Goal: Task Accomplishment & Management: Manage account settings

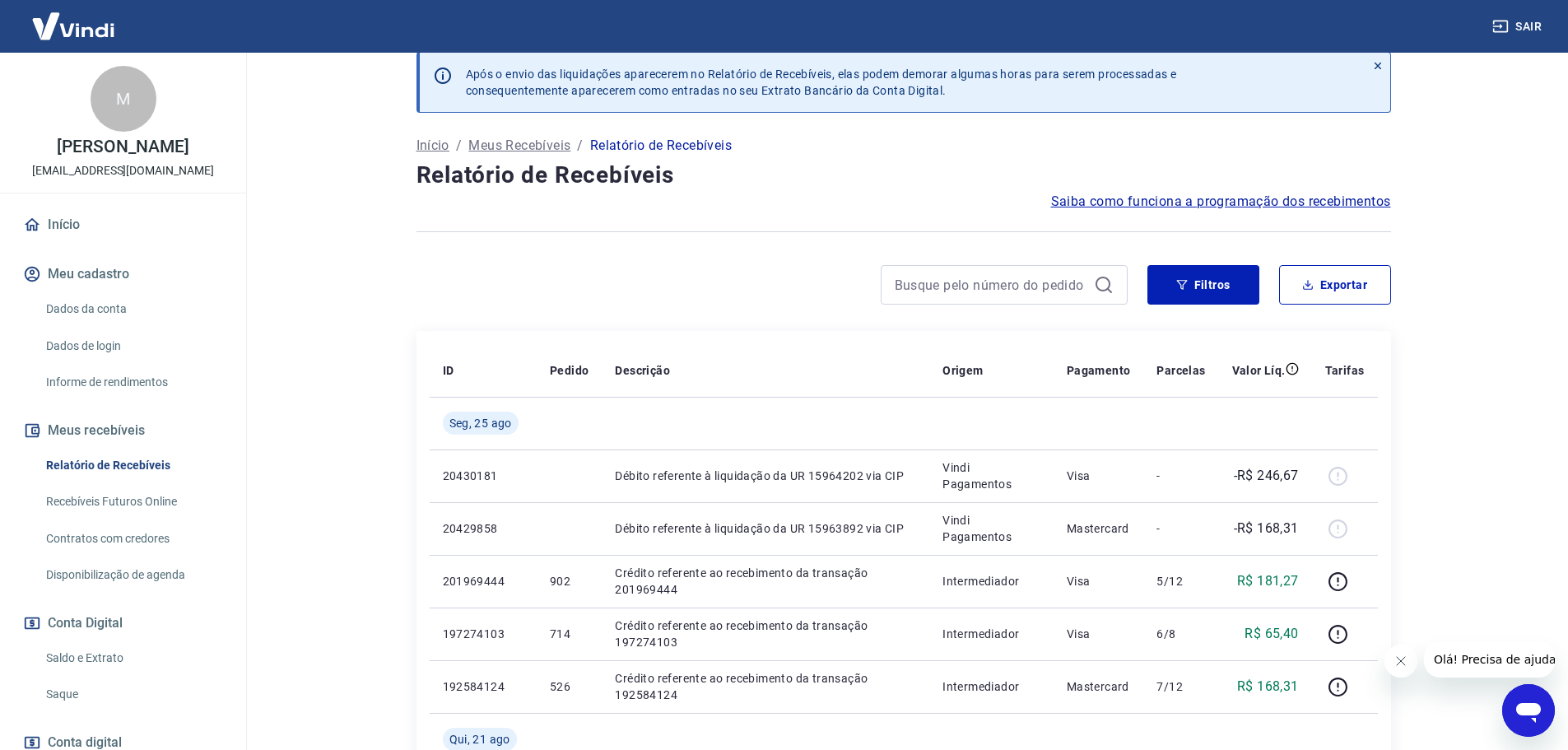
scroll to position [83, 0]
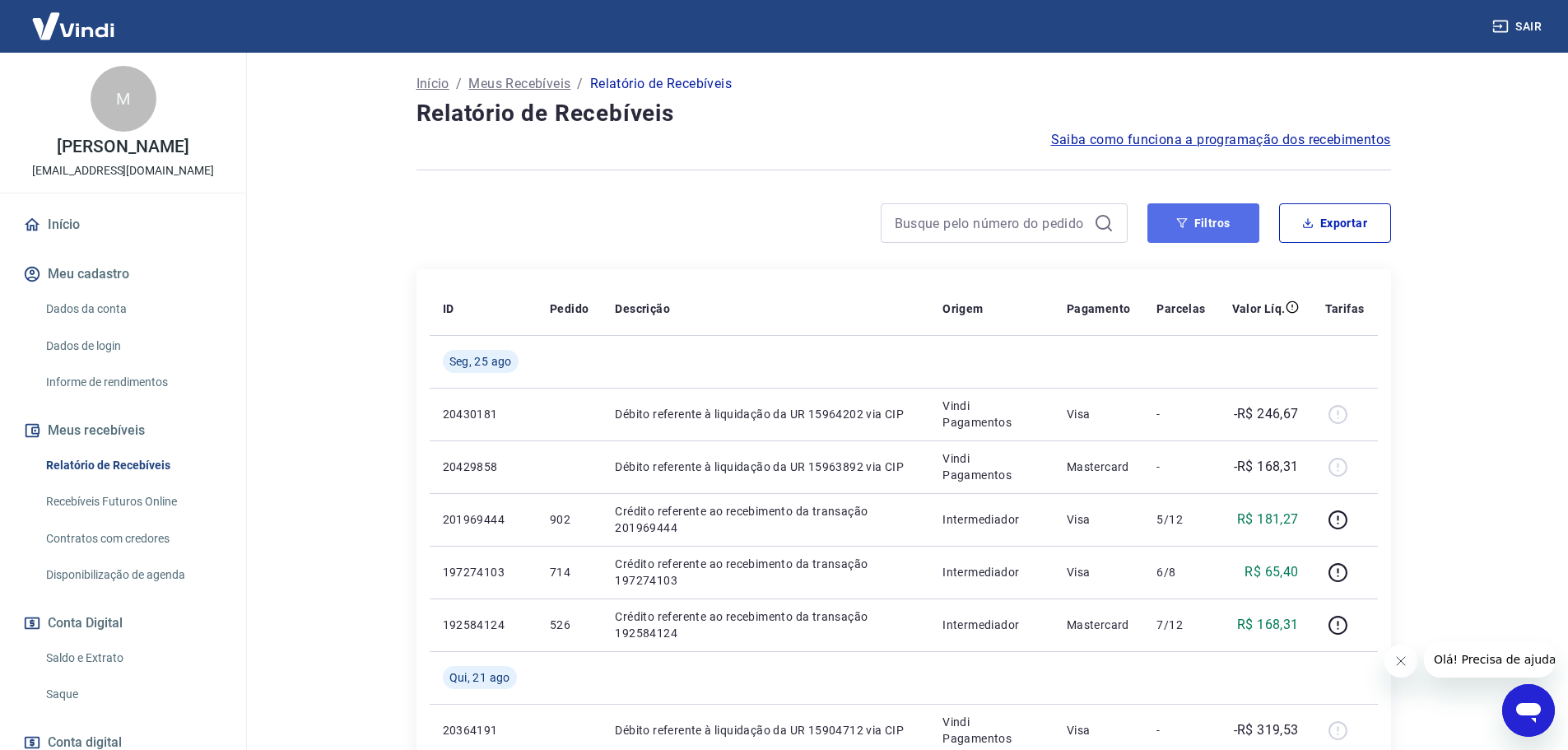
click at [1169, 227] on button "Filtros" at bounding box center [1202, 223] width 112 height 39
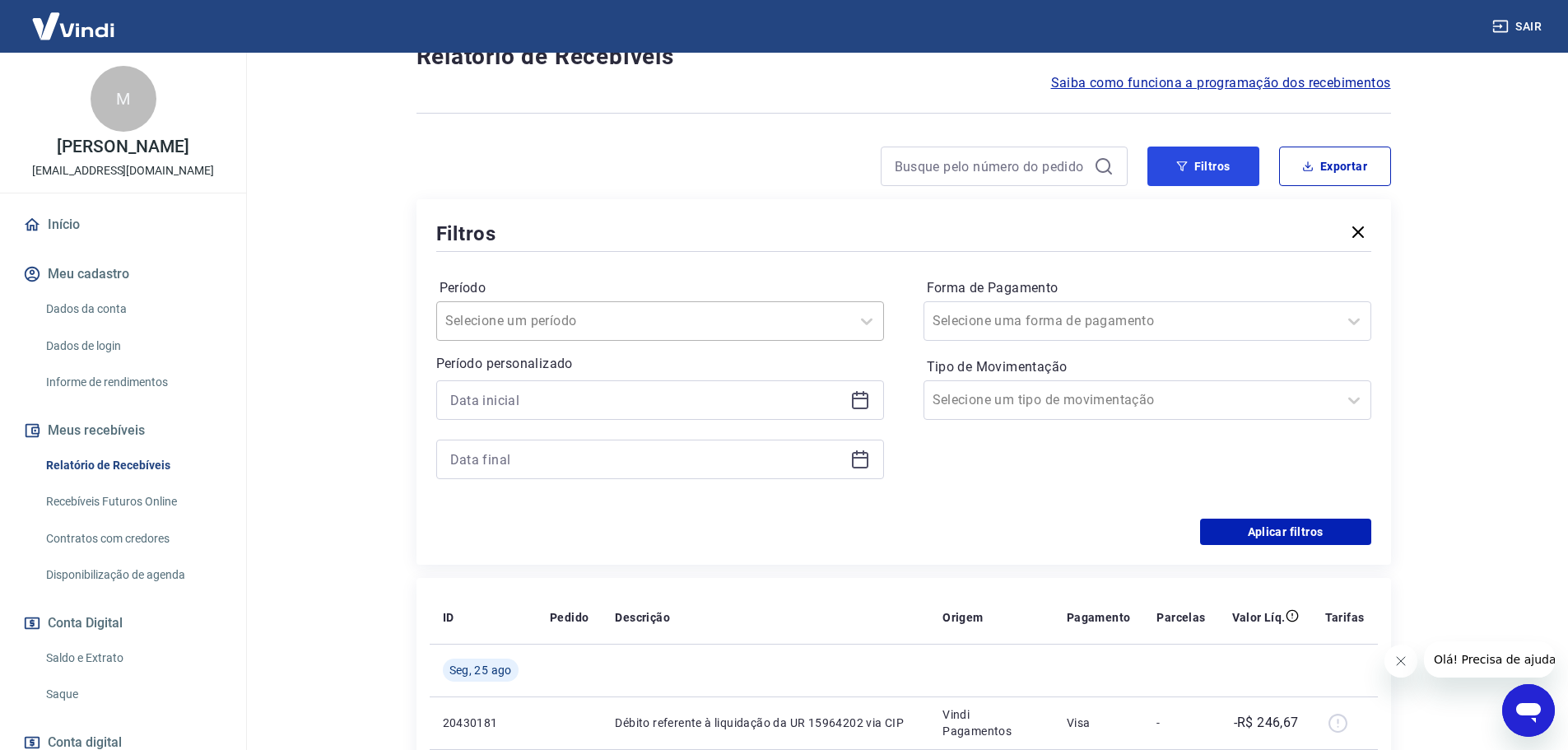
scroll to position [164, 0]
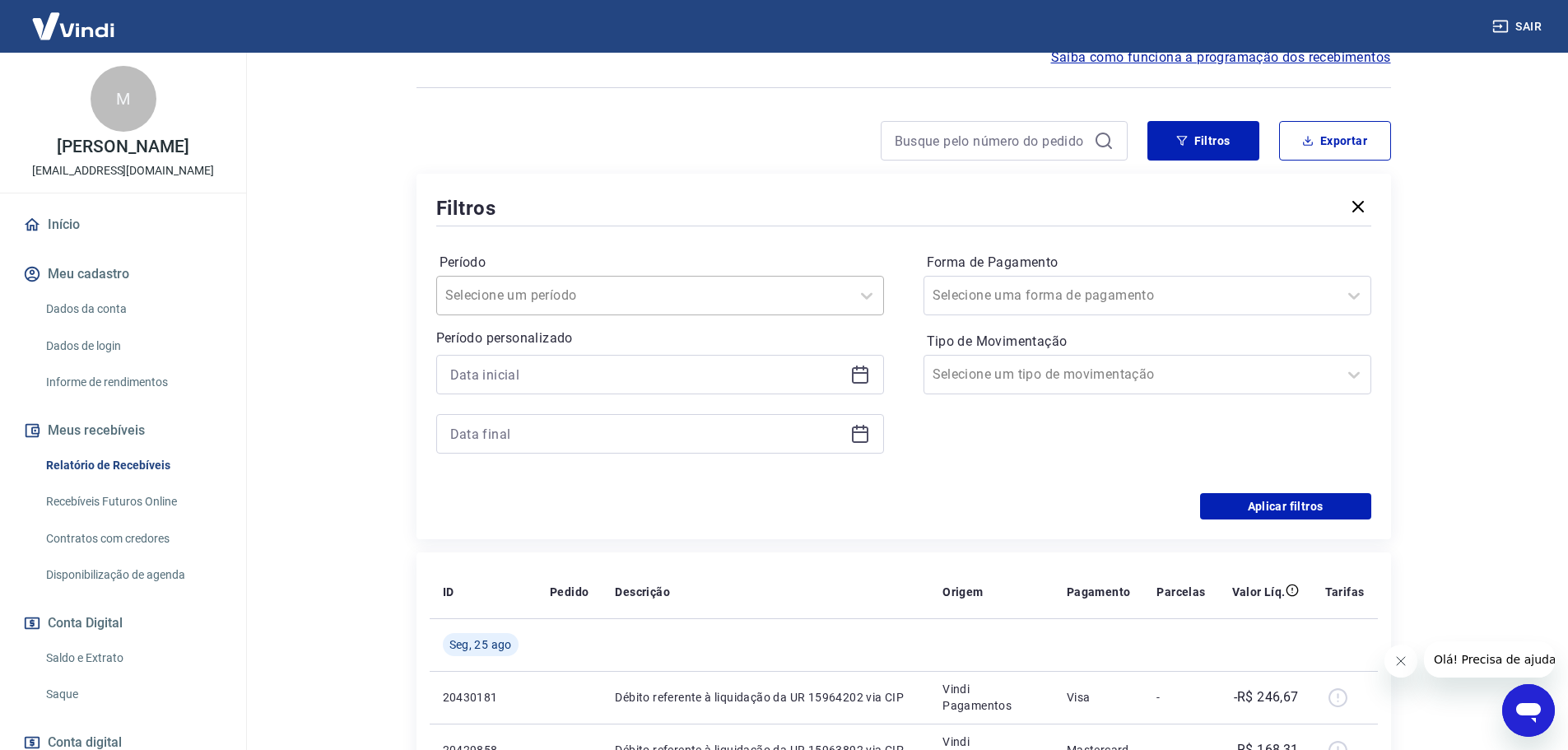
click at [632, 278] on div "Selecione um período" at bounding box center [660, 295] width 447 height 39
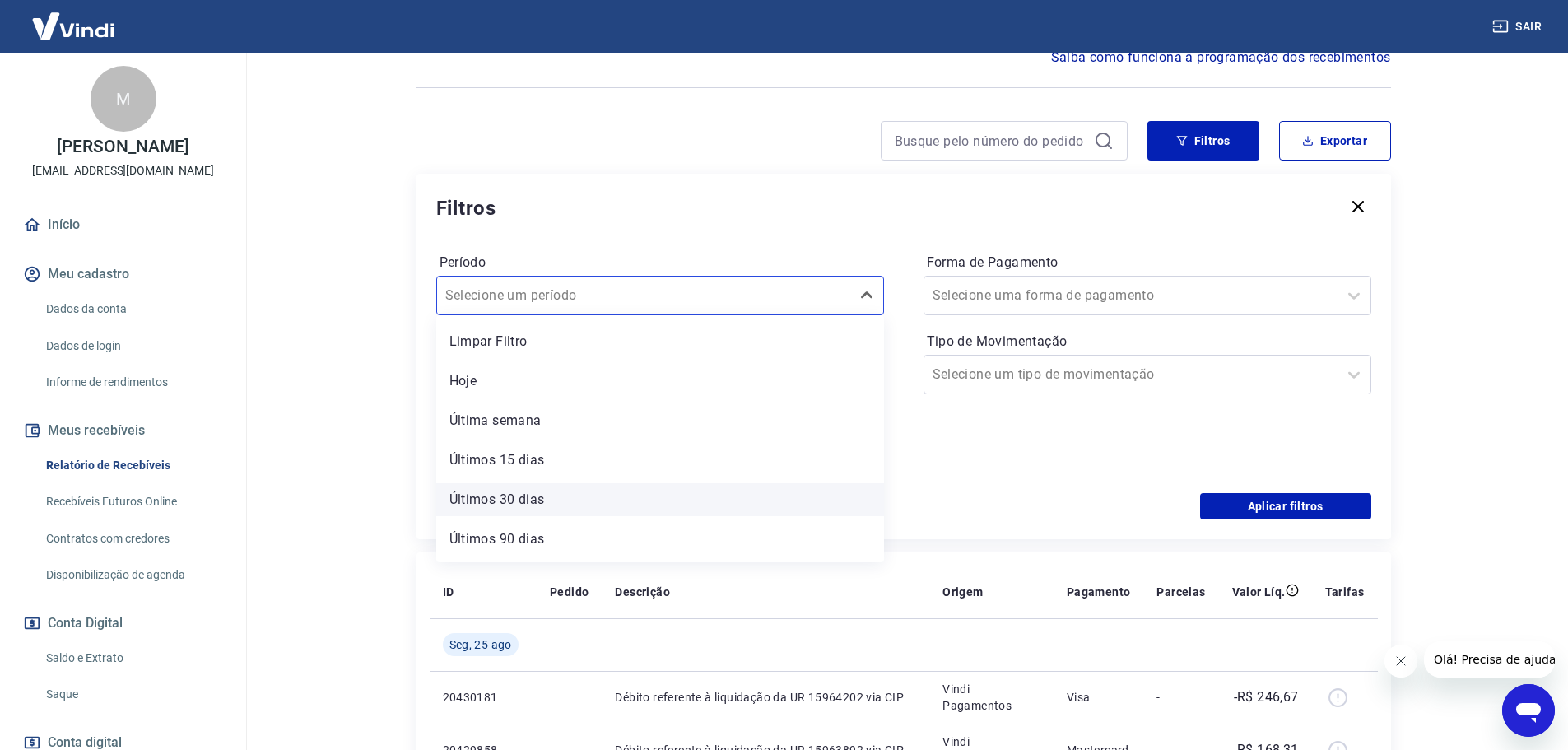
scroll to position [37, 0]
click at [536, 540] on div "Últimos 6 meses" at bounding box center [660, 541] width 447 height 33
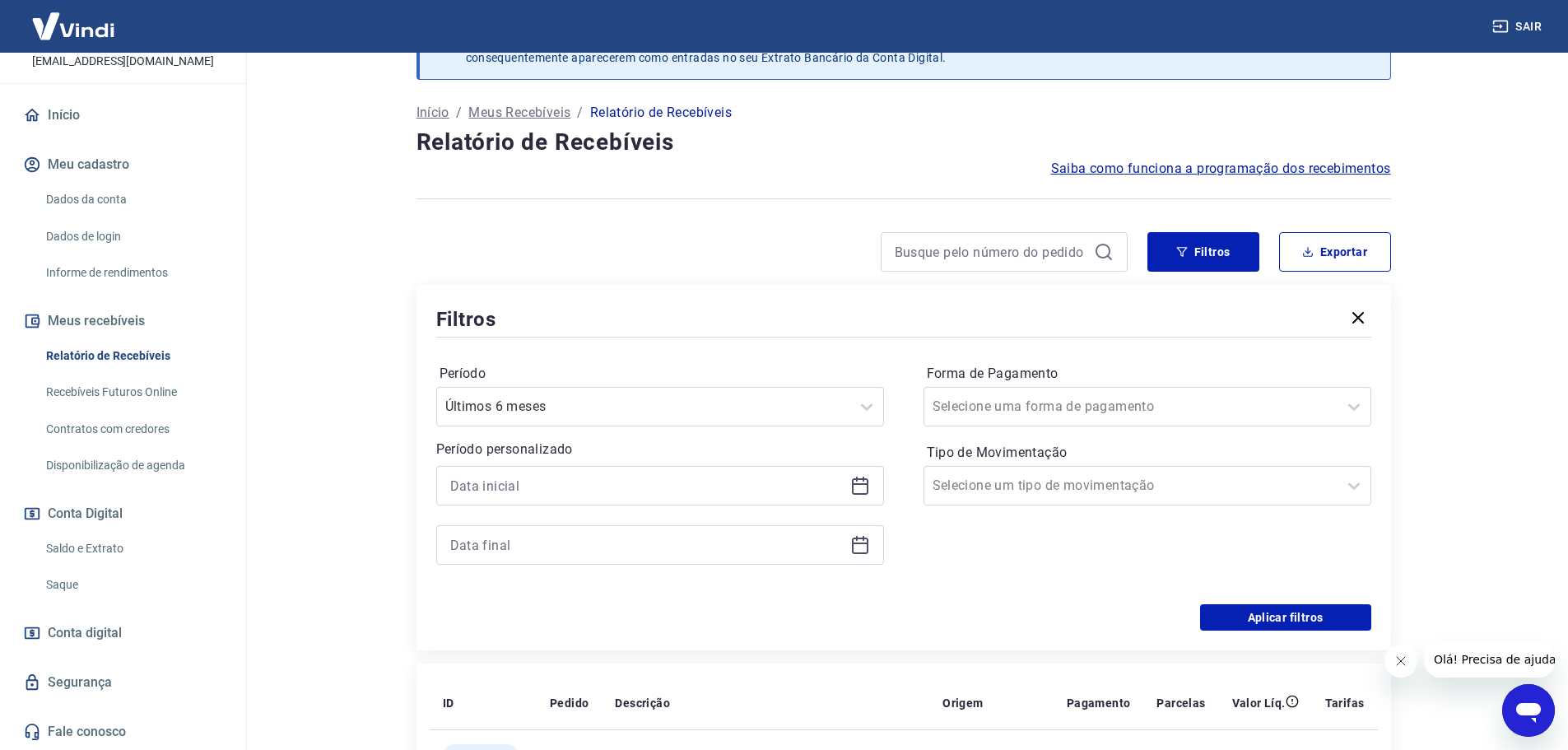
scroll to position [83, 0]
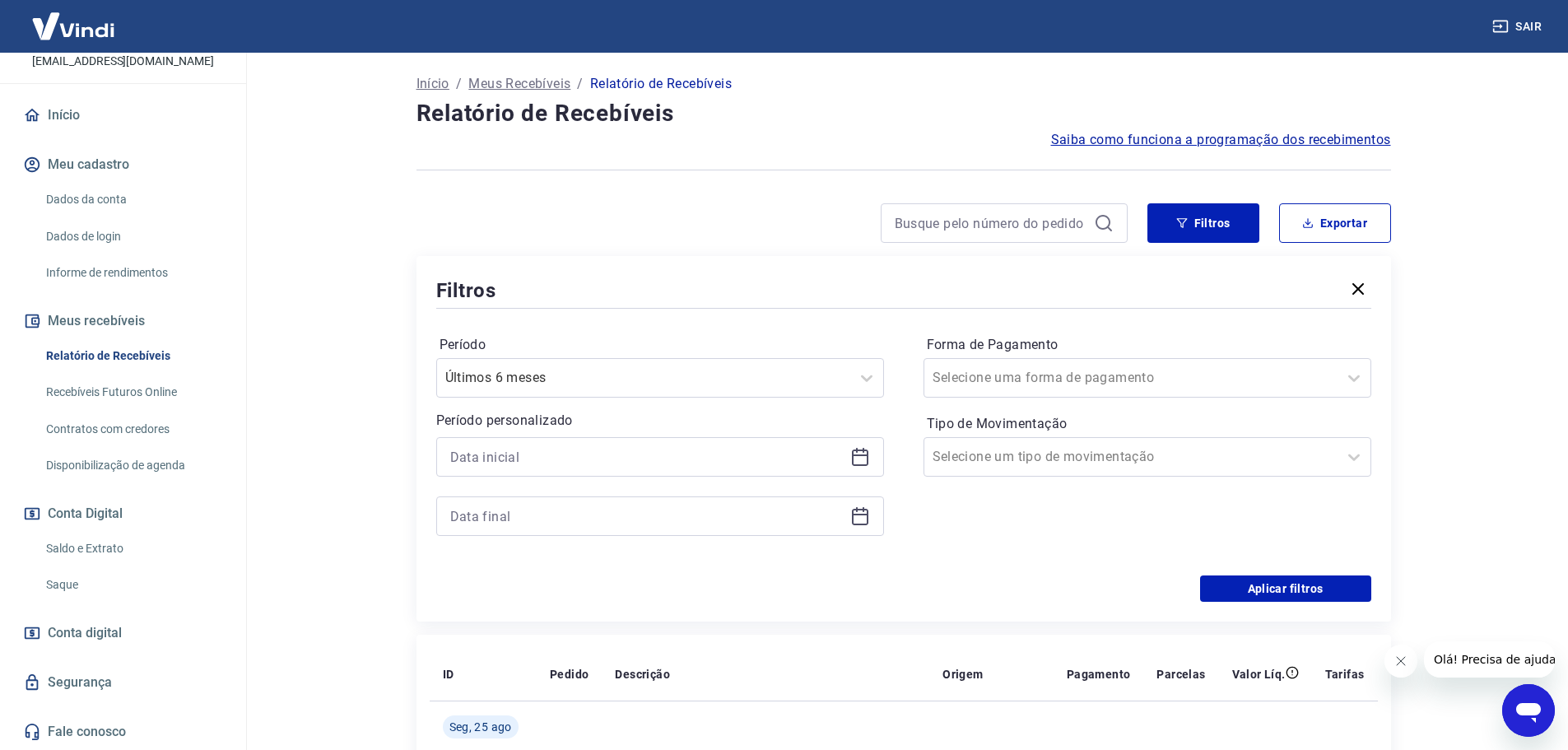
click at [520, 470] on div at bounding box center [660, 457] width 447 height 39
click at [520, 462] on input at bounding box center [647, 457] width 393 height 24
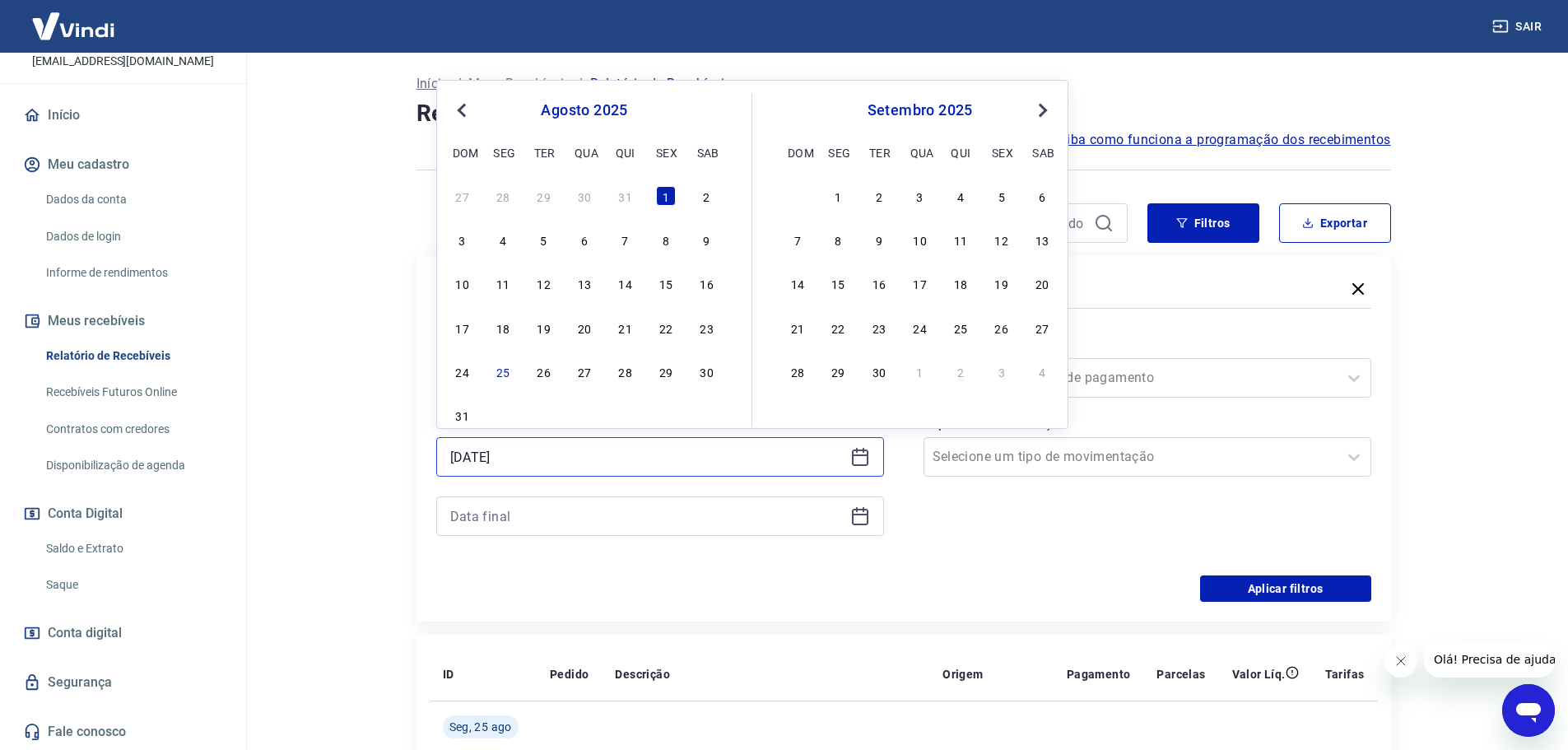
drag, startPoint x: 510, startPoint y: 458, endPoint x: 412, endPoint y: 447, distance: 98.6
drag, startPoint x: 539, startPoint y: 460, endPoint x: 383, endPoint y: 457, distance: 156.0
type input "01/08/2025"
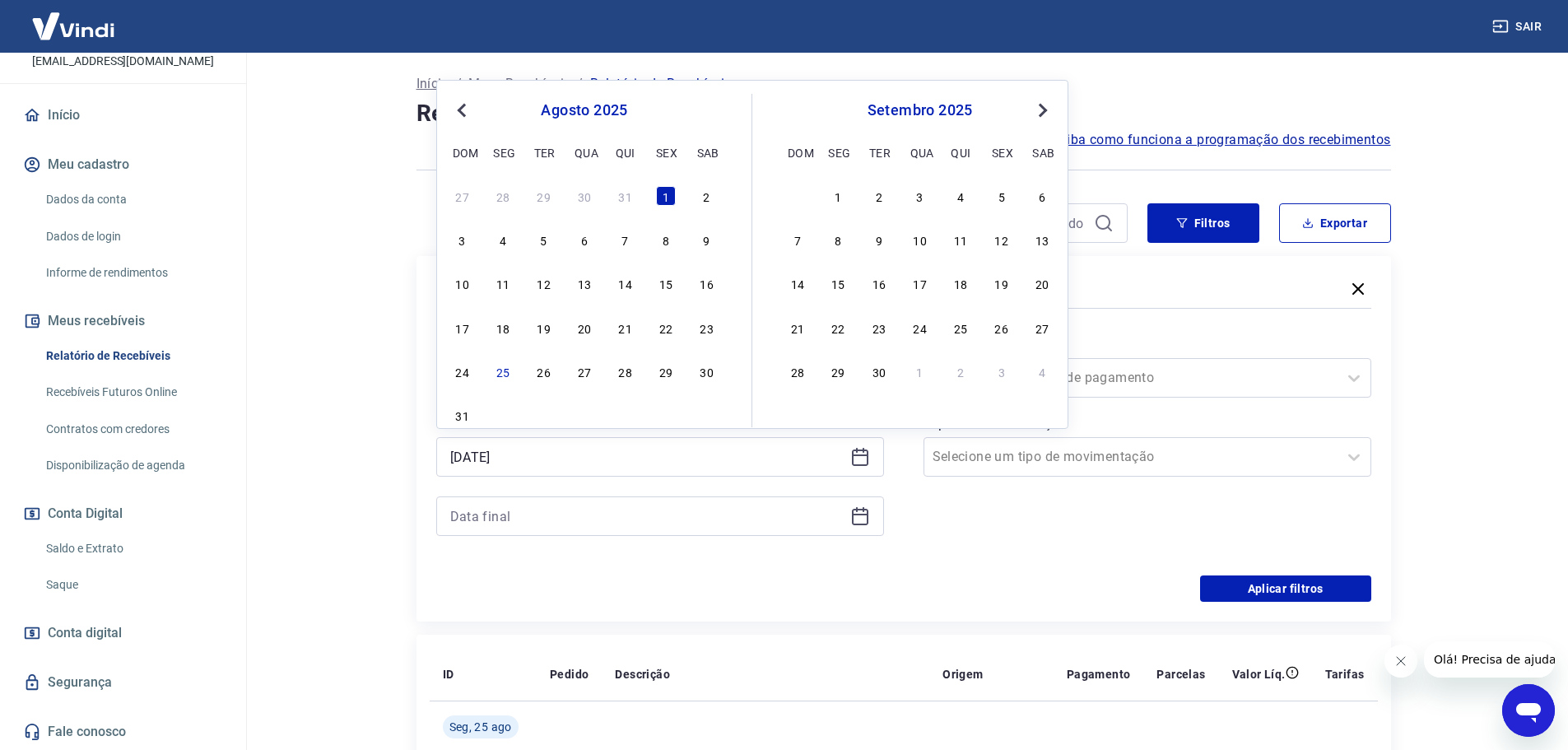
click at [860, 461] on icon at bounding box center [859, 456] width 20 height 20
drag, startPoint x: 650, startPoint y: 442, endPoint x: 394, endPoint y: 442, distance: 256.0
type input "01/02/2025"
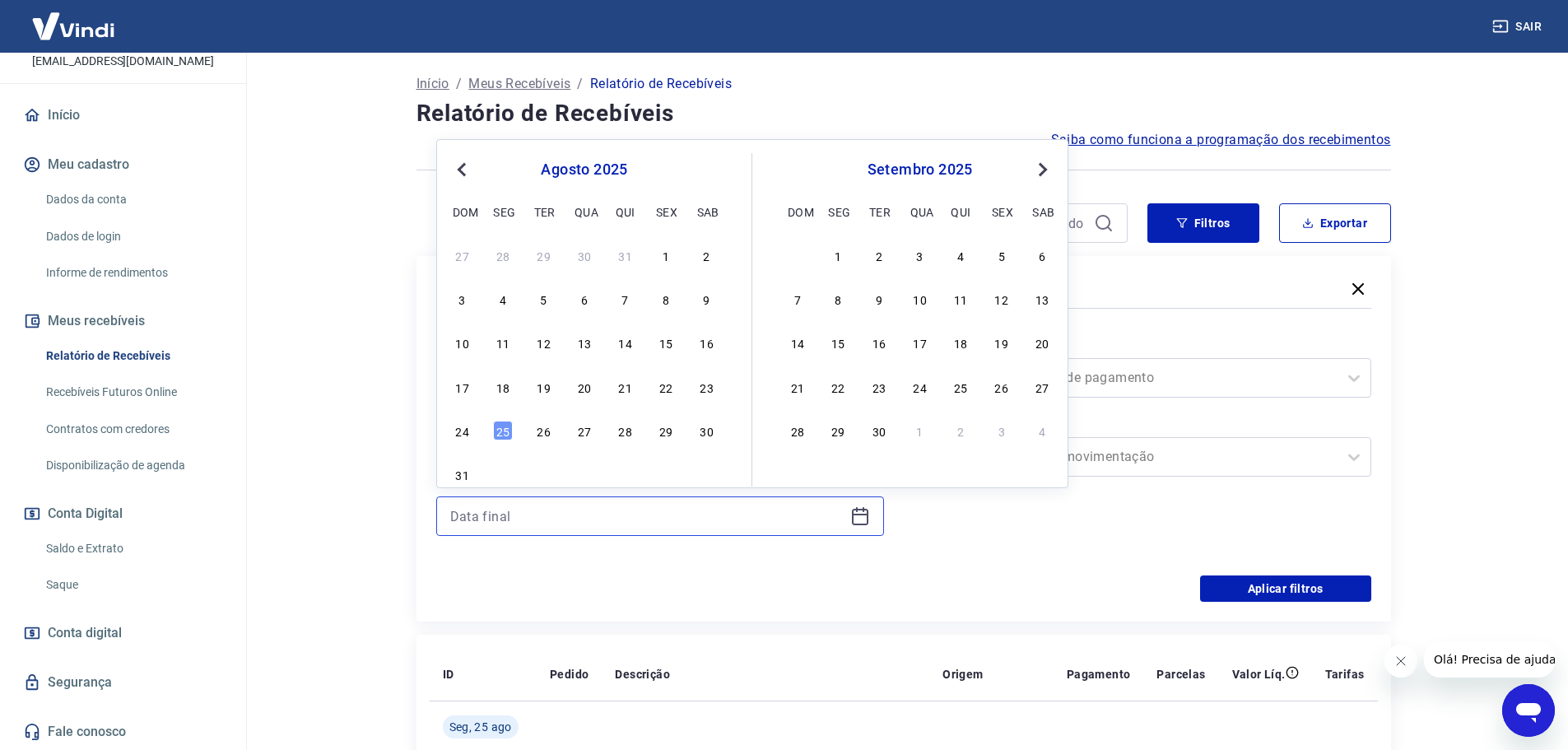
click at [518, 515] on input at bounding box center [647, 516] width 393 height 24
type input "22/08/2025"
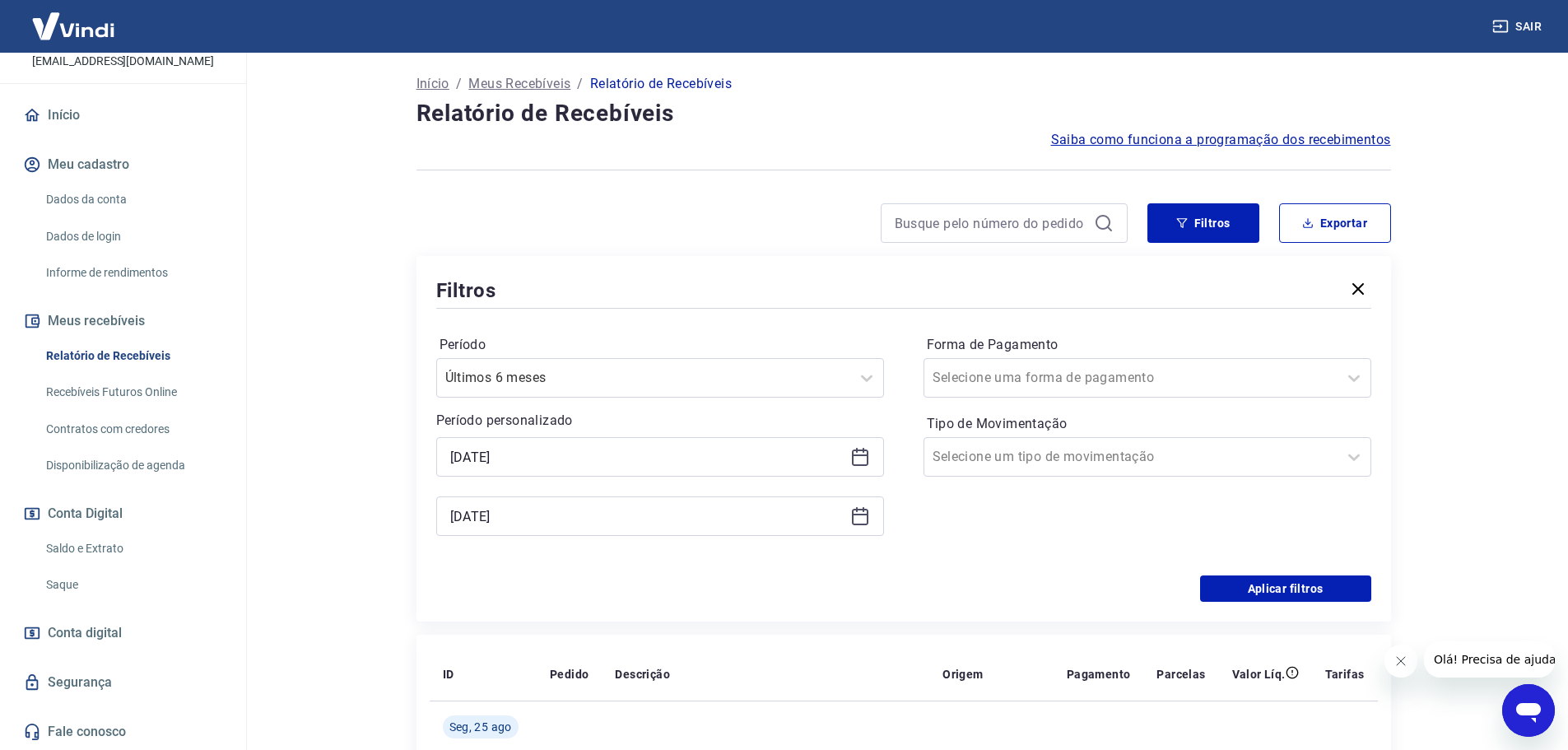
click at [1504, 337] on main "Após o envio das liquidações aparecerem no Relatório de Recebíveis, elas podem …" at bounding box center [903, 319] width 1329 height 697
click at [1020, 378] on input "Forma de Pagamento" at bounding box center [1015, 377] width 166 height 20
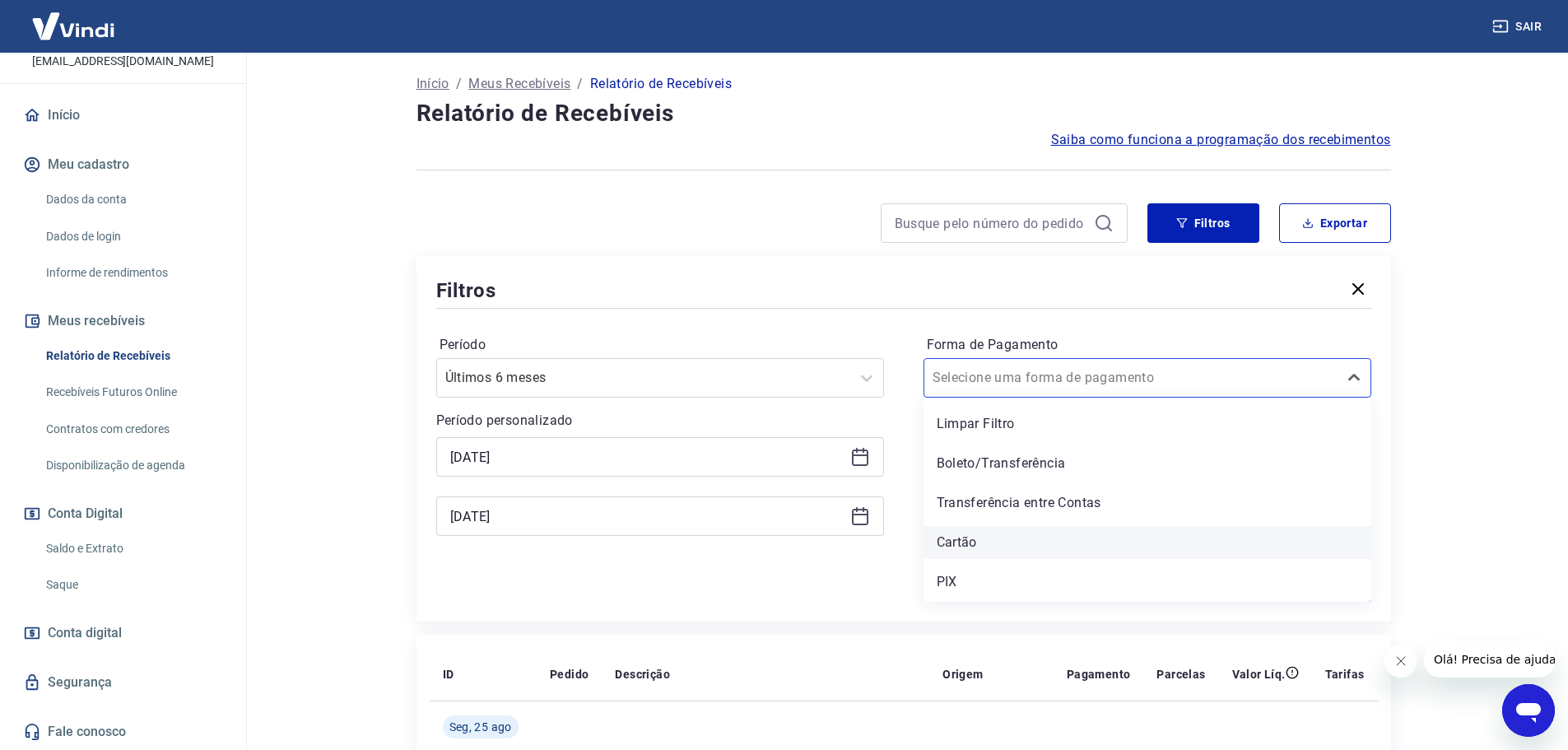
click at [962, 545] on div "Cartão" at bounding box center [1147, 541] width 447 height 33
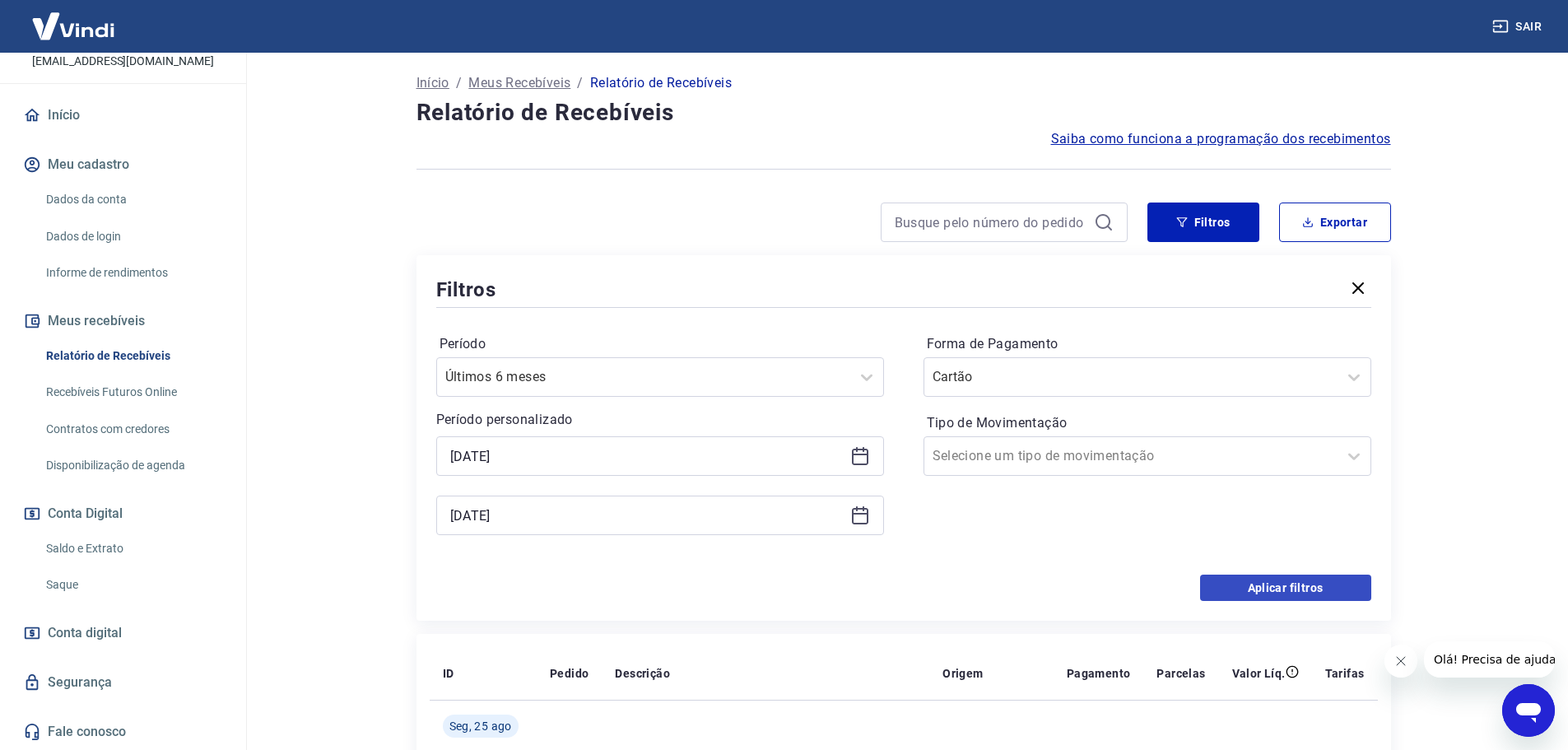
scroll to position [164, 0]
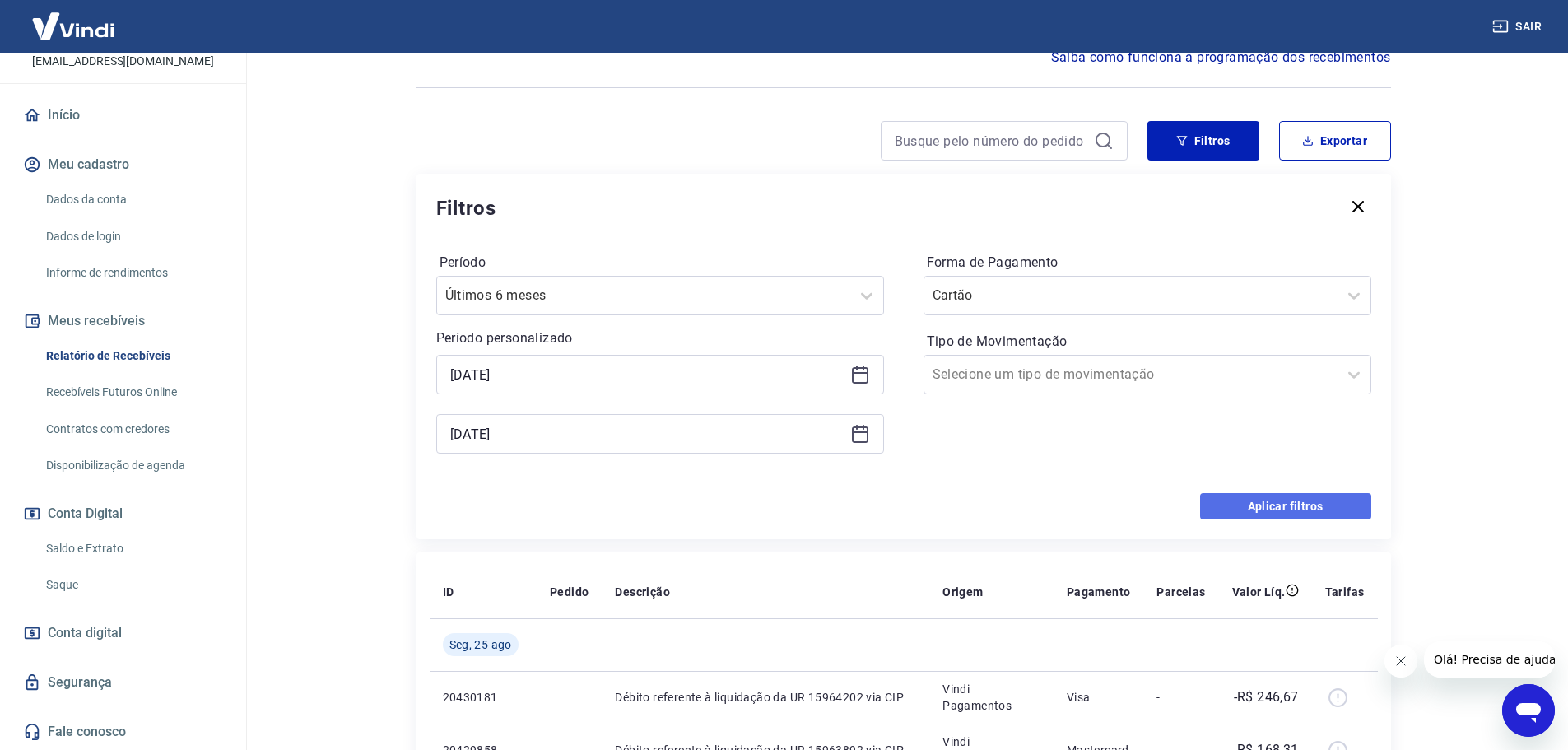
click at [1285, 508] on button "Aplicar filtros" at bounding box center [1285, 506] width 171 height 26
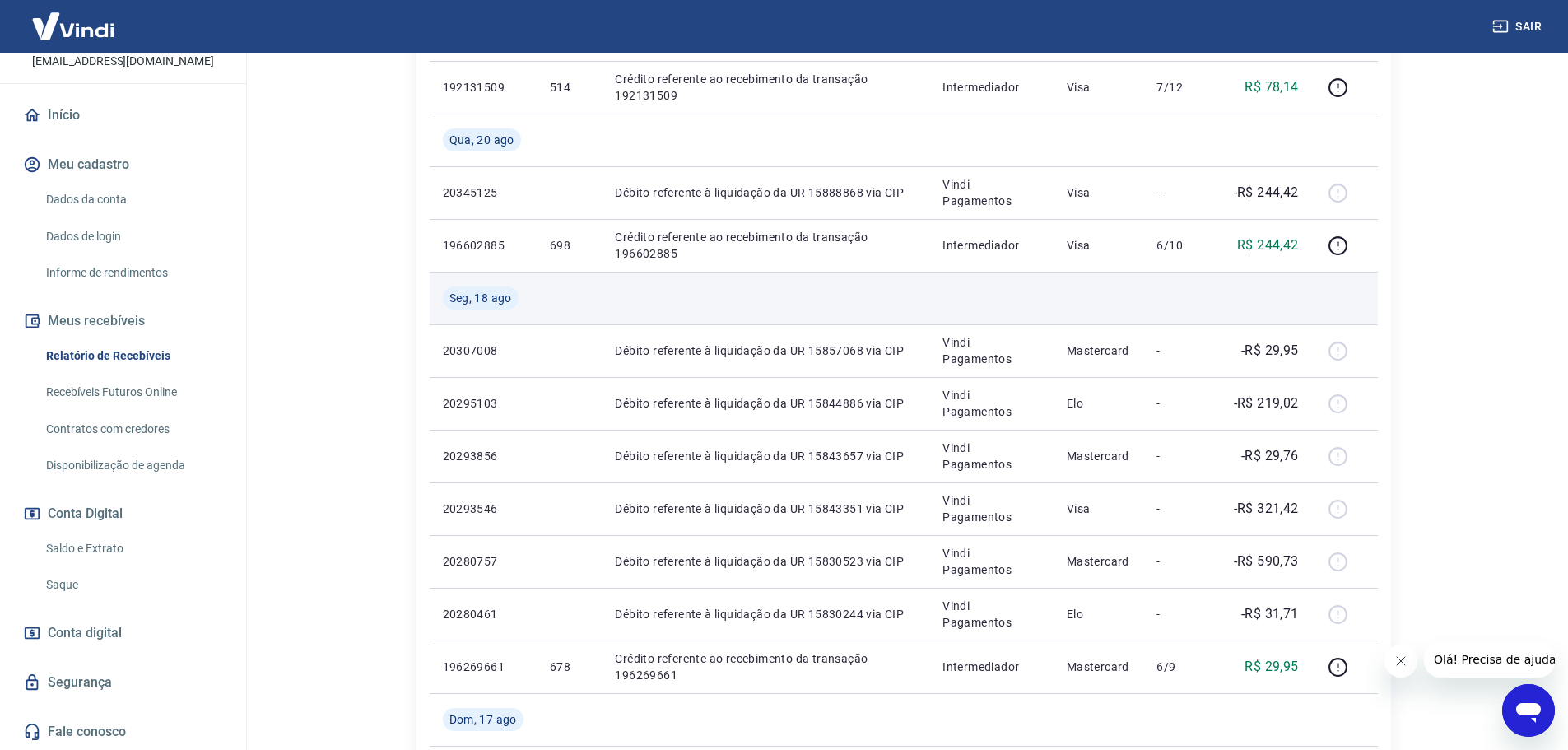
scroll to position [1255, 0]
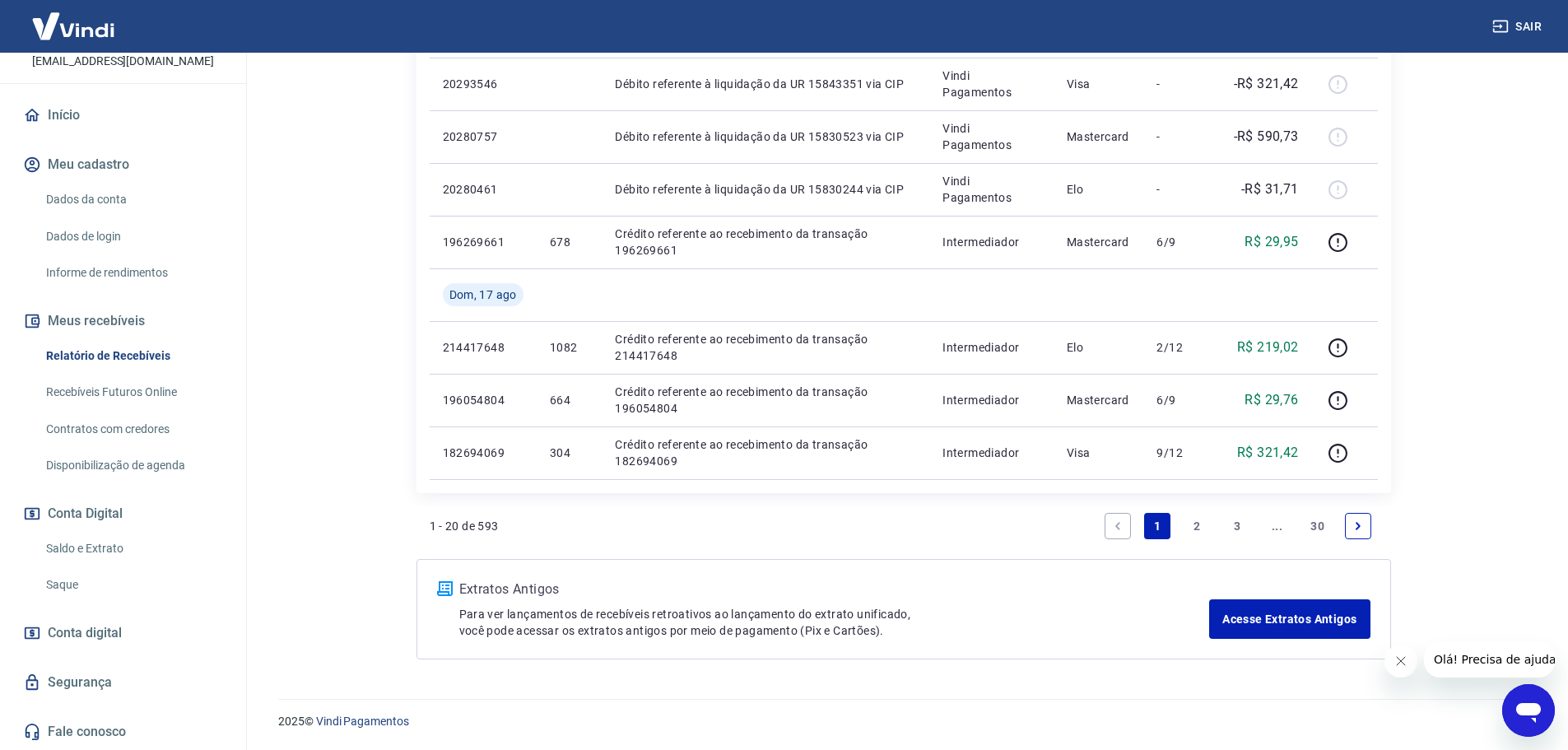
click at [1356, 526] on icon "Next page" at bounding box center [1357, 525] width 11 height 11
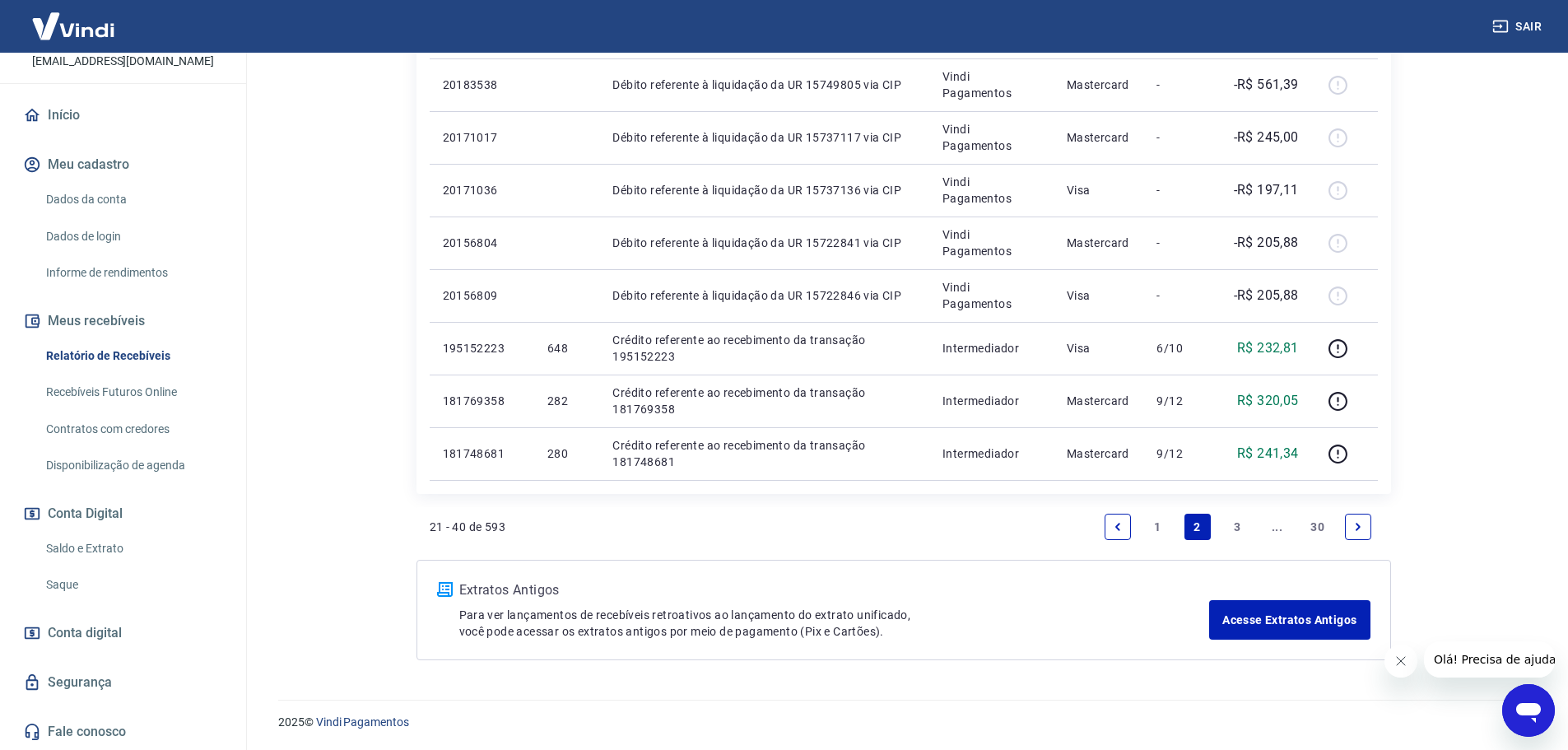
scroll to position [1255, 0]
click at [1313, 521] on link "30" at bounding box center [1317, 525] width 27 height 26
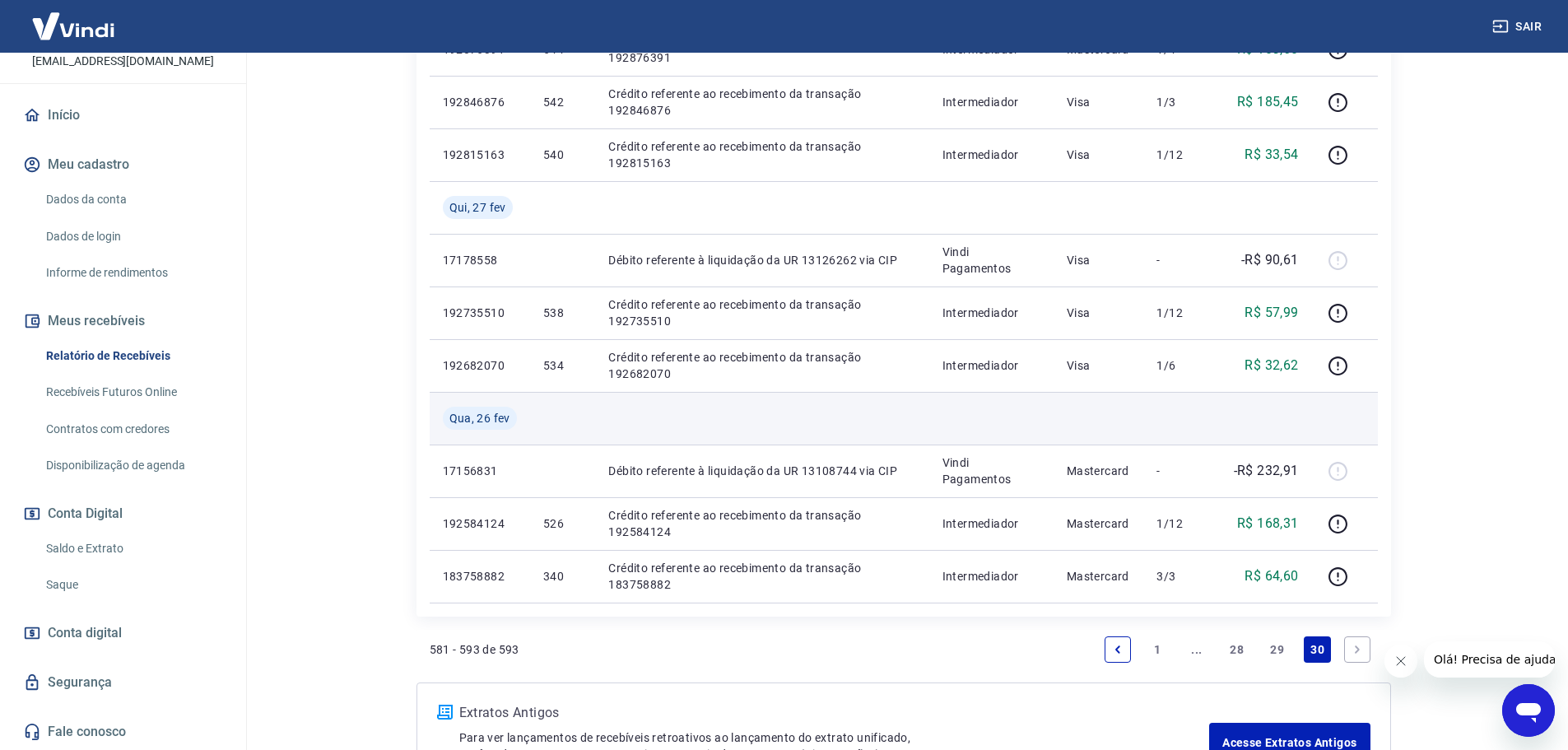
scroll to position [886, 0]
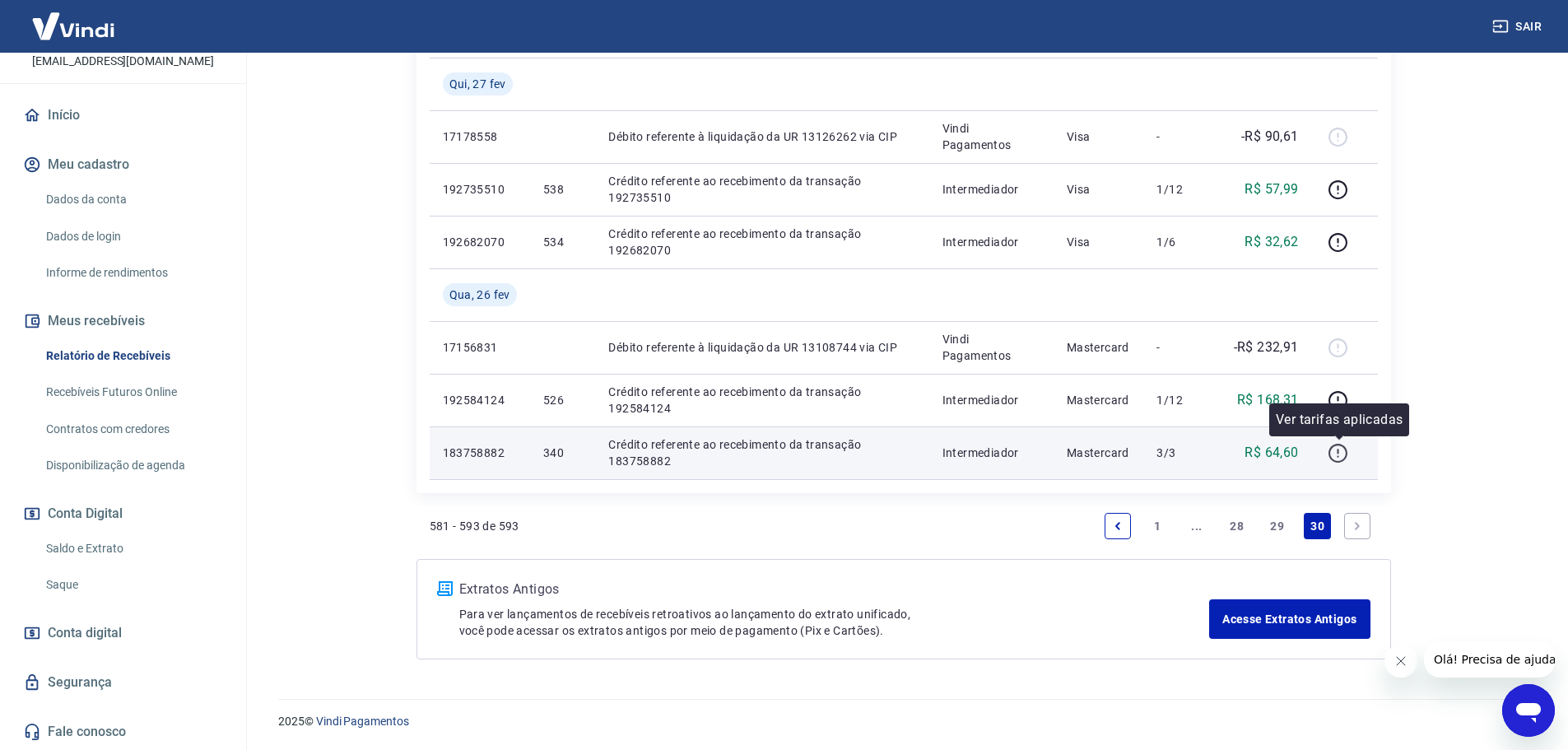
click at [1336, 457] on icon "button" at bounding box center [1338, 453] width 21 height 21
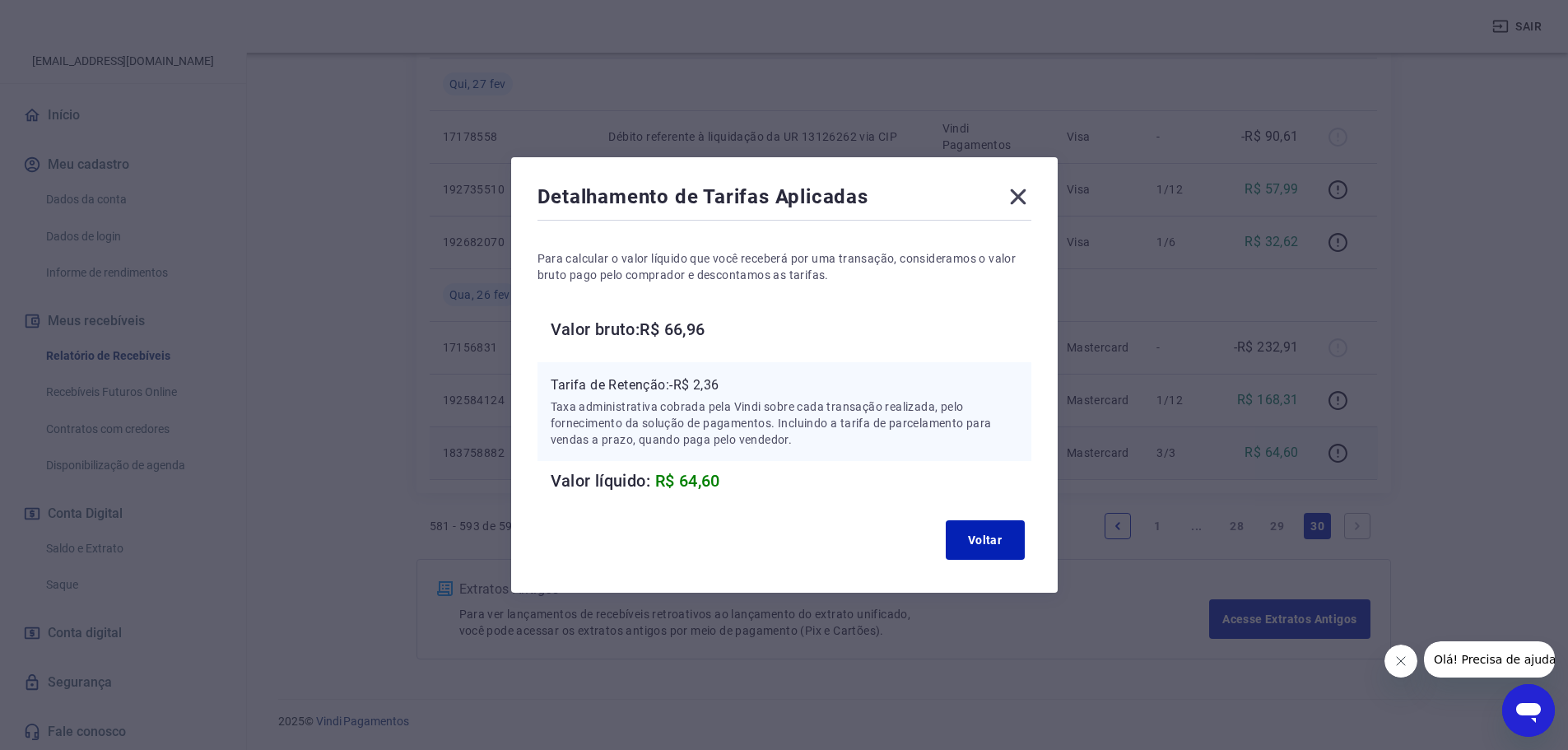
click at [1026, 195] on icon at bounding box center [1017, 196] width 16 height 16
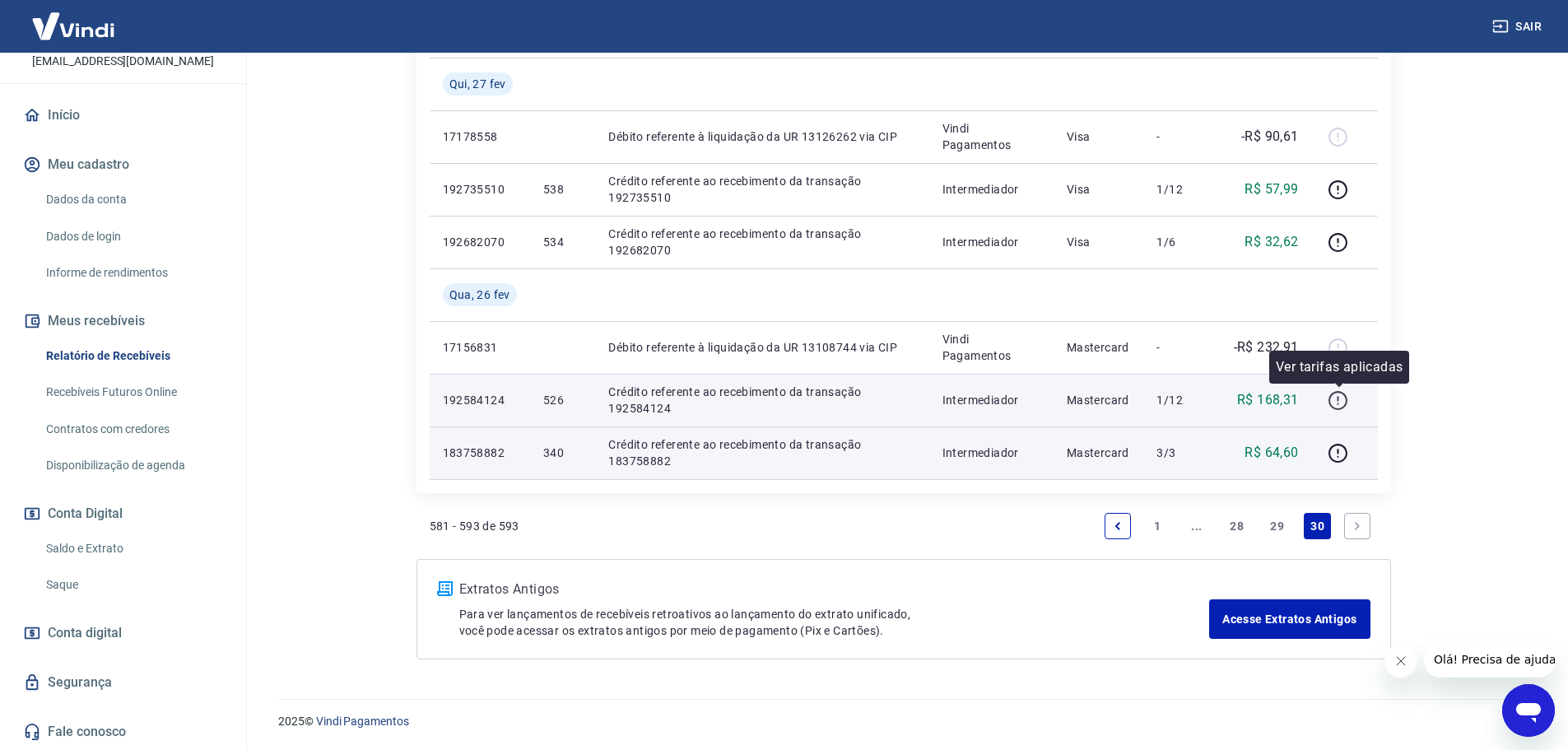
click at [1336, 396] on icon "button" at bounding box center [1338, 400] width 21 height 21
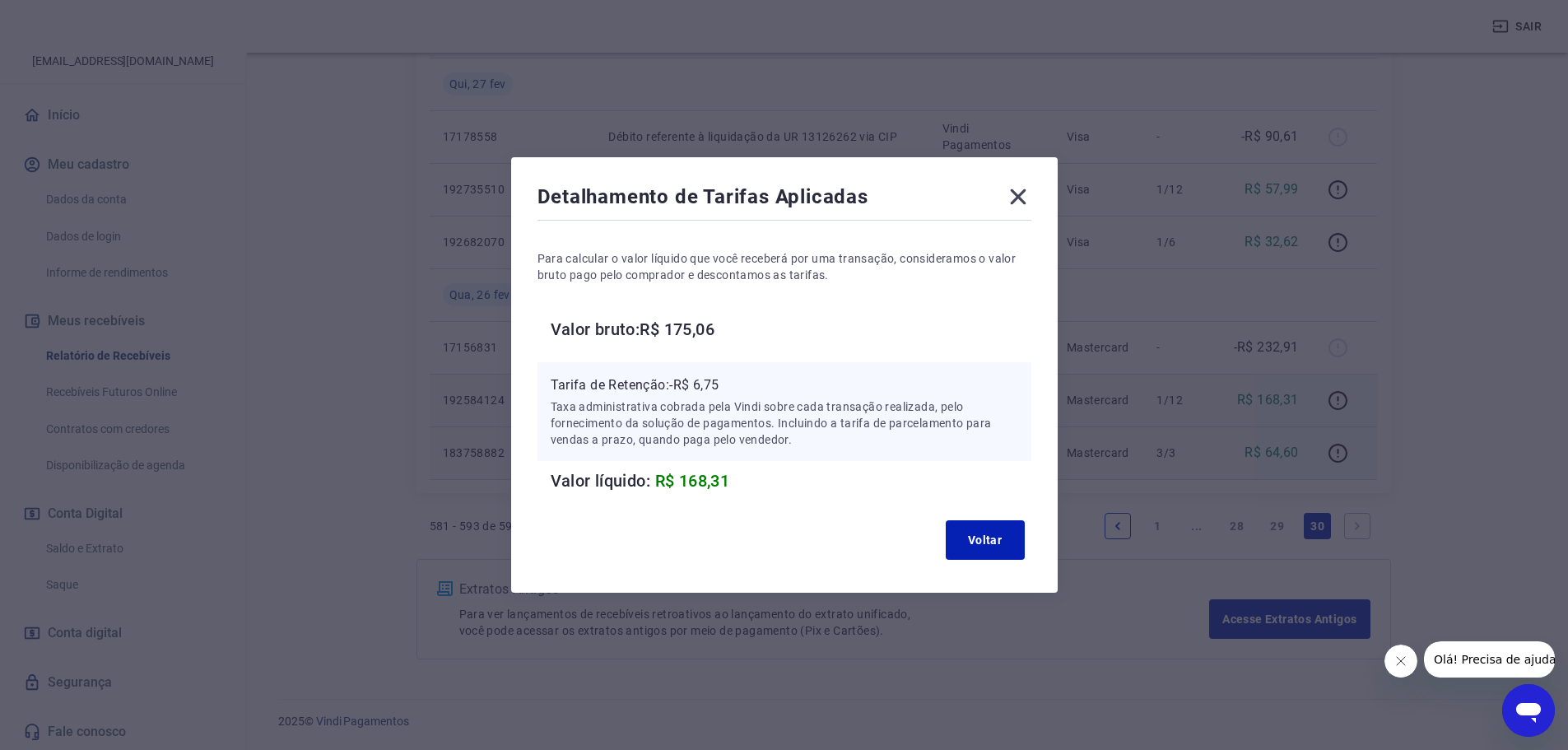
click at [1026, 200] on icon at bounding box center [1017, 196] width 16 height 16
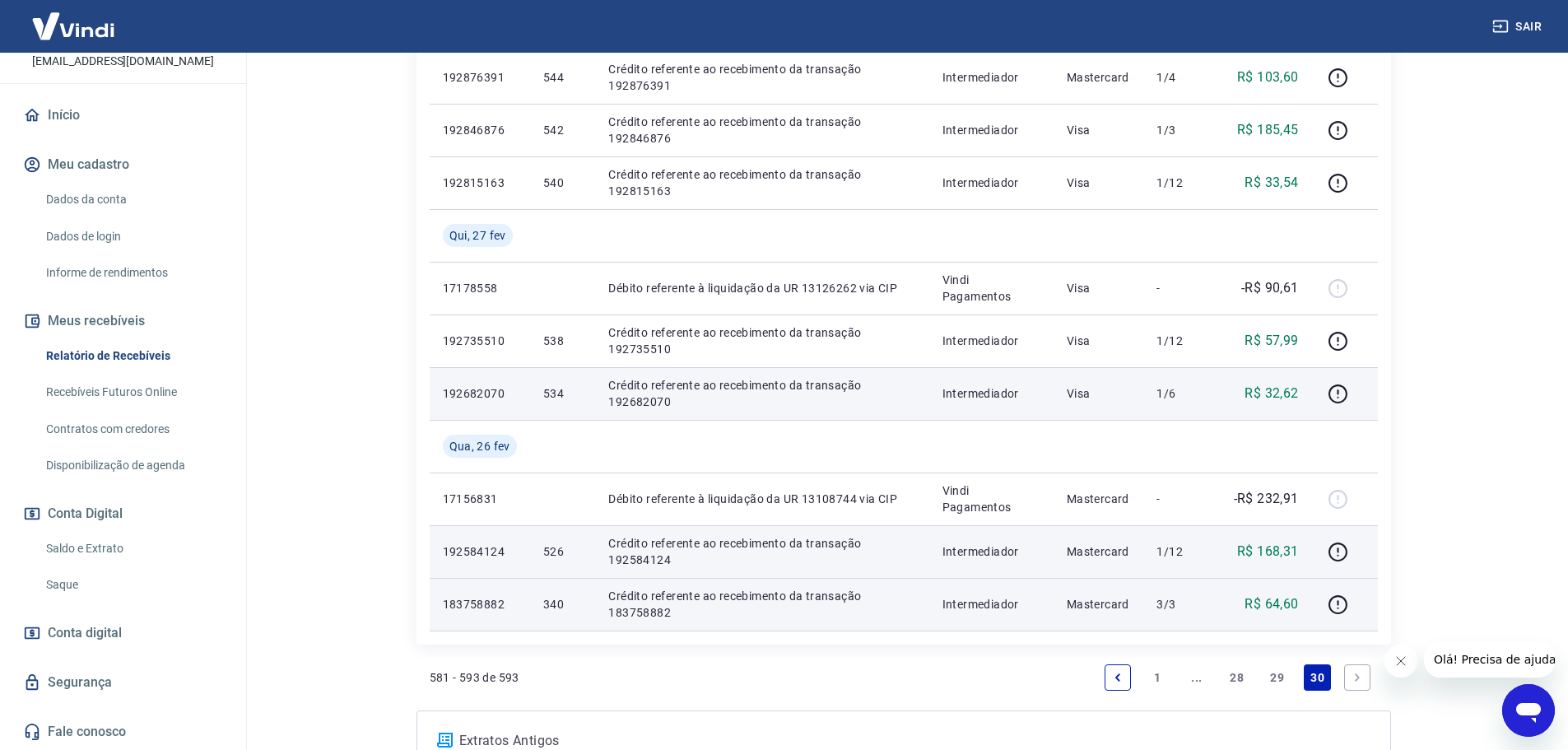
scroll to position [722, 0]
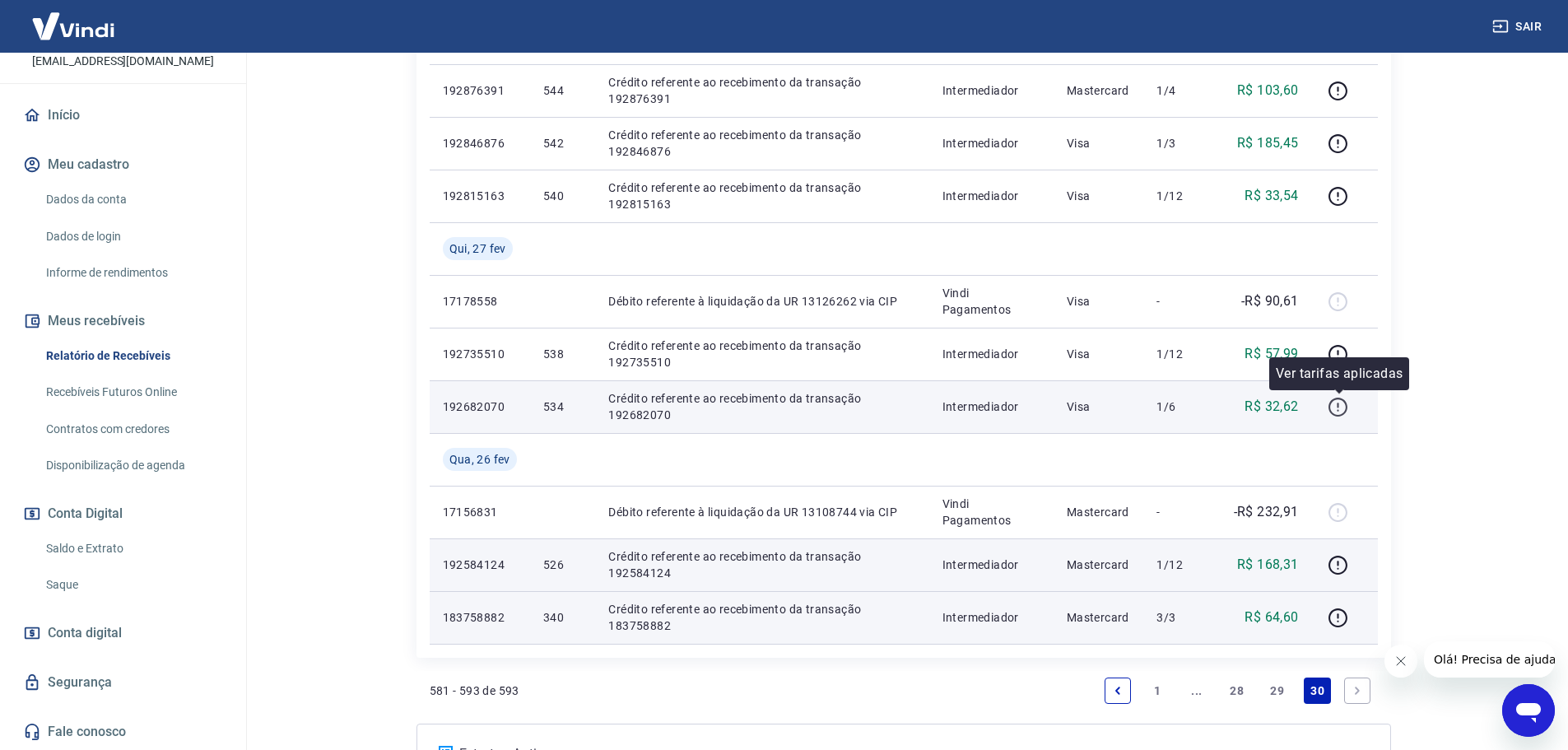
click at [1344, 401] on icon "button" at bounding box center [1338, 407] width 21 height 21
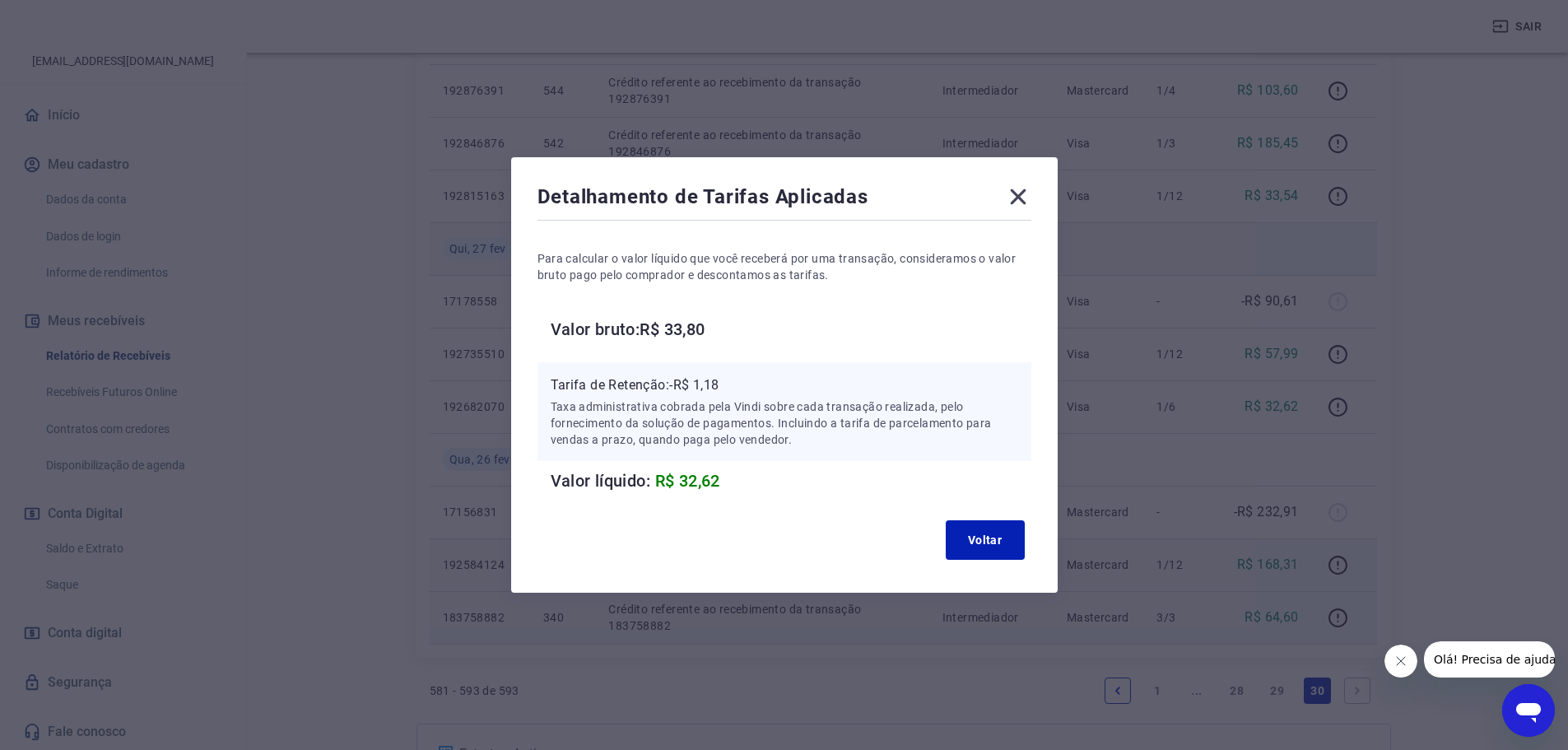
drag, startPoint x: 1021, startPoint y: 200, endPoint x: 1061, endPoint y: 232, distance: 51.2
click at [1022, 201] on icon at bounding box center [1018, 196] width 26 height 26
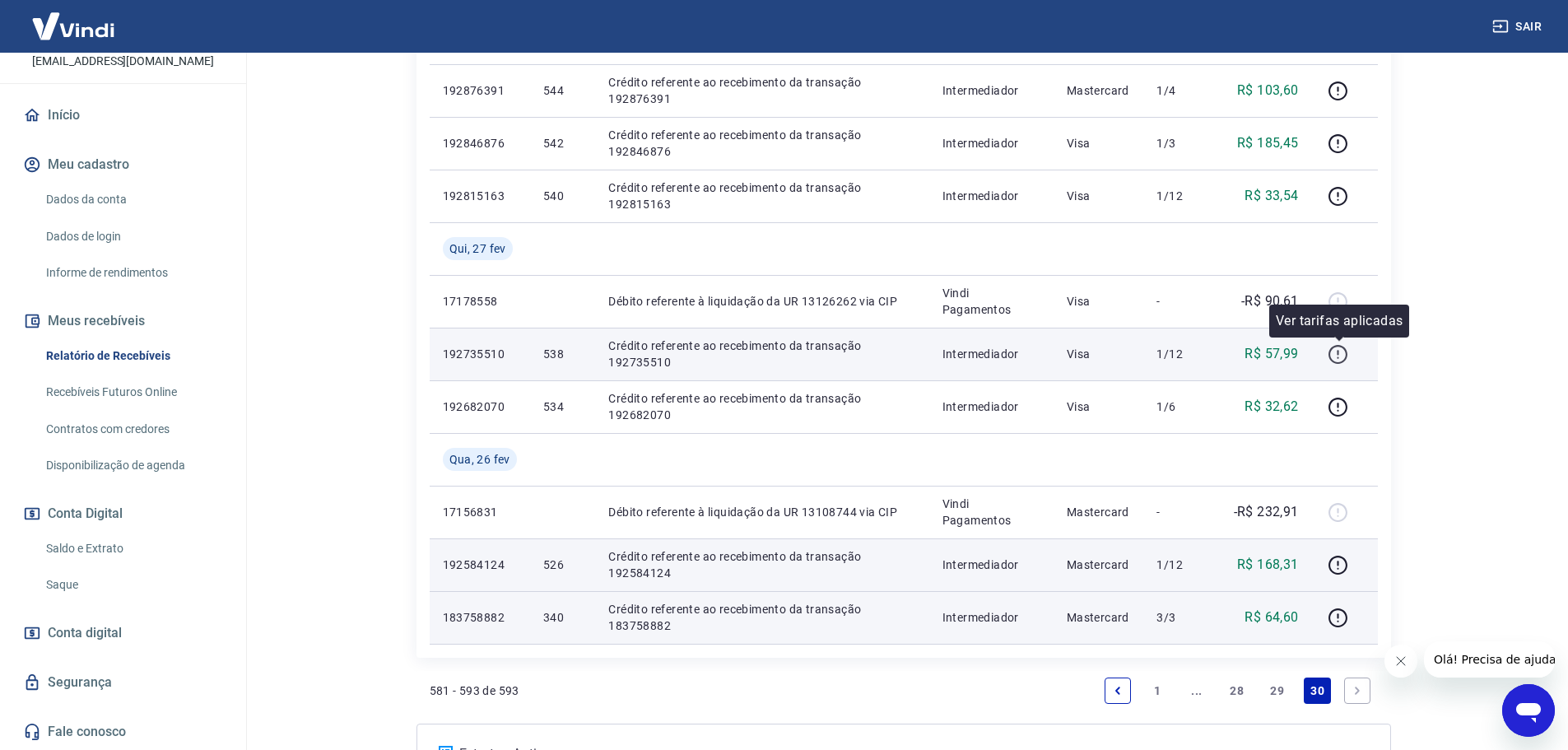
click at [1335, 356] on icon "button" at bounding box center [1338, 354] width 21 height 21
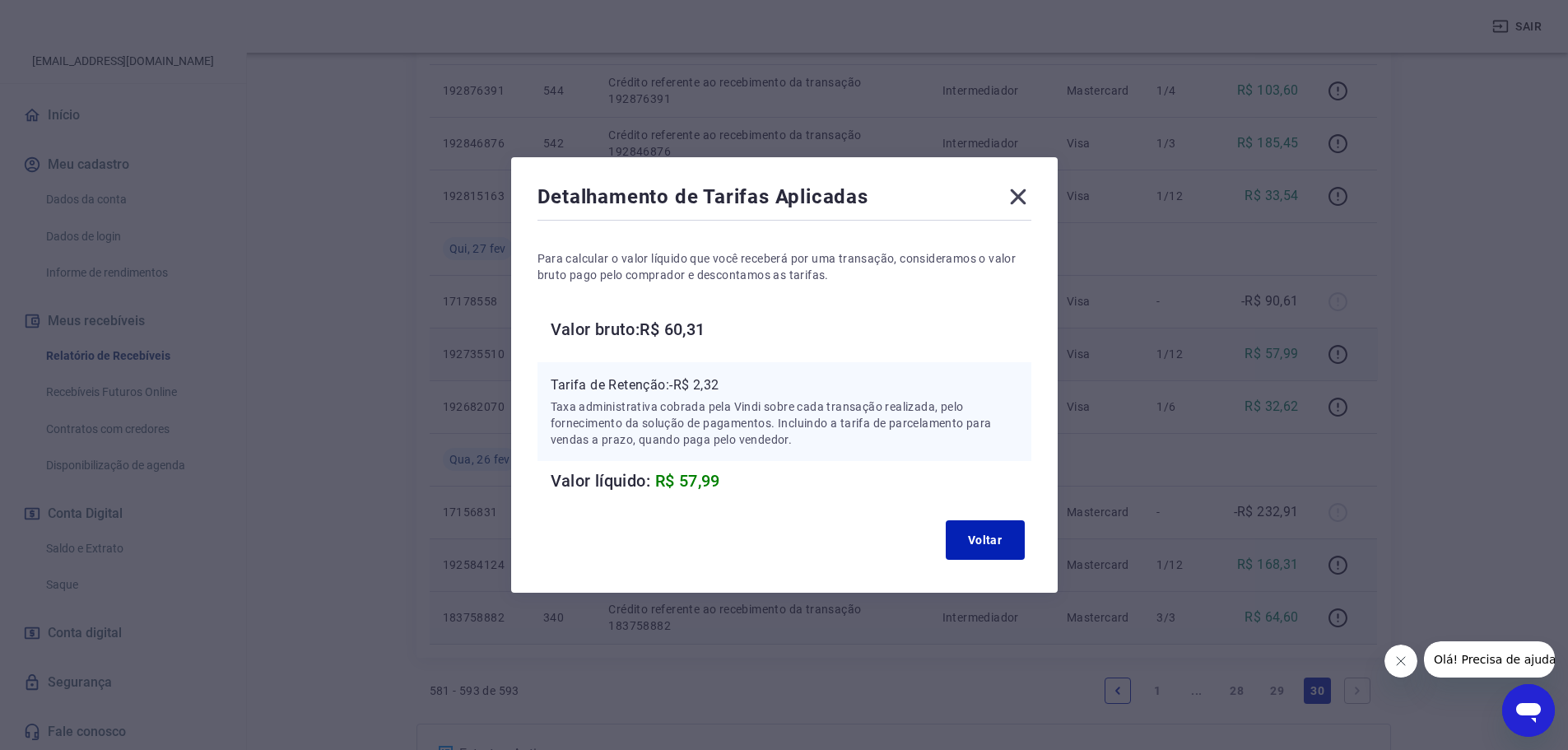
click at [1026, 201] on icon at bounding box center [1017, 196] width 16 height 16
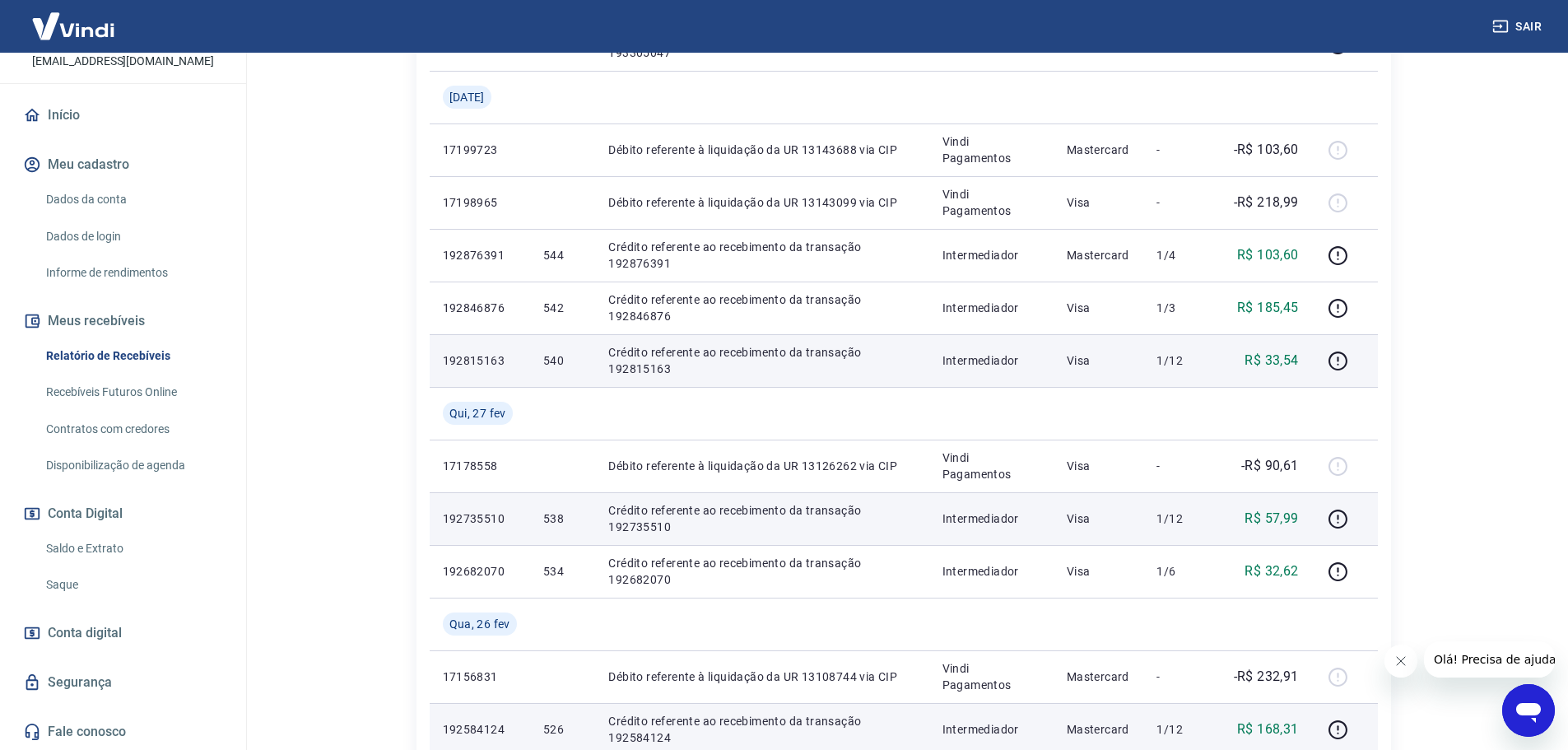
scroll to position [475, 0]
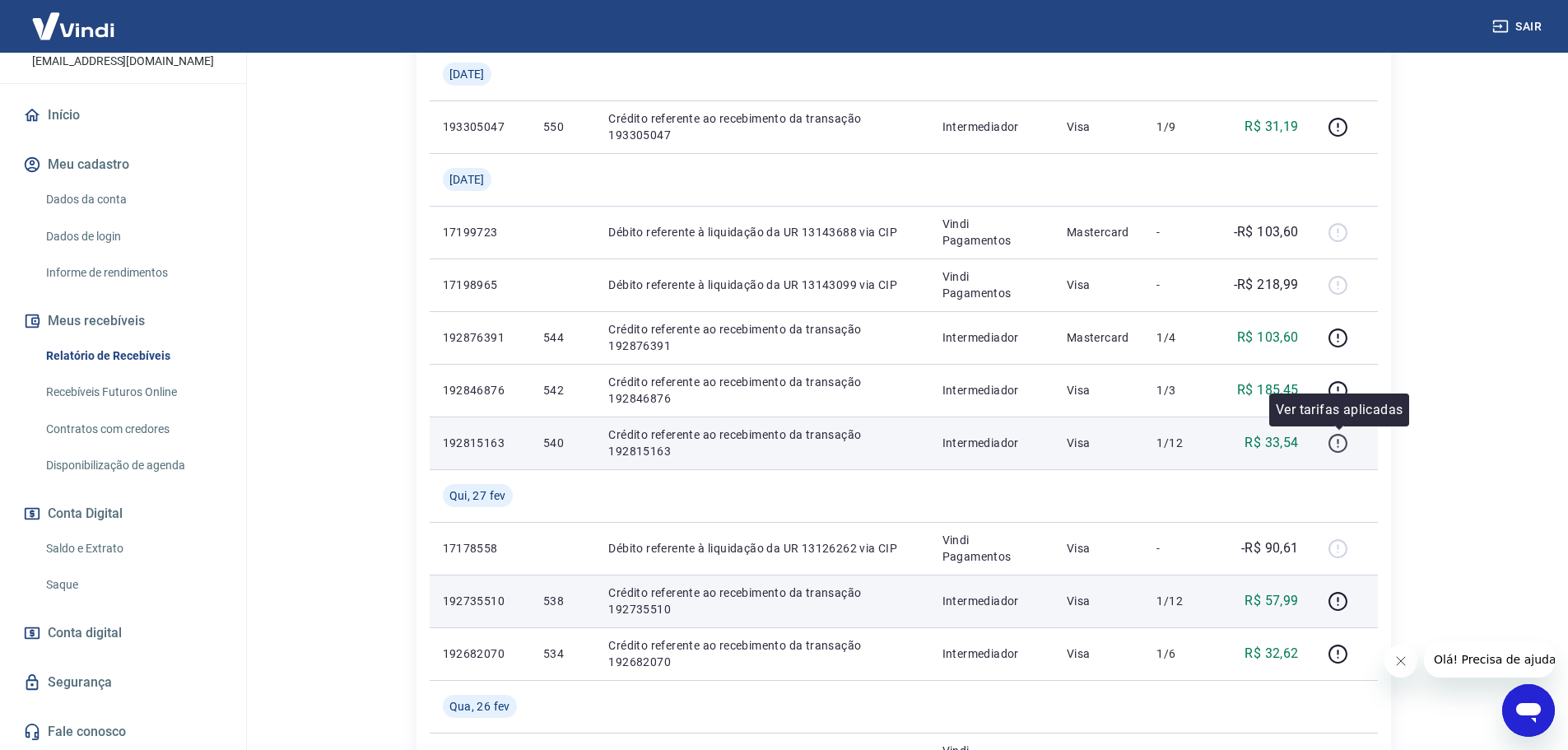
click at [1335, 440] on icon "button" at bounding box center [1338, 444] width 21 height 21
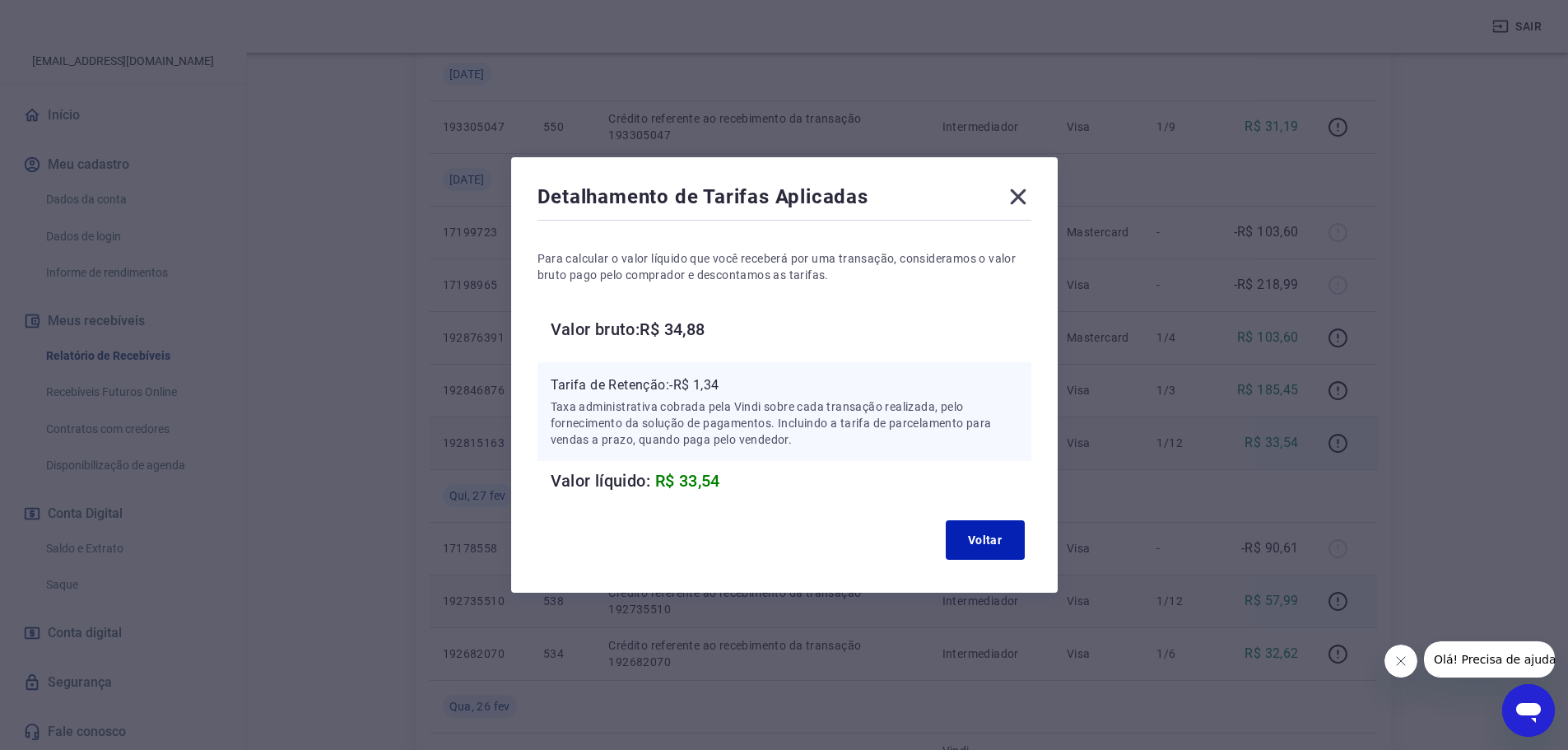
click at [1016, 199] on icon at bounding box center [1018, 196] width 26 height 26
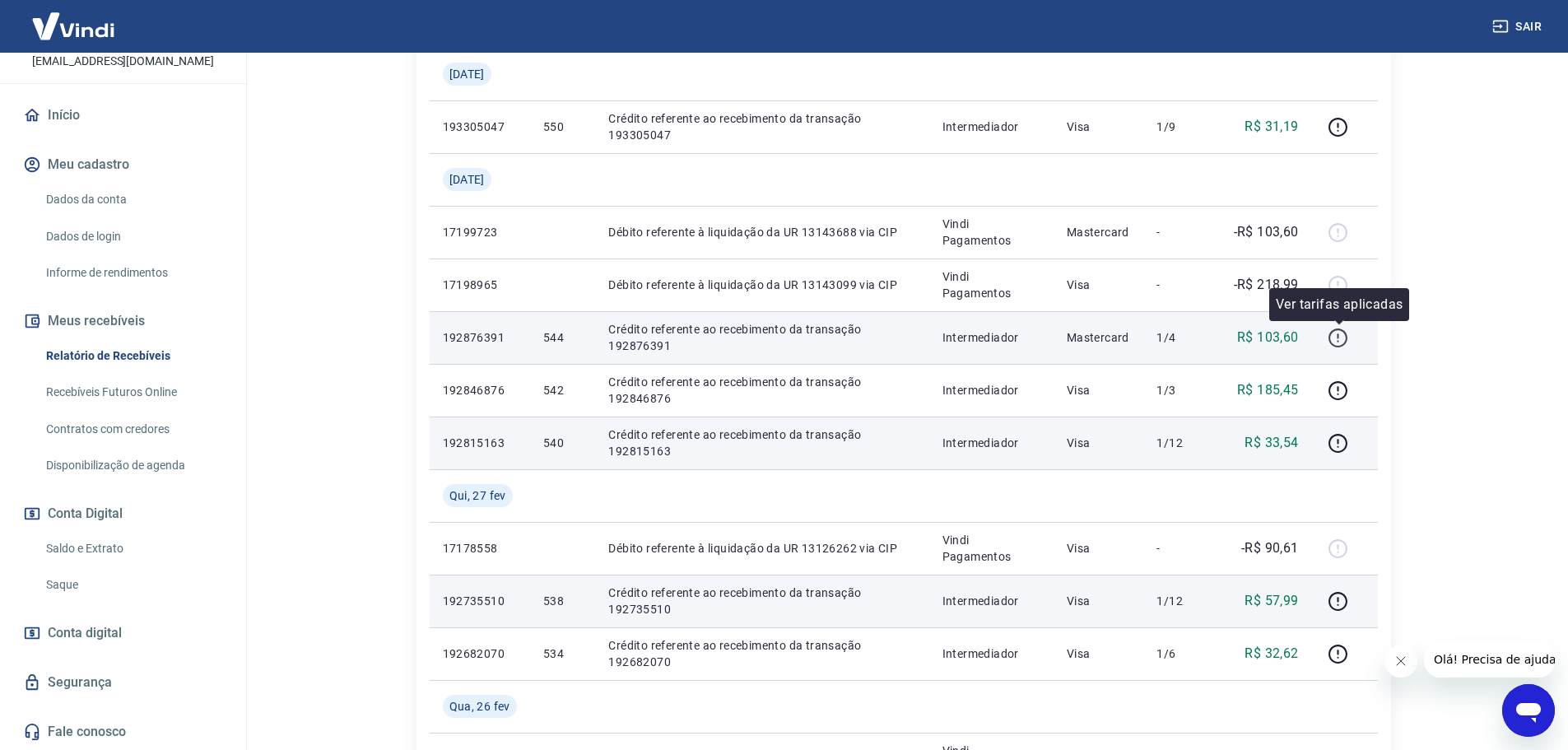
click at [1344, 334] on icon "button" at bounding box center [1338, 337] width 21 height 21
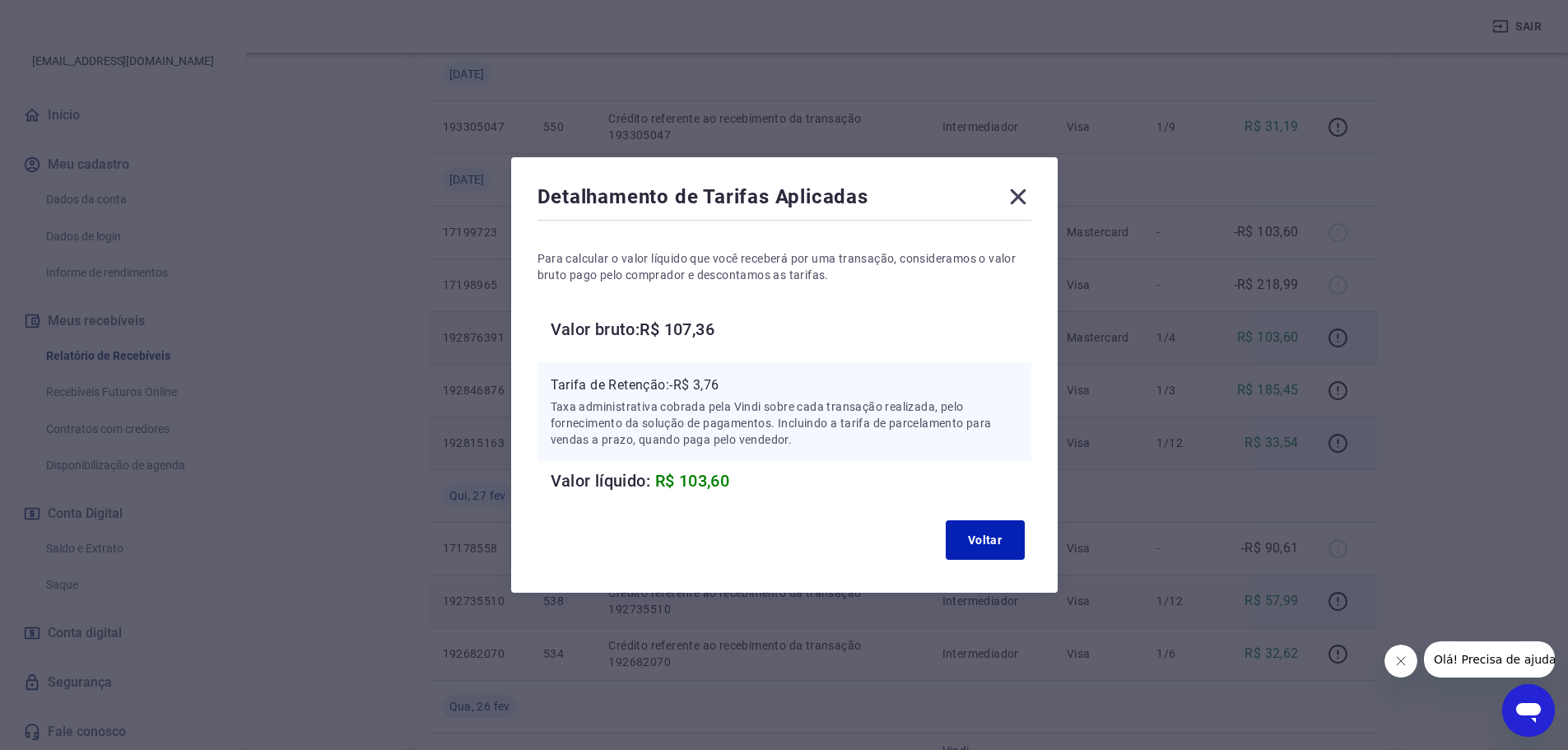
click at [1027, 205] on icon at bounding box center [1018, 196] width 26 height 26
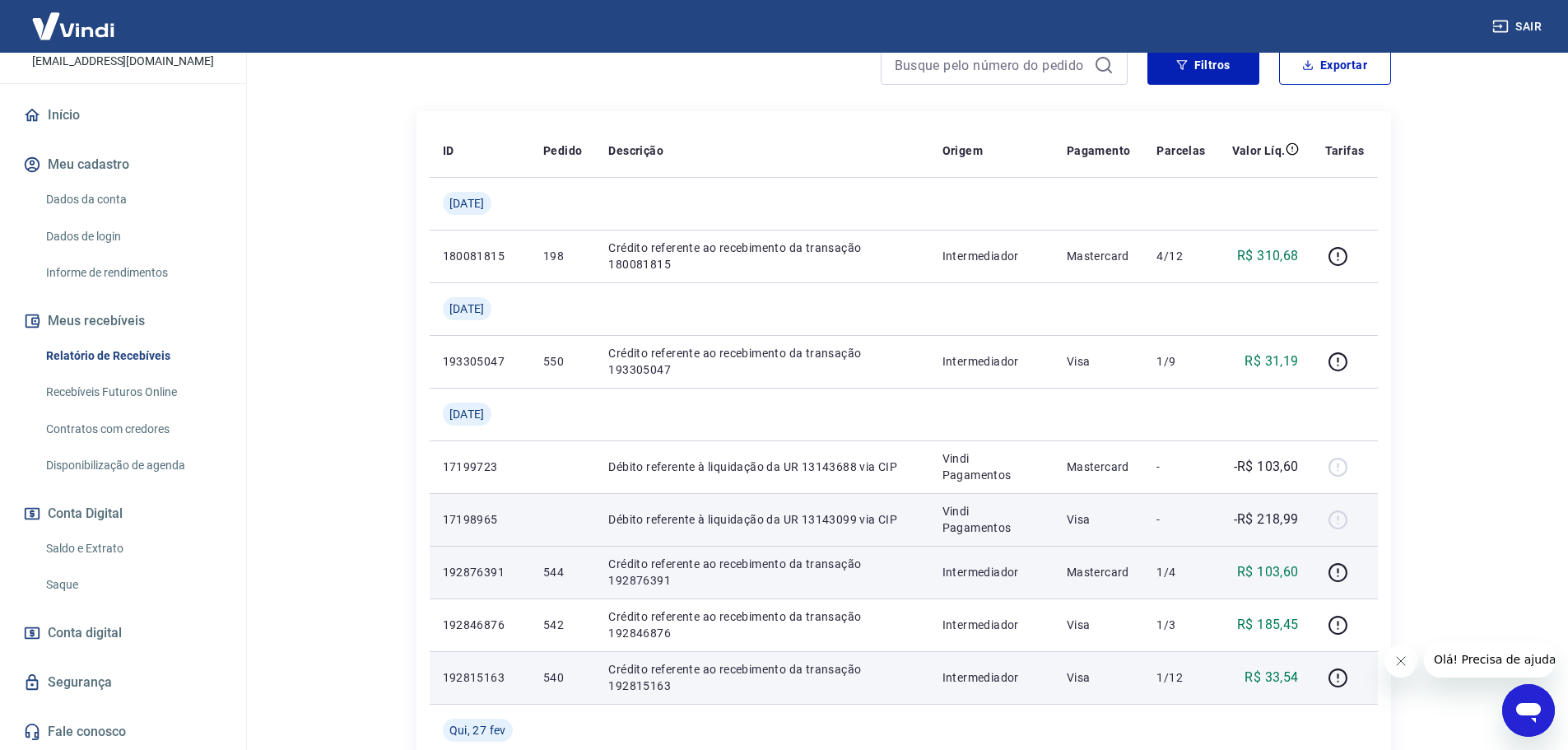
scroll to position [228, 0]
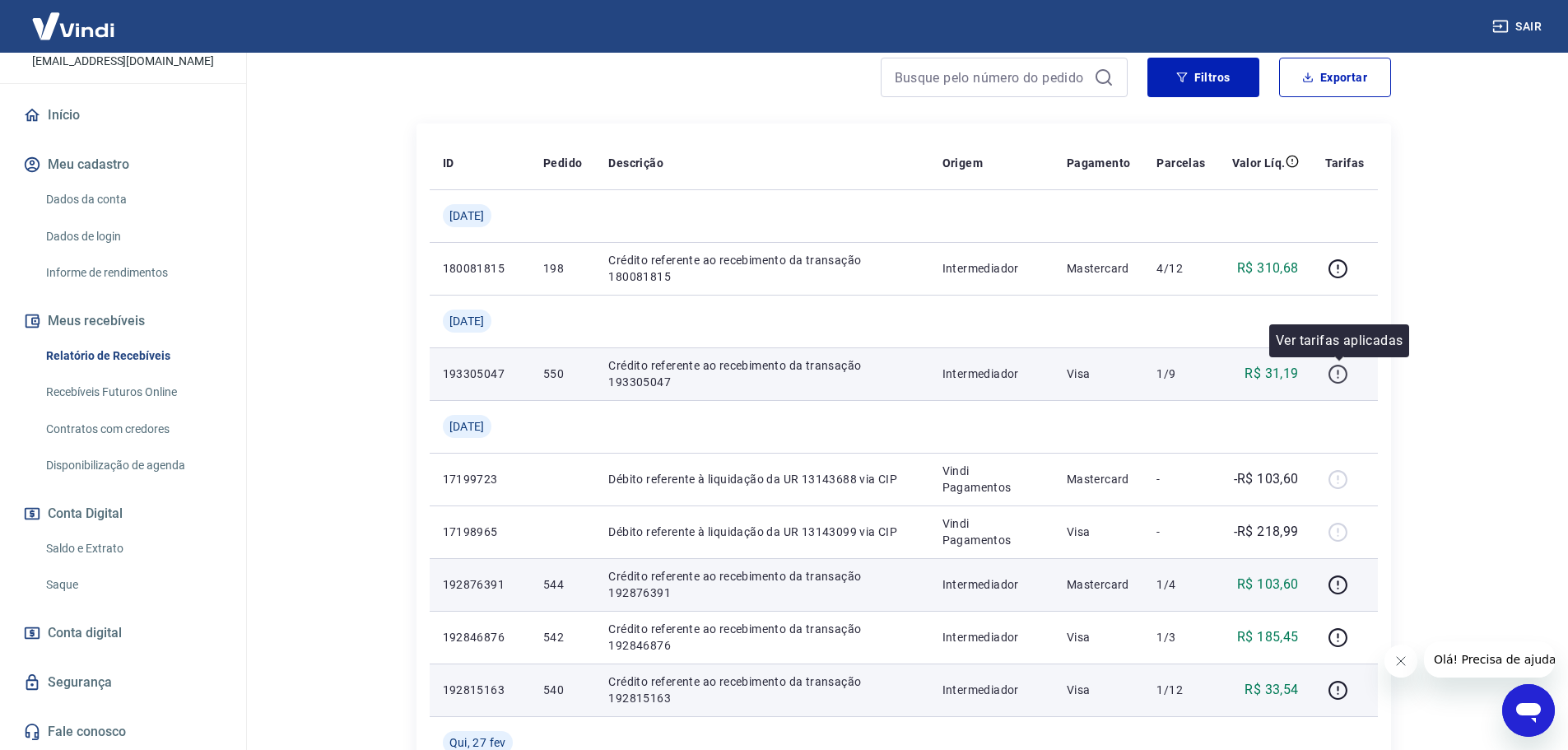
click at [1339, 372] on icon "button" at bounding box center [1339, 371] width 2 height 5
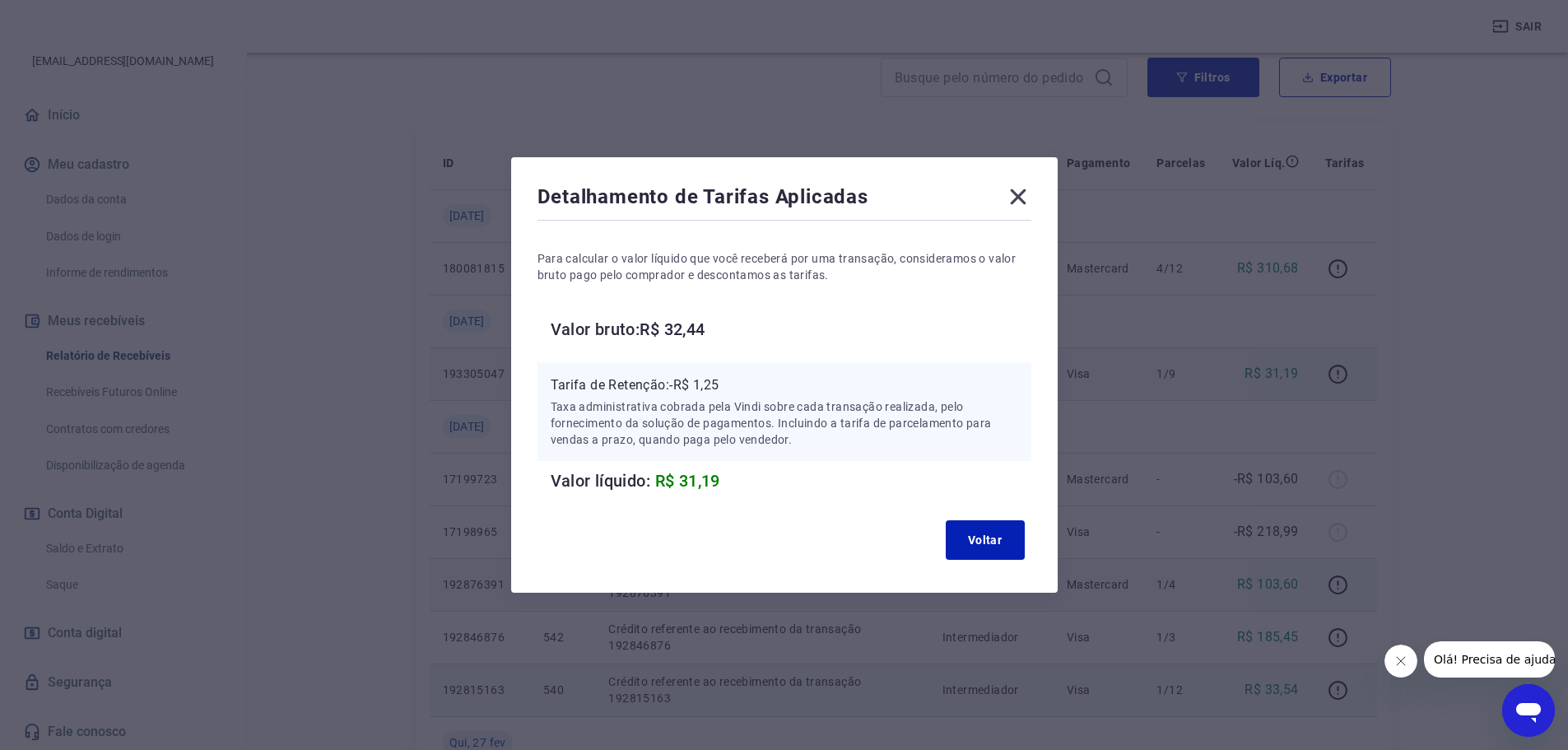
click at [1020, 201] on icon at bounding box center [1017, 196] width 16 height 16
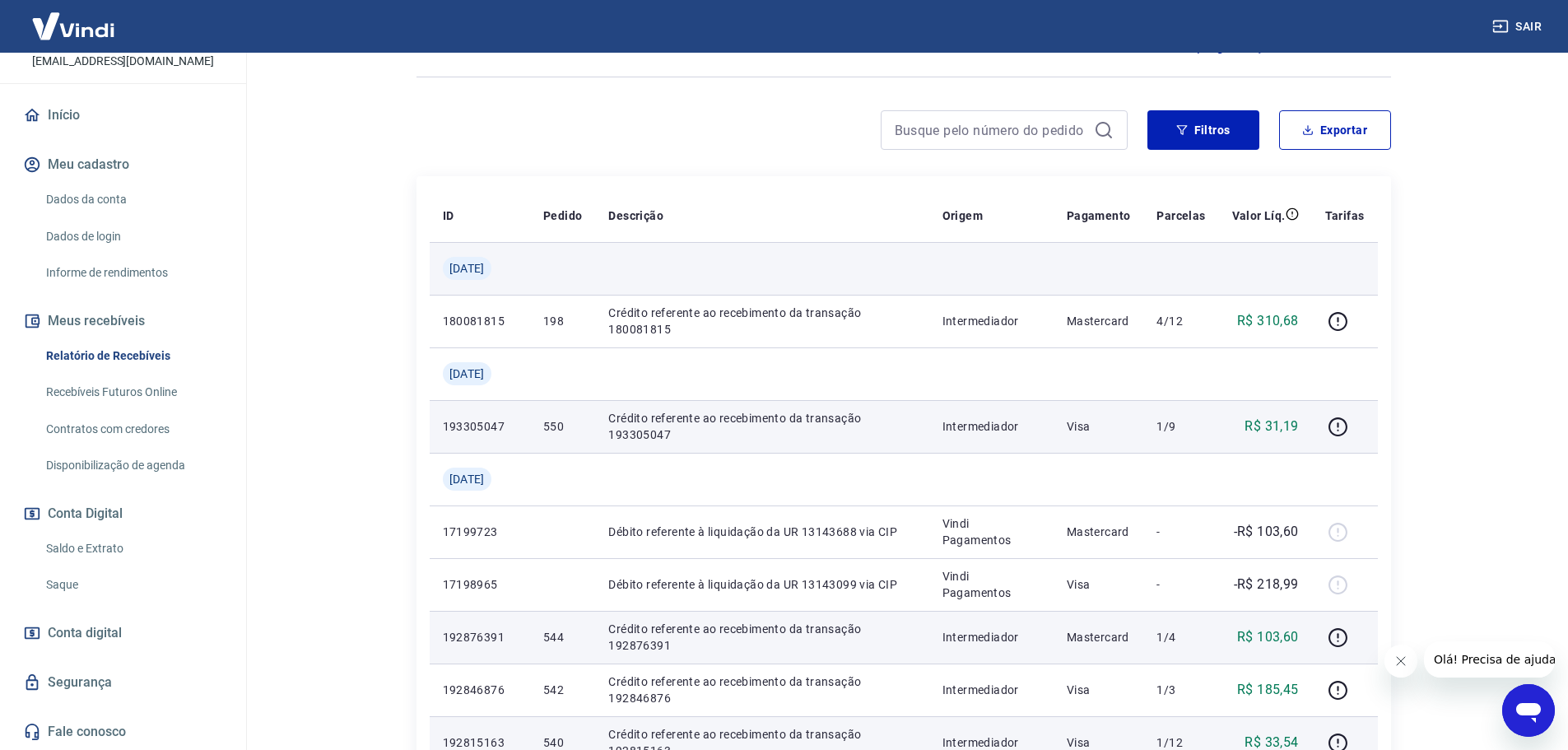
scroll to position [146, 0]
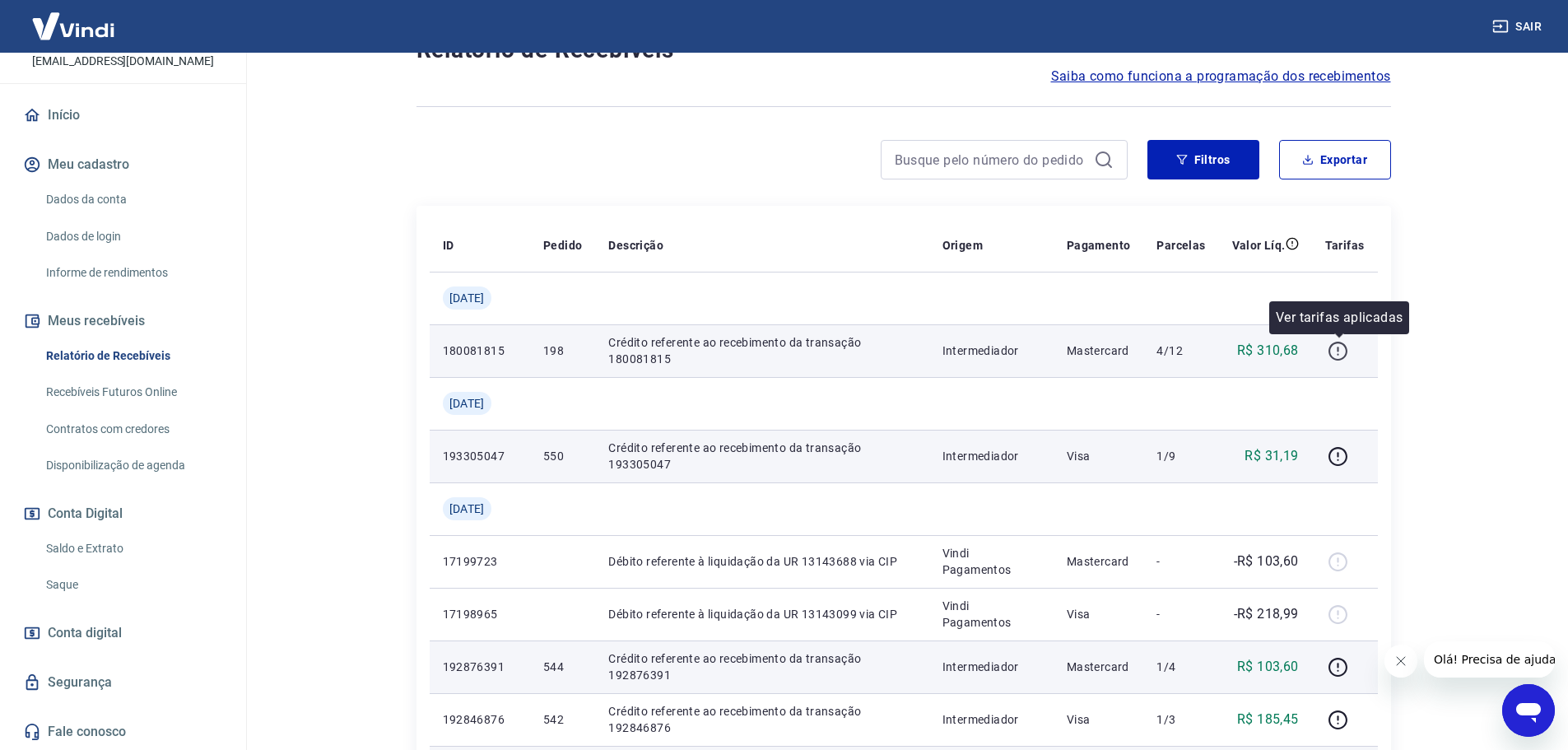
click at [1341, 347] on icon "button" at bounding box center [1338, 351] width 21 height 21
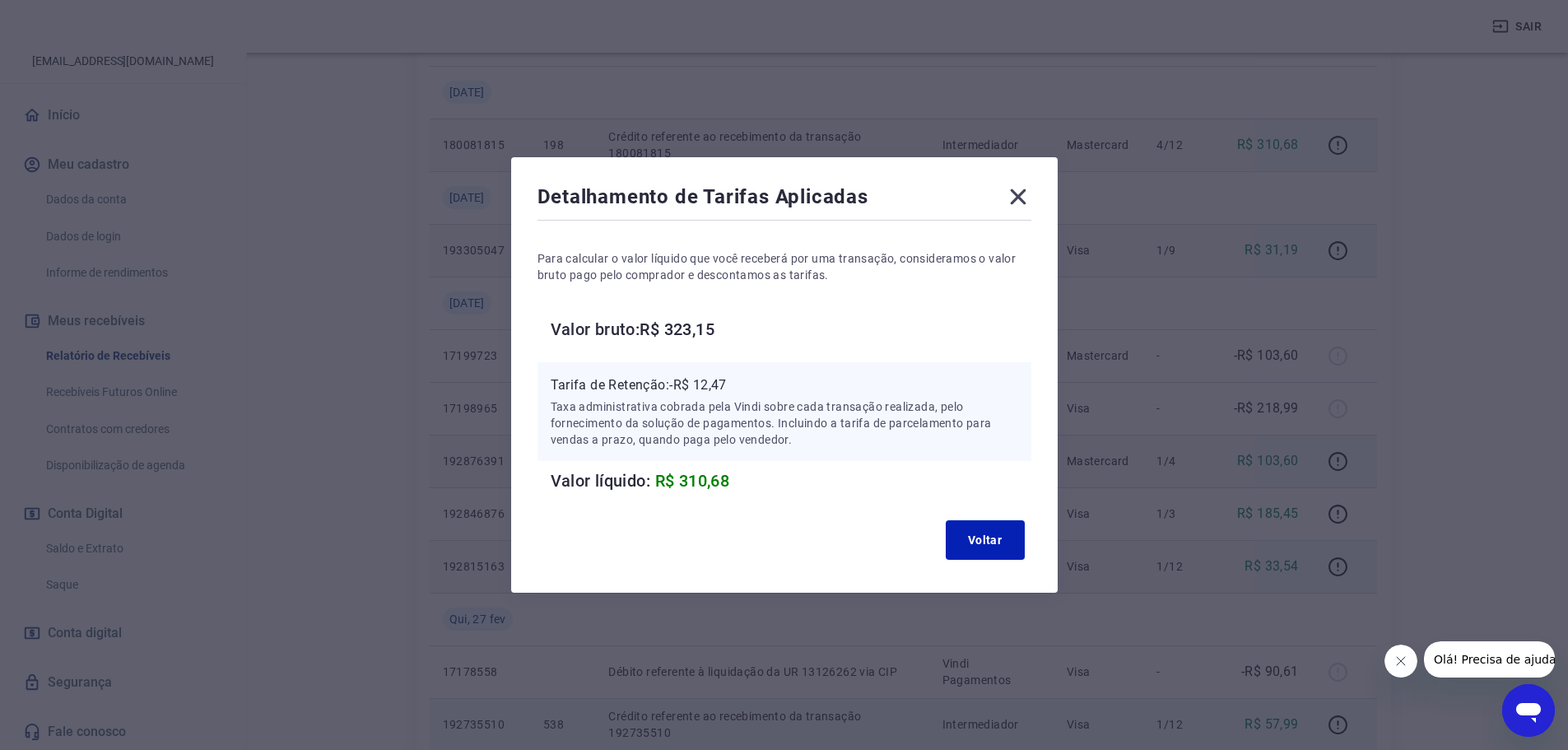
scroll to position [393, 0]
click at [1025, 190] on icon at bounding box center [1018, 196] width 26 height 26
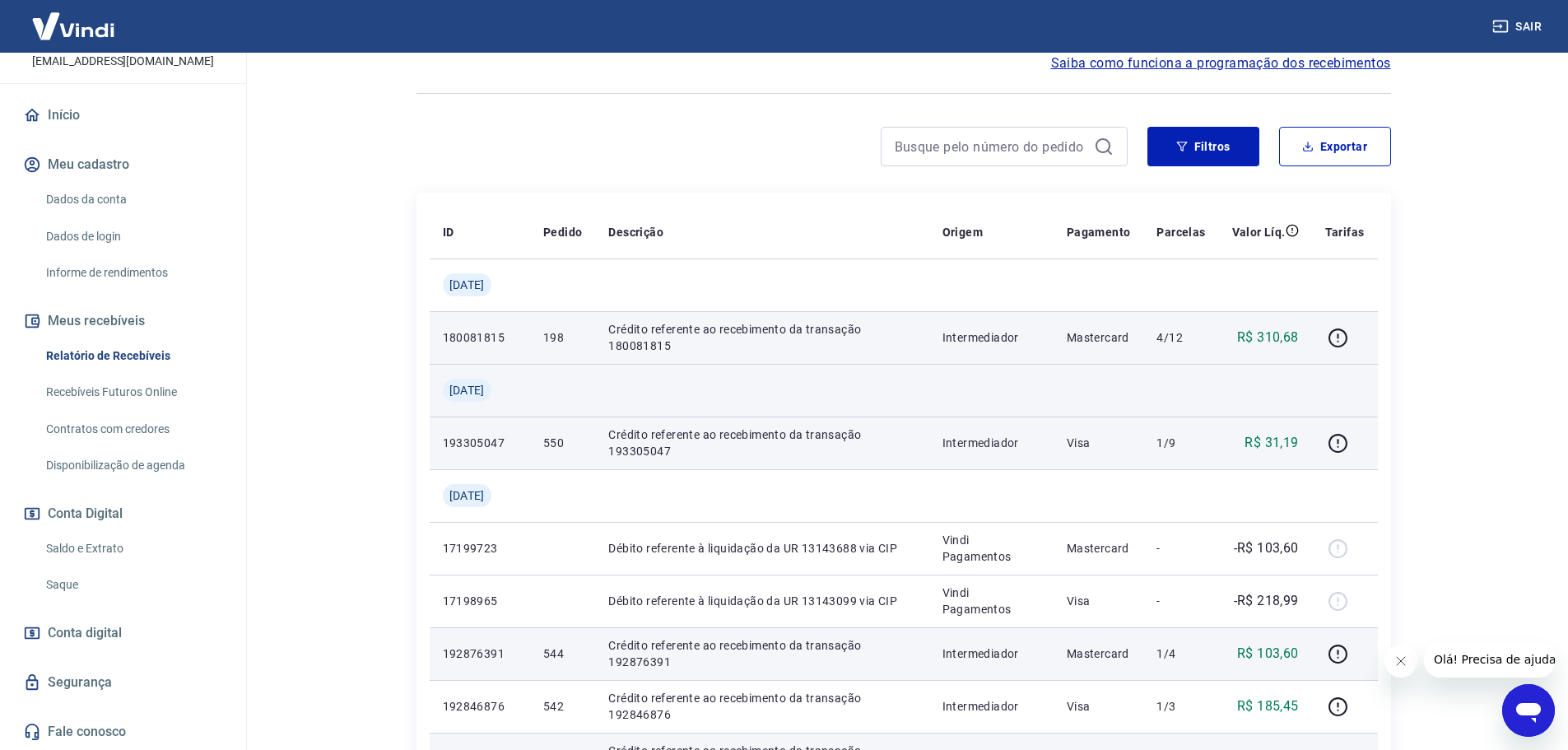
scroll to position [146, 0]
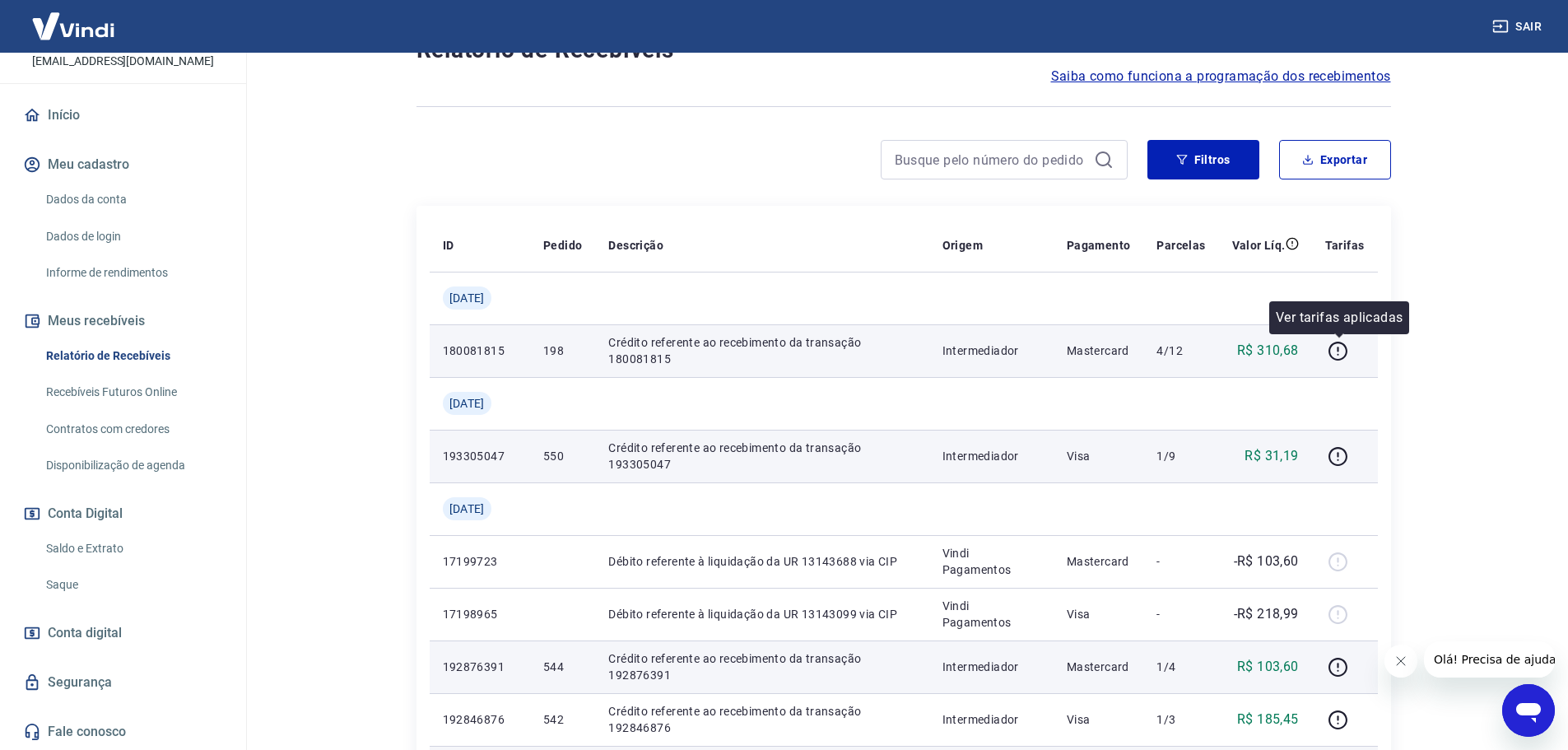
click at [1352, 363] on div at bounding box center [1345, 351] width 39 height 26
click at [1348, 353] on icon "button" at bounding box center [1338, 351] width 21 height 21
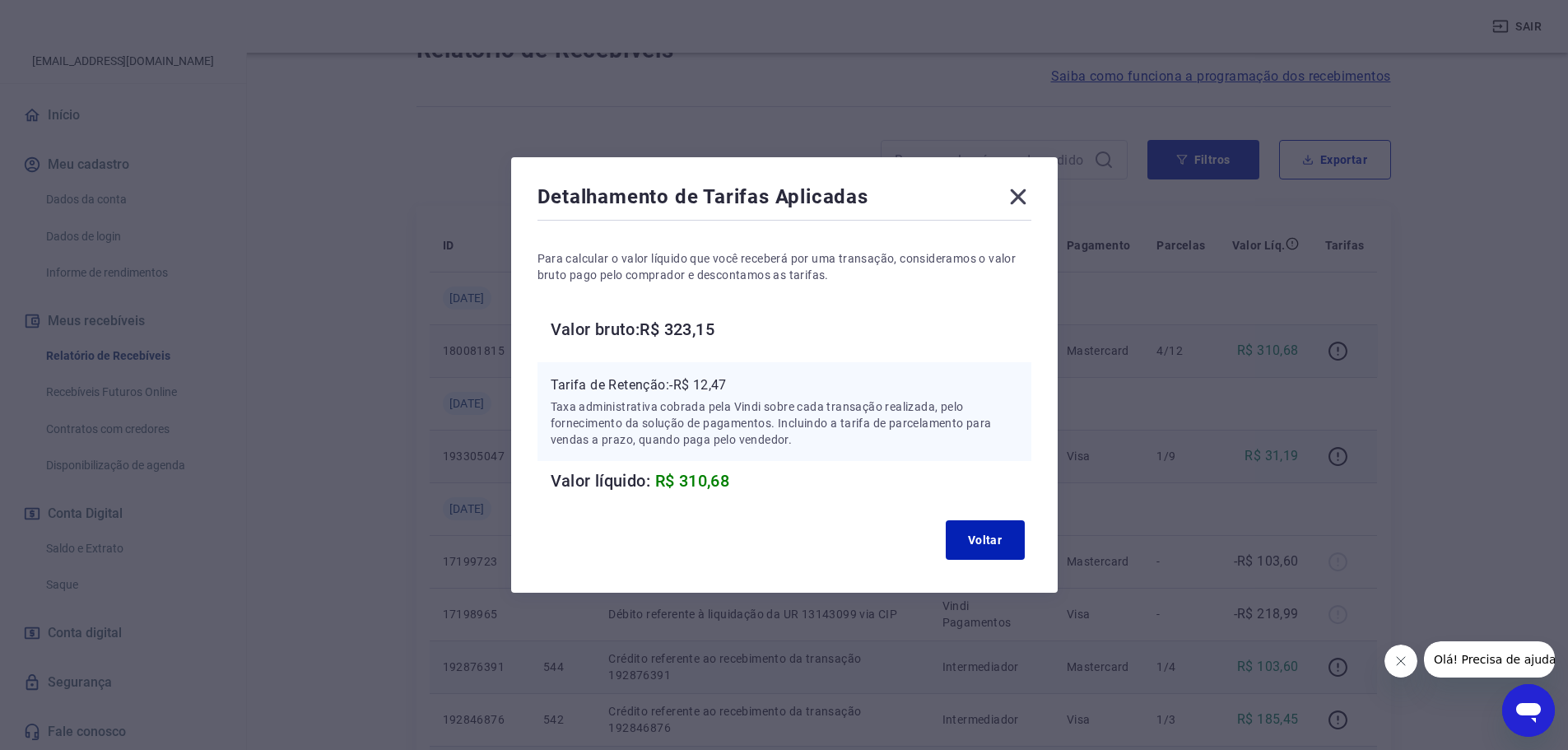
click at [1031, 200] on icon at bounding box center [1018, 196] width 26 height 26
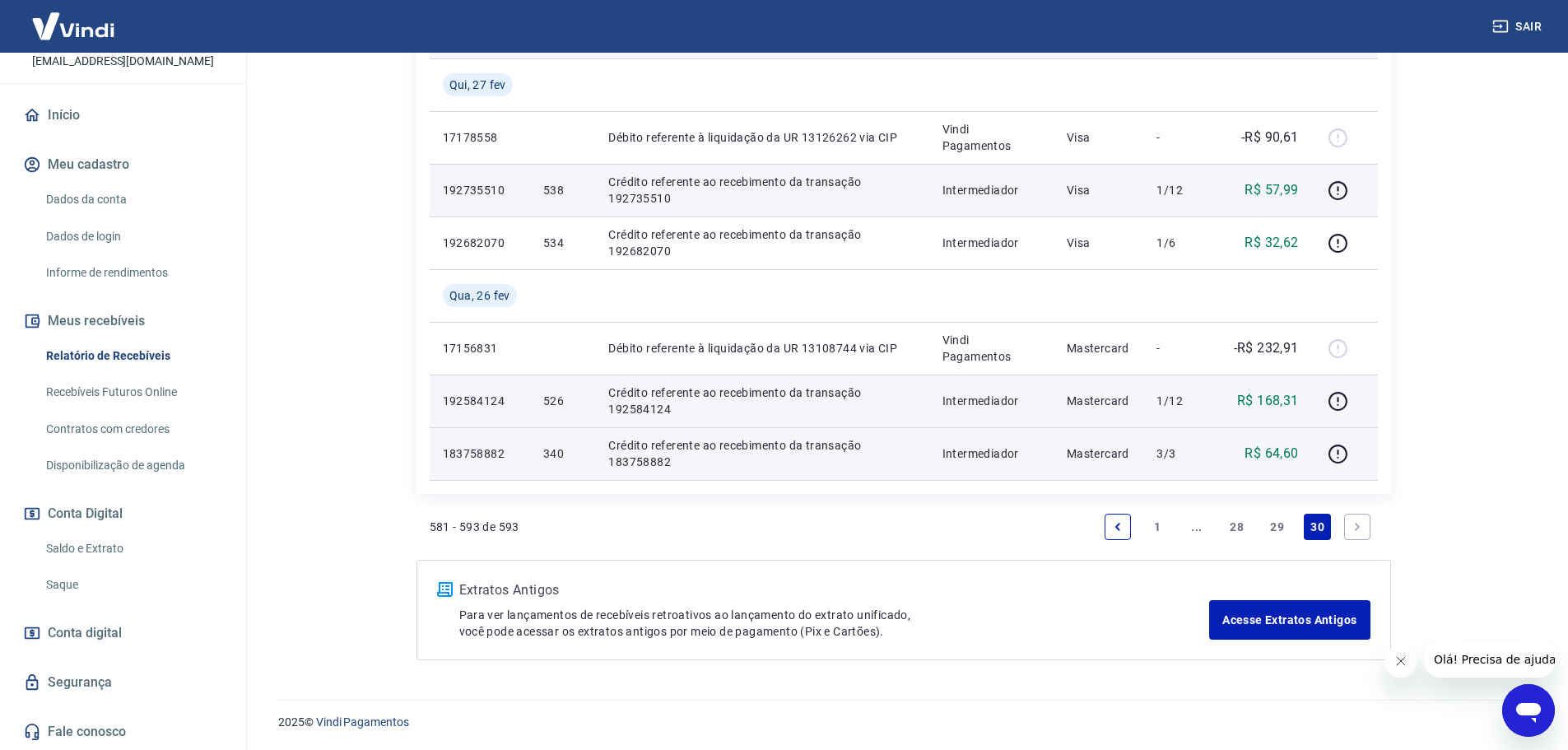
scroll to position [886, 0]
click at [1270, 526] on link "29" at bounding box center [1277, 525] width 27 height 26
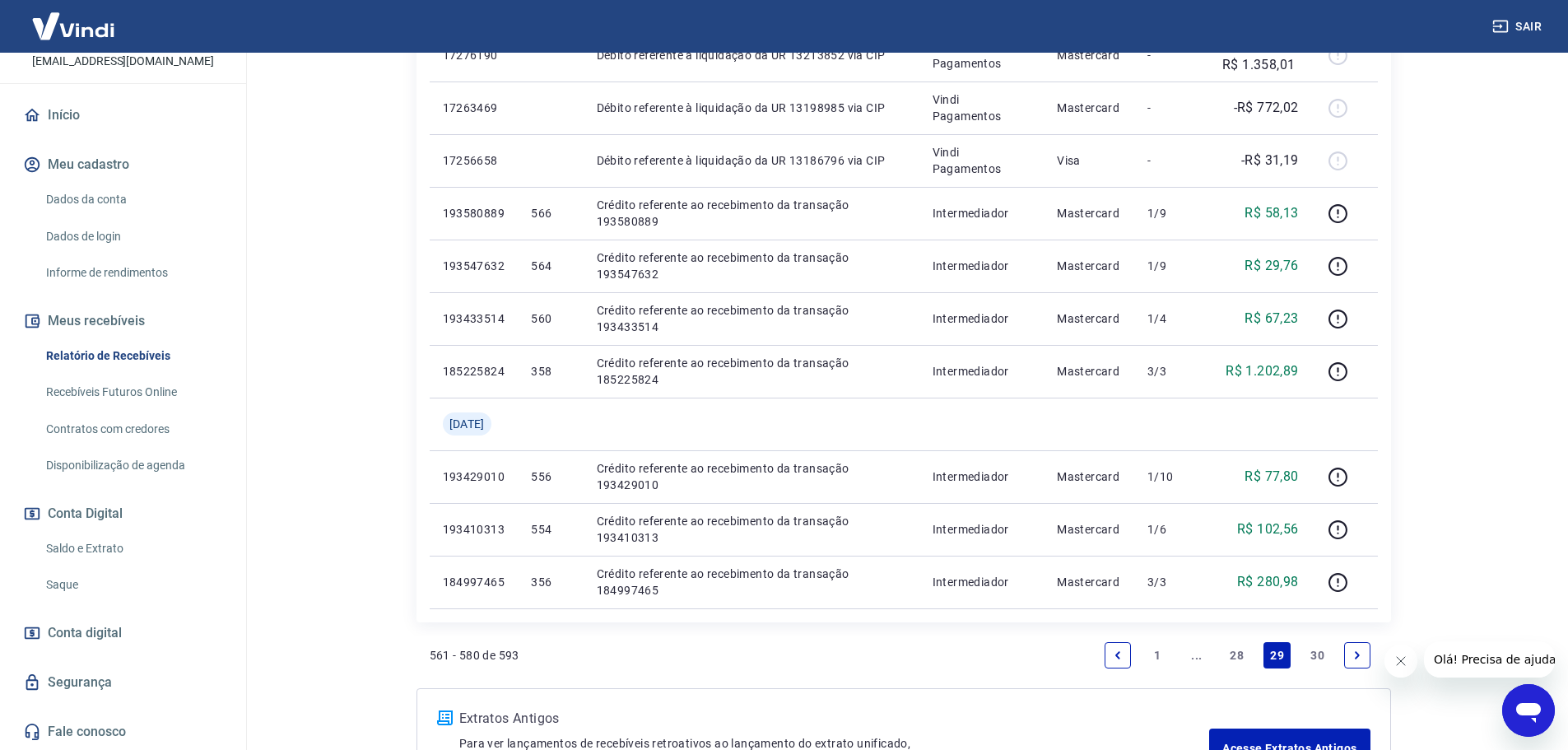
scroll to position [1234, 0]
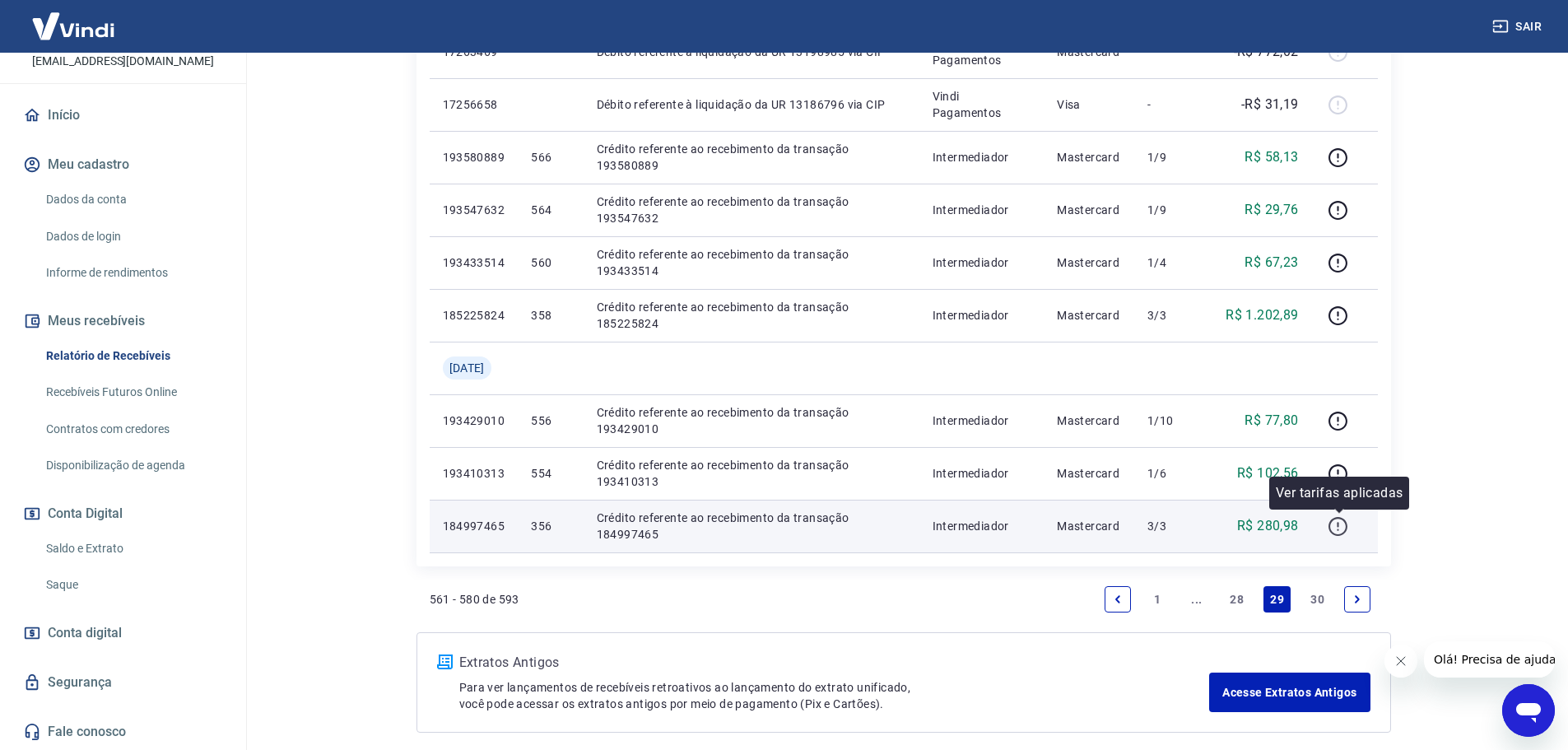
click at [1339, 535] on icon "button" at bounding box center [1338, 526] width 19 height 19
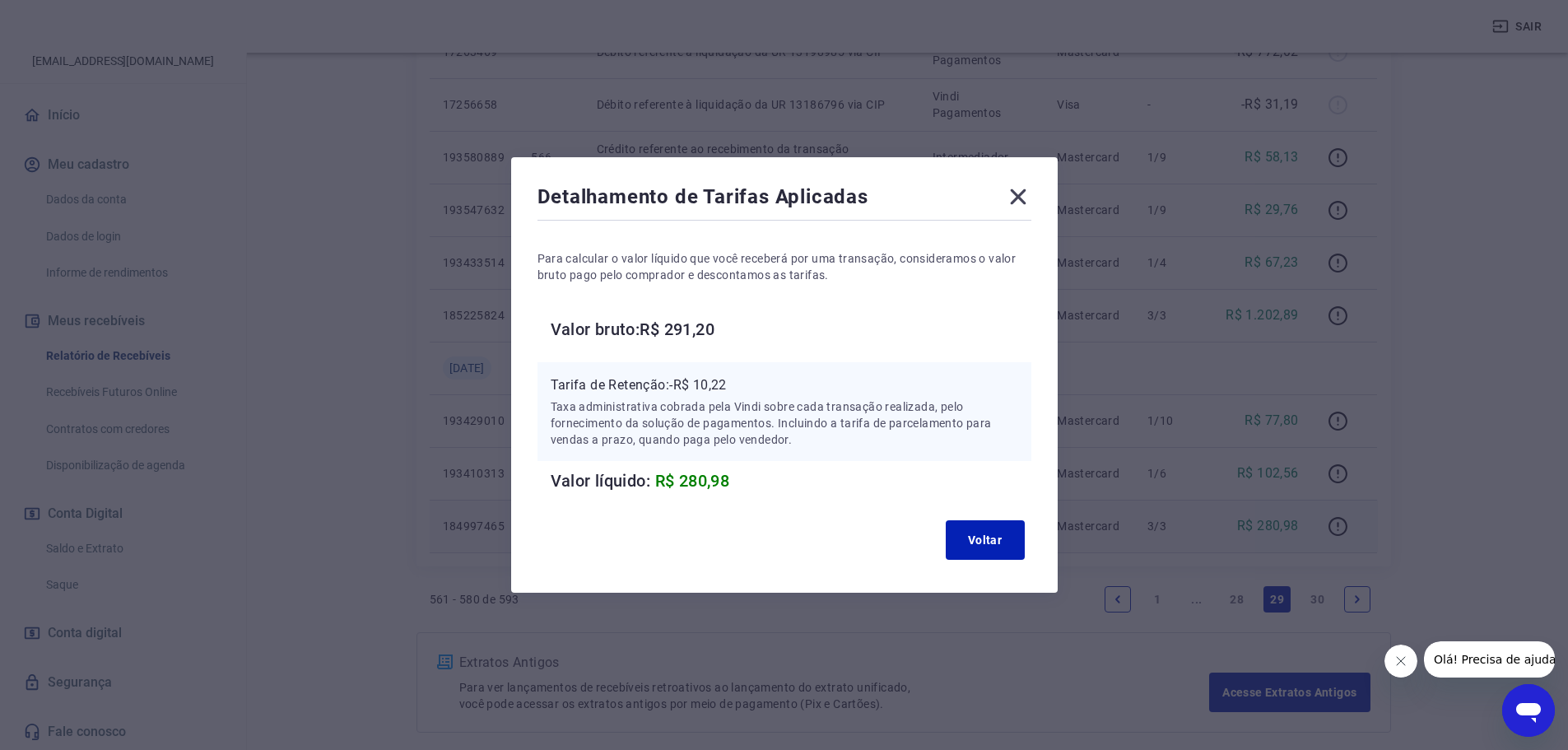
click at [1014, 190] on icon at bounding box center [1018, 196] width 26 height 26
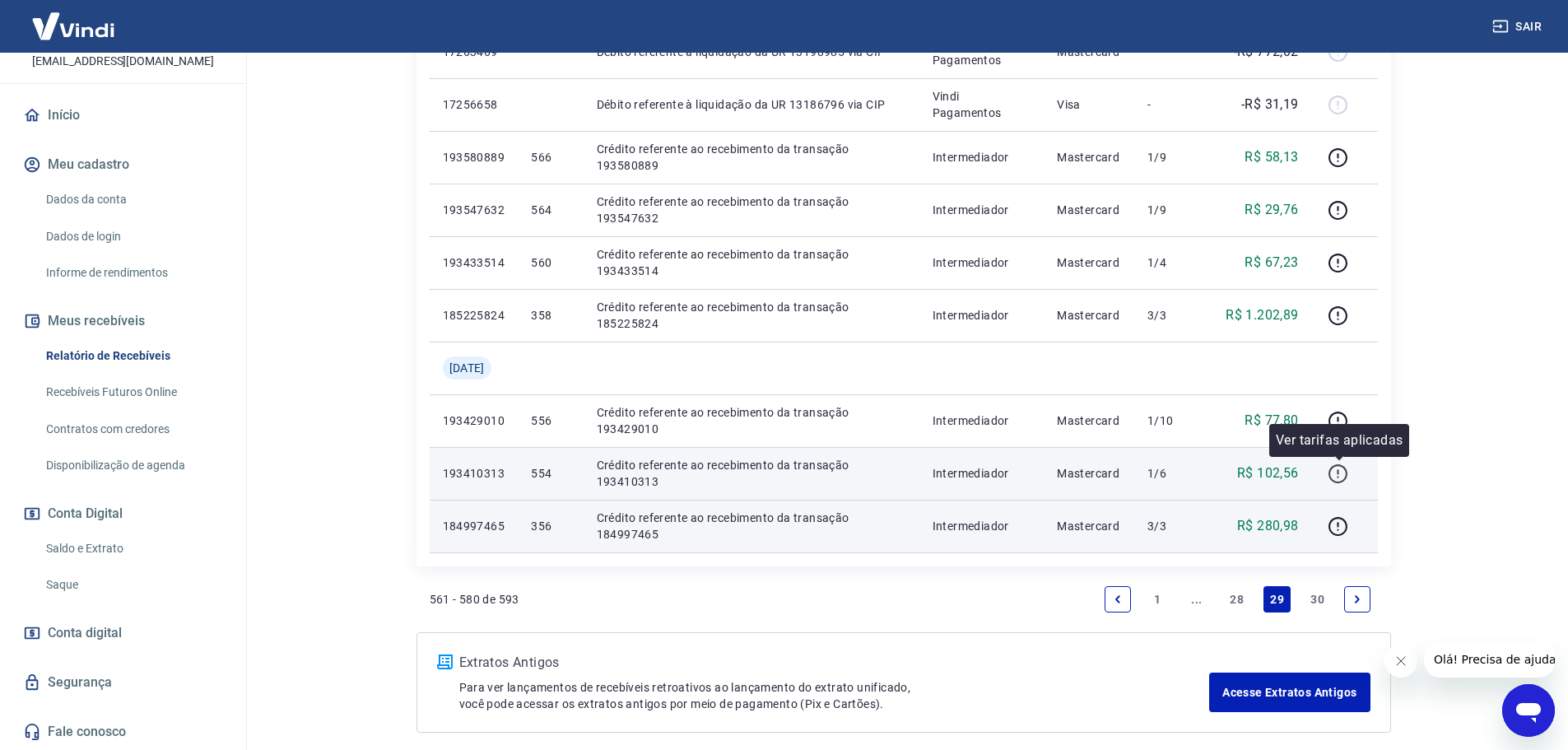
click at [1339, 472] on icon "button" at bounding box center [1339, 471] width 2 height 5
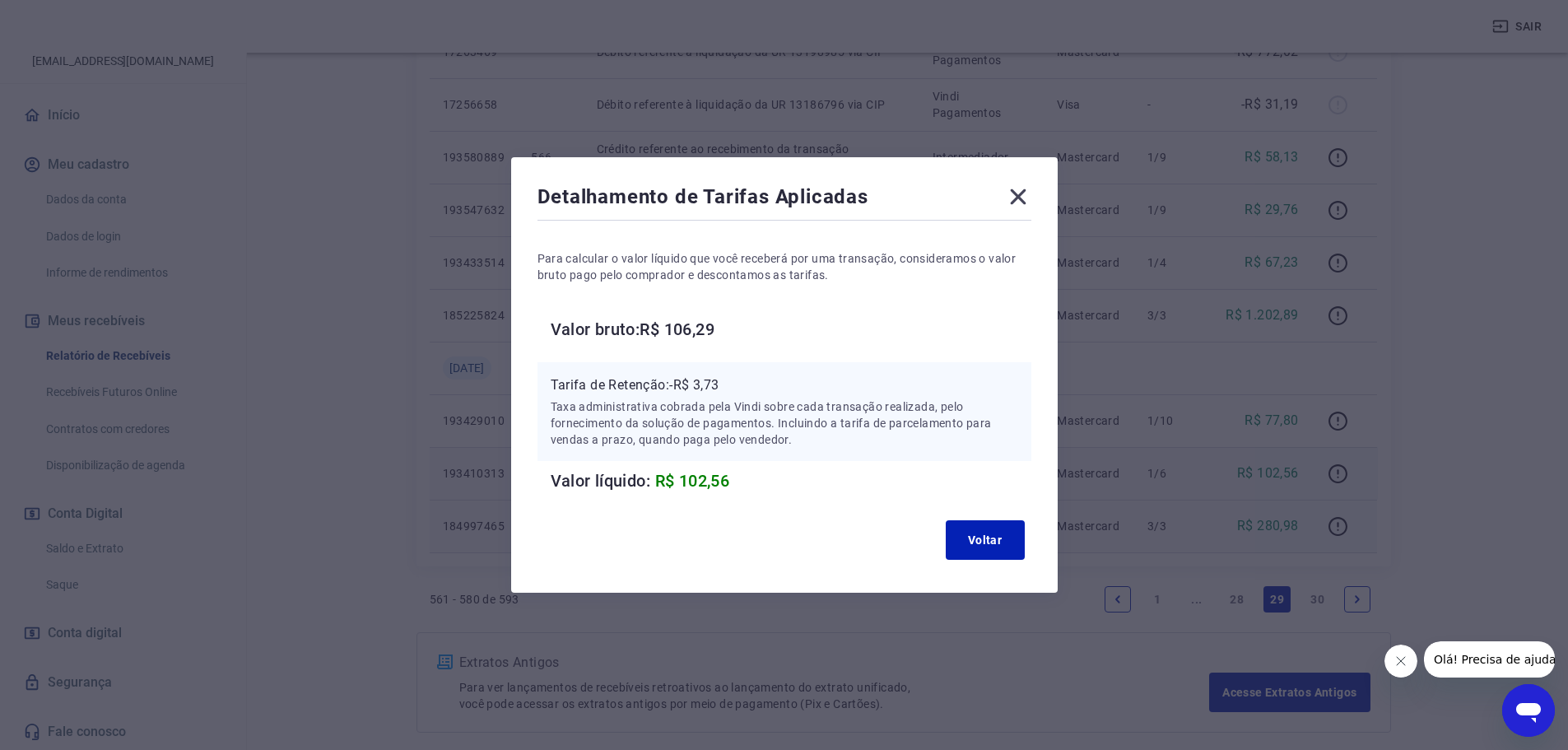
click at [1037, 186] on div "Detalhamento de Tarifas Aplicadas Para calcular o valor líquido que você recebe…" at bounding box center [784, 374] width 546 height 435
click at [1027, 189] on icon at bounding box center [1018, 196] width 26 height 26
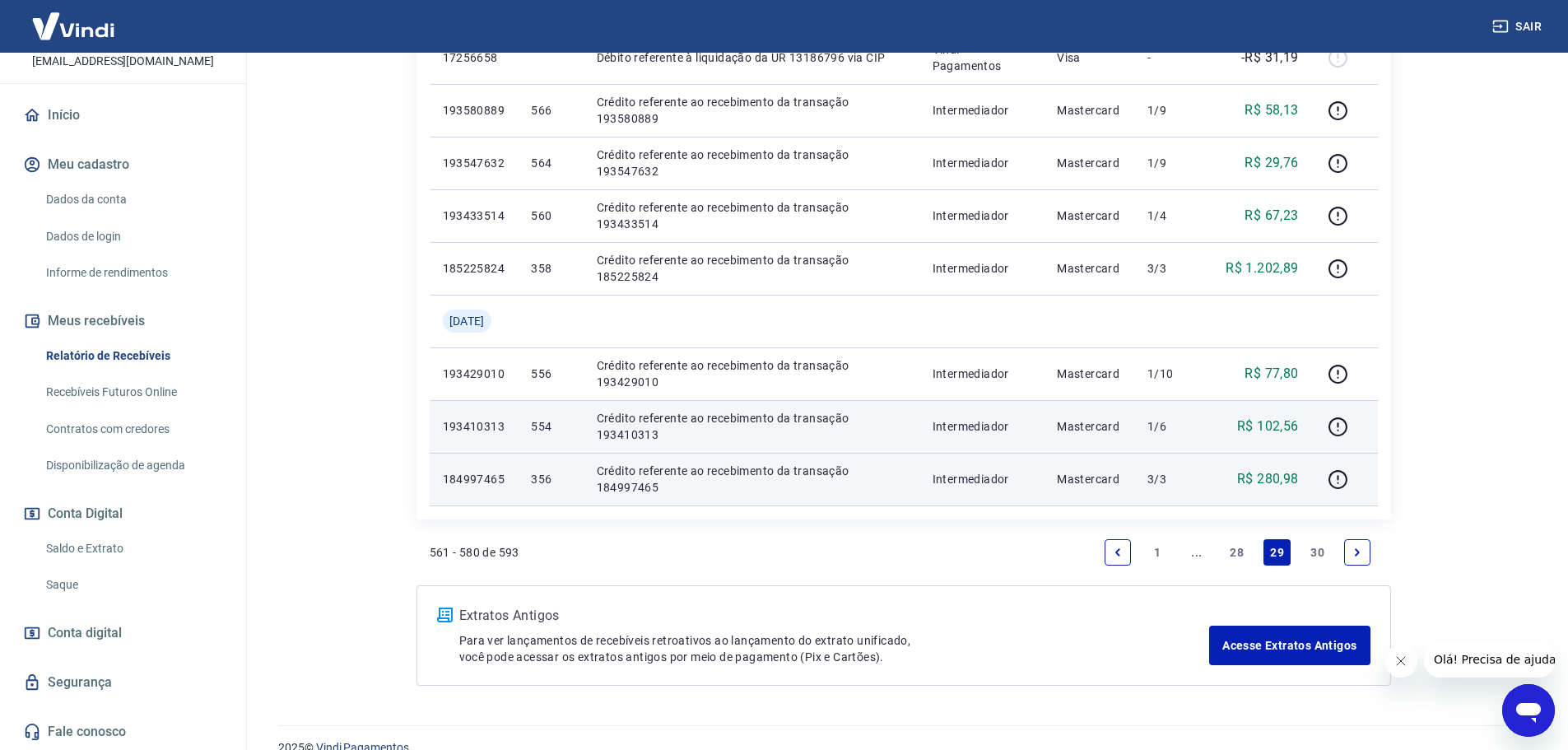
scroll to position [1307, 0]
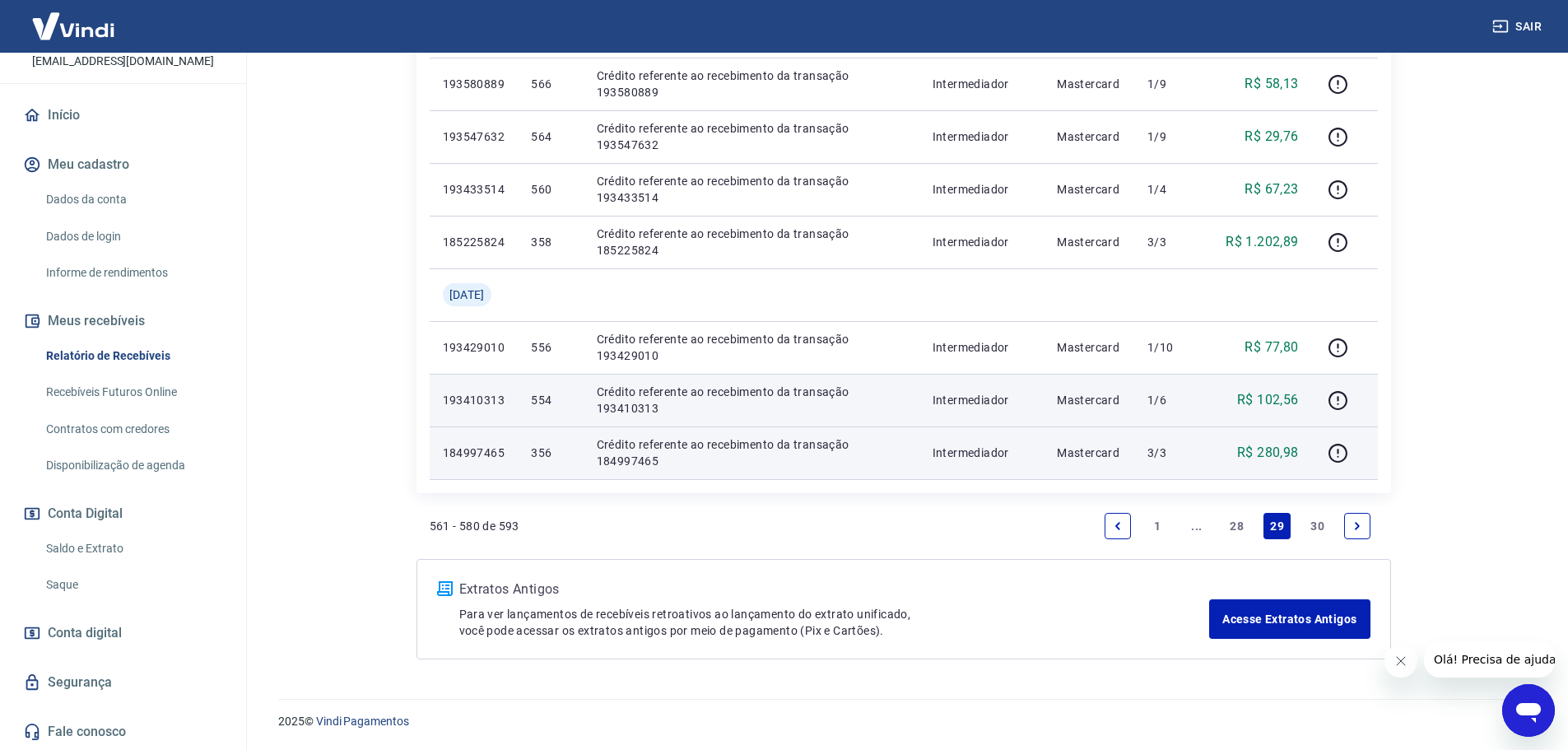
click at [1308, 524] on link "30" at bounding box center [1317, 525] width 27 height 26
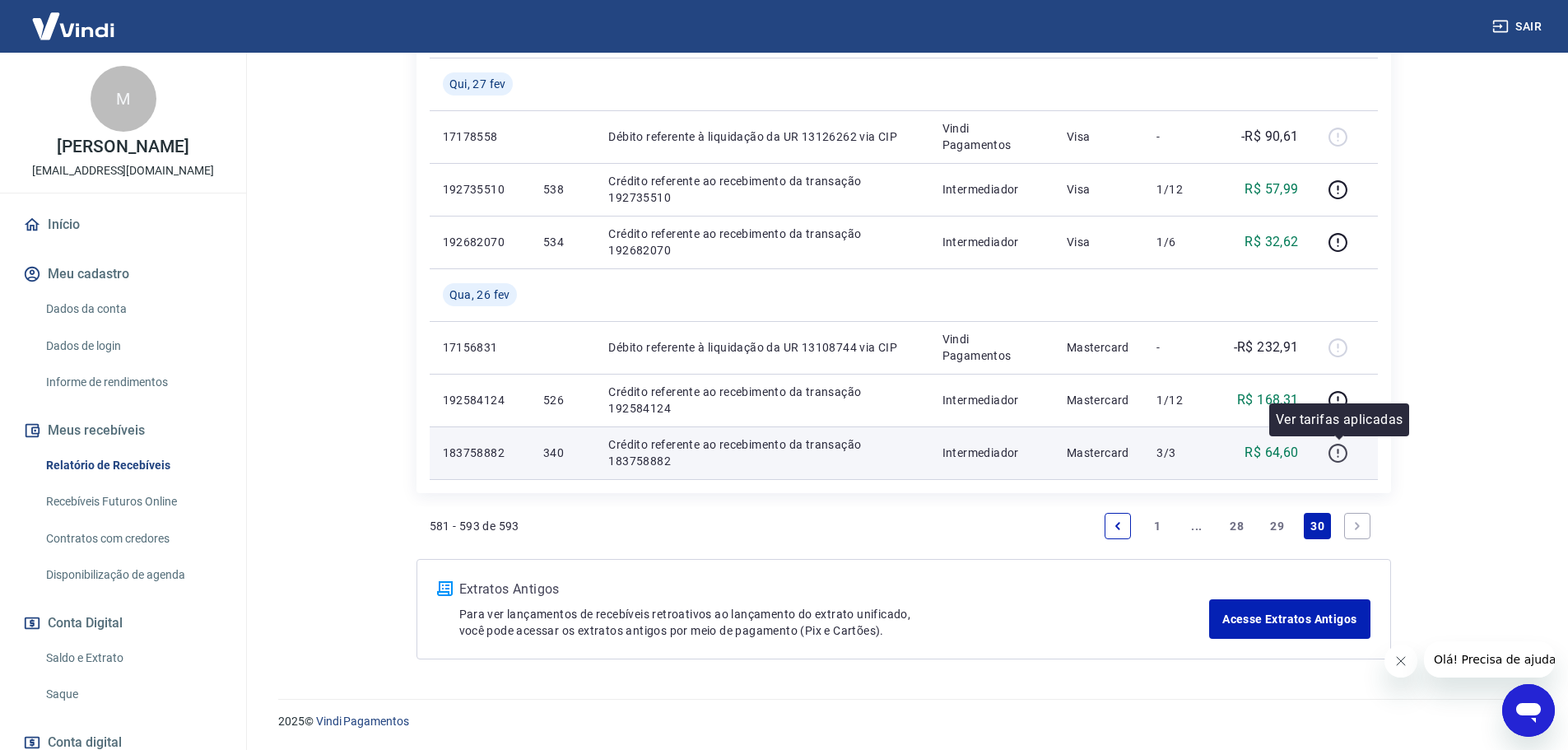
click at [1335, 456] on icon "button" at bounding box center [1338, 453] width 21 height 21
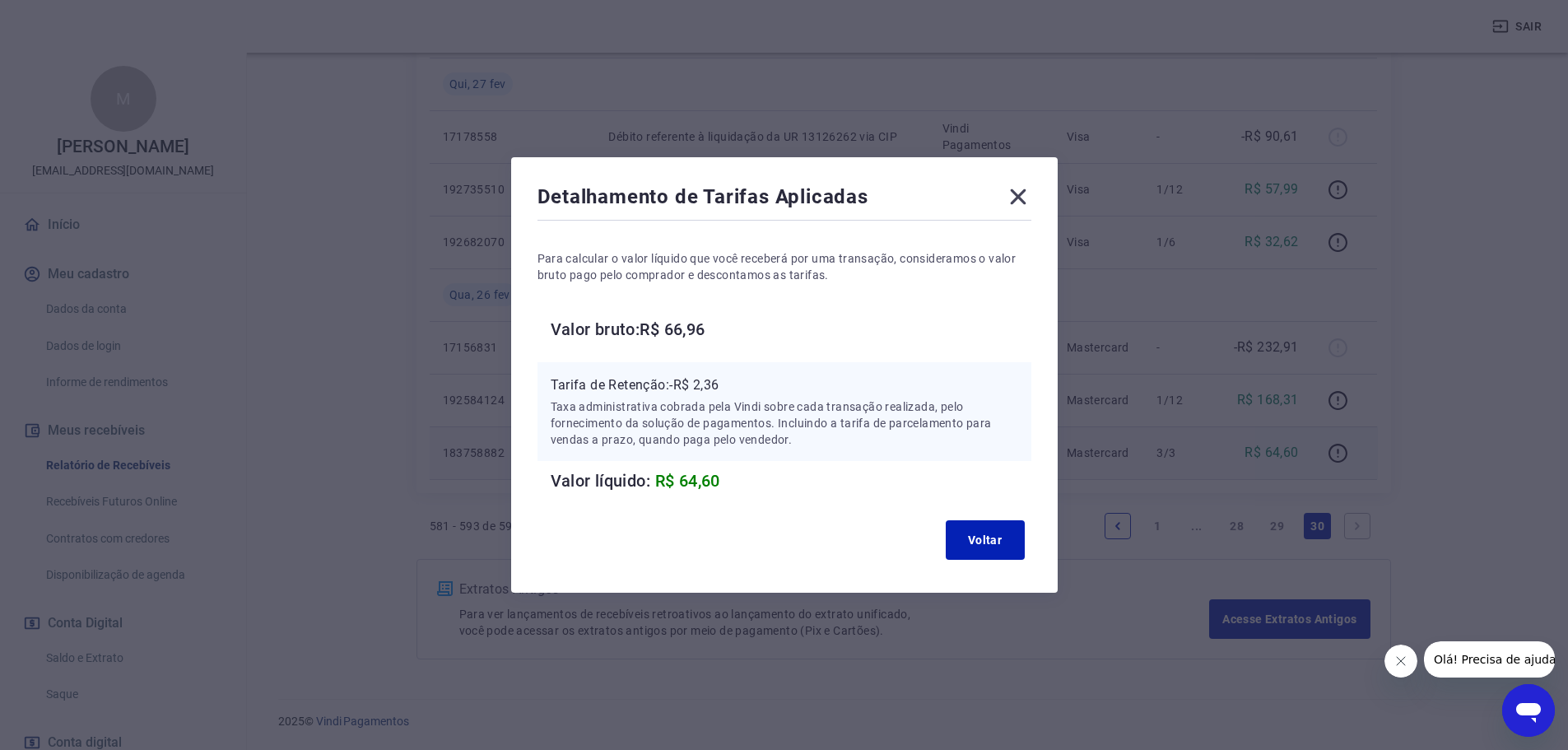
click at [1023, 196] on icon at bounding box center [1017, 196] width 16 height 16
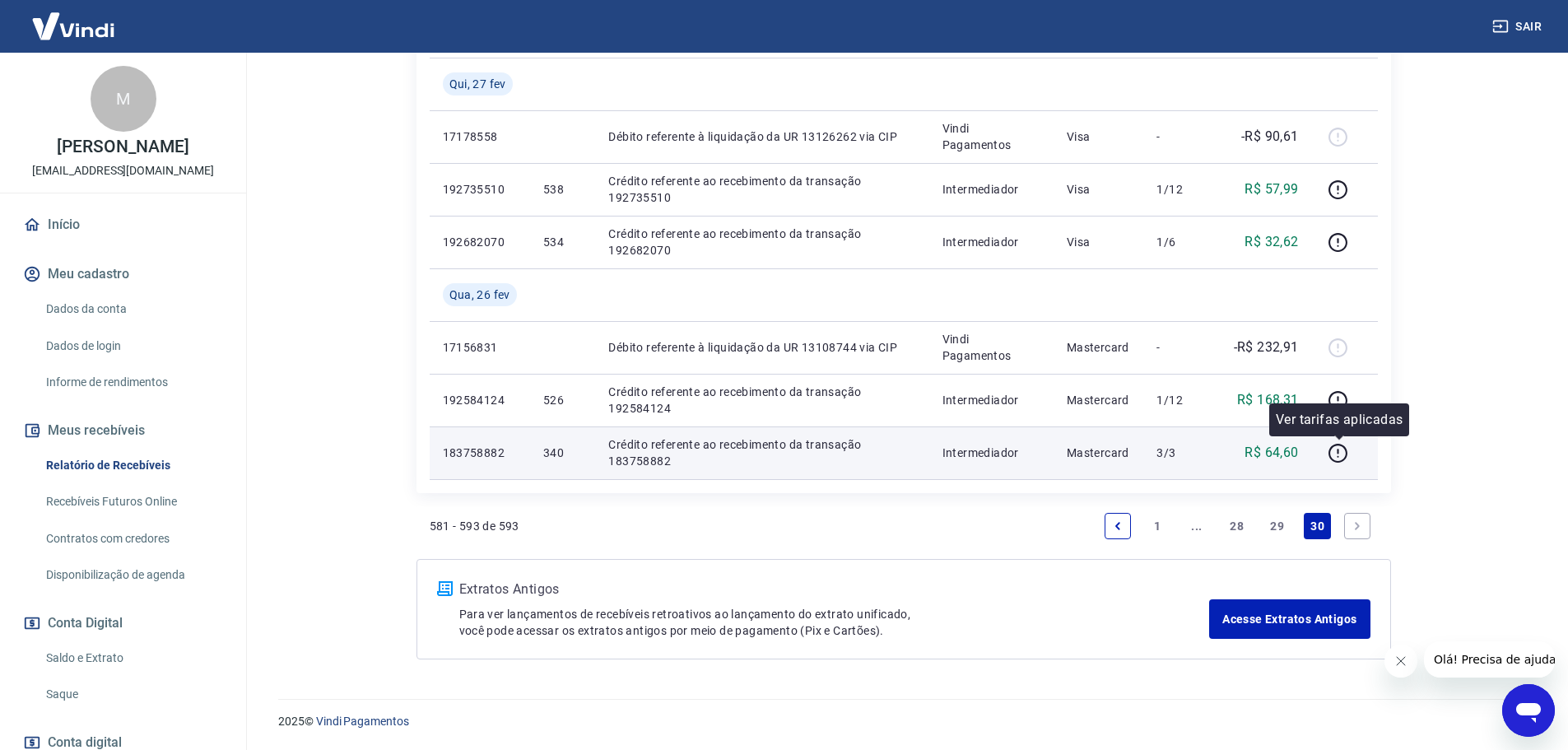
click at [1345, 411] on p "Ver tarifas aplicadas" at bounding box center [1339, 419] width 127 height 20
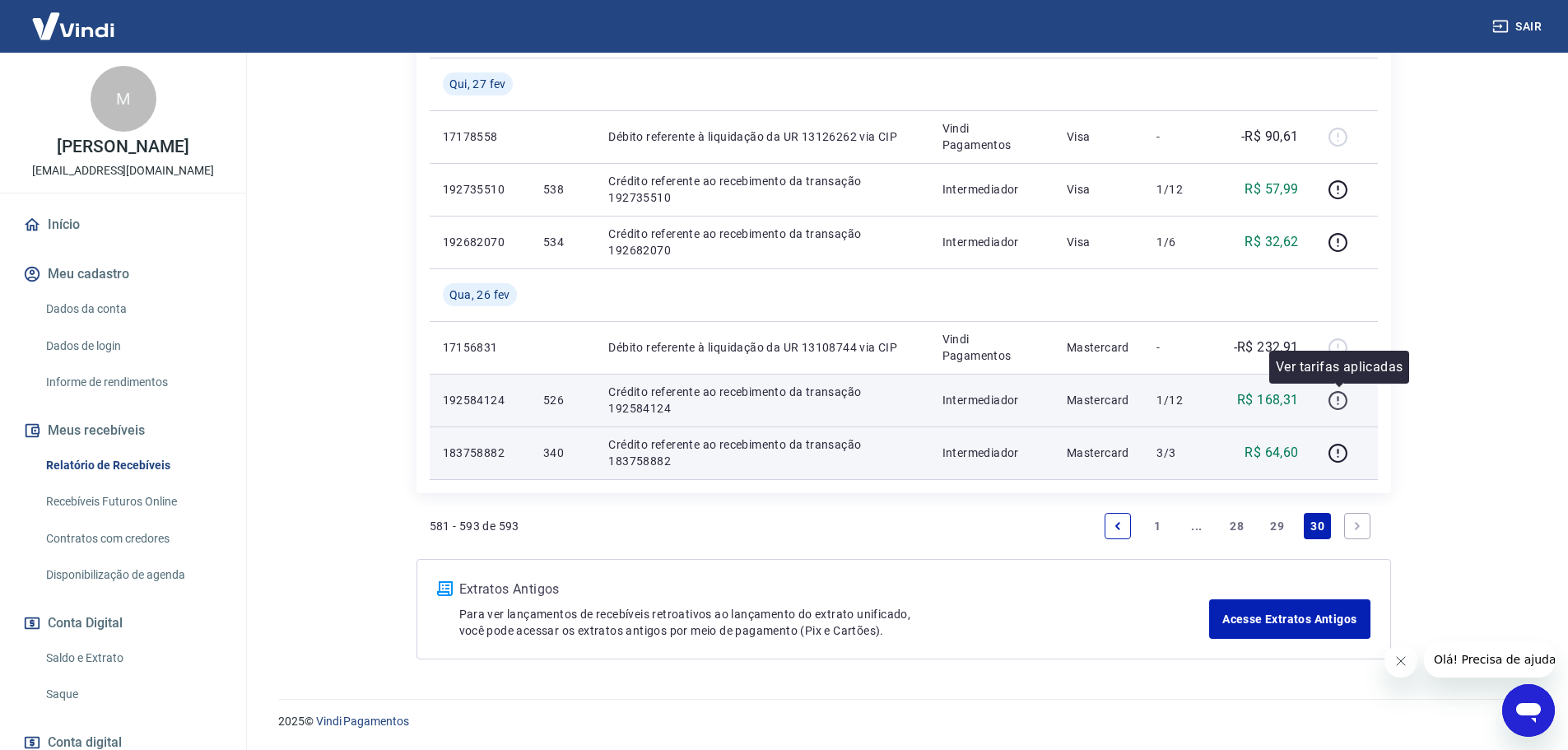
click at [1342, 401] on icon "button" at bounding box center [1338, 400] width 21 height 21
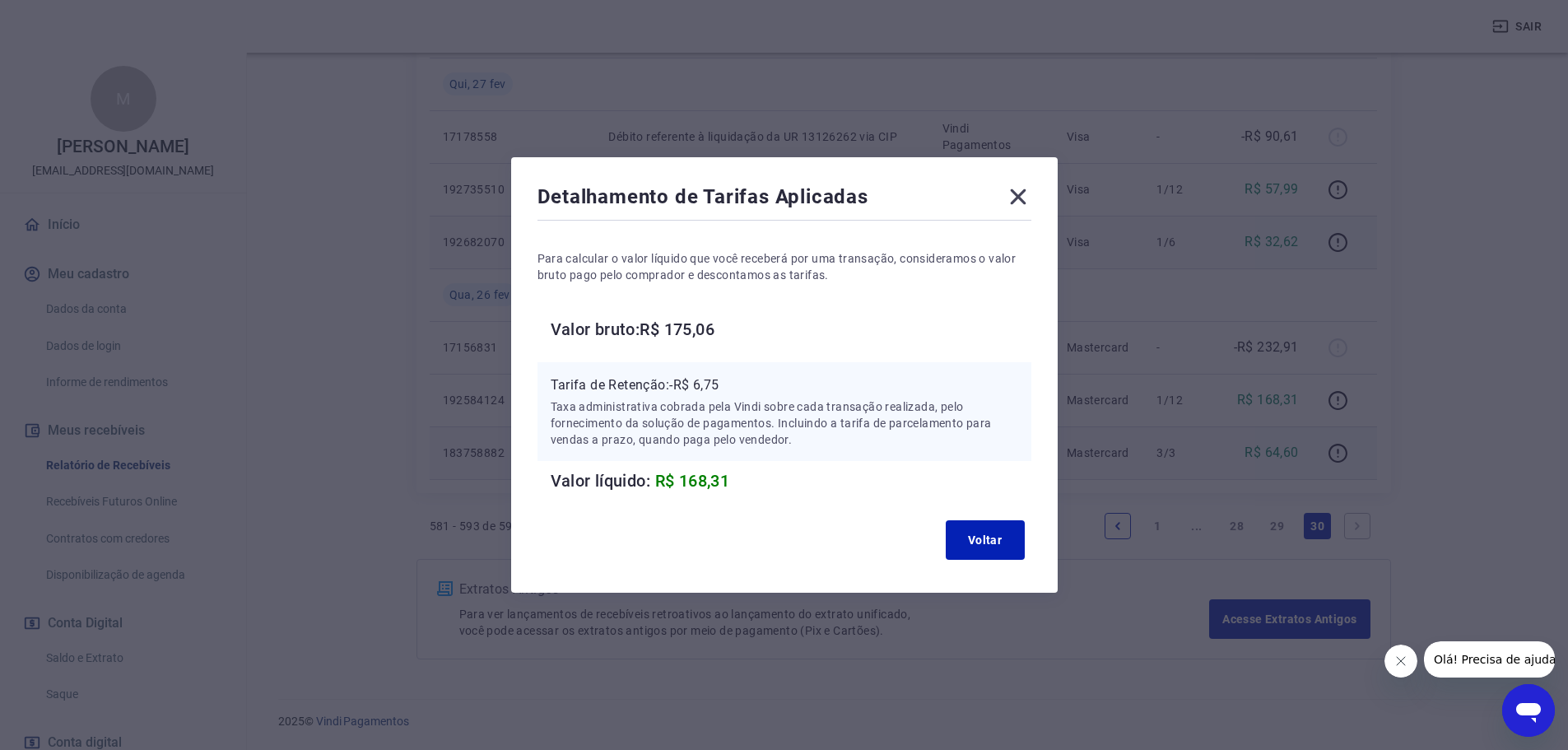
drag, startPoint x: 1027, startPoint y: 200, endPoint x: 1048, endPoint y: 241, distance: 46.1
click at [1026, 201] on icon at bounding box center [1017, 196] width 16 height 16
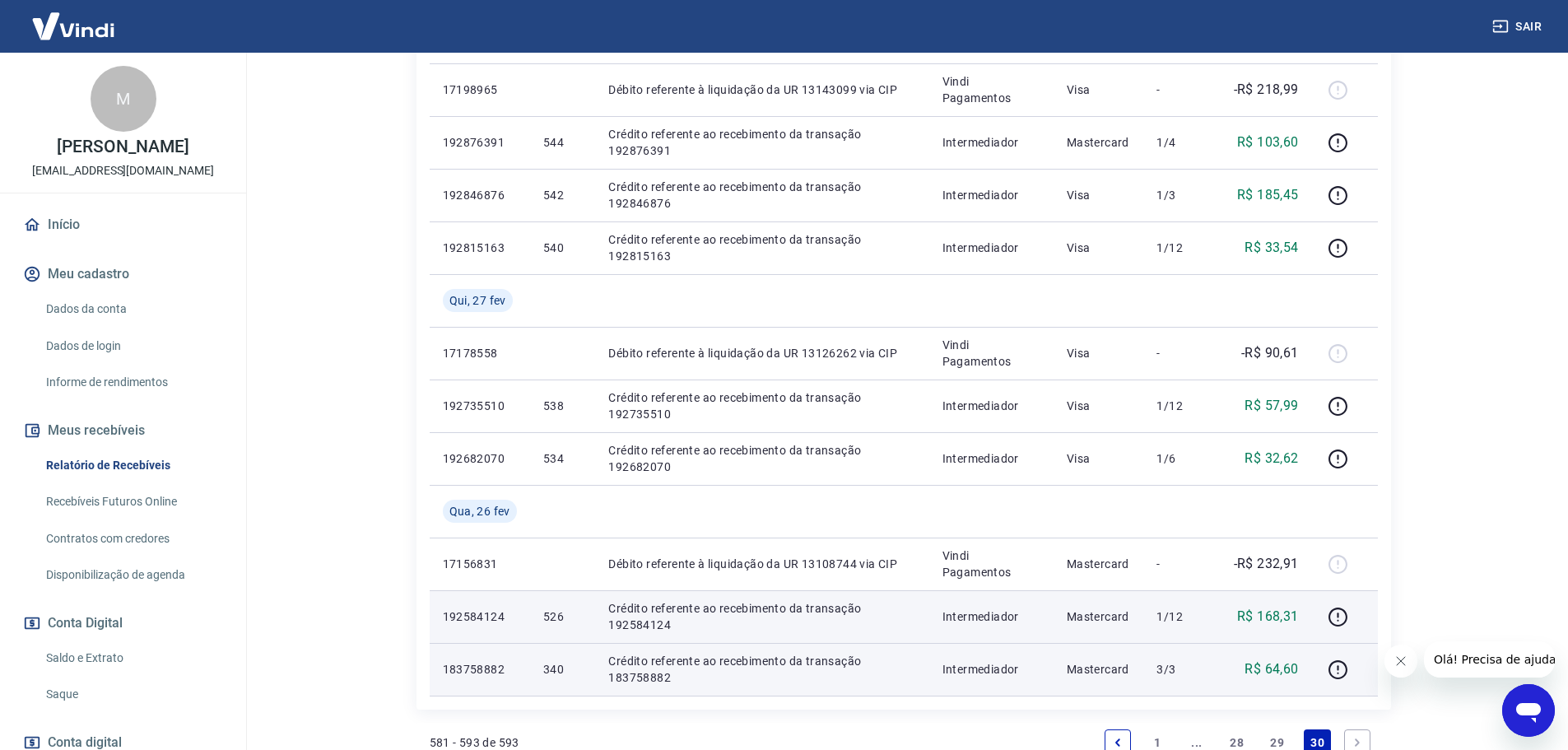
scroll to position [639, 0]
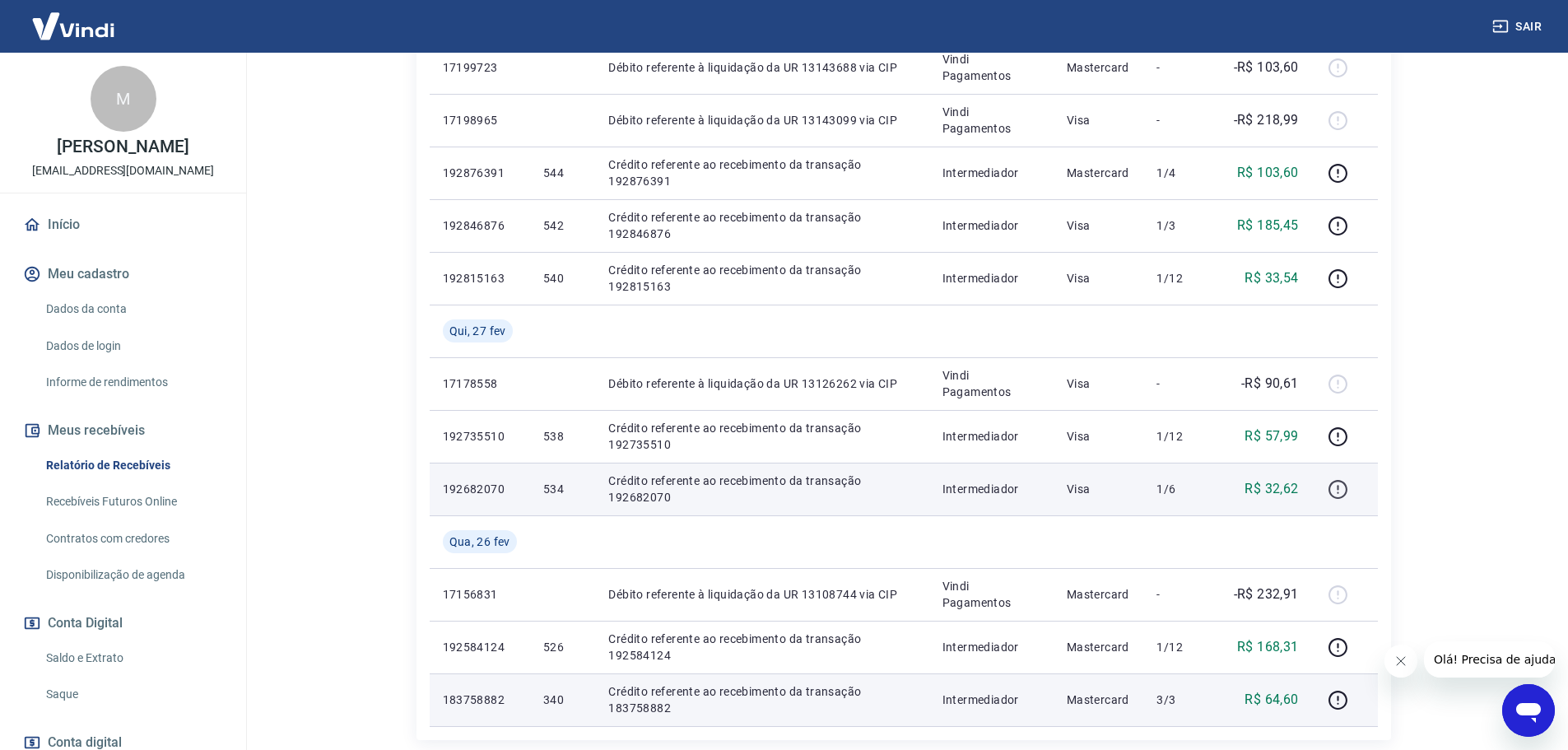
click at [1332, 488] on icon "button" at bounding box center [1338, 490] width 21 height 21
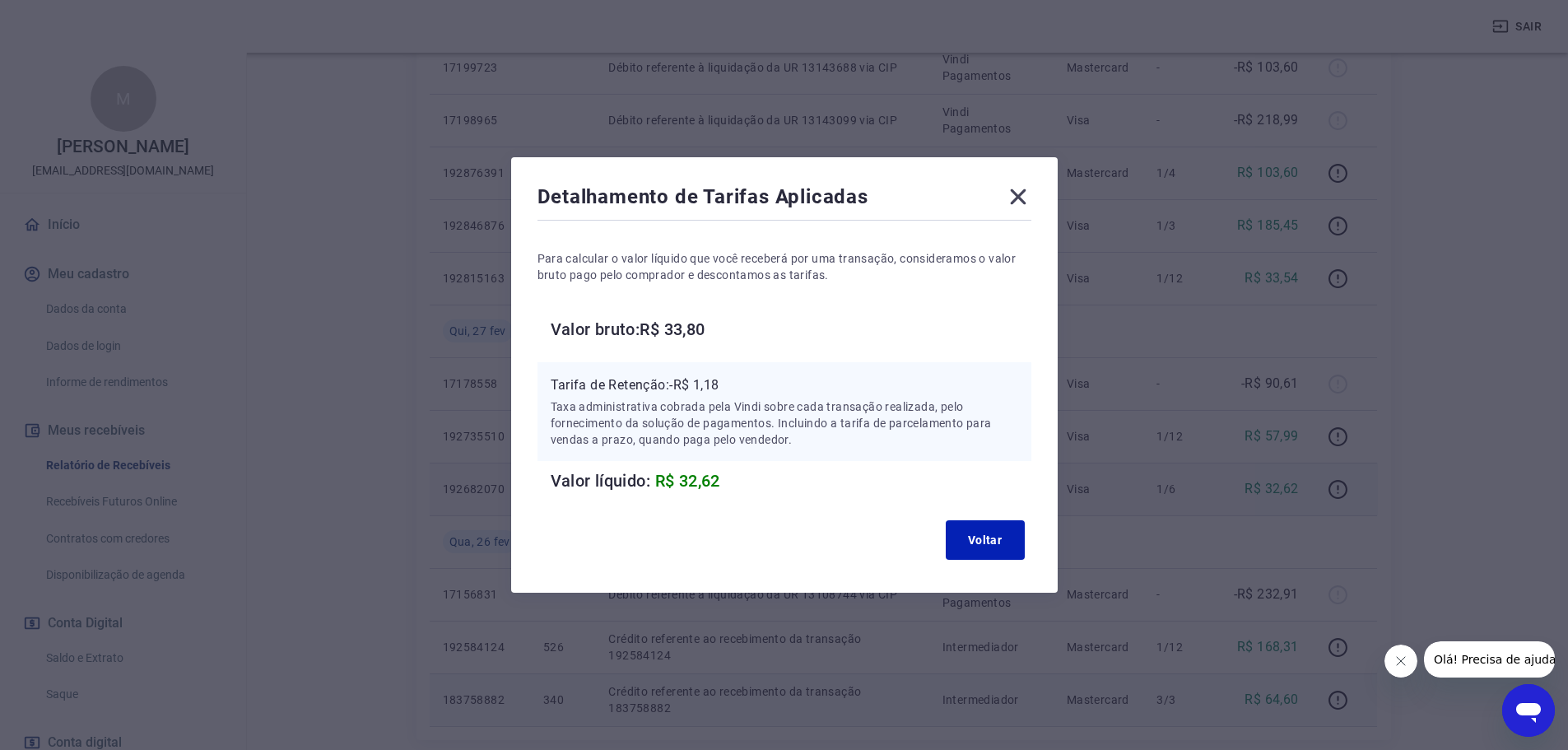
click at [1017, 199] on icon at bounding box center [1018, 196] width 26 height 26
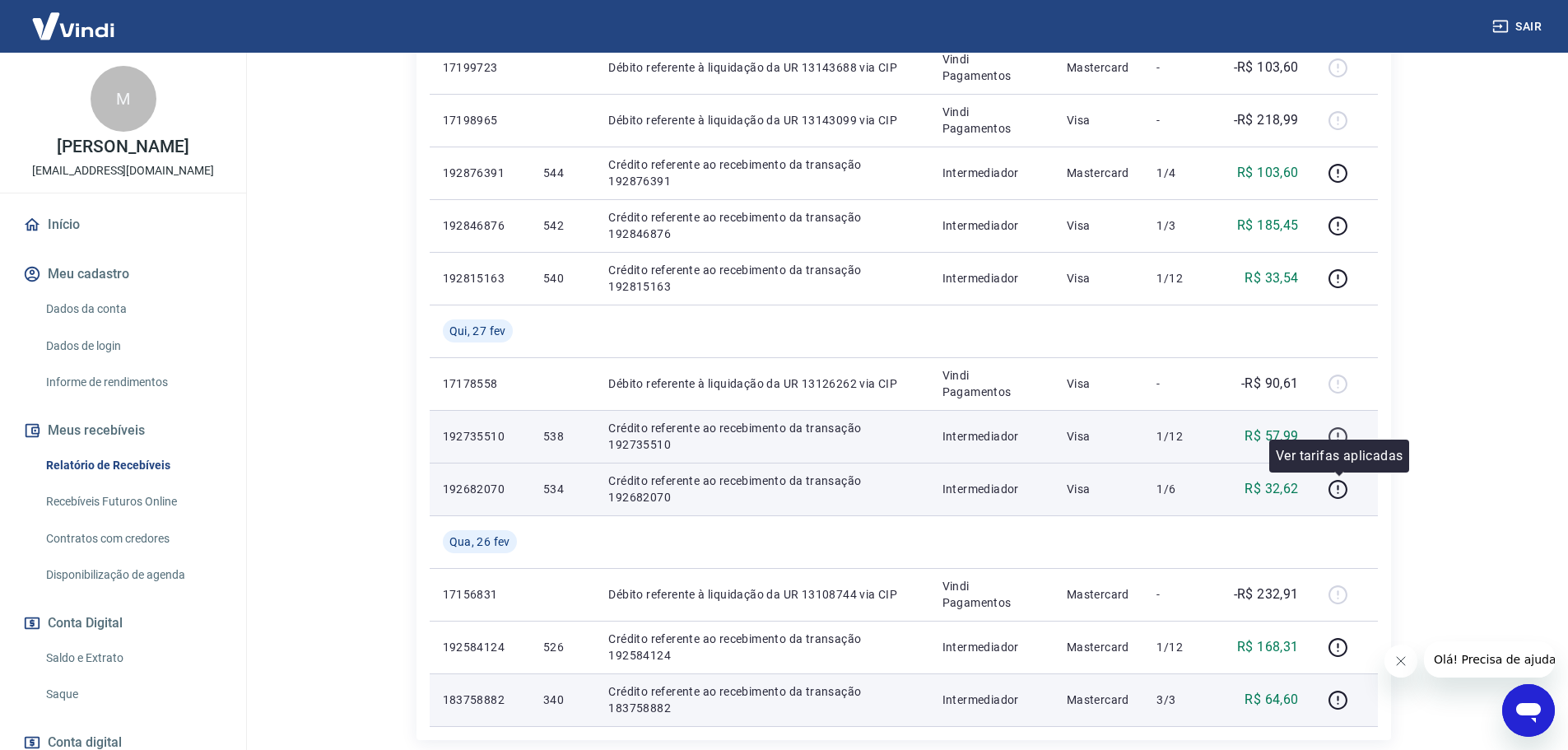
click at [1343, 436] on icon "button" at bounding box center [1338, 437] width 21 height 21
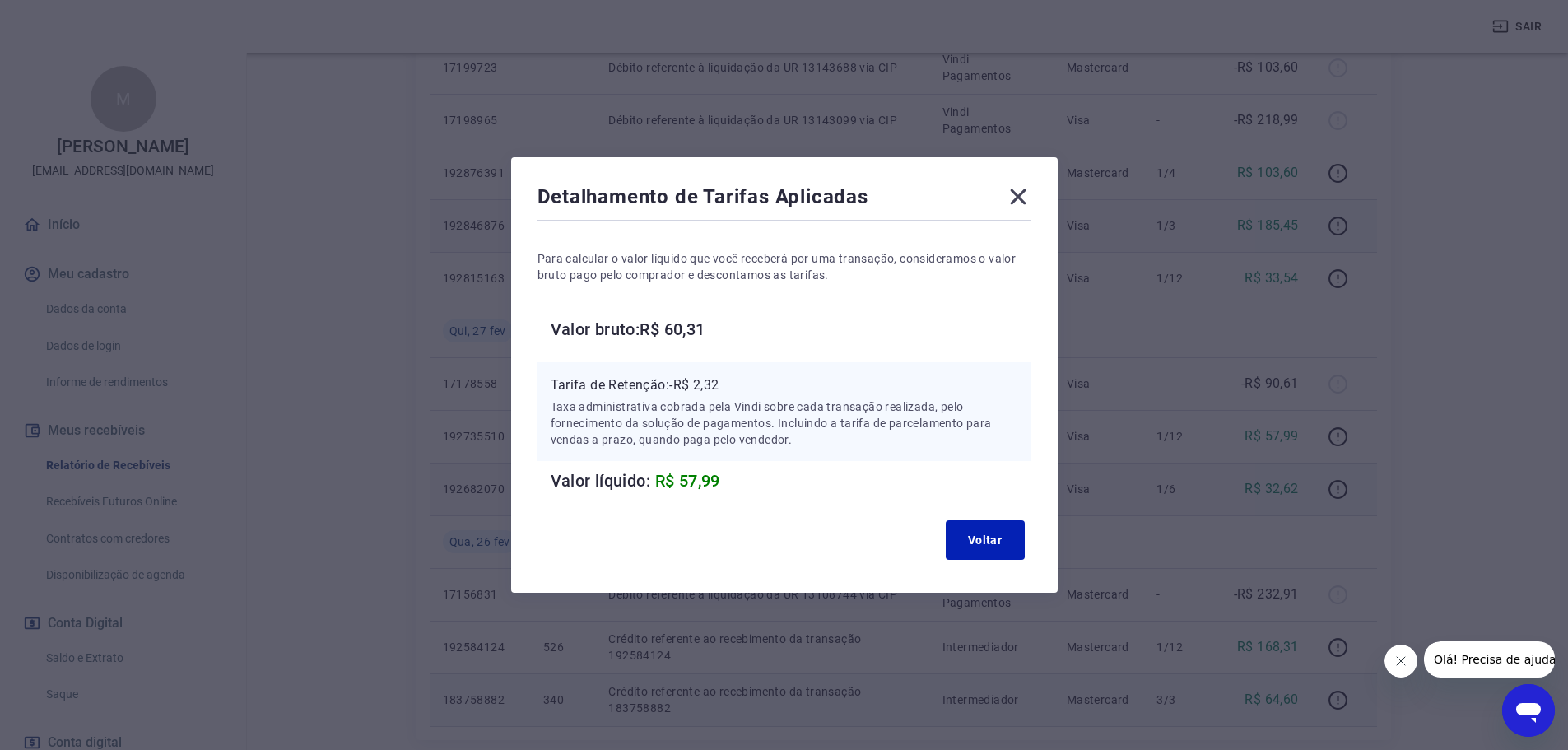
click at [1030, 209] on icon at bounding box center [1018, 196] width 26 height 26
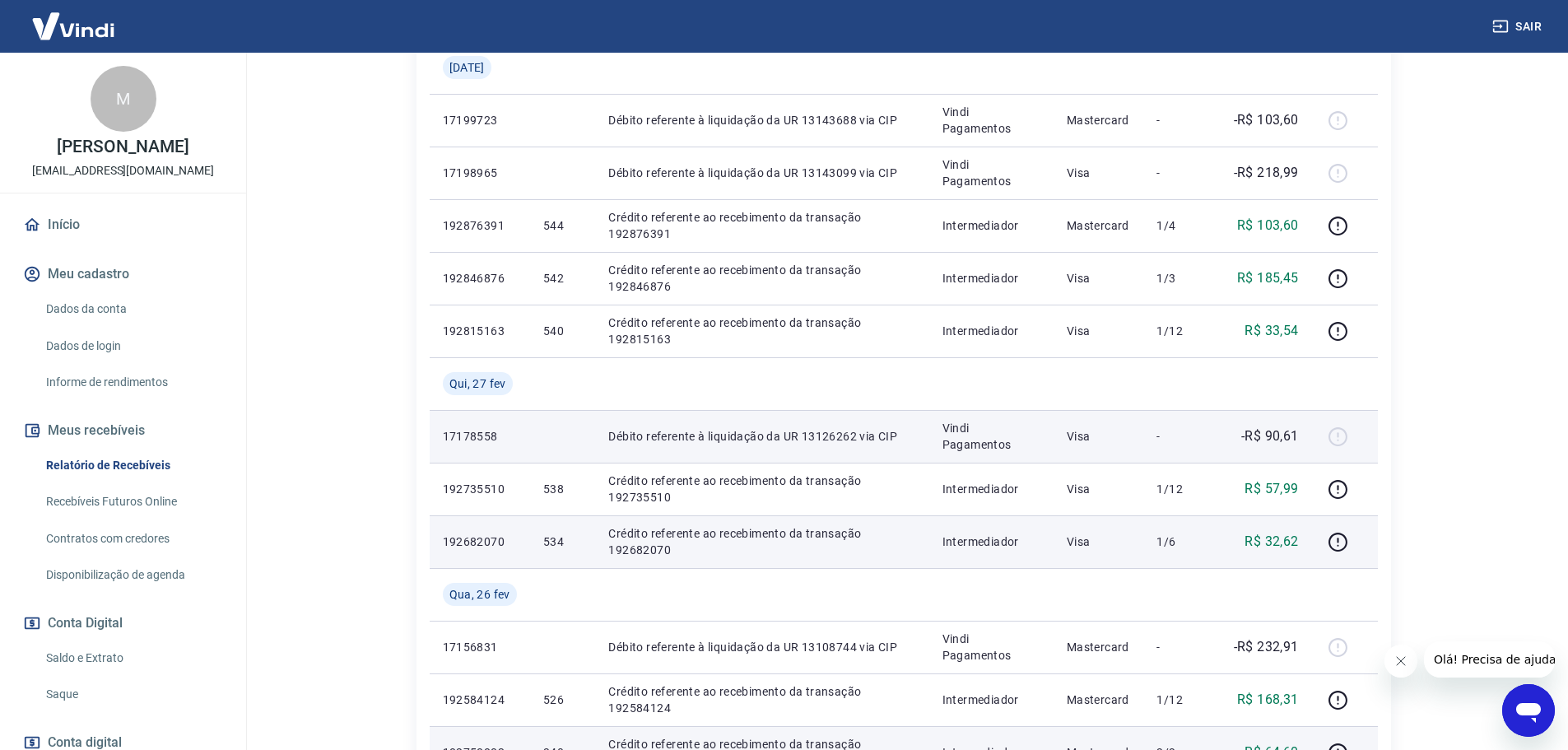
scroll to position [557, 0]
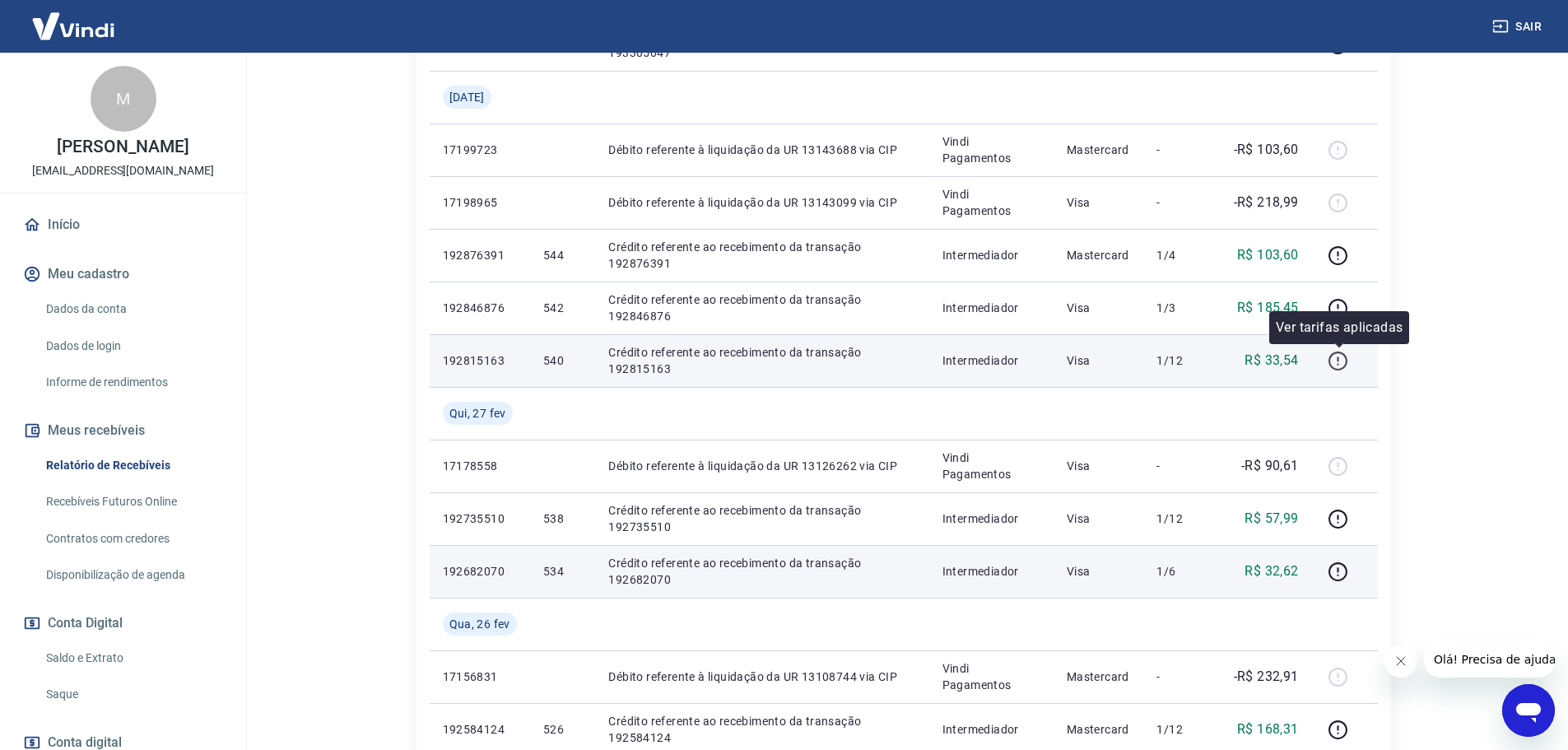
click at [1345, 353] on icon "button" at bounding box center [1338, 361] width 19 height 19
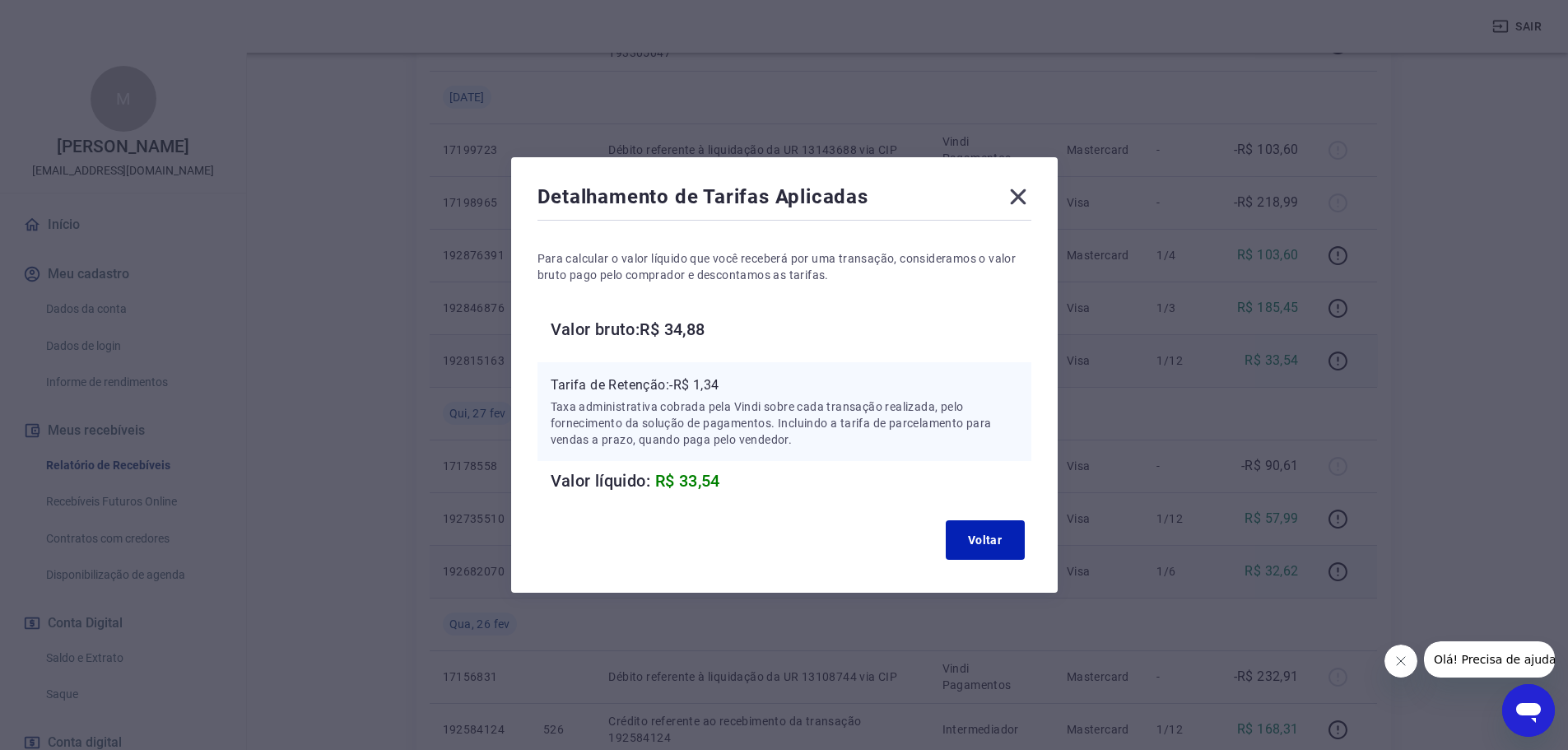
click at [1049, 195] on div "Detalhamento de Tarifas Aplicadas Para calcular o valor líquido que você recebe…" at bounding box center [784, 374] width 546 height 435
click at [1041, 204] on div "Detalhamento de Tarifas Aplicadas Para calcular o valor líquido que você recebe…" at bounding box center [784, 374] width 546 height 435
click at [1014, 199] on icon at bounding box center [1018, 196] width 26 height 26
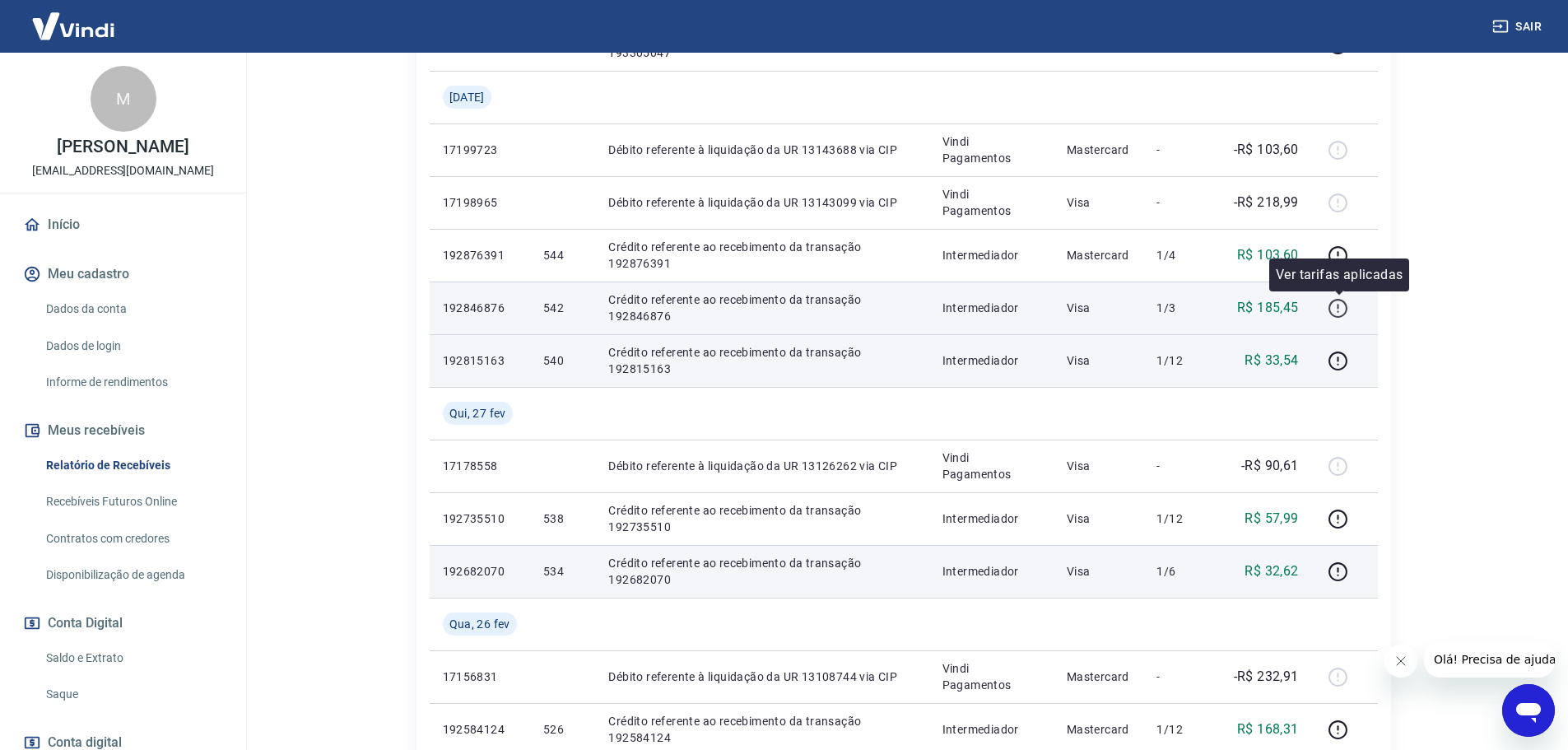
click at [1334, 305] on icon "button" at bounding box center [1338, 308] width 21 height 21
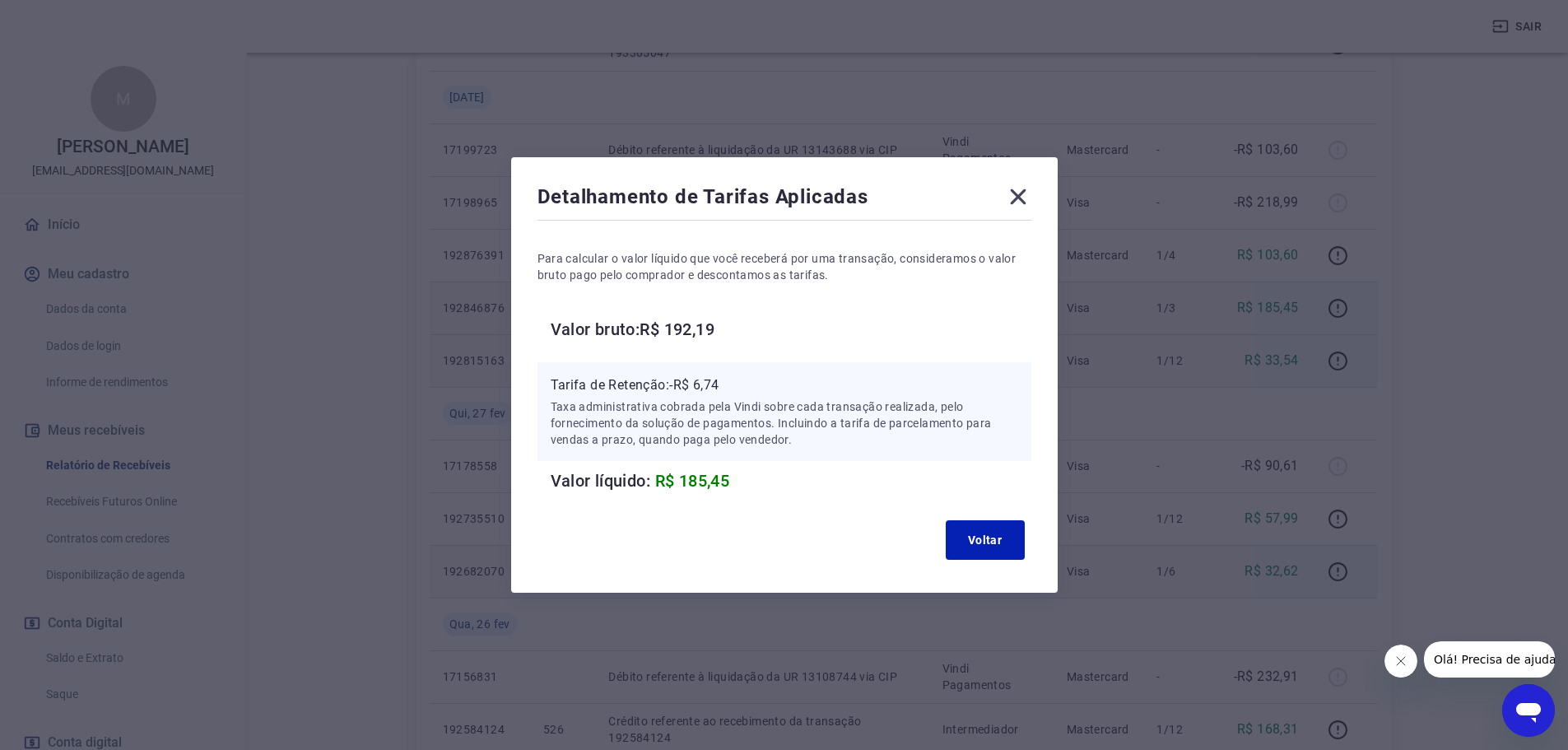
click at [1020, 195] on icon at bounding box center [1018, 196] width 26 height 26
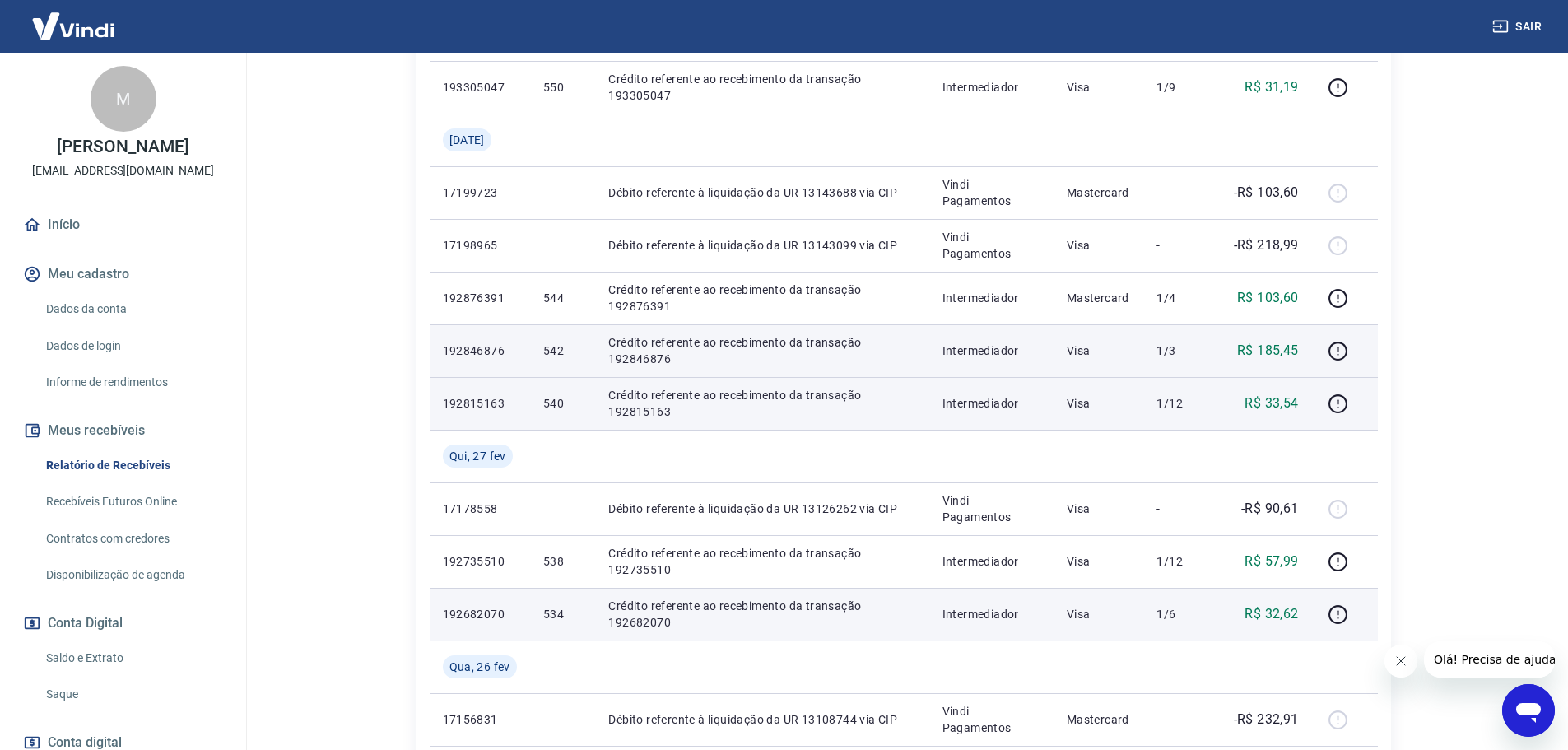
scroll to position [475, 0]
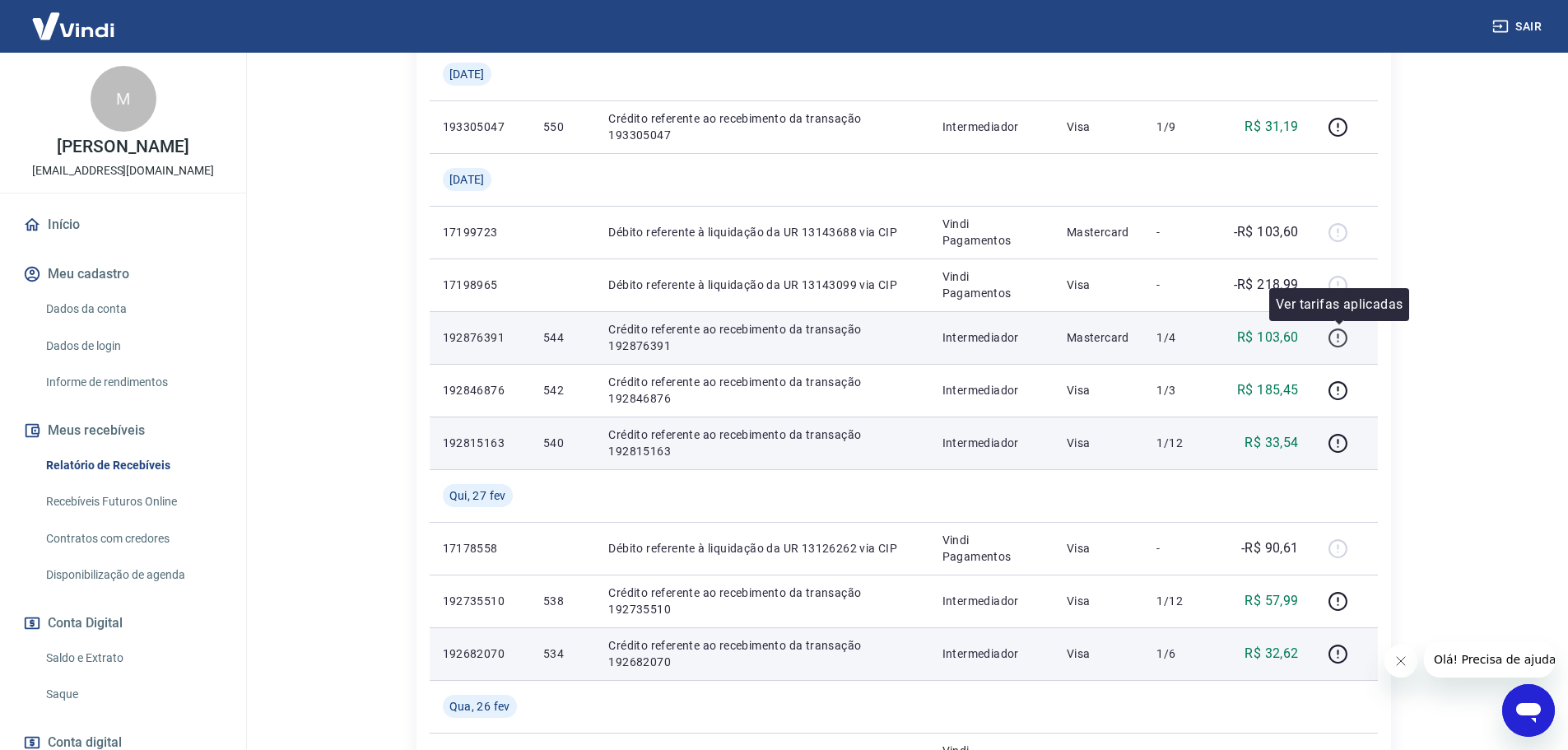
click at [1341, 334] on icon "button" at bounding box center [1338, 337] width 21 height 21
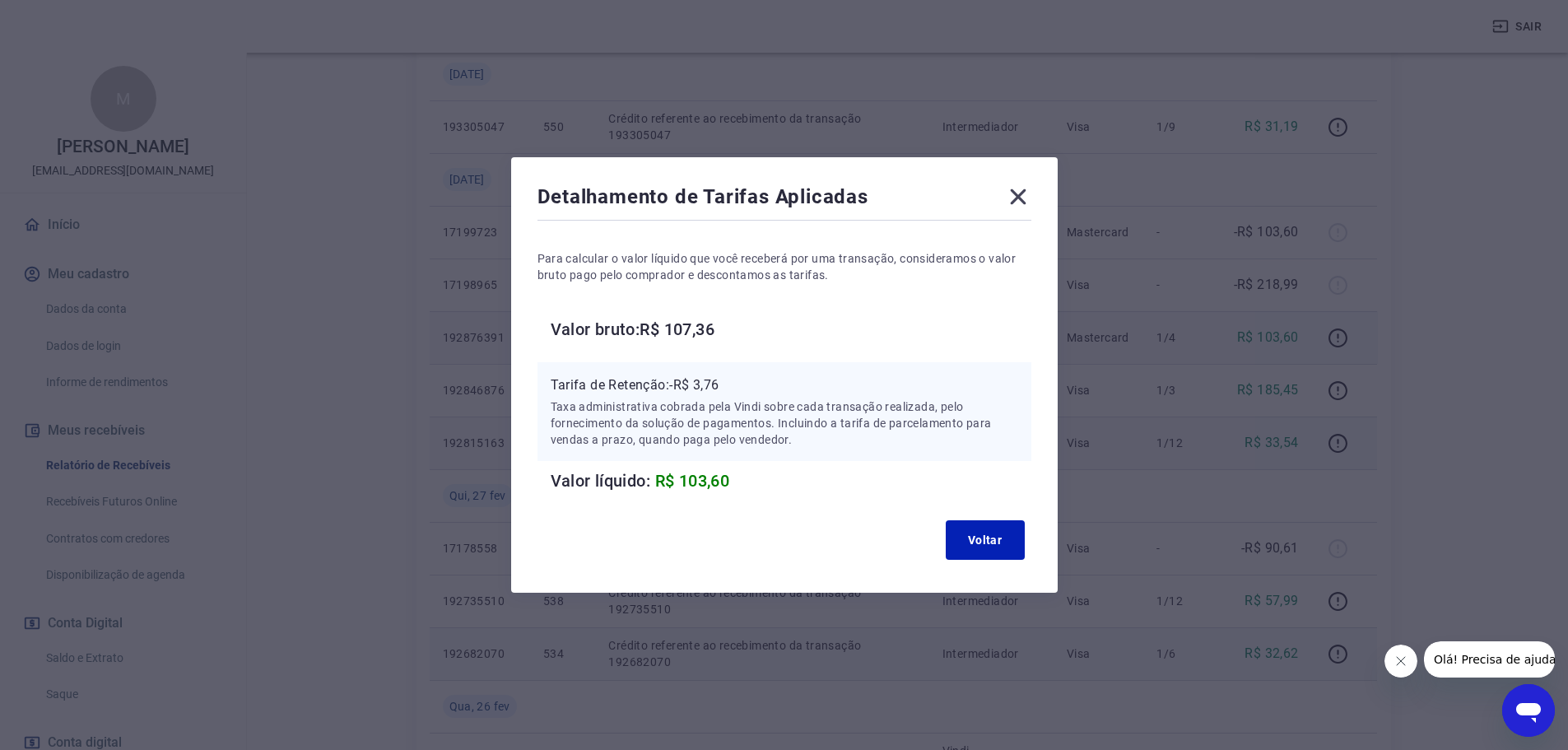
click at [1026, 200] on icon at bounding box center [1017, 196] width 16 height 16
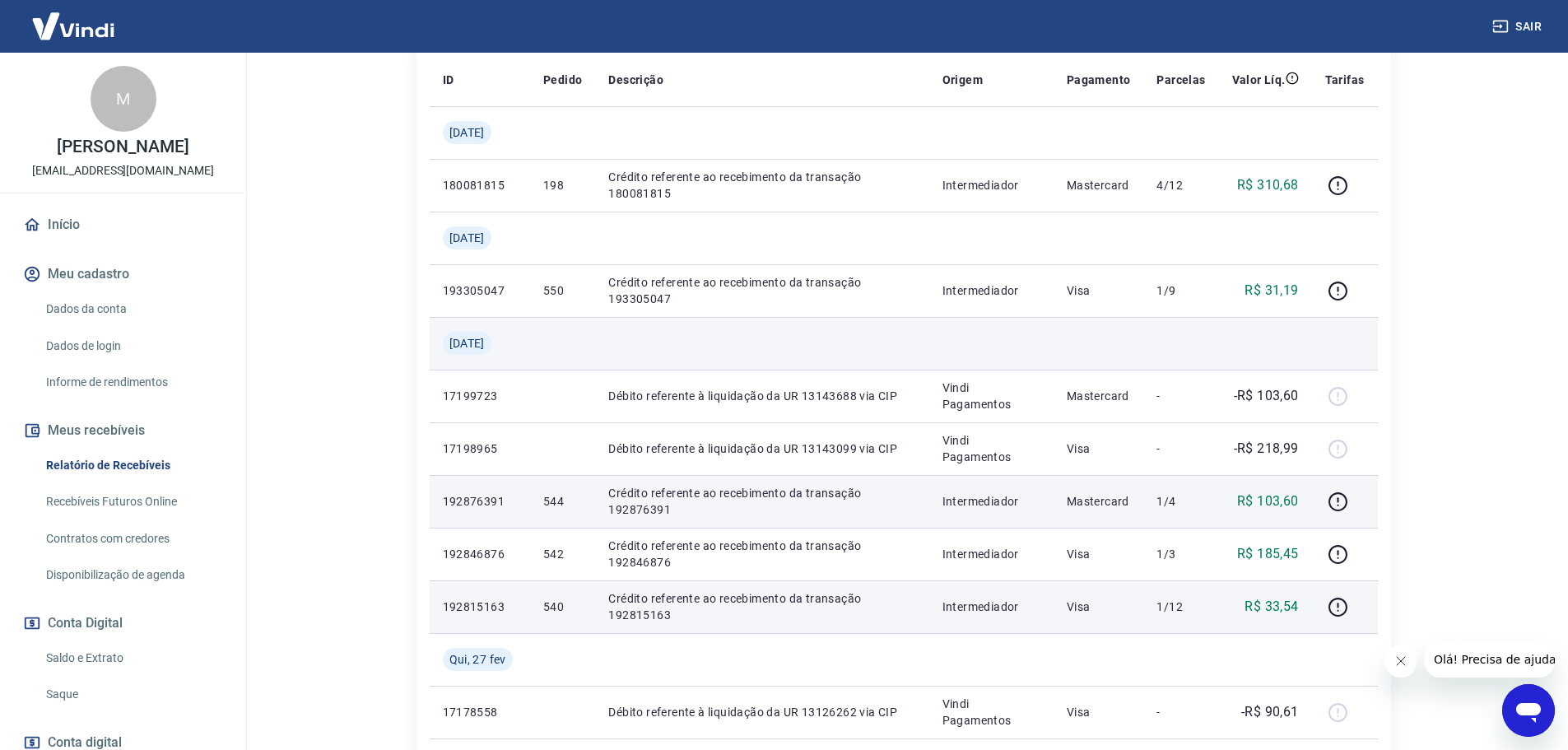
scroll to position [310, 0]
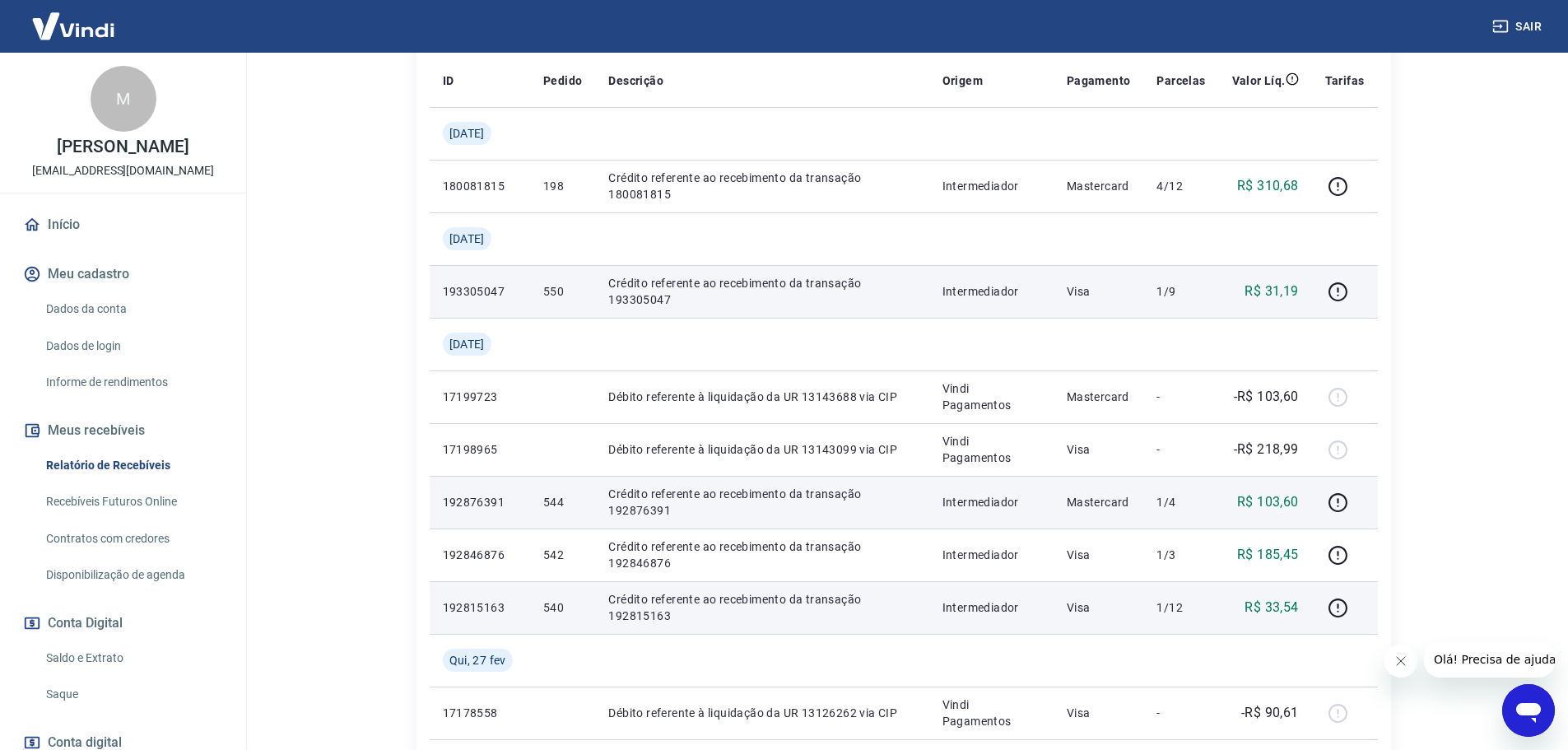
click at [1338, 305] on td at bounding box center [1345, 291] width 66 height 53
click at [1339, 300] on icon "button" at bounding box center [1338, 291] width 19 height 19
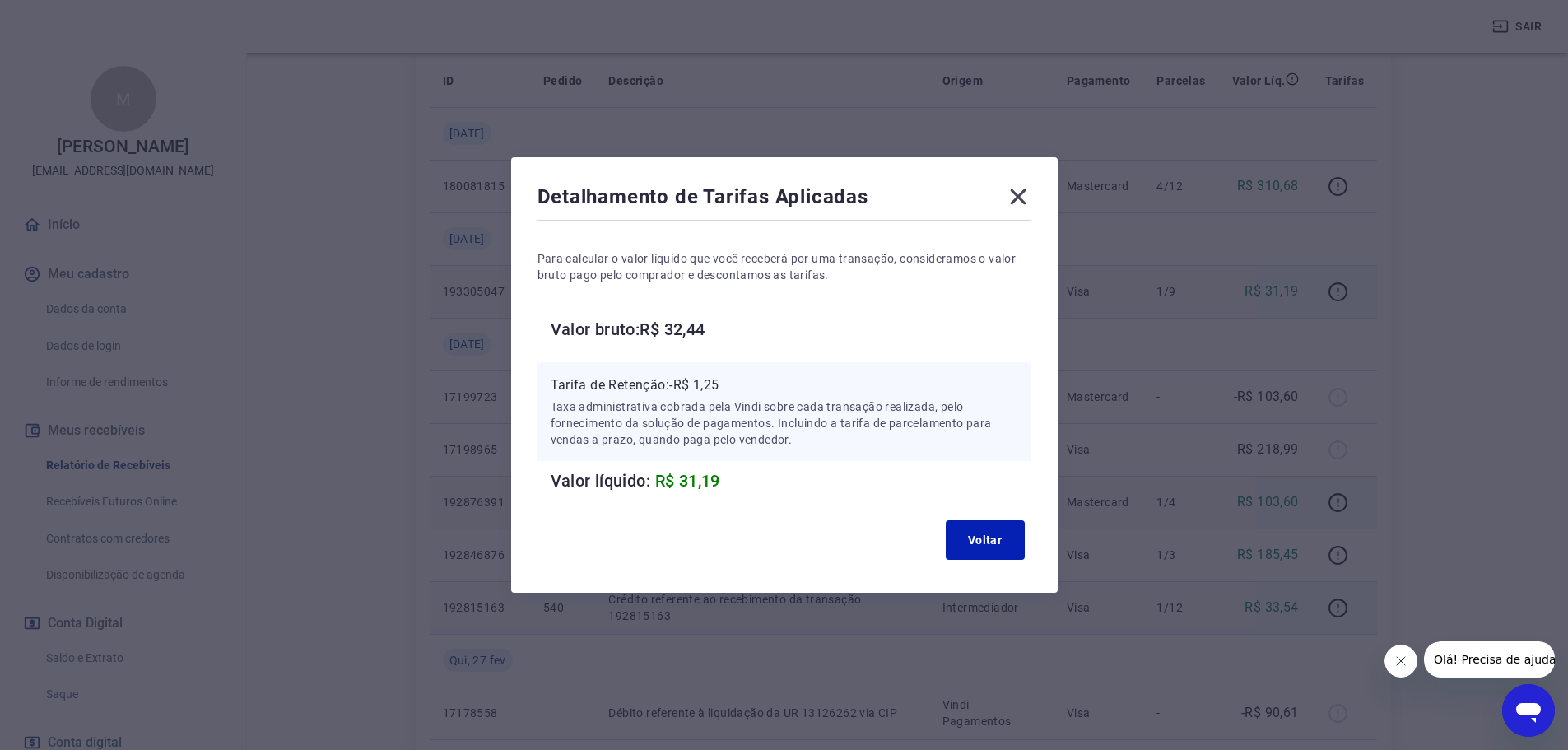
click at [1031, 196] on icon at bounding box center [1018, 196] width 26 height 26
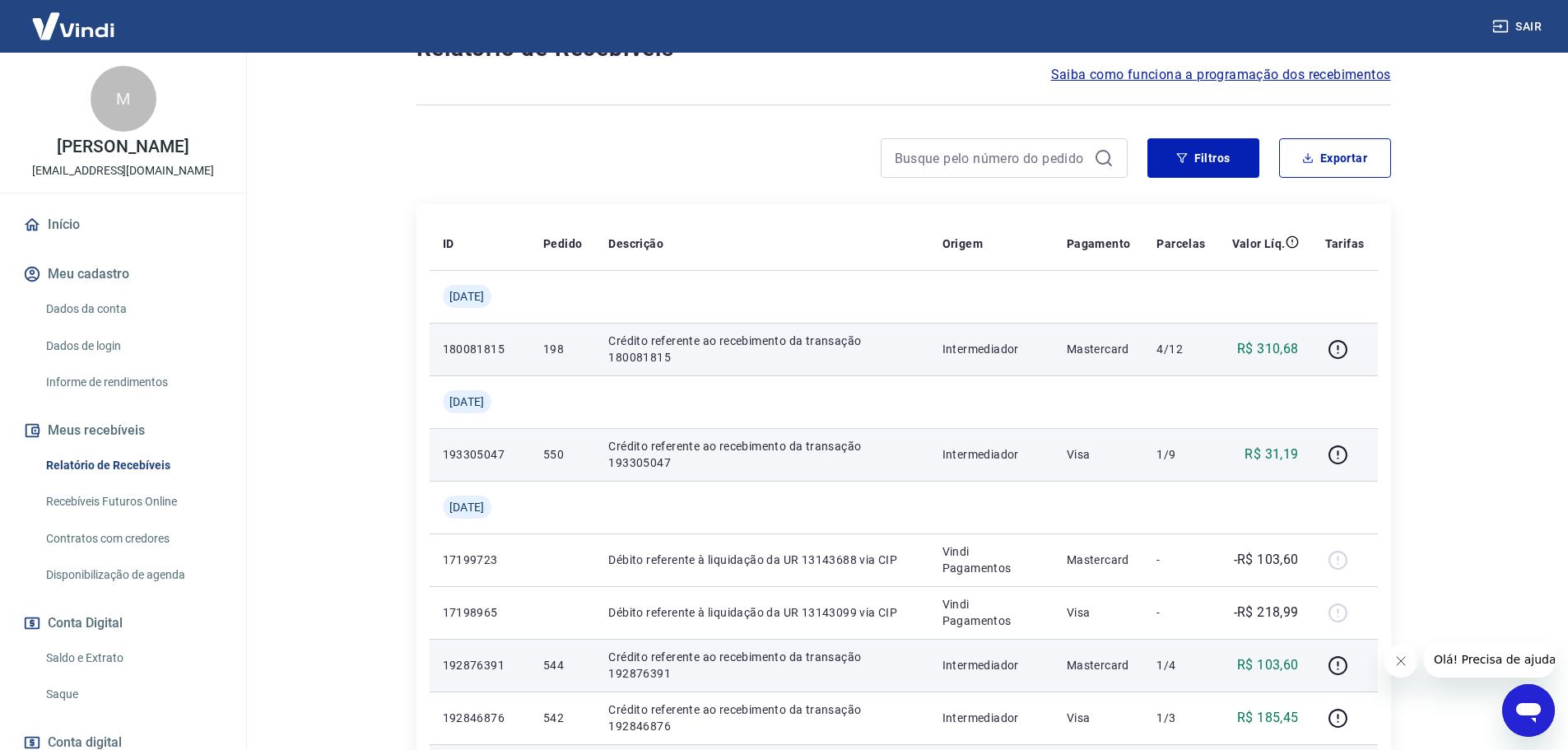
scroll to position [146, 0]
click at [1336, 353] on icon "button" at bounding box center [1338, 351] width 21 height 21
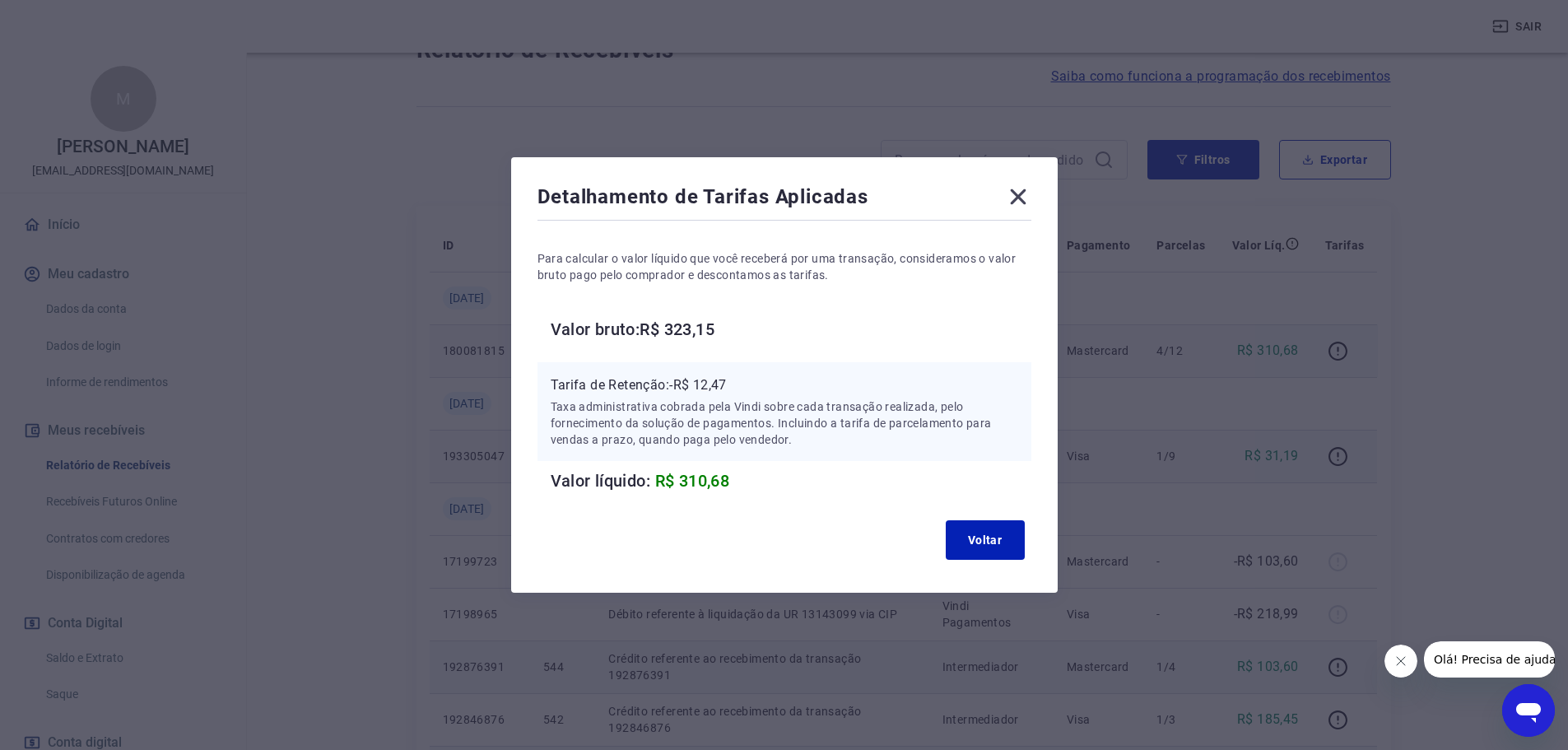
click at [1018, 197] on icon at bounding box center [1018, 196] width 26 height 26
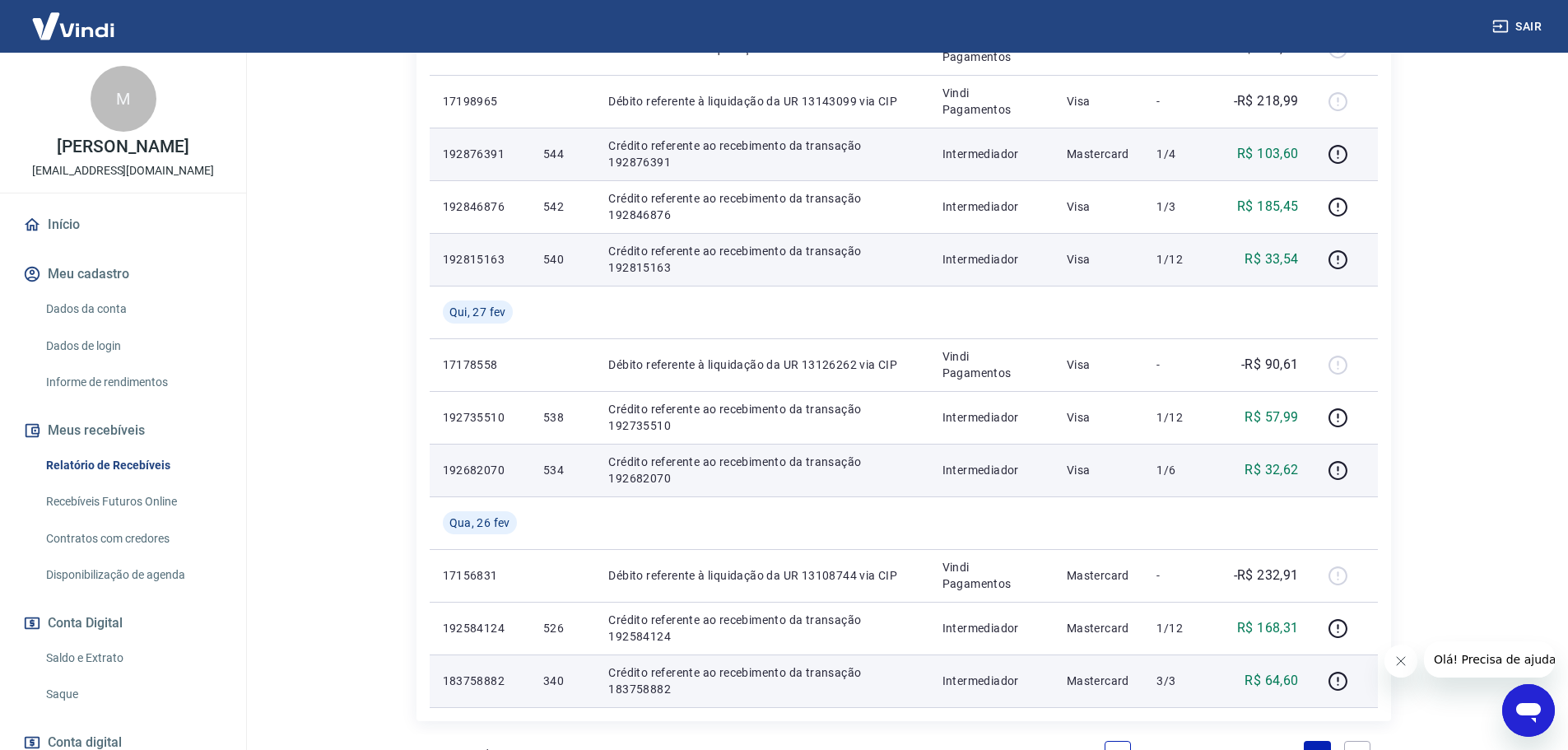
scroll to position [886, 0]
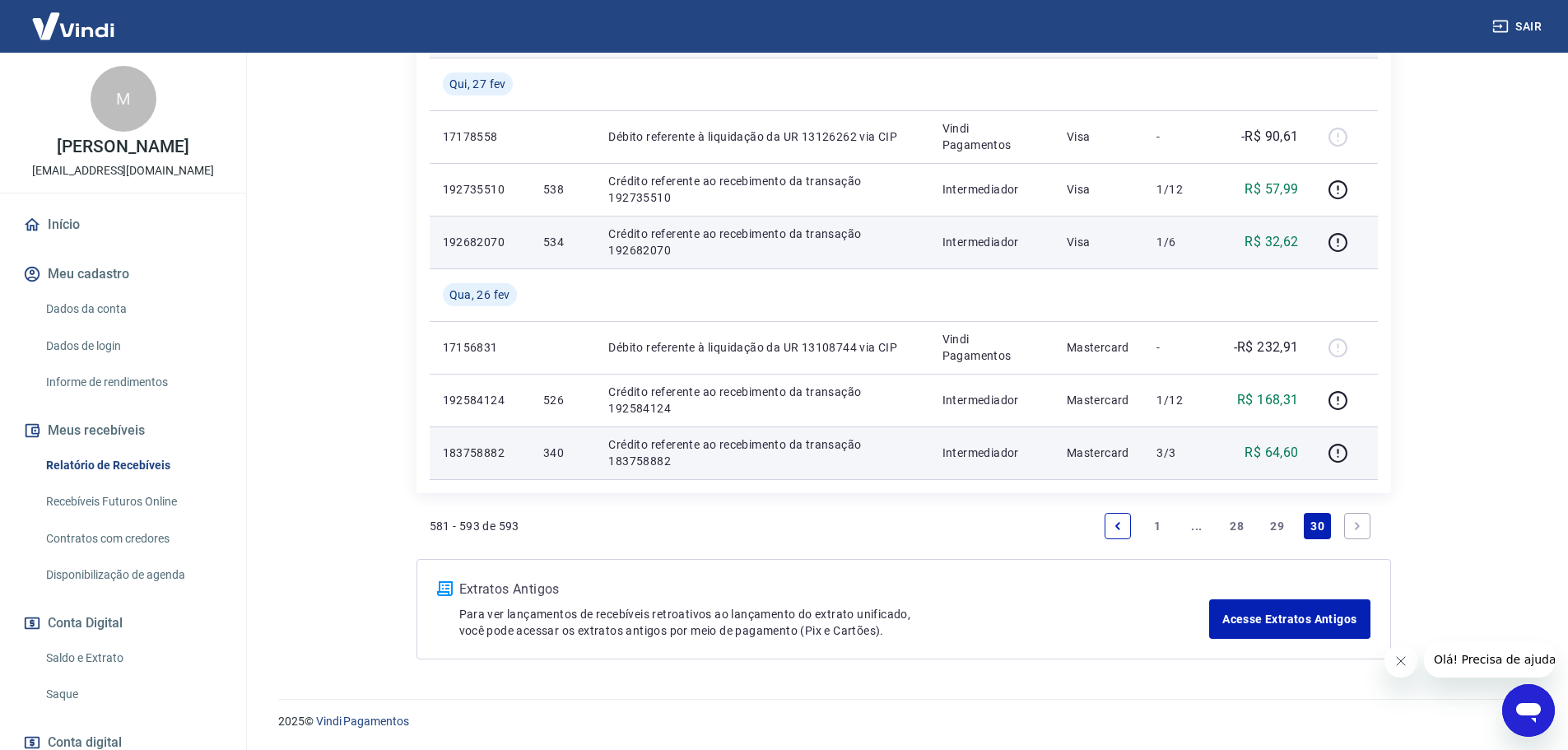
click at [1268, 527] on link "29" at bounding box center [1277, 525] width 27 height 26
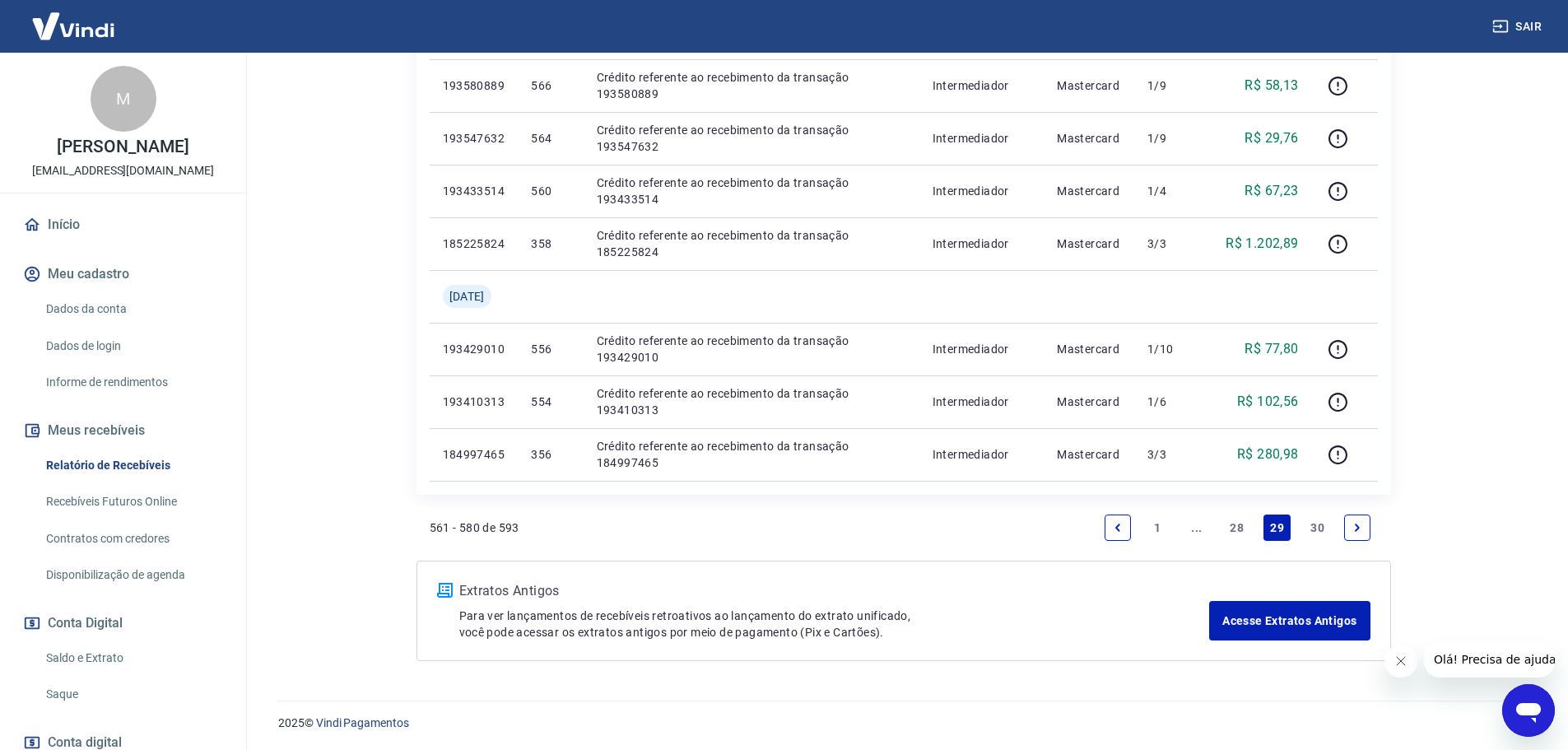
scroll to position [1307, 0]
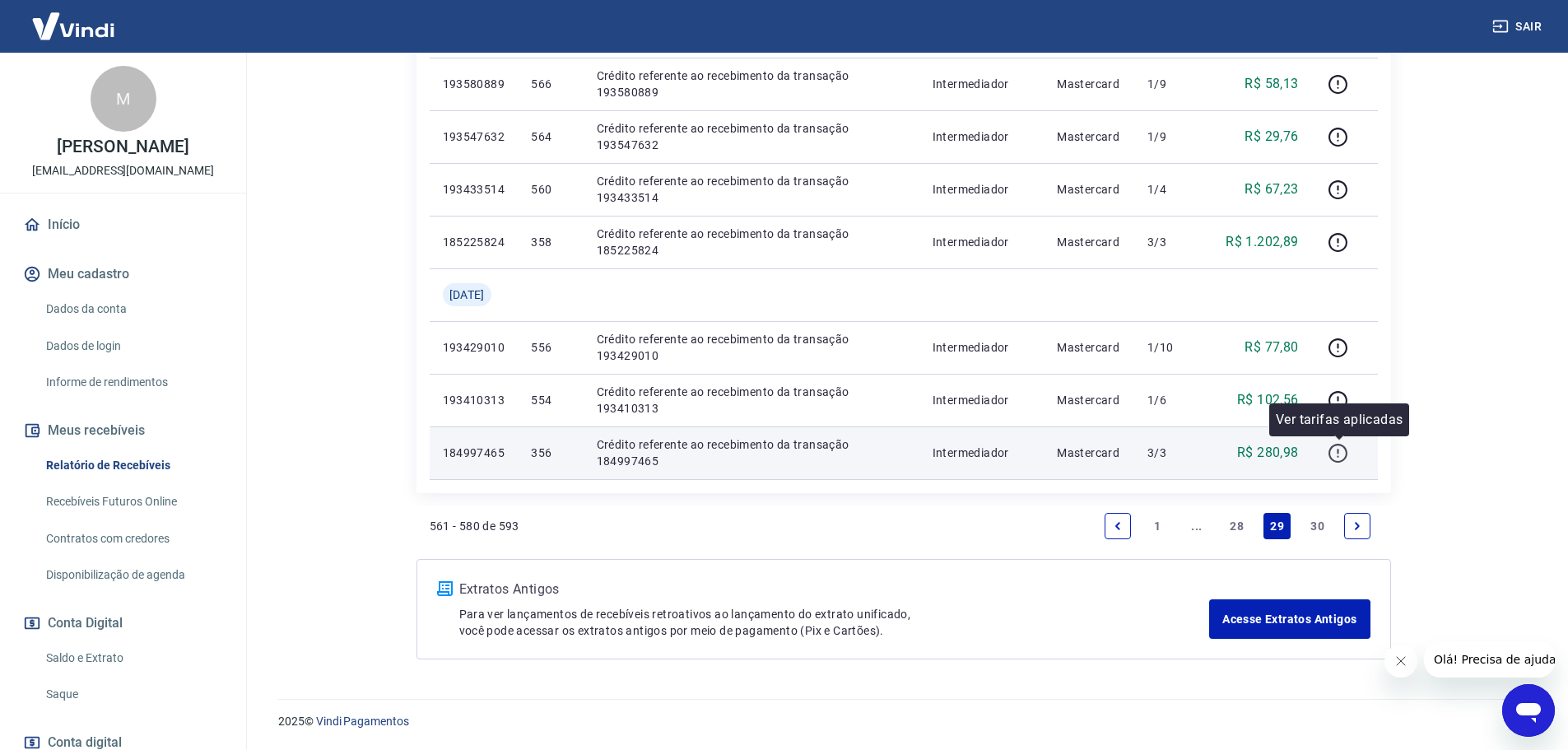
click at [1337, 456] on icon "button" at bounding box center [1338, 453] width 21 height 21
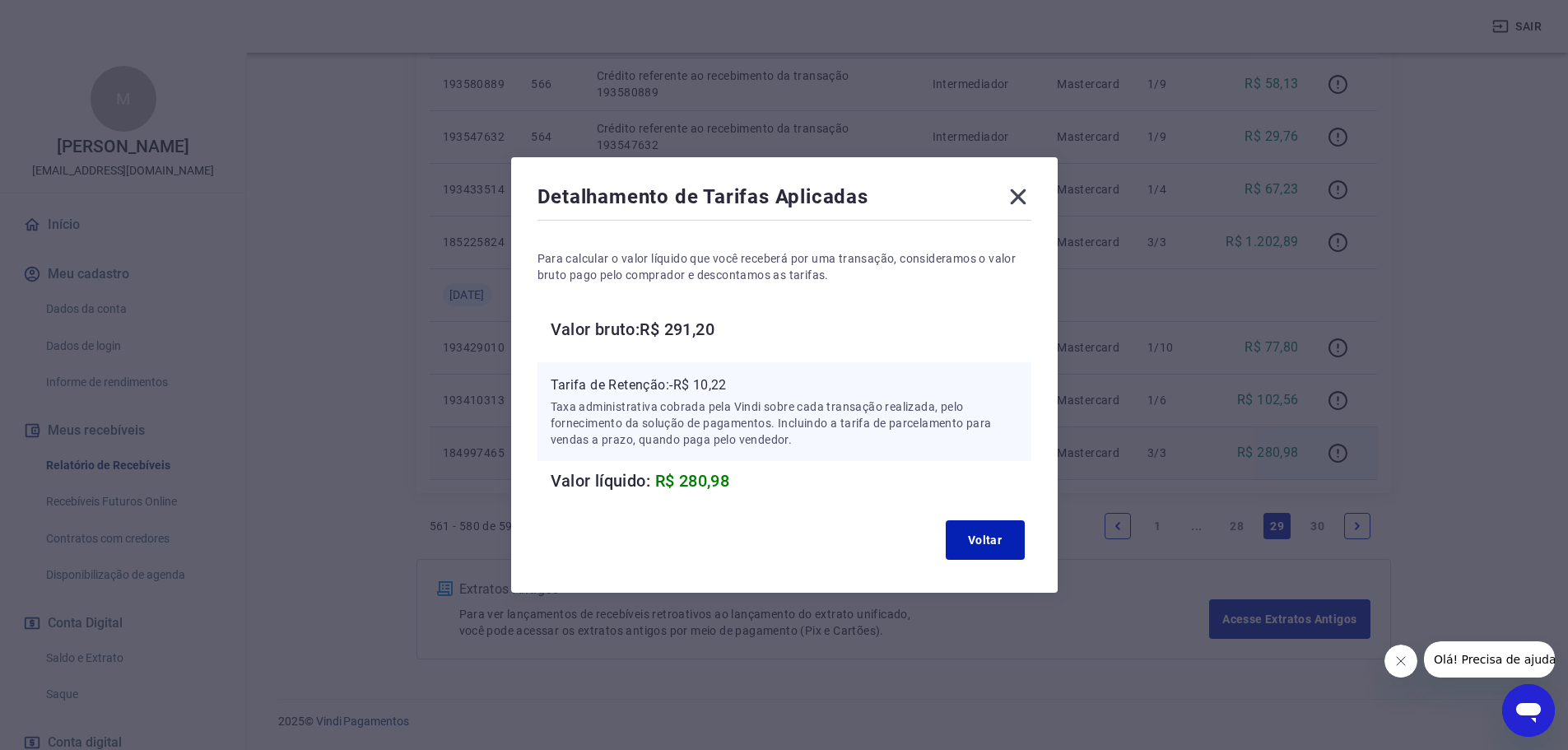
click at [1030, 193] on icon at bounding box center [1018, 196] width 26 height 26
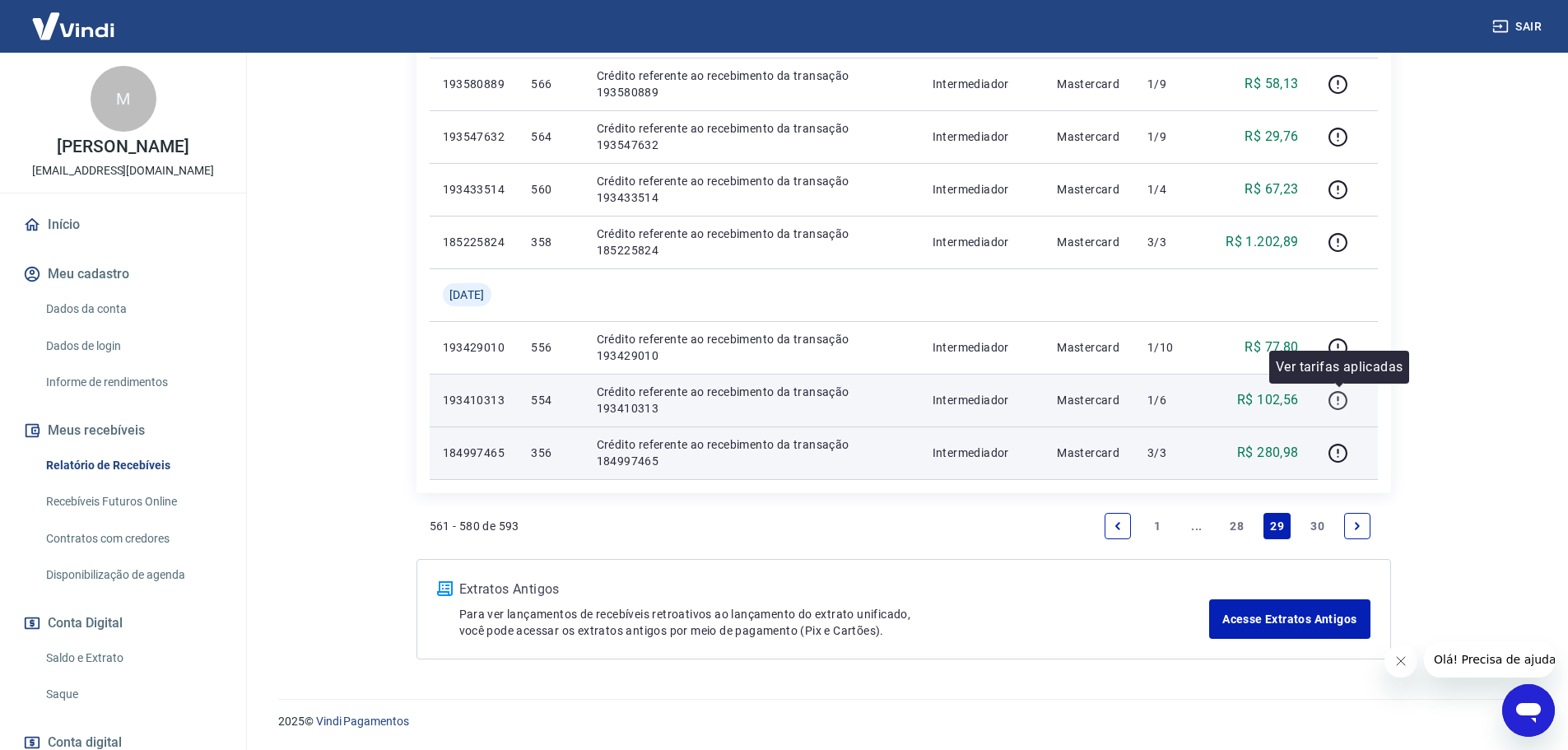
click at [1352, 404] on button "button" at bounding box center [1339, 399] width 26 height 26
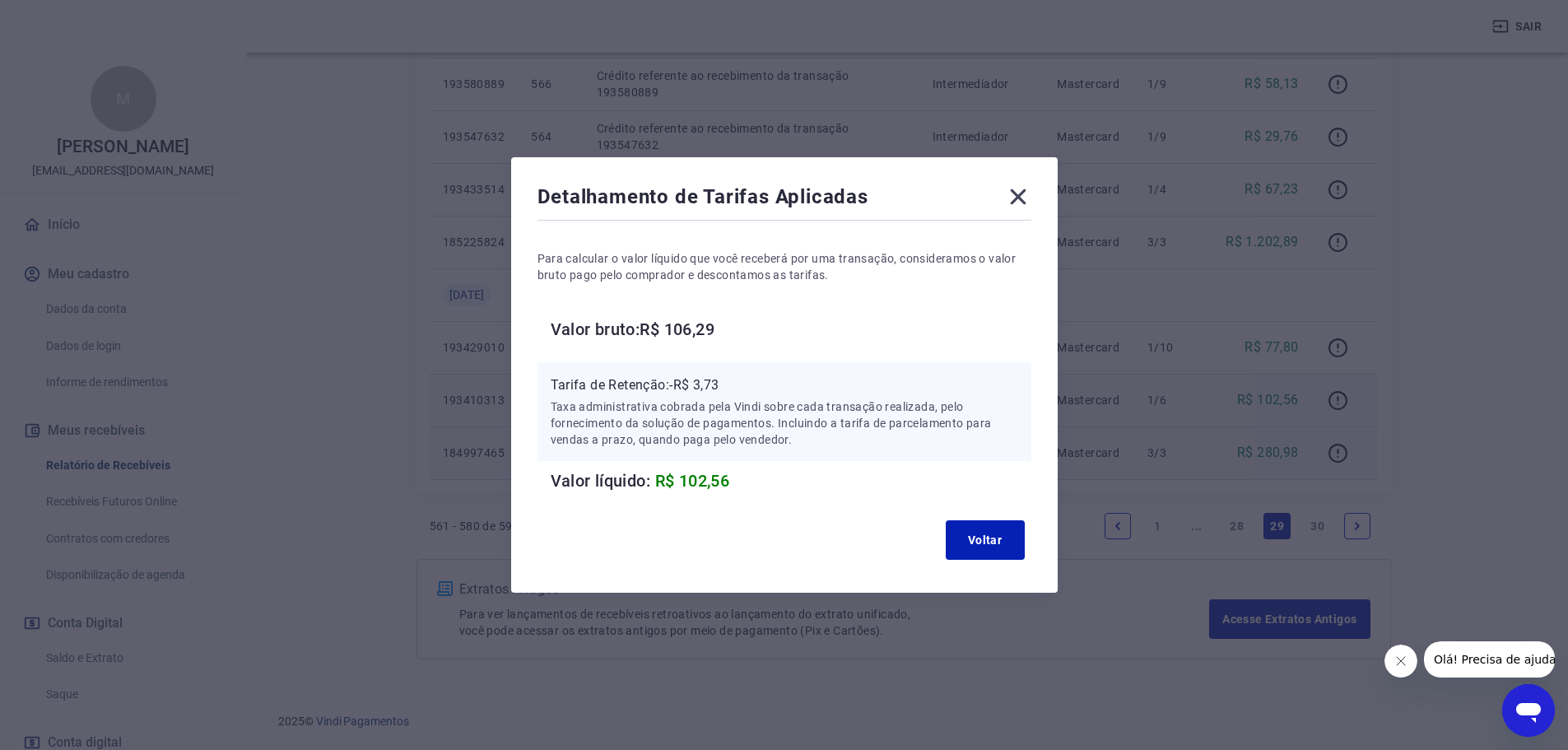
click at [1016, 195] on icon at bounding box center [1018, 196] width 26 height 26
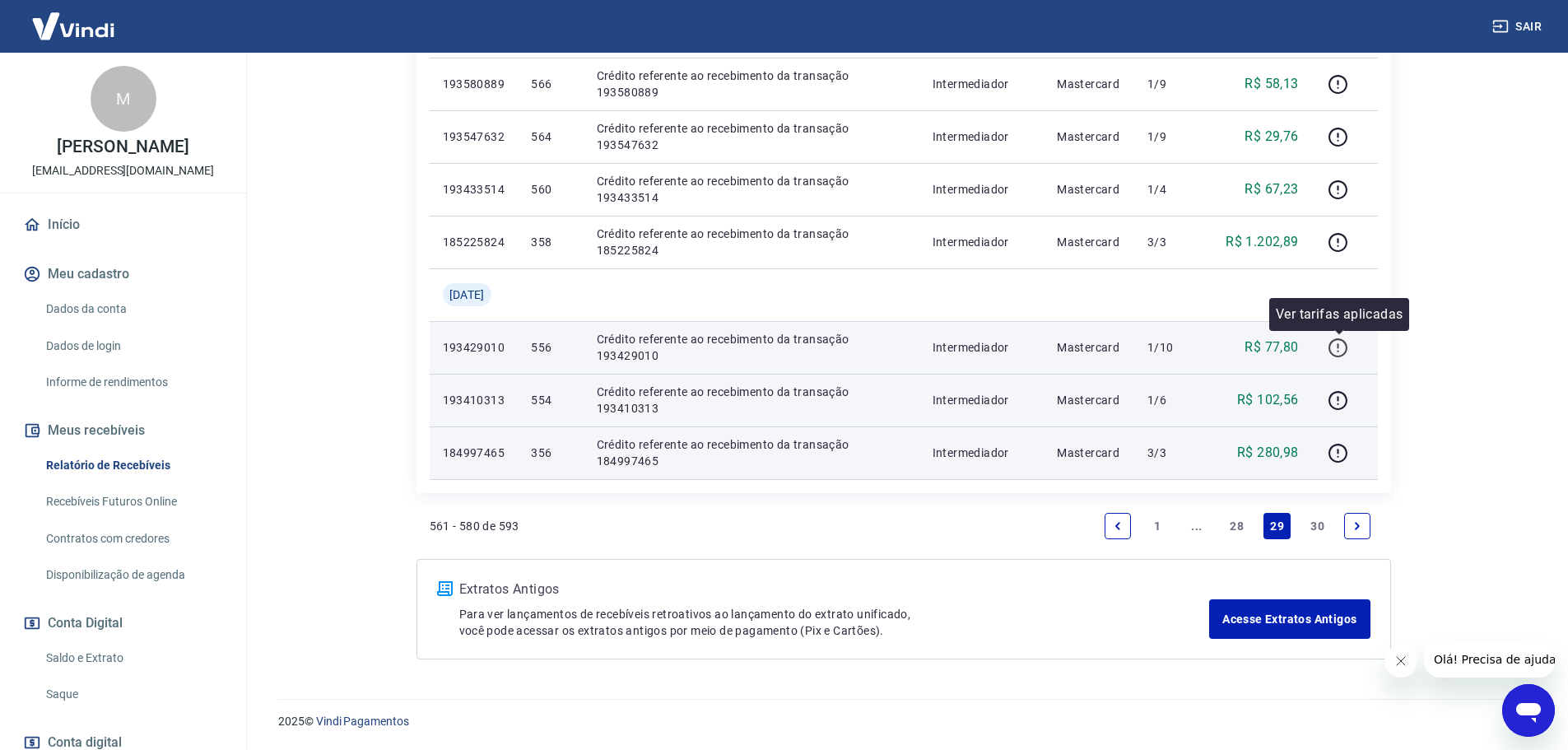
click at [1348, 352] on icon "button" at bounding box center [1338, 348] width 21 height 21
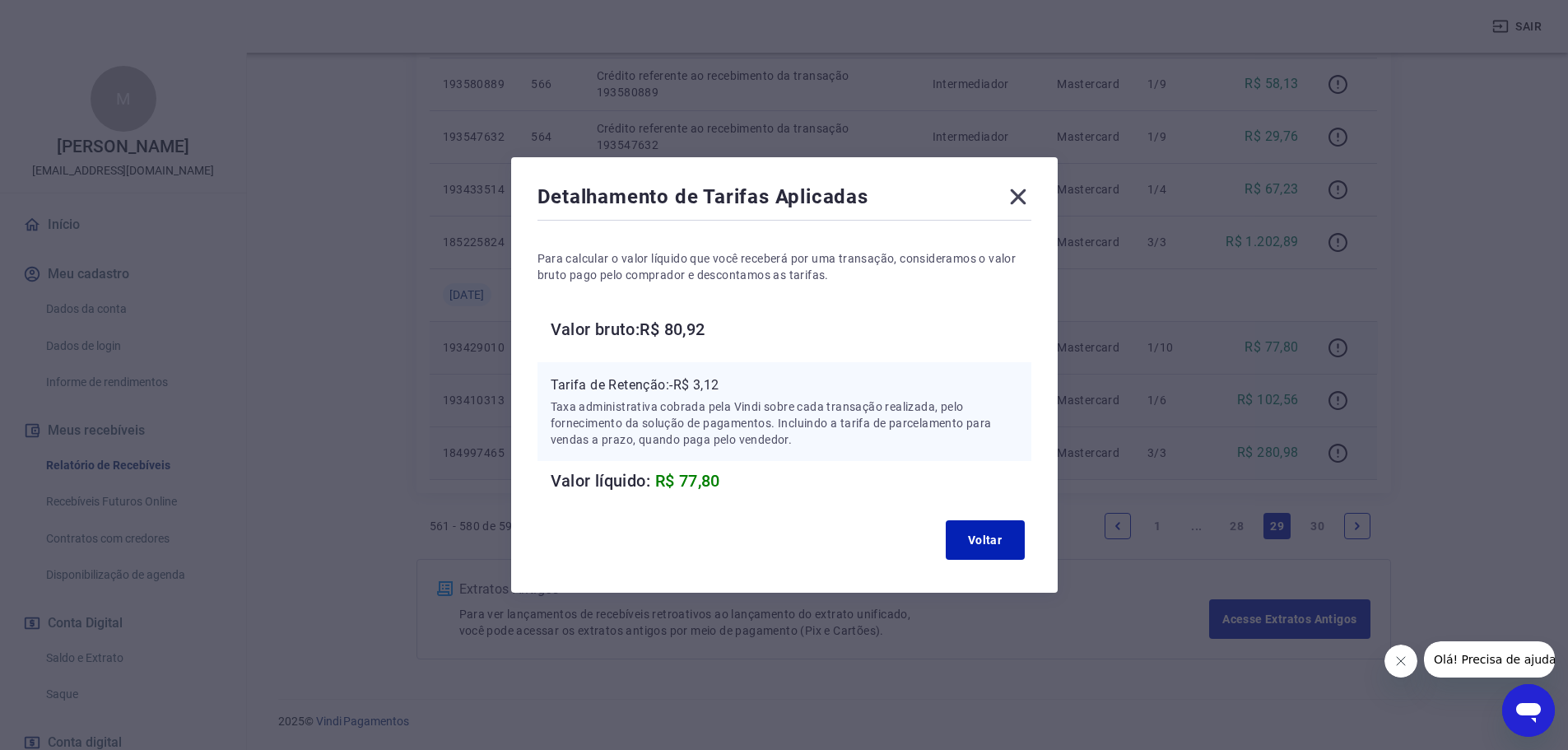
click at [1021, 197] on icon at bounding box center [1018, 196] width 26 height 26
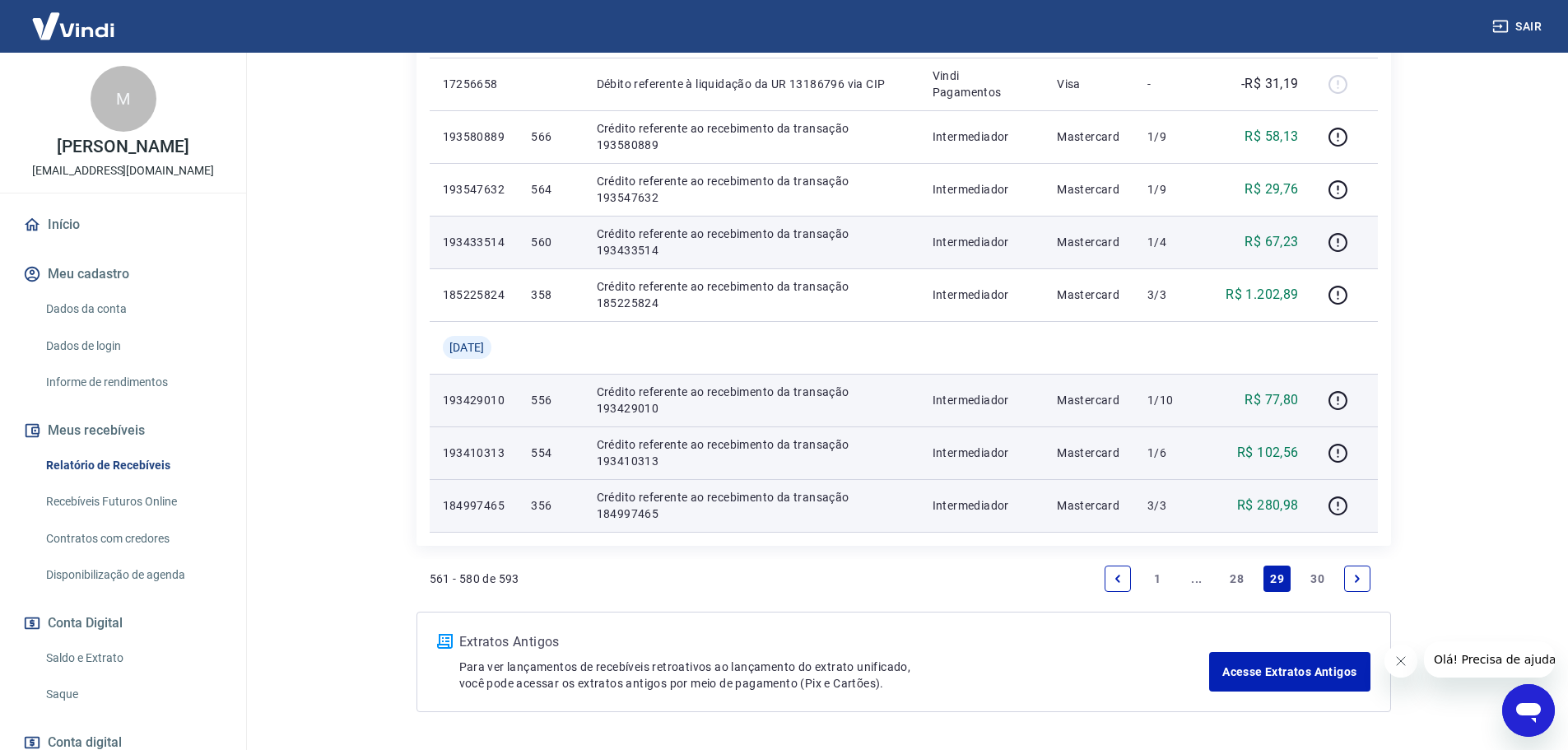
scroll to position [1226, 0]
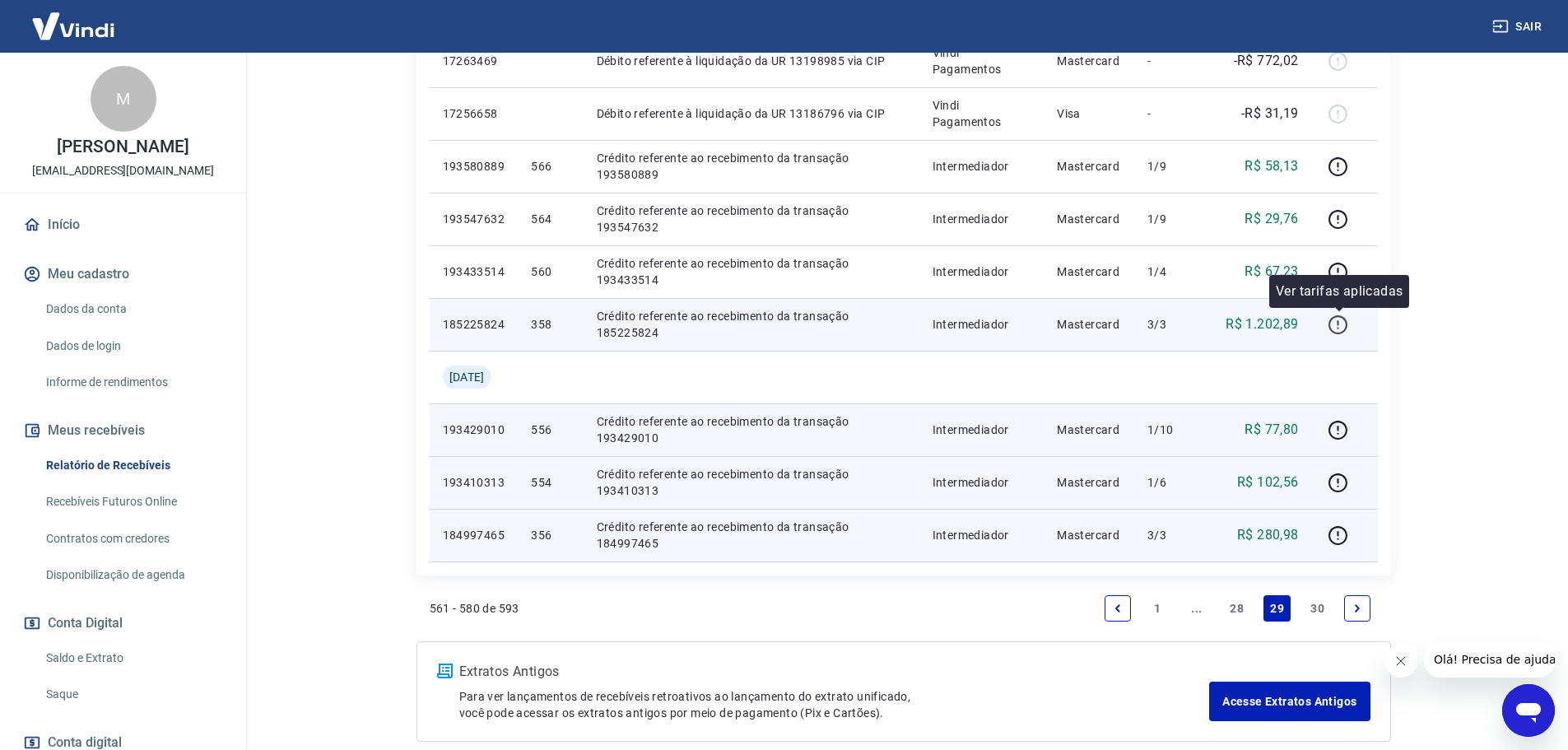
click at [1327, 327] on button "button" at bounding box center [1339, 324] width 26 height 26
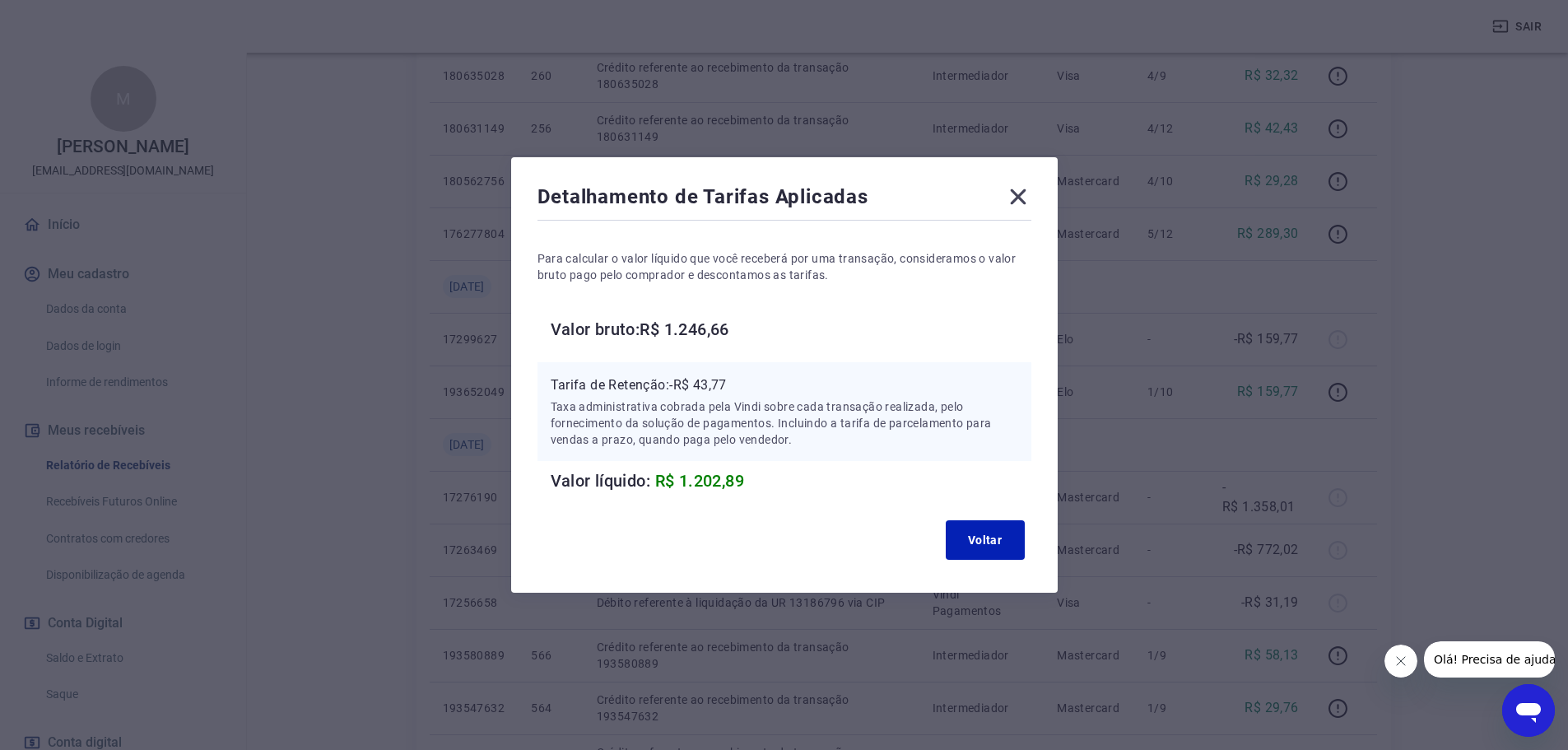
scroll to position [649, 0]
click at [1026, 201] on icon at bounding box center [1017, 196] width 16 height 16
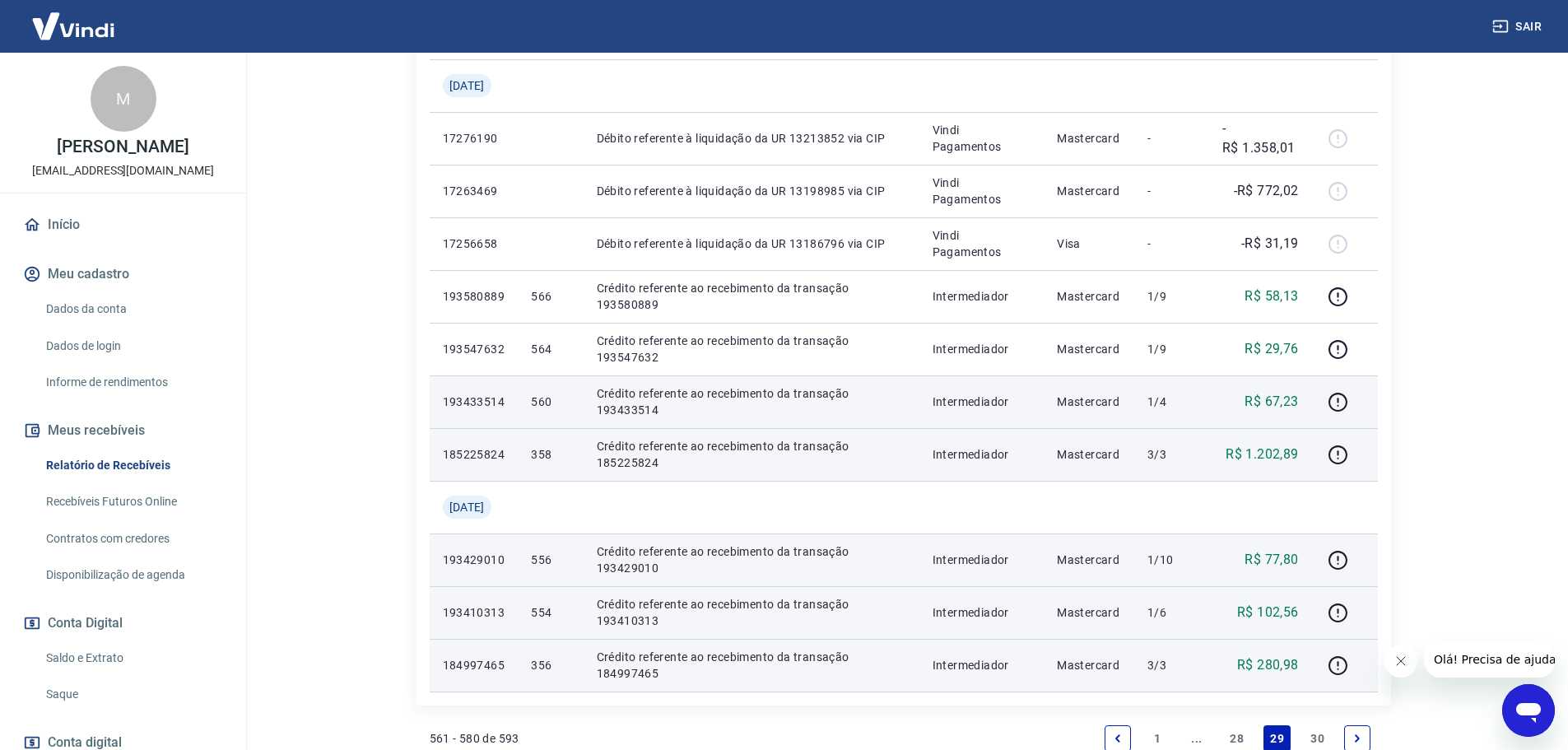
scroll to position [1061, 0]
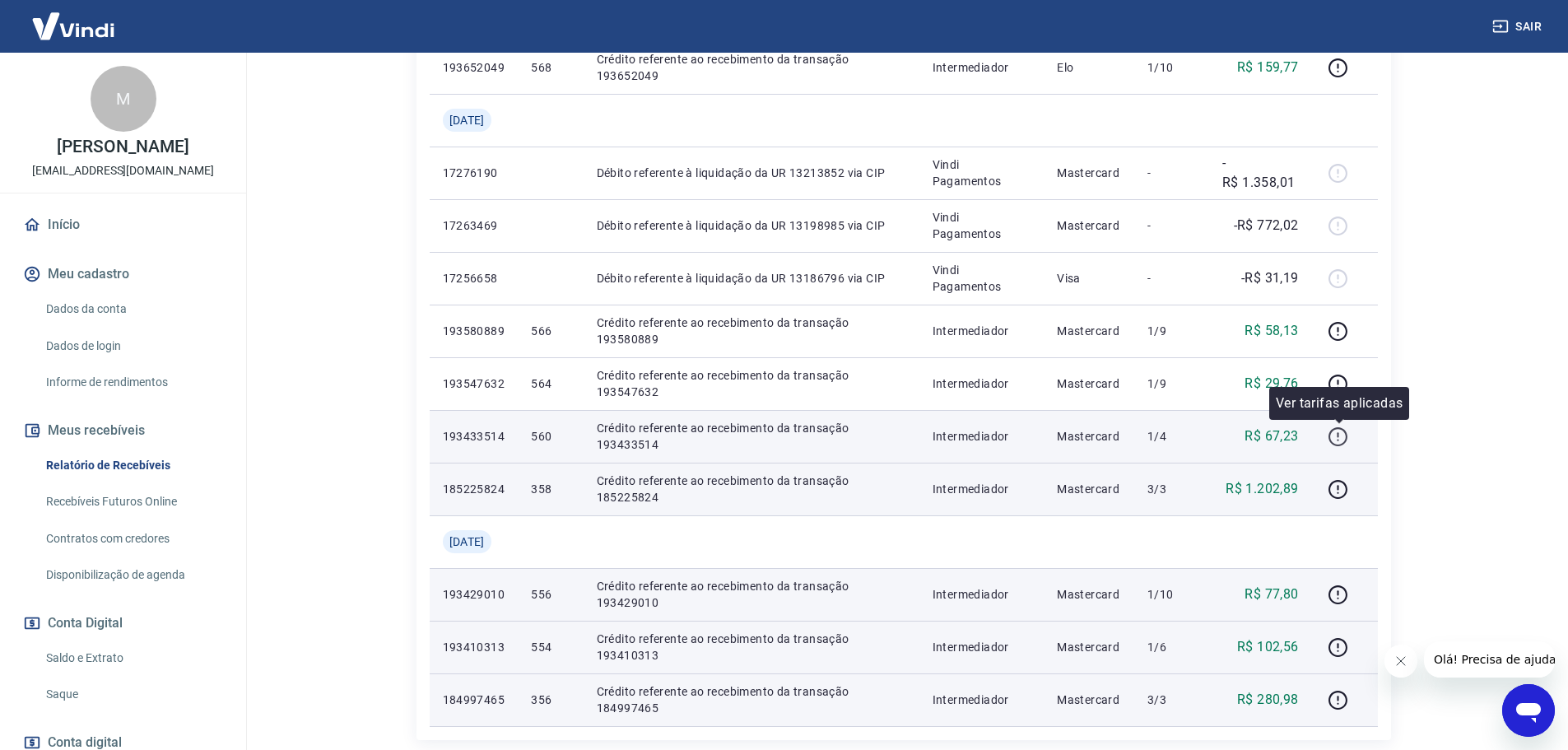
click at [1330, 436] on icon "button" at bounding box center [1338, 436] width 19 height 19
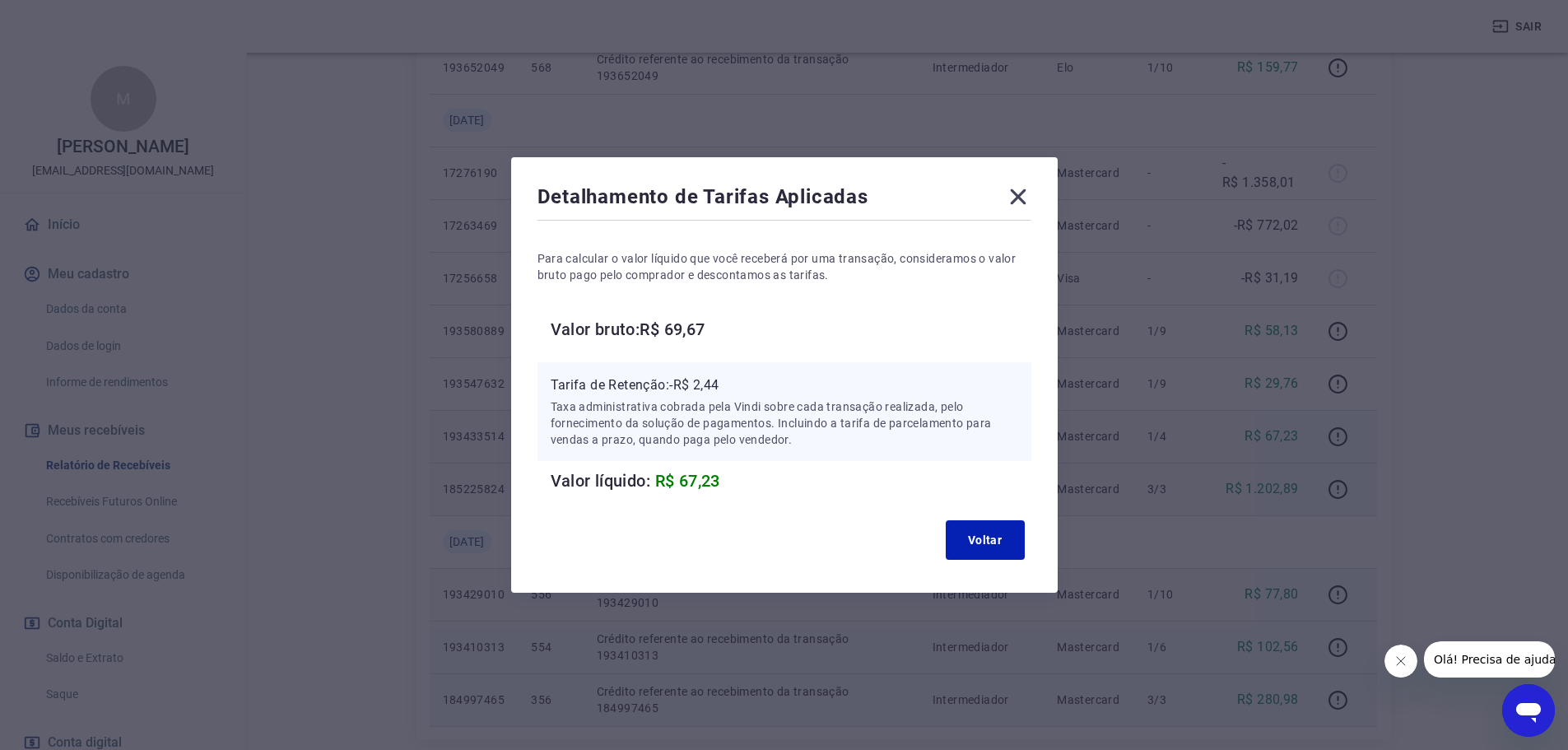
click at [1020, 196] on icon at bounding box center [1018, 196] width 26 height 26
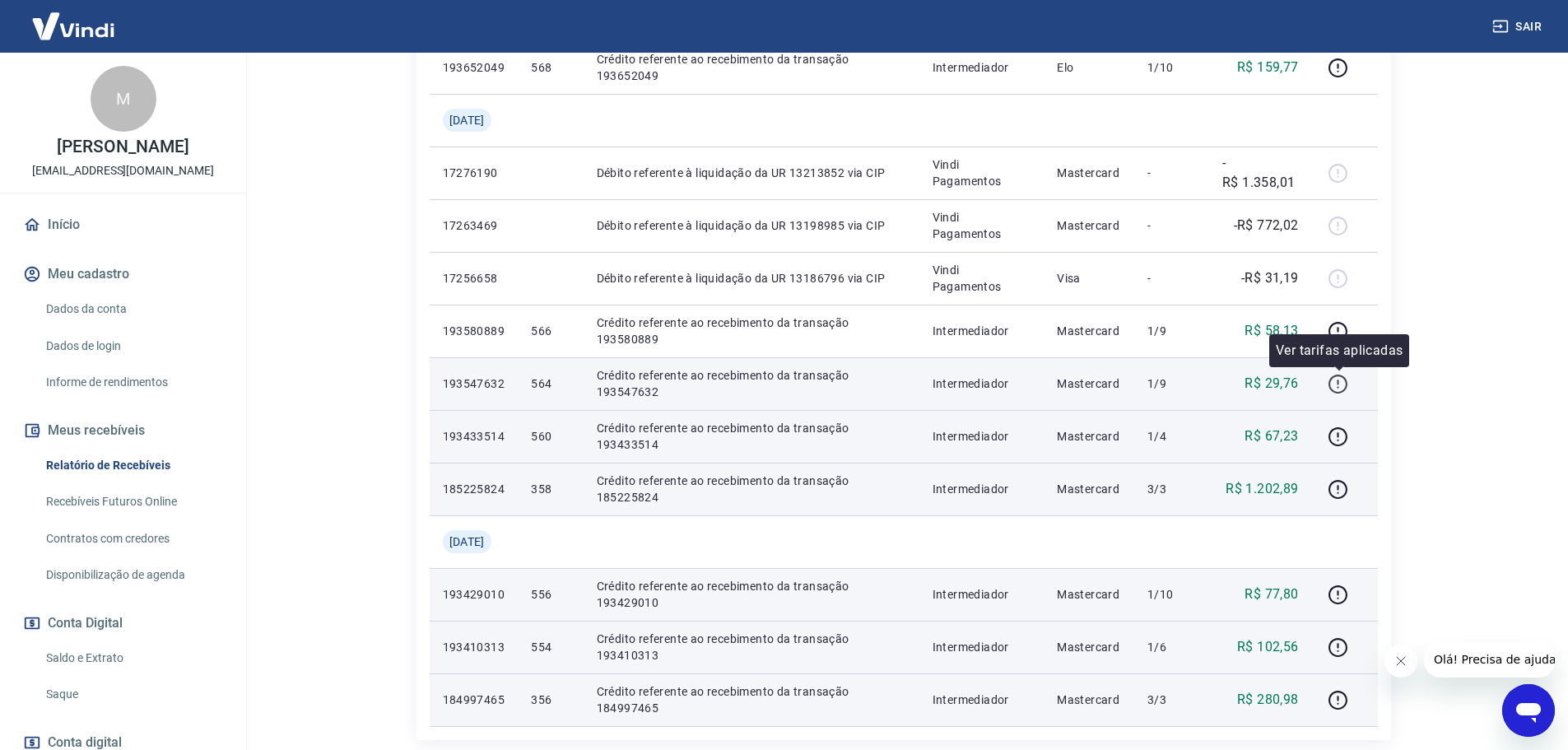
click at [1339, 375] on icon "button" at bounding box center [1338, 383] width 19 height 19
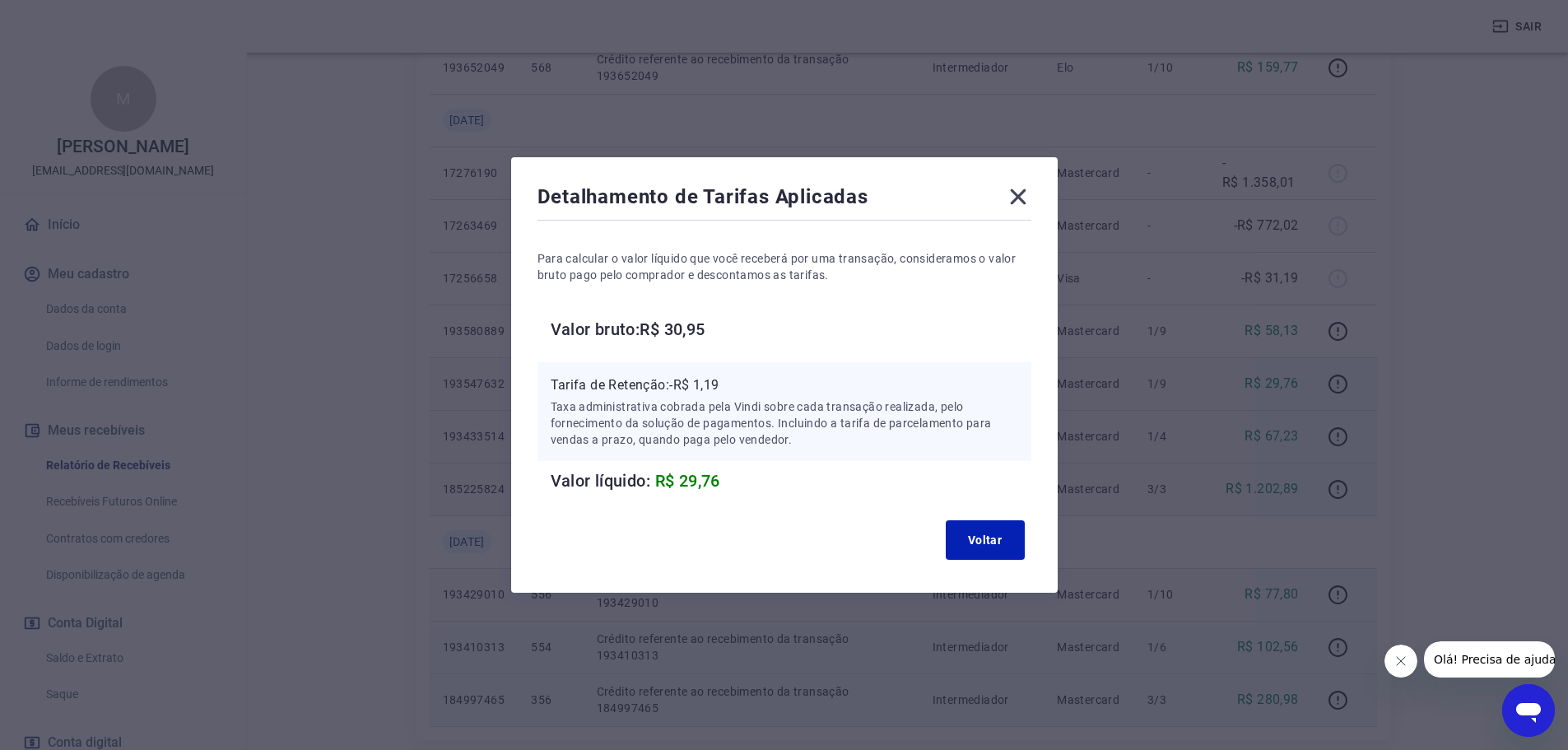
click at [1039, 201] on div "Detalhamento de Tarifas Aplicadas Para calcular o valor líquido que você recebe…" at bounding box center [784, 374] width 546 height 435
click at [1025, 204] on icon at bounding box center [1018, 196] width 26 height 26
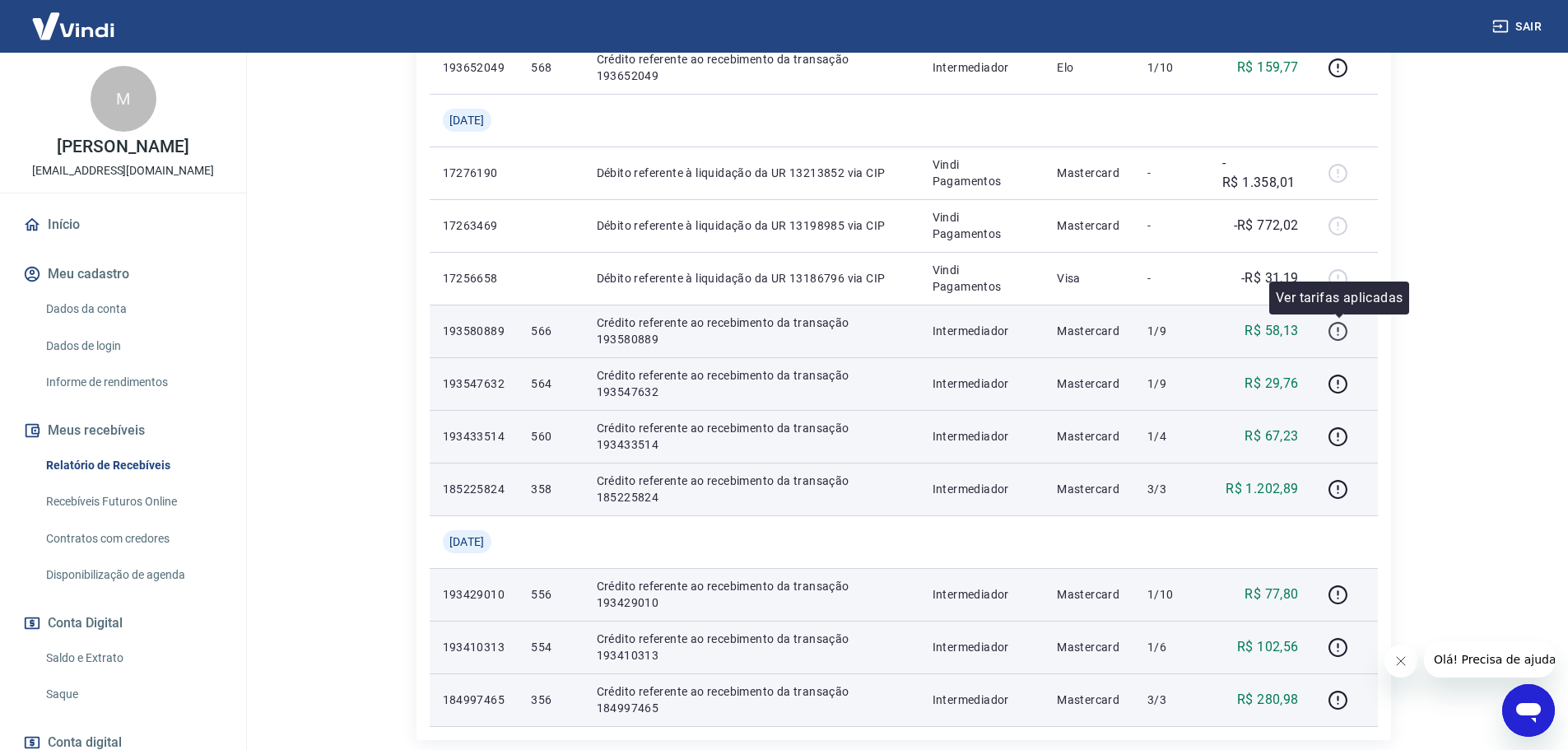
click at [1335, 327] on icon "button" at bounding box center [1338, 331] width 21 height 21
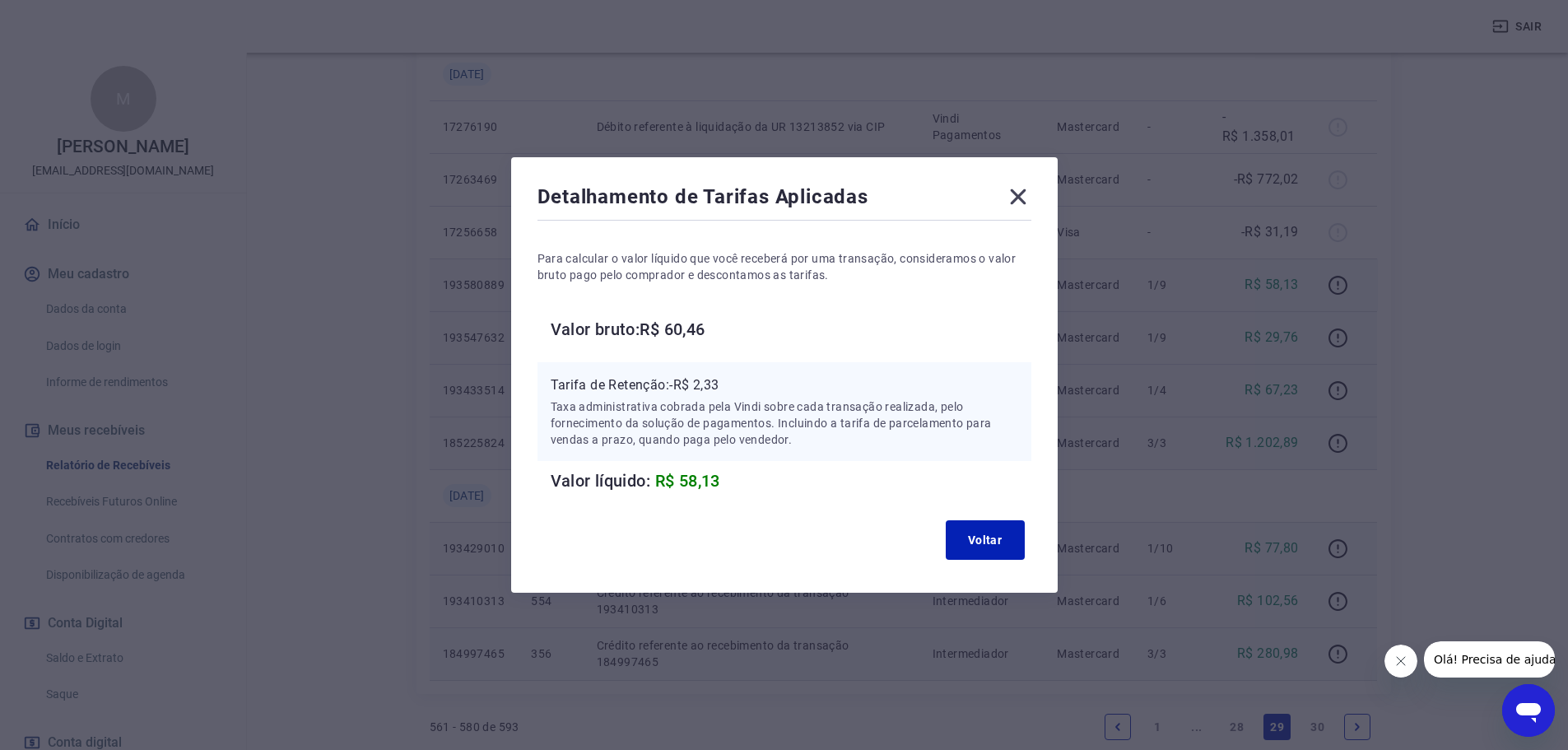
scroll to position [1143, 0]
click at [1031, 195] on icon at bounding box center [1018, 196] width 26 height 26
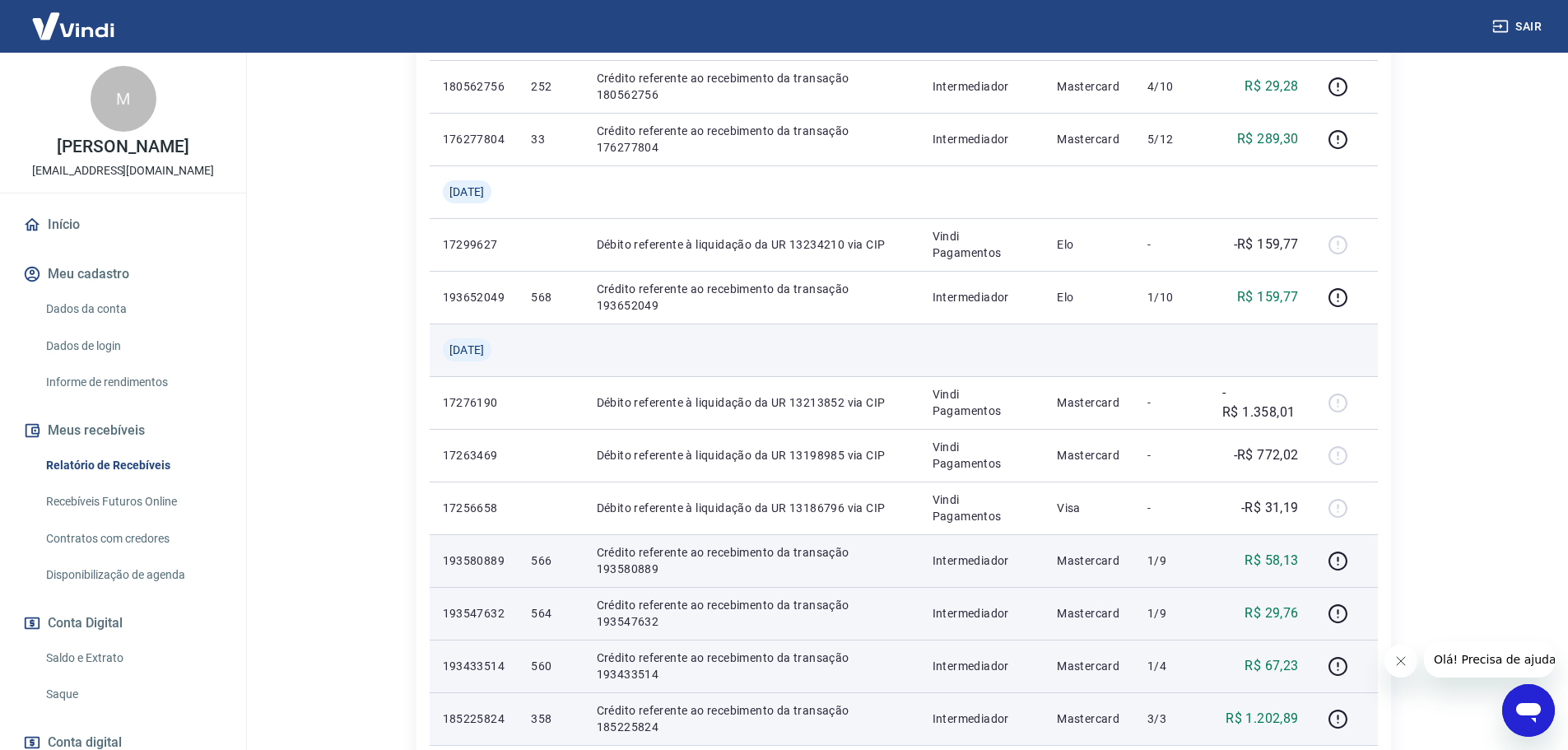
scroll to position [814, 0]
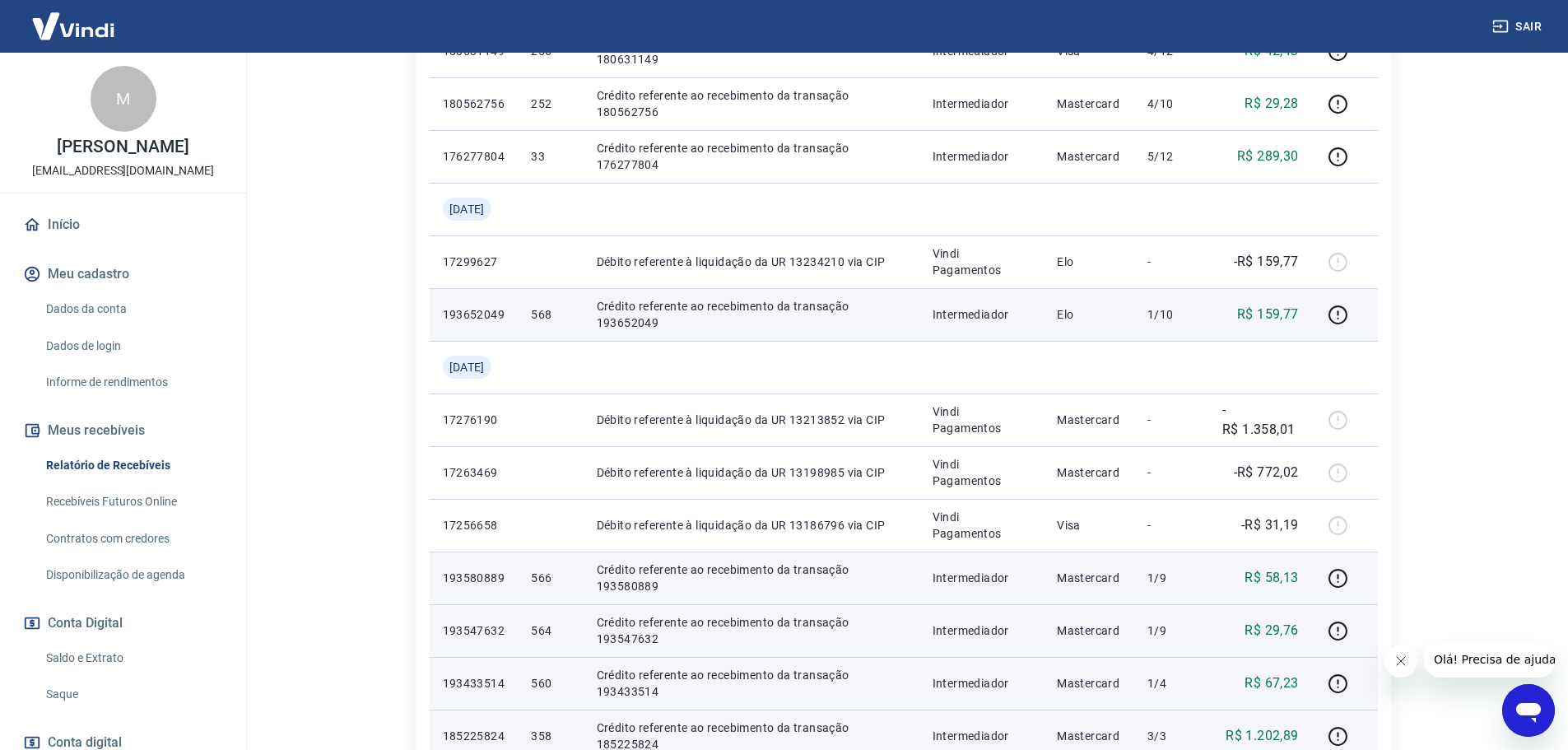
click at [1323, 316] on td at bounding box center [1345, 314] width 66 height 53
click at [1339, 314] on icon "button" at bounding box center [1339, 312] width 2 height 5
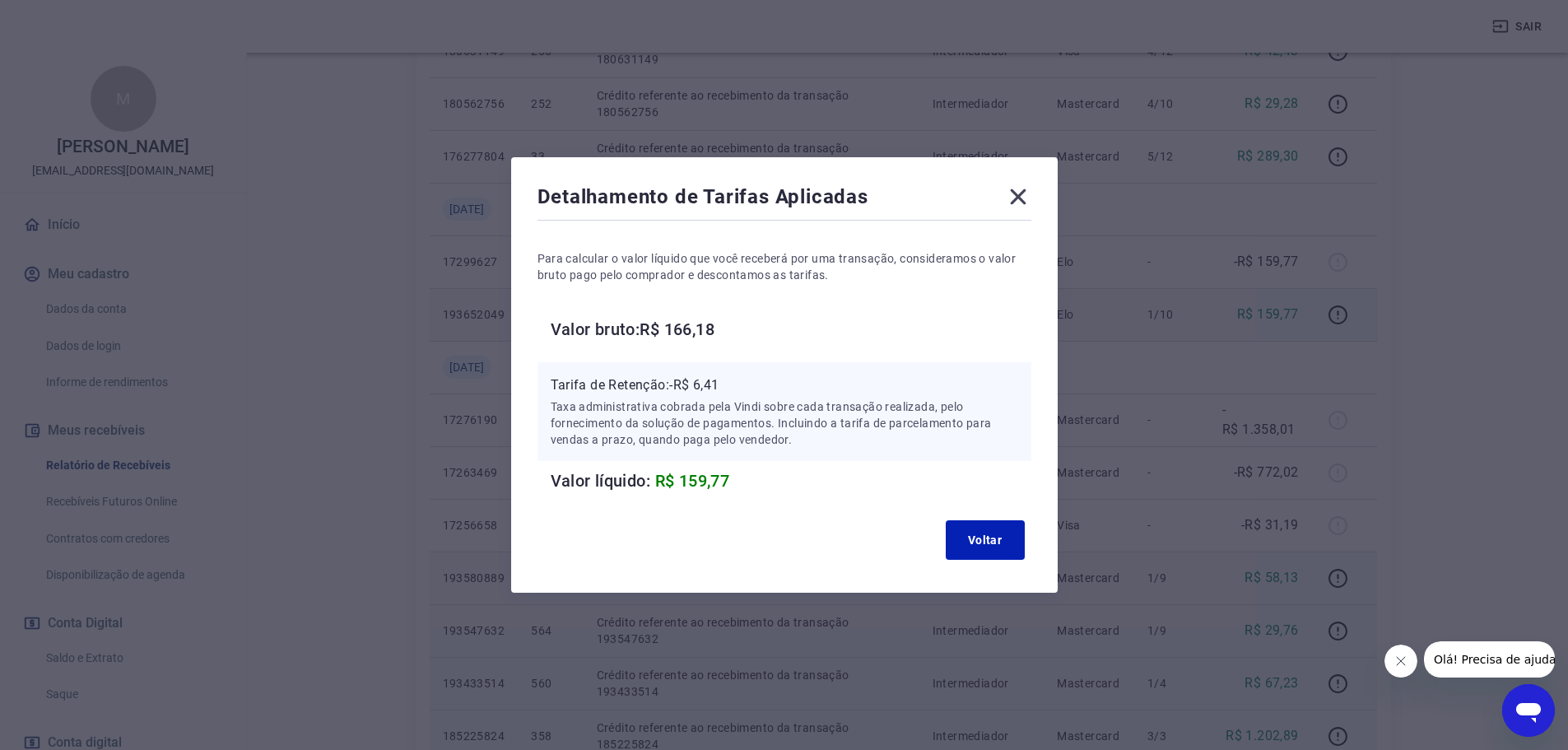
click at [1026, 201] on icon at bounding box center [1017, 196] width 16 height 16
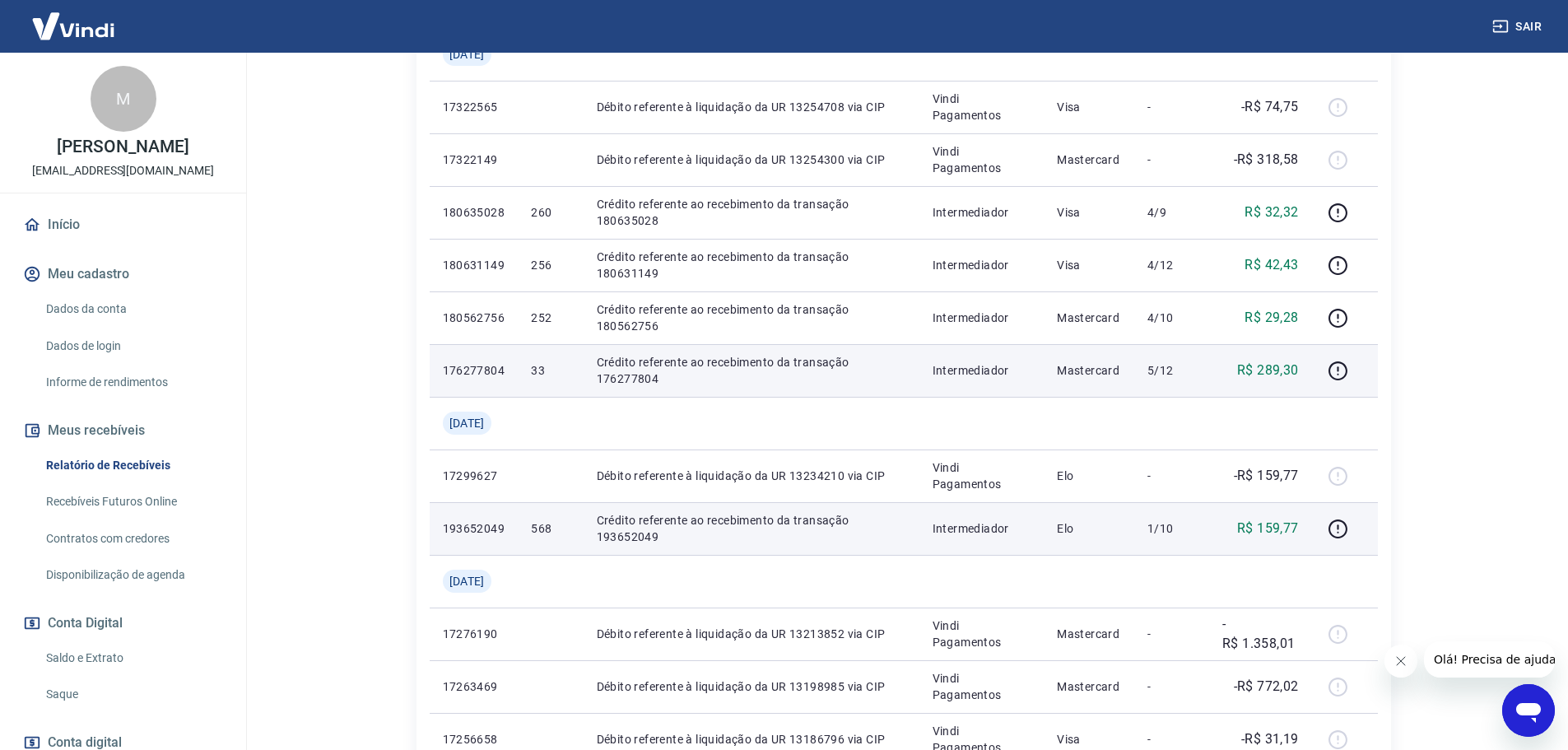
scroll to position [567, 0]
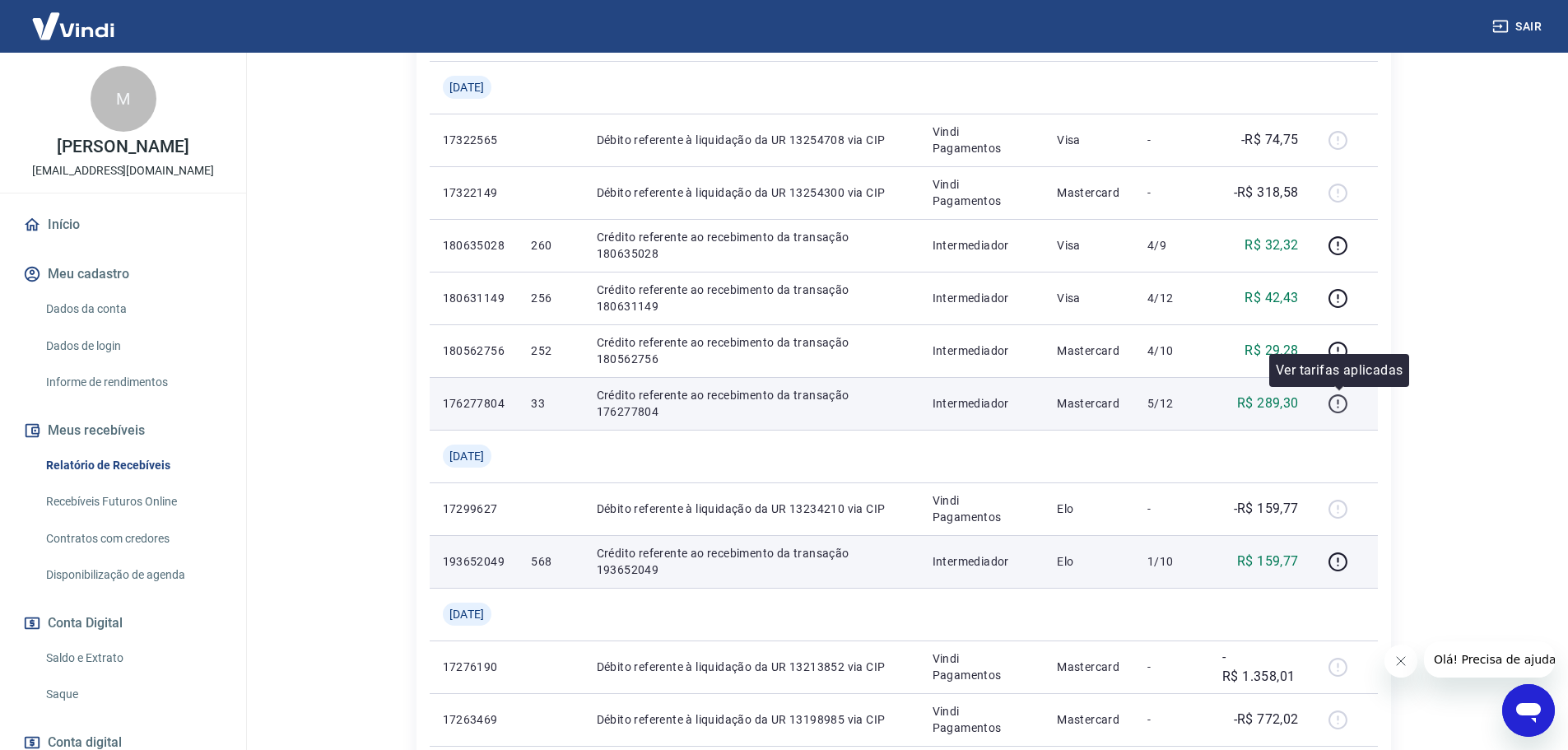
click at [1334, 393] on icon "button" at bounding box center [1338, 403] width 21 height 21
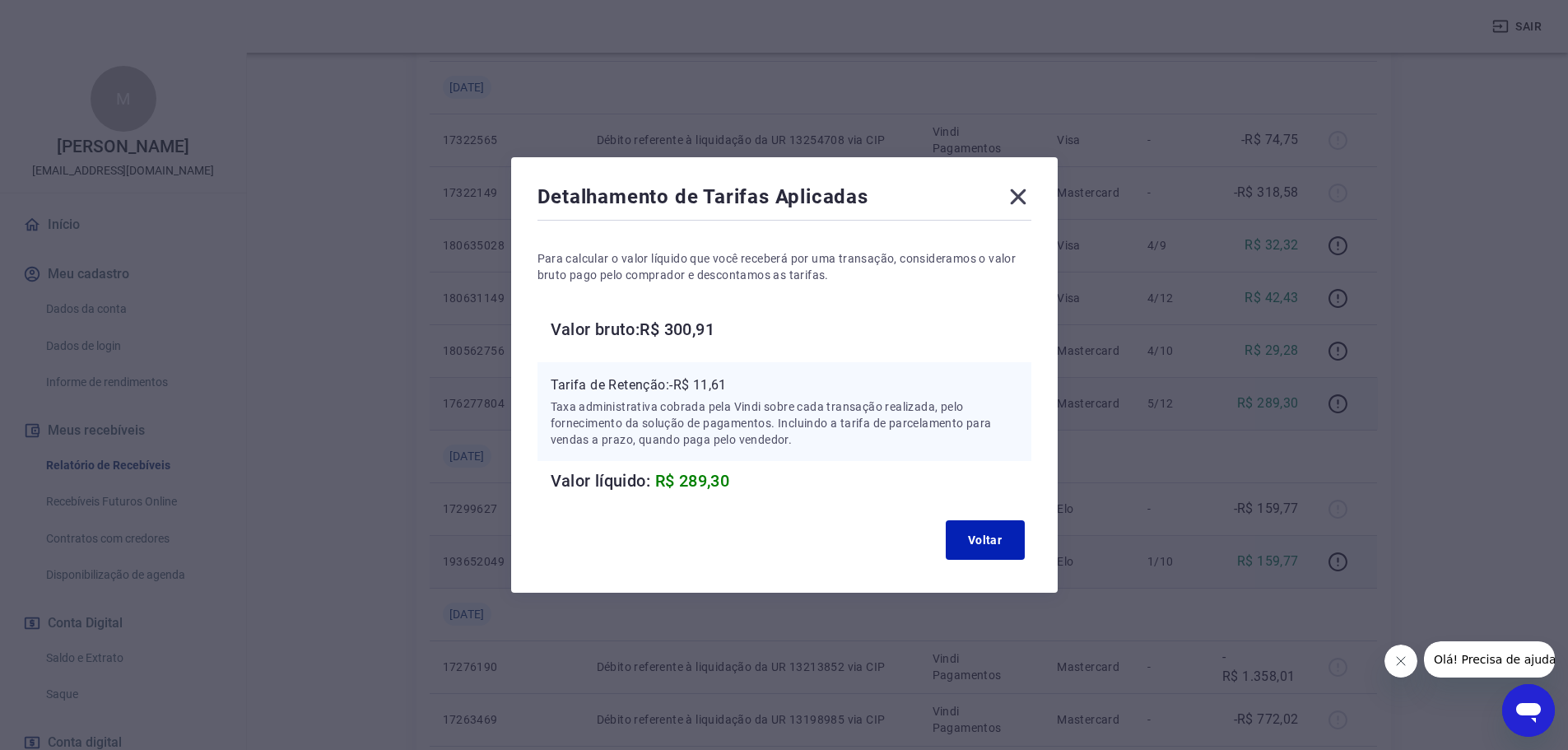
click at [1022, 201] on icon at bounding box center [1018, 196] width 26 height 26
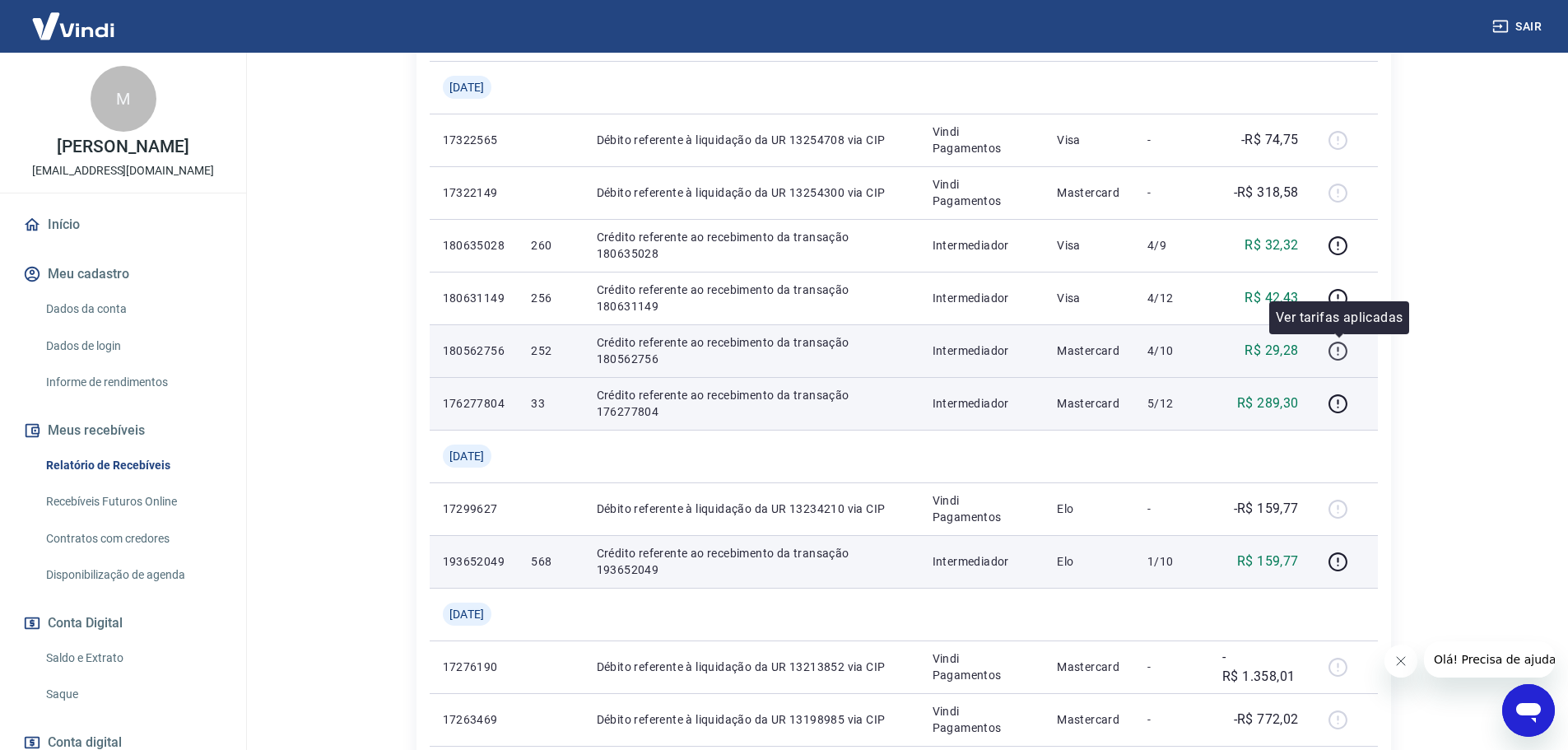
click at [1342, 341] on icon "button" at bounding box center [1338, 351] width 21 height 21
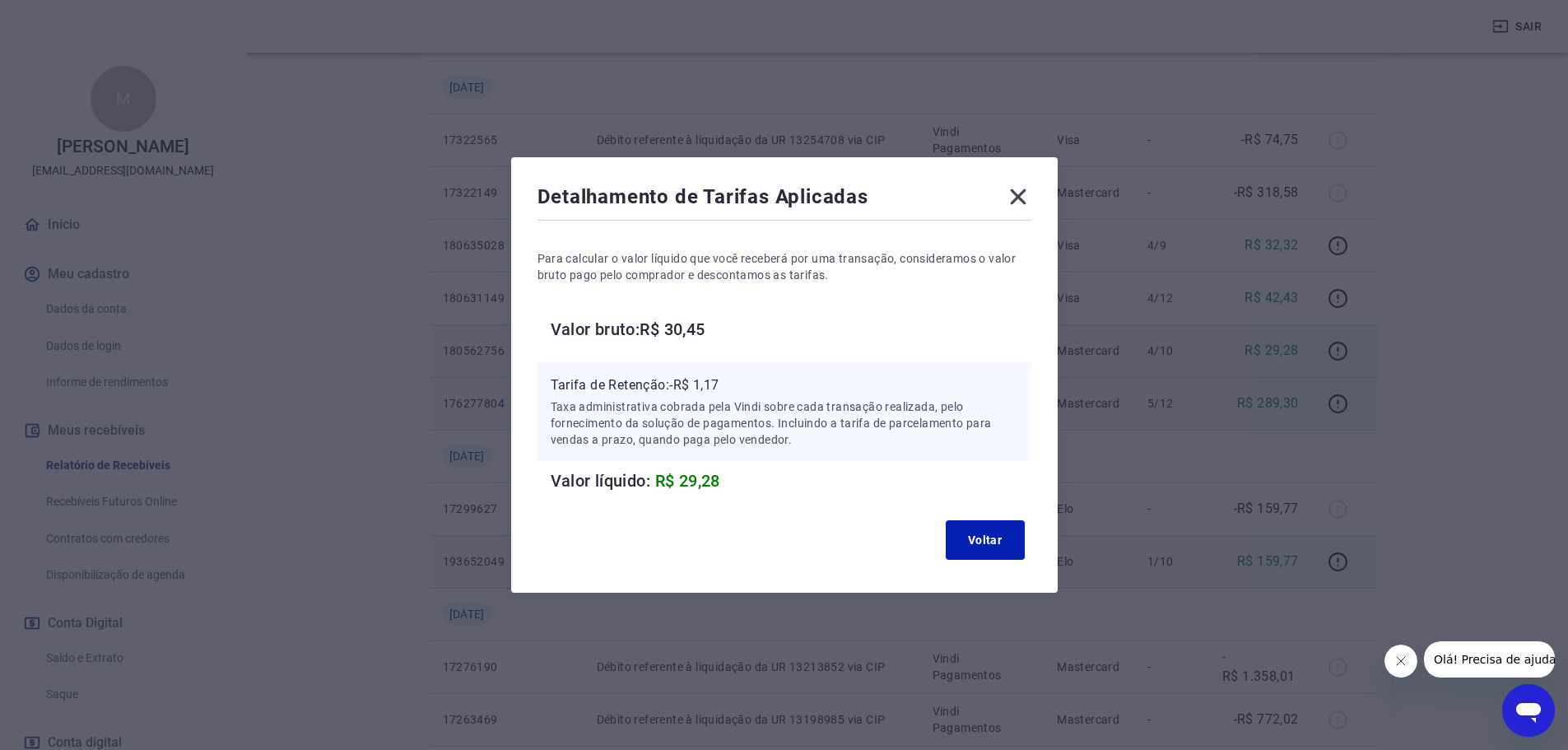
click at [1019, 197] on icon at bounding box center [1018, 196] width 26 height 26
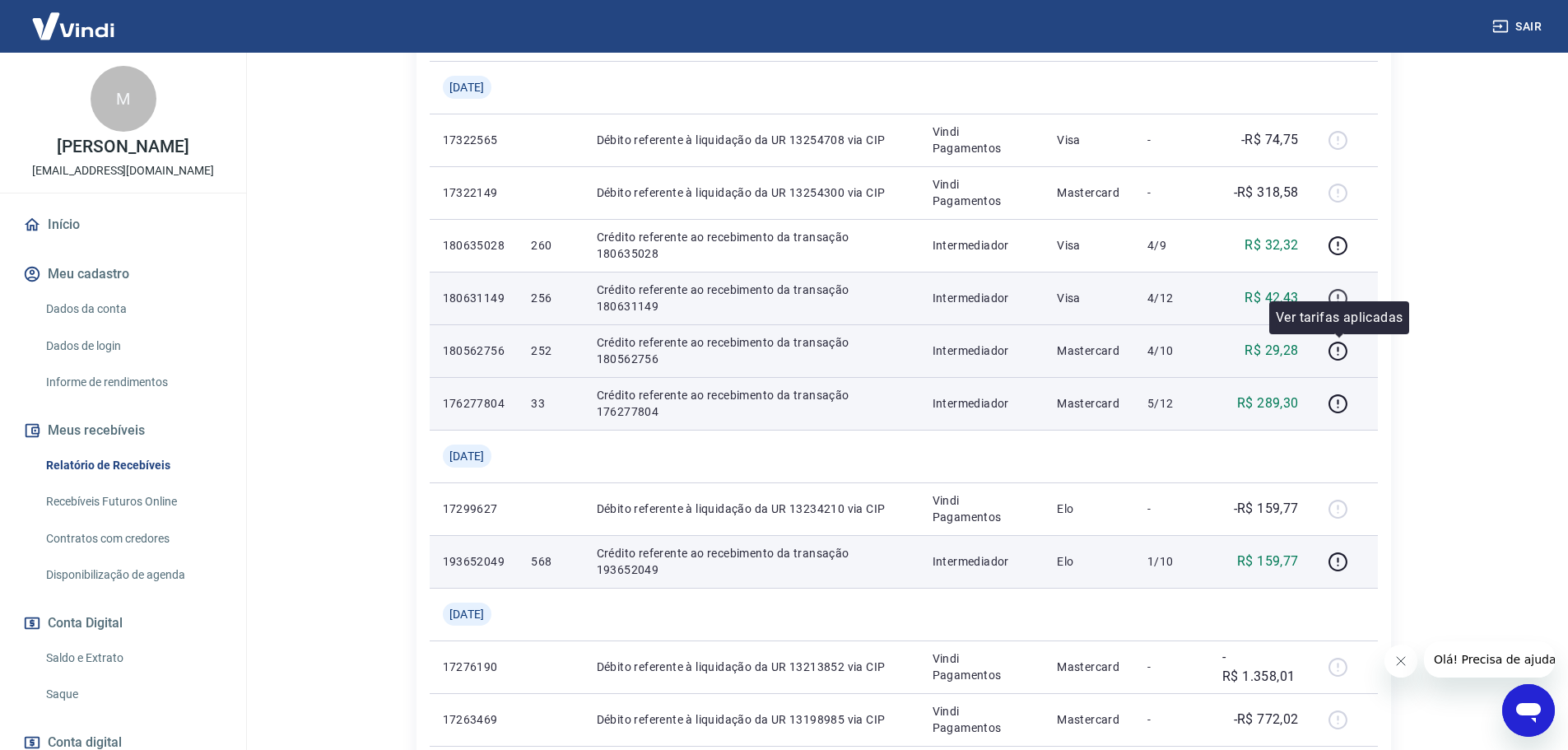
click at [1339, 299] on icon "button" at bounding box center [1339, 296] width 2 height 5
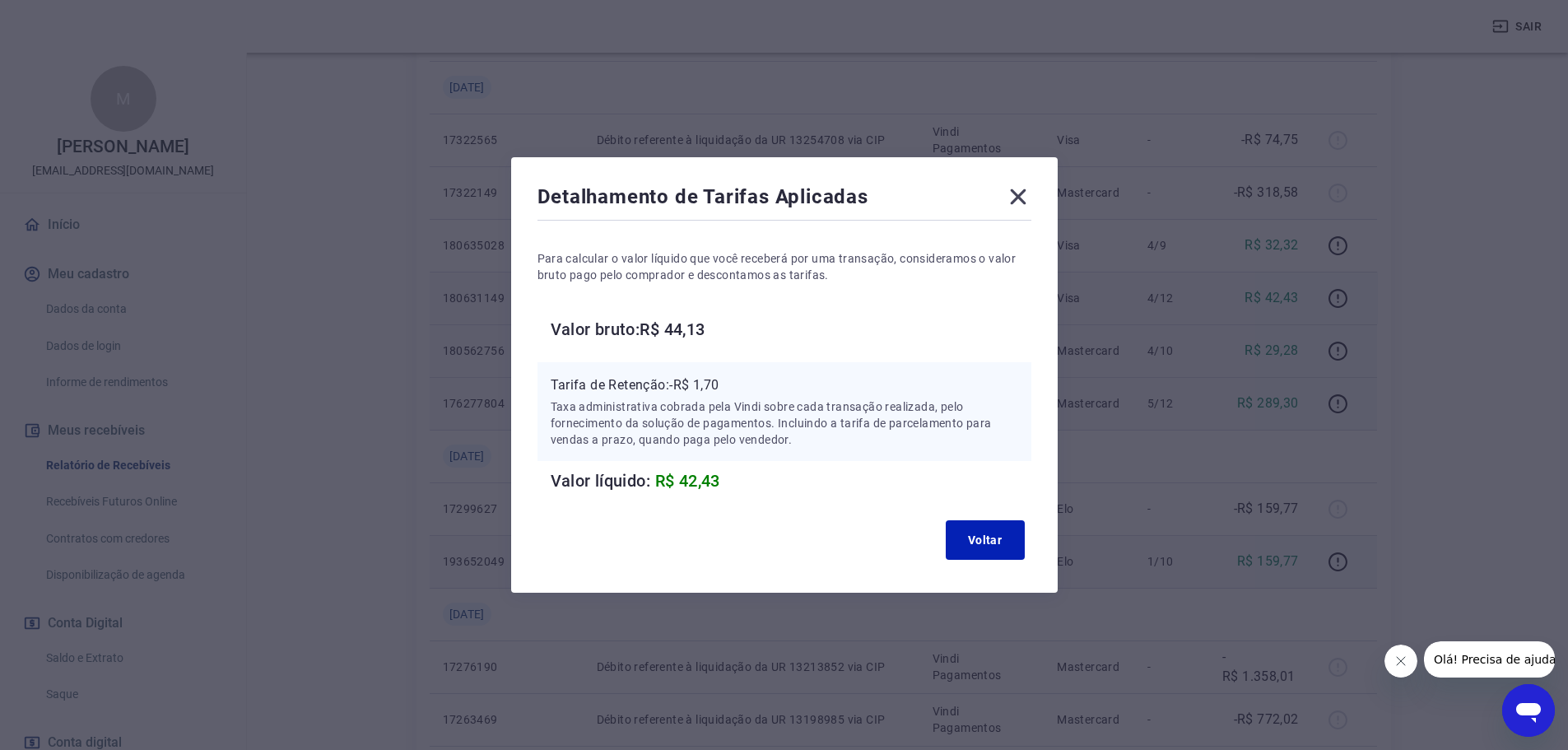
click at [1014, 190] on icon at bounding box center [1018, 196] width 26 height 26
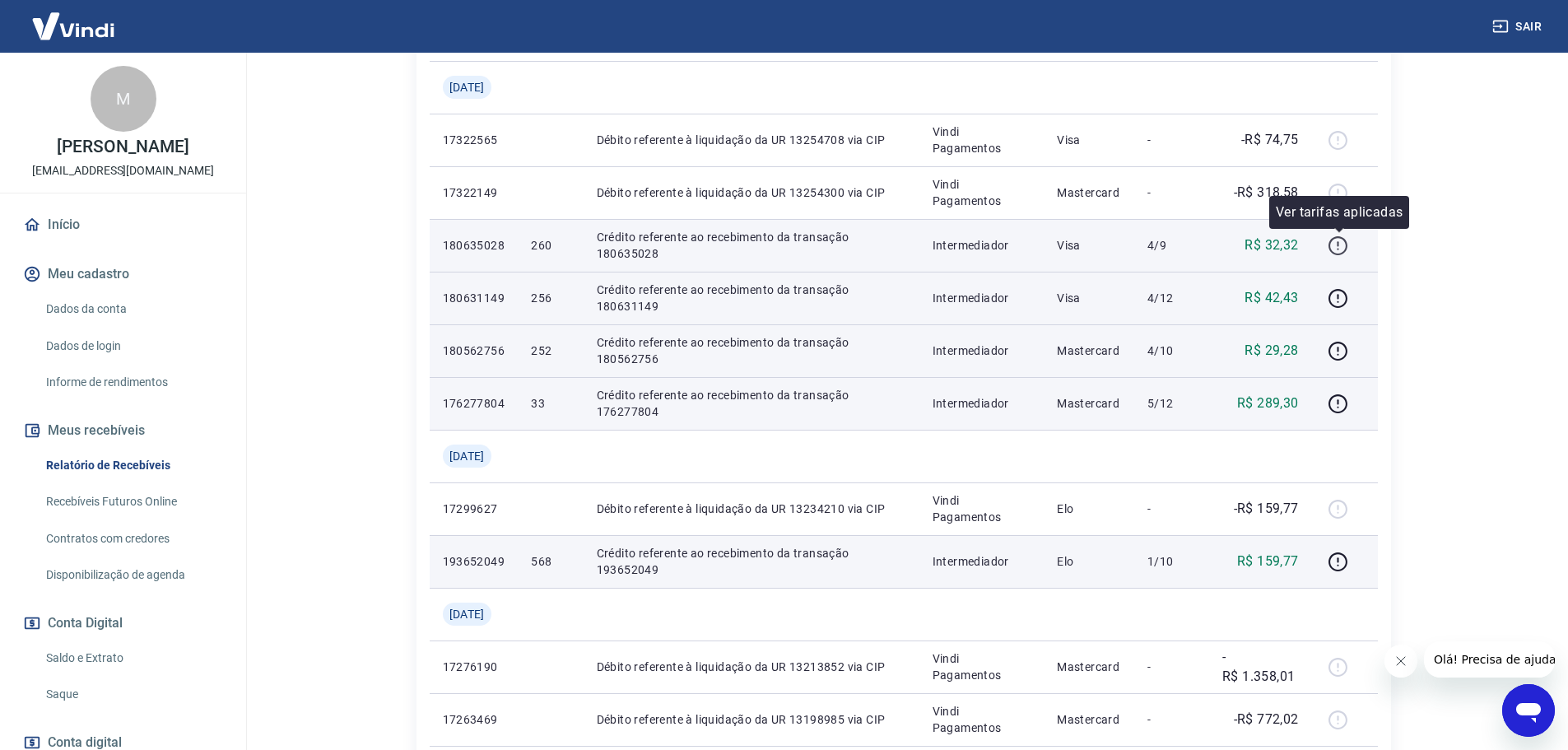
click at [1341, 256] on button "button" at bounding box center [1339, 245] width 26 height 26
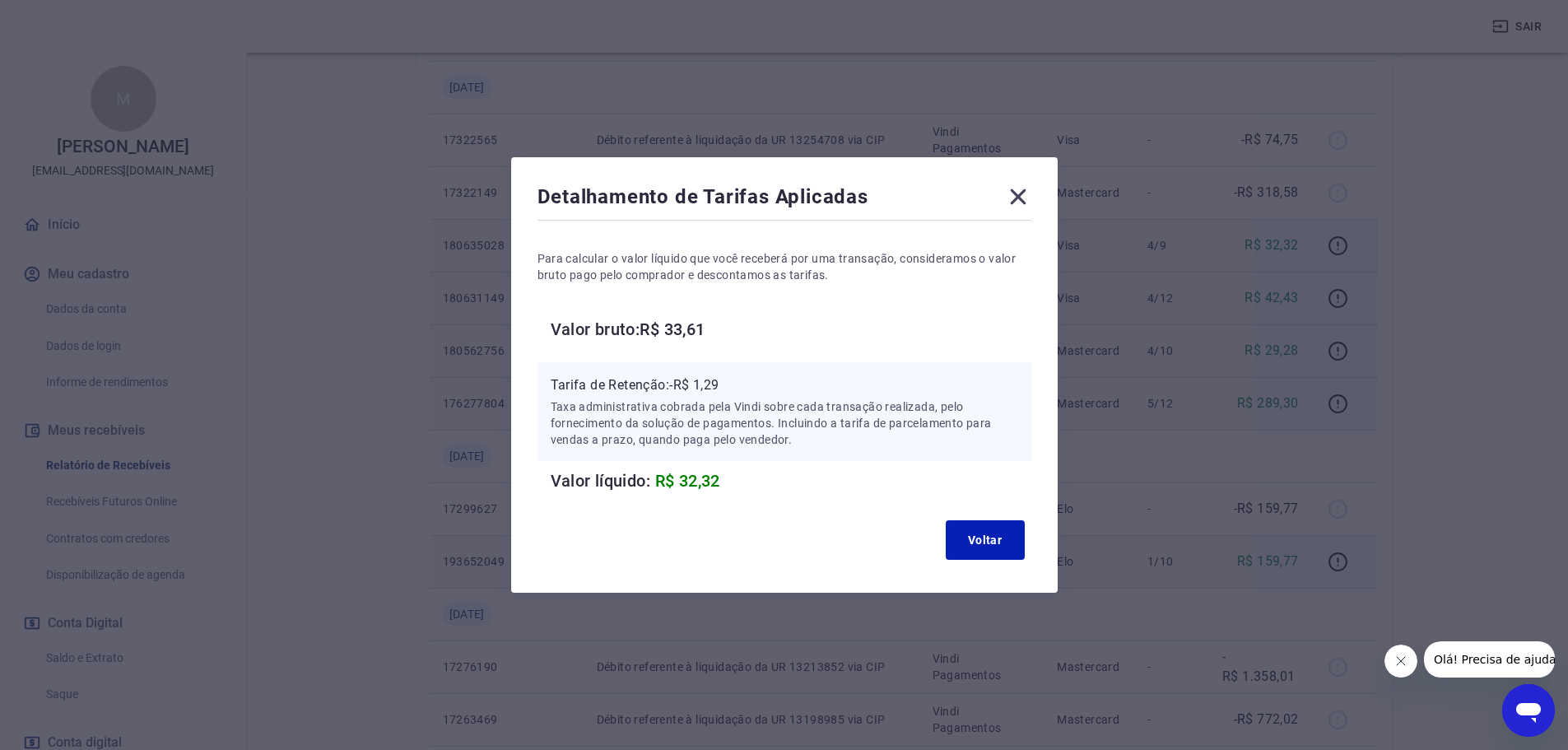
click at [1027, 196] on icon at bounding box center [1018, 196] width 26 height 26
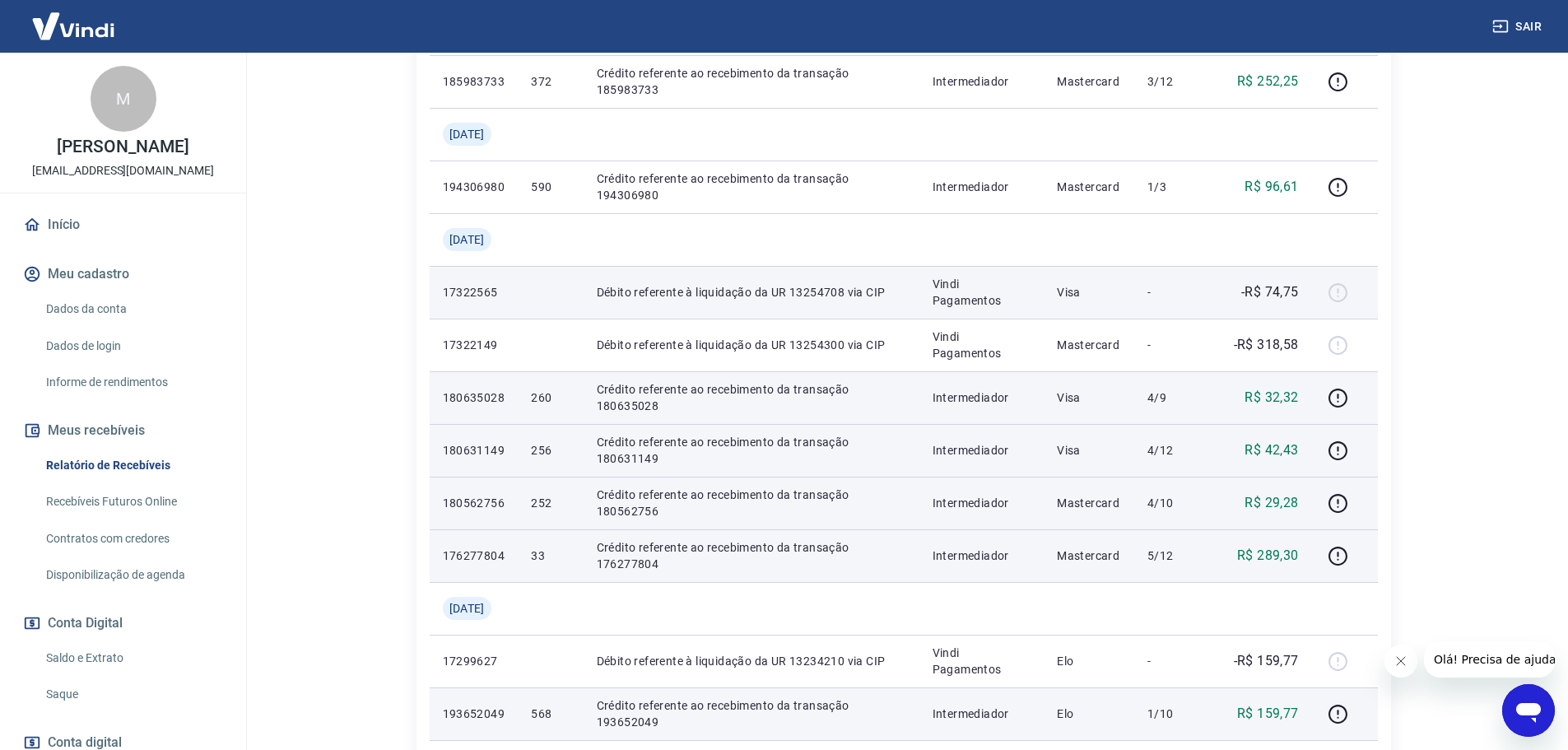
scroll to position [402, 0]
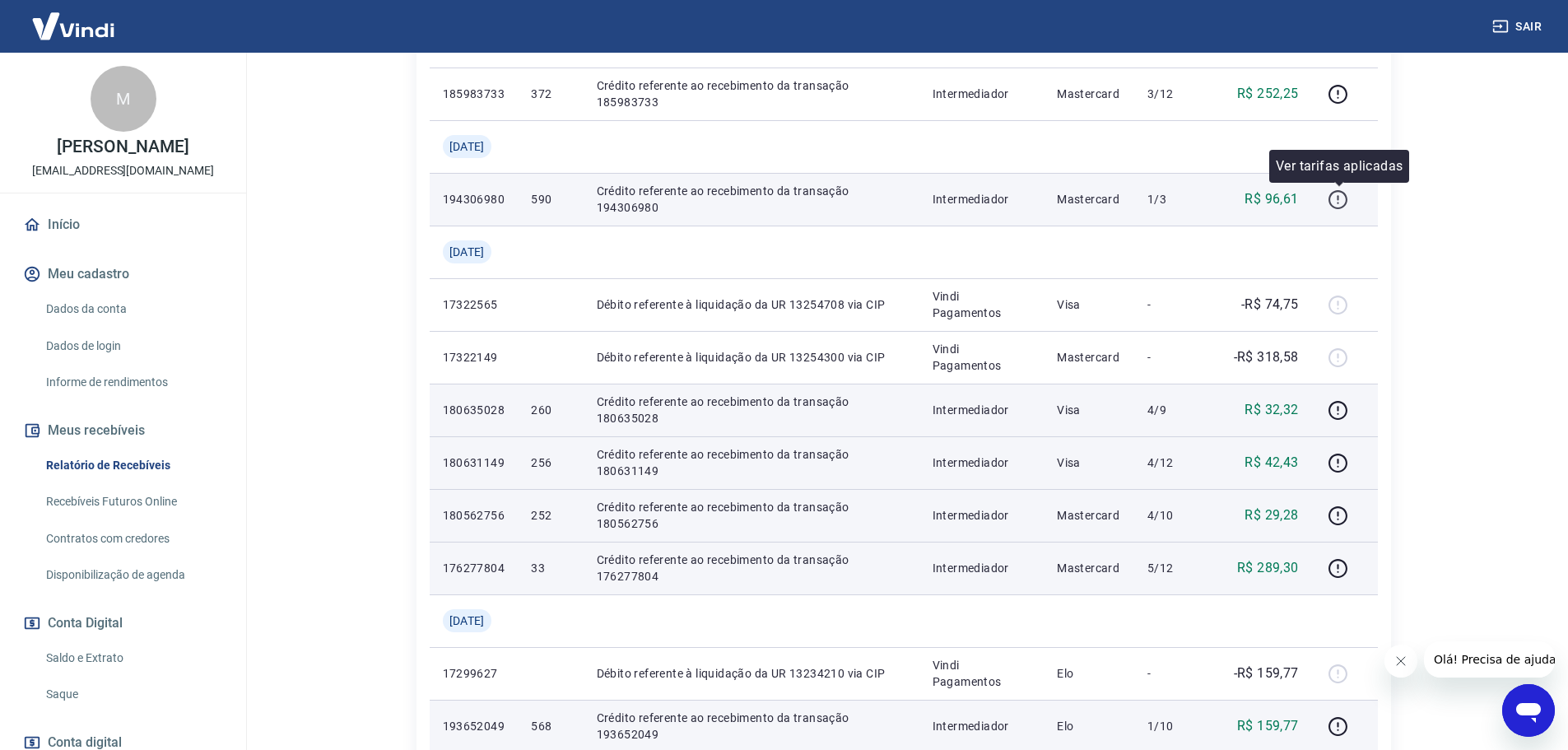
click at [1339, 199] on icon "button" at bounding box center [1338, 199] width 21 height 21
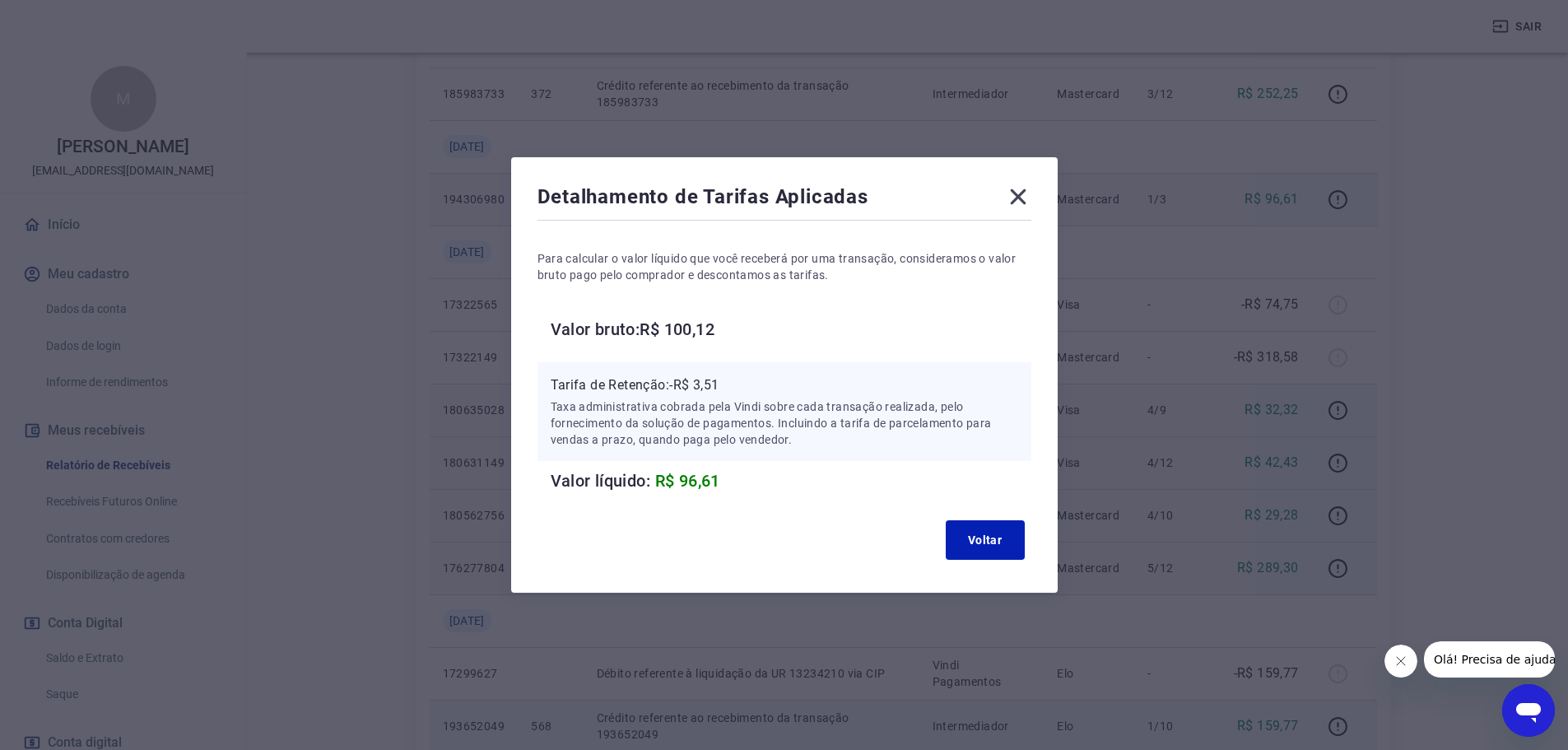
click at [1020, 191] on icon at bounding box center [1017, 196] width 16 height 16
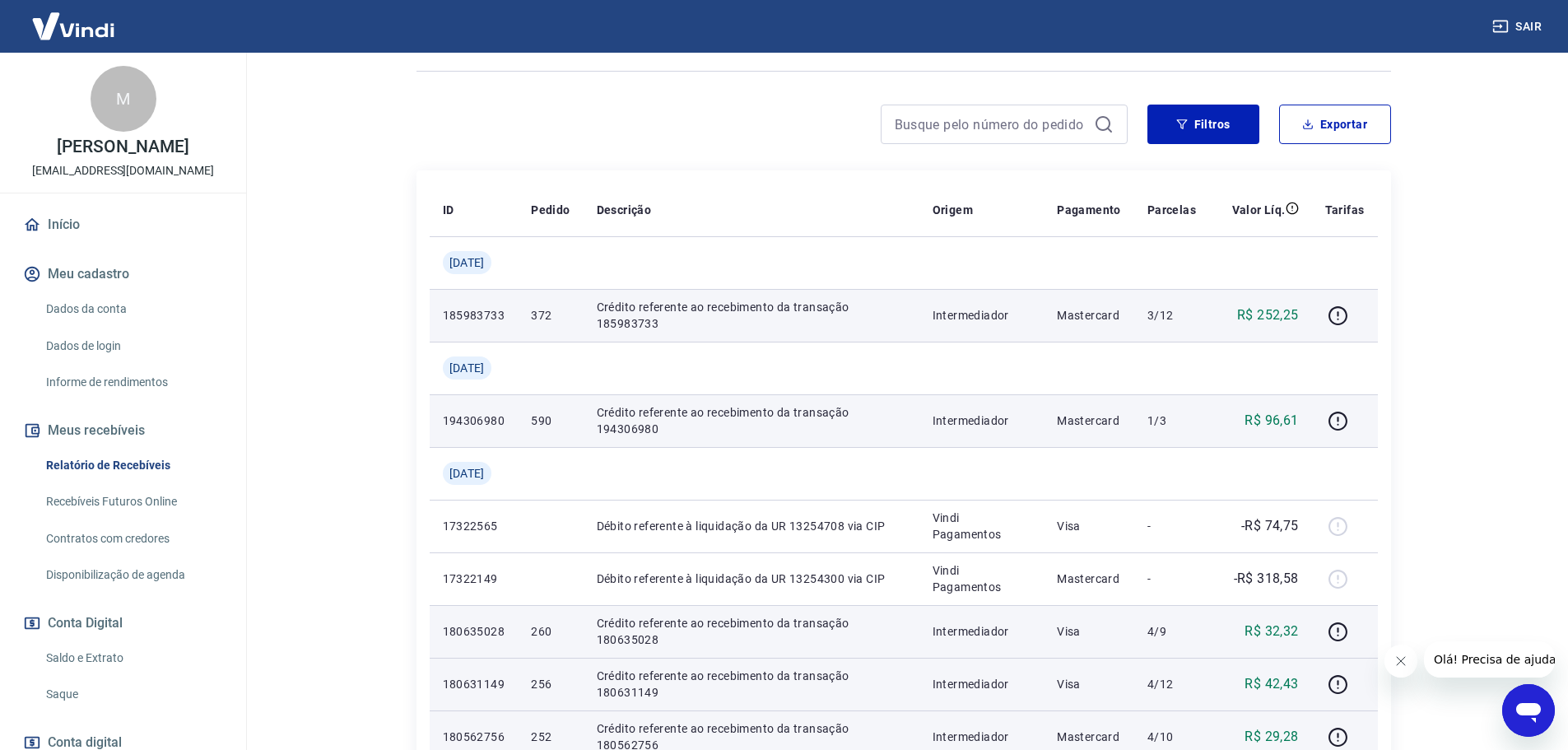
scroll to position [155, 0]
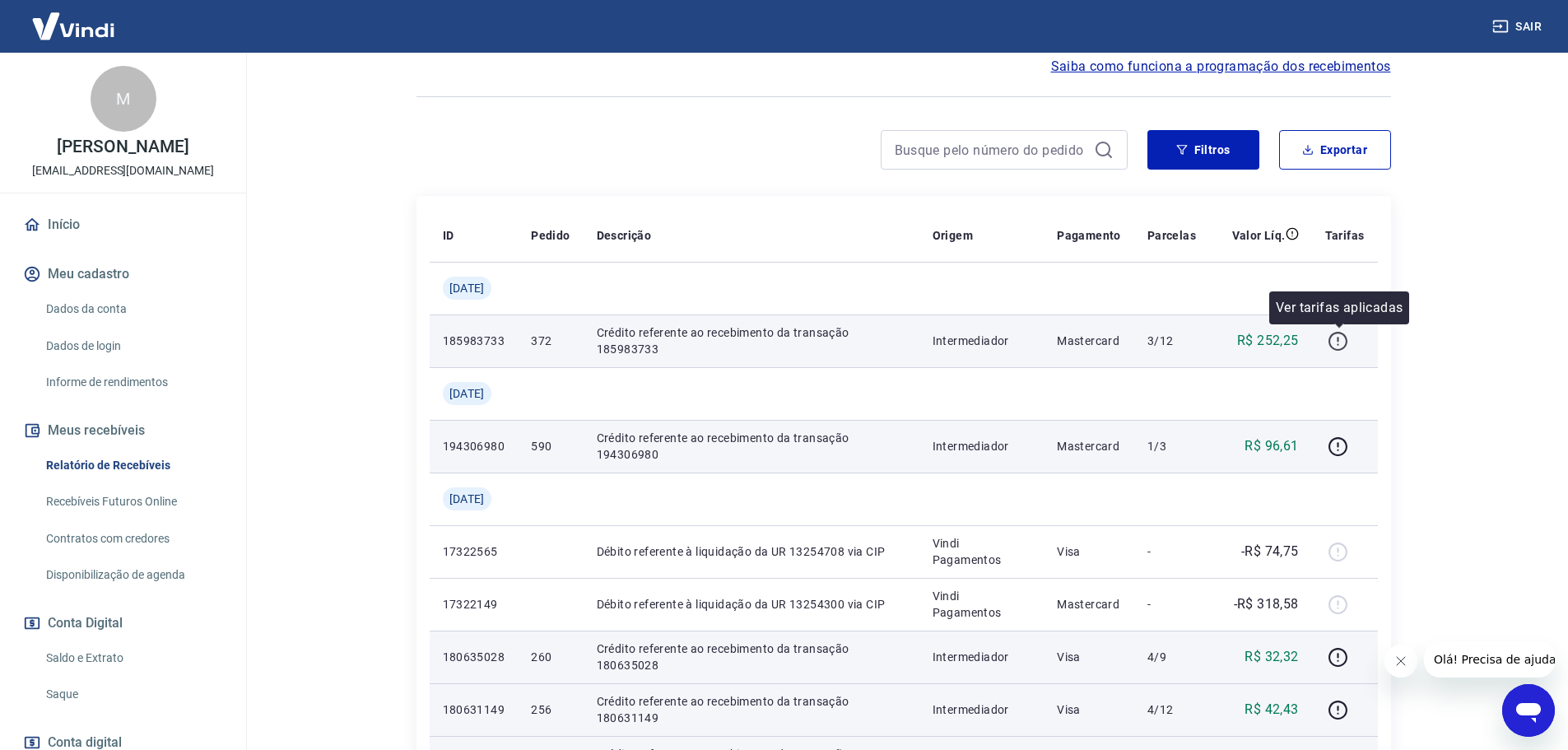
click at [1350, 343] on button "button" at bounding box center [1339, 340] width 26 height 26
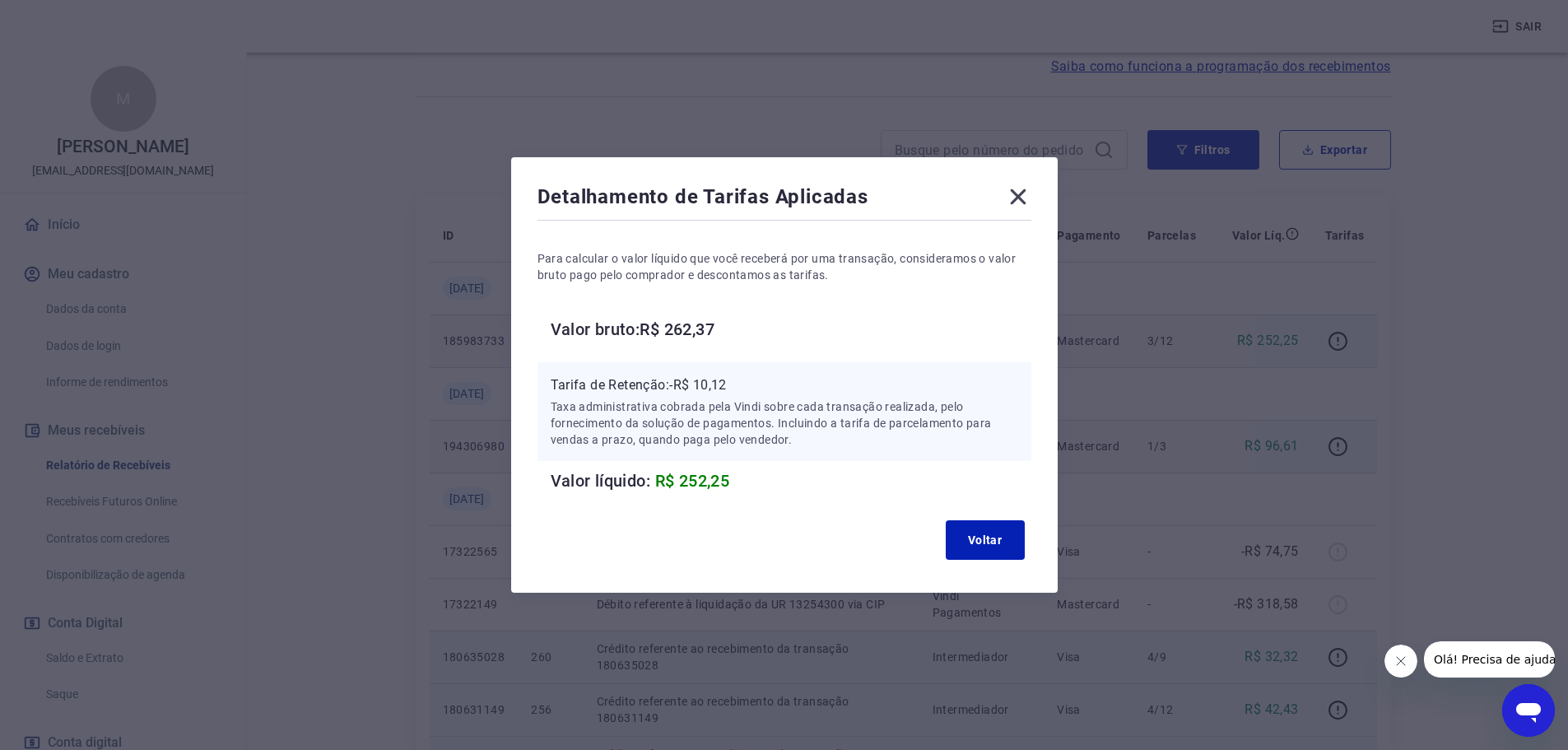
click at [1021, 197] on icon at bounding box center [1017, 196] width 16 height 16
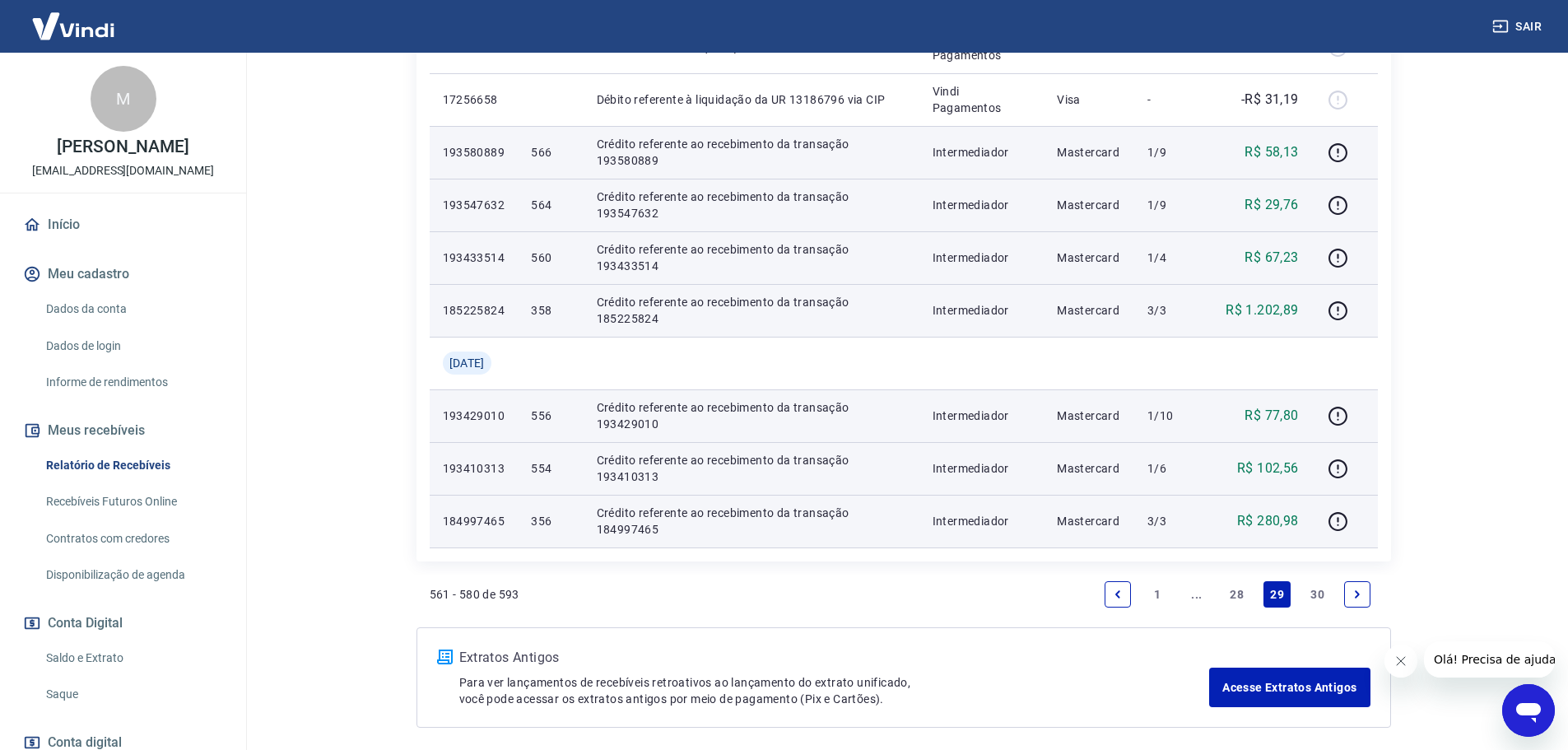
scroll to position [1307, 0]
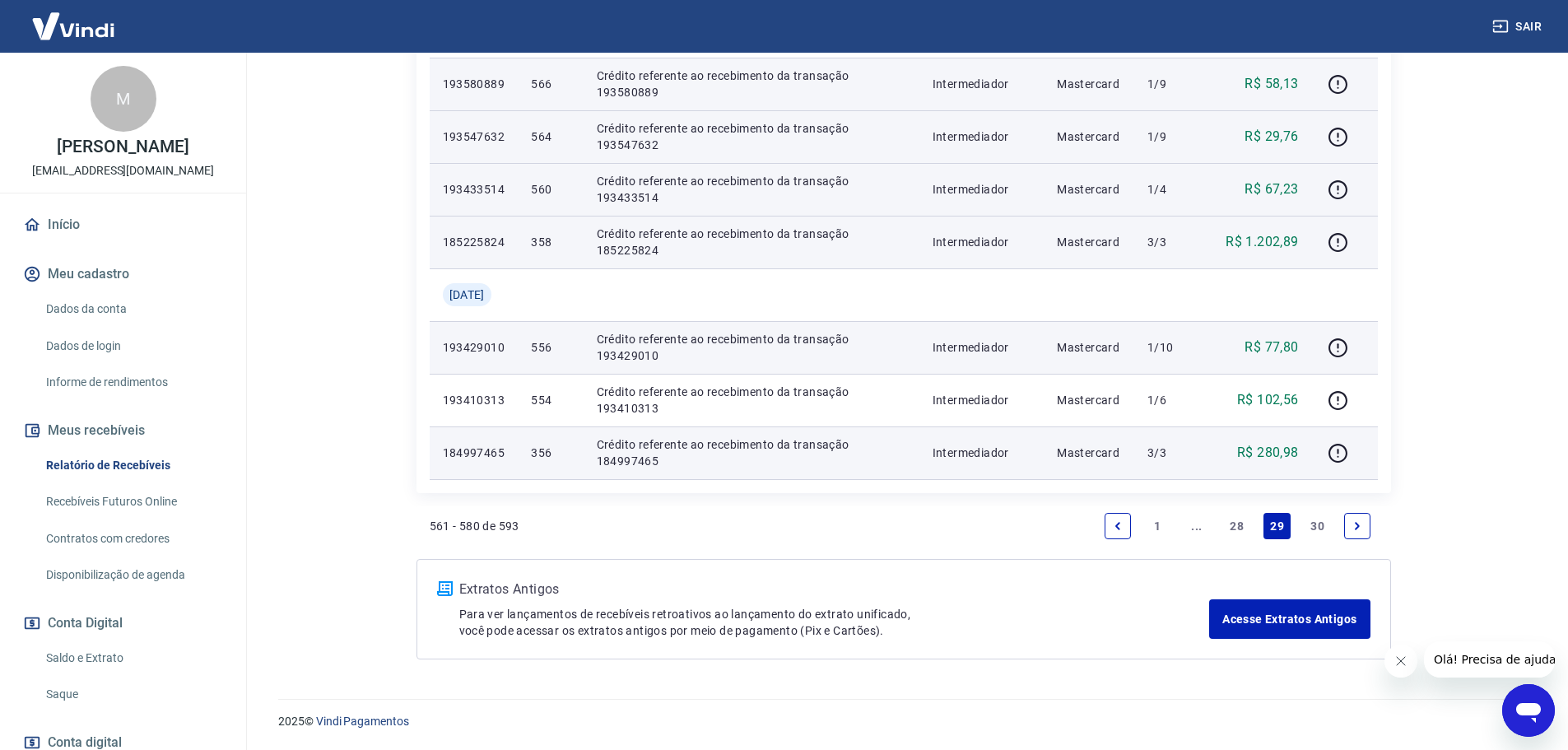
click at [1234, 525] on link "28" at bounding box center [1236, 525] width 27 height 26
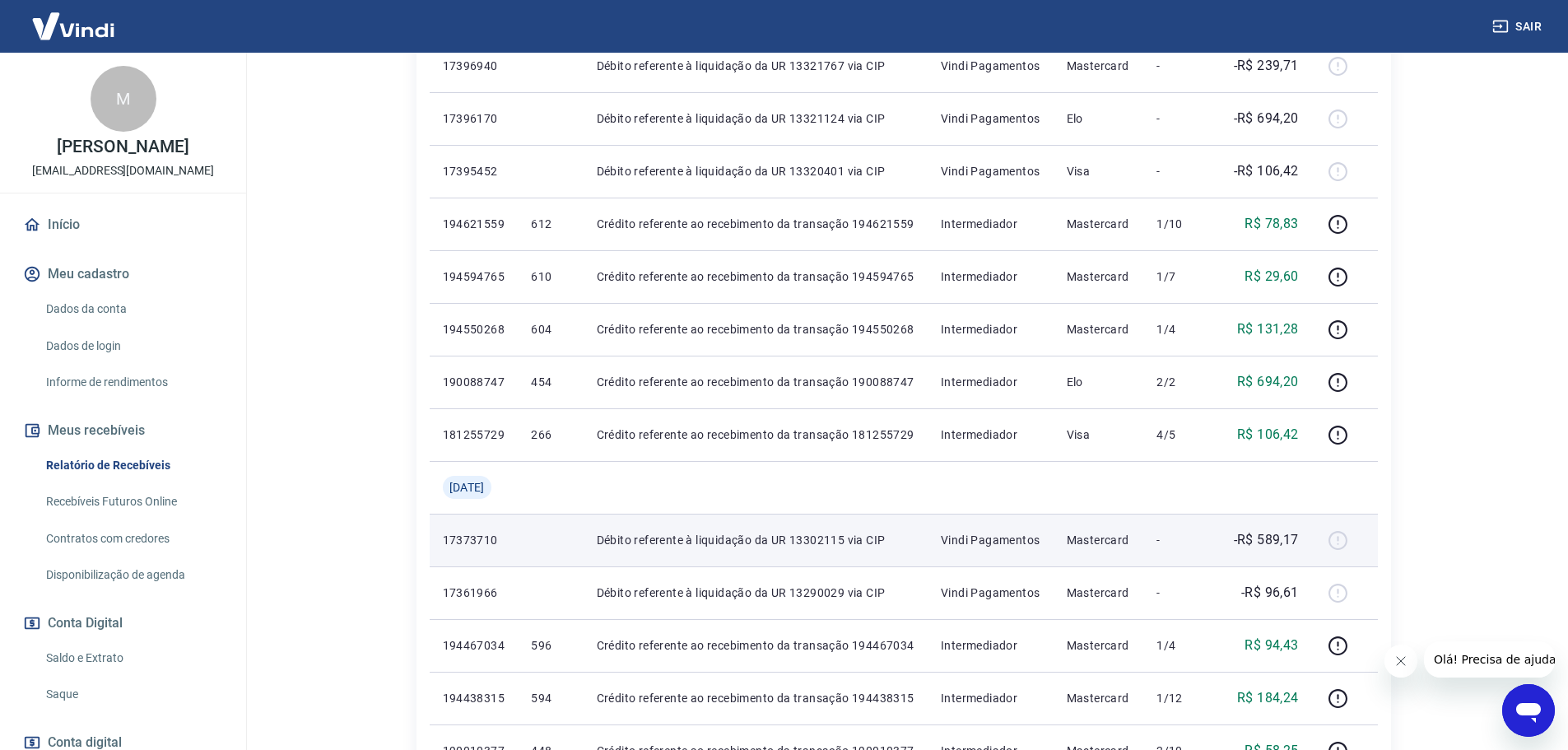
scroll to position [1070, 0]
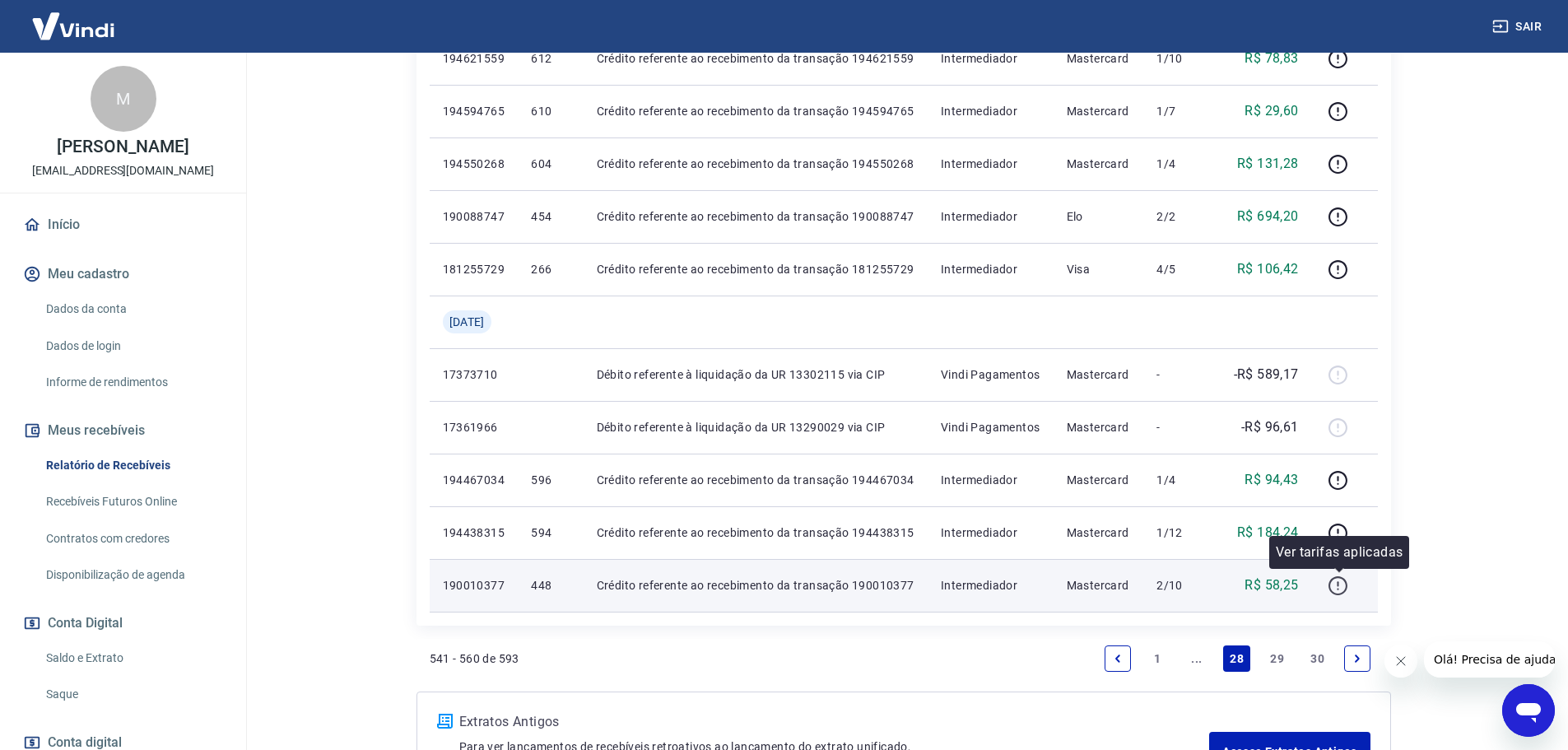
click at [1339, 583] on icon "button" at bounding box center [1338, 586] width 21 height 21
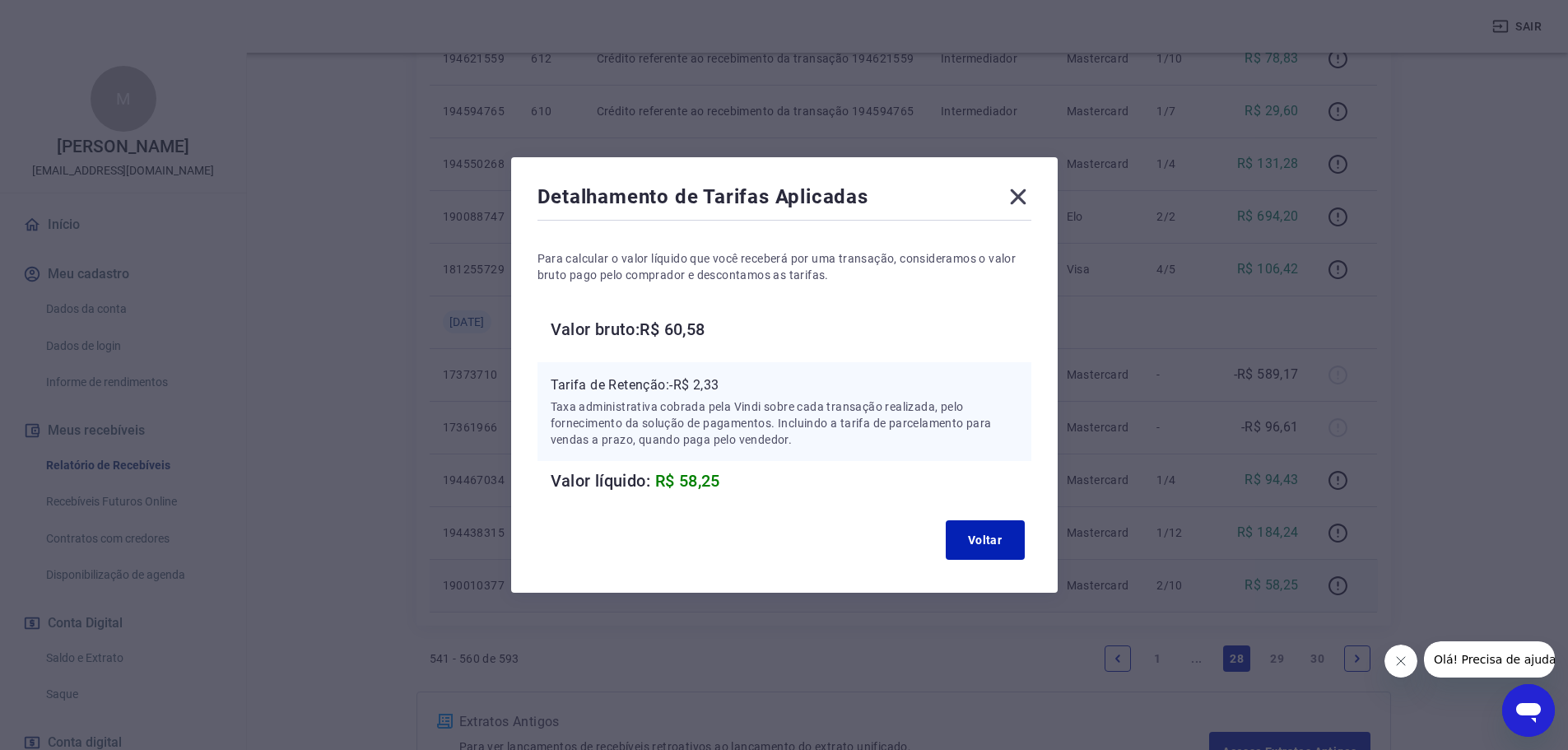
click at [1020, 200] on icon at bounding box center [1017, 196] width 16 height 16
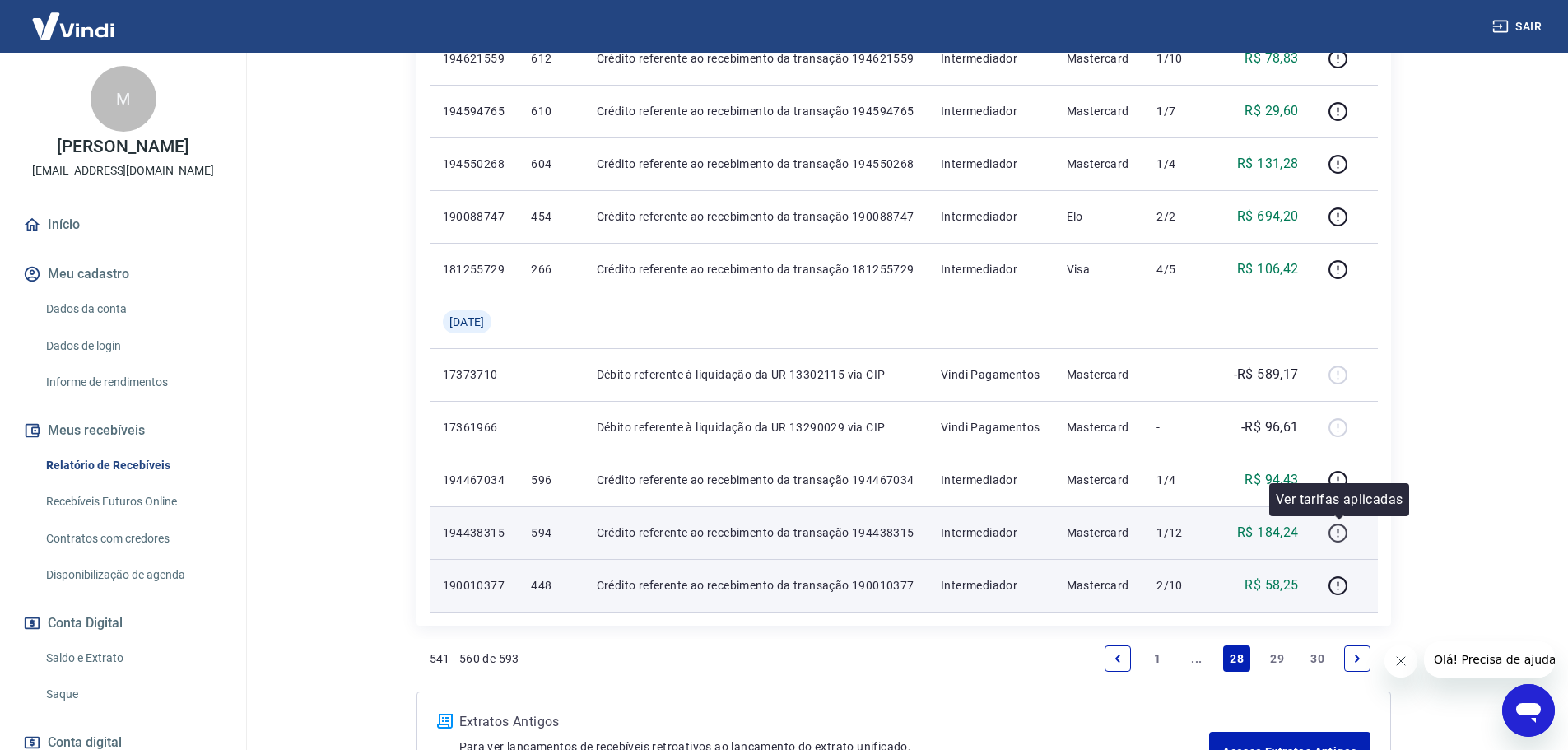
click at [1339, 536] on icon "button" at bounding box center [1338, 533] width 21 height 21
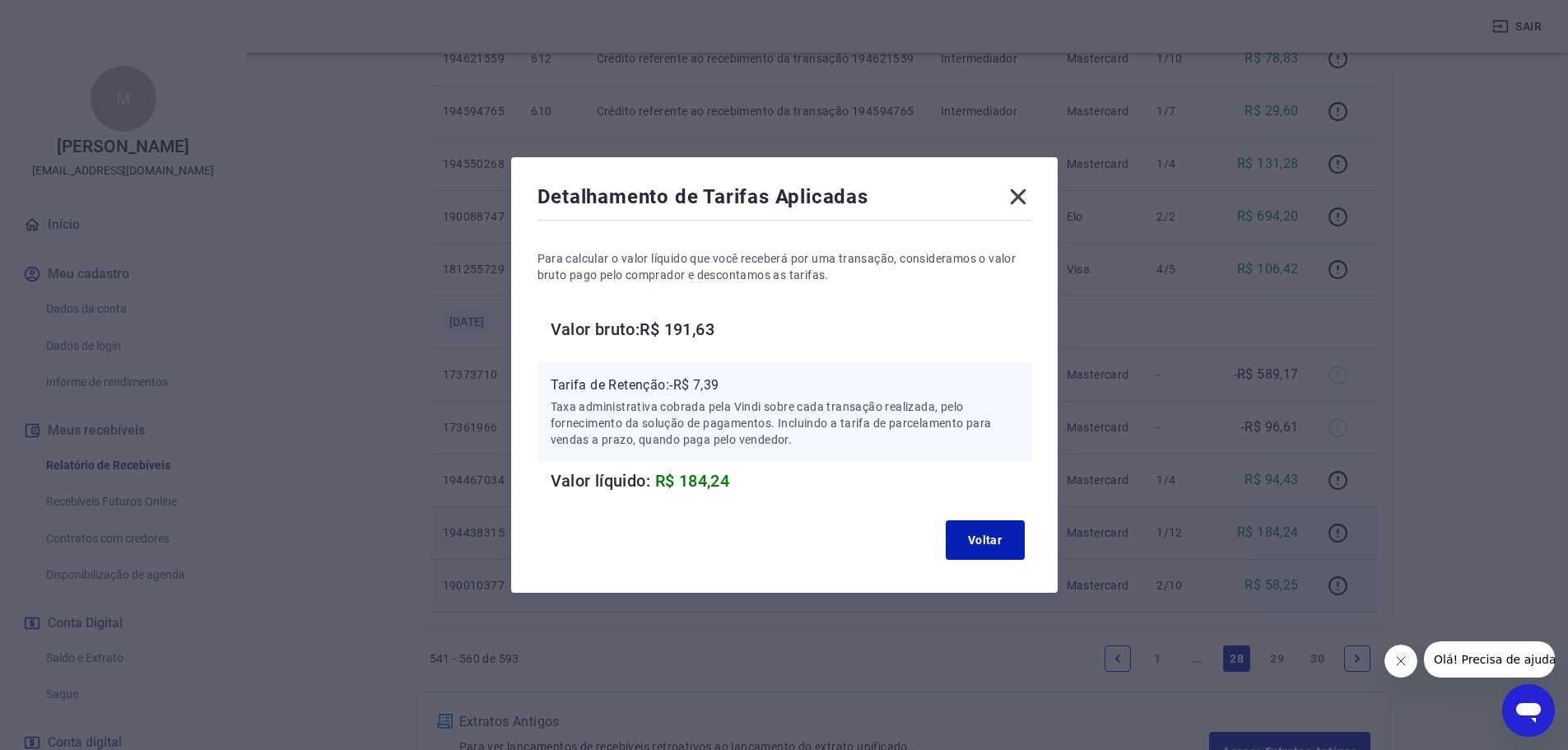
click at [1015, 205] on icon at bounding box center [1018, 196] width 26 height 26
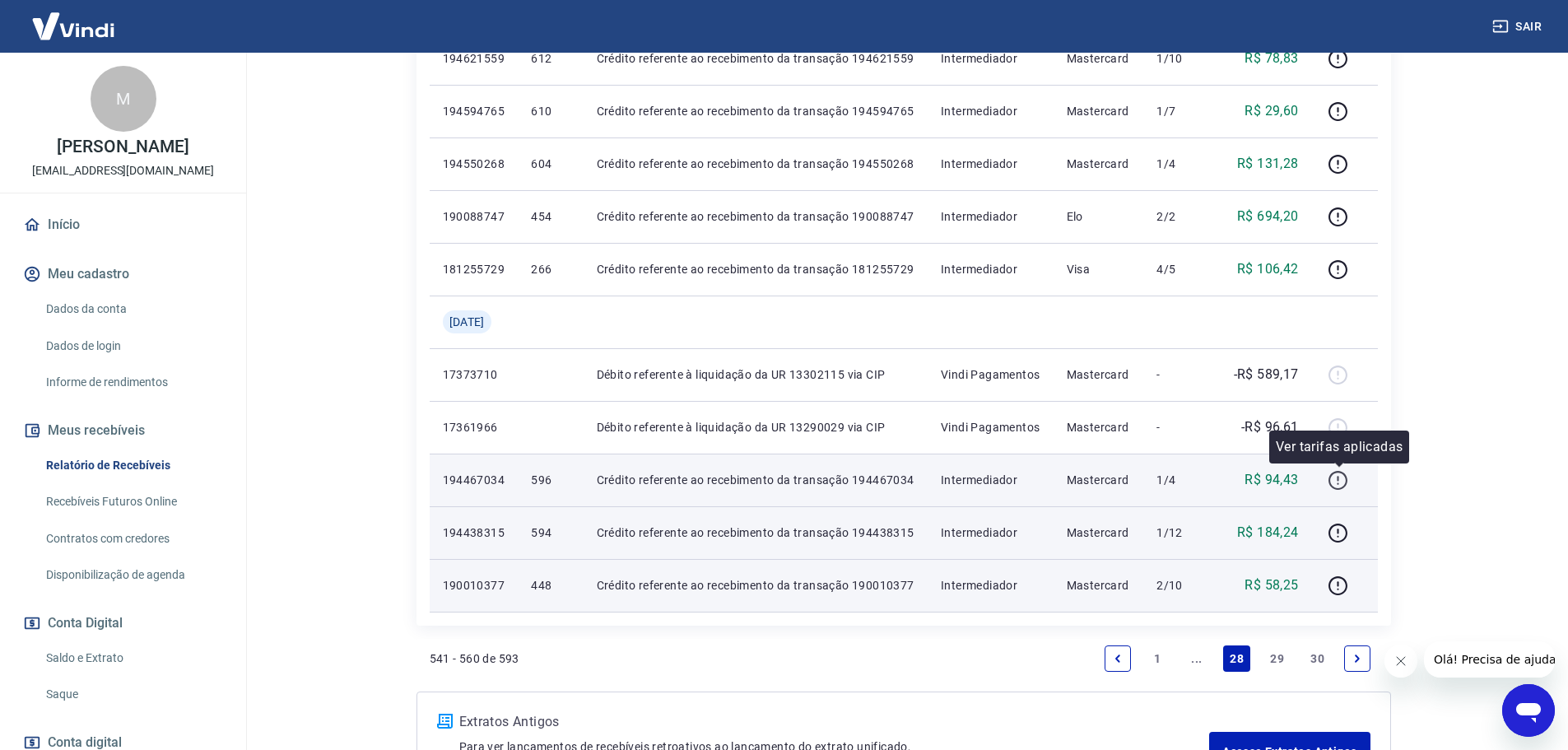
click at [1340, 485] on icon "button" at bounding box center [1338, 480] width 21 height 21
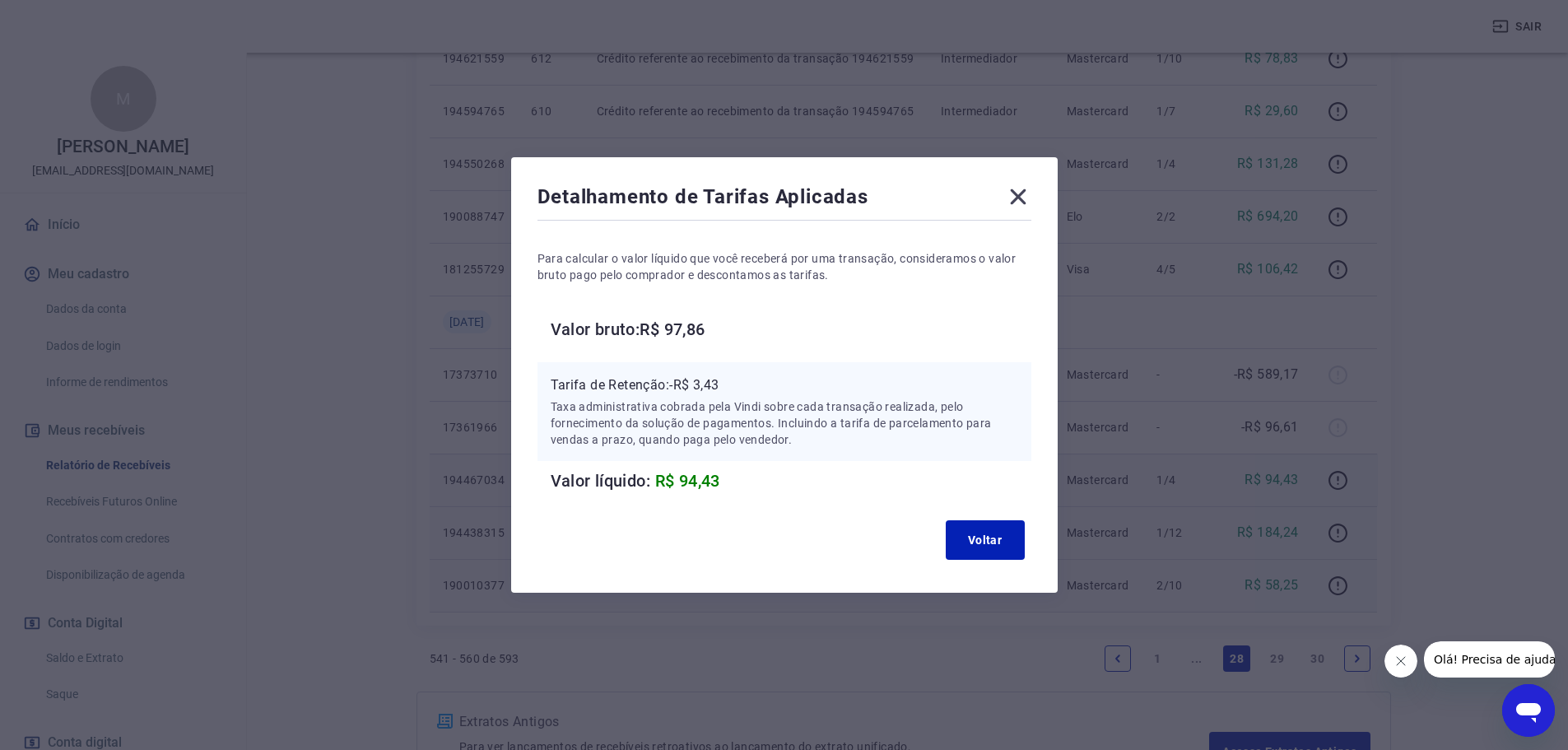
click at [1031, 192] on icon at bounding box center [1018, 196] width 26 height 26
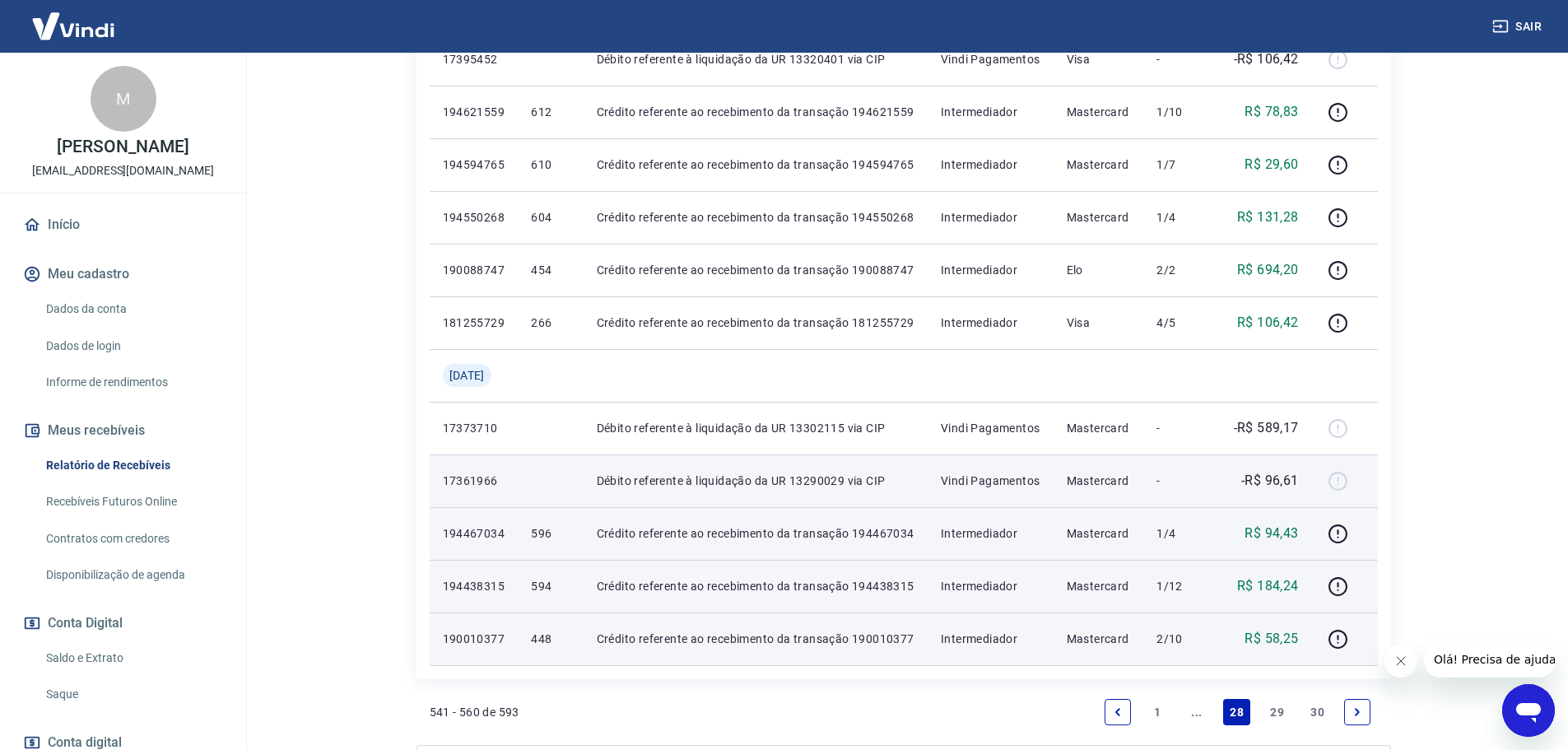
scroll to position [988, 0]
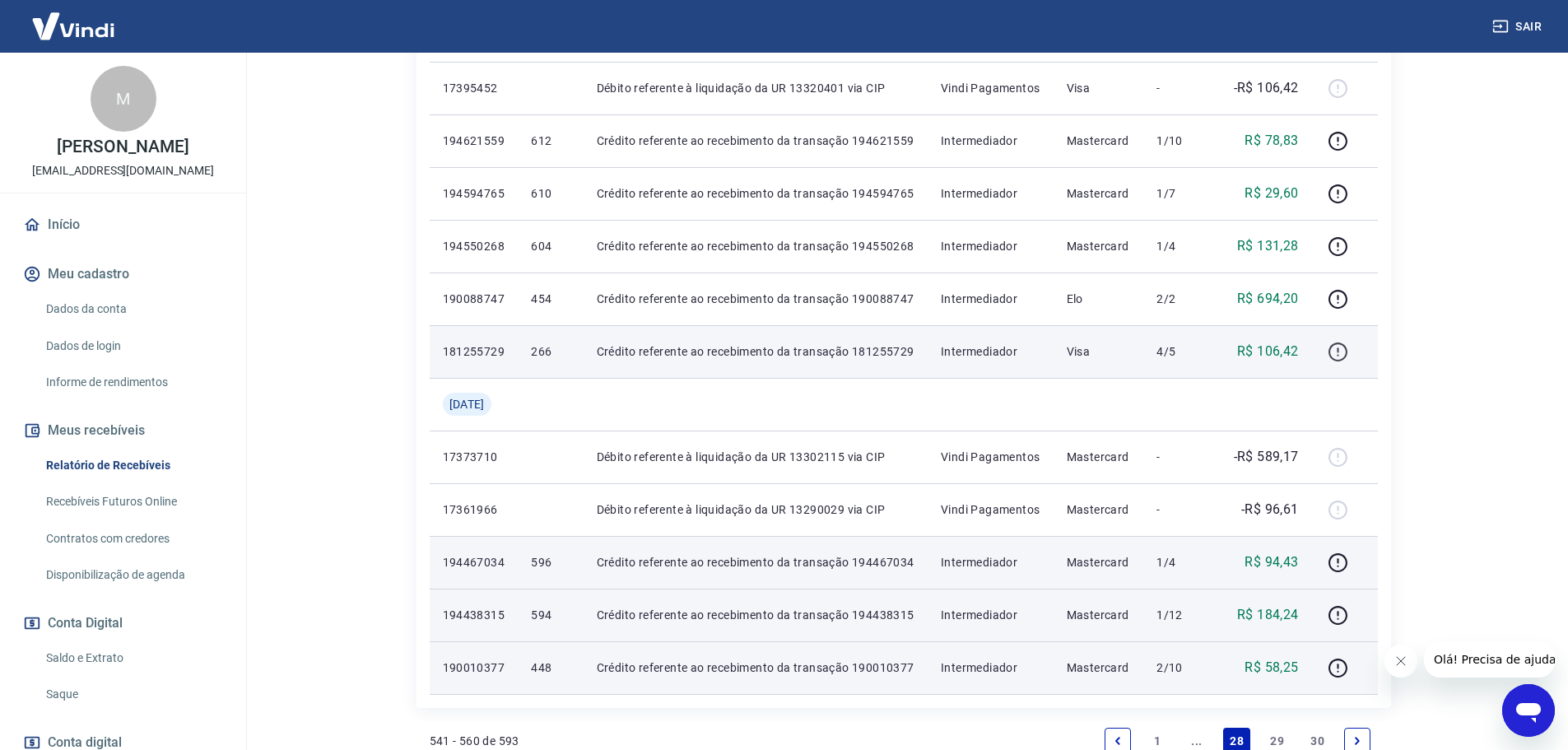
click at [1352, 353] on button "button" at bounding box center [1339, 352] width 26 height 26
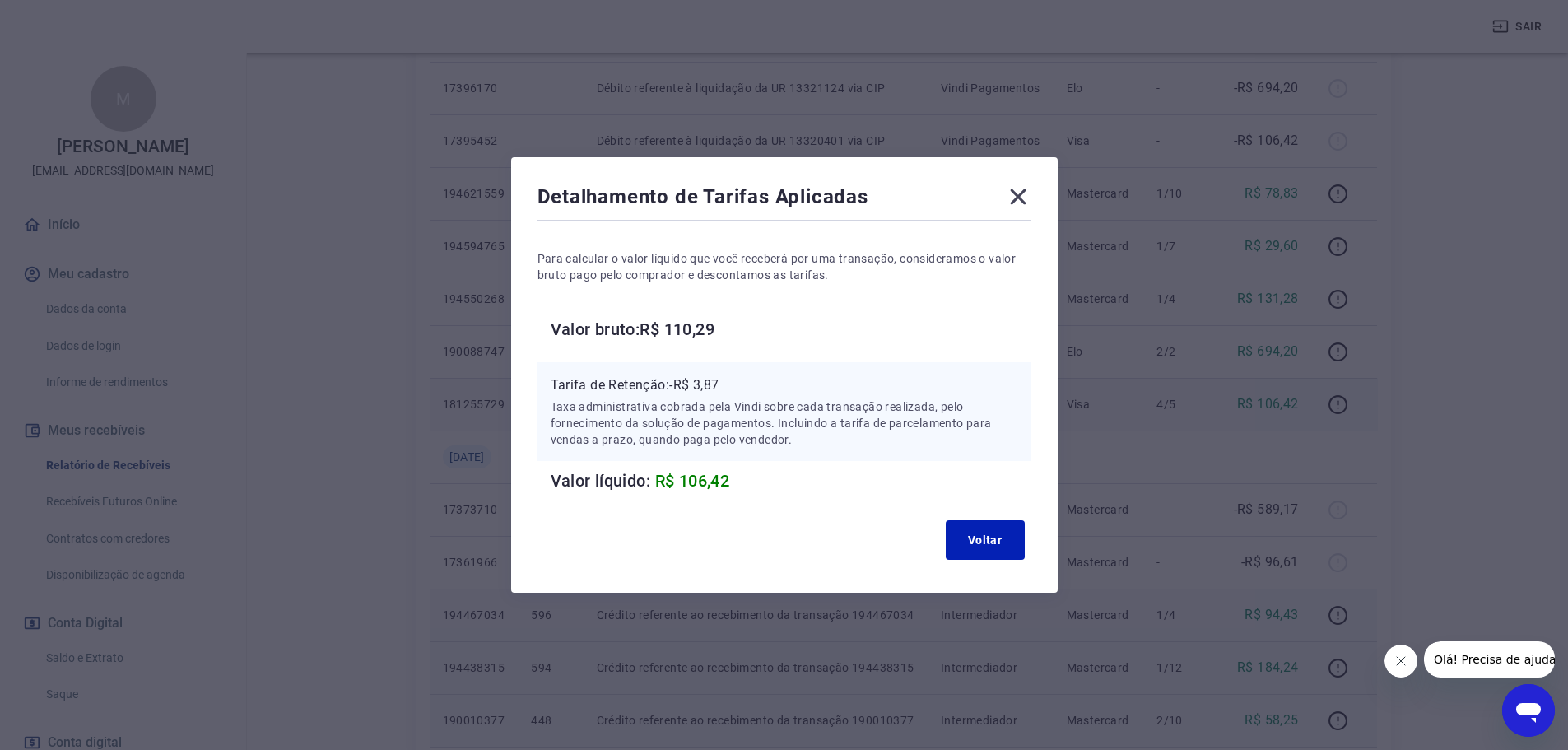
scroll to position [905, 0]
click at [1028, 195] on icon at bounding box center [1018, 196] width 26 height 26
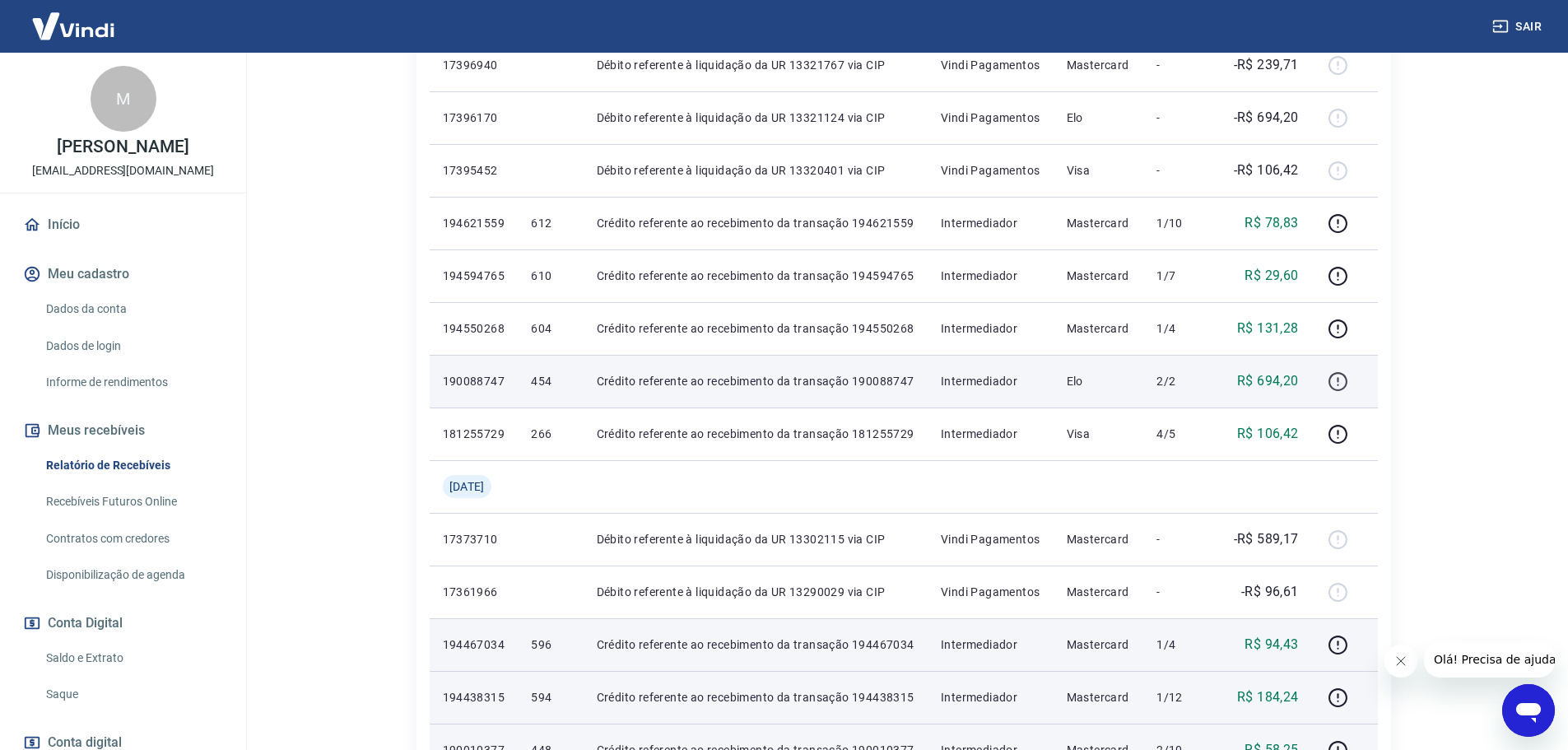
click at [1339, 384] on icon "button" at bounding box center [1338, 382] width 21 height 21
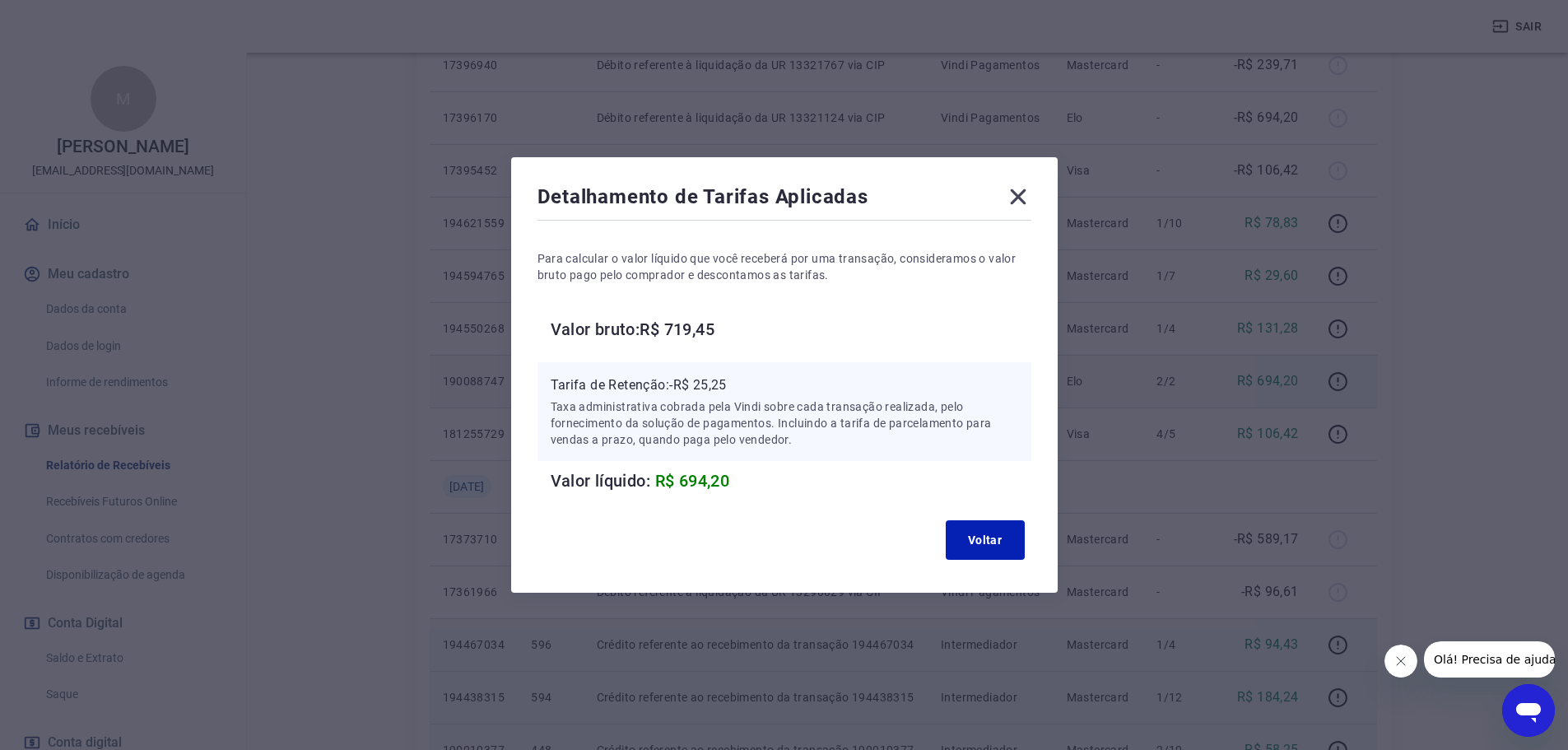
click at [1015, 195] on icon at bounding box center [1018, 196] width 26 height 26
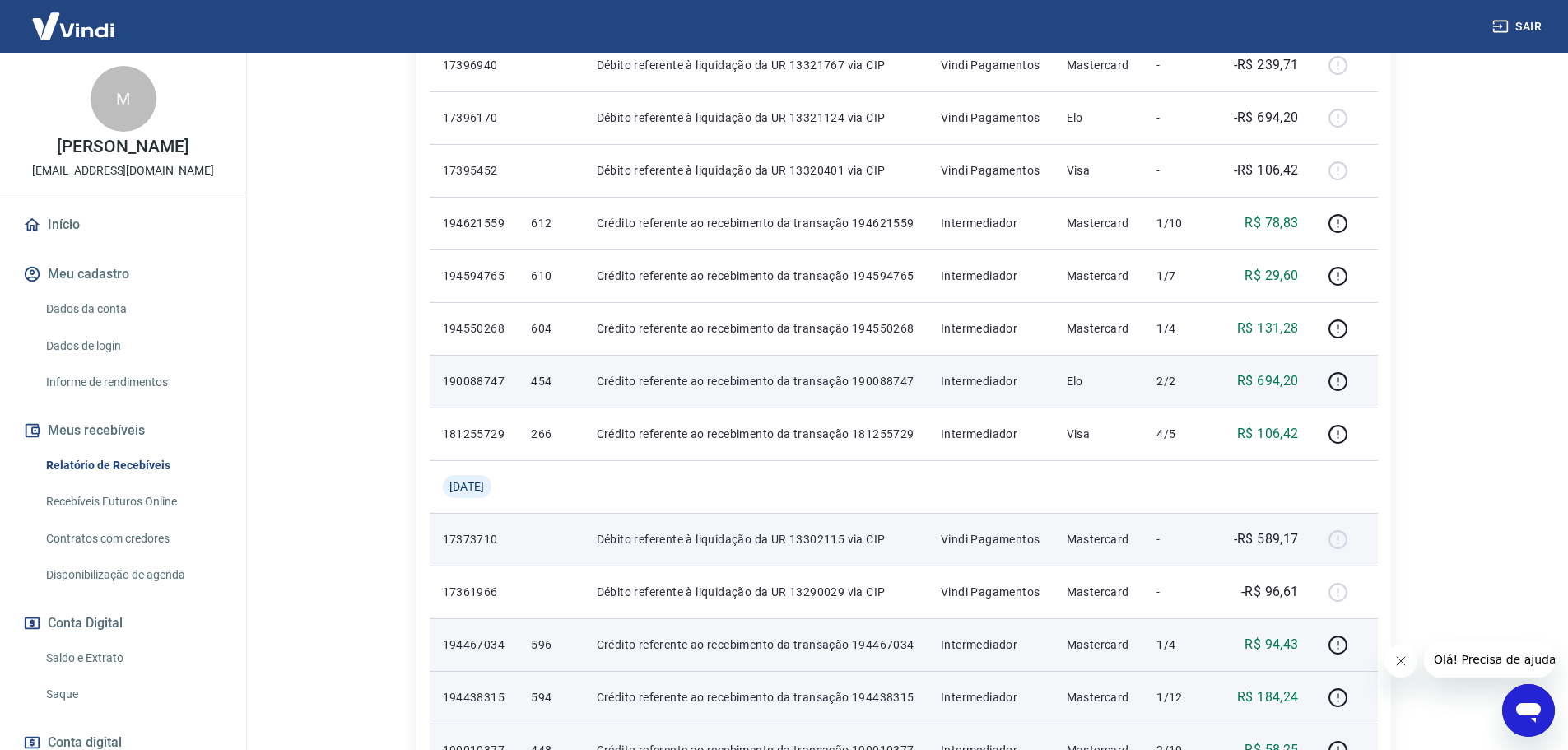
scroll to position [822, 0]
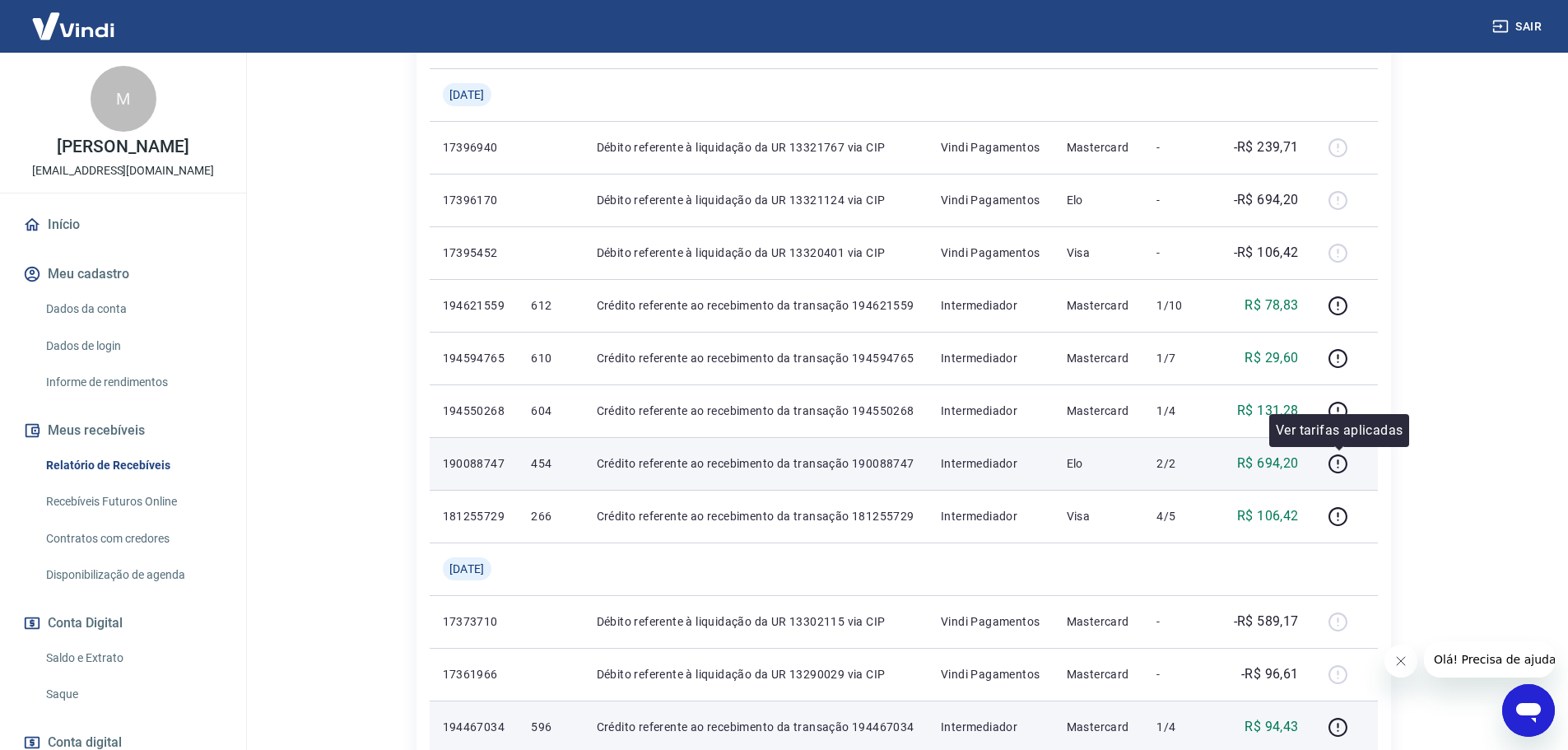
click at [1331, 416] on div "Ver tarifas aplicadas" at bounding box center [1339, 430] width 140 height 33
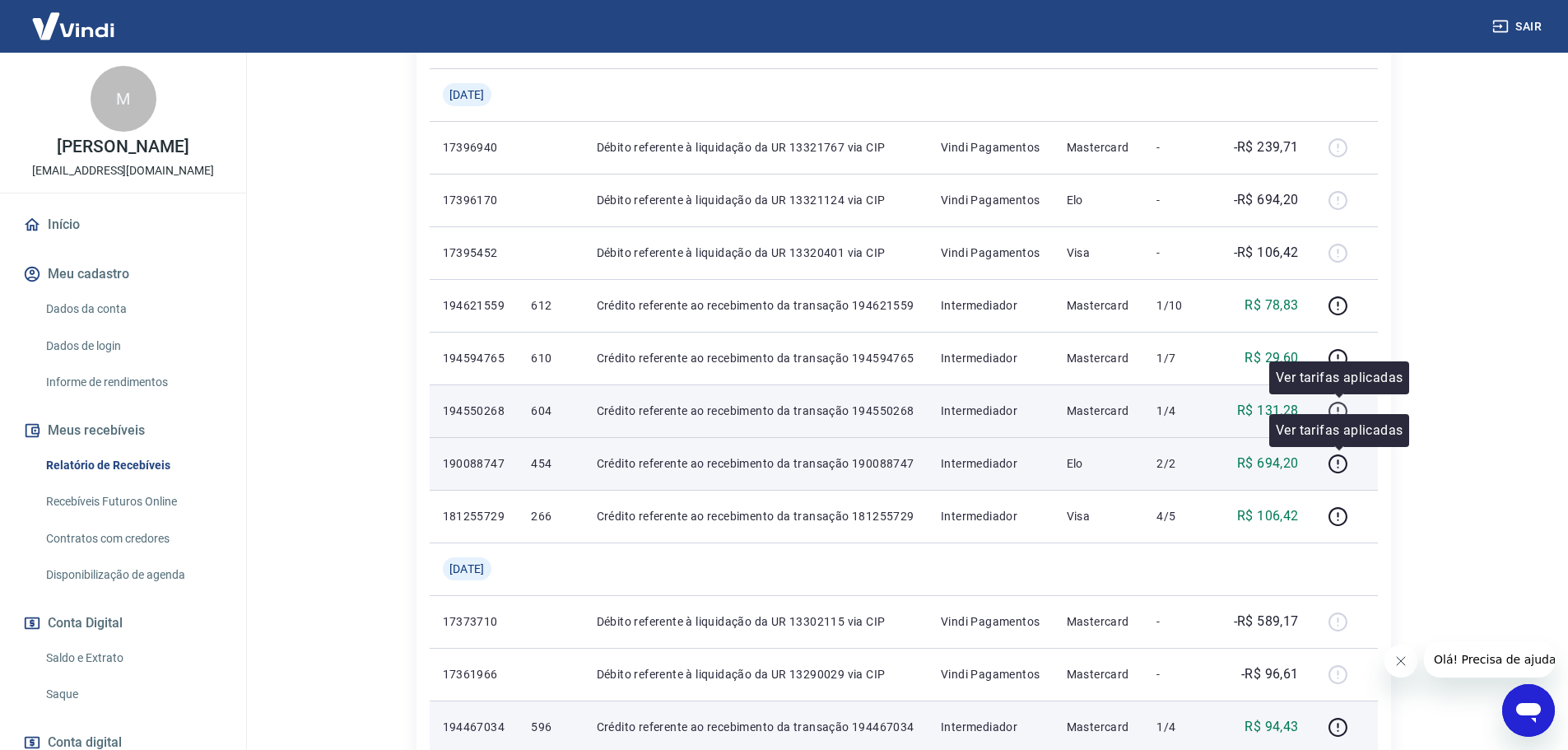
click at [1341, 414] on icon "button" at bounding box center [1338, 411] width 21 height 21
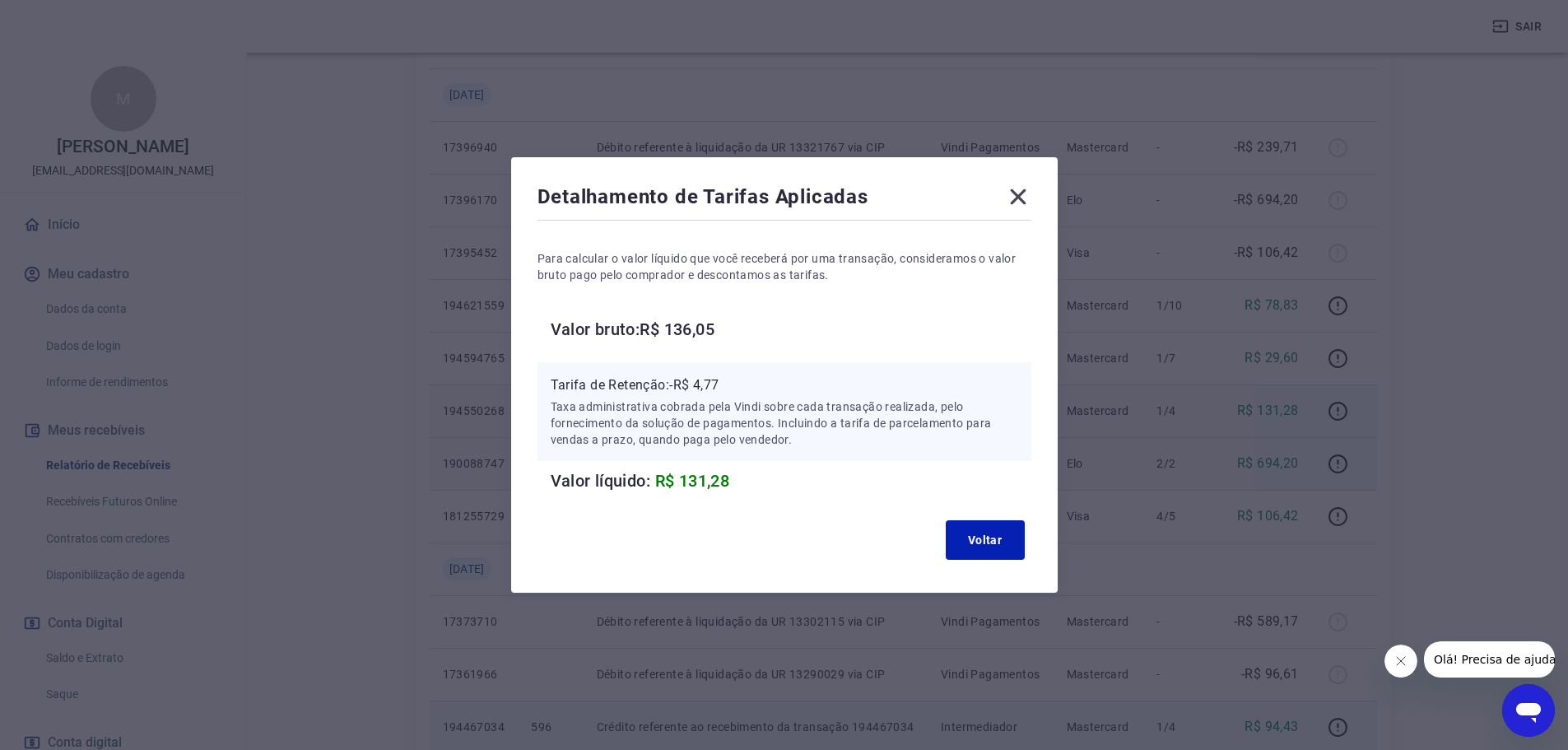
click at [1026, 196] on icon at bounding box center [1017, 196] width 16 height 16
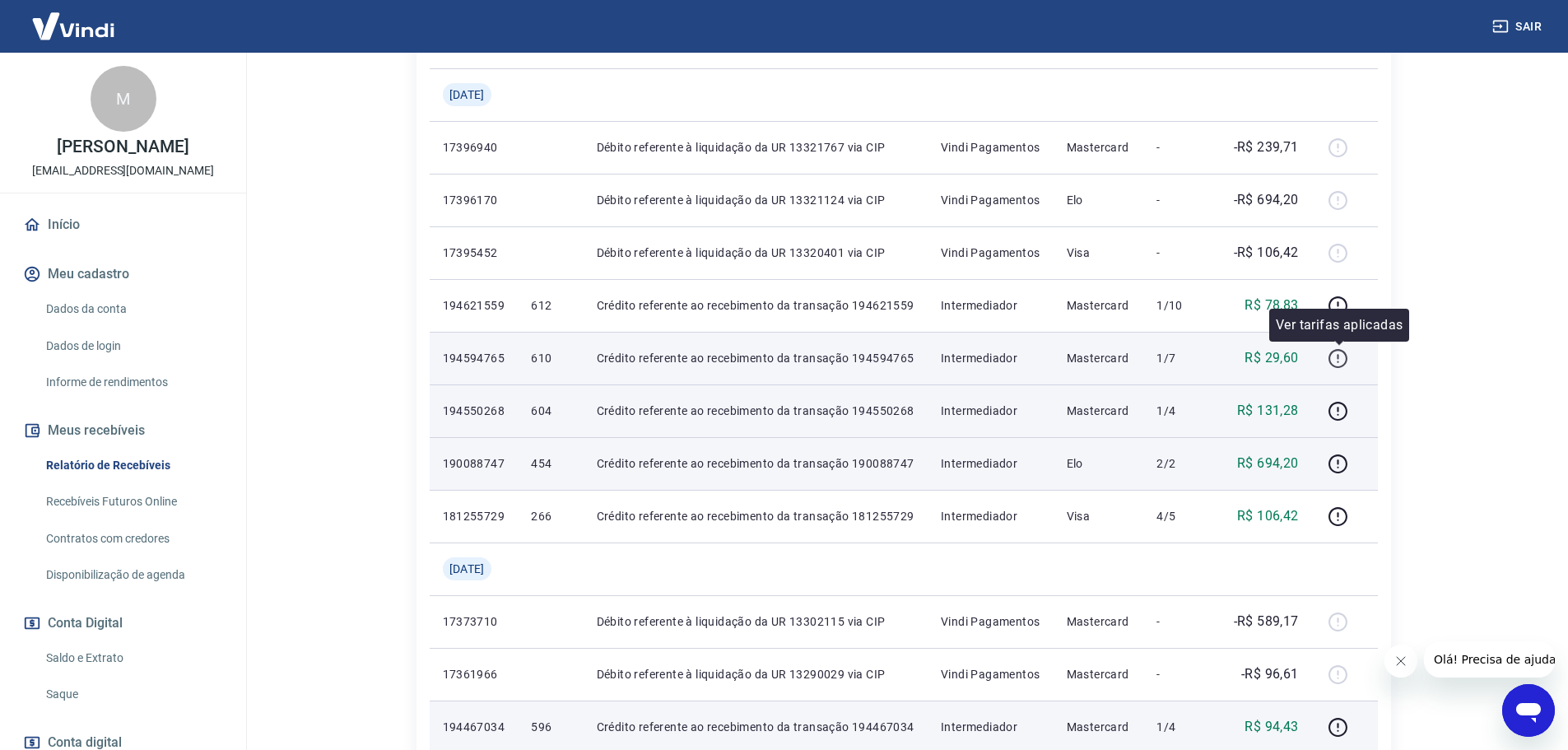
click at [1332, 352] on icon "button" at bounding box center [1338, 358] width 21 height 21
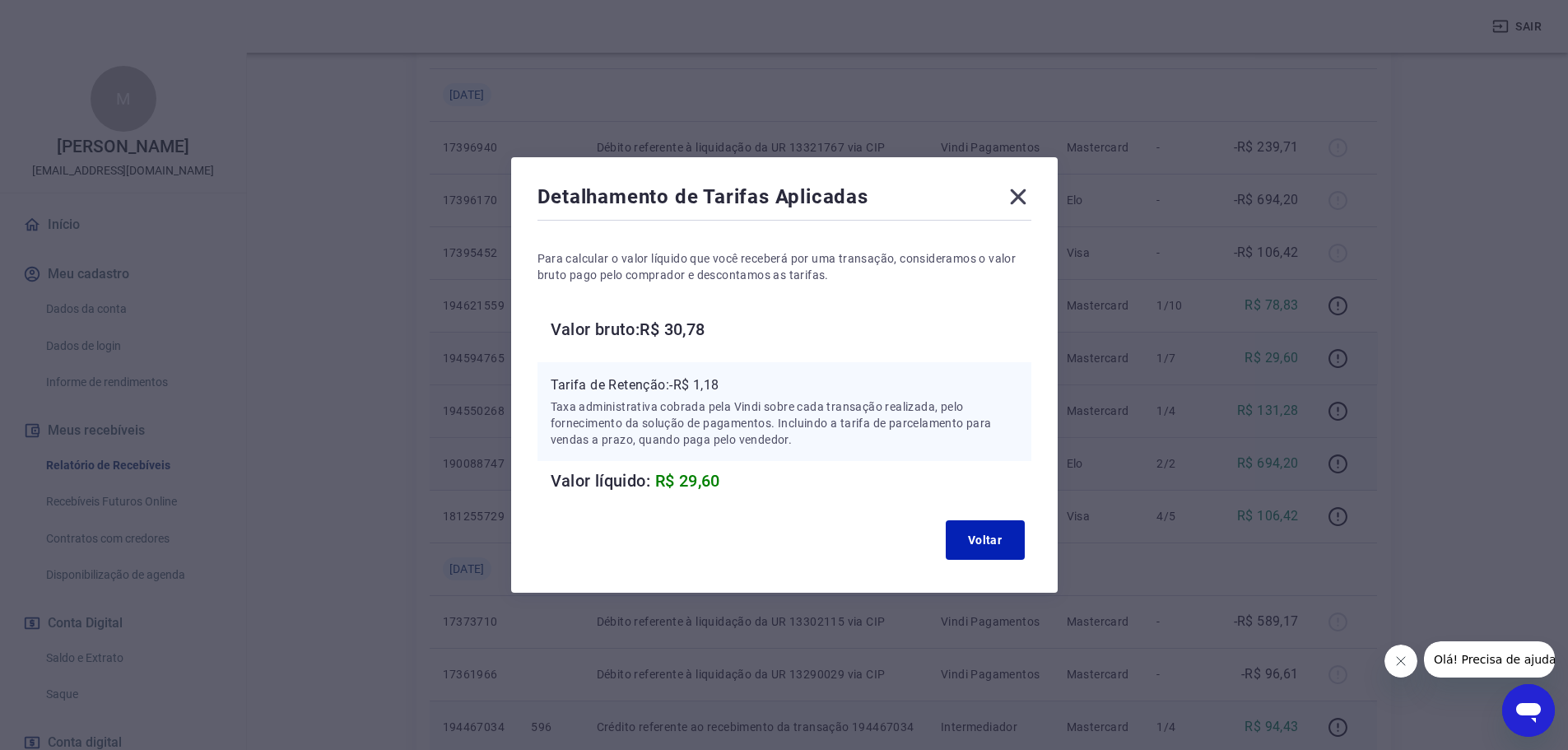
click at [1014, 192] on icon at bounding box center [1018, 196] width 26 height 26
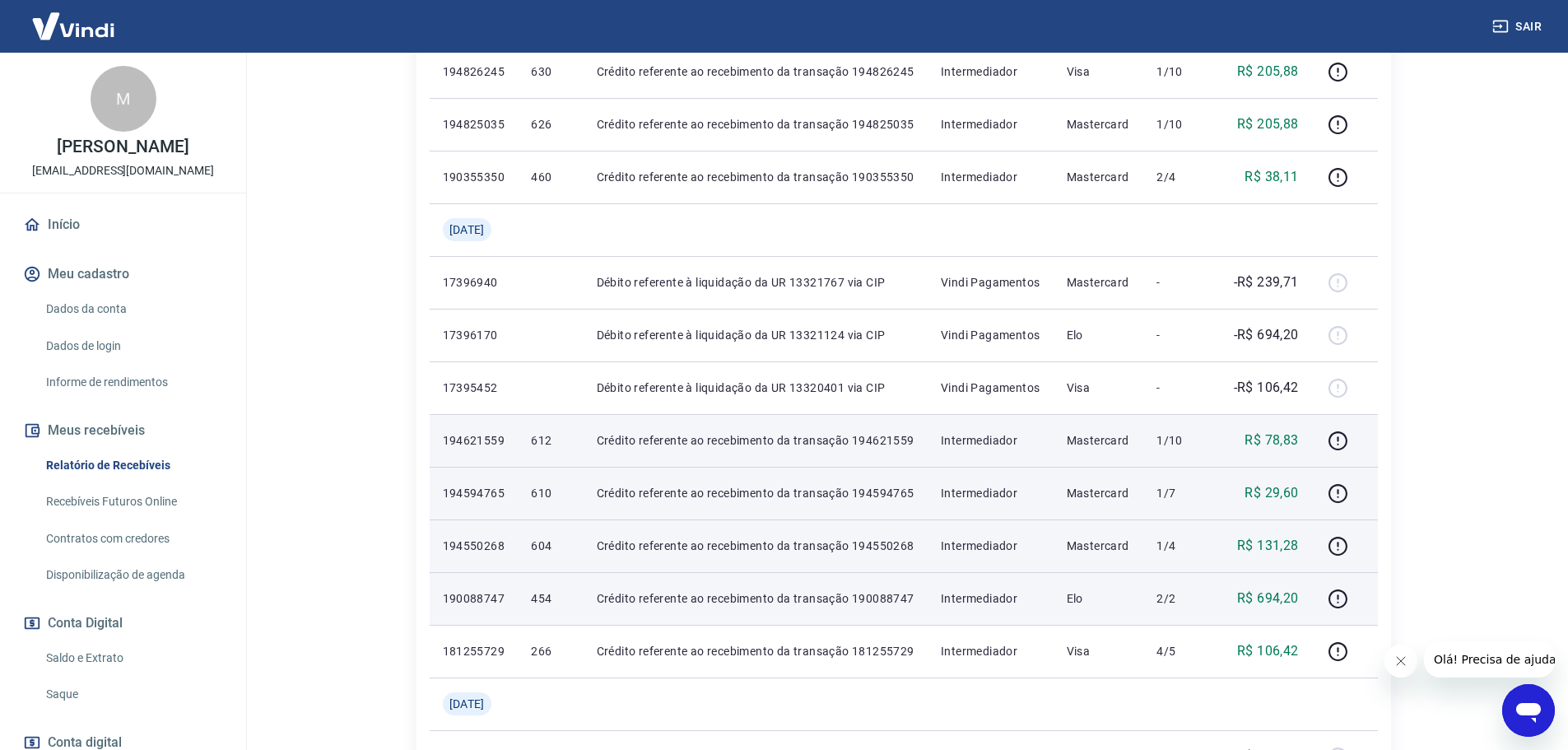
scroll to position [658, 0]
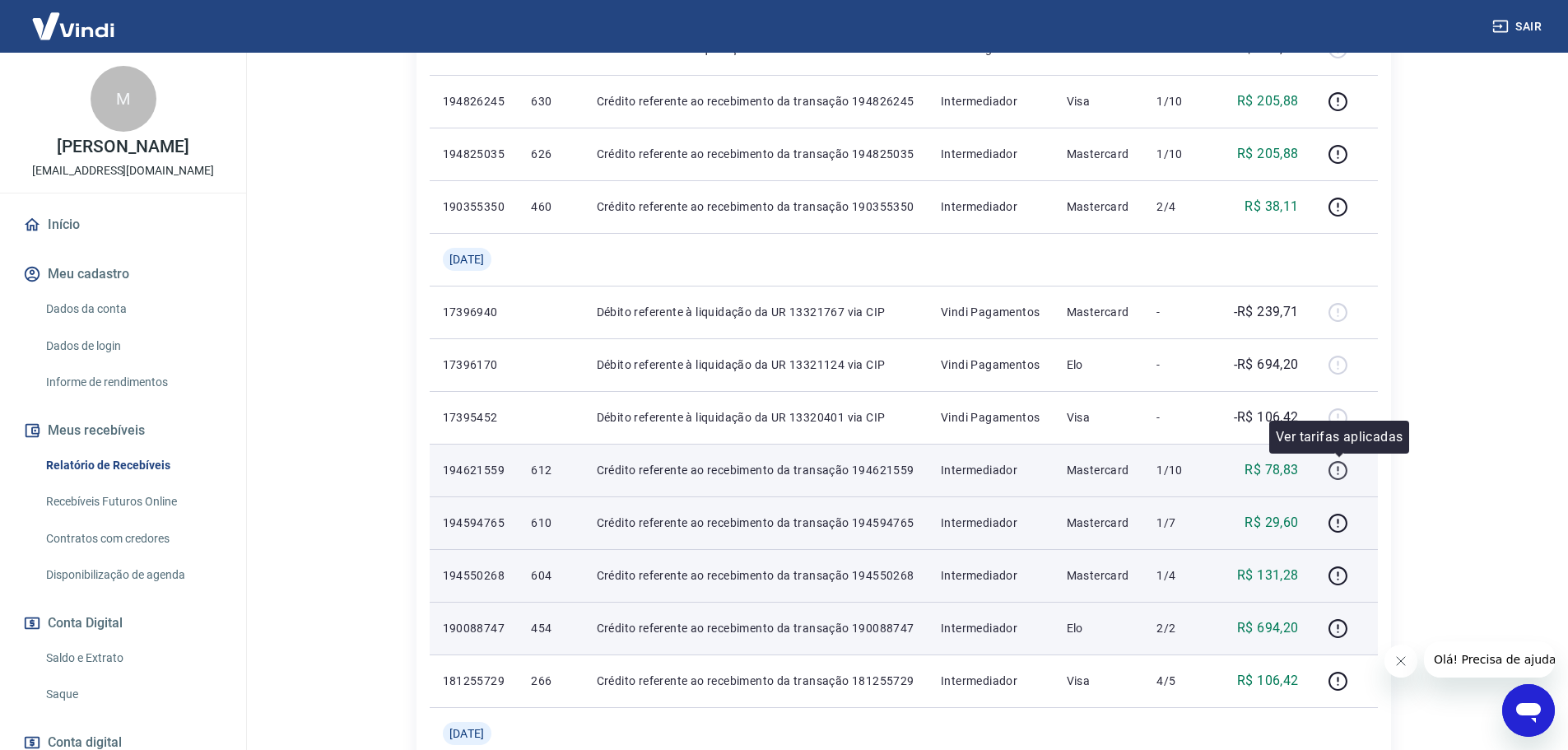
click at [1341, 470] on icon "button" at bounding box center [1338, 470] width 21 height 21
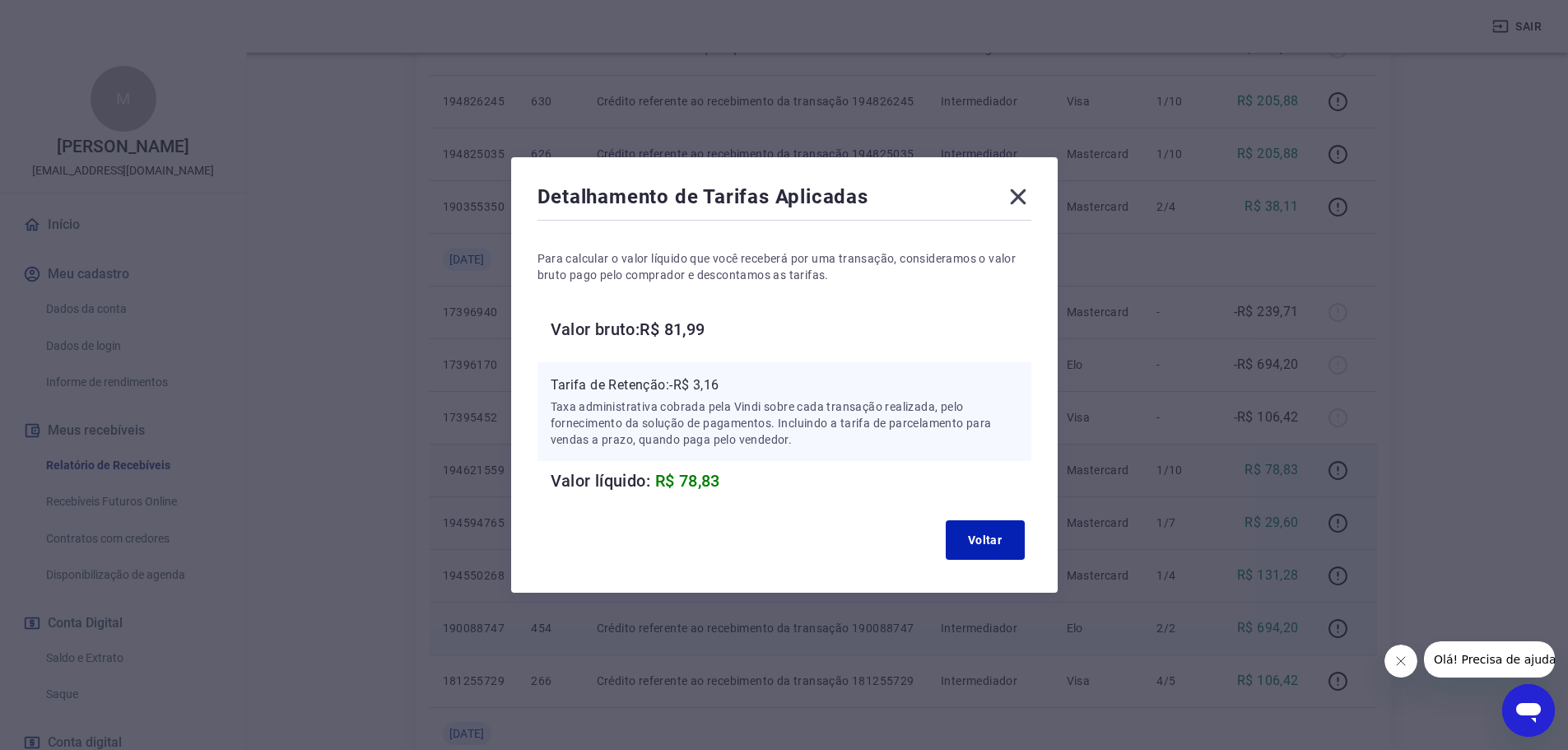
click at [1014, 201] on icon at bounding box center [1018, 196] width 26 height 26
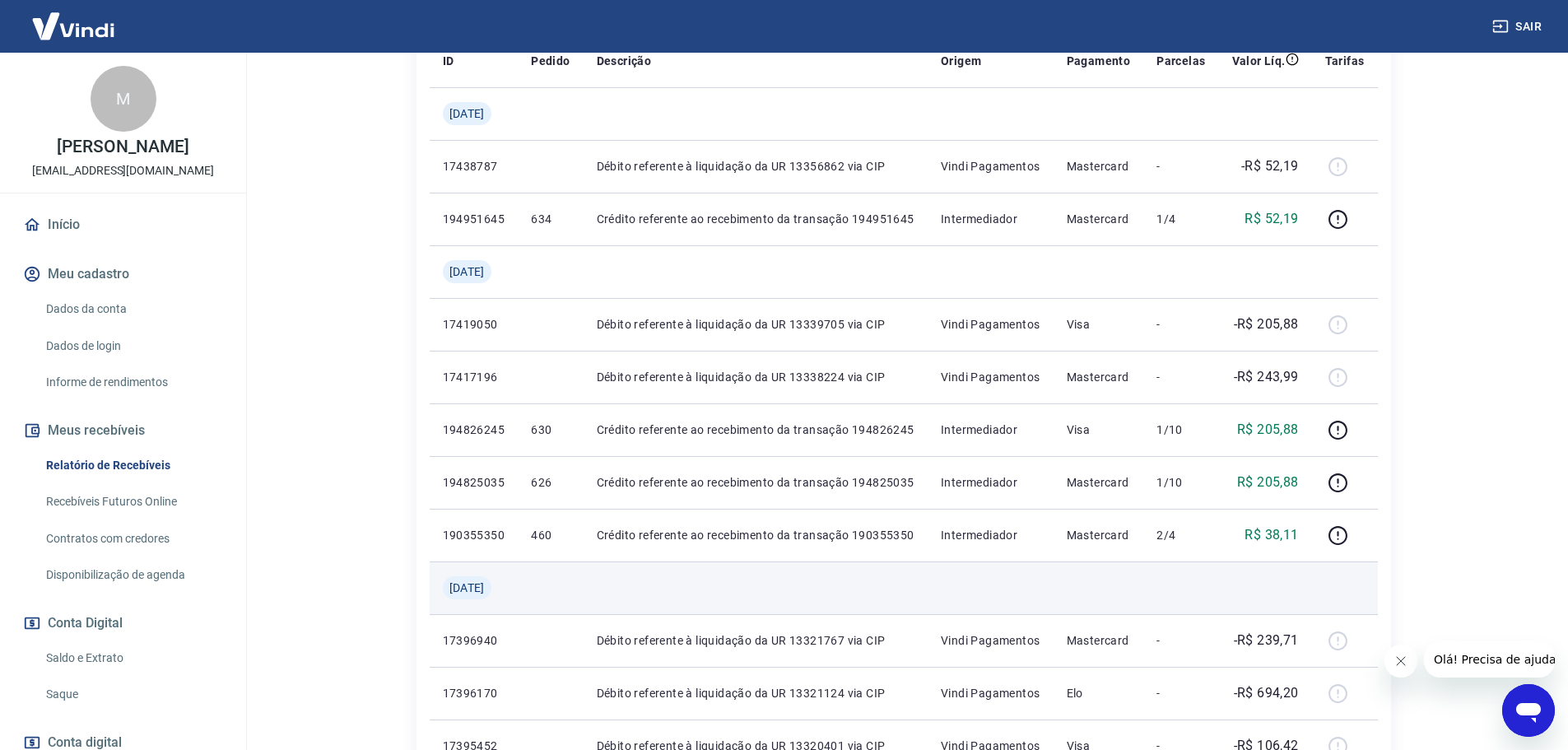
scroll to position [329, 0]
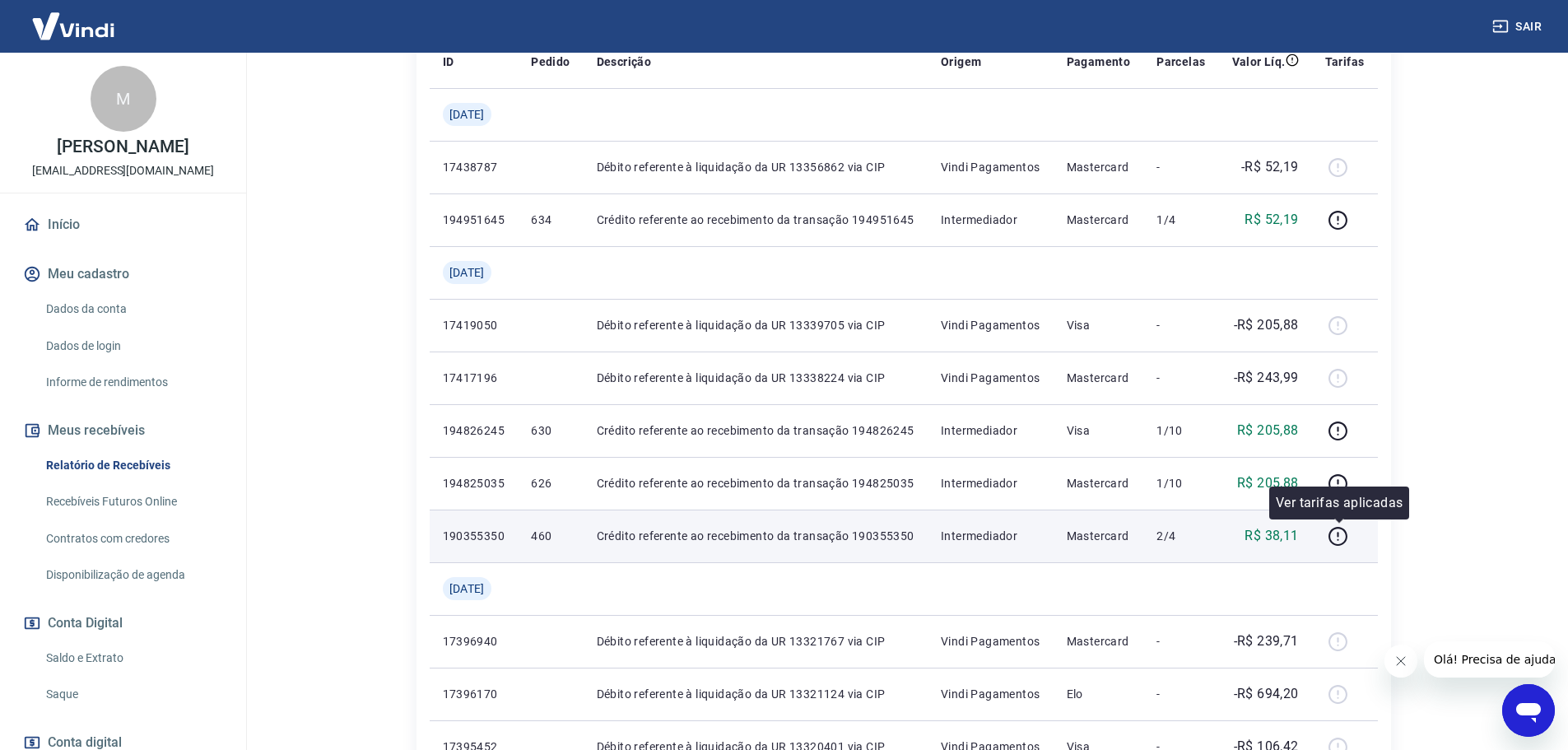
click at [1319, 527] on td at bounding box center [1345, 536] width 66 height 53
click at [1335, 532] on icon "button" at bounding box center [1338, 536] width 21 height 21
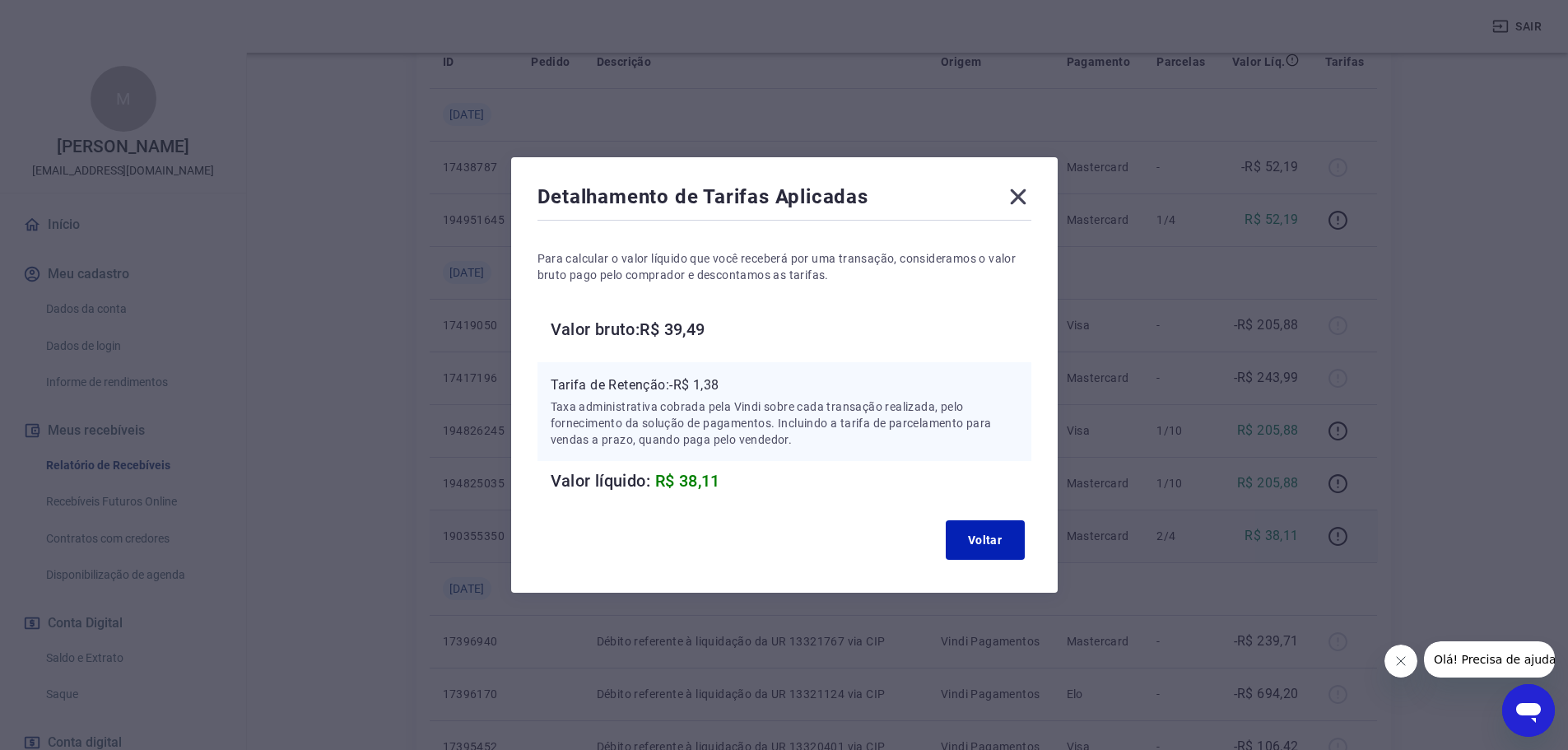
click at [1015, 206] on icon at bounding box center [1018, 196] width 26 height 26
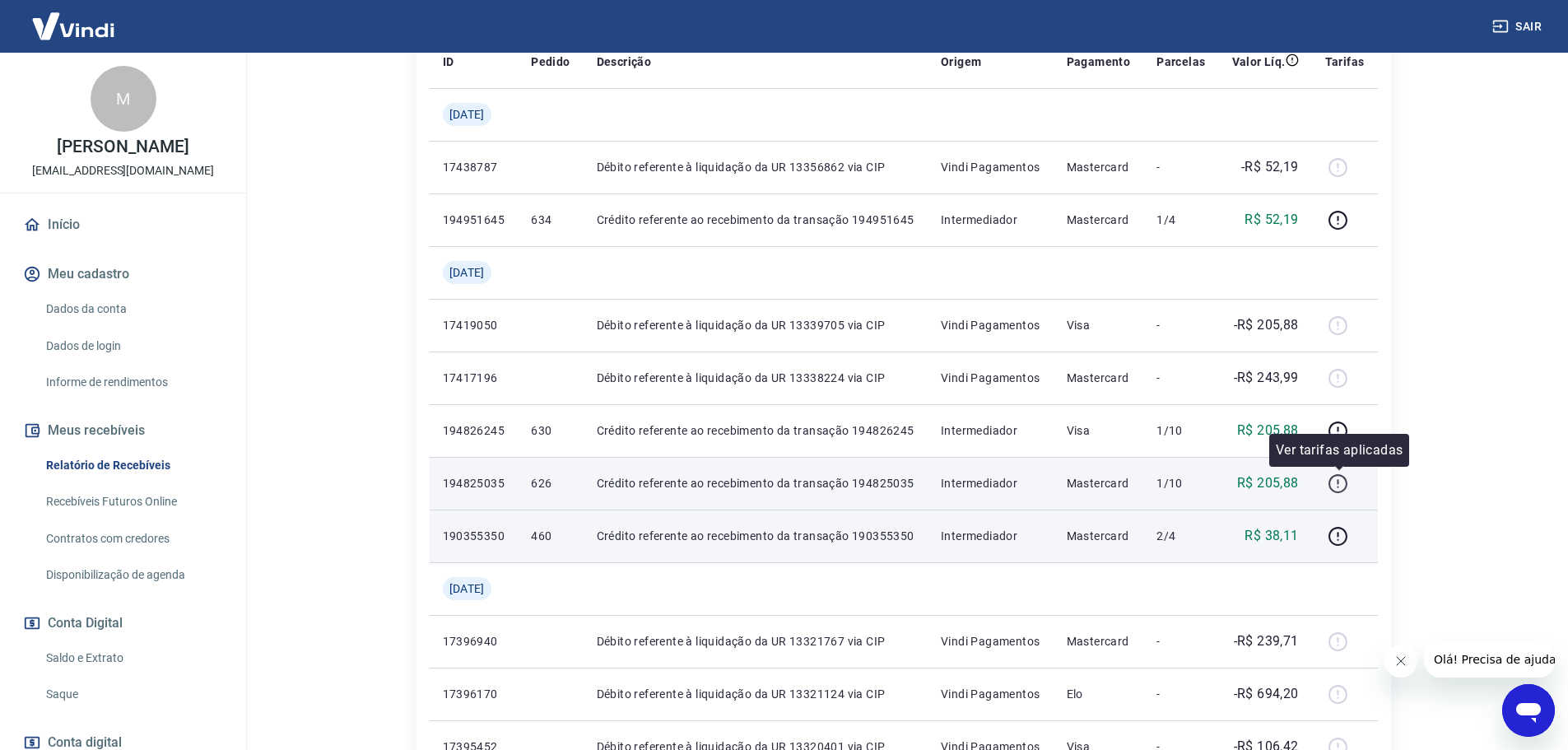
click at [1341, 481] on icon "button" at bounding box center [1338, 483] width 21 height 21
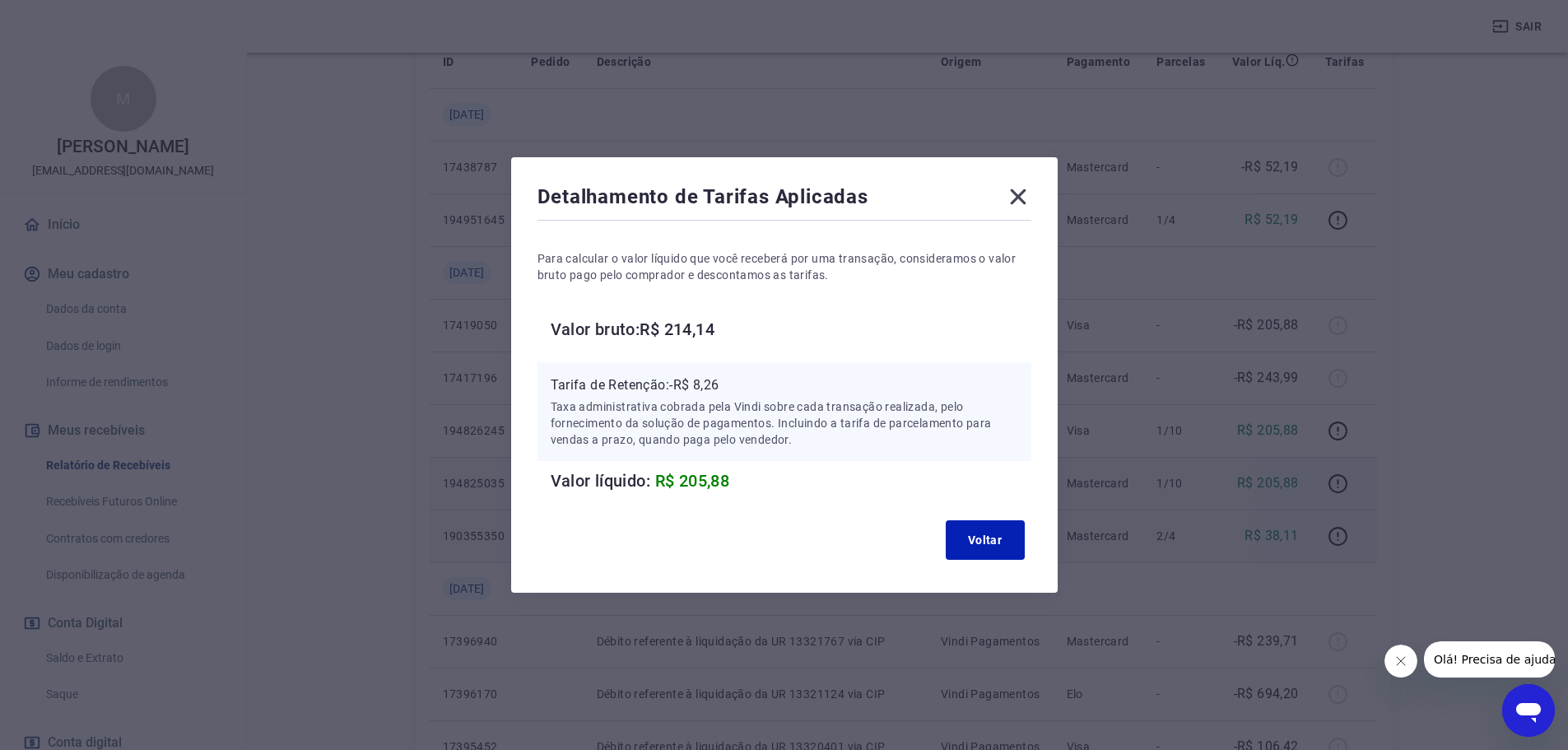
click at [1014, 198] on icon at bounding box center [1018, 196] width 26 height 26
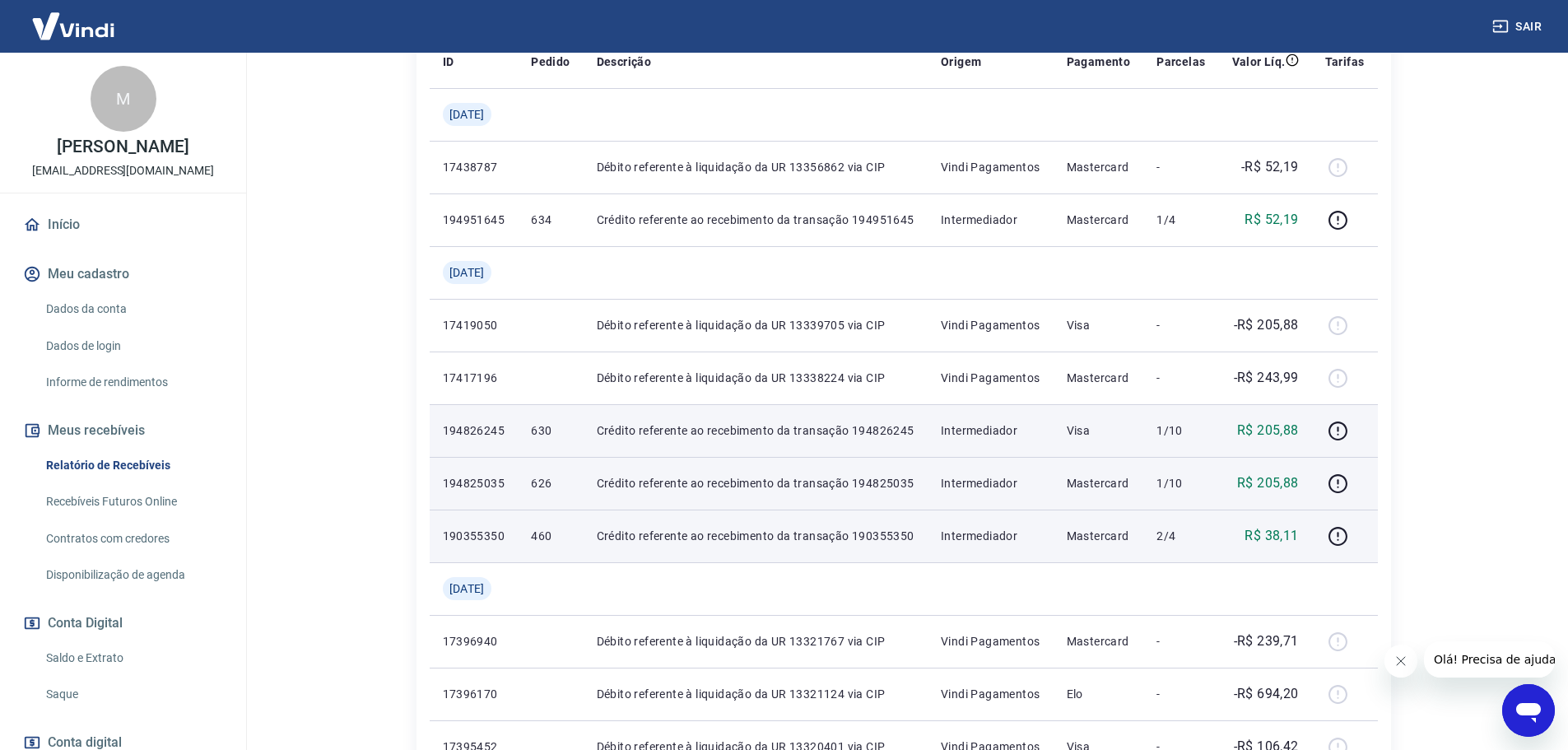
click at [1356, 427] on div at bounding box center [1345, 430] width 39 height 26
click at [1348, 427] on icon "button" at bounding box center [1338, 430] width 21 height 21
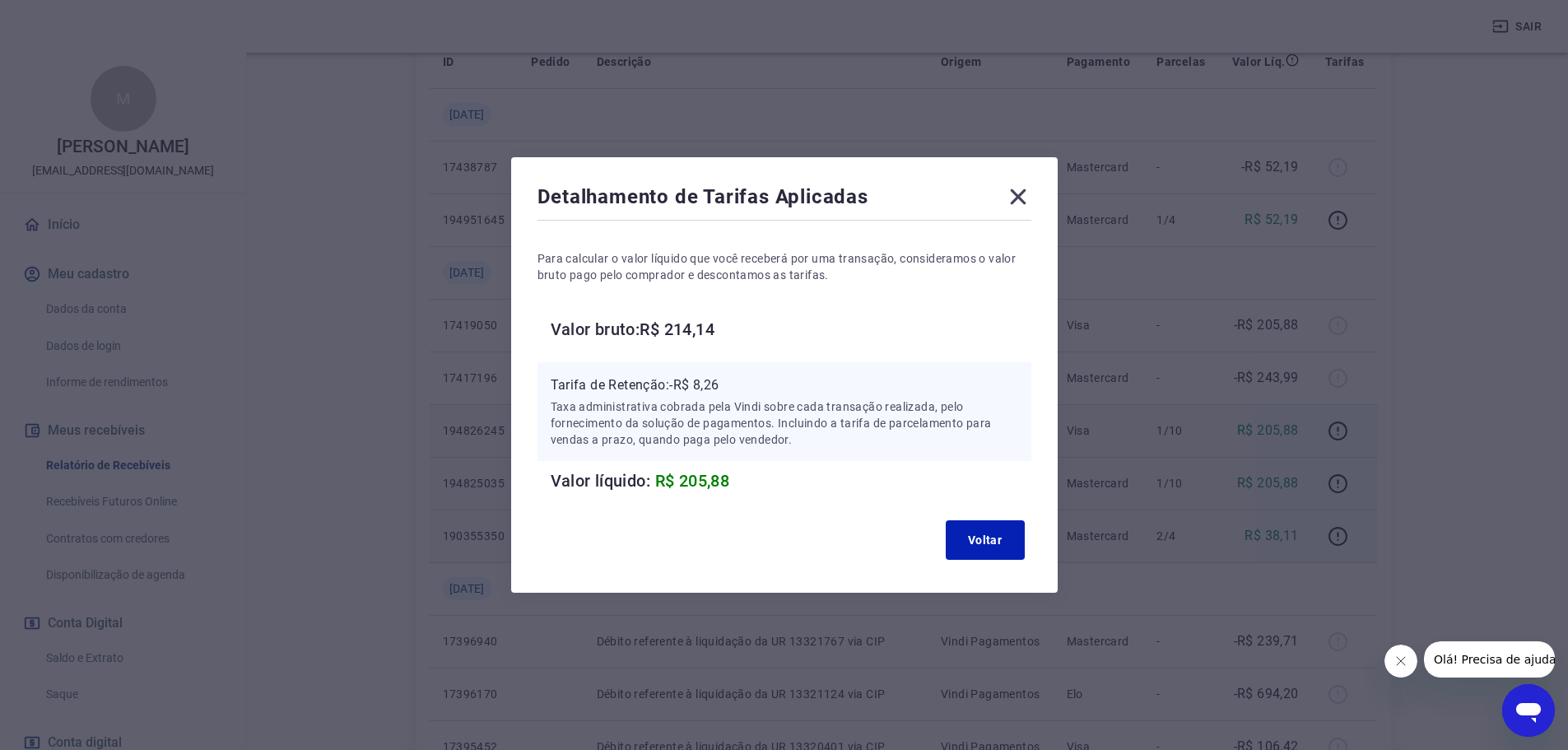
click at [1019, 201] on icon at bounding box center [1017, 196] width 16 height 16
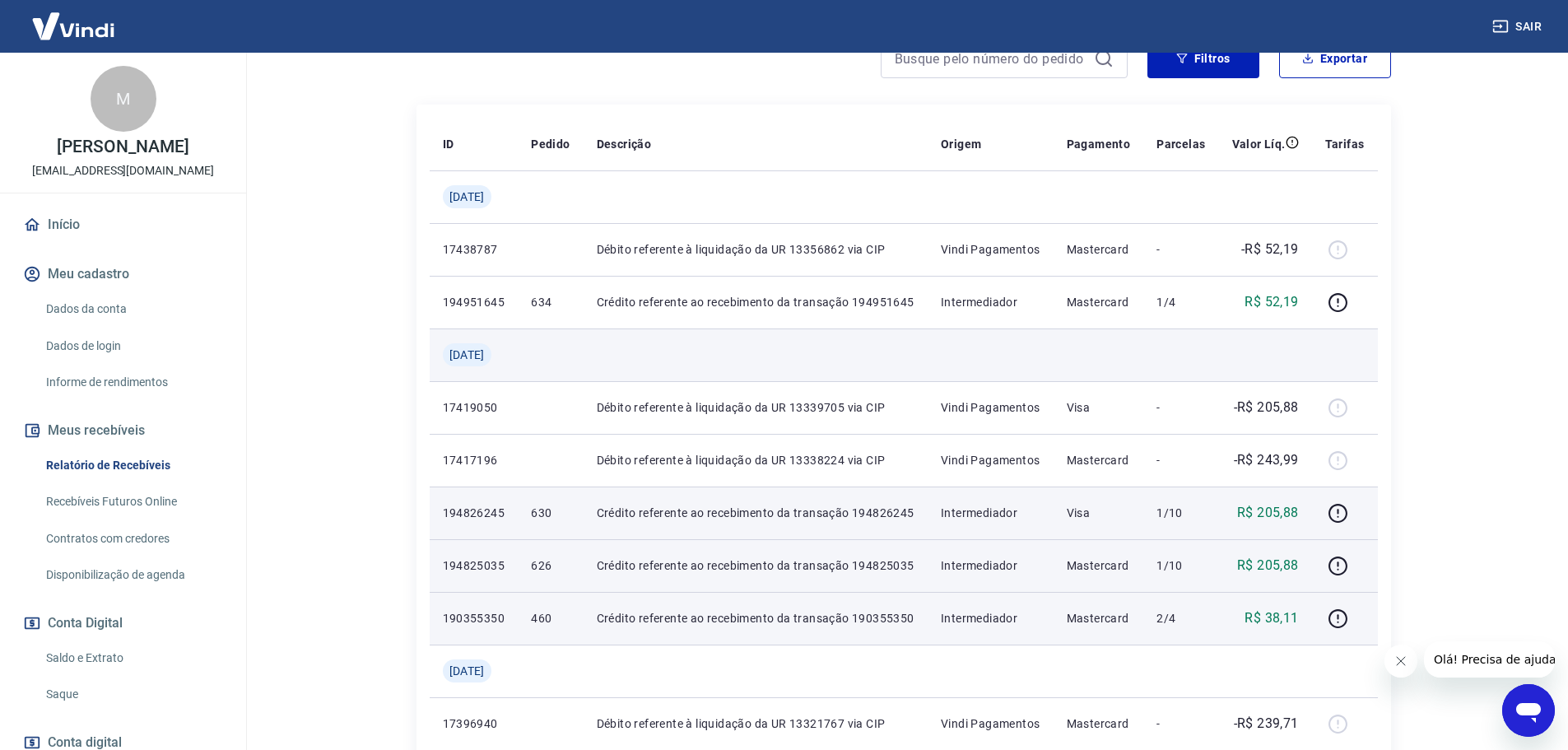
scroll to position [164, 0]
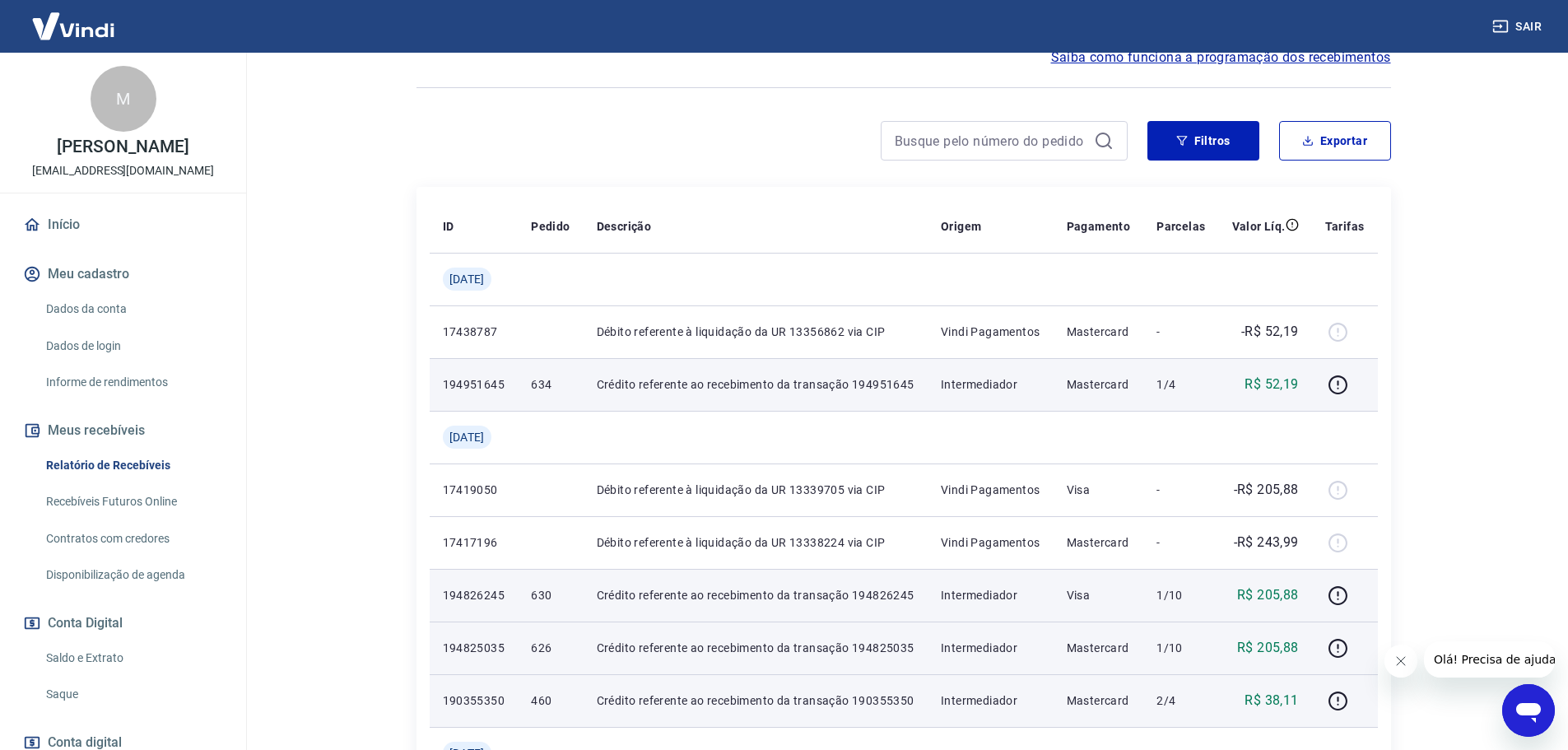
click at [1324, 386] on td at bounding box center [1345, 384] width 66 height 53
click at [1332, 384] on icon "button" at bounding box center [1338, 384] width 21 height 21
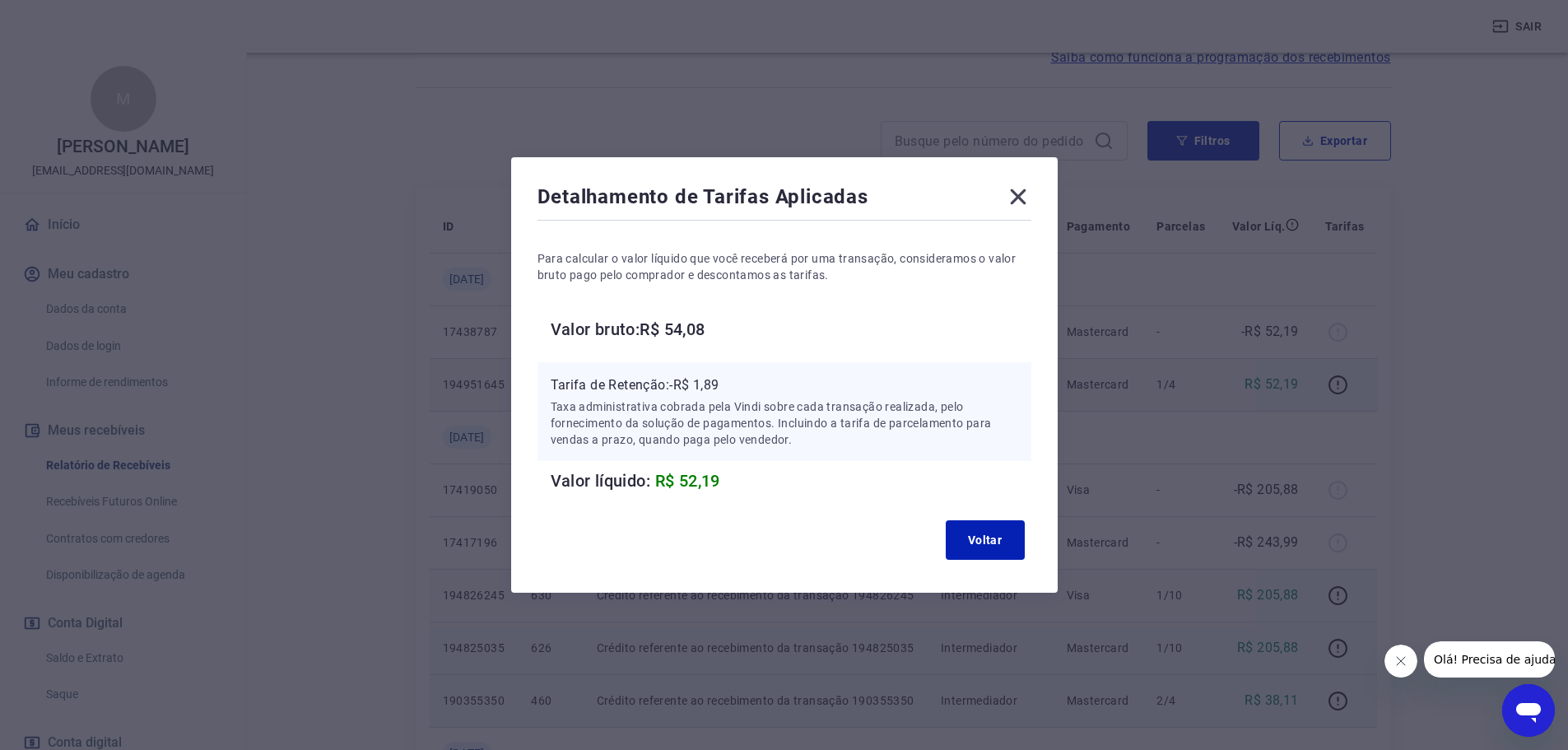
click at [1014, 198] on icon at bounding box center [1018, 196] width 26 height 26
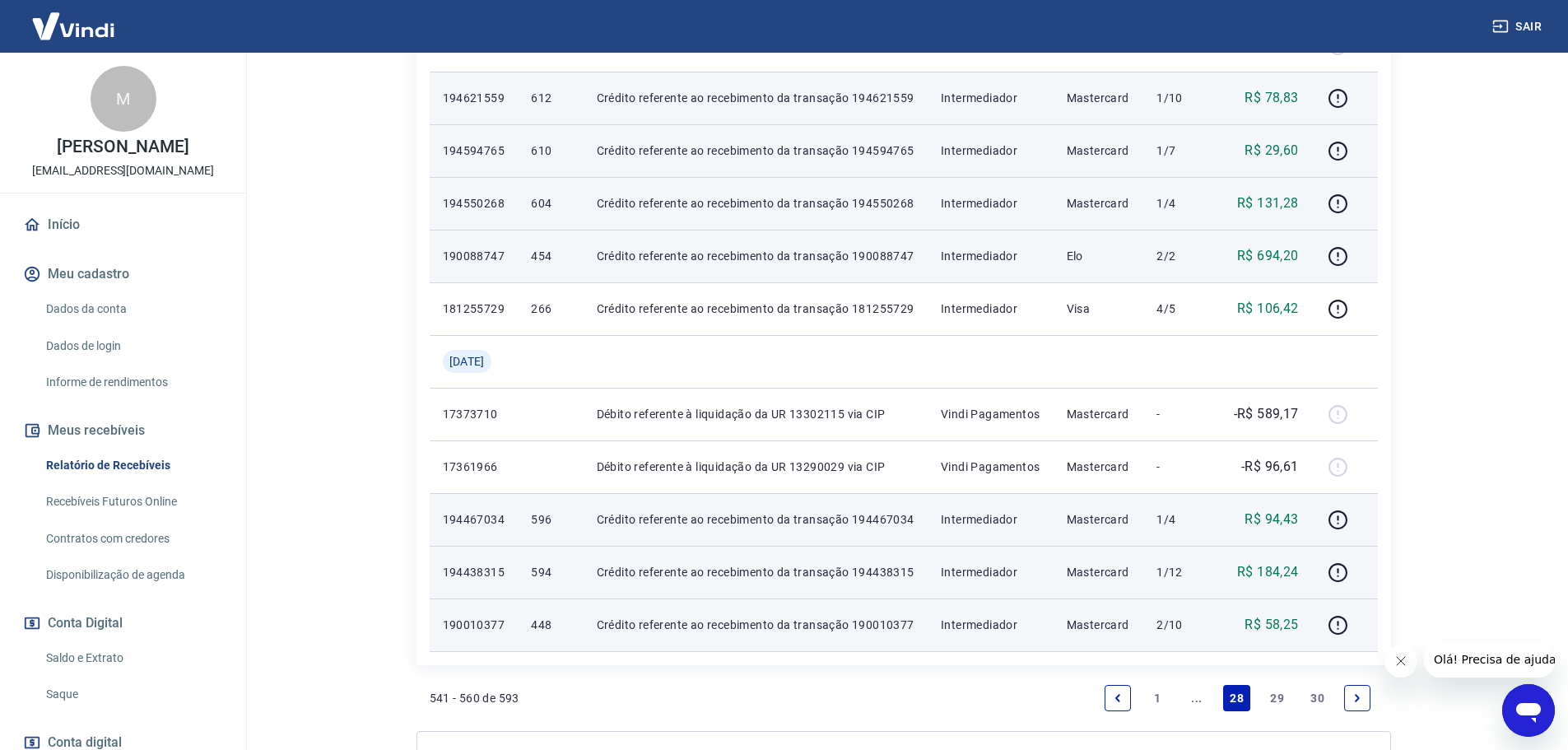
scroll to position [1202, 0]
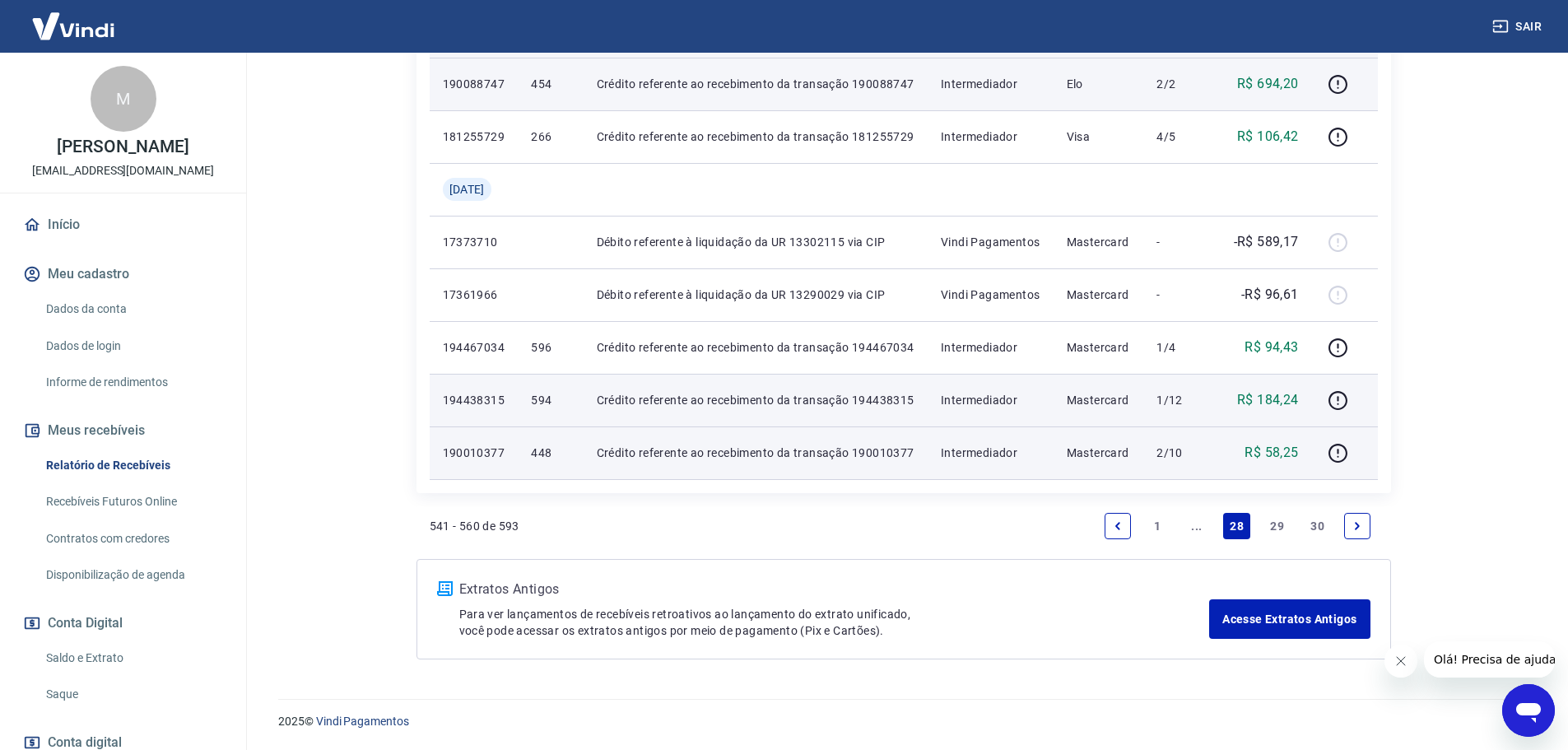
click at [1119, 524] on icon "Previous page" at bounding box center [1118, 525] width 11 height 11
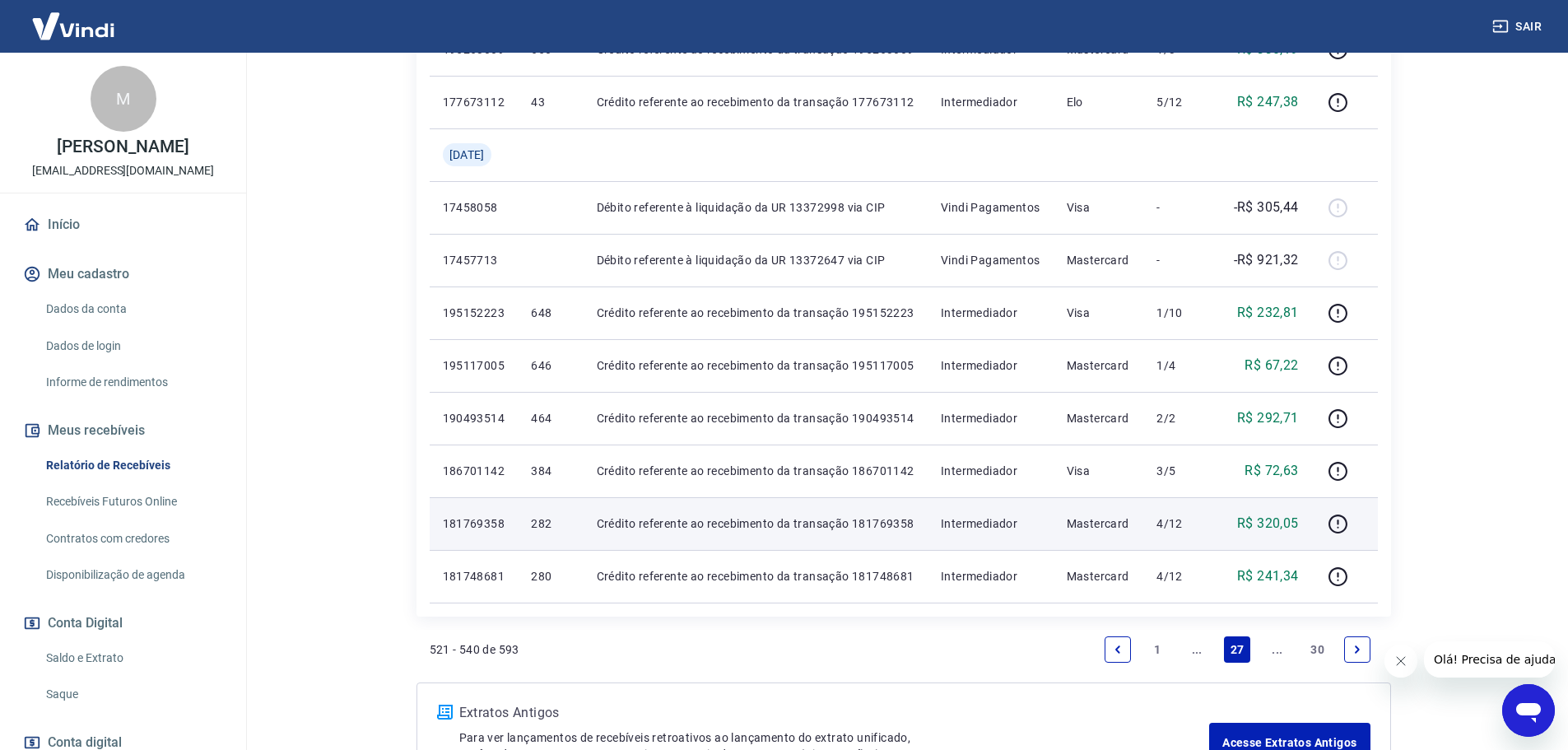
scroll to position [1307, 0]
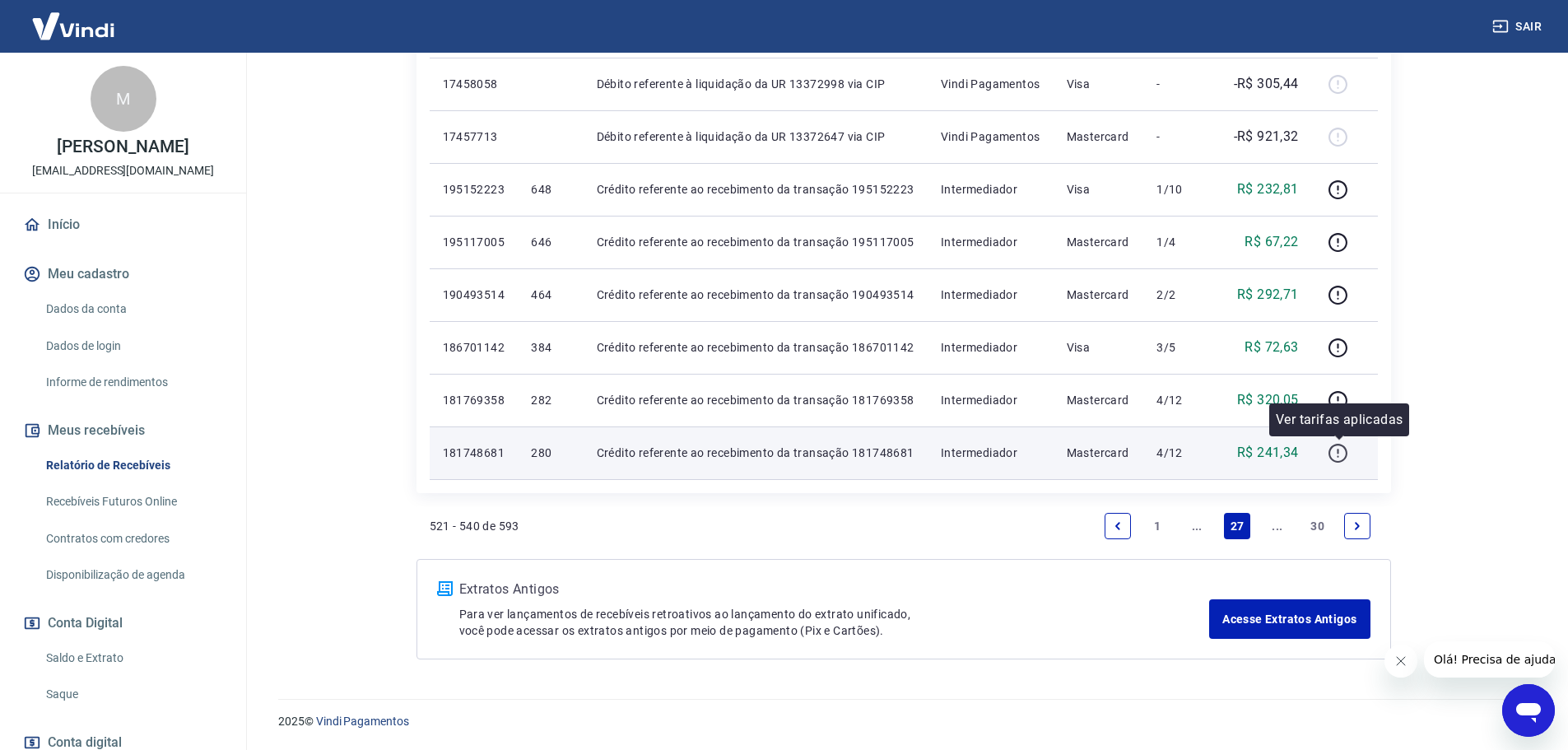
click at [1340, 449] on icon "button" at bounding box center [1338, 453] width 21 height 21
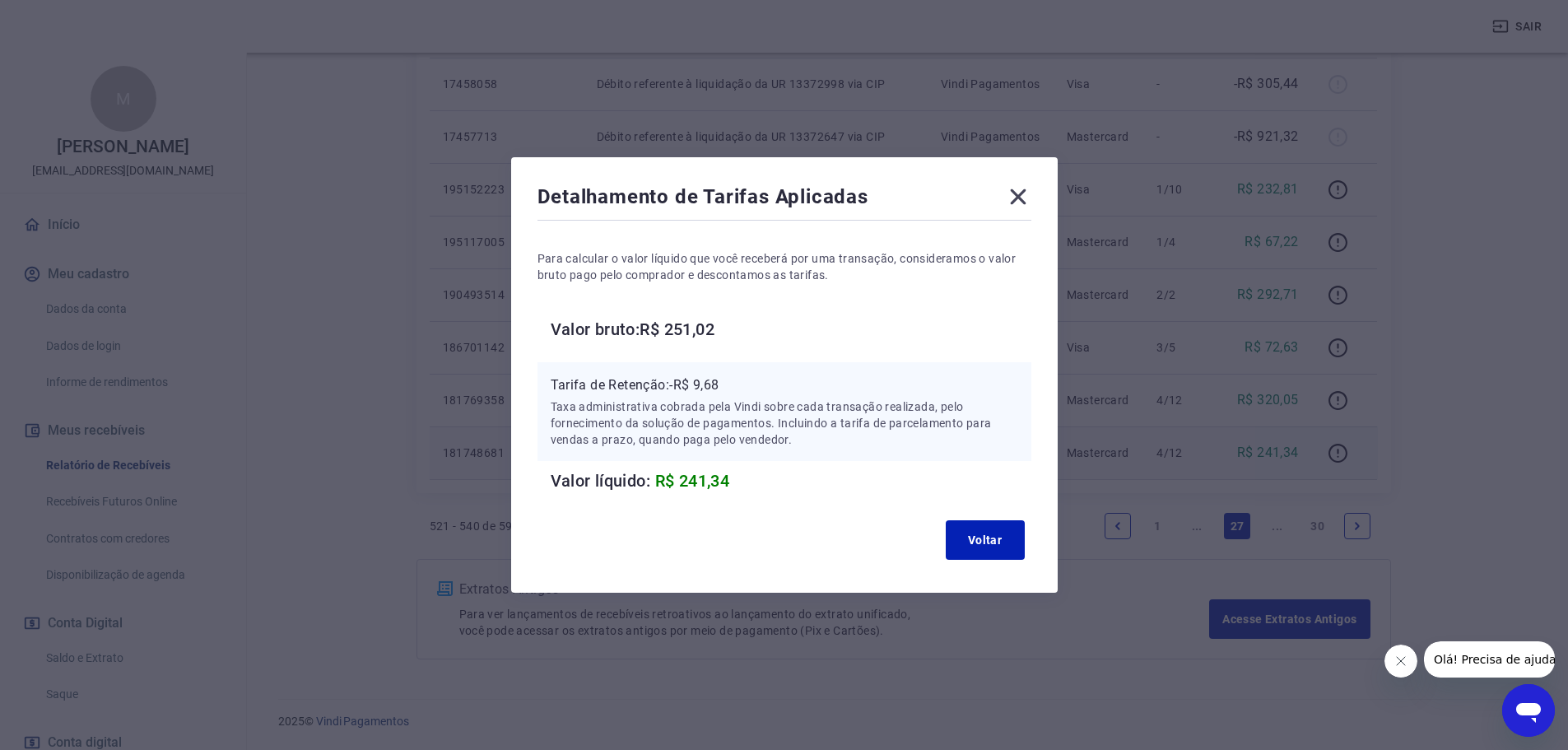
click at [1015, 201] on icon at bounding box center [1018, 196] width 26 height 26
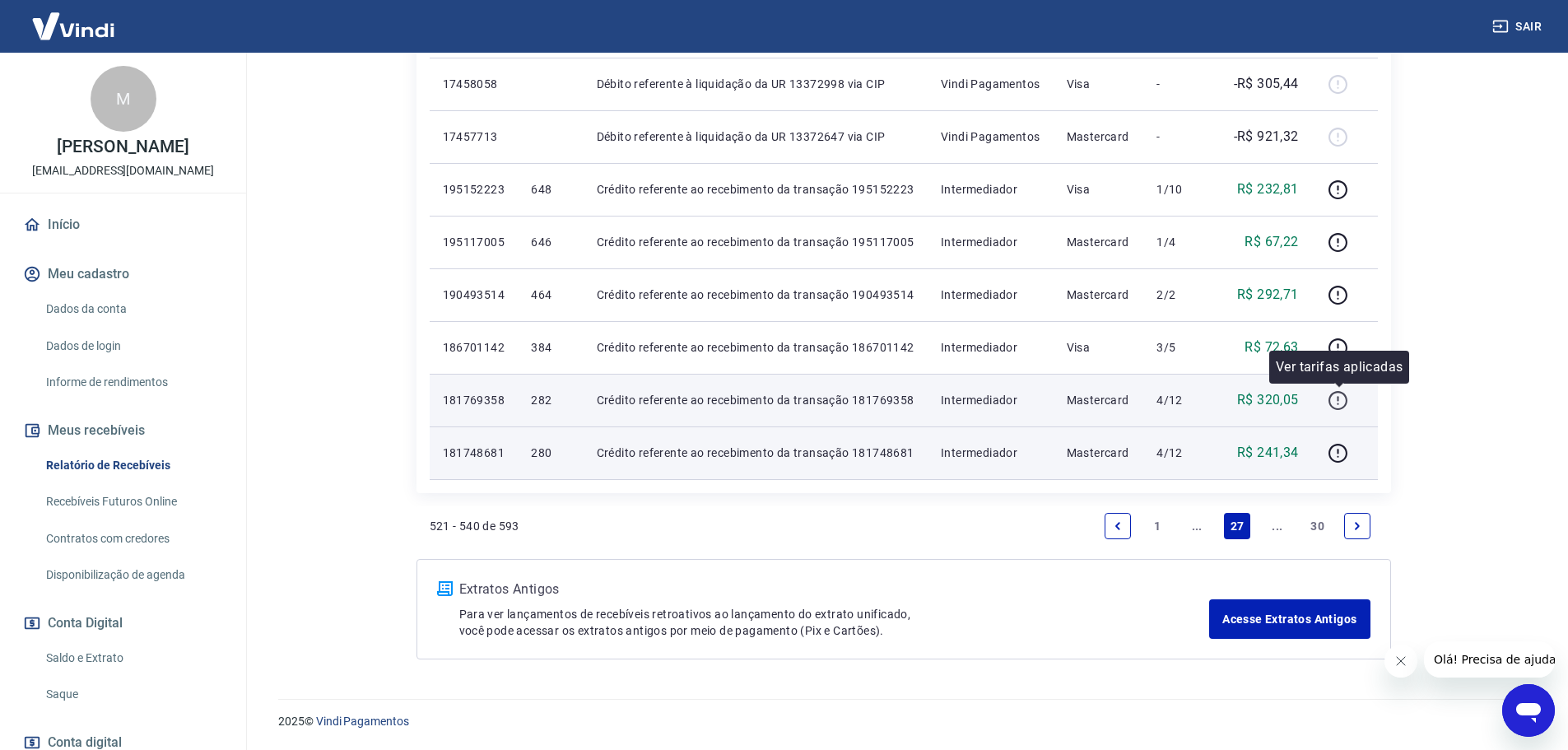
click at [1330, 398] on icon "button" at bounding box center [1338, 400] width 19 height 19
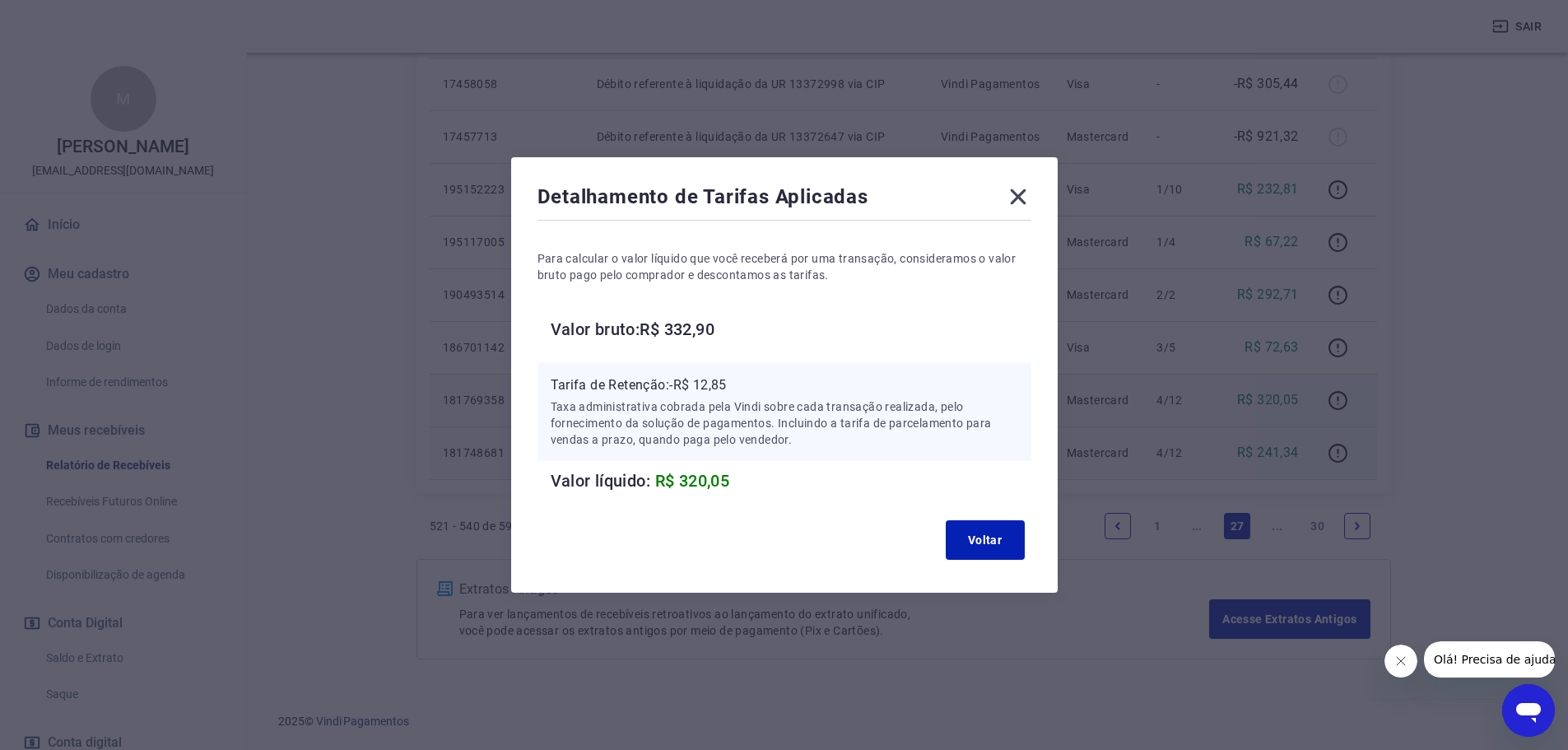
click at [1017, 193] on icon at bounding box center [1018, 196] width 26 height 26
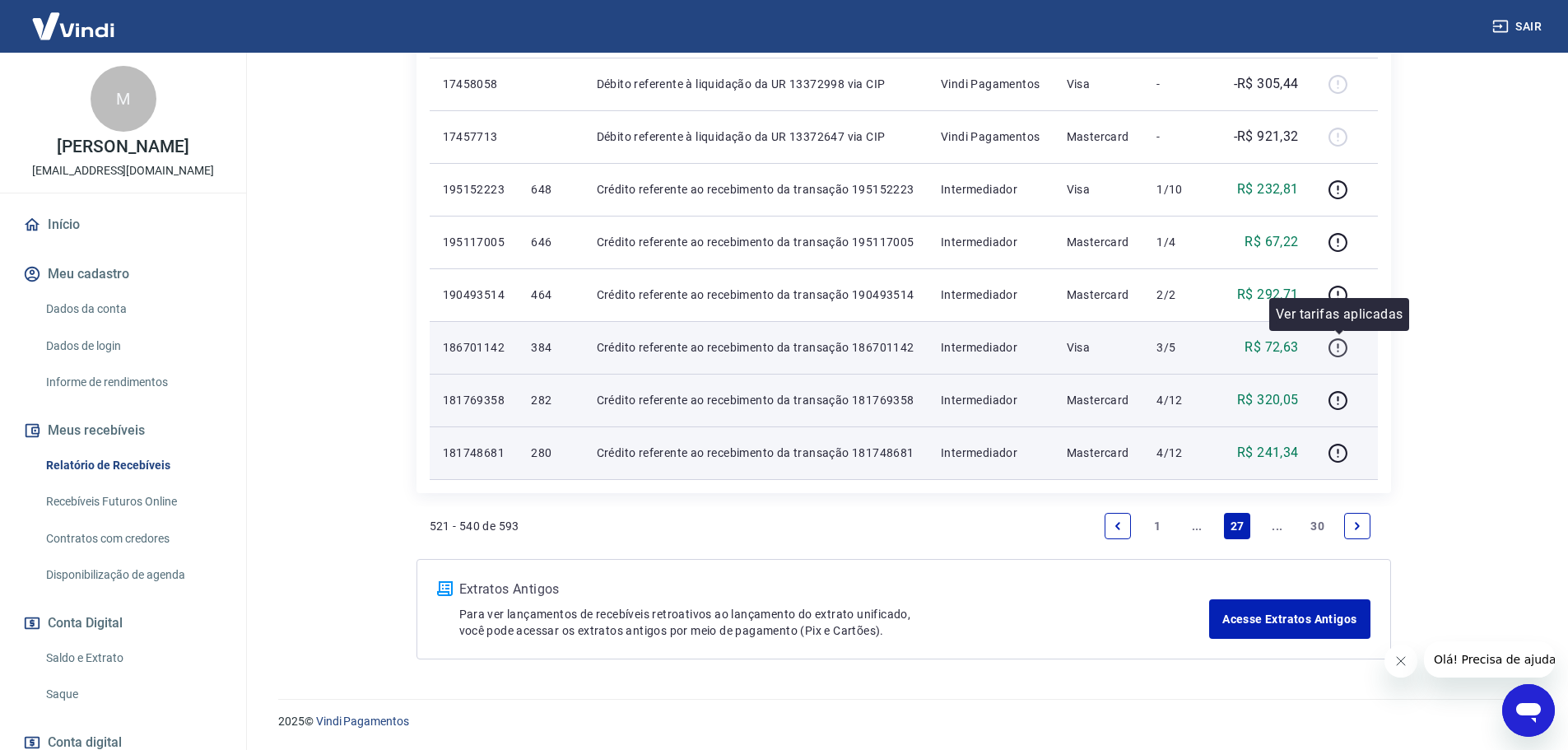
click at [1333, 341] on icon "button" at bounding box center [1338, 348] width 19 height 19
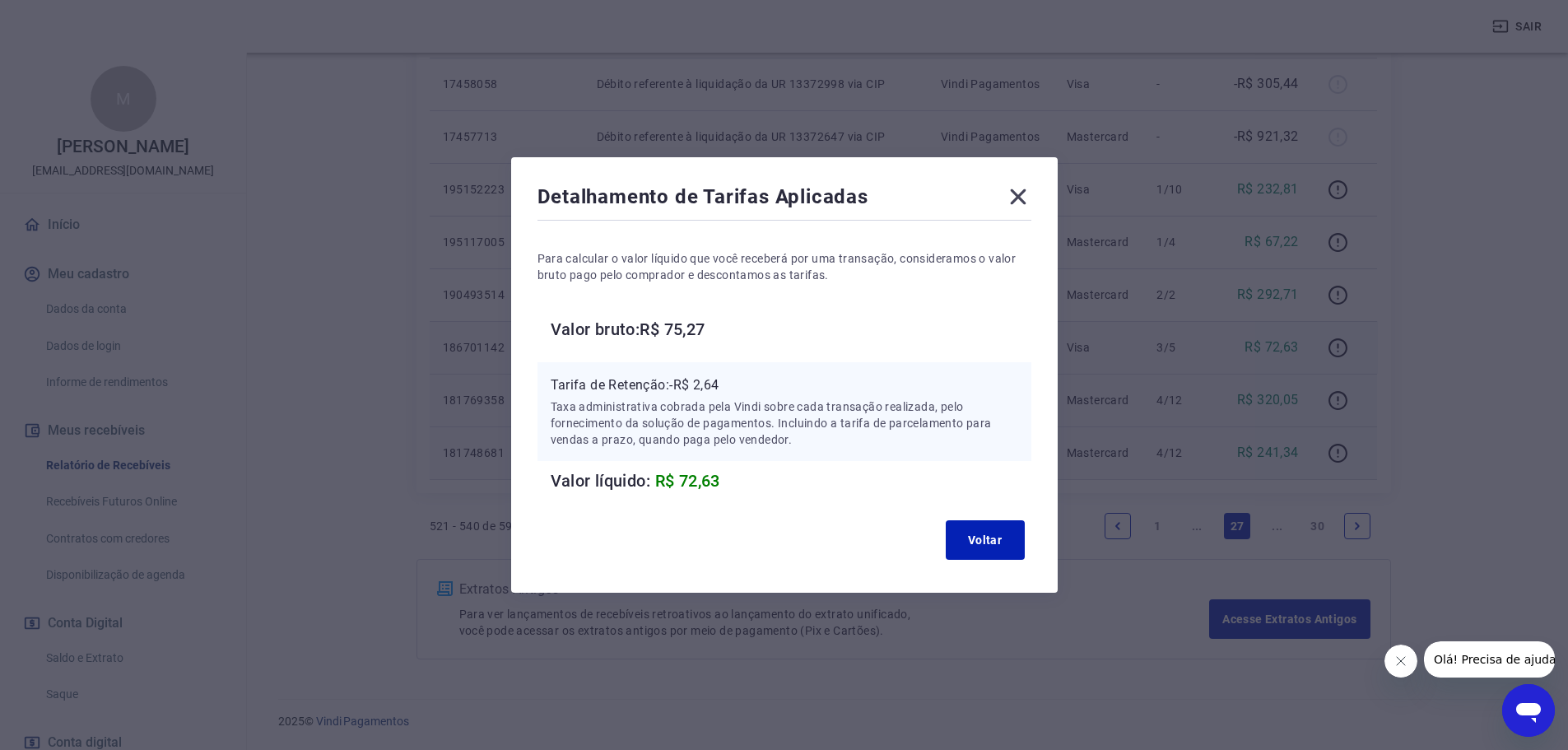
click at [1025, 197] on icon at bounding box center [1017, 196] width 16 height 16
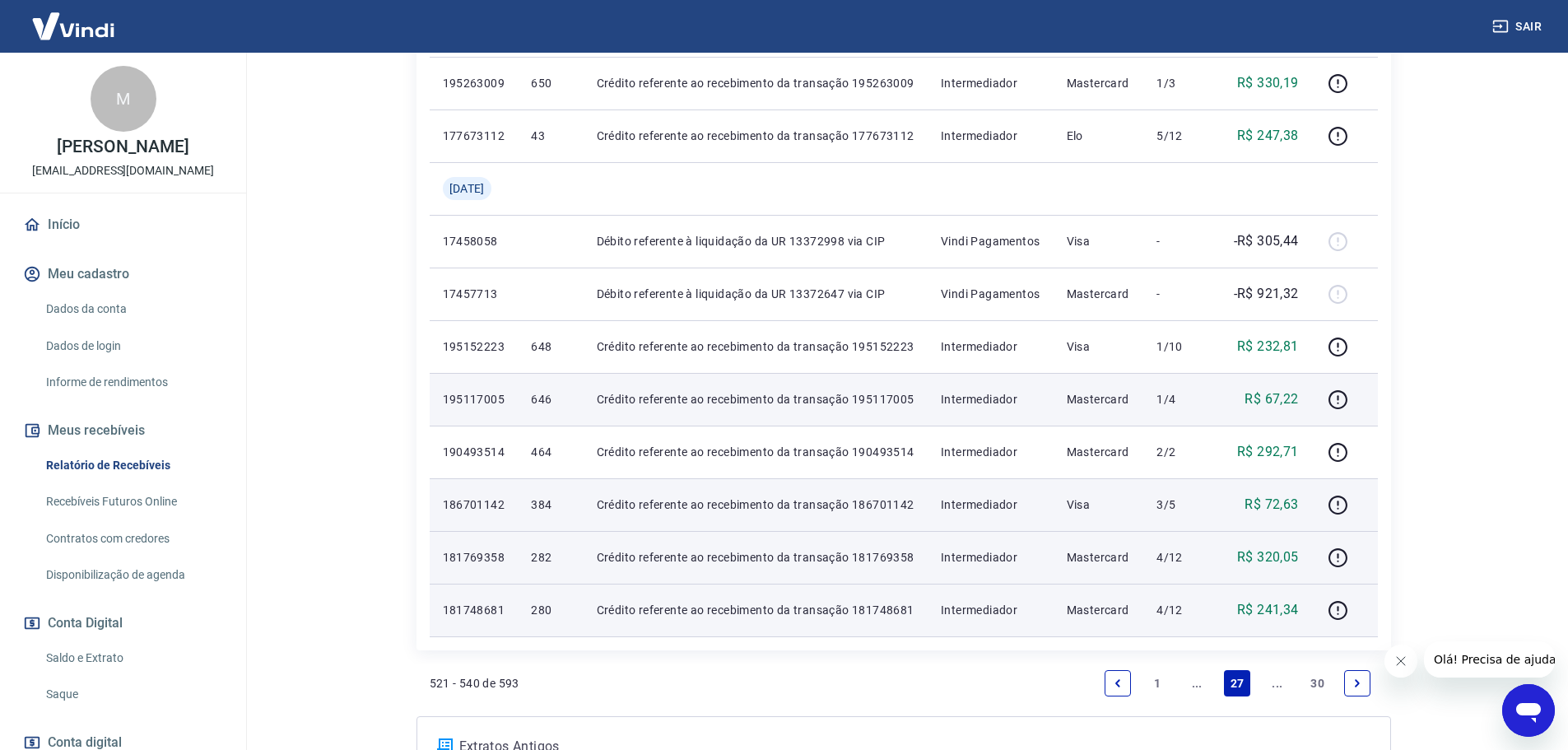
scroll to position [1143, 0]
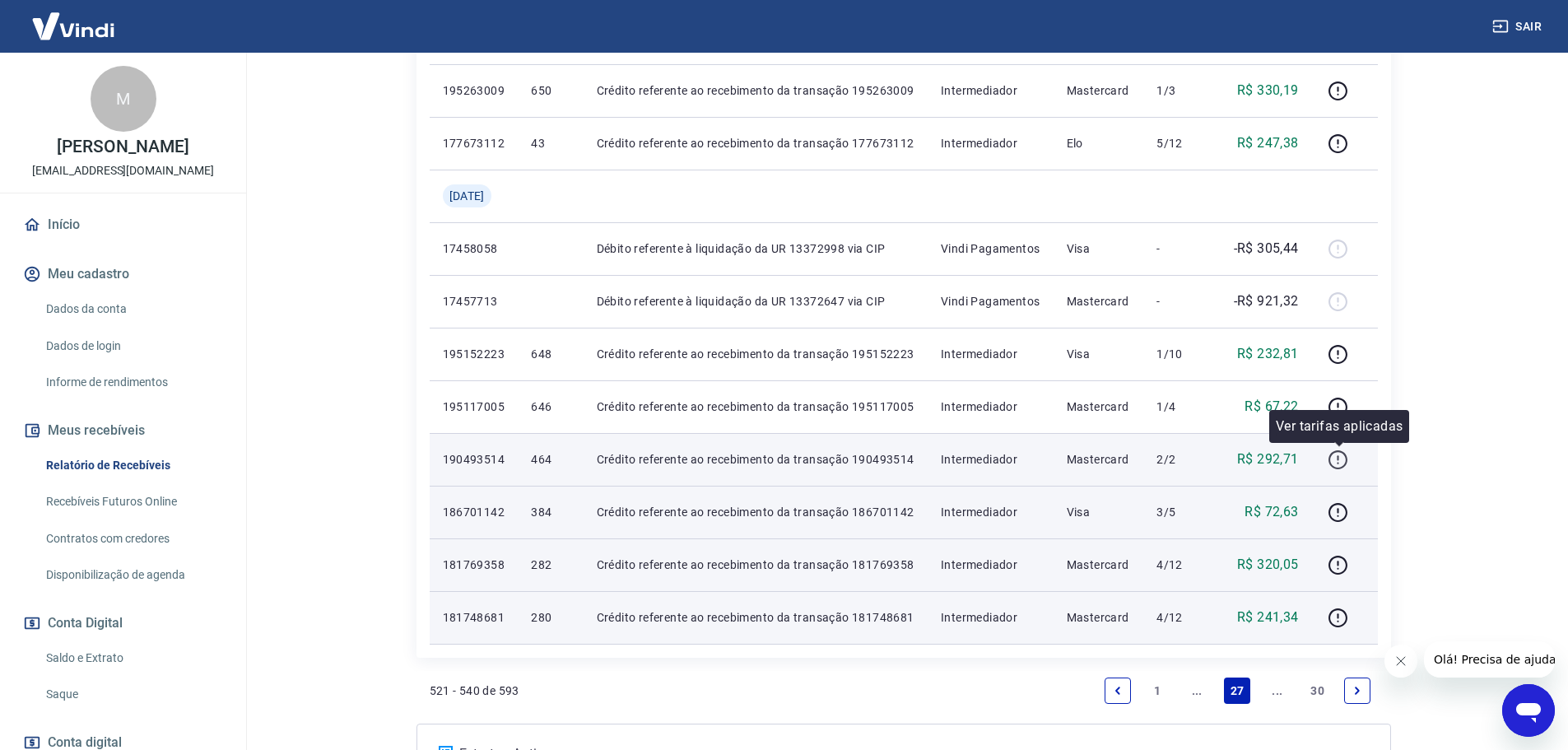
click at [1339, 456] on icon "button" at bounding box center [1339, 457] width 2 height 5
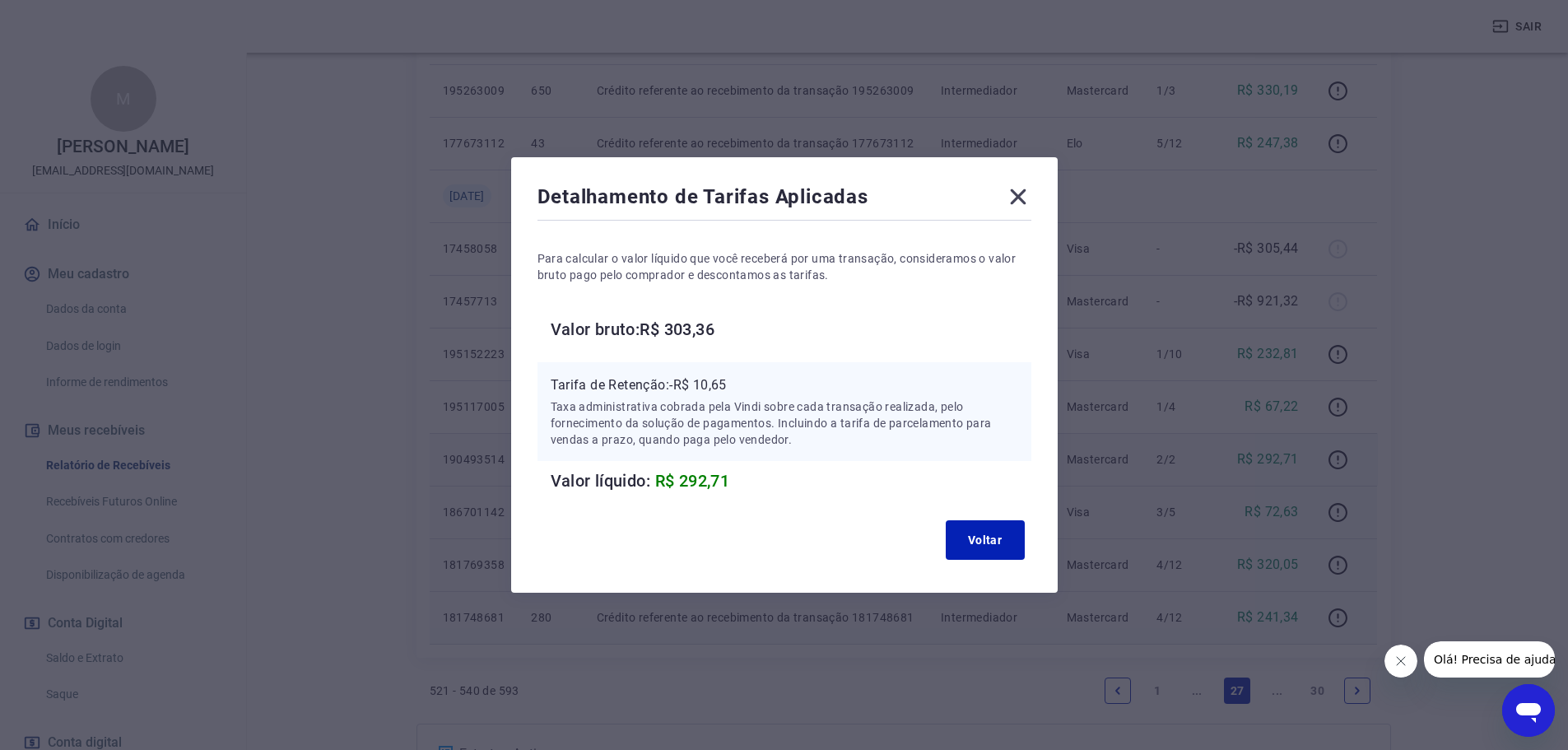
click at [1031, 203] on icon at bounding box center [1018, 196] width 26 height 26
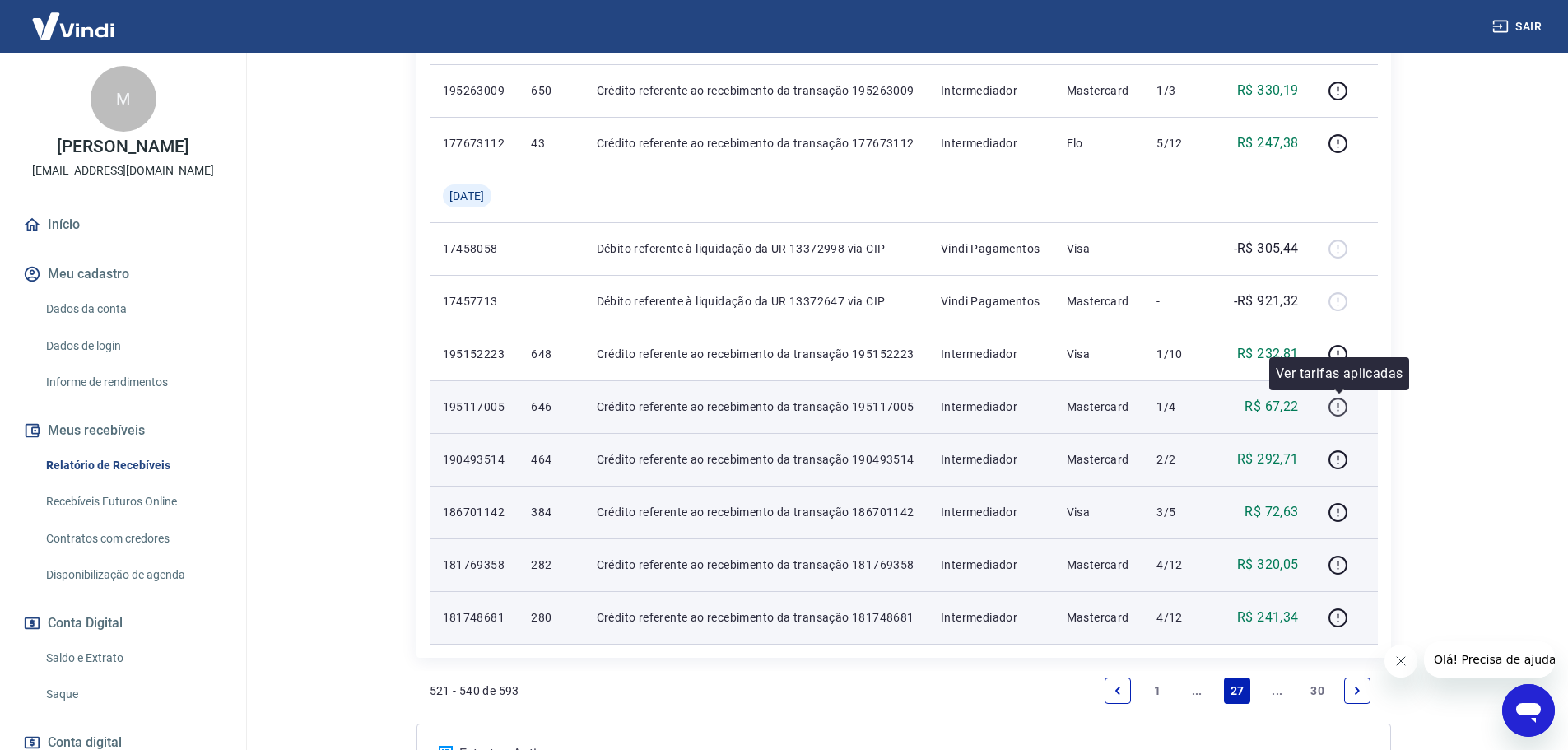
click at [1336, 404] on icon "button" at bounding box center [1338, 407] width 21 height 21
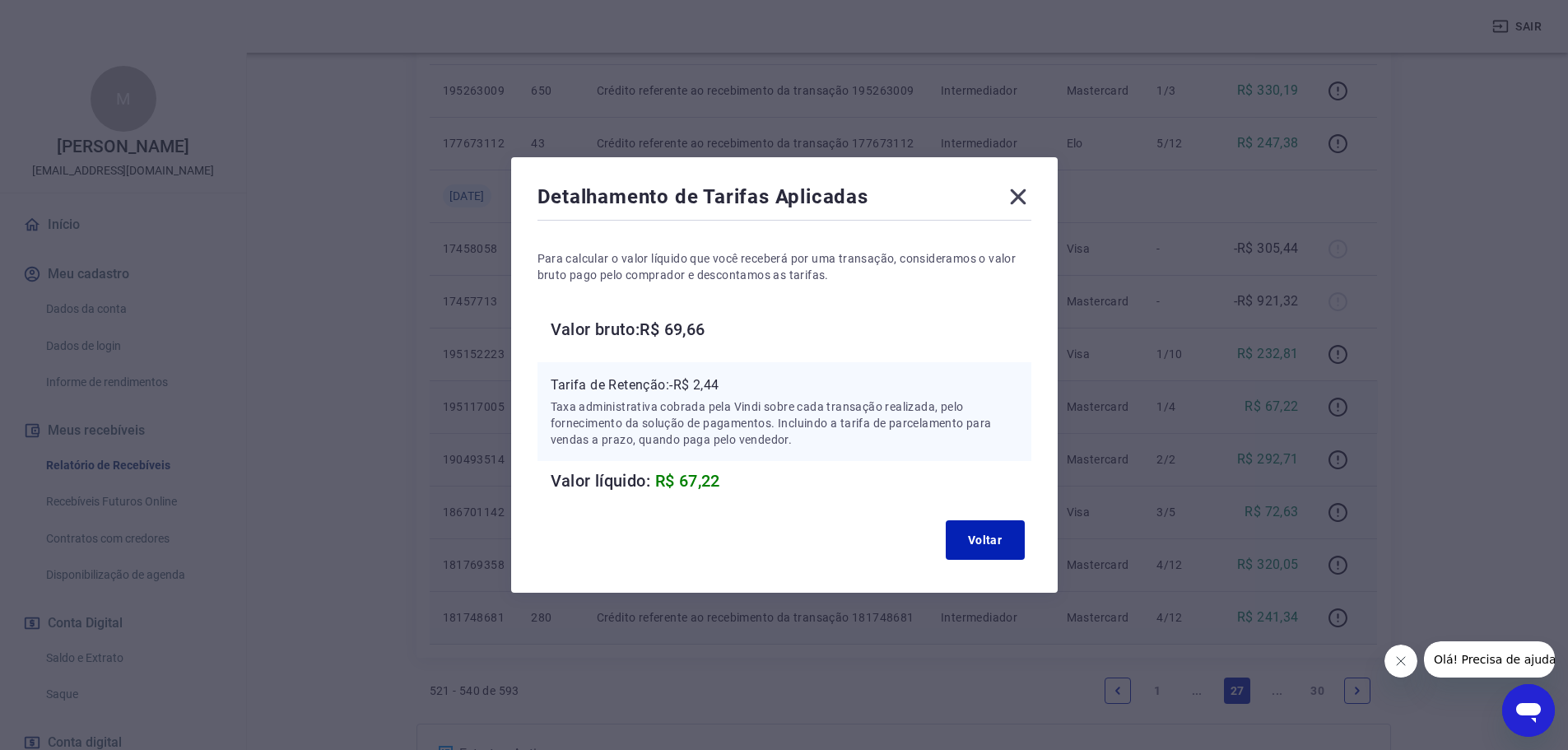
click at [1026, 191] on icon at bounding box center [1017, 196] width 16 height 16
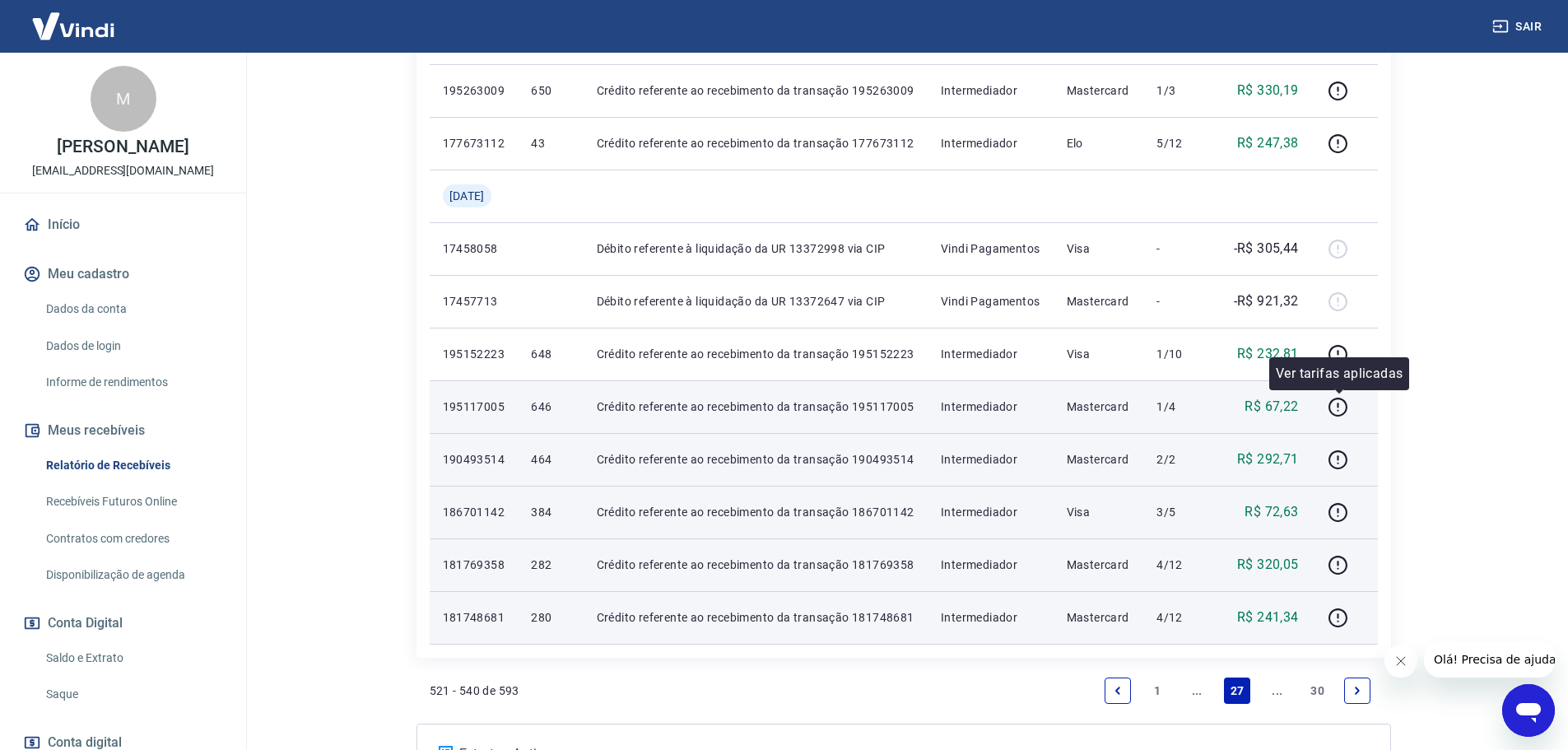
click at [1336, 358] on div "Ver tarifas aplicadas" at bounding box center [1339, 373] width 140 height 33
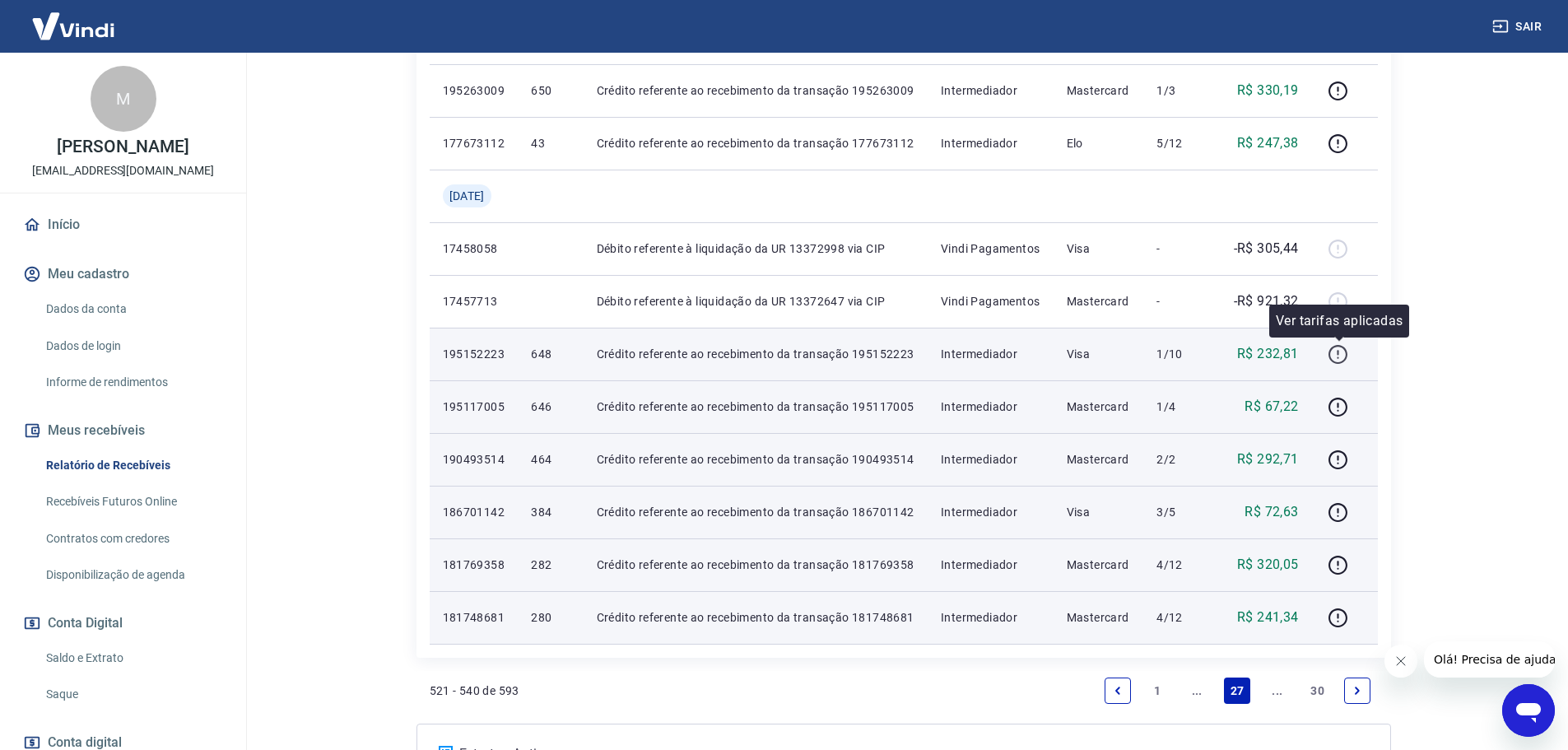
click at [1340, 350] on icon "button" at bounding box center [1338, 354] width 21 height 21
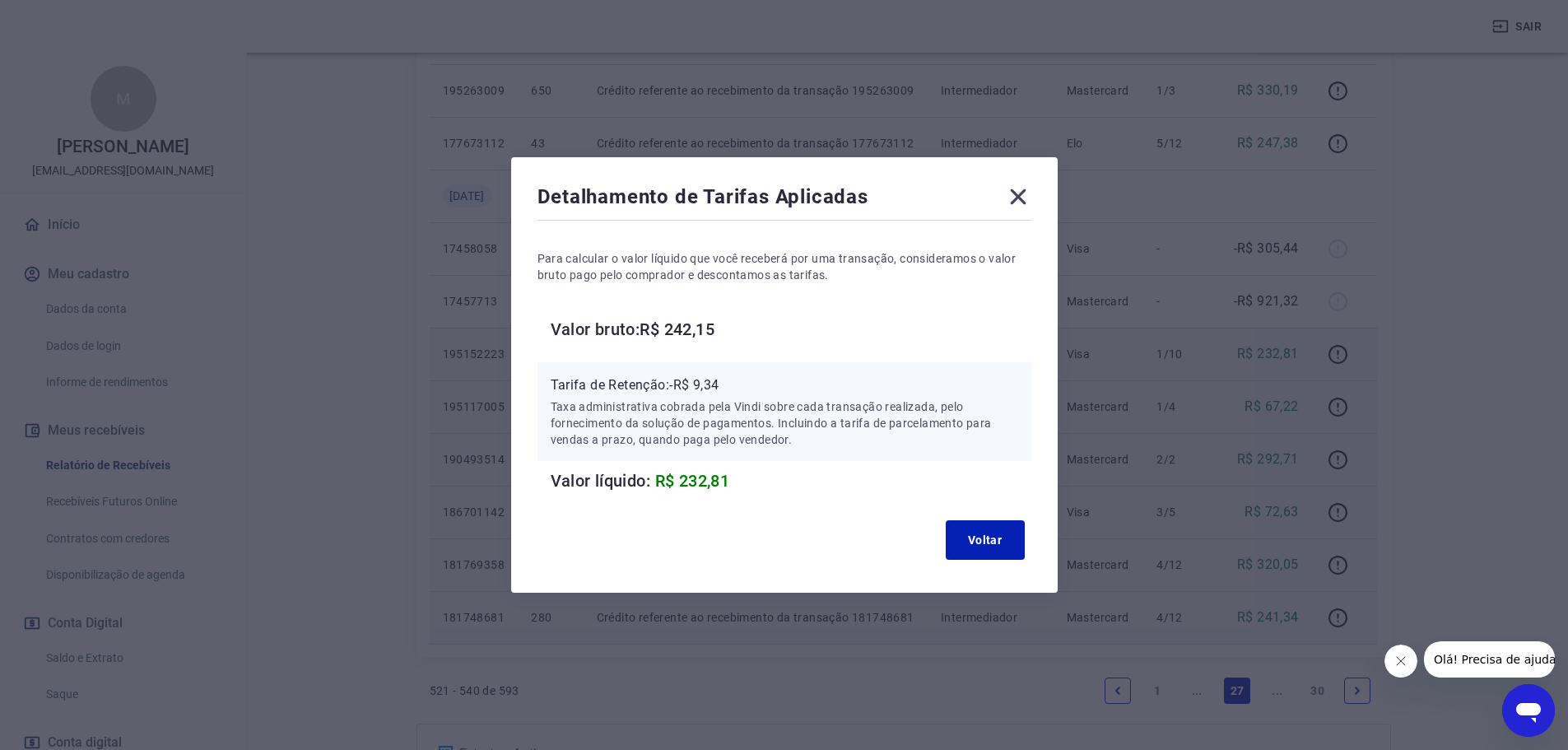
drag, startPoint x: 1039, startPoint y: 202, endPoint x: 1027, endPoint y: 201, distance: 12.0
click at [1039, 201] on div "Detalhamento de Tarifas Aplicadas Para calcular o valor líquido que você recebe…" at bounding box center [784, 374] width 546 height 435
click at [1021, 201] on icon at bounding box center [1018, 196] width 26 height 26
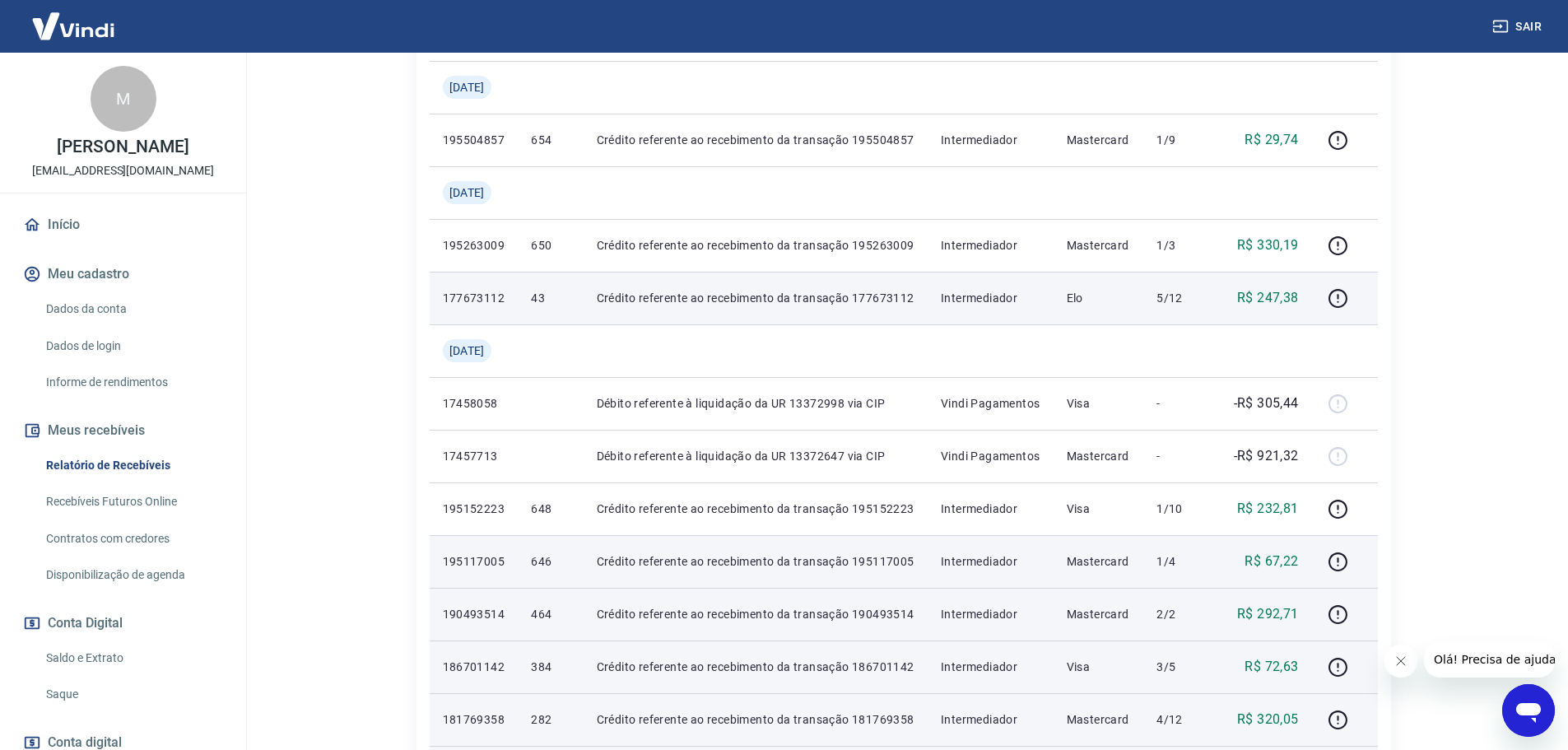
scroll to position [978, 0]
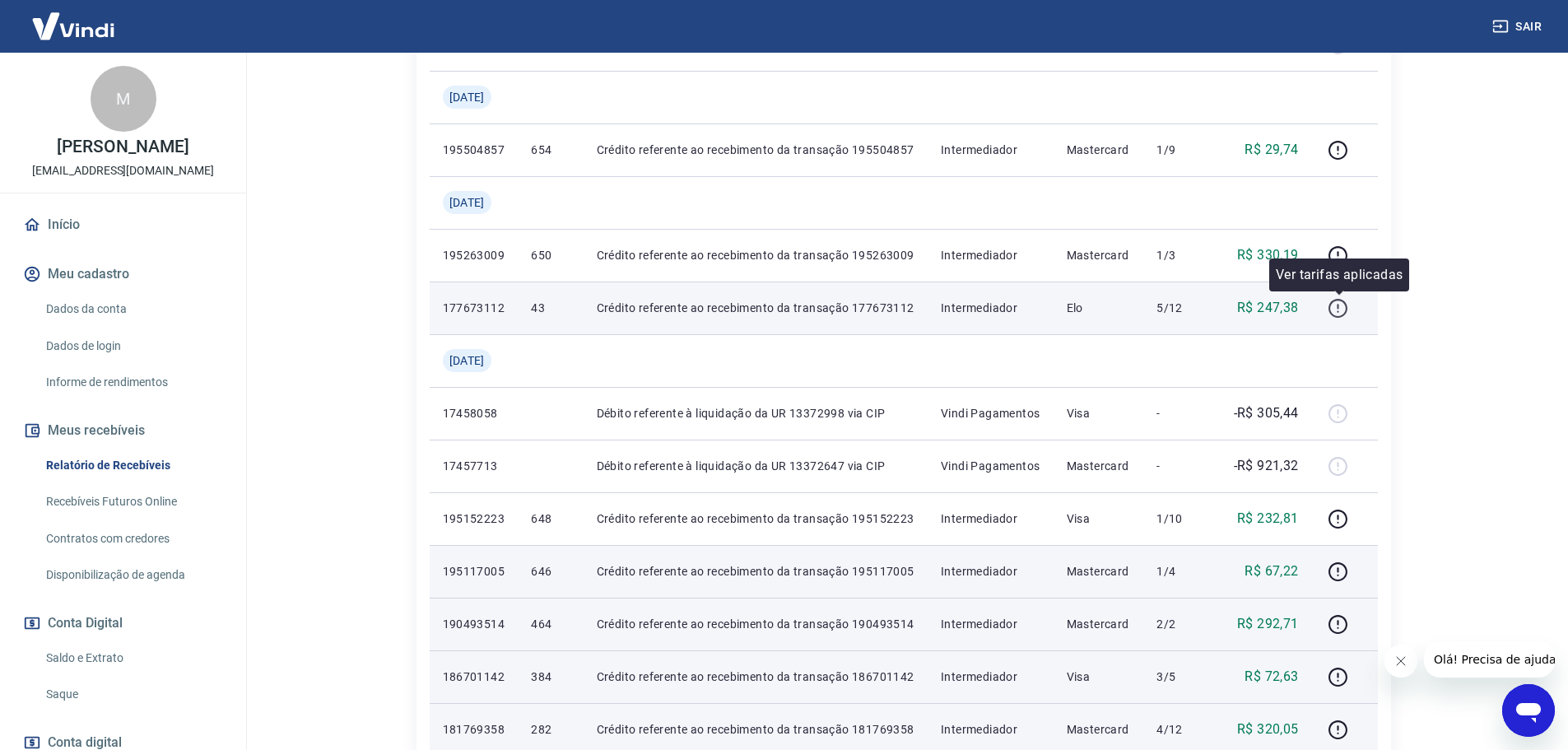
click at [1339, 307] on icon "button" at bounding box center [1339, 305] width 2 height 5
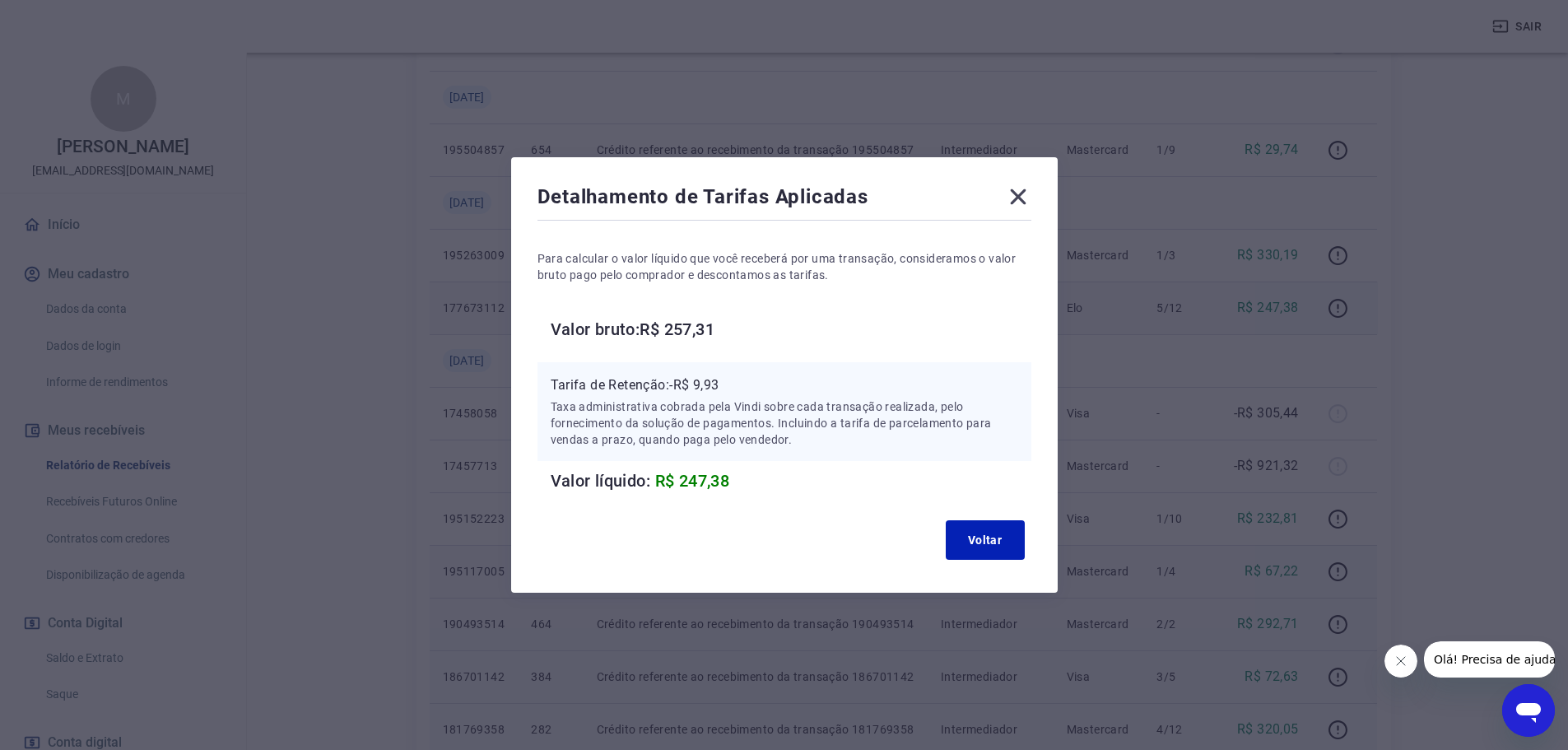
click at [1031, 195] on icon at bounding box center [1018, 196] width 26 height 26
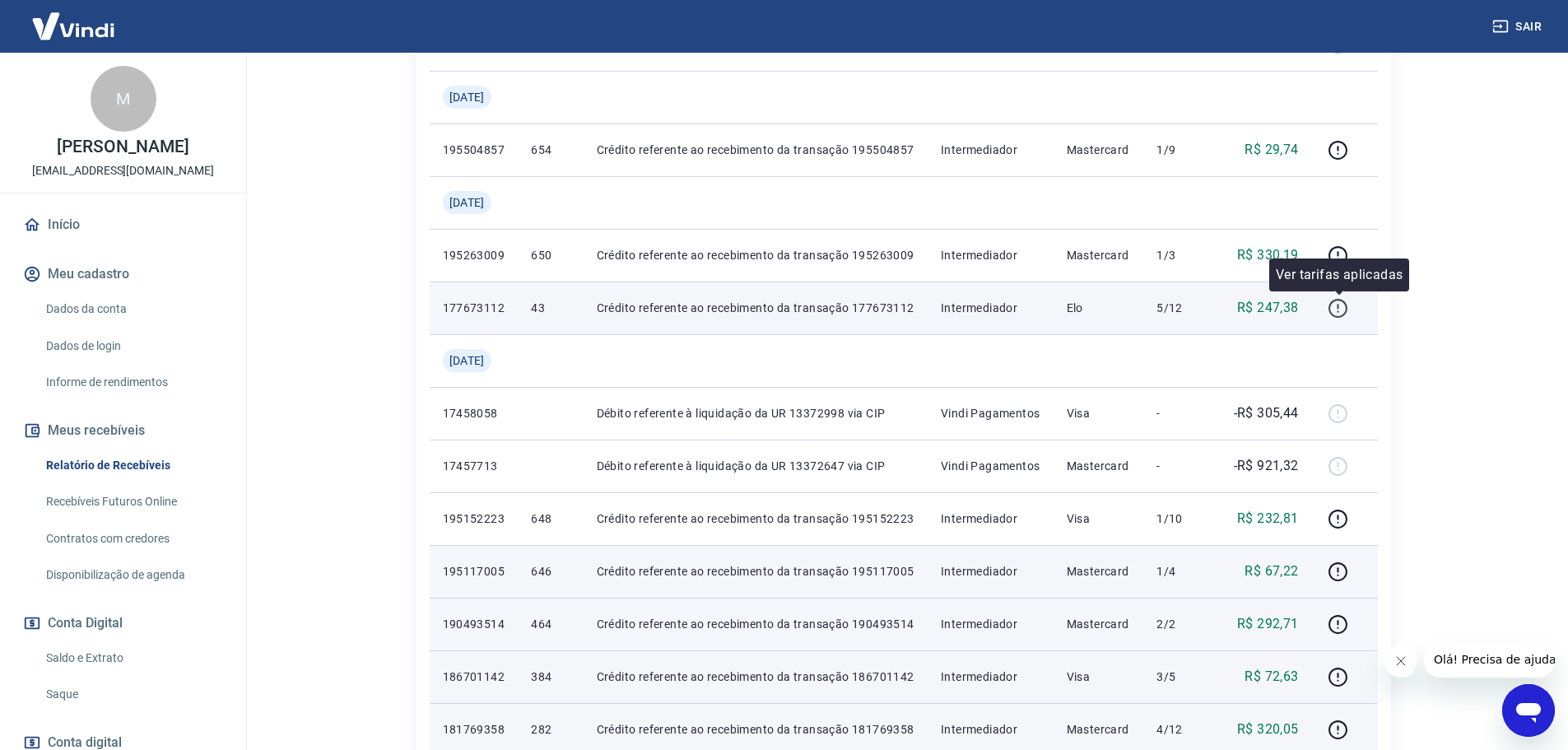
click at [1345, 312] on icon "button" at bounding box center [1338, 308] width 21 height 21
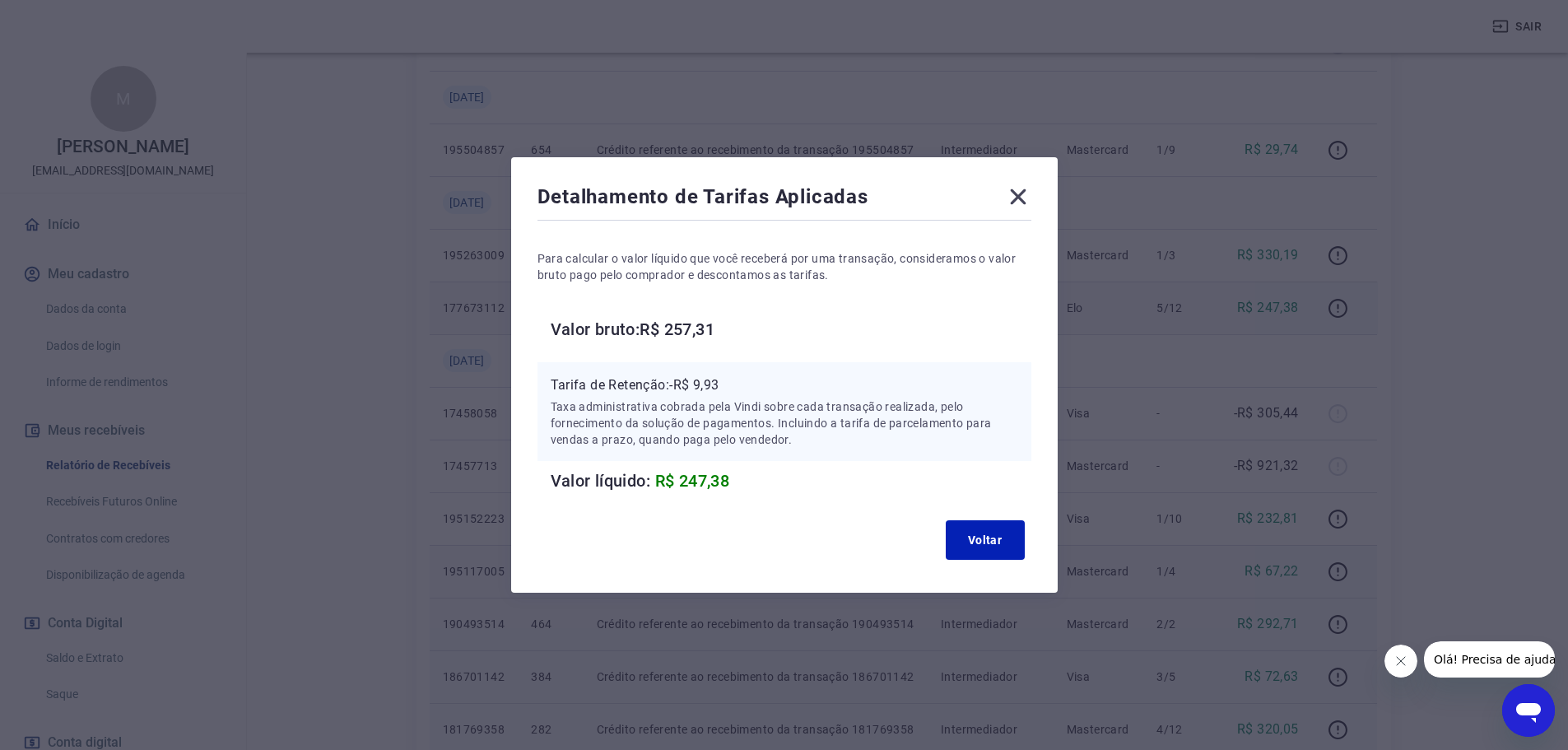
click at [1014, 196] on icon at bounding box center [1018, 196] width 26 height 26
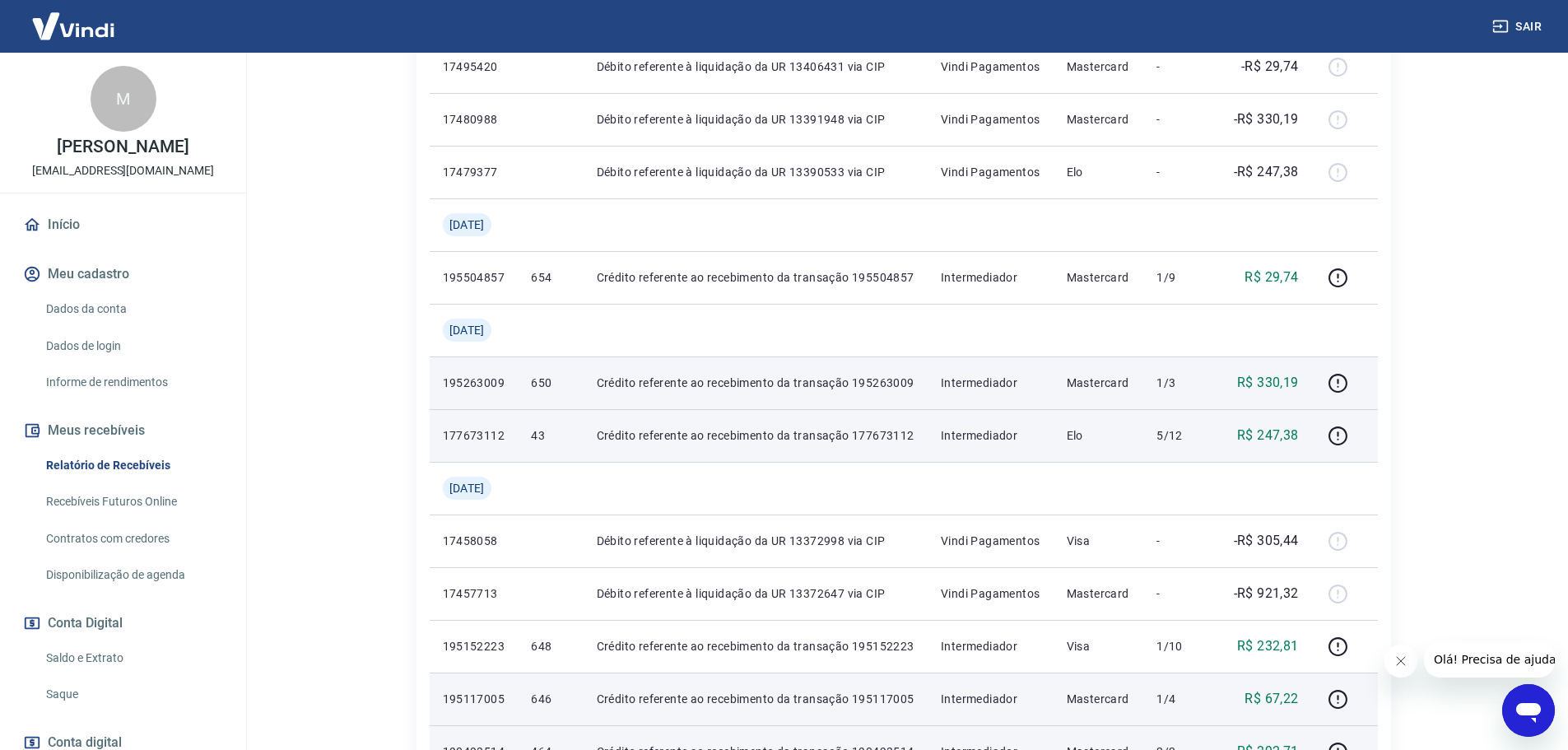
scroll to position [814, 0]
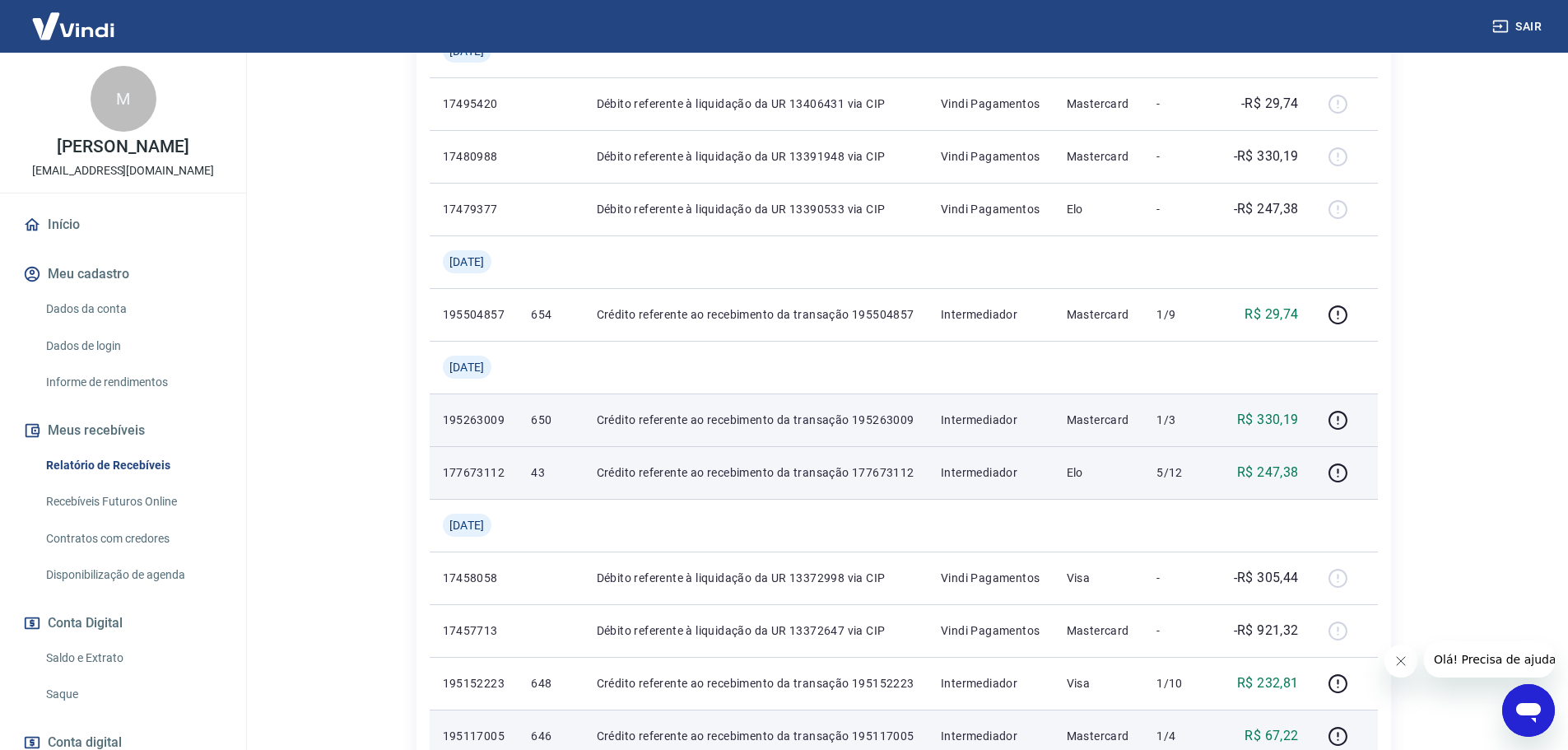
click at [1356, 418] on div at bounding box center [1345, 419] width 39 height 26
click at [1346, 421] on icon "button" at bounding box center [1338, 420] width 21 height 21
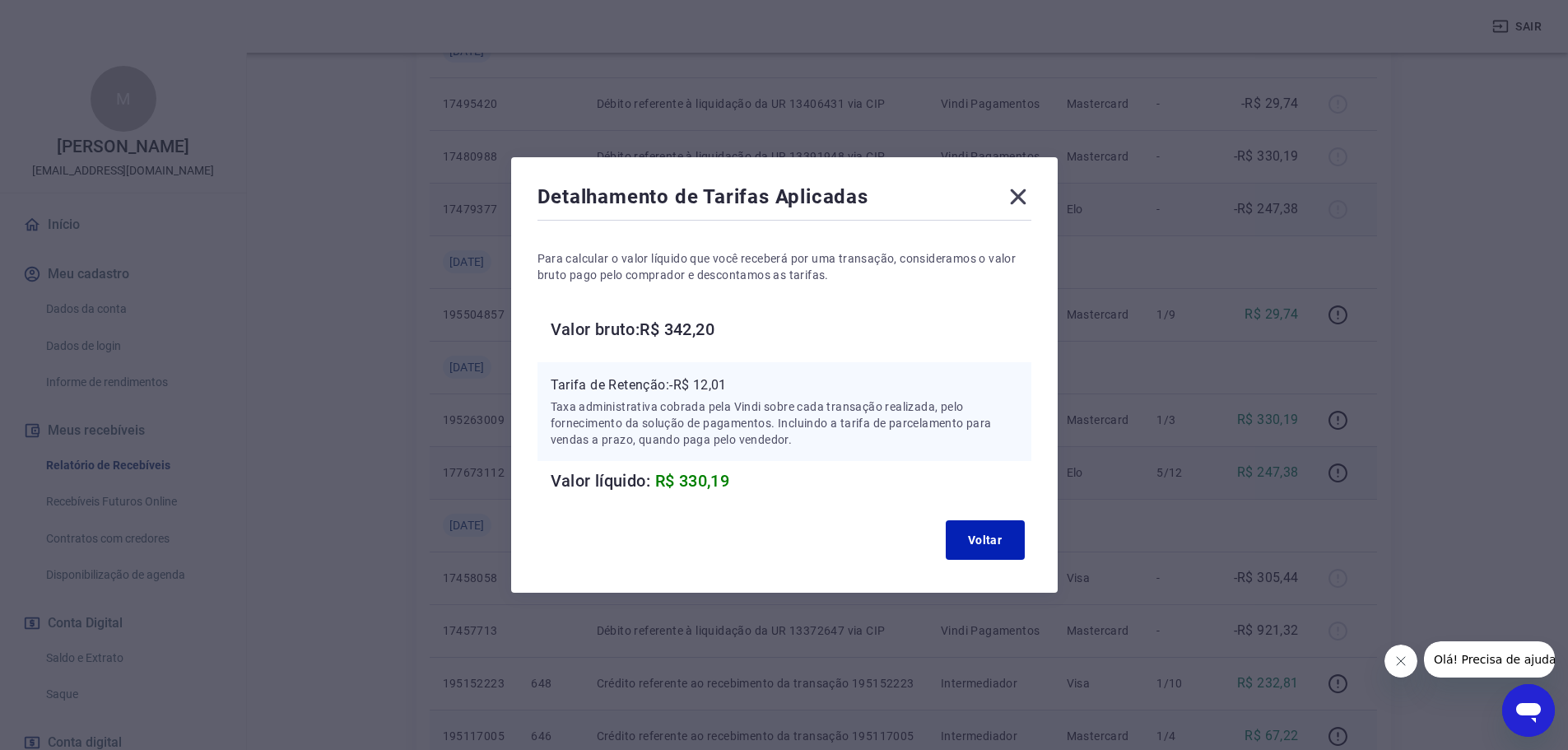
click at [1027, 198] on icon at bounding box center [1018, 196] width 26 height 26
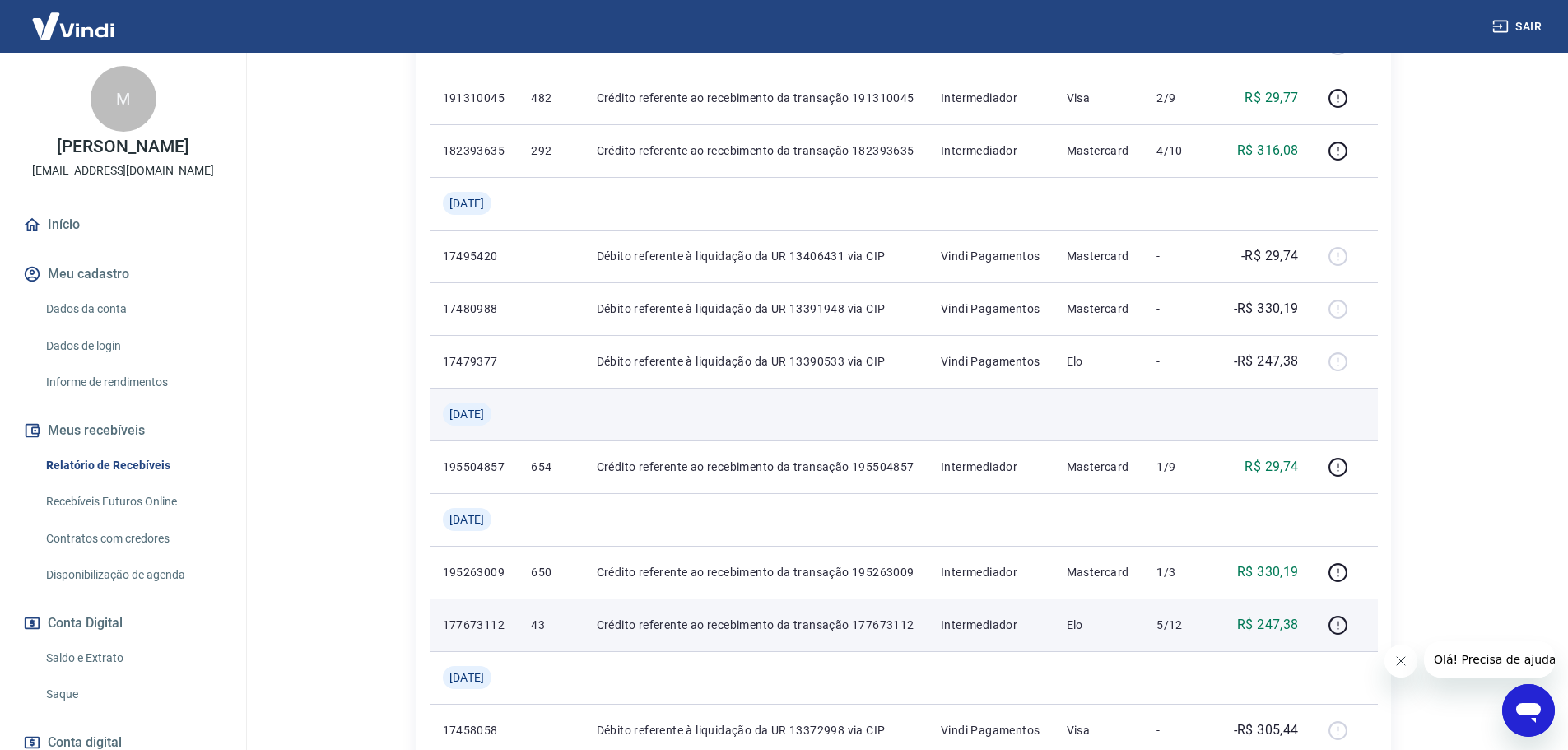
scroll to position [649, 0]
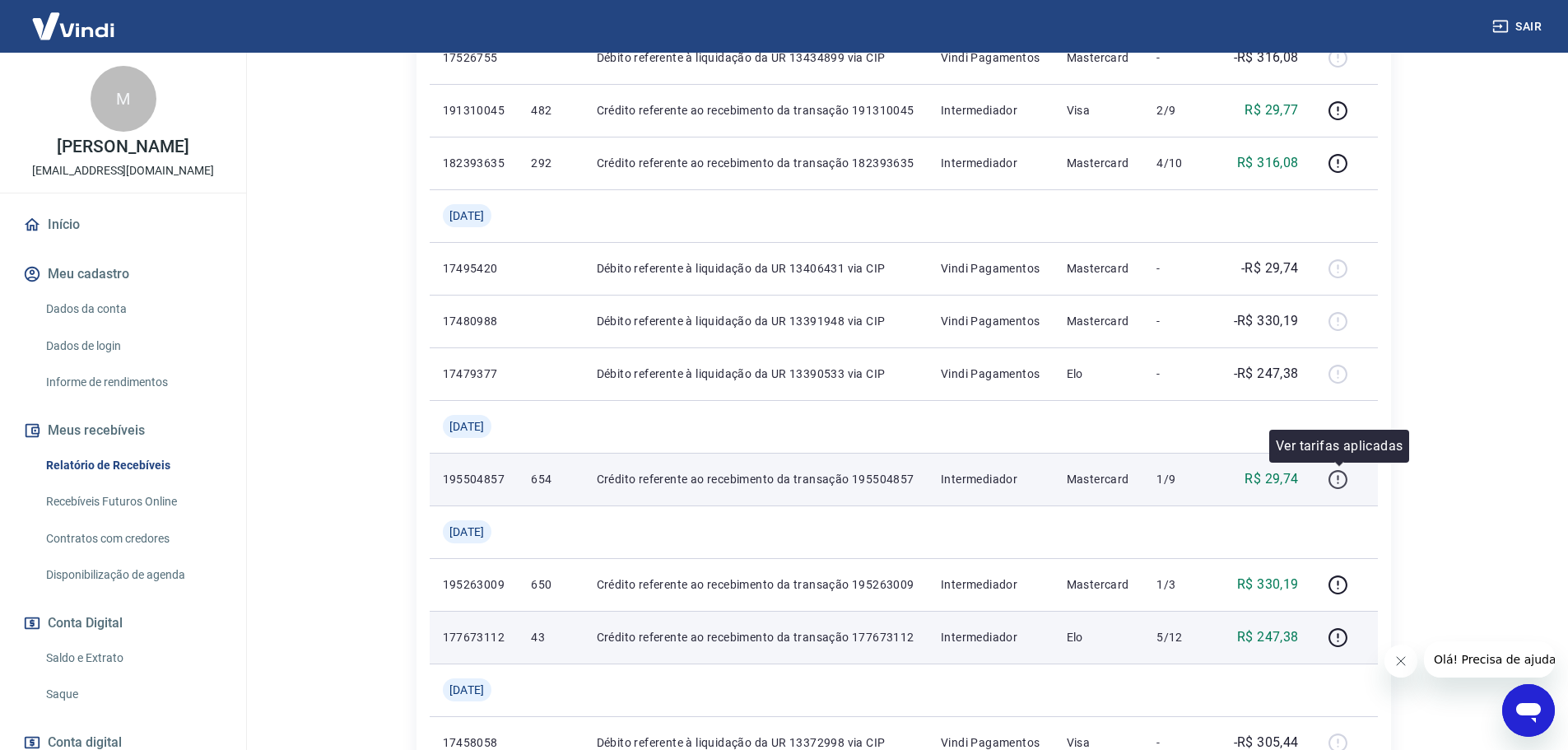
click at [1334, 475] on icon "button" at bounding box center [1338, 479] width 21 height 21
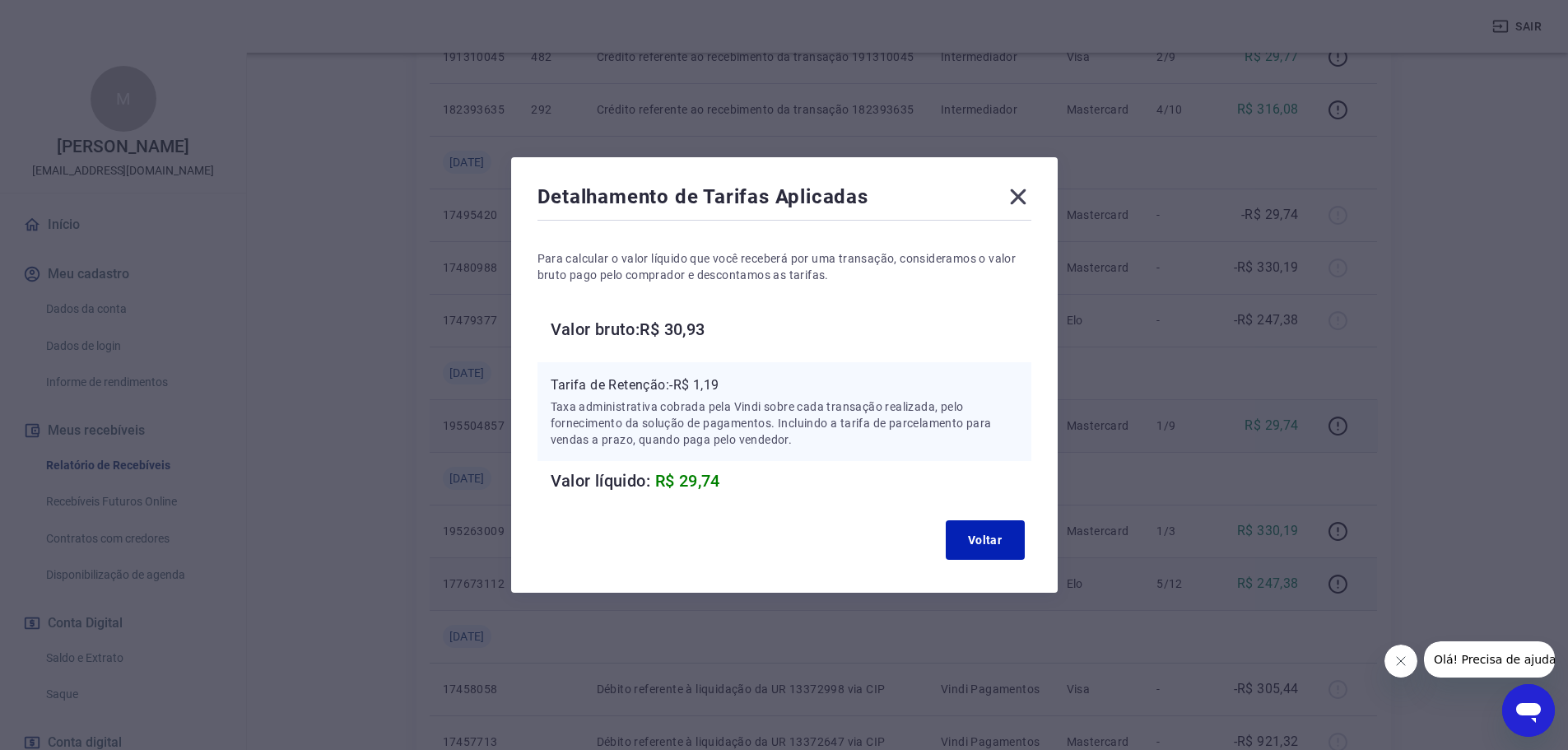
scroll to position [731, 0]
click at [1031, 203] on icon at bounding box center [1018, 196] width 26 height 26
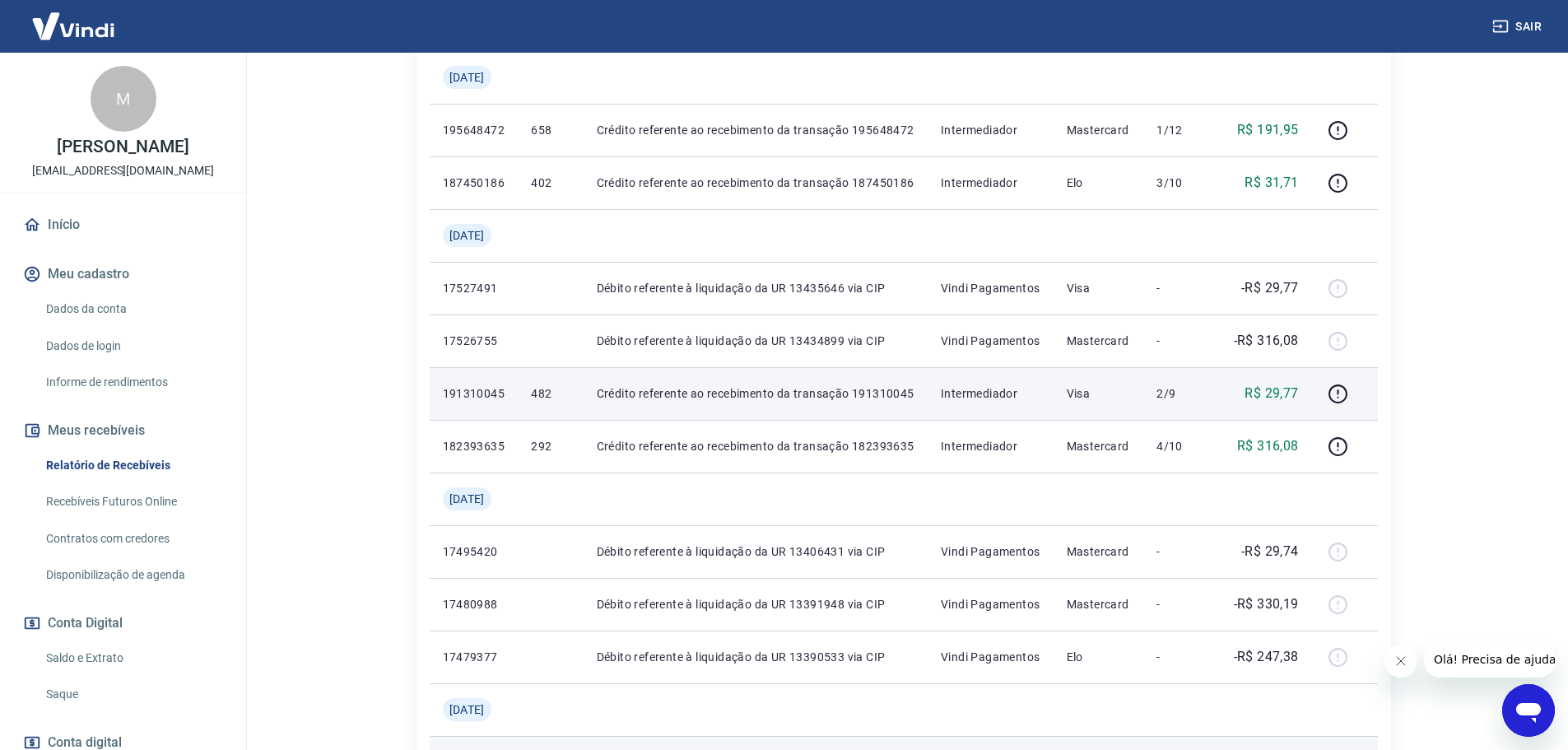
scroll to position [320, 0]
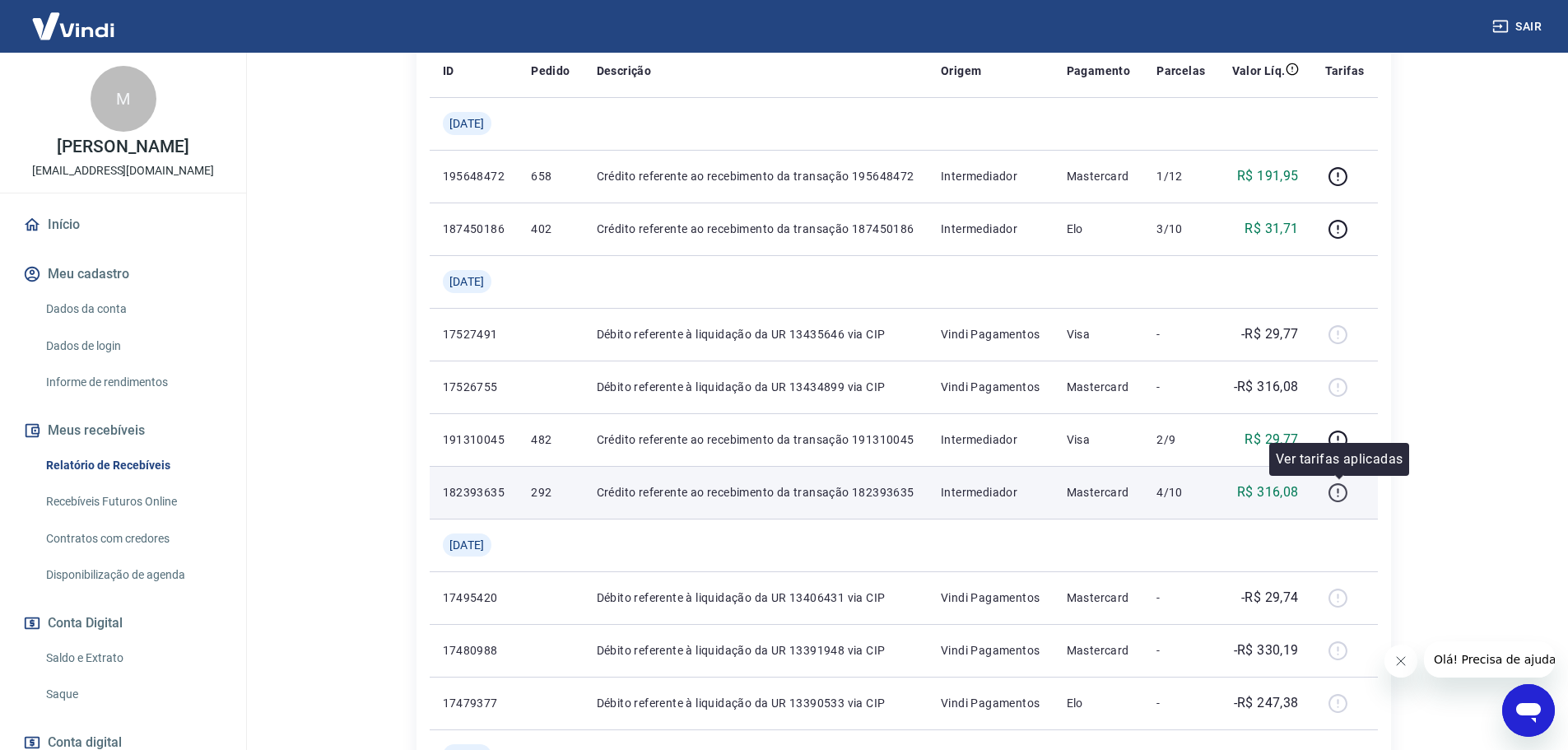
click at [1337, 487] on icon "button" at bounding box center [1338, 492] width 21 height 21
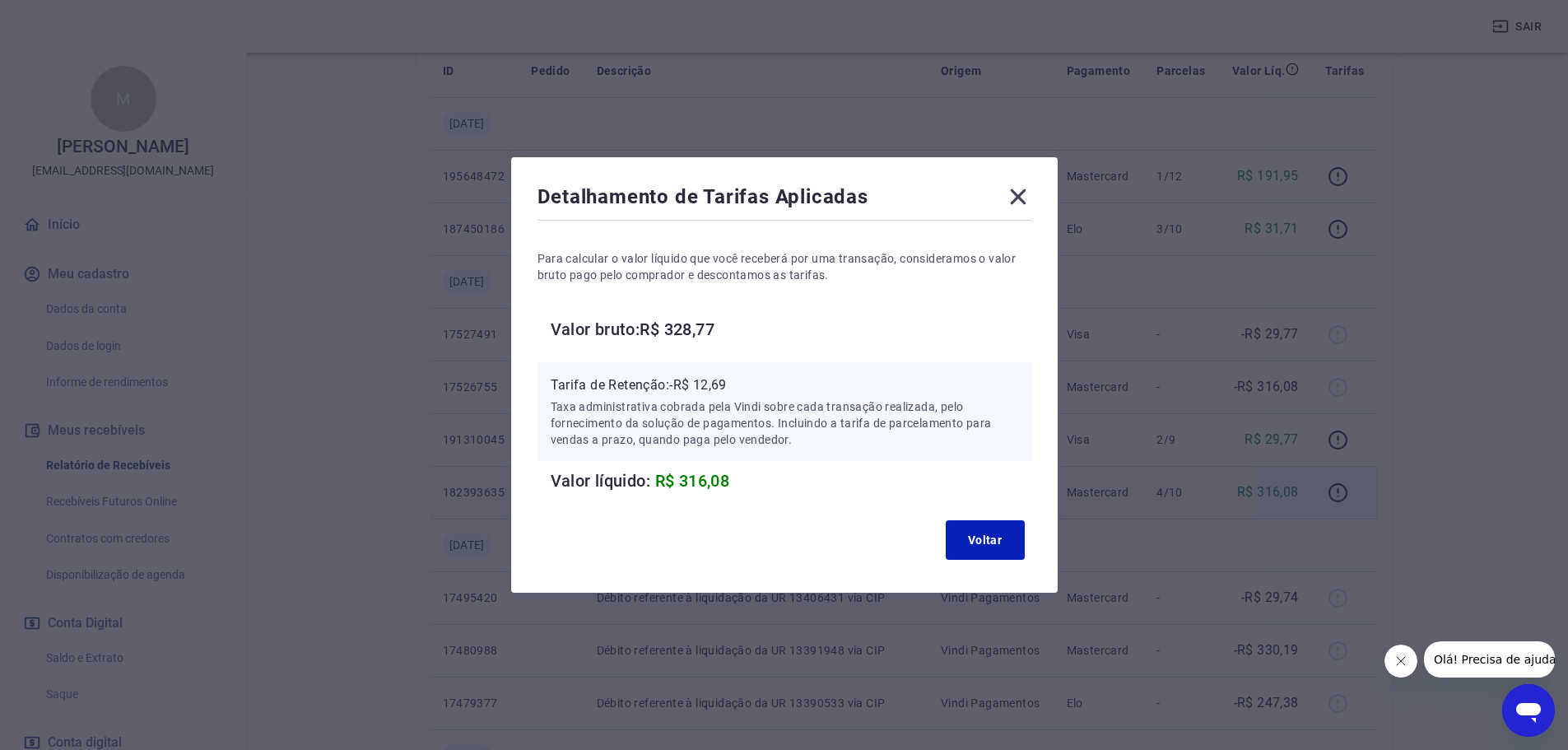
drag, startPoint x: 1030, startPoint y: 208, endPoint x: 1038, endPoint y: 215, distance: 10.6
click at [1031, 208] on icon at bounding box center [1018, 196] width 26 height 26
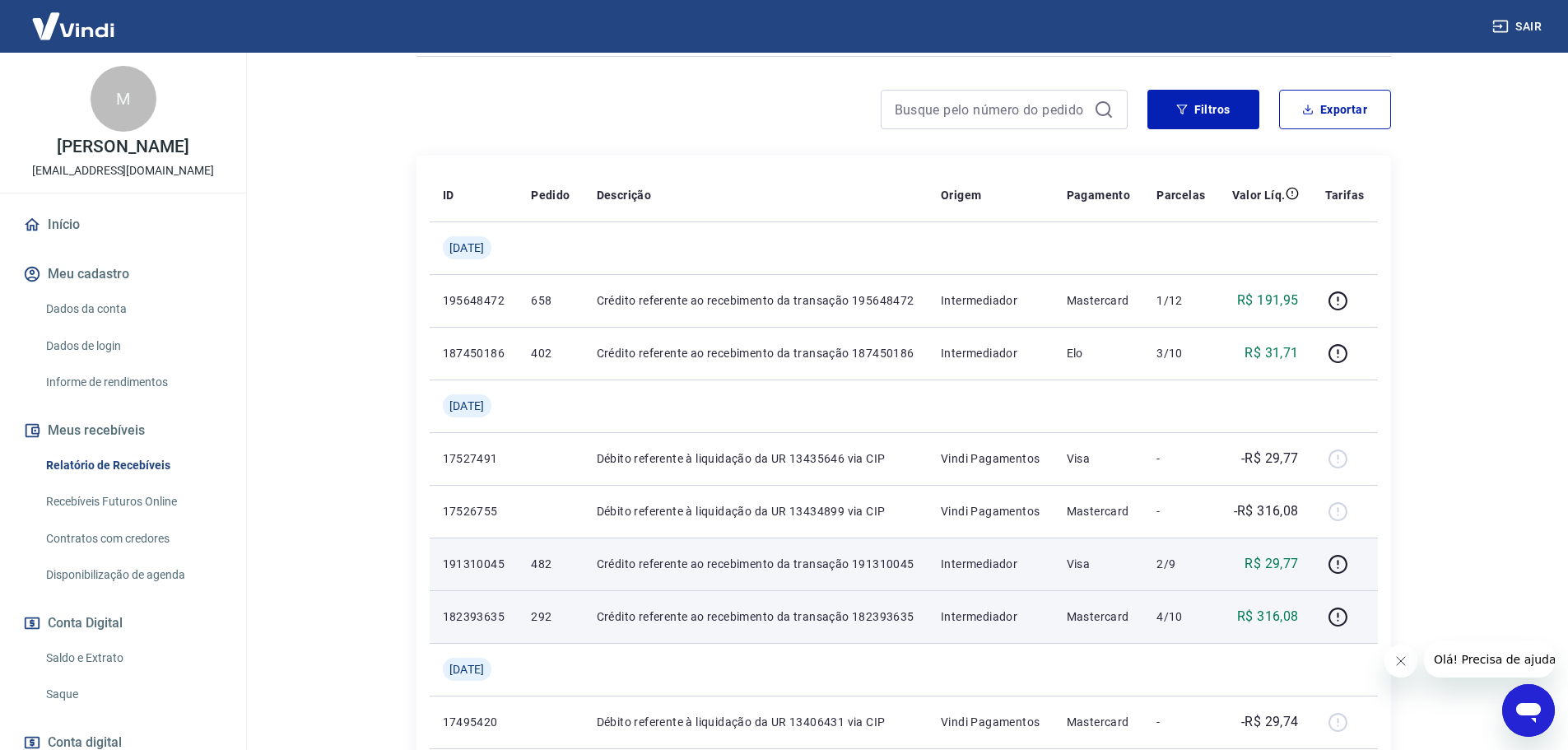
scroll to position [155, 0]
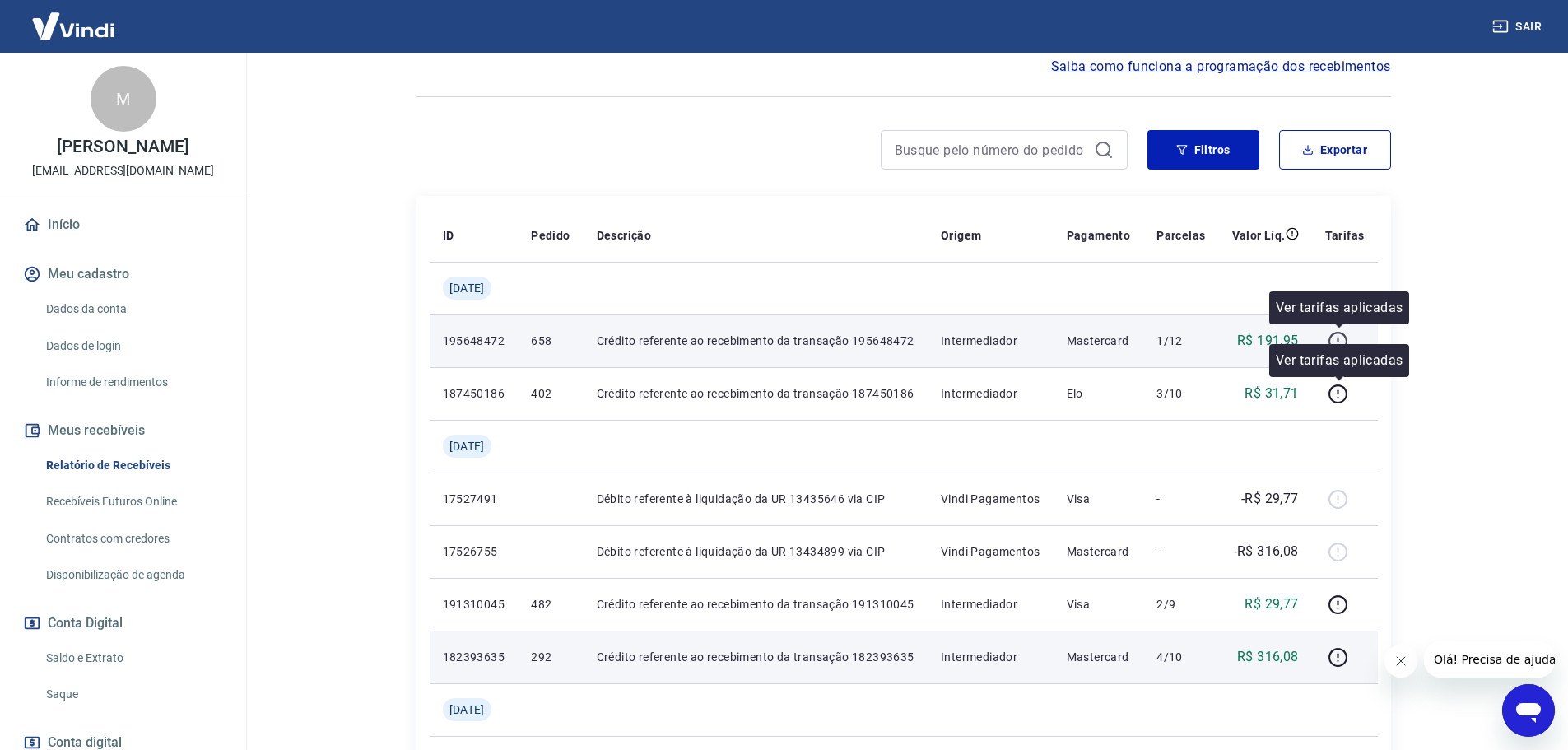
click at [1352, 338] on button "button" at bounding box center [1339, 340] width 26 height 26
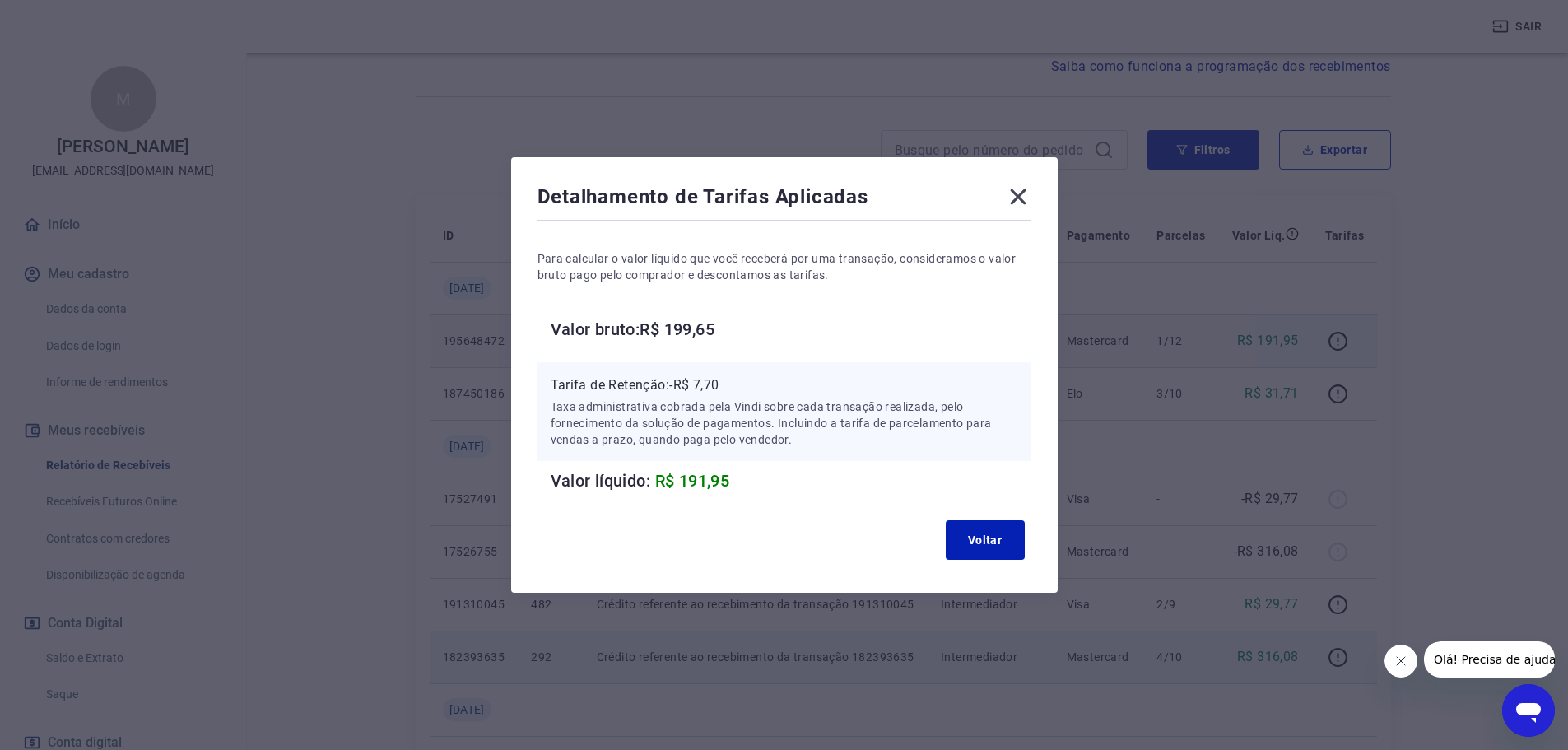
click at [1031, 199] on icon at bounding box center [1018, 196] width 26 height 26
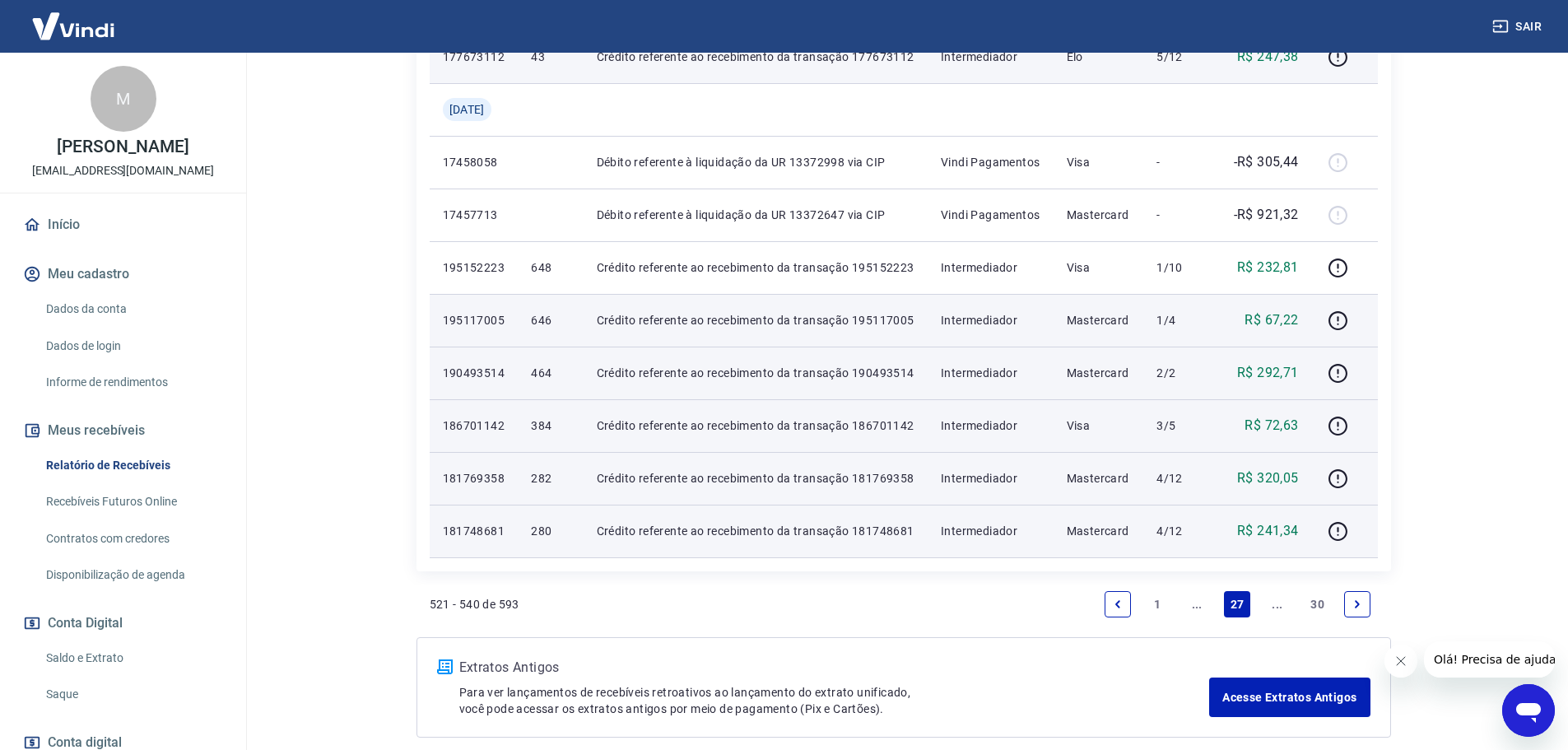
scroll to position [1307, 0]
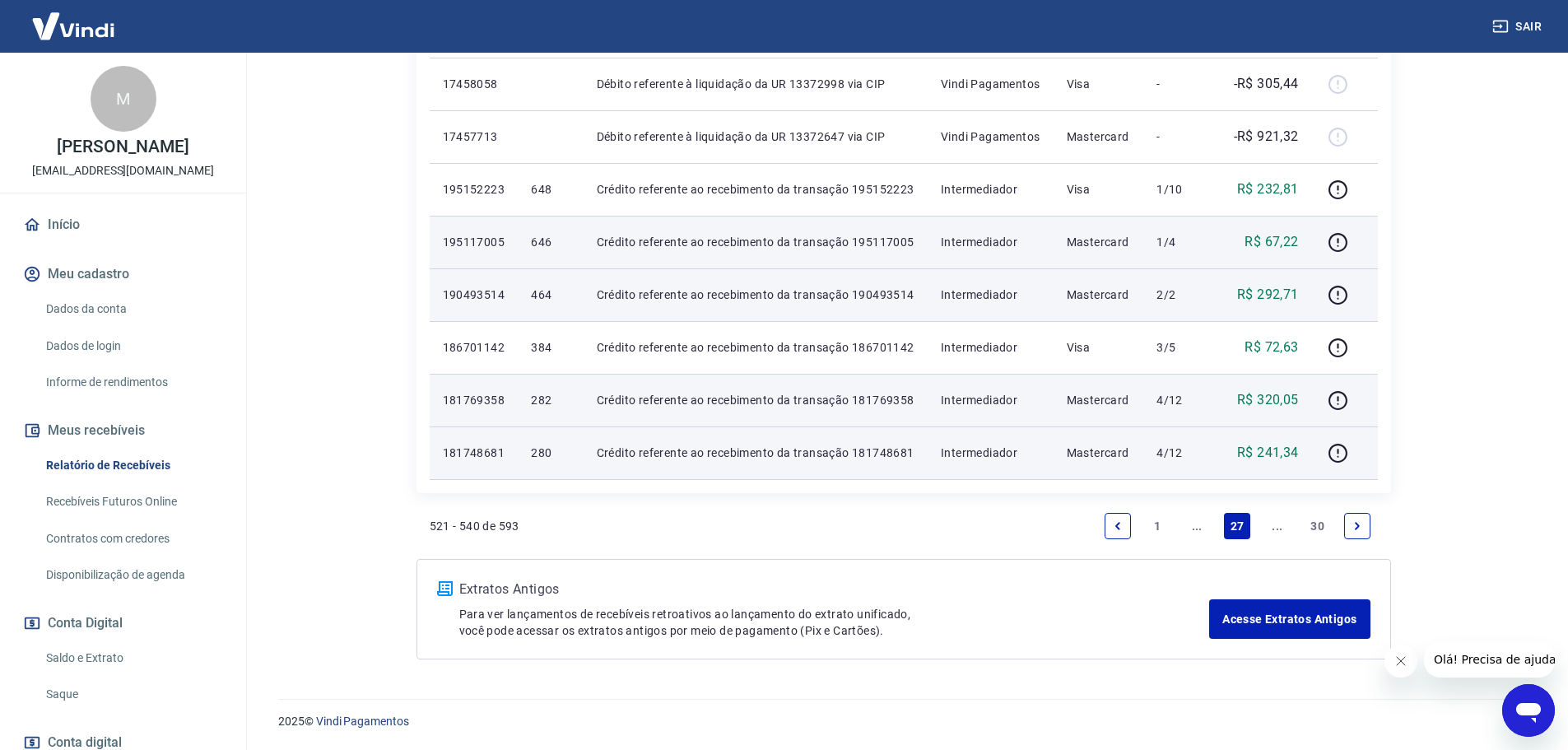
click at [1112, 520] on icon "Previous page" at bounding box center [1118, 525] width 11 height 11
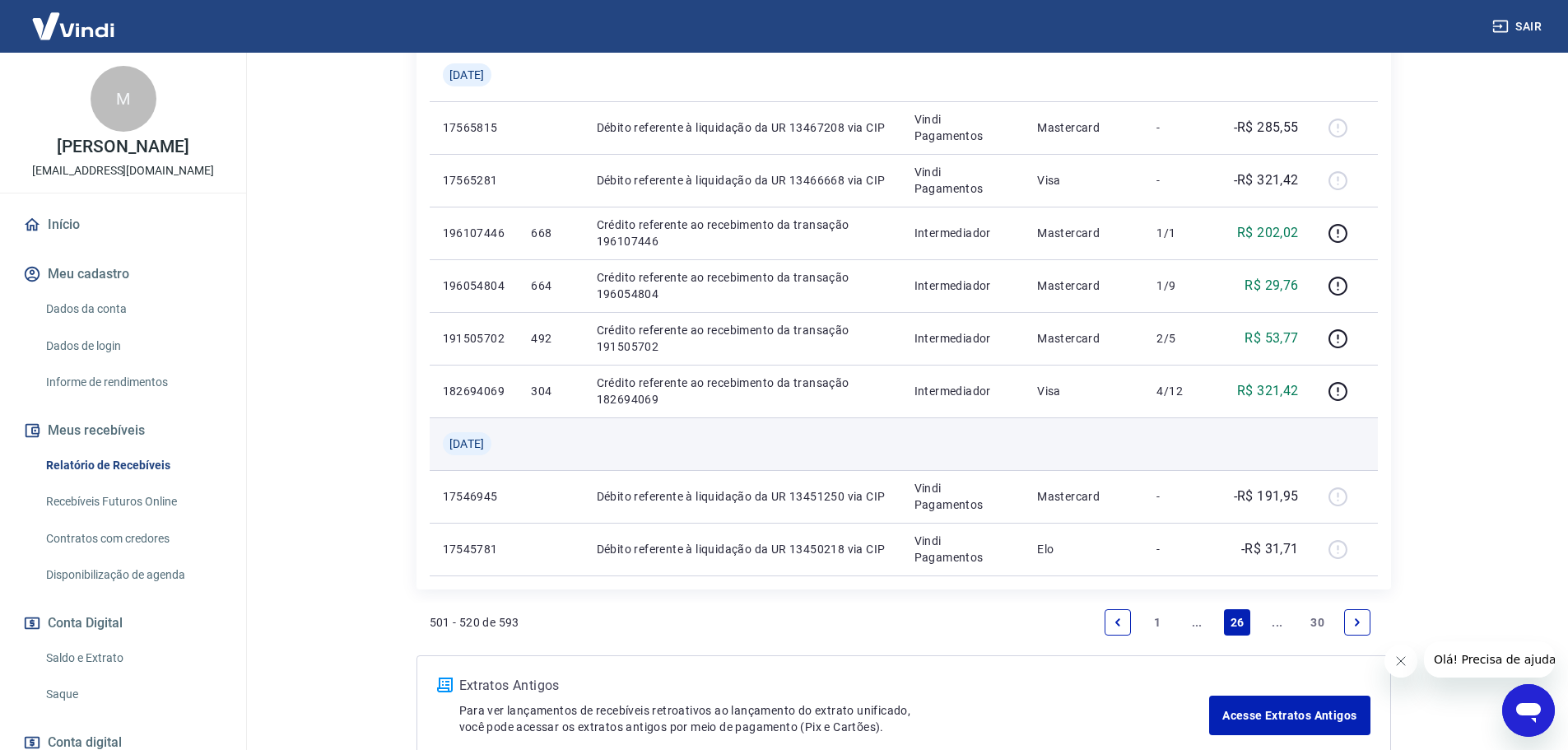
scroll to position [1234, 0]
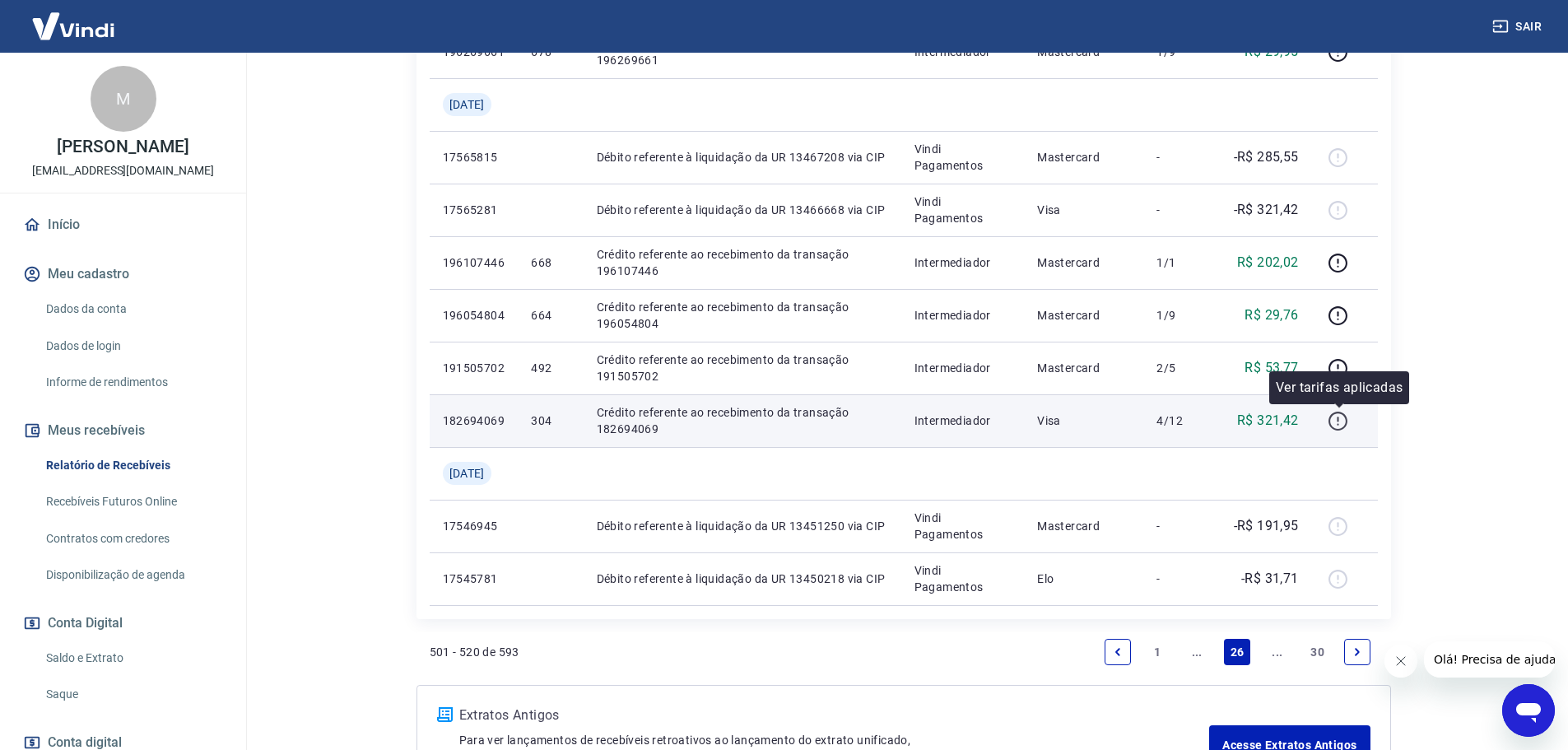
click at [1340, 427] on icon "button" at bounding box center [1338, 421] width 21 height 21
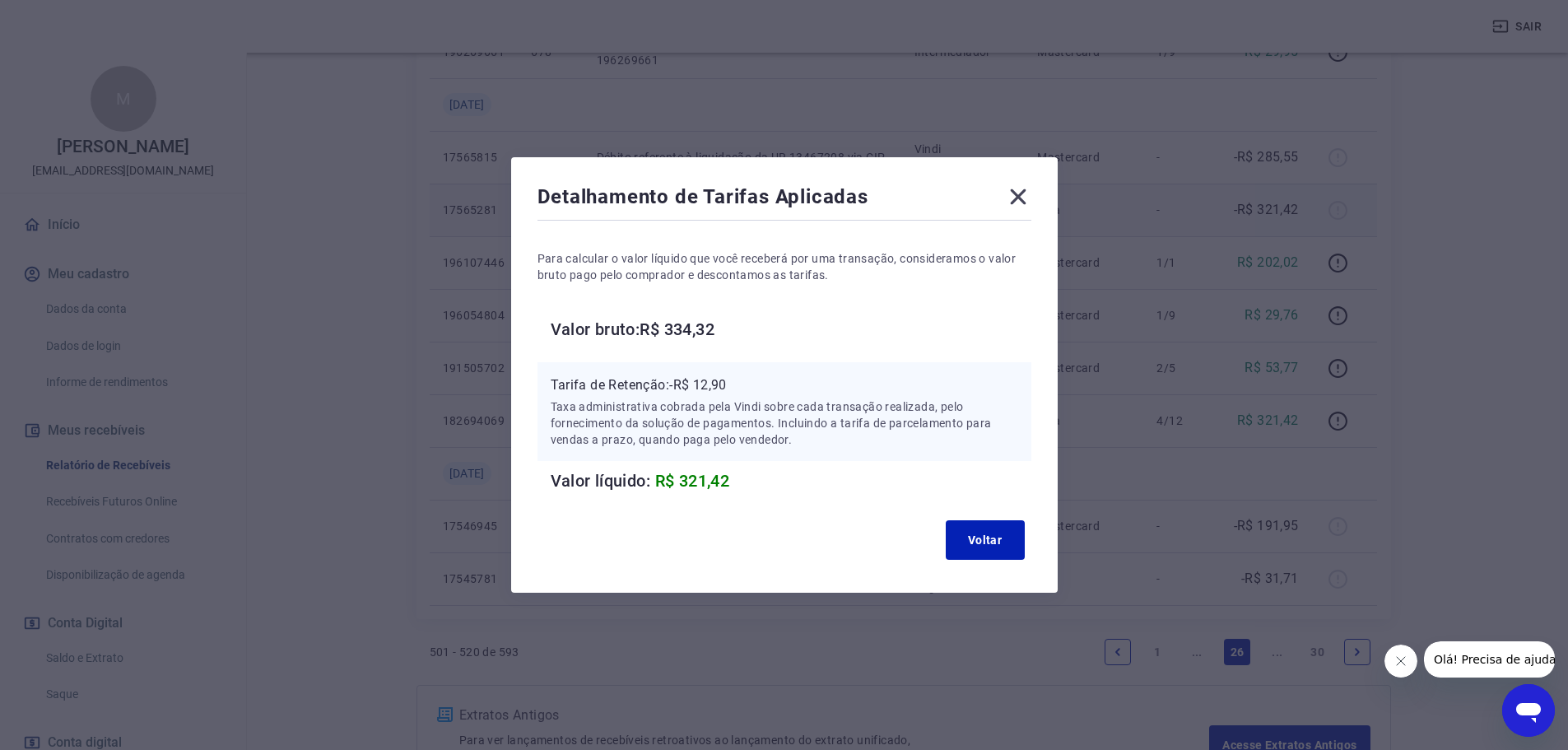
click at [1014, 195] on icon at bounding box center [1018, 196] width 26 height 26
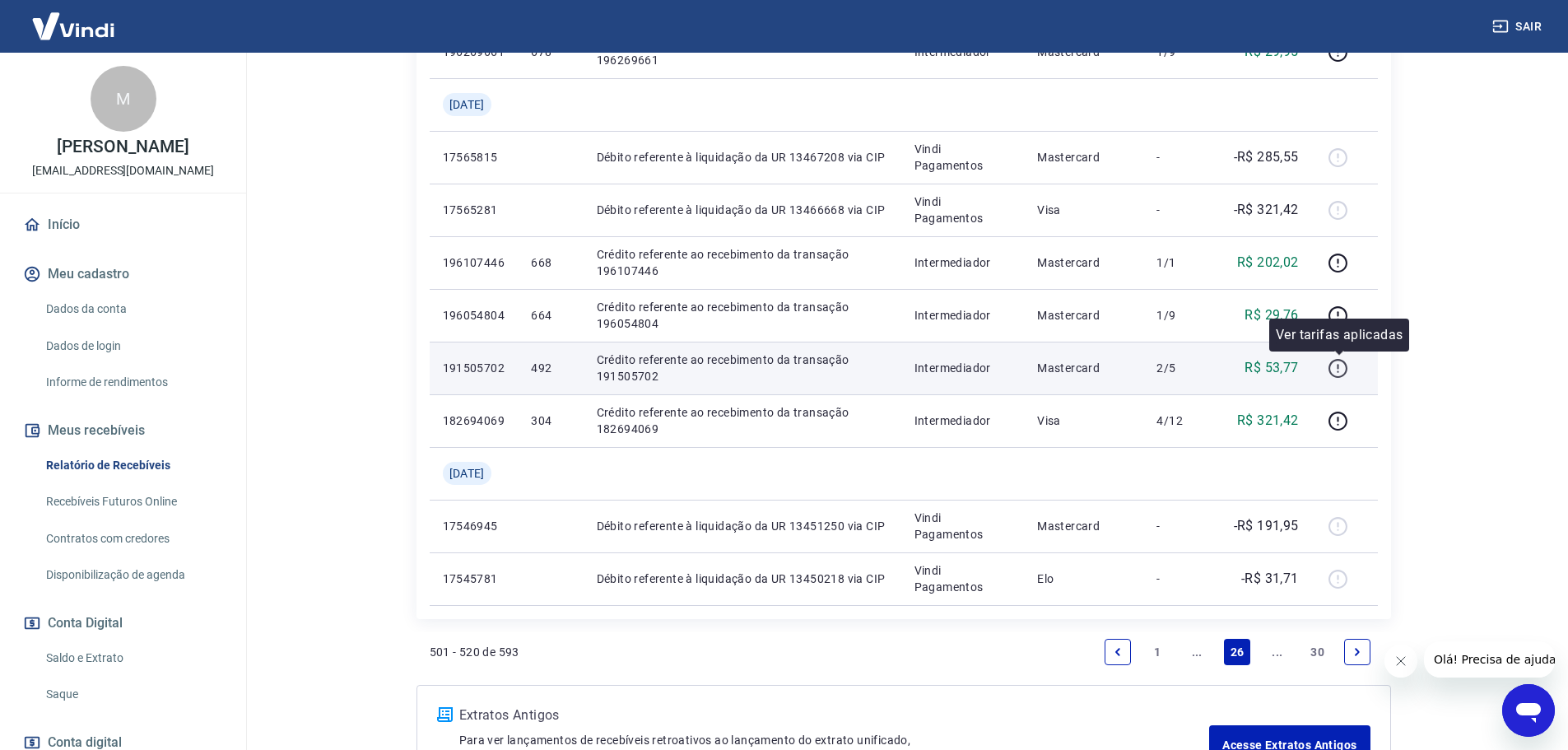
click at [1350, 367] on button "button" at bounding box center [1339, 367] width 26 height 26
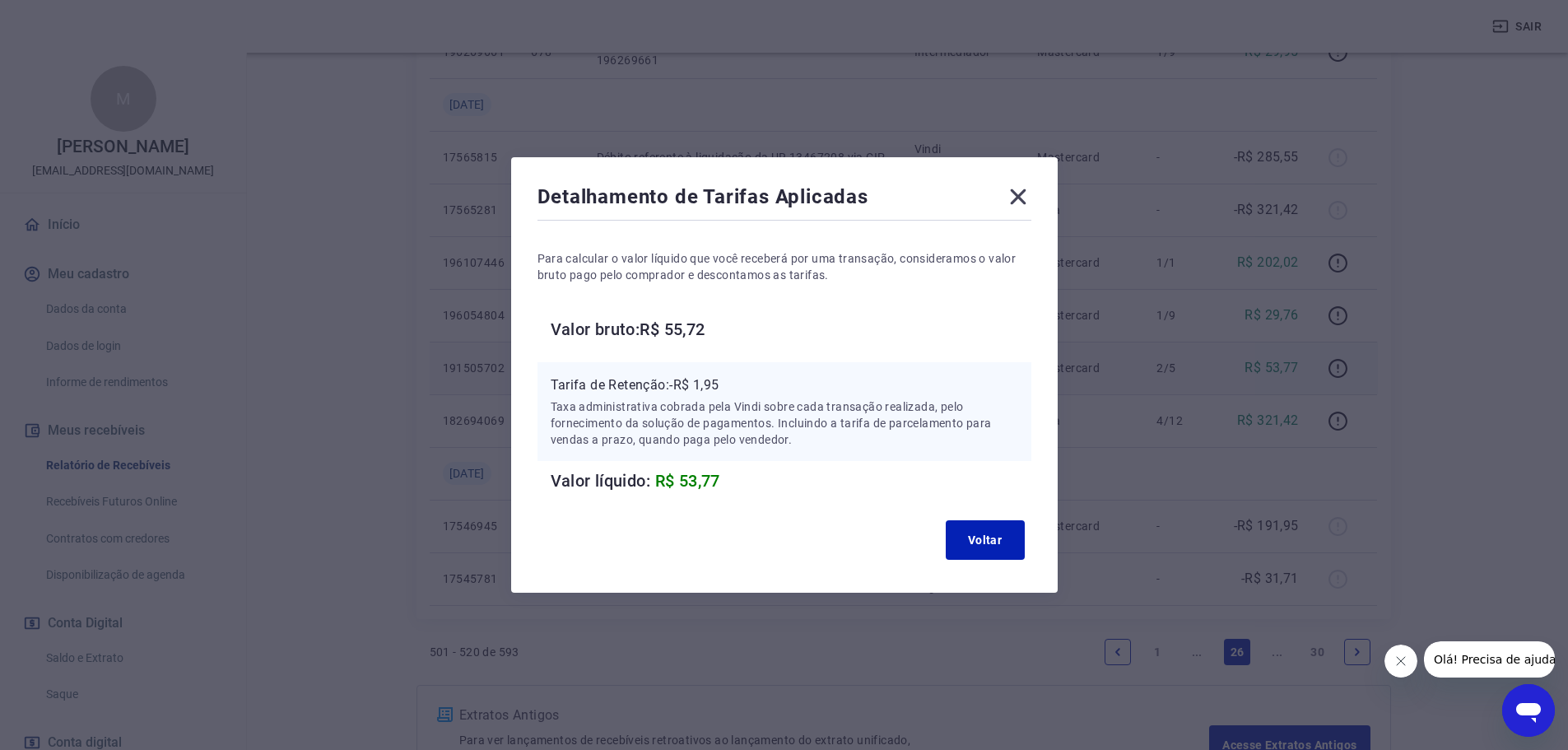
click at [1026, 200] on icon at bounding box center [1017, 196] width 16 height 16
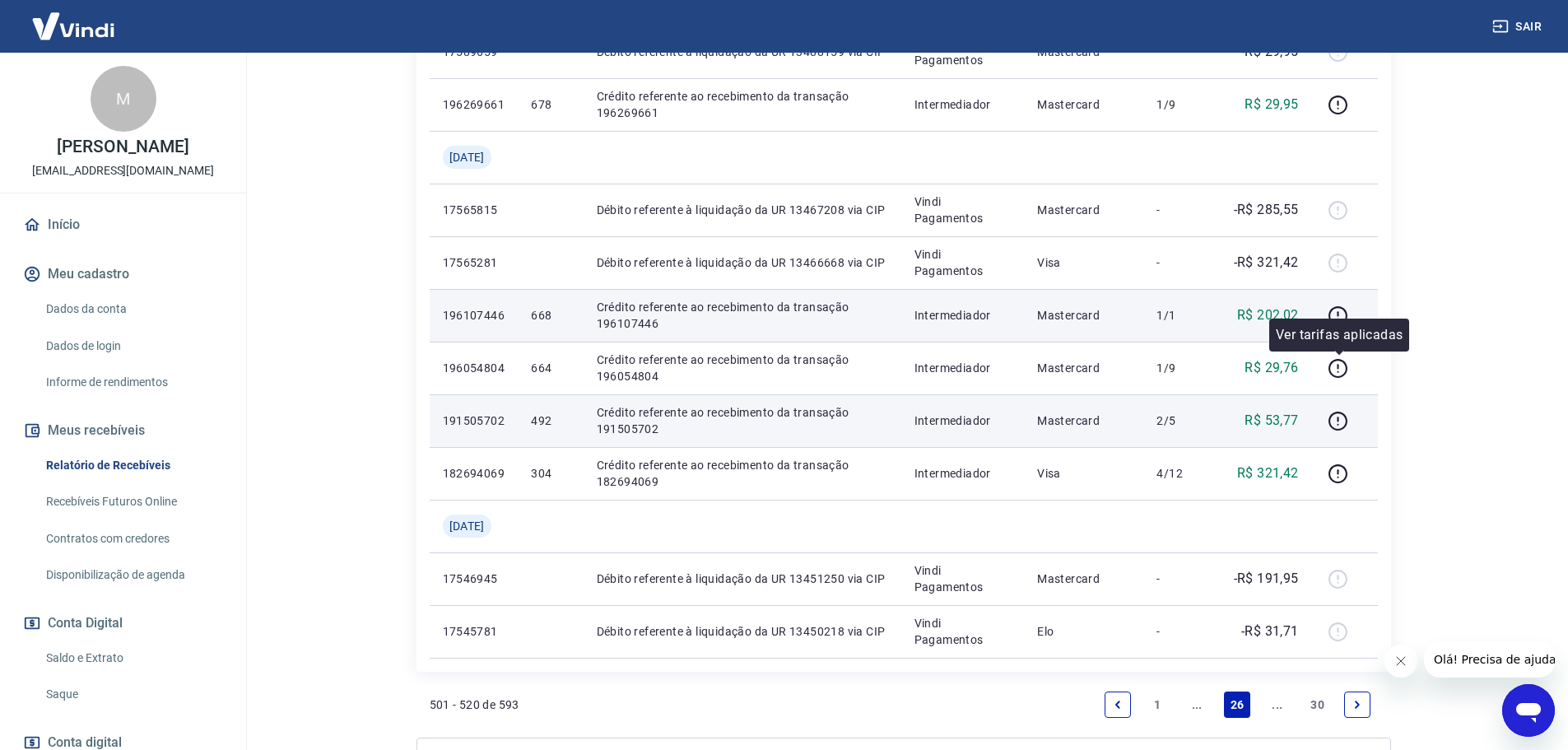
scroll to position [1152, 0]
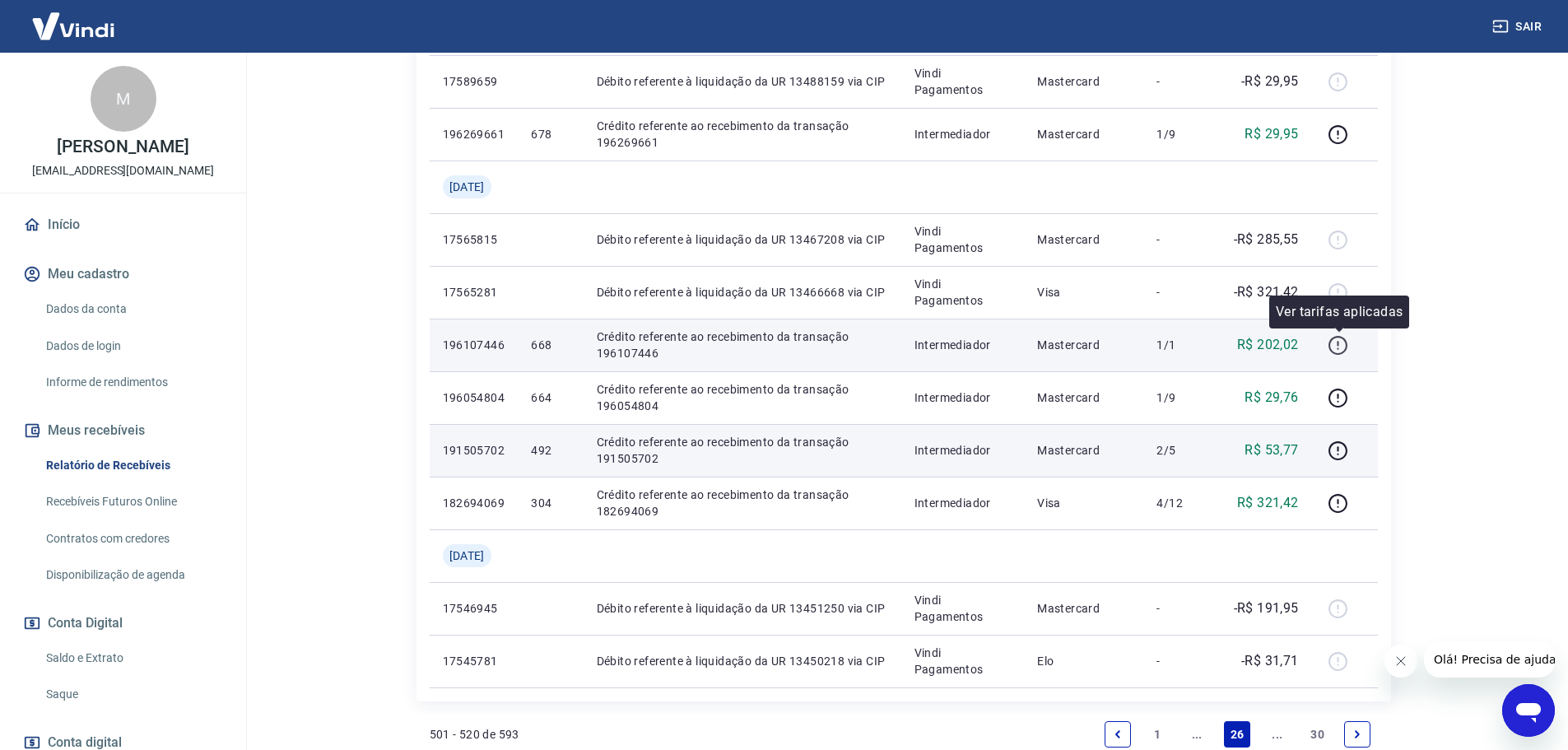
click at [1338, 344] on icon "button" at bounding box center [1338, 345] width 21 height 21
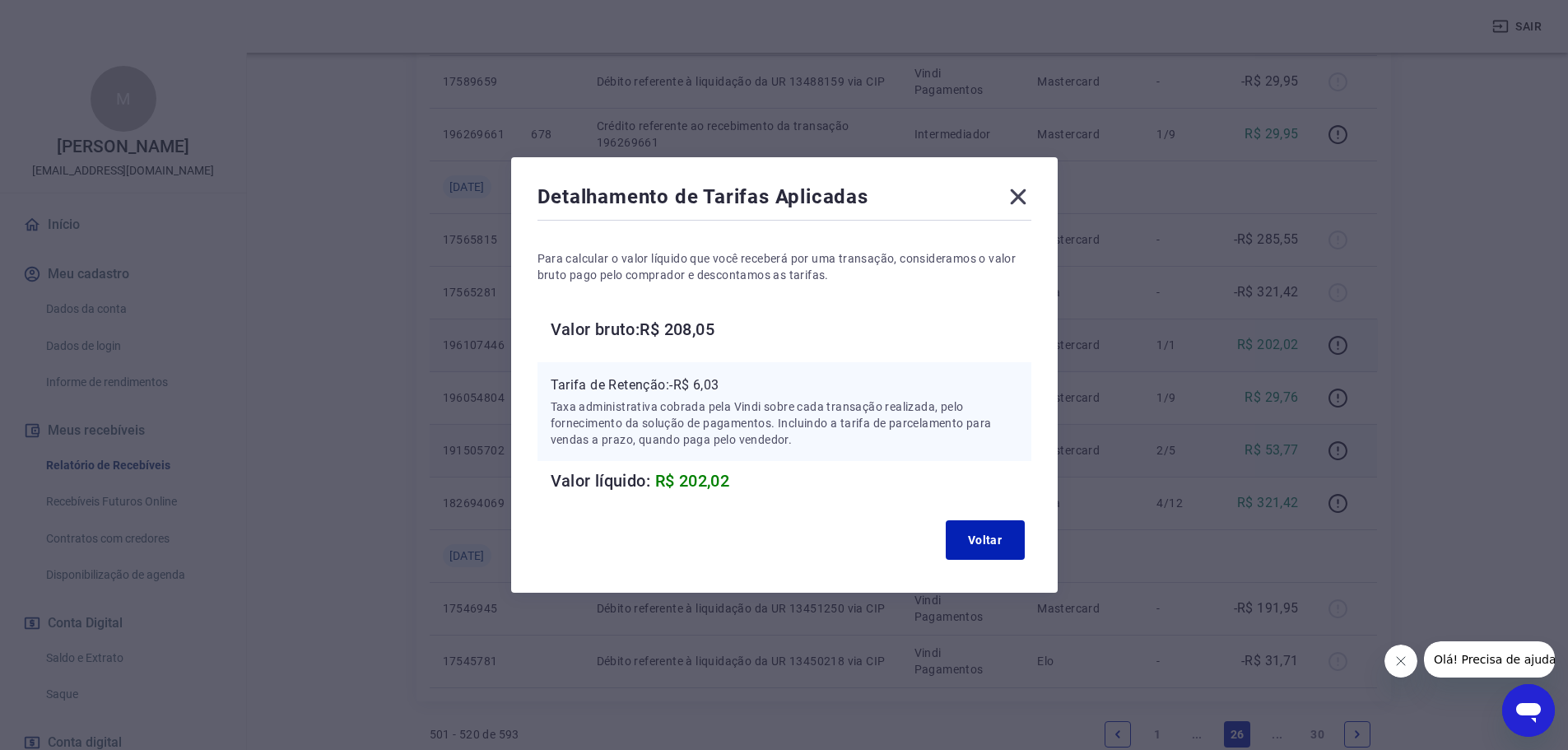
click at [1020, 195] on icon at bounding box center [1018, 196] width 26 height 26
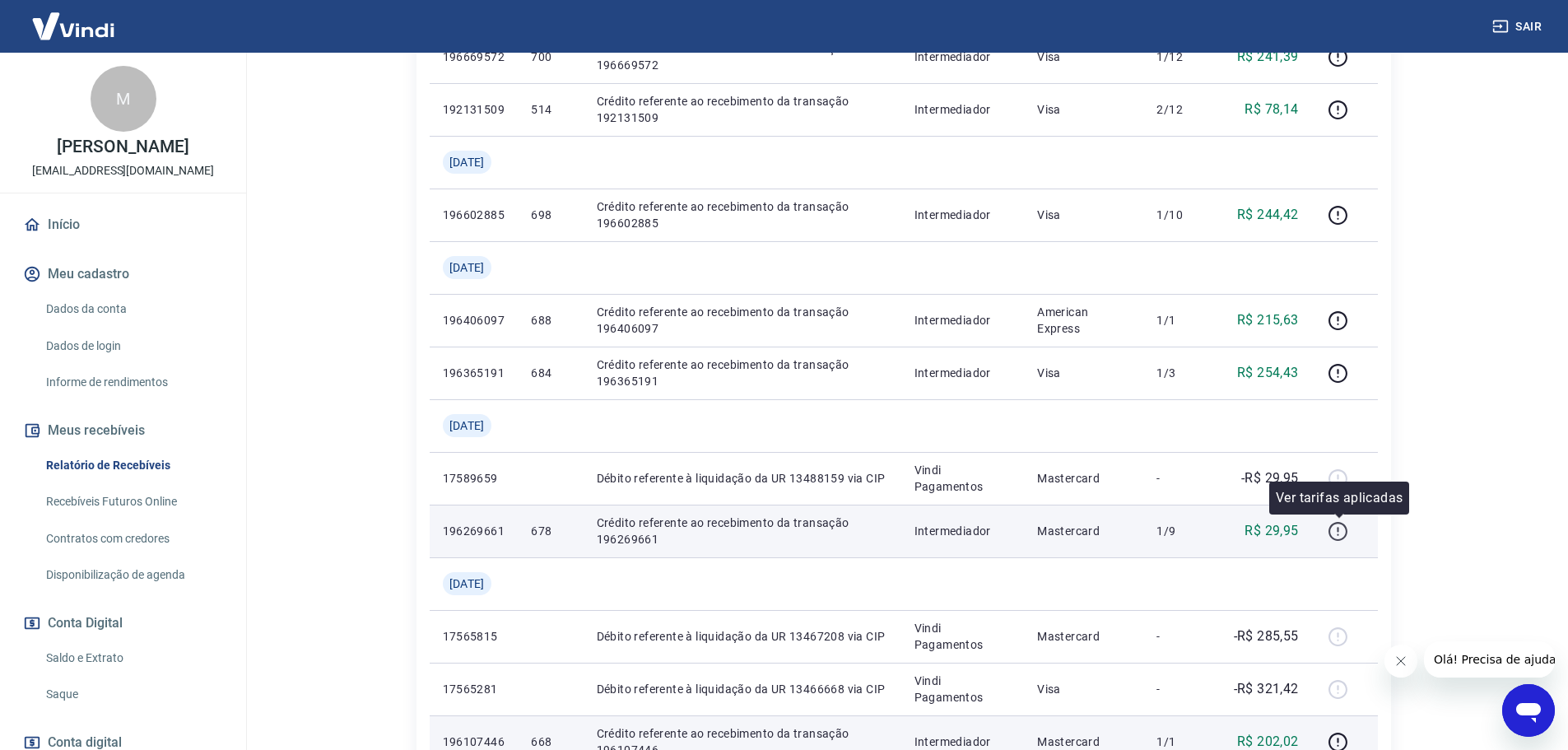
scroll to position [741, 0]
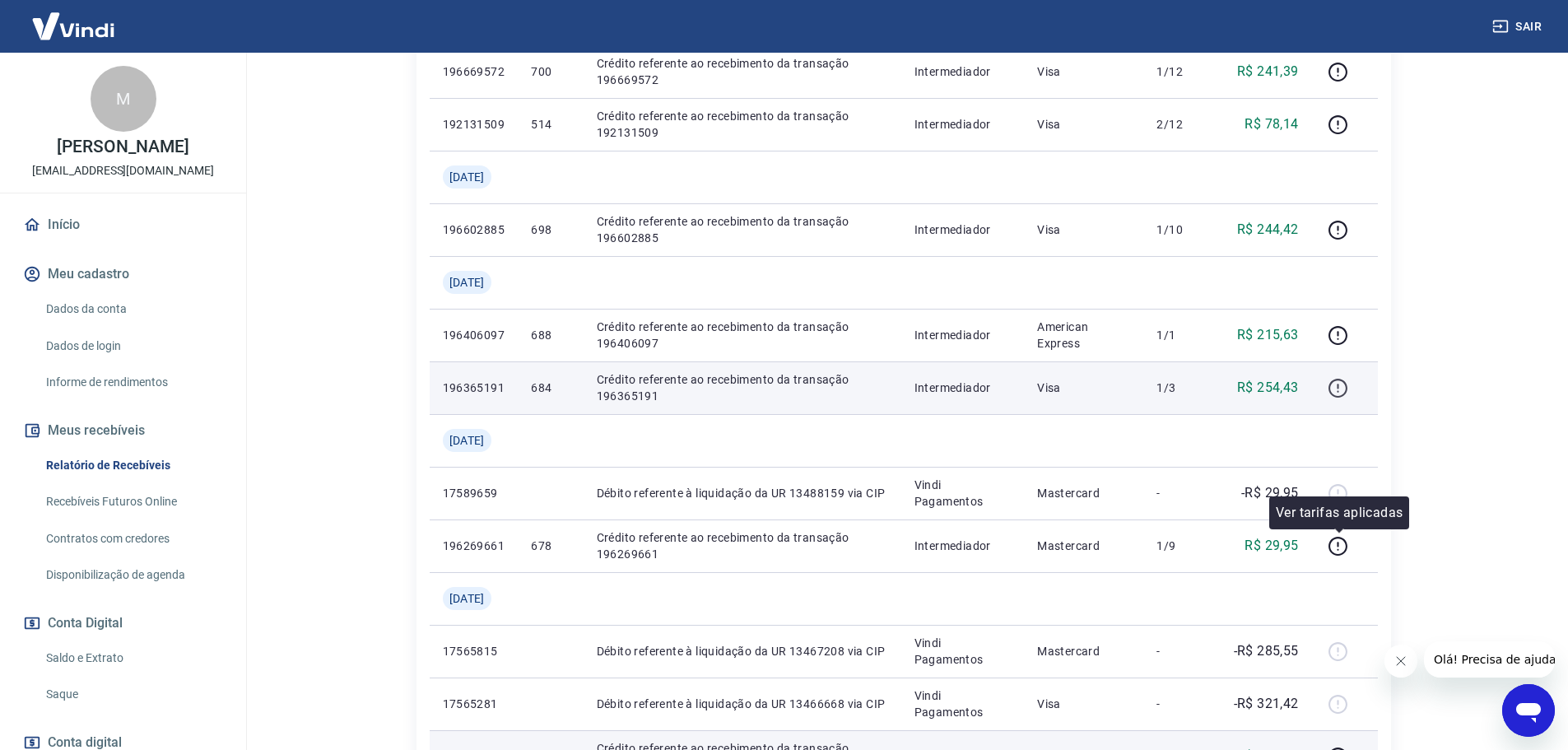
click at [1341, 383] on icon "button" at bounding box center [1338, 388] width 21 height 21
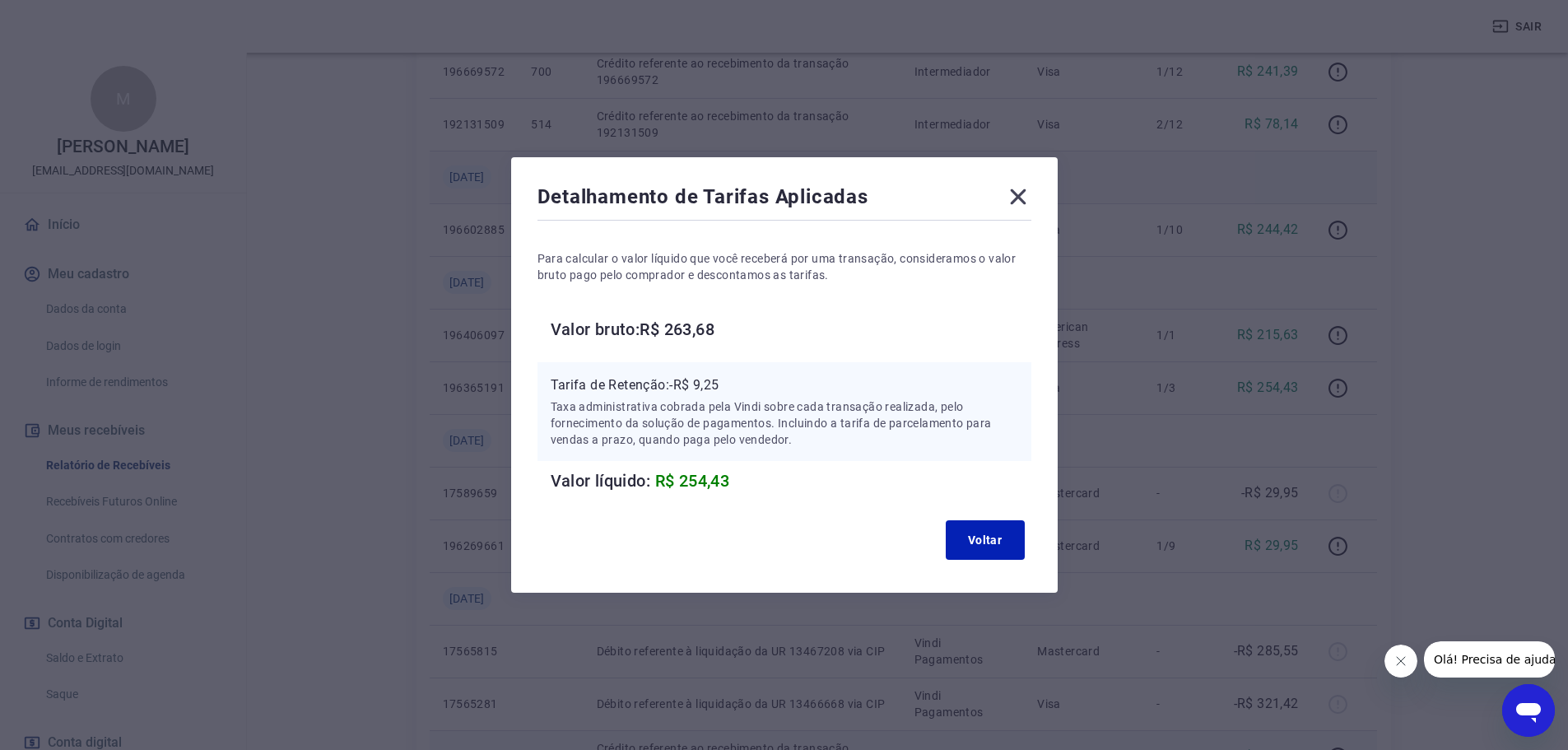
click at [1029, 195] on icon at bounding box center [1018, 196] width 26 height 26
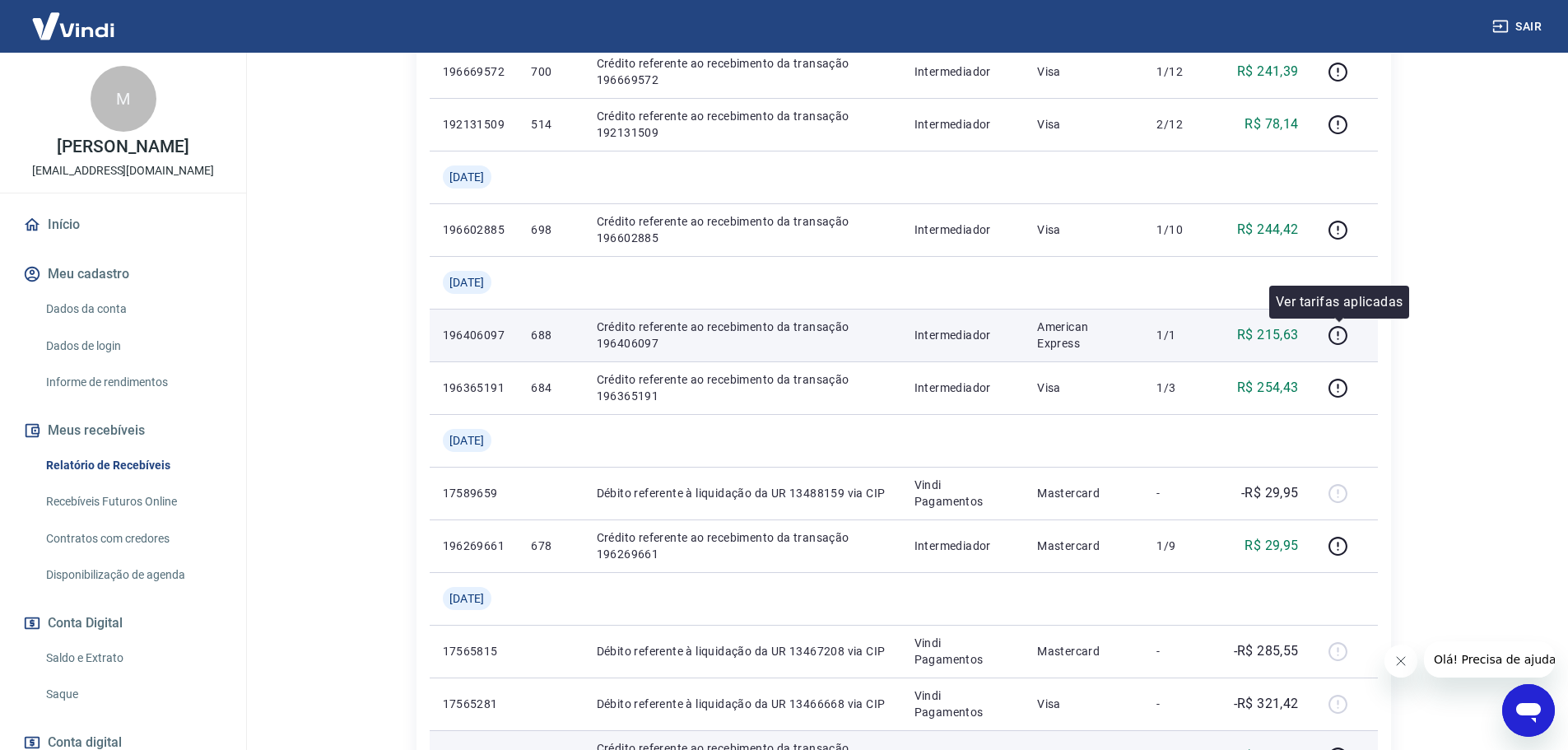
click at [1354, 334] on div at bounding box center [1345, 335] width 39 height 26
click at [1337, 336] on icon "button" at bounding box center [1338, 336] width 21 height 21
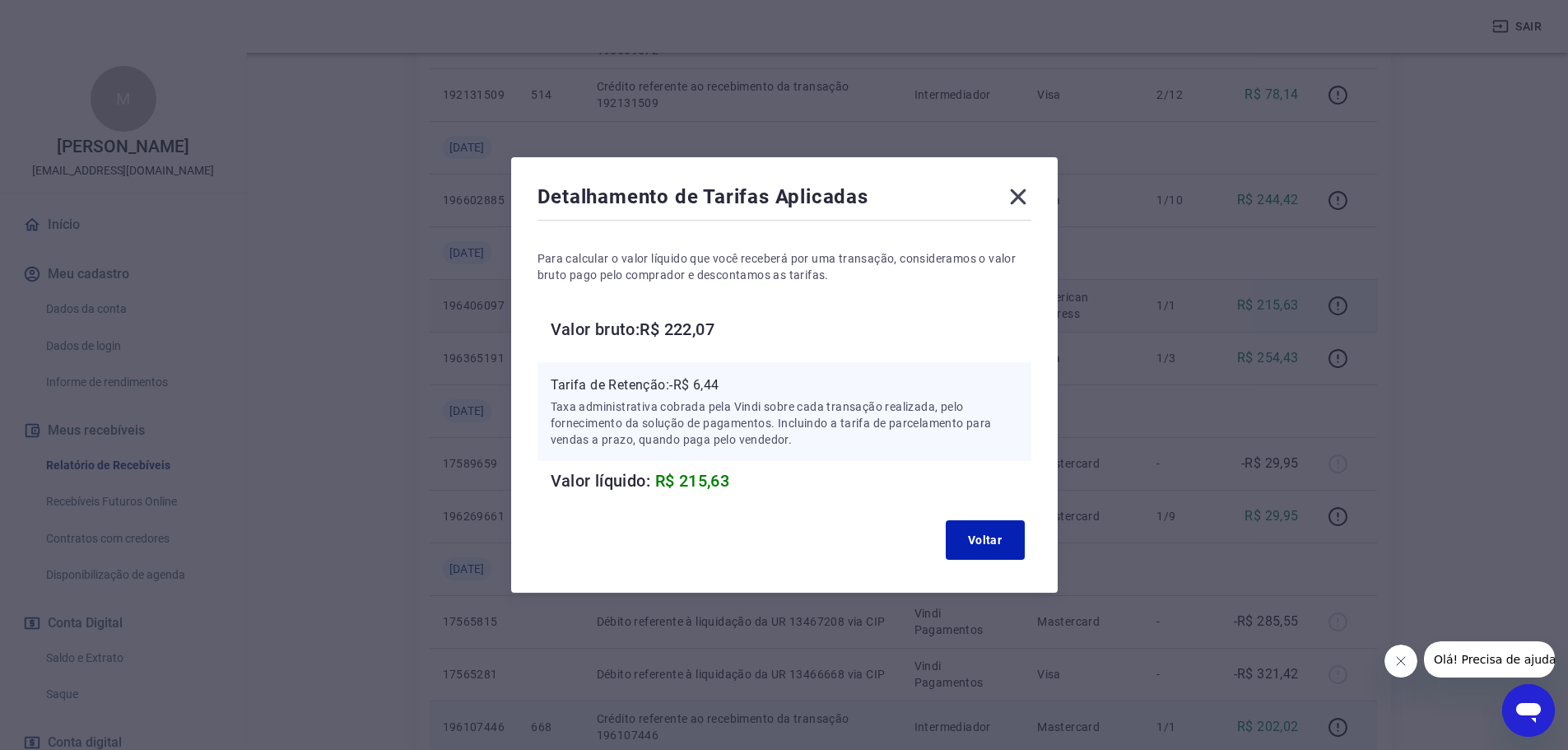
scroll to position [822, 0]
click at [1031, 188] on icon at bounding box center [1018, 196] width 26 height 26
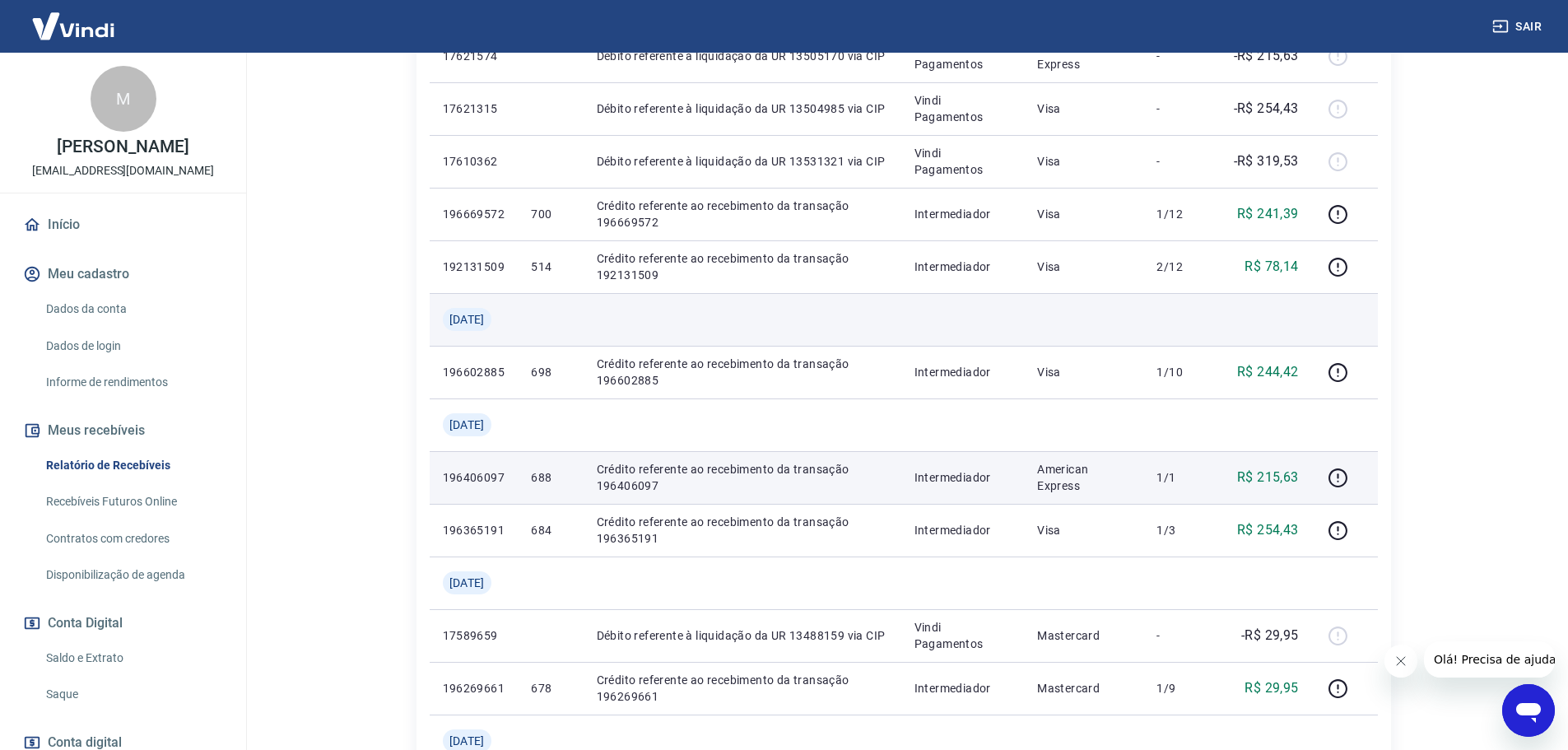
scroll to position [576, 0]
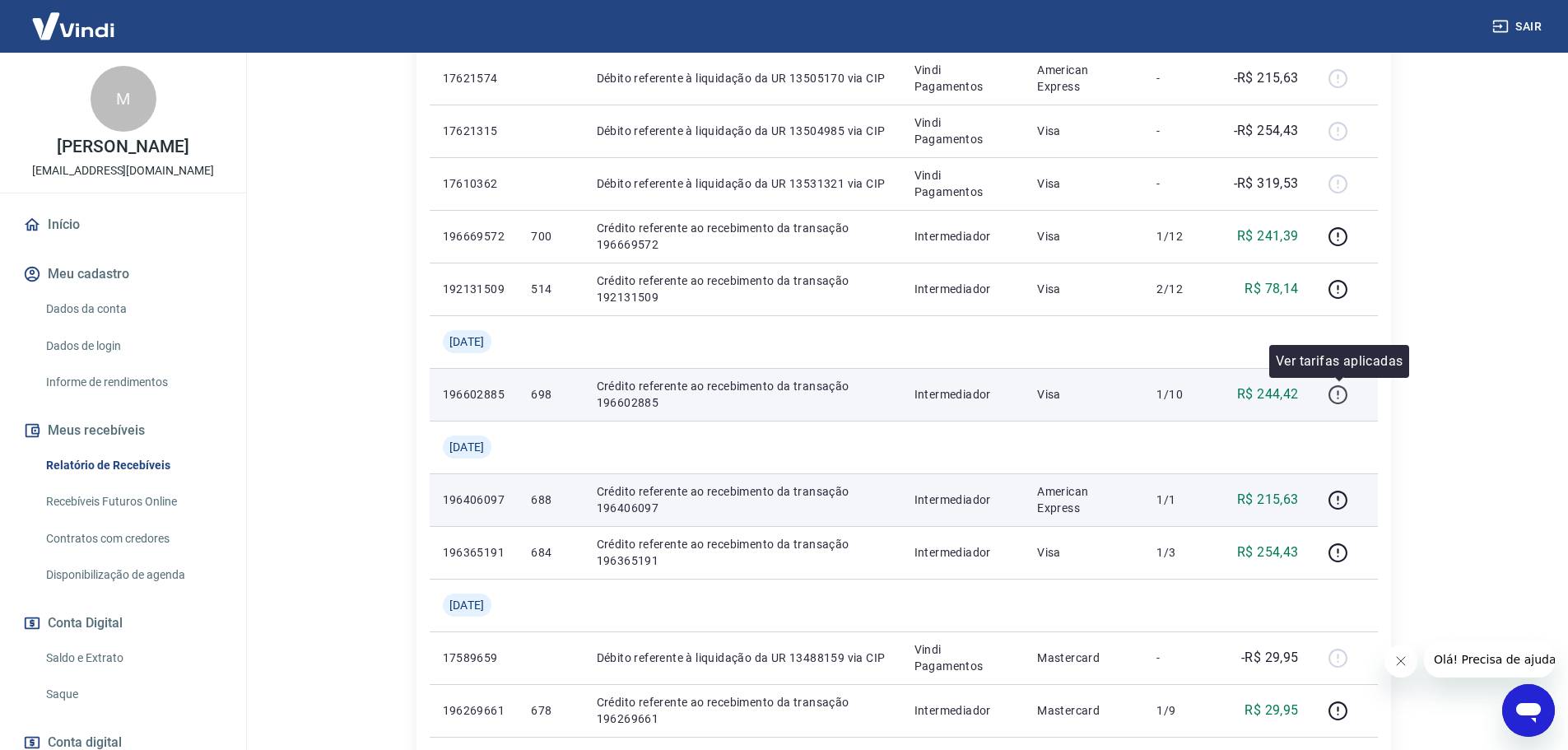
click at [1347, 393] on icon "button" at bounding box center [1338, 395] width 19 height 19
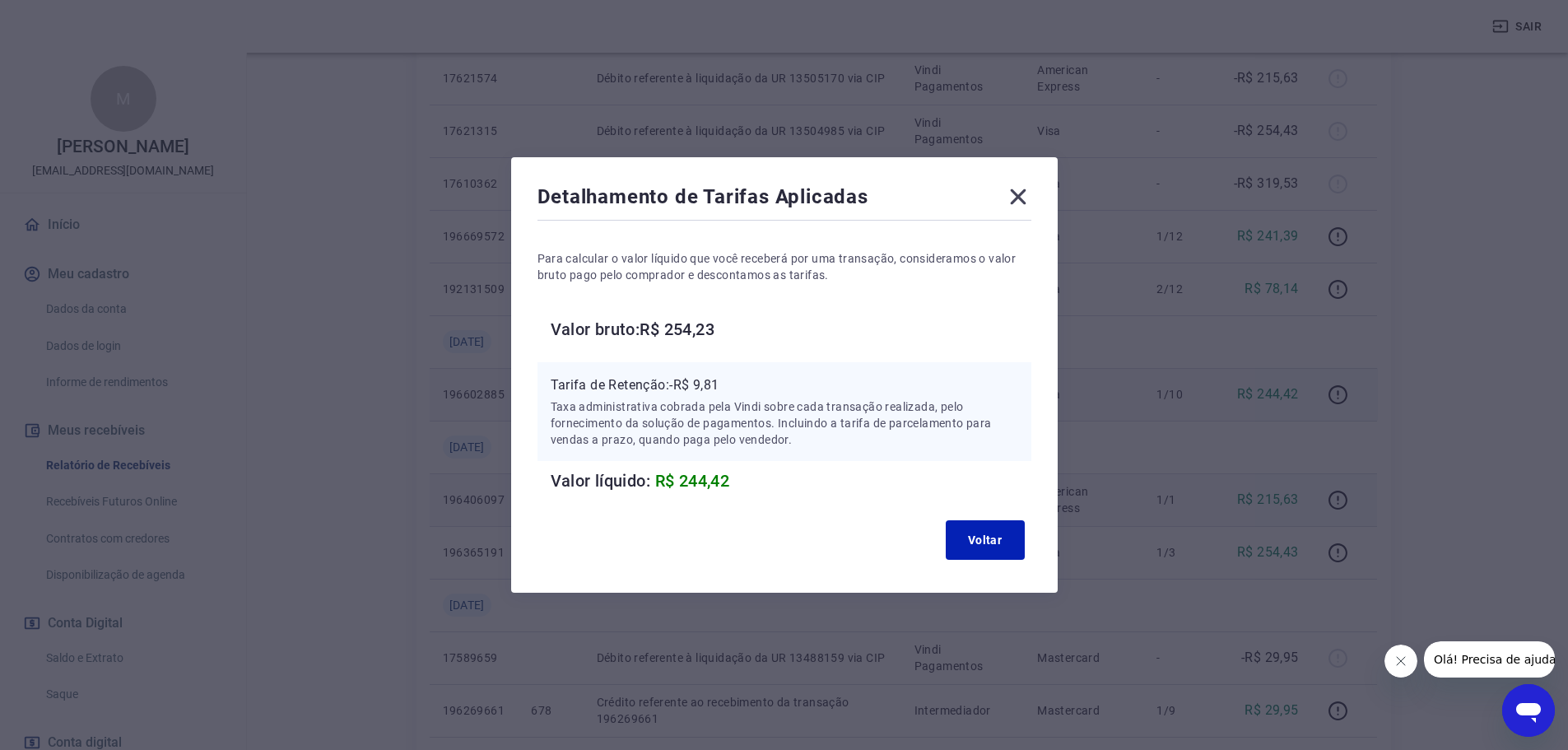
click at [1026, 198] on icon at bounding box center [1017, 196] width 16 height 16
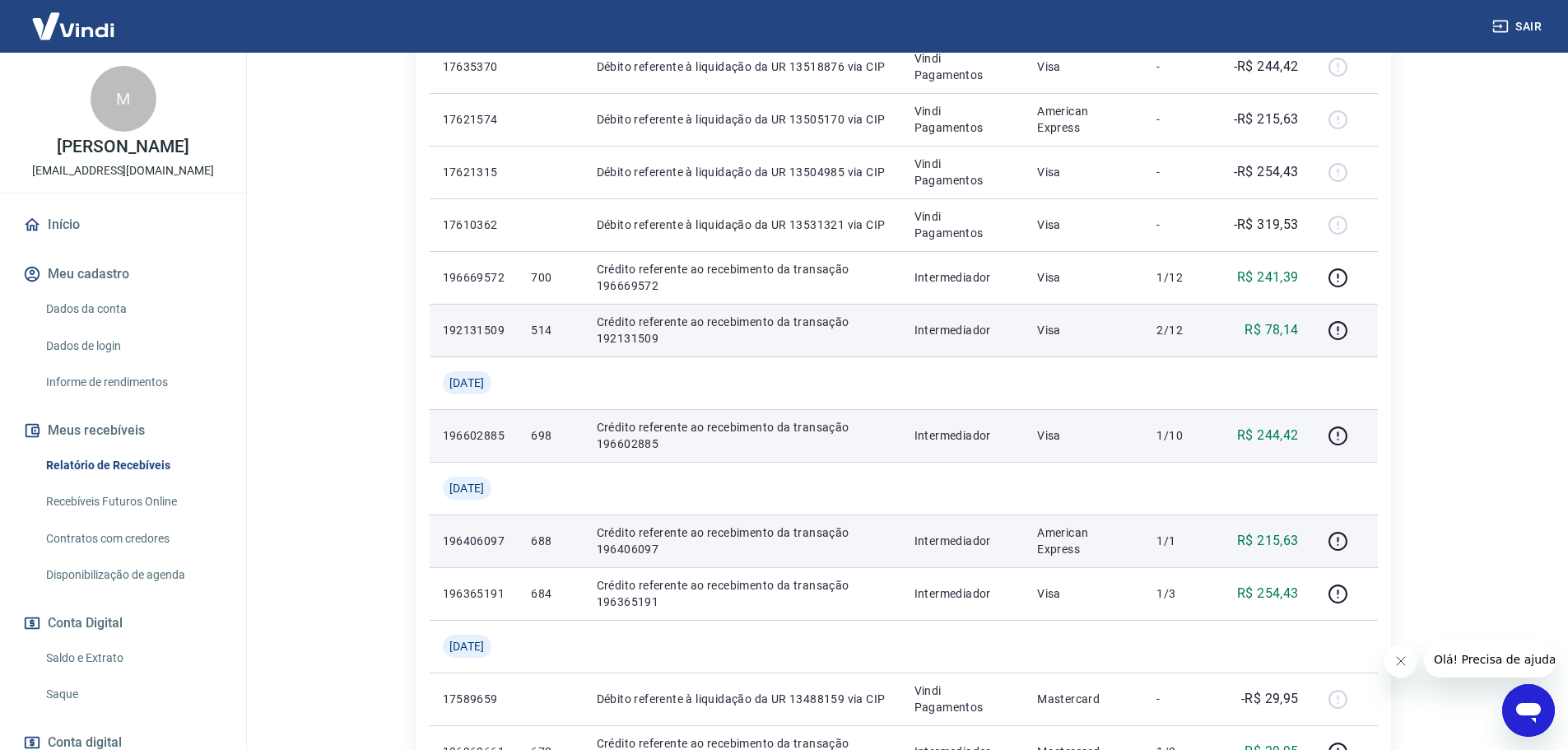
scroll to position [493, 0]
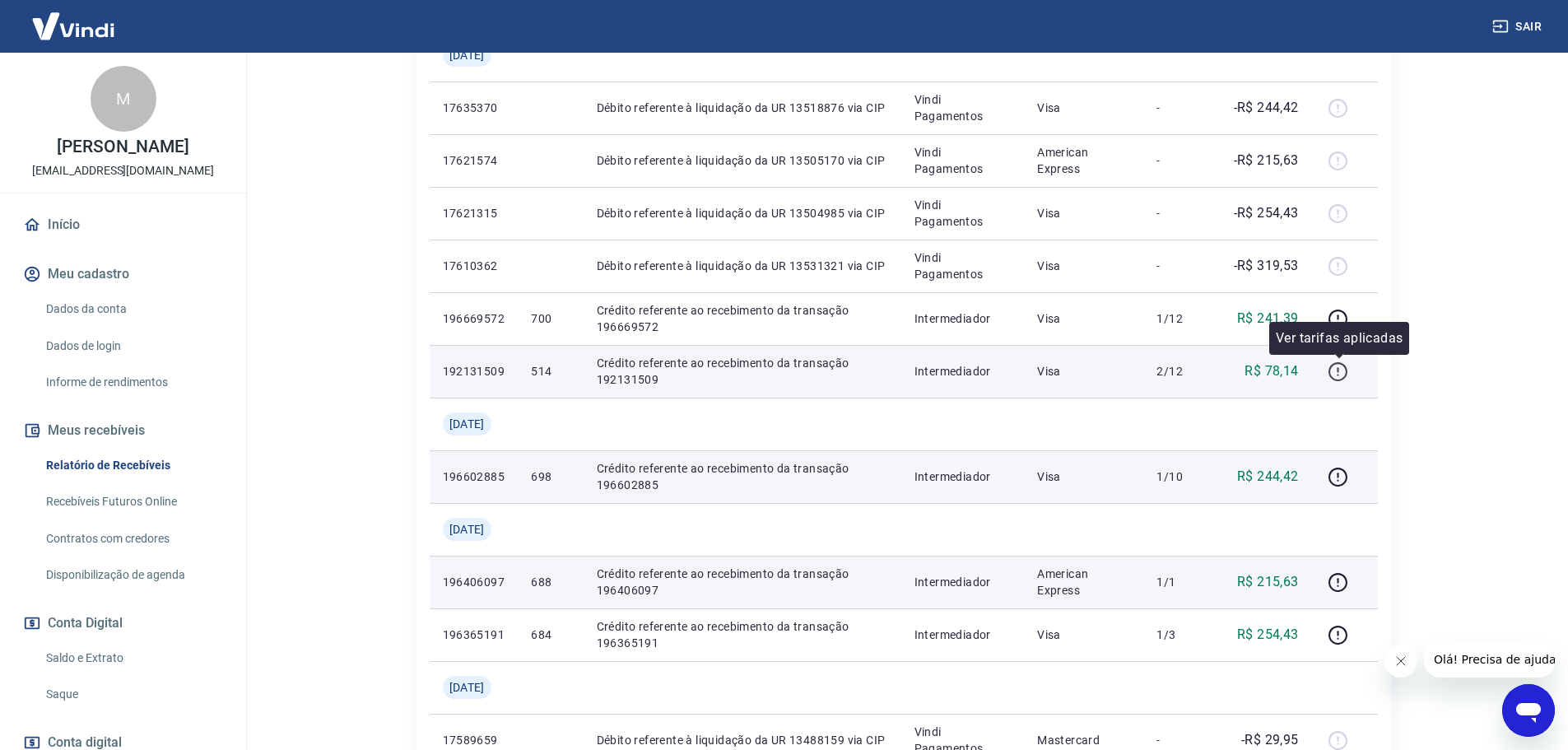
click at [1351, 370] on button "button" at bounding box center [1339, 371] width 26 height 26
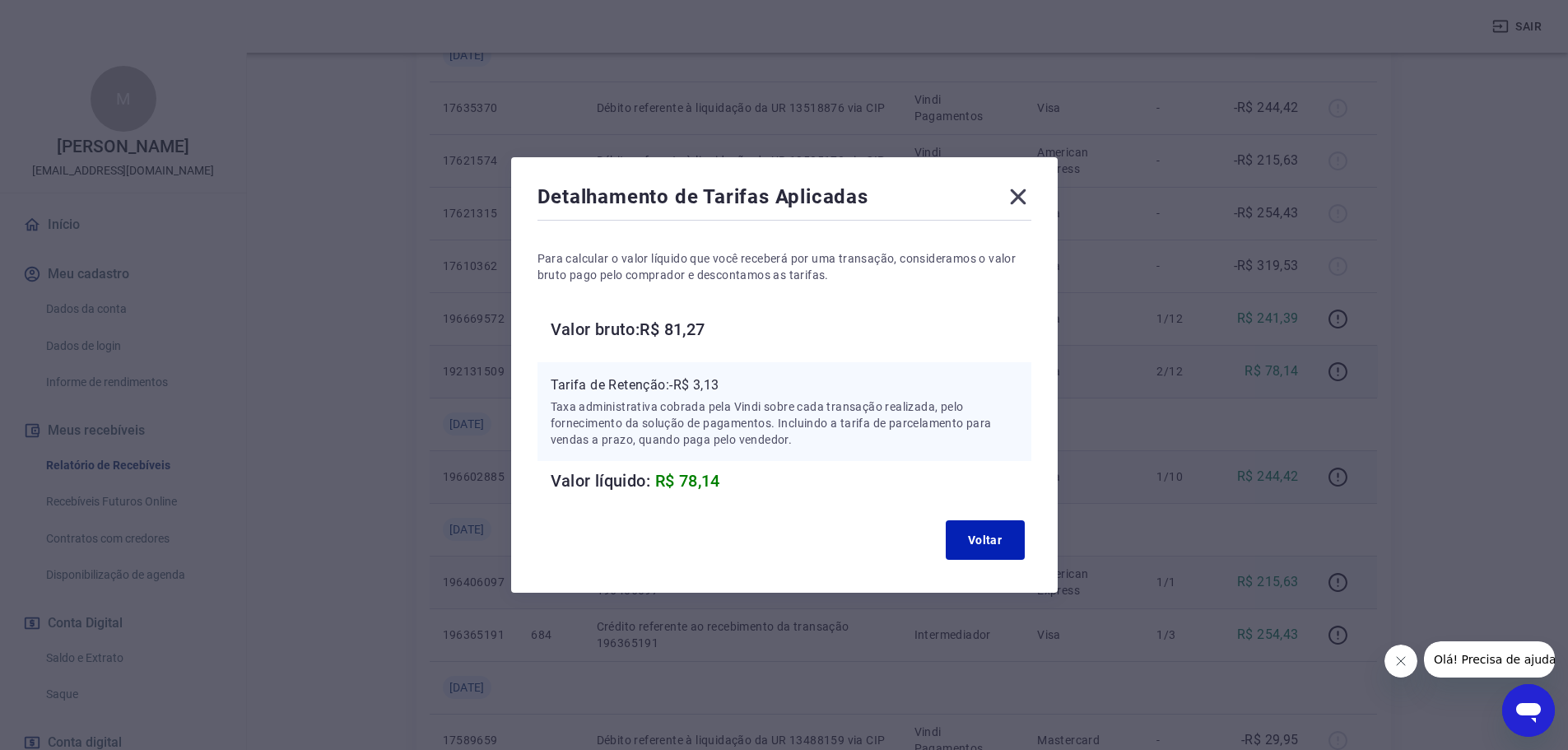
click at [1031, 207] on icon at bounding box center [1018, 196] width 26 height 26
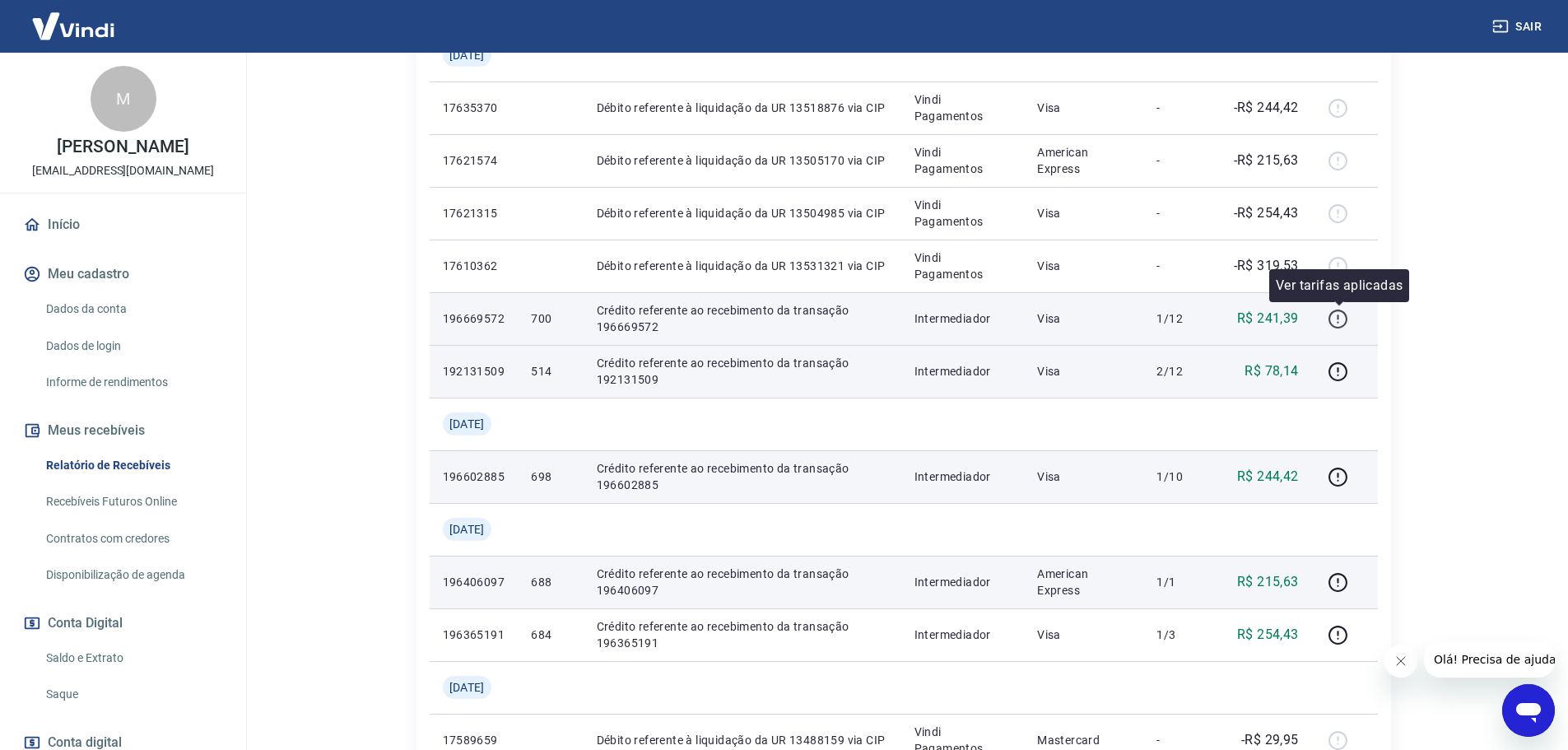
click at [1339, 319] on icon "button" at bounding box center [1339, 316] width 2 height 5
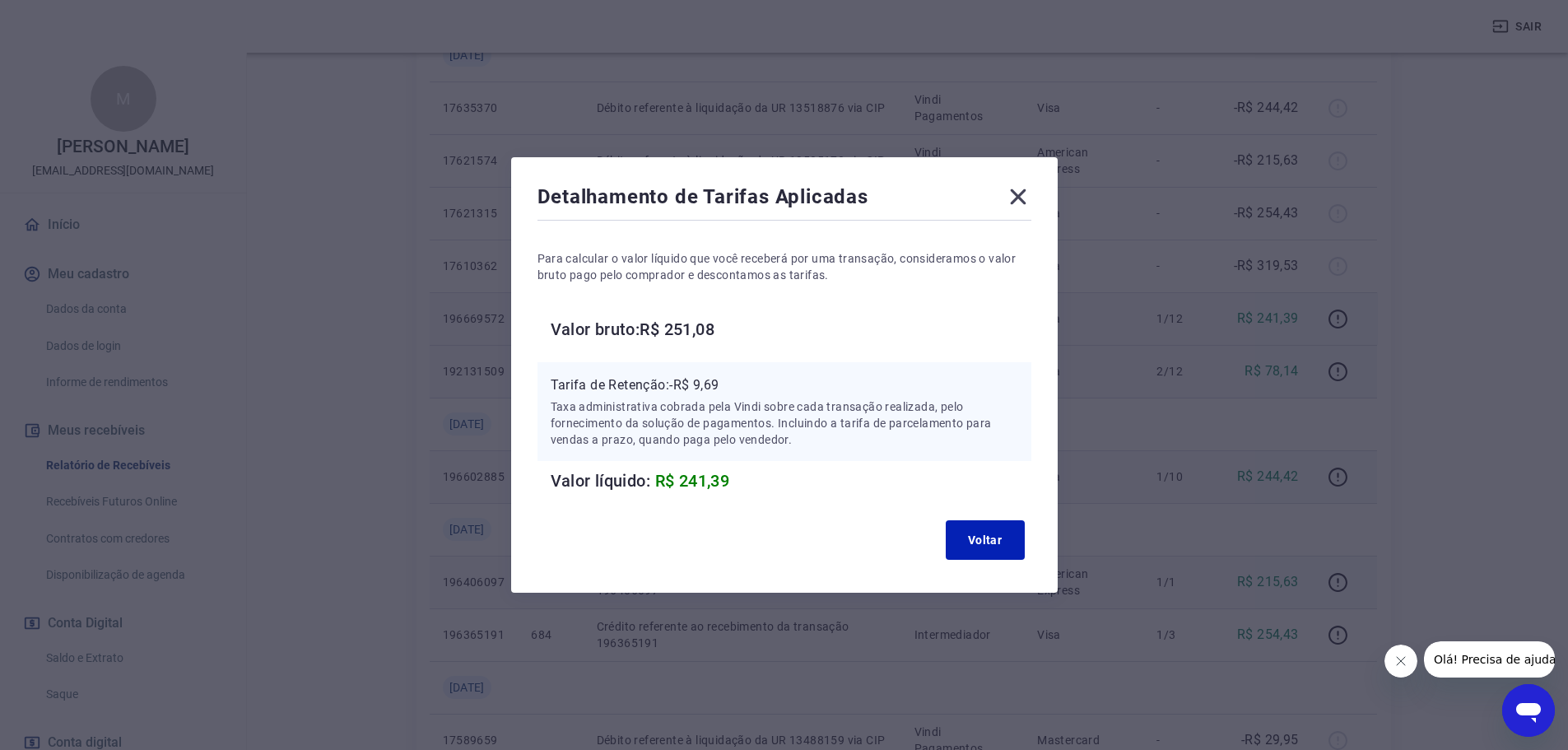
click at [1031, 198] on icon at bounding box center [1018, 196] width 26 height 26
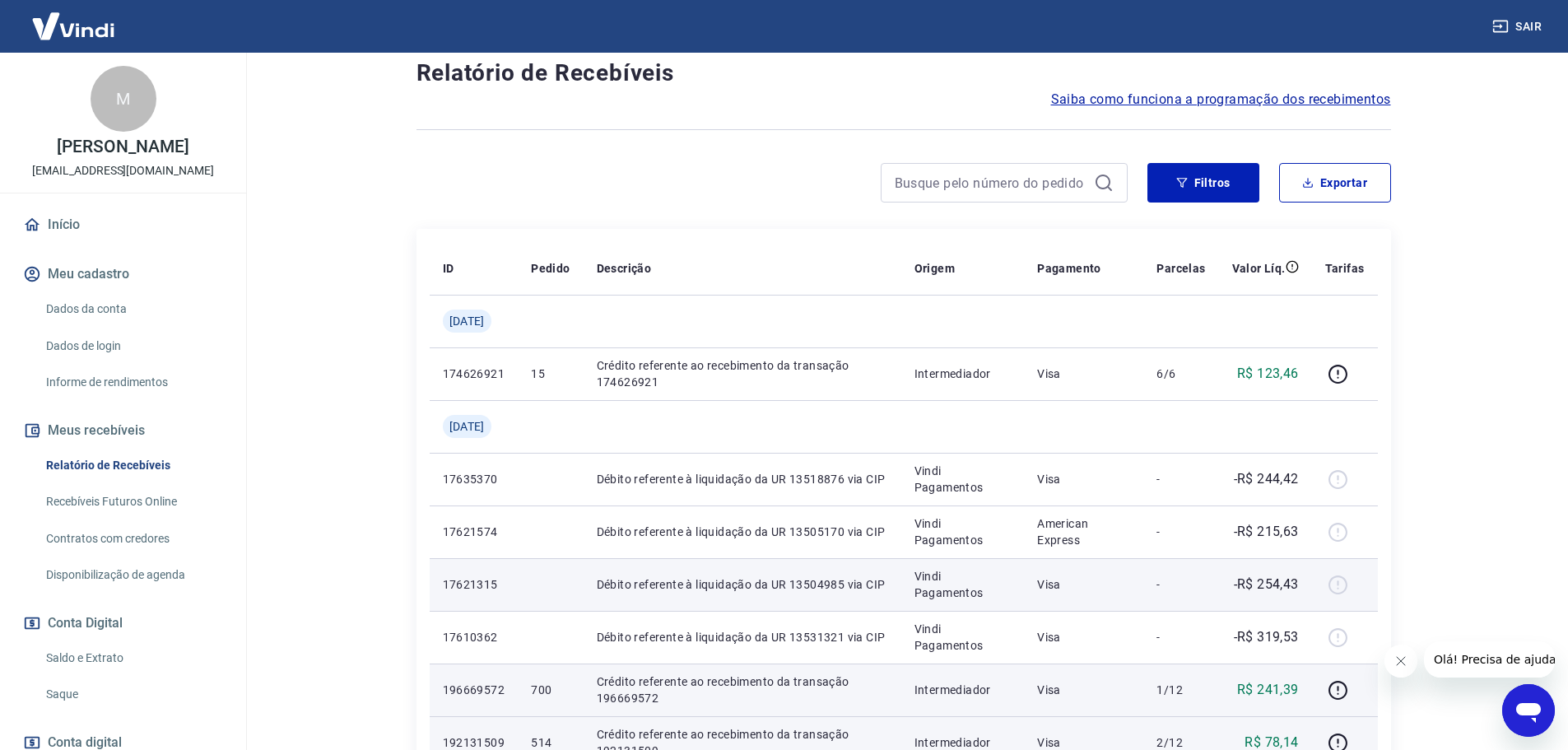
scroll to position [83, 0]
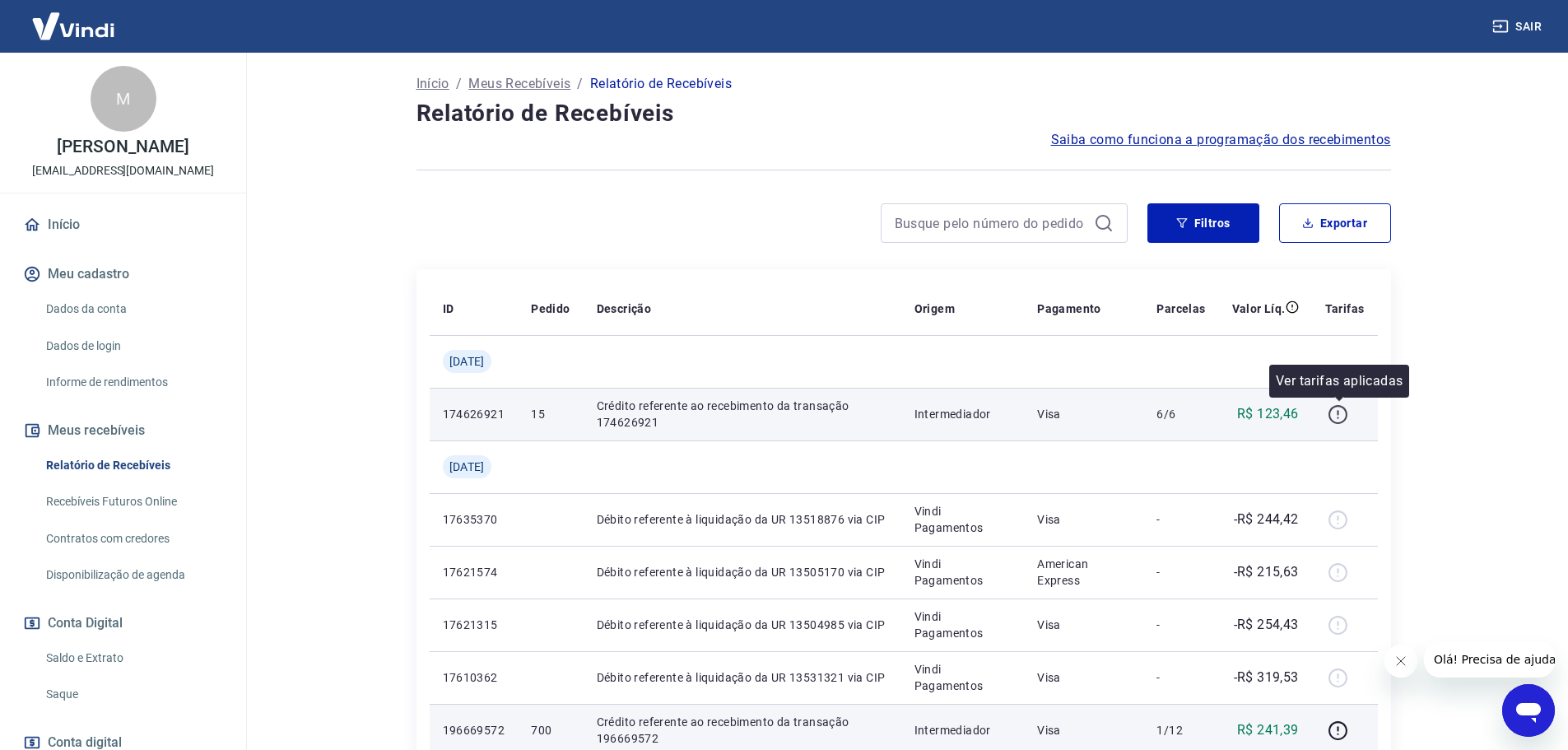
click at [1347, 422] on icon "button" at bounding box center [1338, 414] width 21 height 21
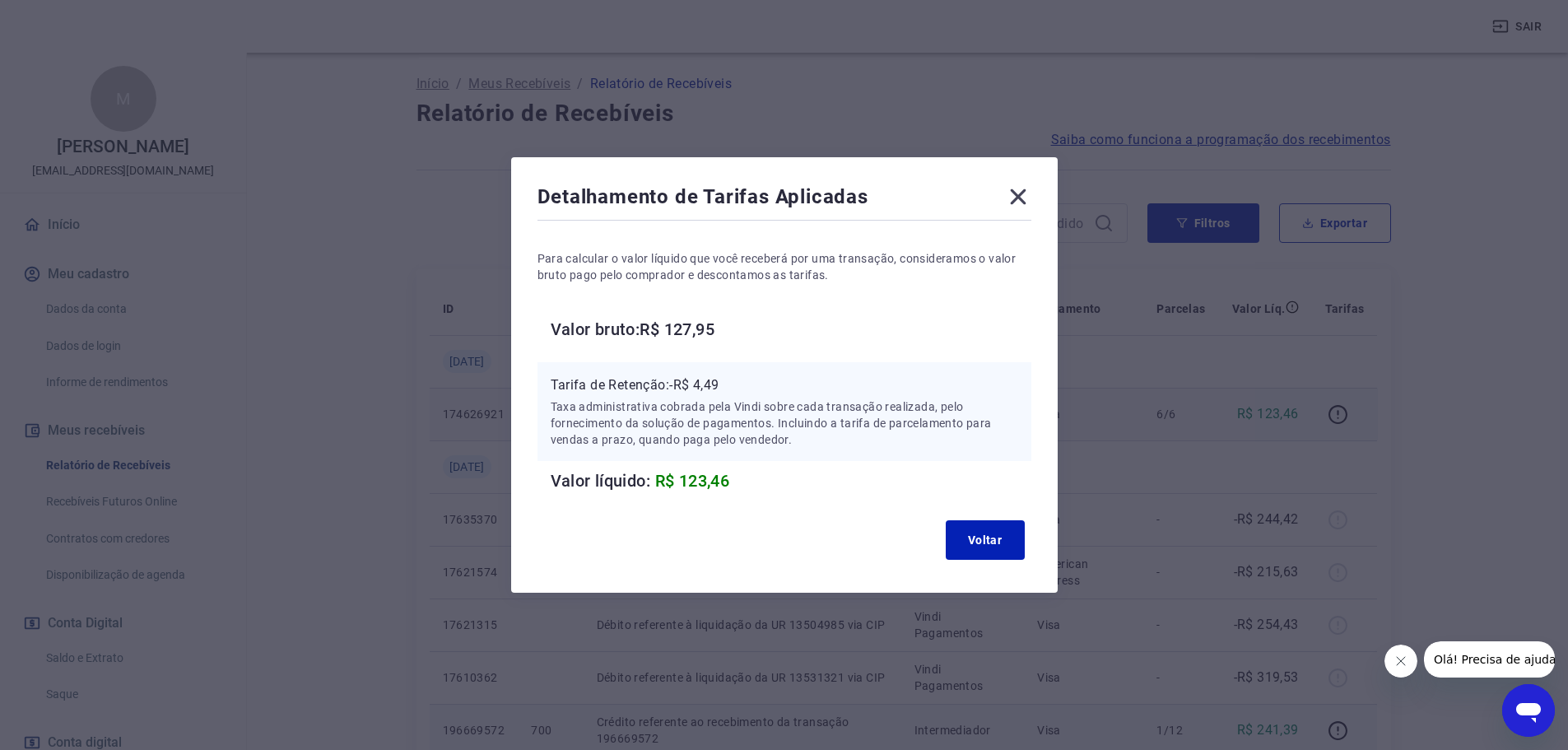
click at [1016, 193] on icon at bounding box center [1018, 196] width 26 height 26
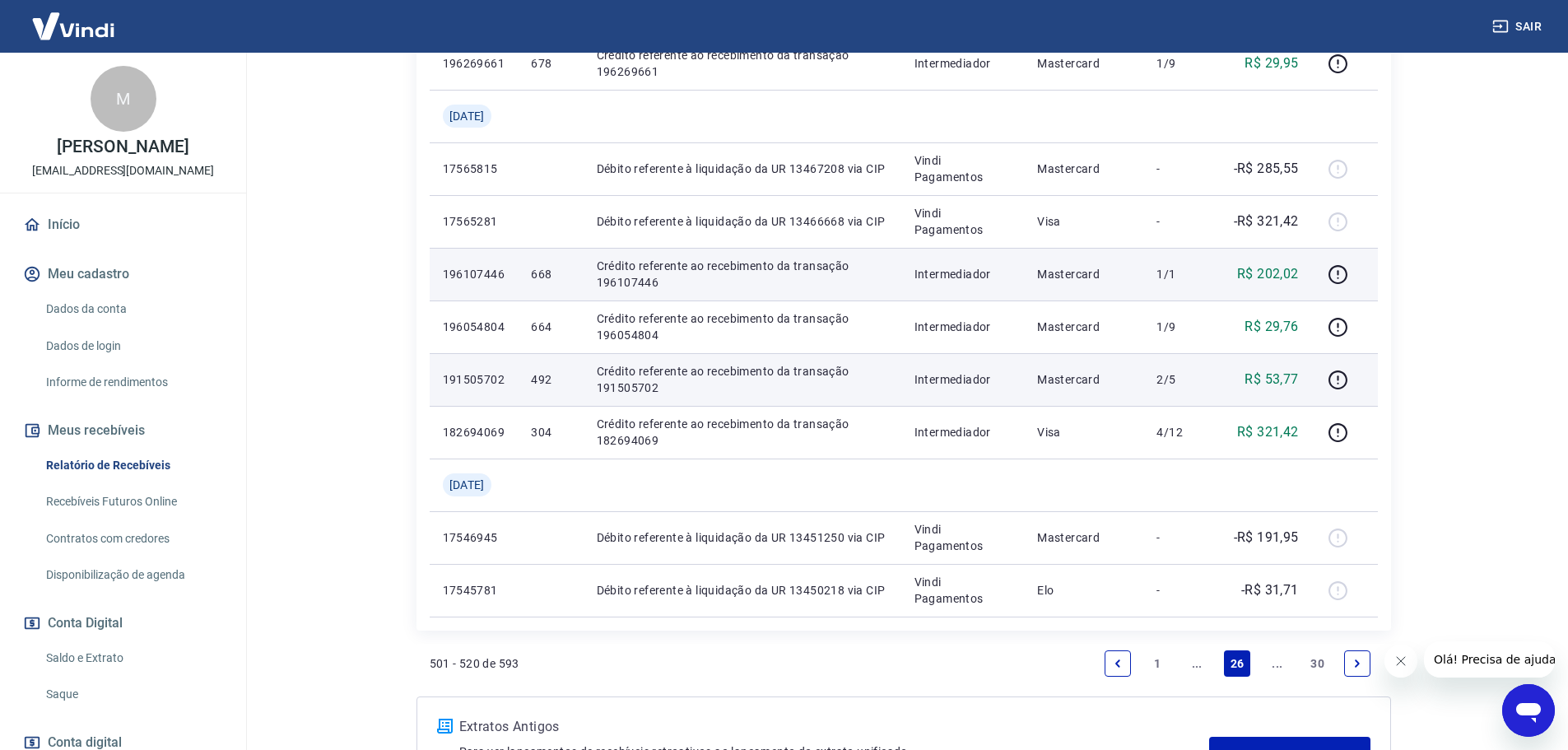
scroll to position [1360, 0]
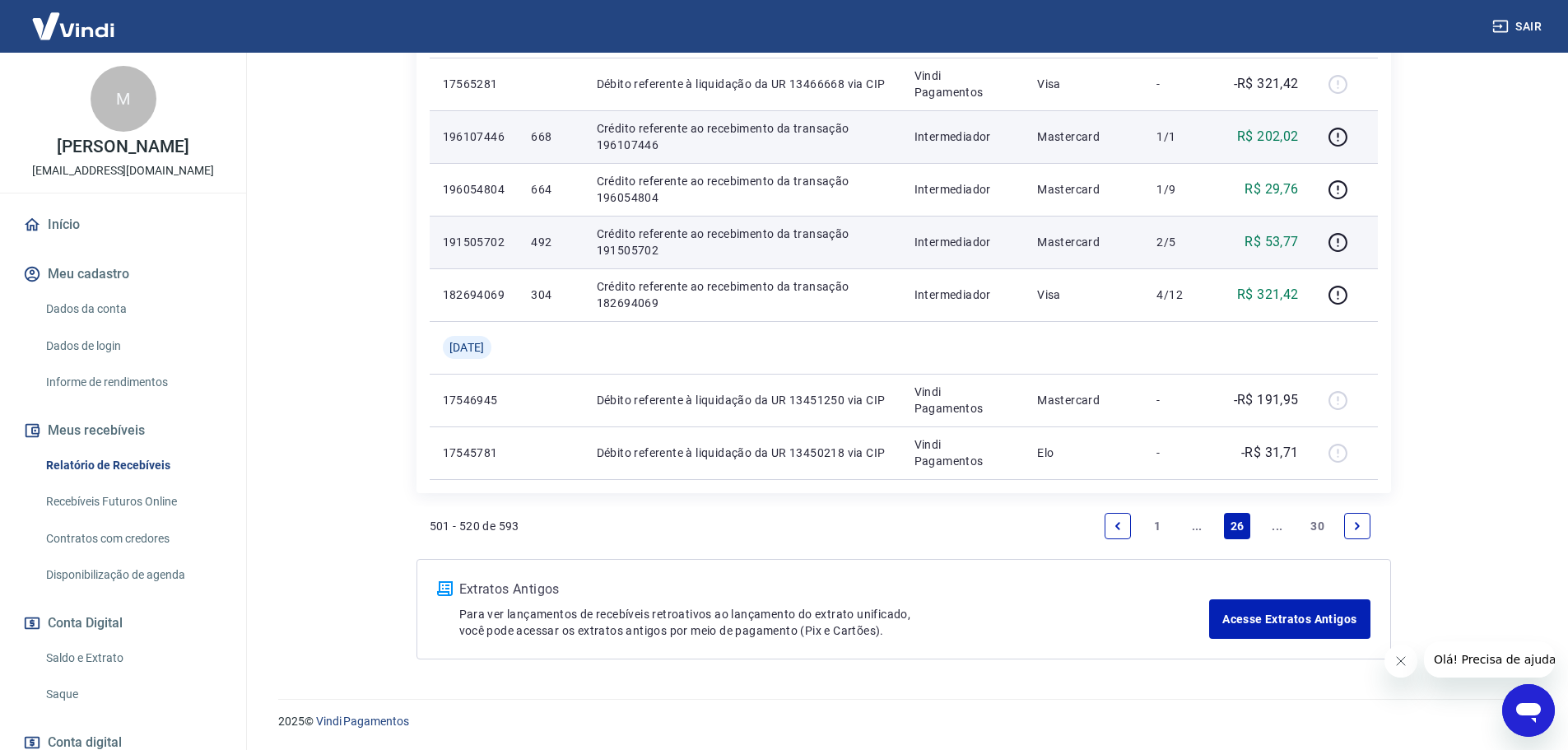
click at [1105, 524] on link "Previous page" at bounding box center [1118, 525] width 26 height 26
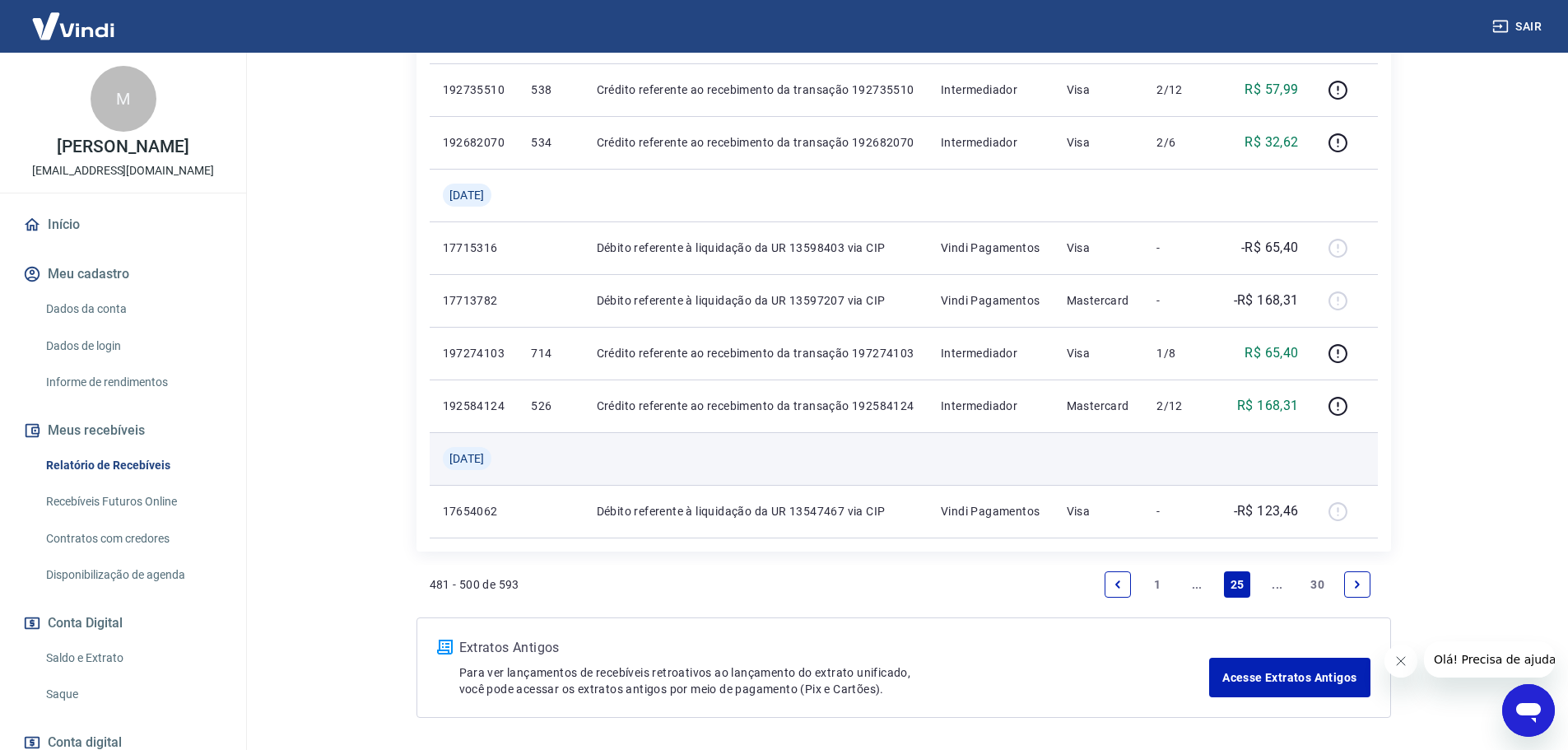
scroll to position [1317, 0]
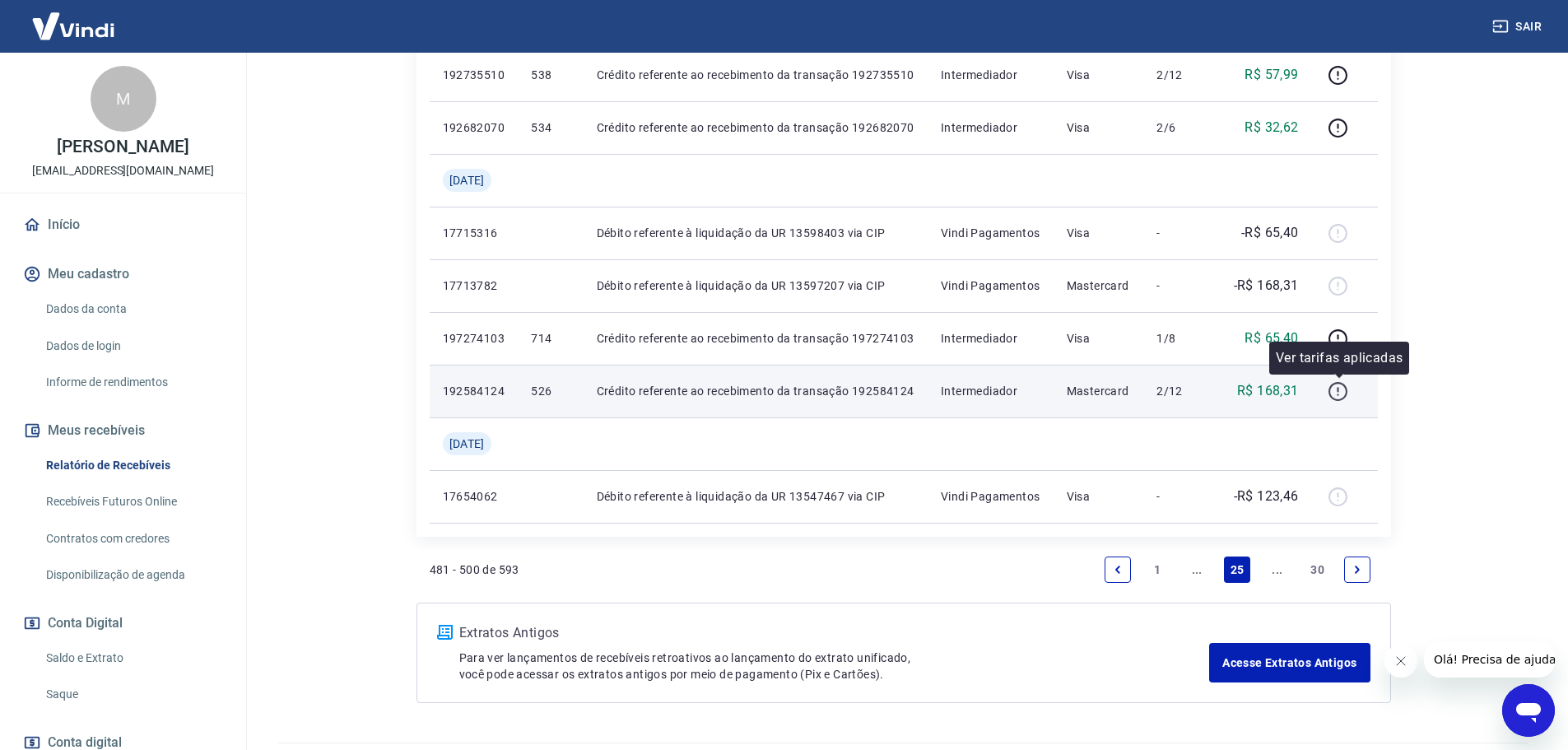
click at [1325, 385] on button "button" at bounding box center [1339, 391] width 26 height 26
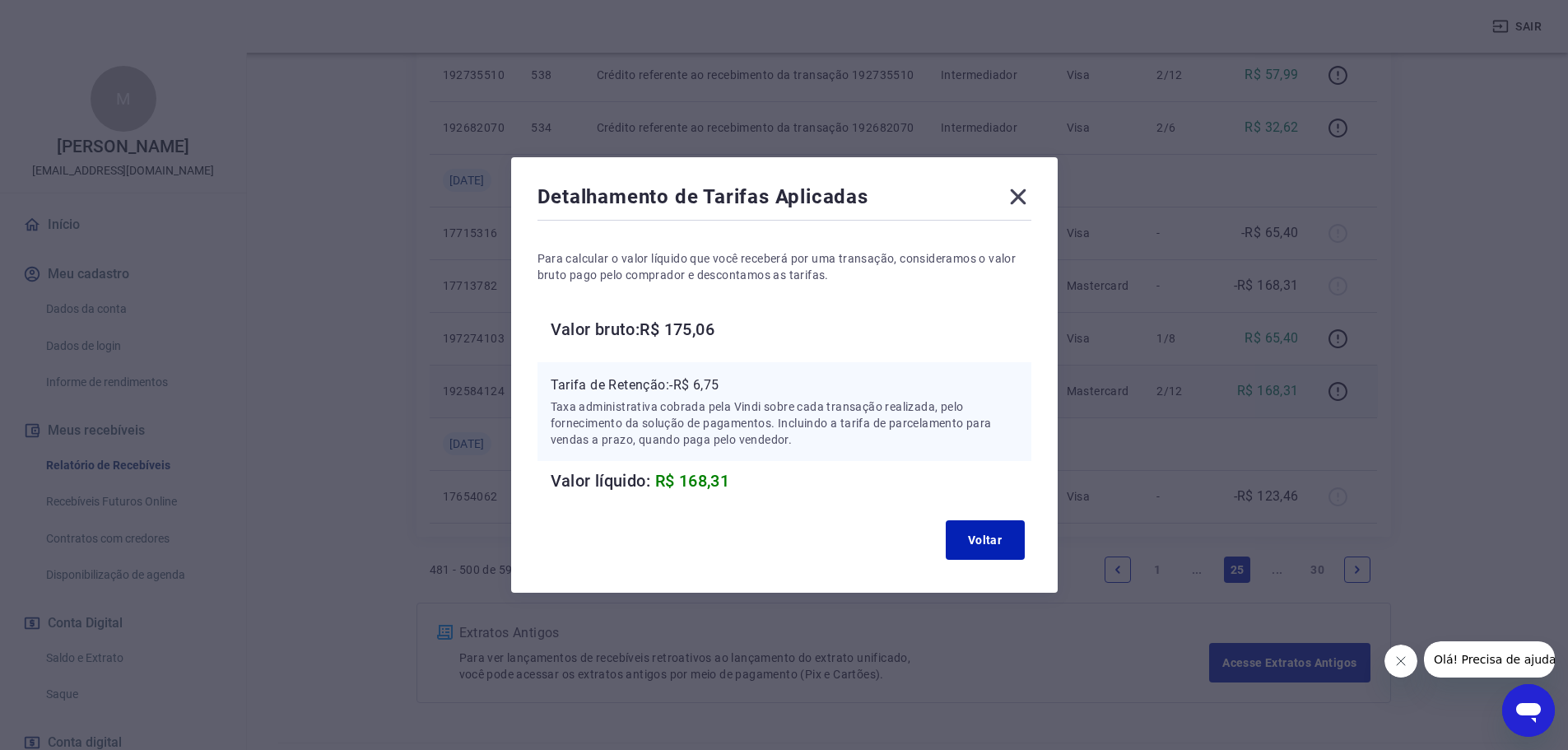
click at [1021, 208] on icon at bounding box center [1018, 196] width 26 height 26
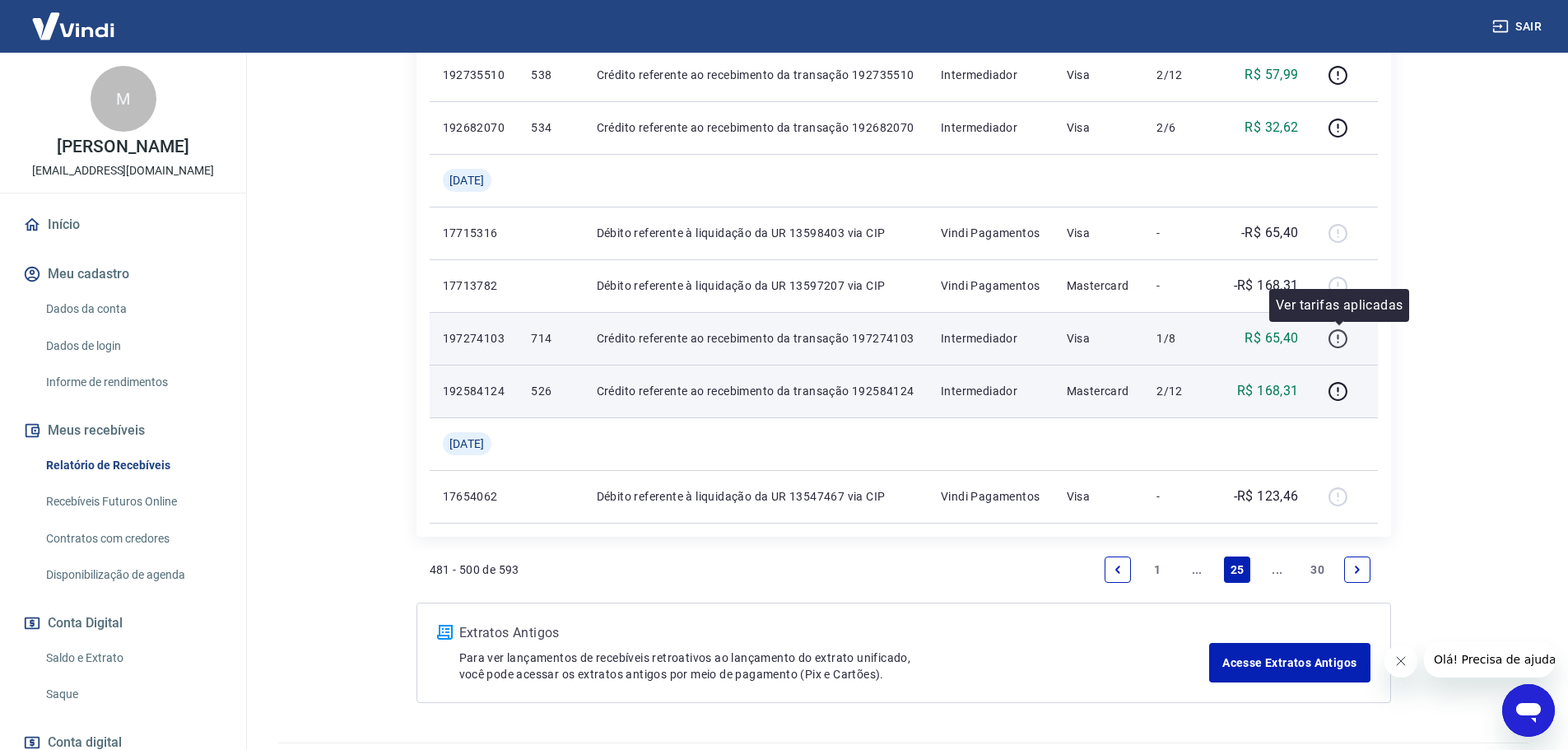
click at [1332, 341] on icon "button" at bounding box center [1338, 338] width 21 height 21
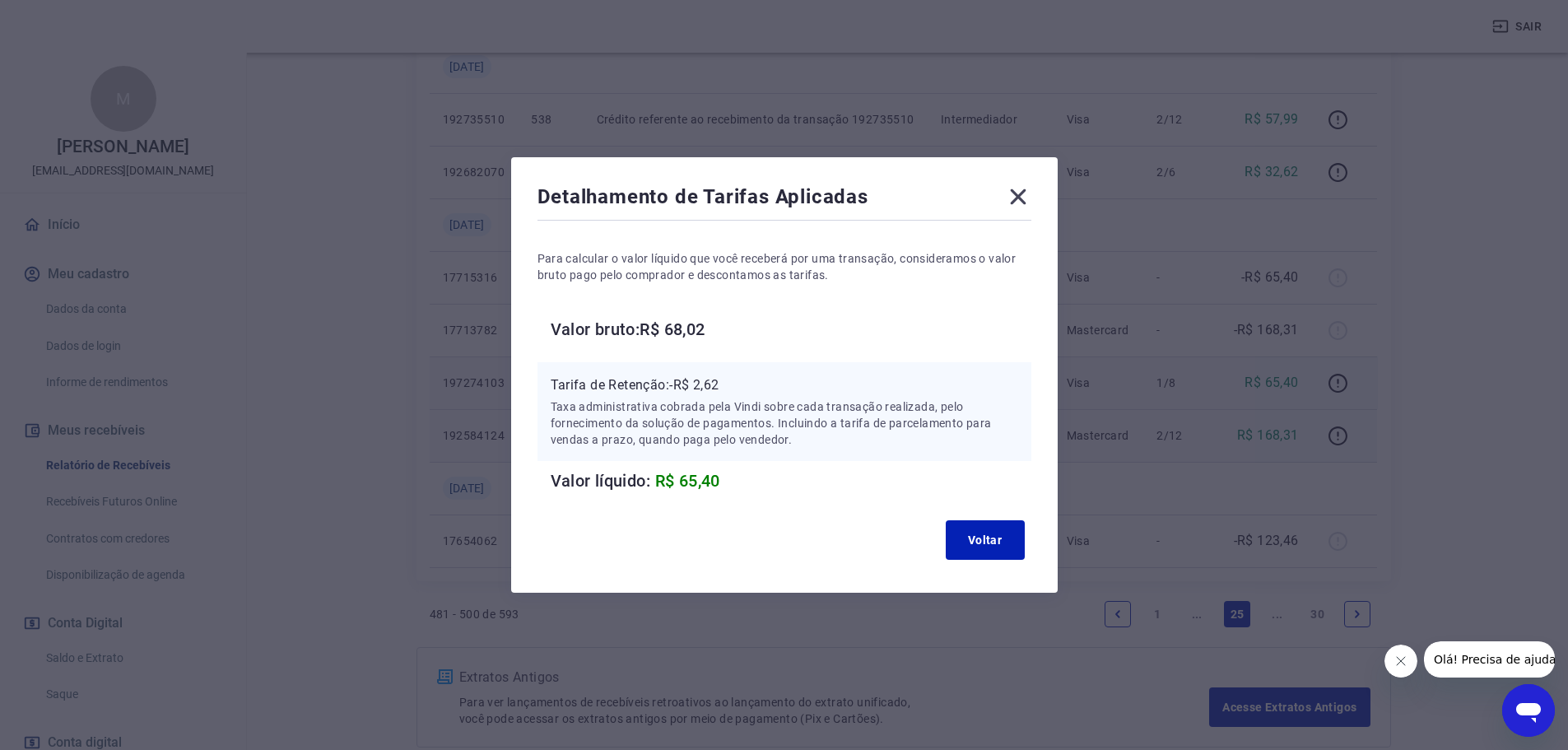
scroll to position [1234, 0]
click at [1020, 196] on icon at bounding box center [1018, 196] width 26 height 26
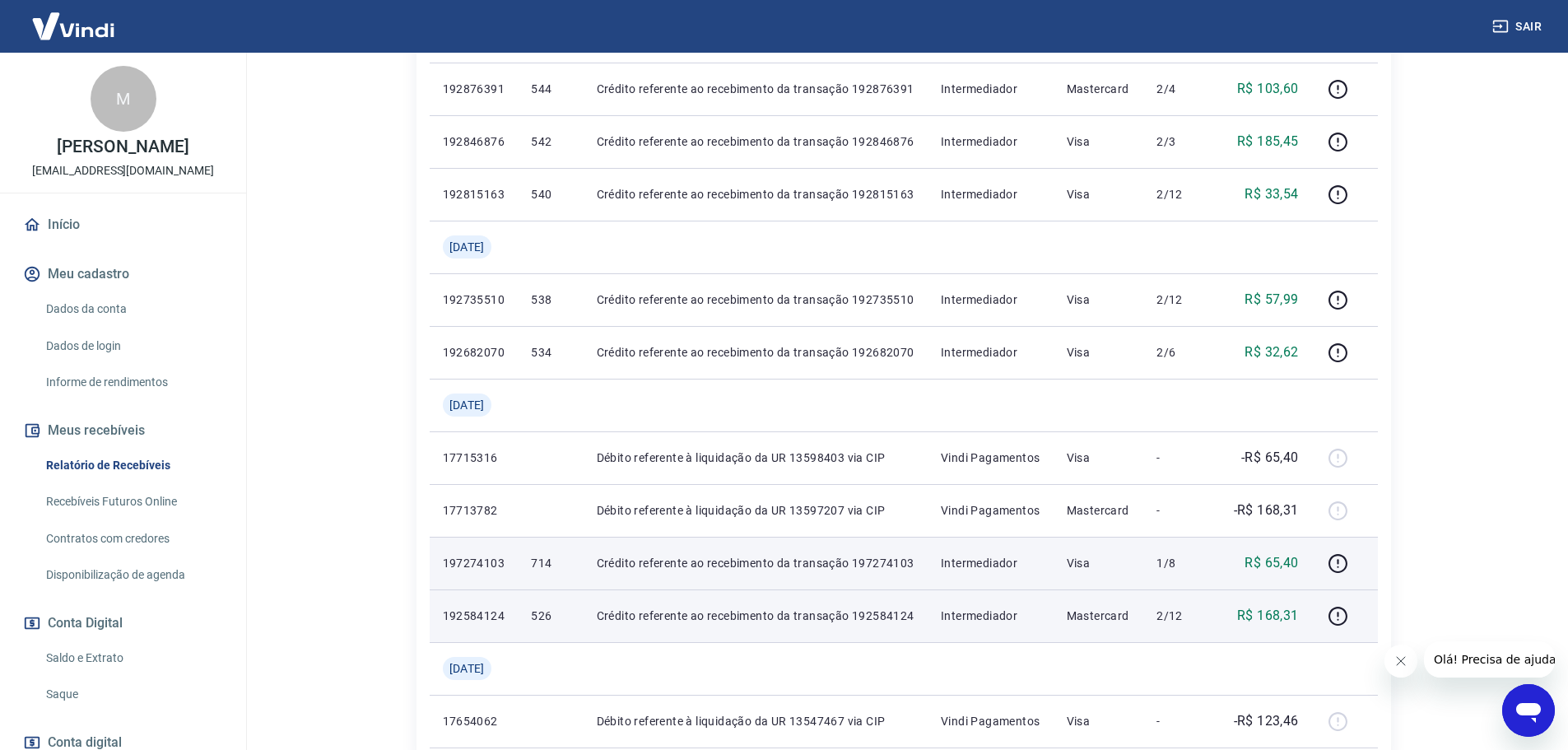
scroll to position [1070, 0]
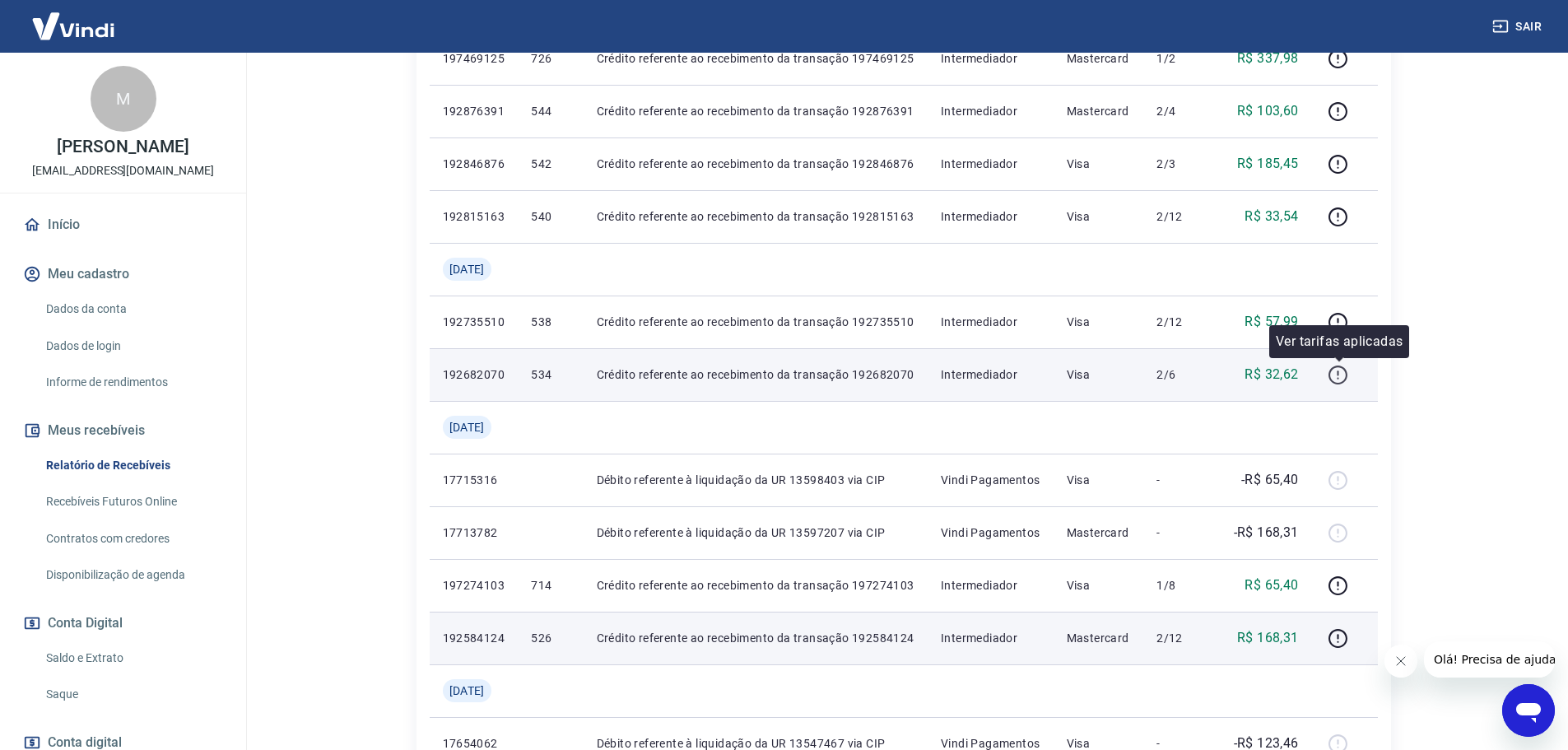
click at [1337, 383] on icon "button" at bounding box center [1338, 375] width 19 height 19
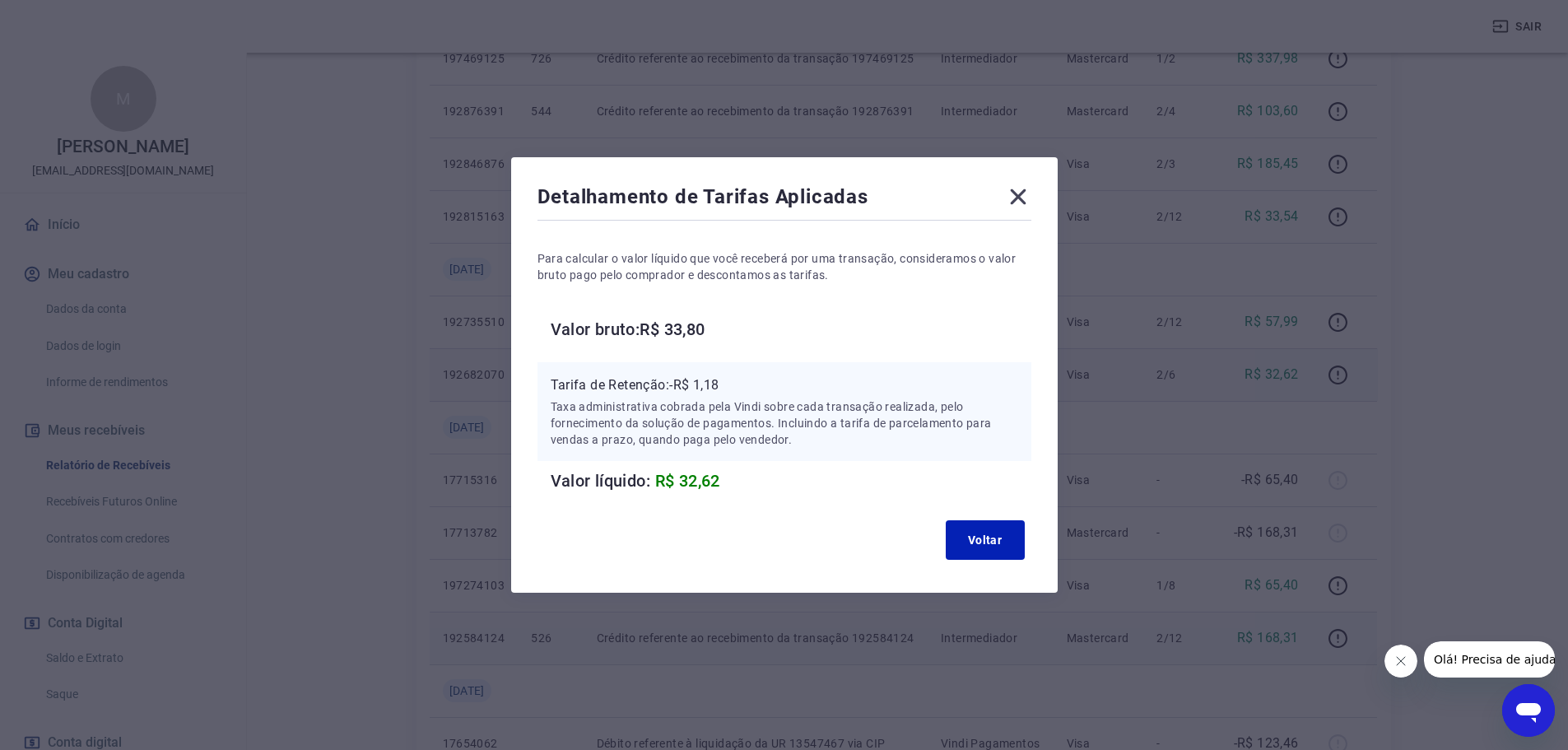
click at [1031, 195] on icon at bounding box center [1018, 196] width 26 height 26
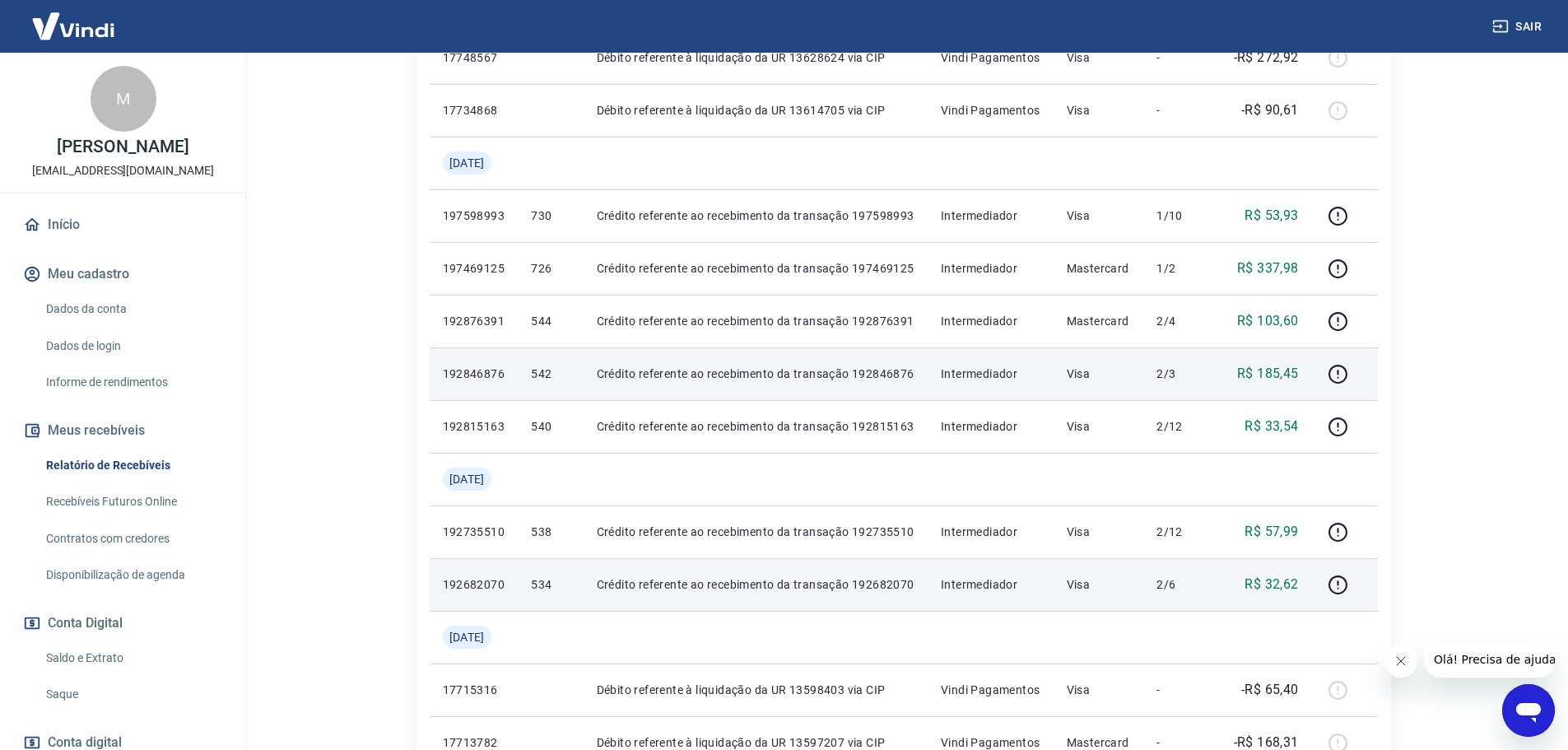
scroll to position [822, 0]
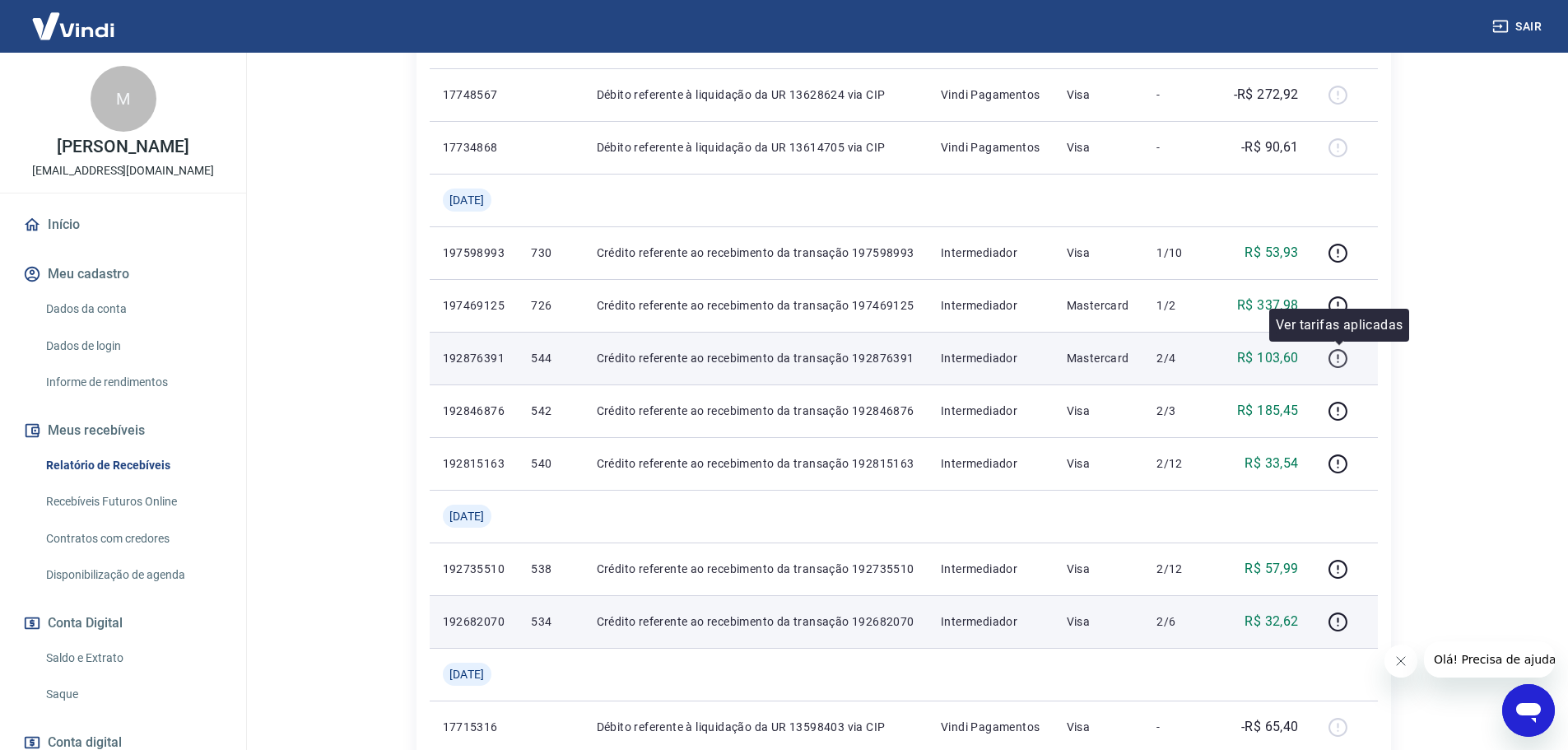
click at [1333, 358] on icon "button" at bounding box center [1338, 358] width 21 height 21
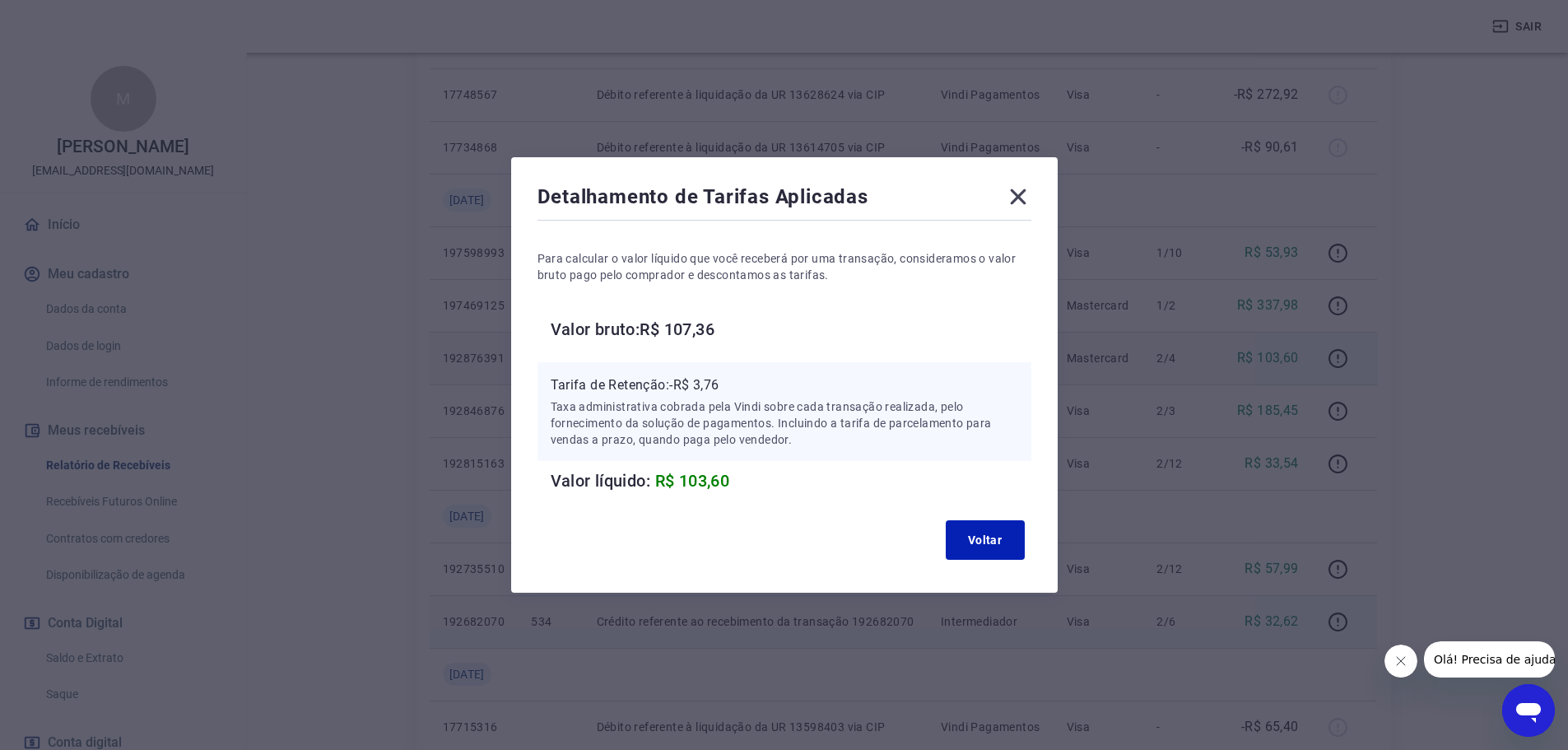
click at [1030, 195] on icon at bounding box center [1018, 196] width 26 height 26
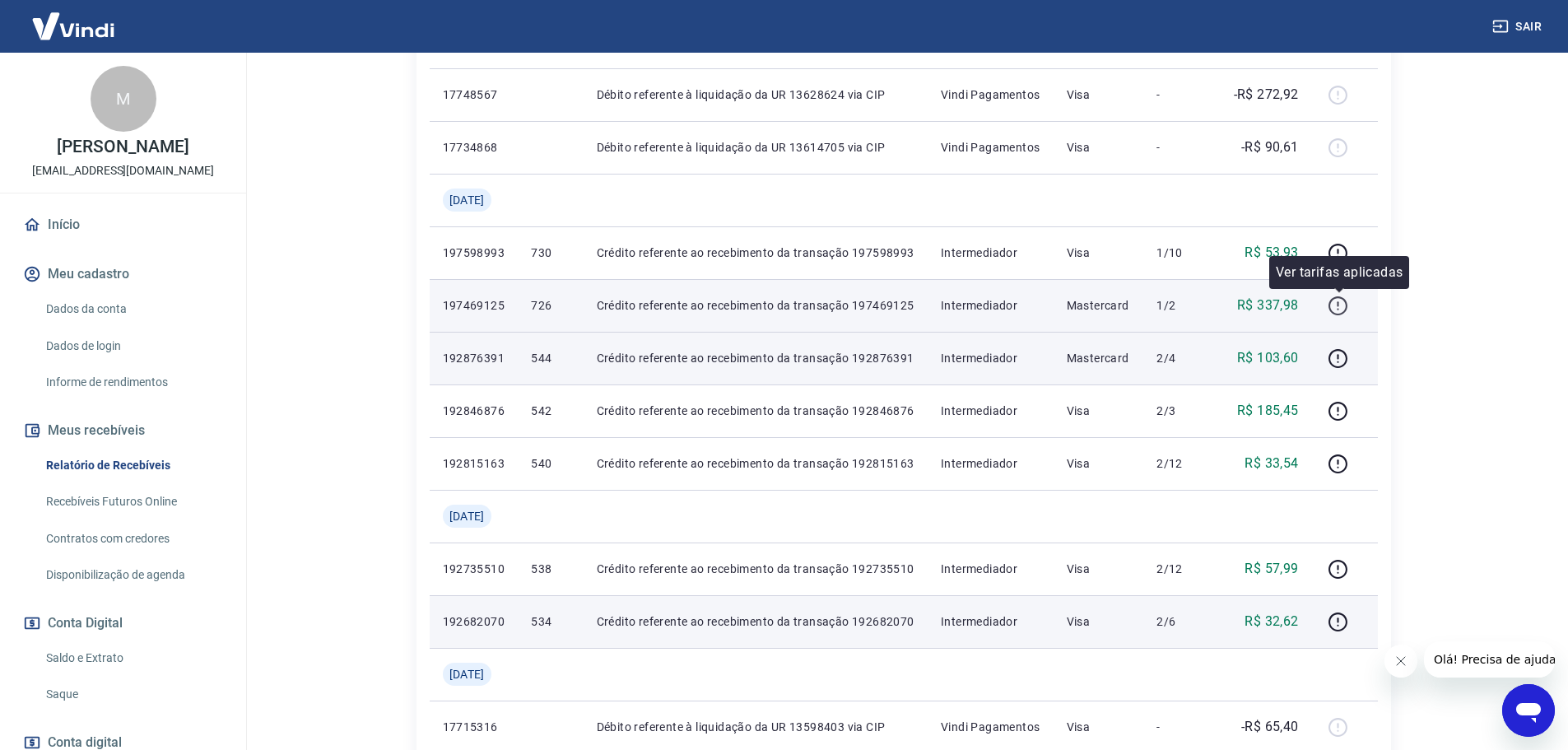
click at [1329, 302] on icon "button" at bounding box center [1338, 305] width 21 height 21
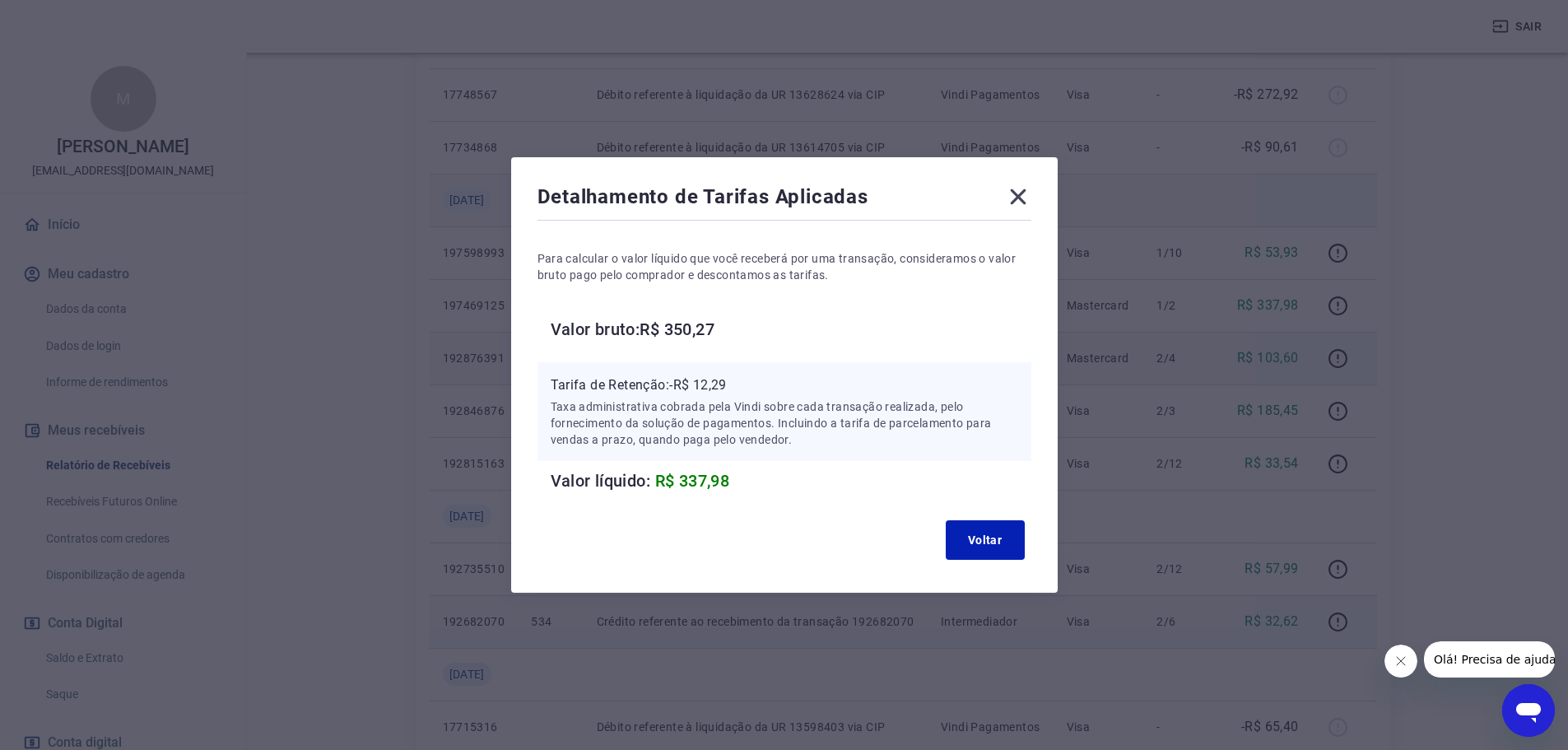
click at [1019, 202] on icon at bounding box center [1017, 196] width 16 height 16
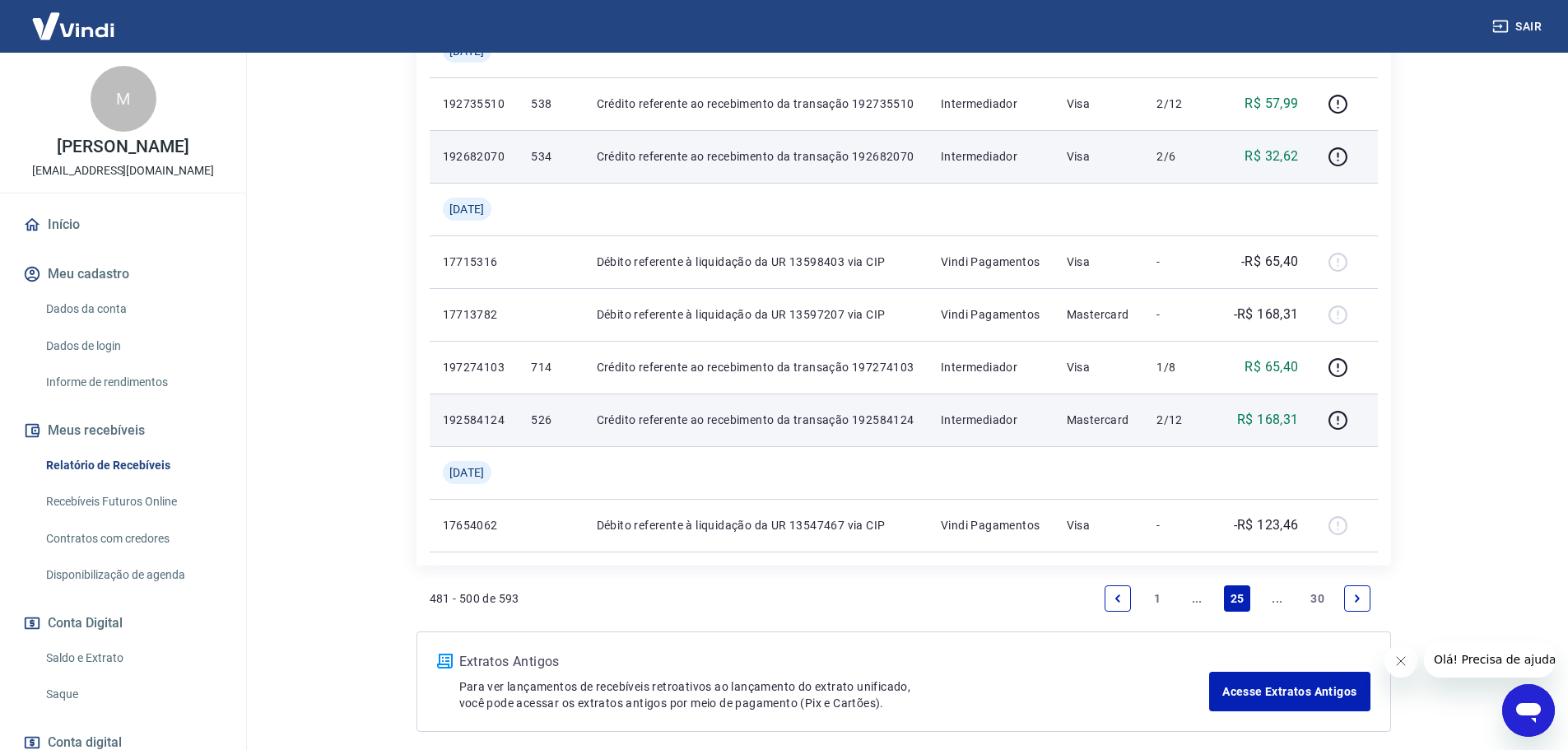
scroll to position [1360, 0]
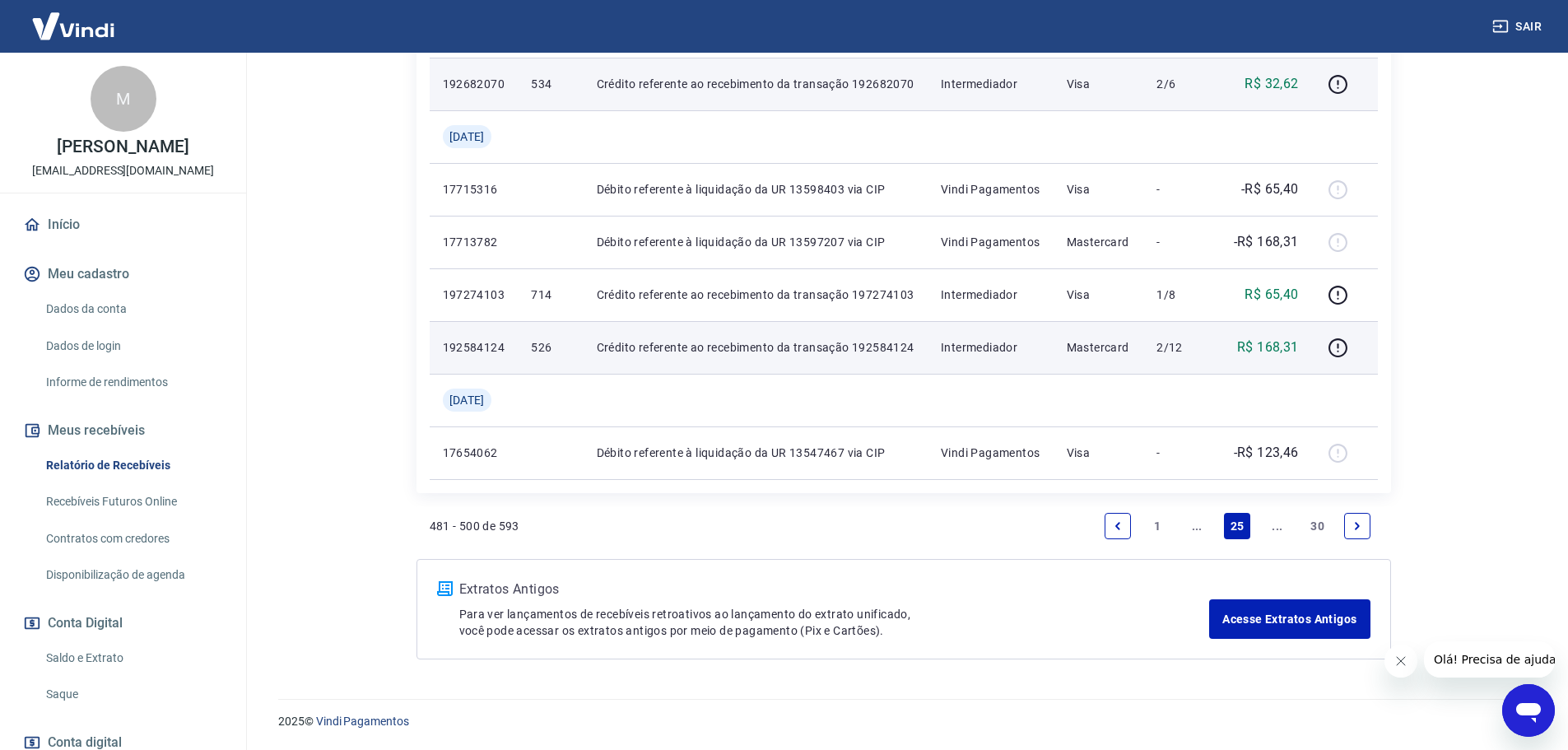
click at [1112, 525] on icon "Previous page" at bounding box center [1118, 525] width 11 height 11
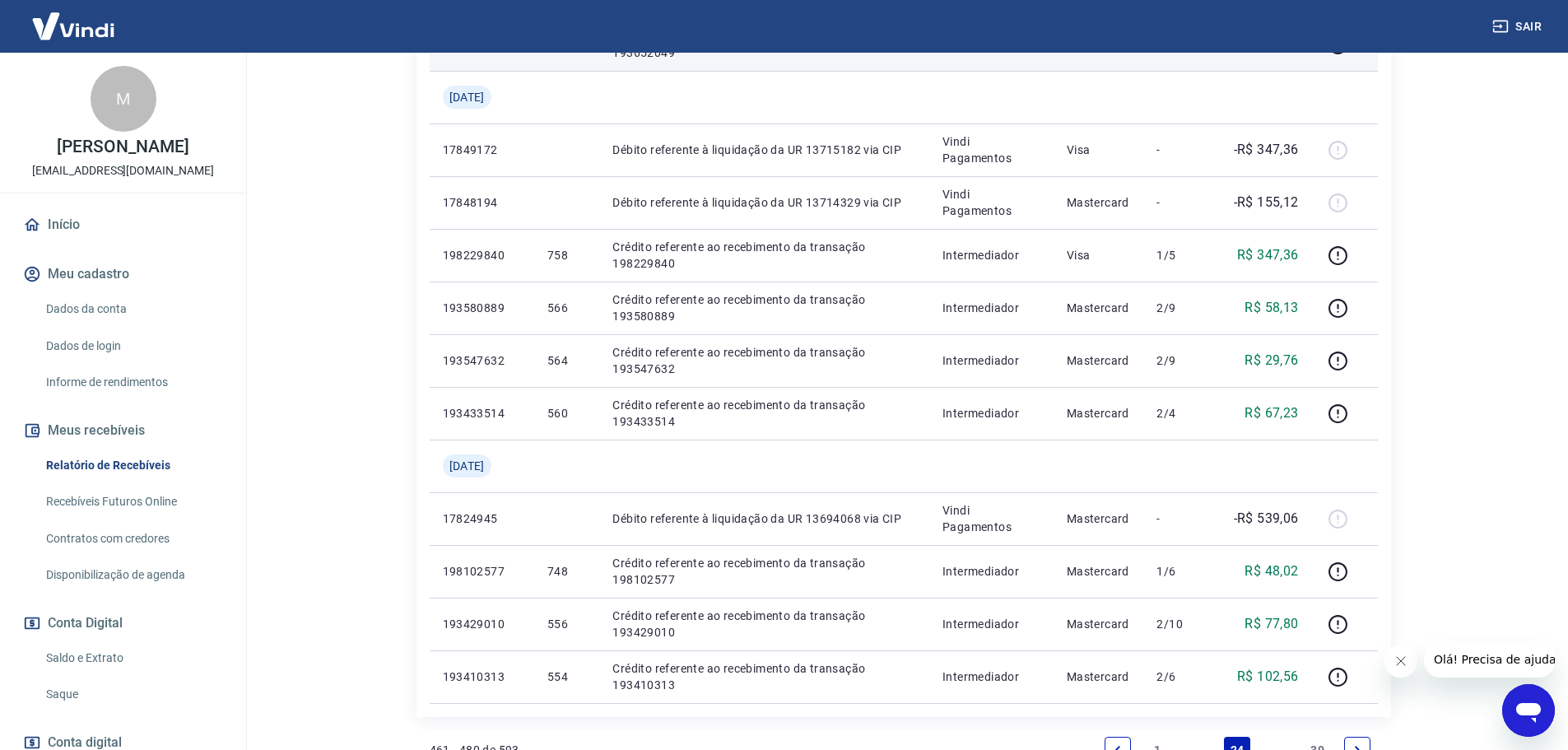
scroll to position [1070, 0]
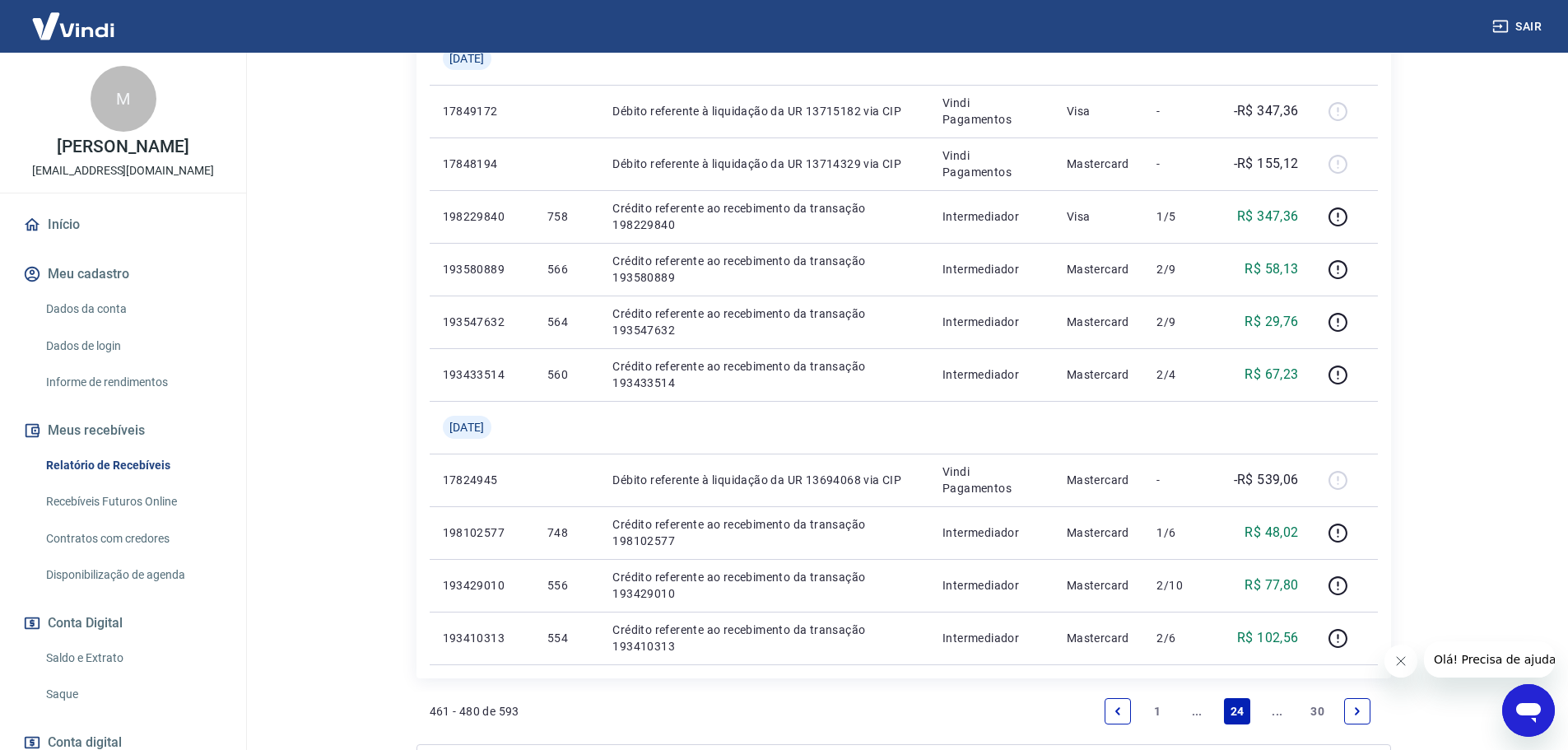
click at [1154, 707] on link "1" at bounding box center [1157, 711] width 26 height 26
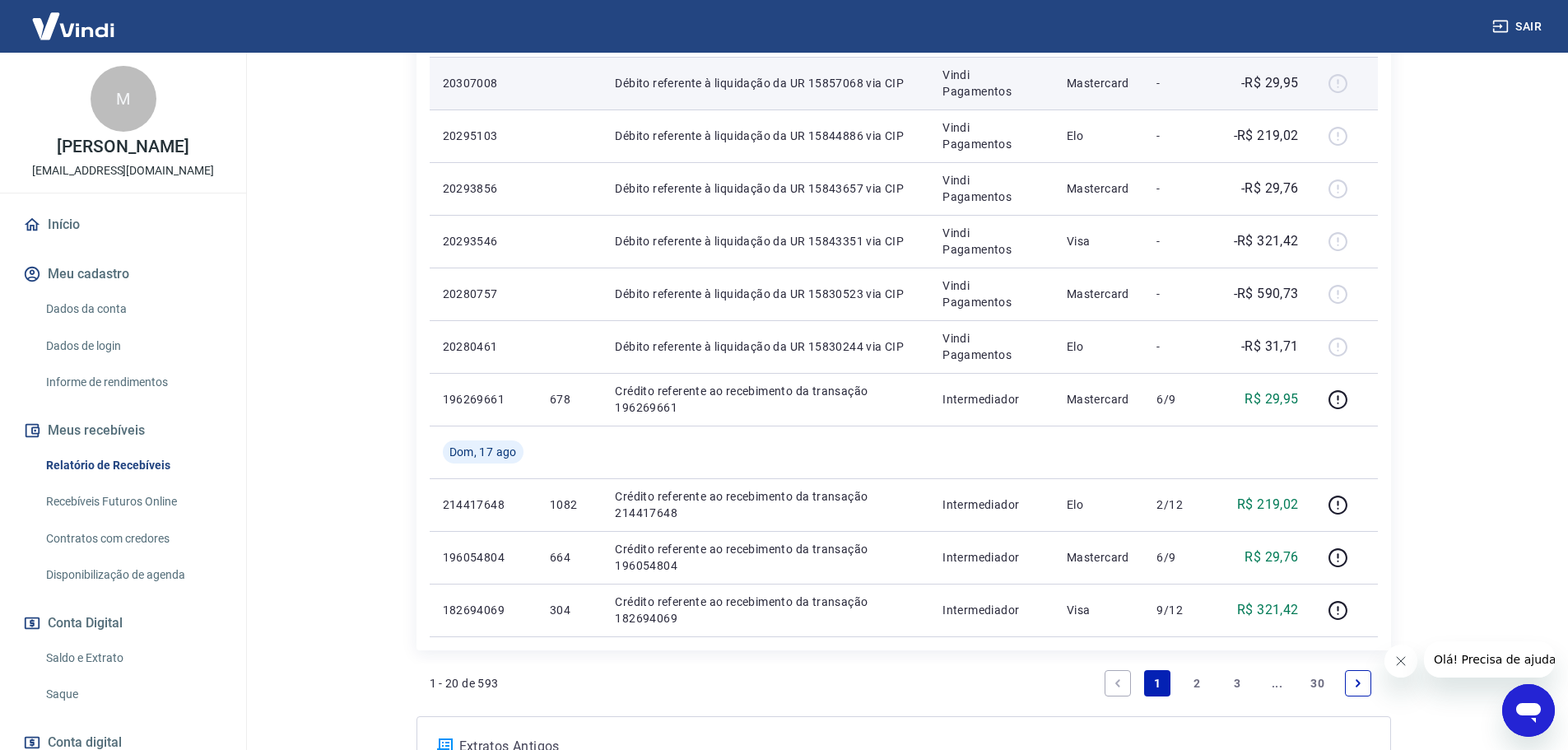
scroll to position [1152, 0]
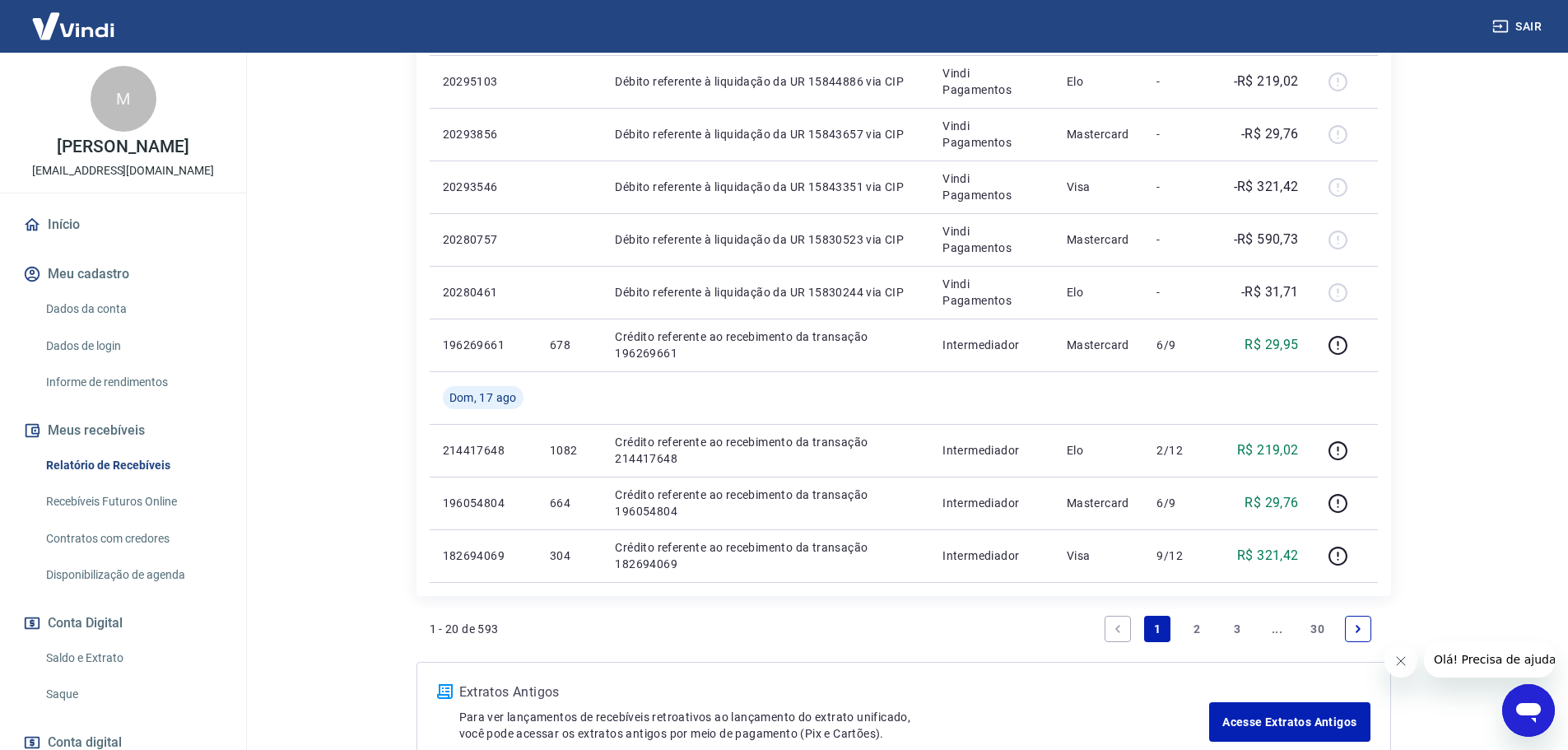
click at [1188, 629] on link "2" at bounding box center [1198, 629] width 26 height 26
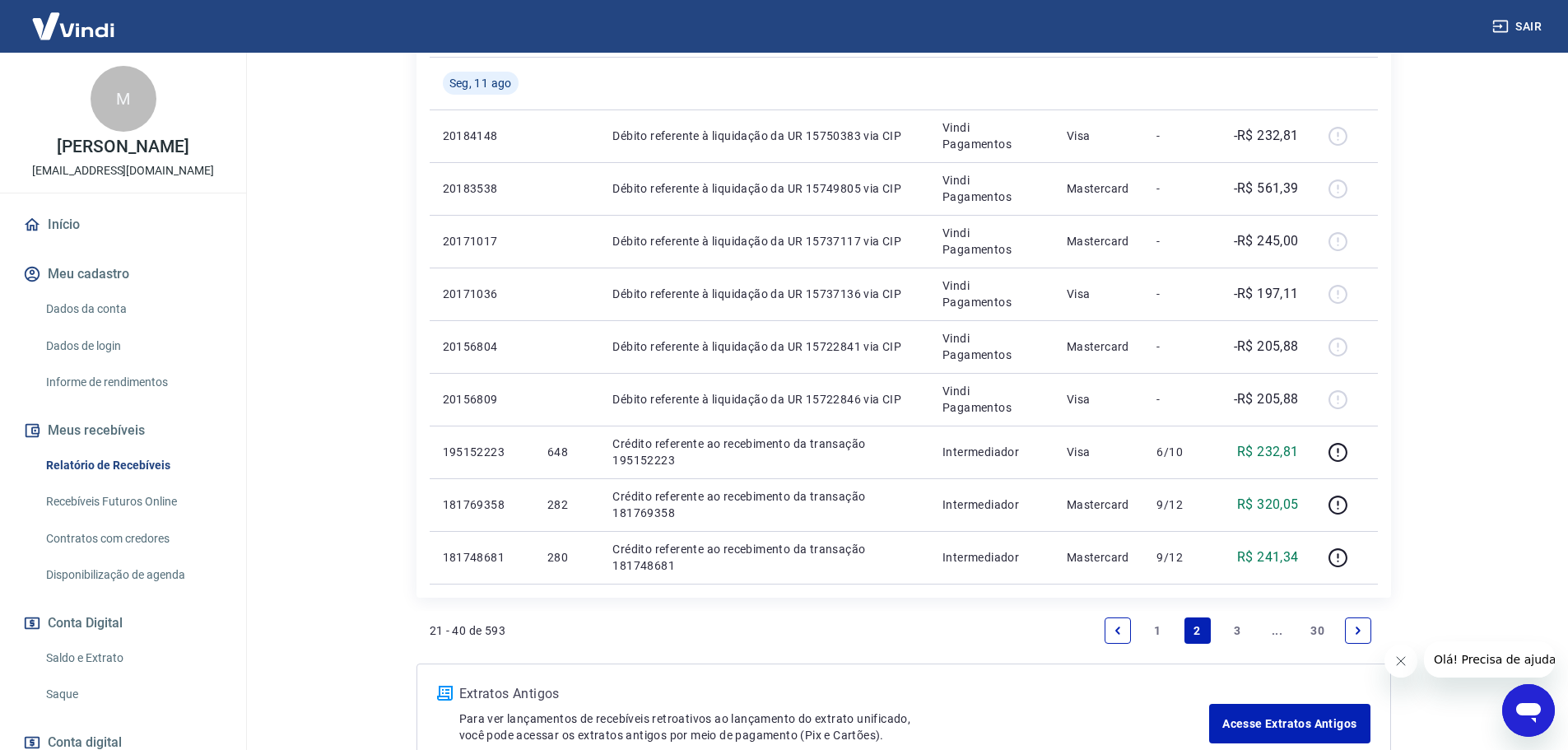
scroll to position [1152, 0]
click at [1232, 631] on link "3" at bounding box center [1237, 629] width 26 height 26
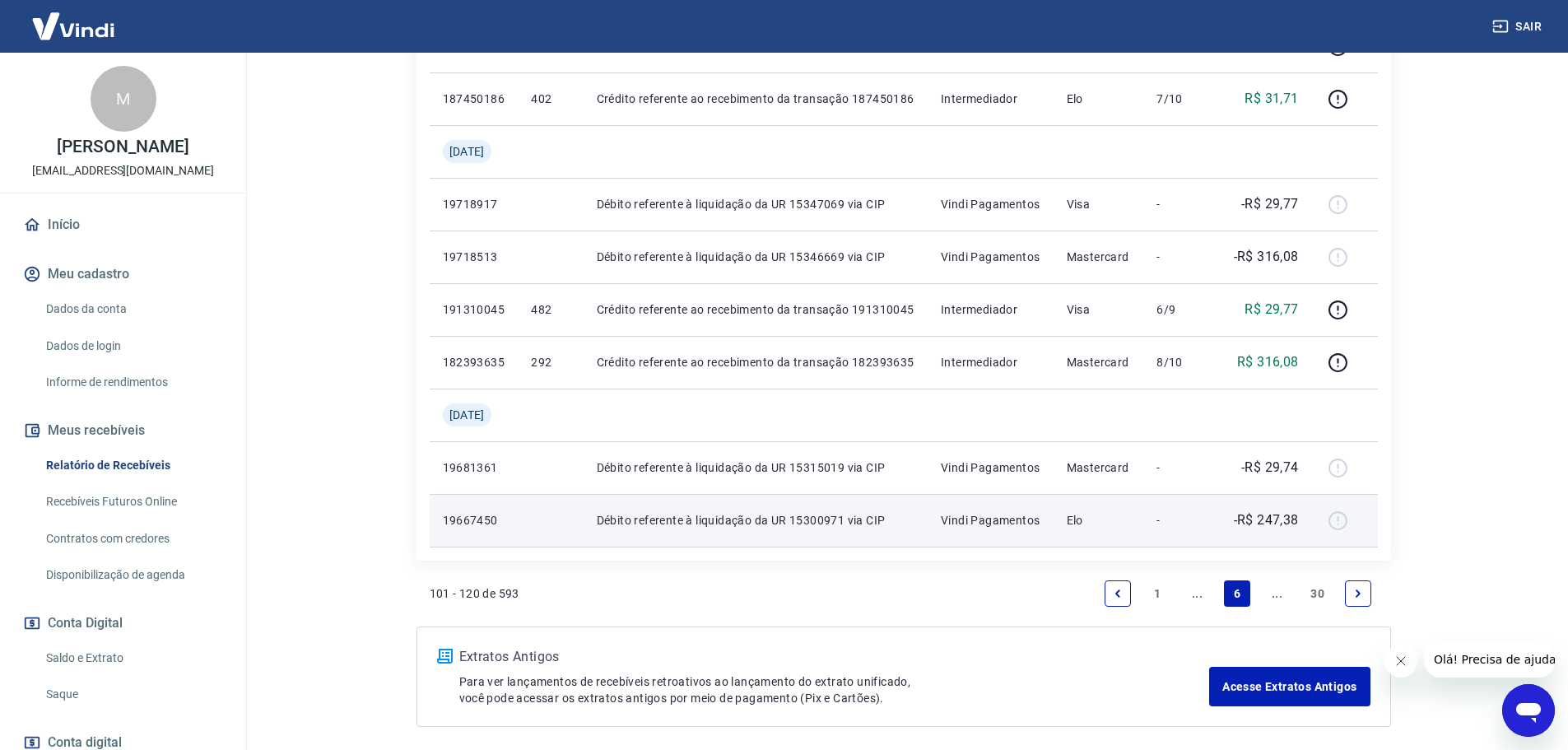
scroll to position [1307, 0]
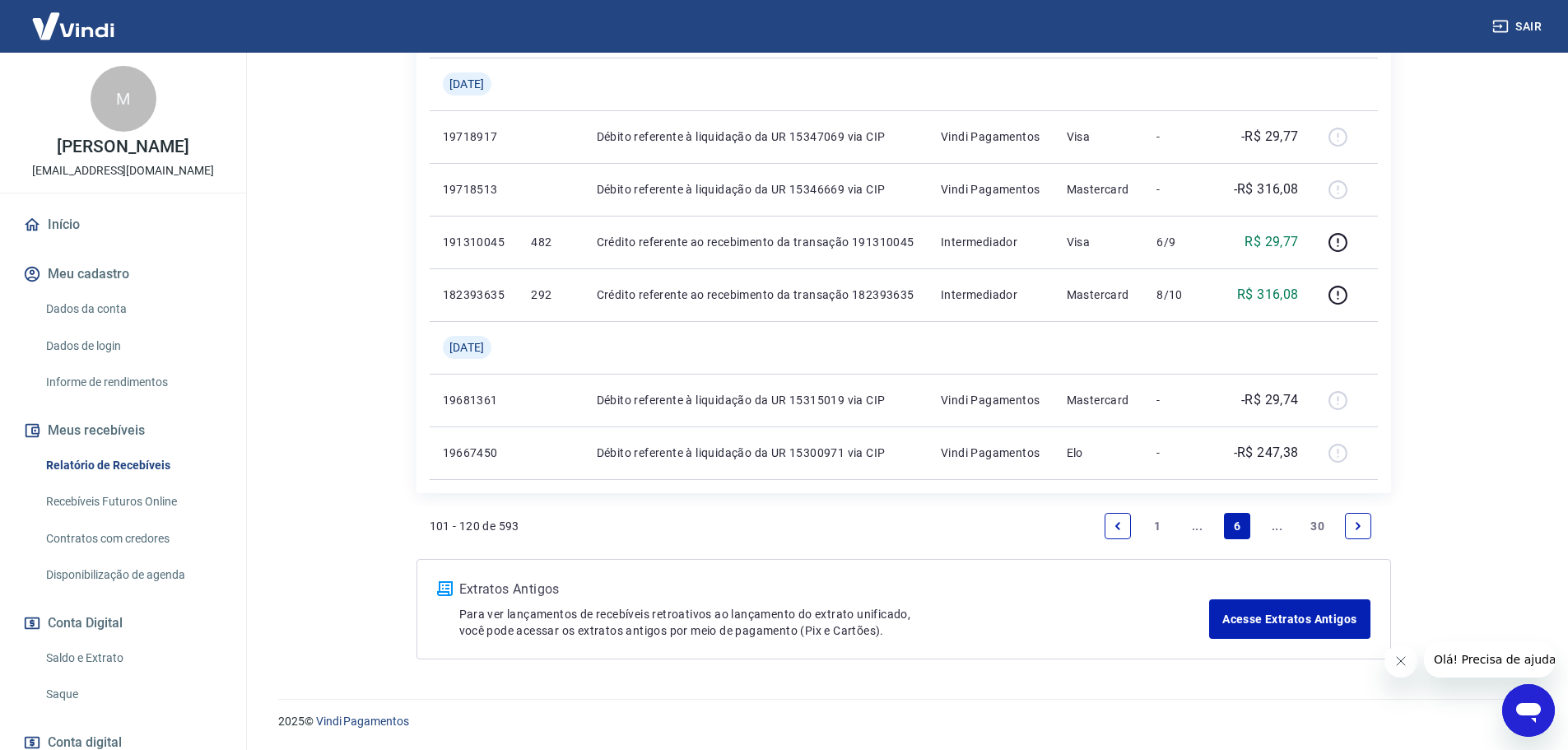
click at [1356, 534] on link "Next page" at bounding box center [1358, 525] width 26 height 26
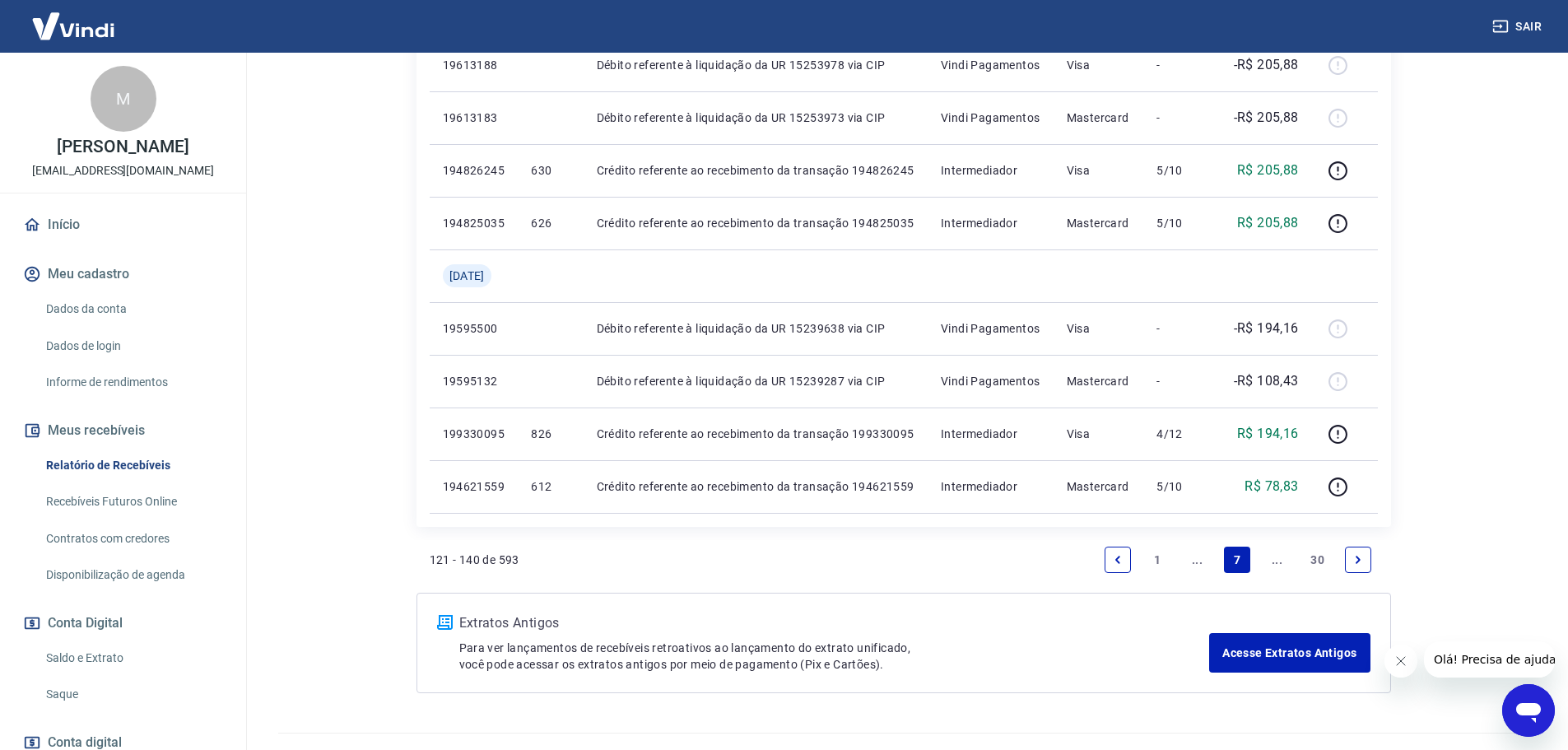
scroll to position [1307, 0]
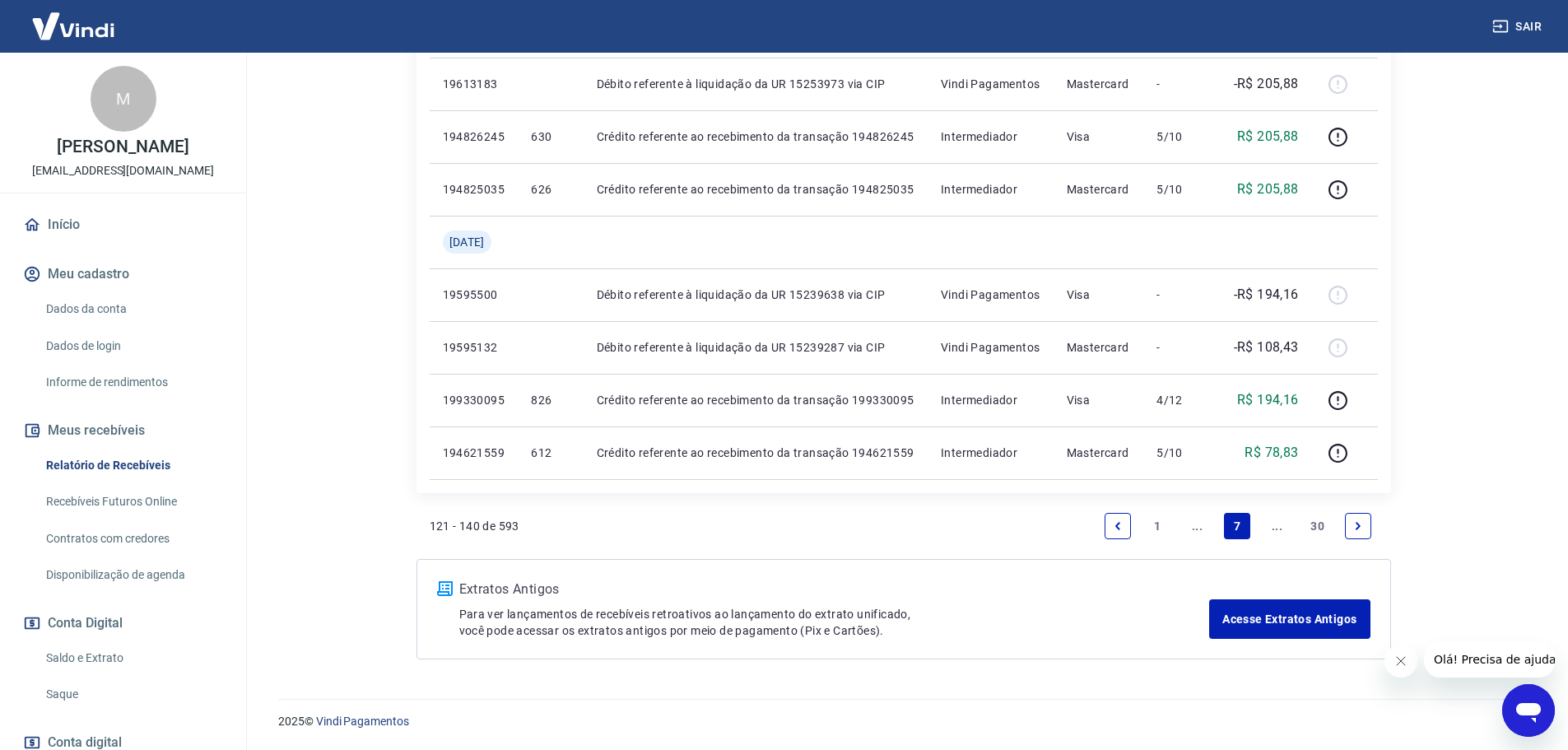
click at [1352, 518] on link "Next page" at bounding box center [1358, 525] width 26 height 26
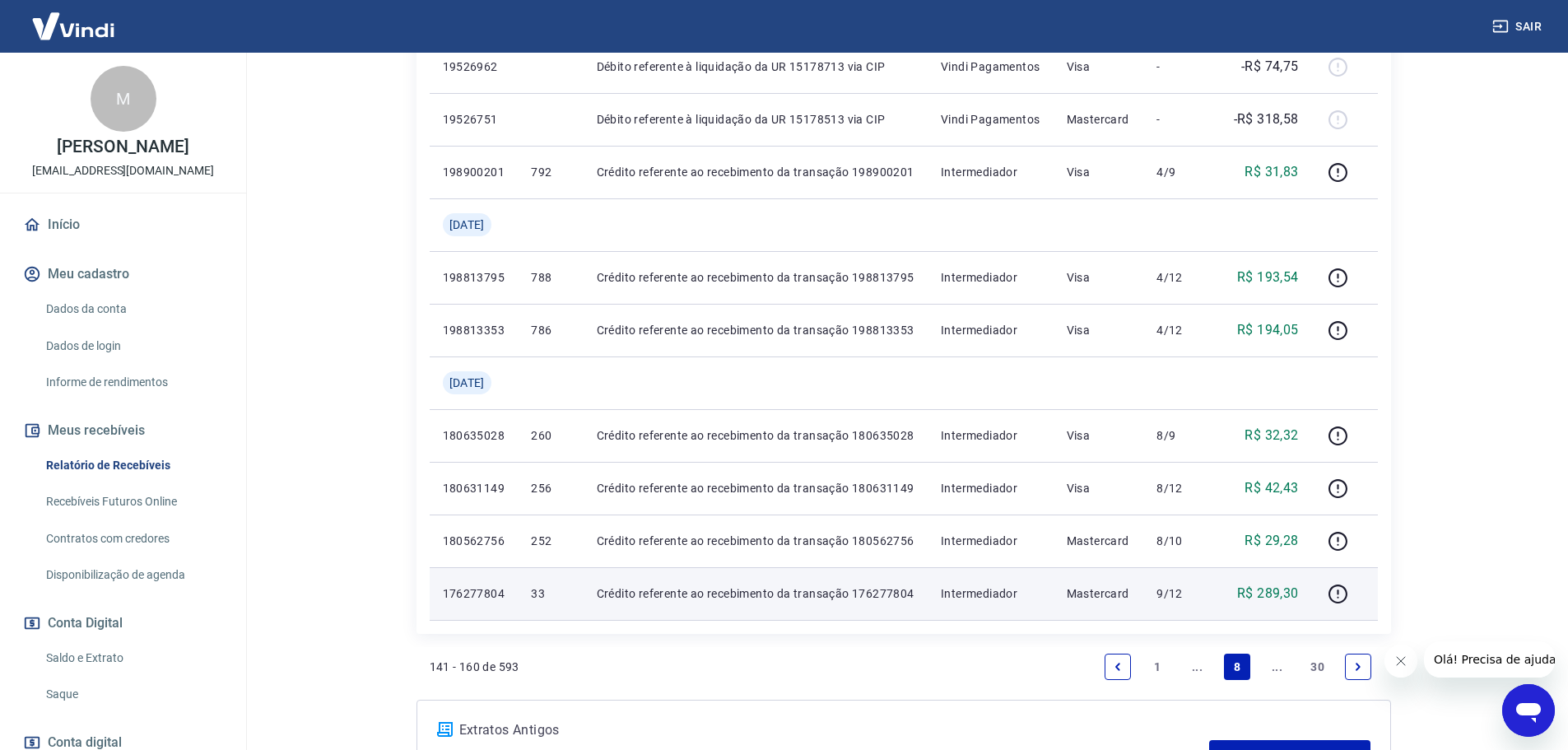
scroll to position [1152, 0]
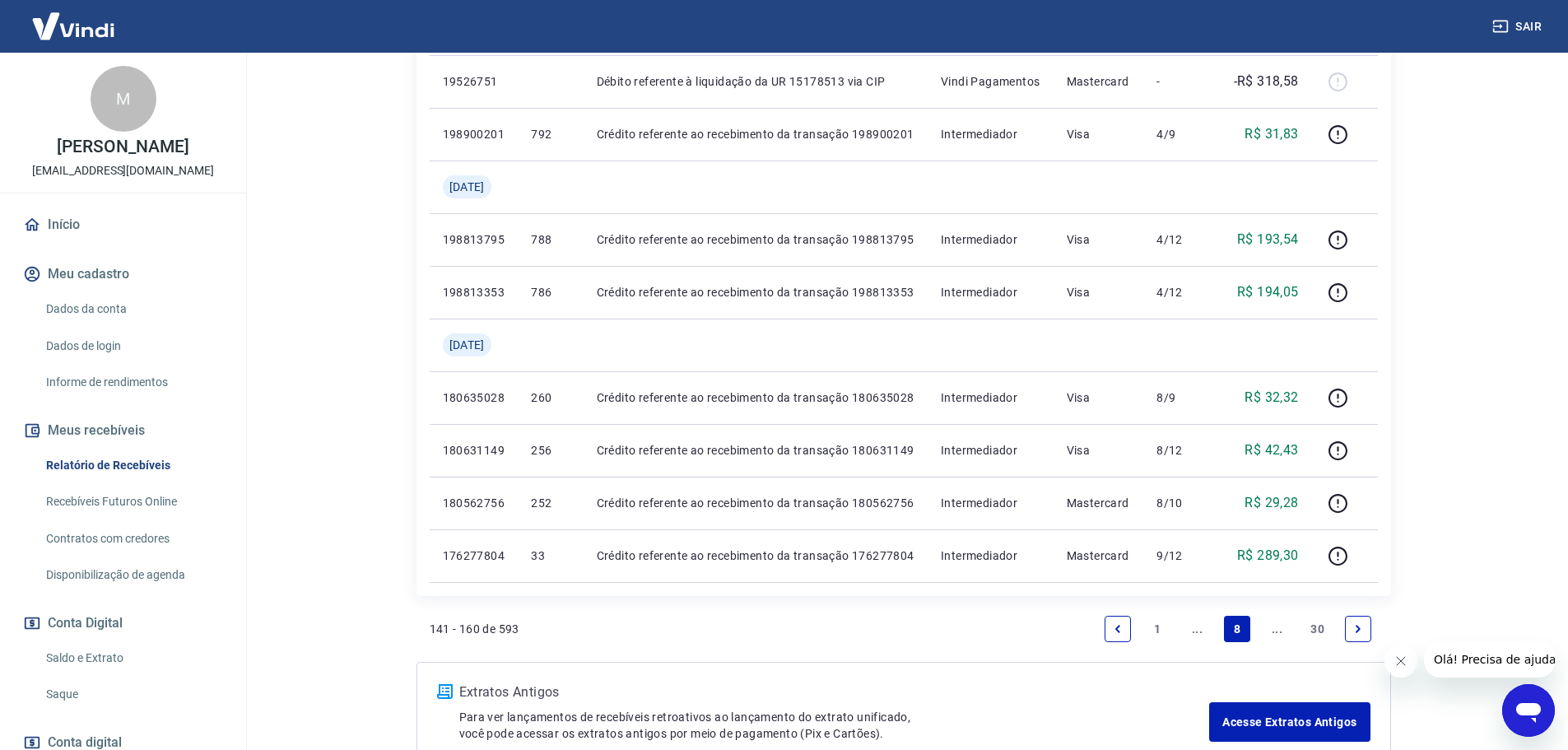
click at [1341, 630] on li "Pagination" at bounding box center [1358, 629] width 39 height 39
click at [1366, 632] on link "Next page" at bounding box center [1358, 629] width 26 height 26
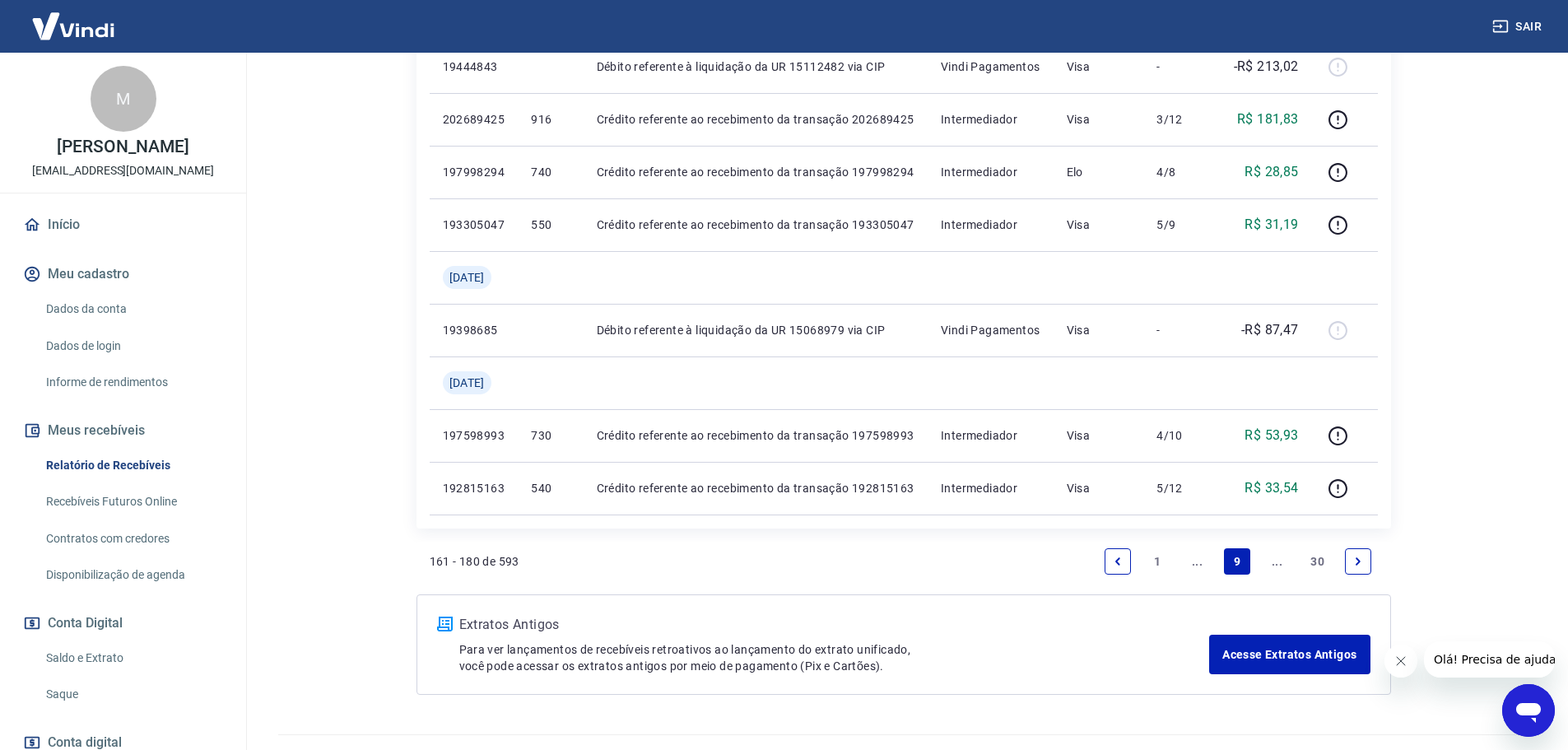
scroll to position [1307, 0]
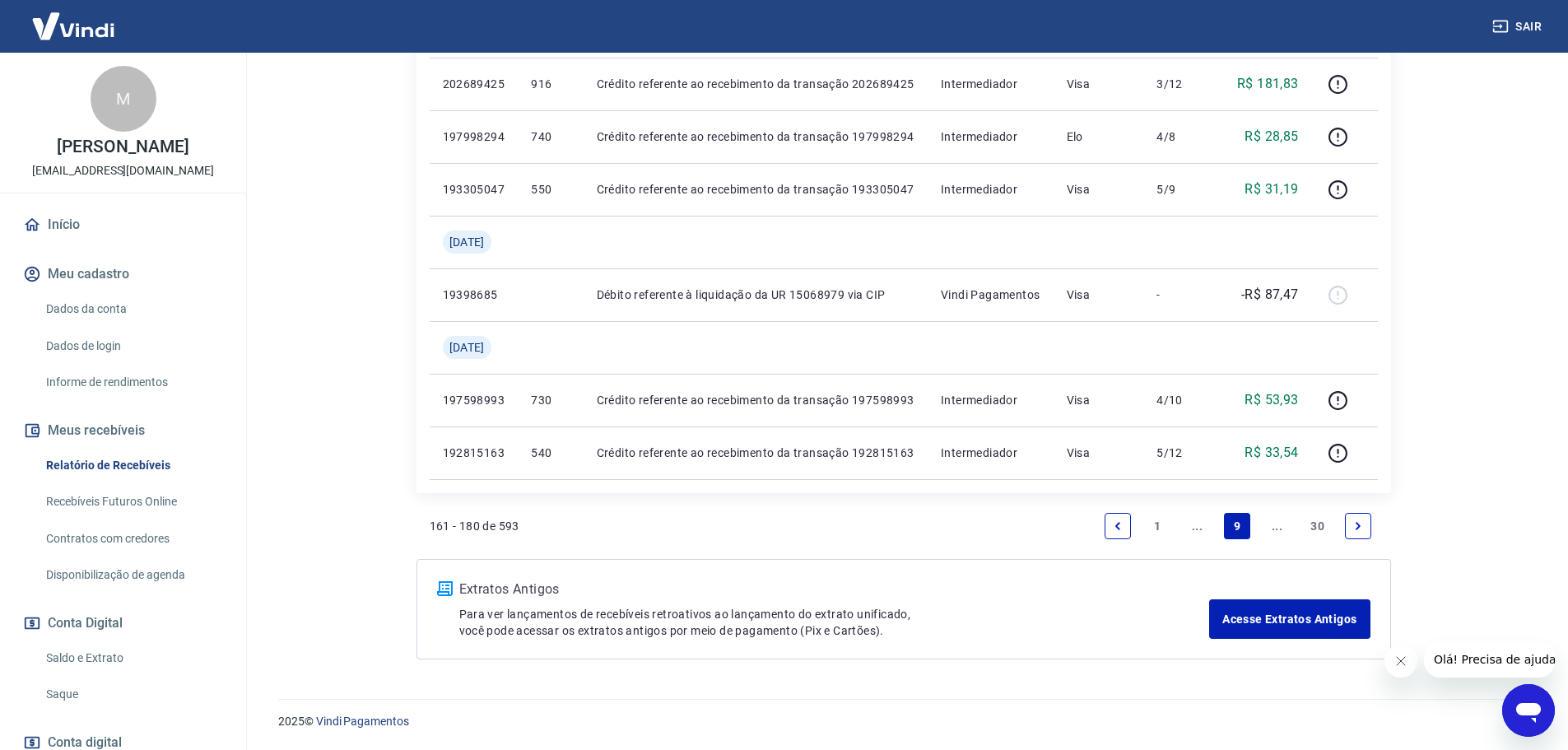
click at [1356, 523] on icon "Next page" at bounding box center [1357, 525] width 5 height 8
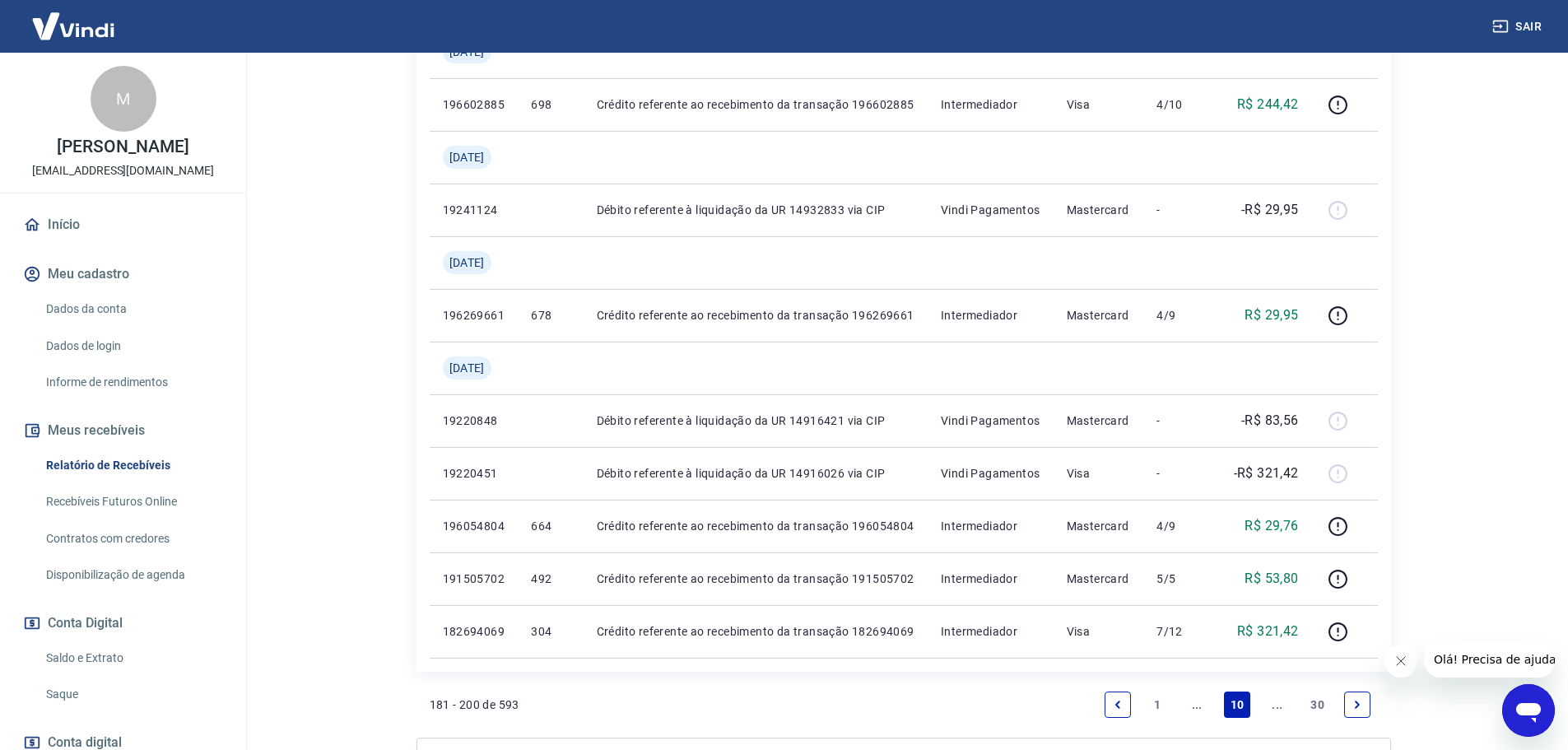
scroll to position [1317, 0]
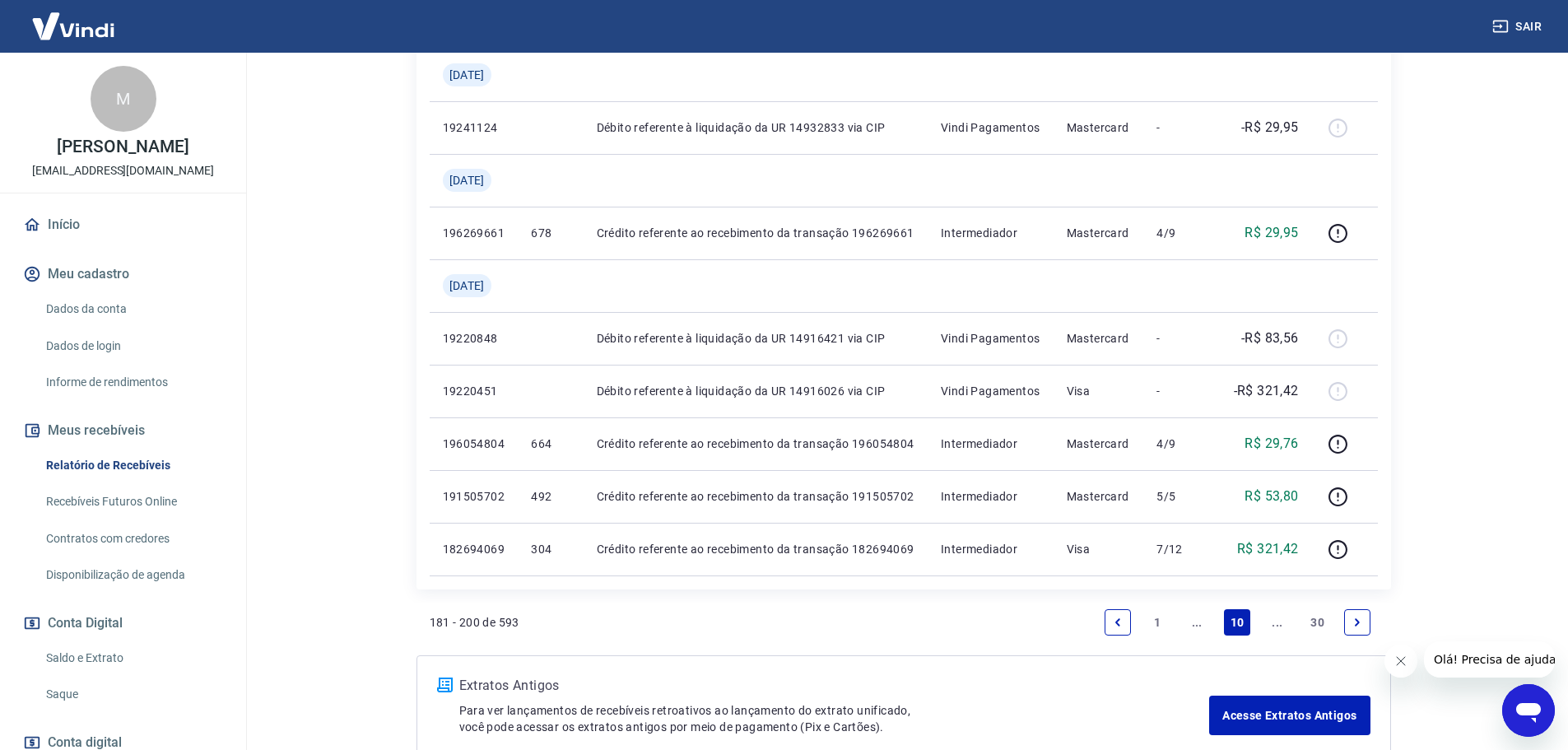
click at [1359, 634] on link "Next page" at bounding box center [1357, 622] width 26 height 26
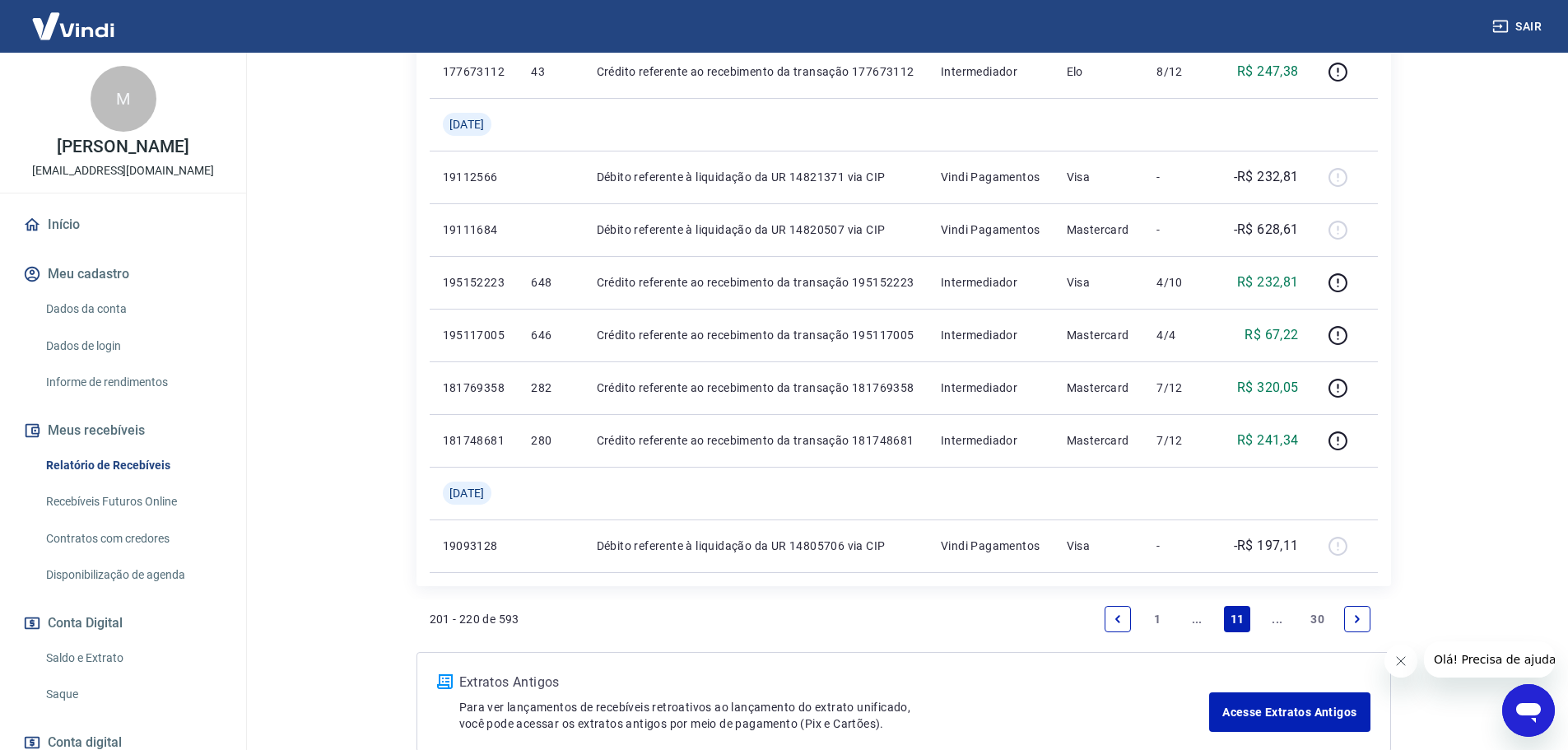
scroll to position [1234, 0]
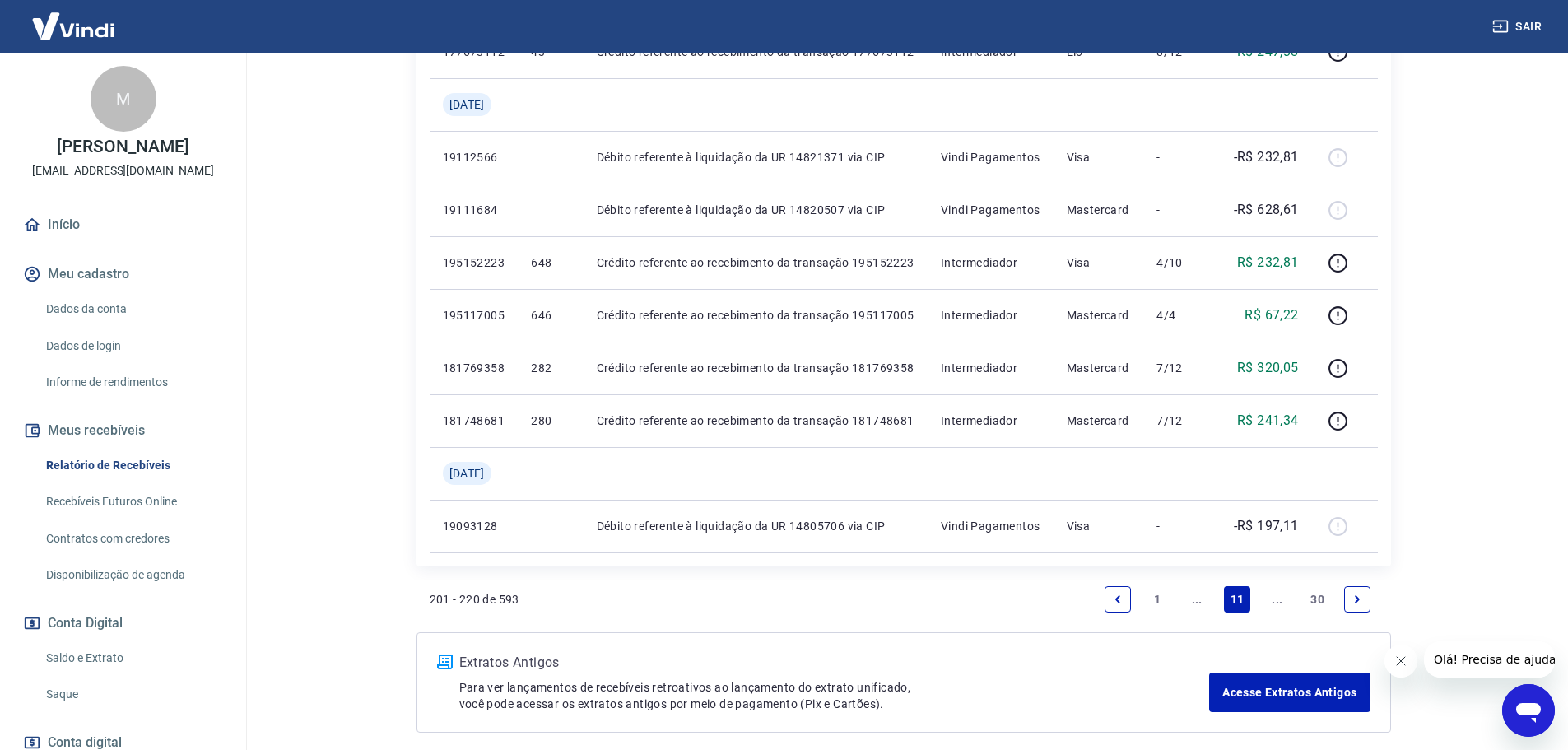
click at [1349, 600] on link "Next page" at bounding box center [1357, 599] width 26 height 26
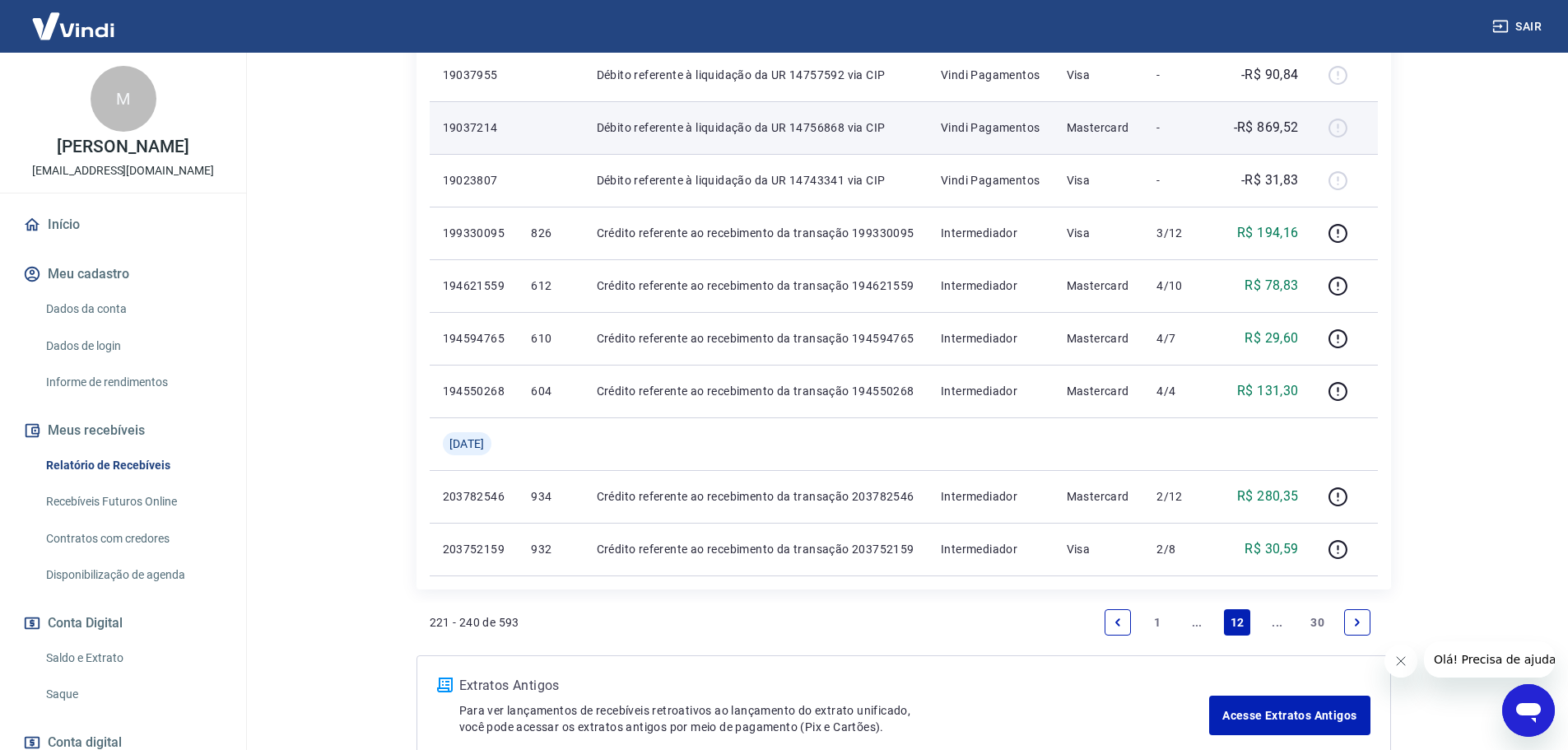
scroll to position [1152, 0]
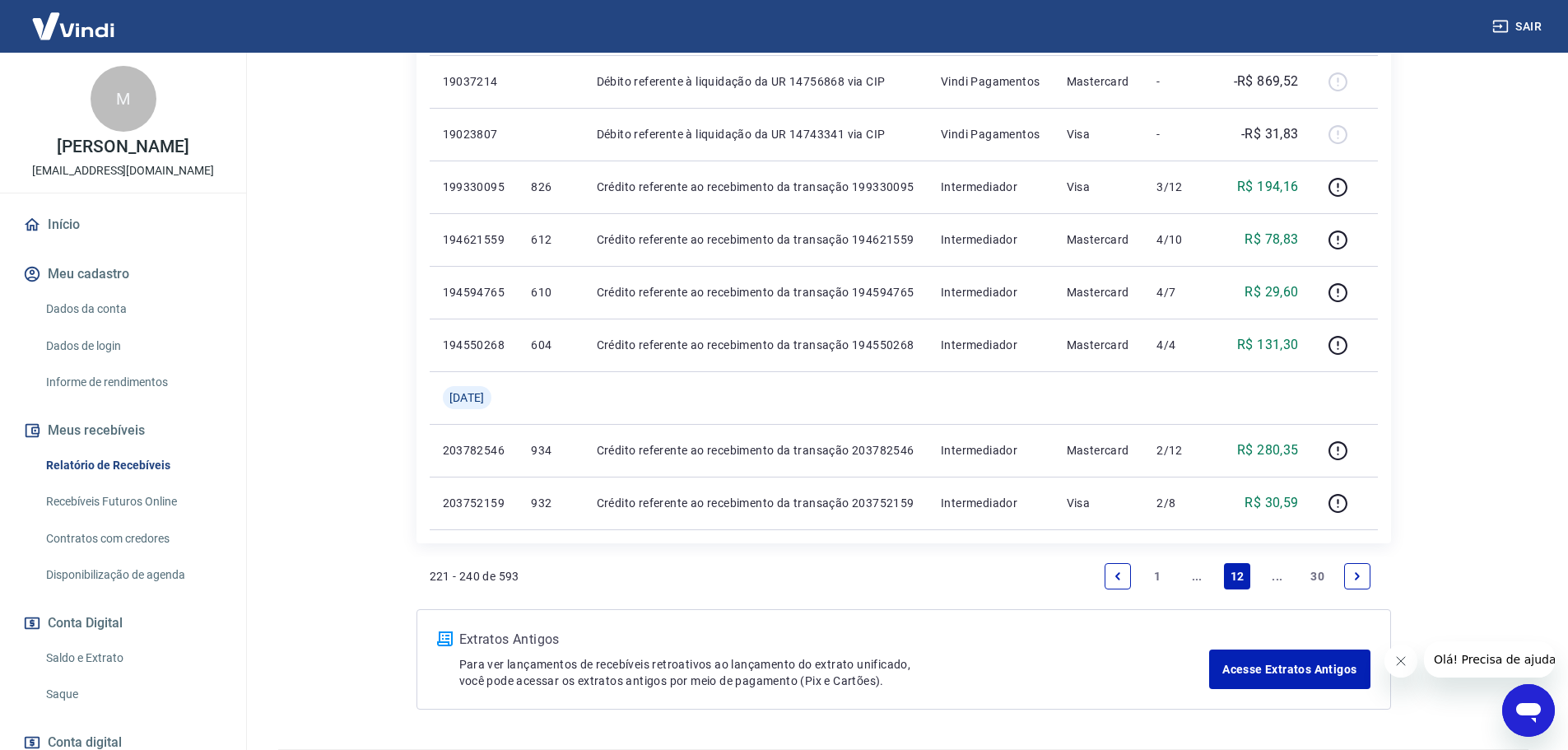
click at [1363, 585] on link "Next page" at bounding box center [1357, 576] width 26 height 26
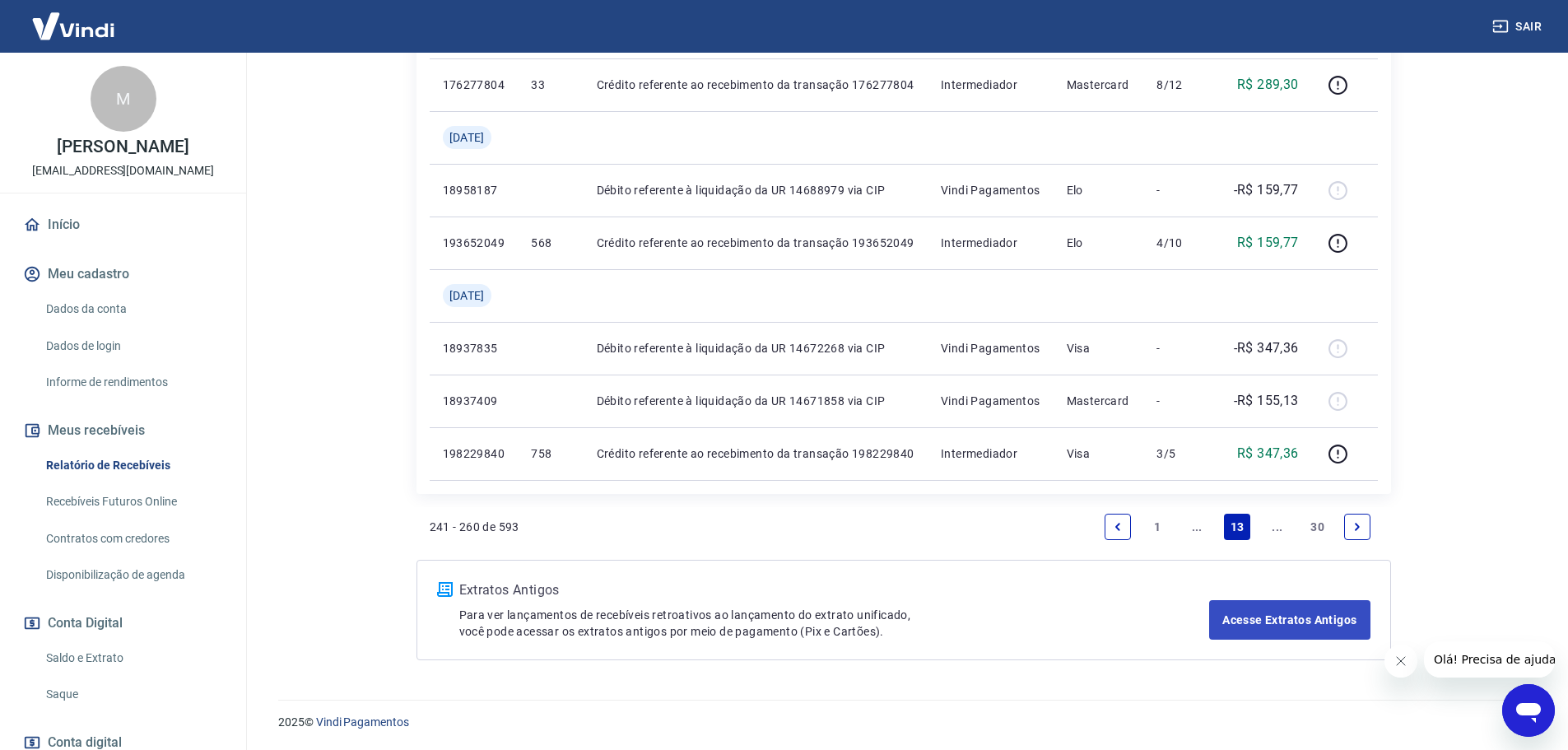
scroll to position [1307, 0]
click at [1358, 534] on link "Next page" at bounding box center [1357, 525] width 26 height 26
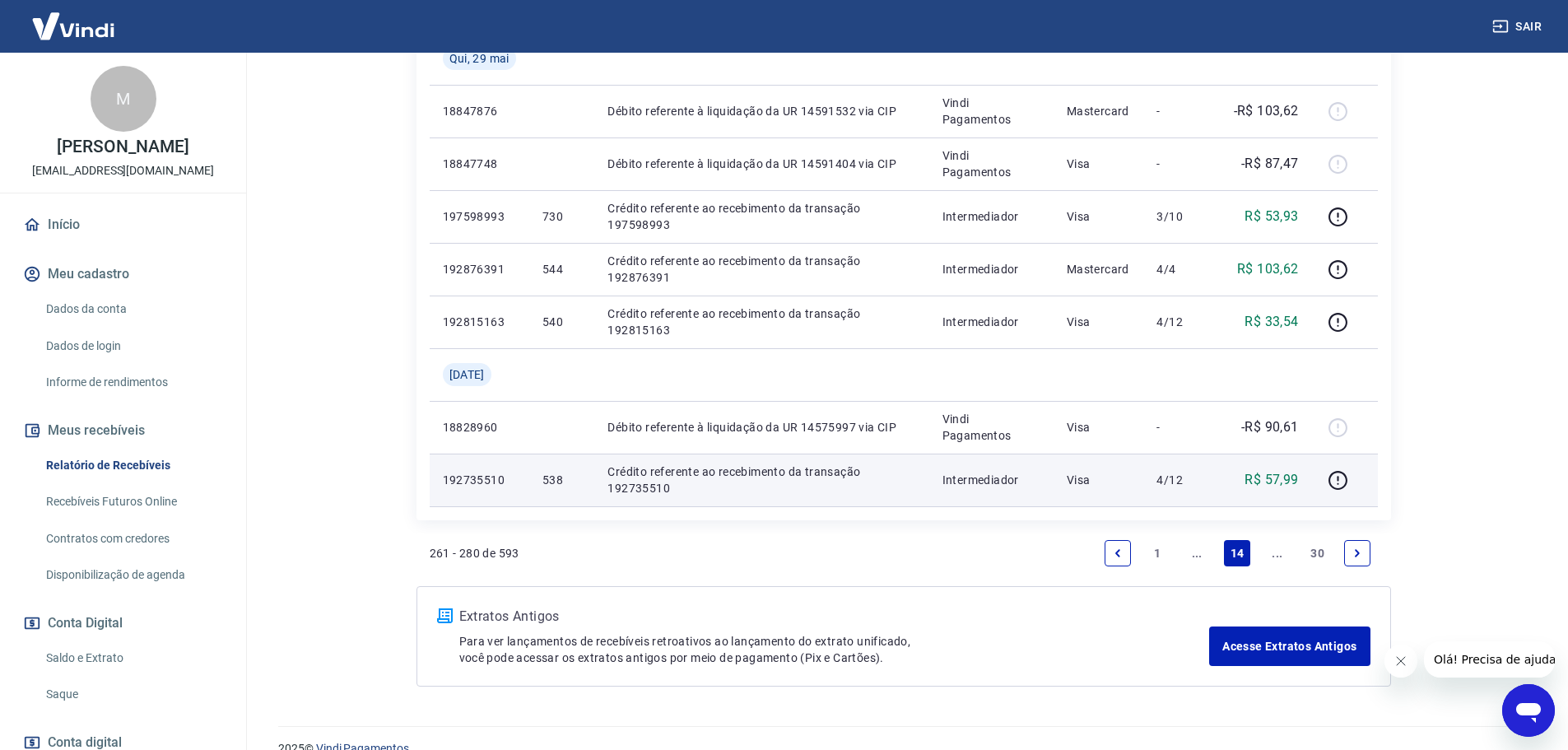
scroll to position [1234, 0]
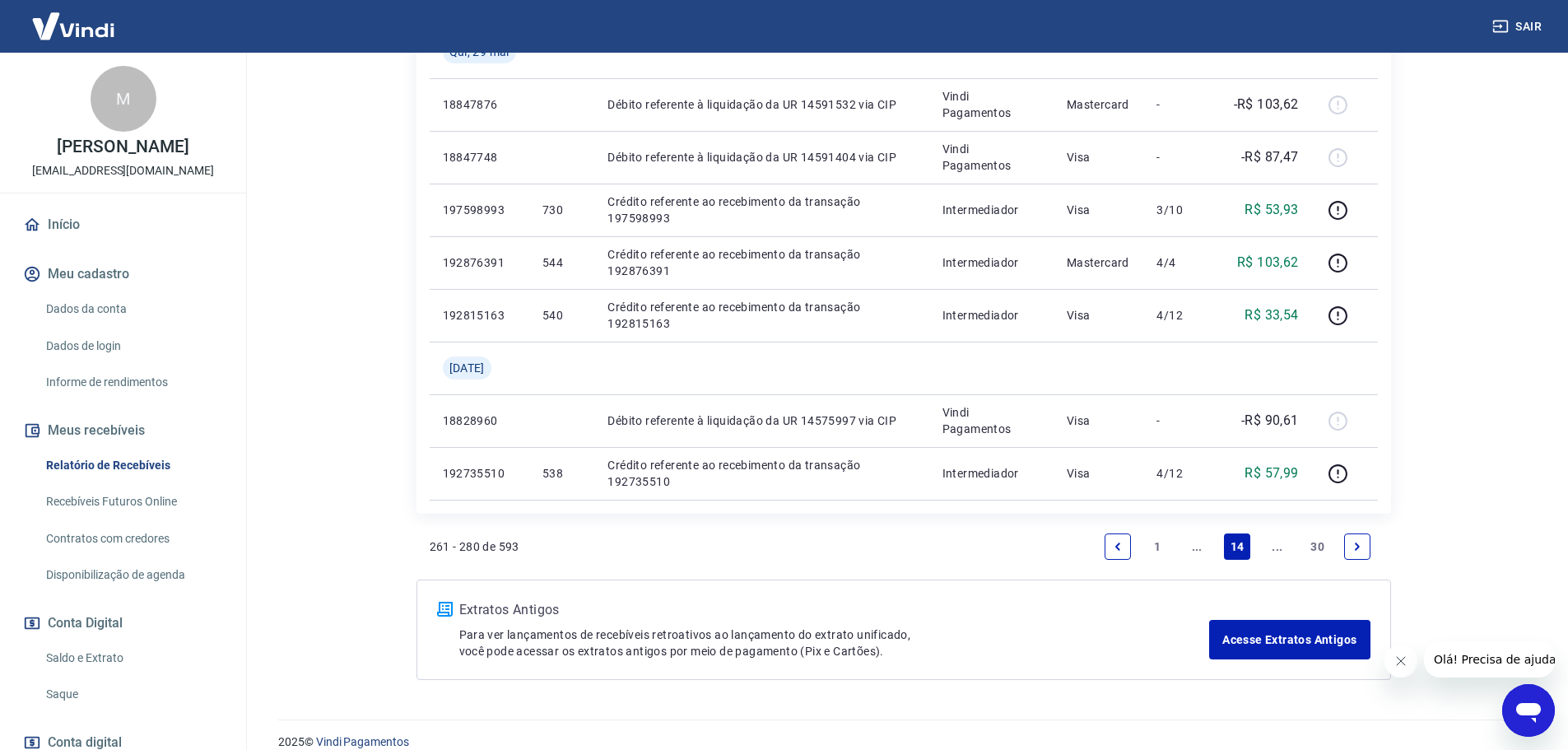
click at [1354, 543] on icon "Next page" at bounding box center [1357, 546] width 11 height 11
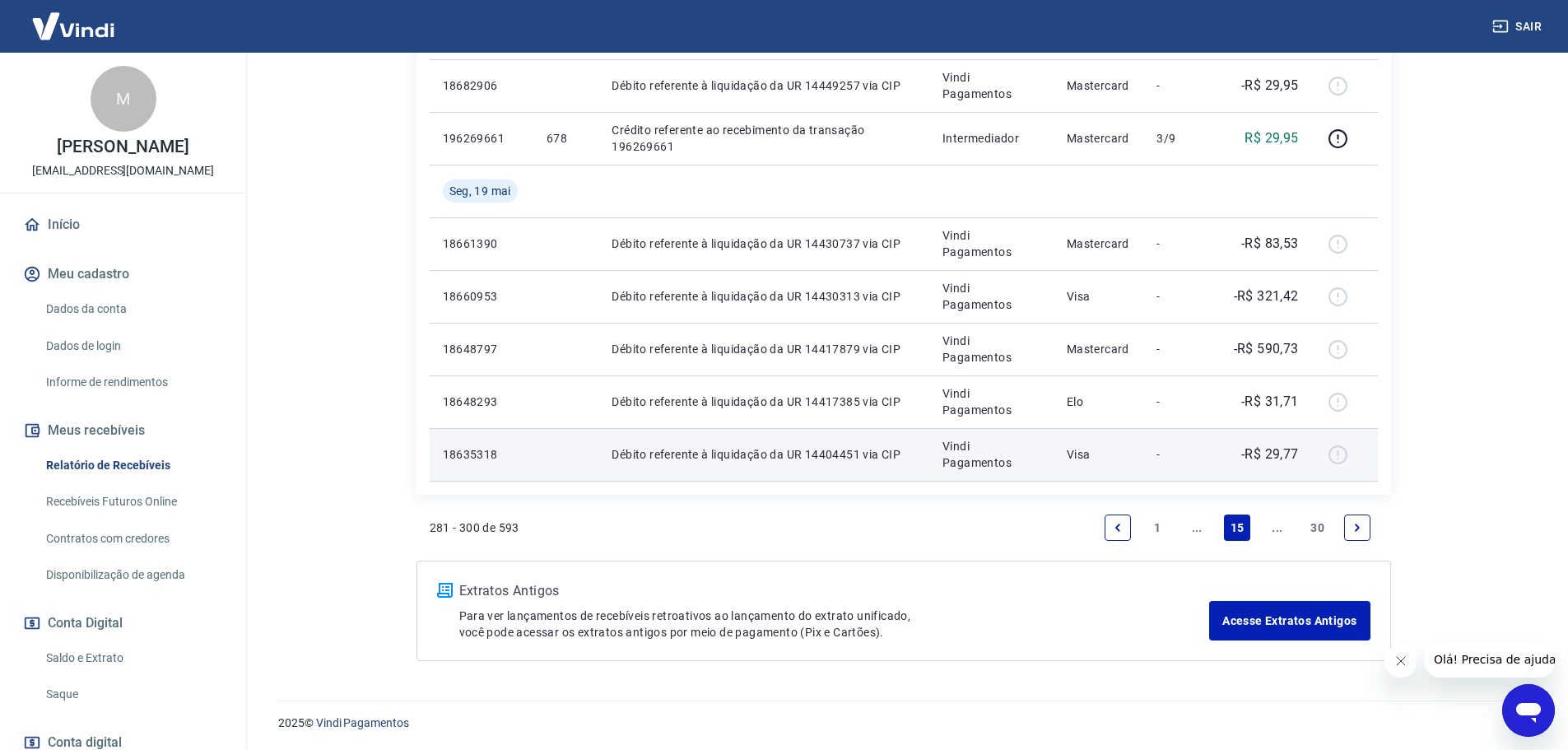
scroll to position [1360, 0]
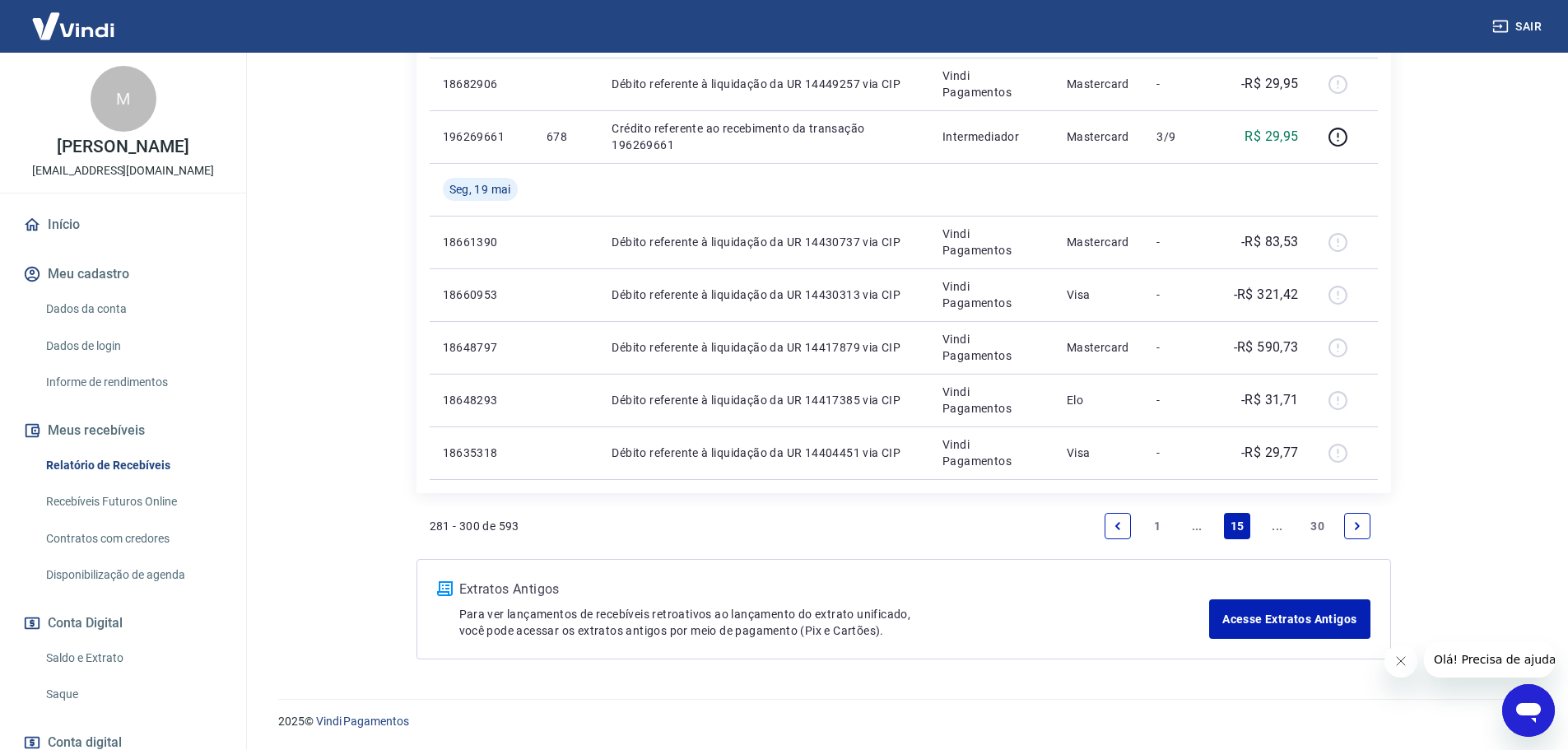
click at [1350, 517] on link "Next page" at bounding box center [1357, 525] width 26 height 26
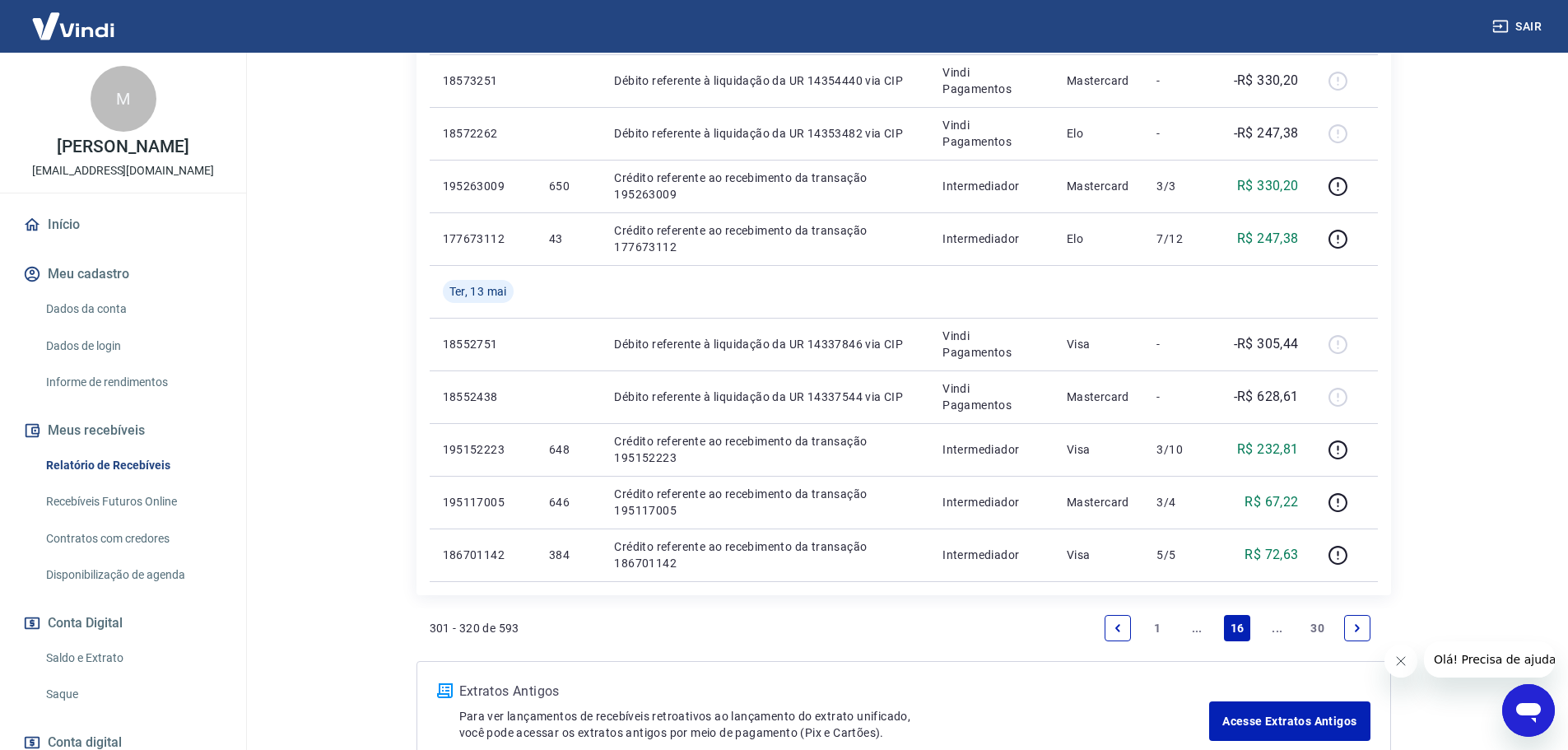
scroll to position [1234, 0]
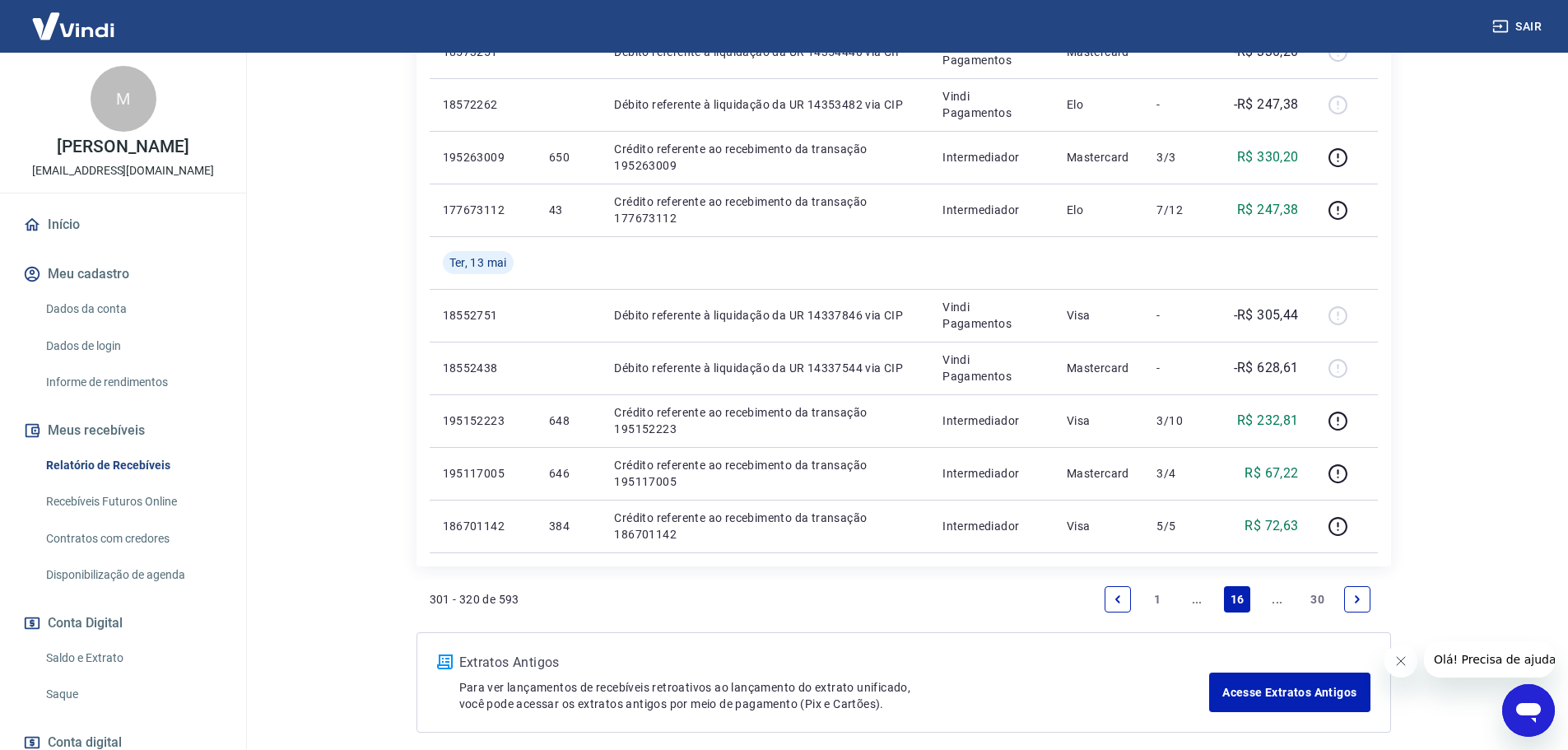
click at [1359, 600] on icon "Next page" at bounding box center [1357, 599] width 11 height 11
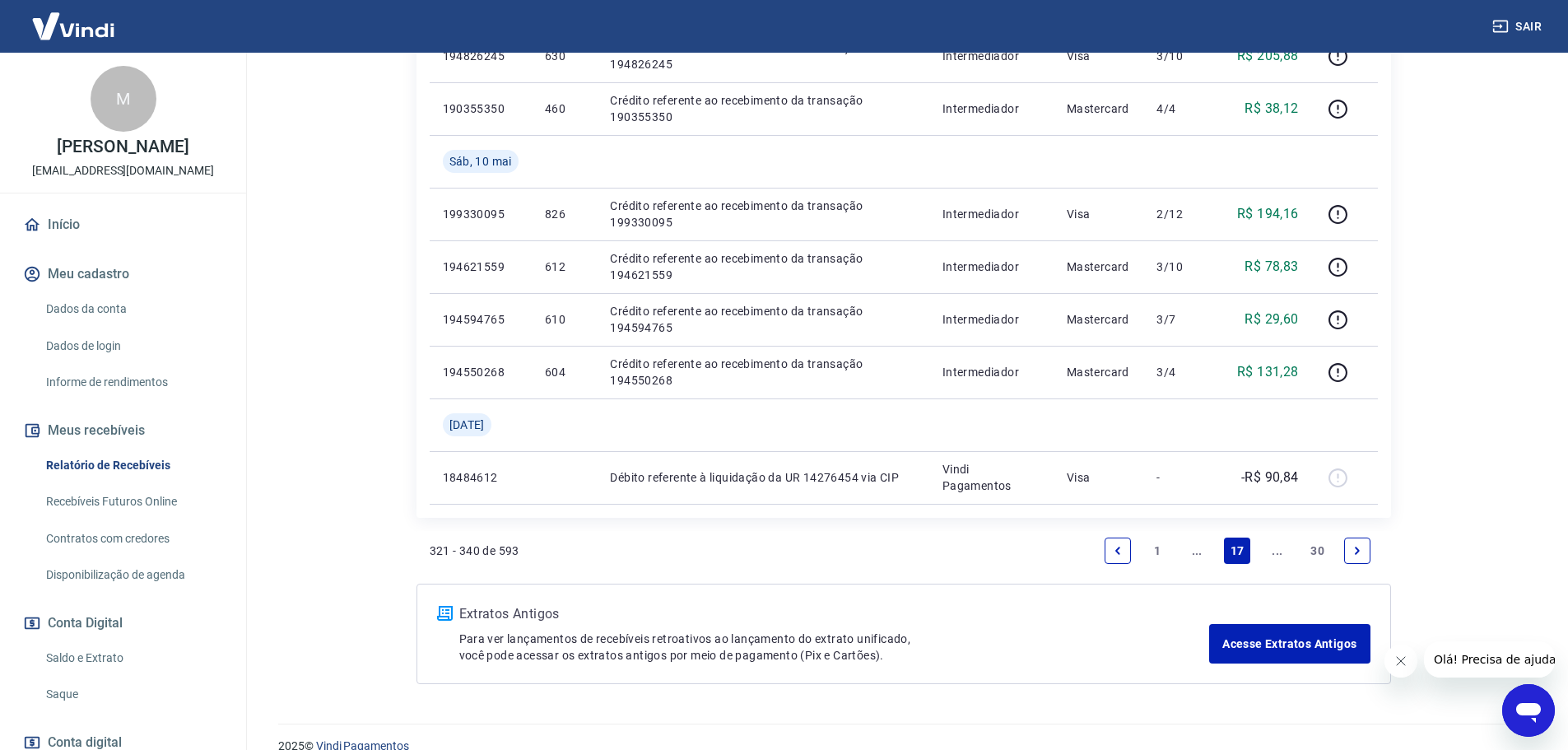
scroll to position [1234, 0]
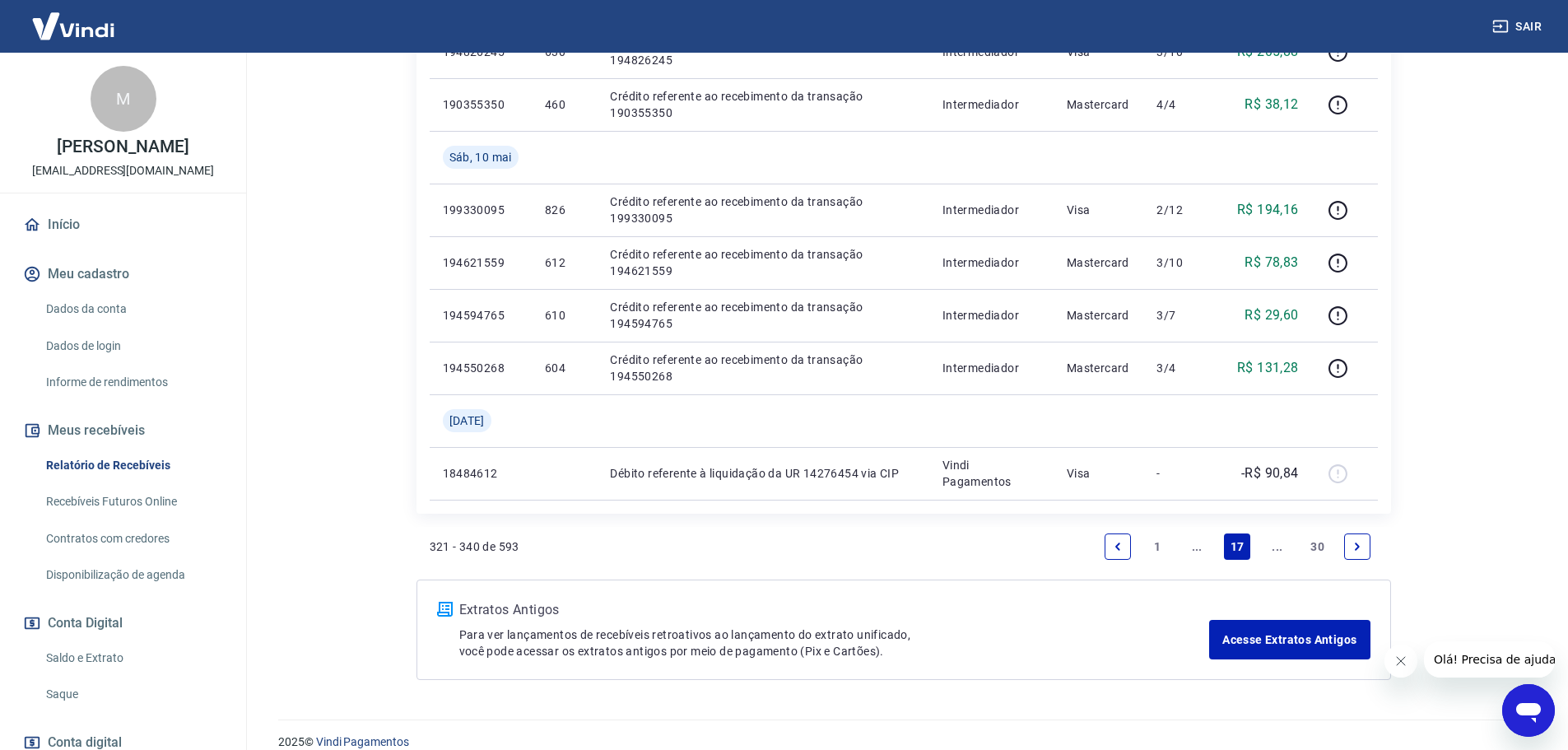
click at [1352, 552] on icon "Next page" at bounding box center [1357, 546] width 11 height 11
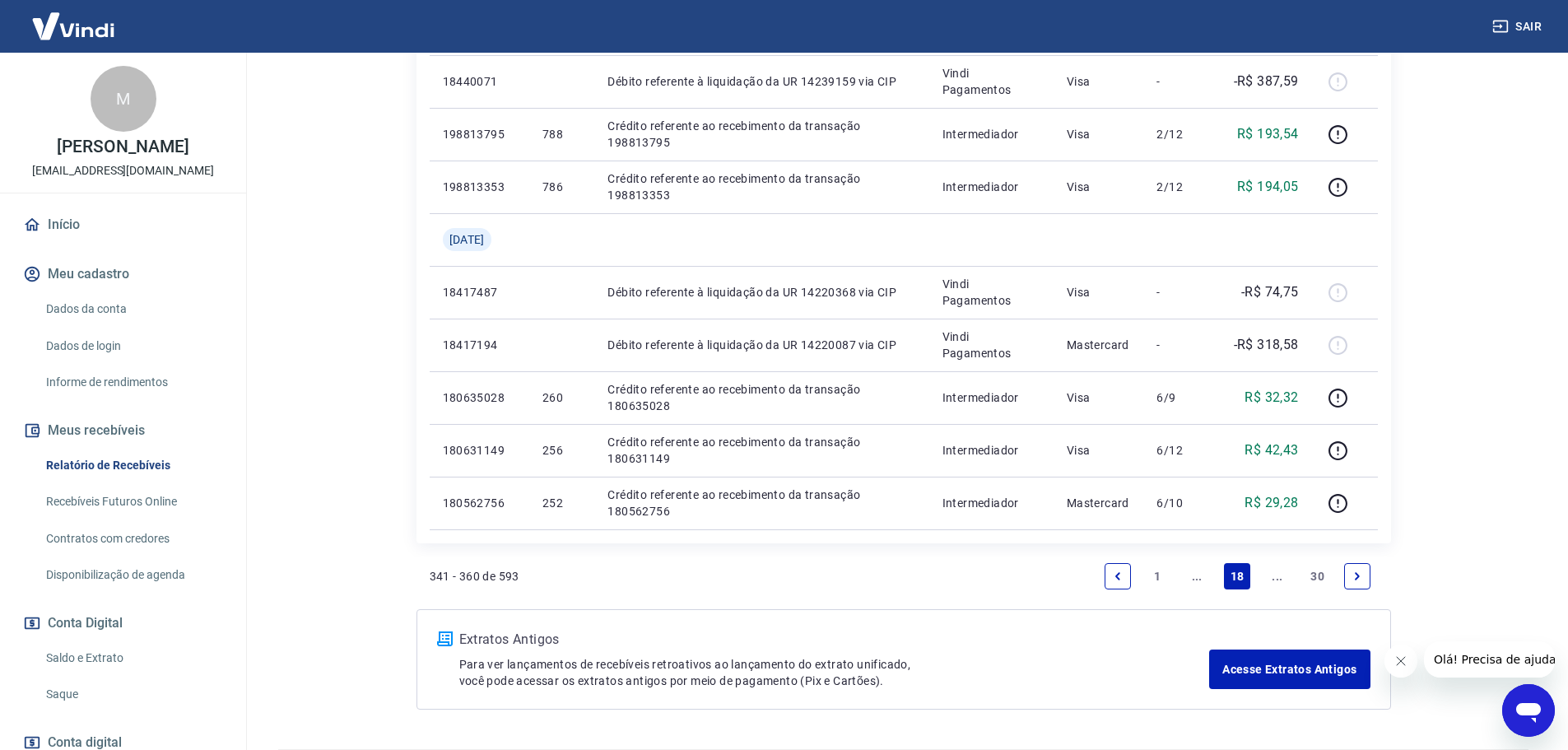
scroll to position [1202, 0]
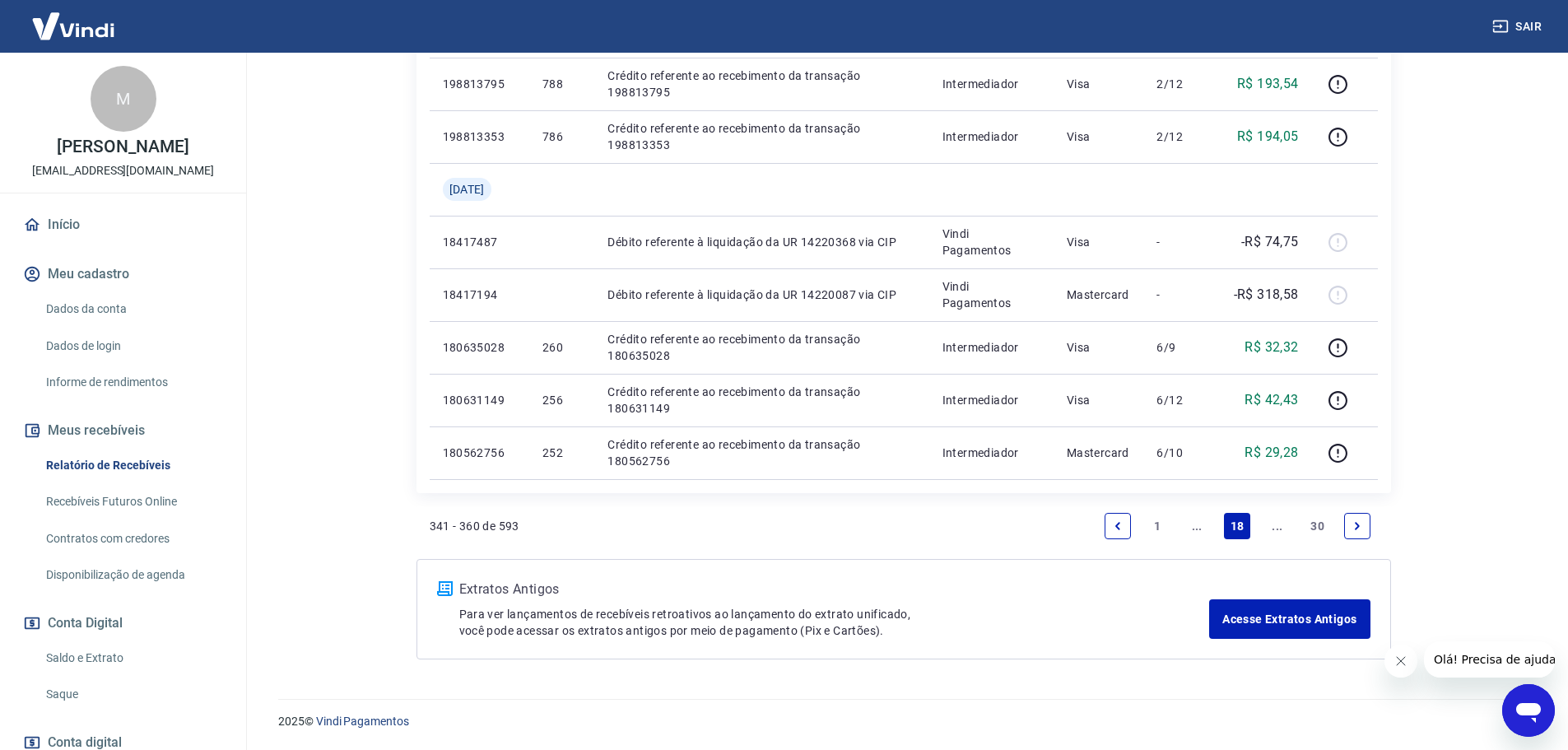
click at [1362, 525] on icon "Next page" at bounding box center [1357, 525] width 11 height 11
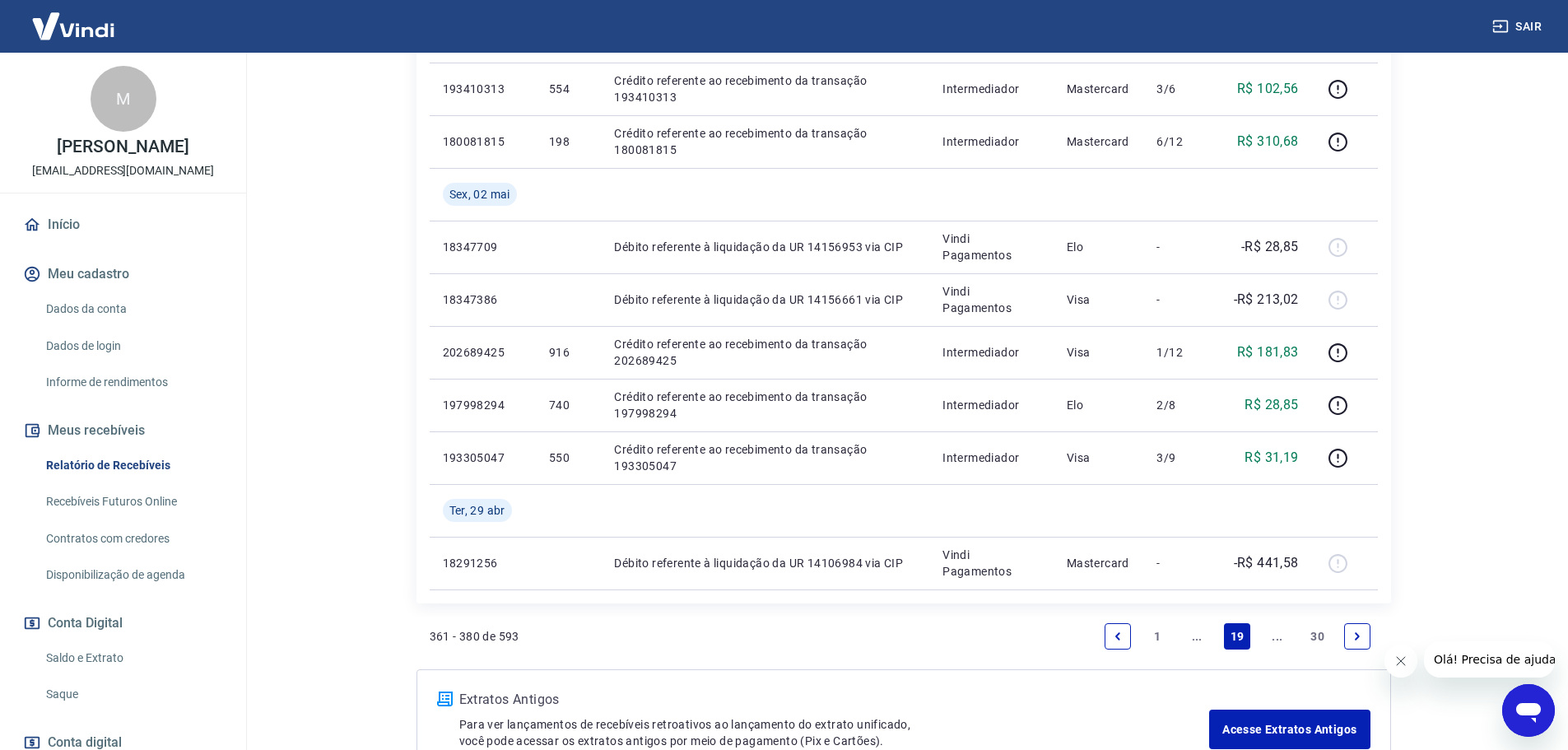
scroll to position [1234, 0]
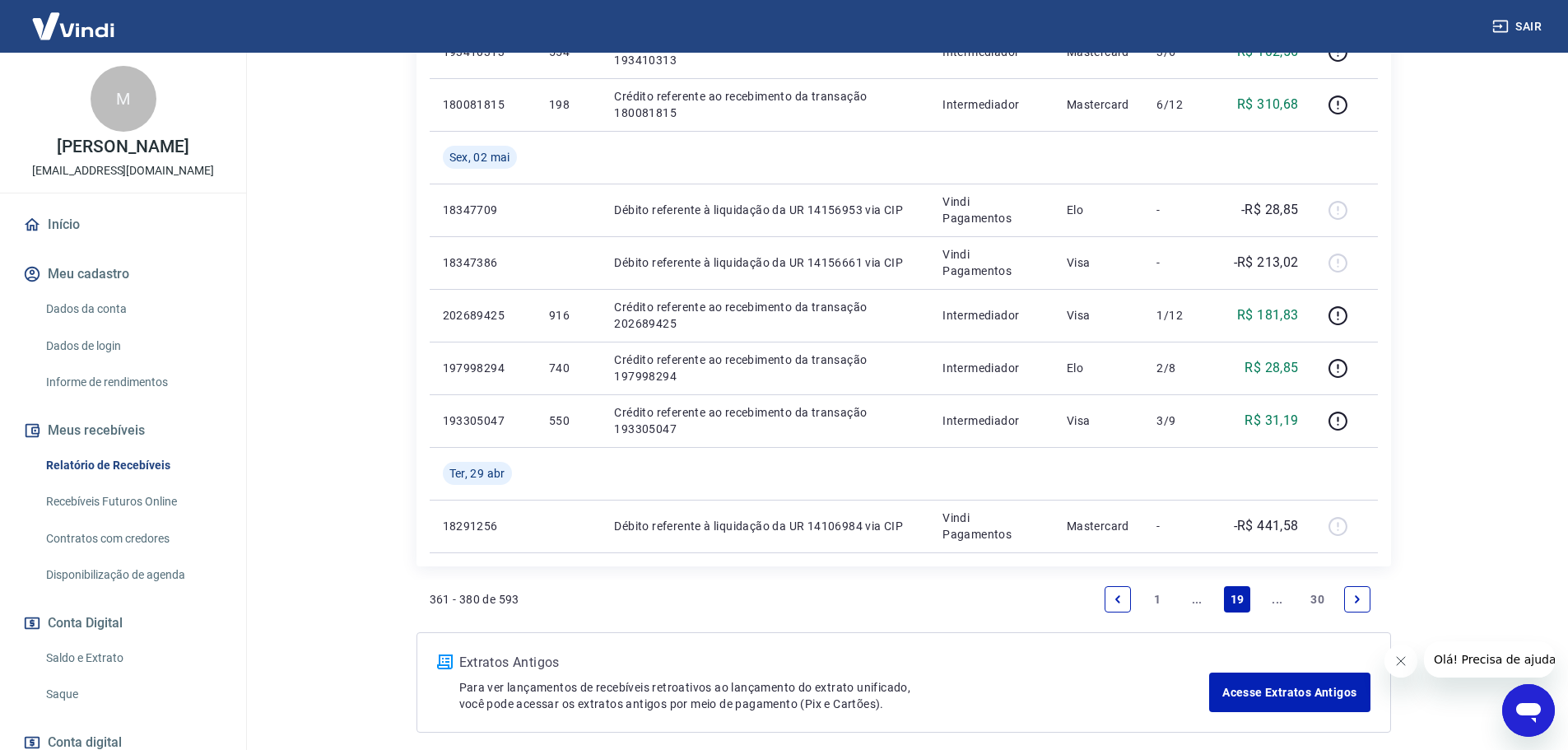
click at [1362, 601] on icon "Next page" at bounding box center [1357, 599] width 11 height 11
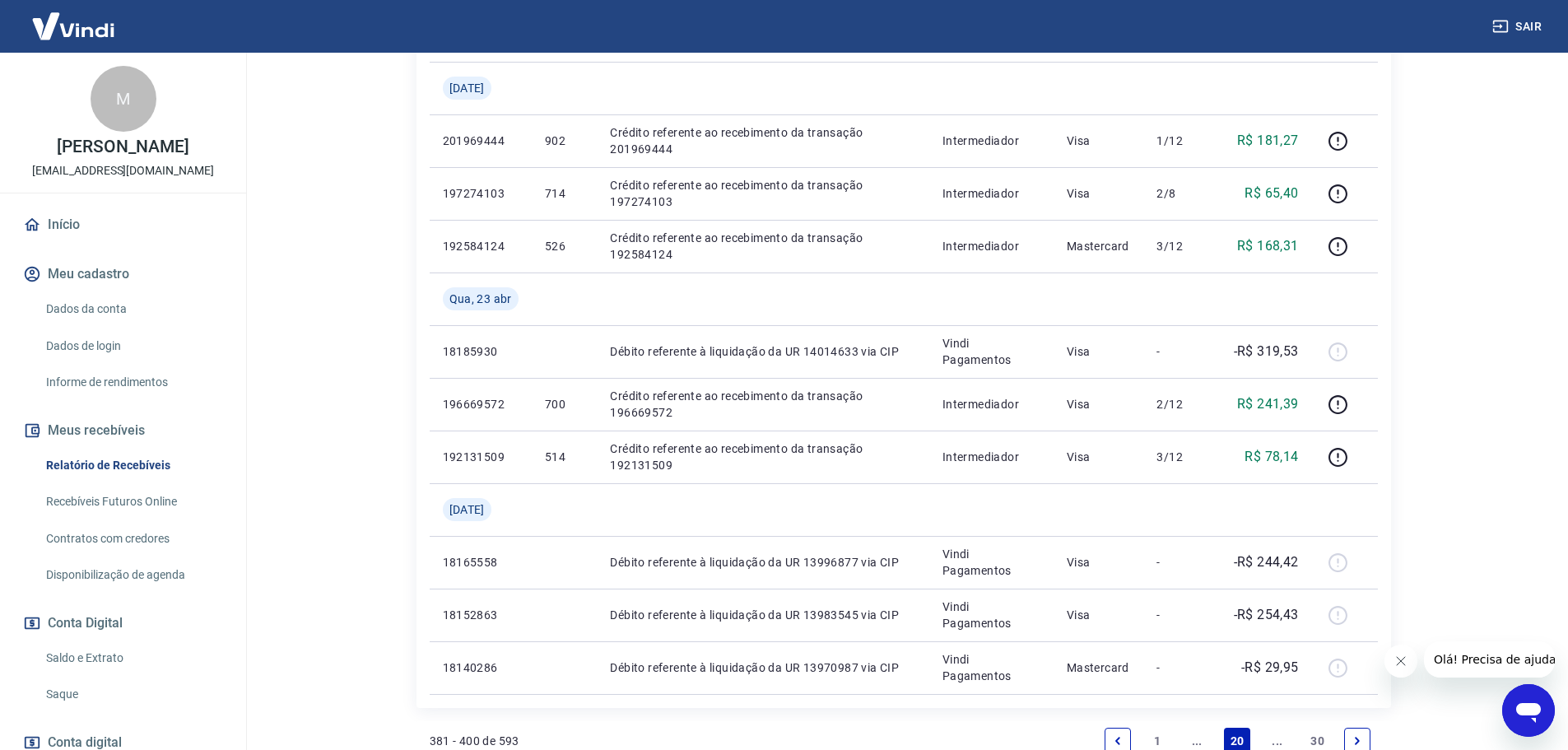
scroll to position [1255, 0]
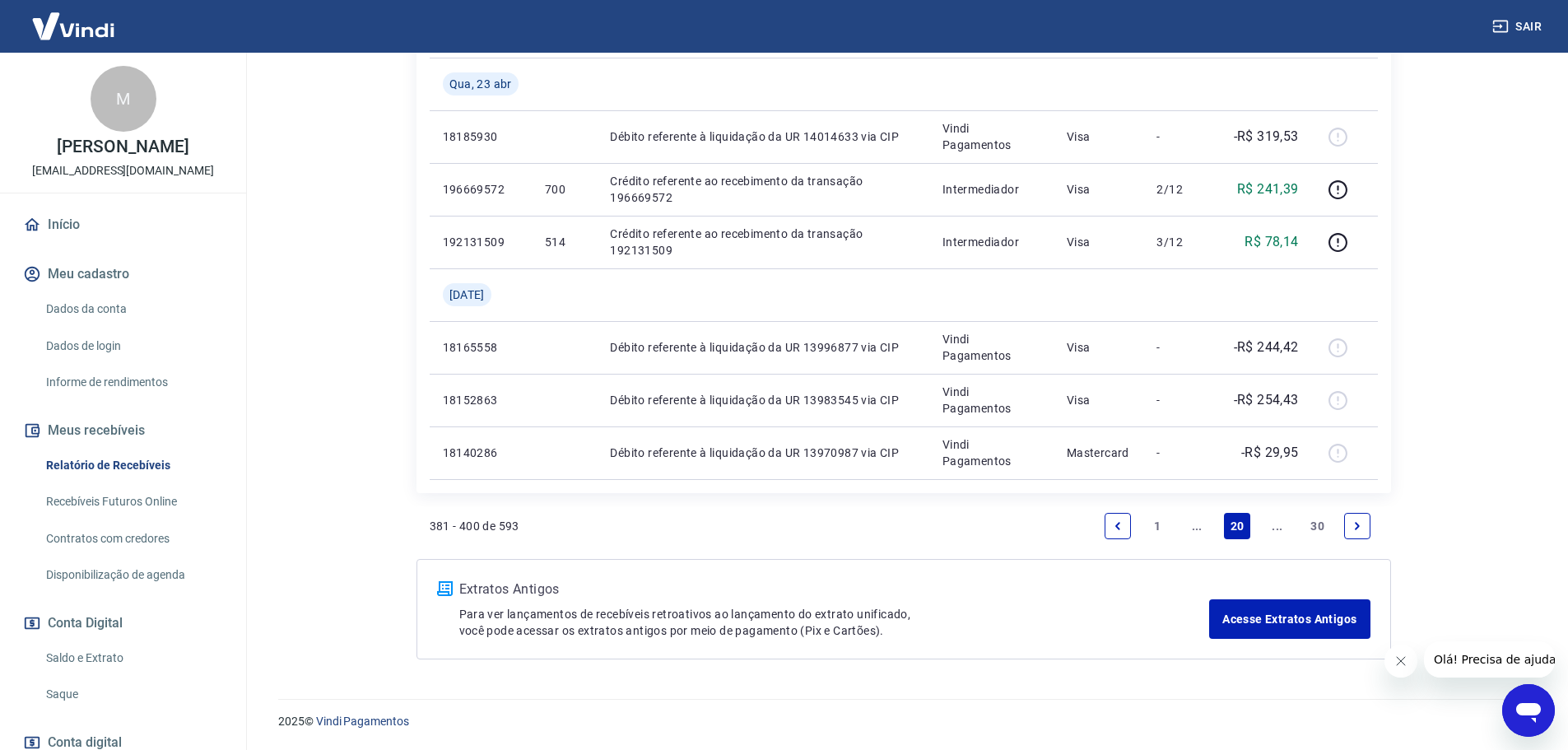
click at [1358, 524] on icon "Next page" at bounding box center [1357, 525] width 5 height 8
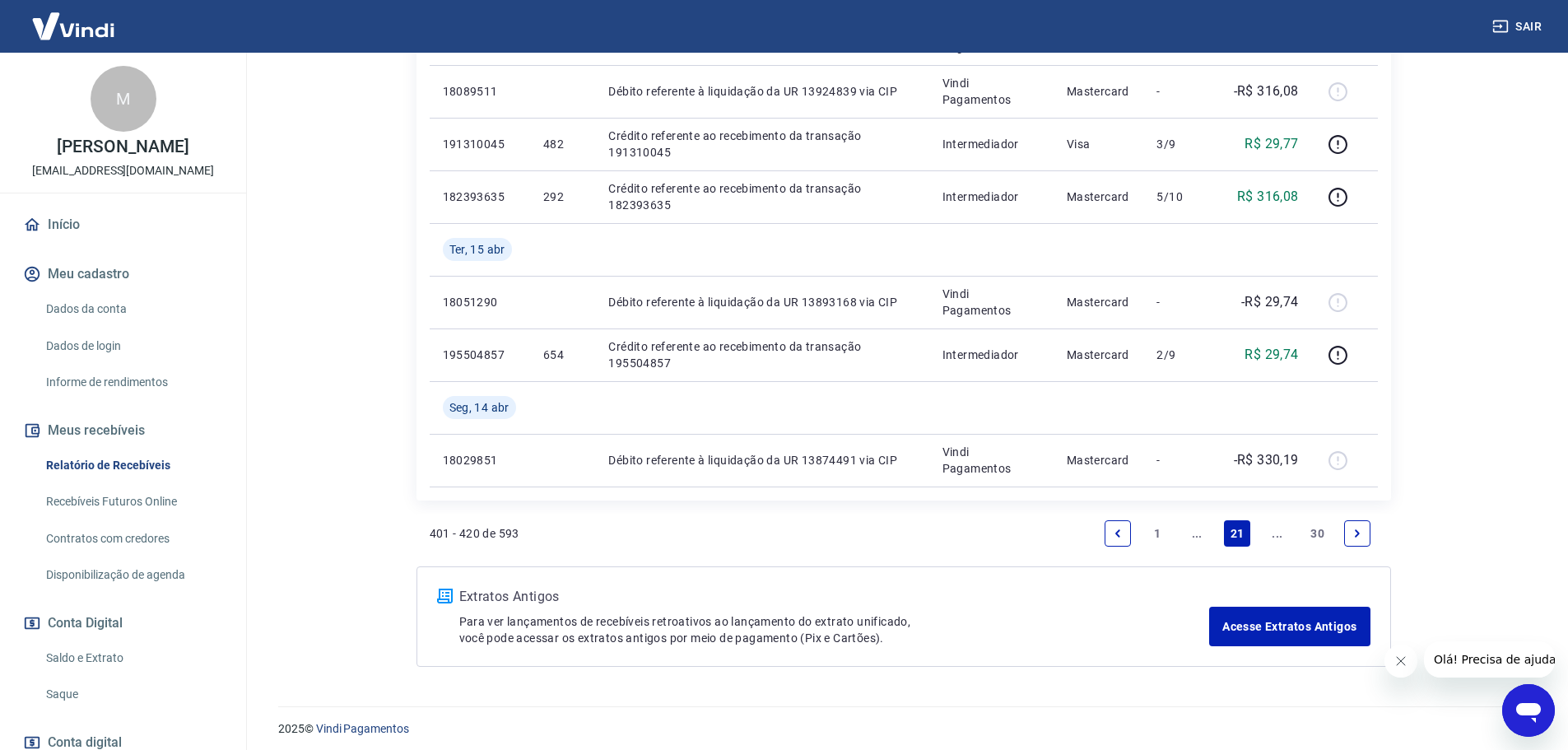
scroll to position [1413, 0]
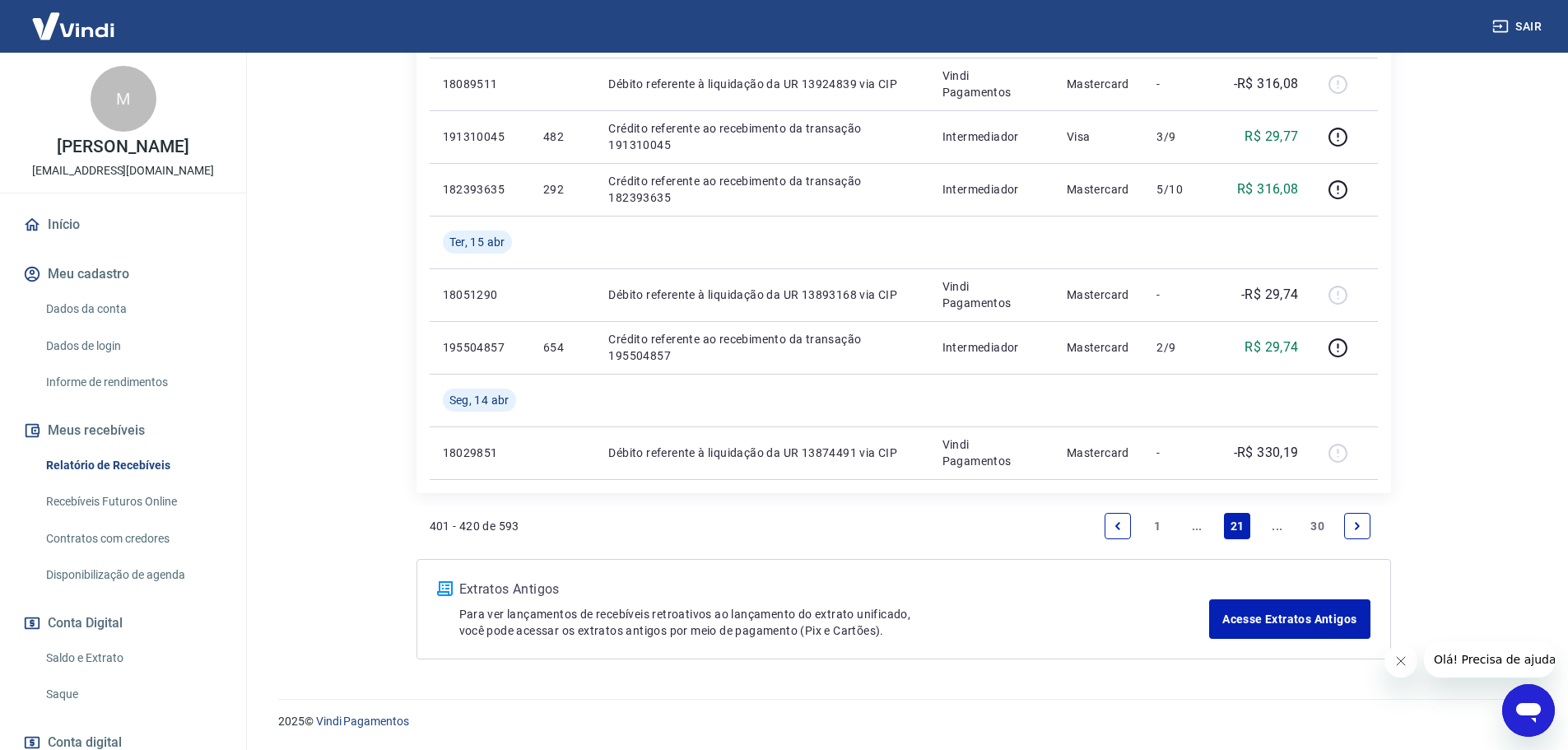
click at [1348, 535] on link "Next page" at bounding box center [1357, 525] width 26 height 26
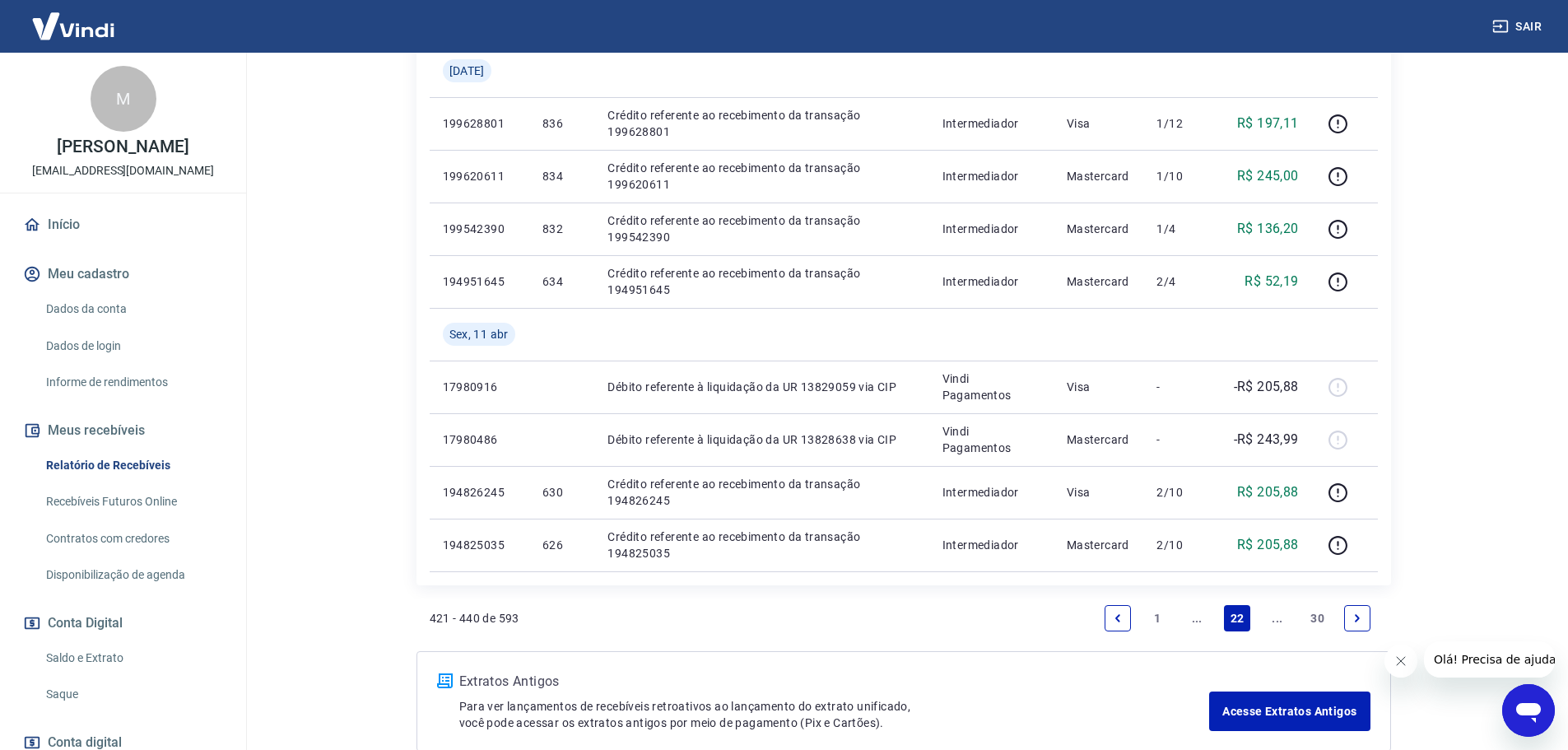
scroll to position [1152, 0]
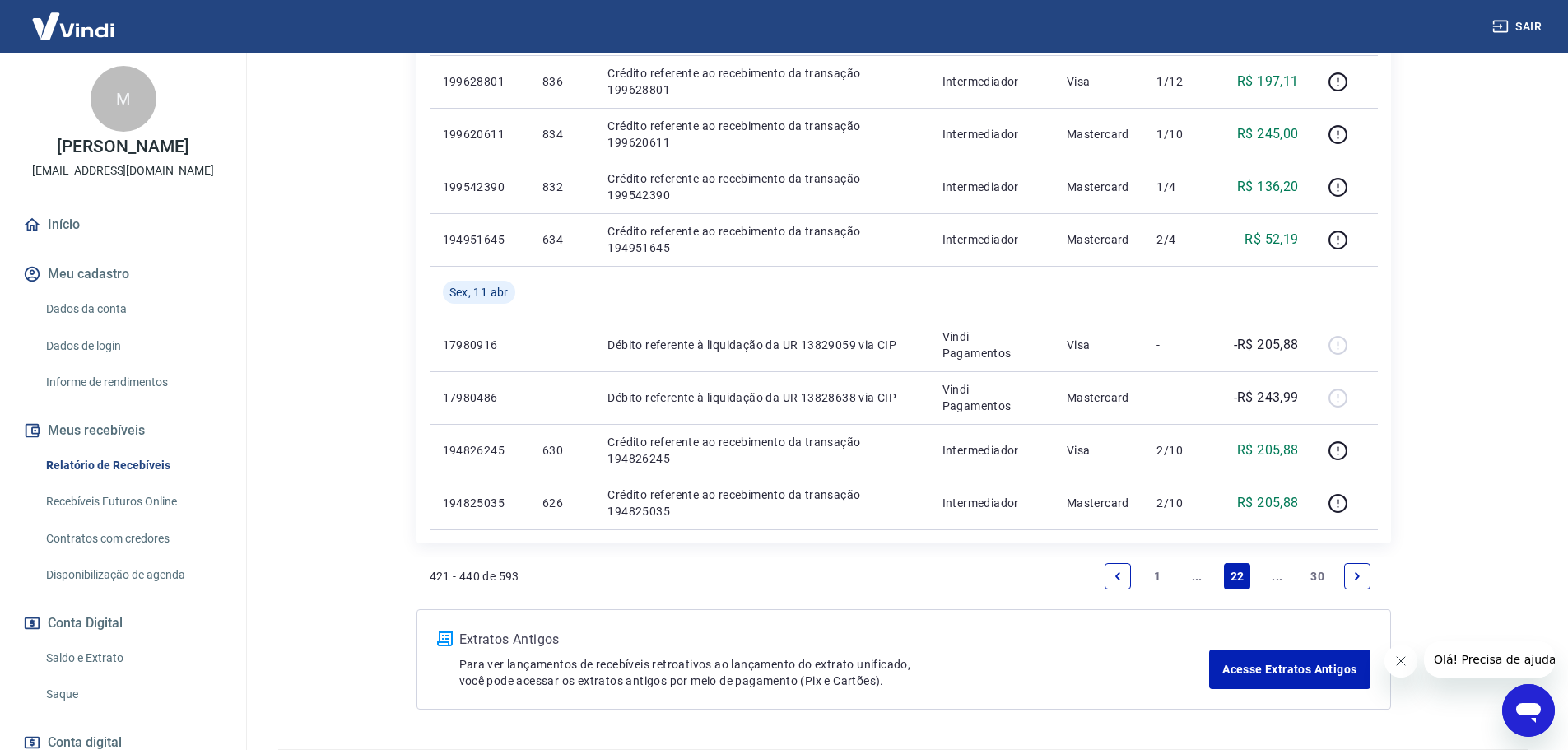
drag, startPoint x: 1356, startPoint y: 577, endPoint x: 1354, endPoint y: 557, distance: 20.1
click at [1356, 576] on icon "Next page" at bounding box center [1357, 576] width 11 height 11
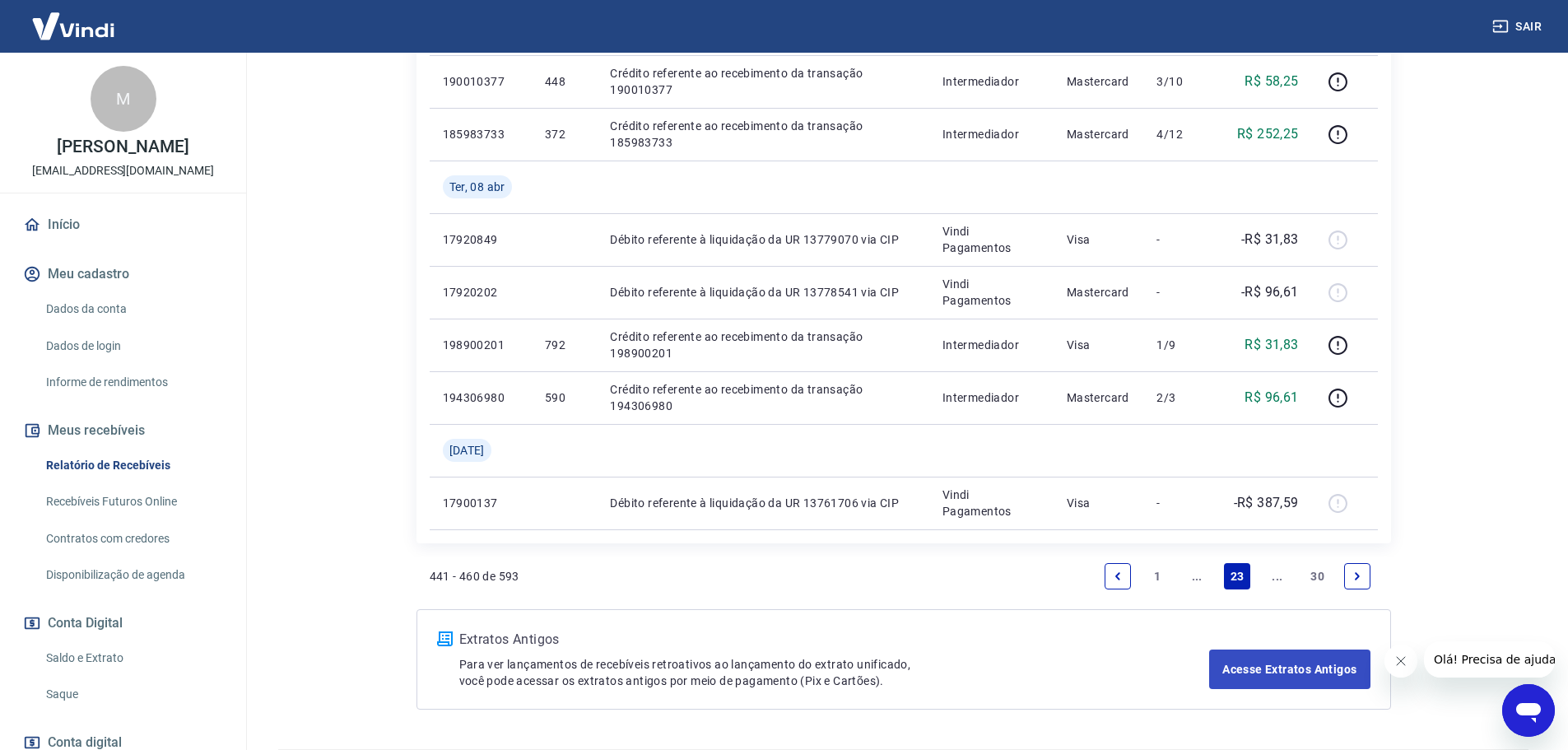
scroll to position [1234, 0]
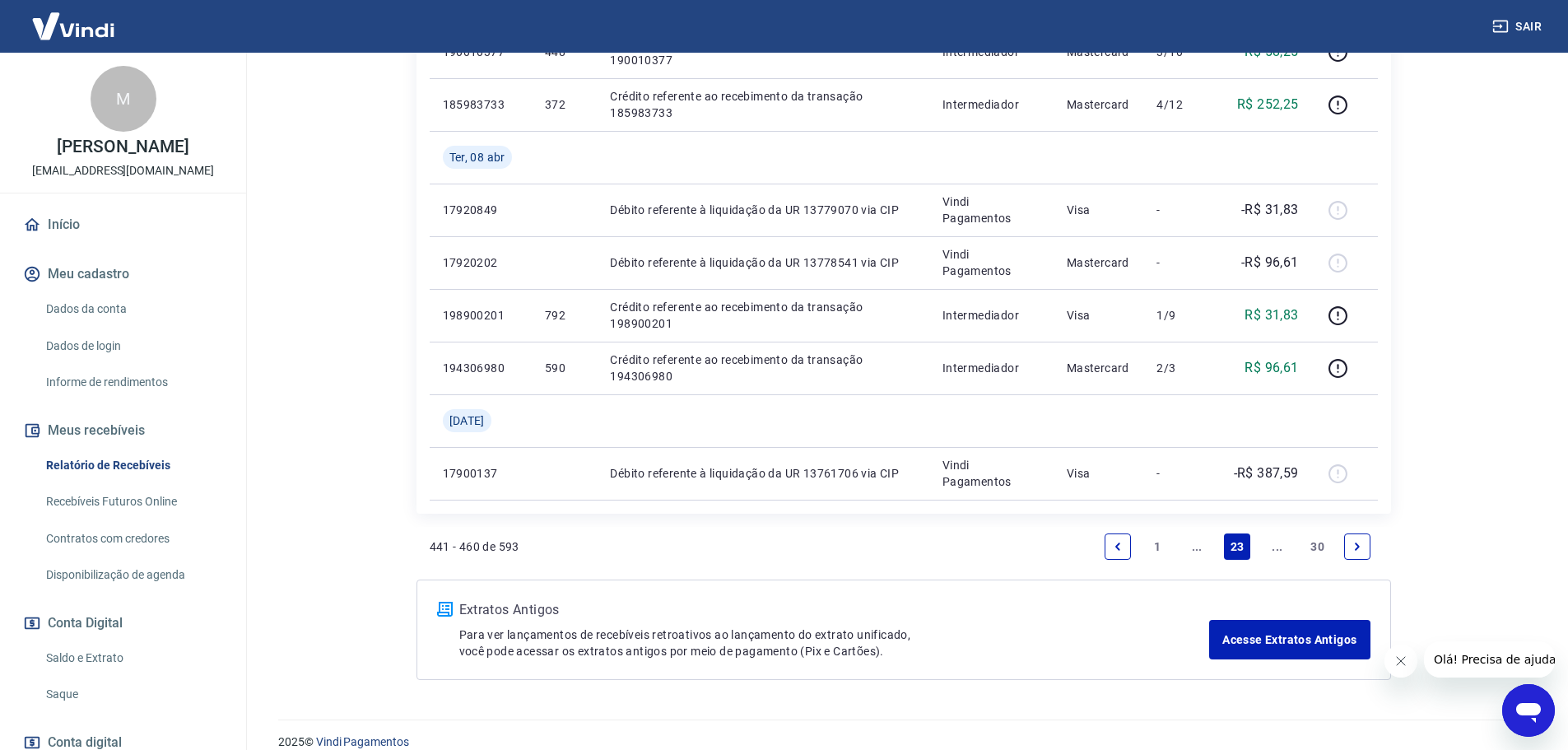
click at [1355, 554] on link "Next page" at bounding box center [1357, 546] width 26 height 26
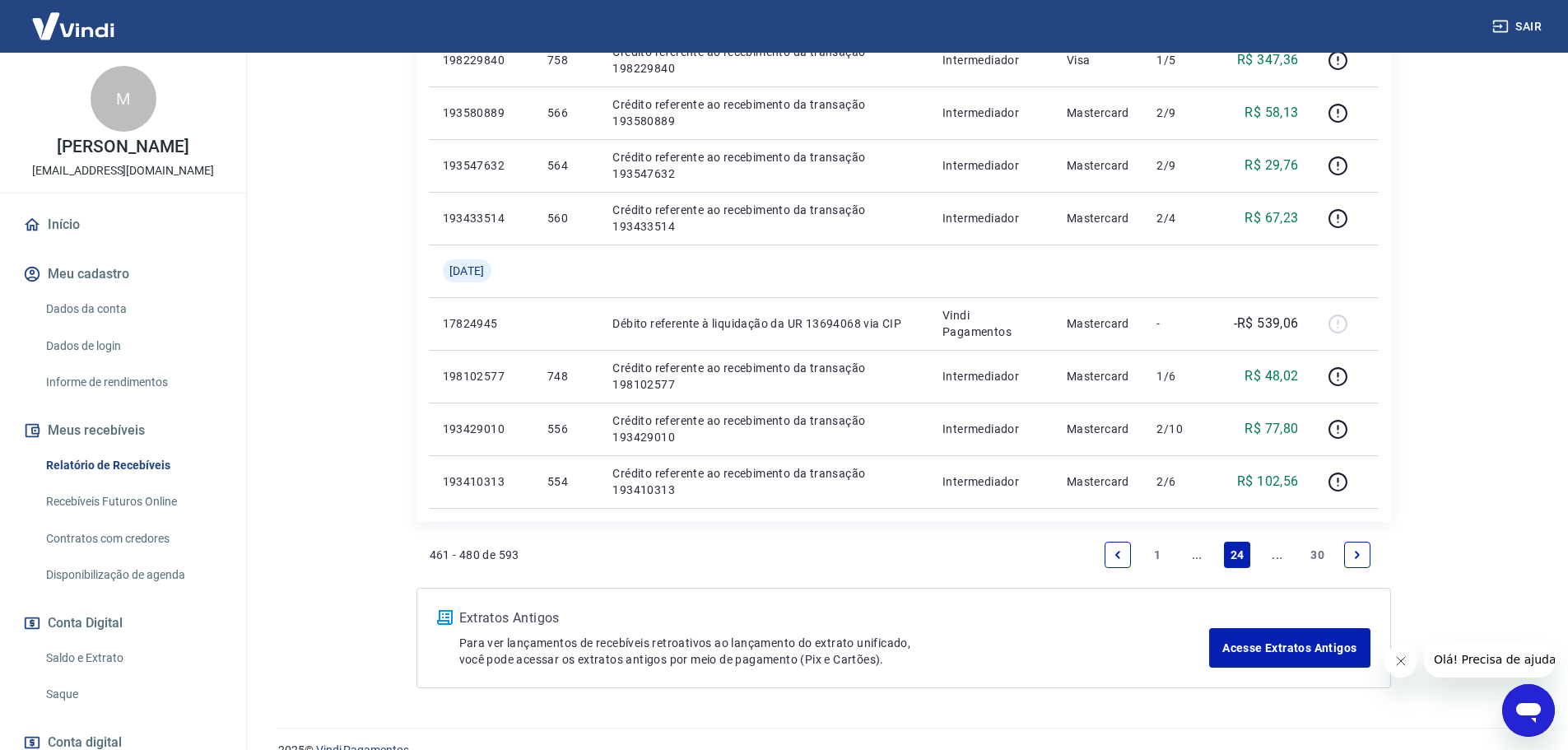
scroll to position [1234, 0]
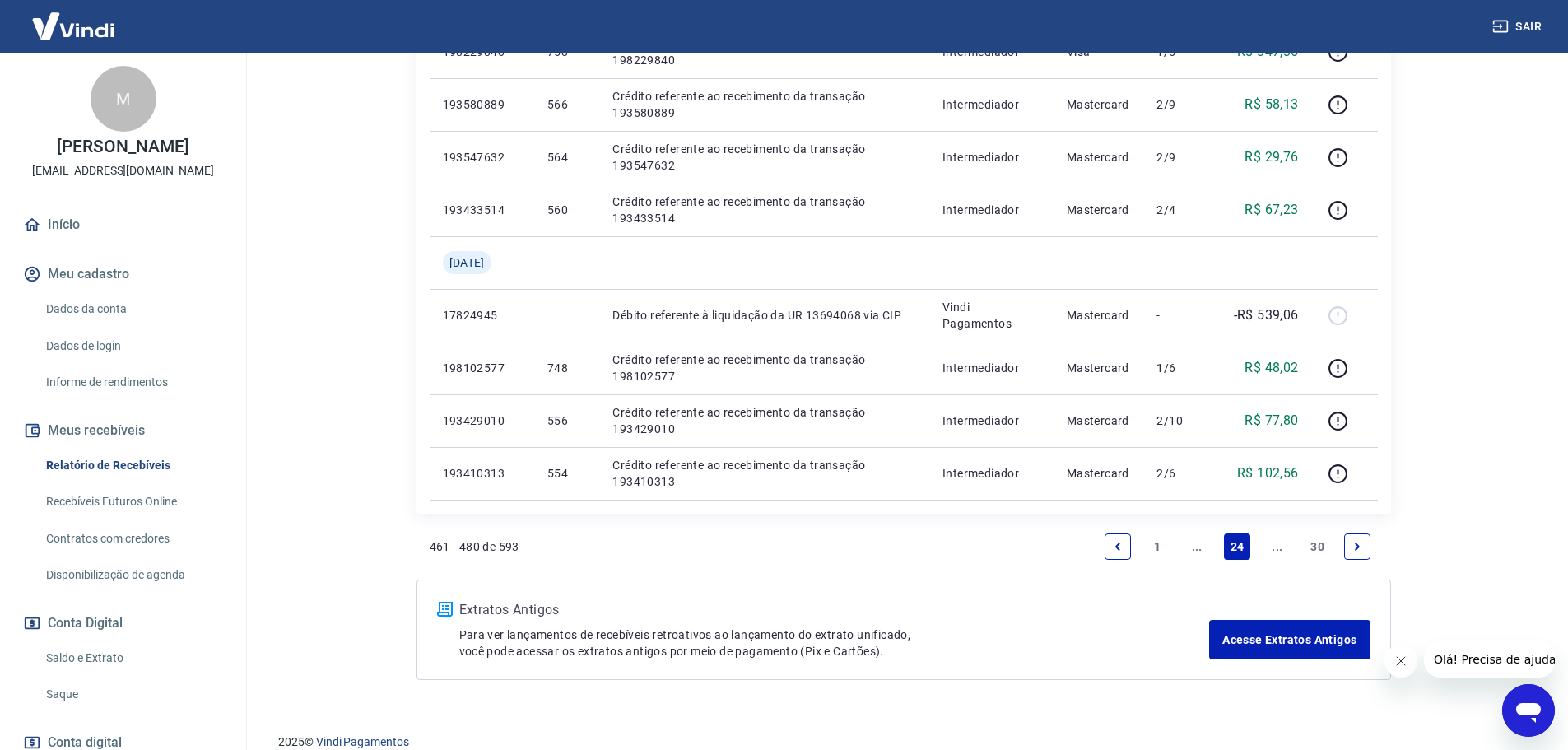
click at [1353, 552] on icon "Next page" at bounding box center [1357, 546] width 11 height 11
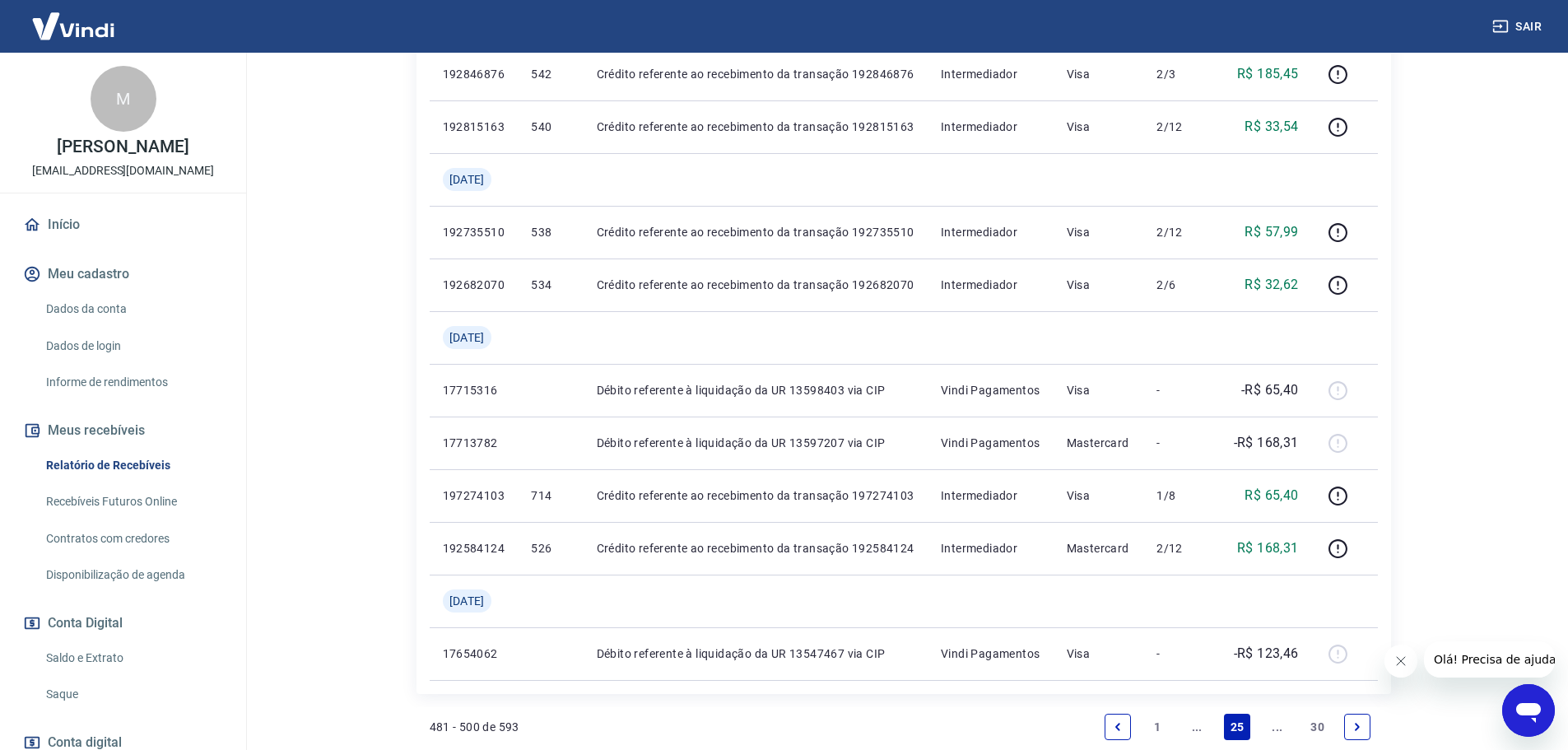
scroll to position [1234, 0]
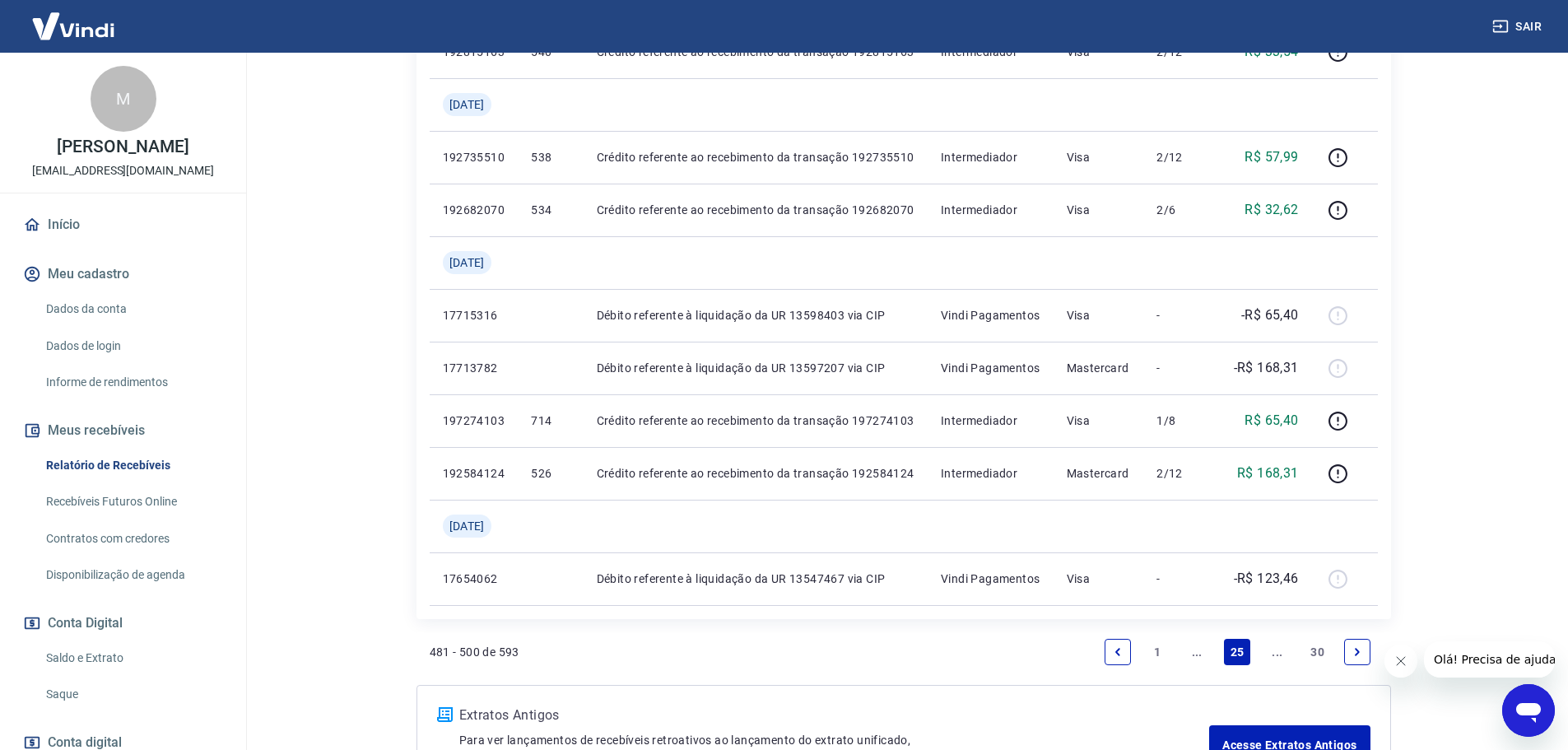
click at [1522, 718] on icon "Abrir janela de mensagens" at bounding box center [1529, 711] width 30 height 30
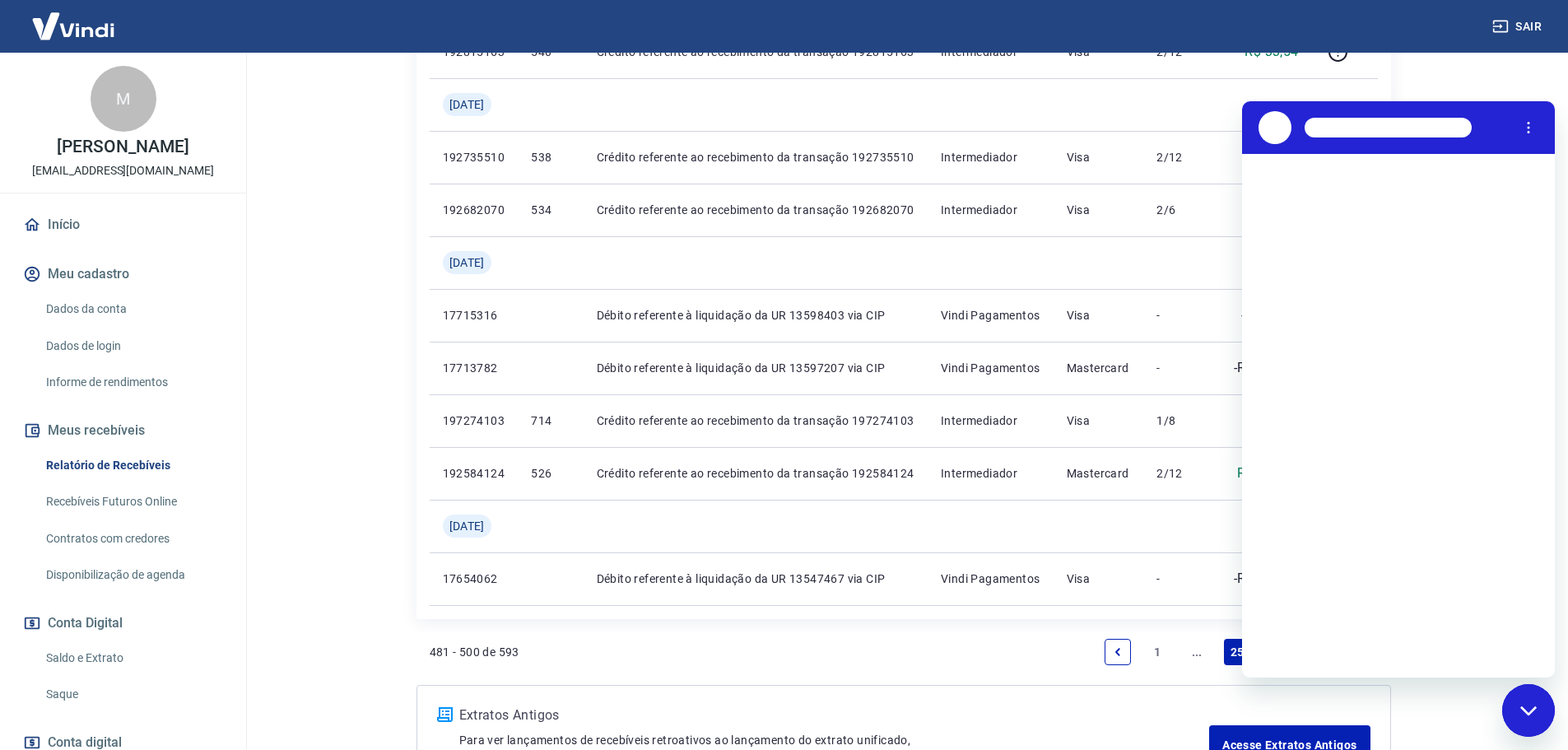
scroll to position [0, 0]
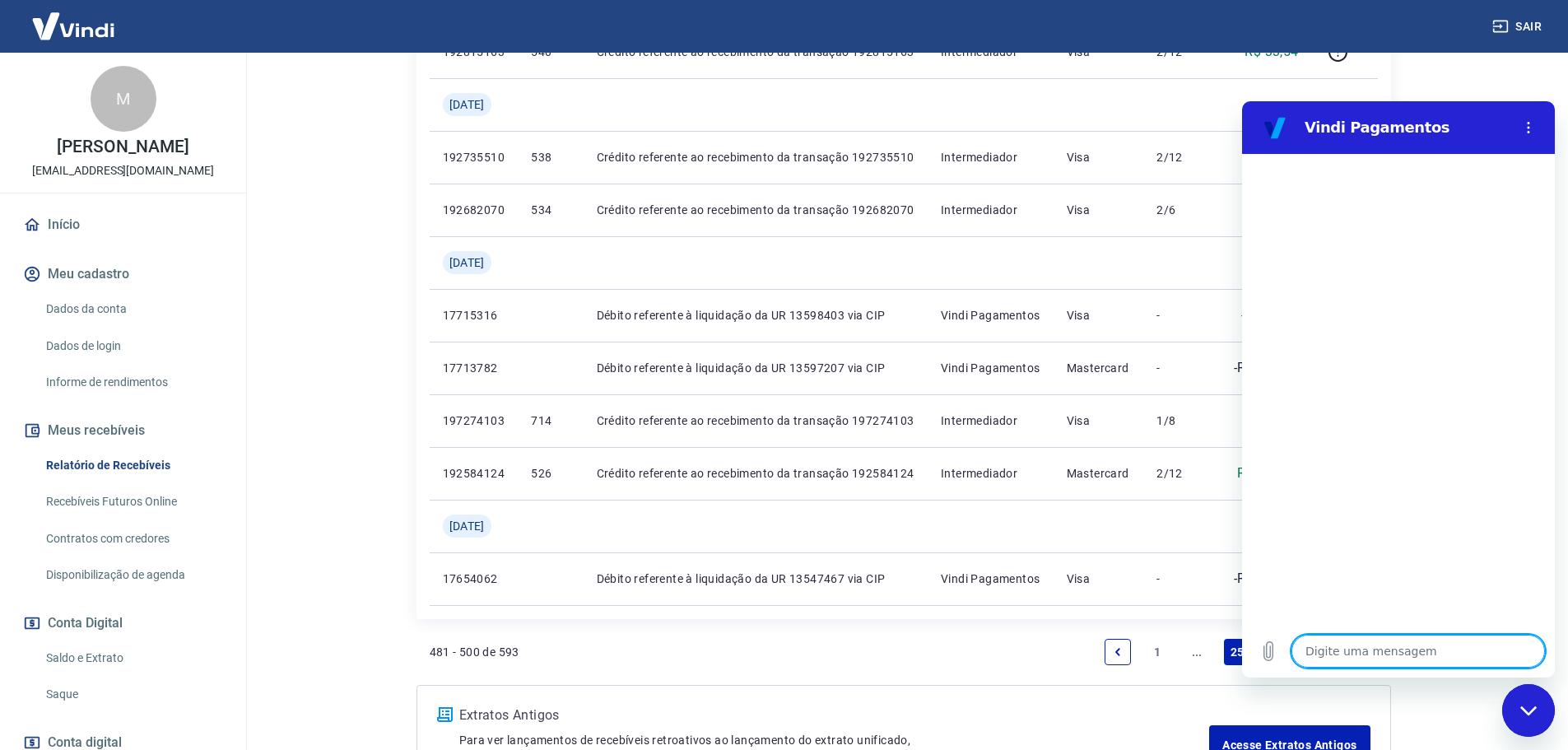
click at [1356, 659] on textarea at bounding box center [1419, 650] width 254 height 33
type textarea "b"
type textarea "x"
type textarea "bo"
type textarea "x"
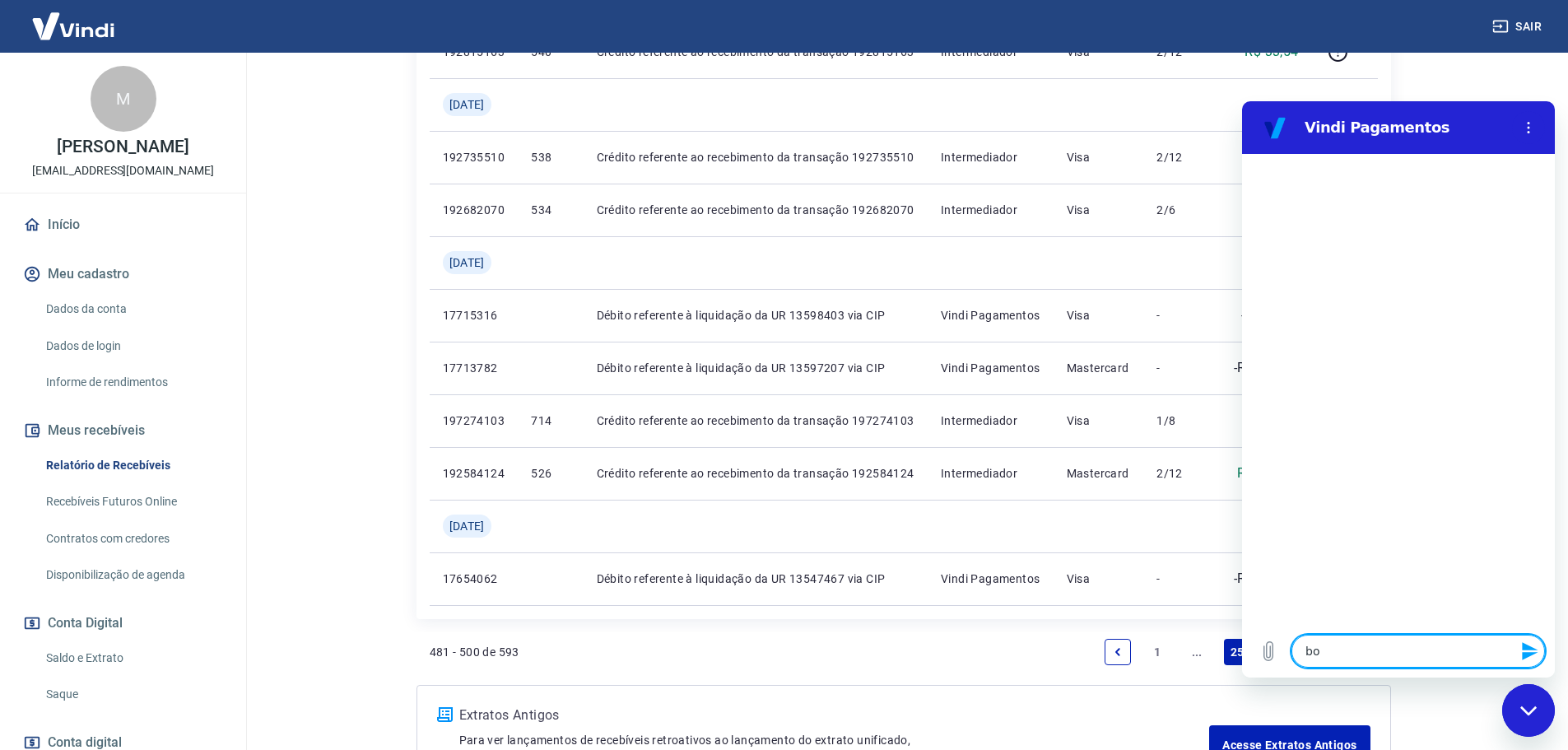
type textarea "bom"
type textarea "x"
type textarea "bom"
type textarea "x"
type textarea "bom d"
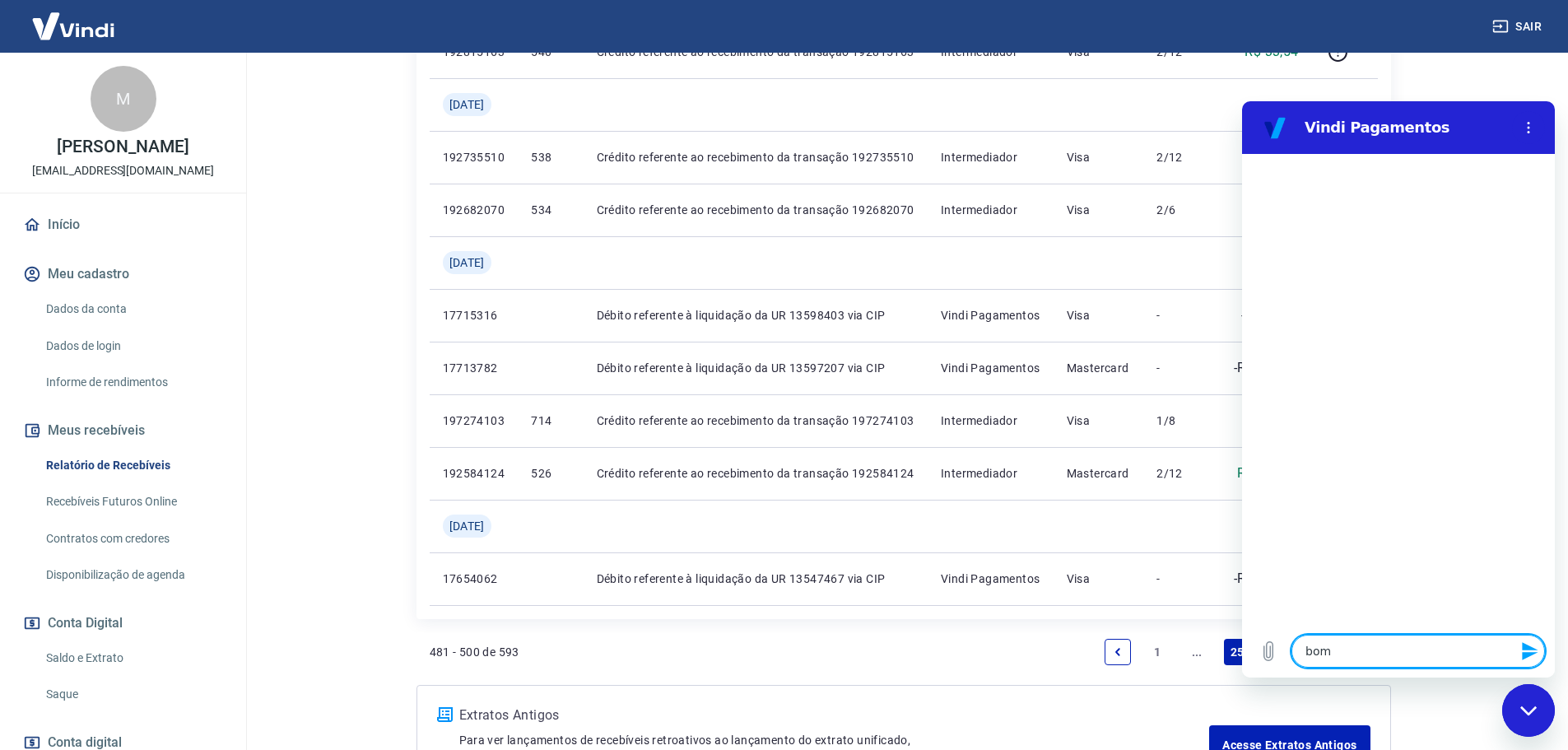
type textarea "x"
type textarea "bom di"
type textarea "x"
type textarea "bom dia"
type textarea "x"
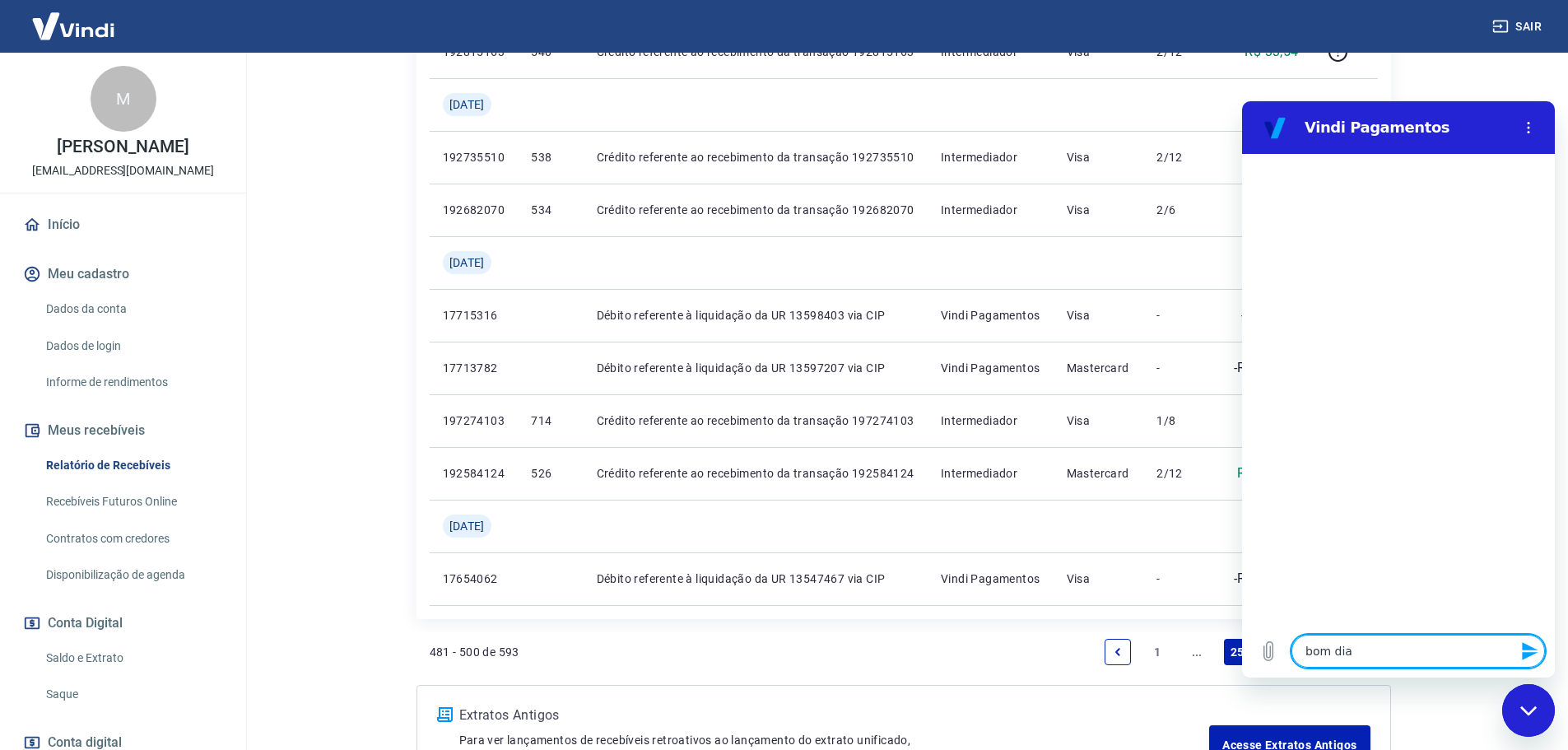
type textarea "bom dia"
type textarea "x"
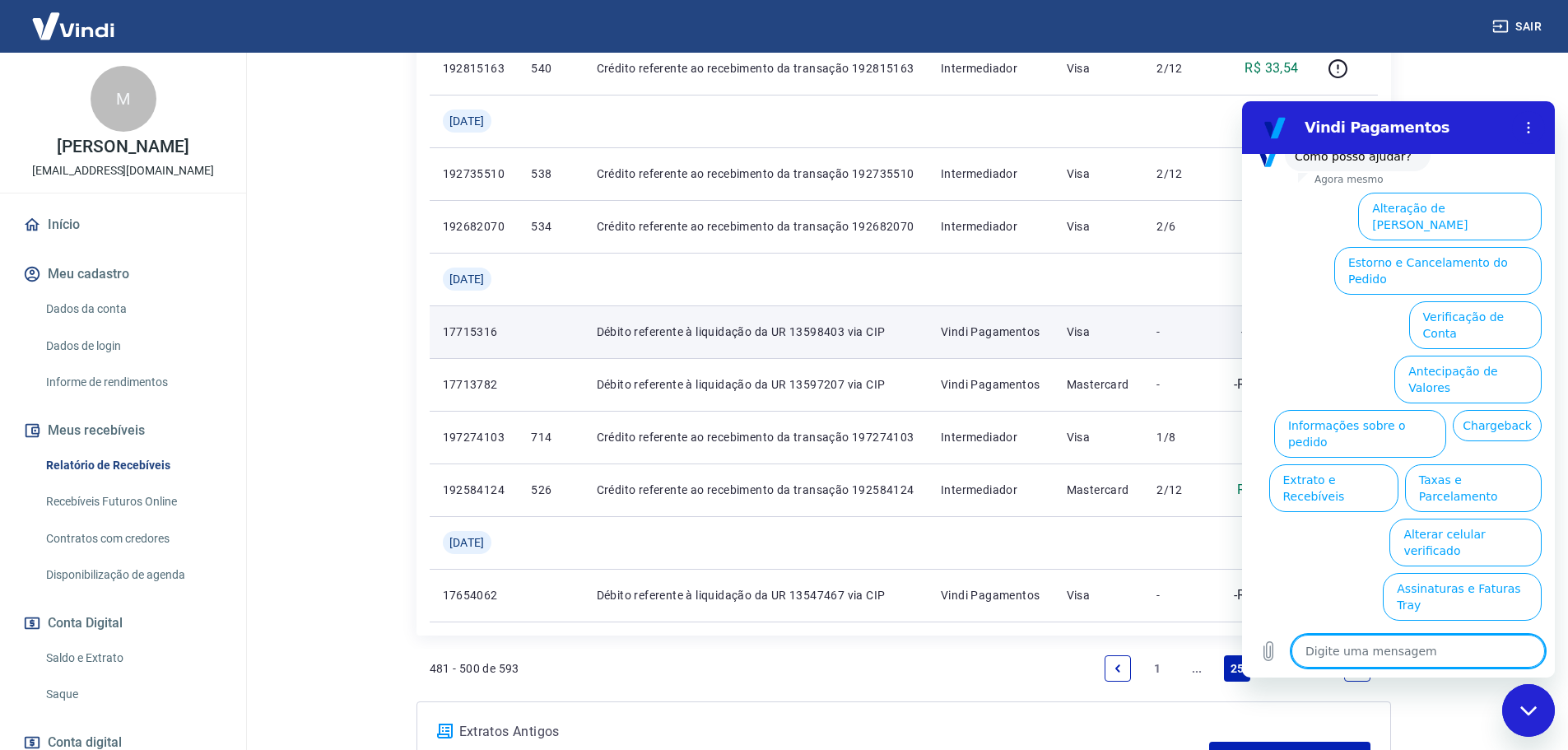
scroll to position [39, 0]
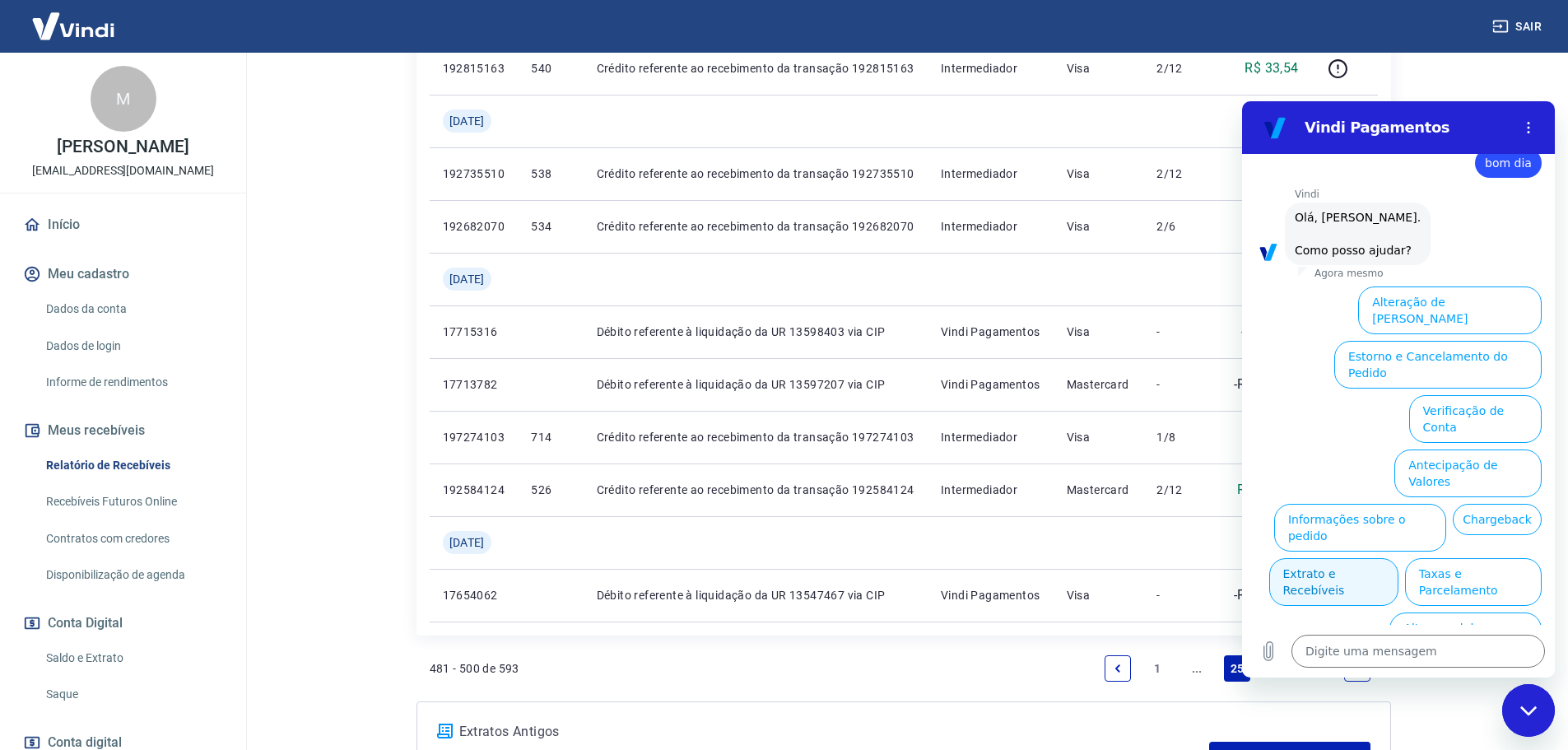
click at [1398, 558] on button "Extrato e Recebíveis" at bounding box center [1333, 582] width 129 height 48
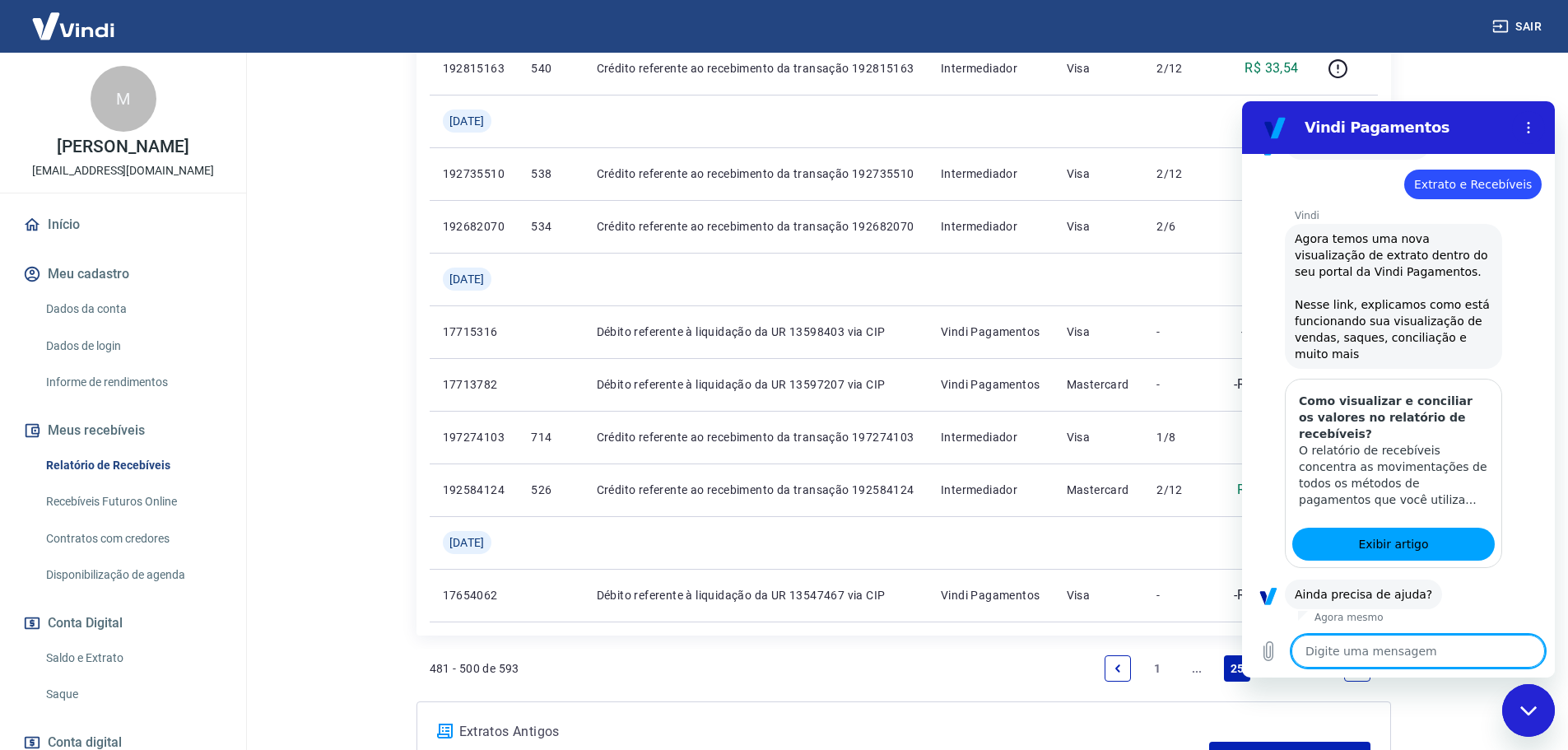
scroll to position [185, 0]
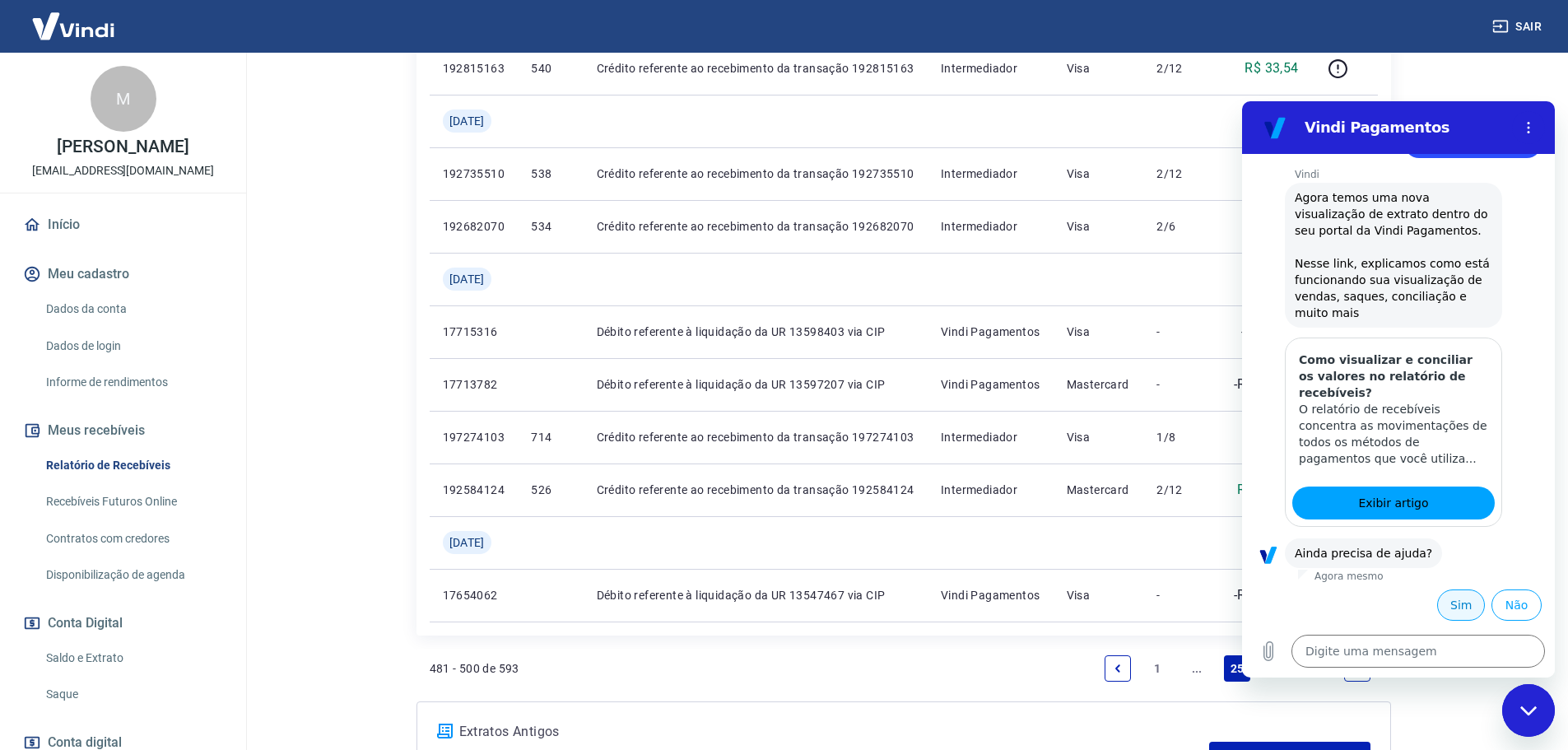
click at [1442, 597] on button "Sim" at bounding box center [1461, 604] width 48 height 31
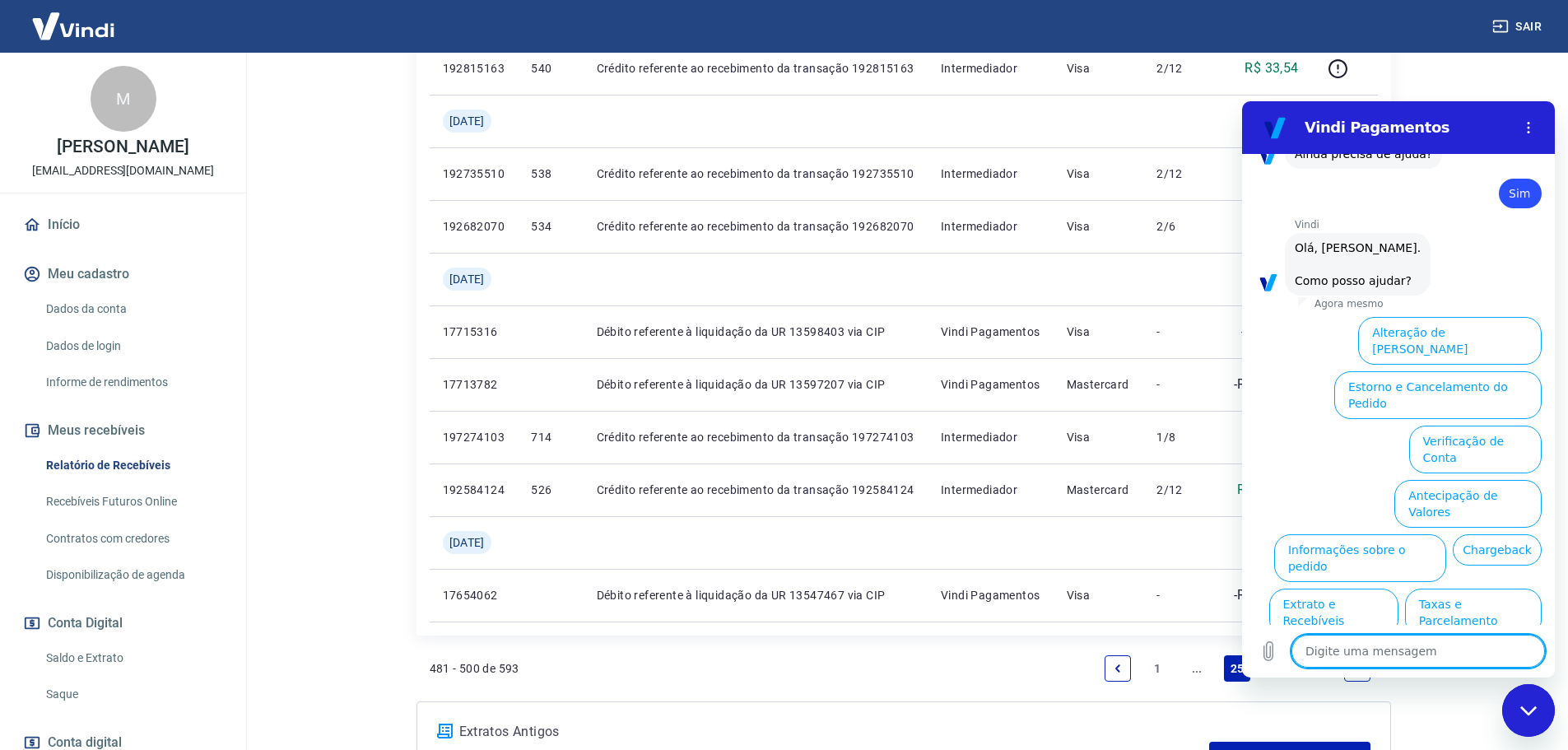
scroll to position [615, 0]
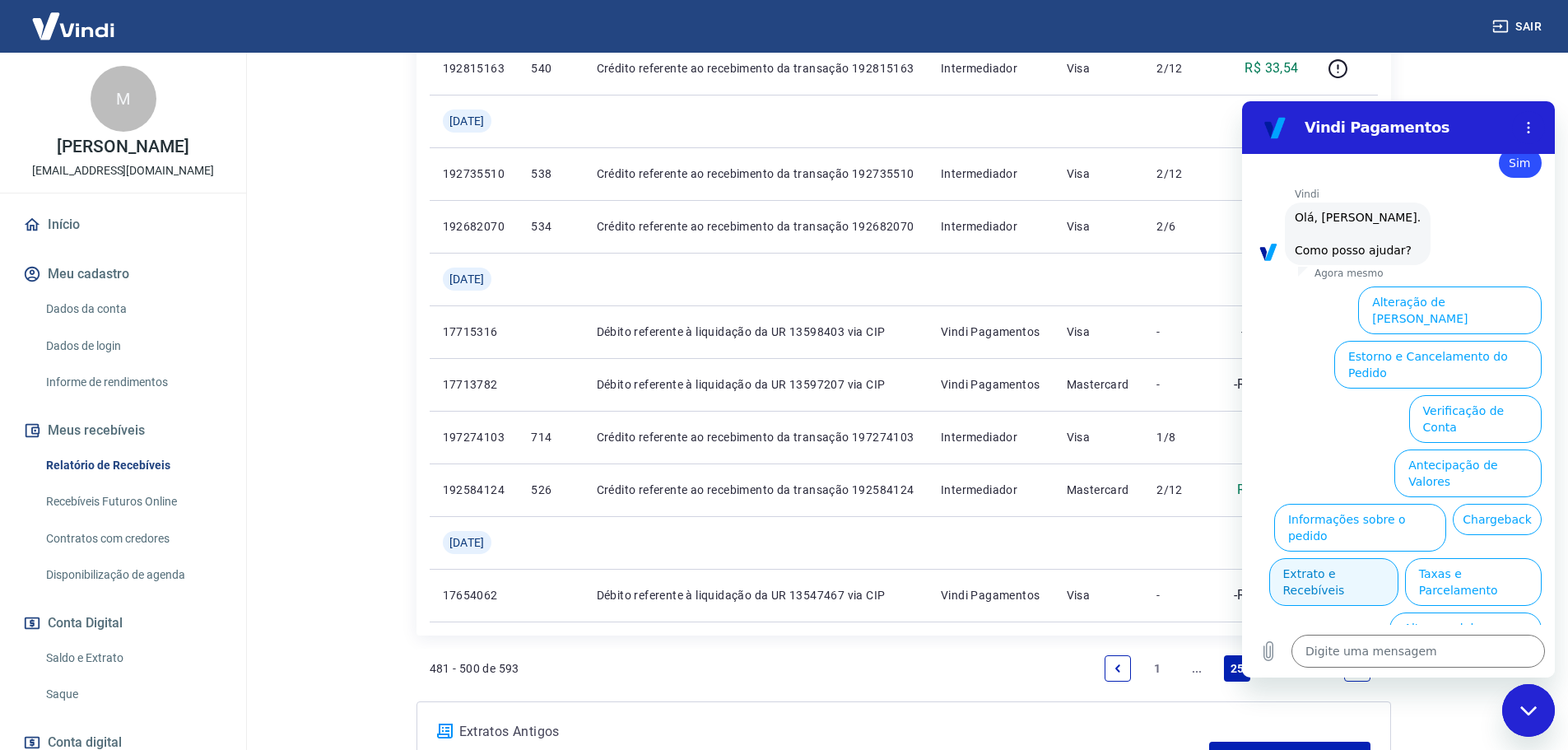
click at [1398, 558] on button "Extrato e Recebíveis" at bounding box center [1333, 582] width 129 height 48
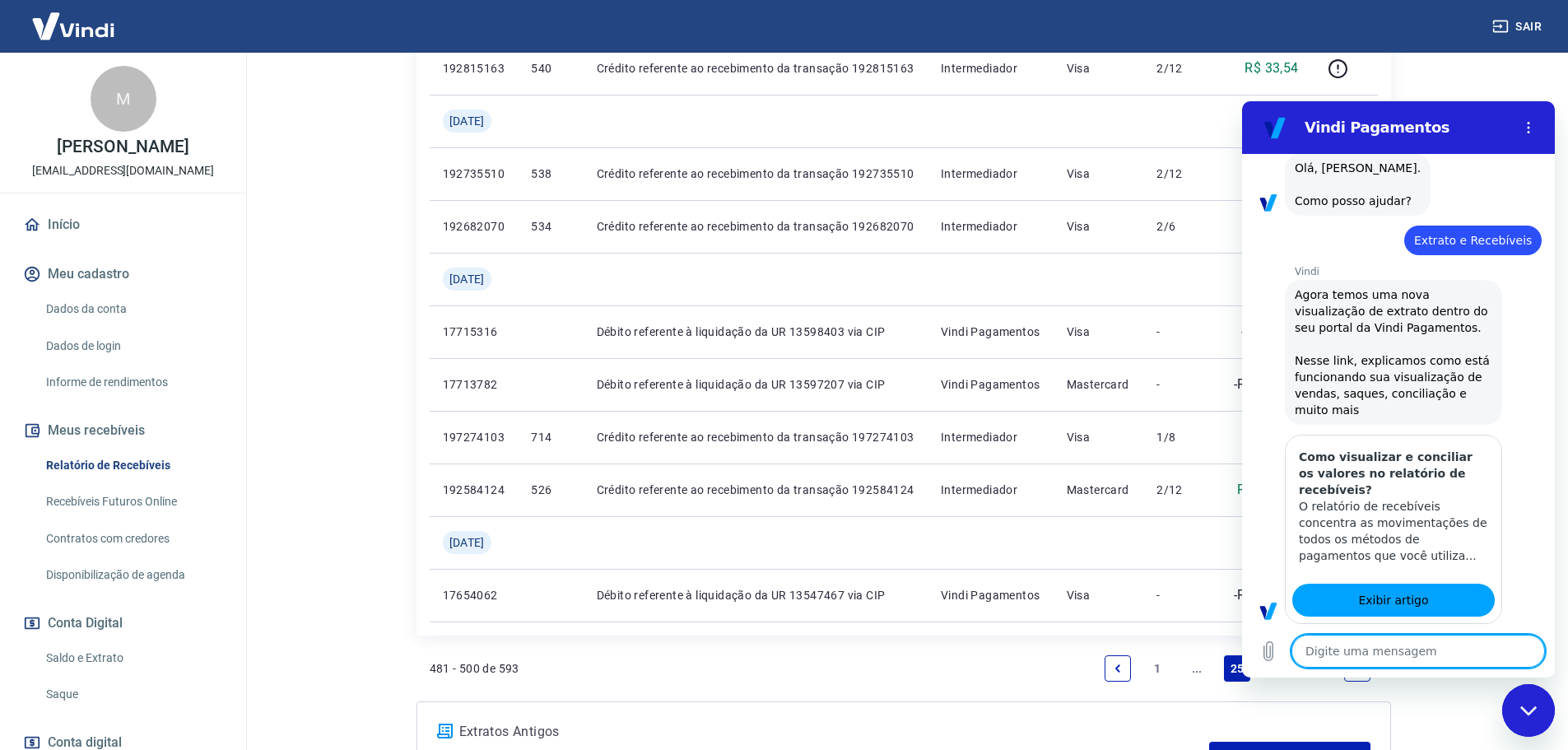
type textarea "x"
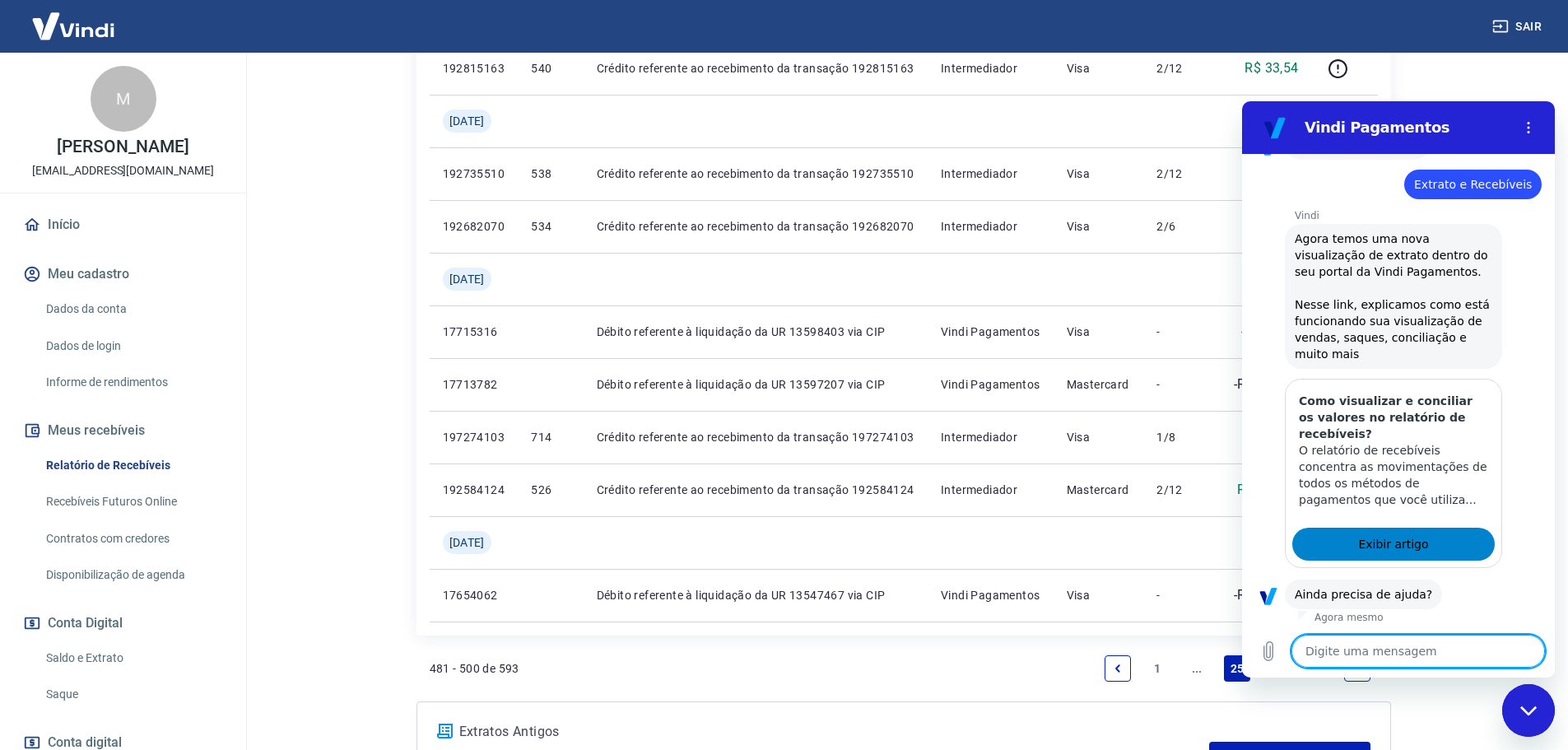
scroll to position [761, 0]
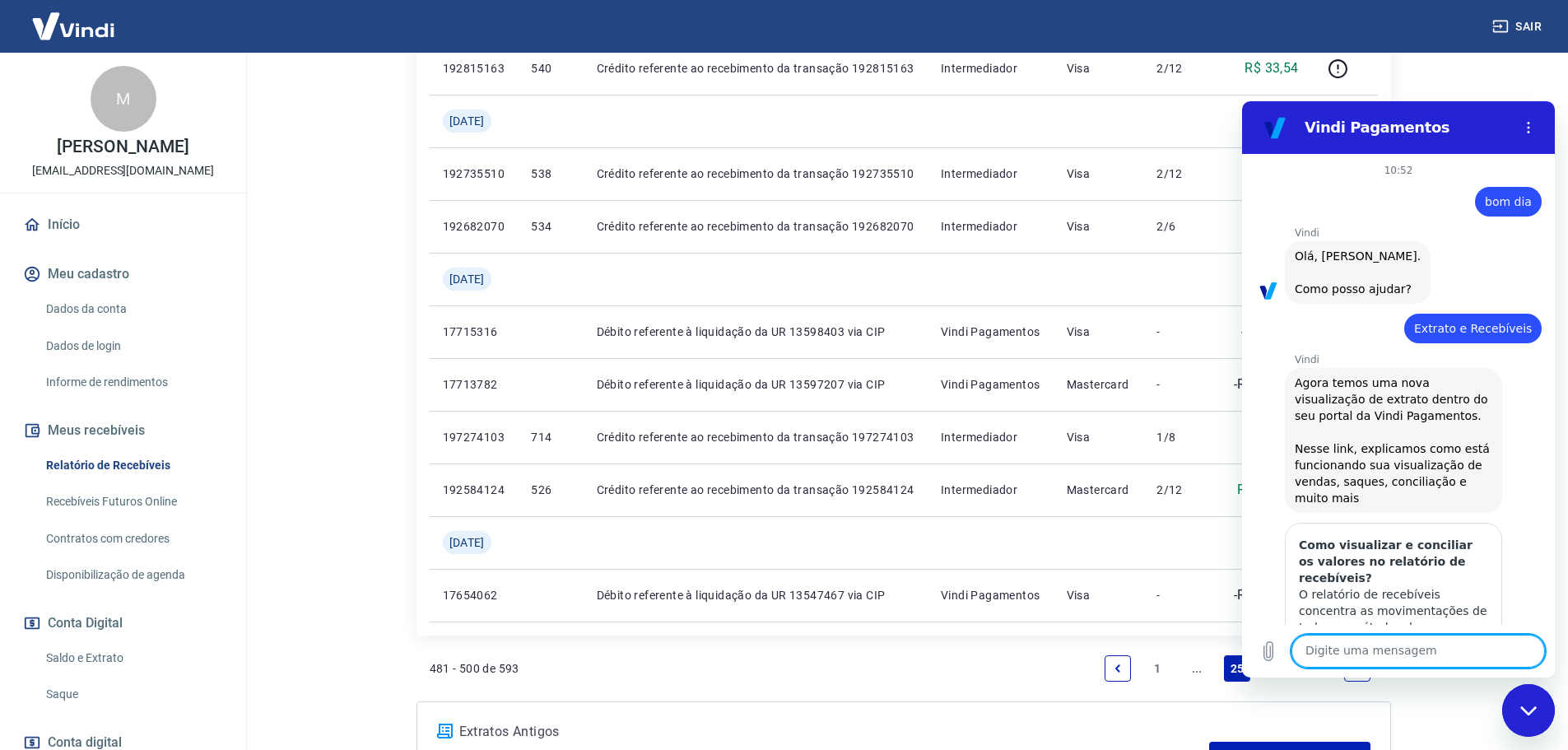
scroll to position [761, 0]
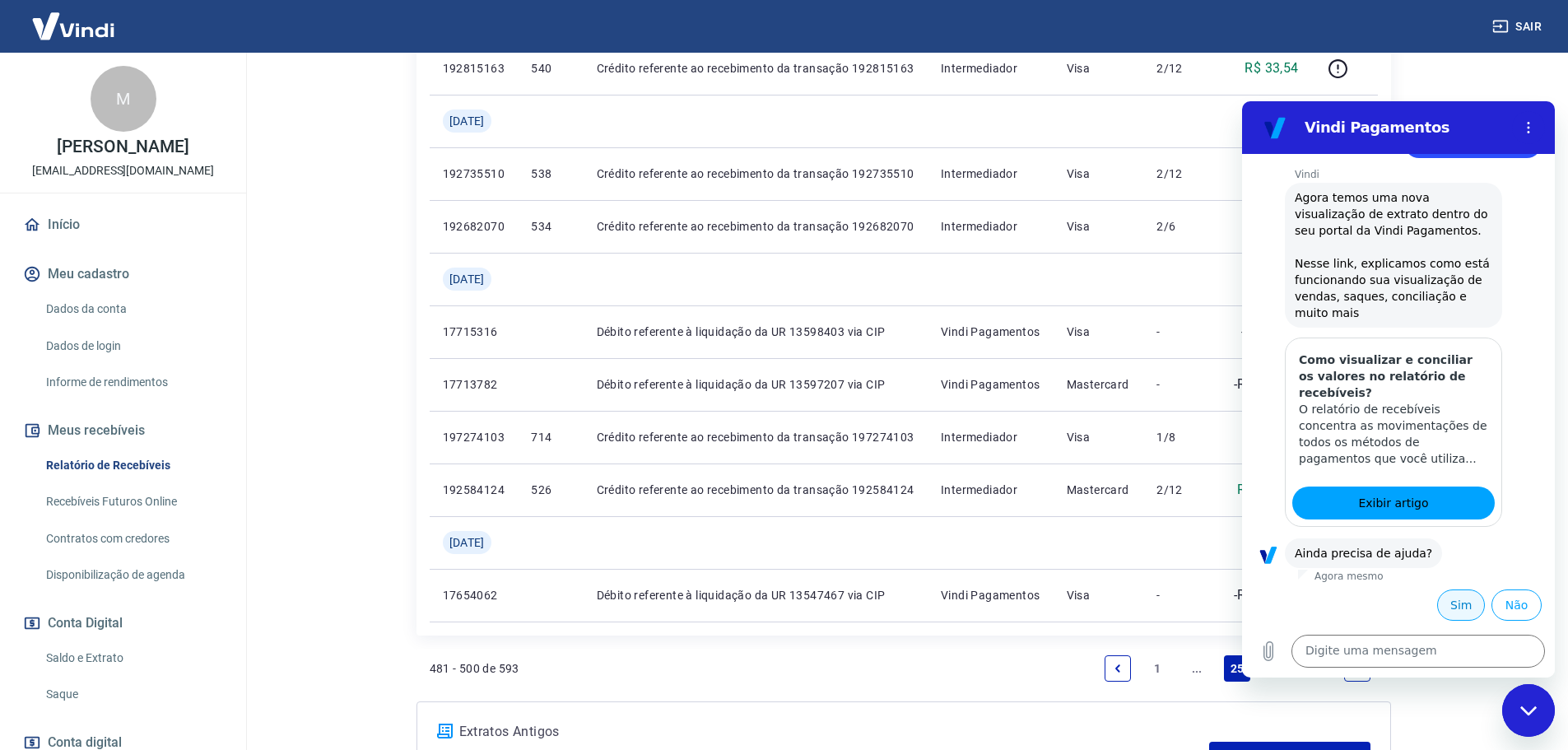
click at [1437, 600] on button "Sim" at bounding box center [1461, 604] width 48 height 31
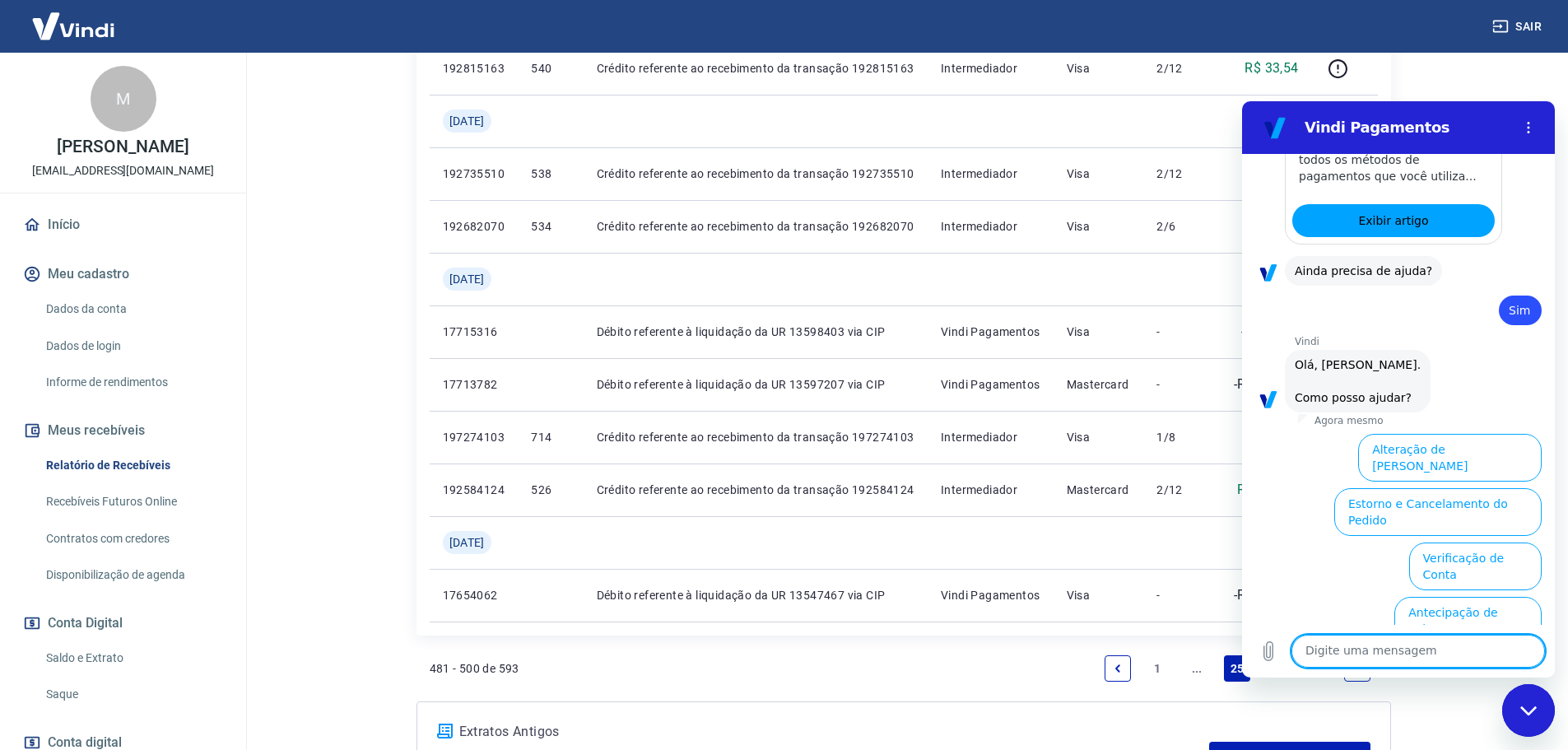
scroll to position [1191, 0]
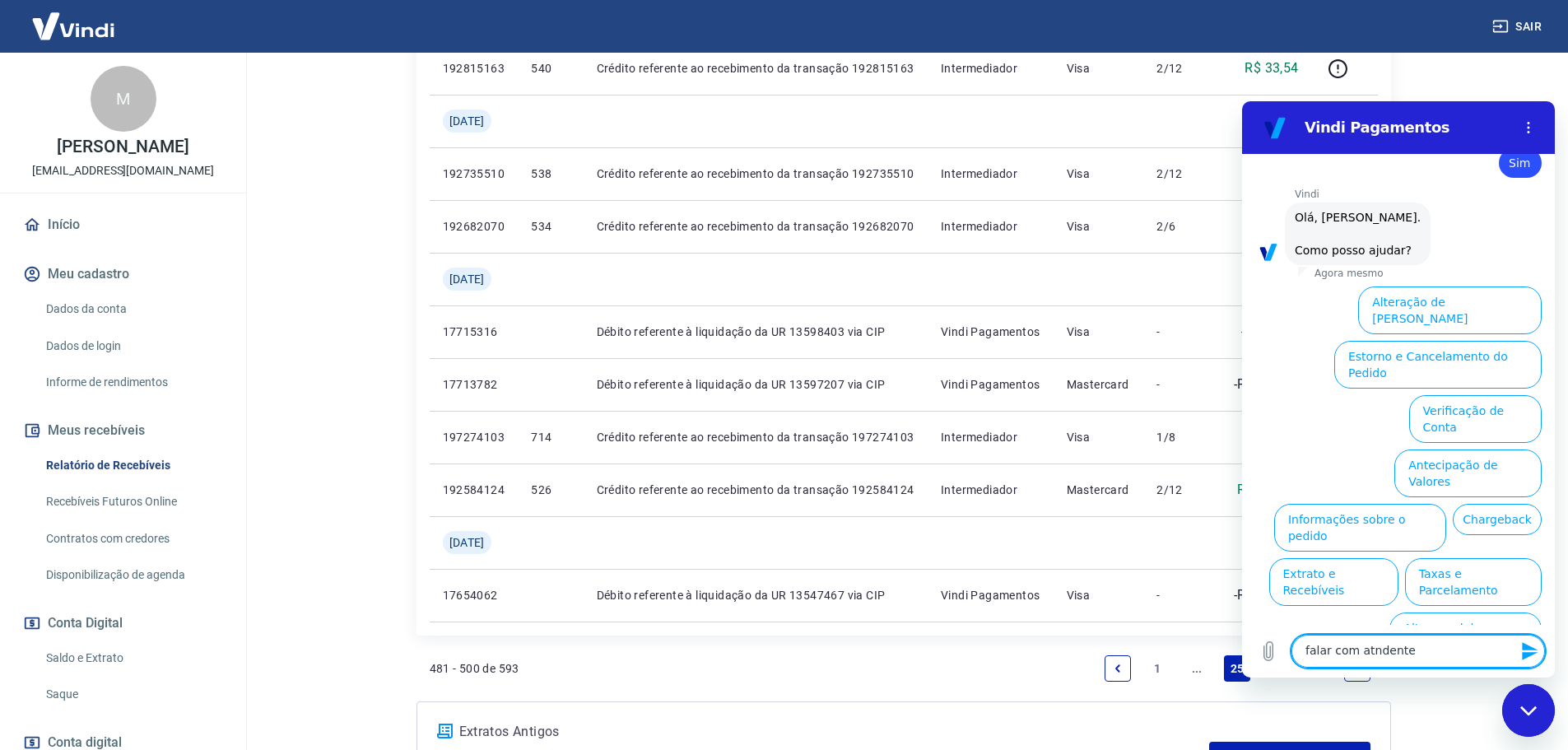
type textarea "falar com atndente"
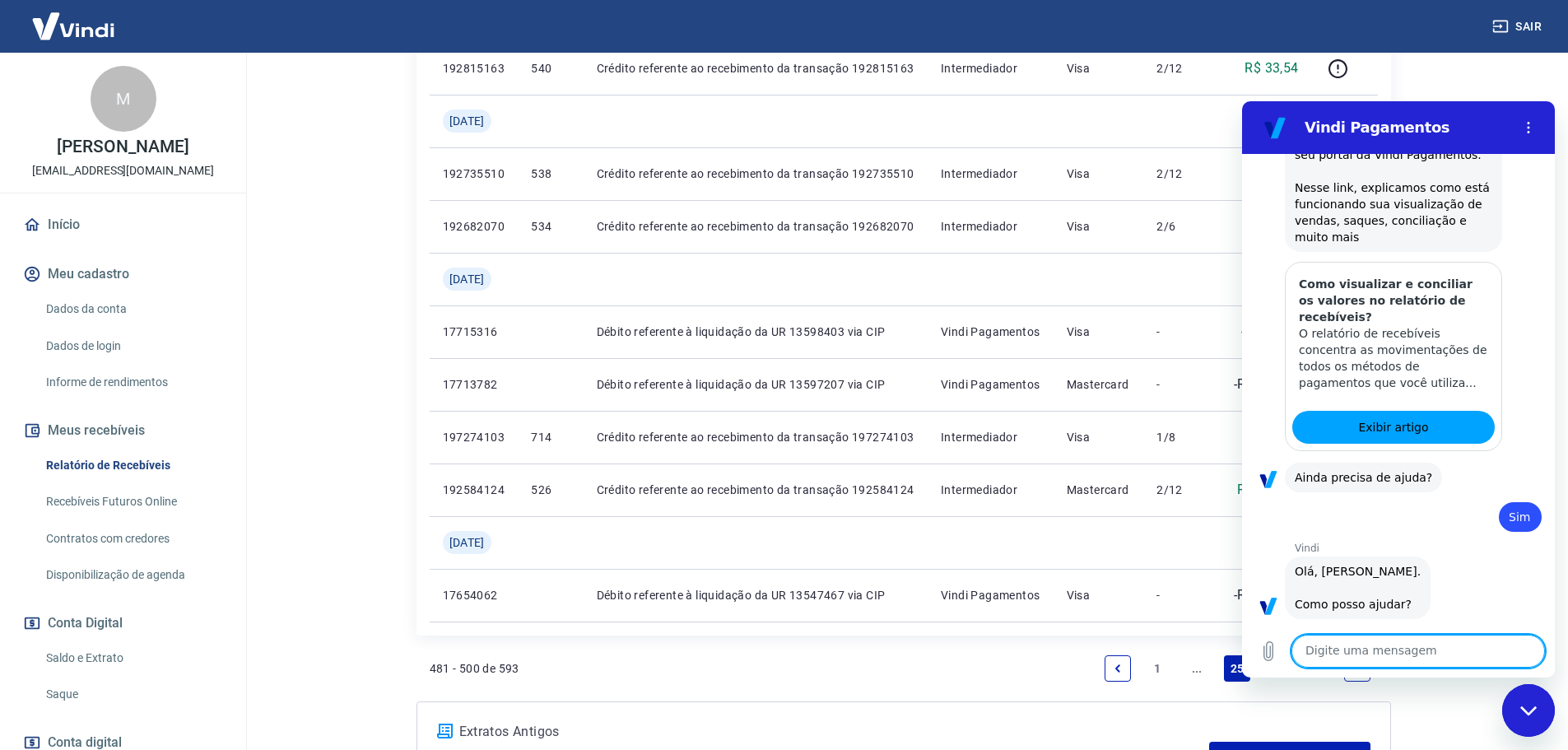
scroll to position [895, 0]
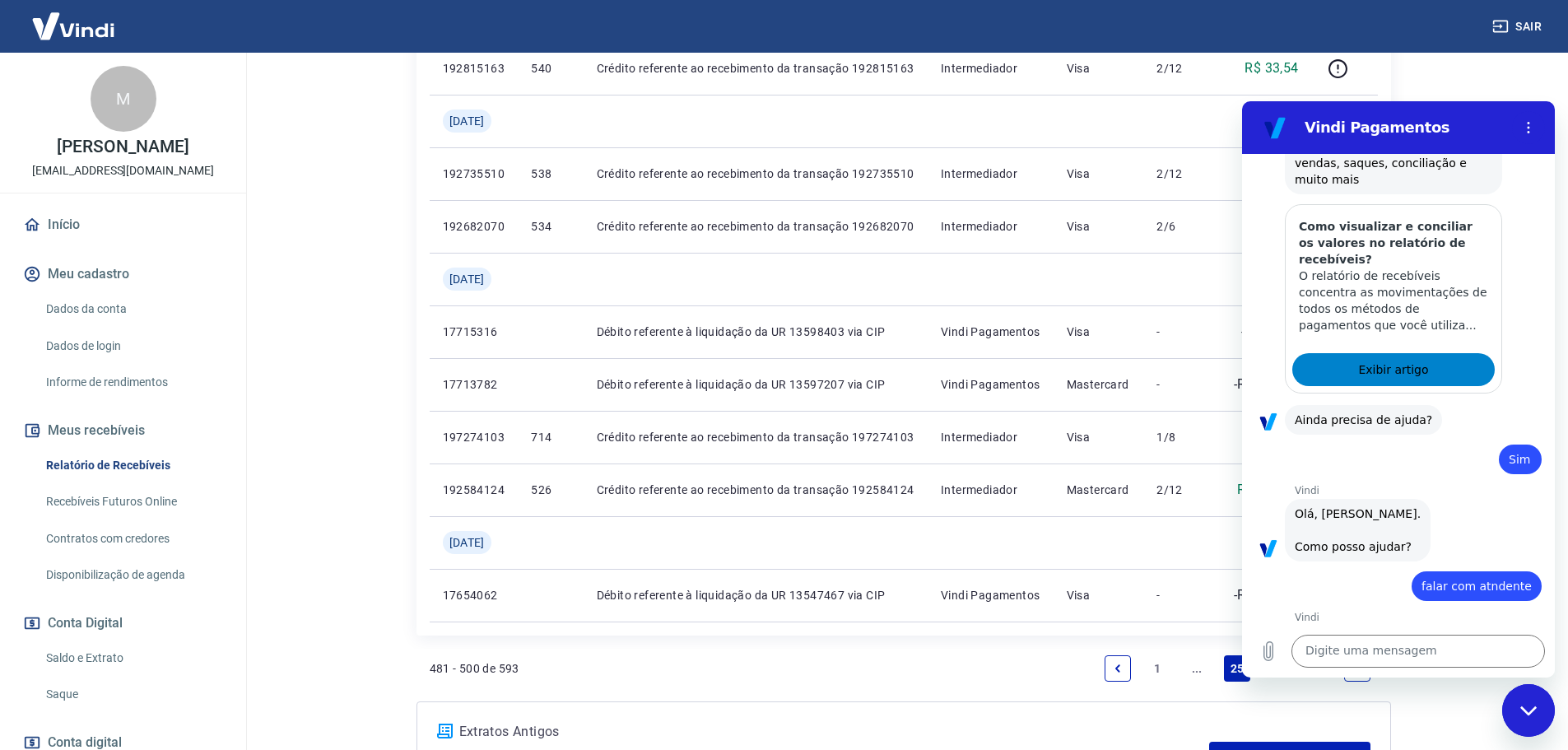
click at [1378, 362] on span "Exibir artigo" at bounding box center [1393, 369] width 70 height 20
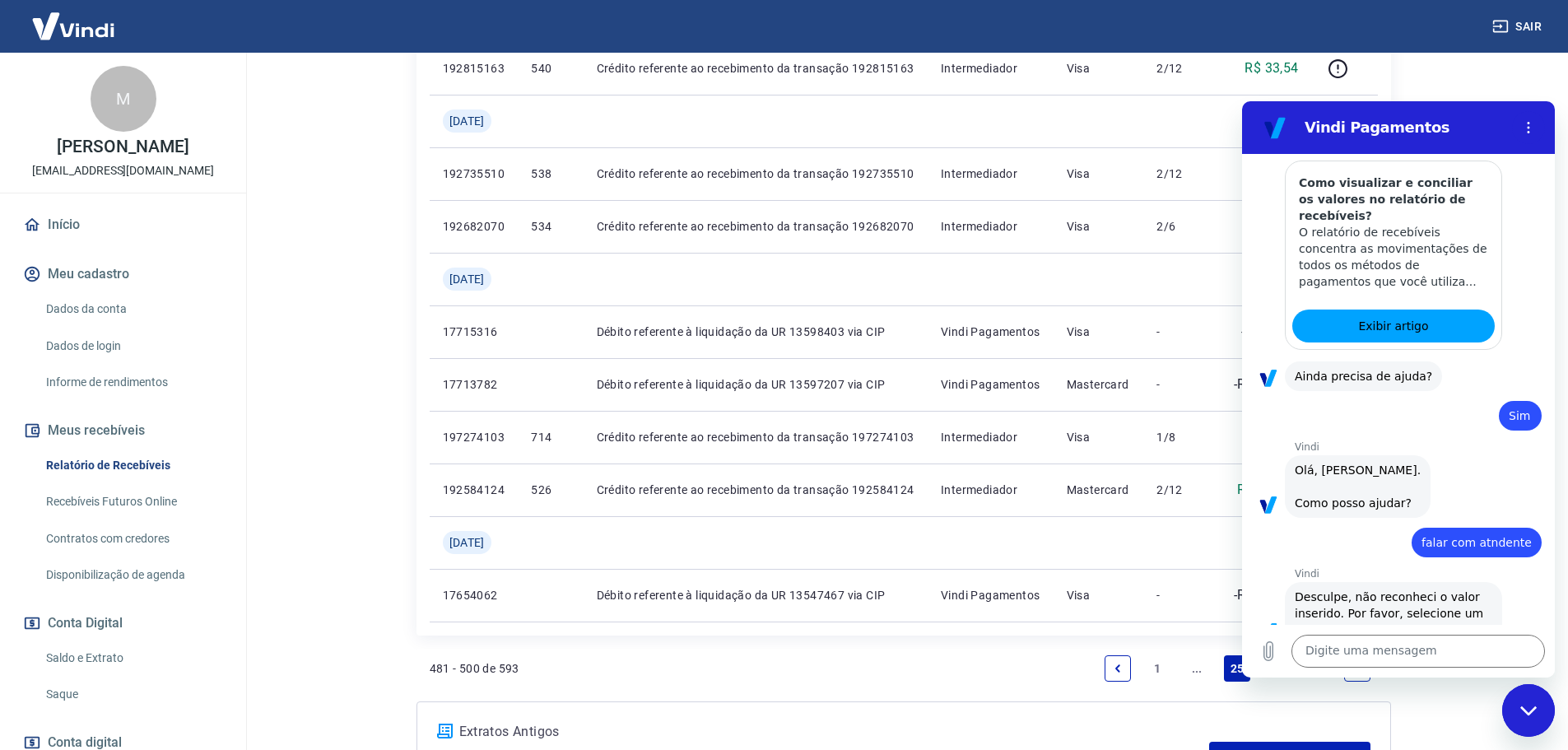
scroll to position [977, 0]
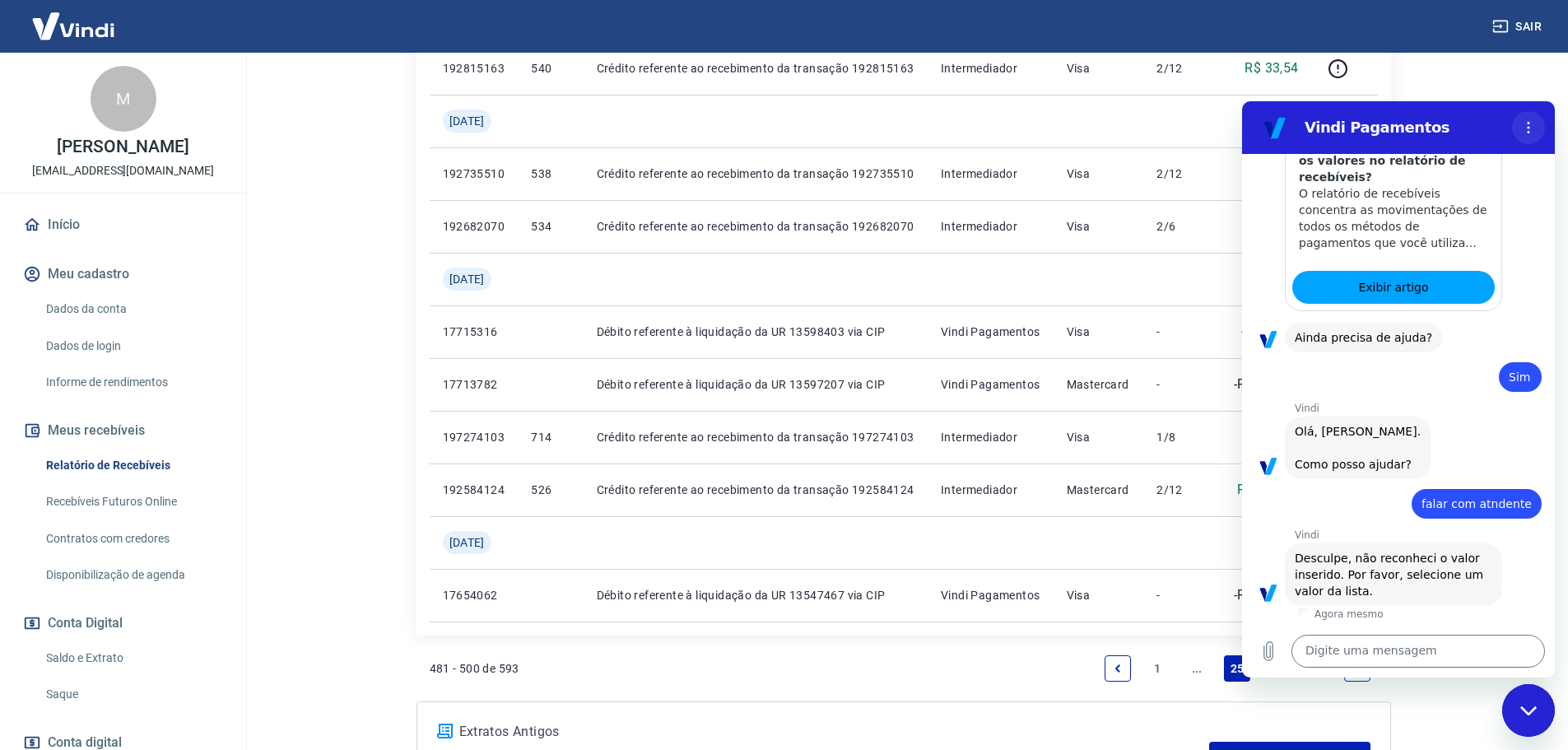
click at [1535, 122] on button "Menu de opções" at bounding box center [1528, 127] width 33 height 33
click at [1534, 122] on icon "Menu de opções" at bounding box center [1529, 128] width 13 height 13
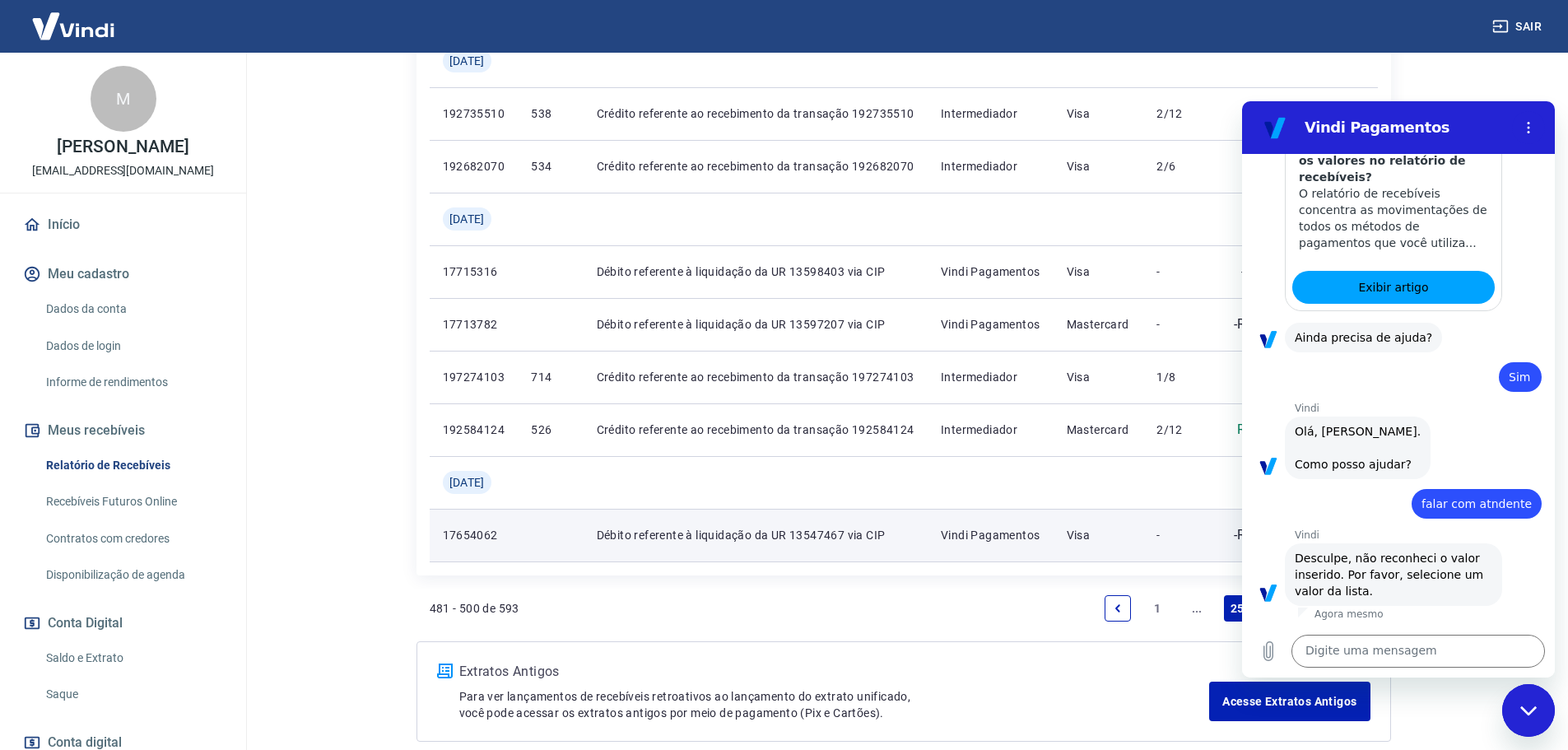
scroll to position [1360, 0]
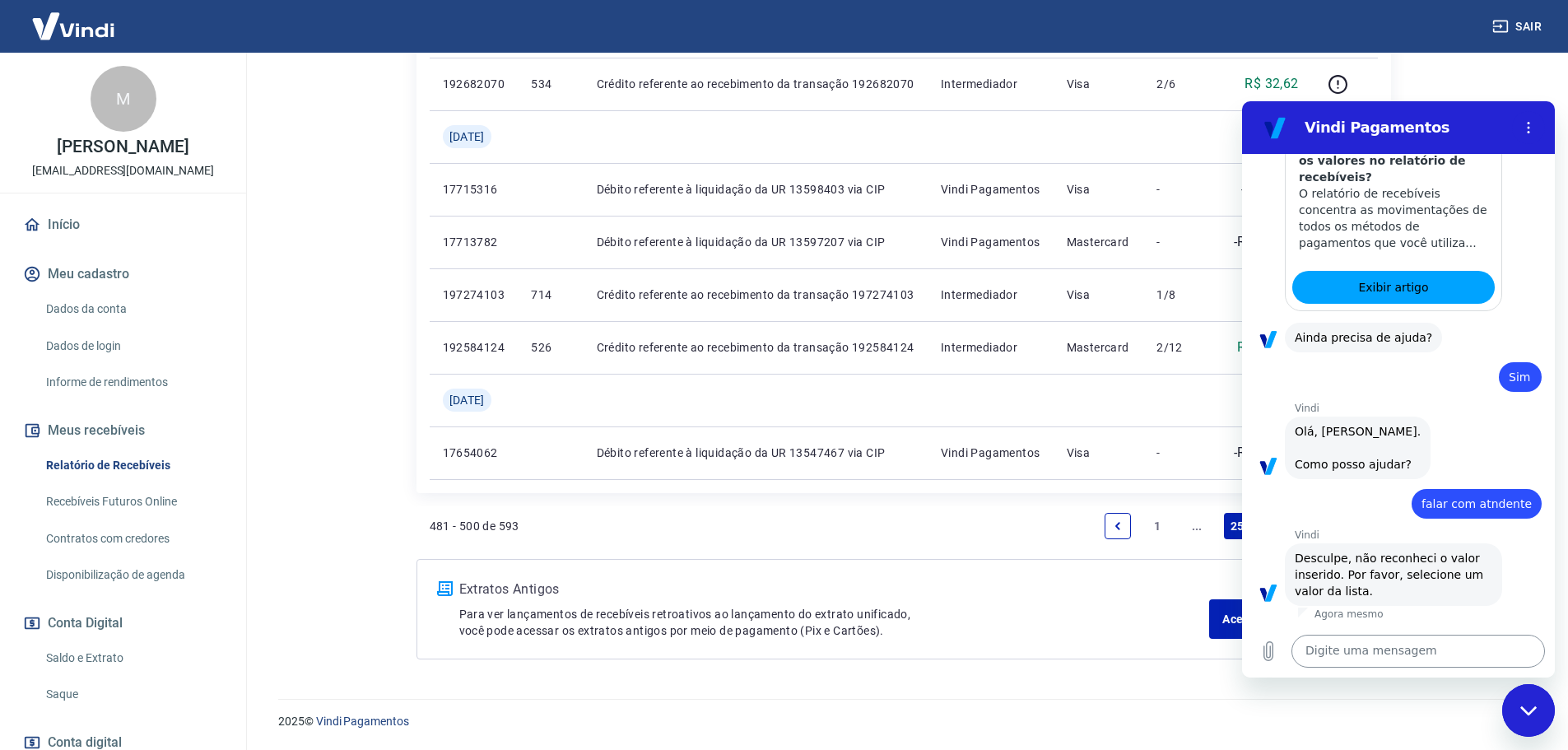
click at [1388, 643] on textarea at bounding box center [1419, 650] width 254 height 33
type textarea "c"
type textarea "conciliação"
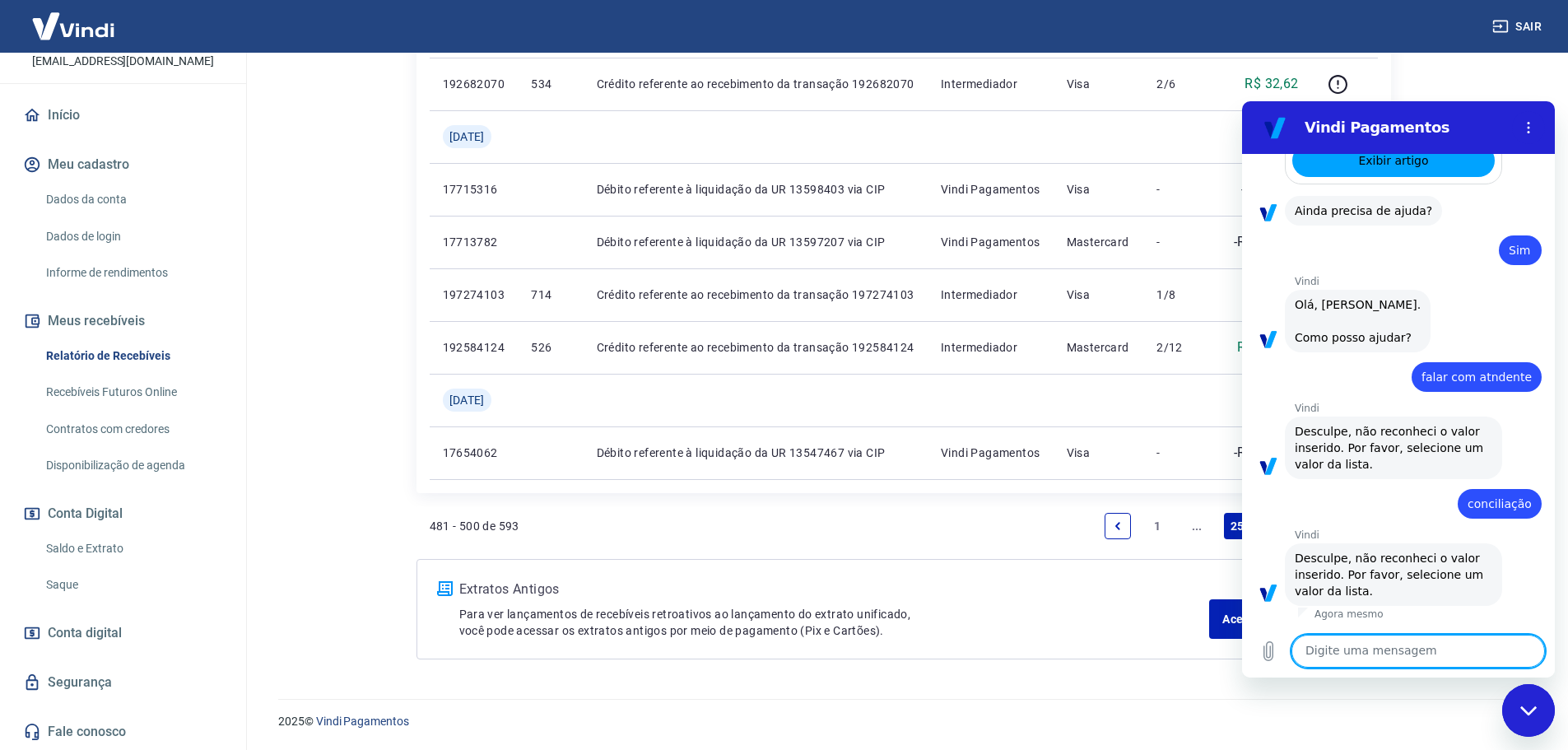
scroll to position [127, 0]
click at [90, 730] on link "Fale conosco" at bounding box center [123, 731] width 207 height 37
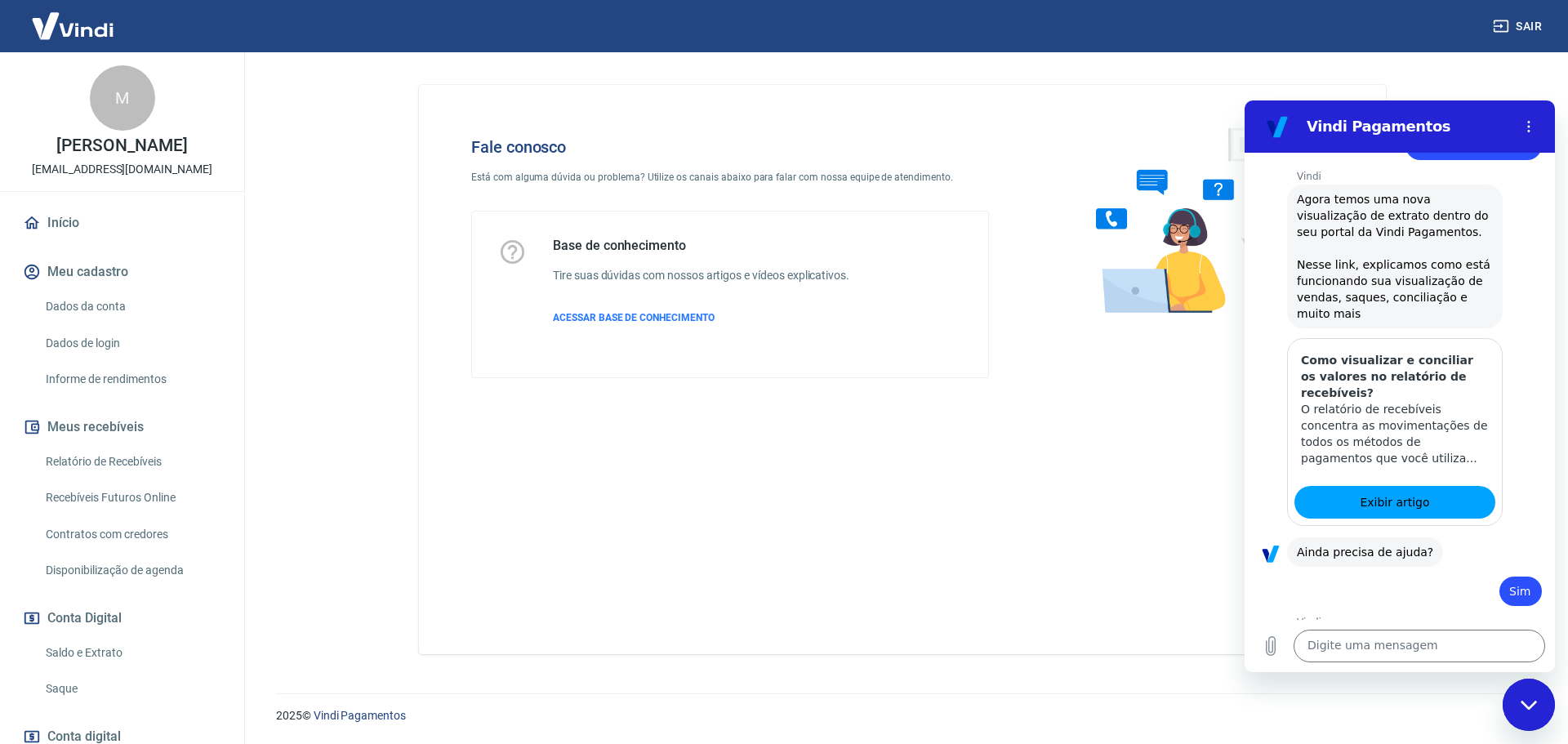
scroll to position [1095, 0]
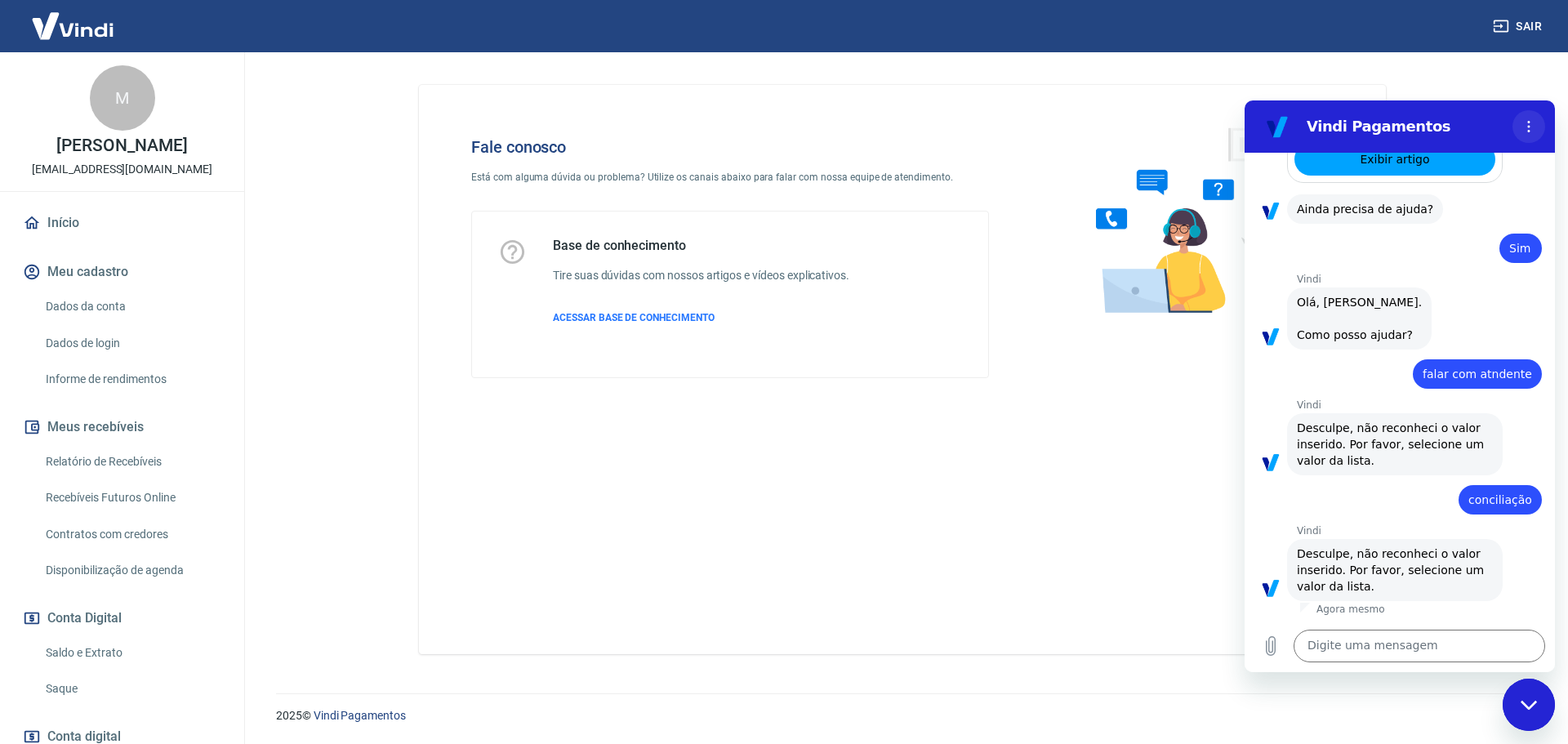
click at [1525, 134] on button "Menu de opções" at bounding box center [1528, 126] width 33 height 33
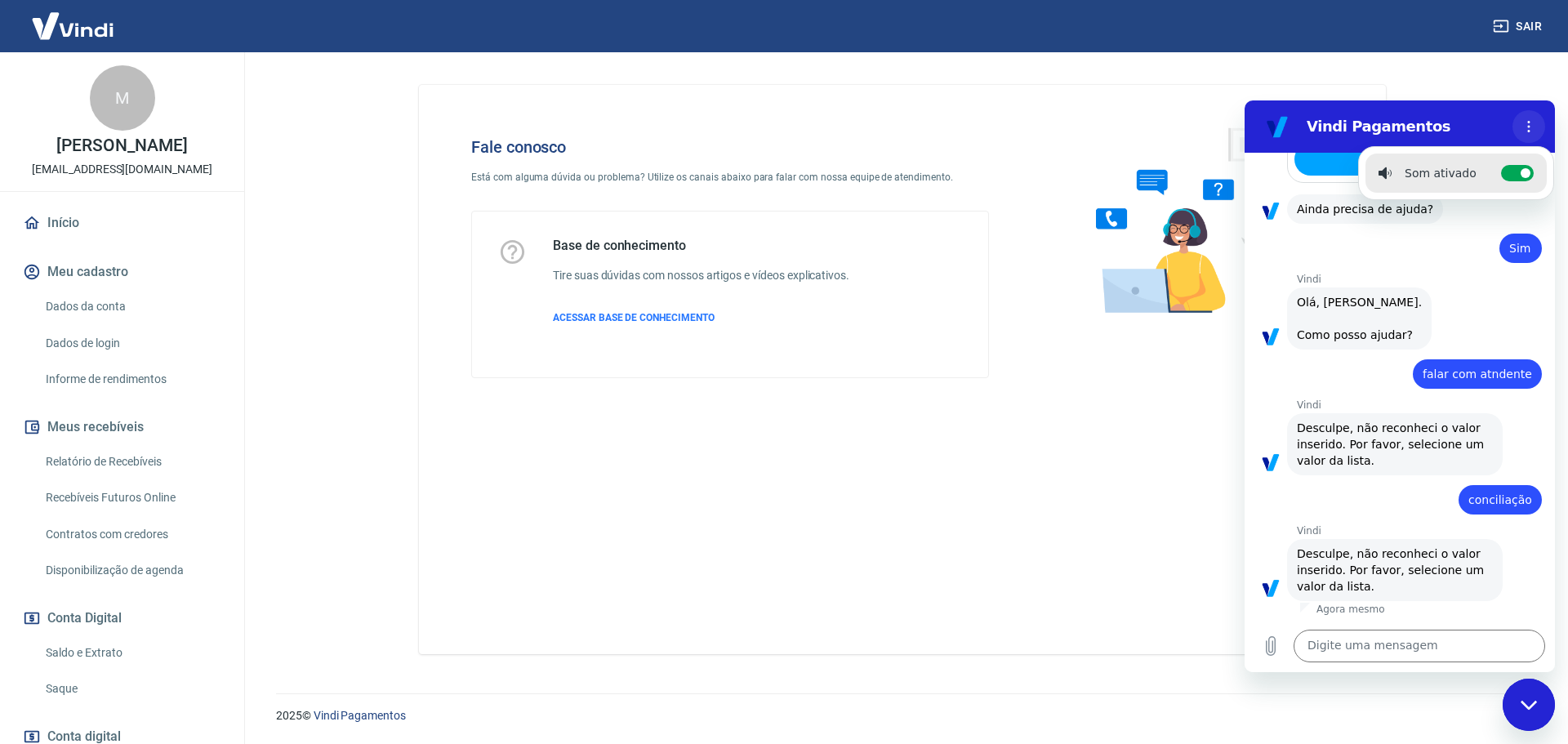
click at [1525, 134] on button "Menu de opções" at bounding box center [1528, 126] width 33 height 33
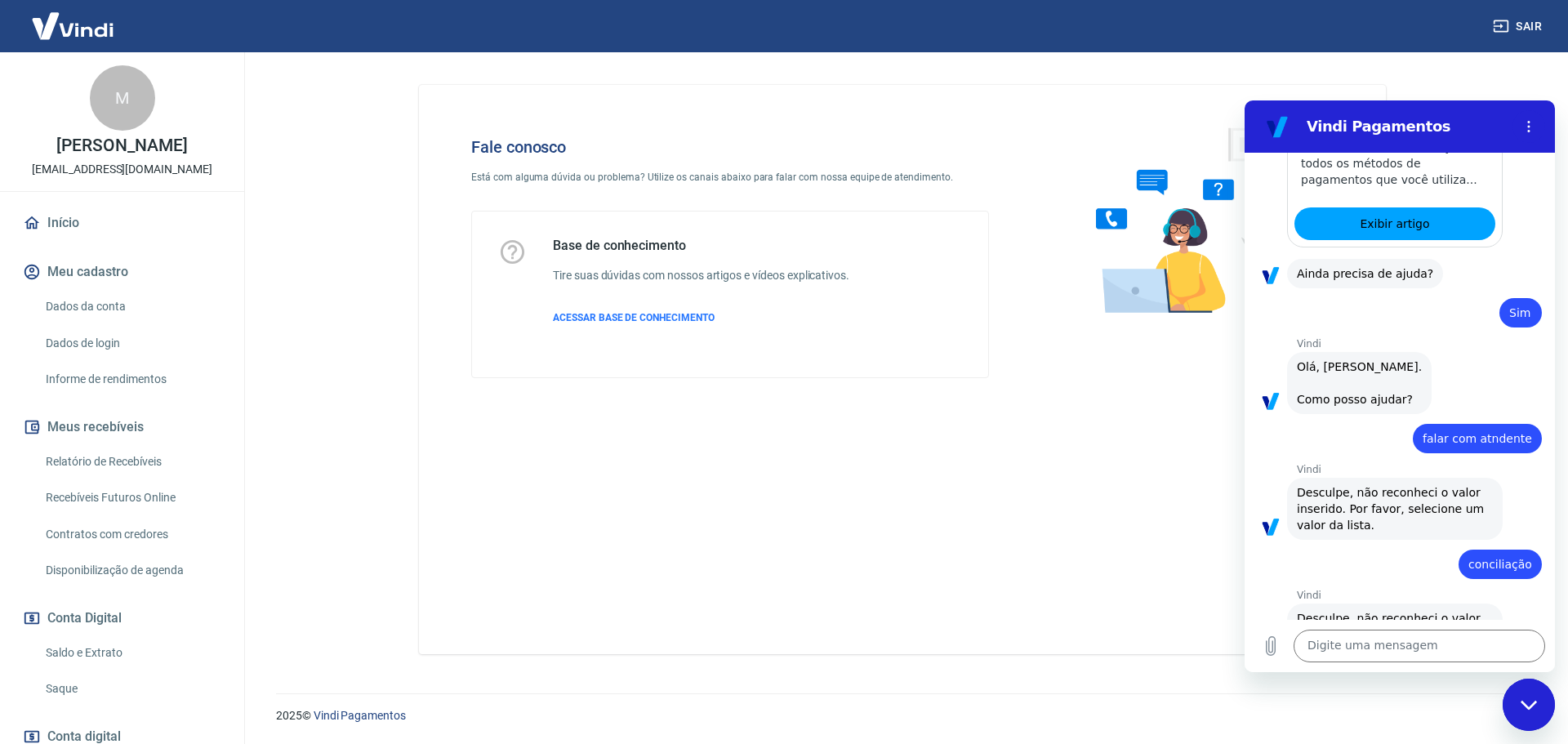
scroll to position [1029, 0]
click at [1118, 558] on div "Fale conosco Está com alguma dúvida ou problema? Utilize os canais abaixo para …" at bounding box center [902, 369] width 967 height 569
click at [1531, 703] on icon "Fechar janela de mensagens" at bounding box center [1529, 704] width 17 height 10
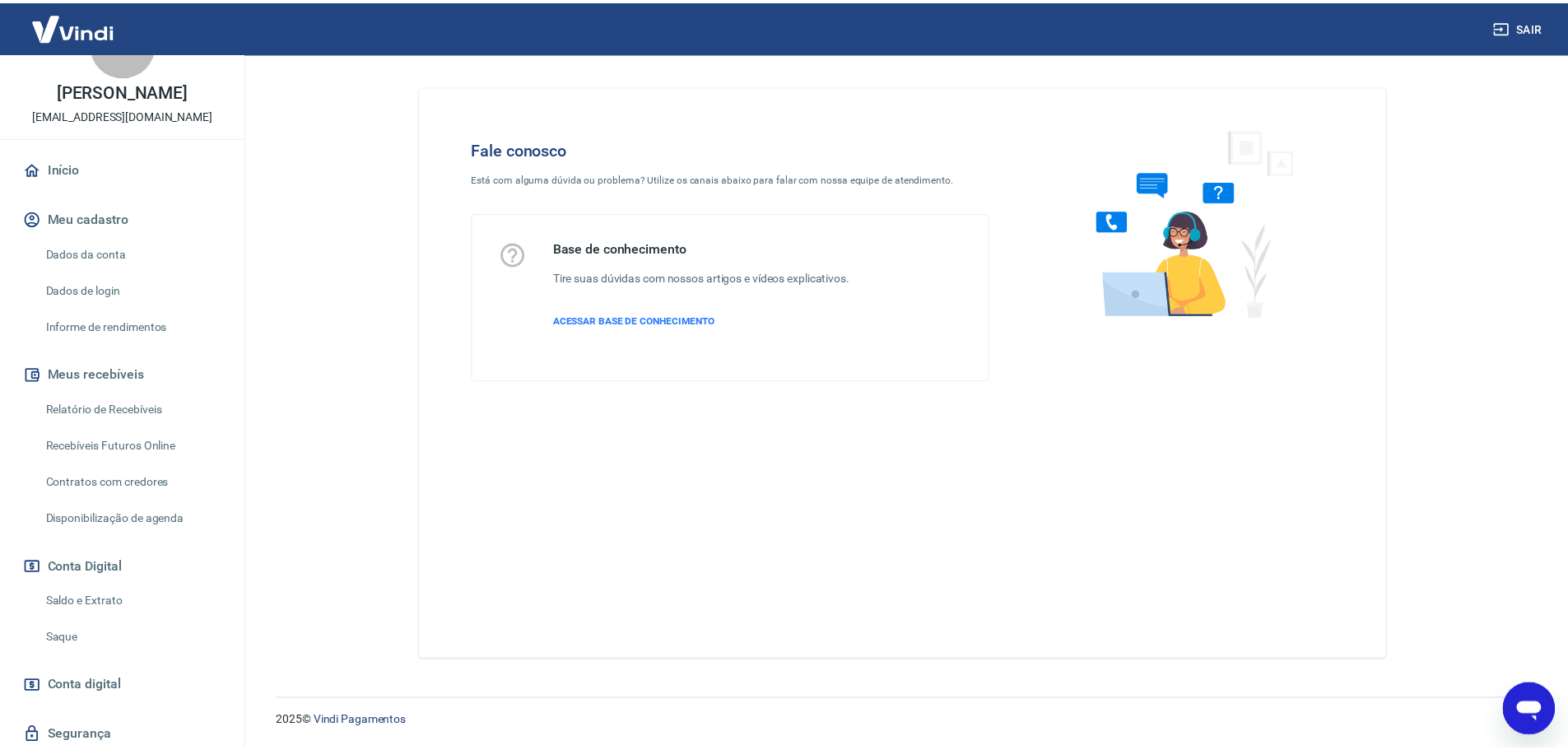
scroll to position [127, 0]
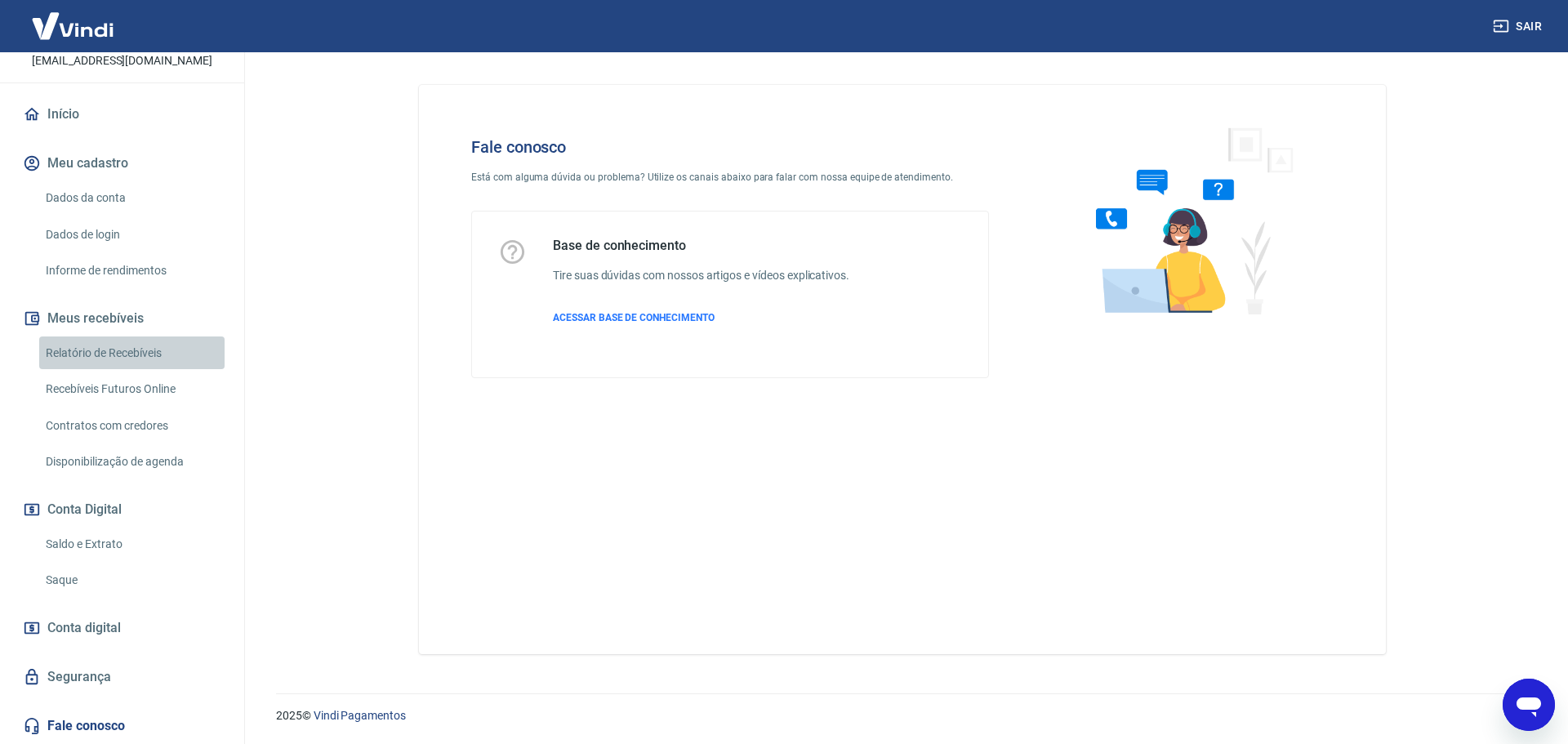
click at [138, 360] on link "Relatório de Recebíveis" at bounding box center [132, 353] width 186 height 34
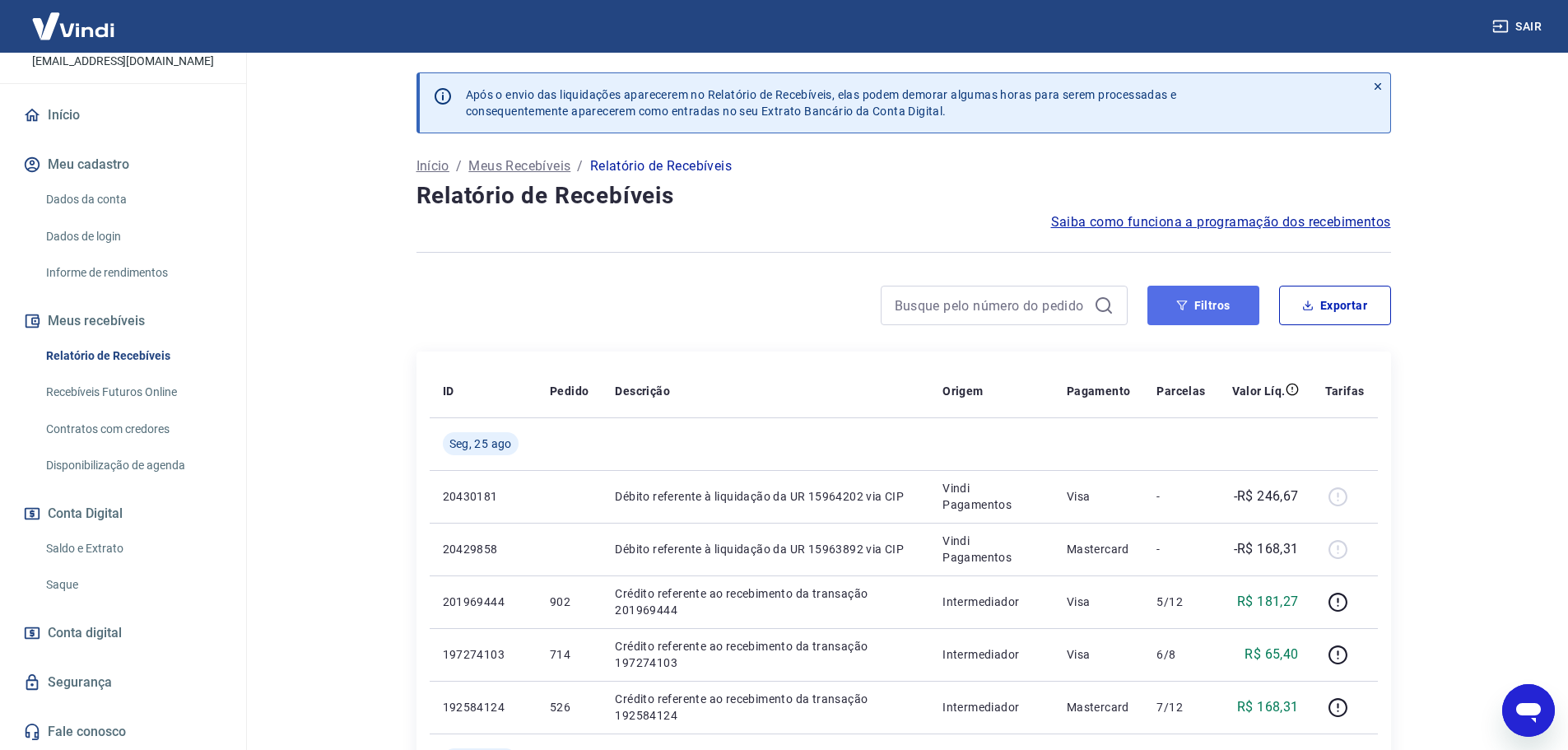
click at [1184, 314] on button "Filtros" at bounding box center [1202, 305] width 112 height 39
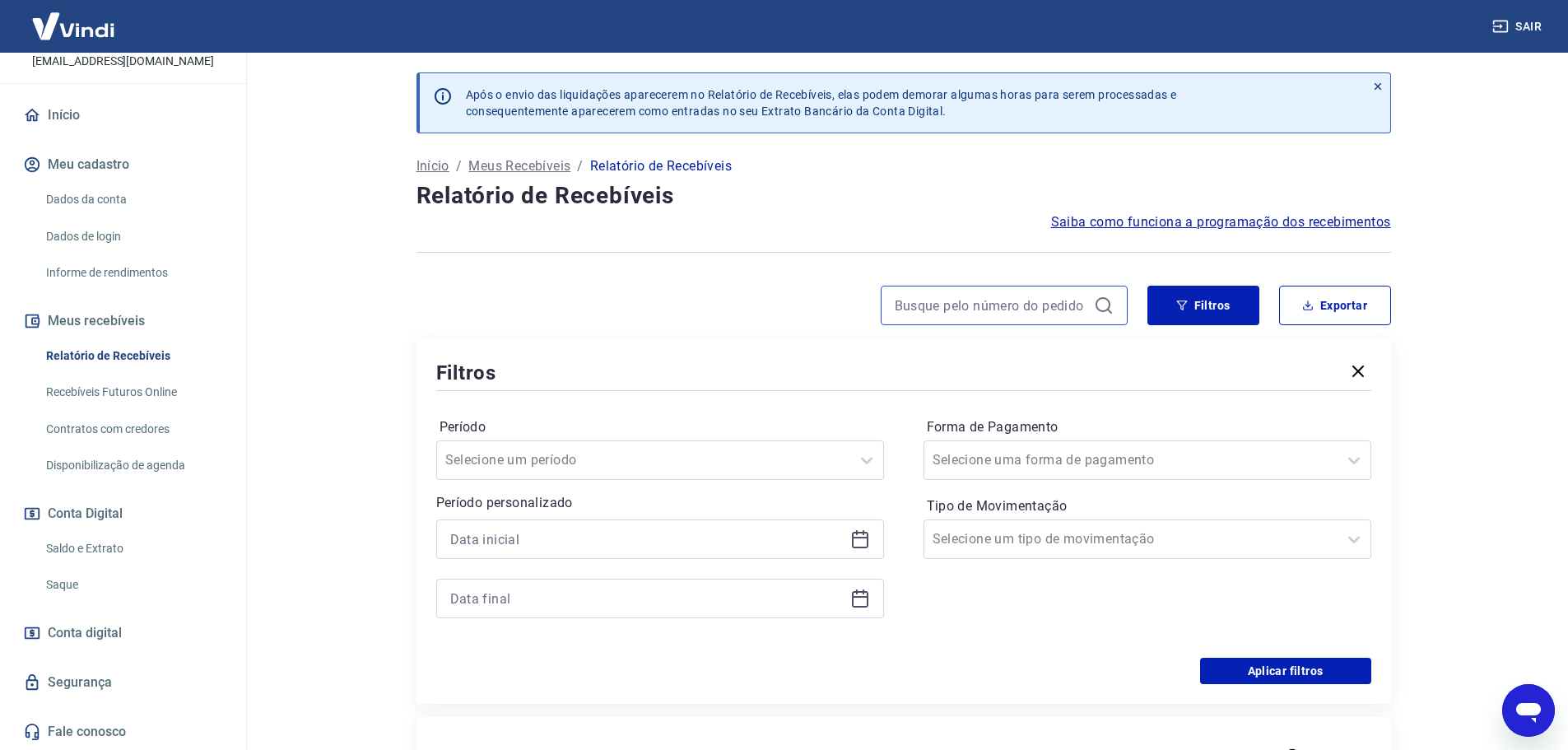
click at [1057, 303] on input at bounding box center [991, 305] width 193 height 24
click at [598, 452] on div at bounding box center [644, 460] width 397 height 23
click at [585, 455] on input "Período" at bounding box center [528, 460] width 166 height 20
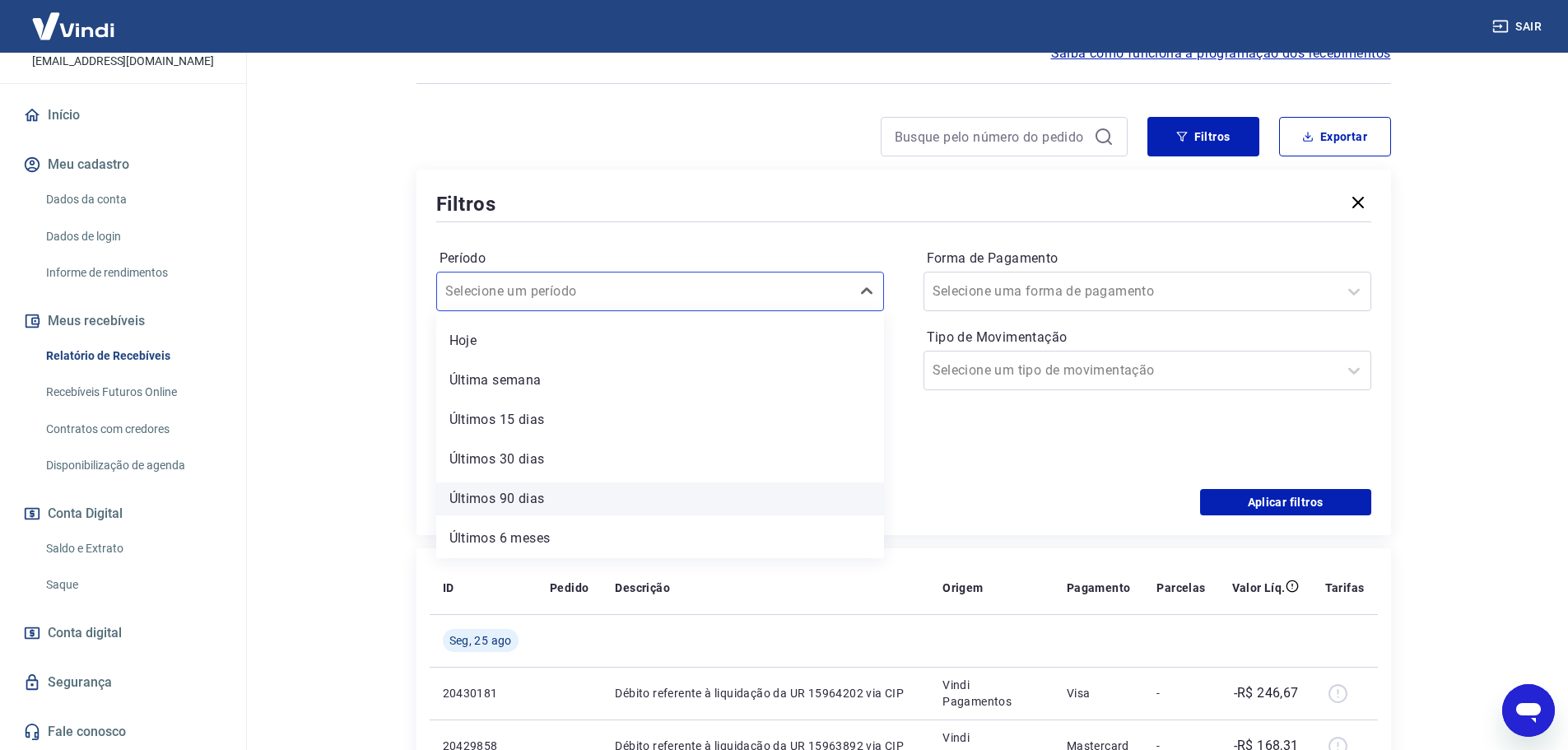
scroll to position [164, 0]
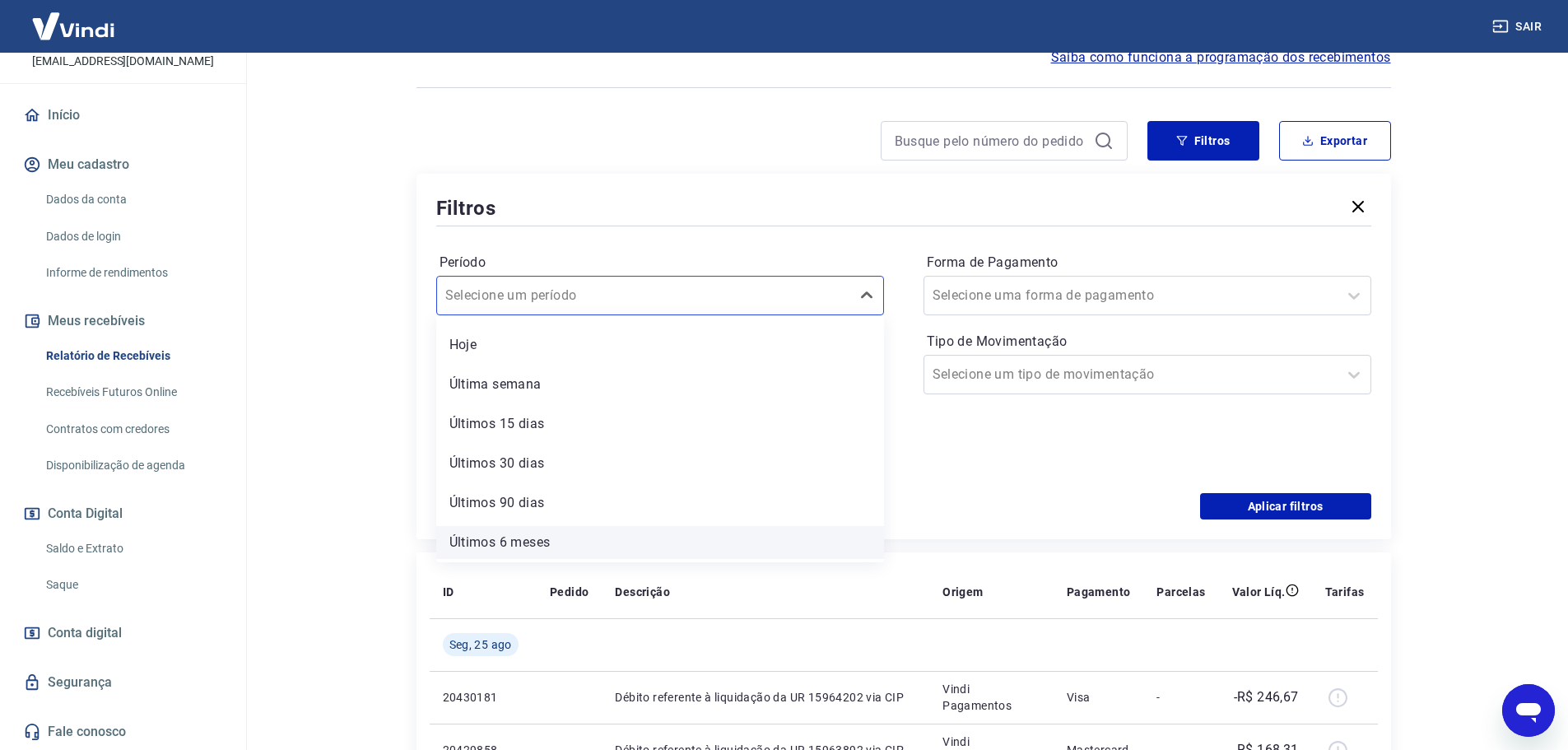
click at [520, 533] on div "Últimos 6 meses" at bounding box center [660, 541] width 447 height 33
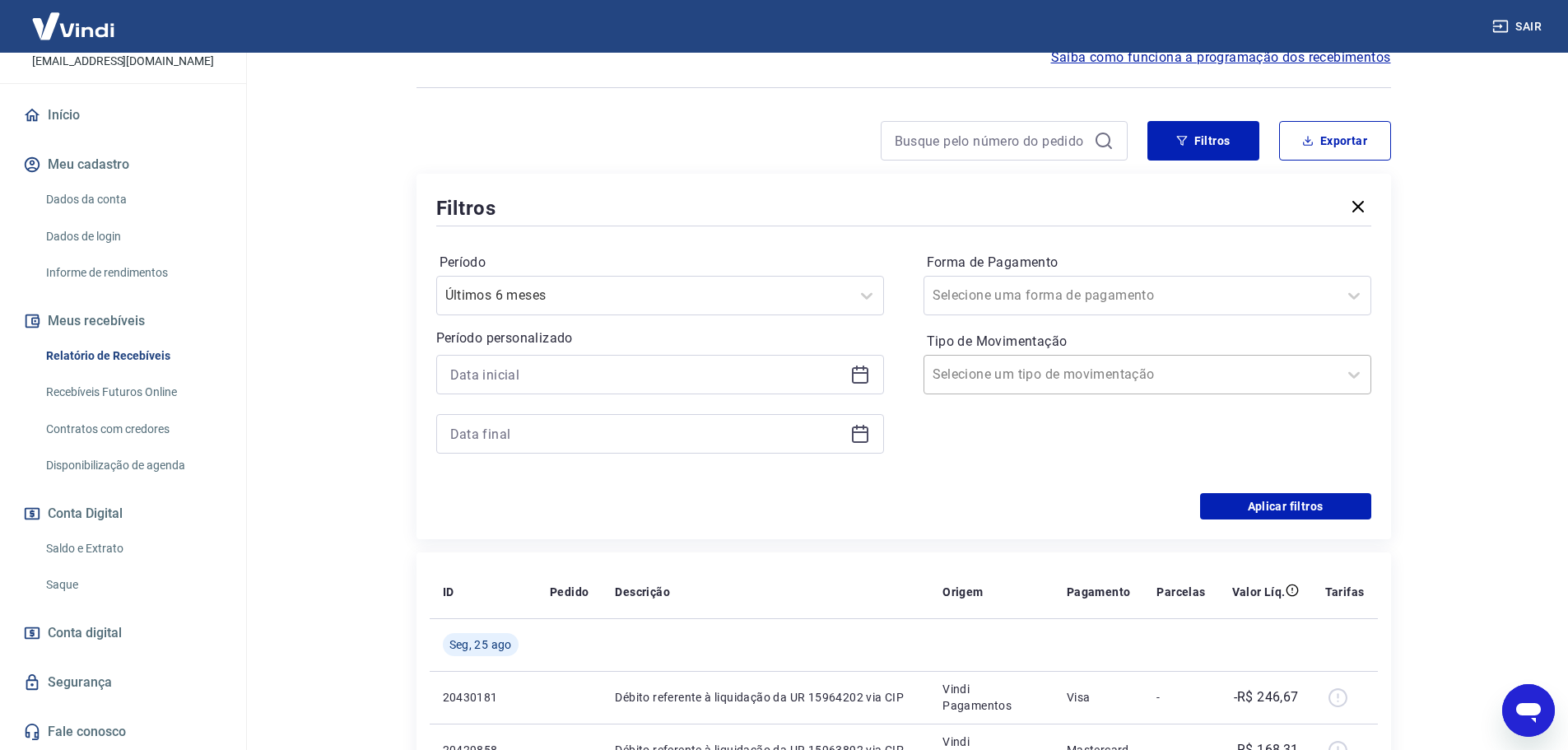
click at [975, 383] on input "Tipo de Movimentação" at bounding box center [1015, 374] width 166 height 20
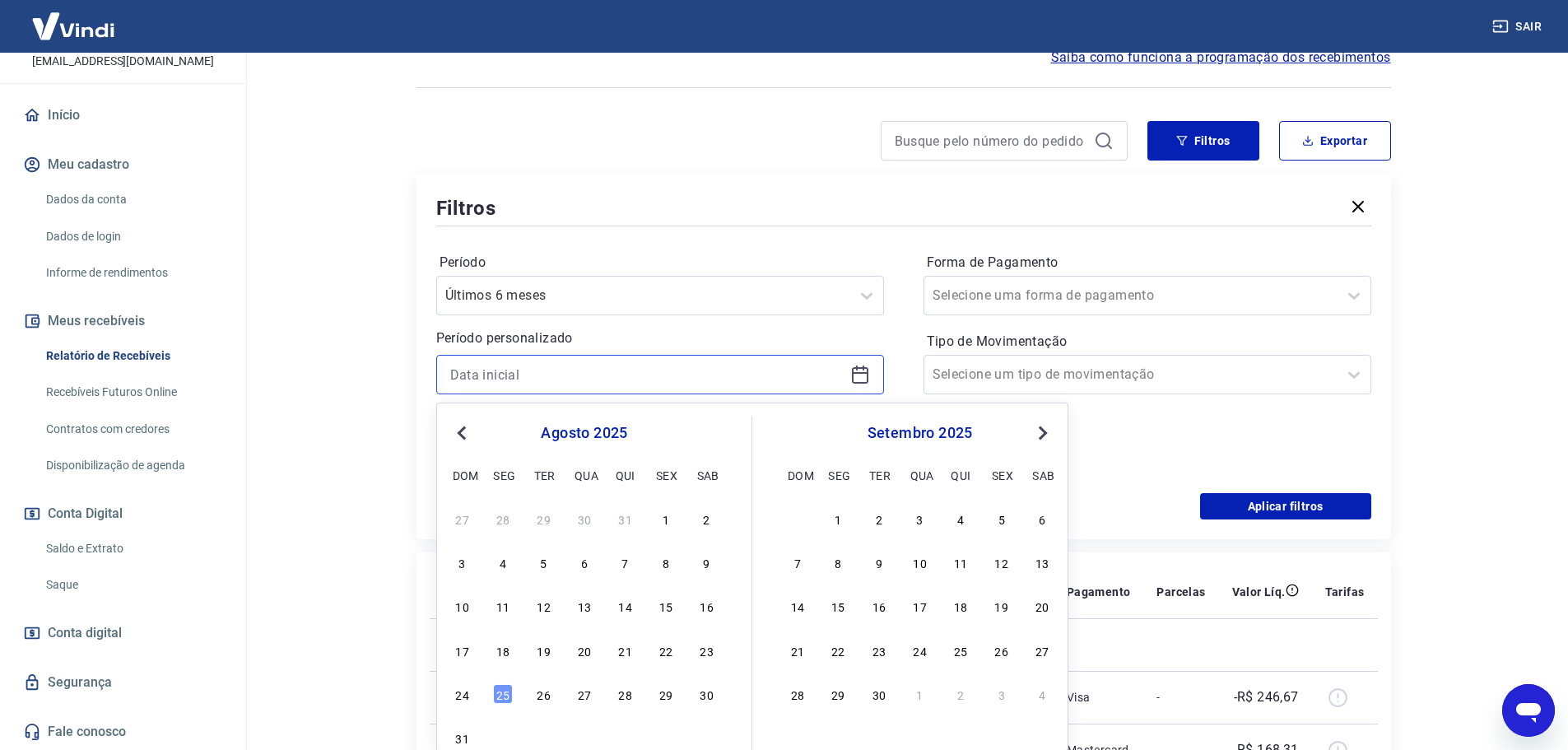
click at [635, 385] on input at bounding box center [647, 374] width 393 height 24
drag, startPoint x: 717, startPoint y: 532, endPoint x: 709, endPoint y: 530, distance: 8.2
click at [717, 533] on div "26 27 28 29 30 31 1 2 3 4 5 6 7 8 9 10 11 12 13 14 15 16 17 18 19 20 21 22 23 2…" at bounding box center [584, 605] width 268 height 199
click at [704, 522] on div "1" at bounding box center [707, 518] width 20 height 20
type input "01/02/2025"
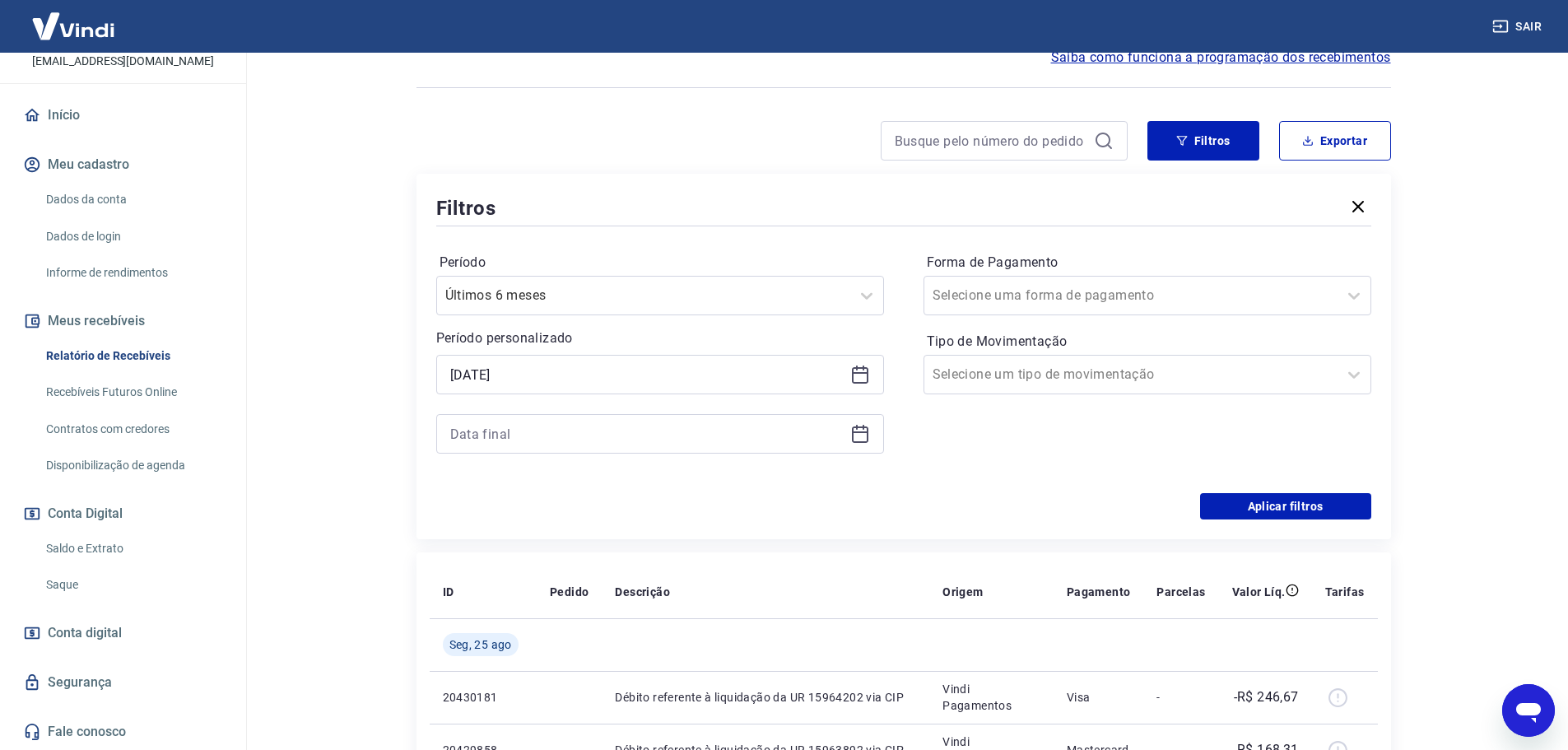
click at [542, 448] on div at bounding box center [660, 433] width 447 height 39
click at [541, 445] on input at bounding box center [647, 433] width 393 height 24
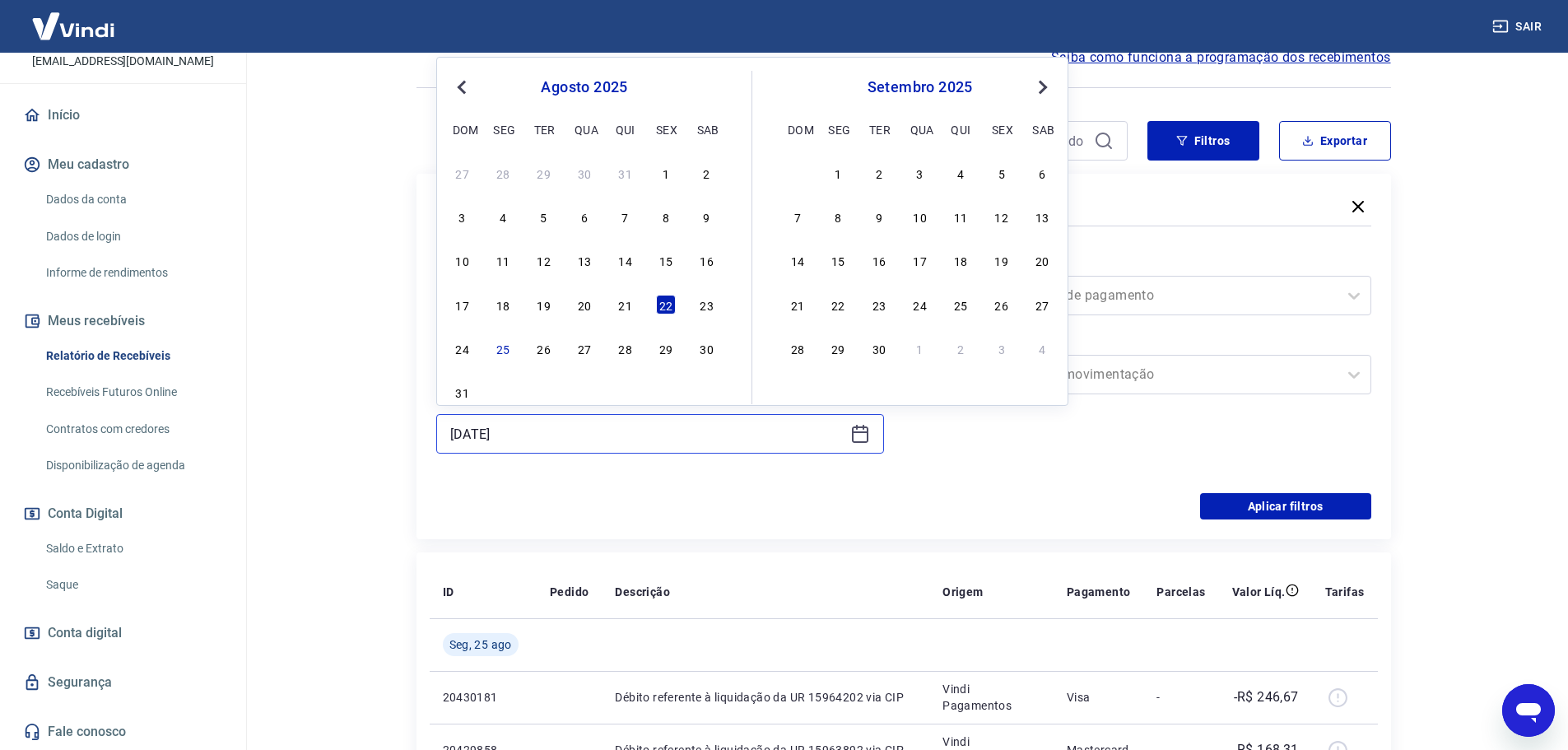
type input "22/08/2025"
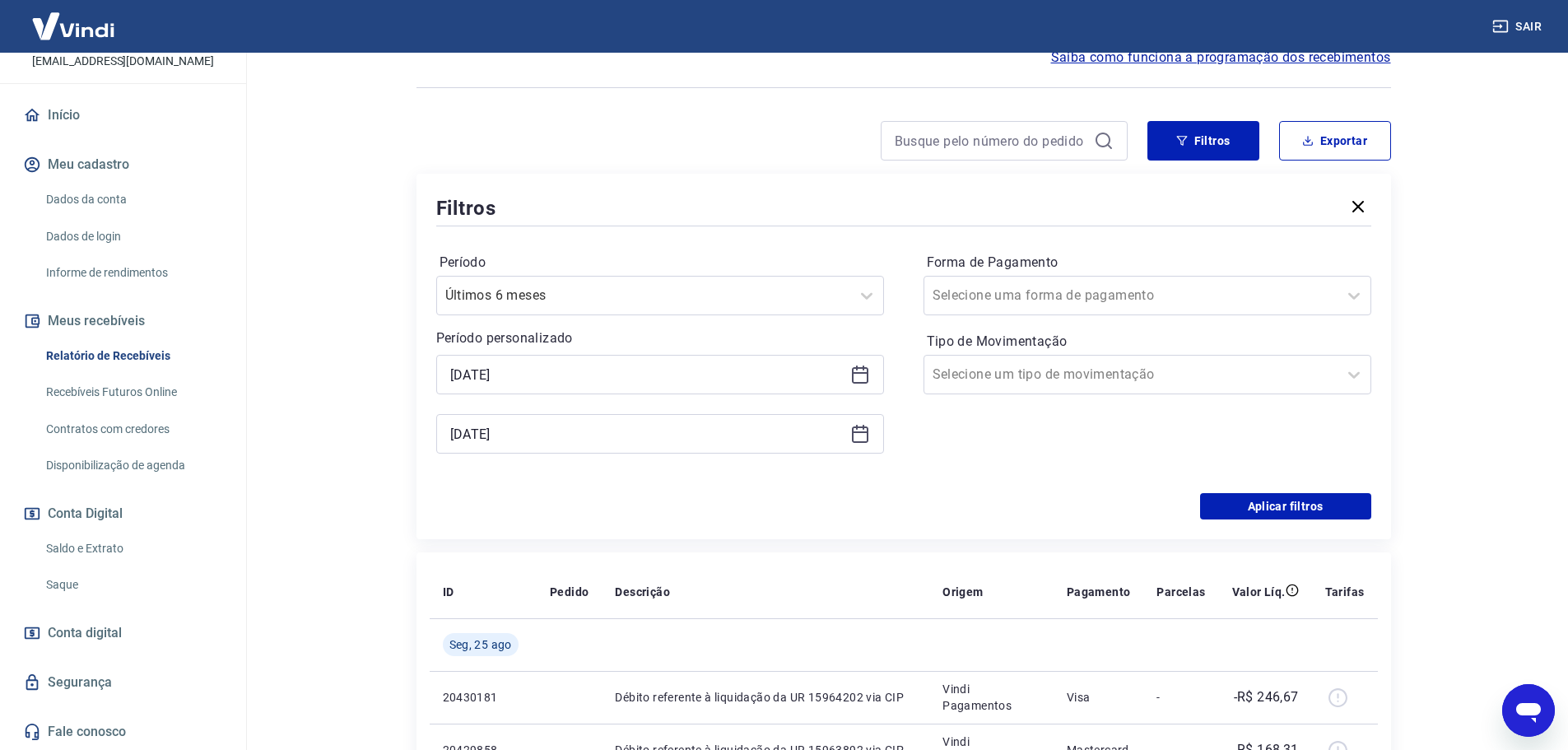
click at [917, 462] on div "Período Últimos 6 meses Período personalizado Selected date: sábado, 1 de fever…" at bounding box center [903, 361] width 935 height 263
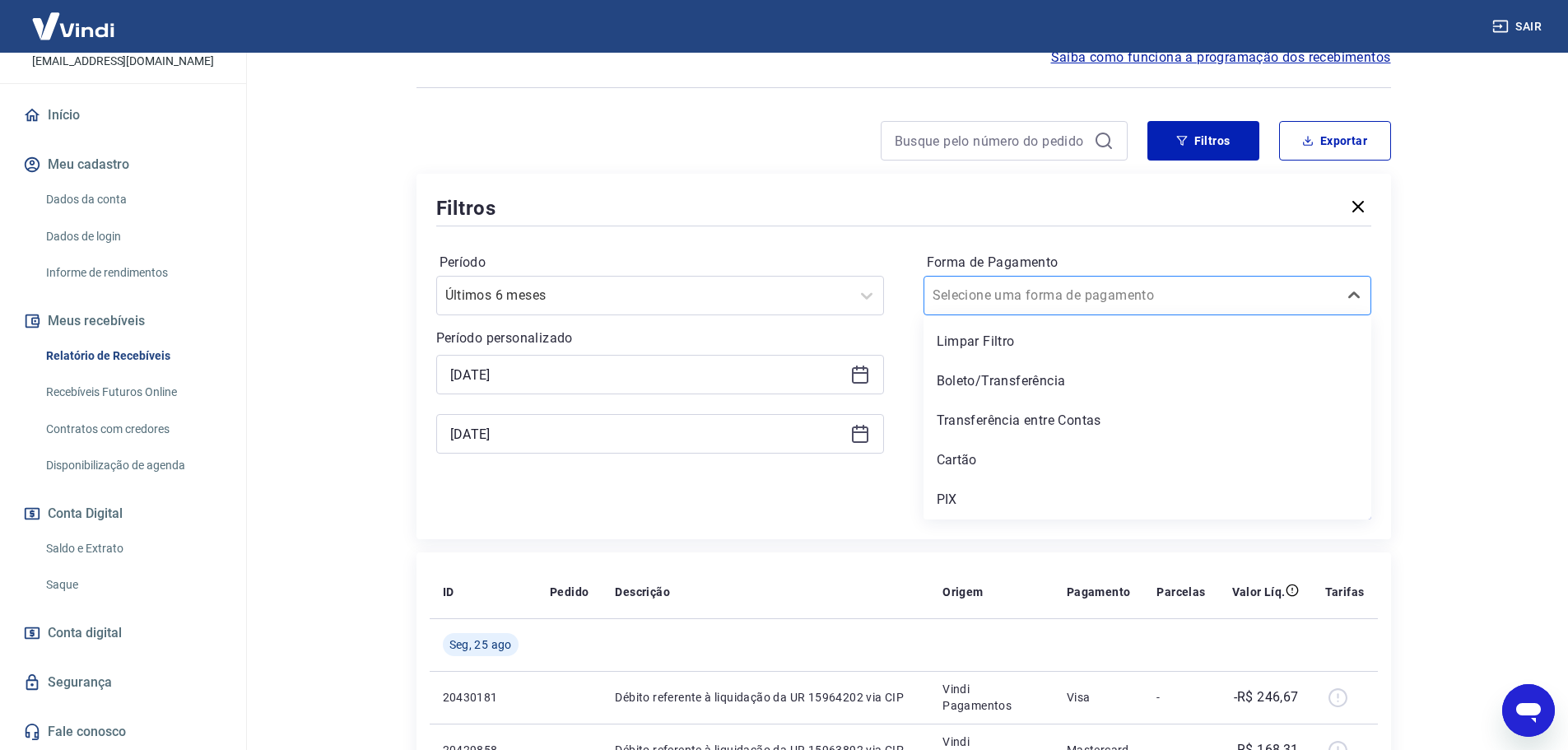
click at [995, 304] on input "Forma de Pagamento" at bounding box center [1015, 295] width 166 height 20
click at [963, 455] on div "Cartão" at bounding box center [1147, 460] width 447 height 33
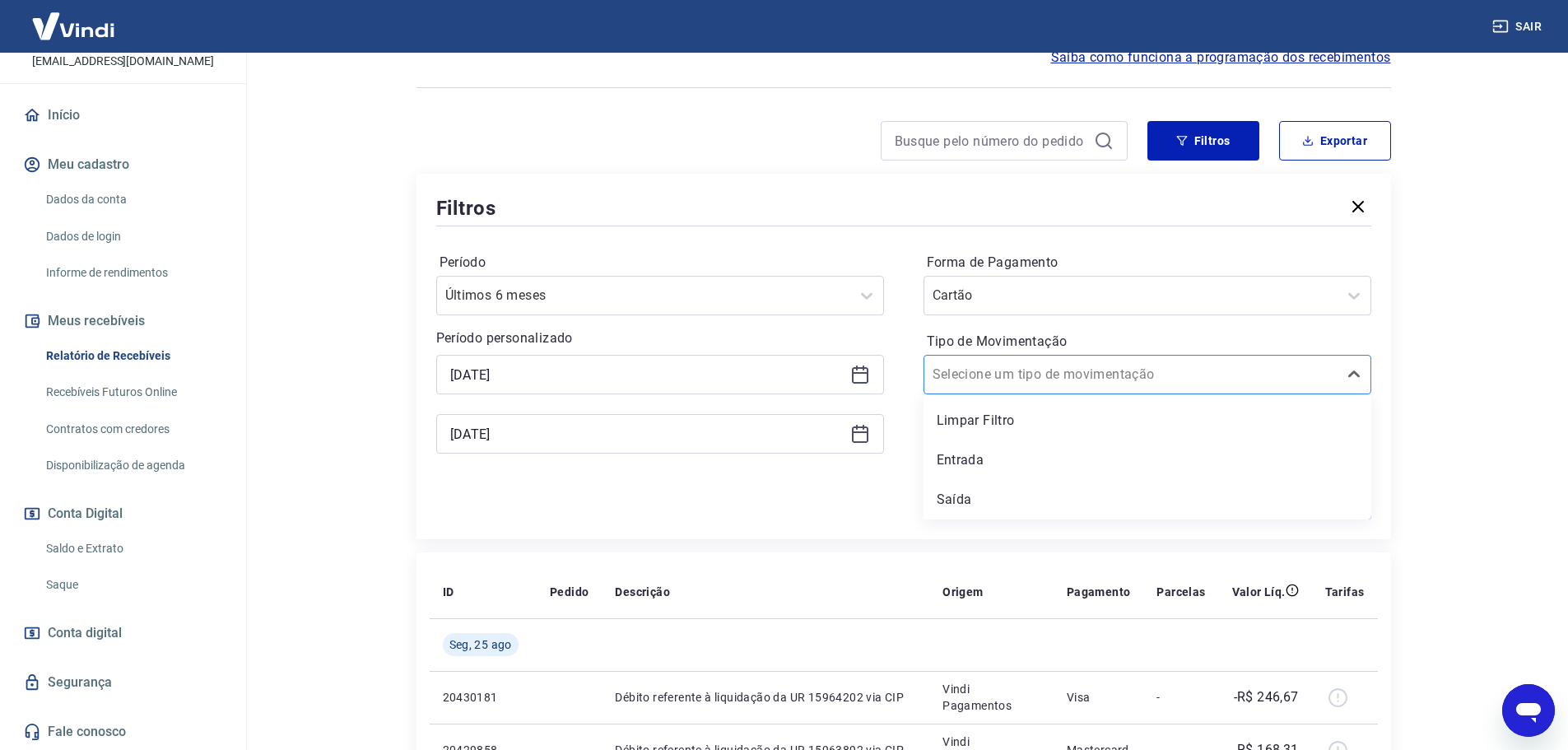
click at [970, 379] on input "Tipo de Movimentação" at bounding box center [1015, 374] width 166 height 20
click at [964, 460] on div "Entrada" at bounding box center [1147, 460] width 447 height 33
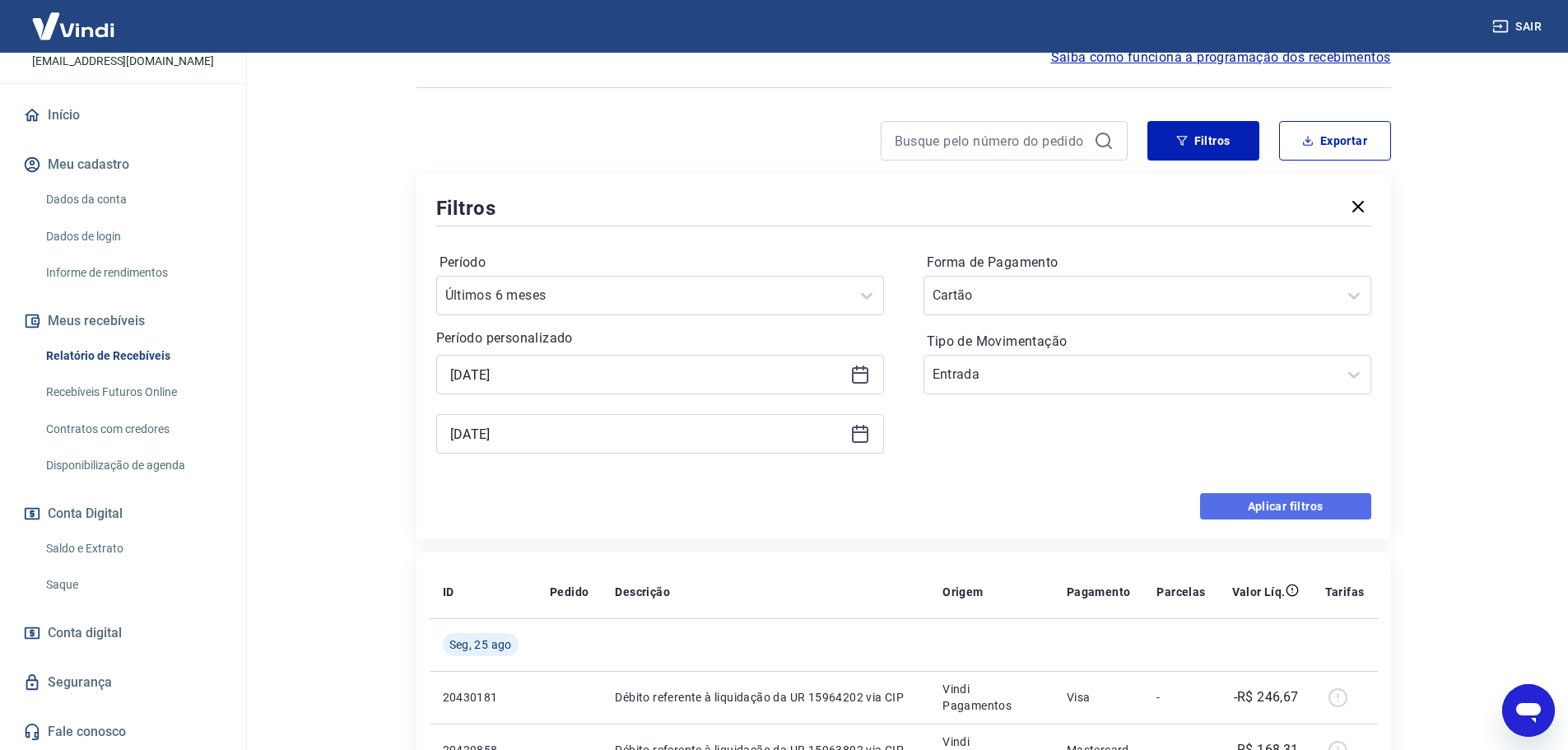
click at [1286, 499] on button "Aplicar filtros" at bounding box center [1285, 506] width 171 height 26
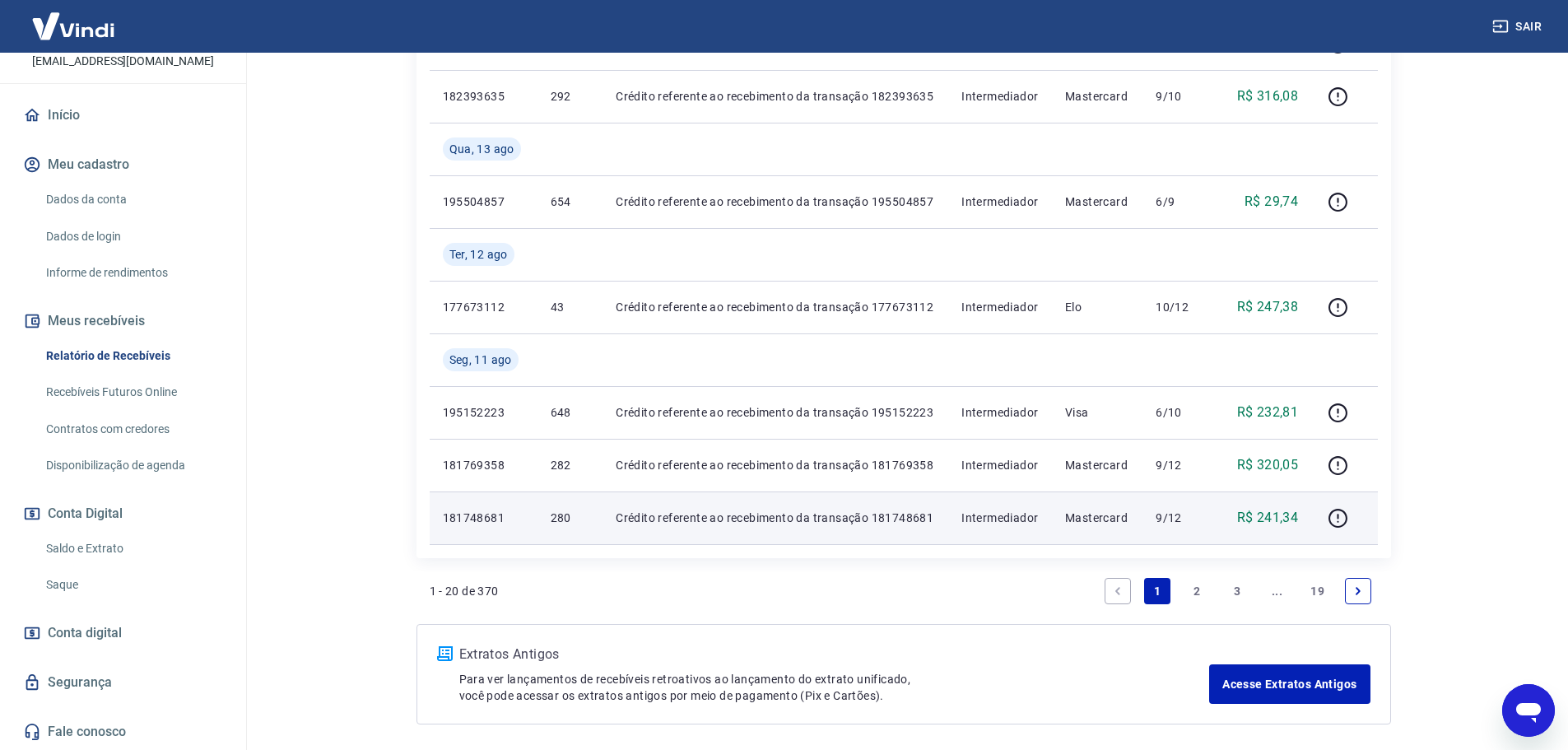
scroll to position [1518, 0]
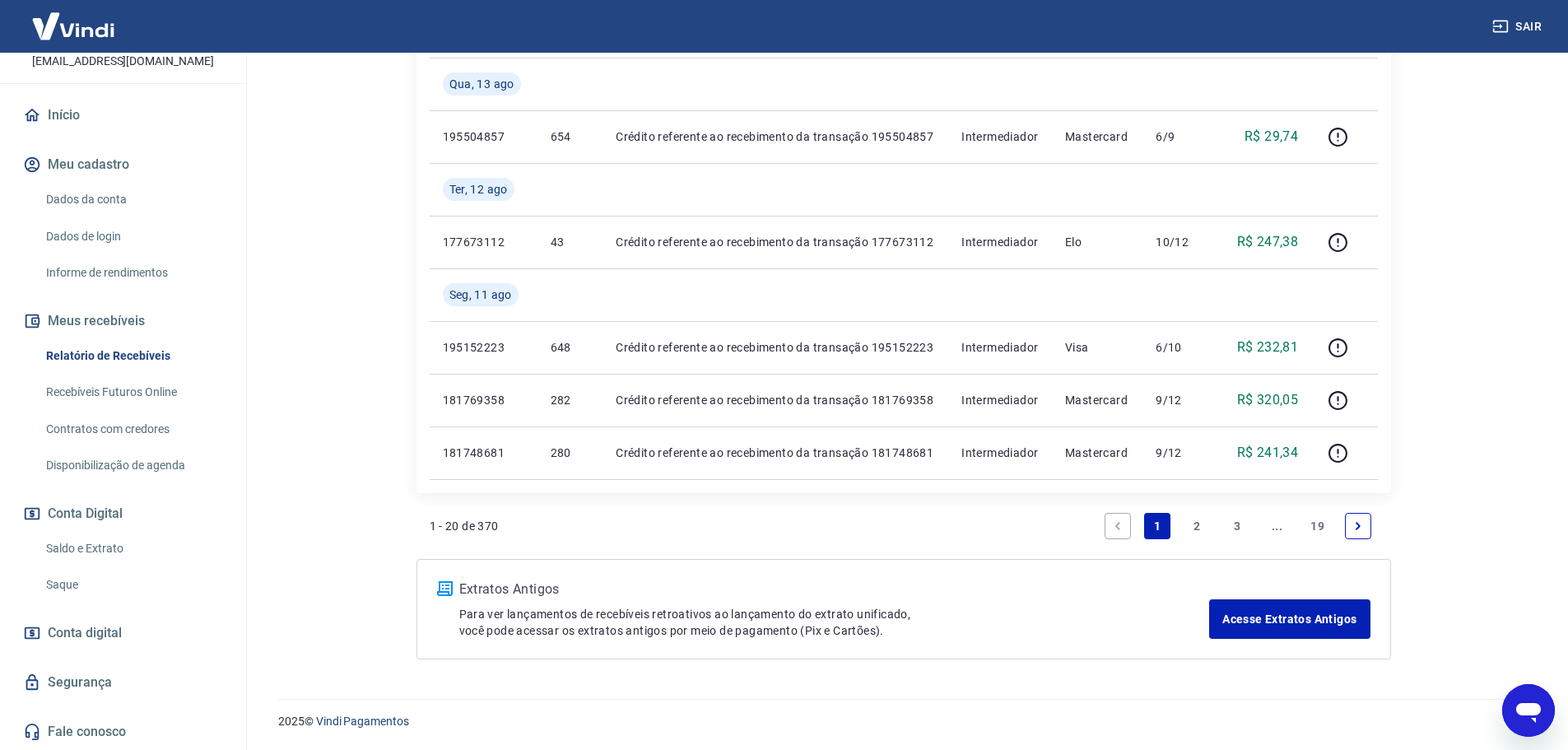
click at [1329, 519] on link "19" at bounding box center [1317, 525] width 27 height 26
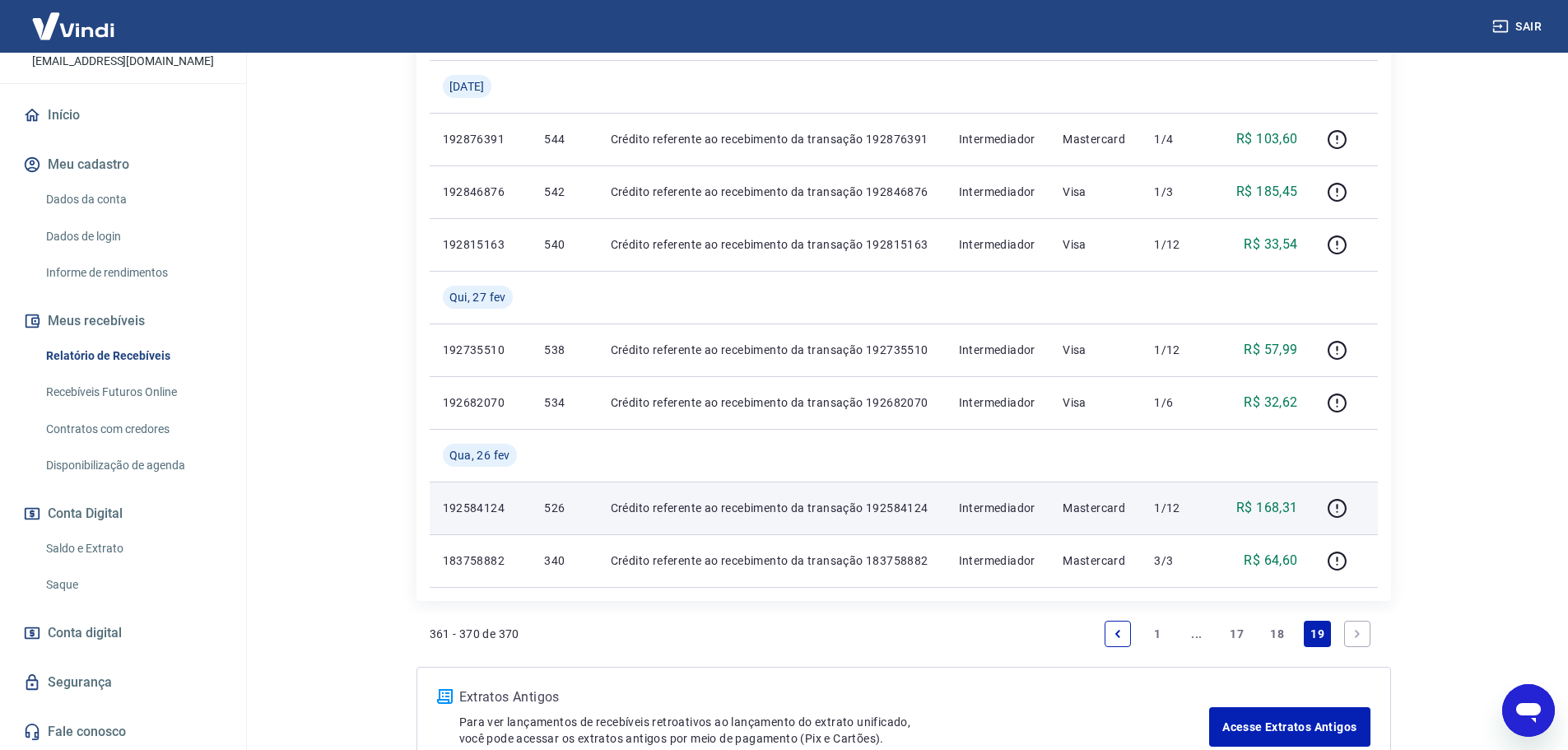
scroll to position [728, 0]
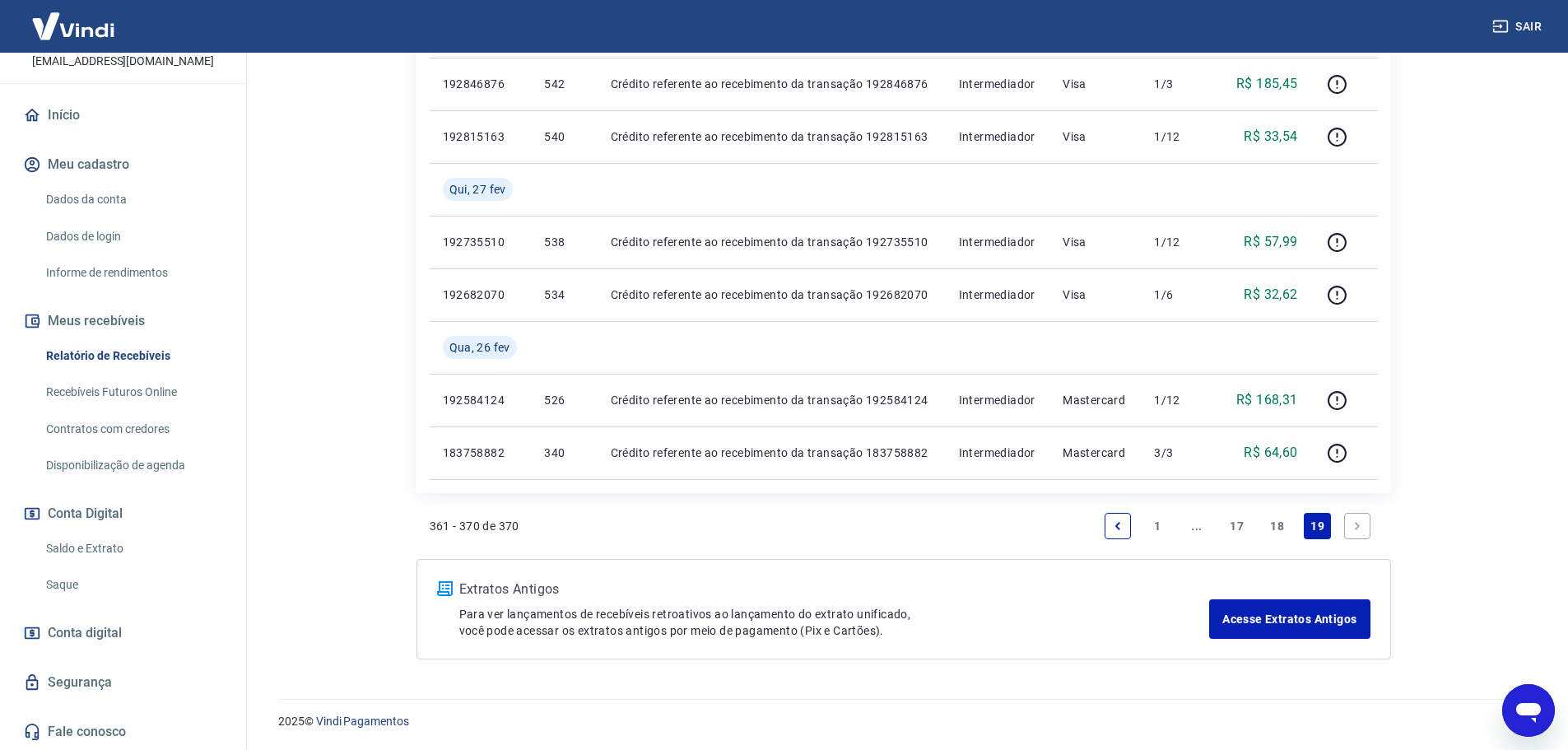
click at [1109, 530] on link "Previous page" at bounding box center [1118, 525] width 26 height 26
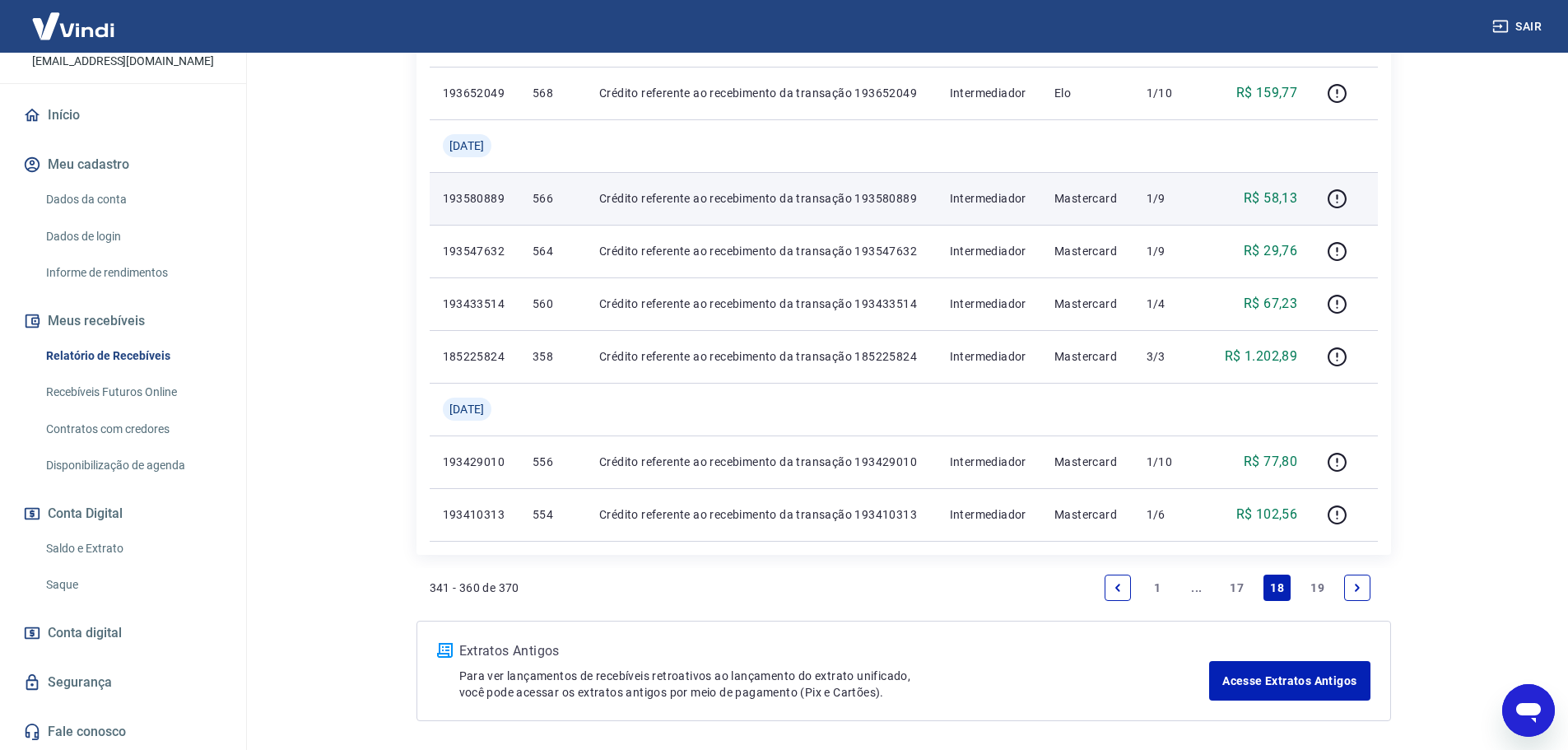
scroll to position [1317, 0]
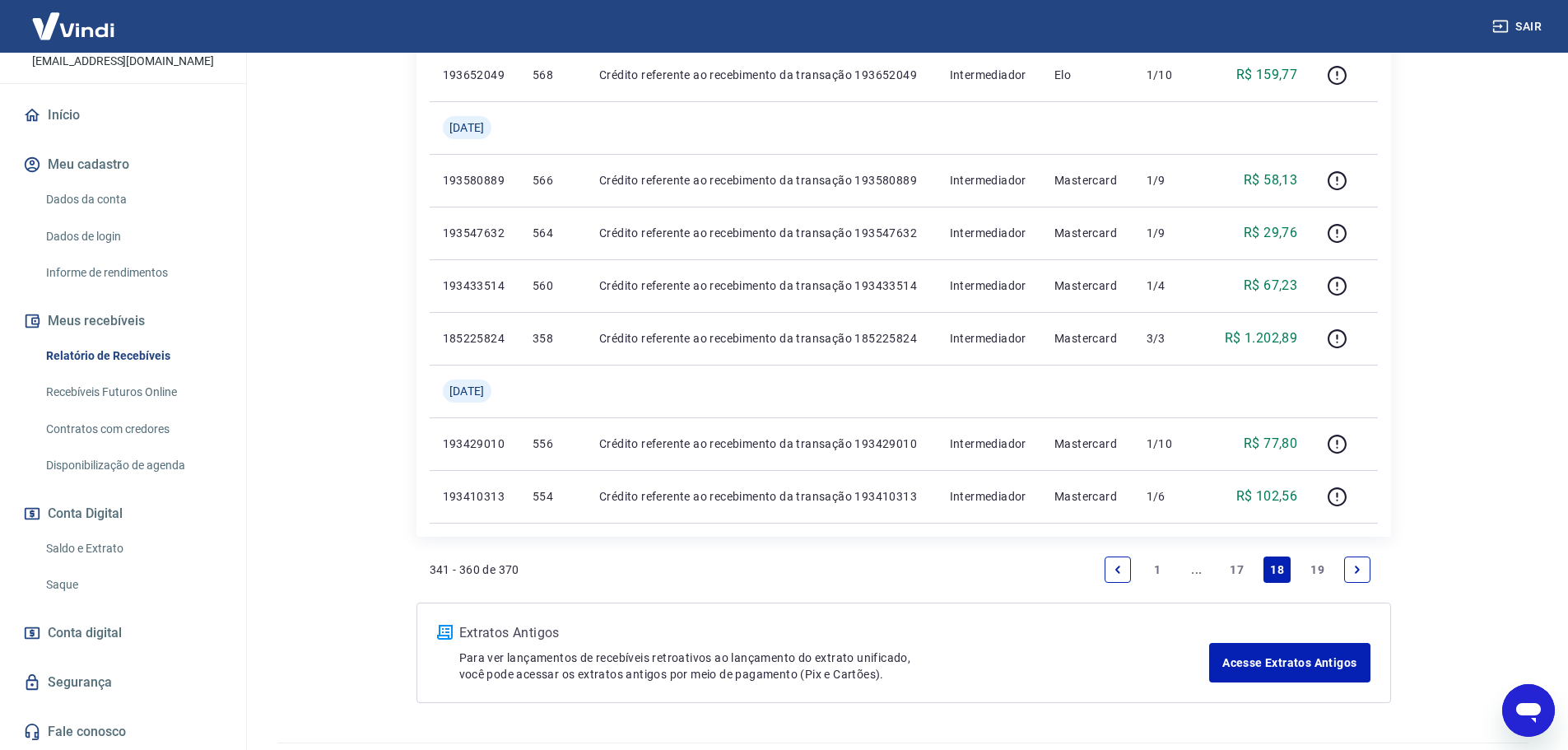
click at [1115, 562] on link "Previous page" at bounding box center [1118, 570] width 26 height 26
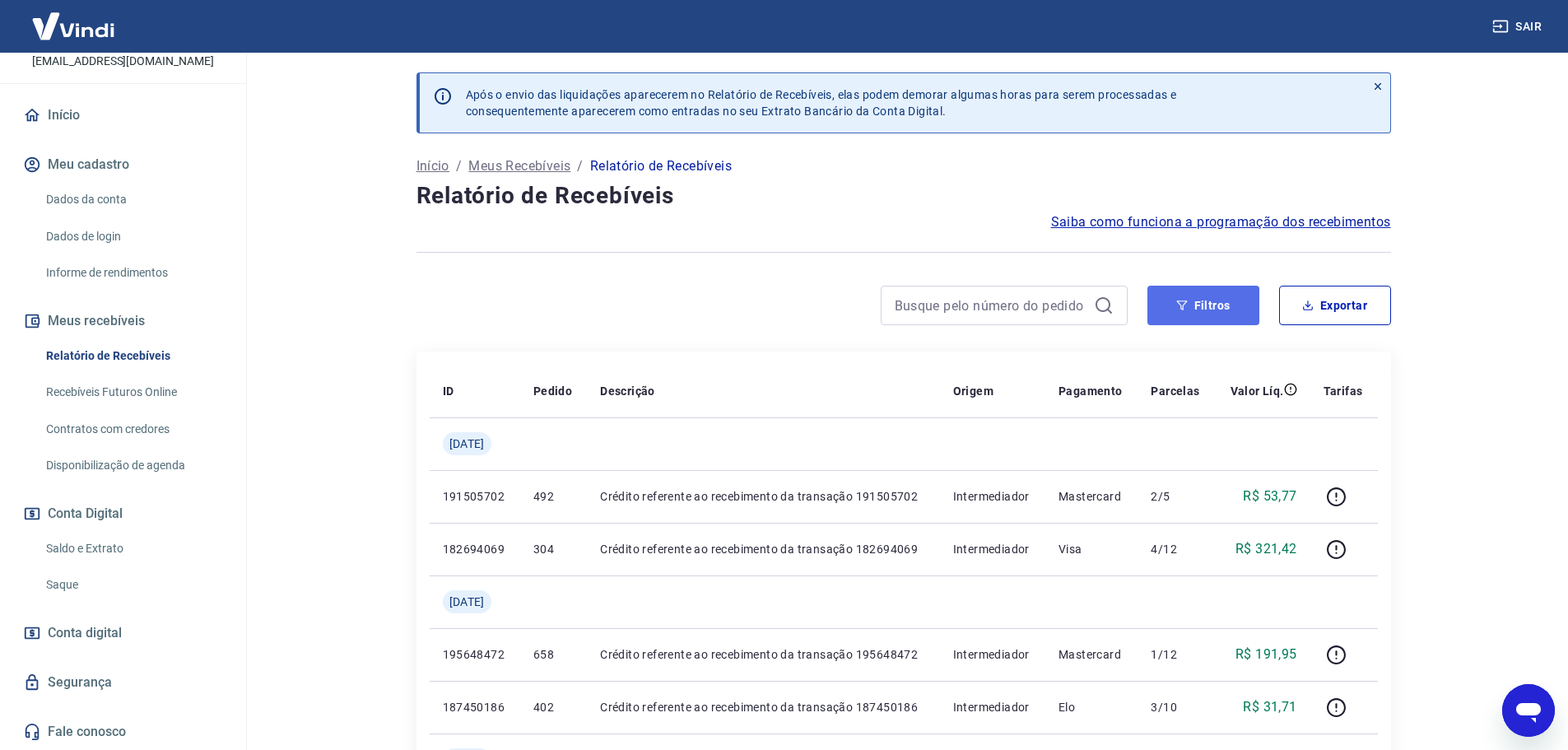
click at [1188, 302] on button "Filtros" at bounding box center [1202, 305] width 112 height 39
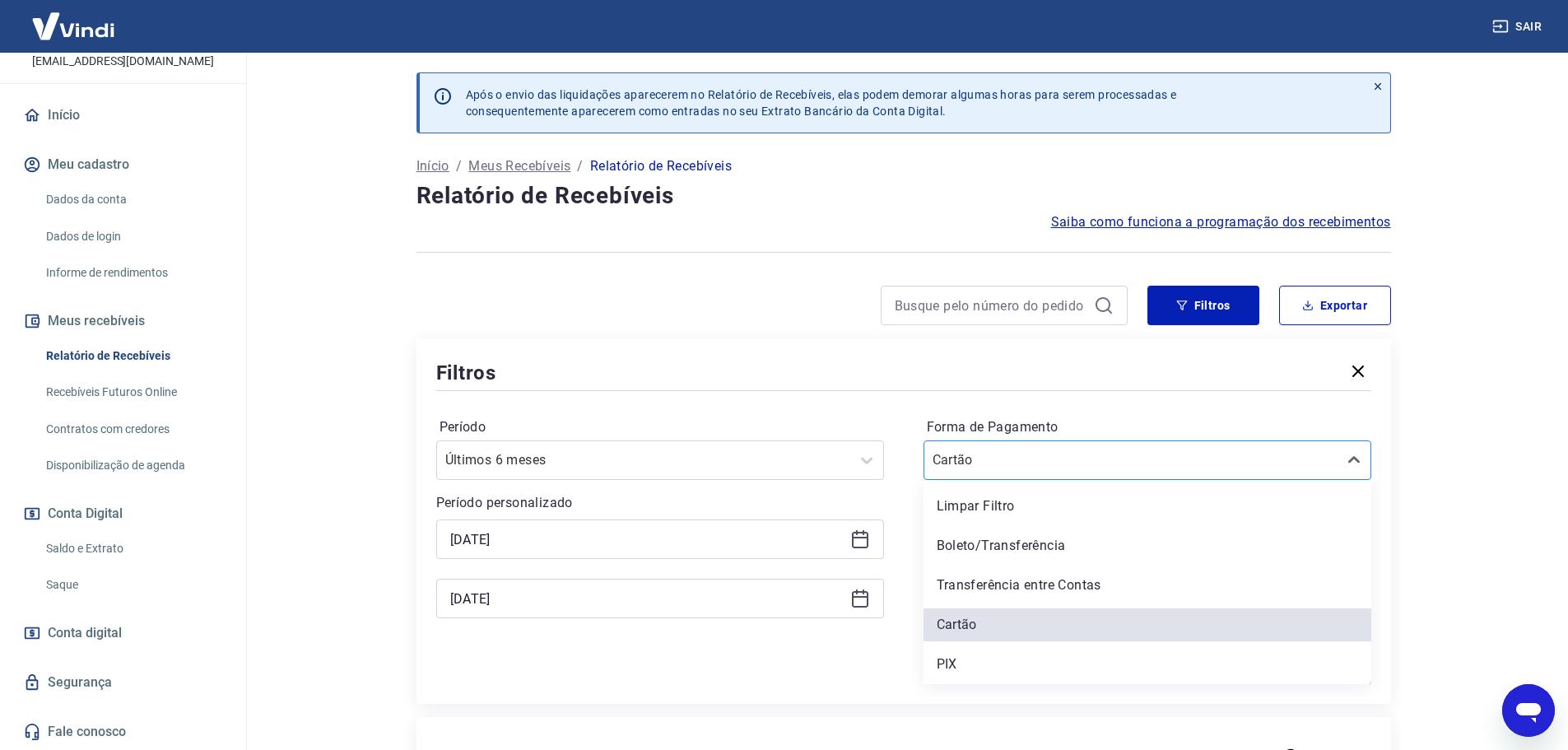
click at [1062, 445] on div "Cartão" at bounding box center [1131, 461] width 414 height 30
click at [988, 495] on div "Limpar Filtro" at bounding box center [1147, 506] width 447 height 33
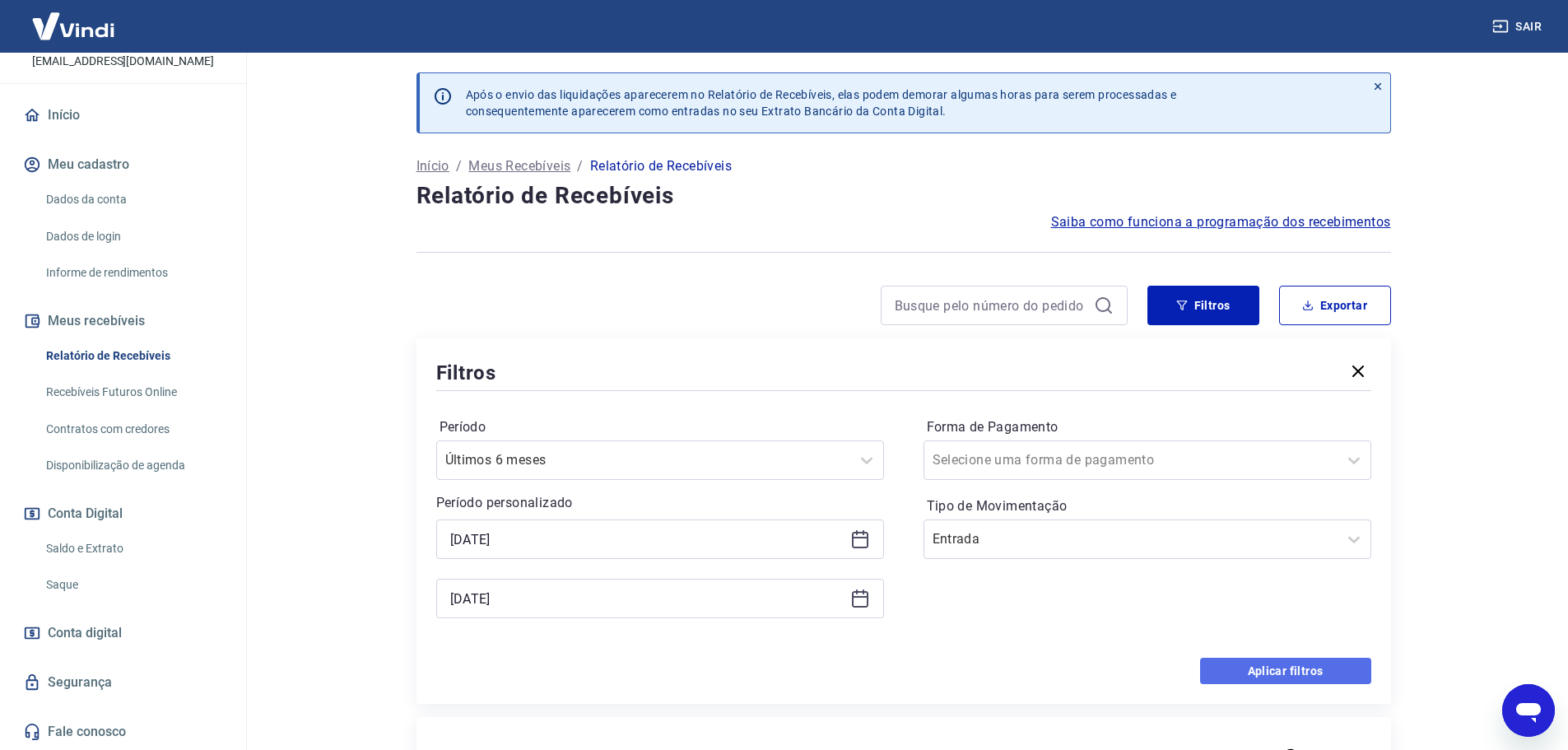
click at [1292, 663] on button "Aplicar filtros" at bounding box center [1285, 671] width 171 height 26
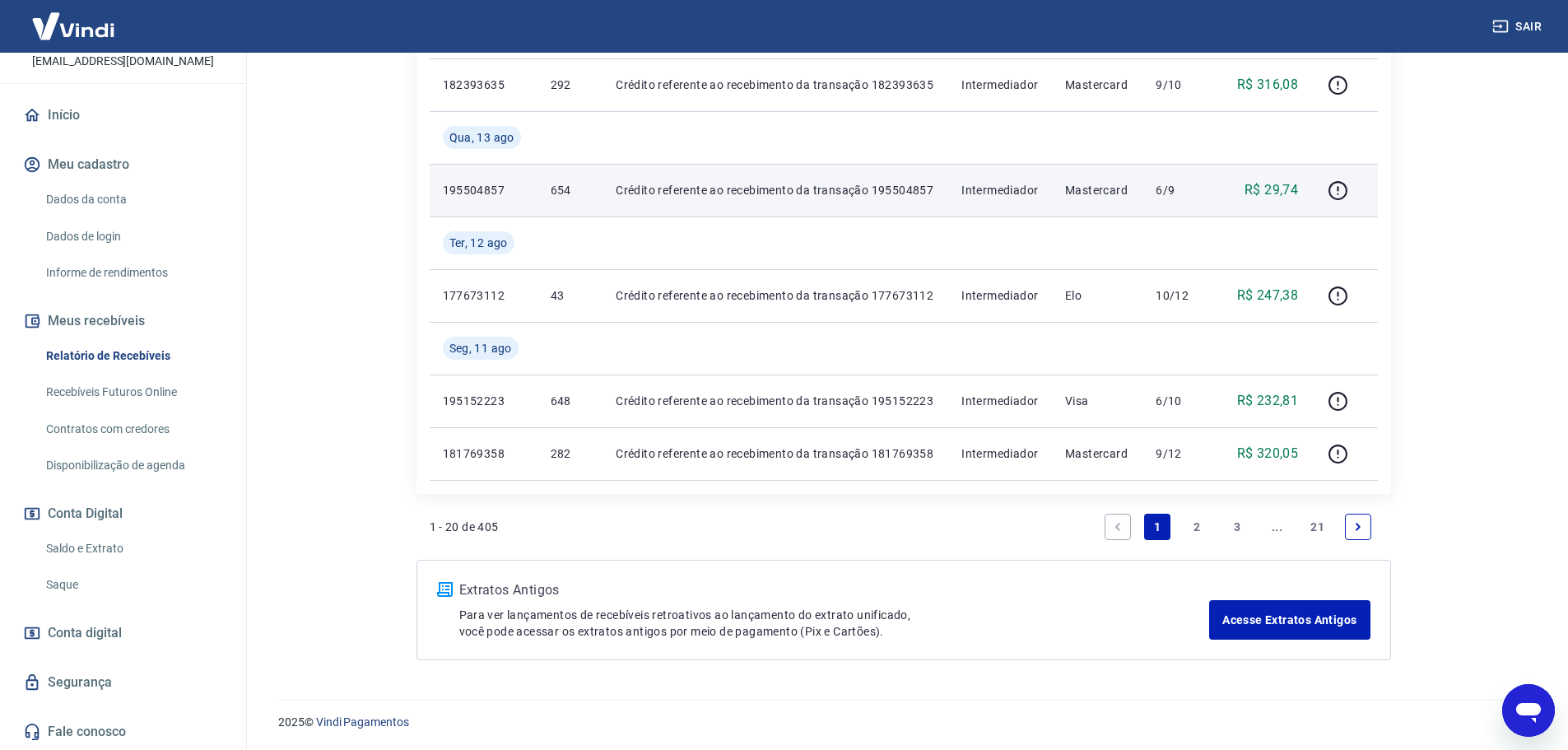
scroll to position [1518, 0]
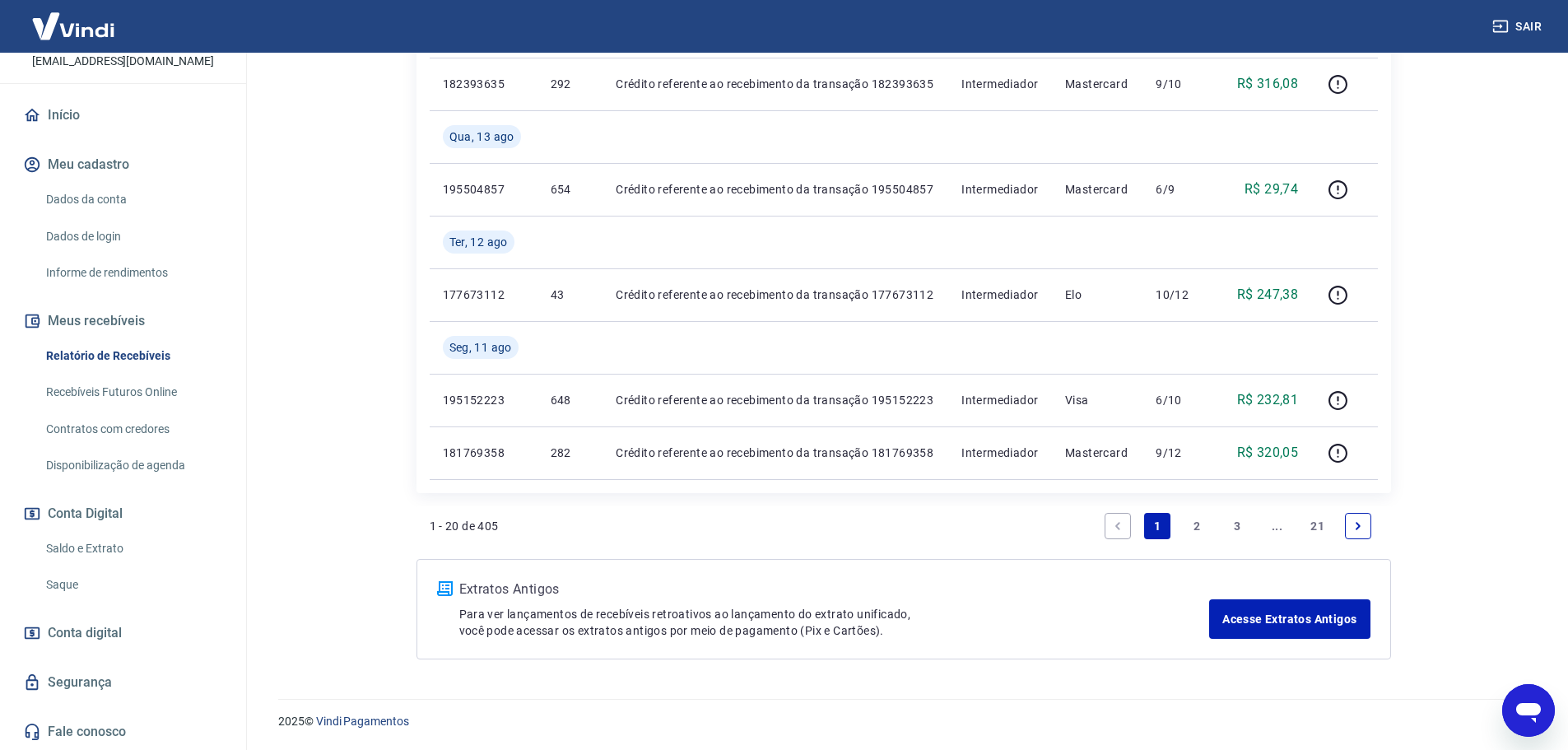
click at [1315, 525] on link "21" at bounding box center [1317, 525] width 27 height 26
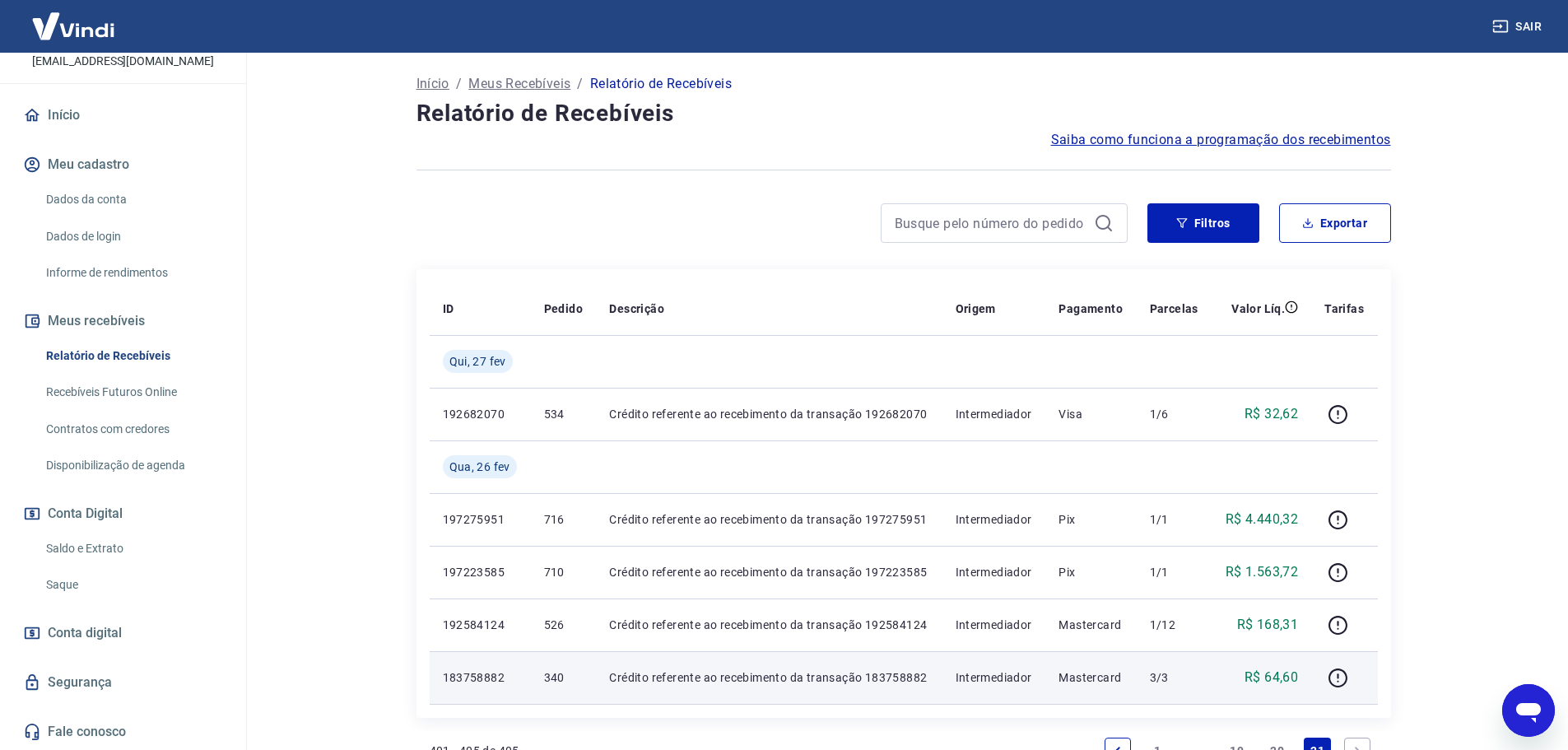
scroll to position [164, 0]
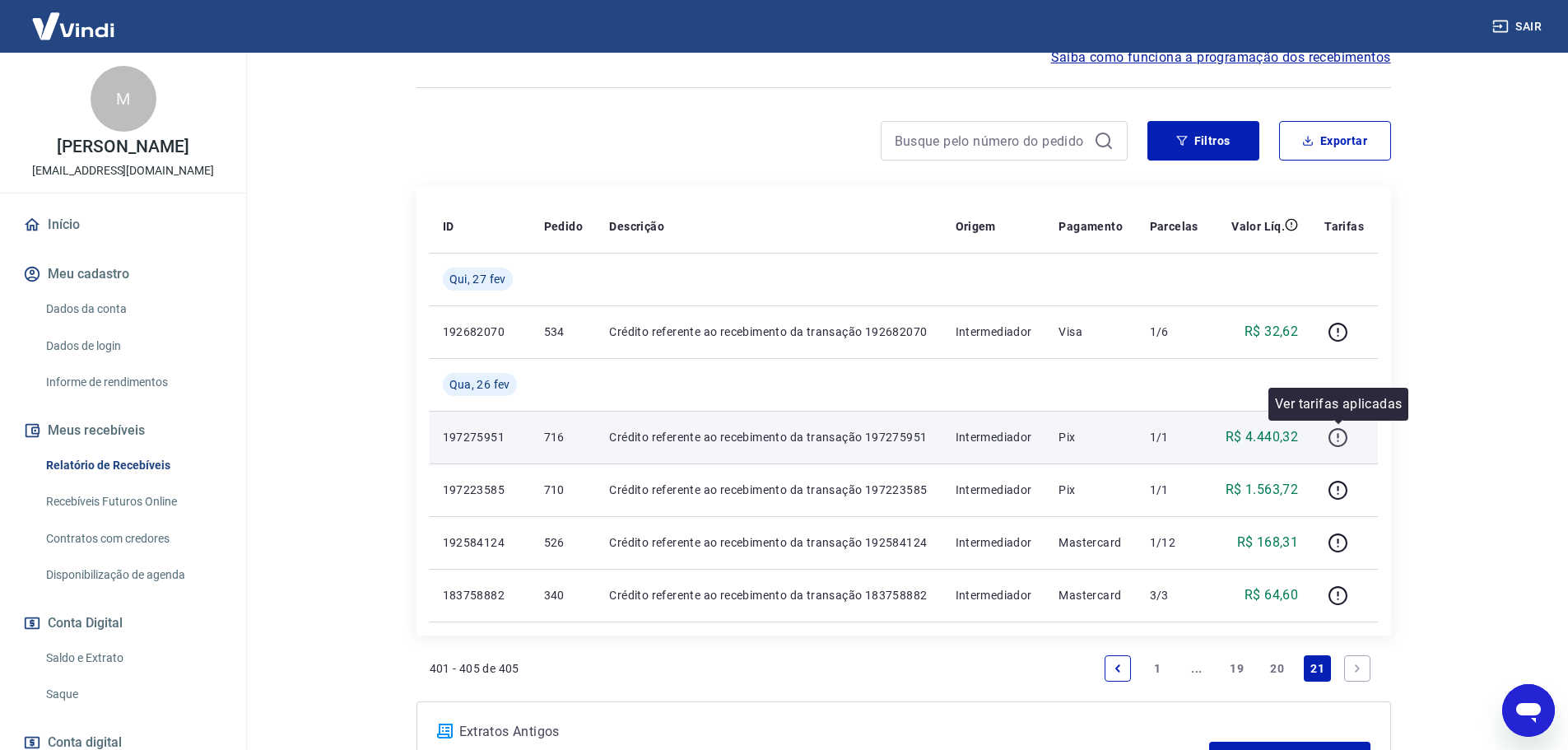
click at [1325, 438] on button "button" at bounding box center [1338, 437] width 26 height 26
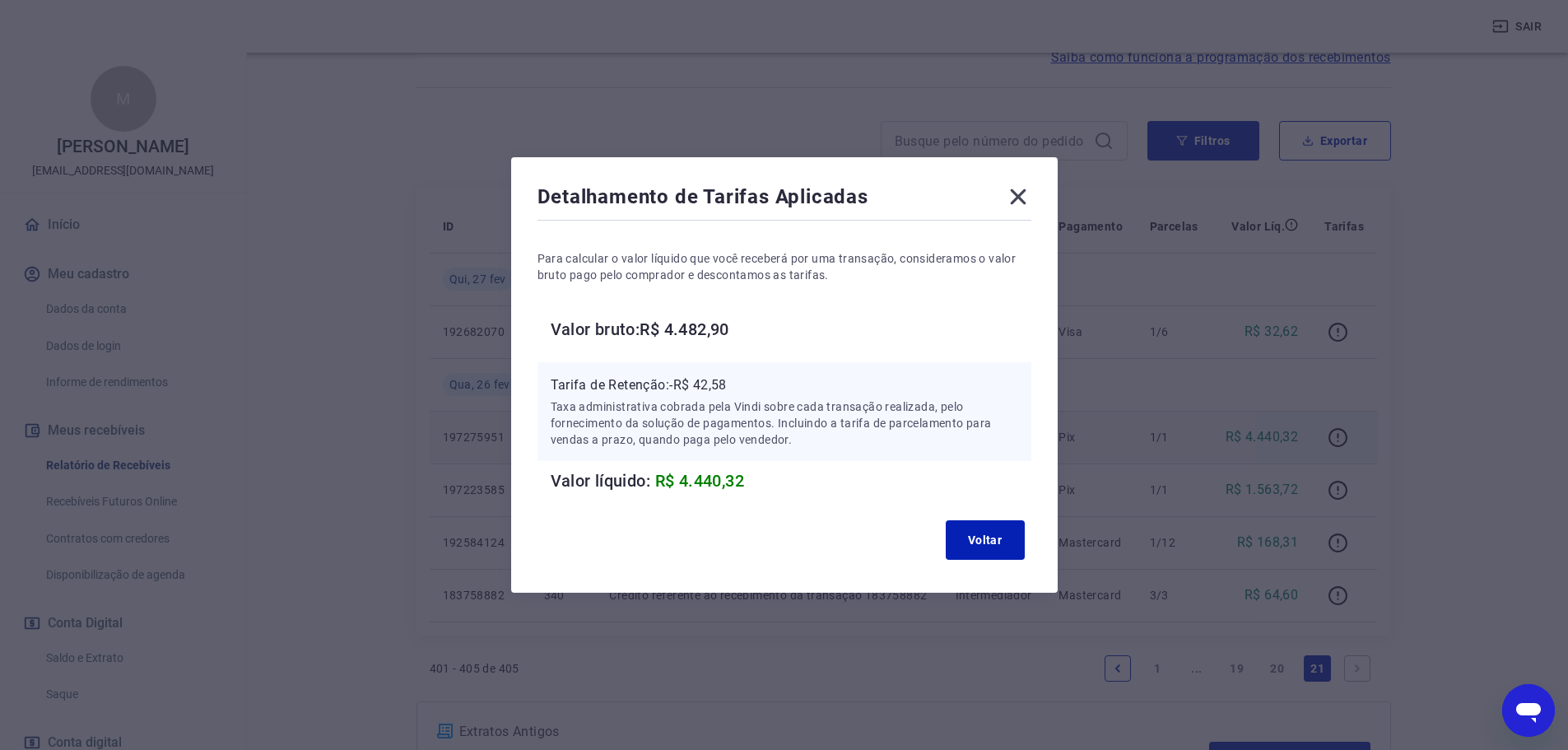
click at [1016, 195] on icon at bounding box center [1018, 196] width 26 height 26
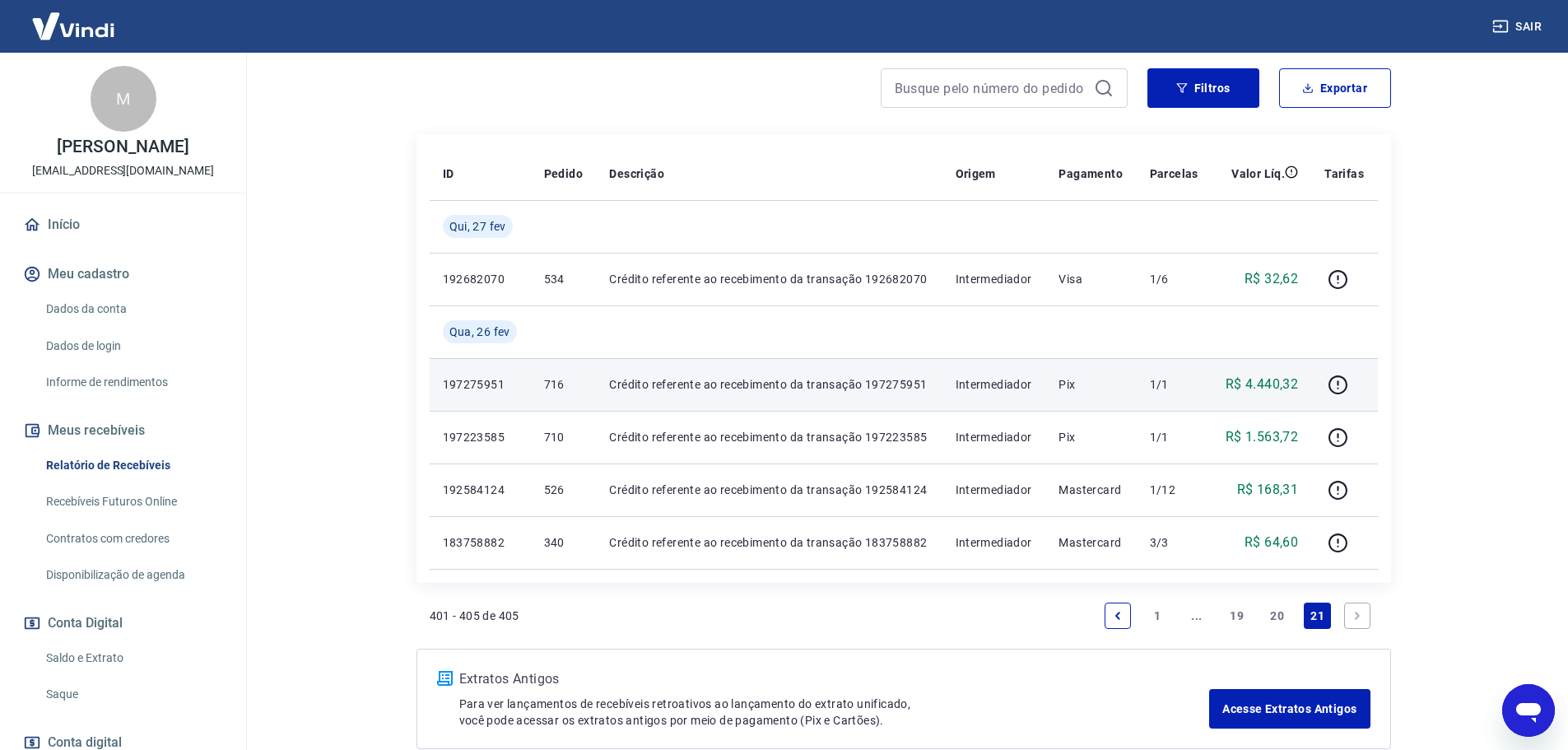
scroll to position [247, 0]
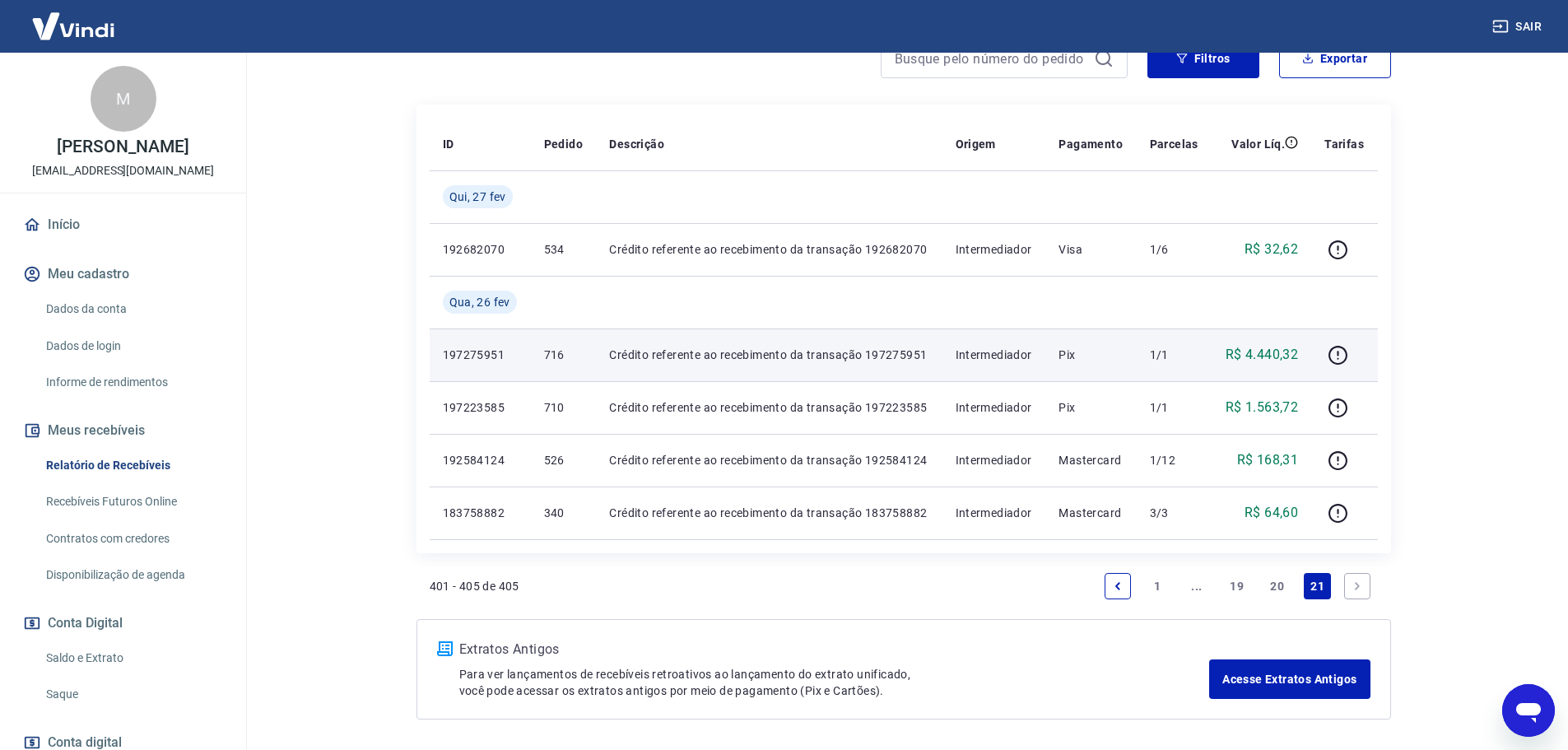
click at [1121, 584] on icon "Previous page" at bounding box center [1118, 586] width 11 height 11
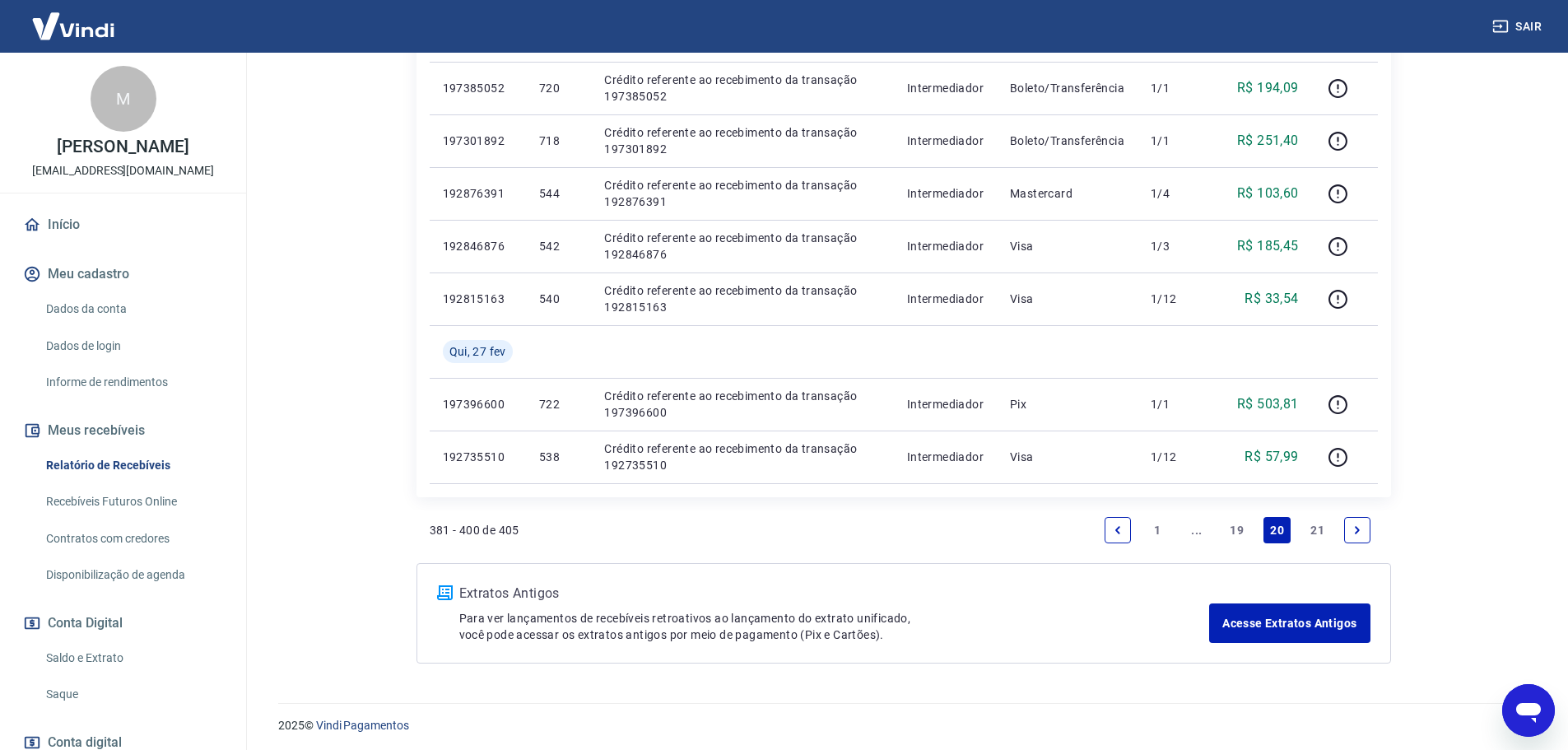
scroll to position [1360, 0]
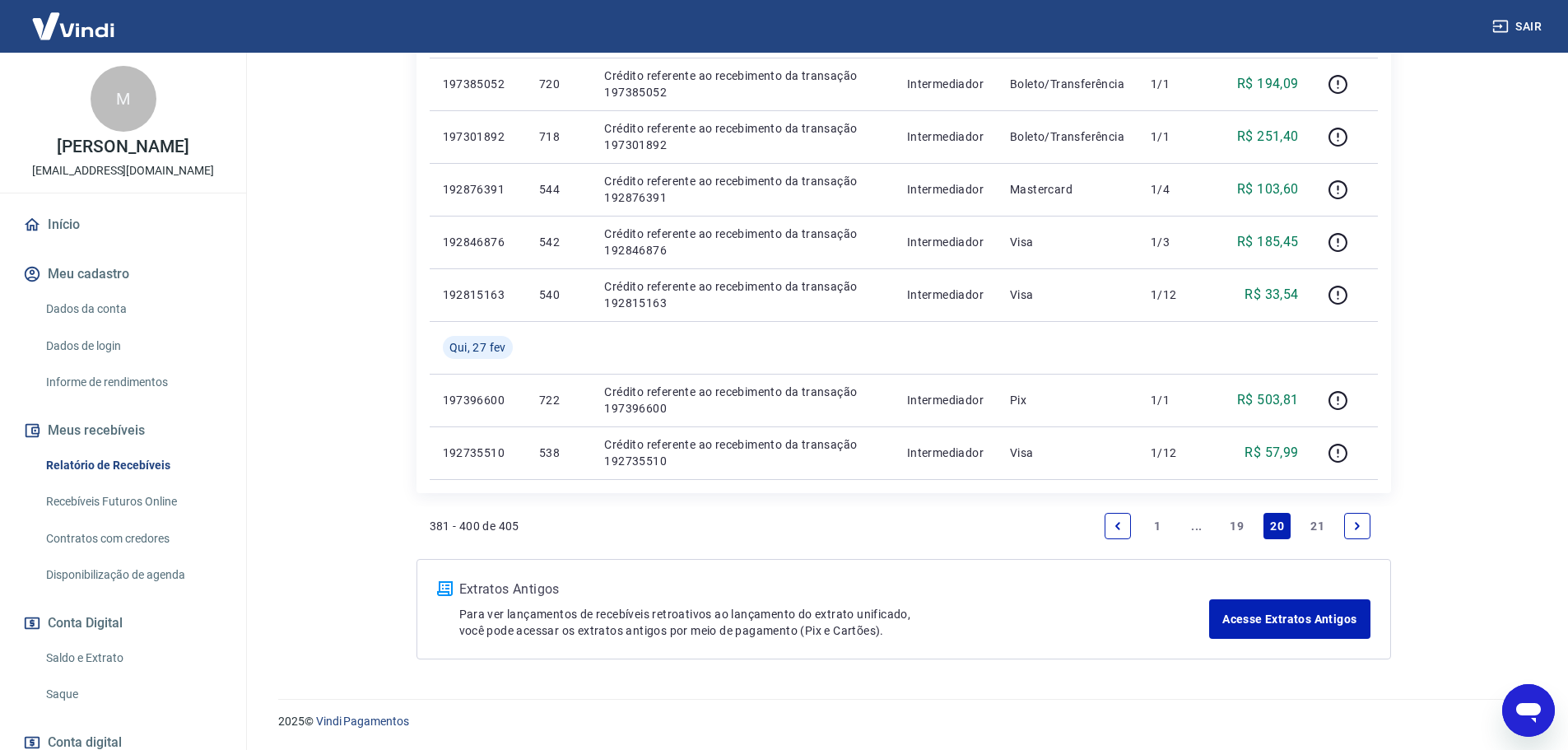
click at [1105, 525] on link "Previous page" at bounding box center [1118, 525] width 26 height 26
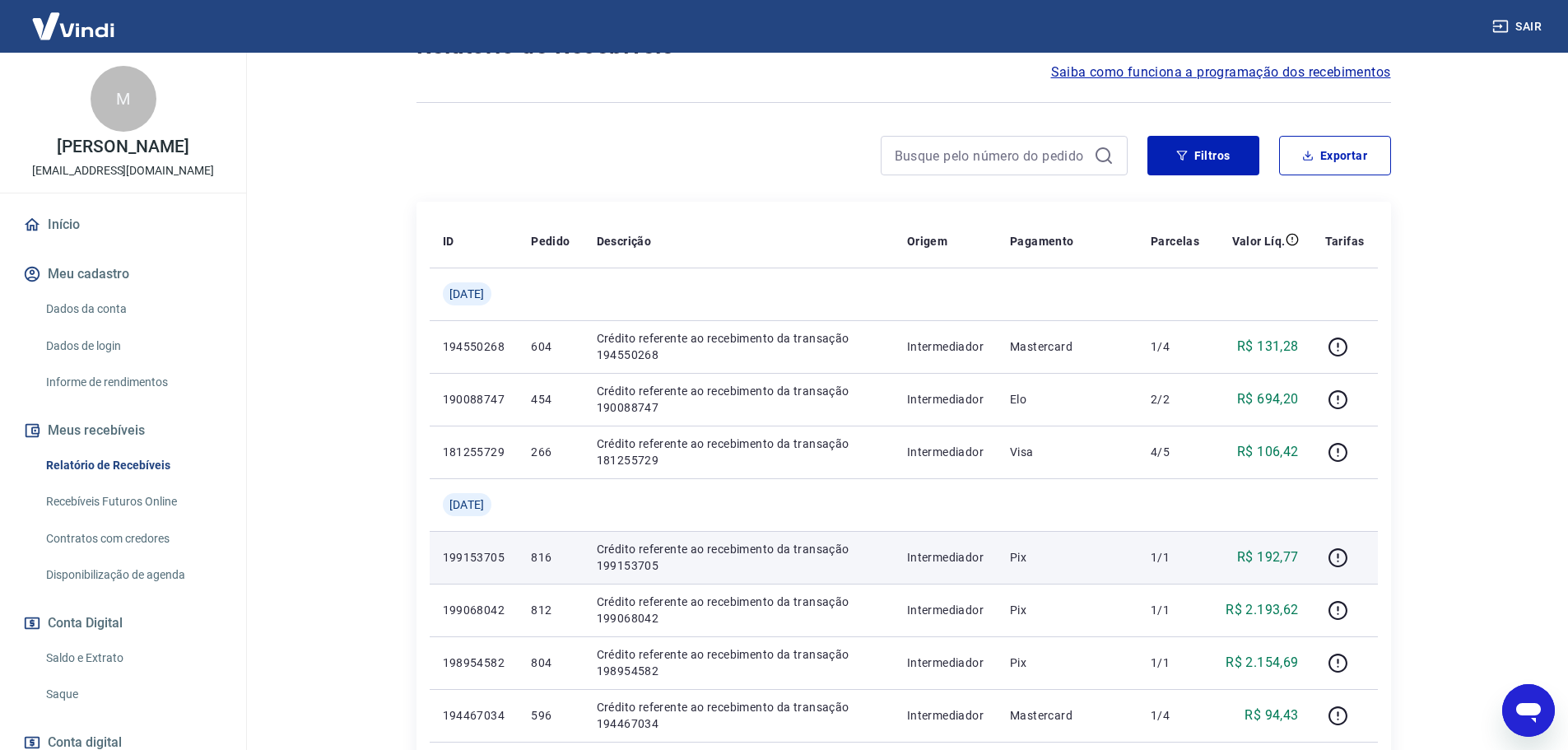
scroll to position [164, 0]
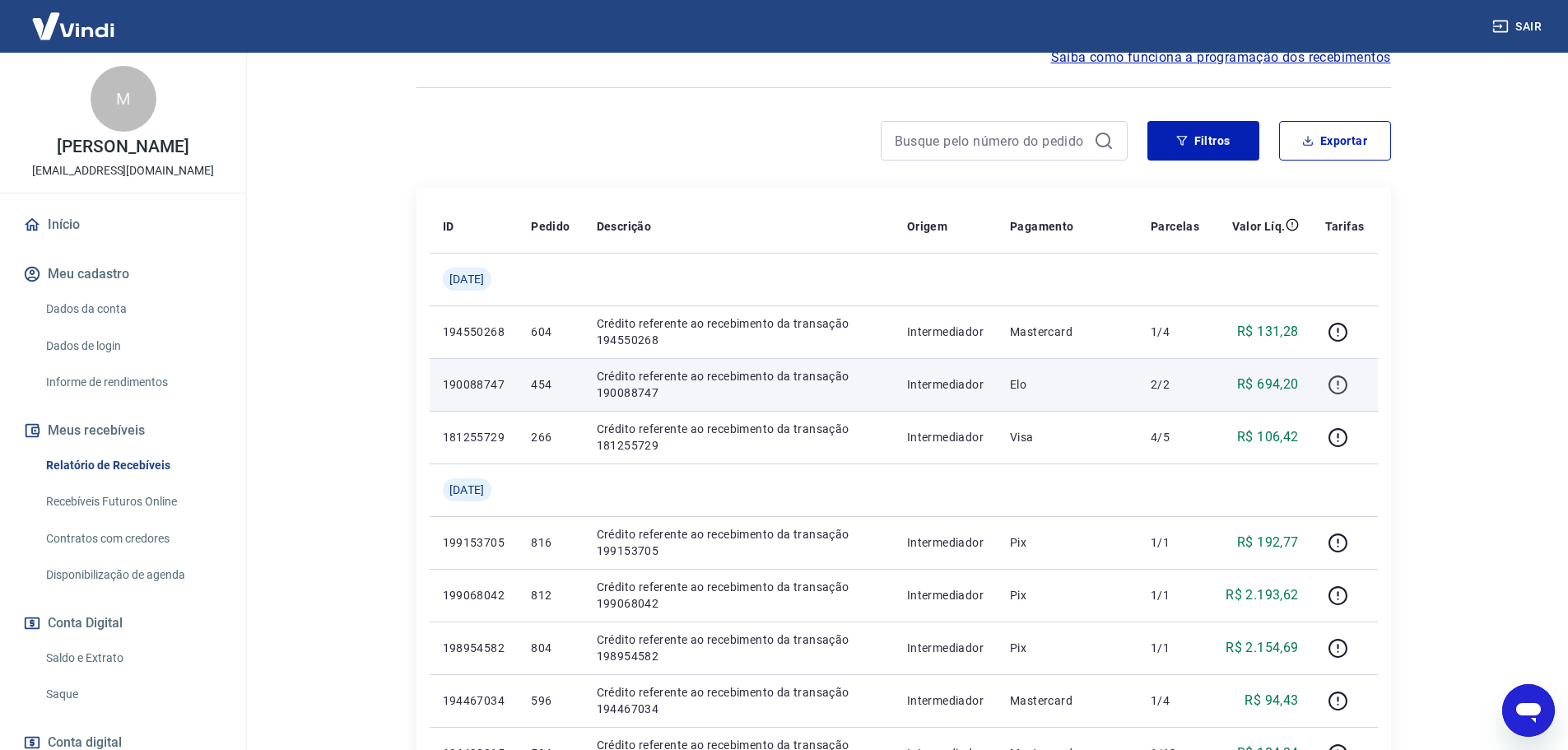
click at [1333, 382] on icon "button" at bounding box center [1338, 384] width 21 height 21
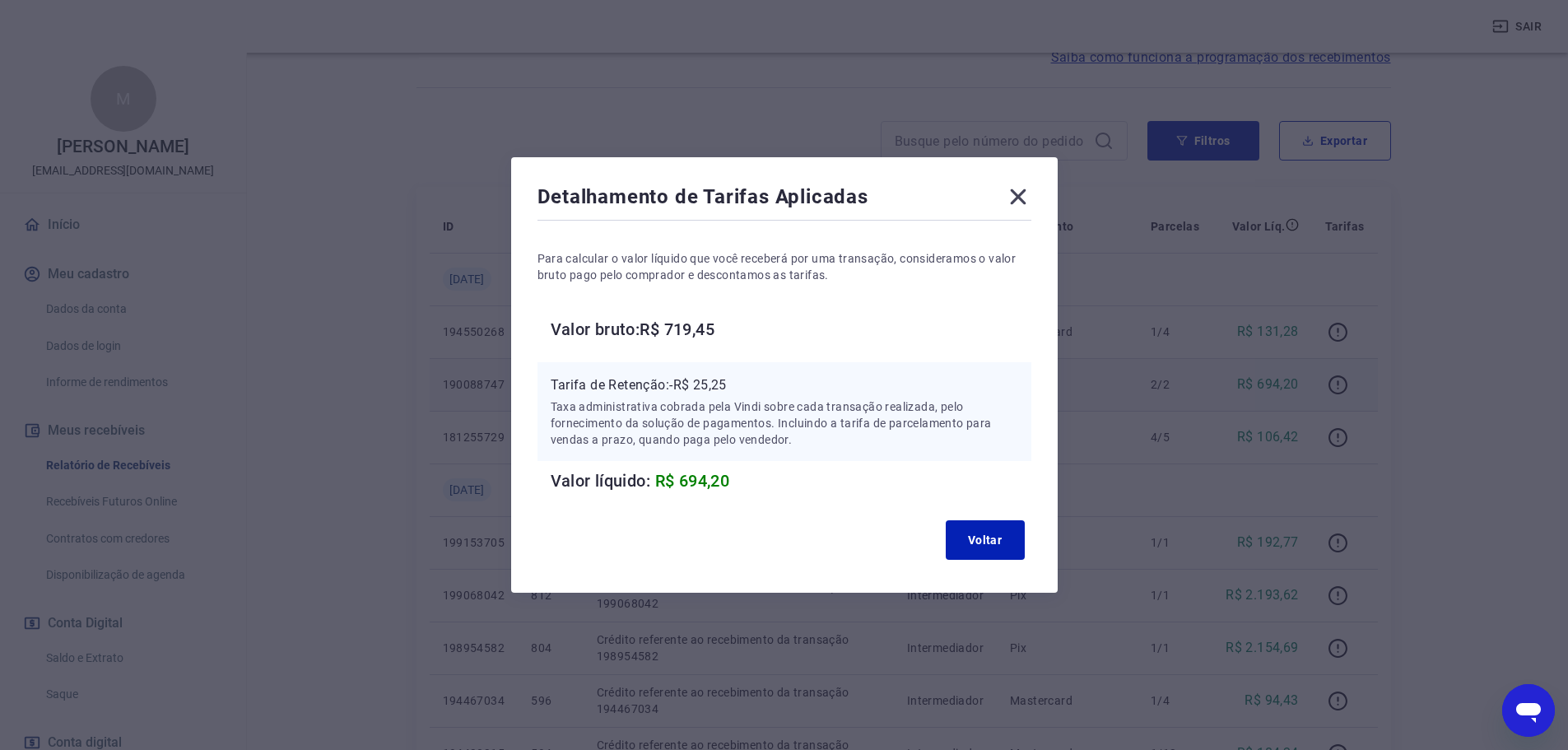
click at [1031, 194] on icon at bounding box center [1018, 196] width 26 height 26
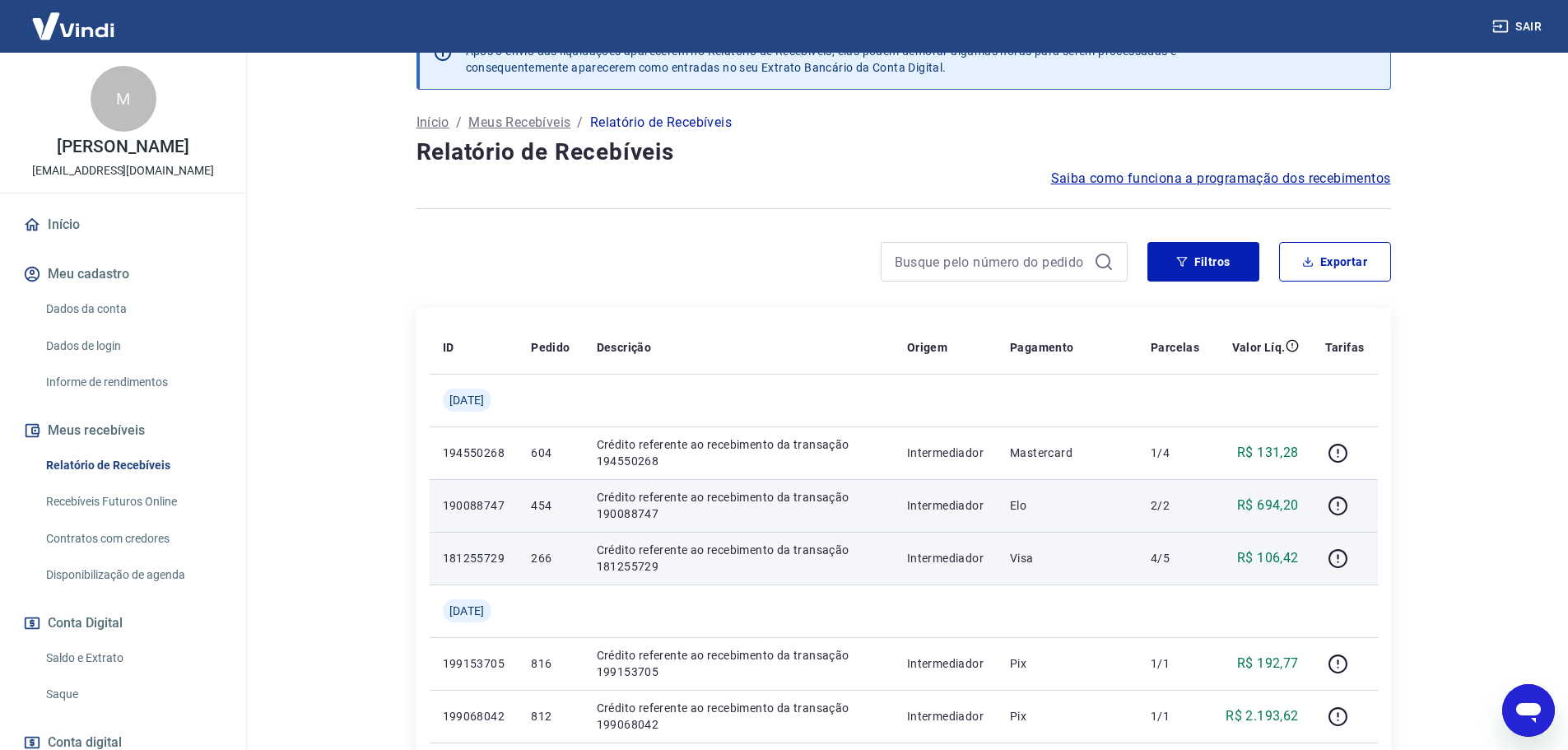
scroll to position [0, 0]
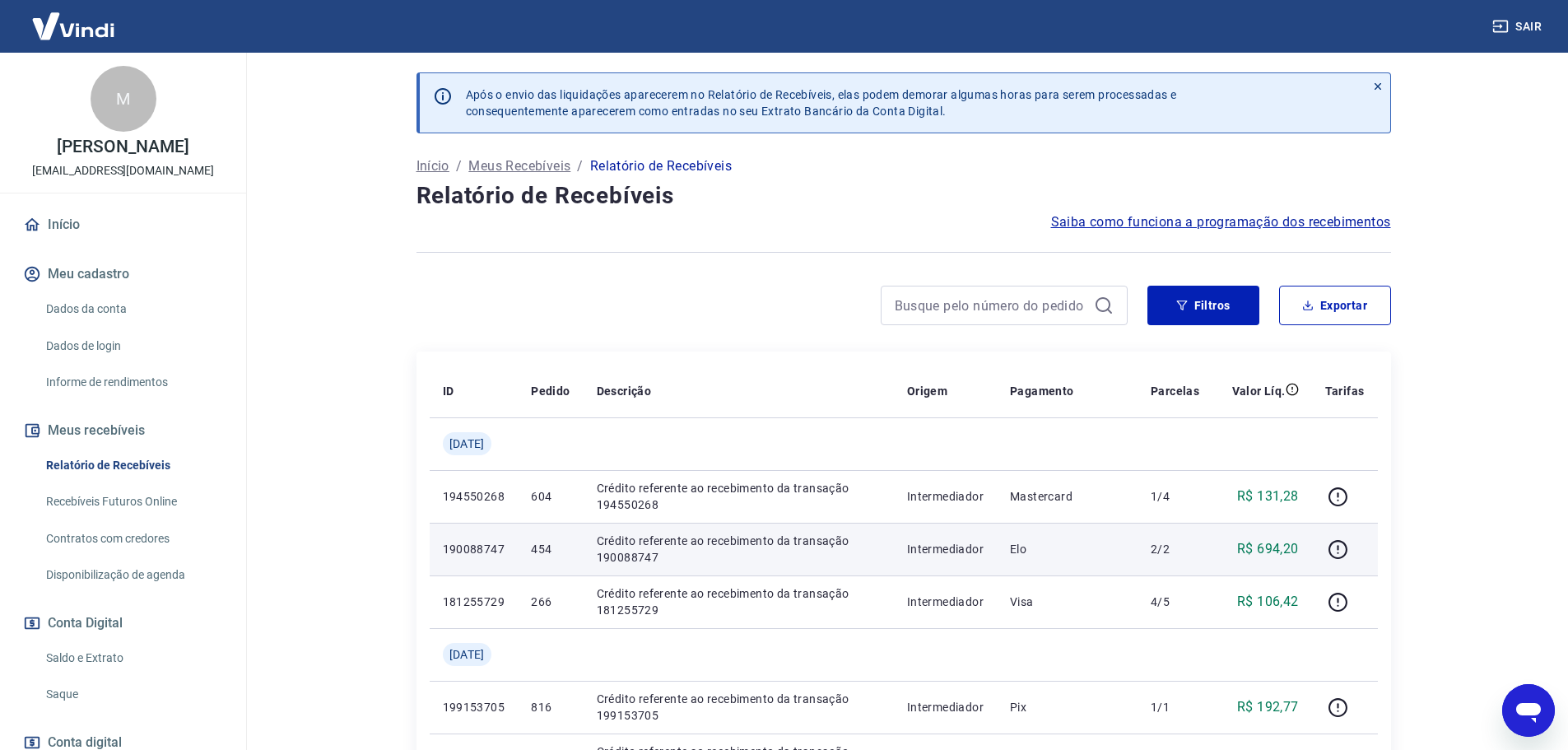
drag, startPoint x: 1514, startPoint y: 697, endPoint x: 1526, endPoint y: 704, distance: 13.9
click at [1520, 700] on icon "Abrir janela de mensagens" at bounding box center [1529, 711] width 30 height 30
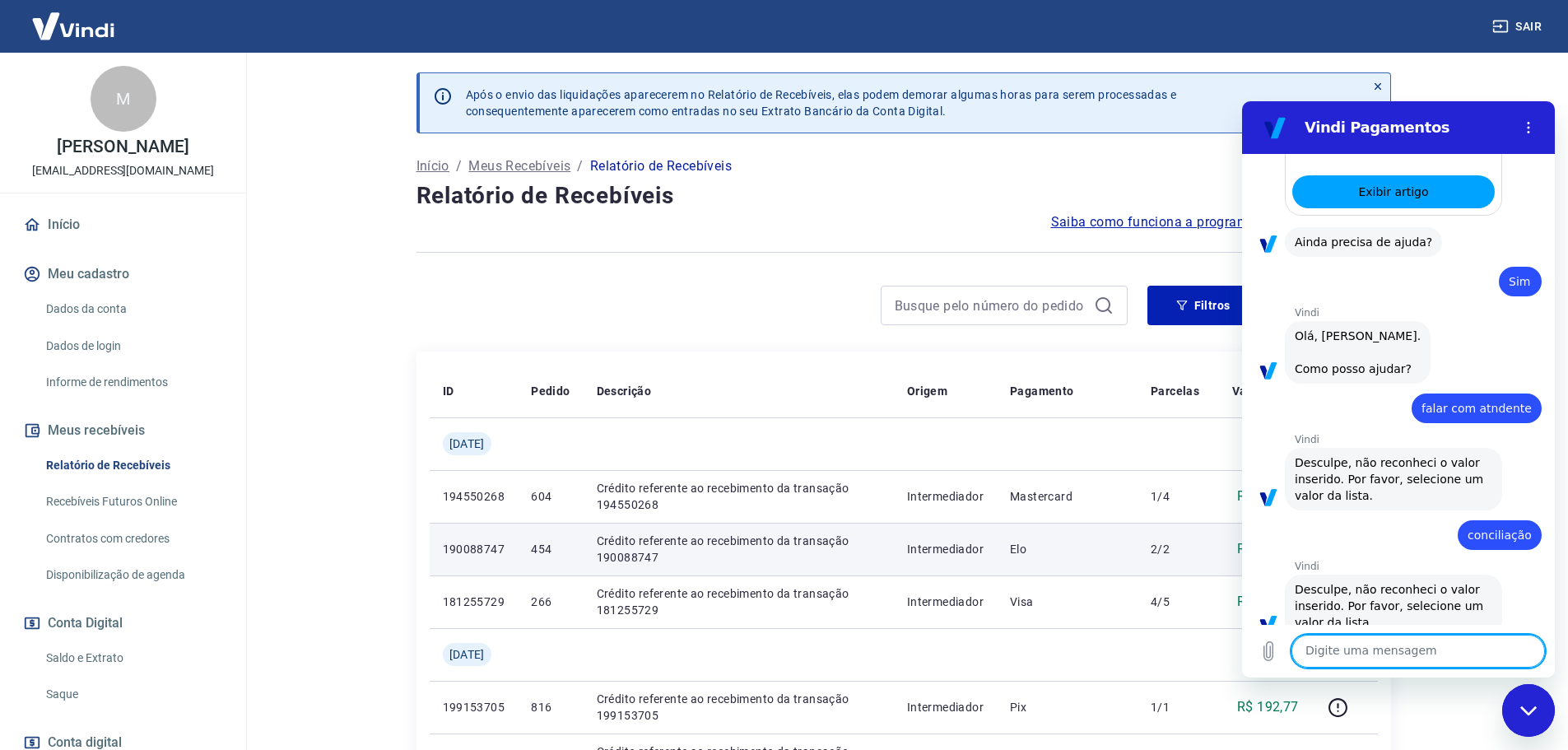
scroll to position [1103, 0]
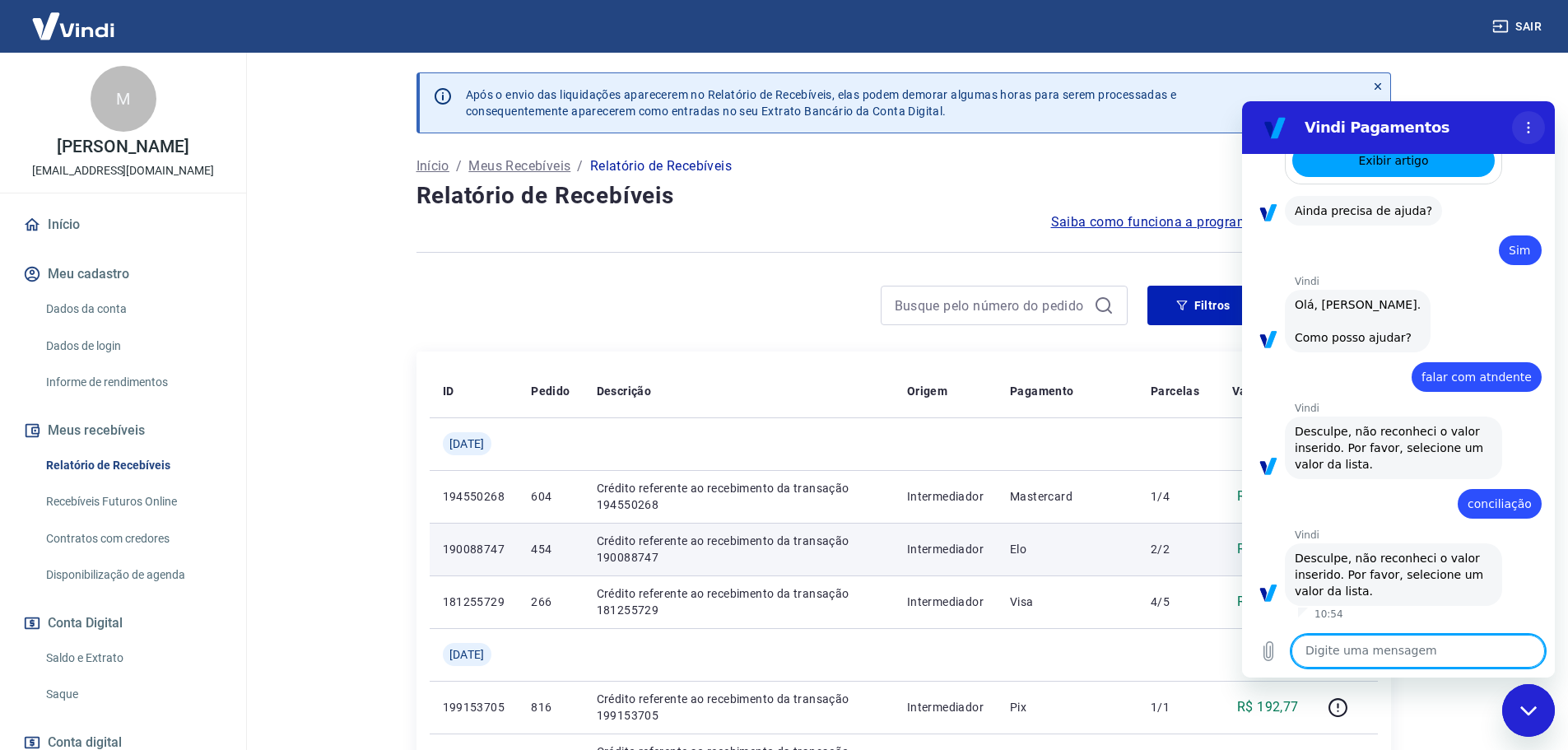
click at [1530, 125] on icon "Menu de opções" at bounding box center [1529, 128] width 13 height 13
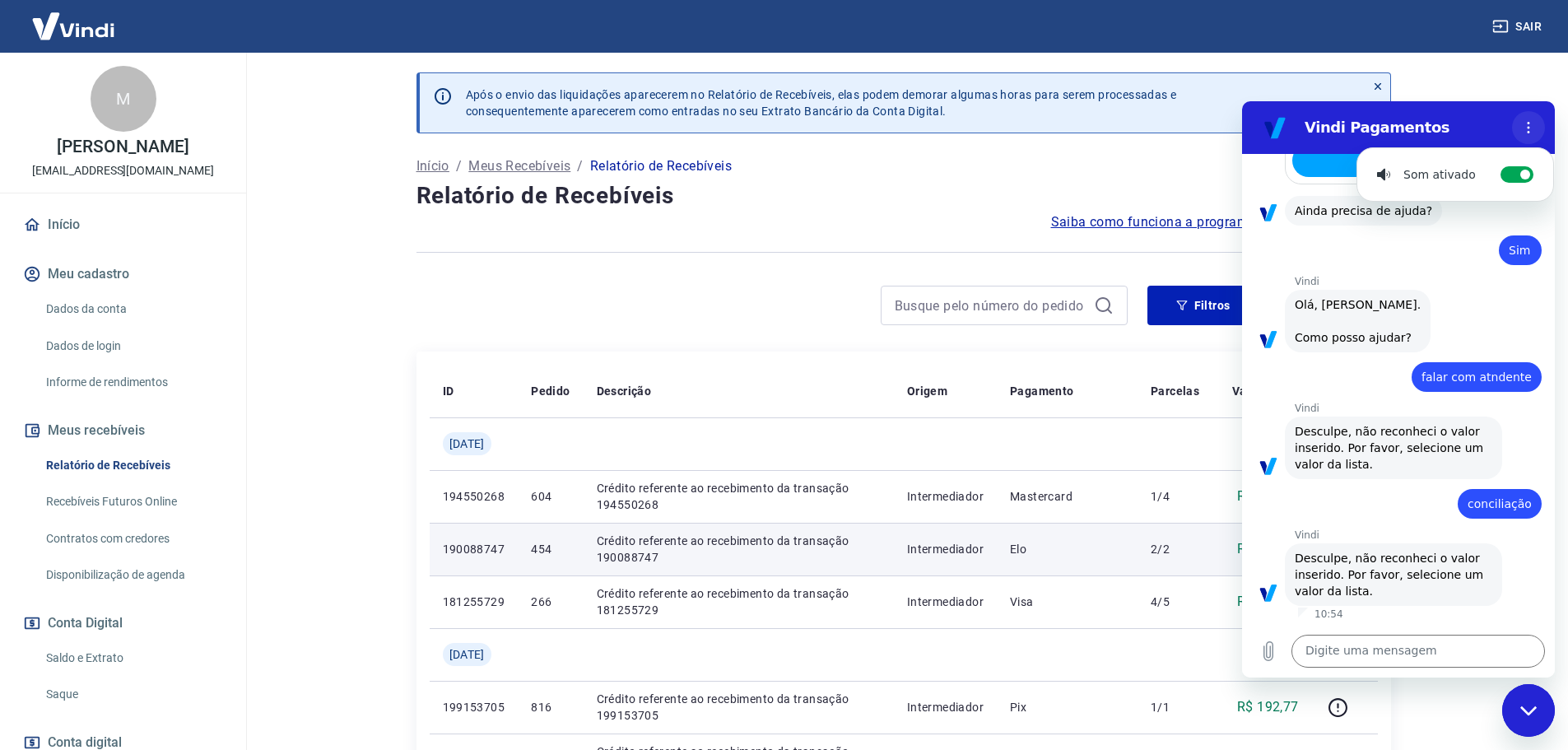
click at [1515, 133] on button "Menu de opções" at bounding box center [1528, 127] width 33 height 33
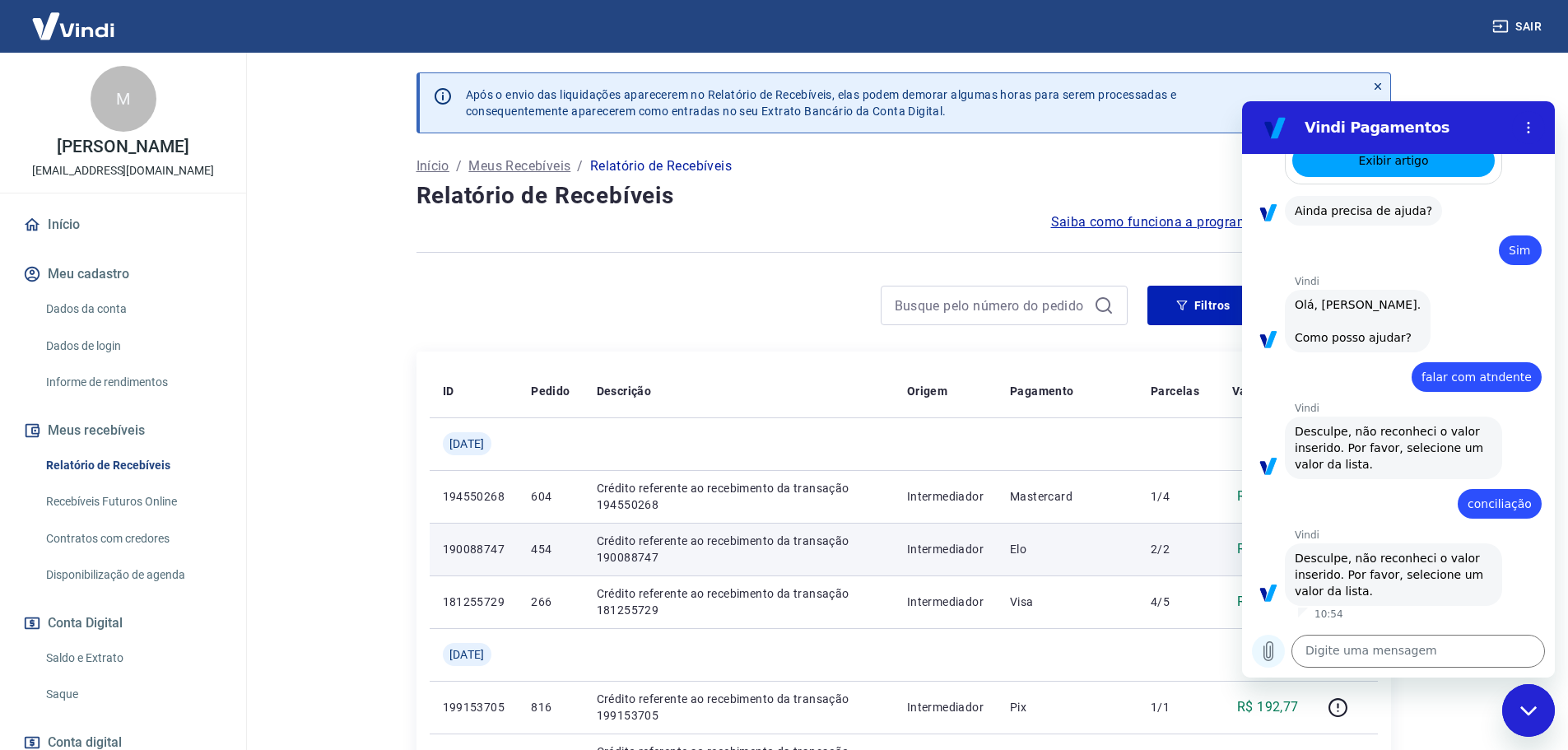
click at [1260, 661] on button "Carregar arquivo" at bounding box center [1268, 650] width 33 height 33
click at [1450, 655] on textarea at bounding box center [1419, 650] width 254 height 33
type textarea "?"
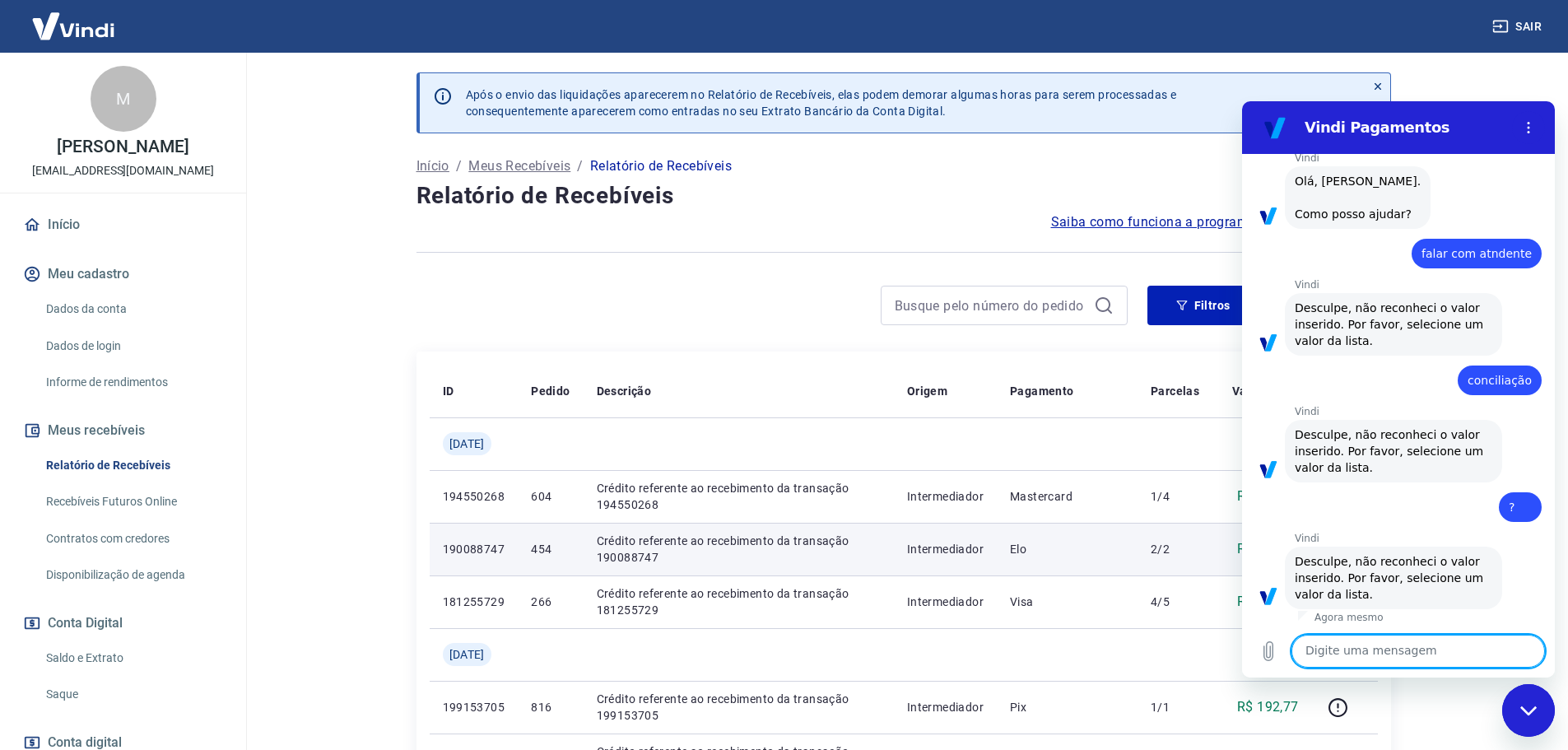
scroll to position [1230, 0]
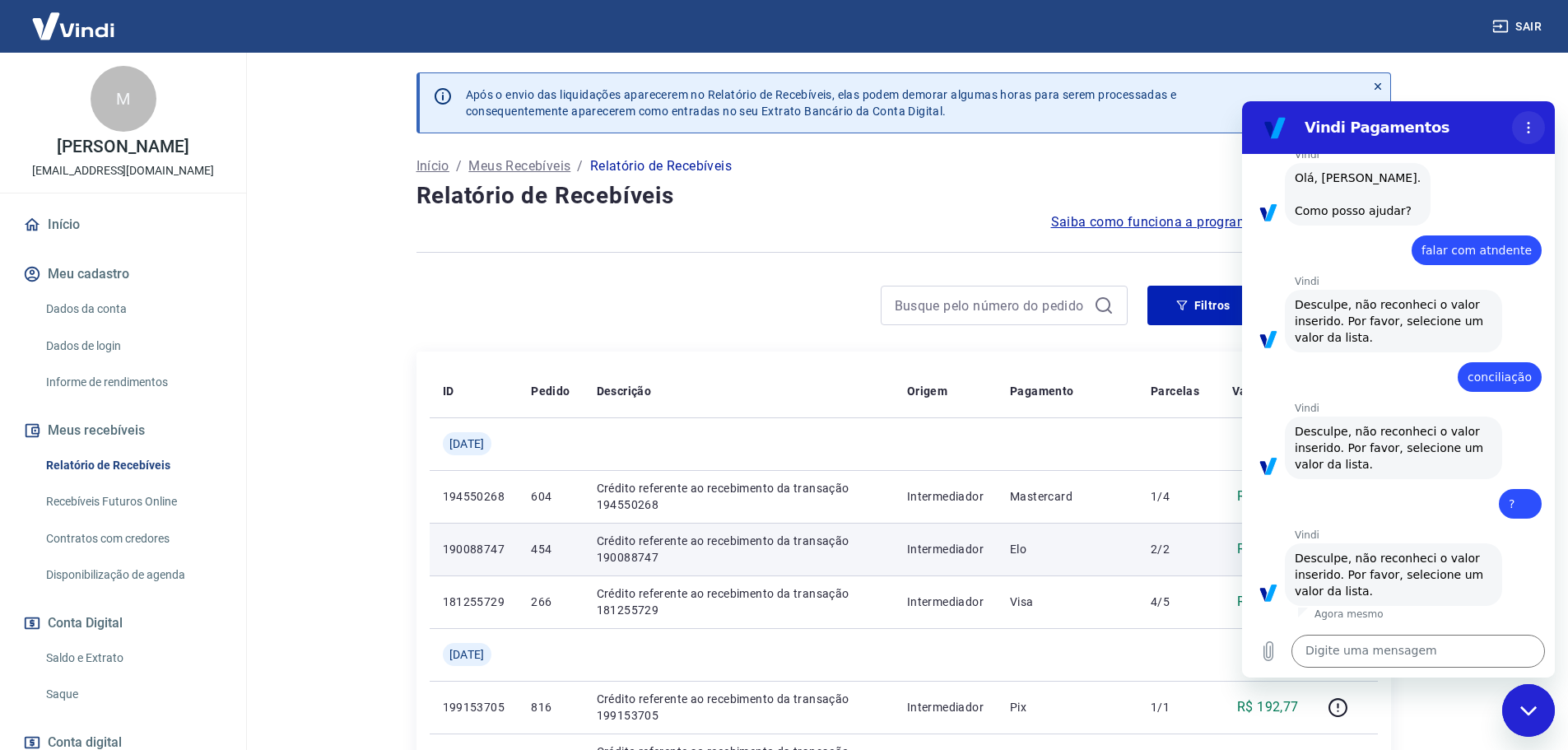
click at [1534, 115] on button "Menu de opções" at bounding box center [1528, 127] width 33 height 33
click at [1411, 129] on h2 "Vindi Pagamentos" at bounding box center [1405, 127] width 201 height 20
drag, startPoint x: 1328, startPoint y: 131, endPoint x: 1312, endPoint y: 134, distance: 16.3
click at [1327, 132] on h2 "Vindi Pagamentos" at bounding box center [1405, 127] width 201 height 20
click at [1519, 728] on div "Fechar janela de mensagens" at bounding box center [1529, 710] width 50 height 50
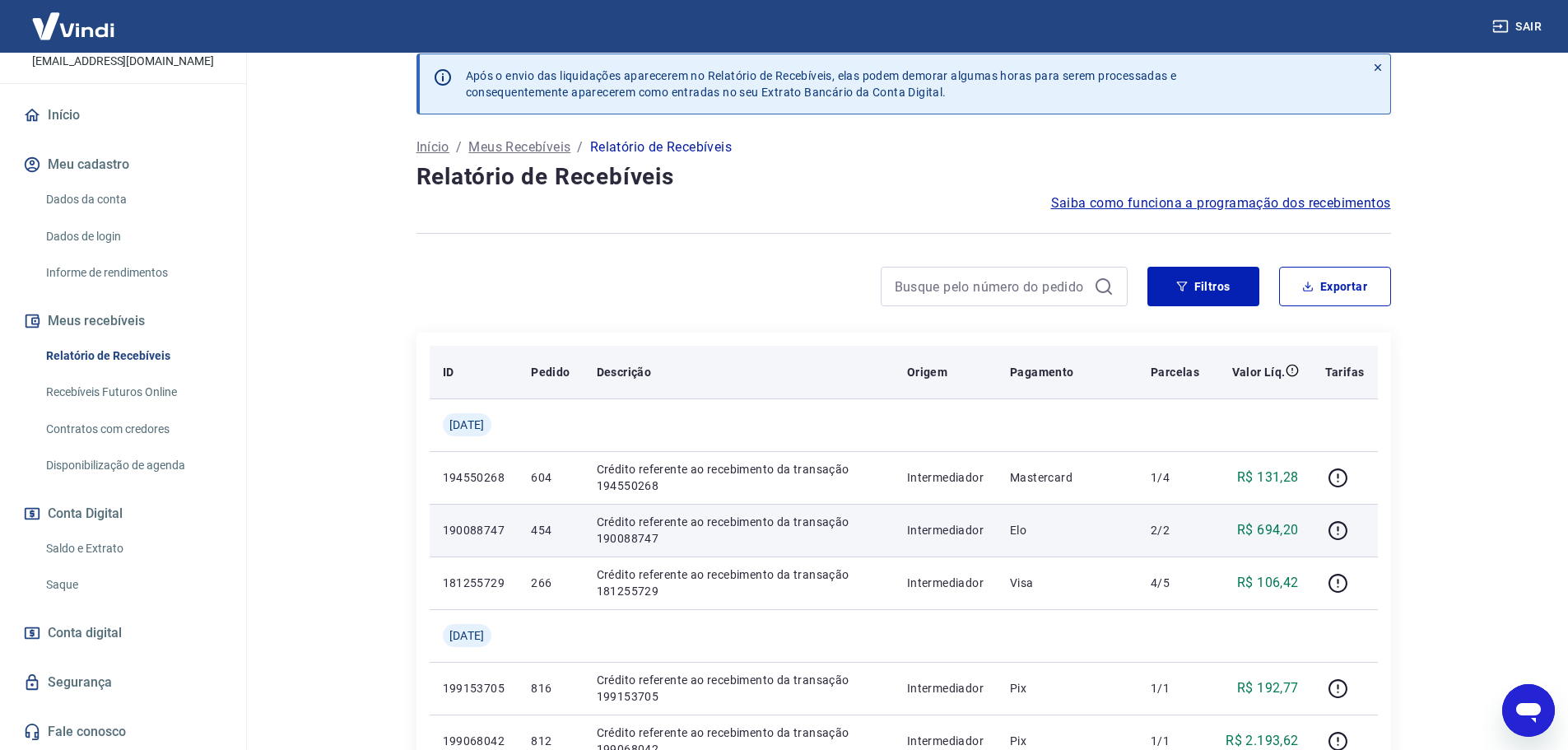
scroll to position [0, 0]
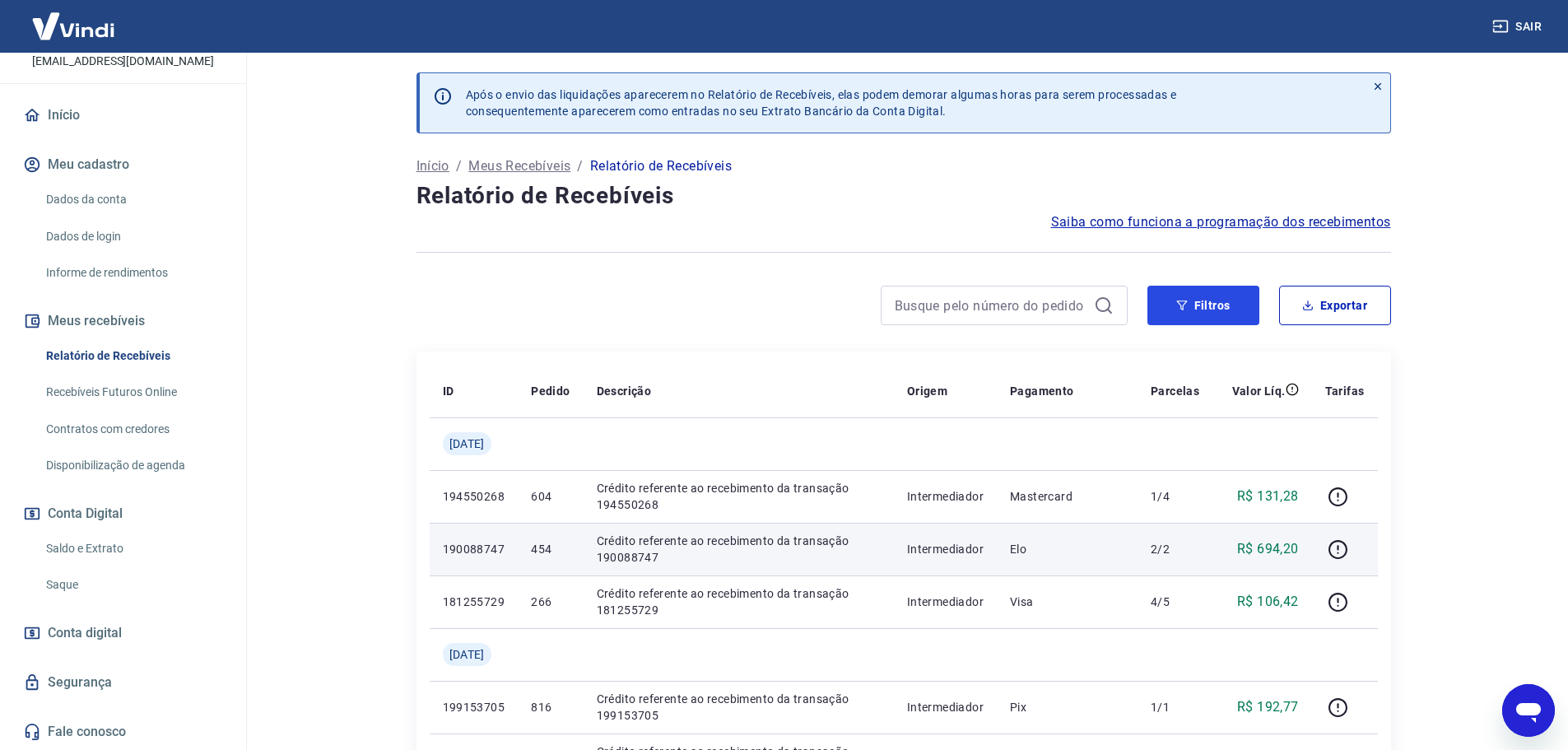
drag, startPoint x: 1180, startPoint y: 297, endPoint x: 1176, endPoint y: 332, distance: 35.2
click at [1180, 297] on button "Filtros" at bounding box center [1202, 305] width 112 height 39
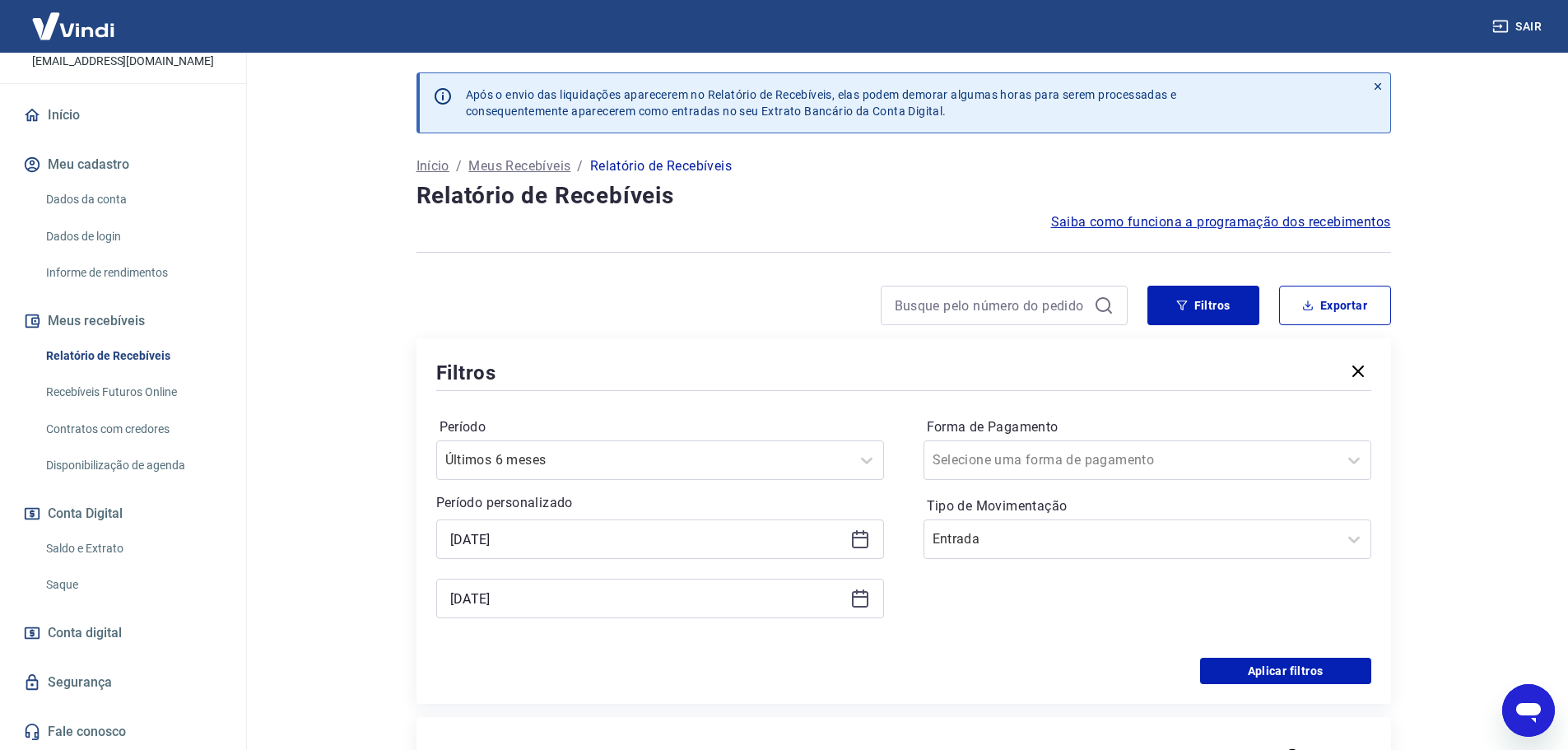
click at [1105, 305] on icon at bounding box center [1104, 305] width 20 height 20
click at [1052, 306] on input at bounding box center [991, 305] width 193 height 24
click at [1186, 316] on button "Filtros" at bounding box center [1202, 305] width 112 height 39
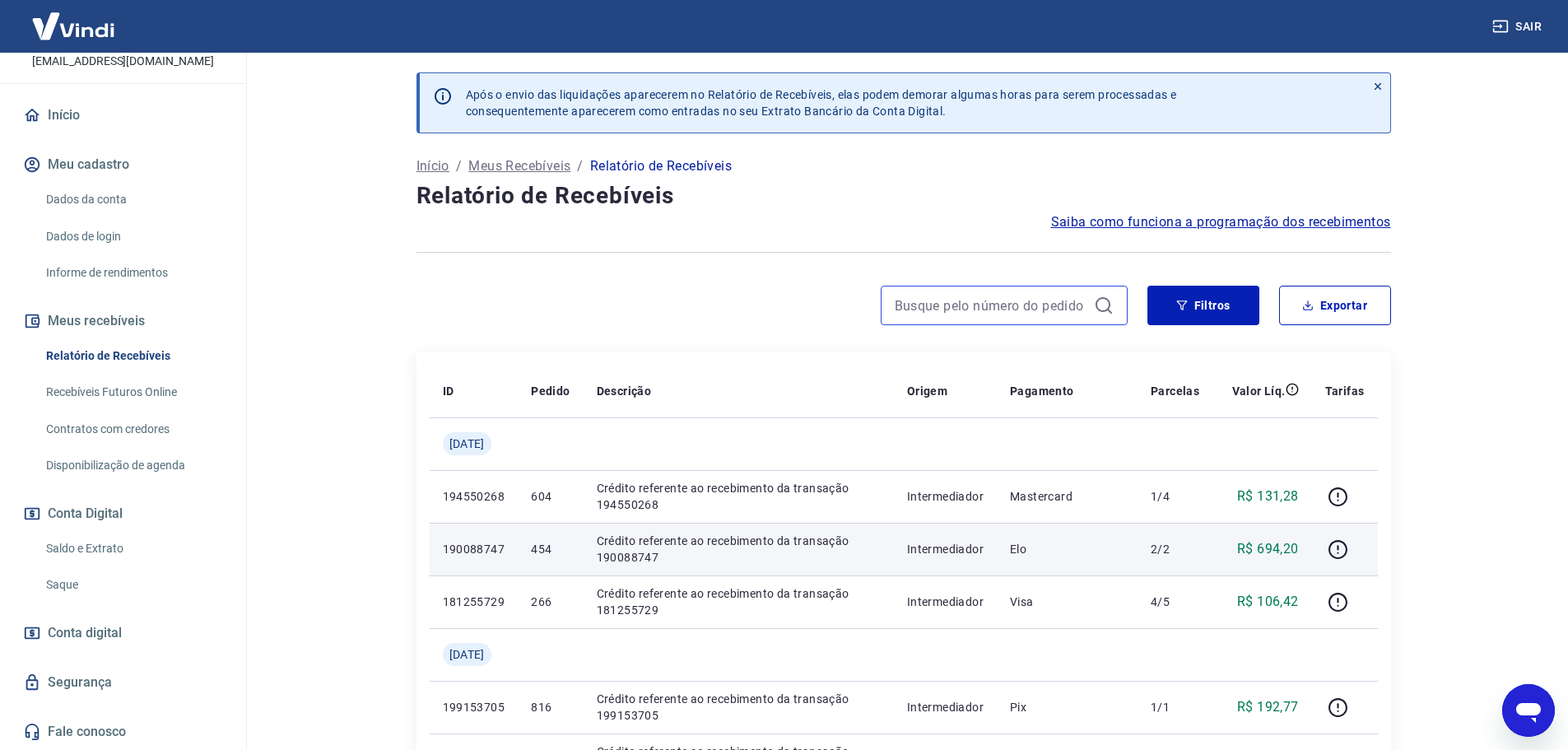
click at [1027, 309] on input at bounding box center [991, 305] width 193 height 24
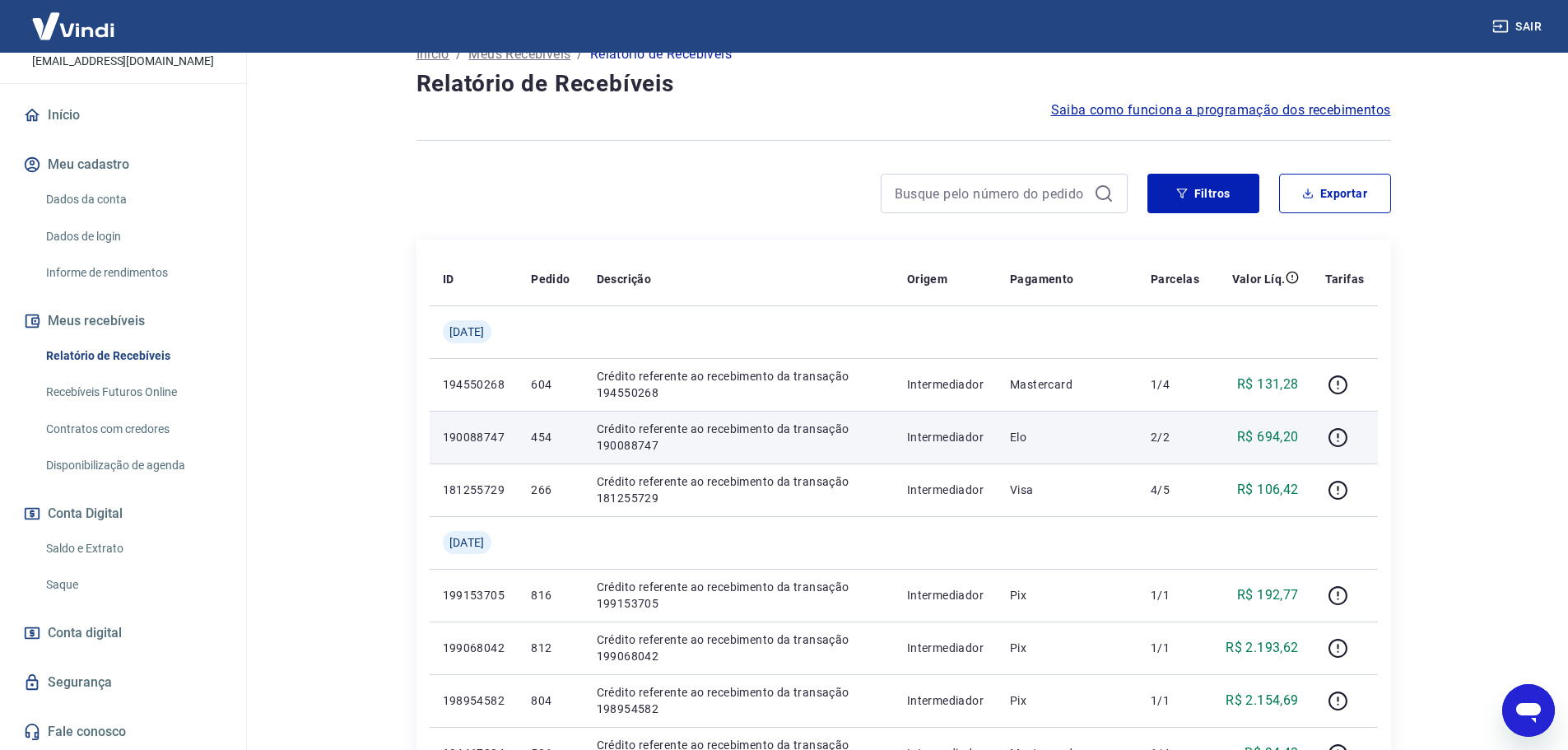
scroll to position [83, 0]
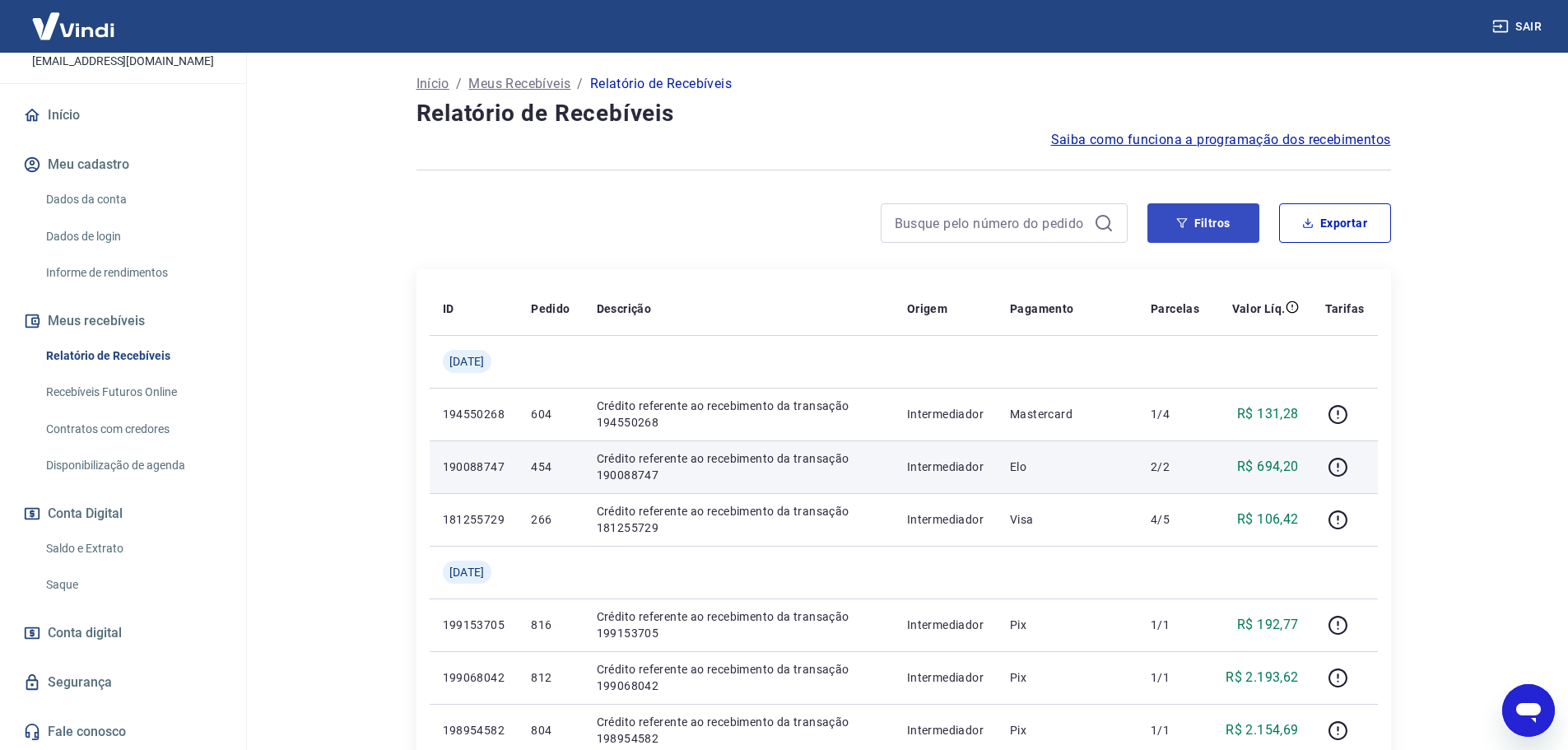
drag, startPoint x: 1184, startPoint y: 200, endPoint x: 1193, endPoint y: 223, distance: 24.7
click at [1184, 210] on button "Filtros" at bounding box center [1202, 223] width 112 height 39
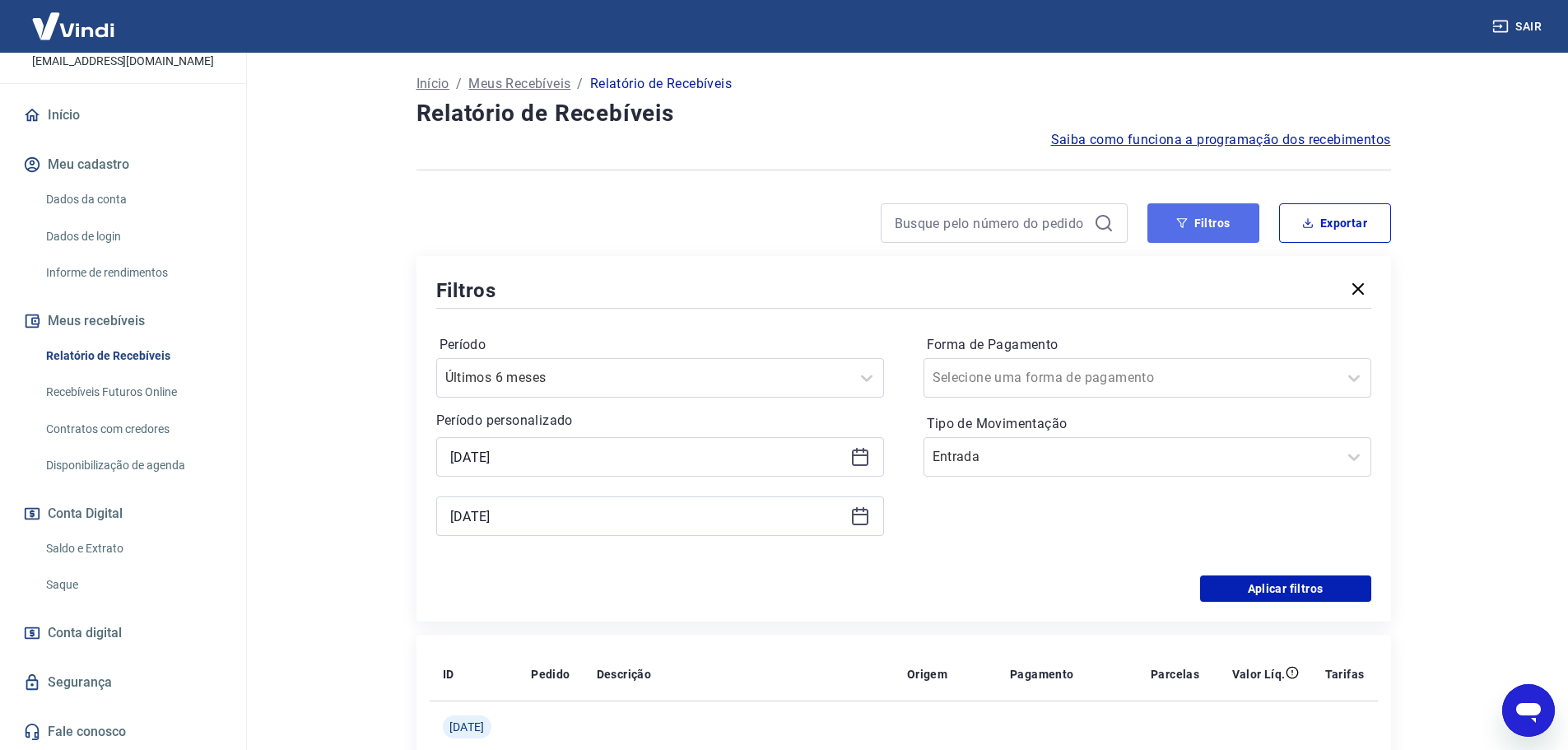
click at [1193, 223] on button "Filtros" at bounding box center [1202, 223] width 112 height 39
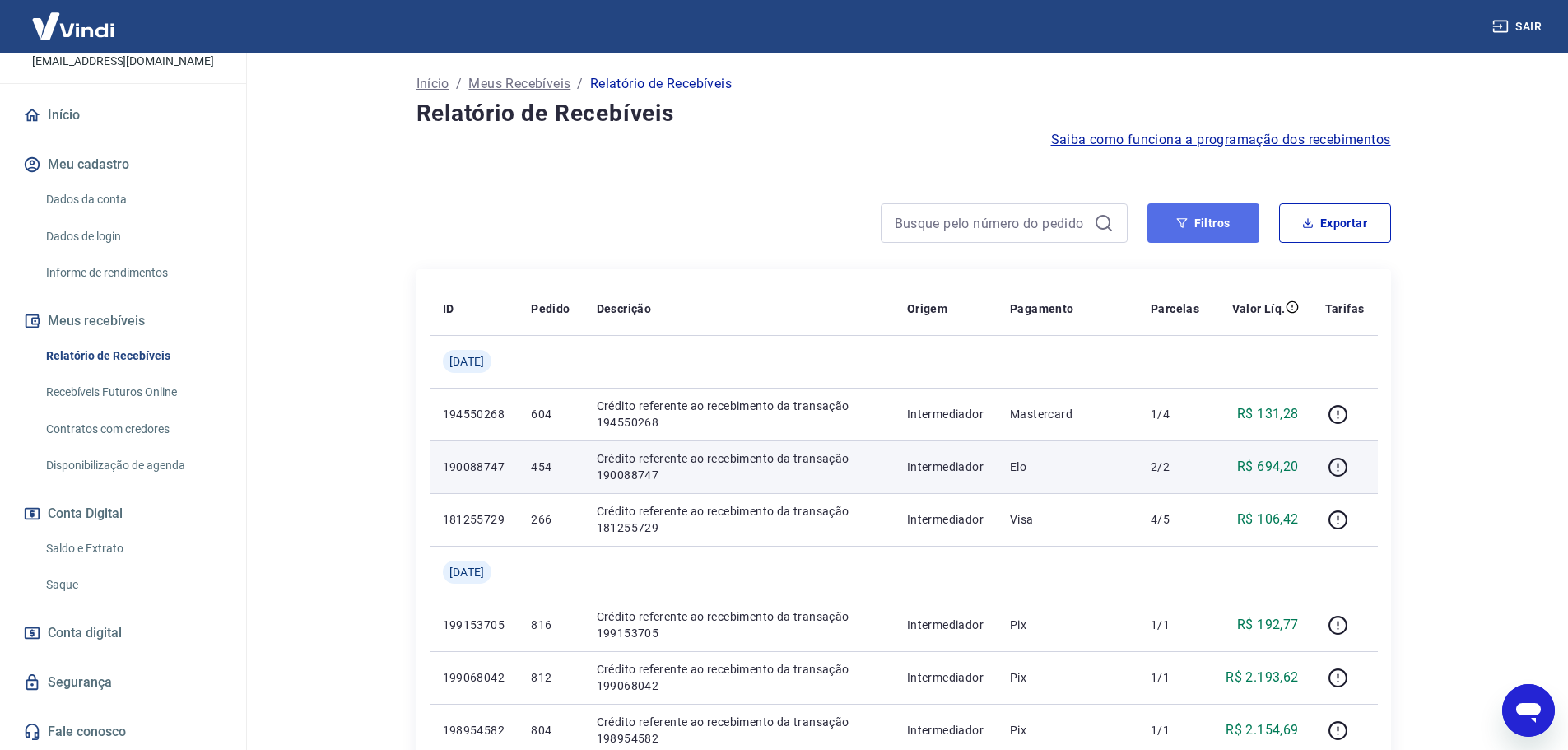
click at [1169, 235] on button "Filtros" at bounding box center [1202, 223] width 112 height 39
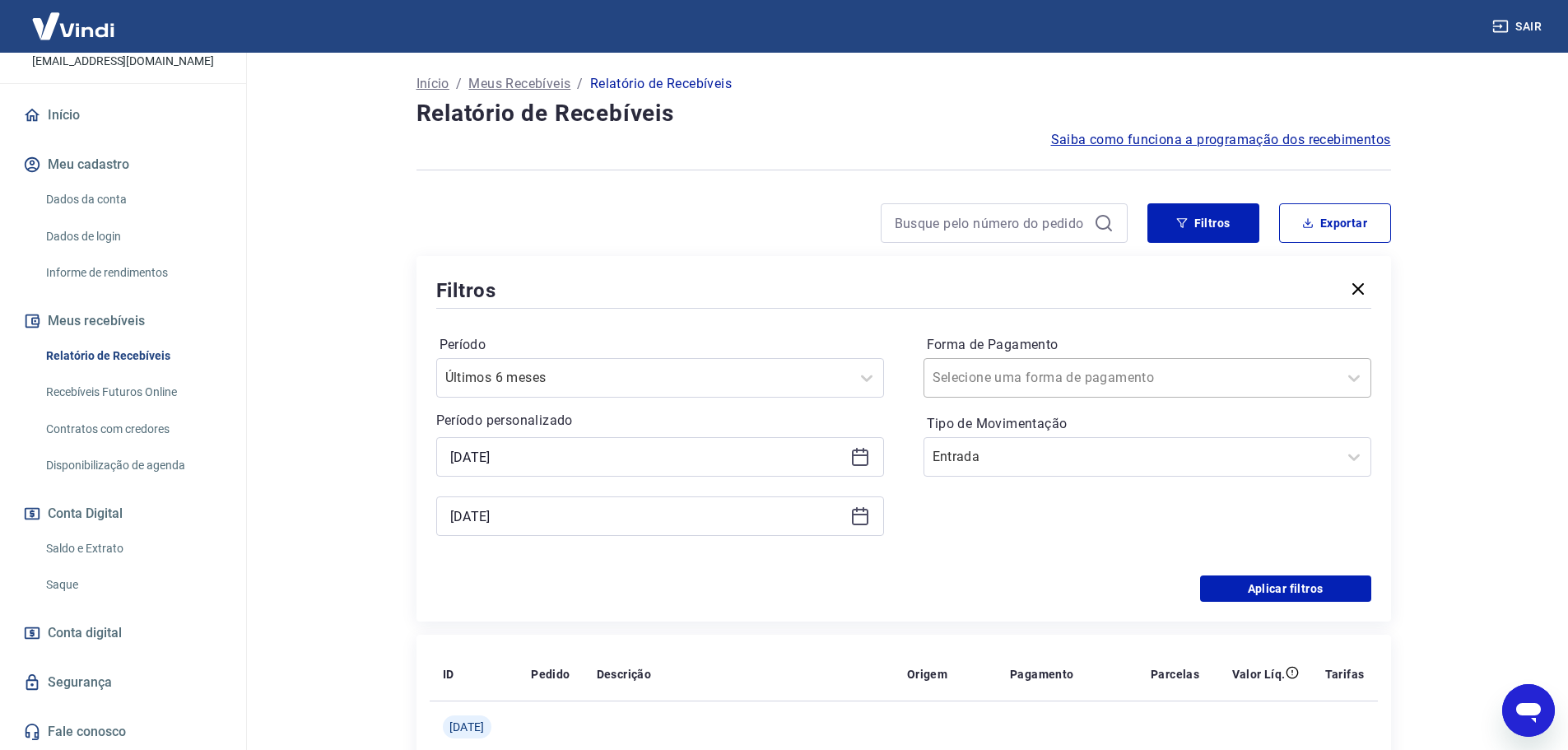
click at [1299, 374] on div at bounding box center [1131, 378] width 397 height 23
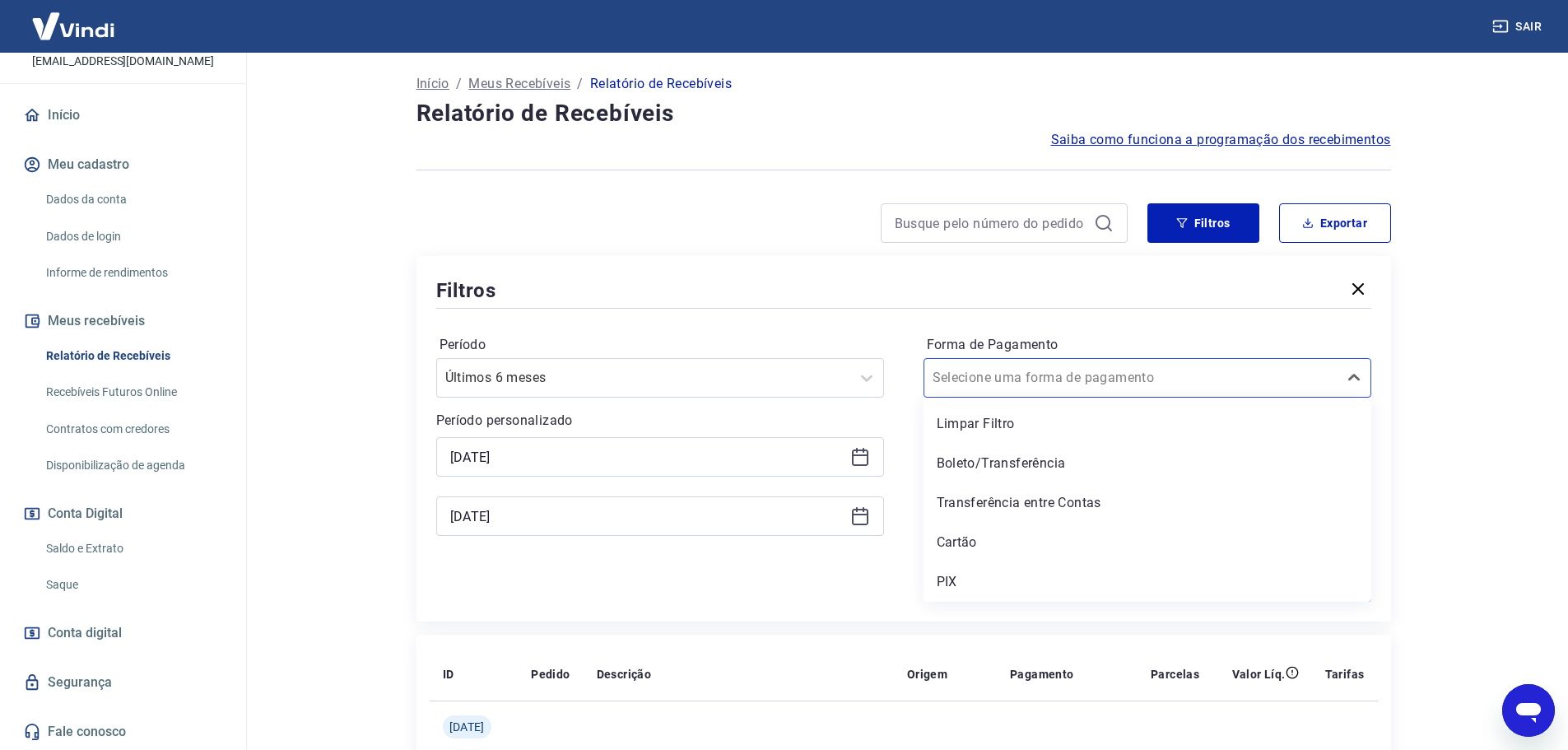
drag, startPoint x: 1021, startPoint y: 501, endPoint x: 988, endPoint y: 491, distance: 34.5
click at [1021, 503] on div "Transferência entre Contas" at bounding box center [1147, 502] width 447 height 33
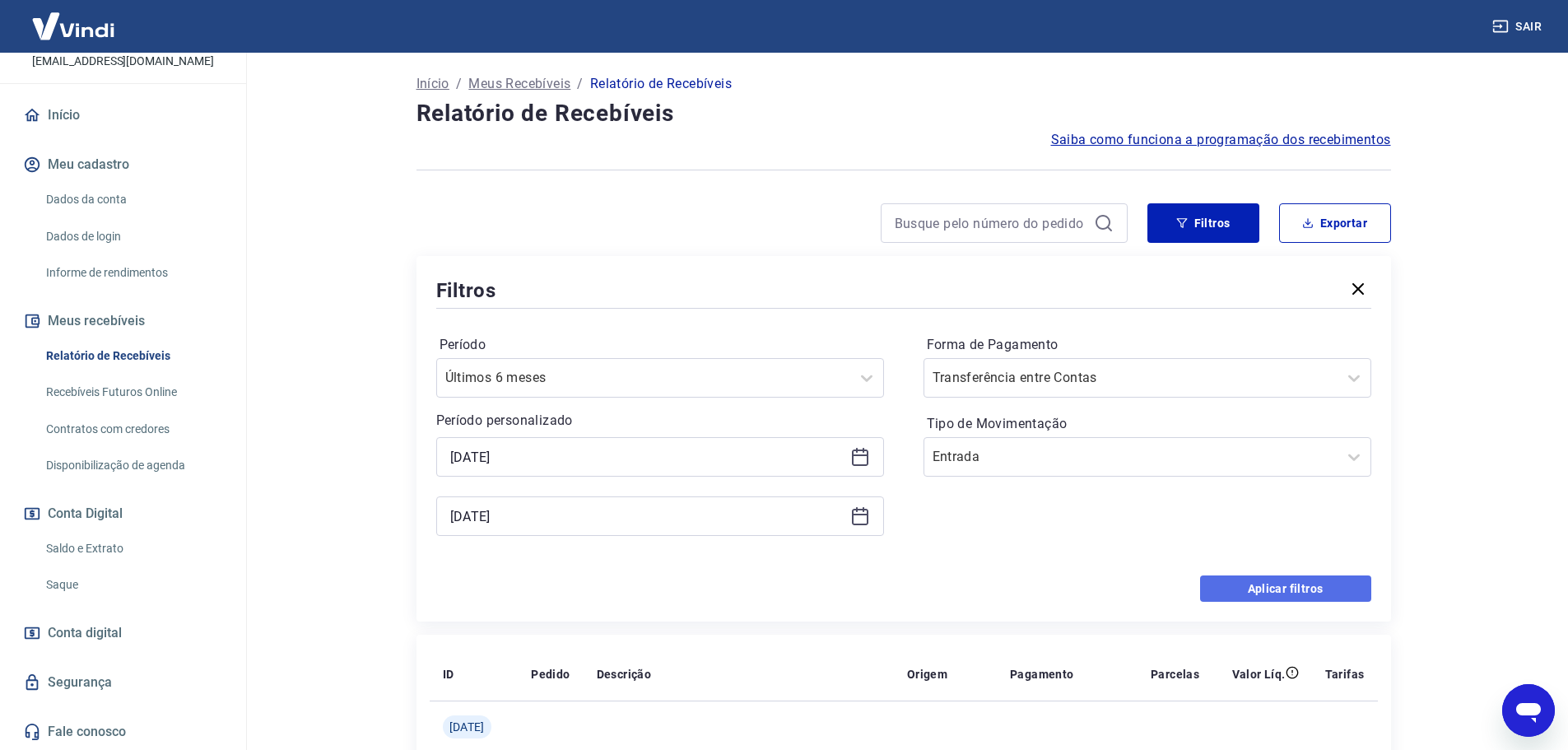
click at [1307, 582] on button "Aplicar filtros" at bounding box center [1285, 588] width 171 height 26
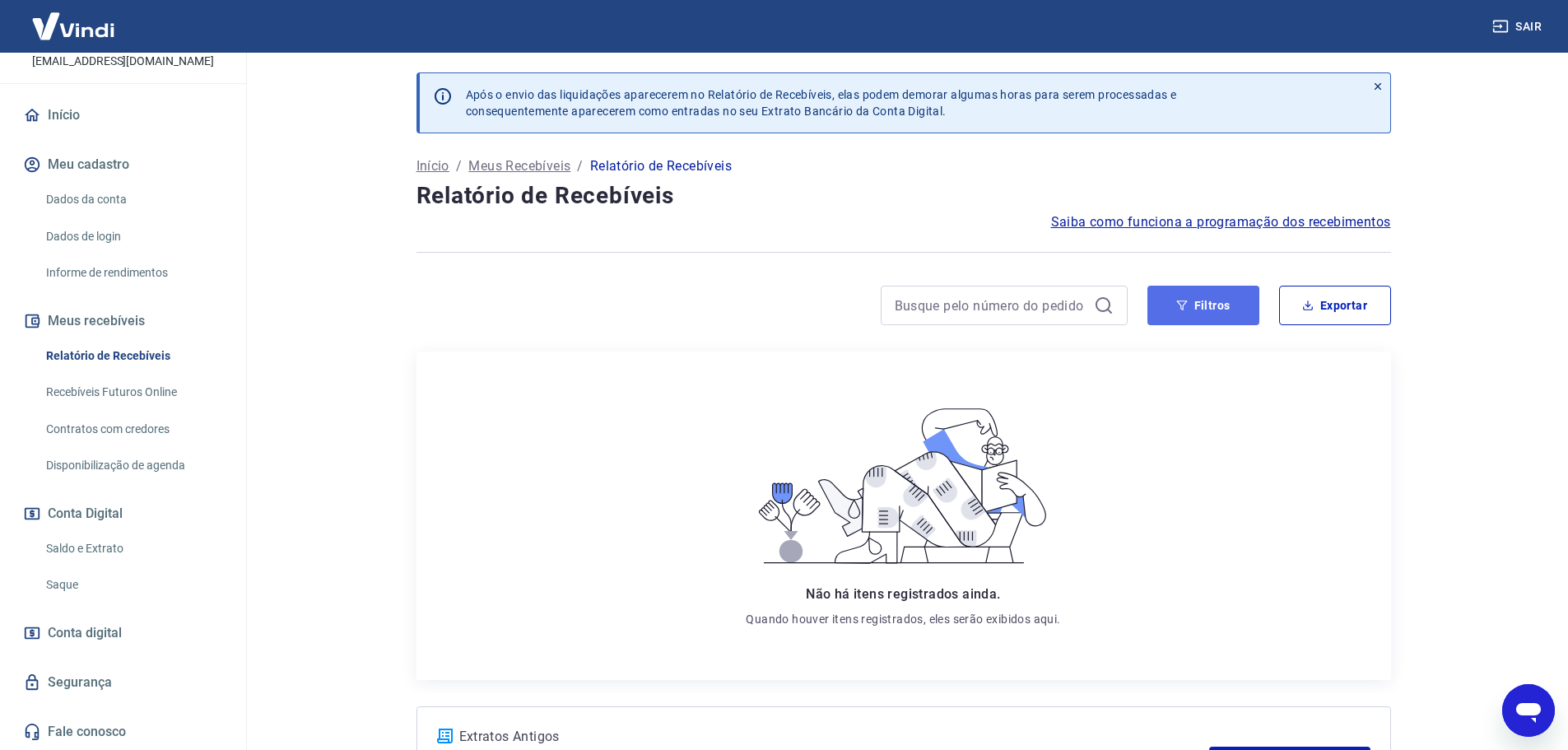
click at [1177, 324] on button "Filtros" at bounding box center [1202, 305] width 112 height 39
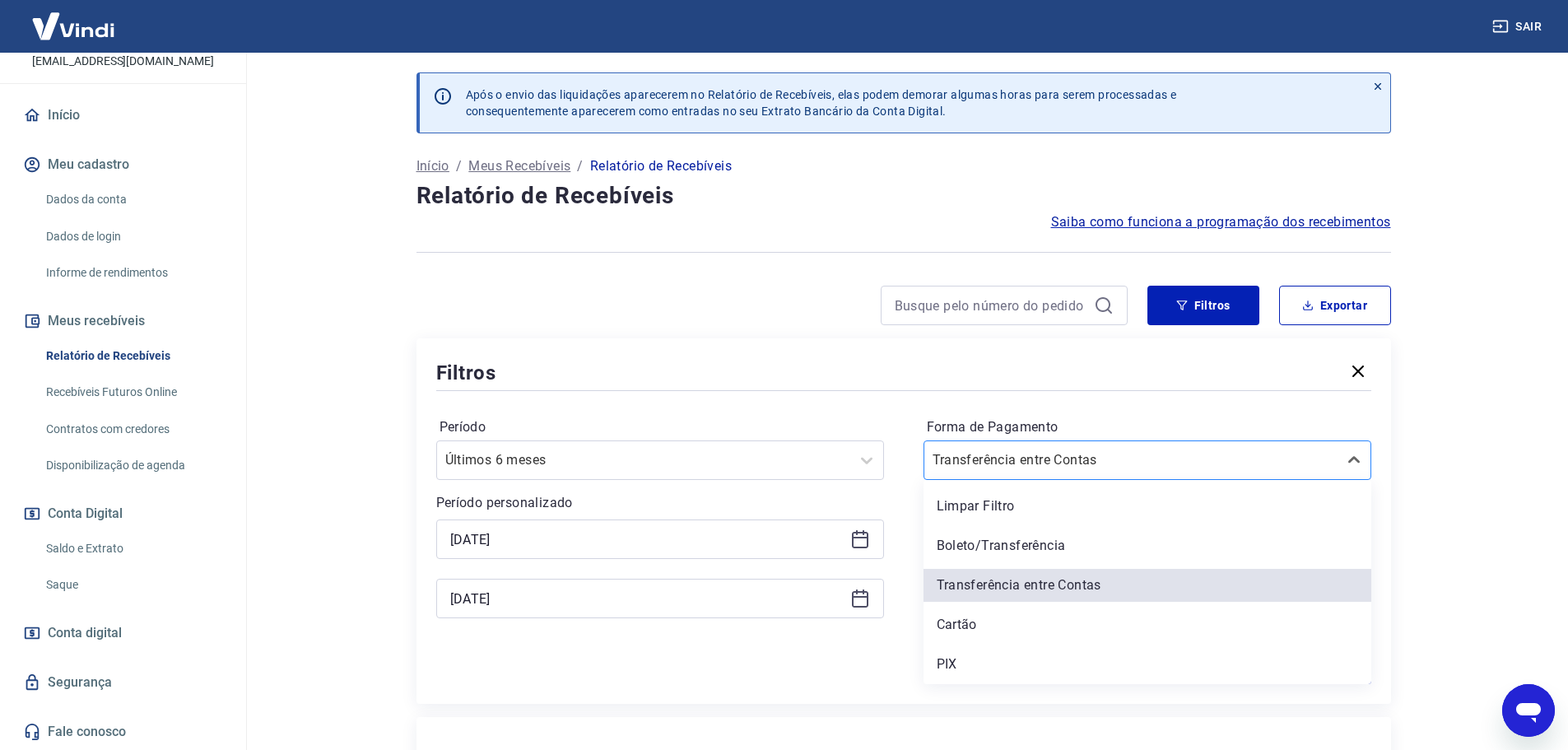
click at [1030, 461] on input "Forma de Pagamento" at bounding box center [1015, 460] width 166 height 20
click at [1026, 506] on div "Limpar Filtro" at bounding box center [1147, 506] width 447 height 33
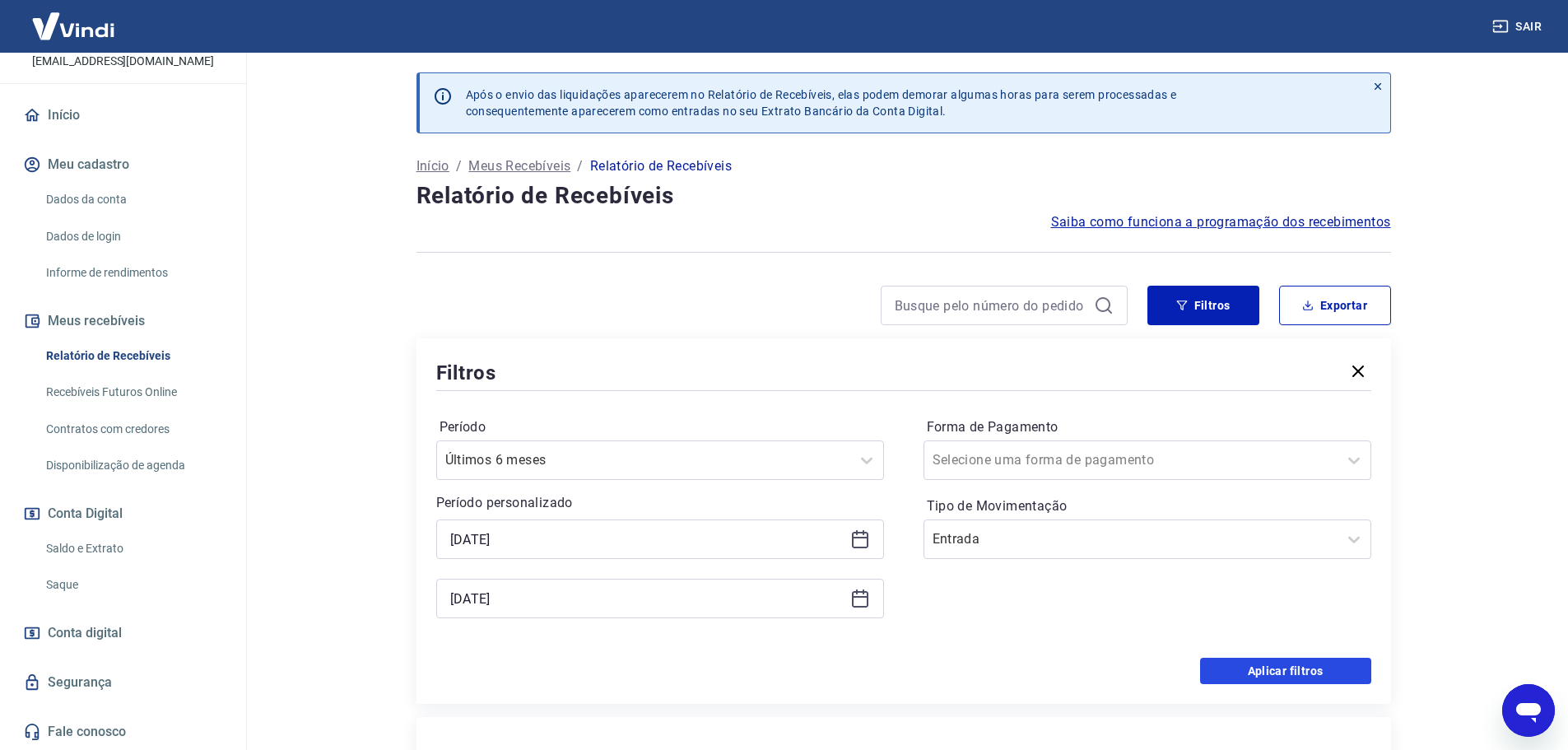
click at [1293, 667] on button "Aplicar filtros" at bounding box center [1285, 671] width 171 height 26
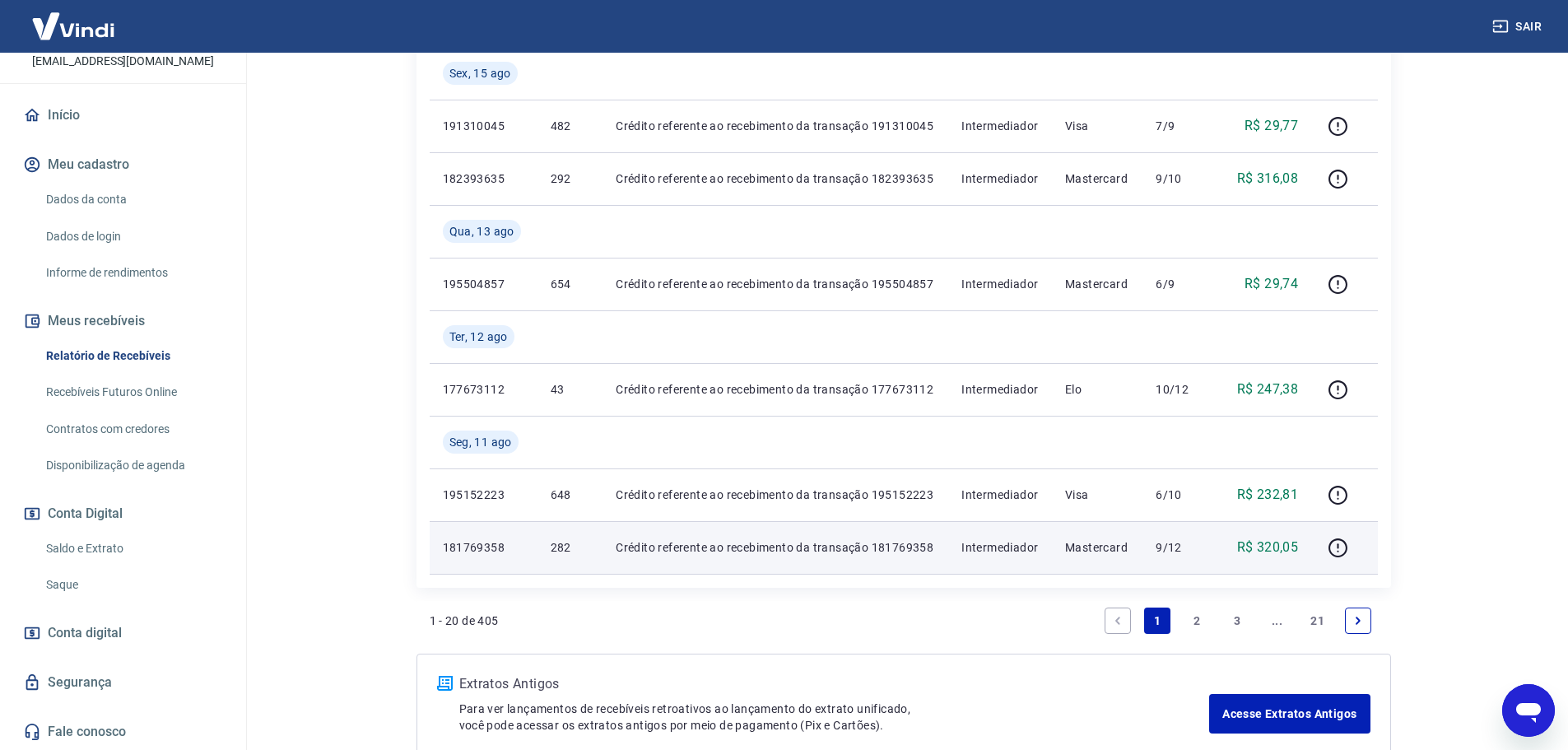
scroll to position [1518, 0]
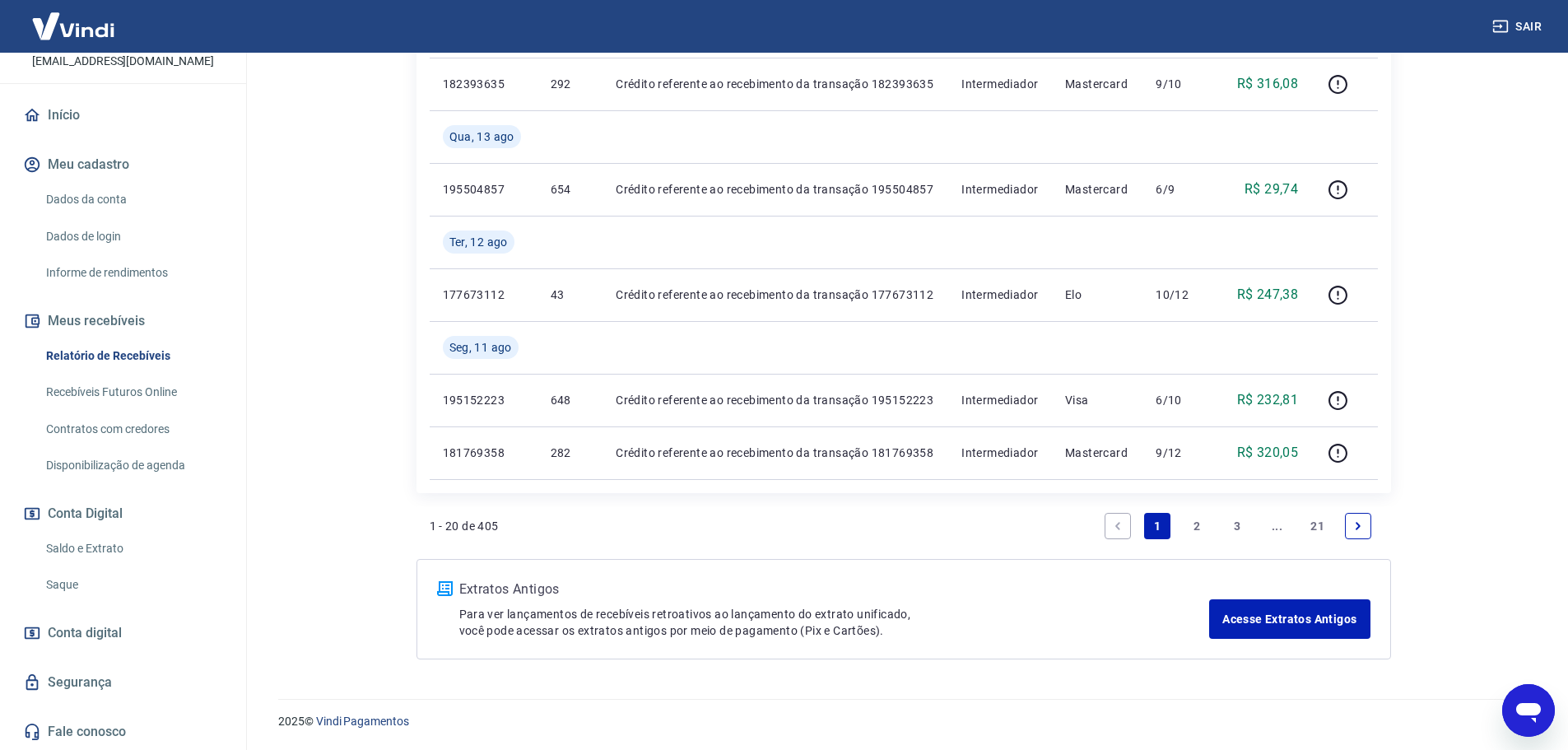
click at [1316, 516] on link "21" at bounding box center [1317, 525] width 27 height 26
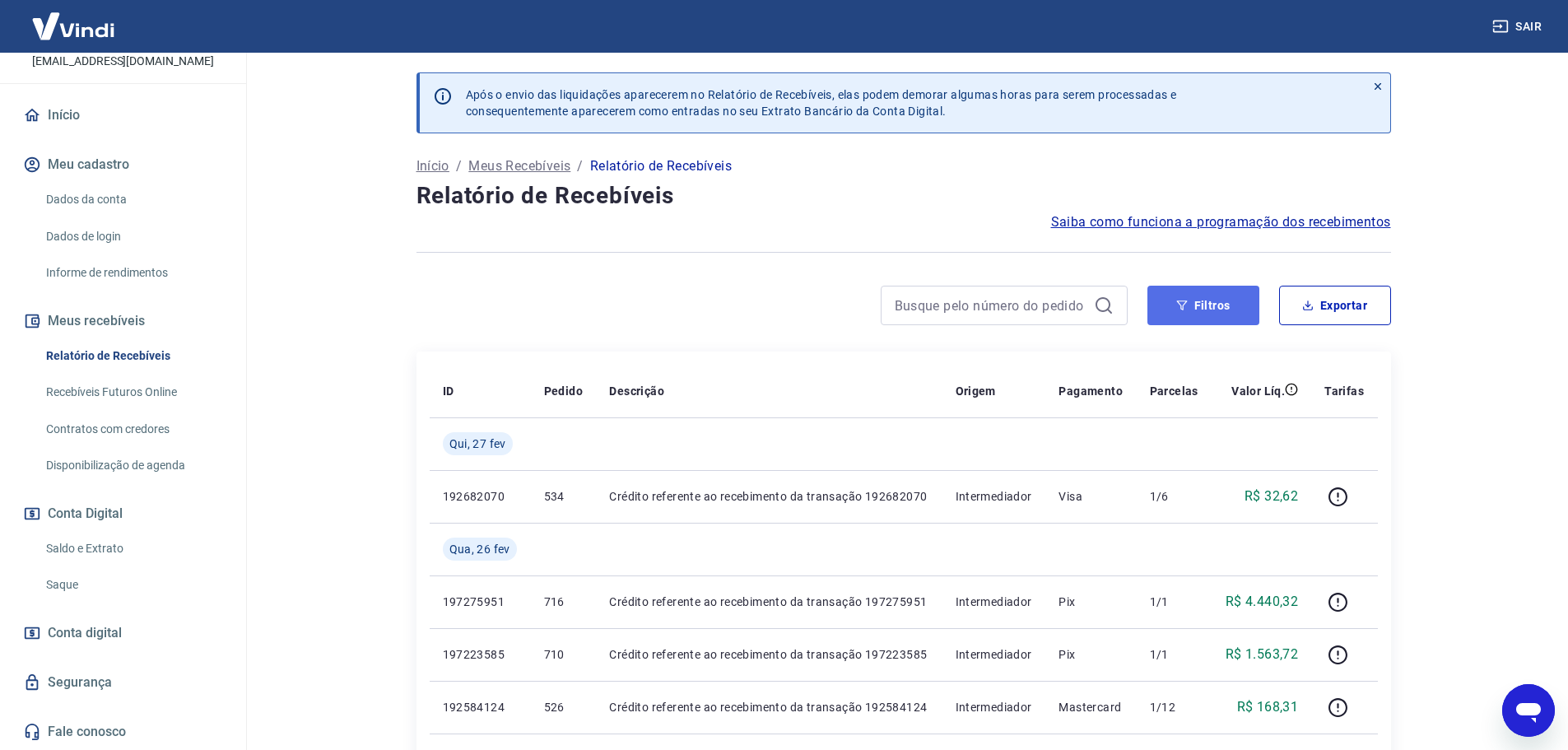
click at [1179, 303] on icon "button" at bounding box center [1181, 305] width 10 height 10
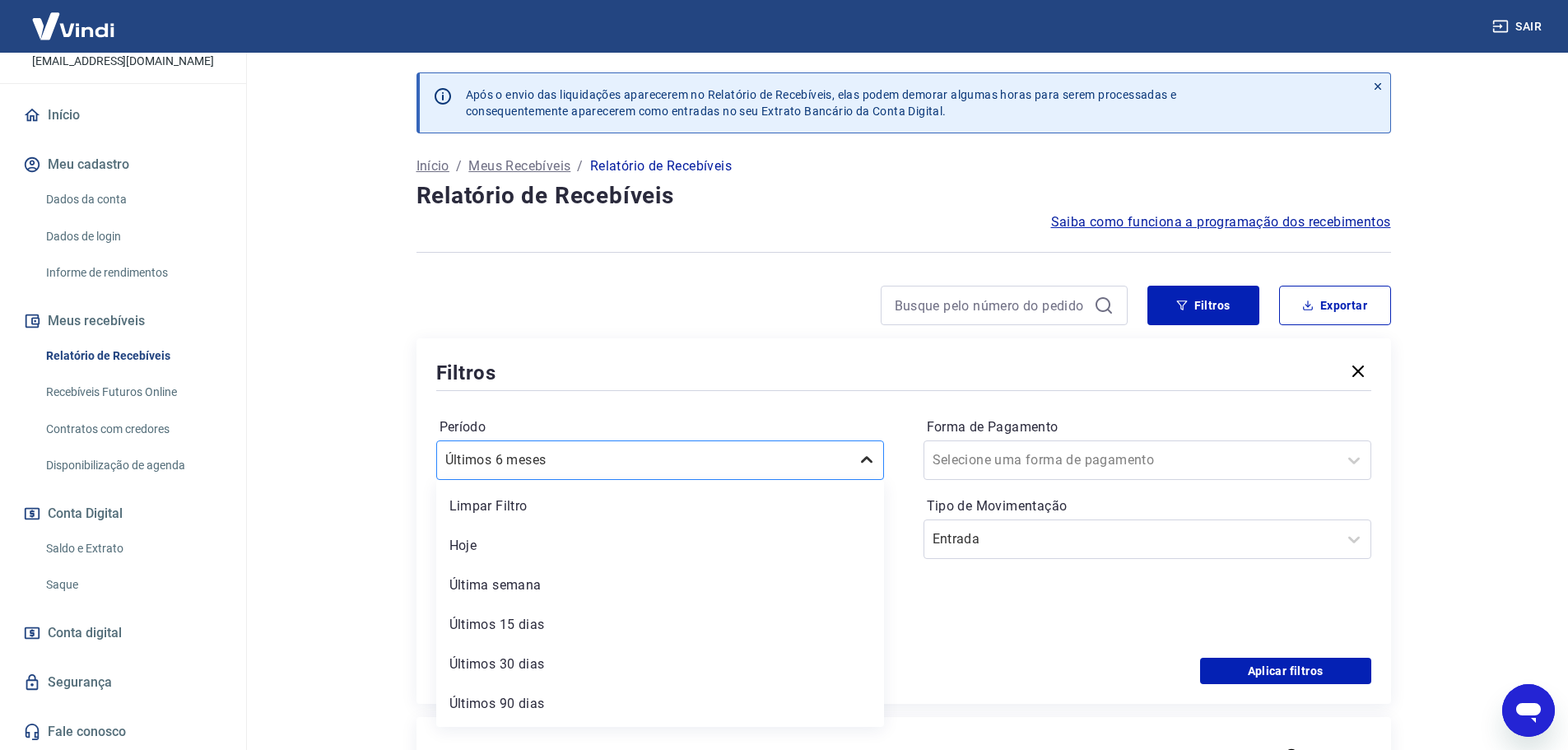
click at [869, 461] on icon at bounding box center [866, 460] width 20 height 20
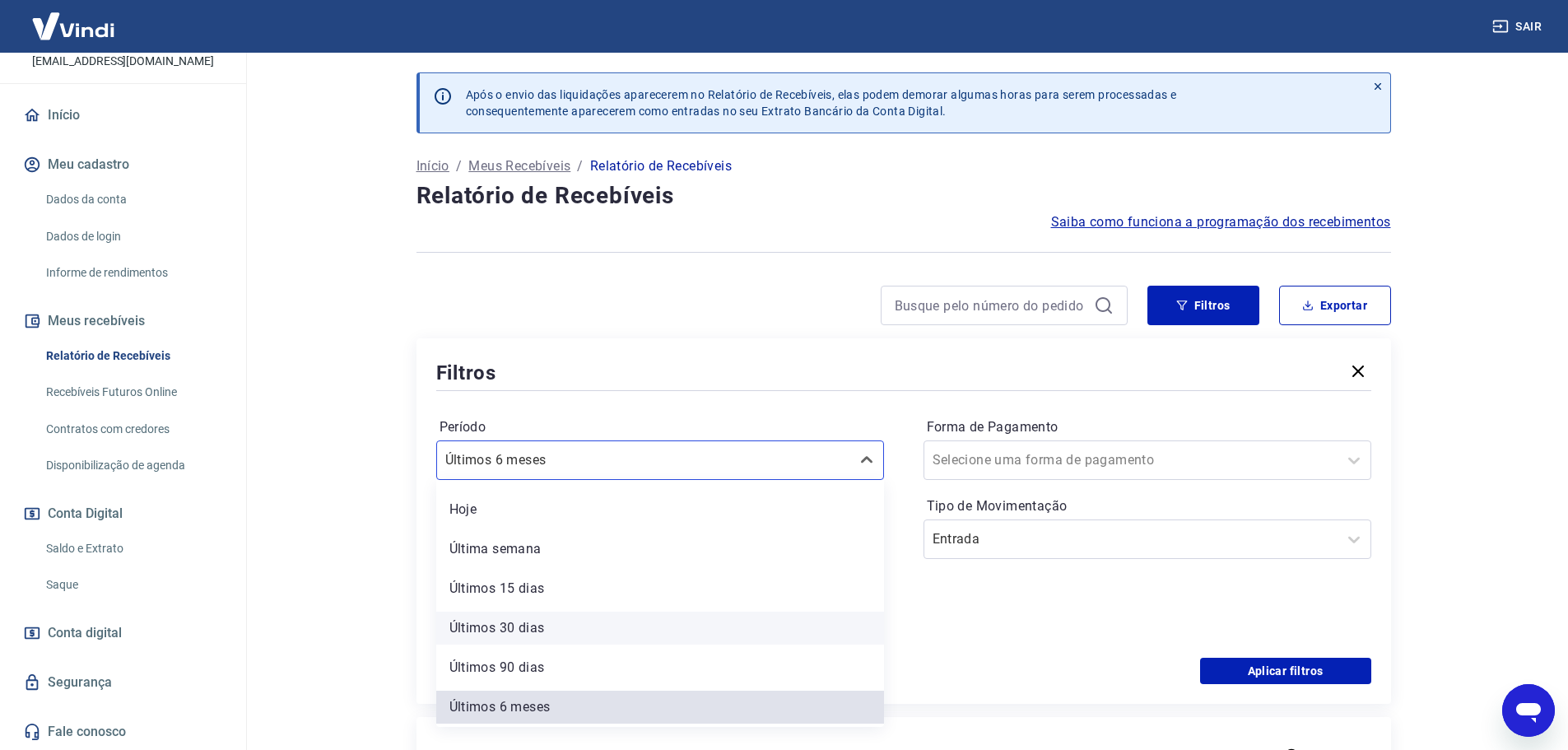
click at [521, 632] on div "Últimos 30 dias" at bounding box center [660, 627] width 447 height 33
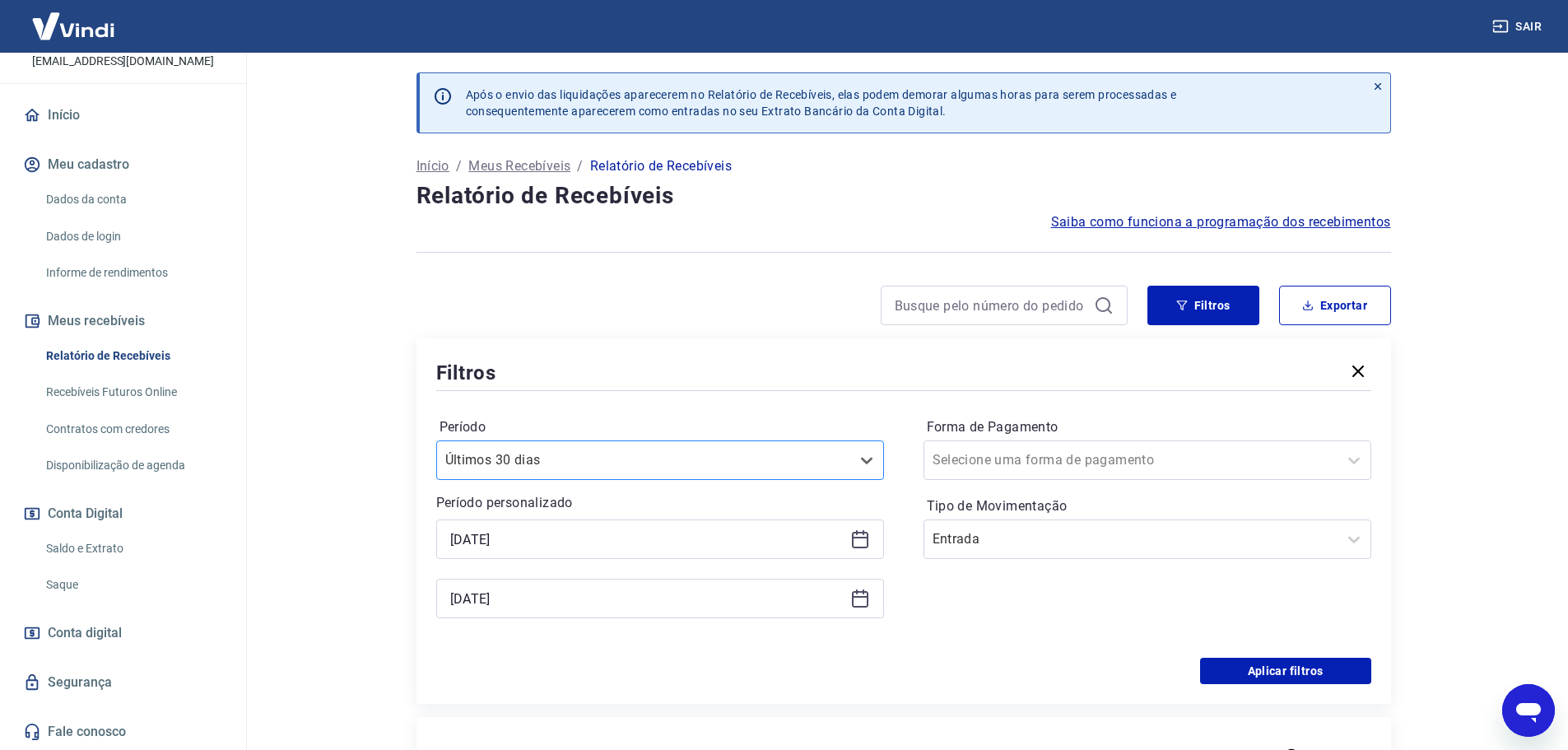
click at [521, 470] on div at bounding box center [644, 460] width 397 height 23
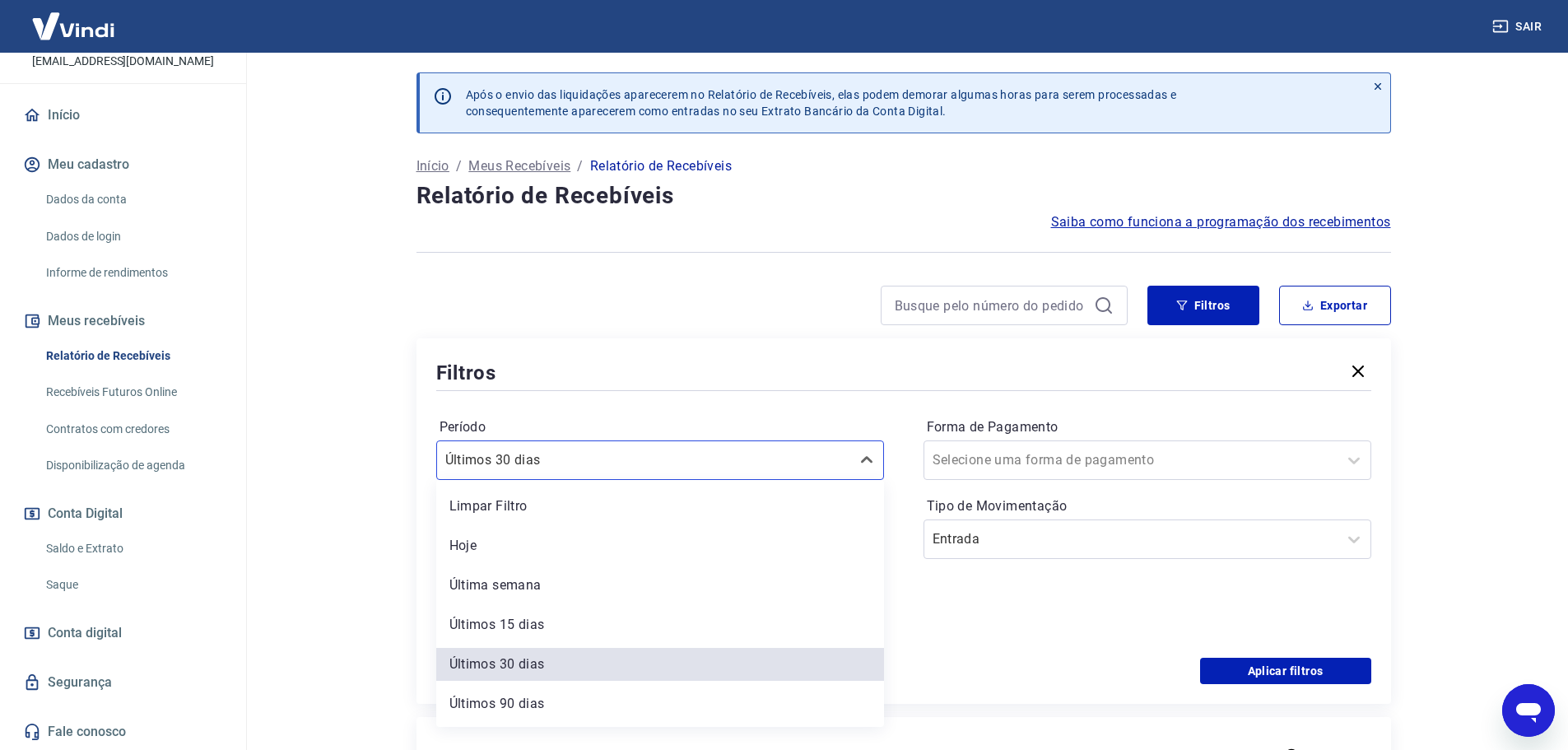
click at [522, 720] on div "Limpar Filtro Hoje Última semana Últimos 15 dias Últimos 30 dias Últimos 90 dia…" at bounding box center [660, 602] width 447 height 247
click at [513, 703] on div "Últimos 90 dias" at bounding box center [660, 703] width 447 height 33
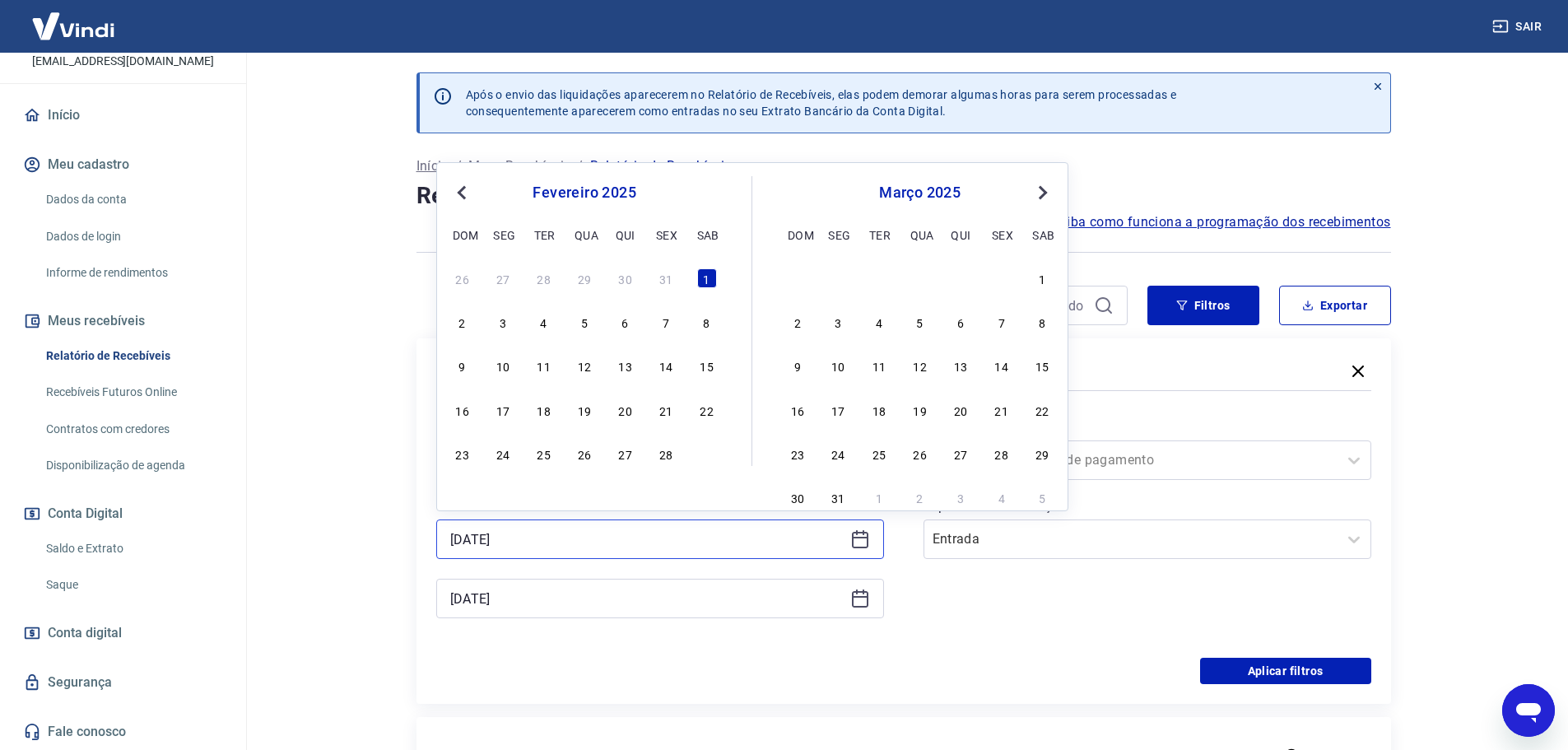
drag, startPoint x: 518, startPoint y: 536, endPoint x: 260, endPoint y: 534, distance: 258.0
click at [262, 536] on main "Após o envio das liquidações aparecerem no Relatório de Recebíveis, elas podem …" at bounding box center [903, 401] width 1329 height 697
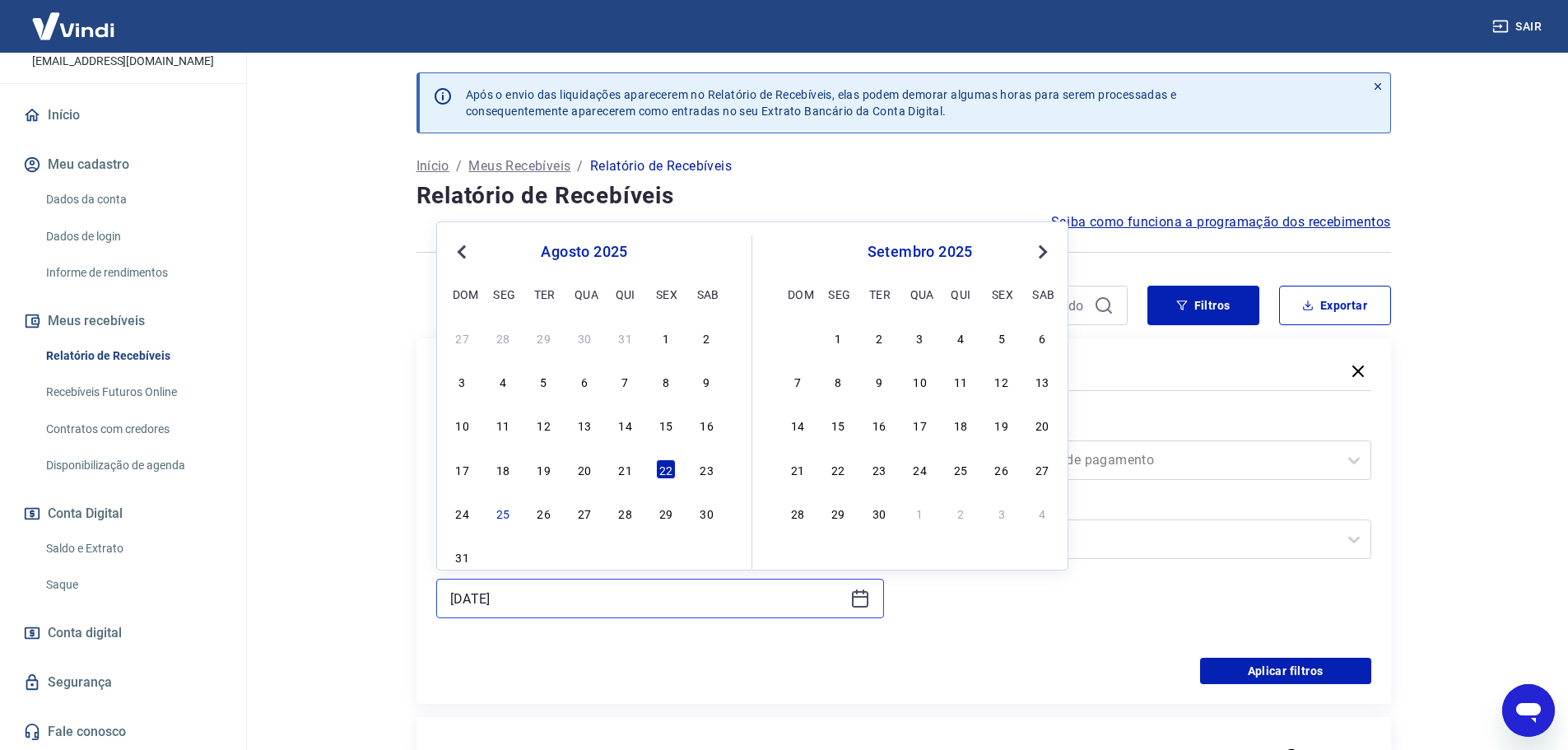
drag, startPoint x: 552, startPoint y: 600, endPoint x: 284, endPoint y: 607, distance: 268.1
click at [323, 600] on main "Após o envio das liquidações aparecerem no Relatório de Recebíveis, elas podem …" at bounding box center [903, 401] width 1329 height 697
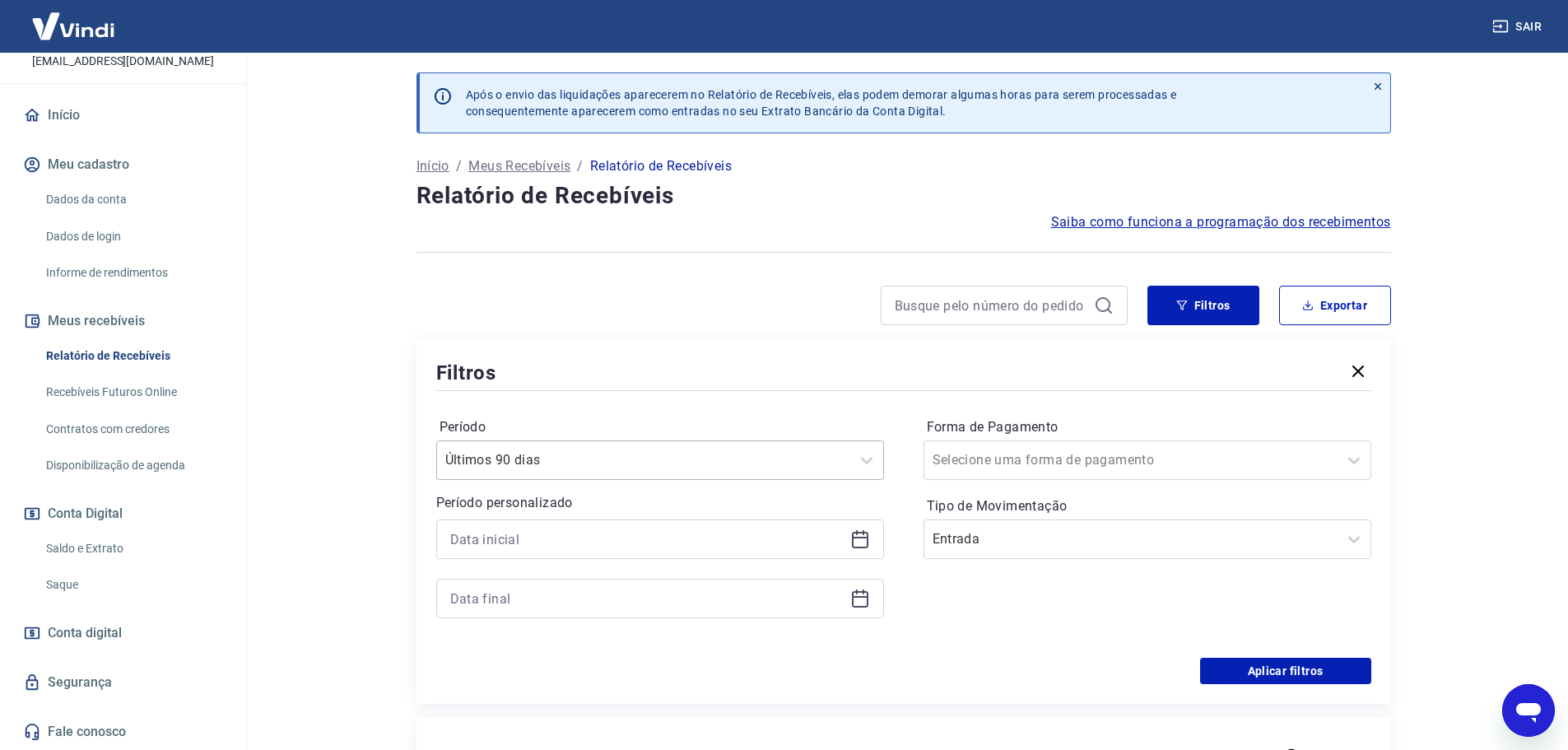
click at [656, 457] on div at bounding box center [644, 460] width 397 height 23
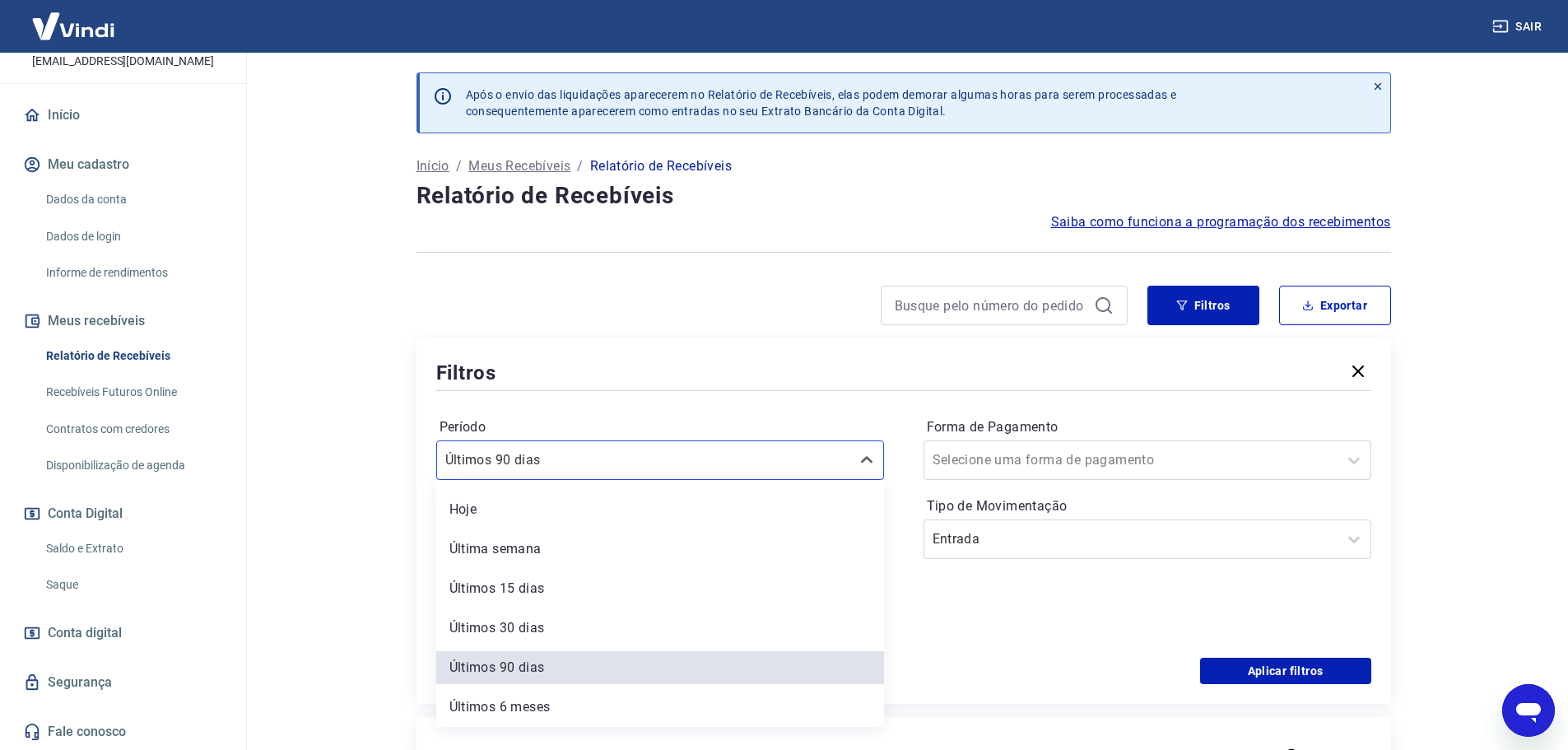
click at [520, 711] on div "Últimos 6 meses" at bounding box center [660, 707] width 447 height 33
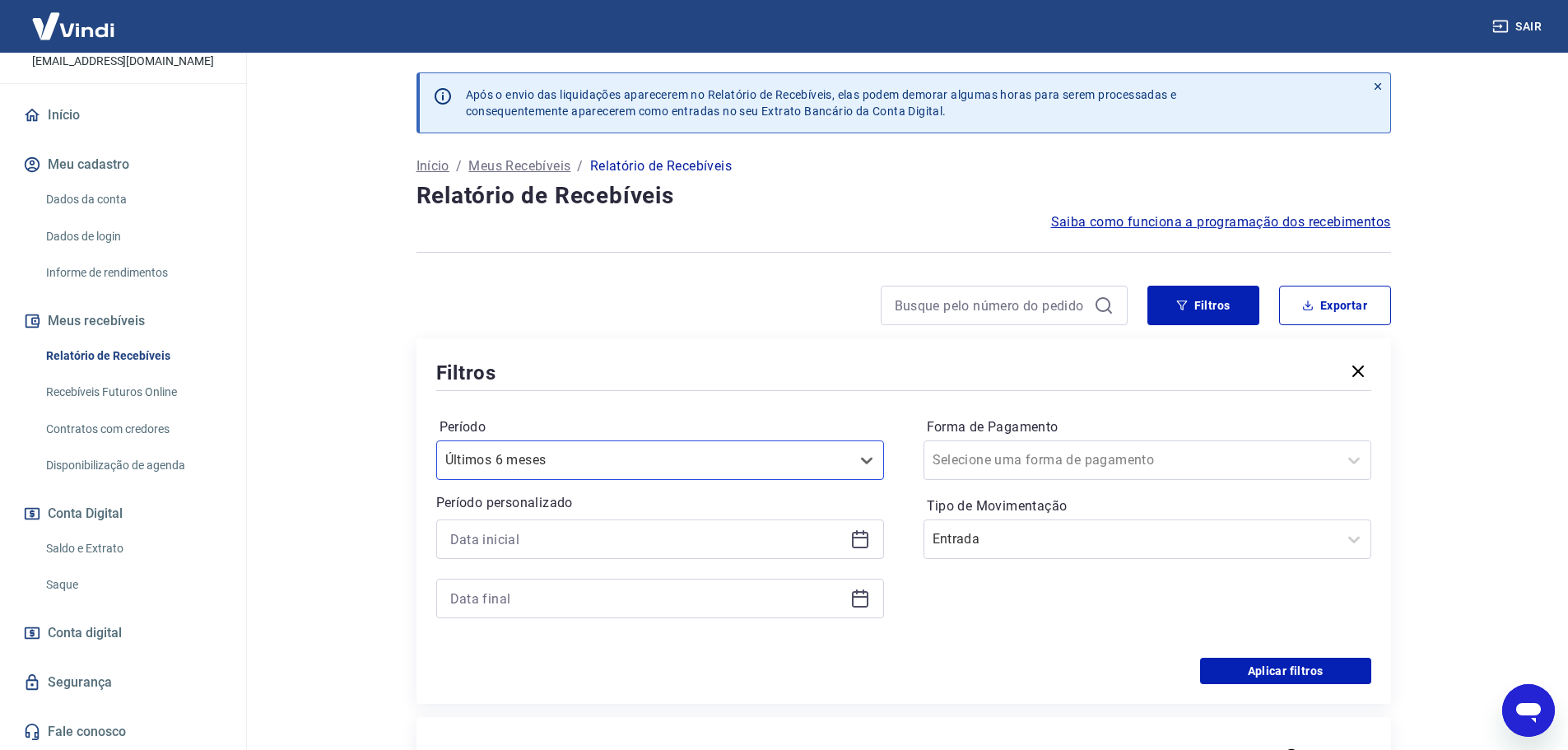
click at [1057, 651] on div "Período option Últimos 6 meses, selected. Select is focused ,type to refine lis…" at bounding box center [903, 525] width 935 height 263
click at [996, 526] on div "Entrada" at bounding box center [1131, 539] width 414 height 30
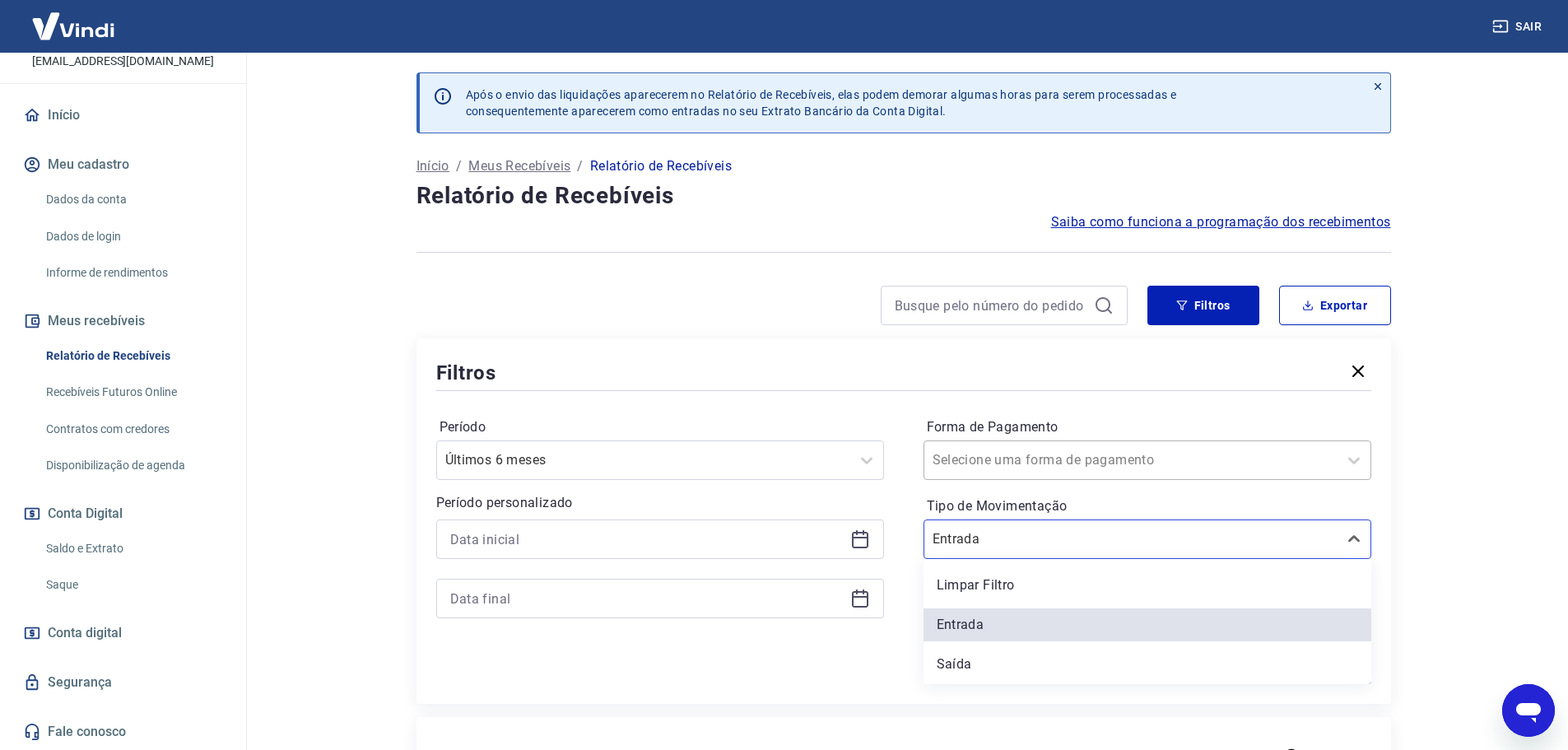
click at [975, 461] on input "Forma de Pagamento" at bounding box center [1015, 460] width 166 height 20
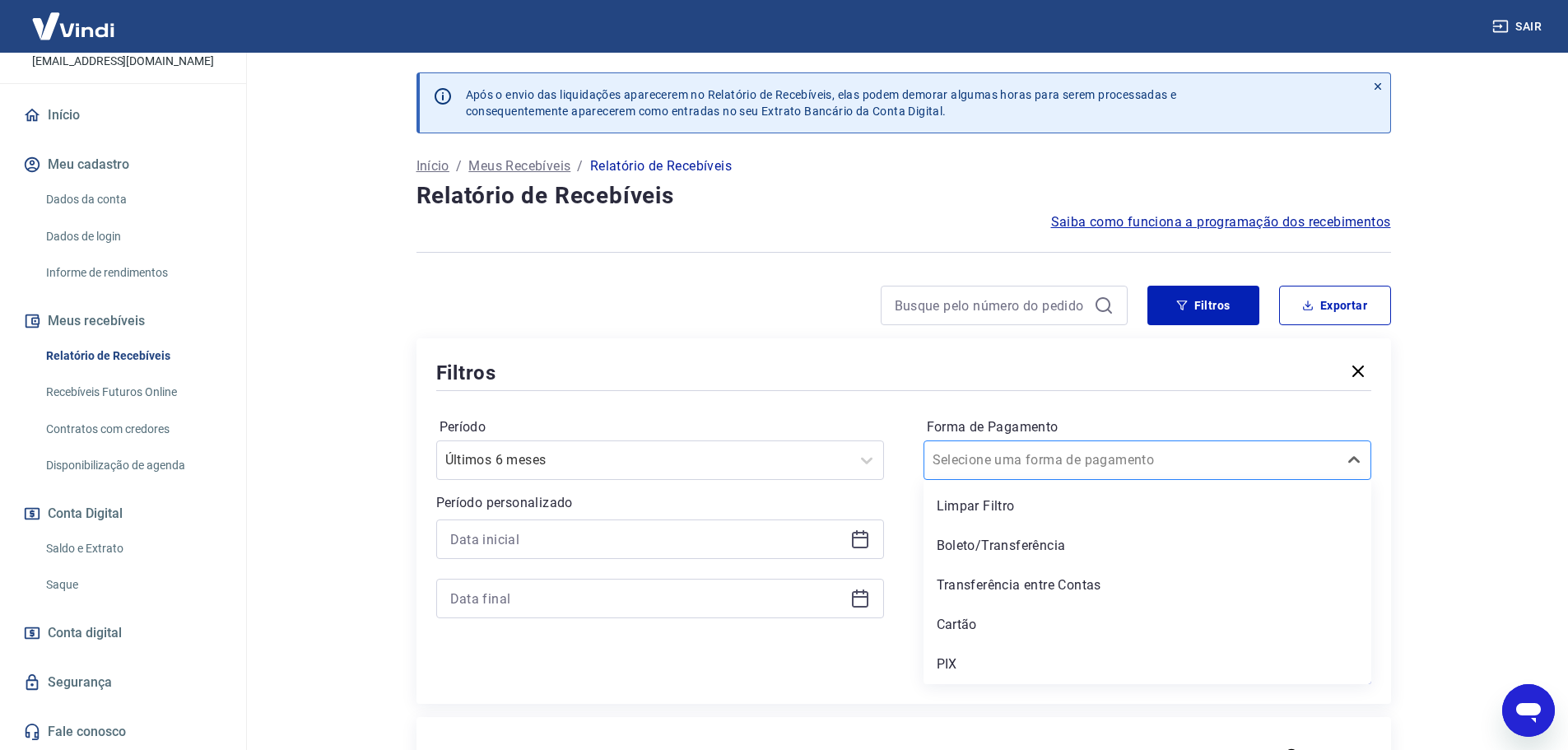
click at [1189, 446] on div "Selecione uma forma de pagamento" at bounding box center [1131, 461] width 414 height 30
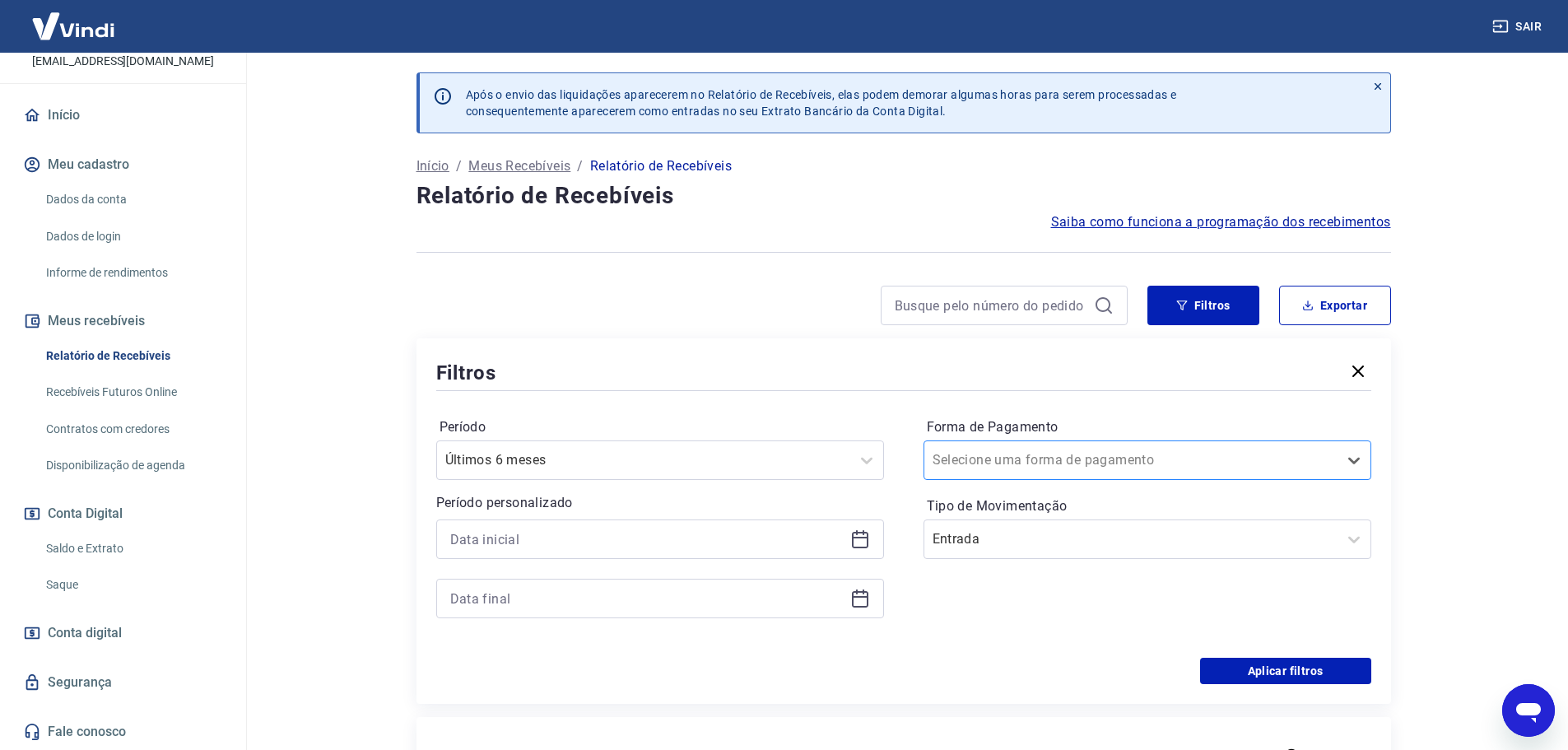
drag, startPoint x: 1096, startPoint y: 460, endPoint x: 1074, endPoint y: 472, distance: 25.1
click at [1095, 460] on div at bounding box center [1131, 460] width 397 height 23
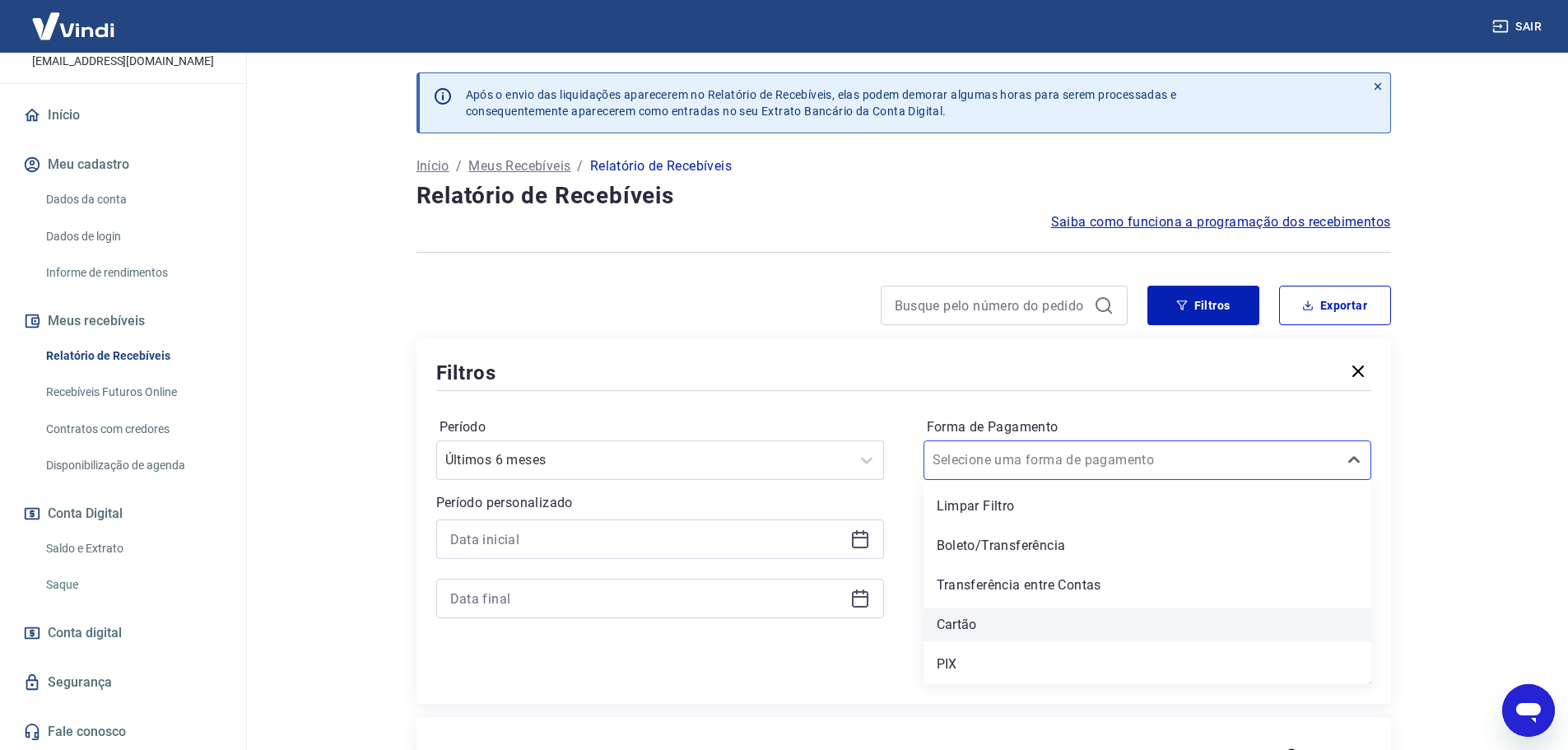
click at [962, 619] on div "Cartão" at bounding box center [1147, 624] width 447 height 33
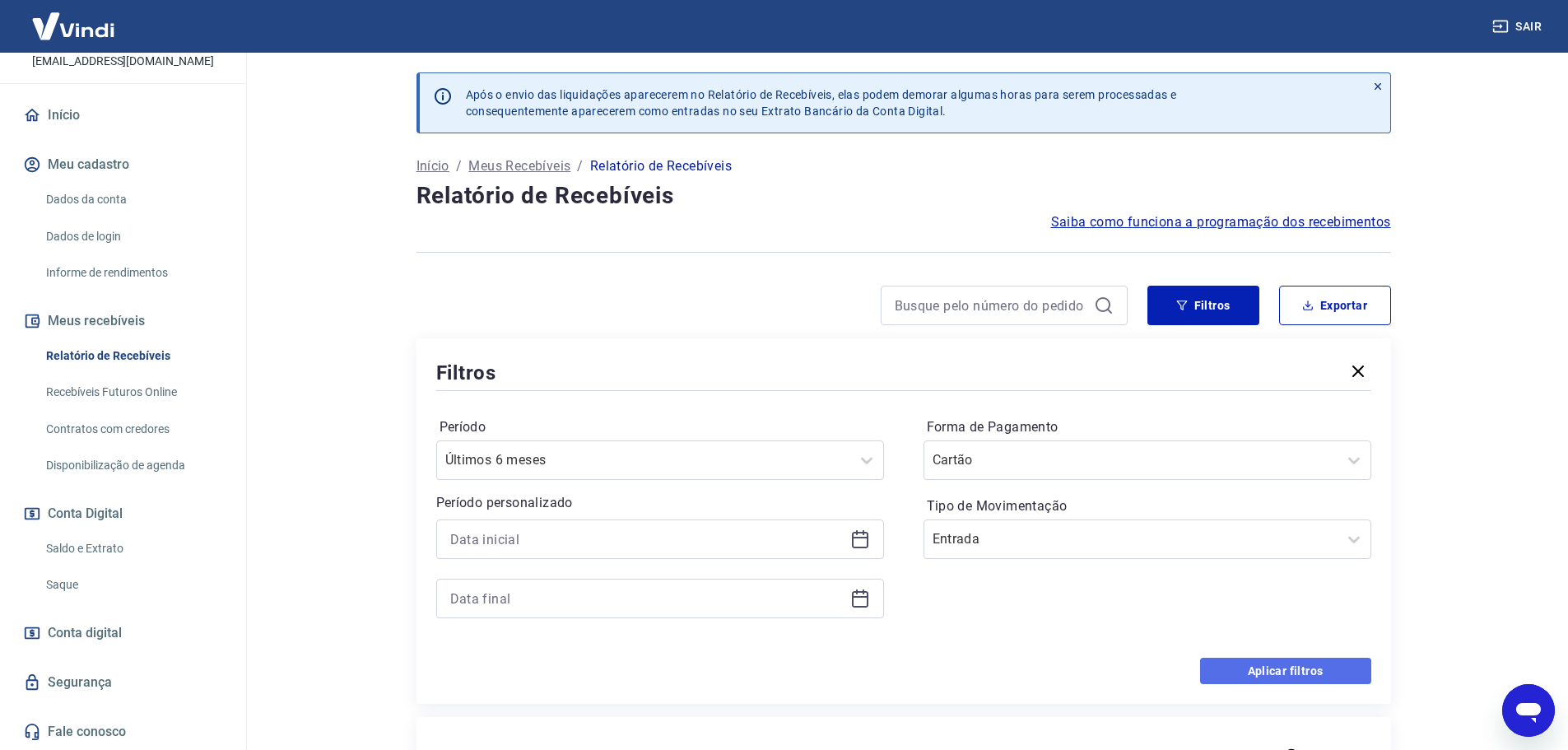
click at [1325, 658] on button "Aplicar filtros" at bounding box center [1285, 671] width 171 height 26
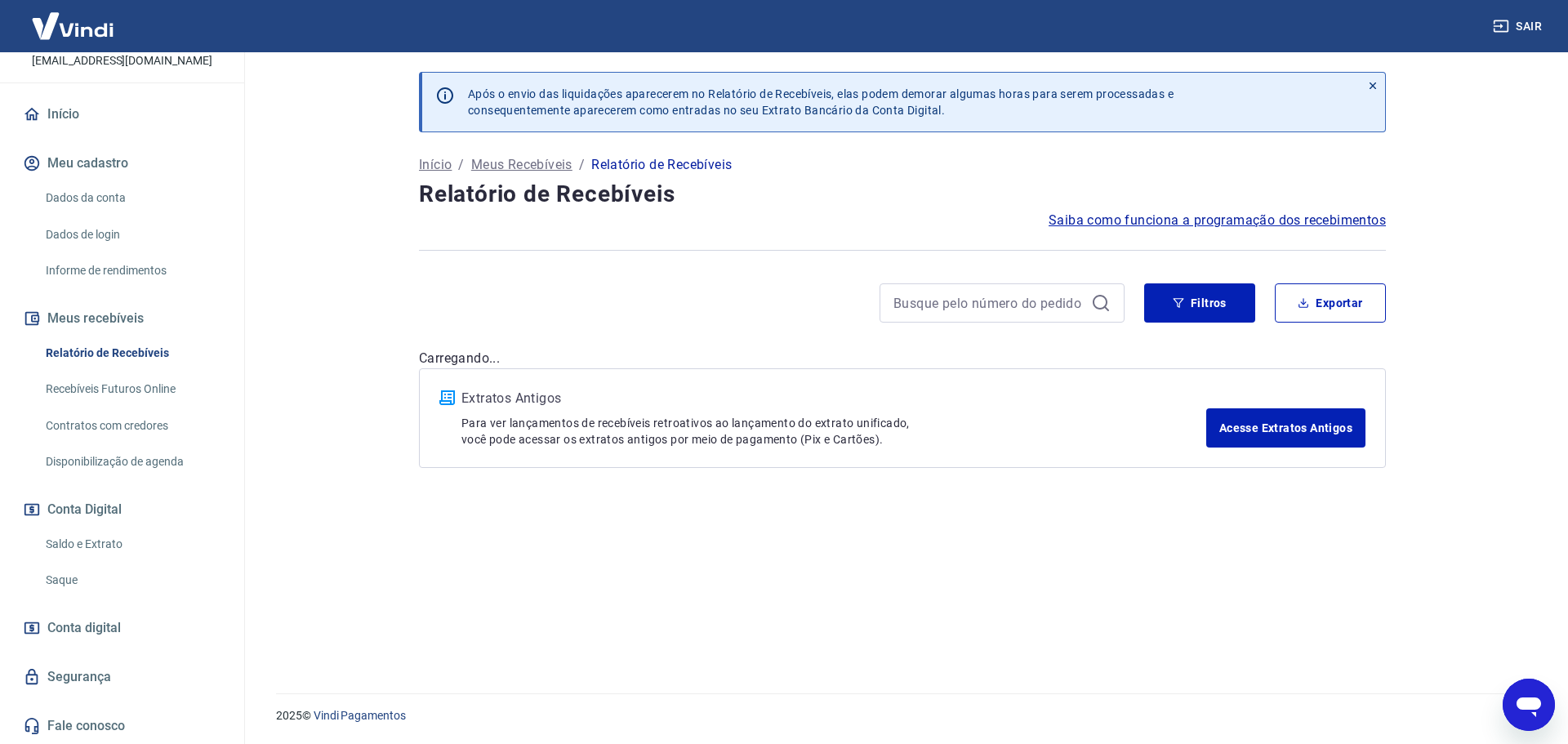
click at [1311, 665] on div "Após o envio das liquidações aparecerem no Relatório de Recebíveis, elas podem …" at bounding box center [902, 363] width 1006 height 621
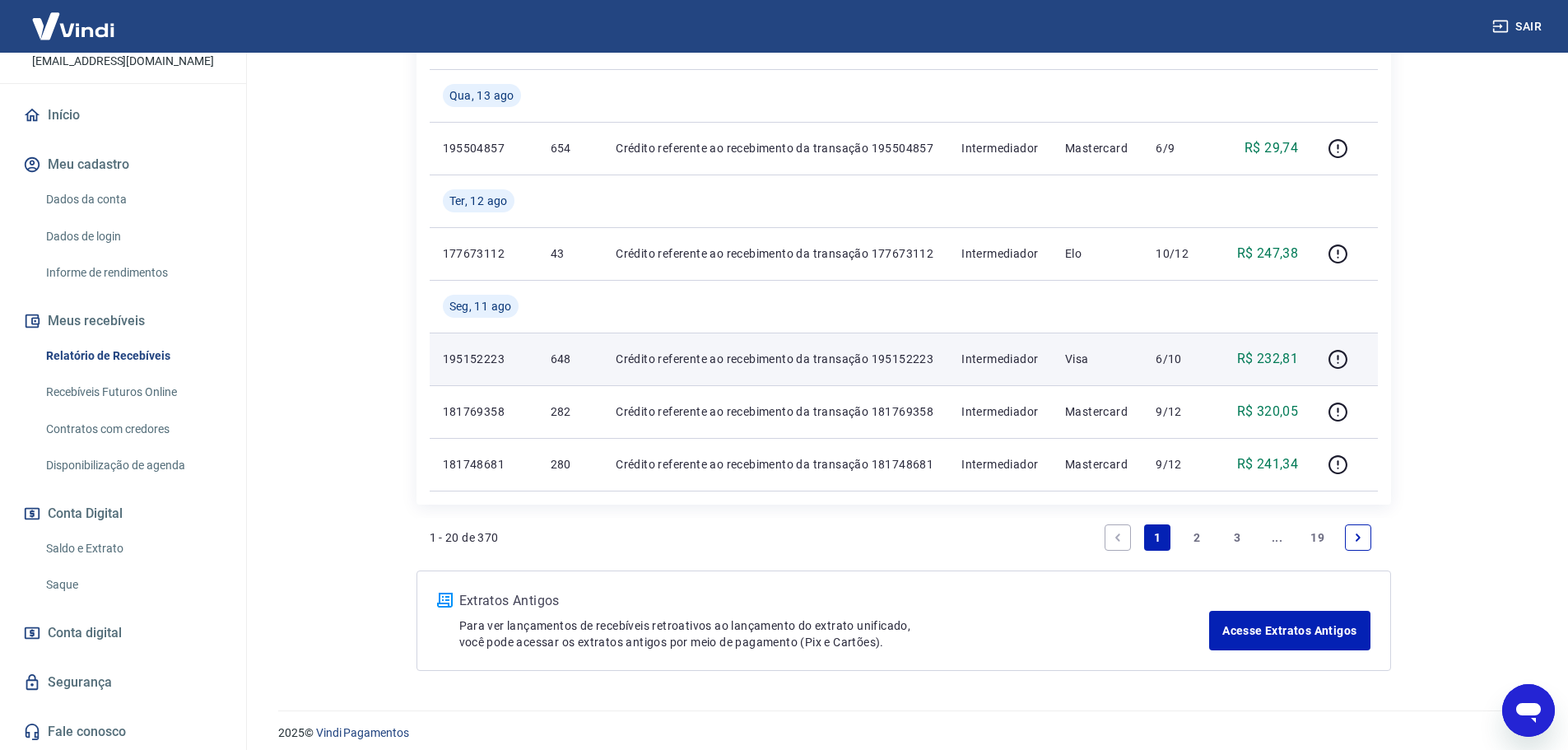
scroll to position [1518, 0]
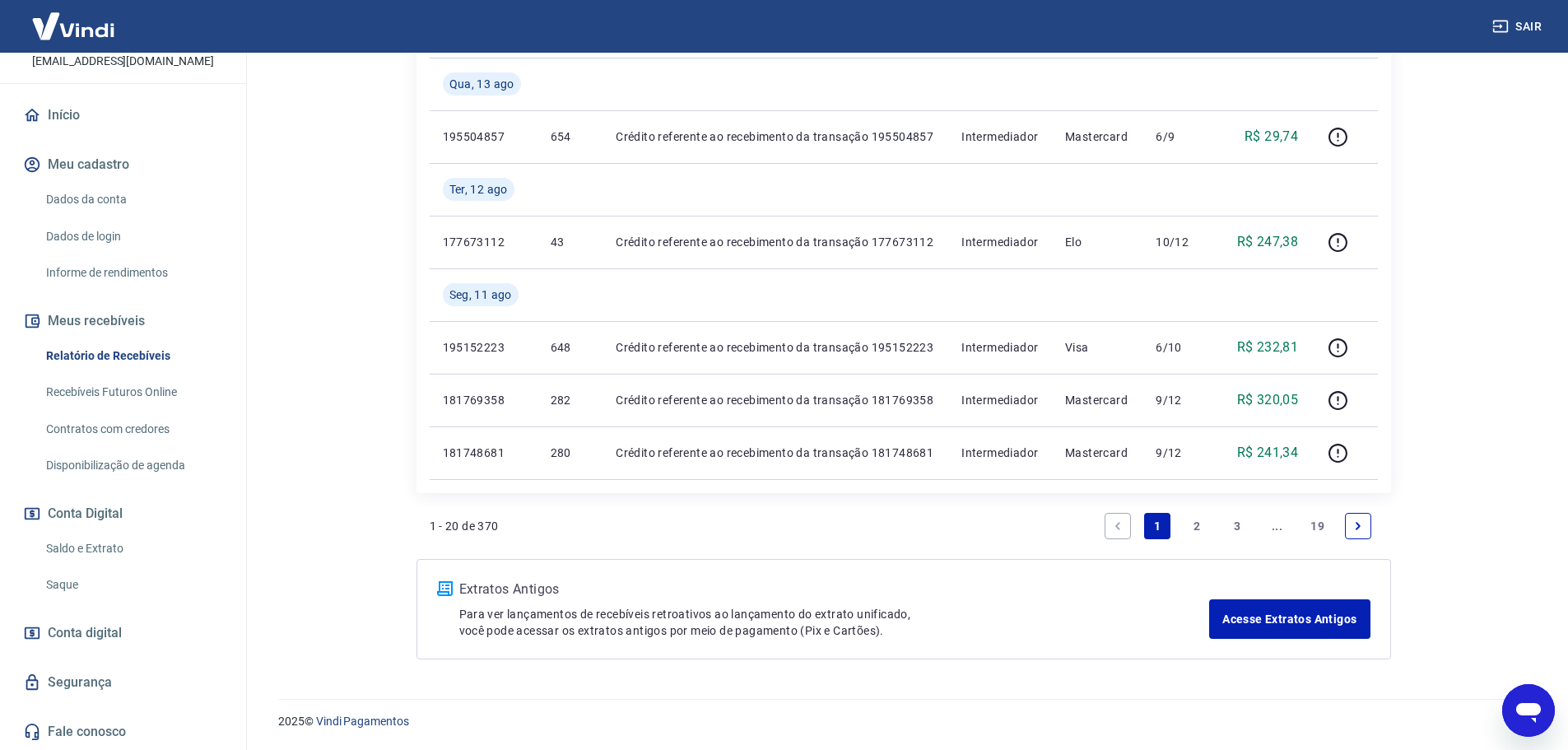
click at [1319, 524] on link "19" at bounding box center [1317, 525] width 27 height 26
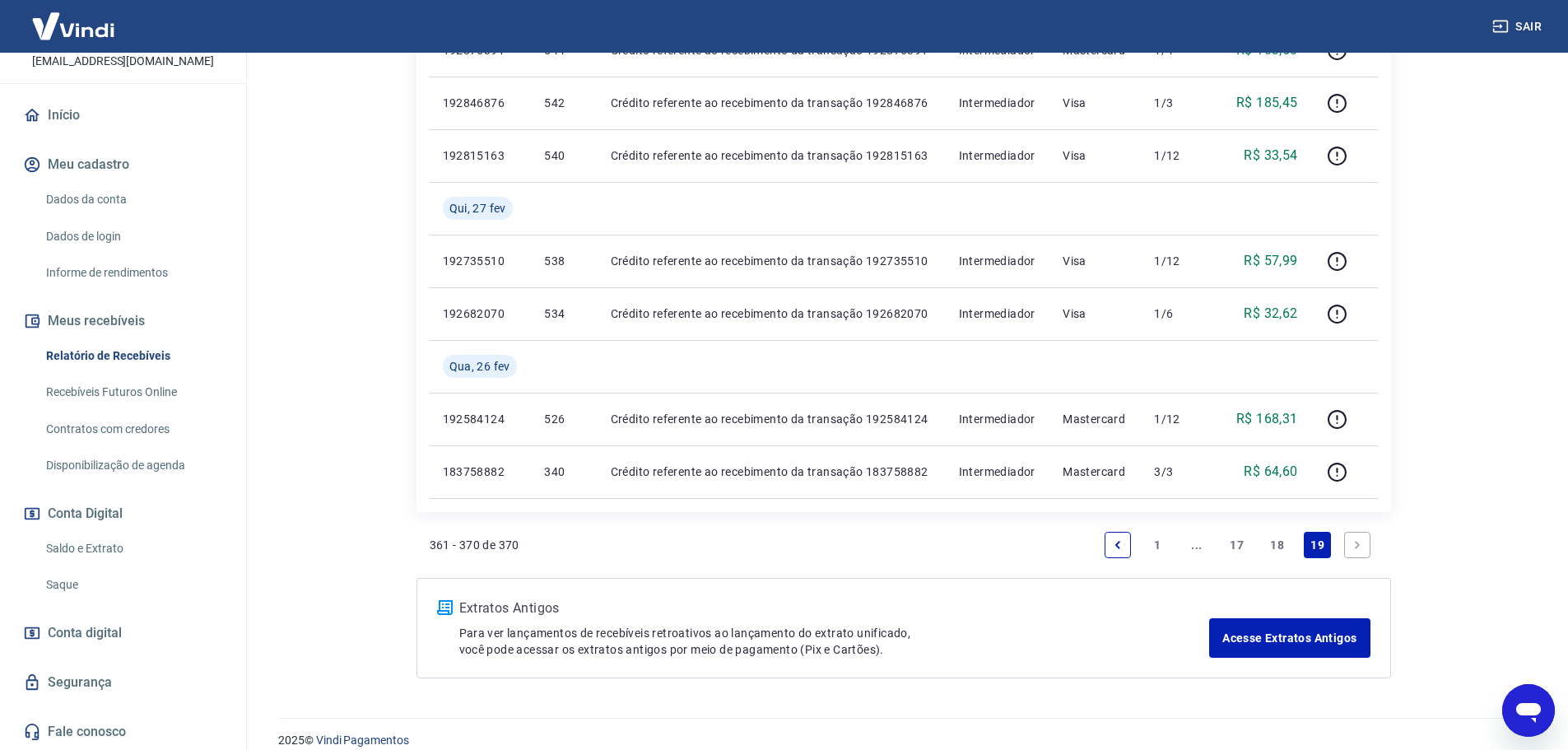
scroll to position [728, 0]
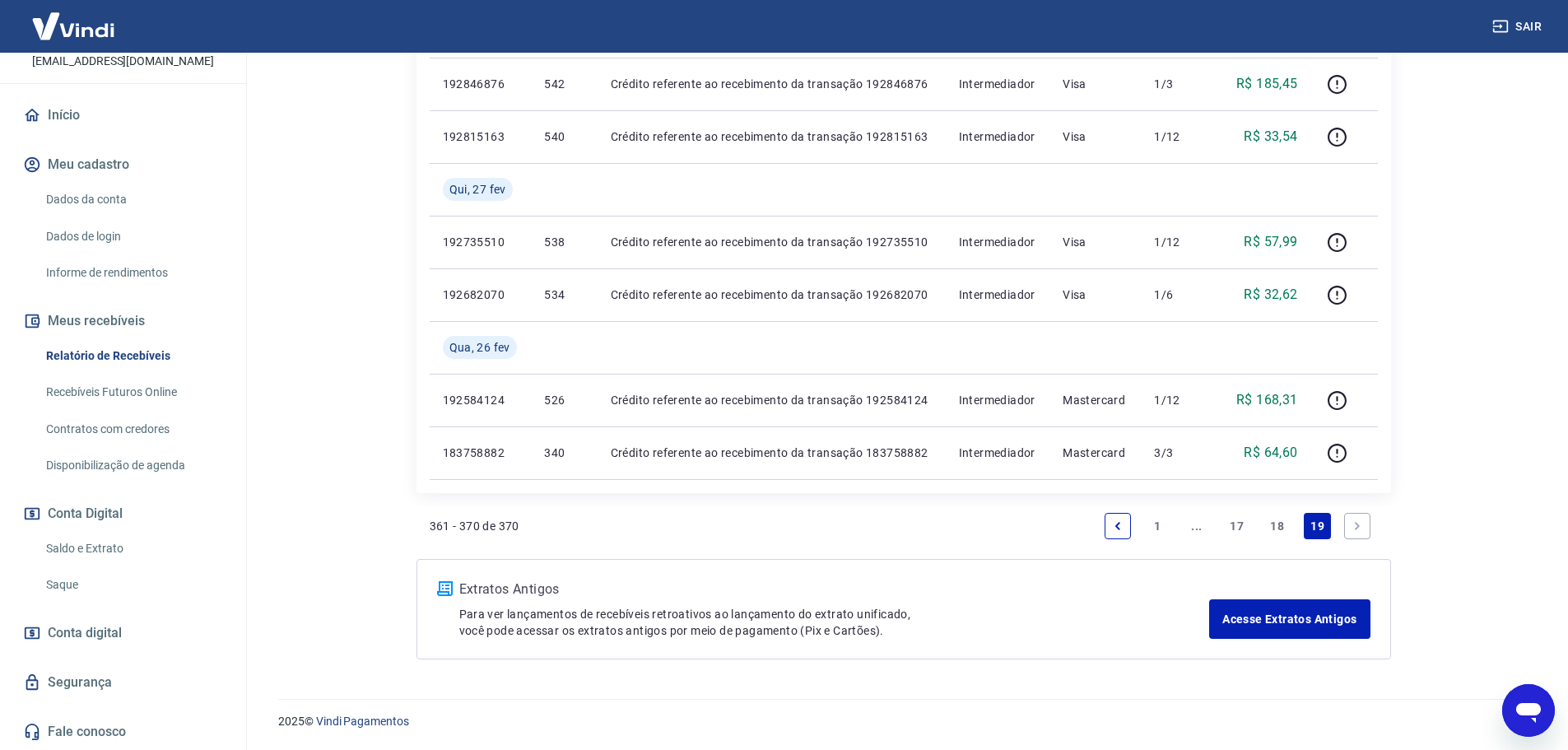
click at [1105, 526] on link "Previous page" at bounding box center [1118, 525] width 26 height 26
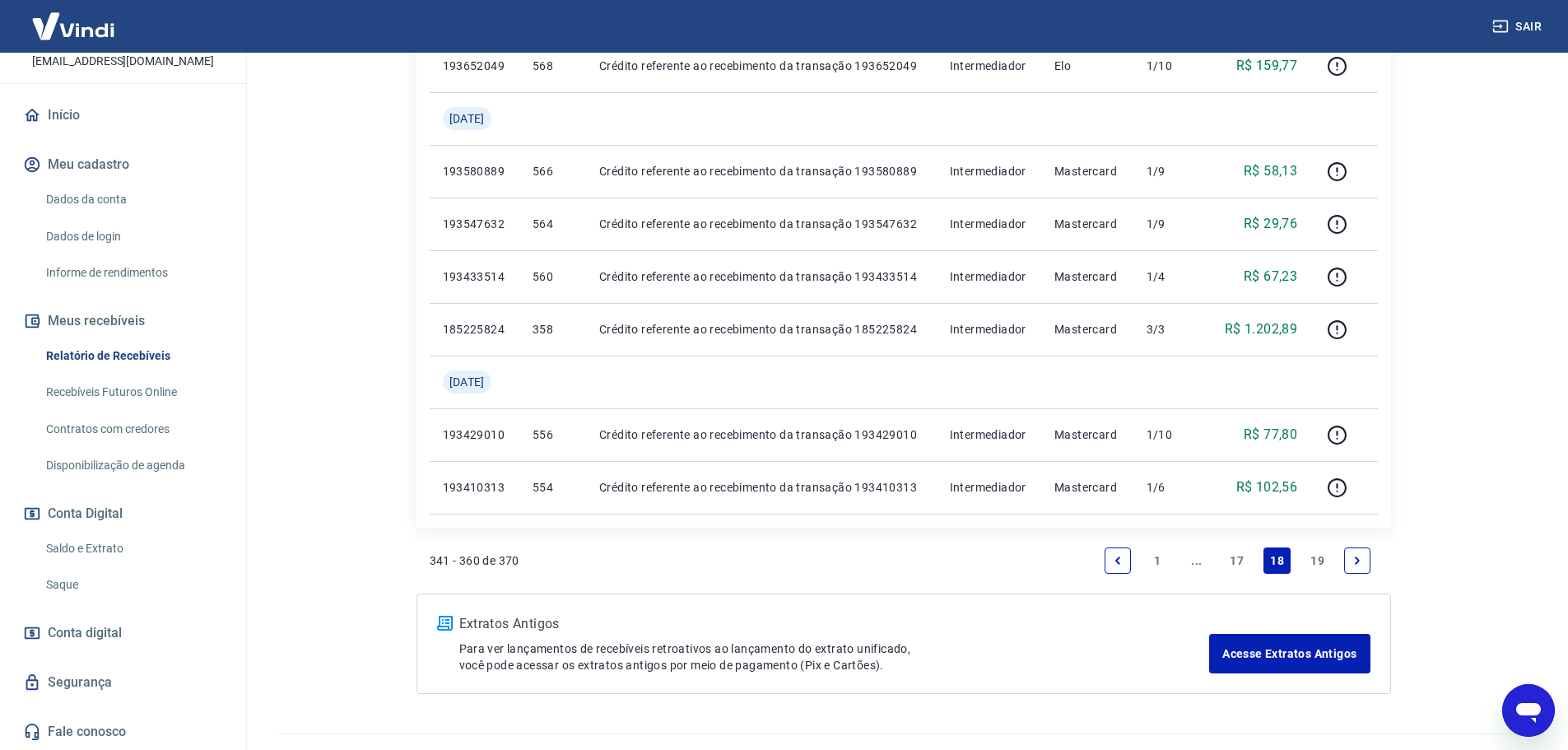
scroll to position [1360, 0]
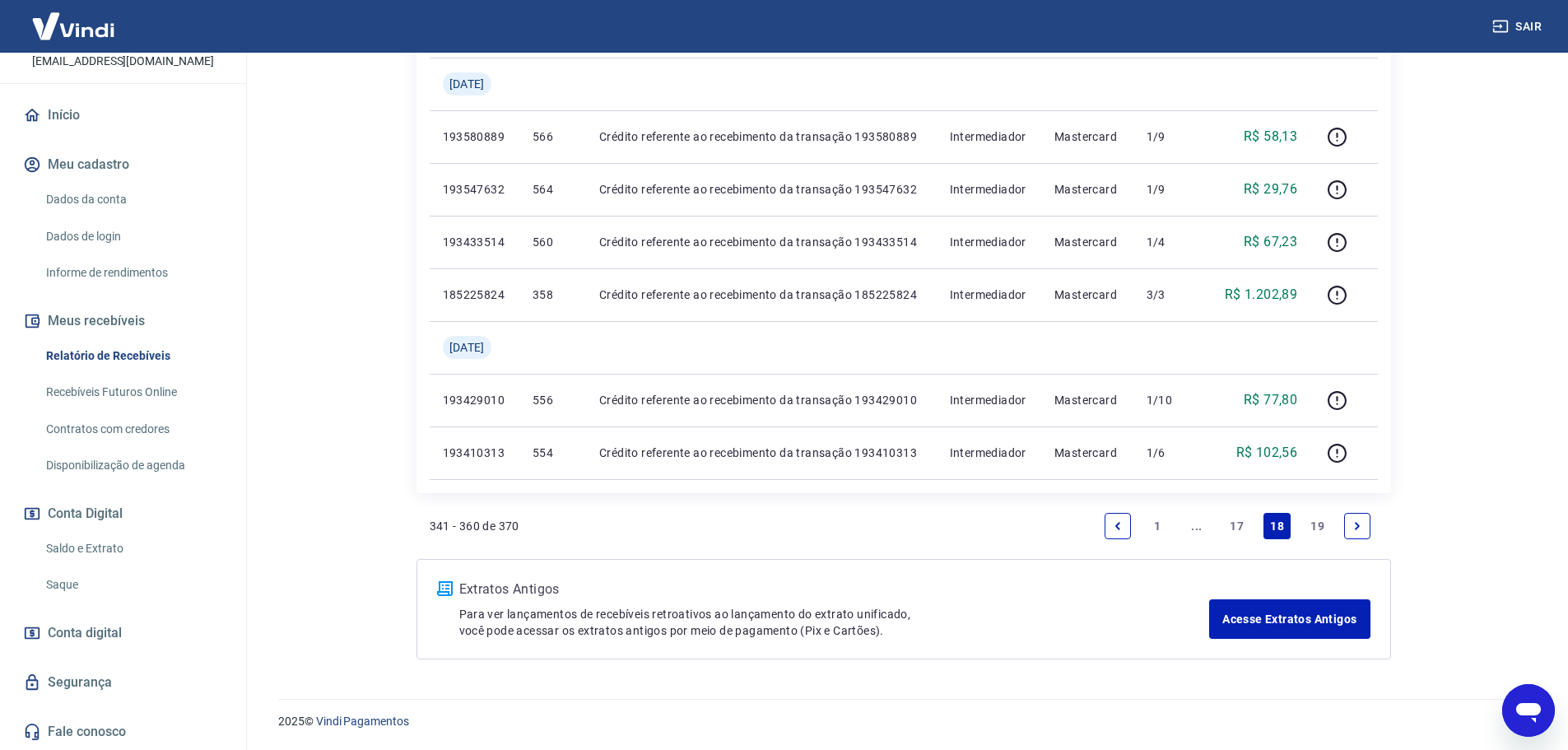
click at [1114, 526] on icon "Previous page" at bounding box center [1118, 525] width 11 height 11
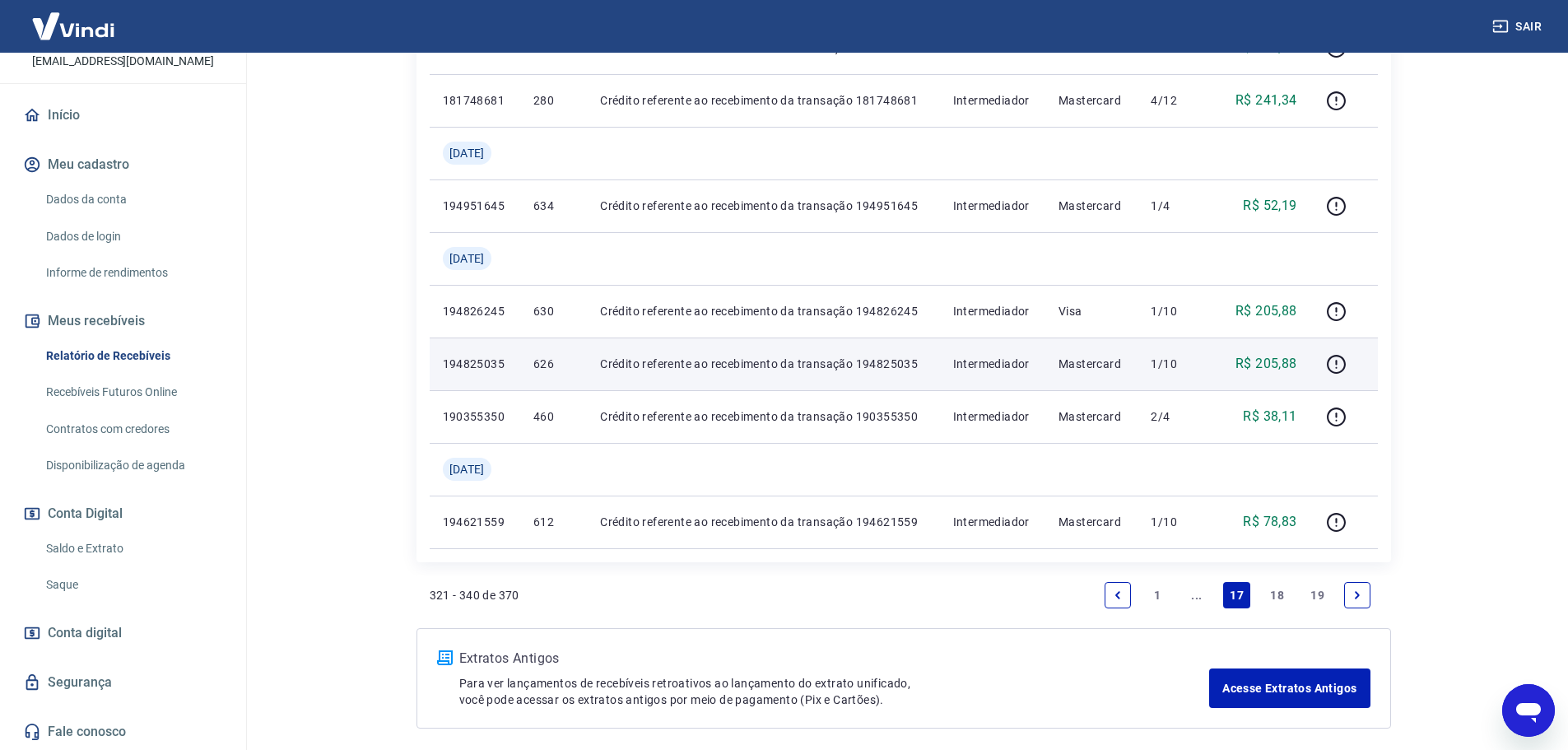
scroll to position [1398, 0]
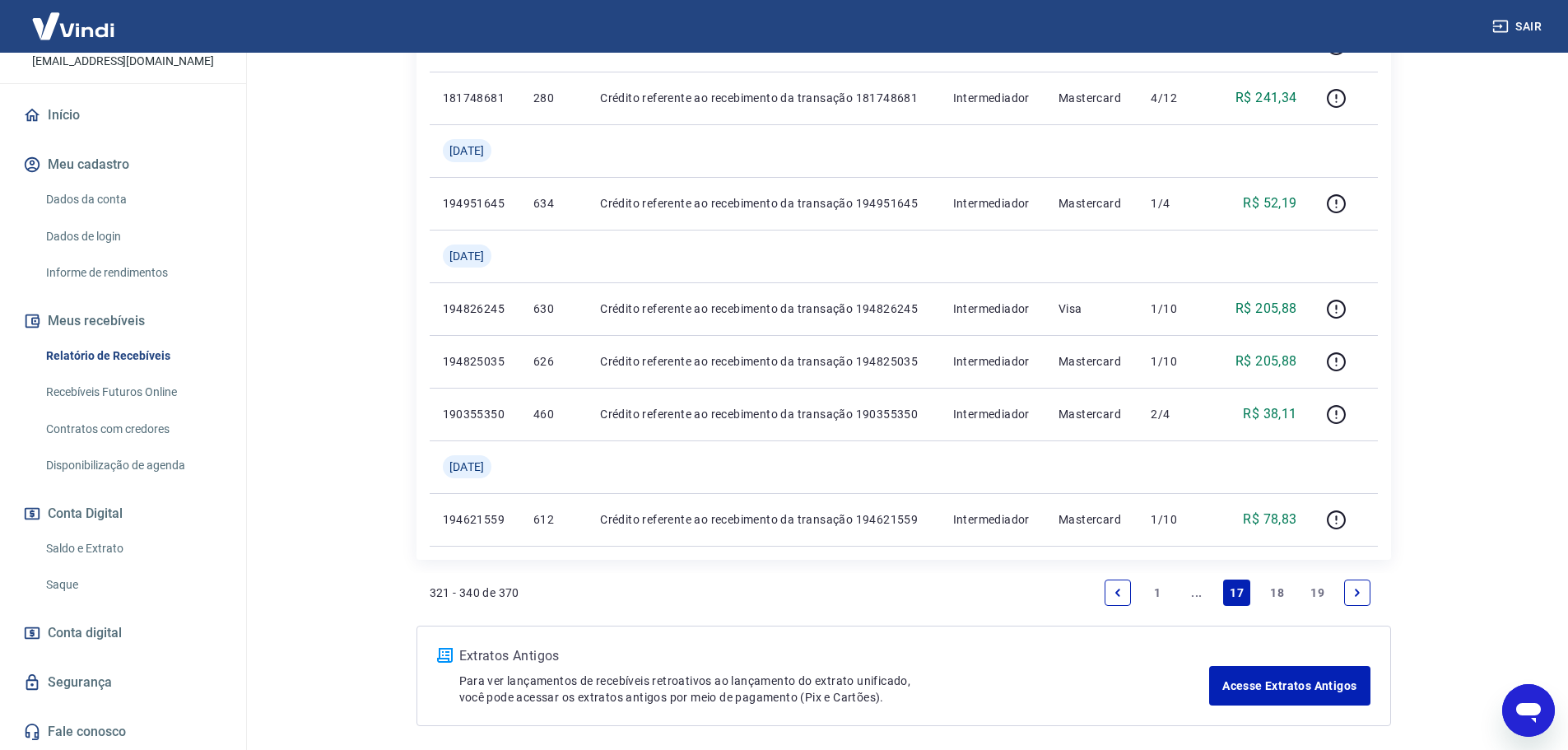
click at [1113, 587] on icon "Previous page" at bounding box center [1118, 592] width 11 height 11
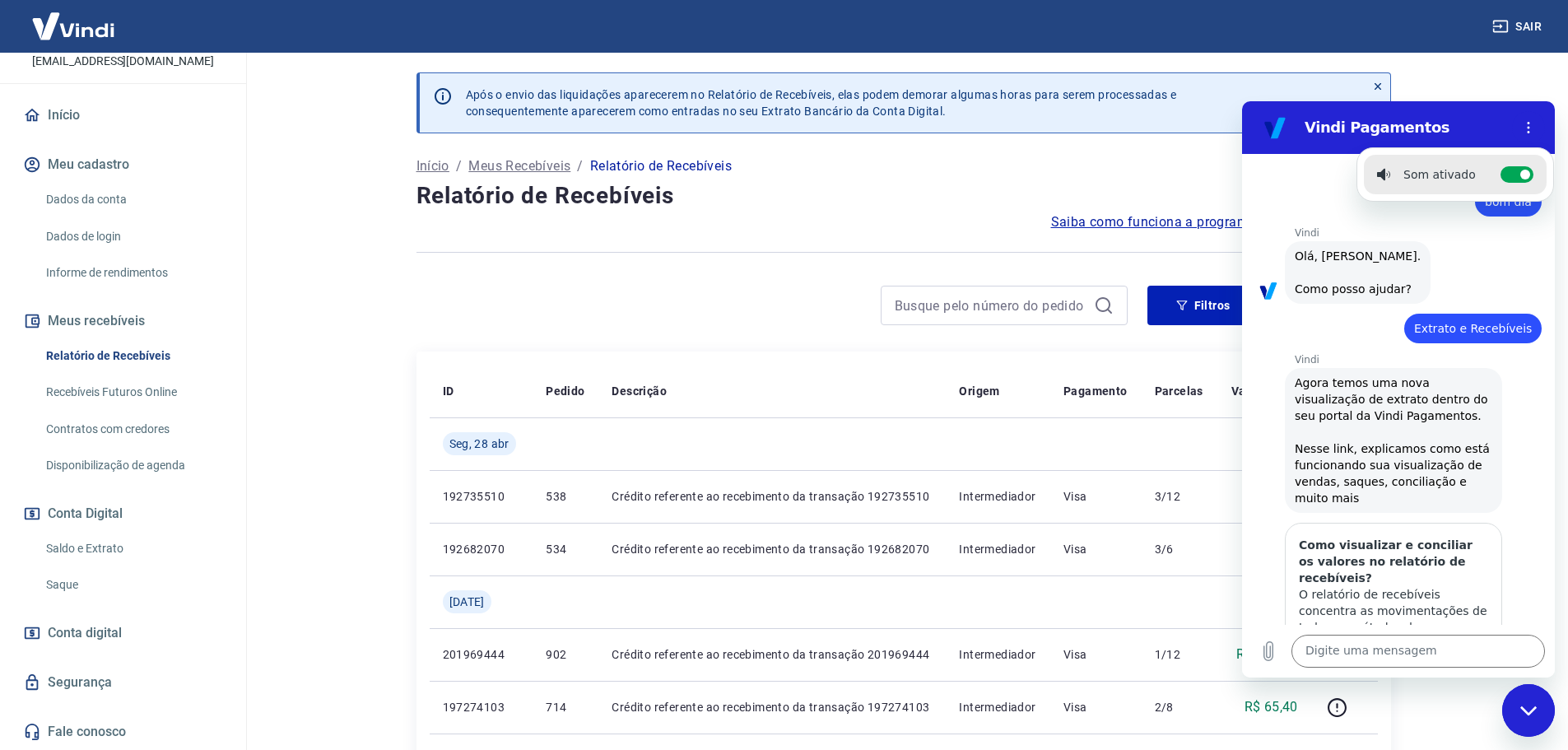
scroll to position [325, 0]
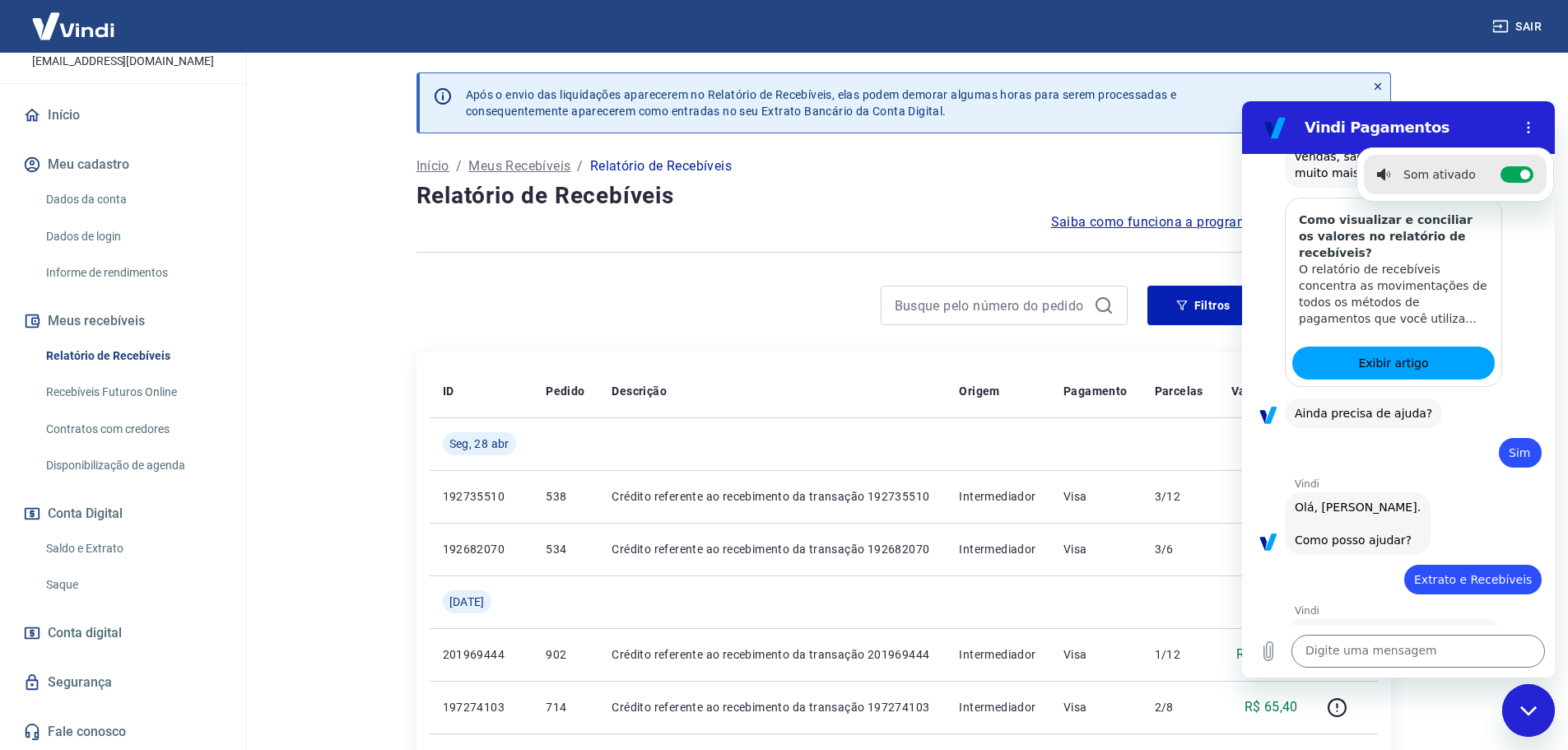
click at [1533, 721] on div "Fechar janela de mensagens" at bounding box center [1529, 710] width 50 height 50
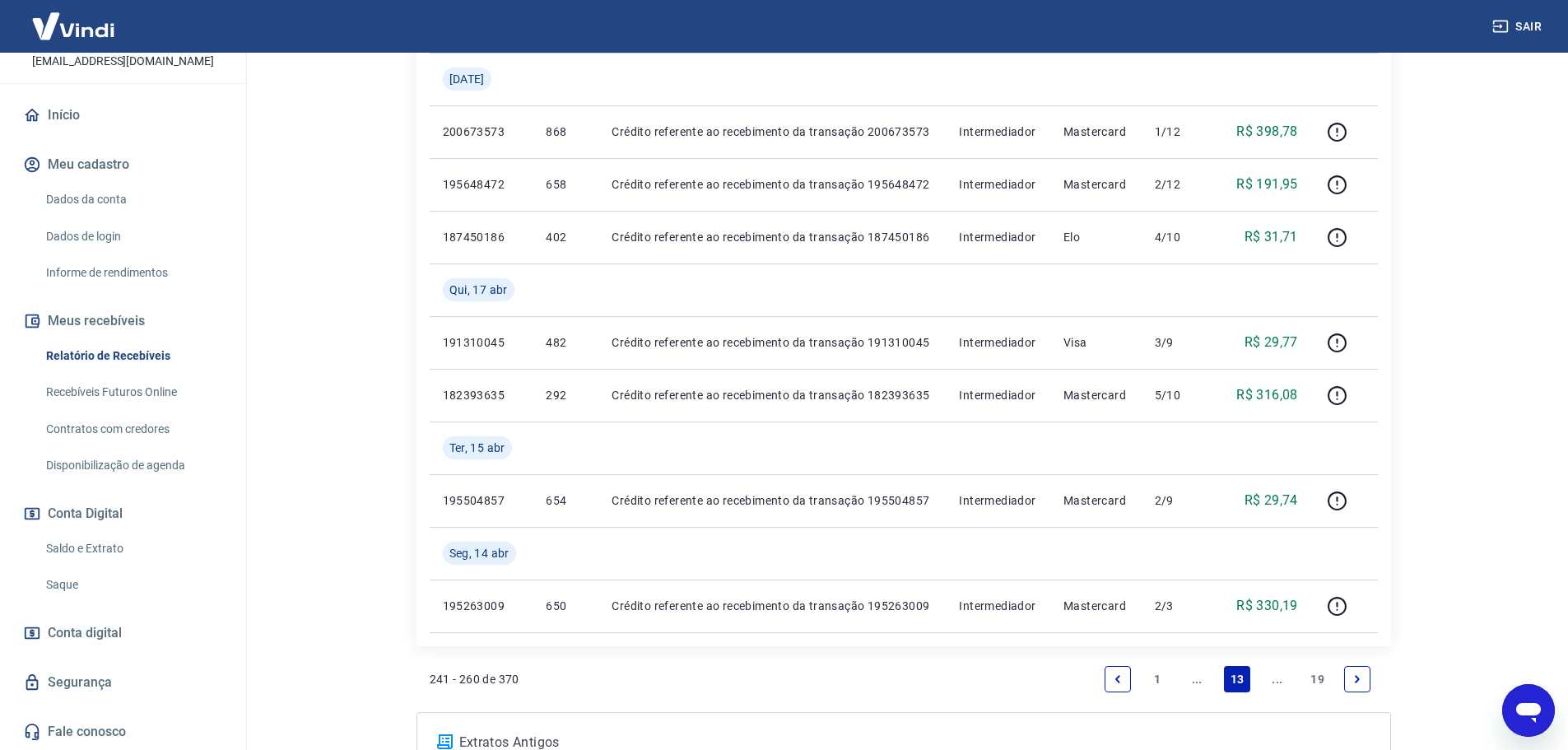
scroll to position [1570, 0]
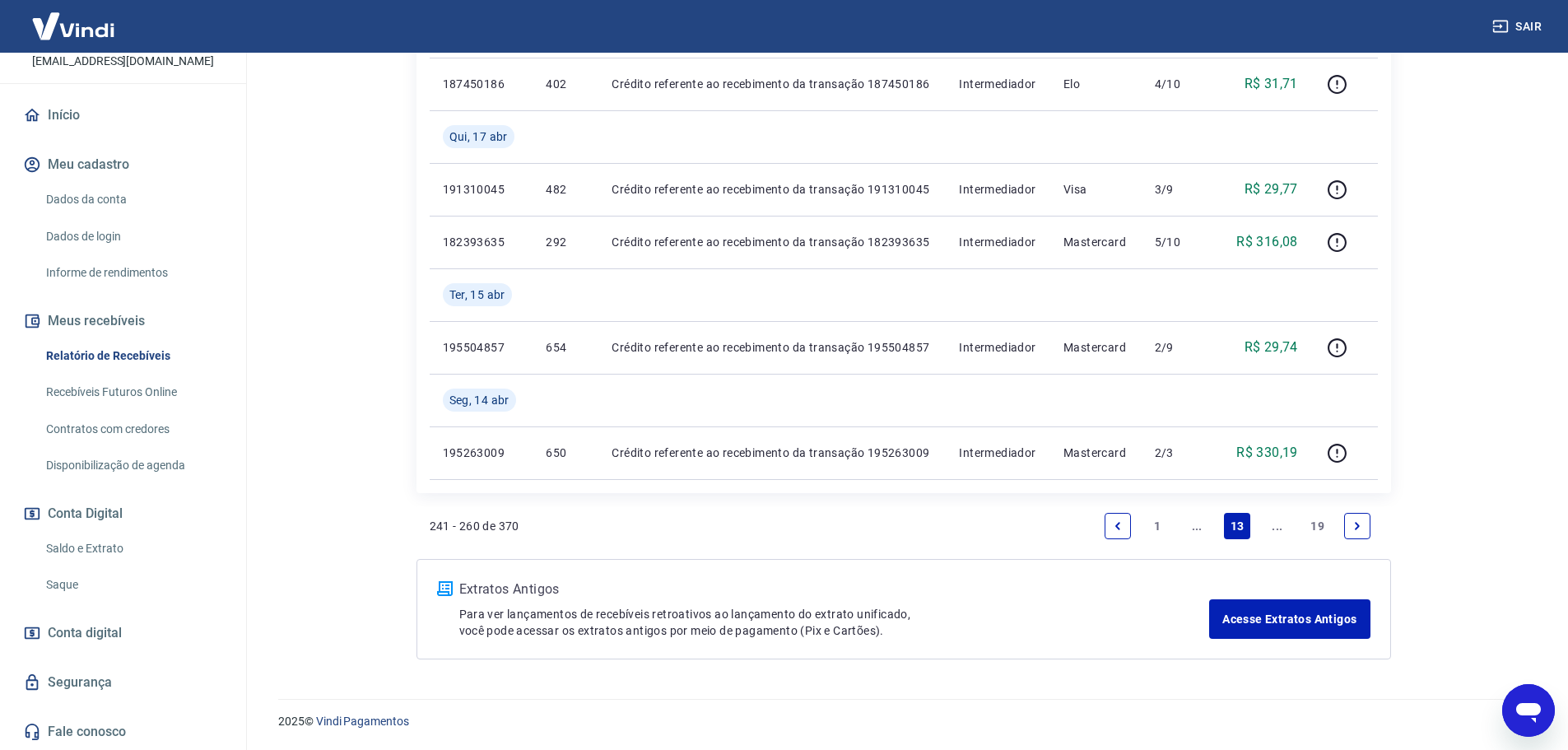
click at [1121, 531] on icon "Previous page" at bounding box center [1118, 525] width 11 height 11
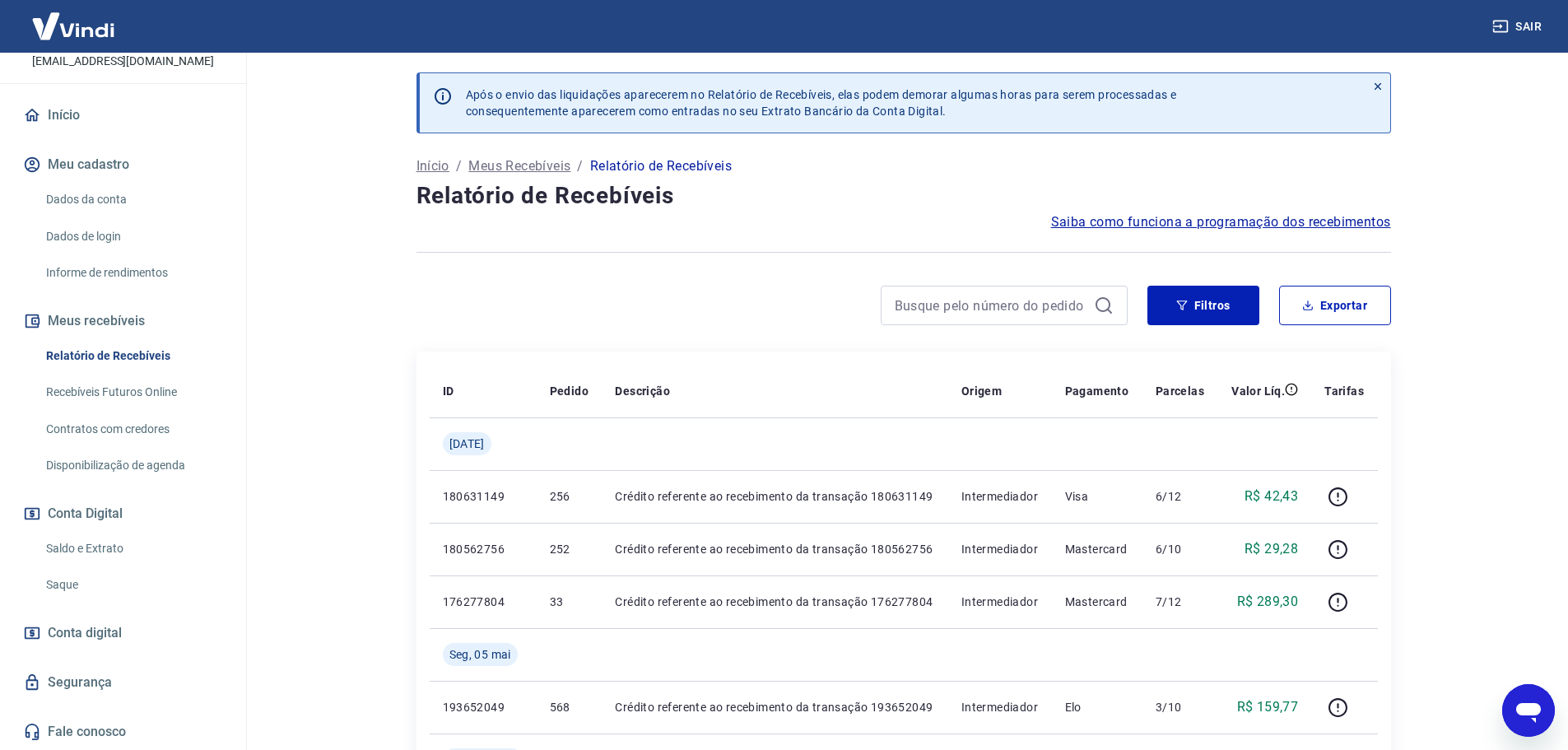
click at [1105, 223] on span "Saiba como funciona a programação dos recebimentos" at bounding box center [1221, 222] width 340 height 20
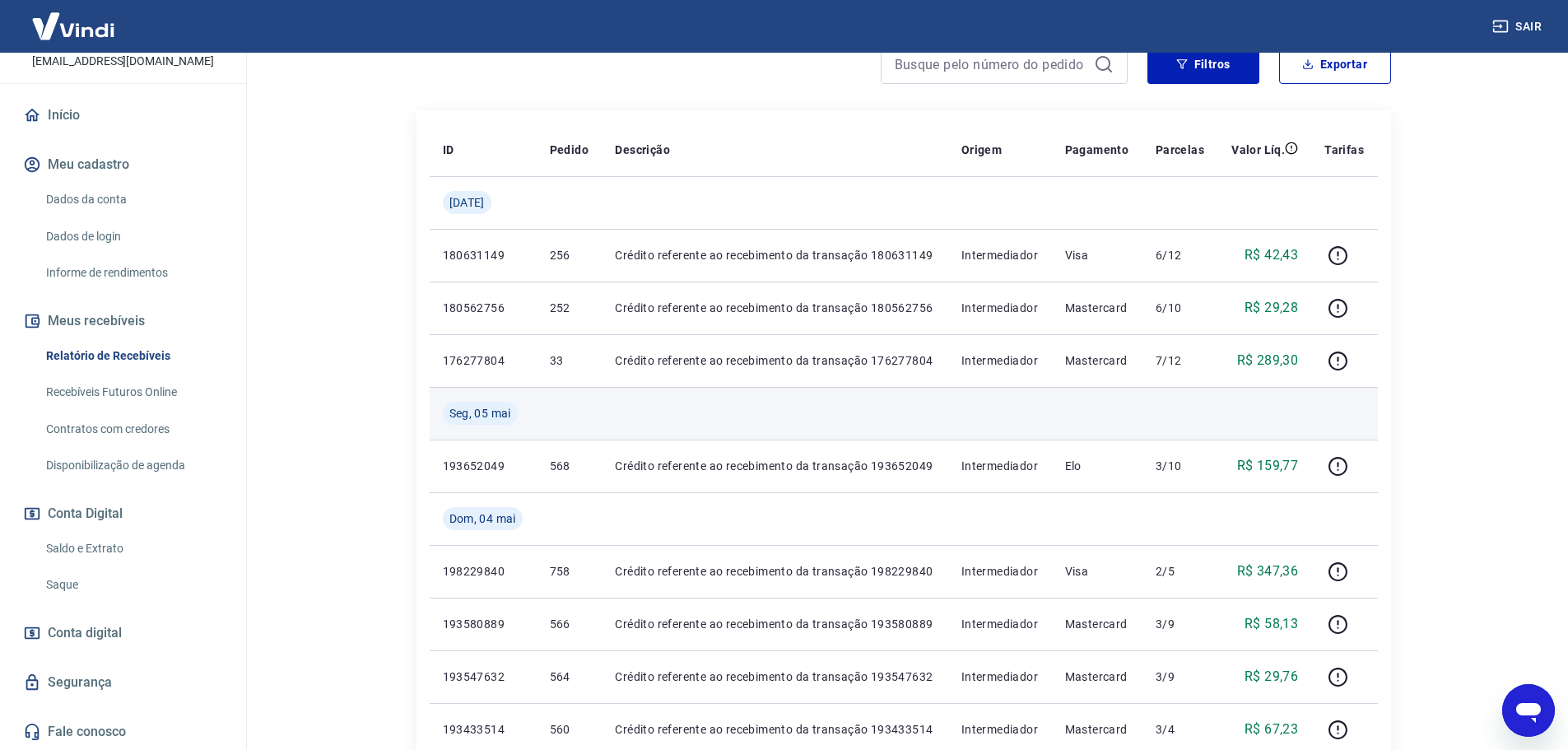
scroll to position [247, 0]
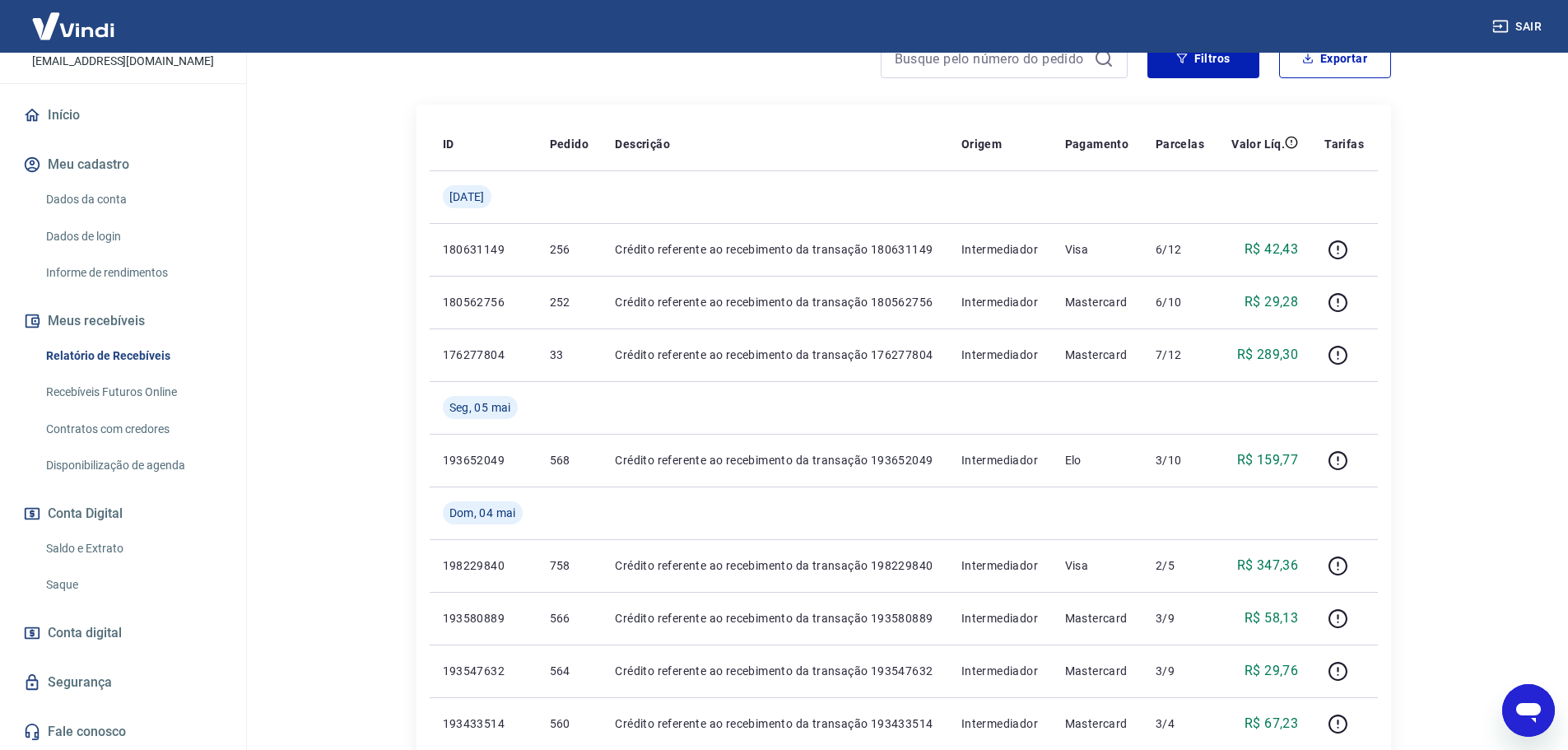
click at [1530, 691] on div "Abrir janela de mensagens" at bounding box center [1529, 710] width 50 height 50
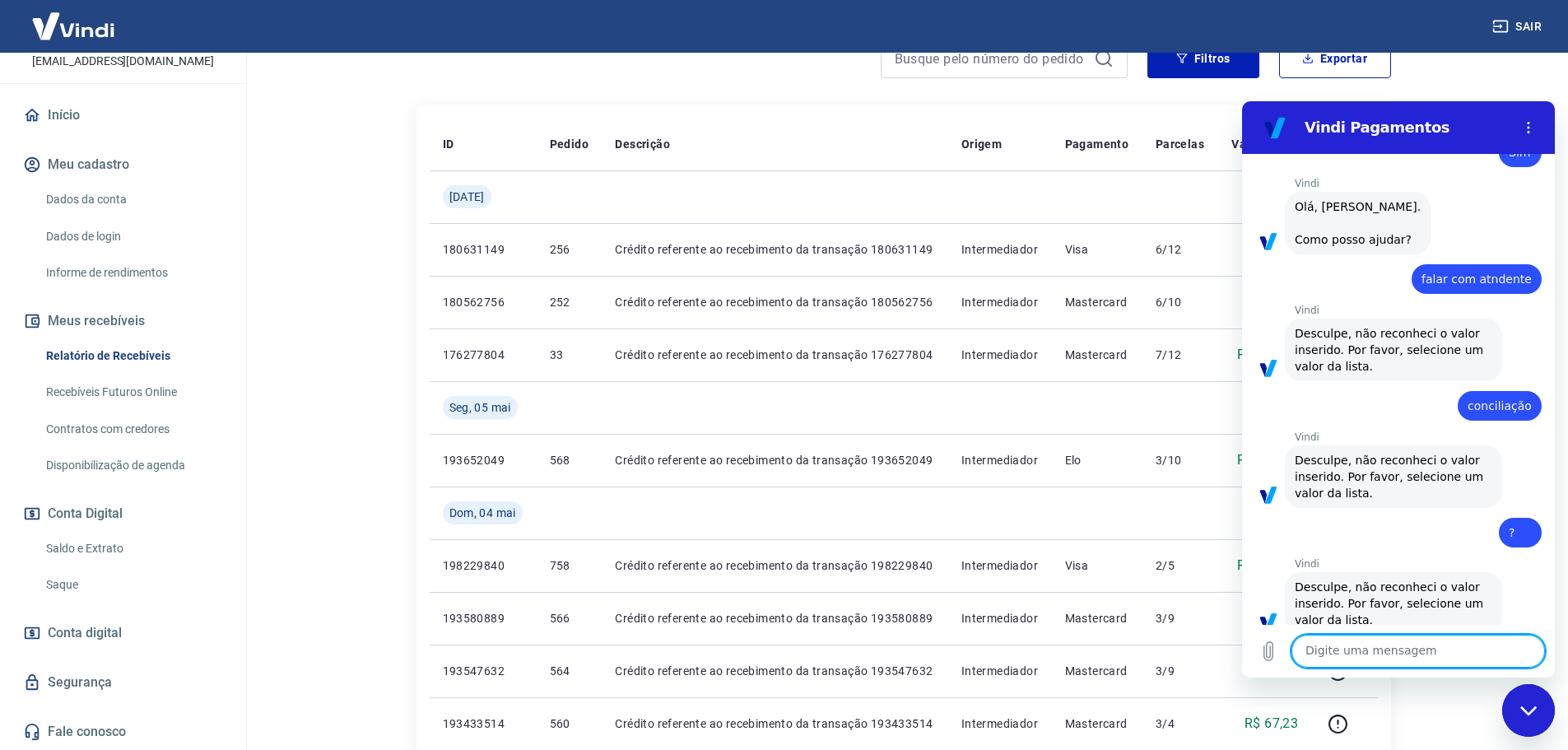
scroll to position [1230, 0]
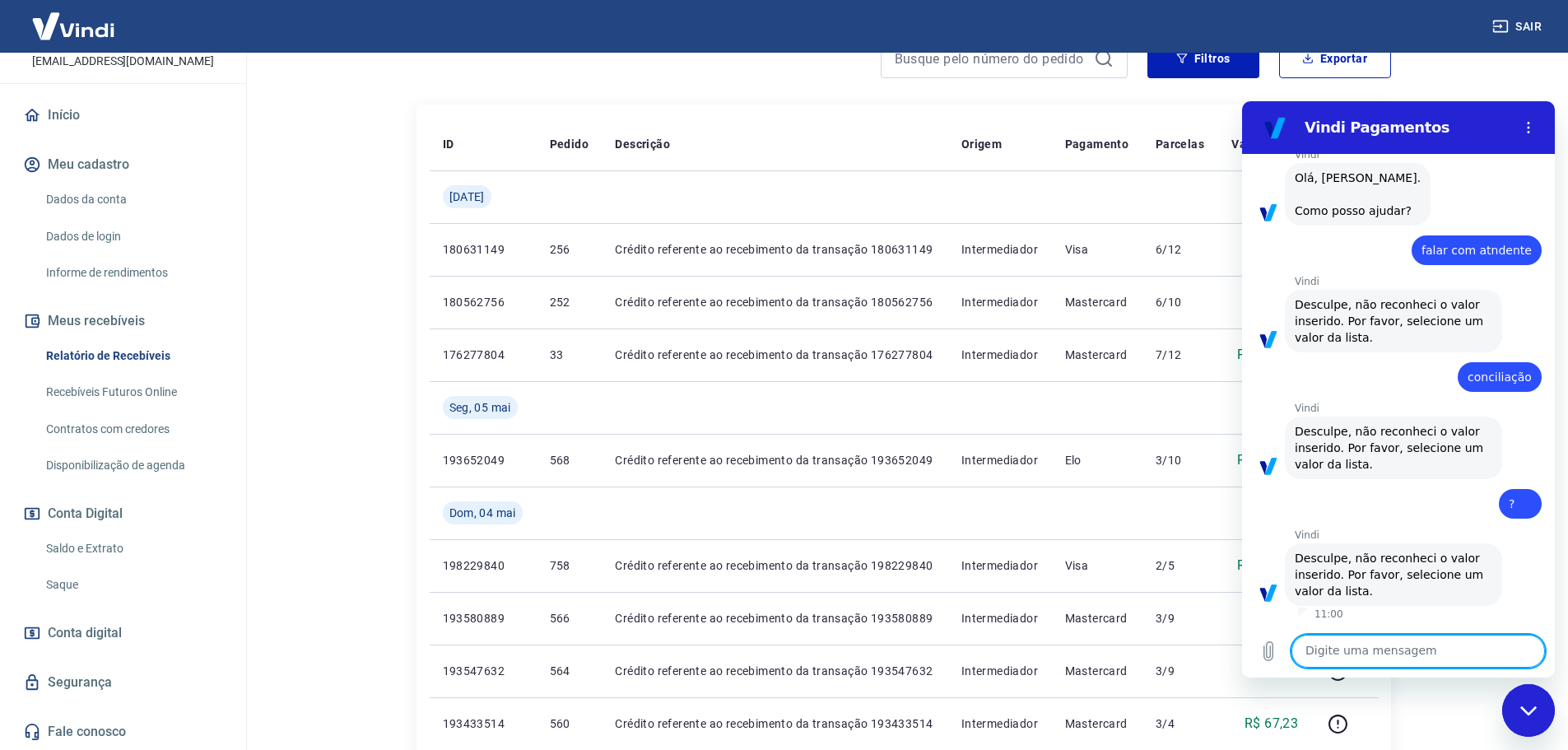
click at [1524, 102] on section "Vindi Pagamentos" at bounding box center [1398, 128] width 313 height 53
drag, startPoint x: 1525, startPoint y: 125, endPoint x: 1525, endPoint y: 136, distance: 11.0
click at [1525, 126] on icon "Menu de opções" at bounding box center [1529, 128] width 13 height 13
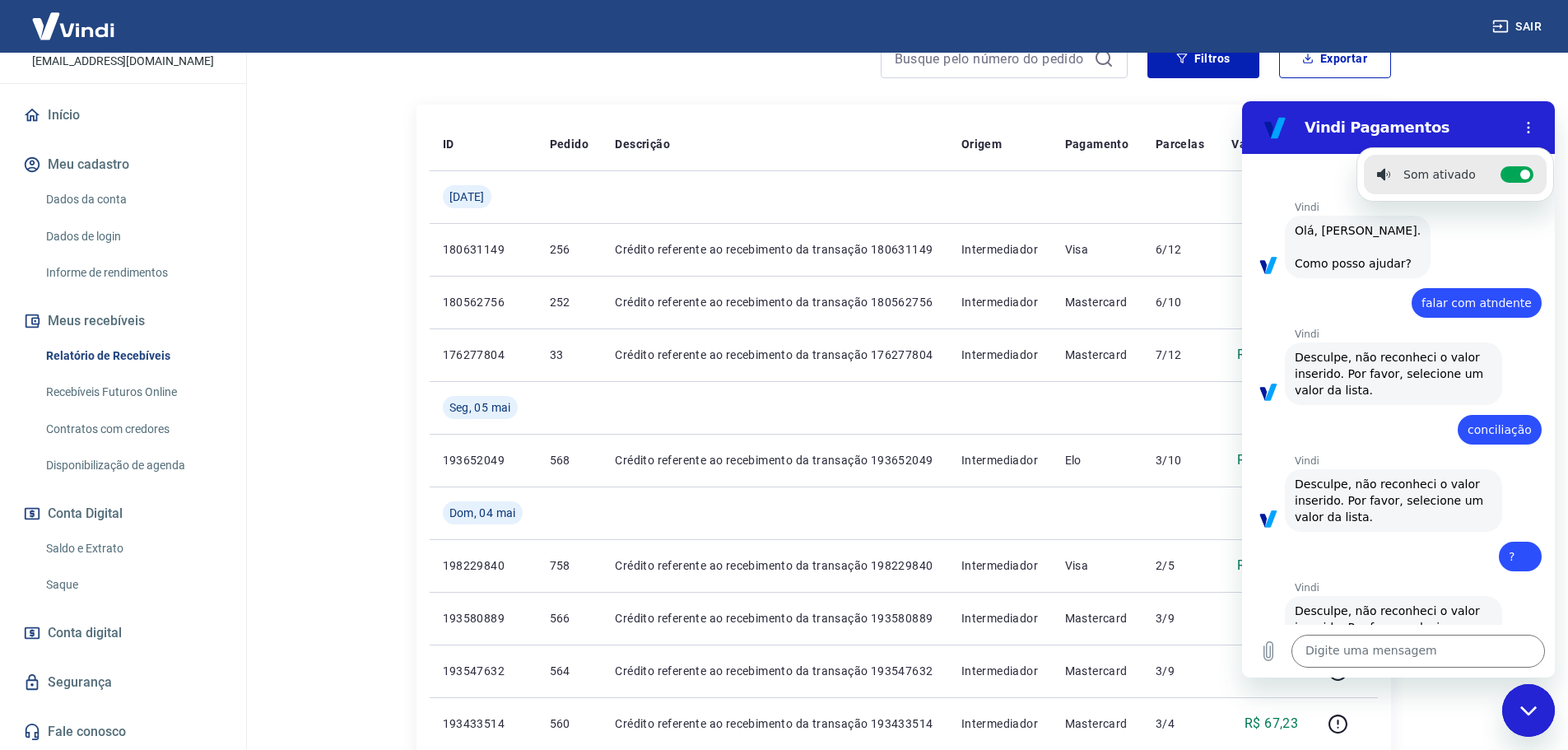
scroll to position [1148, 0]
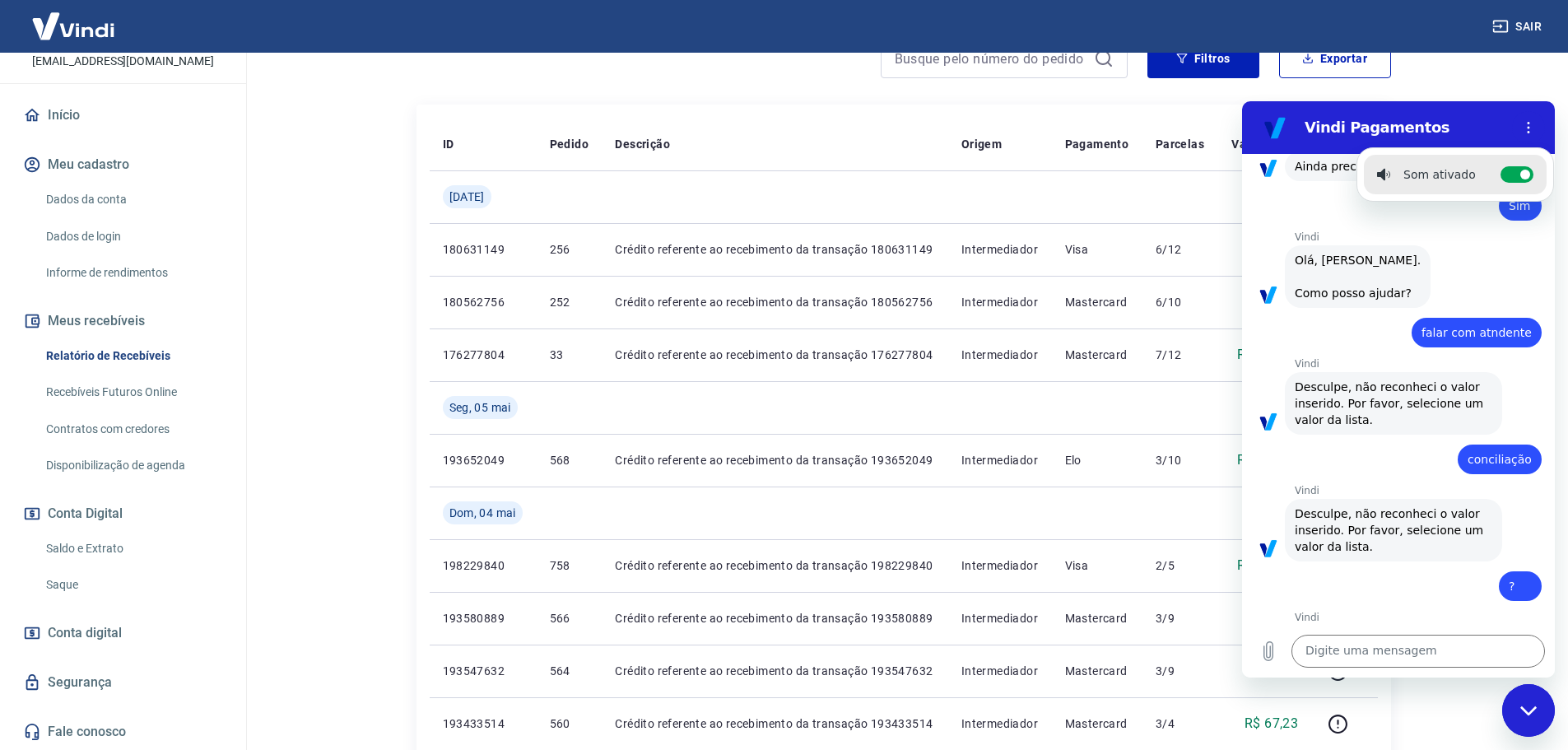
click at [1541, 70] on main "Após o envio das liquidações aparecerem no Relatório de Recebíveis, elas podem …" at bounding box center [903, 154] width 1329 height 697
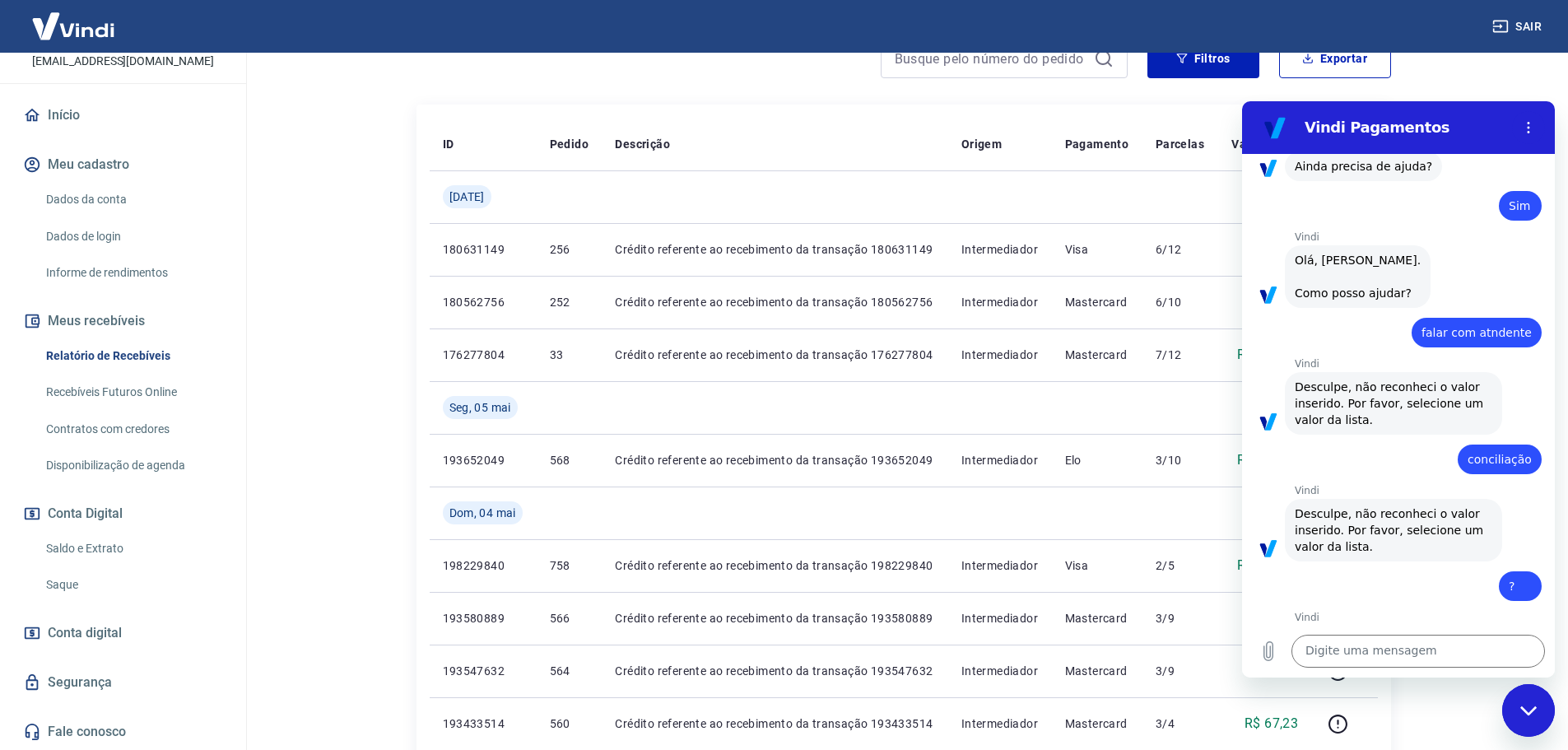
click at [1524, 89] on main "Após o envio das liquidações aparecerem no Relatório de Recebíveis, elas podem …" at bounding box center [903, 154] width 1329 height 697
click at [334, 100] on main "Após o envio das liquidações aparecerem no Relatório de Recebíveis, elas podem …" at bounding box center [903, 154] width 1329 height 697
click at [1547, 728] on div "Fechar janela de mensagens" at bounding box center [1529, 710] width 50 height 50
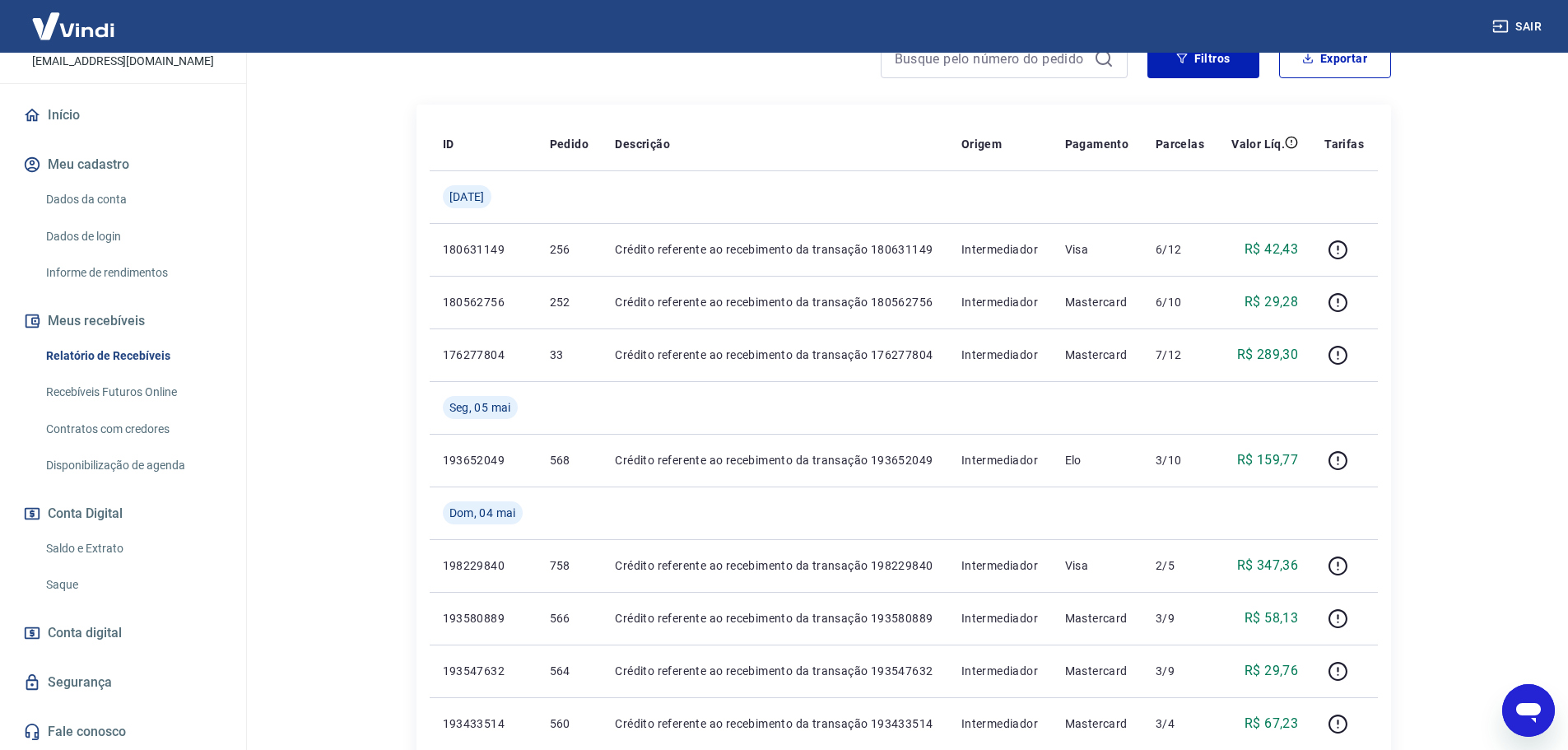
click at [1512, 715] on div "Abrir janela de mensagens" at bounding box center [1529, 710] width 50 height 50
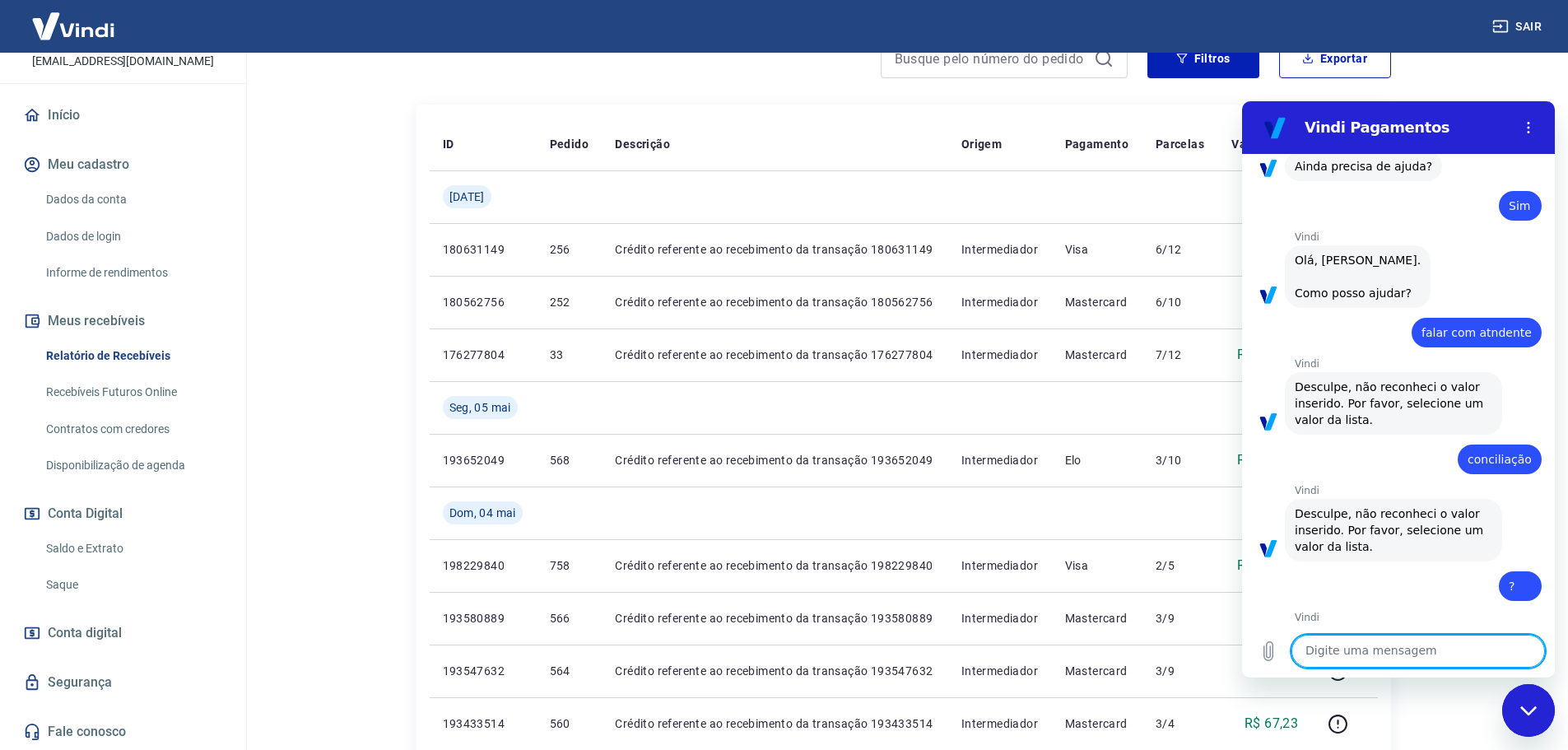
scroll to position [0, 0]
click at [1518, 713] on div "Fechar janela de mensagens" at bounding box center [1529, 710] width 50 height 50
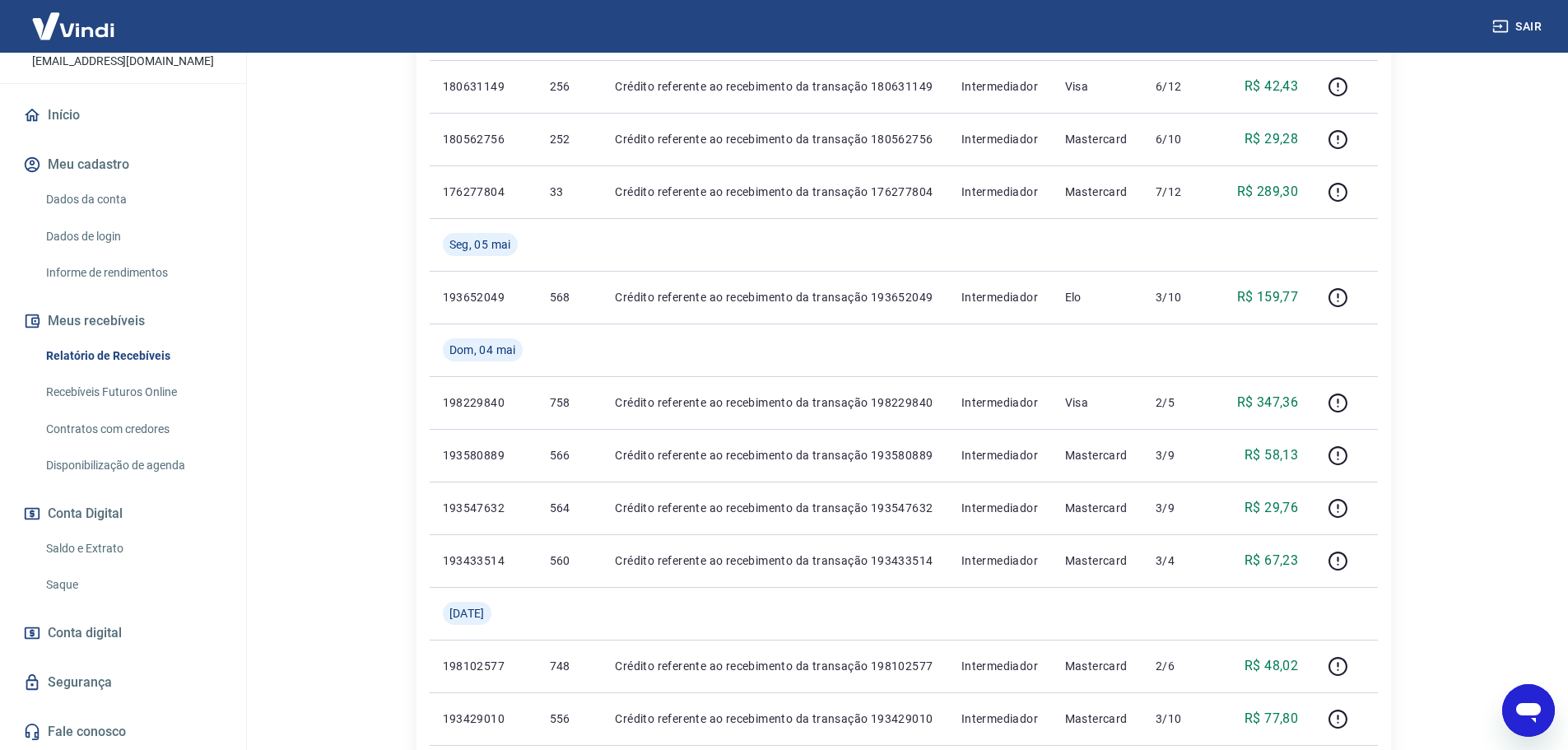
scroll to position [412, 0]
click at [77, 726] on link "Fale conosco" at bounding box center [123, 731] width 207 height 37
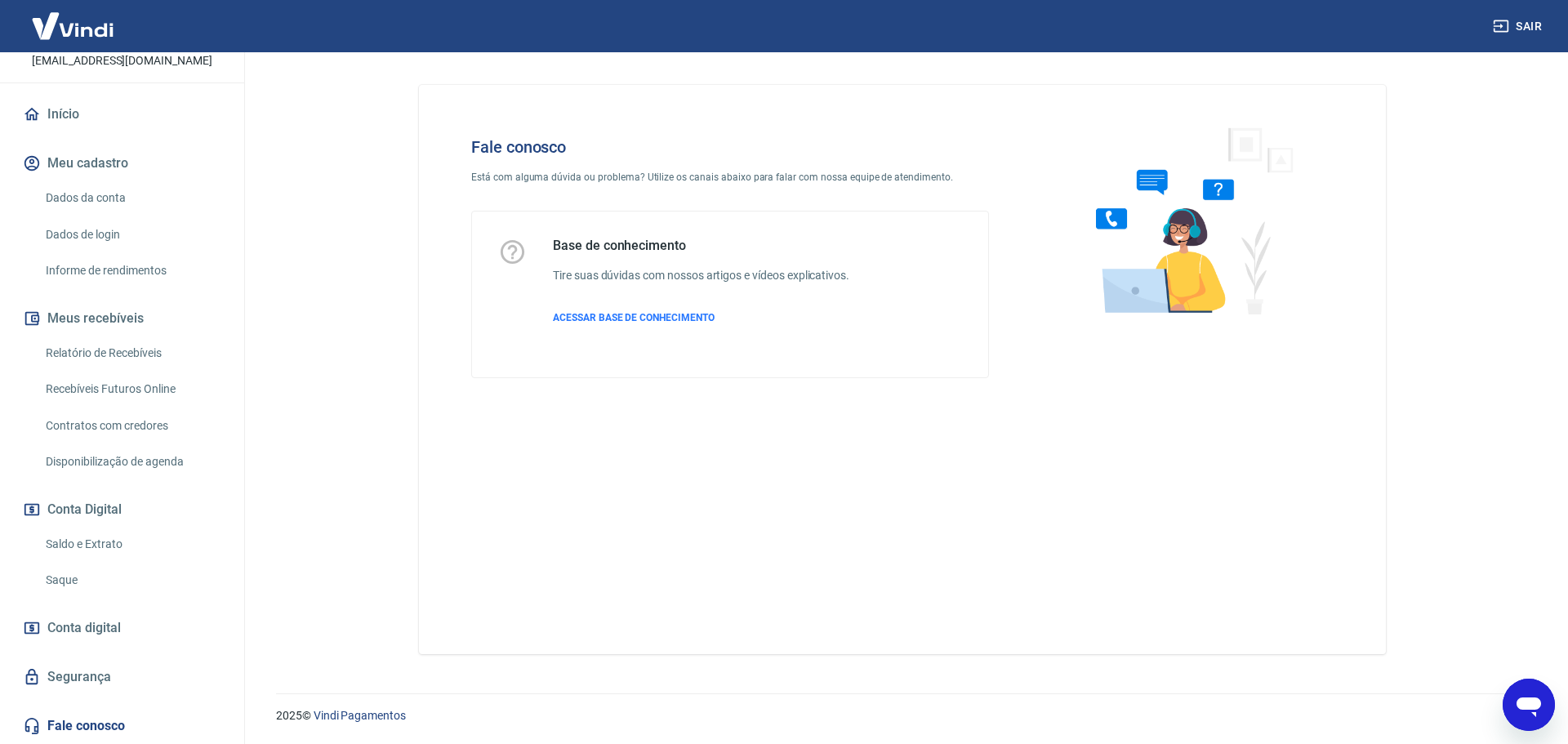
click at [1520, 698] on icon "Abrir janela de mensagens" at bounding box center [1529, 707] width 24 height 20
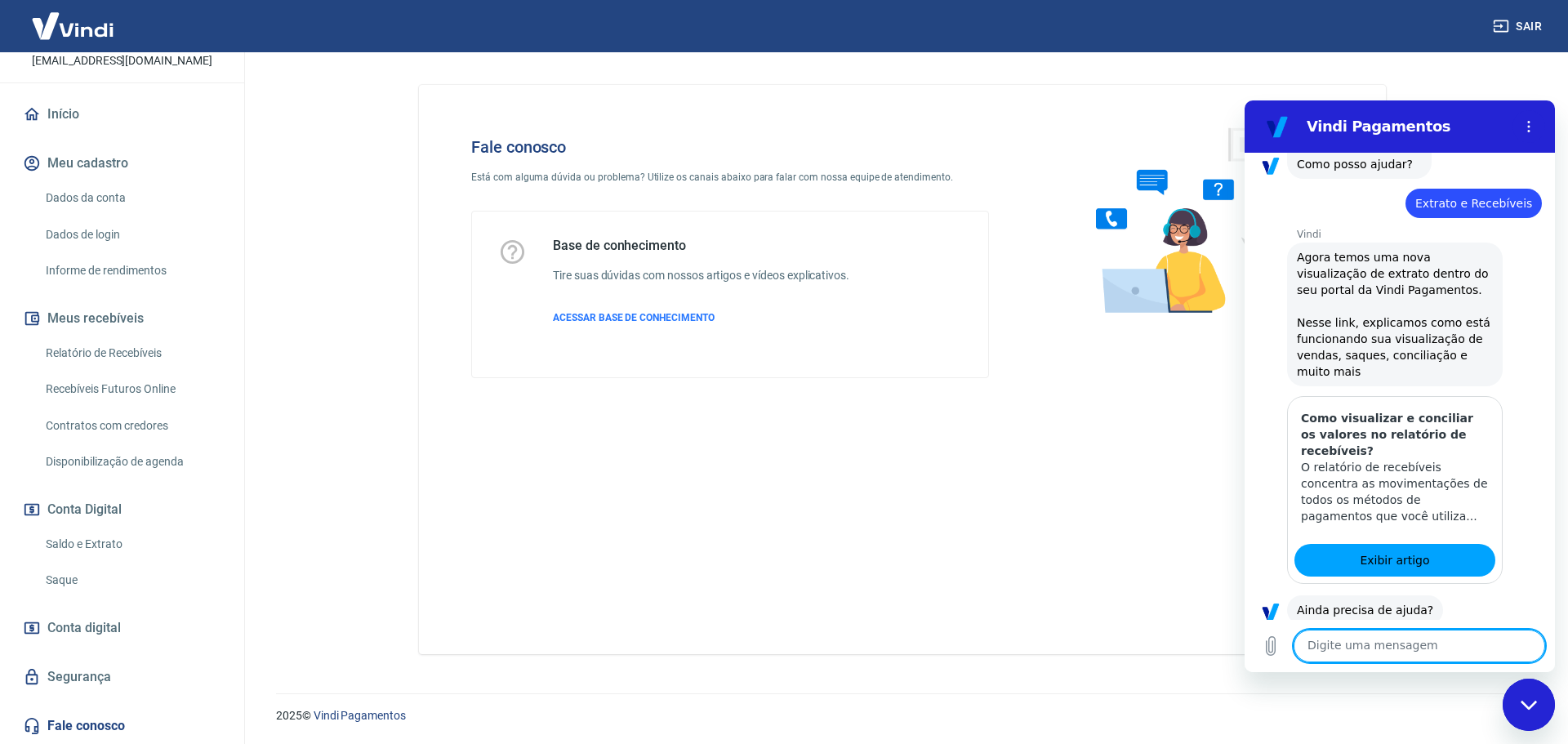
scroll to position [731, 0]
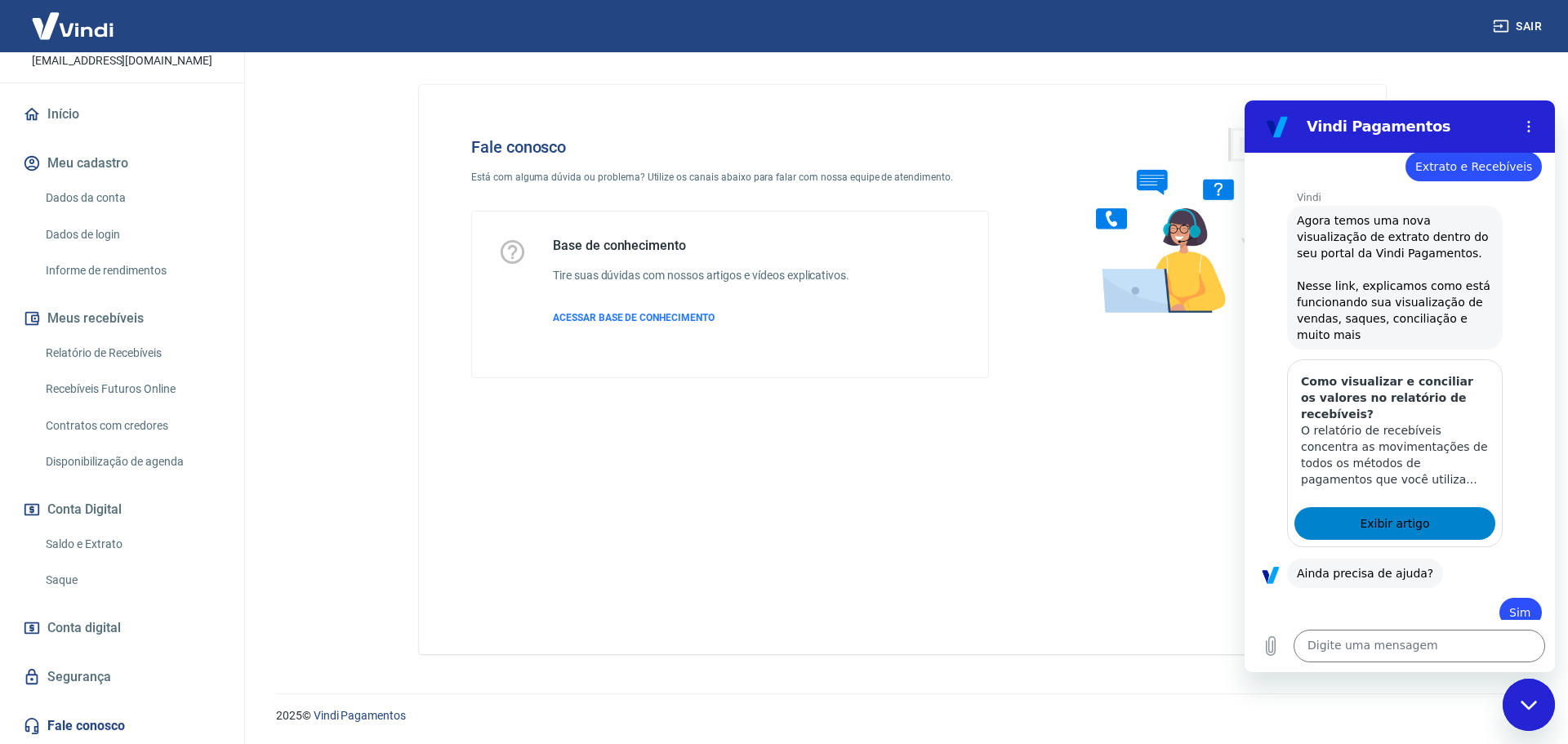
click at [1370, 524] on span "Exibir artigo" at bounding box center [1395, 523] width 69 height 20
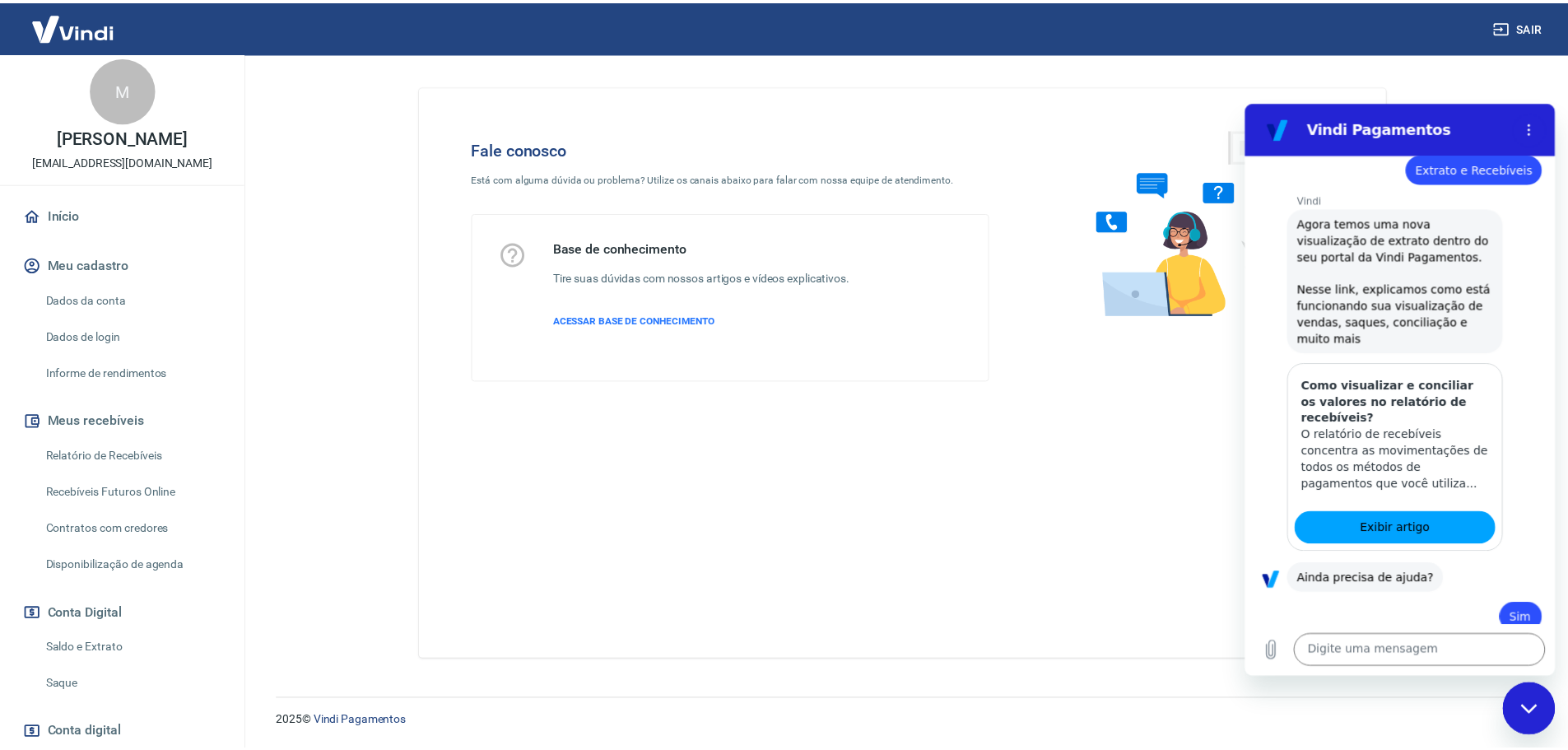
scroll to position [0, 0]
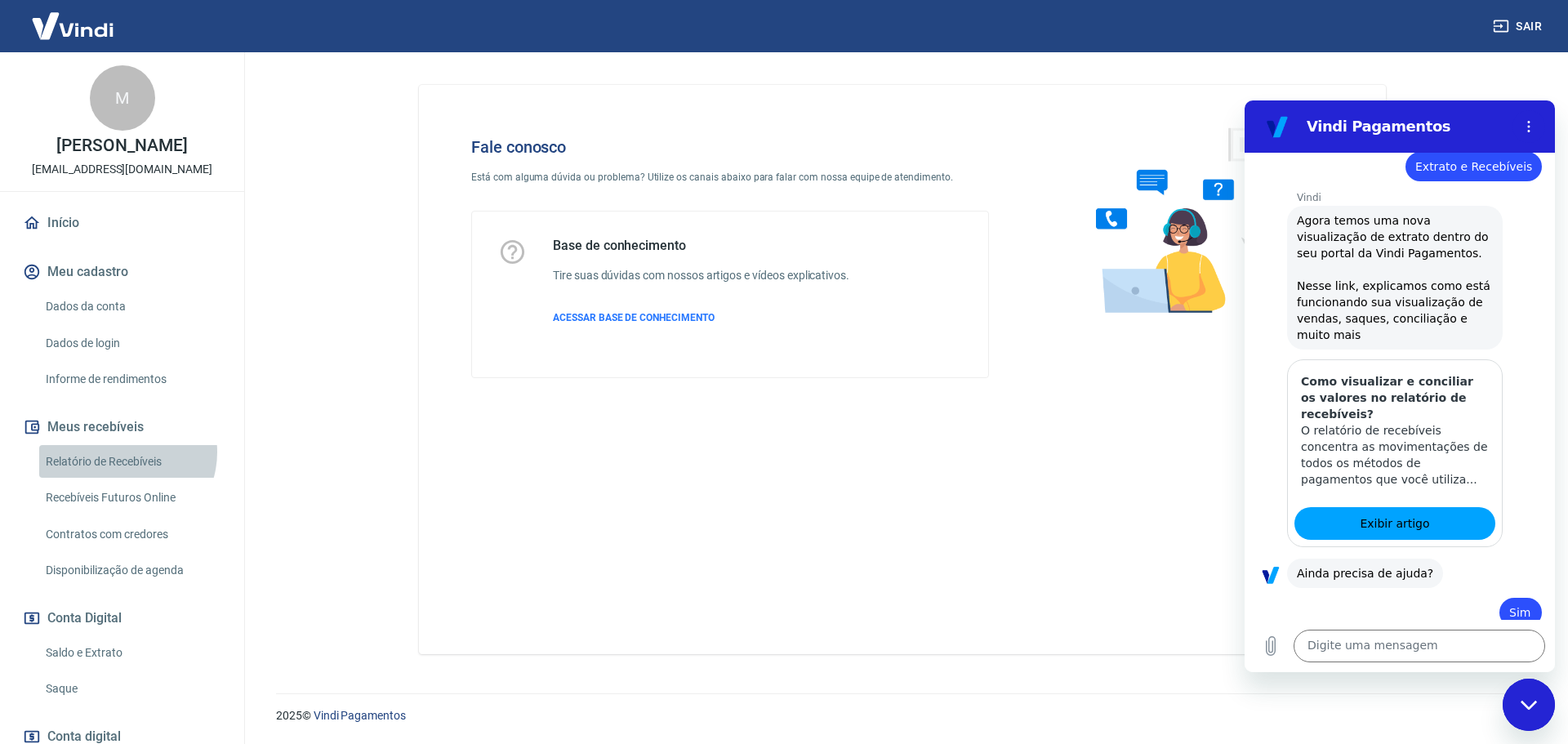
click at [121, 469] on link "Relatório de Recebíveis" at bounding box center [132, 462] width 186 height 34
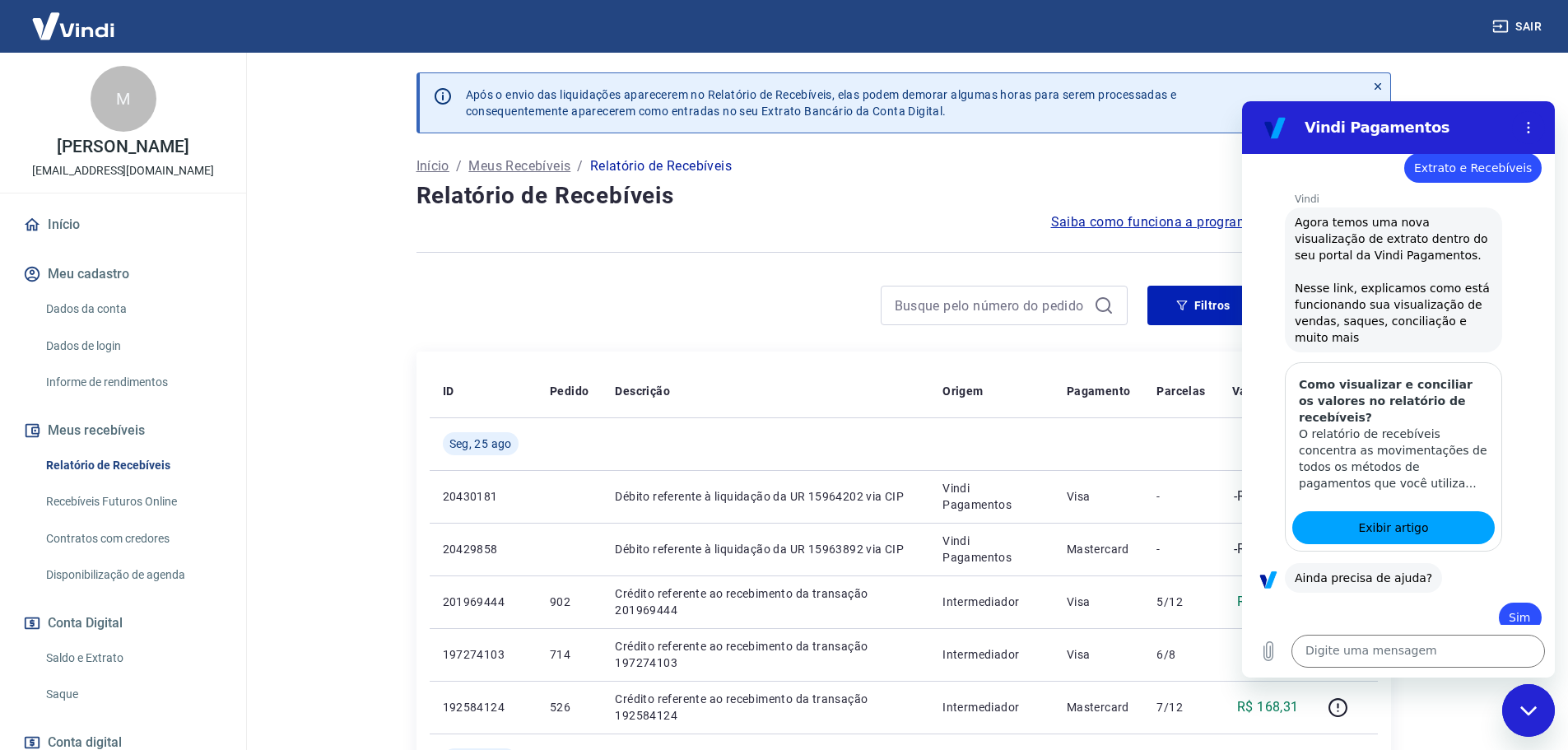
drag, startPoint x: 1530, startPoint y: 722, endPoint x: 1517, endPoint y: 711, distance: 17.0
click at [1529, 721] on div "Fechar janela de mensagens" at bounding box center [1529, 710] width 50 height 50
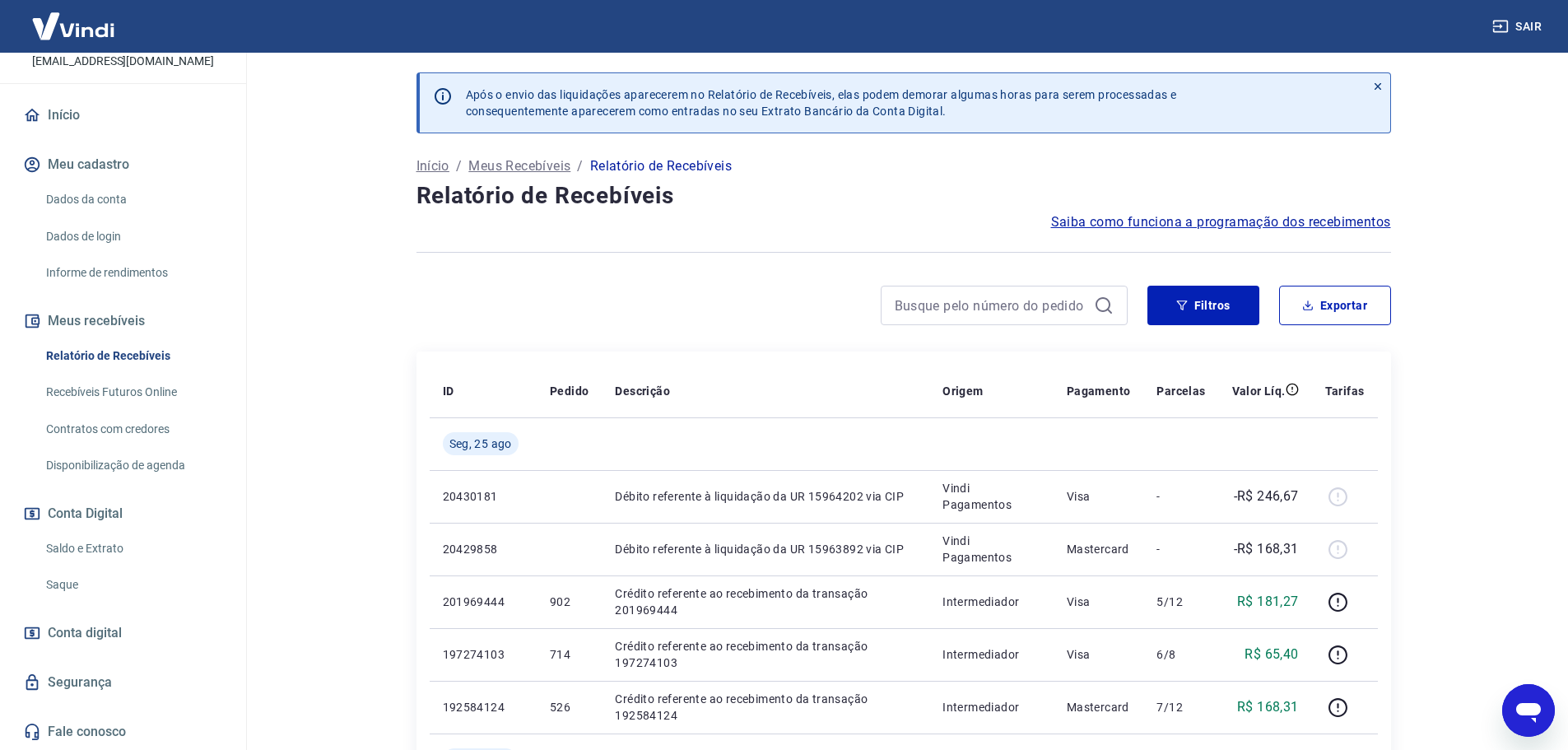
scroll to position [127, 0]
click at [118, 545] on link "Saldo e Extrato" at bounding box center [133, 549] width 187 height 34
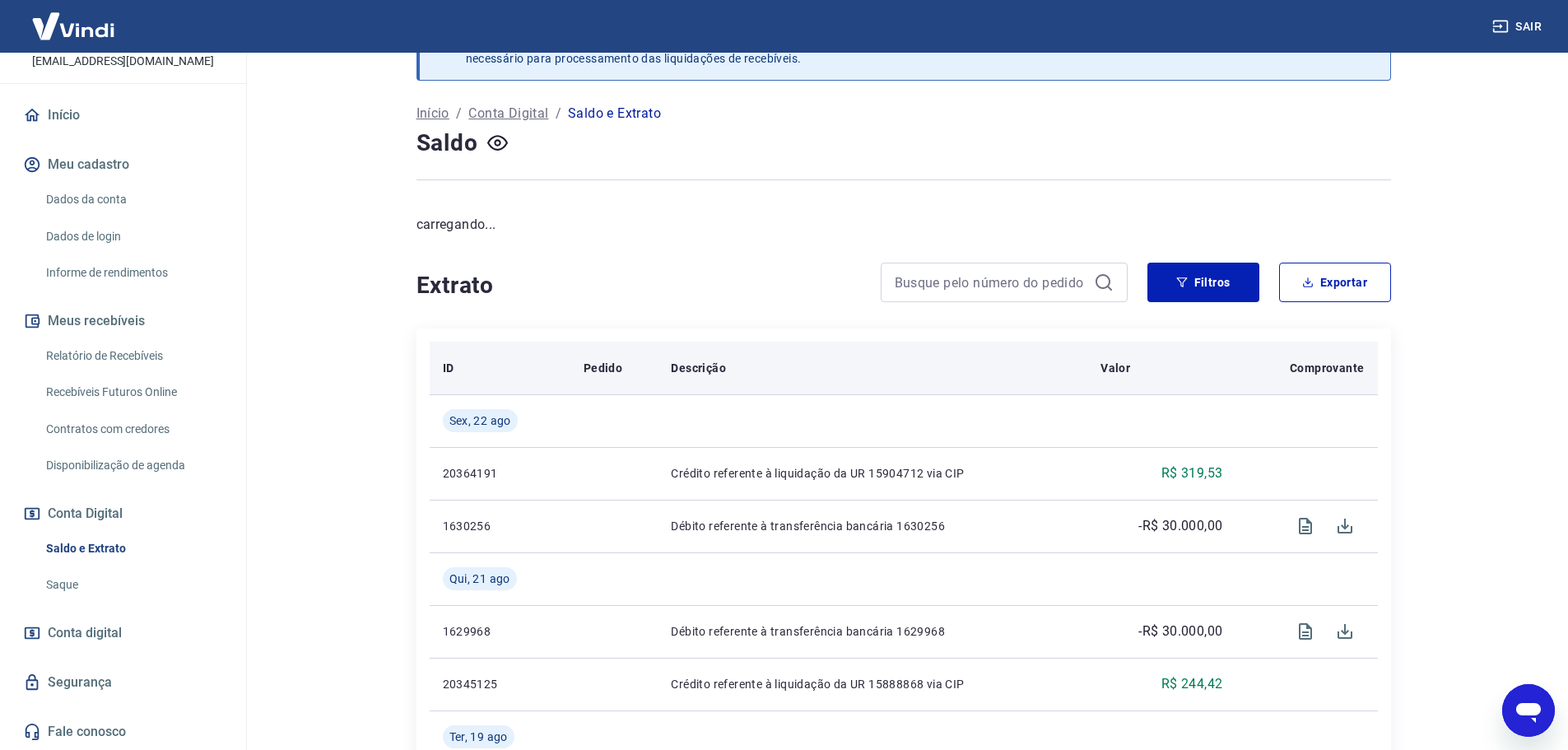
scroll to position [83, 0]
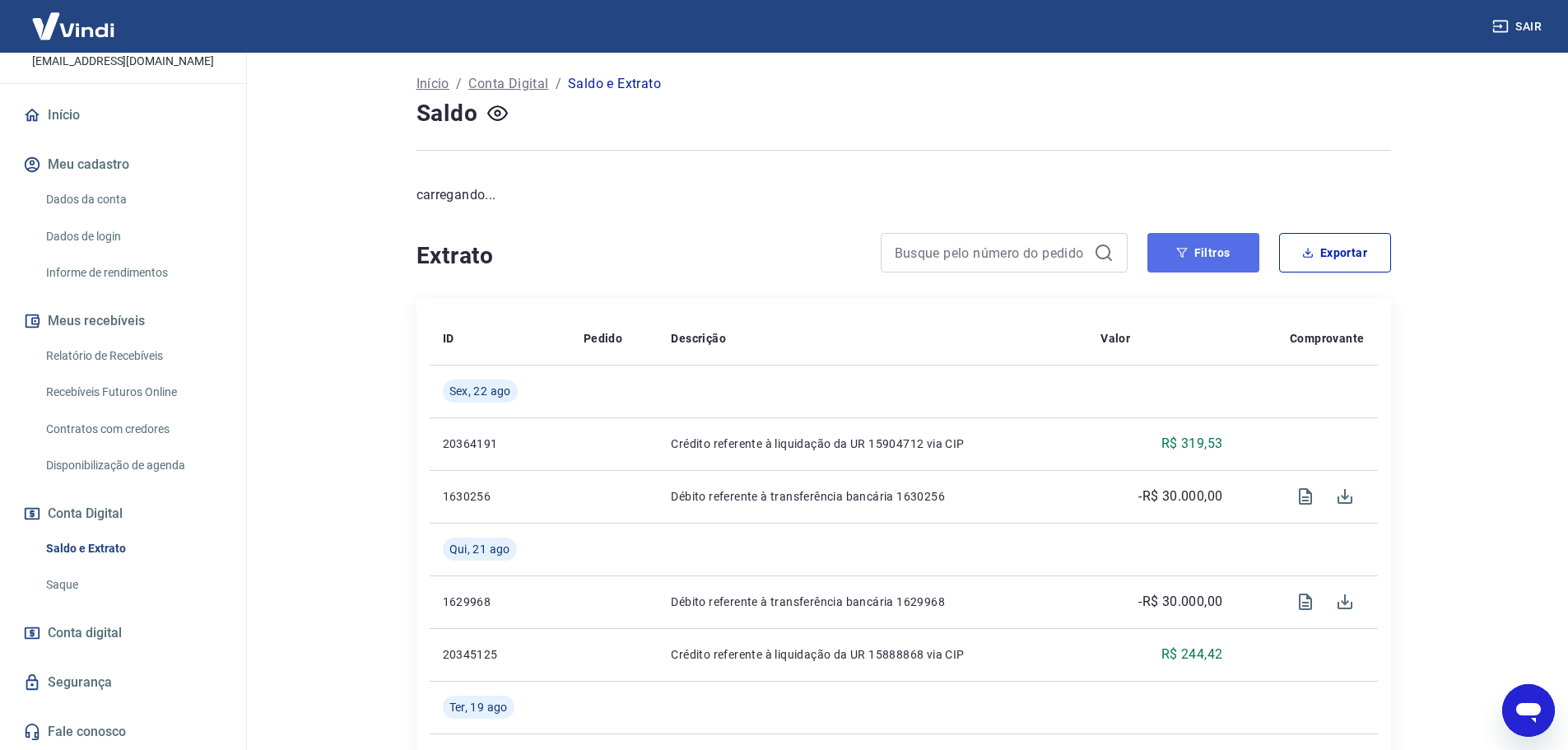
click at [1197, 259] on button "Filtros" at bounding box center [1202, 253] width 112 height 39
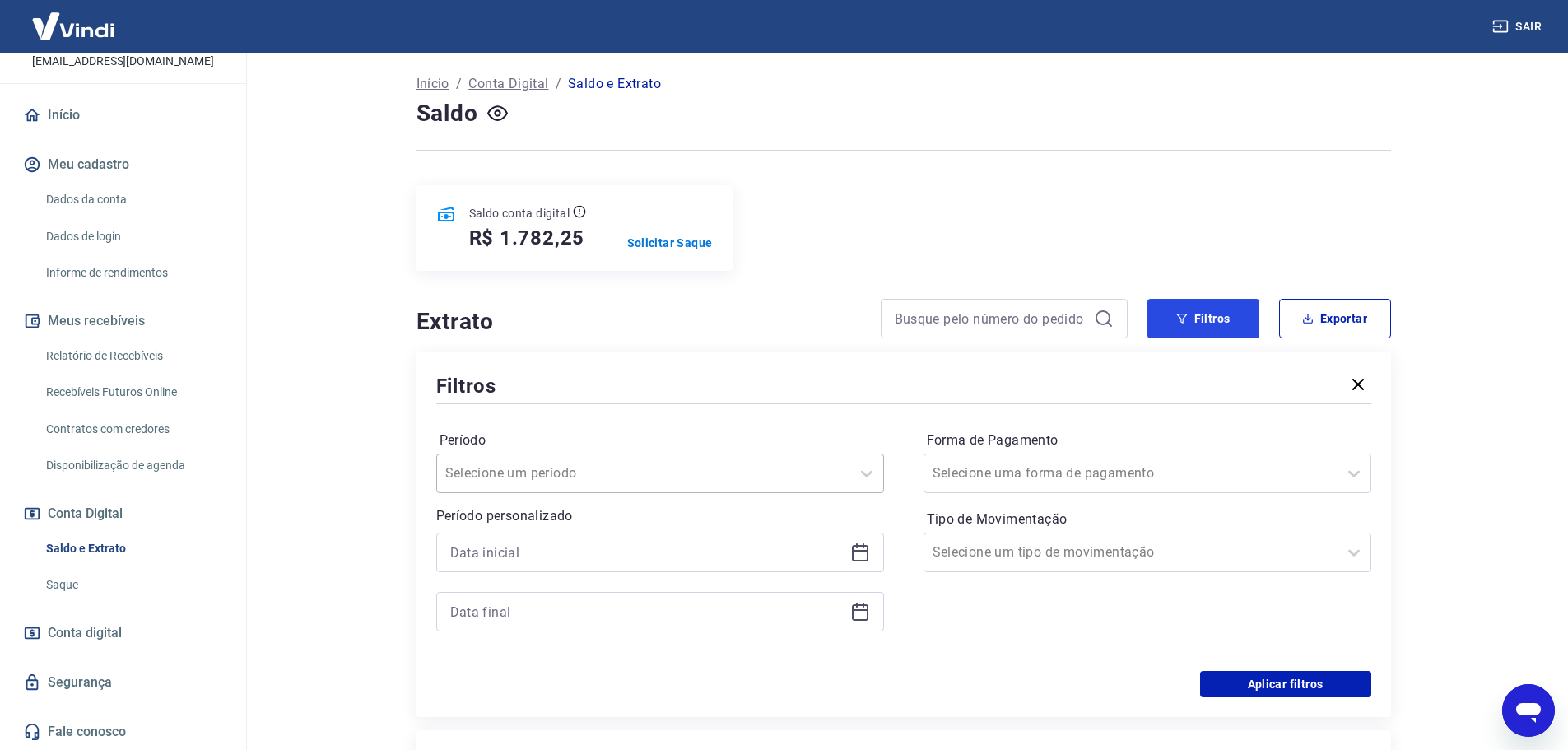
scroll to position [164, 0]
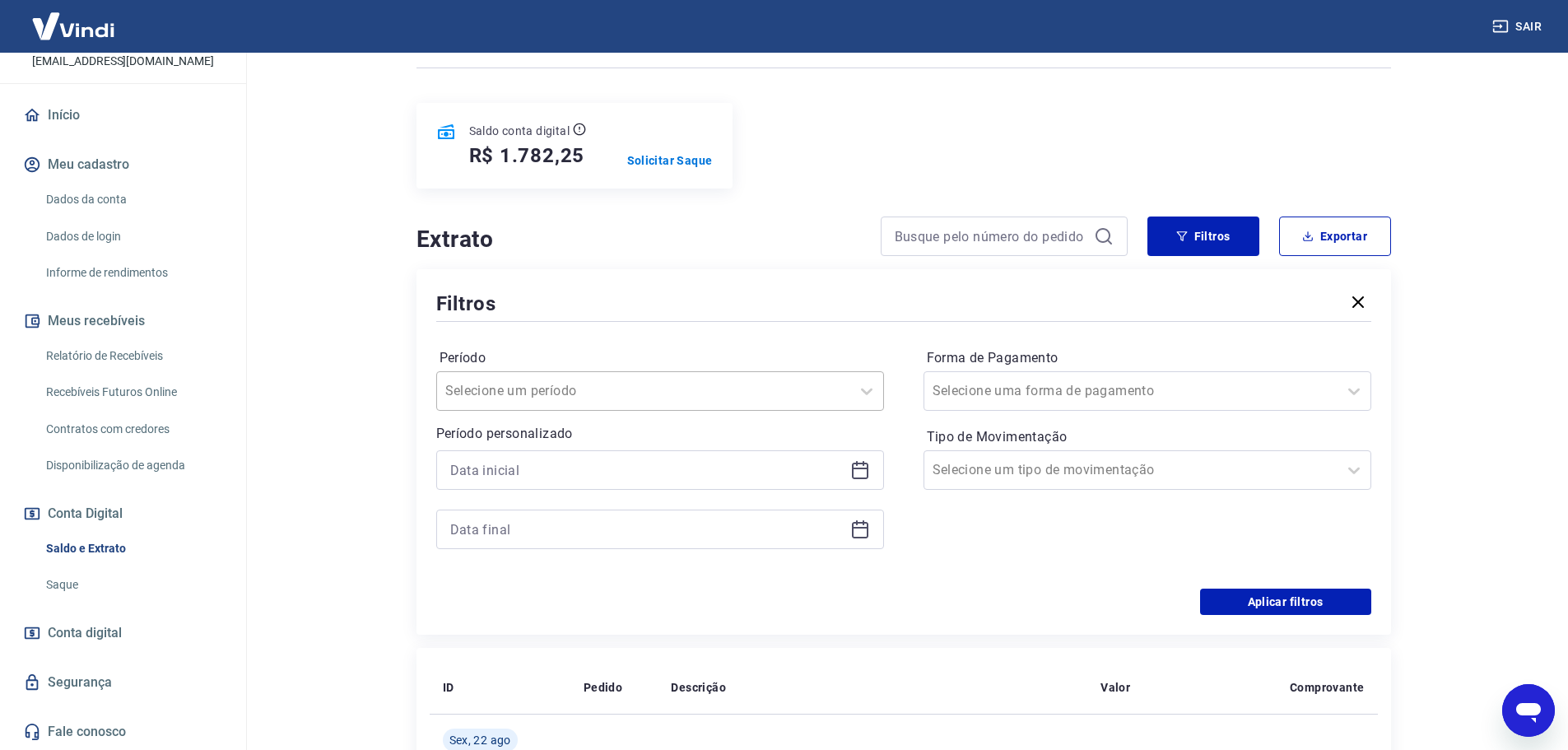
click at [518, 403] on div "Selecione um período" at bounding box center [644, 391] width 414 height 30
click at [517, 641] on div "Últimos 6 meses" at bounding box center [660, 633] width 447 height 33
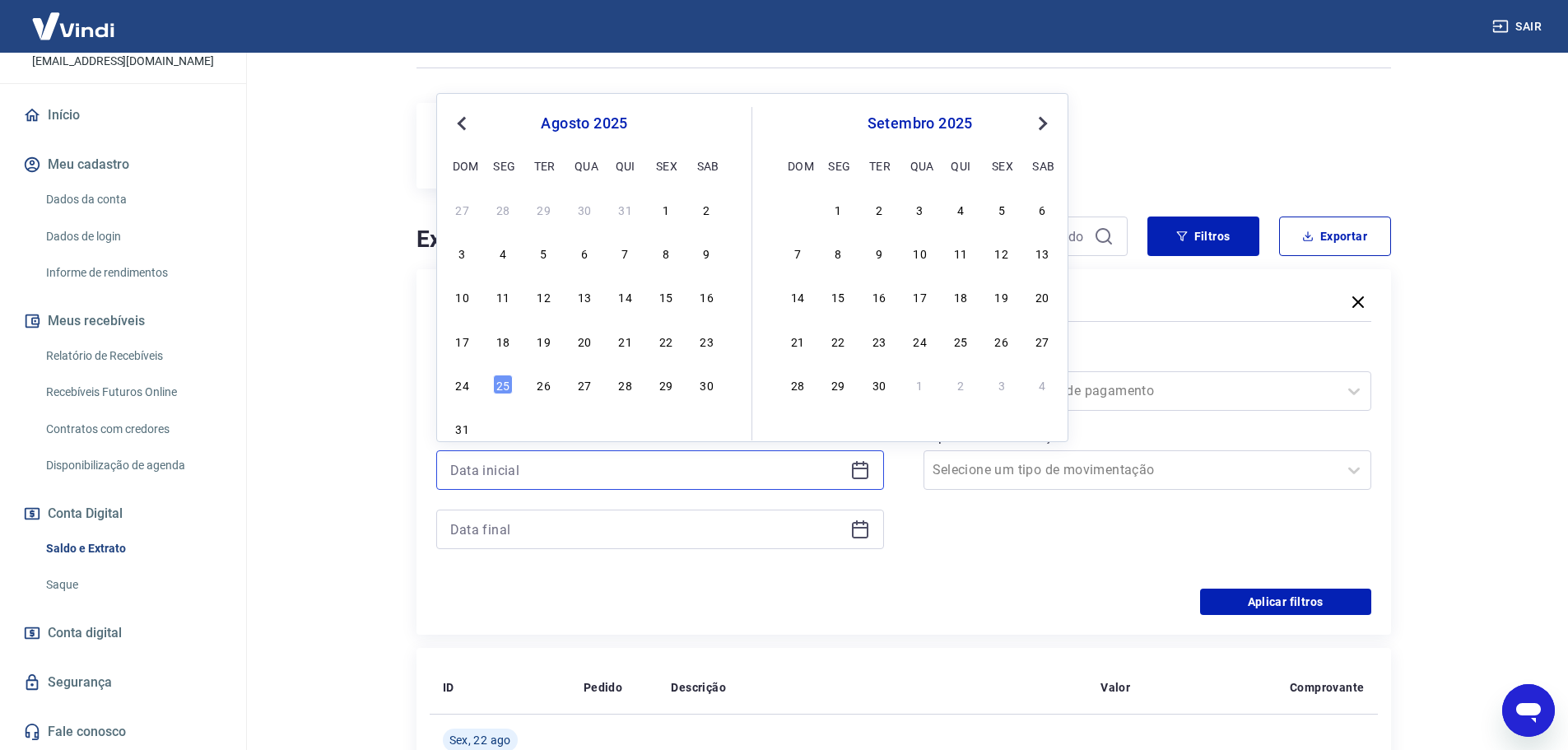
click at [538, 477] on input at bounding box center [647, 470] width 393 height 24
click at [1151, 542] on div "Forma de Pagamento Selecione uma forma de pagamento Tipo de Movimentação Seleci…" at bounding box center [1147, 457] width 447 height 224
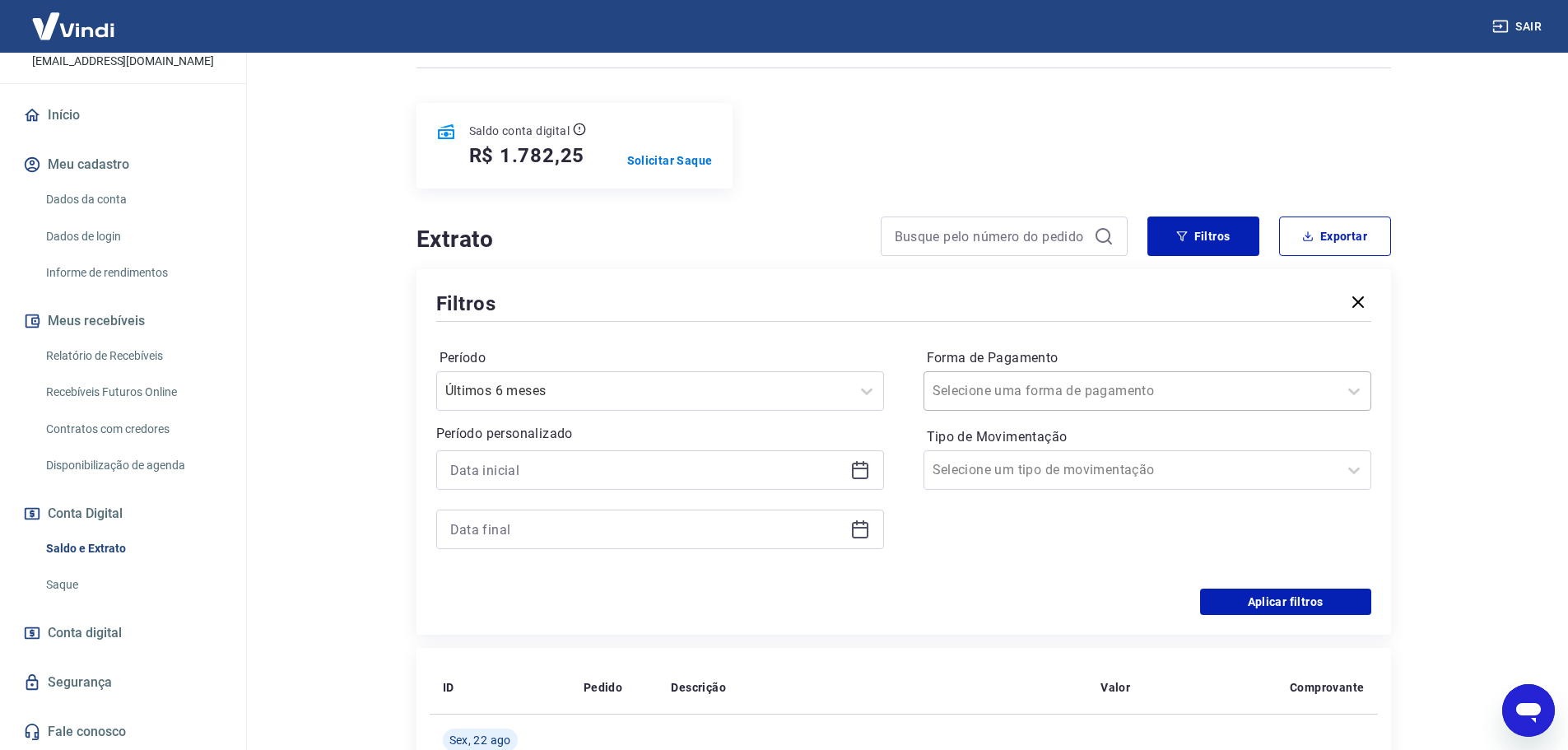
click at [1038, 386] on input "Forma de Pagamento" at bounding box center [1015, 390] width 166 height 20
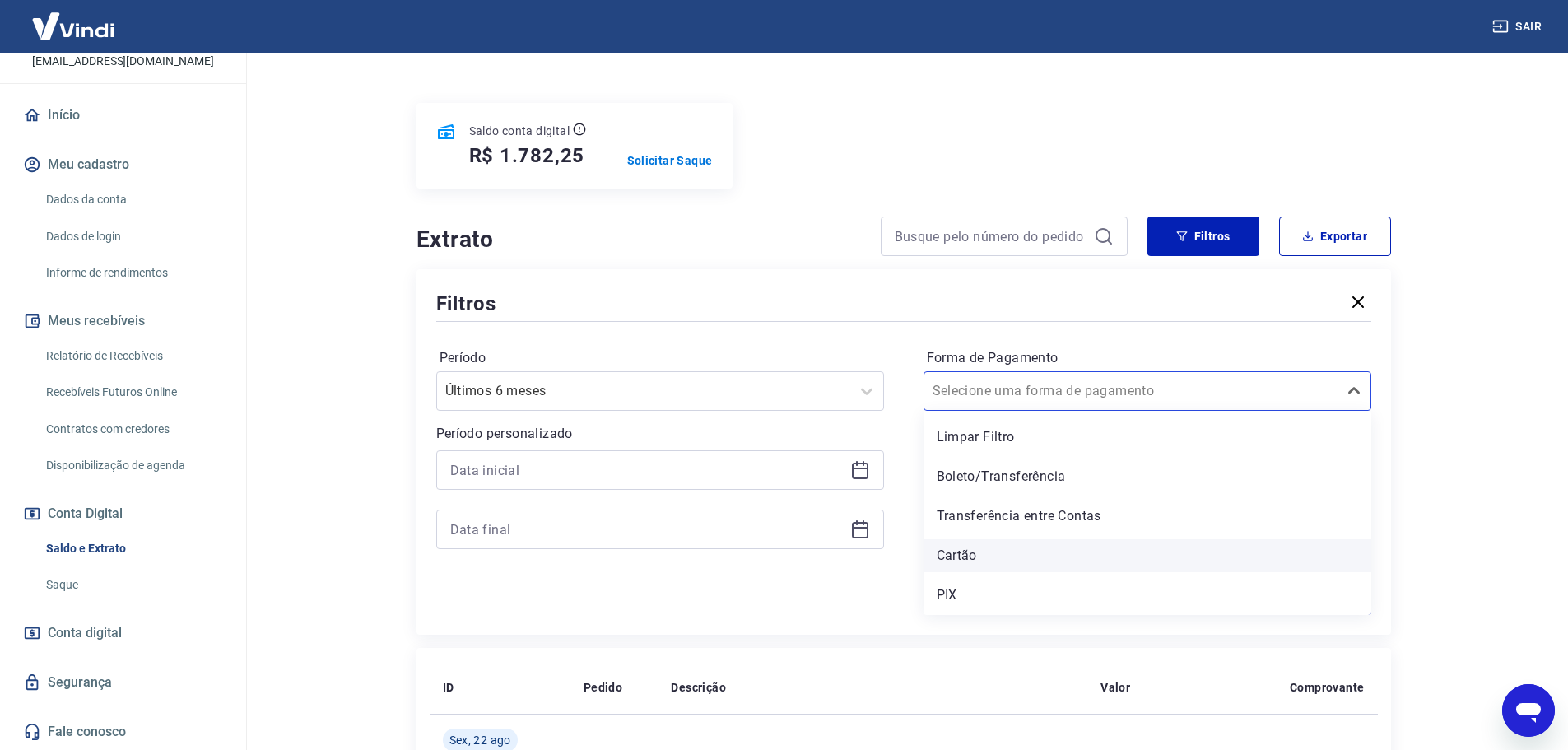
click at [971, 553] on div "Cartão" at bounding box center [1147, 555] width 447 height 33
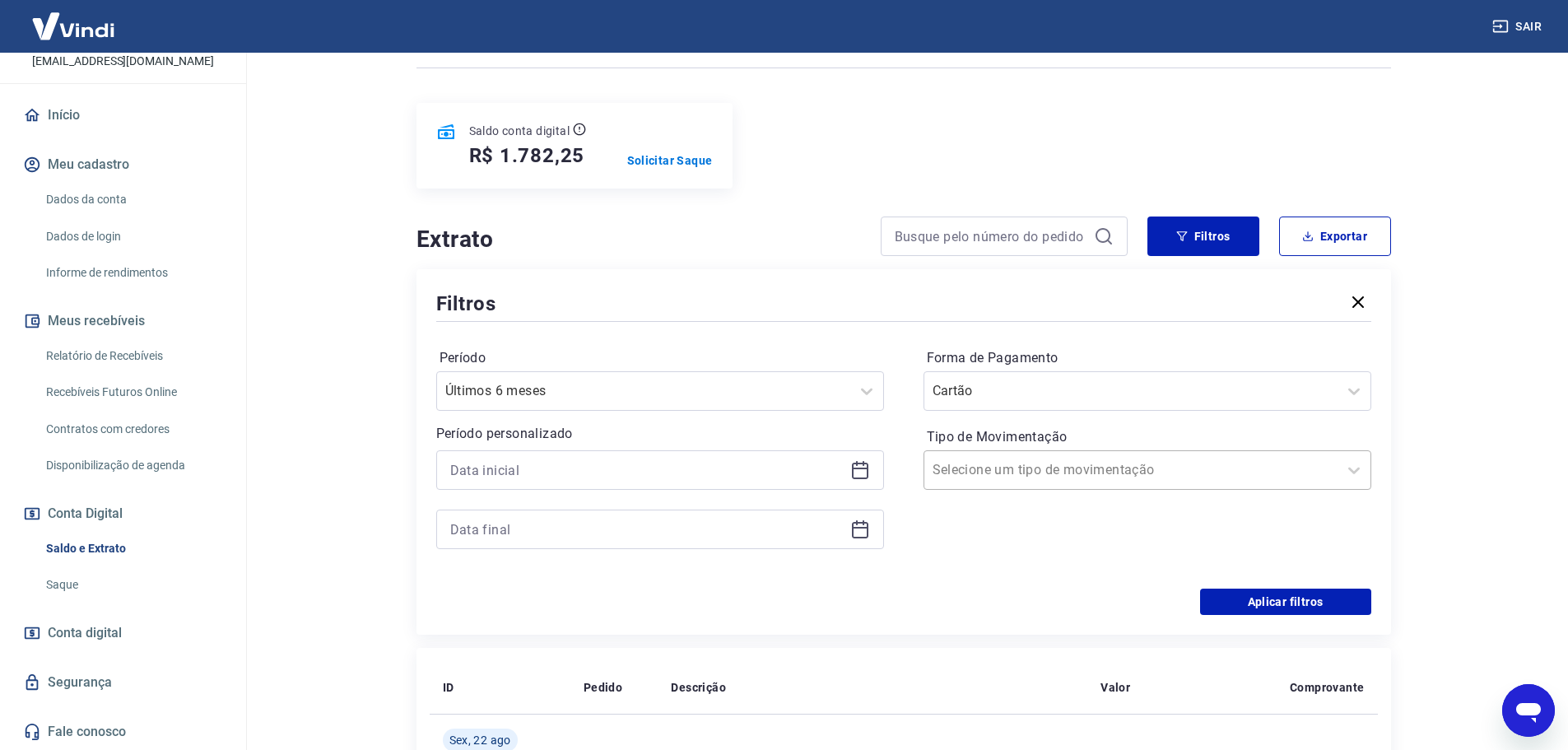
click at [1064, 480] on div at bounding box center [1131, 470] width 397 height 23
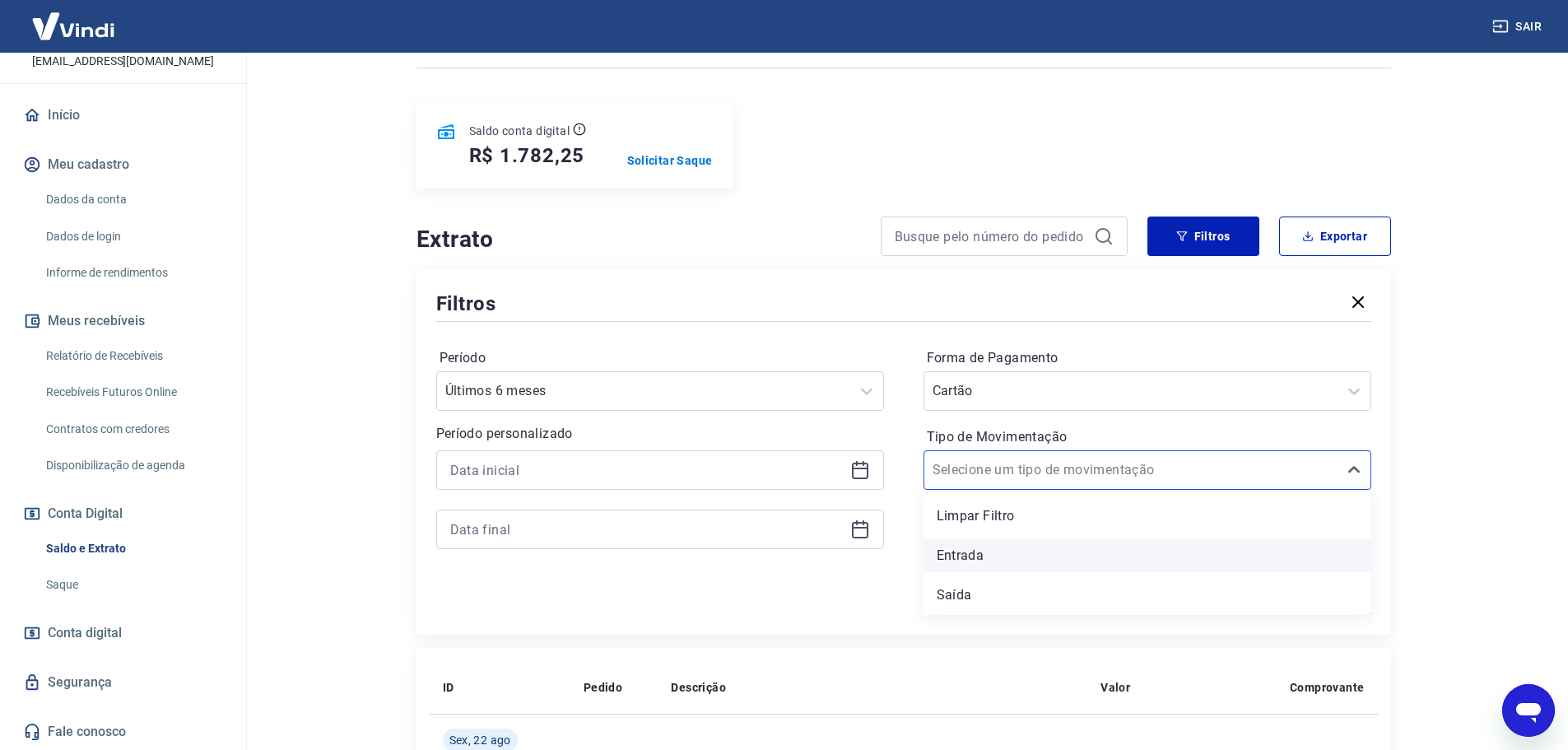
click at [980, 554] on div "Entrada" at bounding box center [1147, 555] width 447 height 33
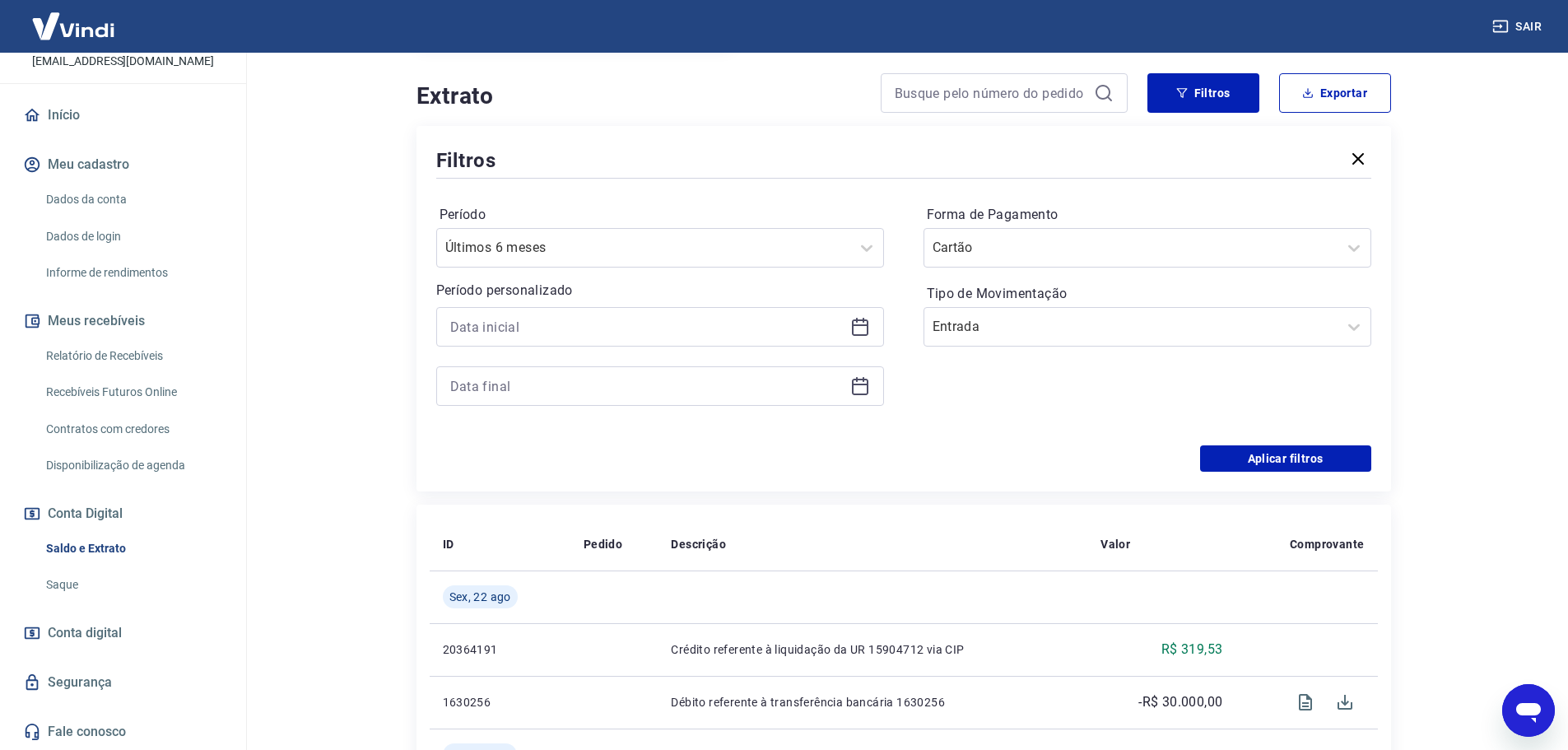
scroll to position [329, 0]
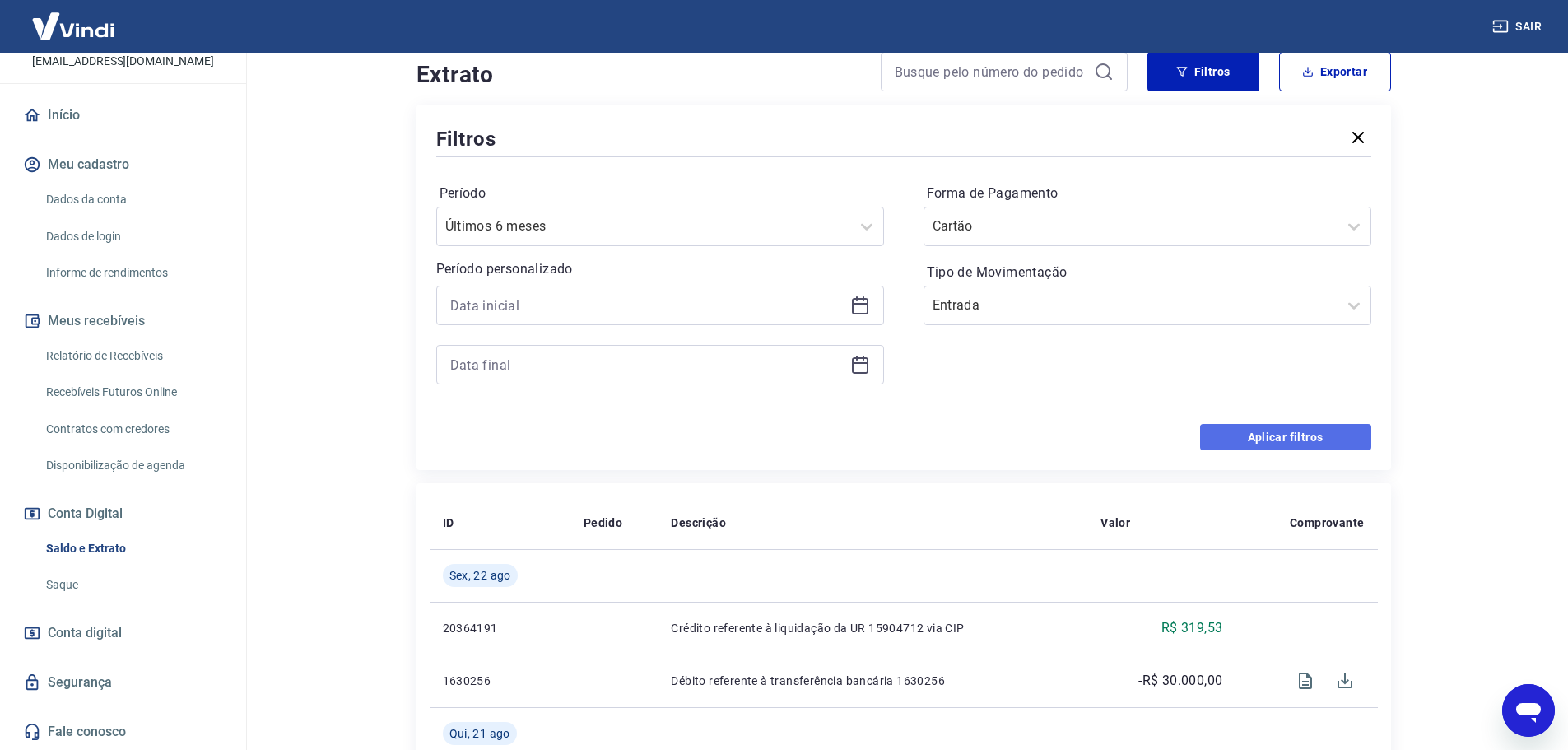
click at [1299, 443] on button "Aplicar filtros" at bounding box center [1285, 437] width 171 height 26
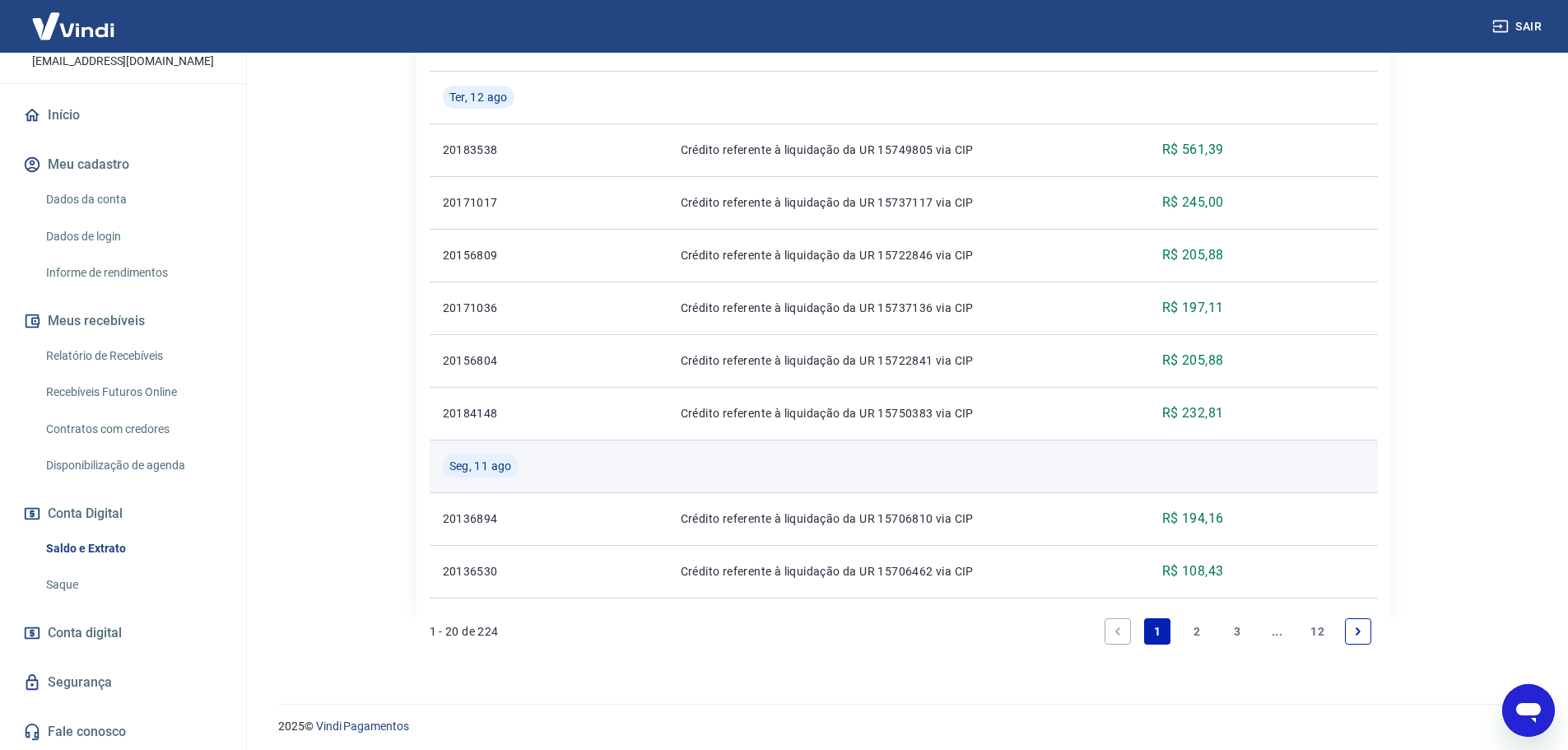
scroll to position [1395, 0]
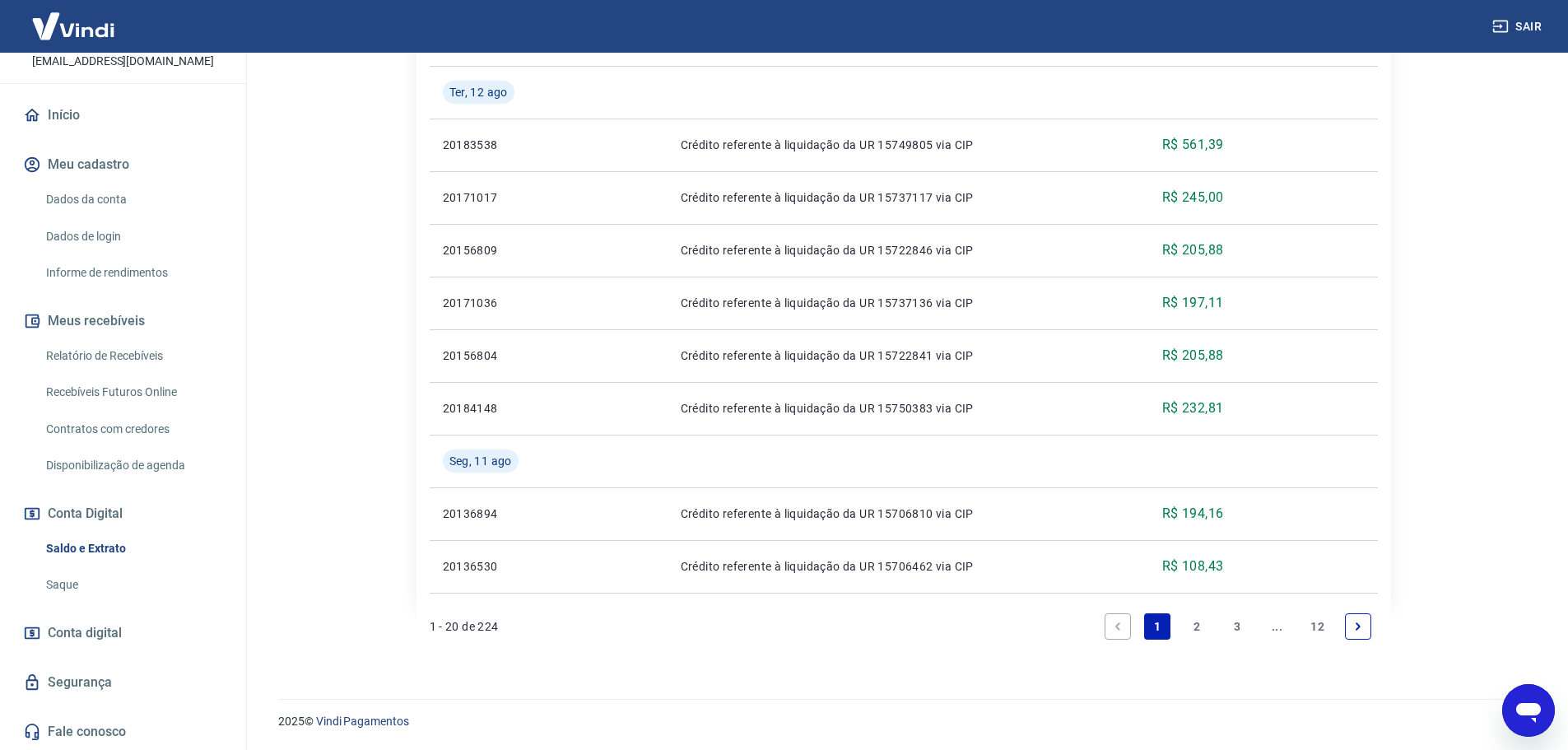
click at [1319, 622] on link "12" at bounding box center [1317, 626] width 27 height 26
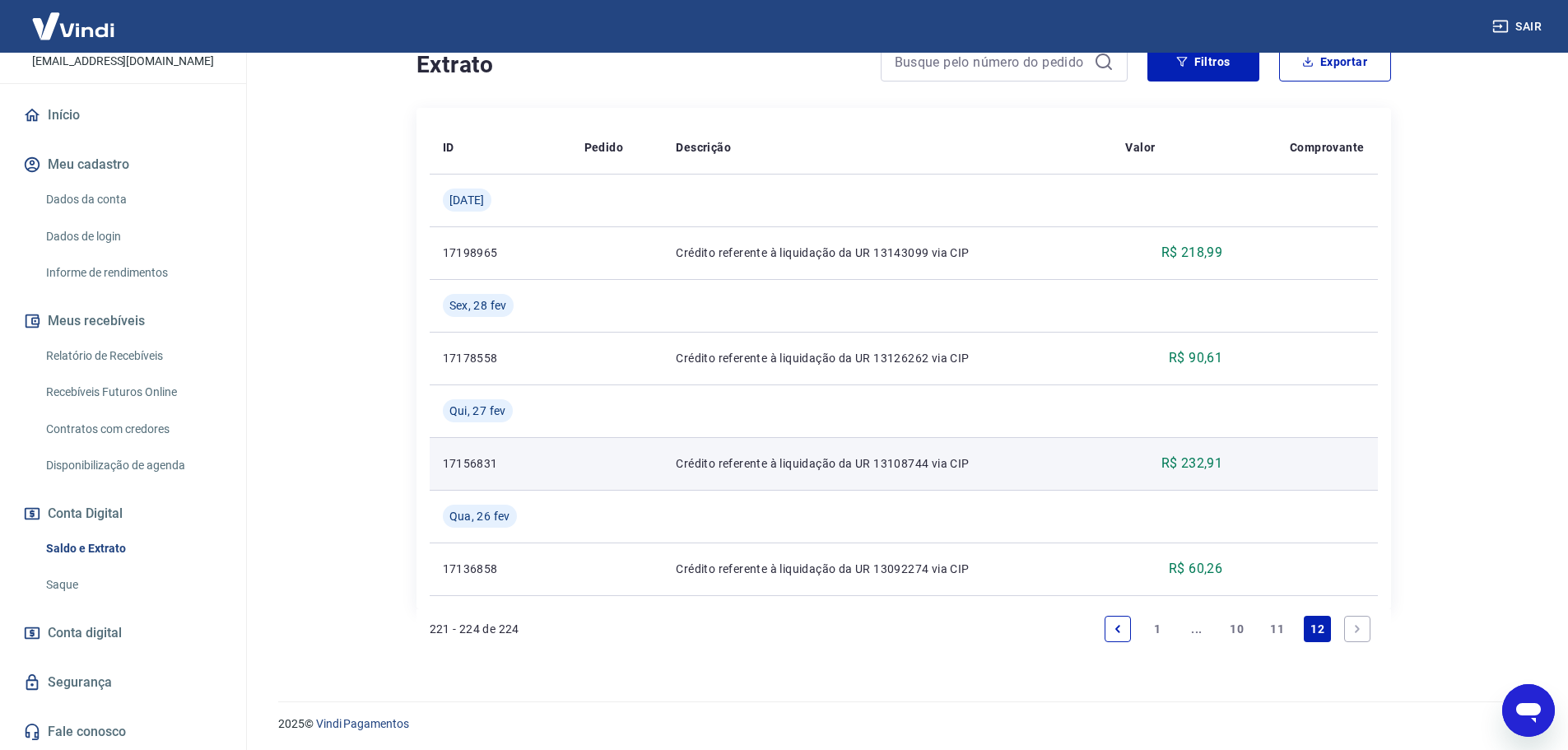
scroll to position [341, 0]
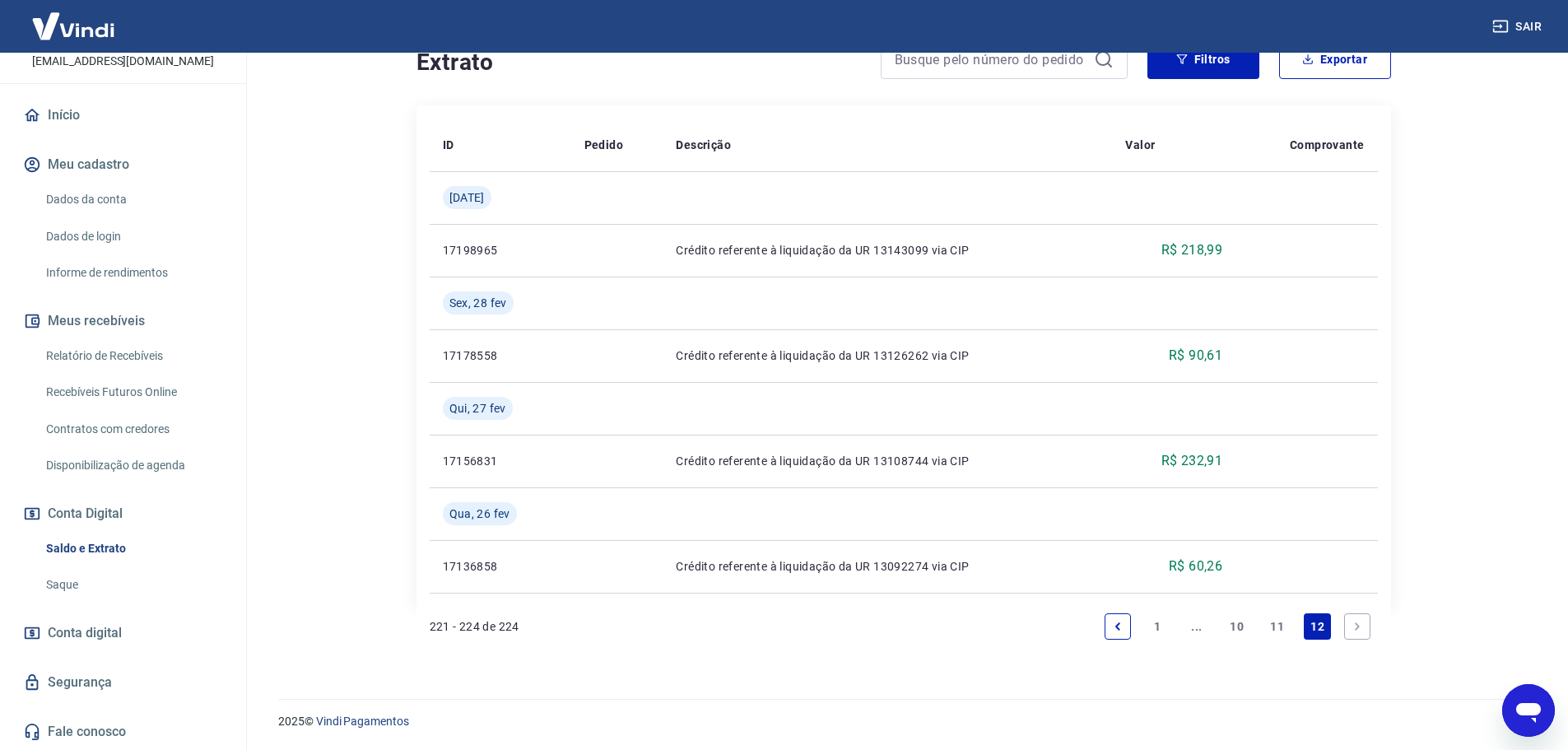
click at [1275, 619] on link "11" at bounding box center [1277, 626] width 27 height 26
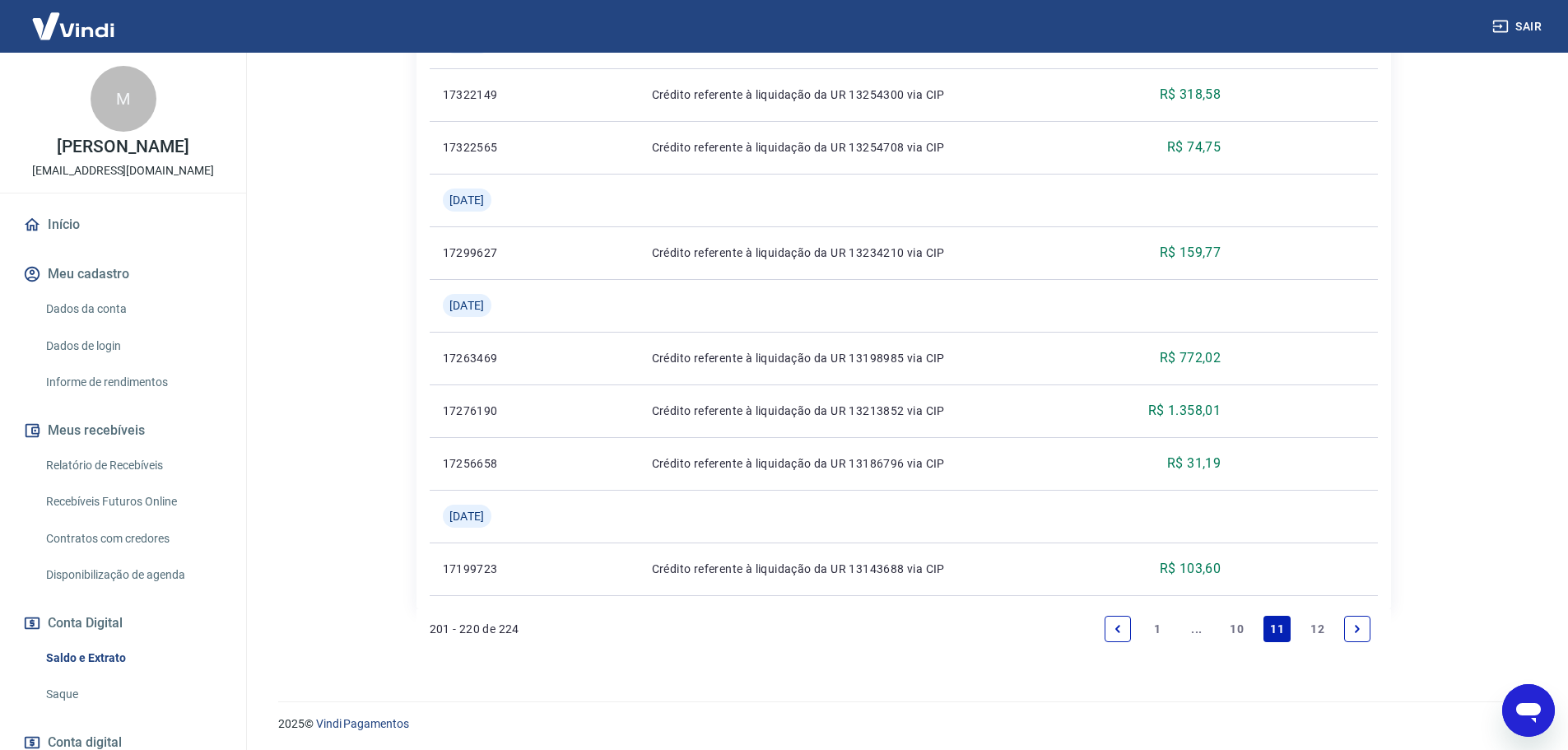
scroll to position [1500, 0]
click at [1322, 629] on link "12" at bounding box center [1317, 626] width 27 height 26
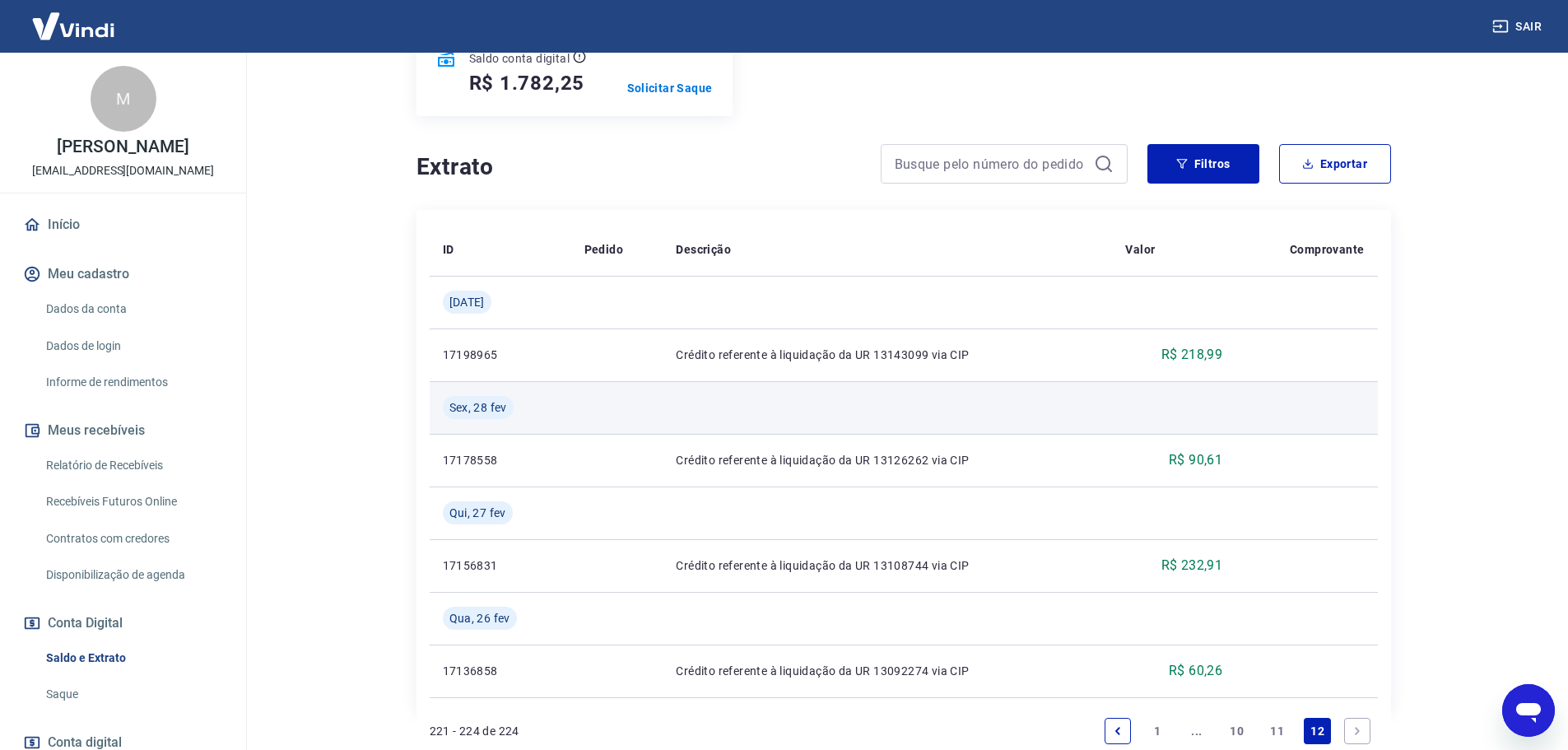
scroll to position [247, 0]
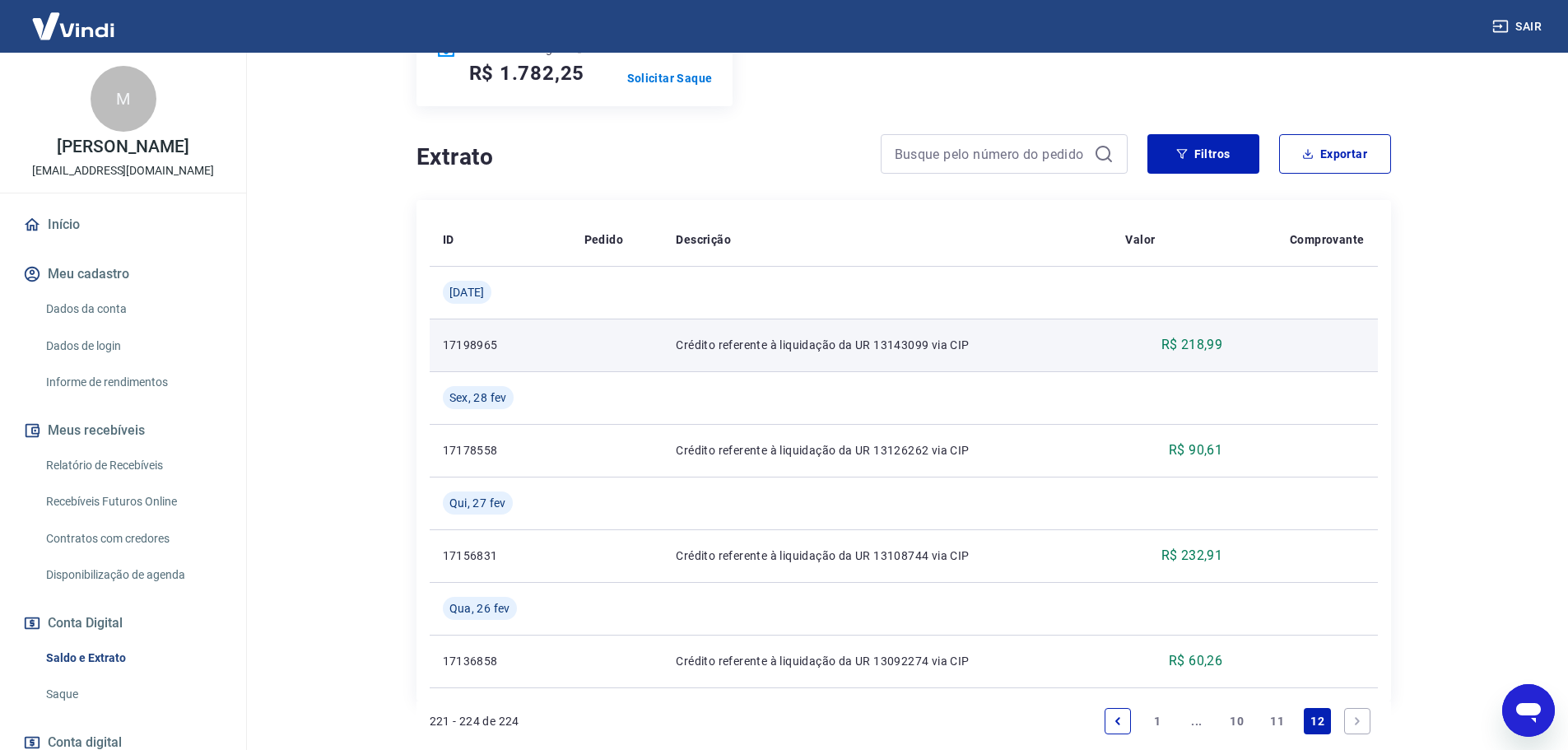
click at [1194, 347] on p "R$ 218,99" at bounding box center [1192, 344] width 62 height 20
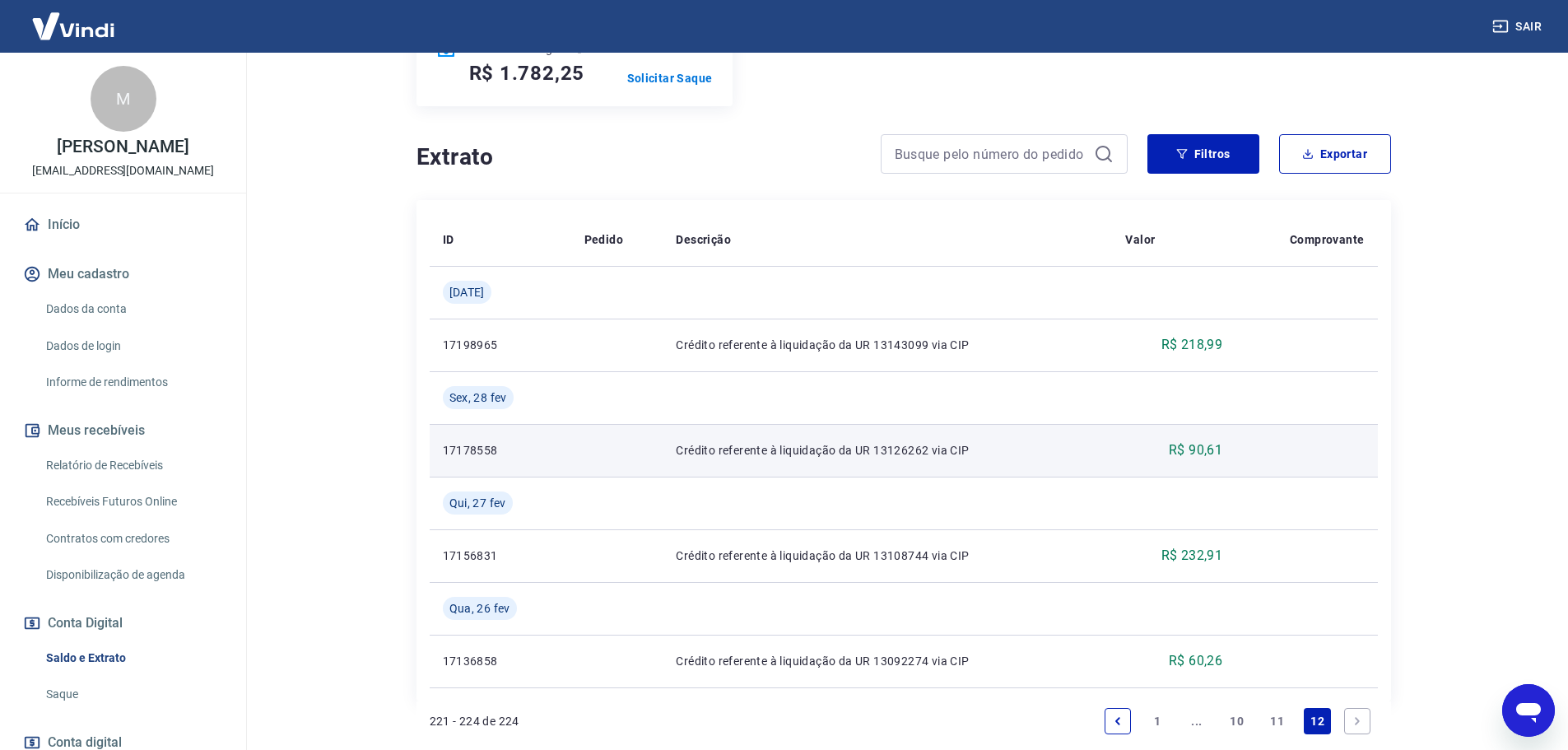
click at [1195, 453] on p "R$ 90,61" at bounding box center [1195, 449] width 54 height 20
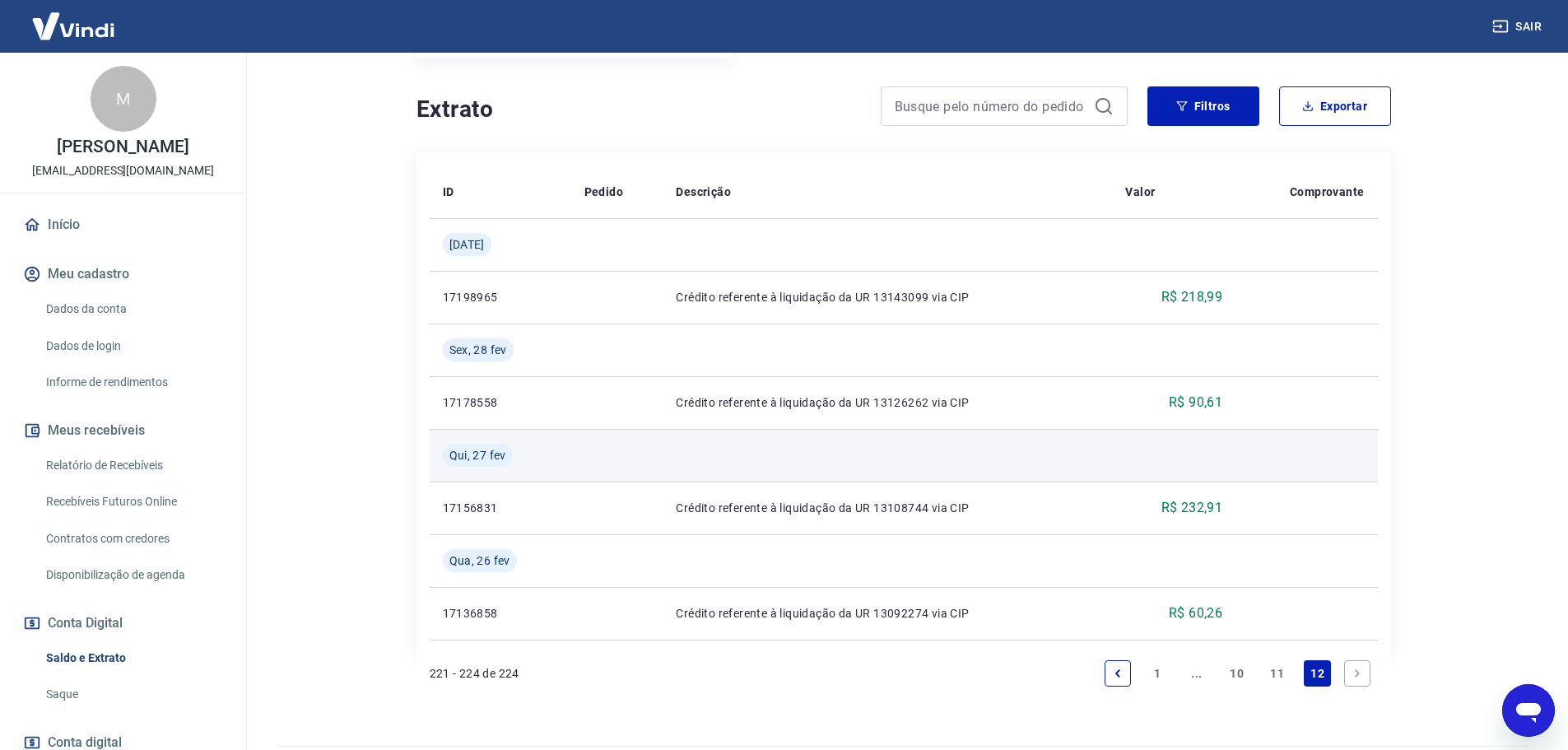
scroll to position [341, 0]
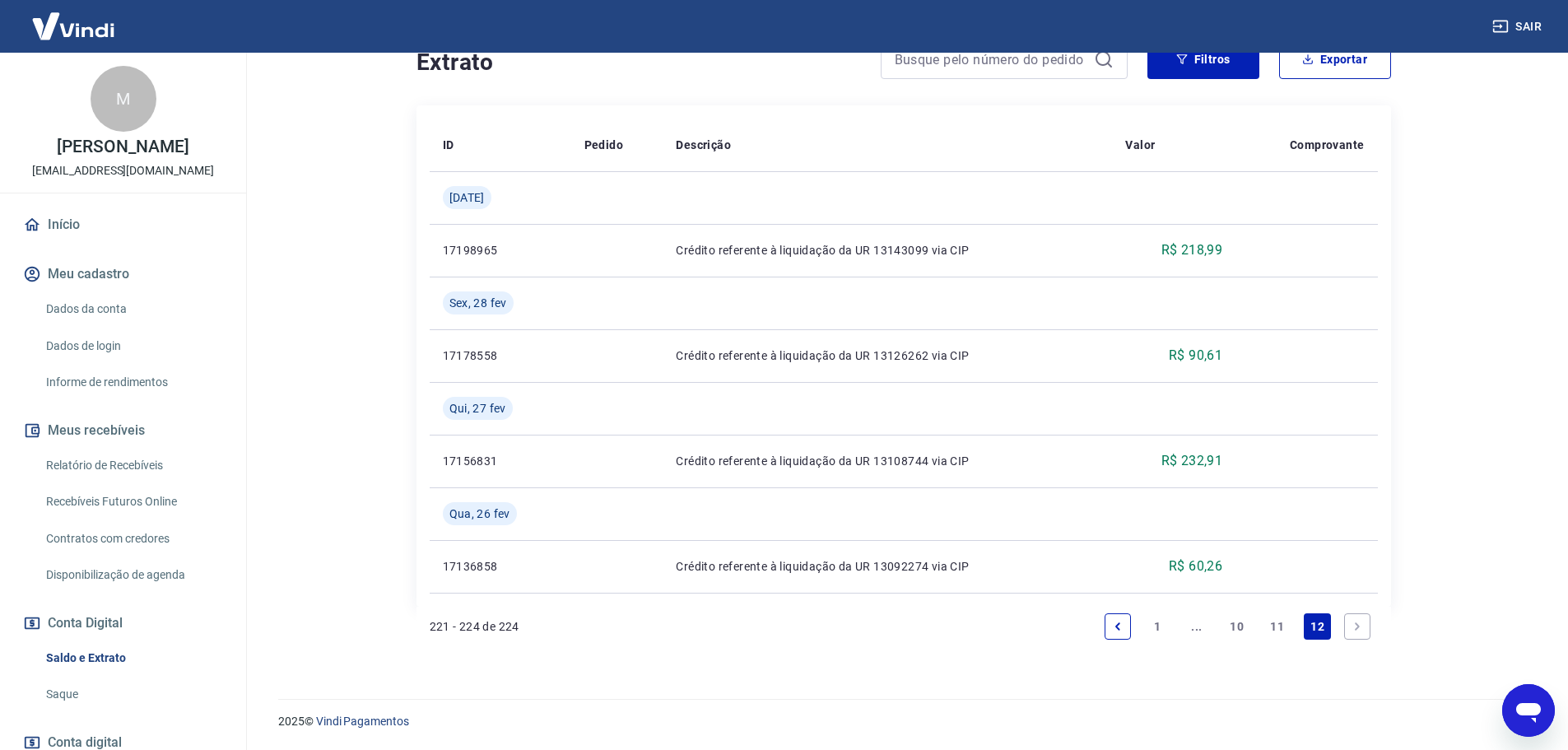
click at [1275, 617] on link "11" at bounding box center [1277, 626] width 27 height 26
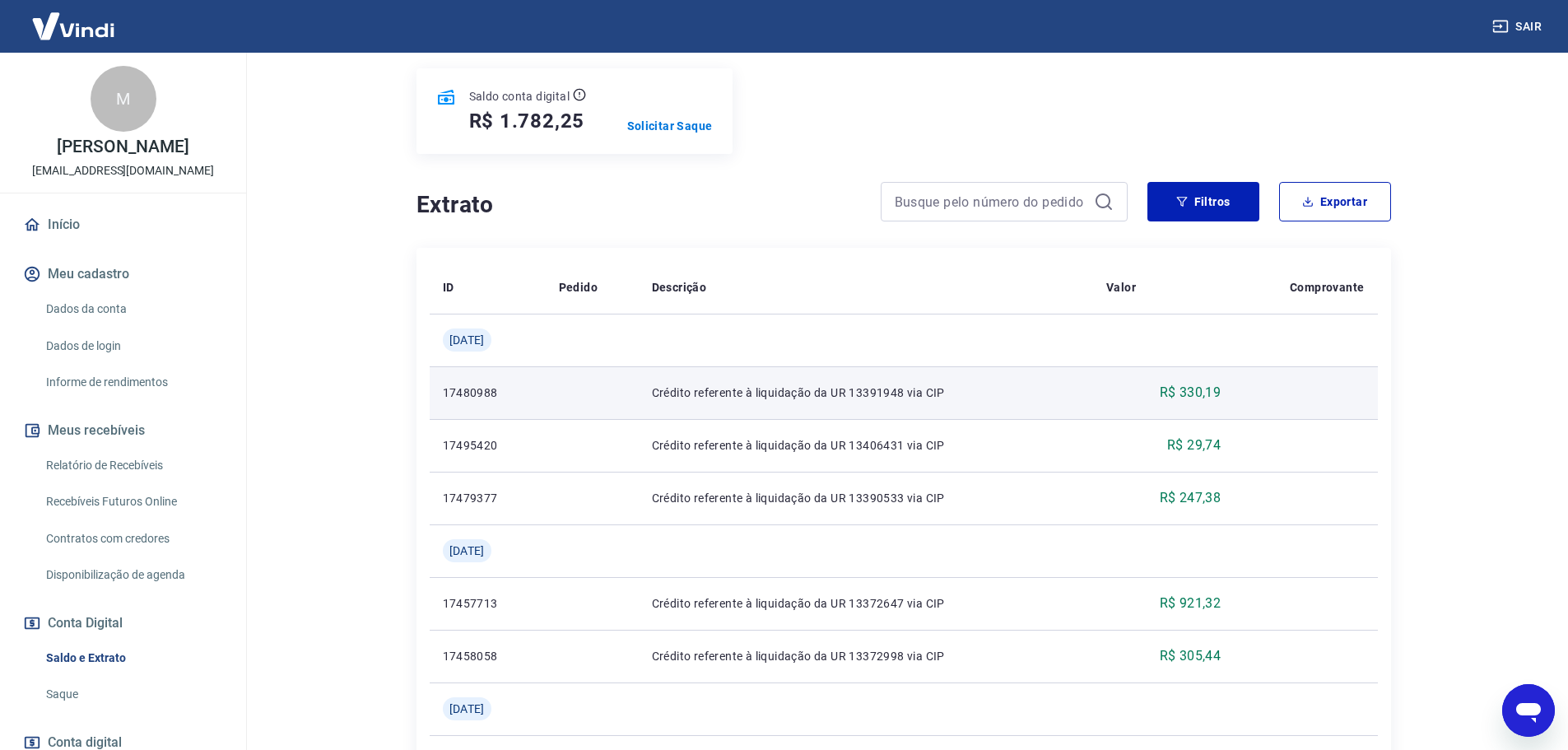
scroll to position [329, 0]
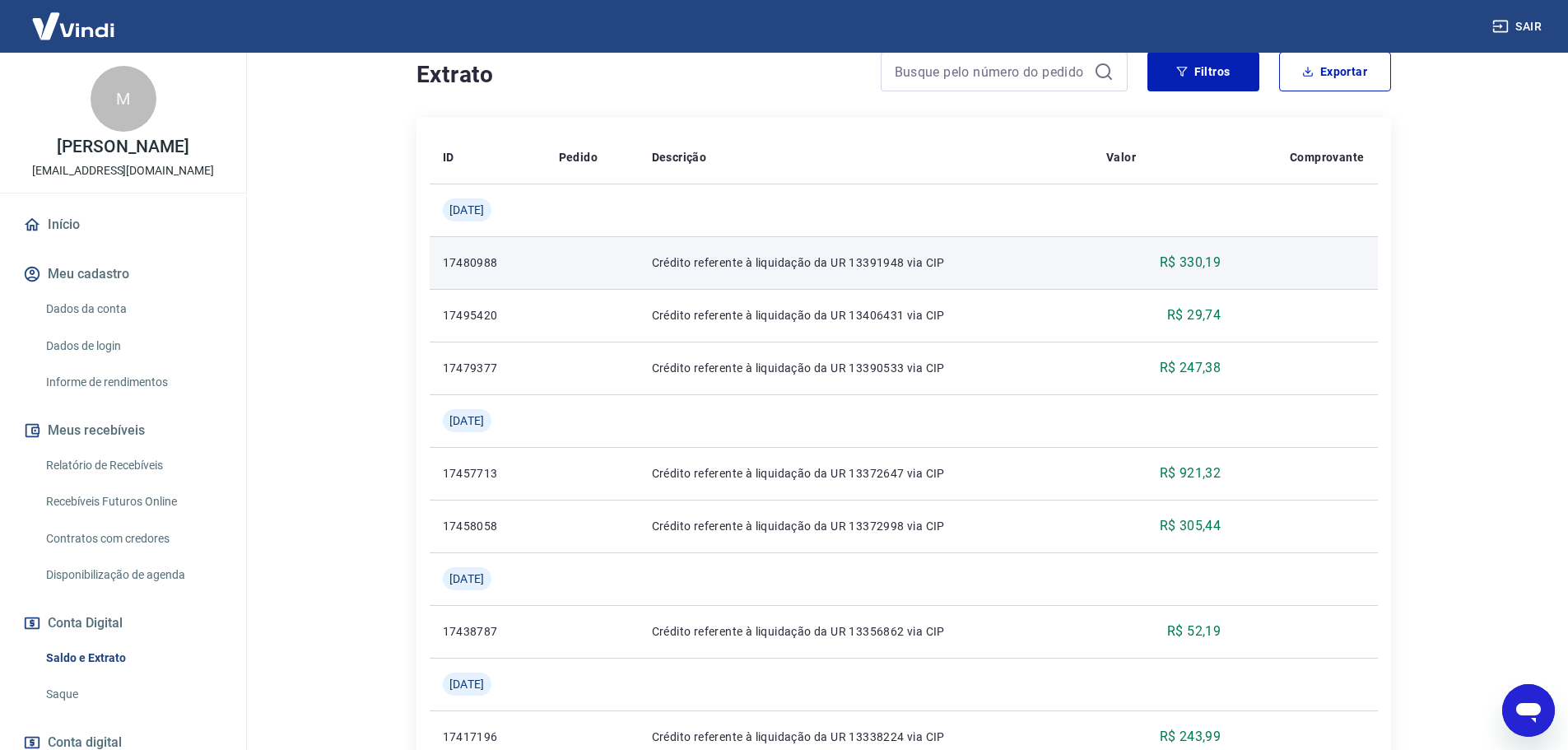
click at [1209, 262] on p "R$ 330,19" at bounding box center [1191, 262] width 62 height 20
click at [473, 269] on p "17480988" at bounding box center [487, 263] width 89 height 17
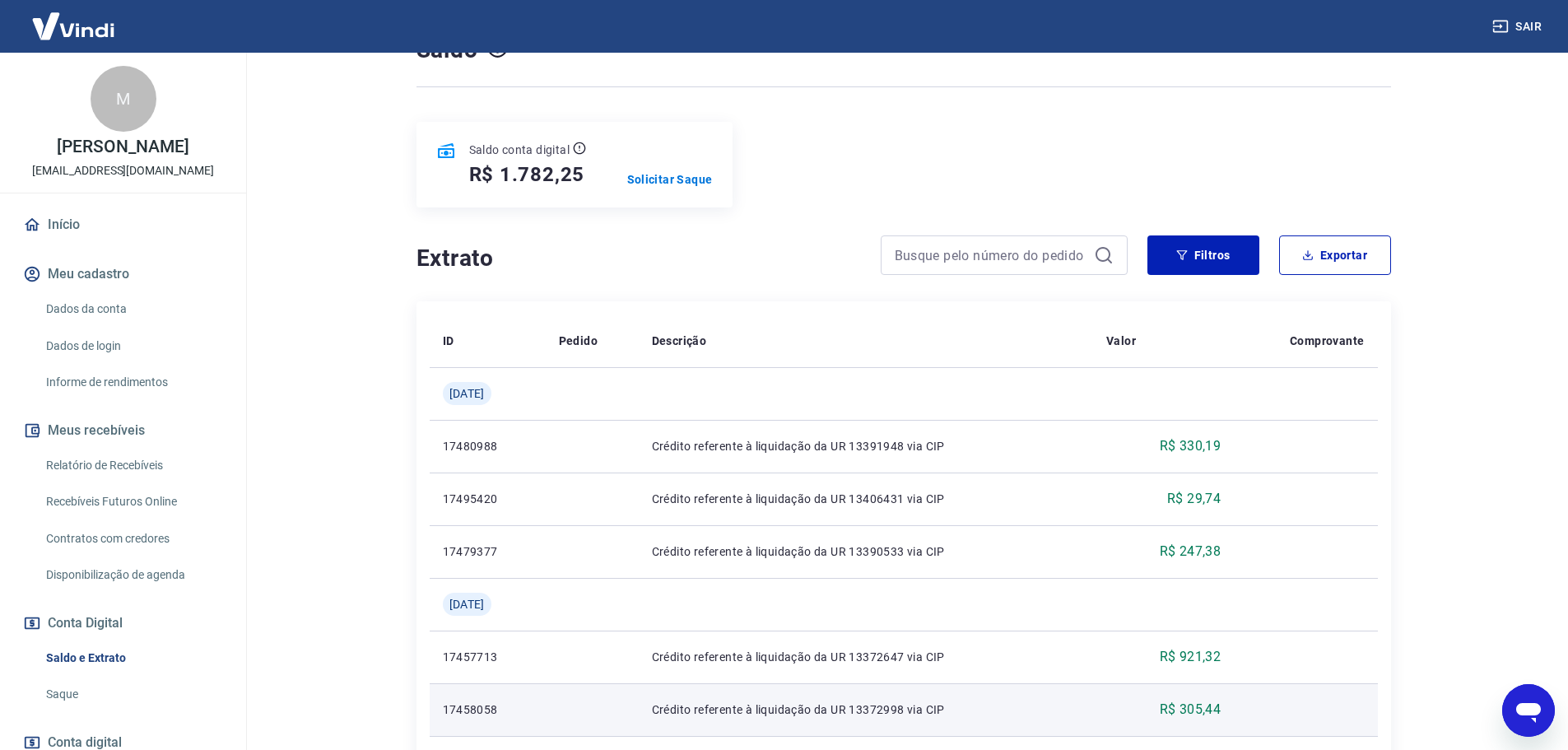
scroll to position [183, 0]
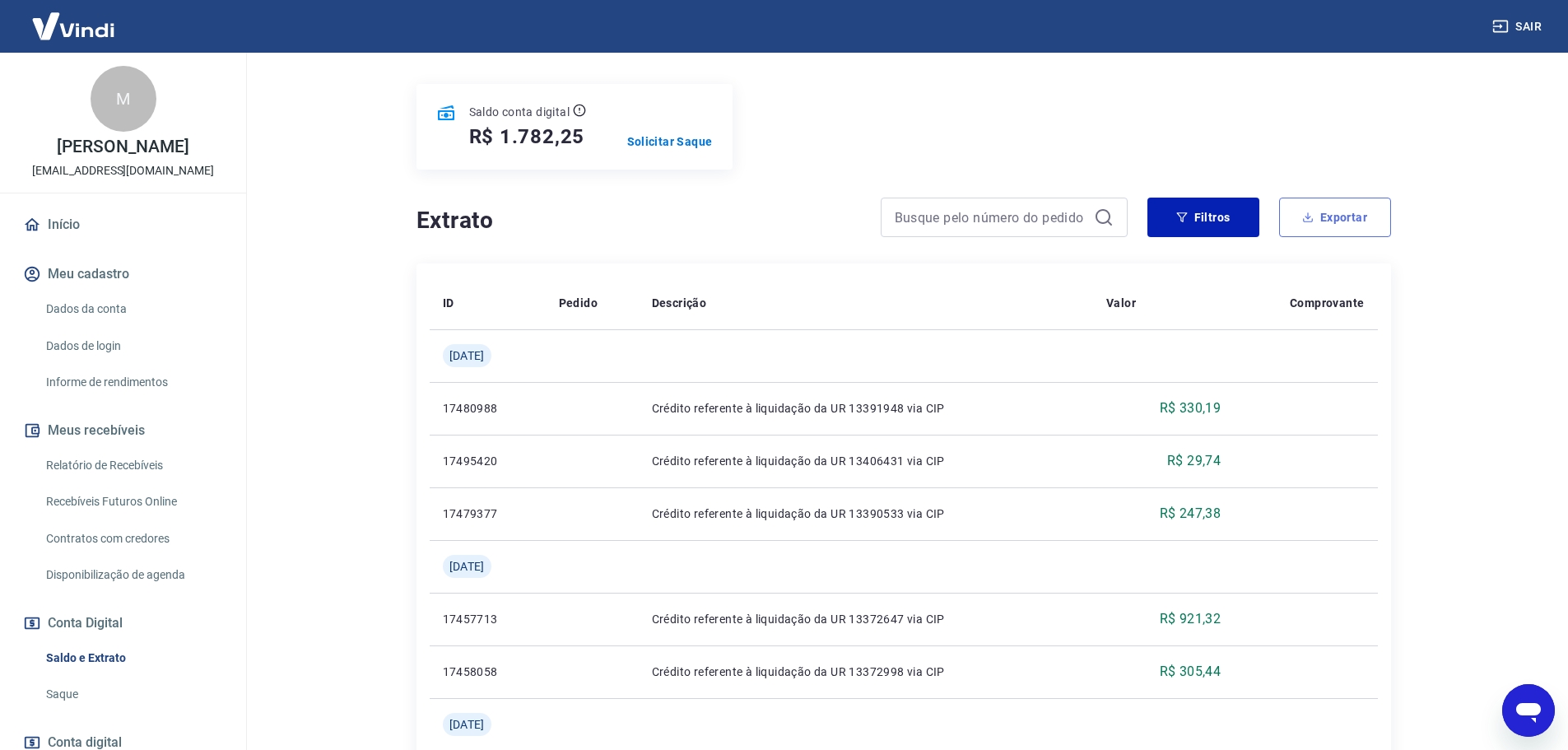
click at [1343, 220] on button "Exportar" at bounding box center [1335, 217] width 112 height 39
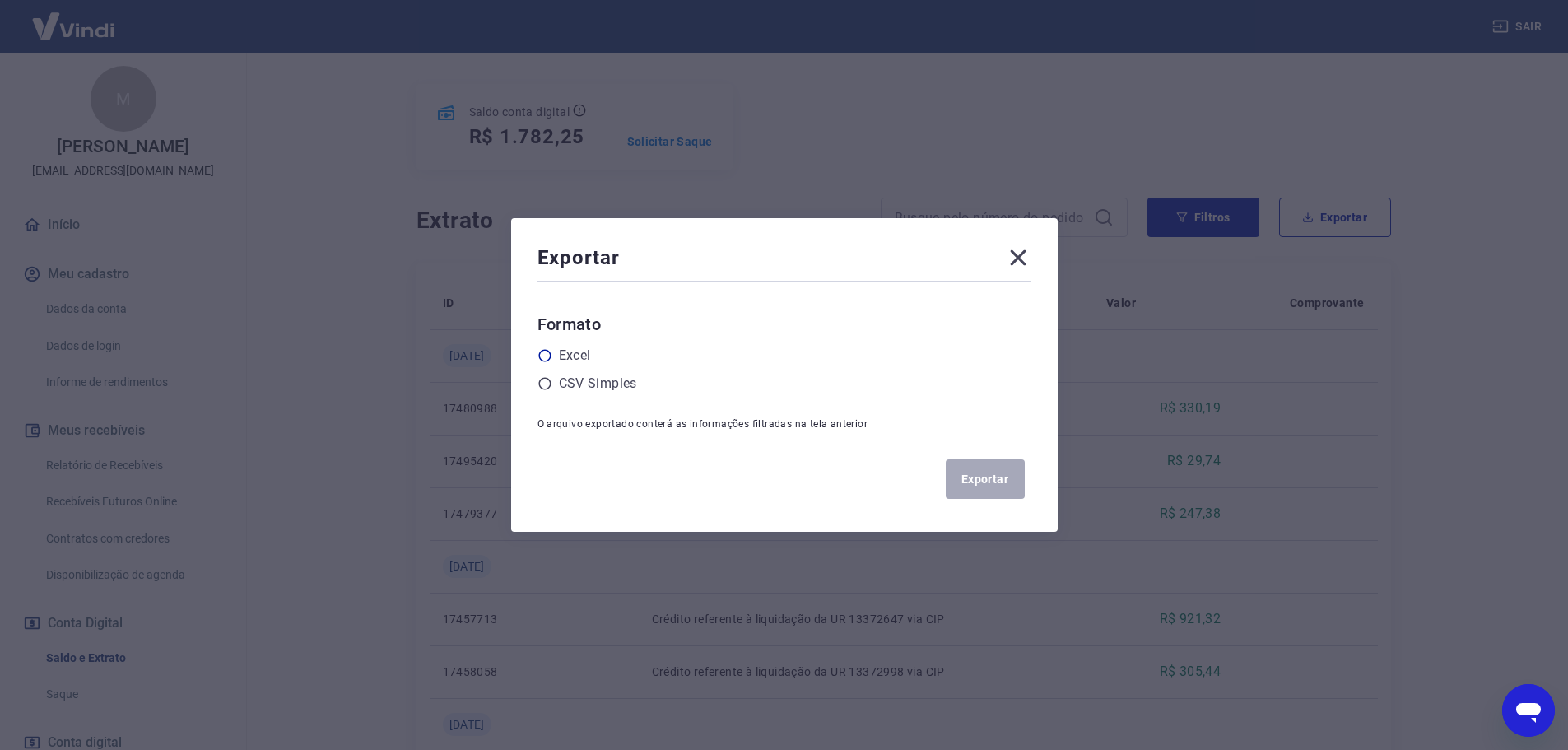
click at [578, 353] on label "Excel" at bounding box center [574, 355] width 32 height 20
click at [0, 0] on input "radio" at bounding box center [0, 0] width 0 height 0
click at [1014, 481] on button "Exportar" at bounding box center [985, 479] width 79 height 39
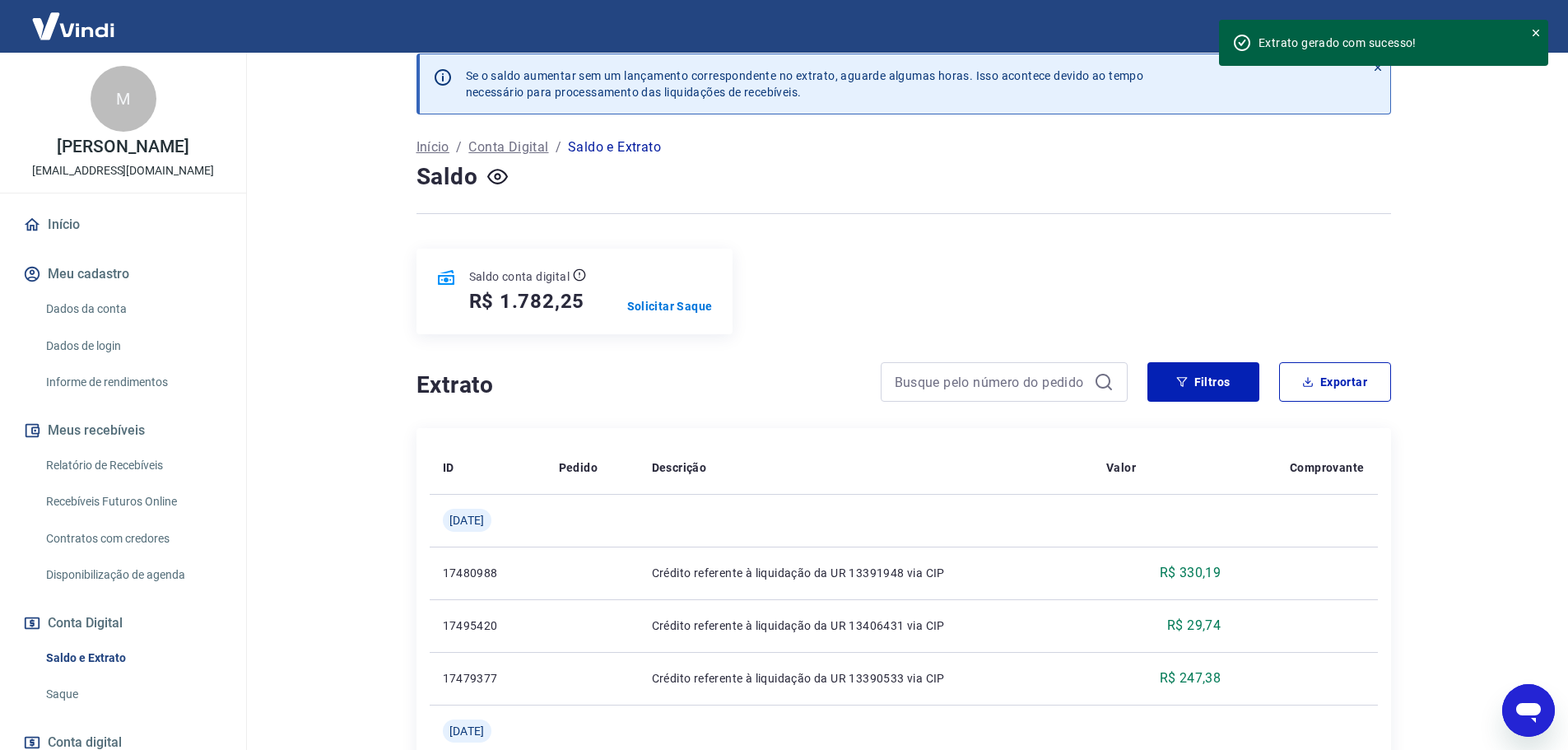
scroll to position [0, 0]
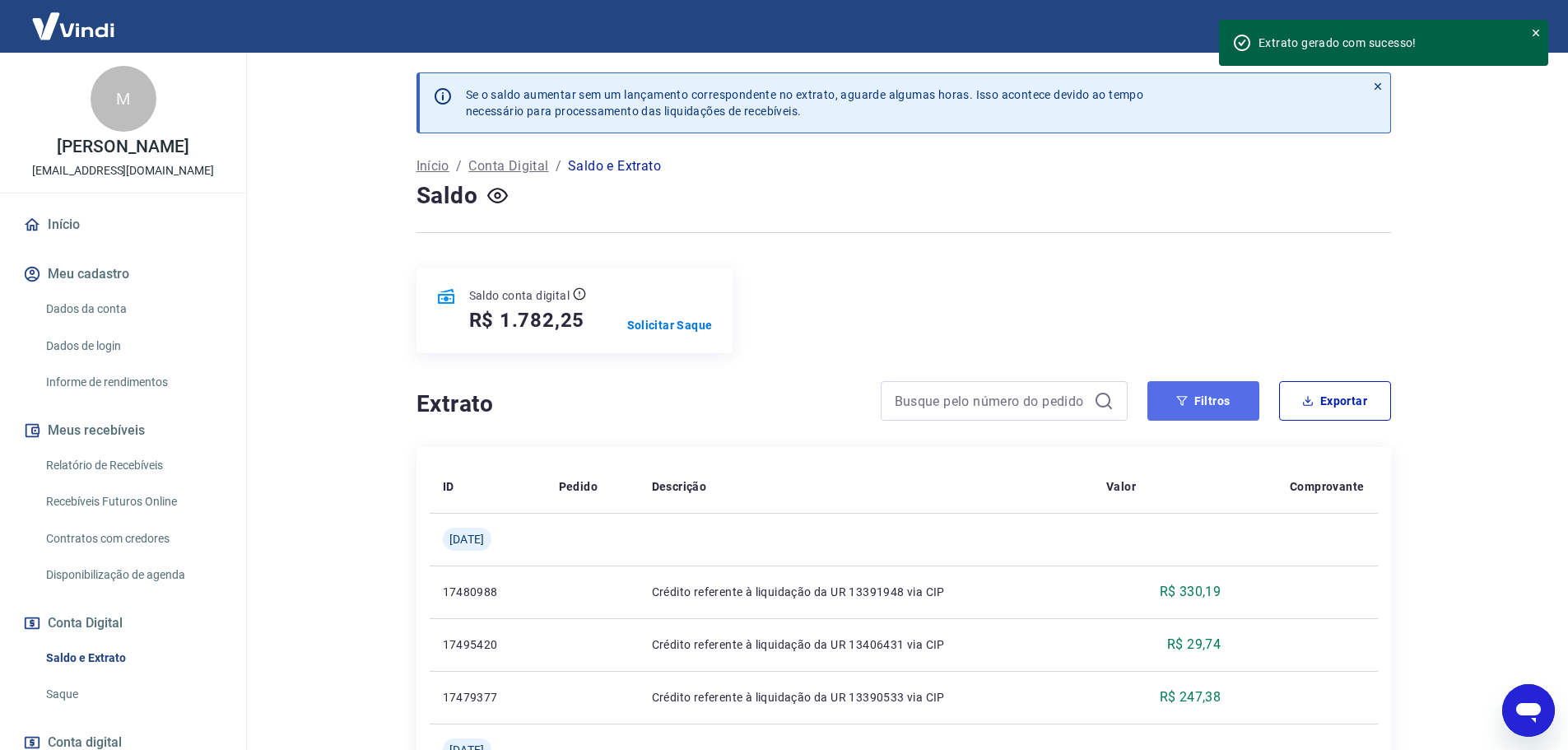
click at [1191, 399] on button "Filtros" at bounding box center [1202, 400] width 112 height 39
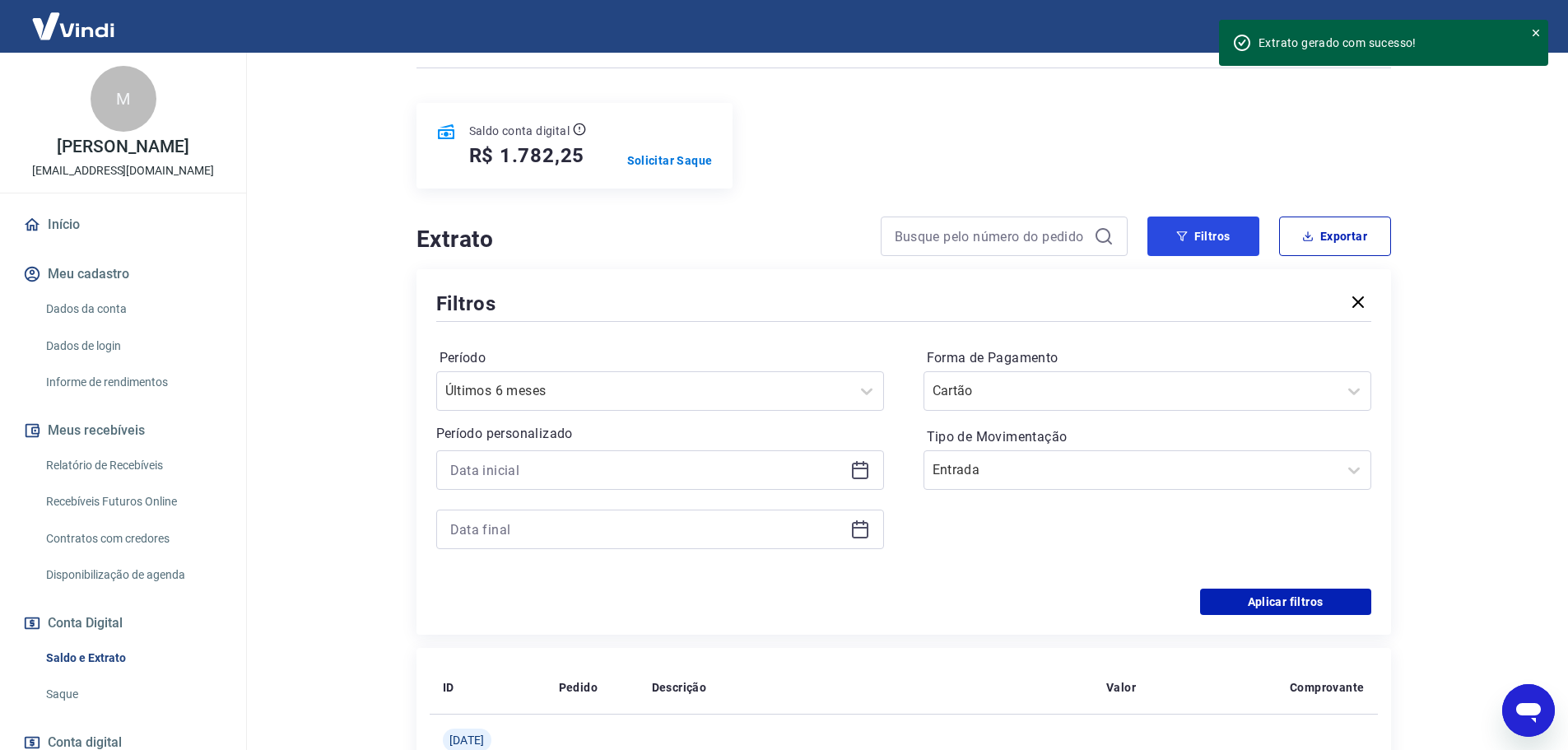
scroll to position [247, 0]
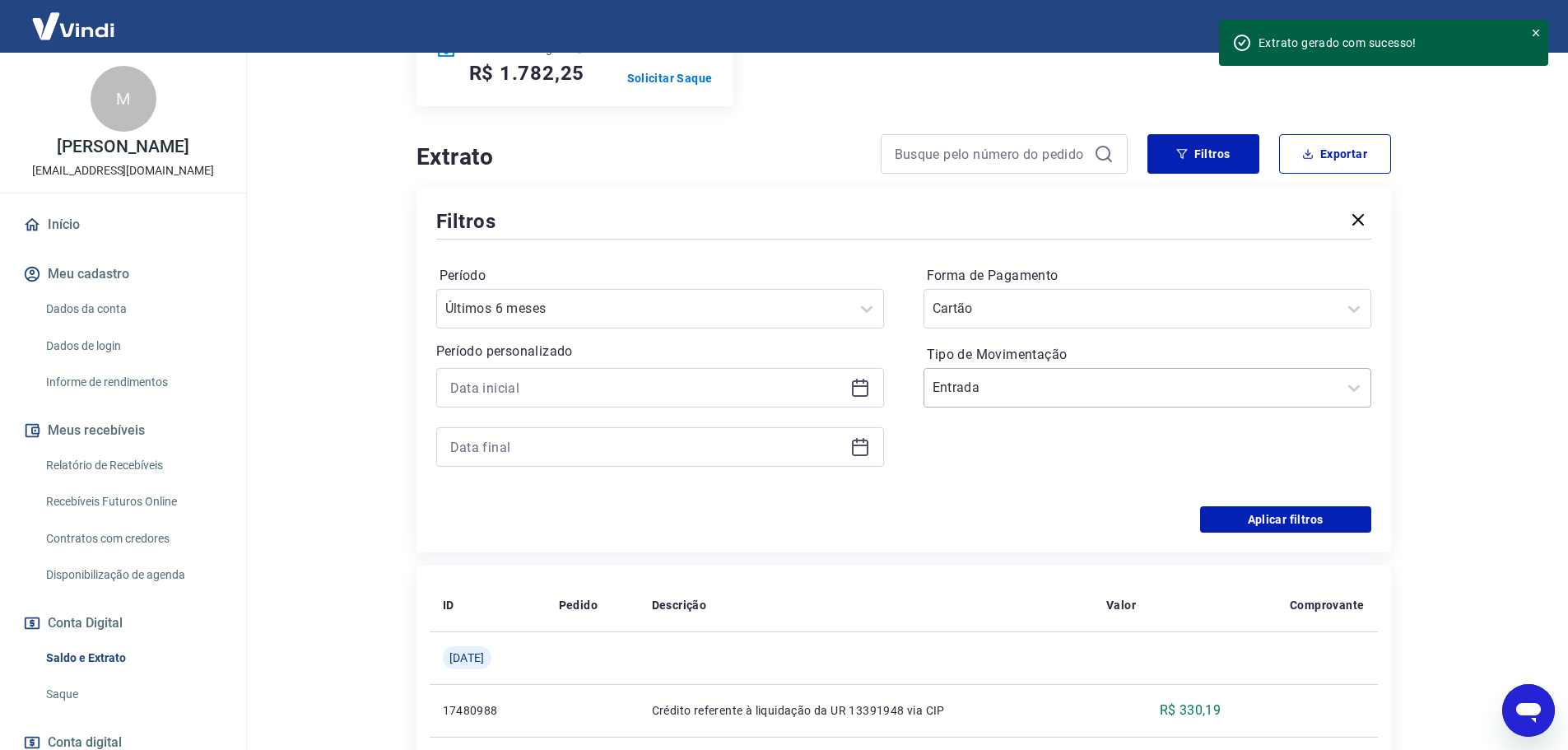
click at [1268, 393] on div at bounding box center [1131, 387] width 397 height 23
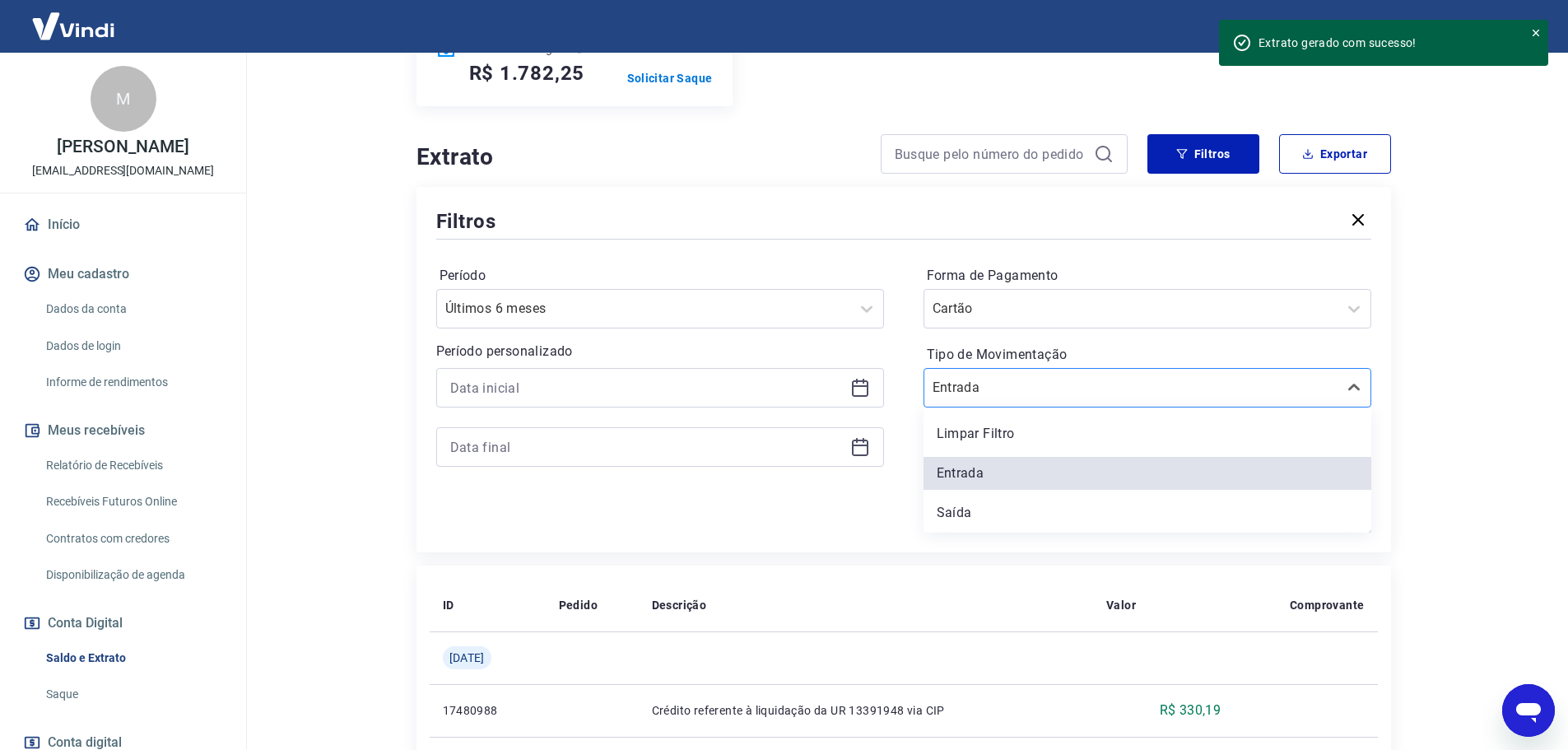
click at [1268, 393] on div at bounding box center [1131, 387] width 397 height 23
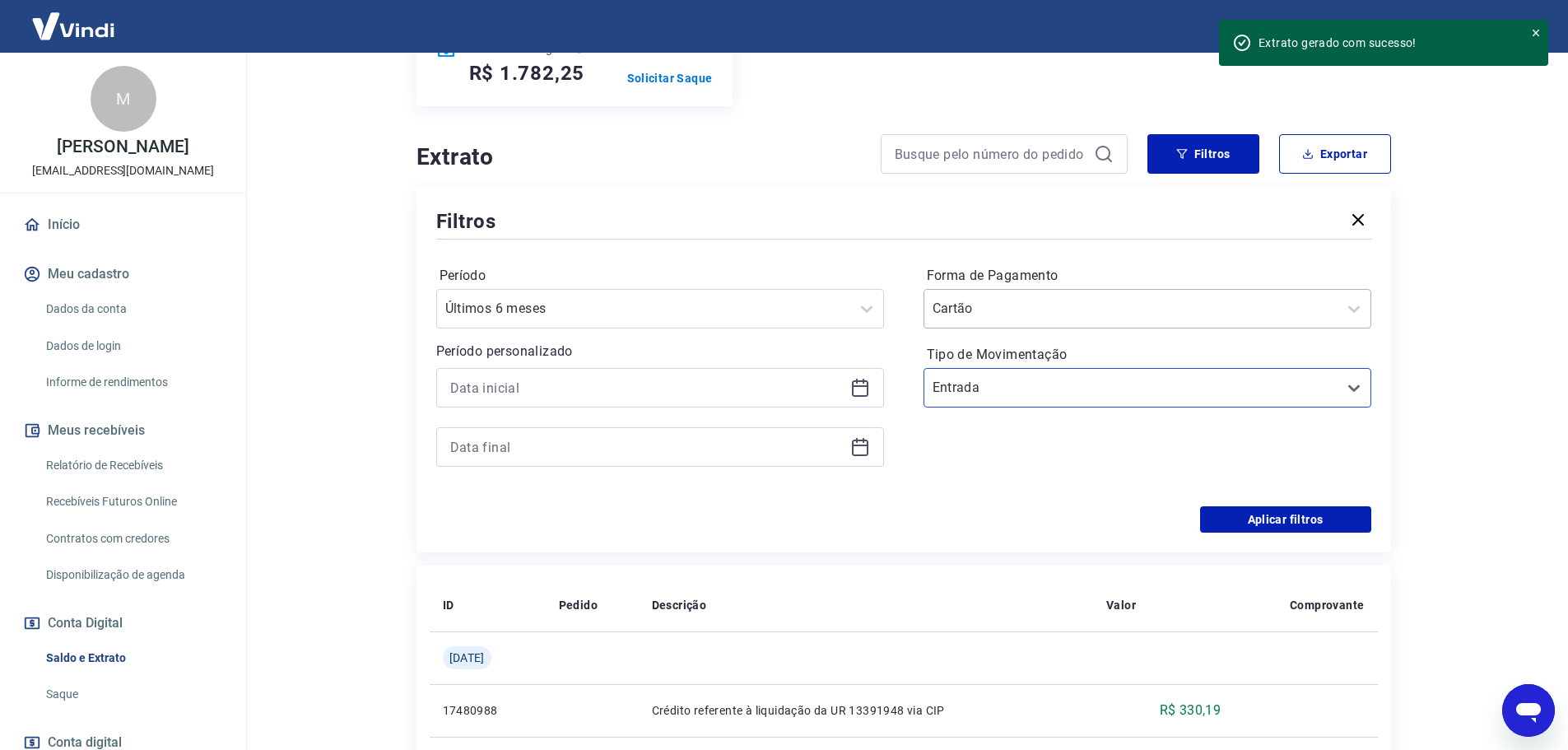
click at [1159, 309] on div at bounding box center [1131, 308] width 397 height 23
click at [1156, 309] on div at bounding box center [1131, 308] width 397 height 23
click at [1150, 288] on div "Forma de Pagamento Cartão" at bounding box center [1147, 295] width 447 height 66
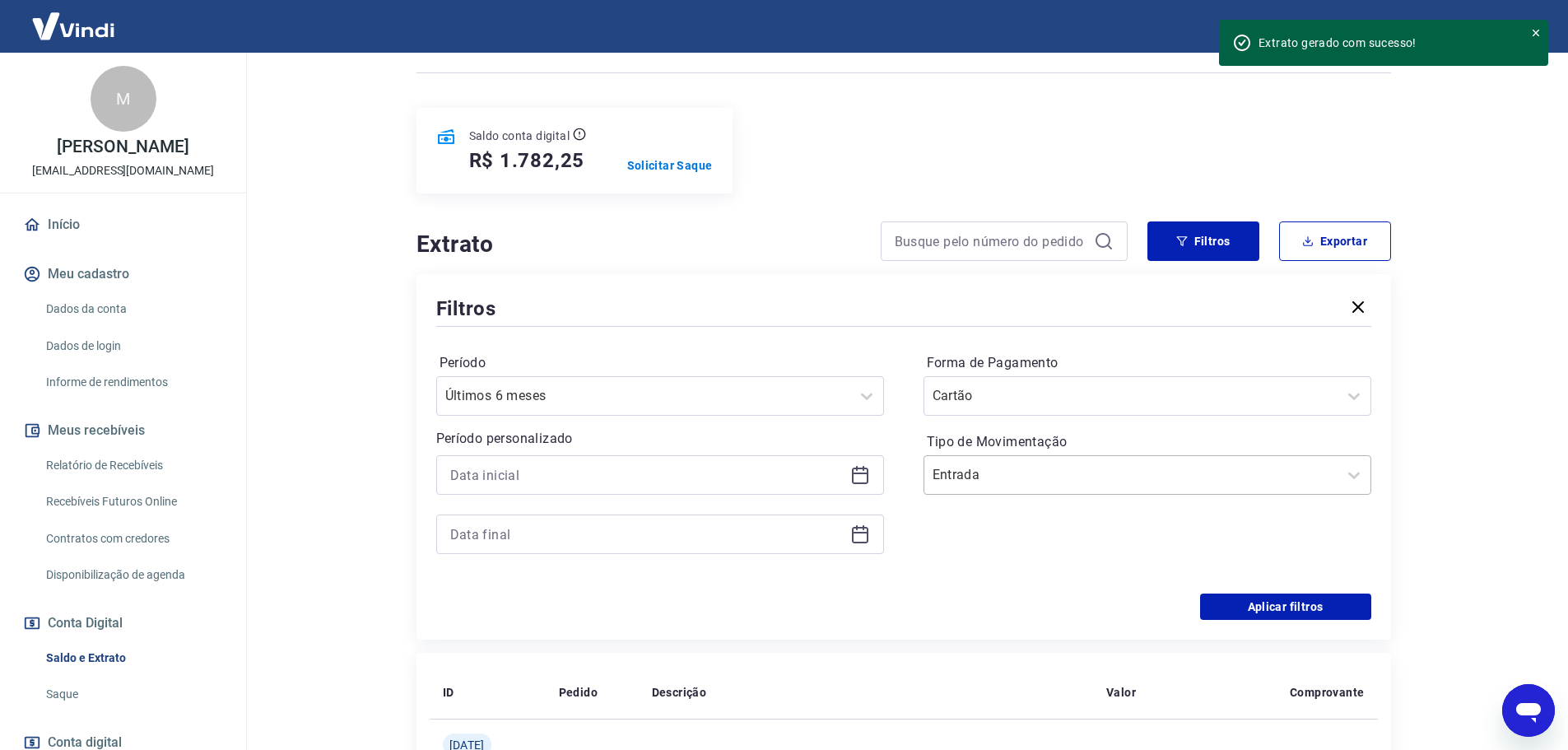
scroll to position [164, 0]
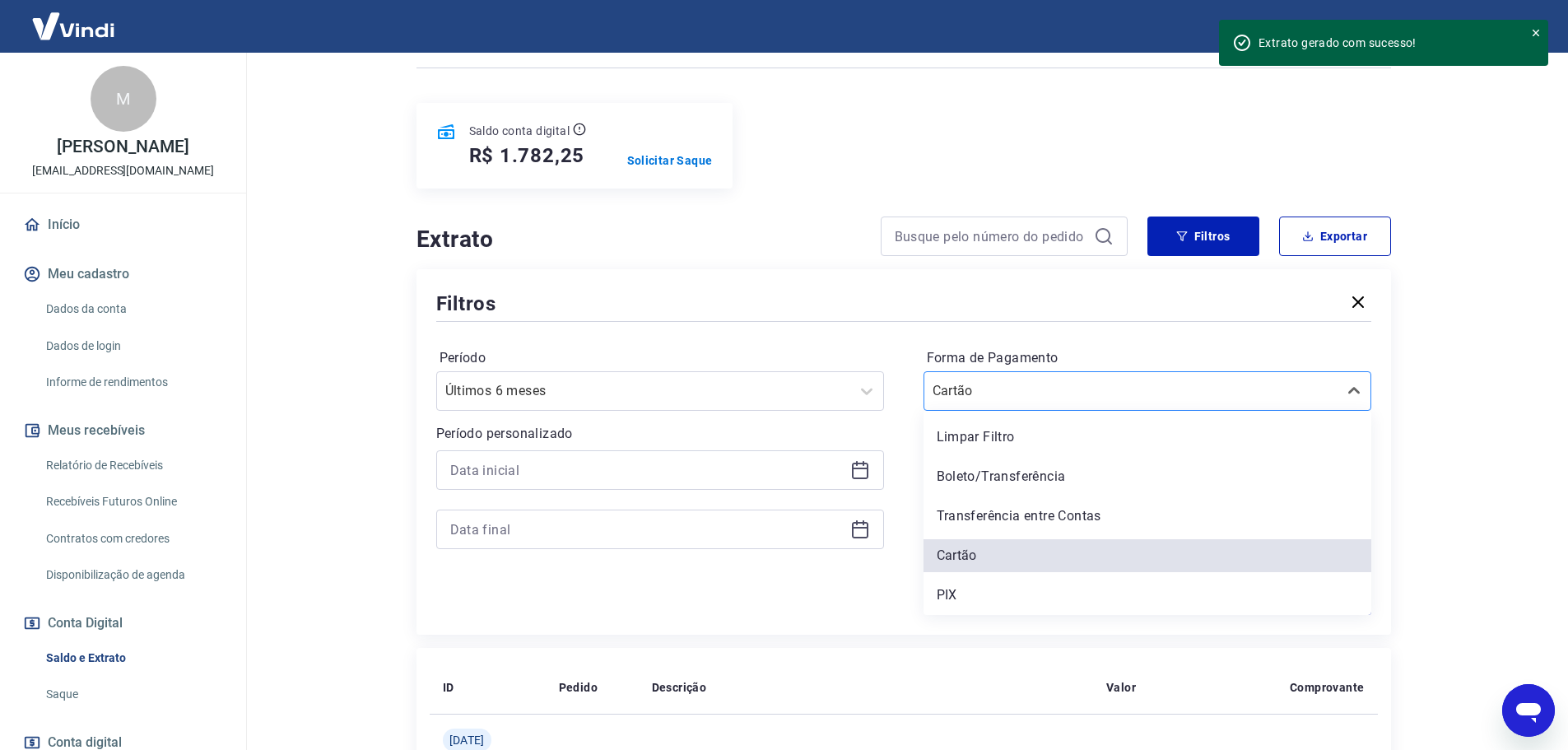
click at [988, 393] on input "Forma de Pagamento" at bounding box center [1015, 390] width 166 height 20
click at [1019, 429] on div "Limpar Filtro" at bounding box center [1147, 436] width 447 height 33
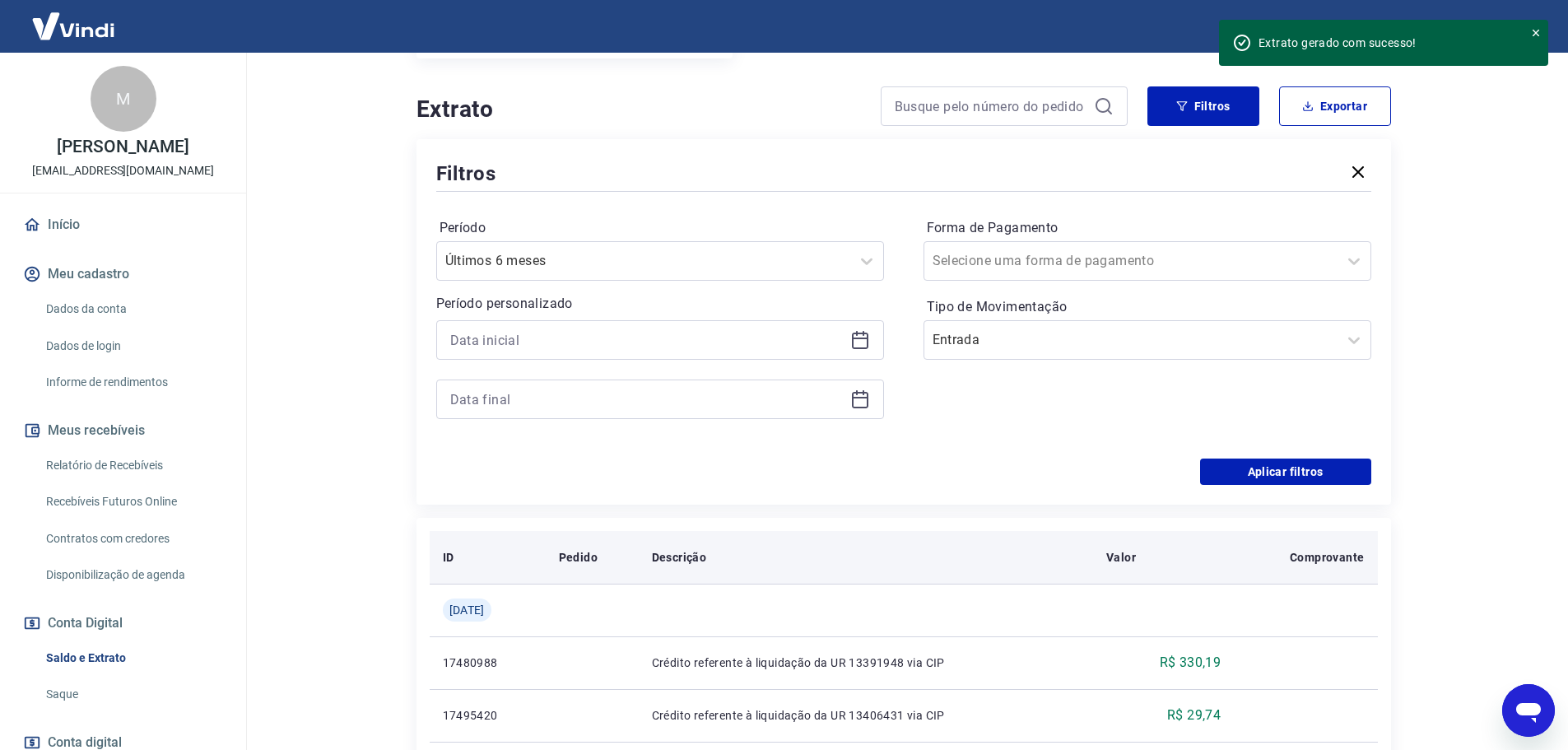
scroll to position [329, 0]
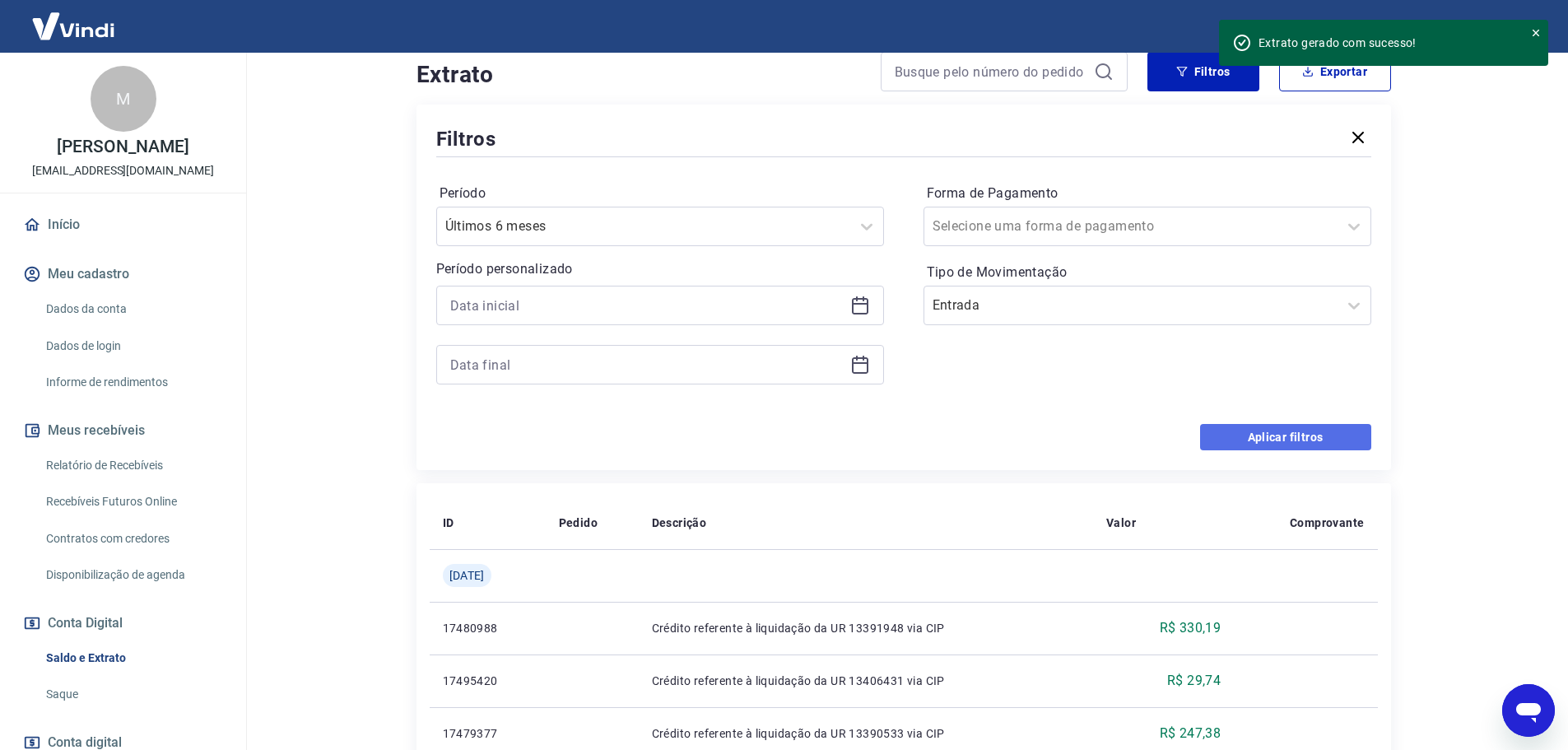
click at [1264, 434] on button "Aplicar filtros" at bounding box center [1285, 437] width 171 height 26
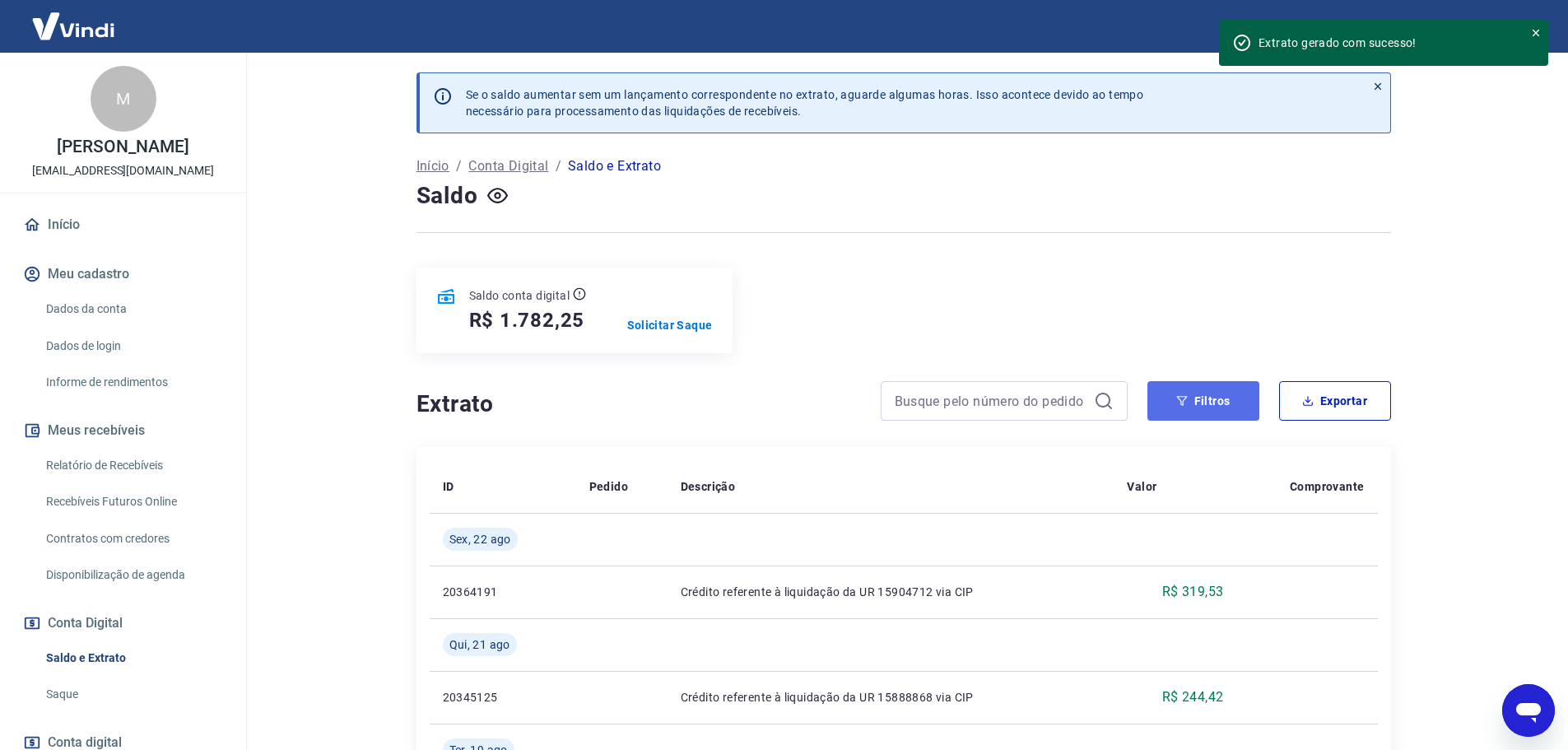
click at [1223, 396] on button "Filtros" at bounding box center [1202, 400] width 112 height 39
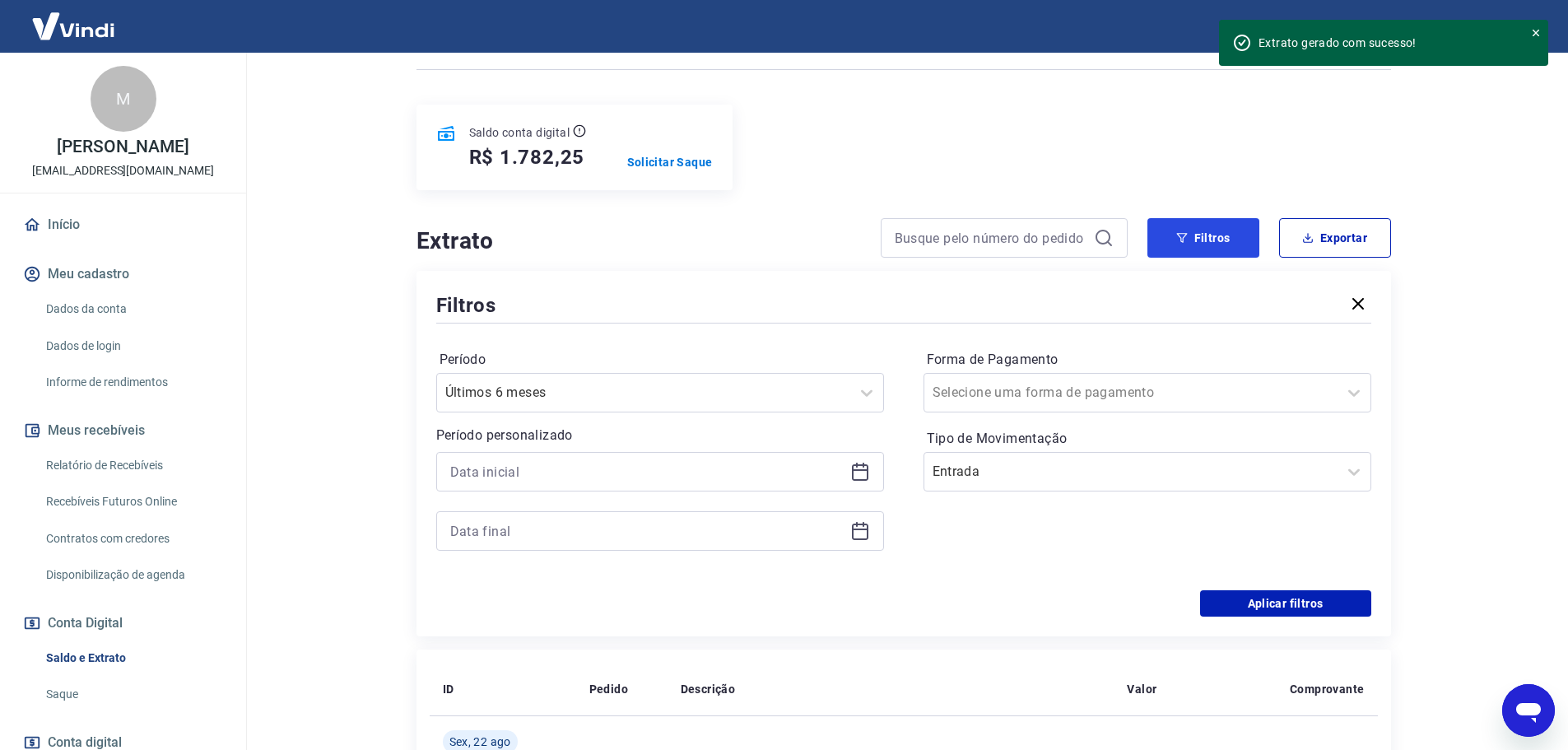
scroll to position [164, 0]
drag, startPoint x: 1219, startPoint y: 591, endPoint x: 1209, endPoint y: 591, distance: 10.0
click at [1217, 591] on button "Aplicar filtros" at bounding box center [1285, 602] width 171 height 26
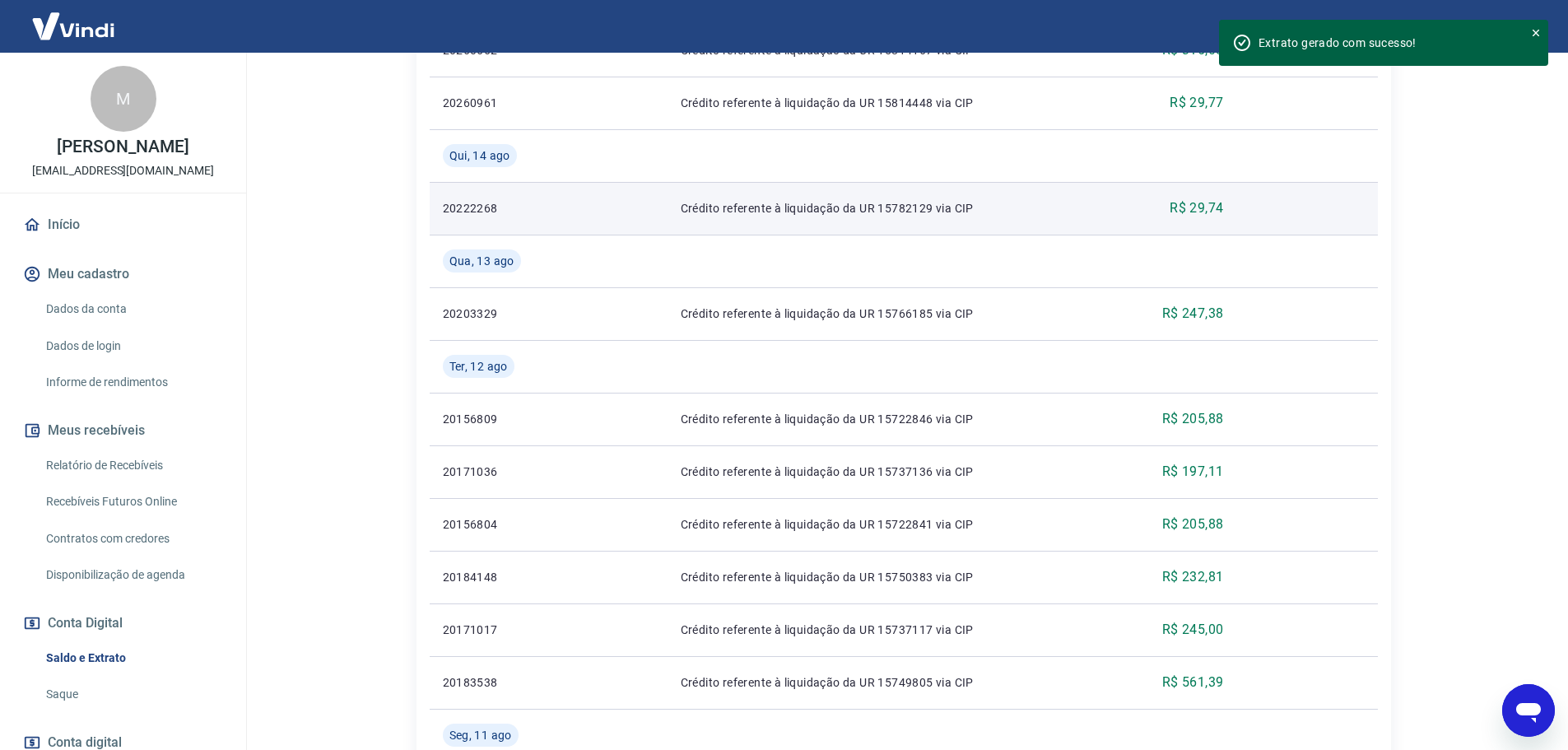
scroll to position [1395, 0]
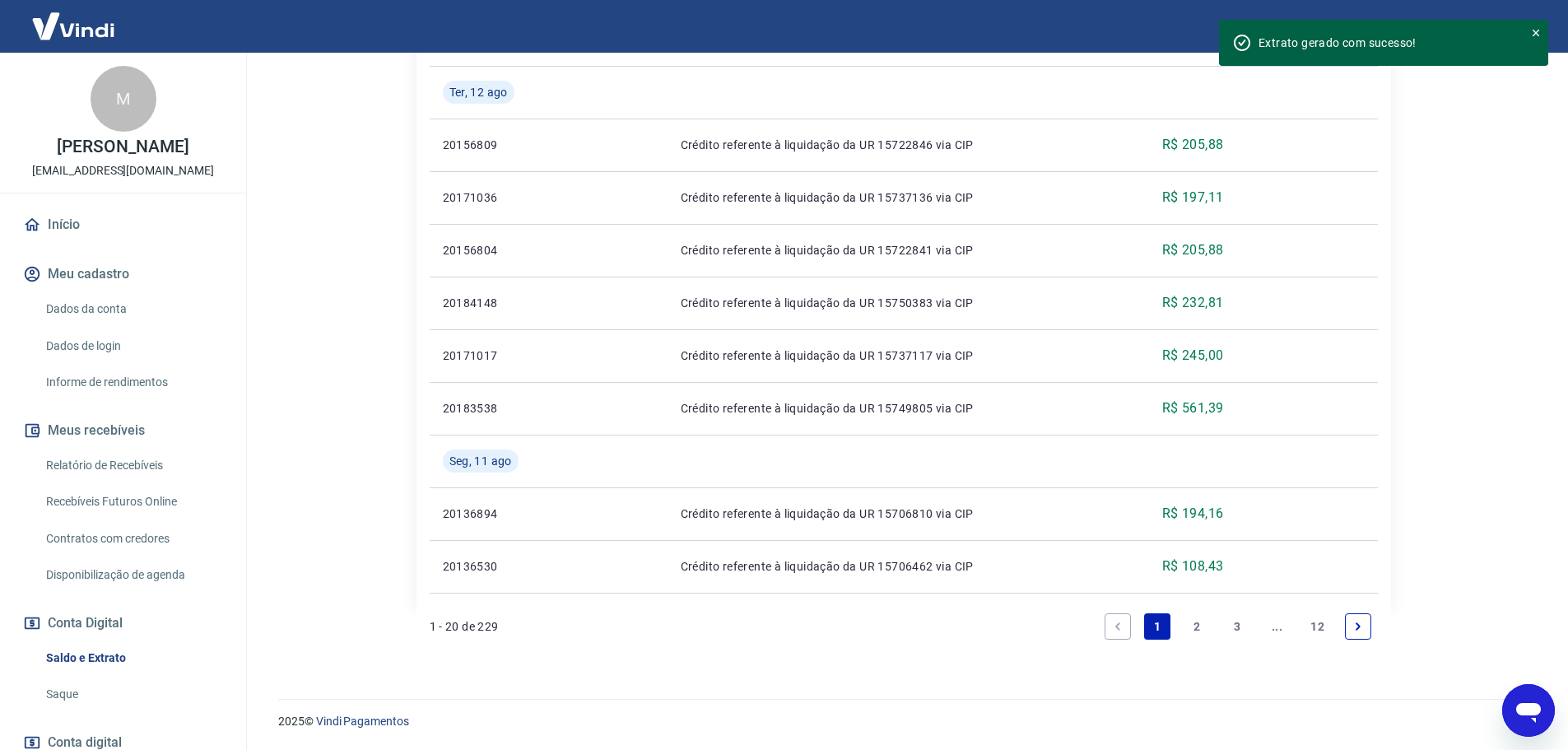
click at [1369, 616] on link "Next page" at bounding box center [1358, 626] width 26 height 26
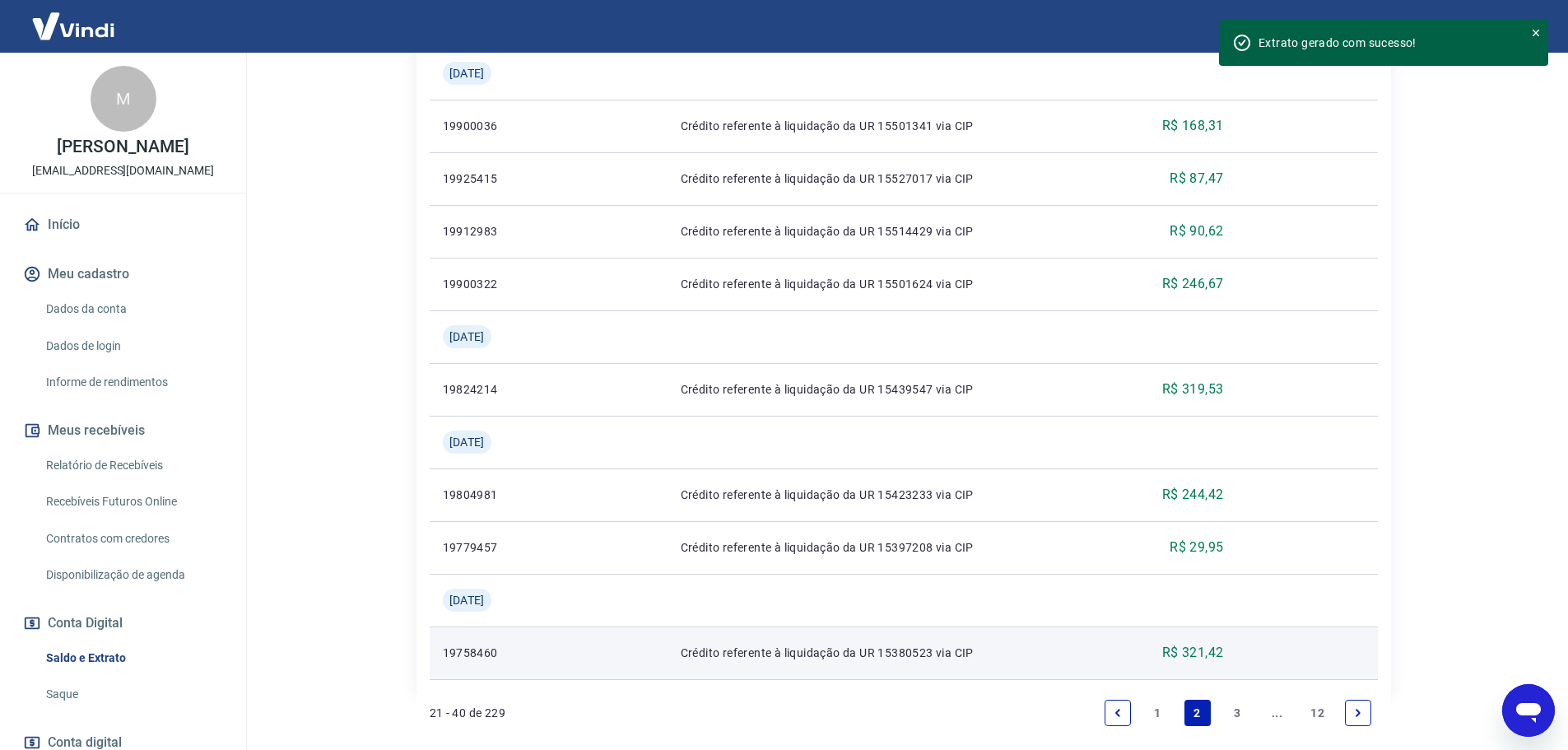
scroll to position [1500, 0]
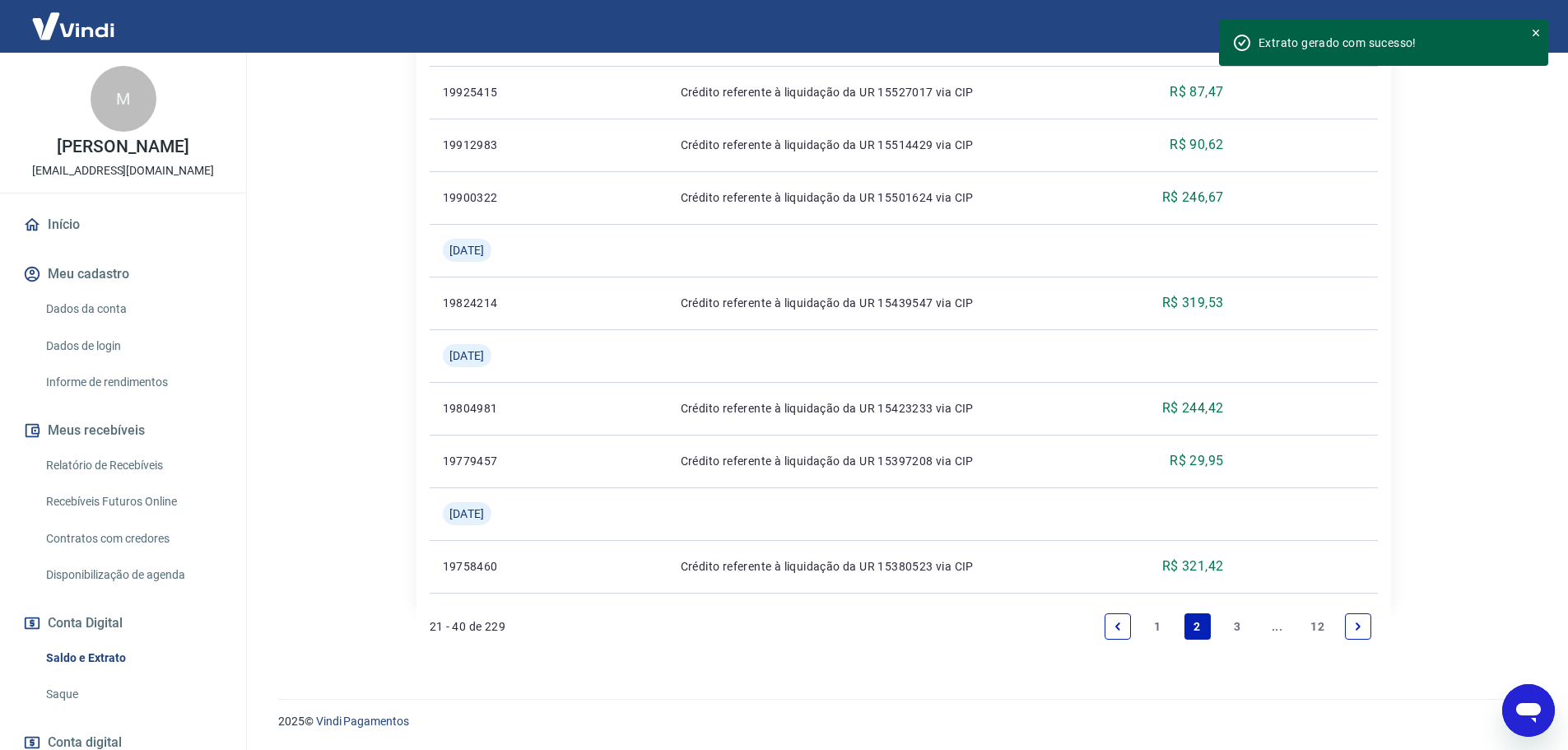
click at [1324, 632] on link "12" at bounding box center [1317, 626] width 27 height 26
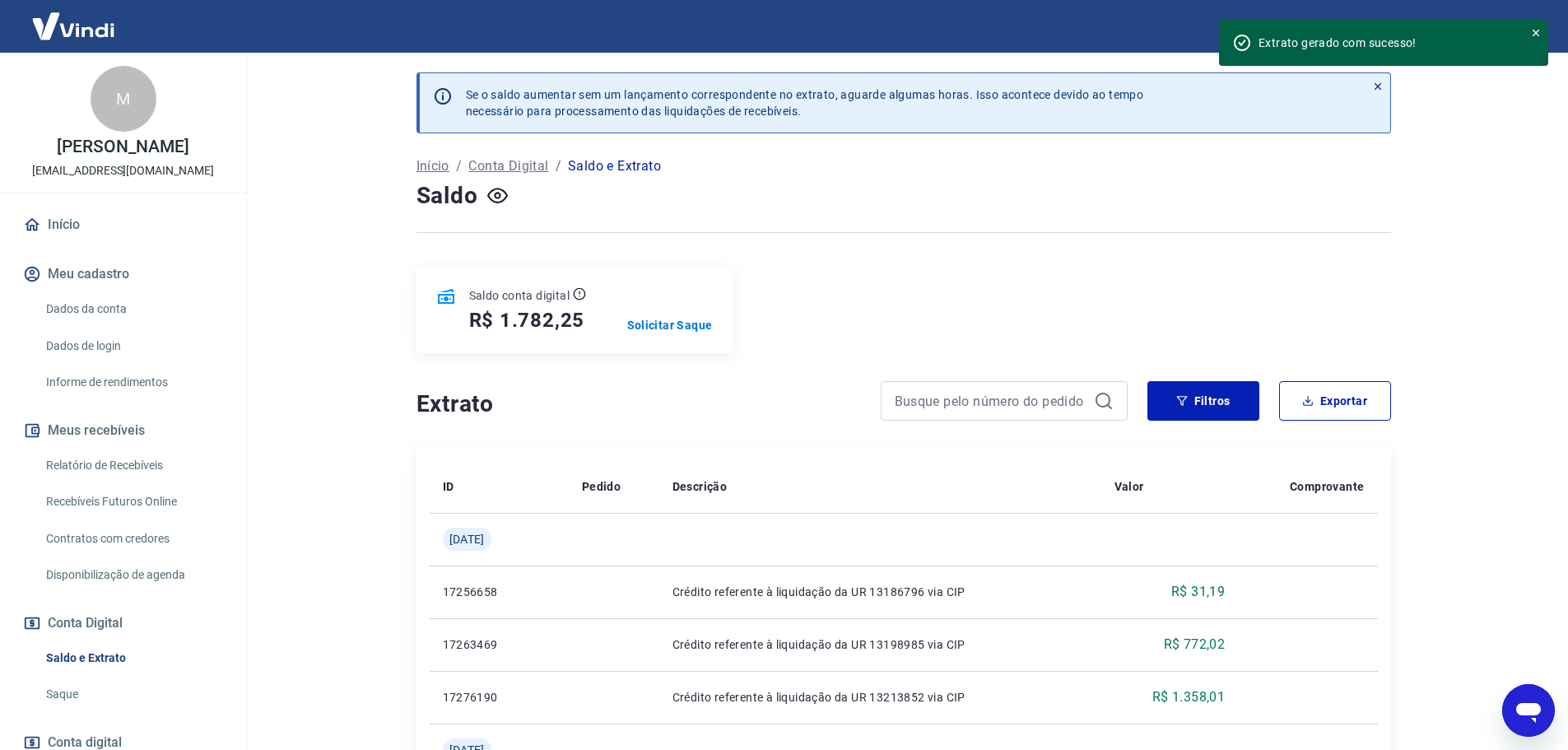
click at [1479, 84] on main "Se o saldo aumentar sem um lançamento correspondente no extrato, aguarde alguma…" at bounding box center [903, 401] width 1329 height 697
click at [1546, 39] on div "Extrato gerado com sucesso!" at bounding box center [1384, 42] width 329 height 46
click at [1543, 31] on div "Extrato gerado com sucesso!" at bounding box center [1384, 42] width 329 height 46
click at [1537, 34] on icon at bounding box center [1535, 33] width 7 height 7
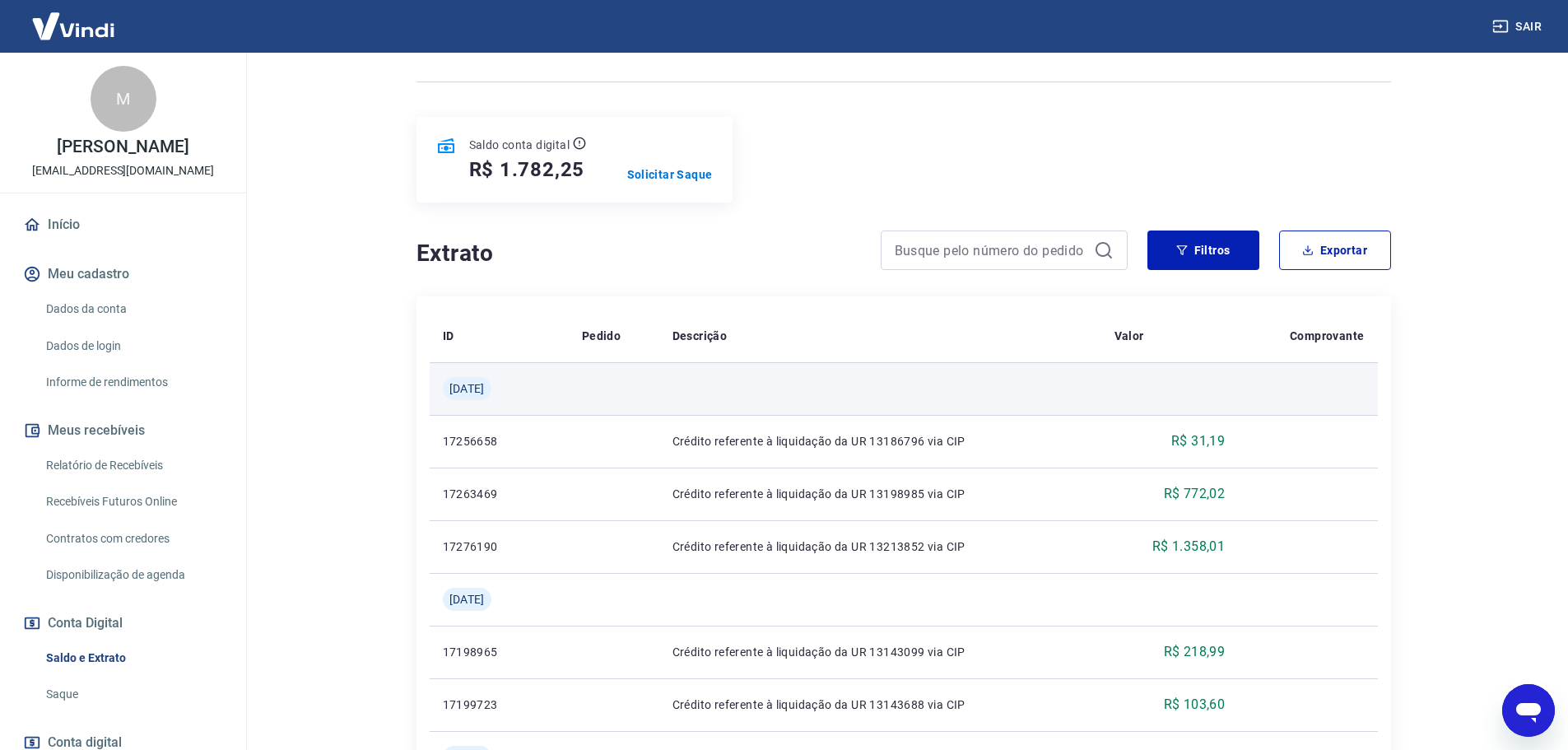
scroll to position [164, 0]
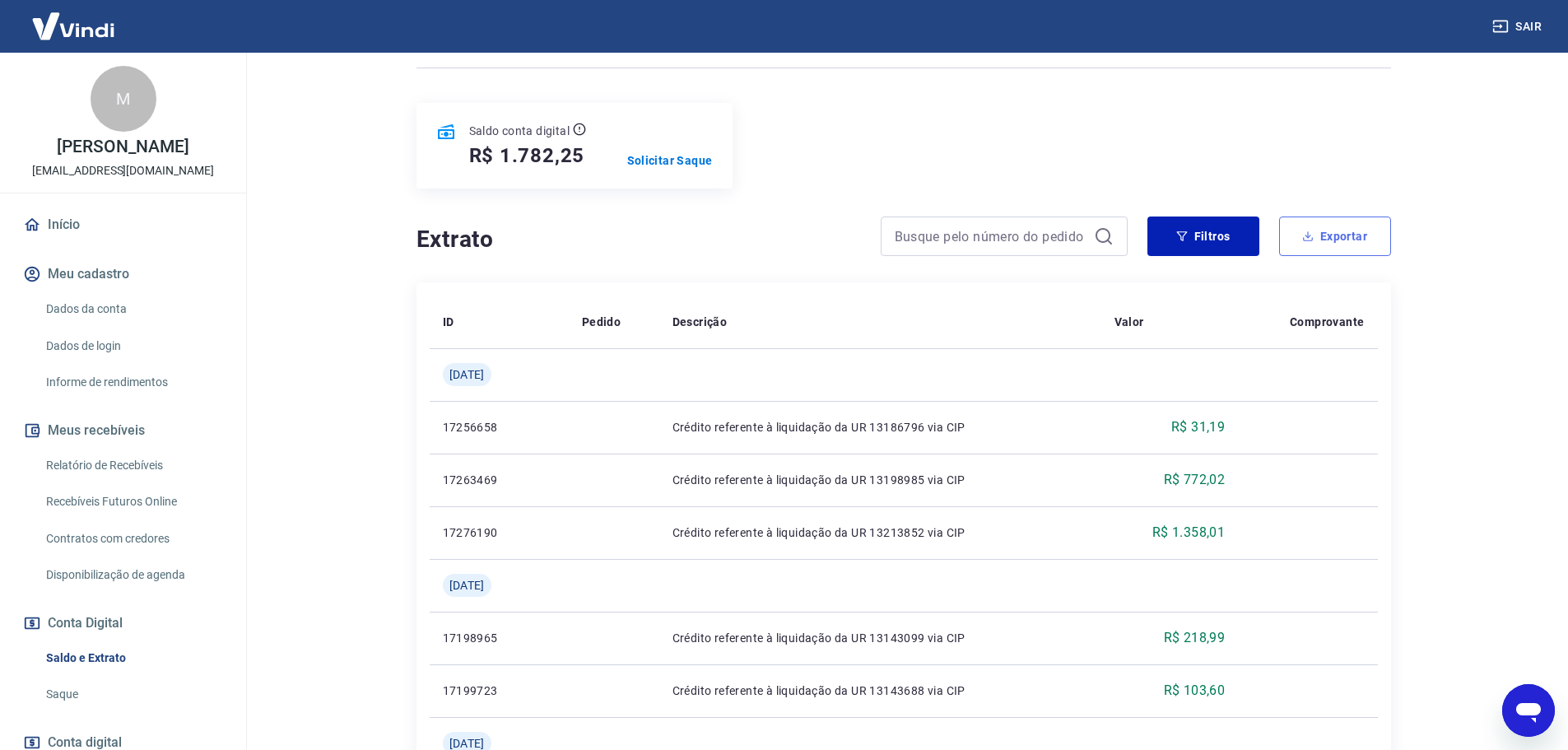
click at [1326, 246] on button "Exportar" at bounding box center [1335, 236] width 112 height 39
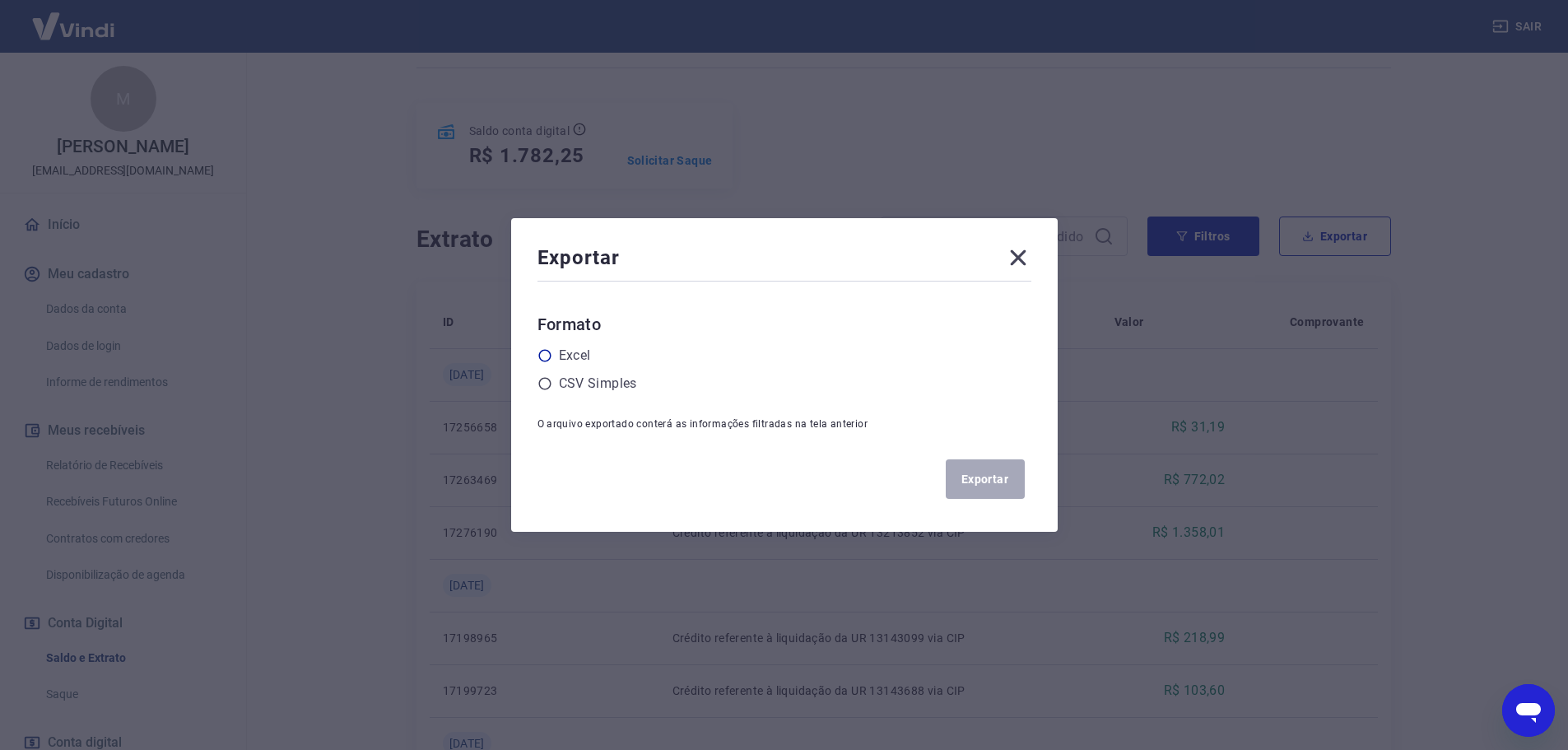
click at [584, 355] on label "Excel" at bounding box center [574, 355] width 32 height 20
click at [0, 0] on input "radio" at bounding box center [0, 0] width 0 height 0
click at [964, 470] on button "Exportar" at bounding box center [985, 479] width 79 height 39
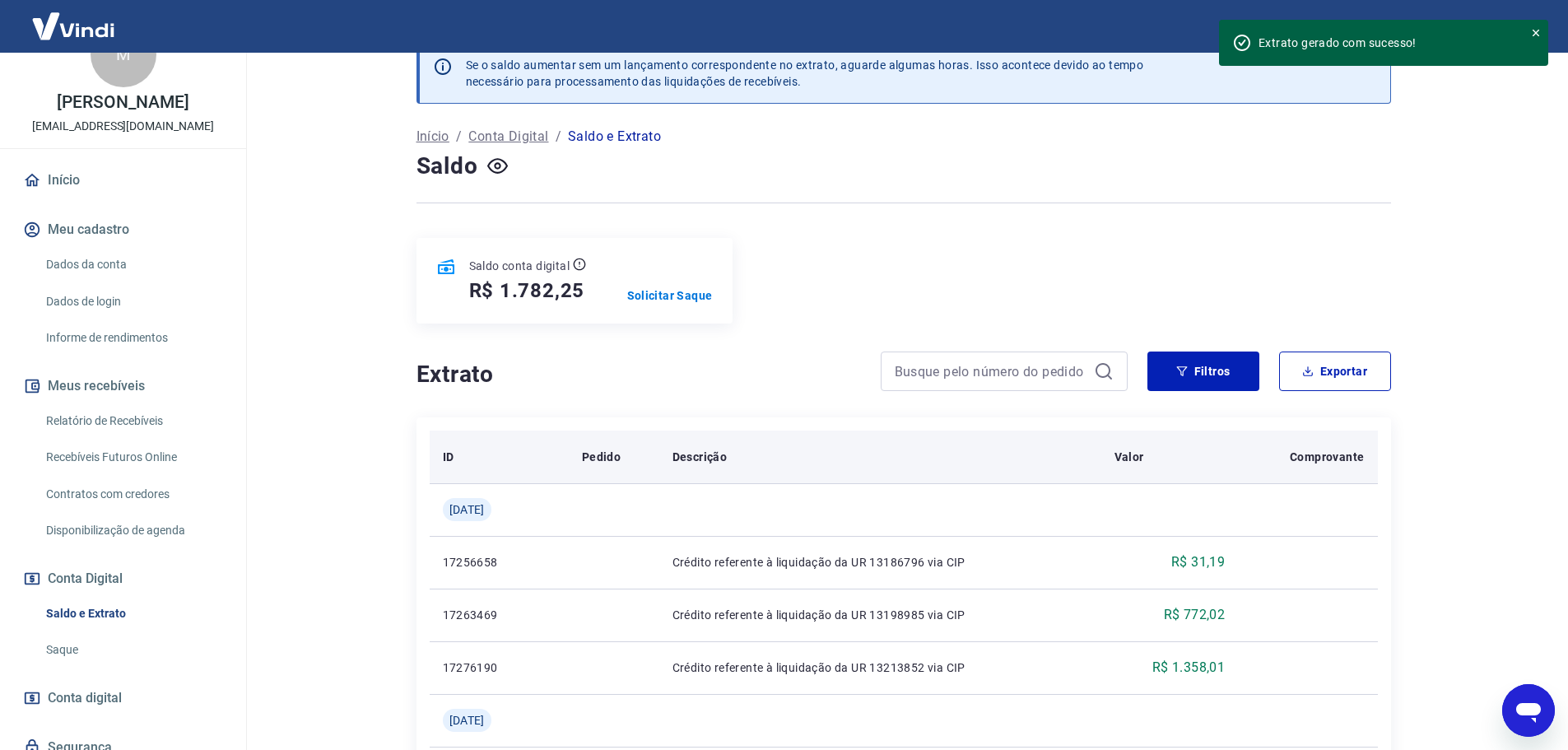
scroll to position [0, 0]
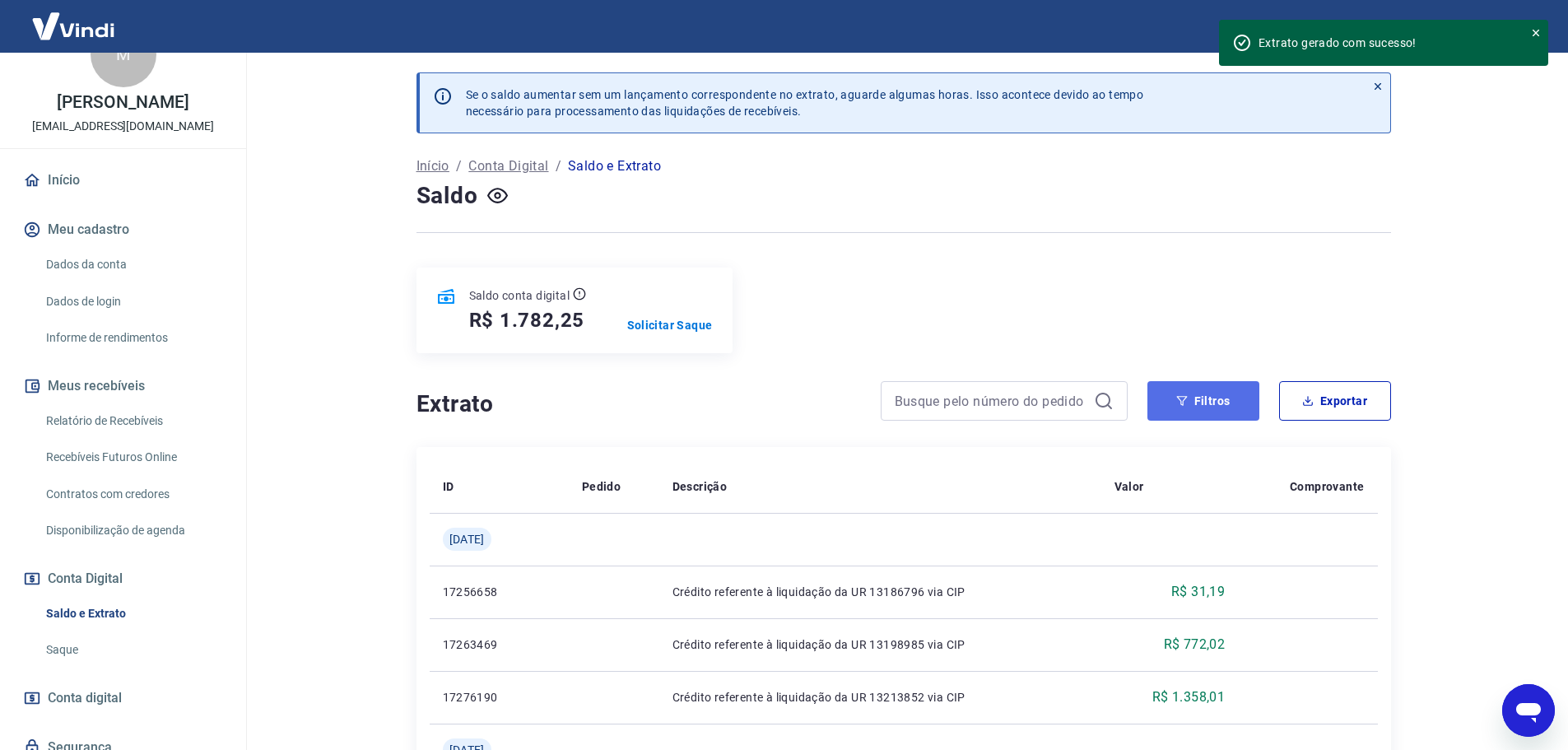
click at [1186, 404] on icon "button" at bounding box center [1182, 400] width 11 height 11
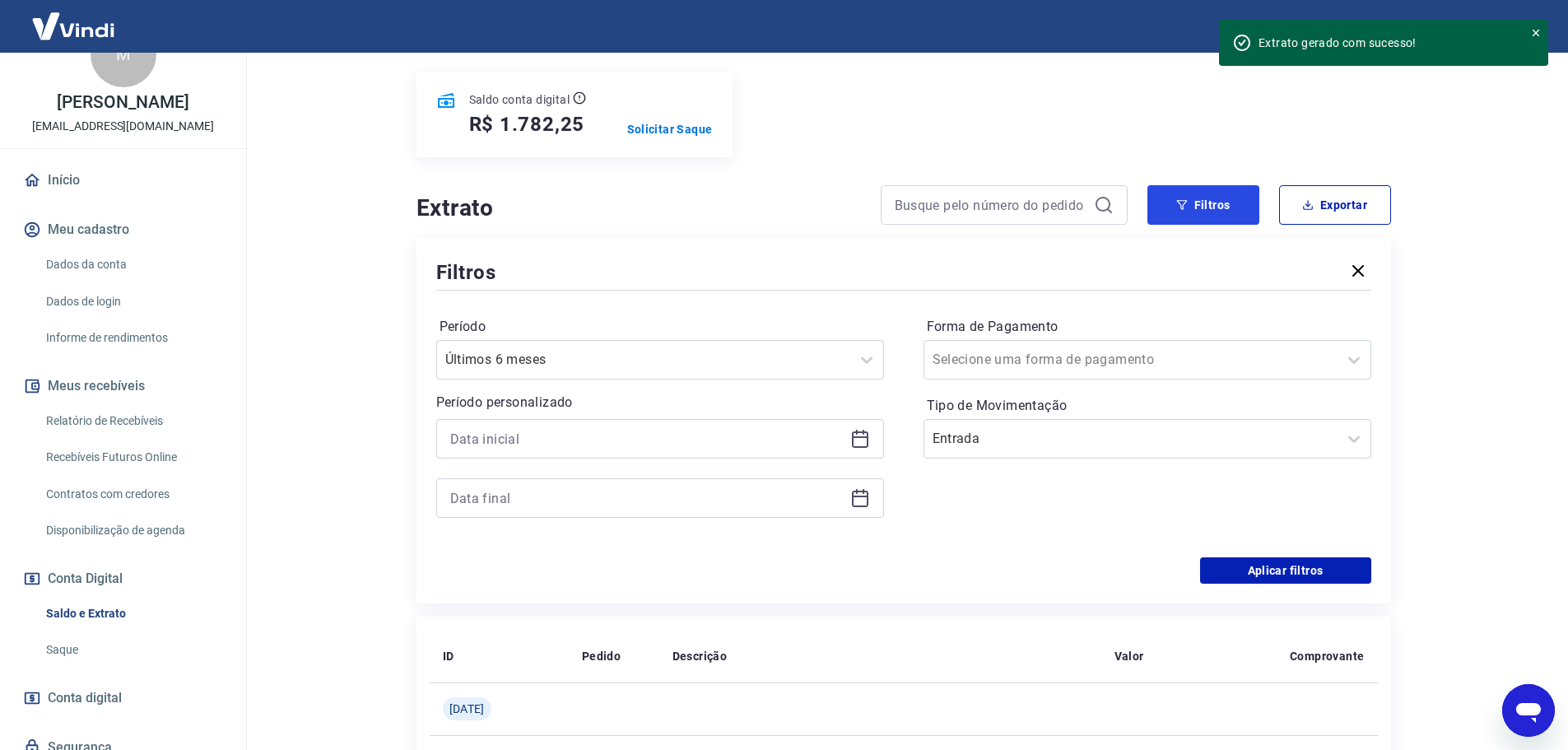
scroll to position [247, 0]
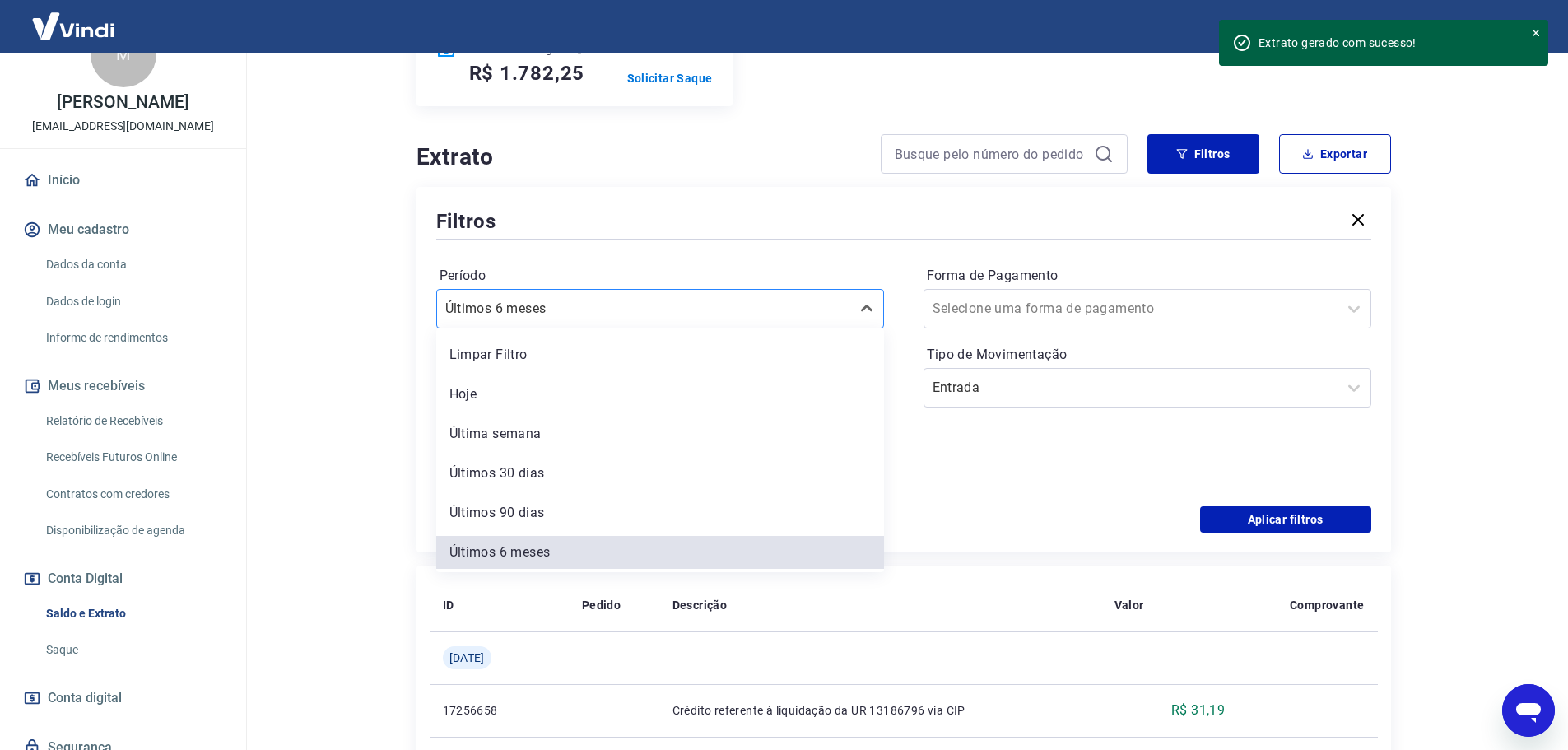
click at [651, 323] on div "Últimos 6 meses" at bounding box center [660, 308] width 447 height 39
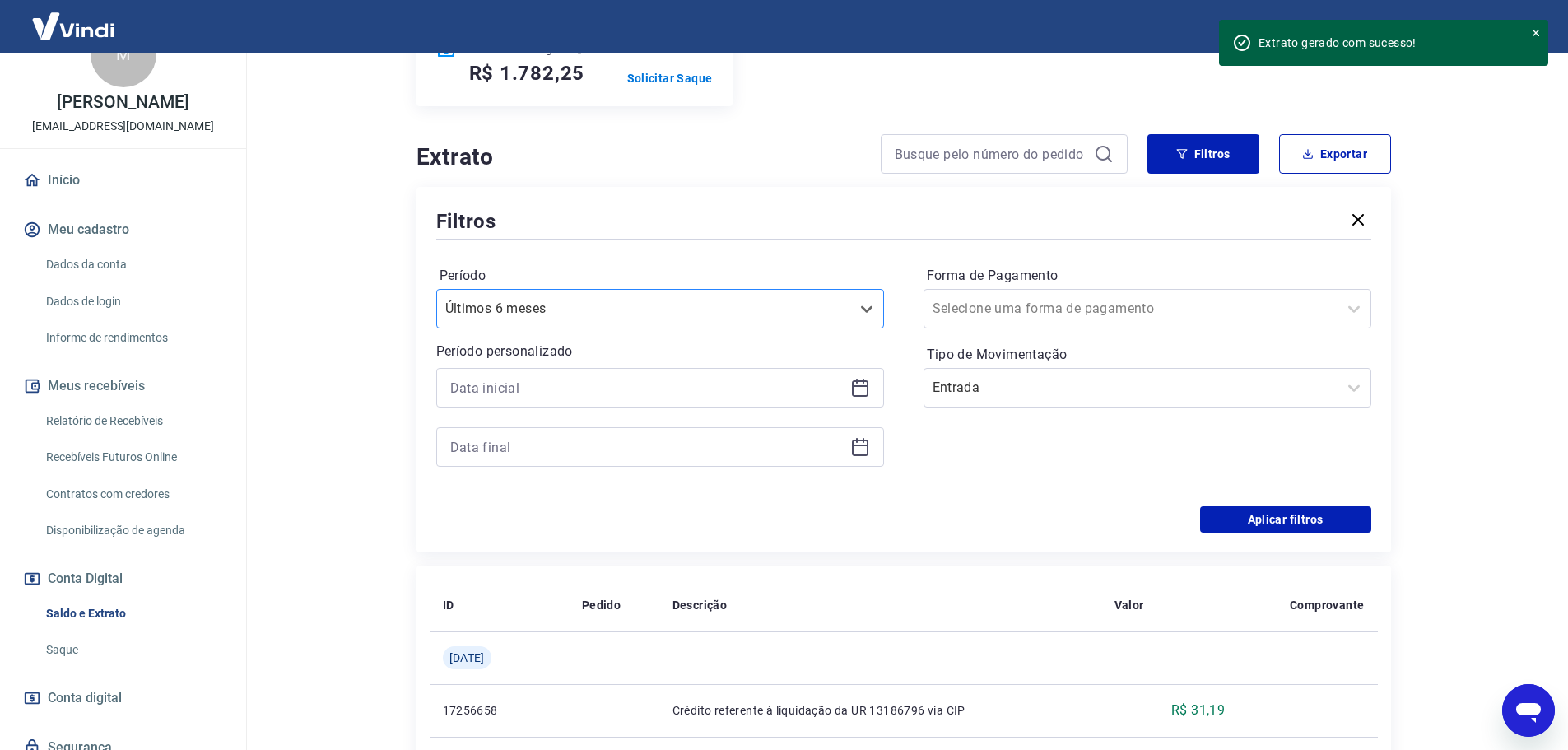
drag, startPoint x: 775, startPoint y: 314, endPoint x: 506, endPoint y: 315, distance: 269.0
click at [500, 315] on div at bounding box center [644, 308] width 397 height 23
click at [655, 321] on div "Últimos 6 meses" at bounding box center [644, 309] width 414 height 30
drag, startPoint x: 559, startPoint y: 298, endPoint x: 510, endPoint y: 314, distance: 51.5
click at [510, 314] on div at bounding box center [644, 308] width 397 height 23
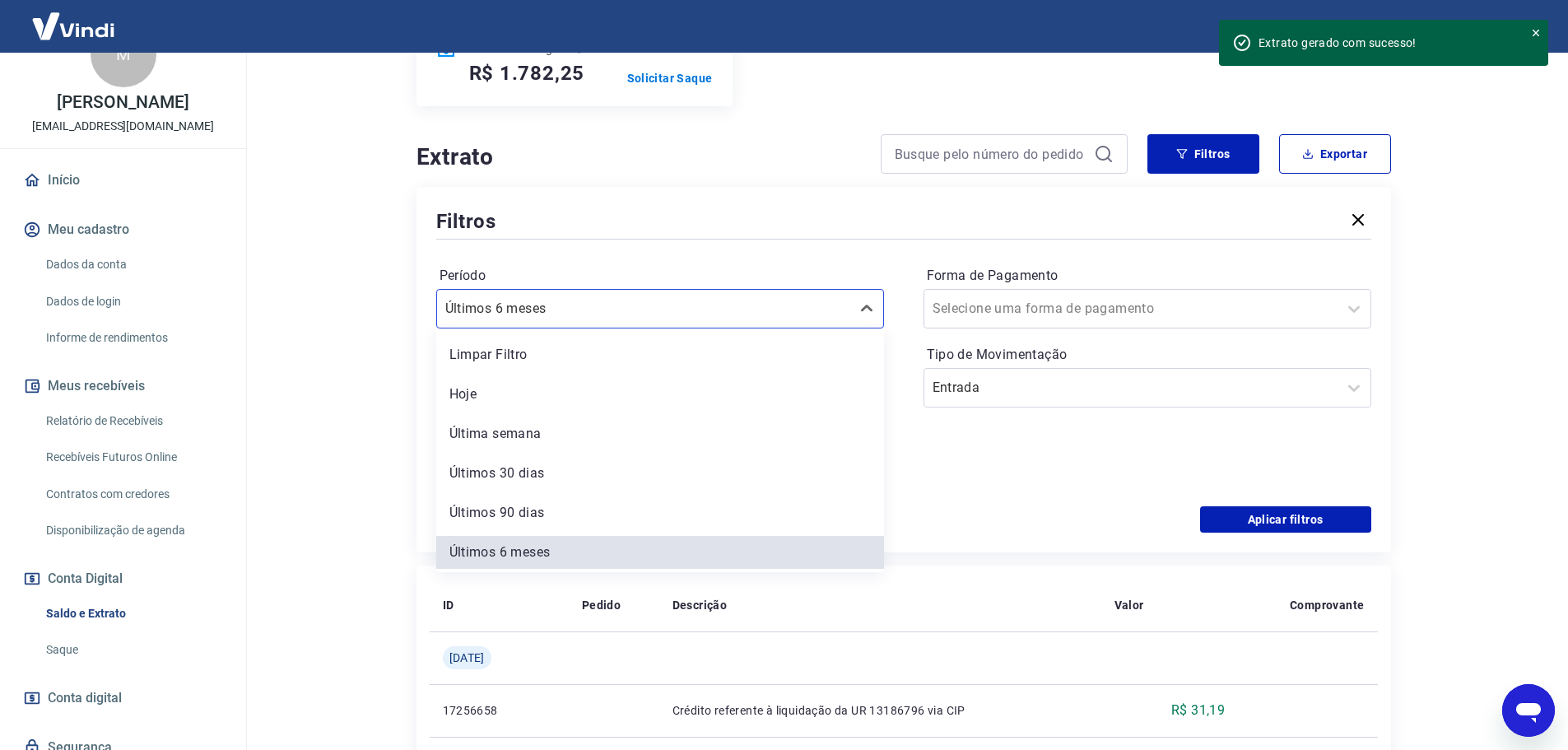
drag, startPoint x: 569, startPoint y: 314, endPoint x: 363, endPoint y: 312, distance: 206.0
click at [363, 312] on main "Se o saldo aumentar sem um lançamento correspondente no extrato, aguarde alguma…" at bounding box center [903, 154] width 1329 height 697
click at [501, 357] on div "Limpar Filtro" at bounding box center [660, 354] width 447 height 33
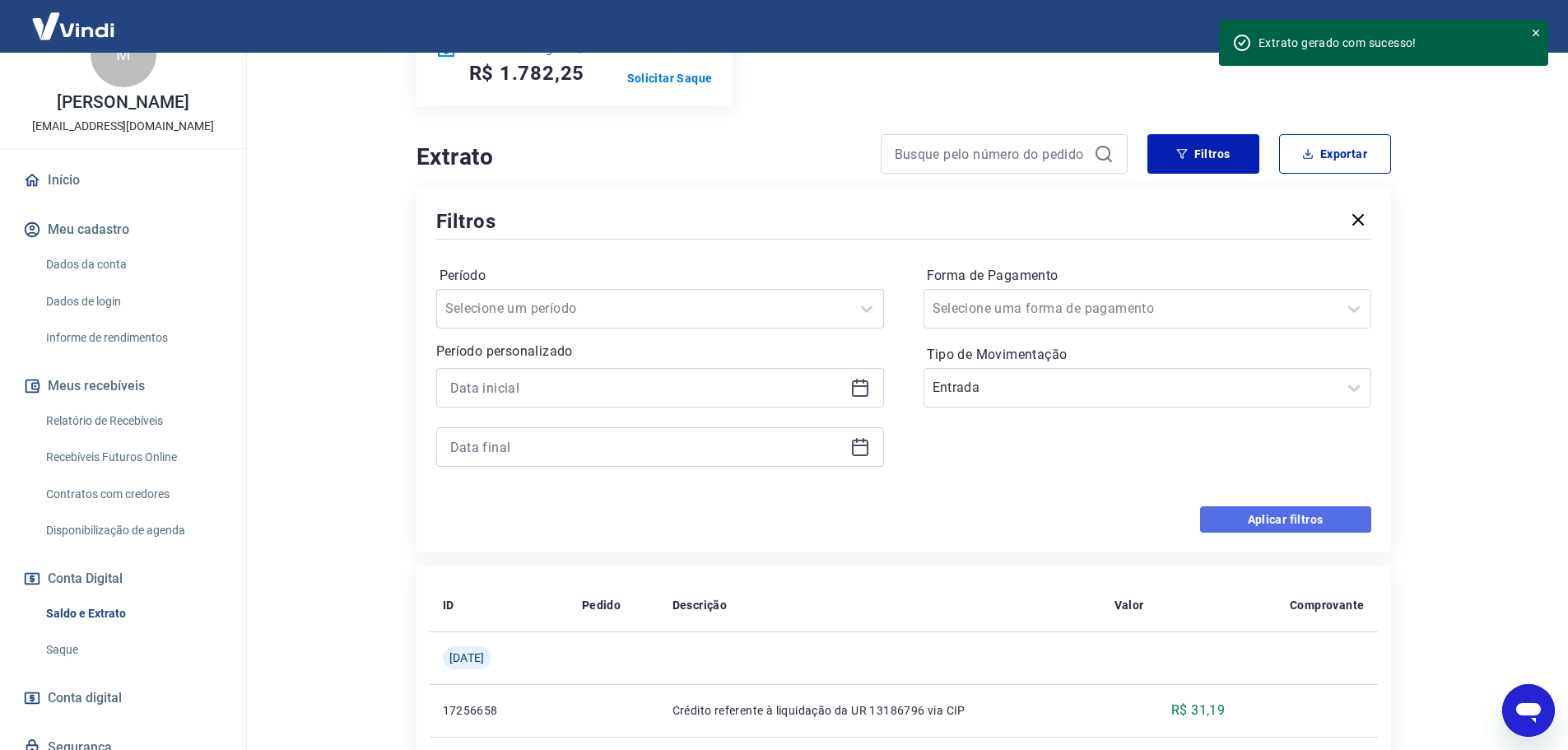
click at [1259, 511] on button "Aplicar filtros" at bounding box center [1285, 519] width 171 height 26
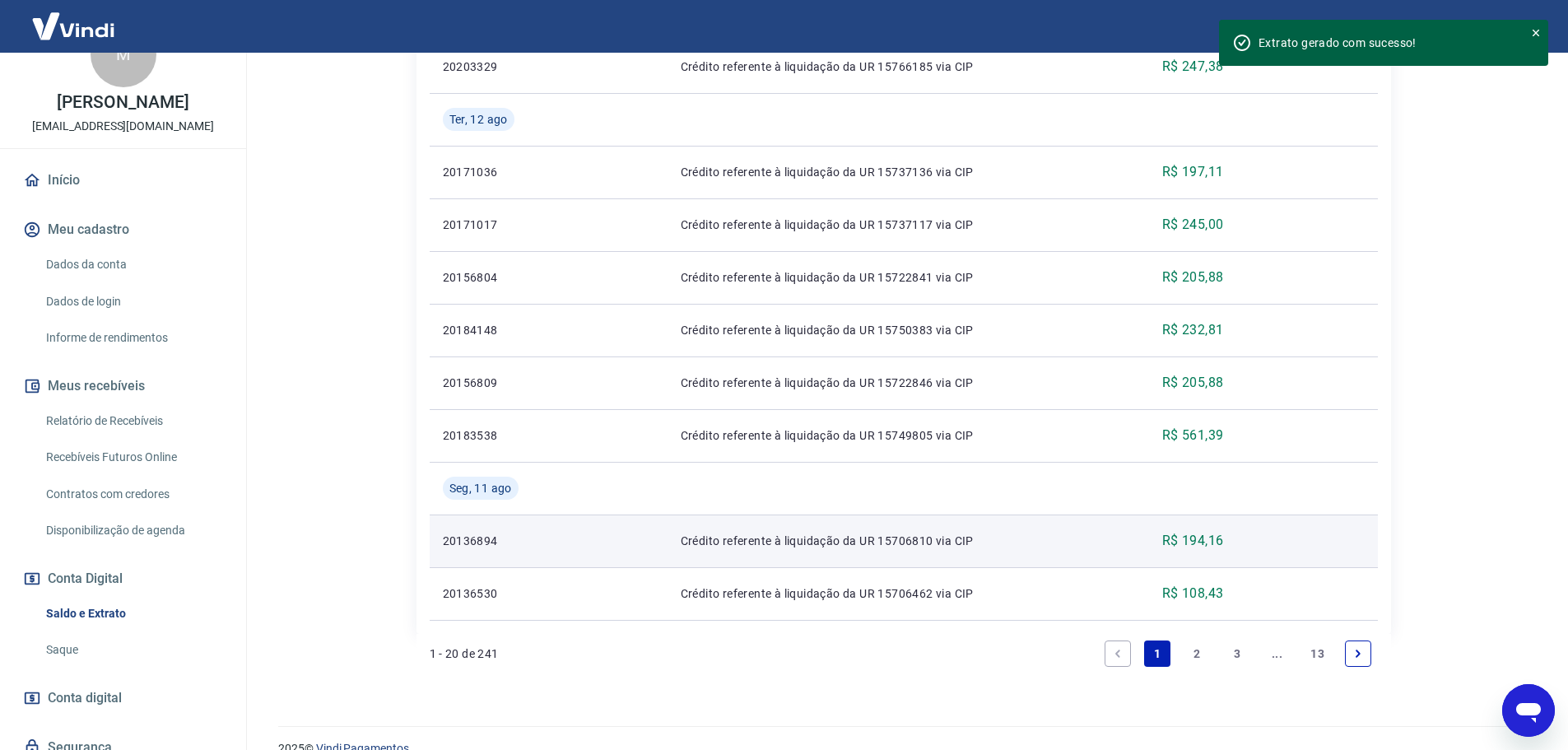
scroll to position [1395, 0]
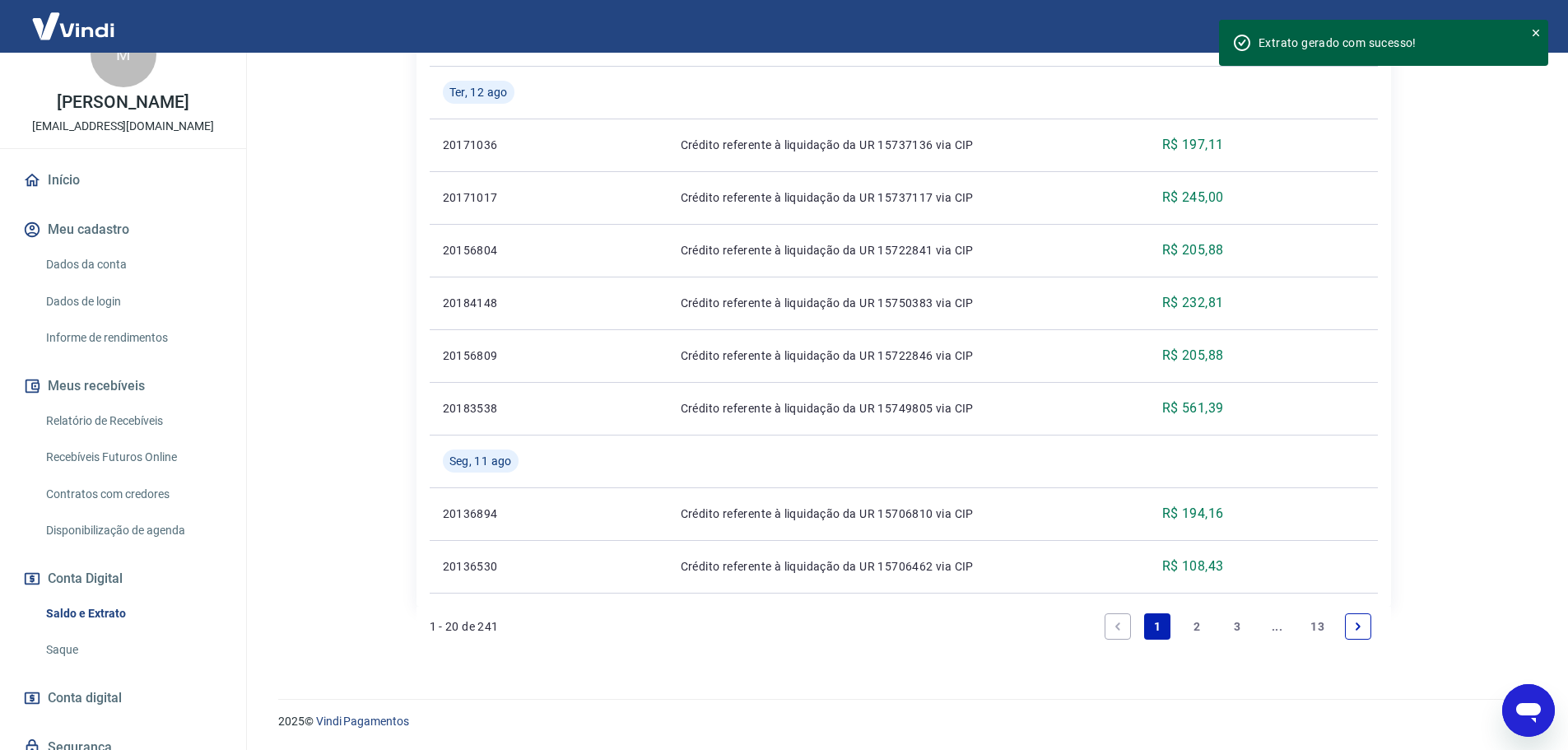
click at [1361, 630] on icon "Next page" at bounding box center [1357, 626] width 11 height 11
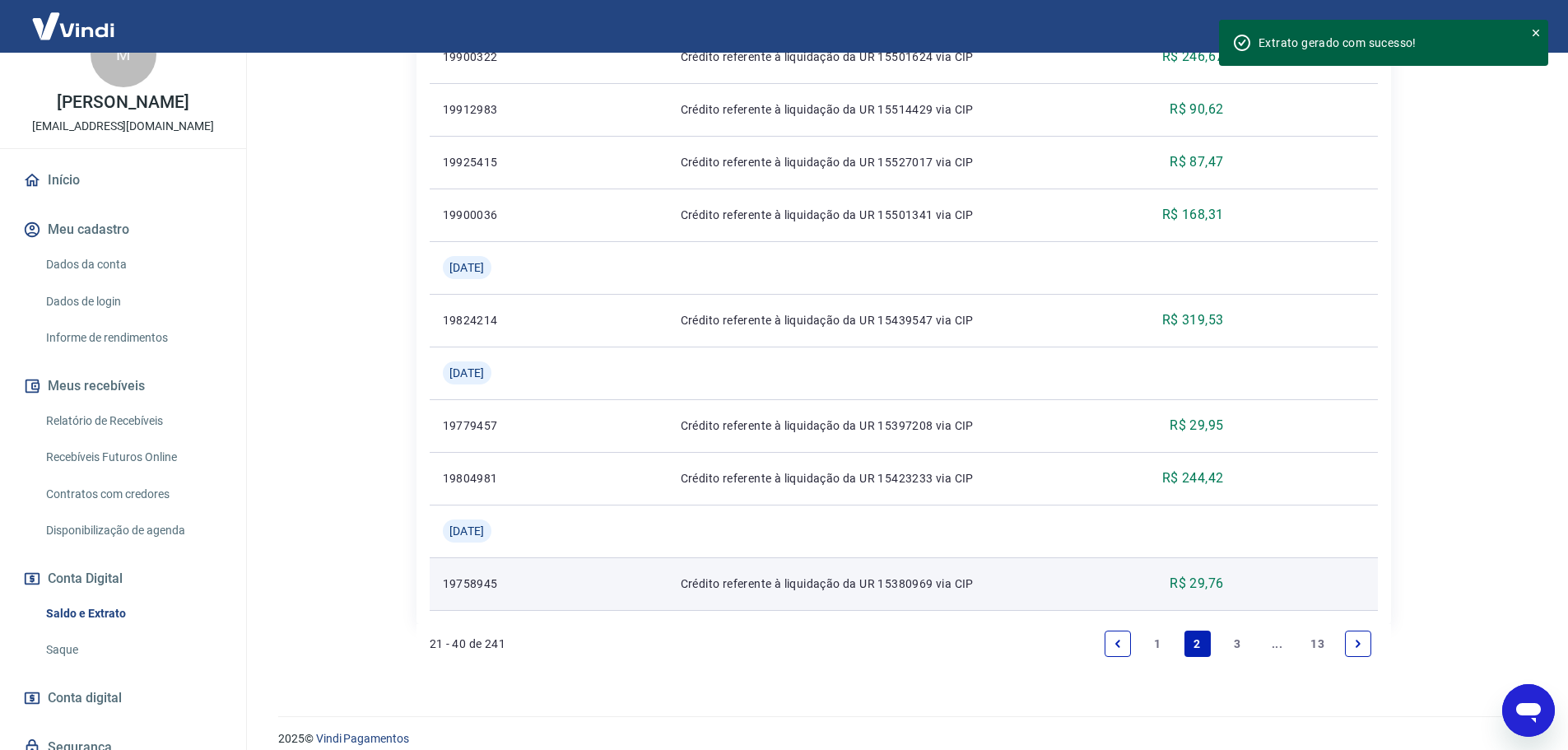
scroll to position [1500, 0]
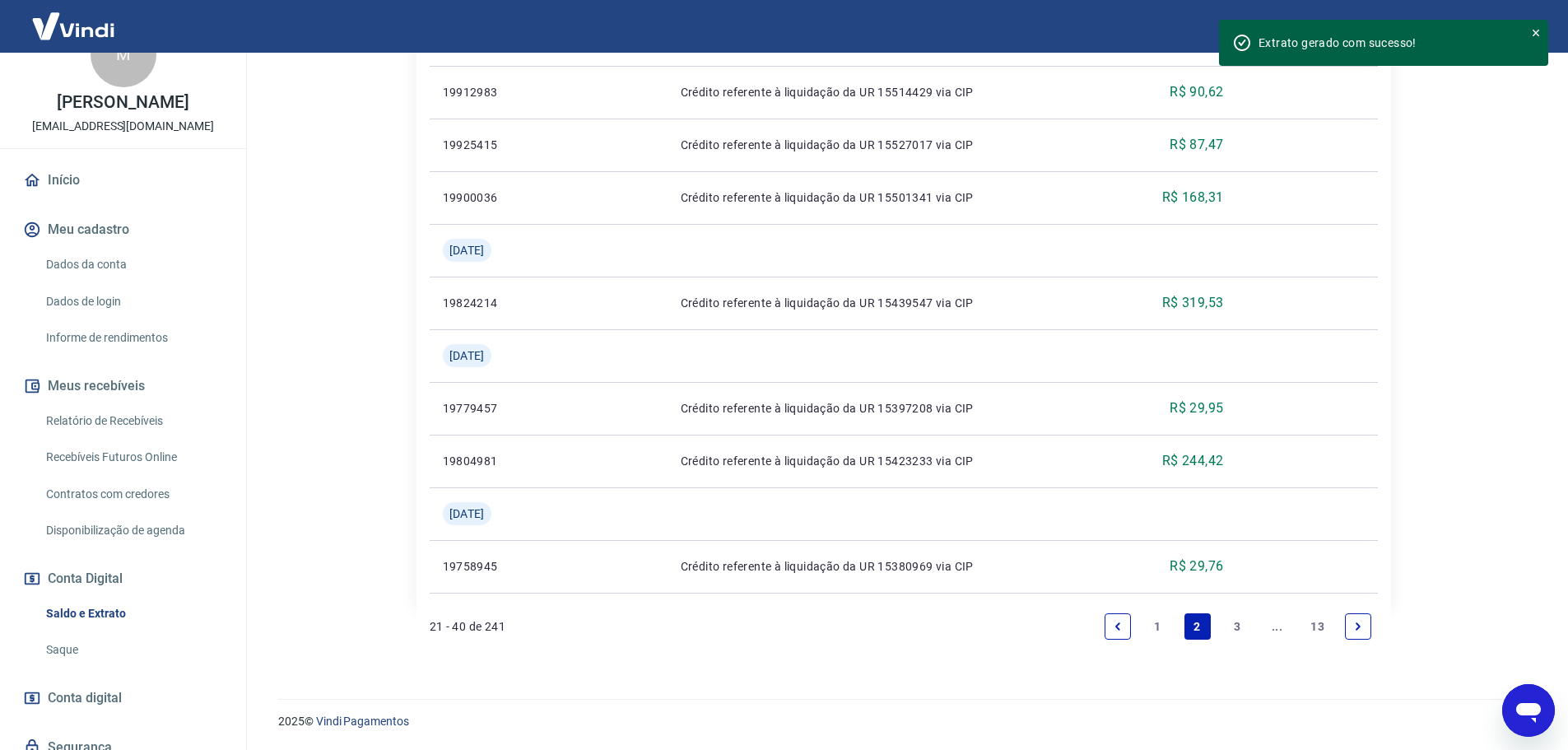
click at [1312, 625] on link "13" at bounding box center [1317, 626] width 27 height 26
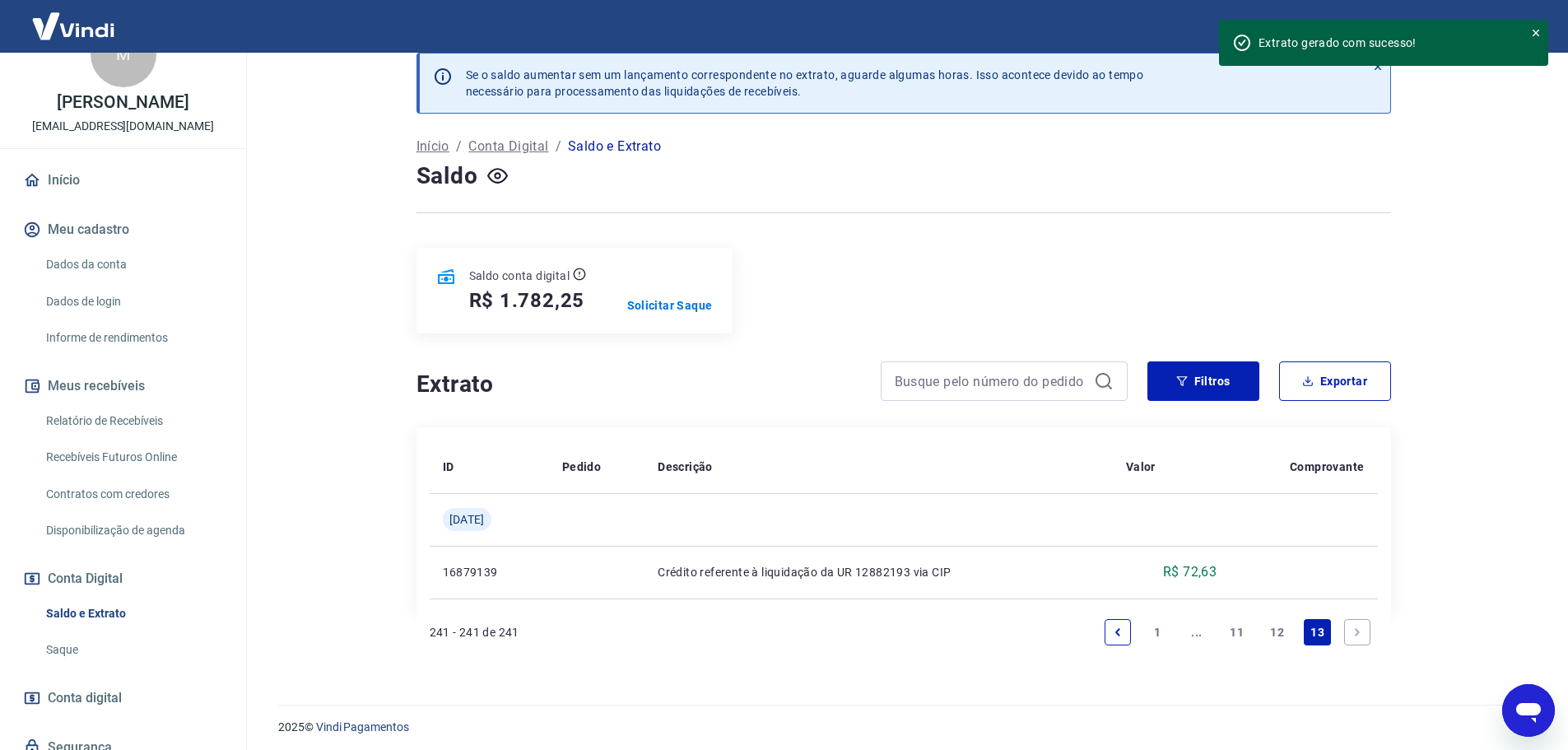
scroll to position [25, 0]
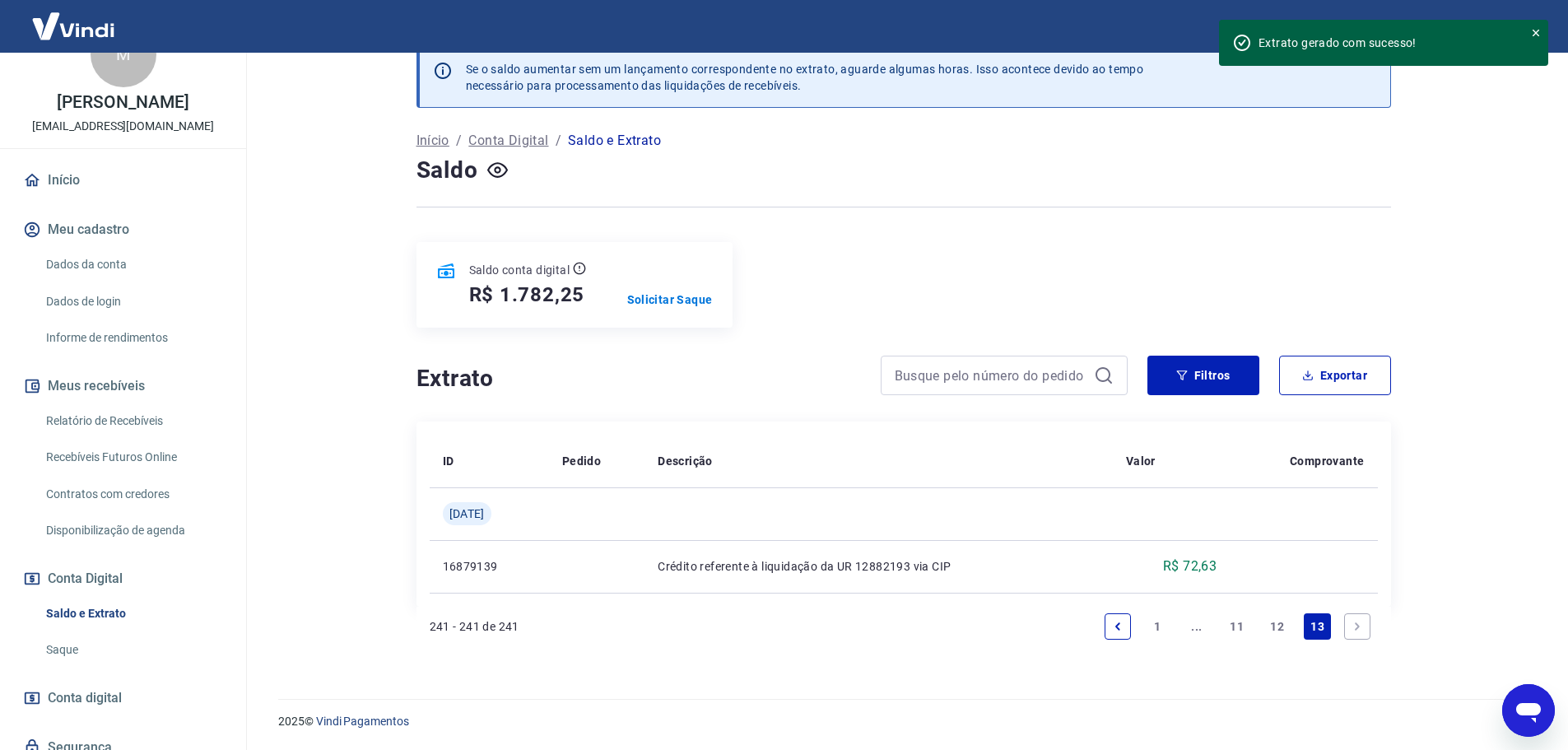
click at [1165, 629] on link "1" at bounding box center [1157, 626] width 26 height 26
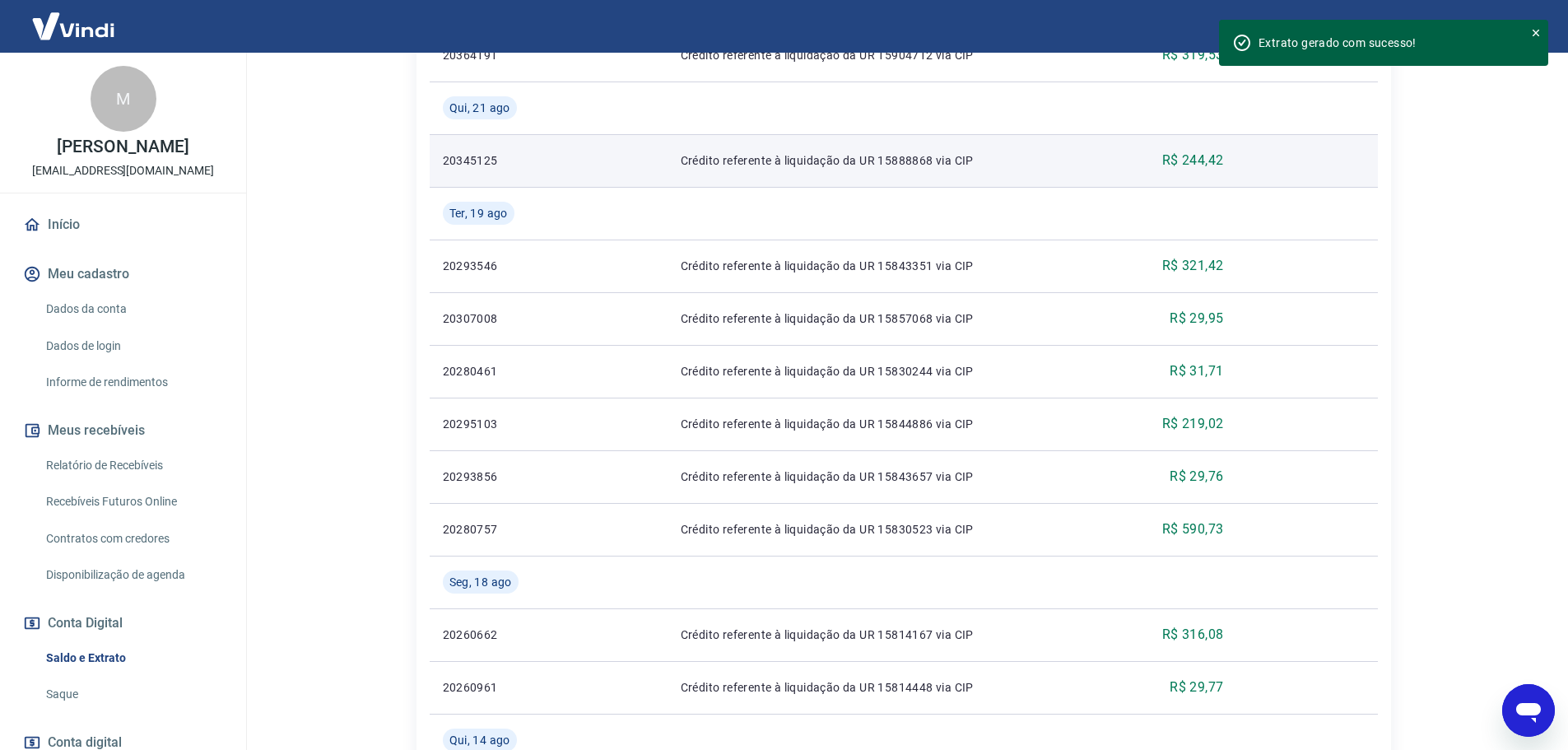
scroll to position [325, 0]
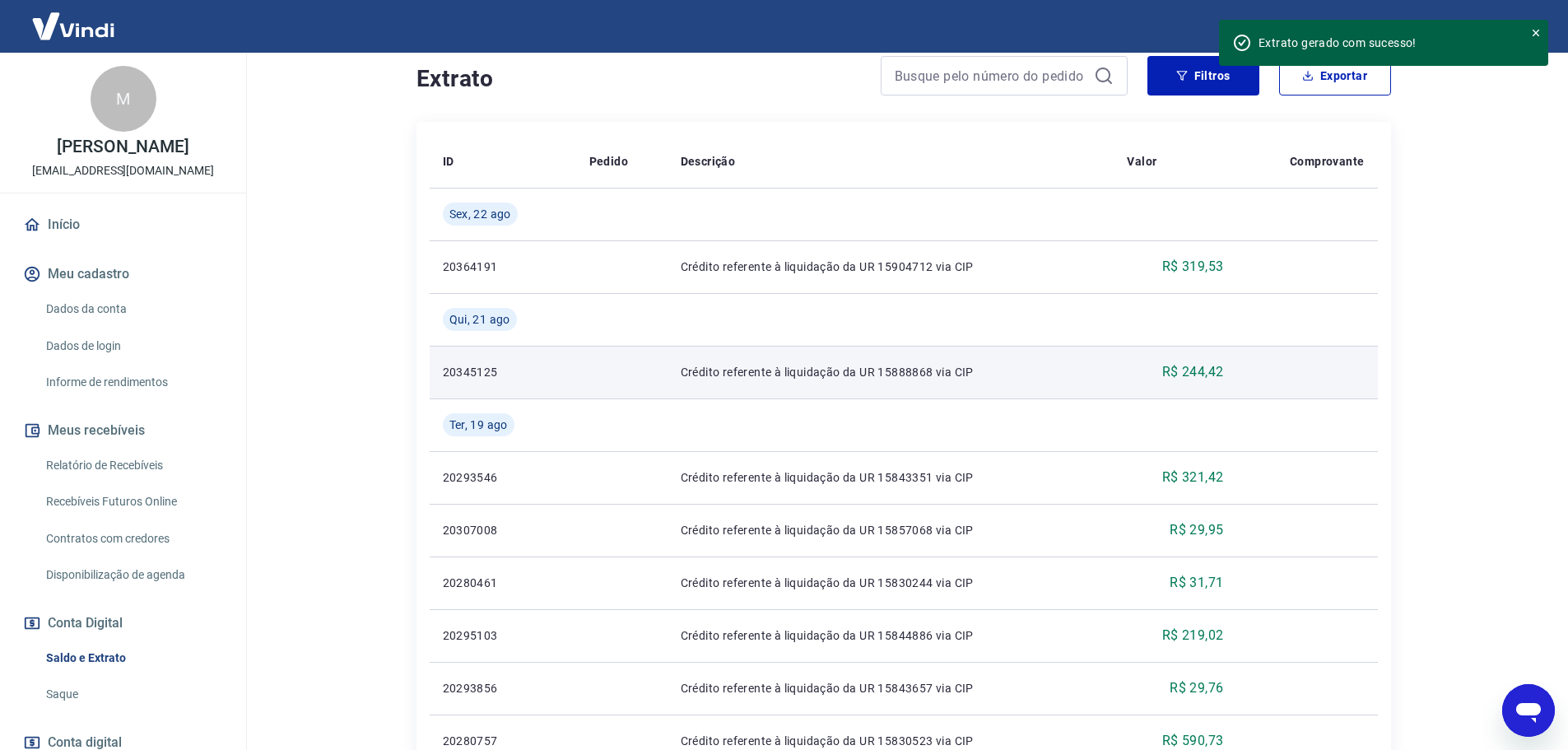
click at [466, 371] on p "20345125" at bounding box center [503, 372] width 120 height 17
click at [775, 380] on p "Crédito referente à liquidação da UR 15888868 via CIP" at bounding box center [890, 372] width 420 height 17
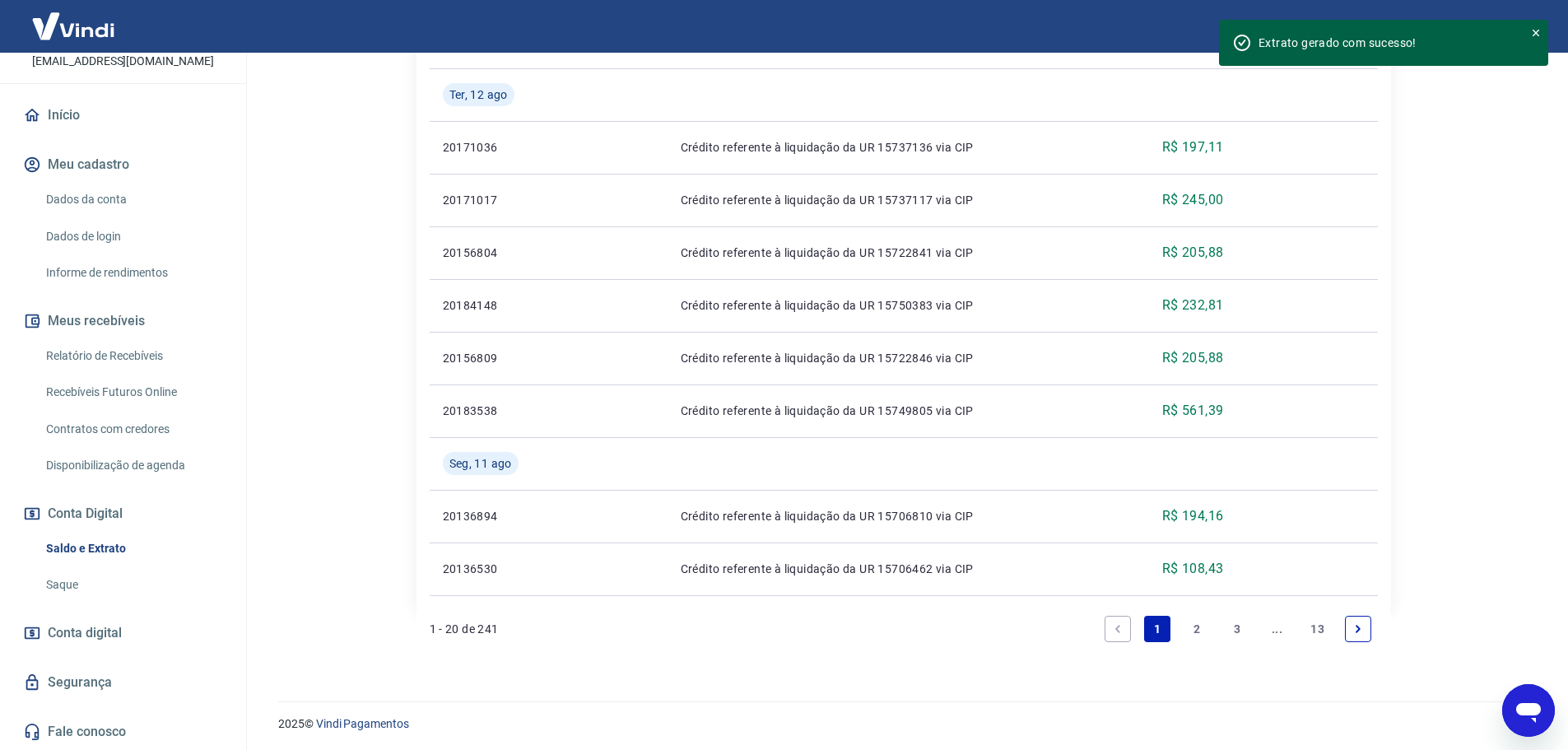
scroll to position [1395, 0]
click at [68, 584] on link "Saque" at bounding box center [133, 585] width 187 height 34
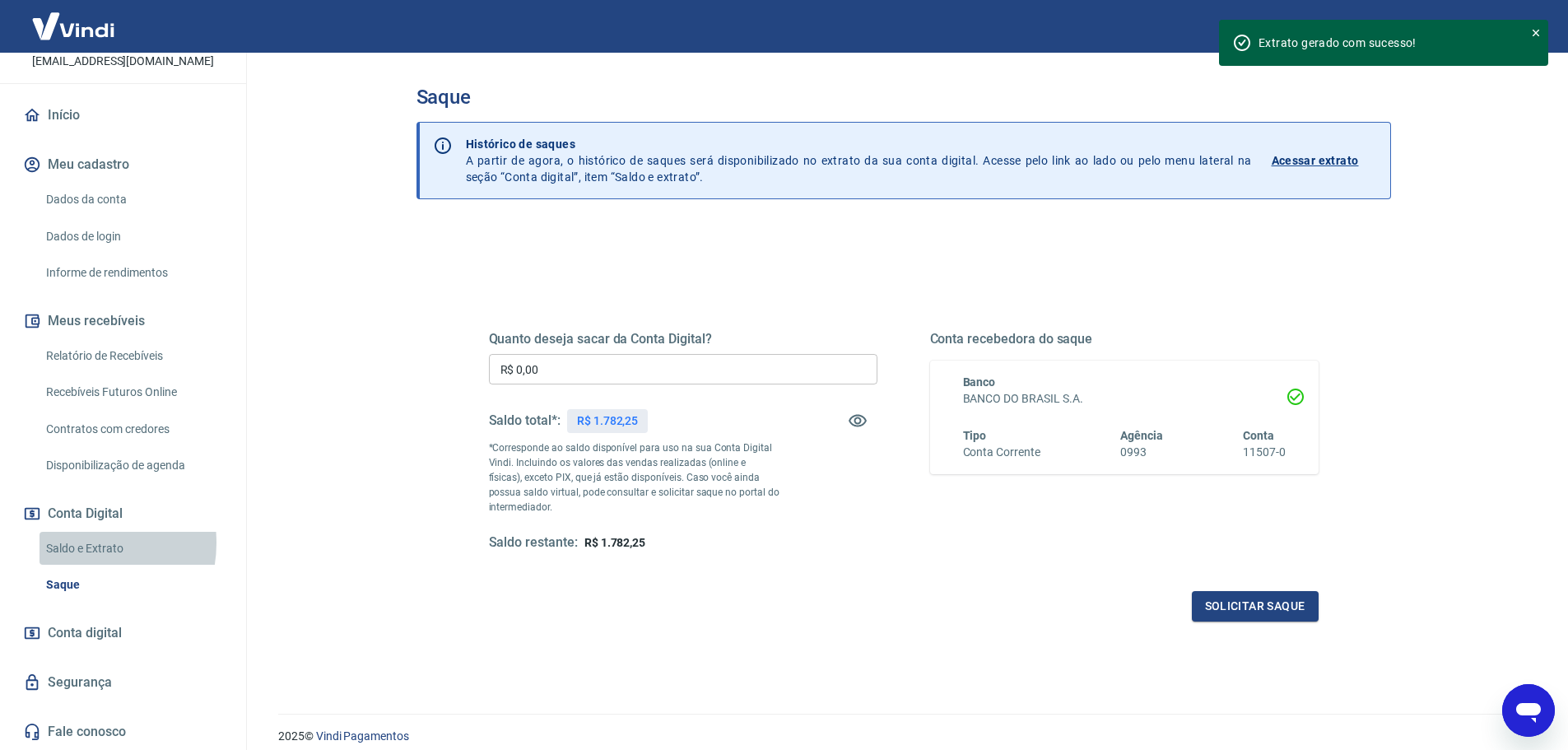
click at [82, 542] on link "Saldo e Extrato" at bounding box center [133, 549] width 187 height 34
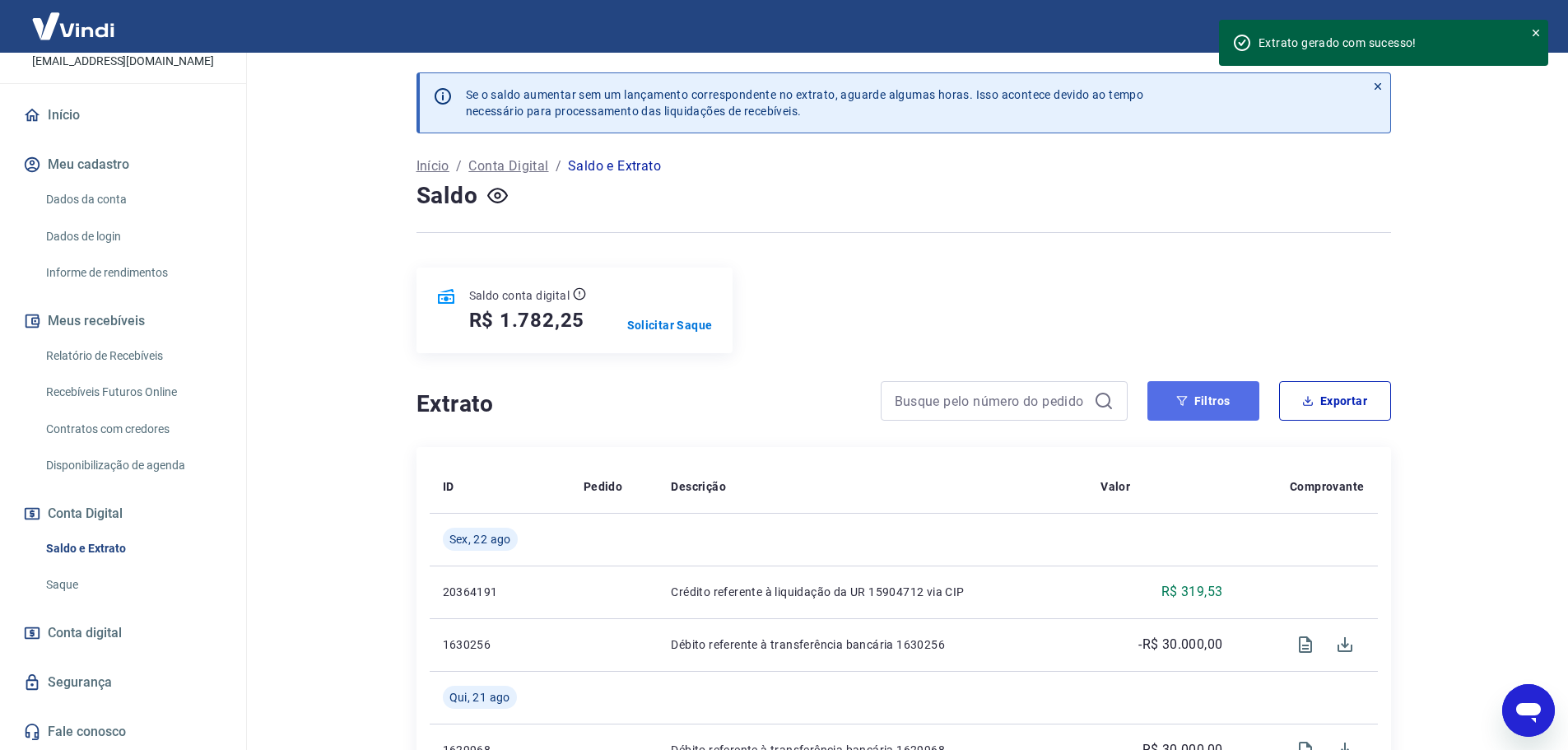
click at [1227, 406] on button "Filtros" at bounding box center [1202, 400] width 112 height 39
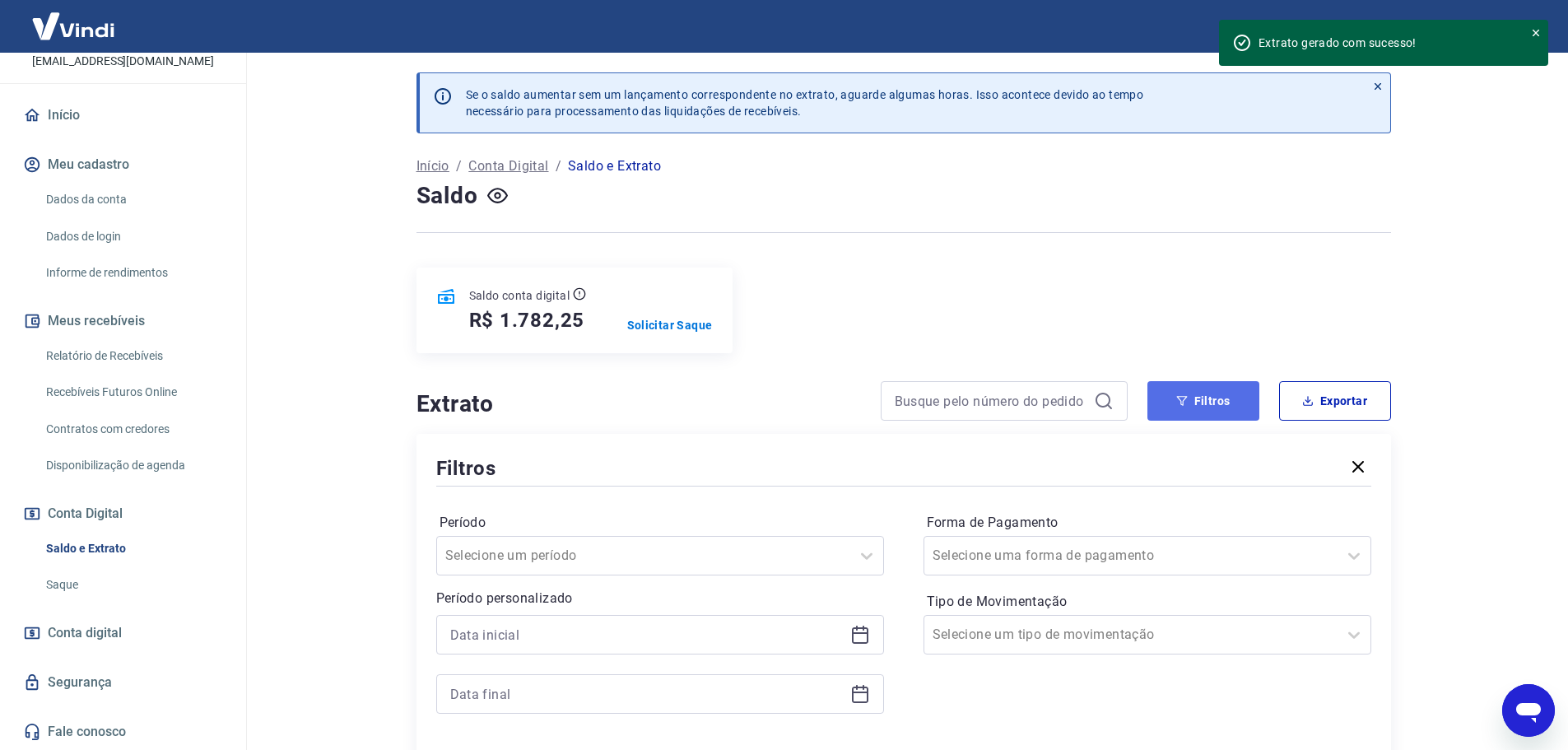
click at [1227, 406] on button "Filtros" at bounding box center [1202, 400] width 112 height 39
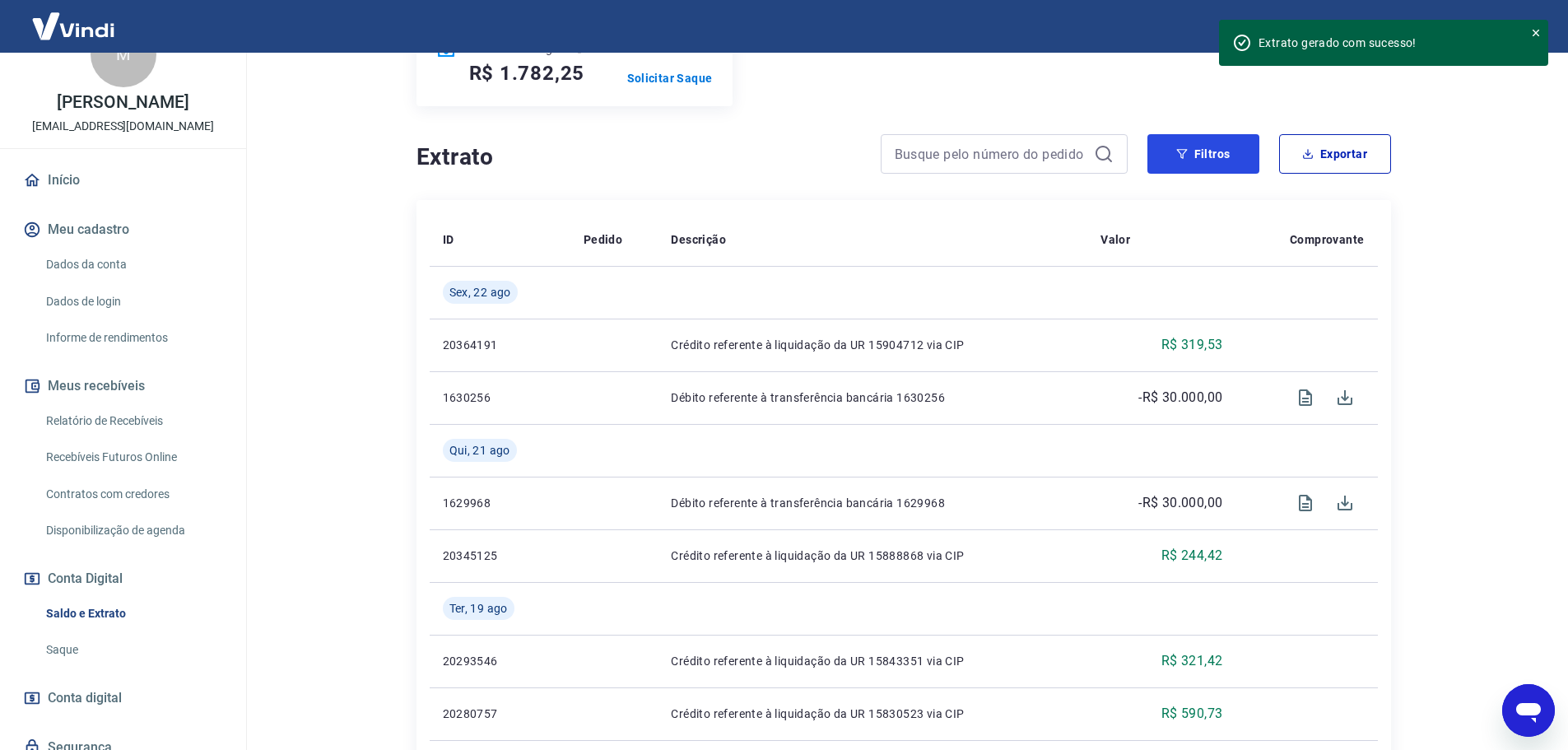
scroll to position [127, 0]
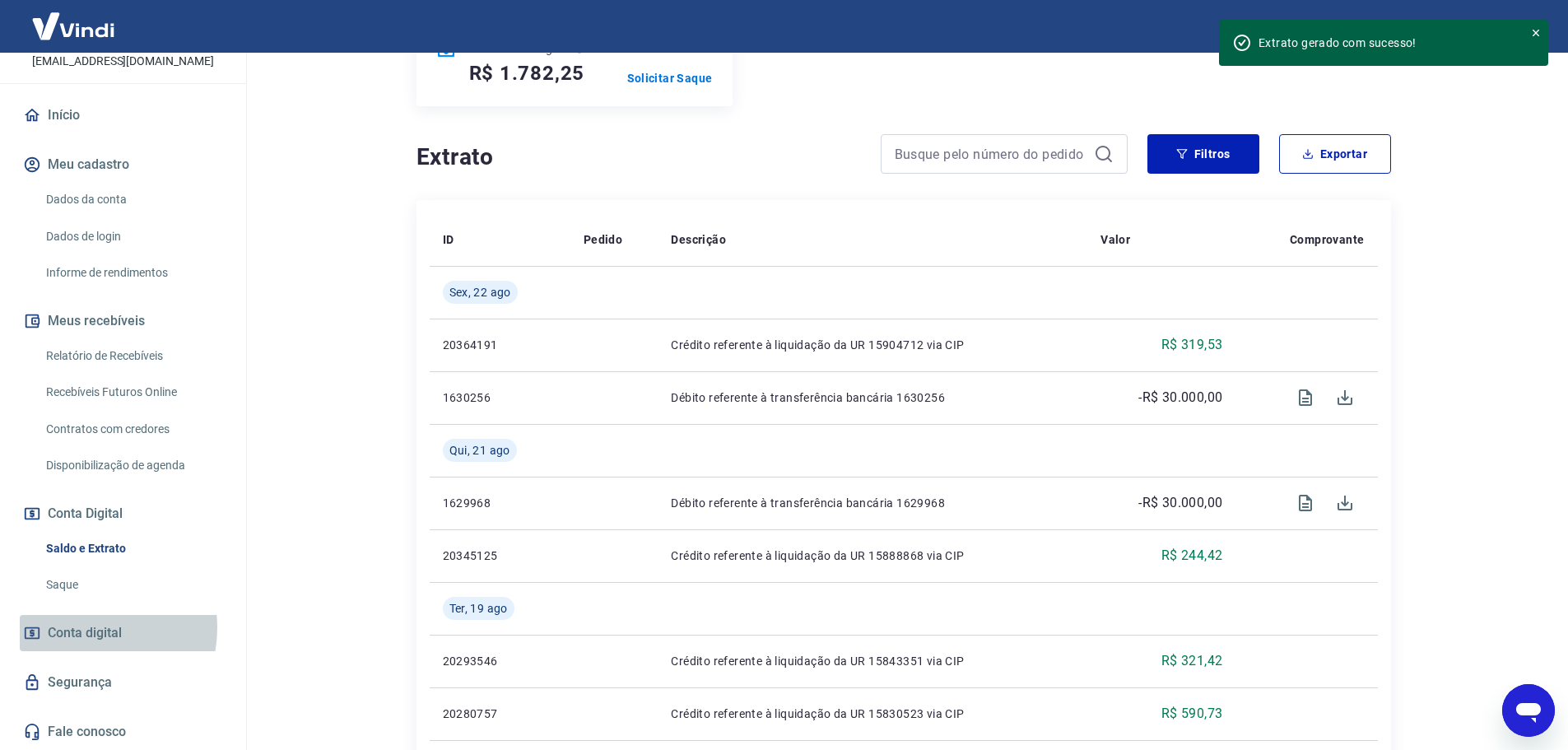
click at [78, 627] on span "Conta digital" at bounding box center [85, 633] width 74 height 23
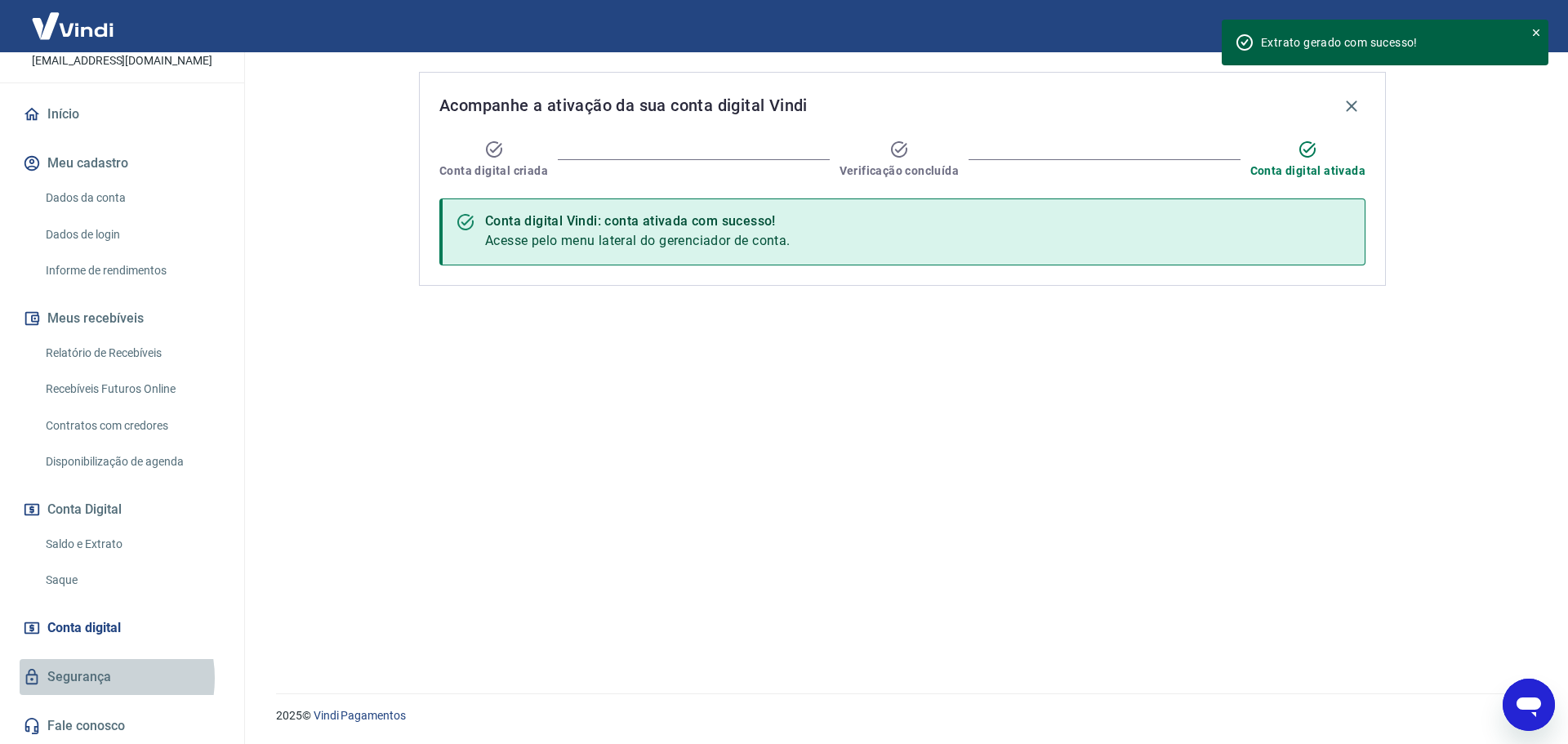
click at [85, 678] on link "Segurança" at bounding box center [122, 677] width 205 height 36
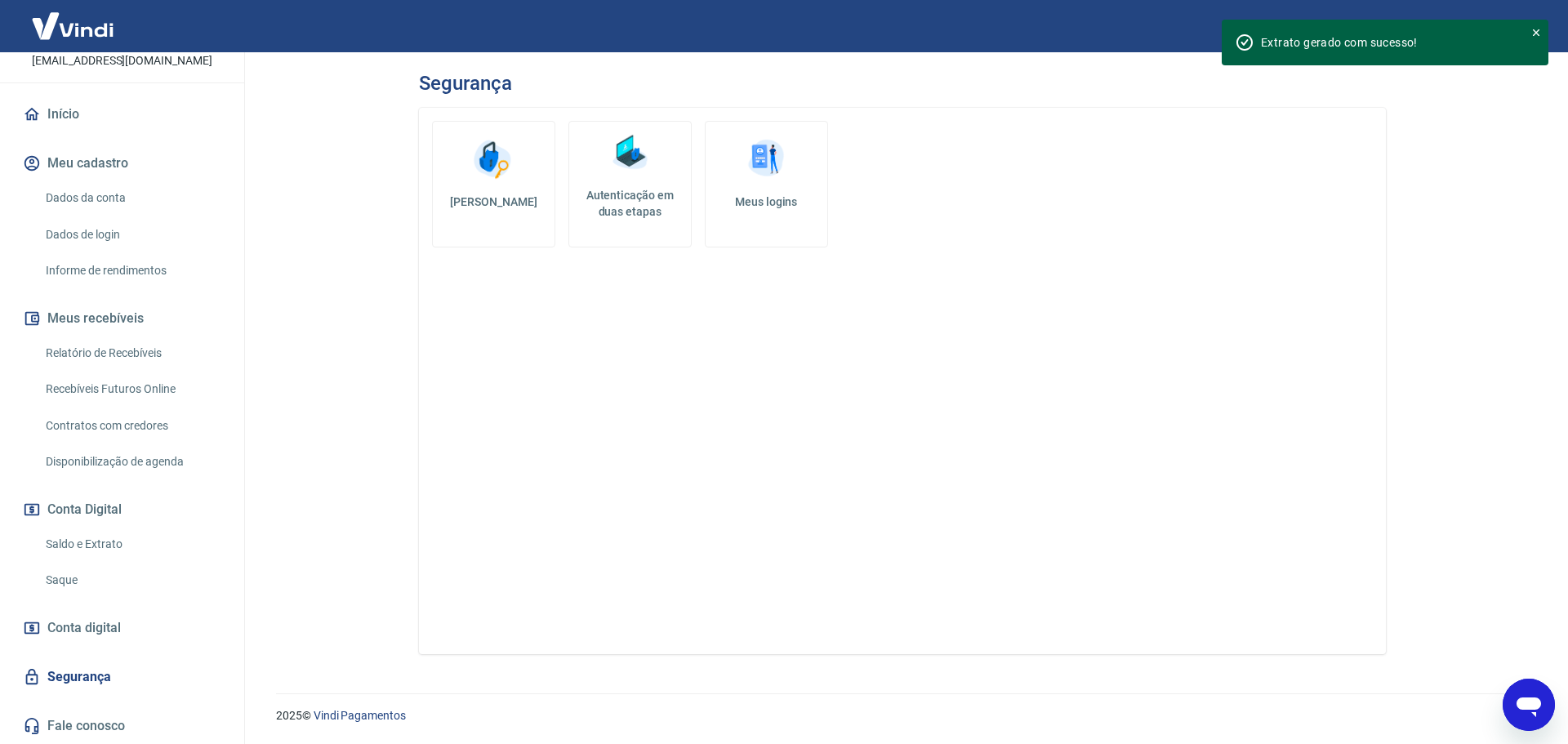
click at [92, 718] on link "Fale conosco" at bounding box center [122, 725] width 205 height 36
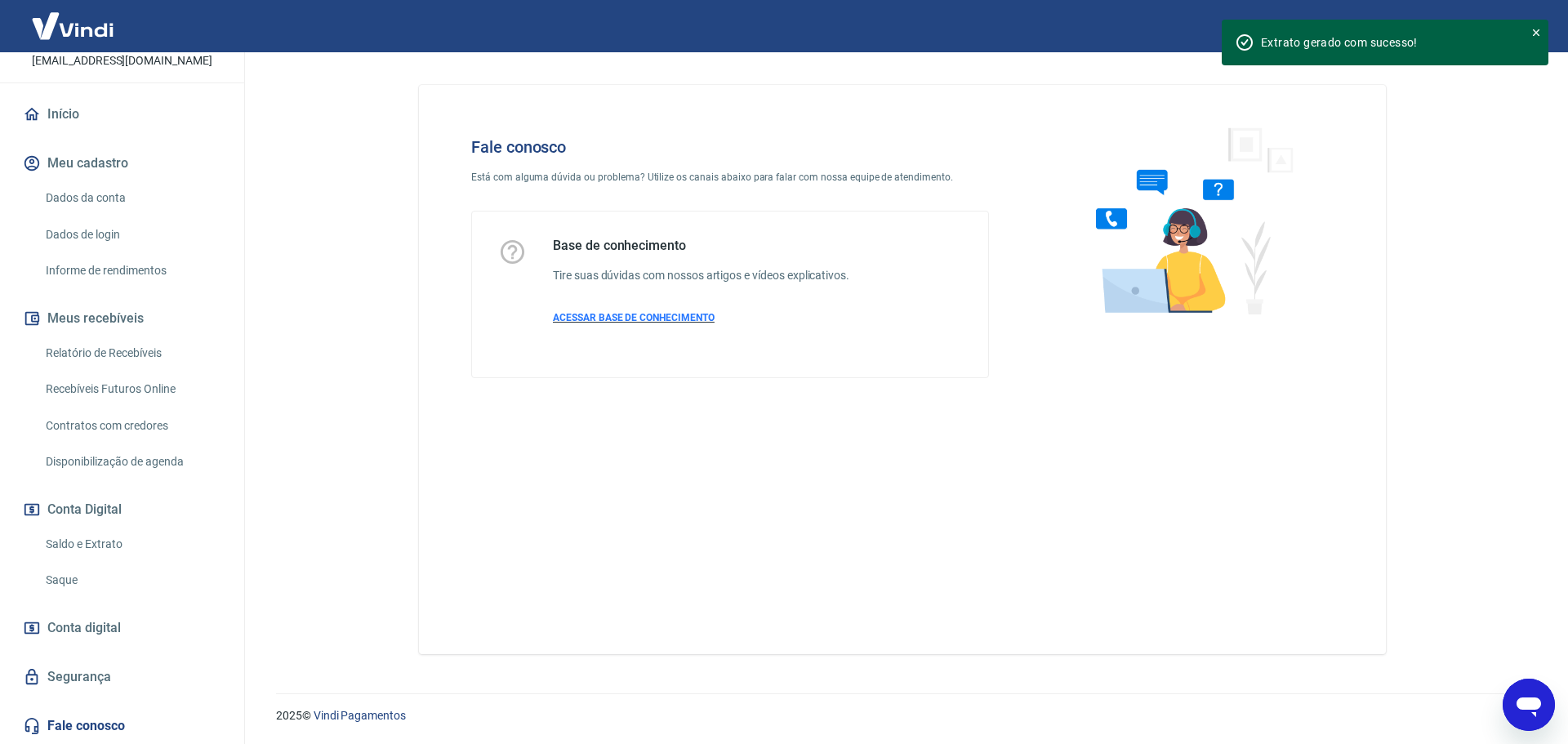
click at [678, 318] on span "ACESSAR BASE DE CONHECIMENTO" at bounding box center [633, 317] width 161 height 11
click at [145, 357] on link "Relatório de Recebíveis" at bounding box center [132, 353] width 186 height 34
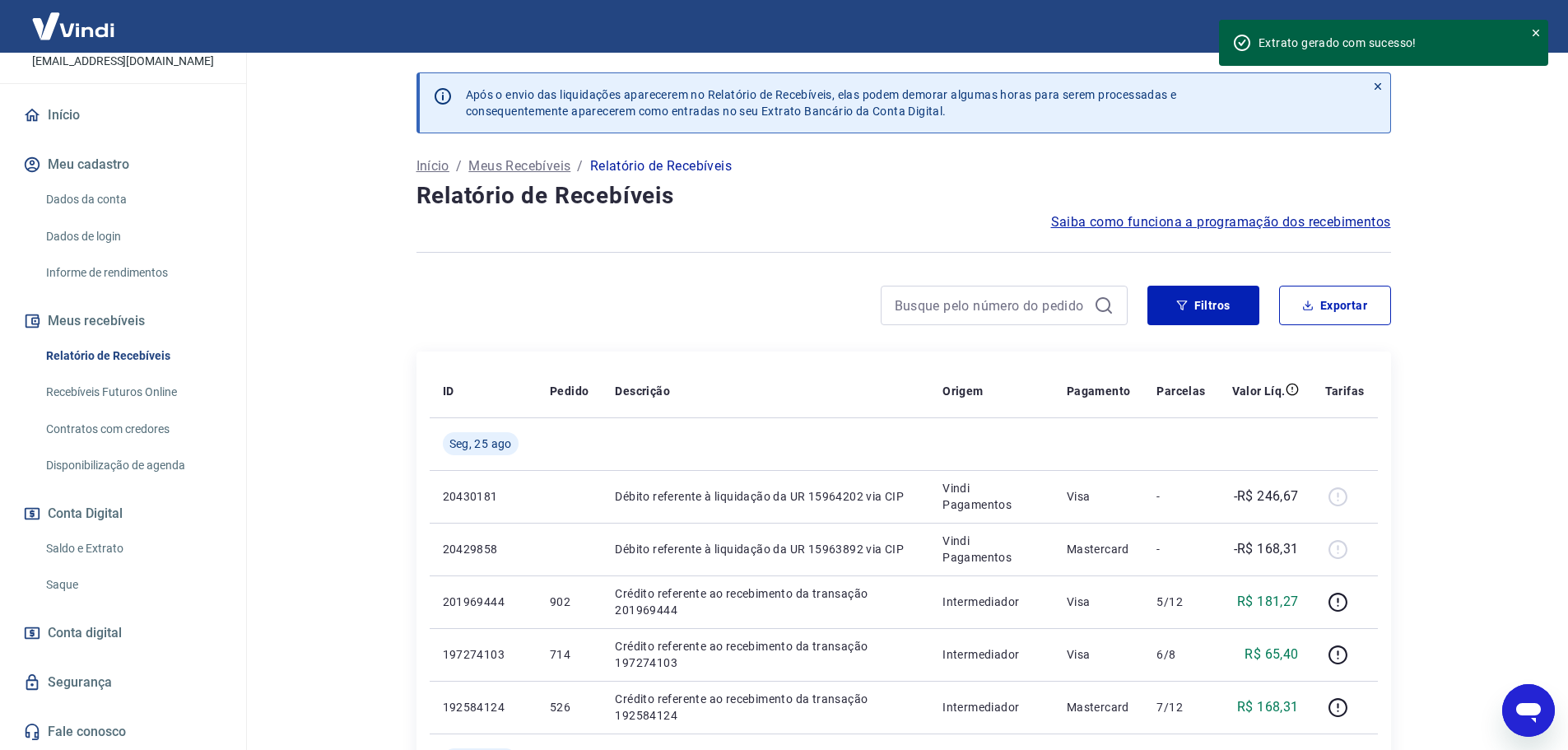
click at [125, 393] on link "Recebíveis Futuros Online" at bounding box center [133, 392] width 187 height 34
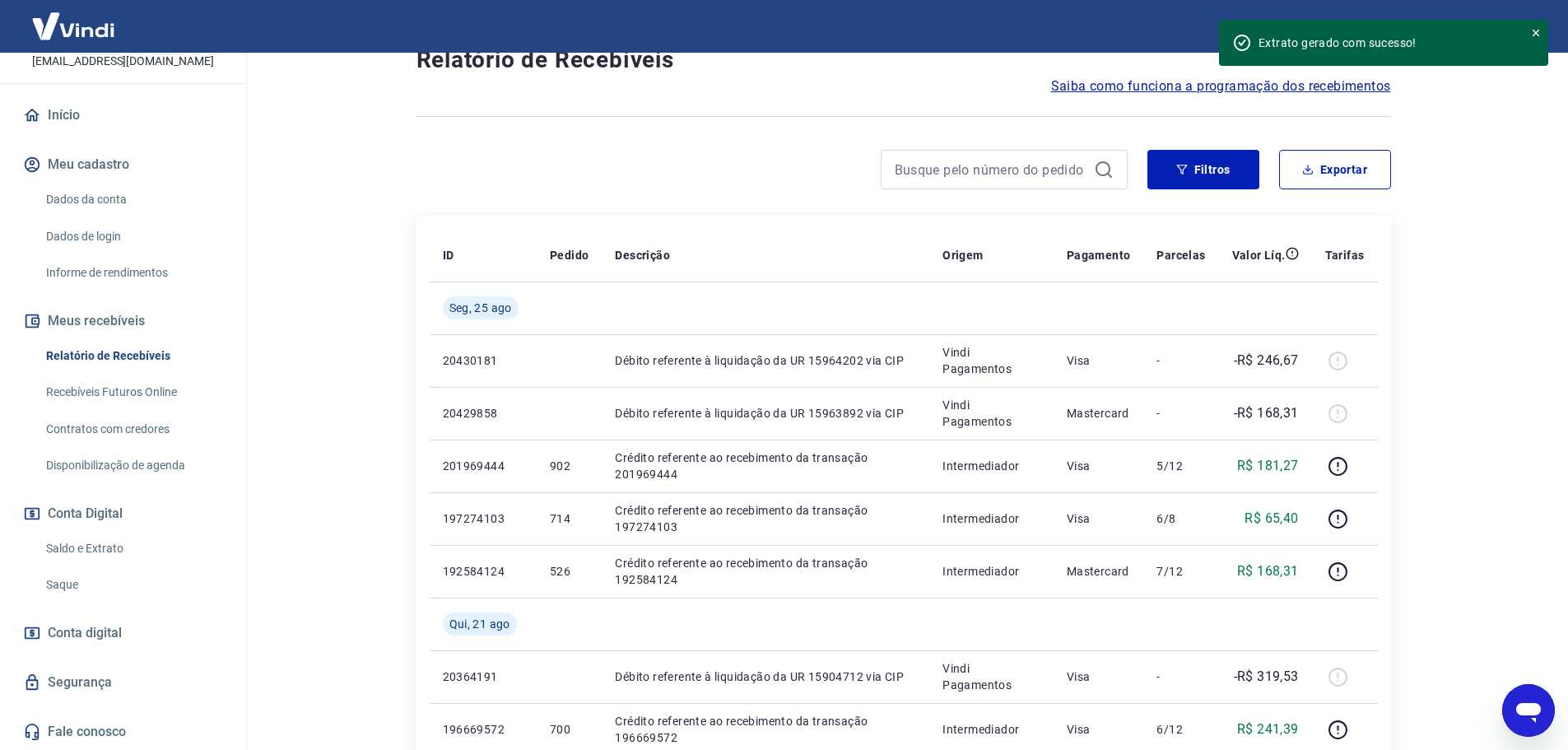
scroll to position [164, 0]
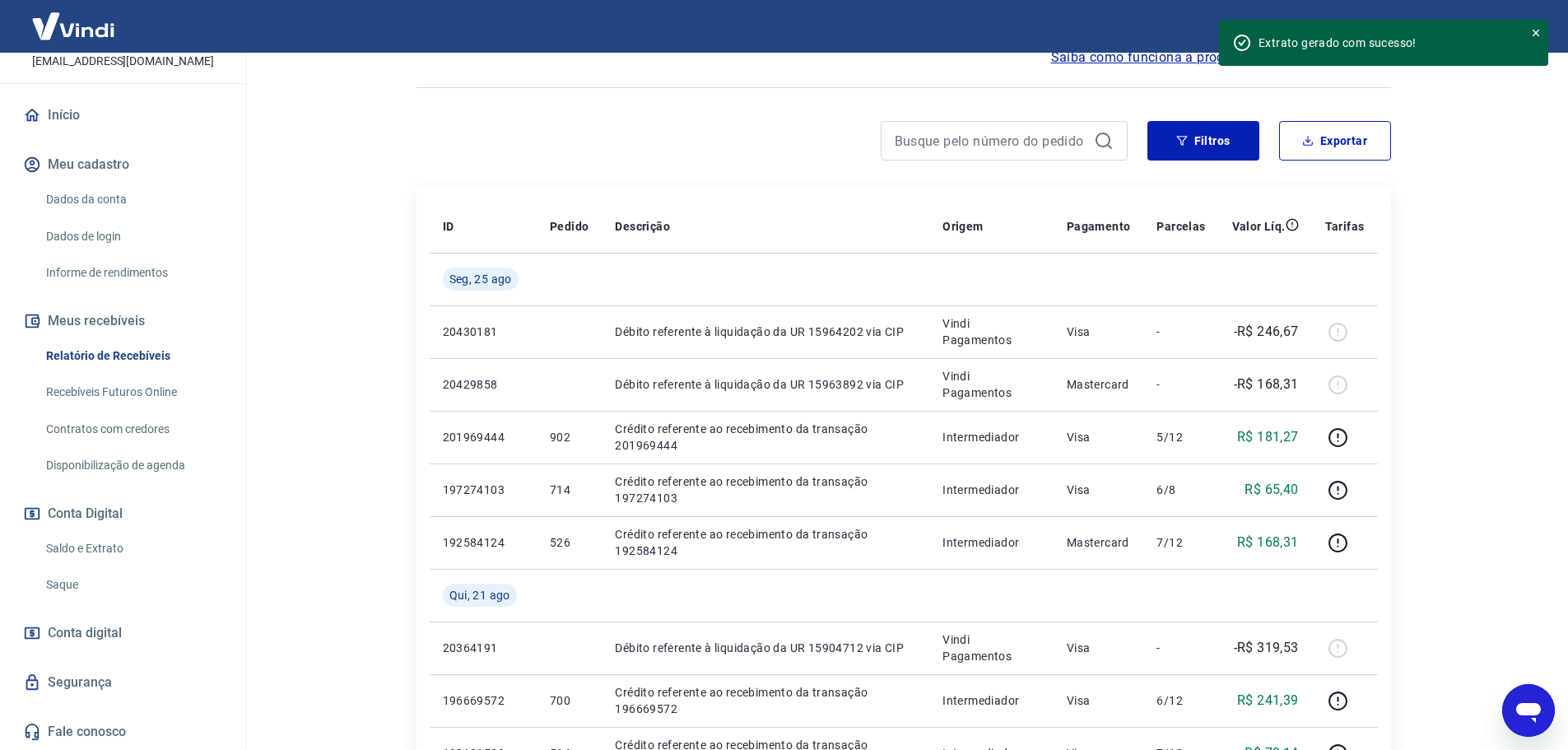
click at [125, 548] on link "Saldo e Extrato" at bounding box center [133, 549] width 187 height 34
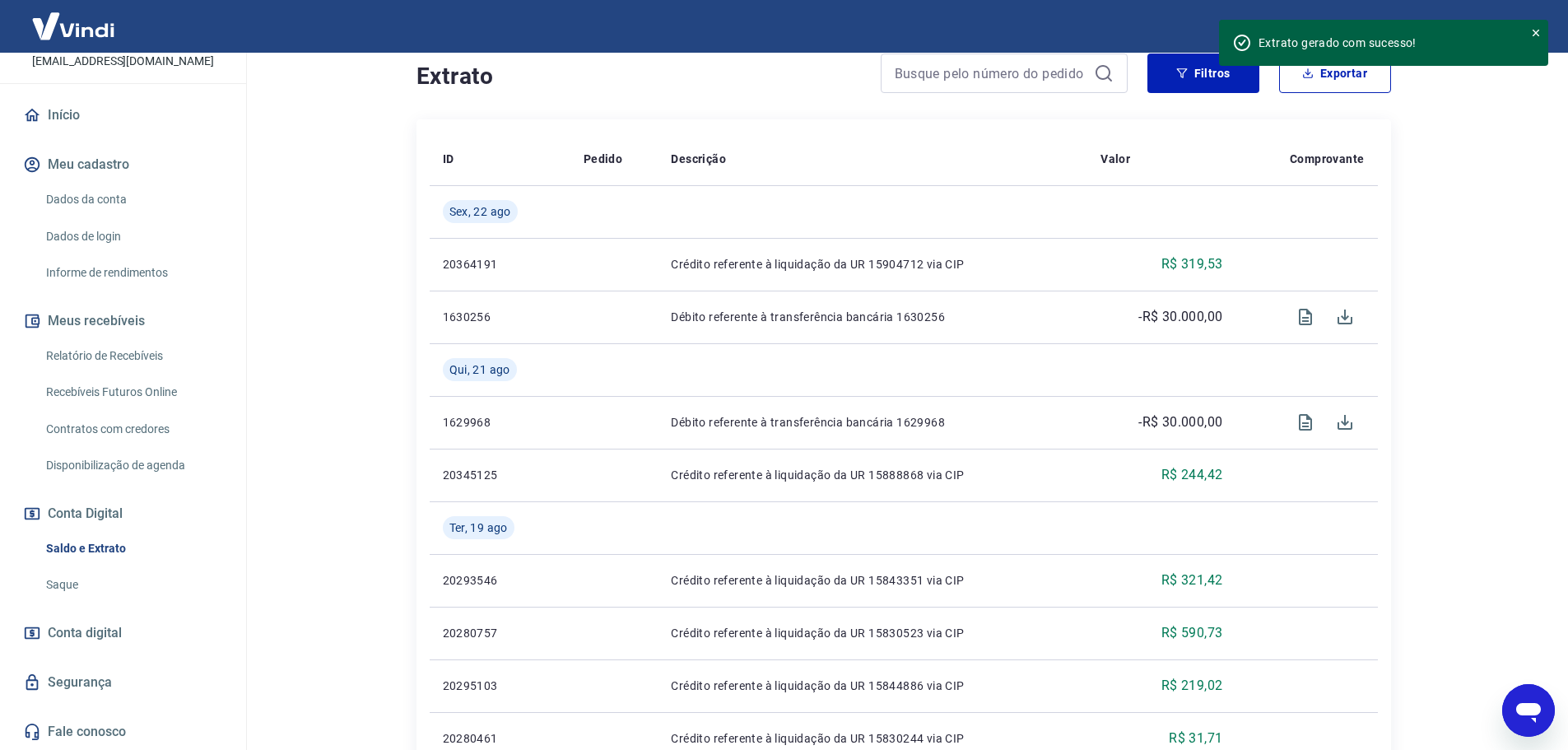
scroll to position [329, 0]
click at [89, 545] on link "Saldo e Extrato" at bounding box center [133, 549] width 187 height 34
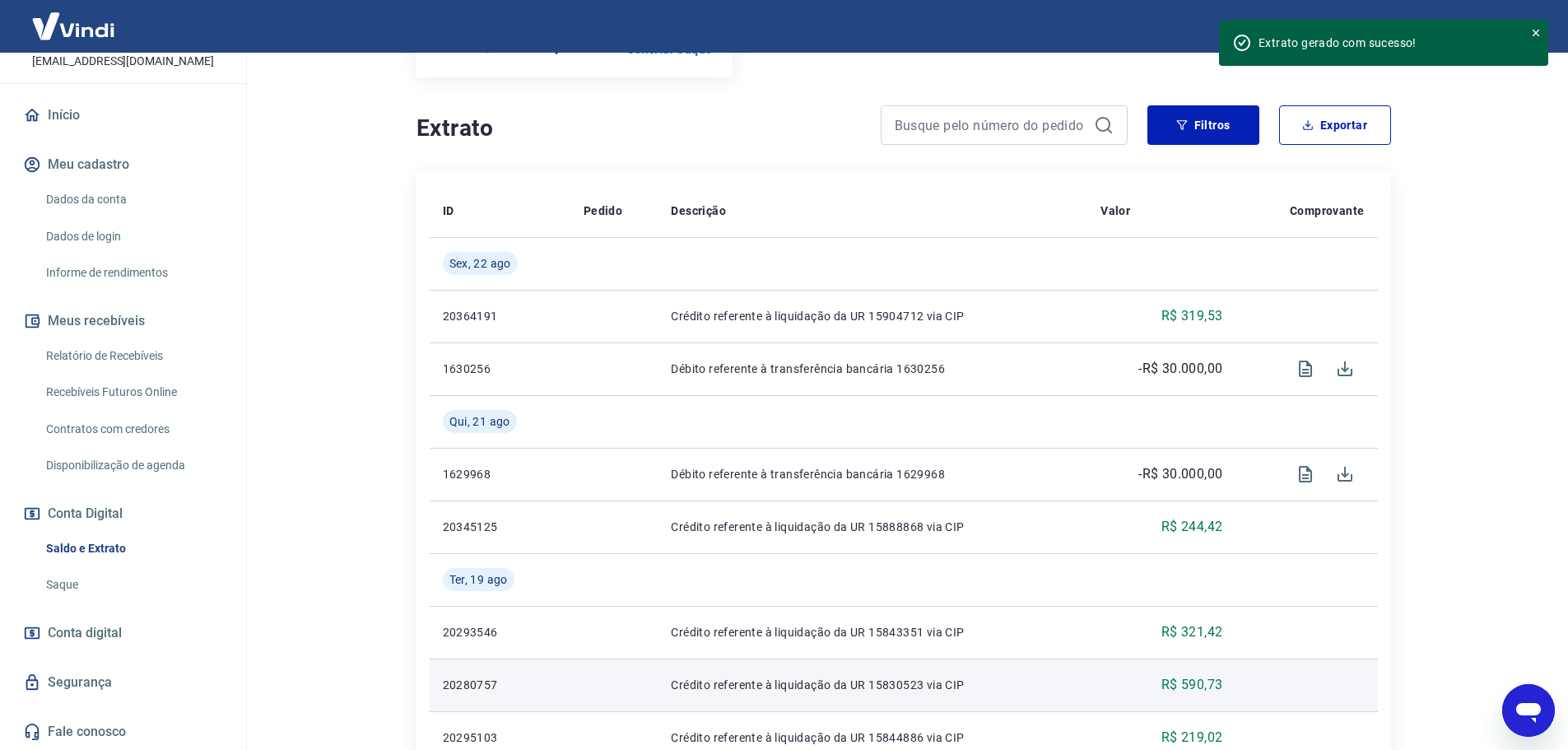
scroll to position [247, 0]
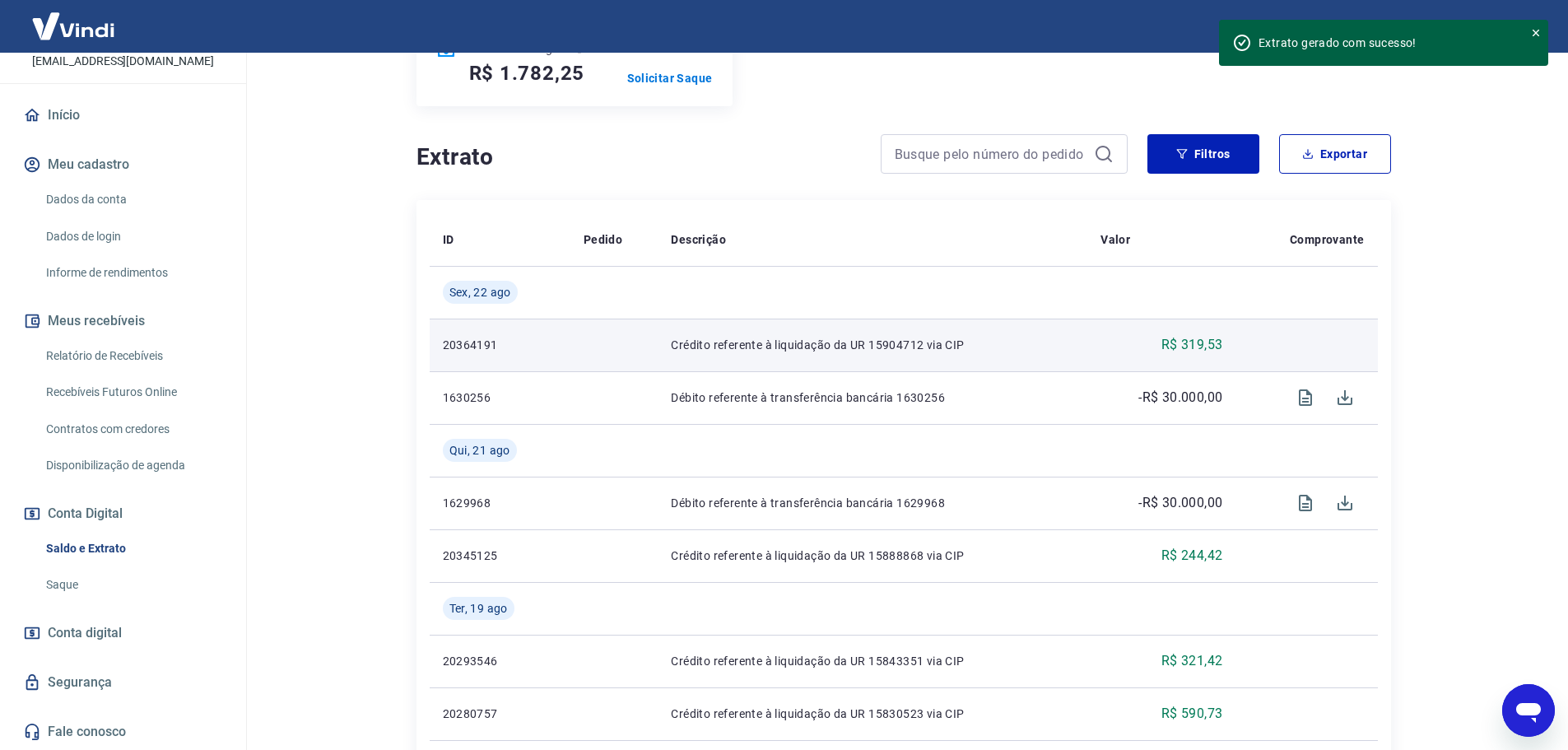
click at [1200, 343] on p "R$ 319,53" at bounding box center [1192, 344] width 62 height 20
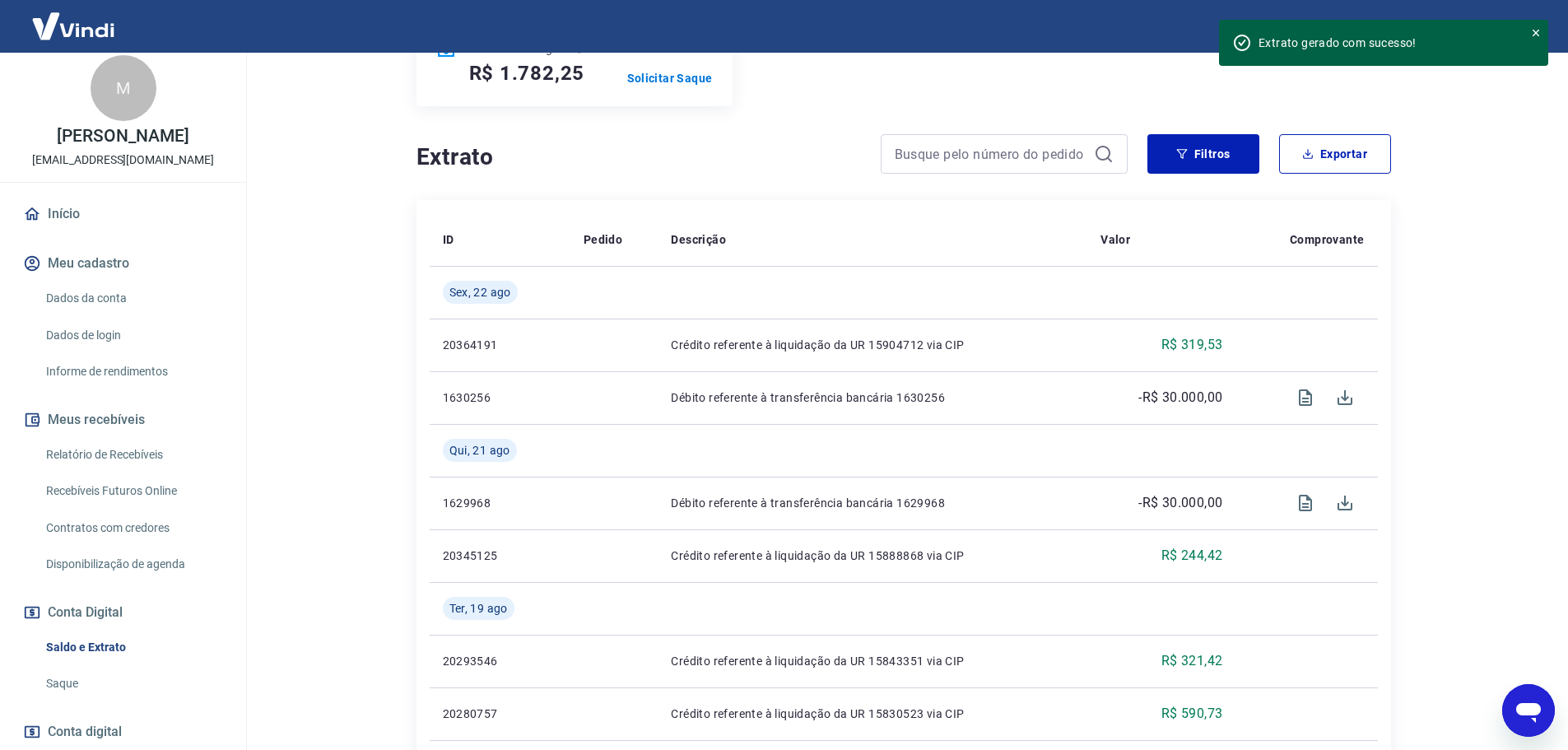
scroll to position [0, 0]
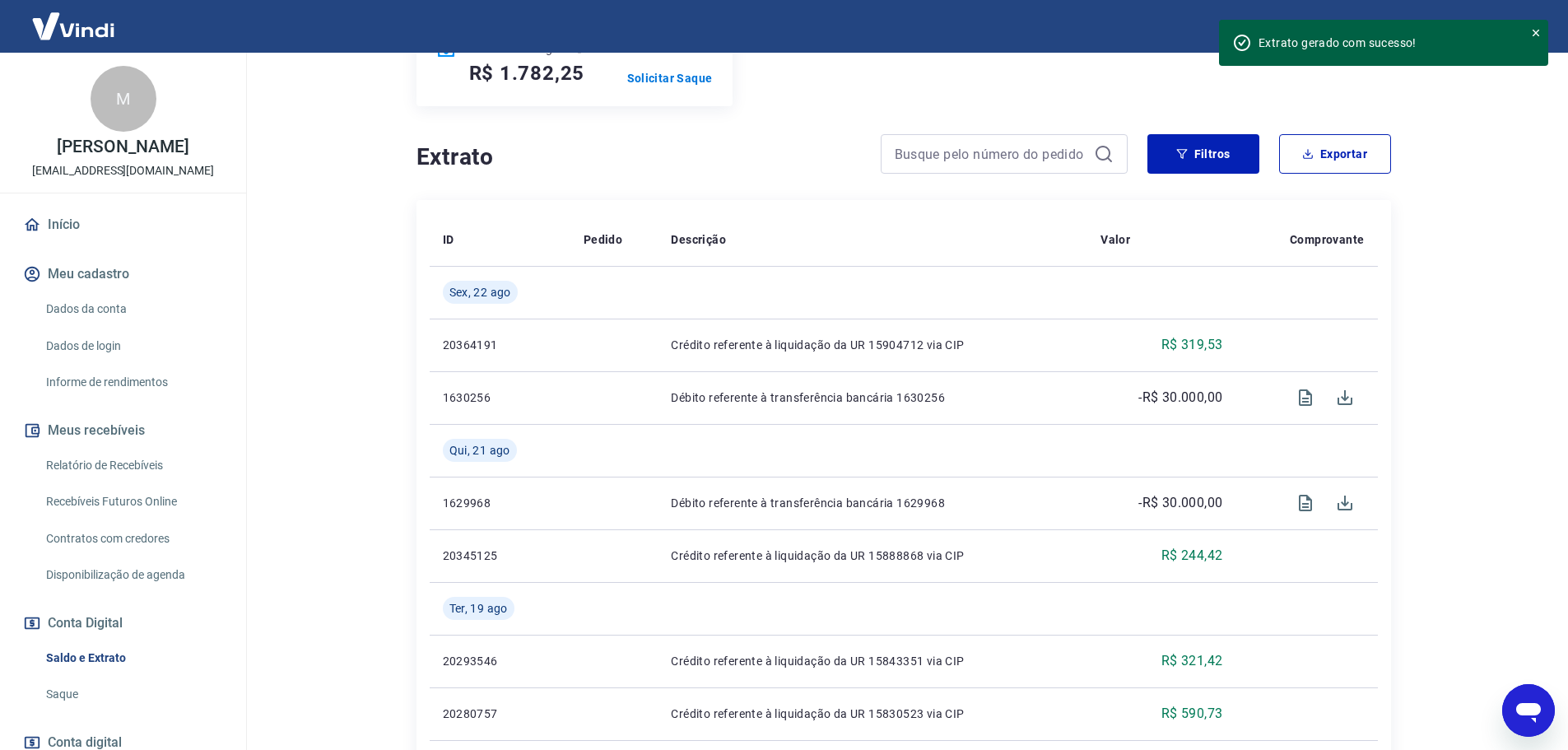
click at [129, 473] on link "Relatório de Recebíveis" at bounding box center [133, 465] width 187 height 34
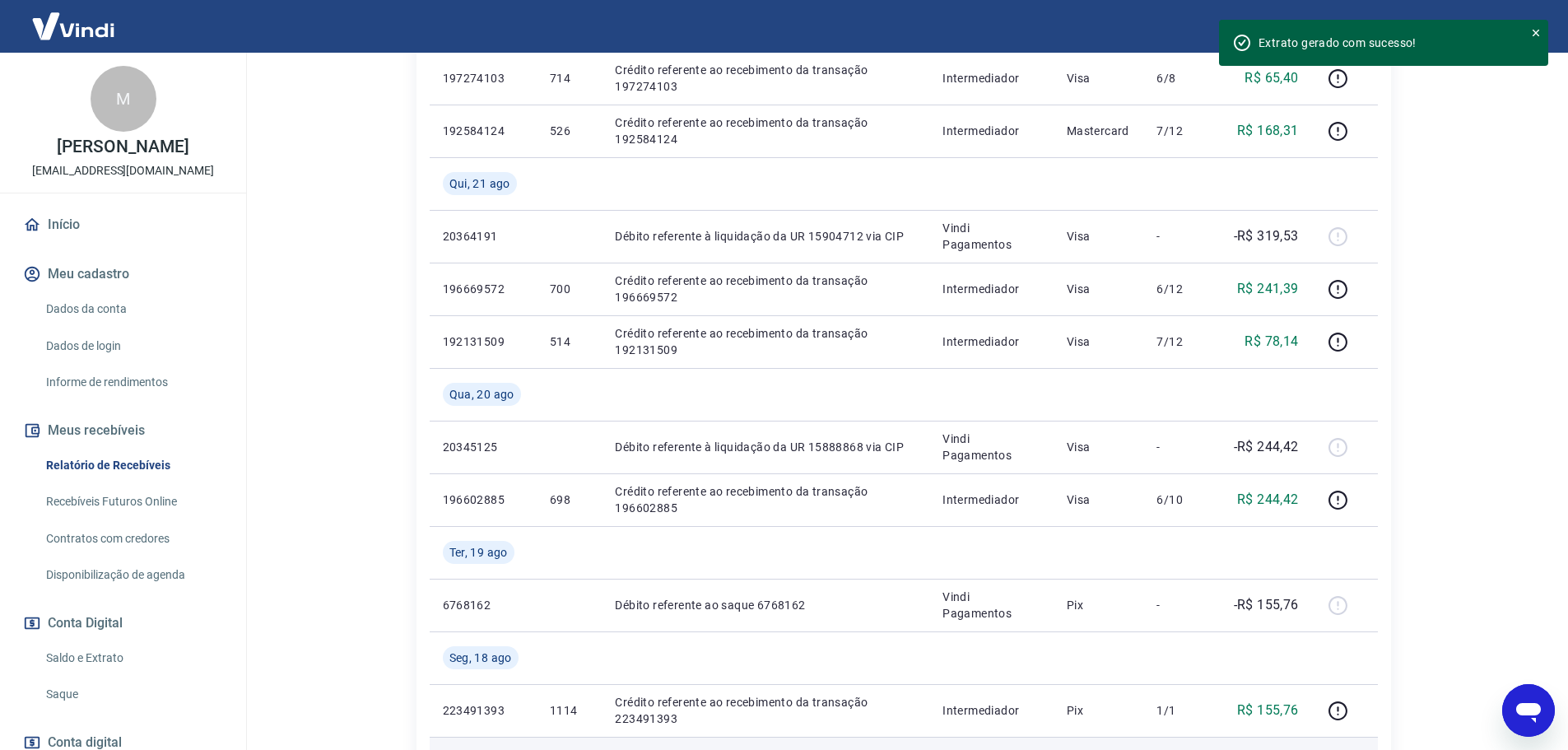
scroll to position [493, 0]
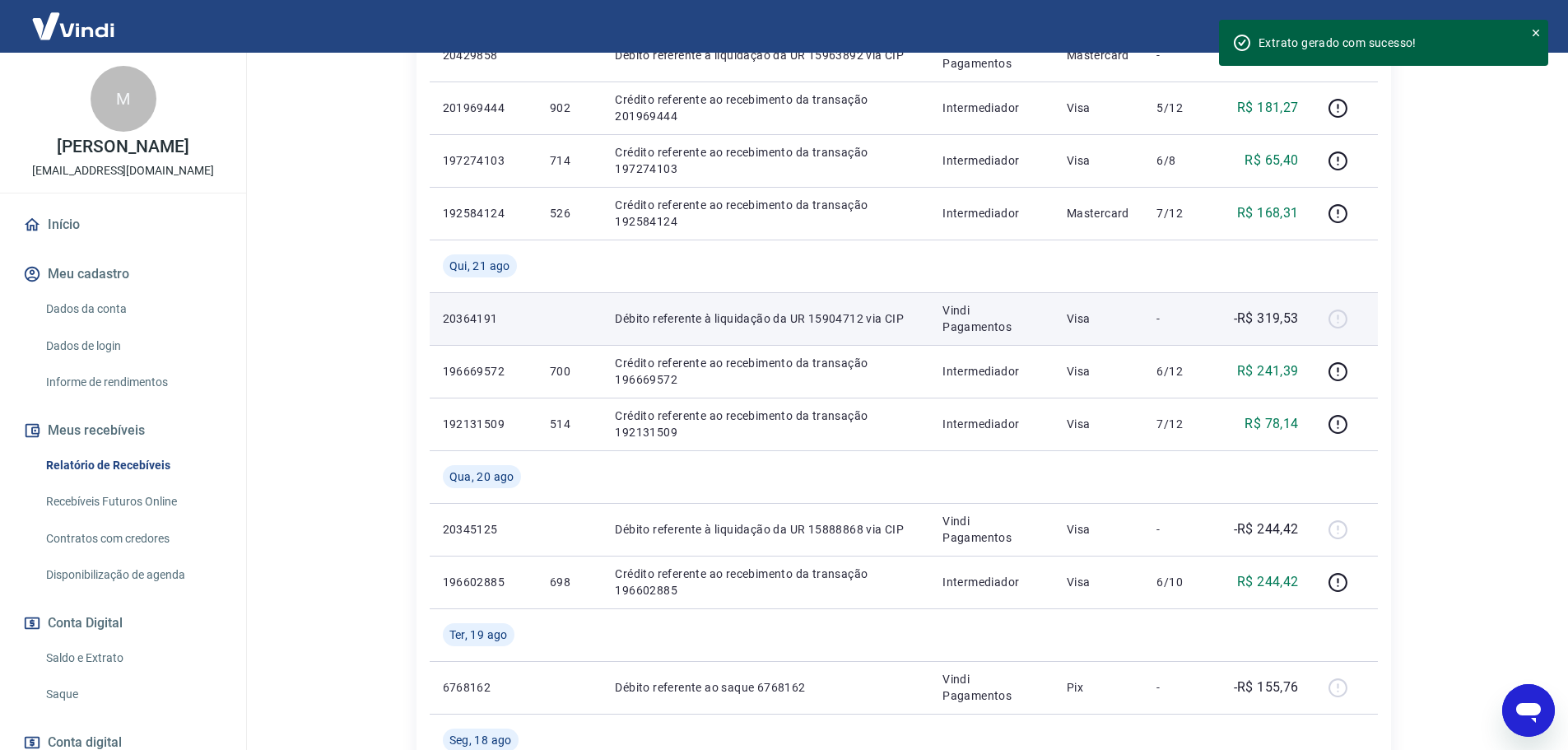
click at [1339, 321] on div at bounding box center [1345, 319] width 39 height 26
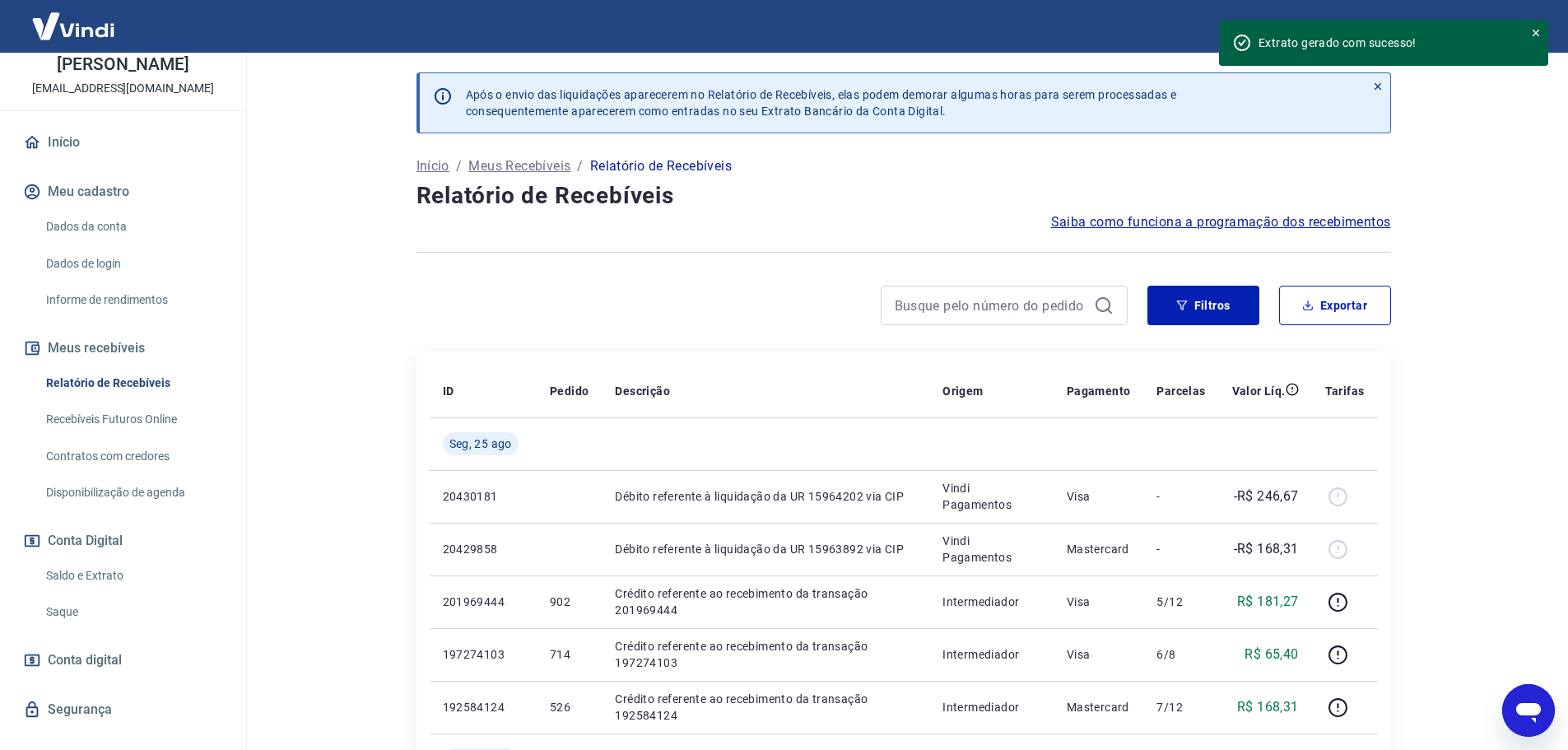
scroll to position [127, 0]
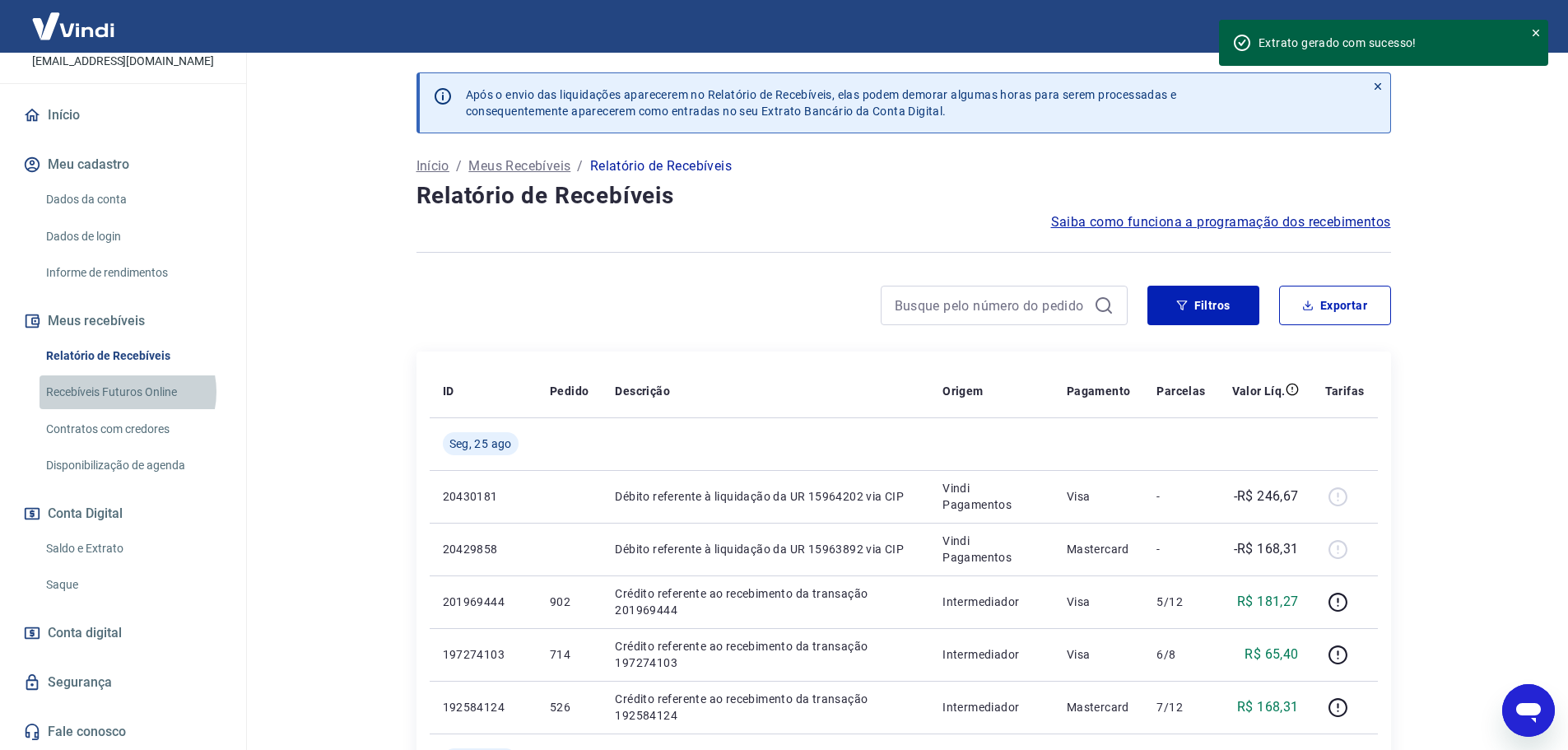
click at [126, 392] on link "Recebíveis Futuros Online" at bounding box center [133, 392] width 187 height 34
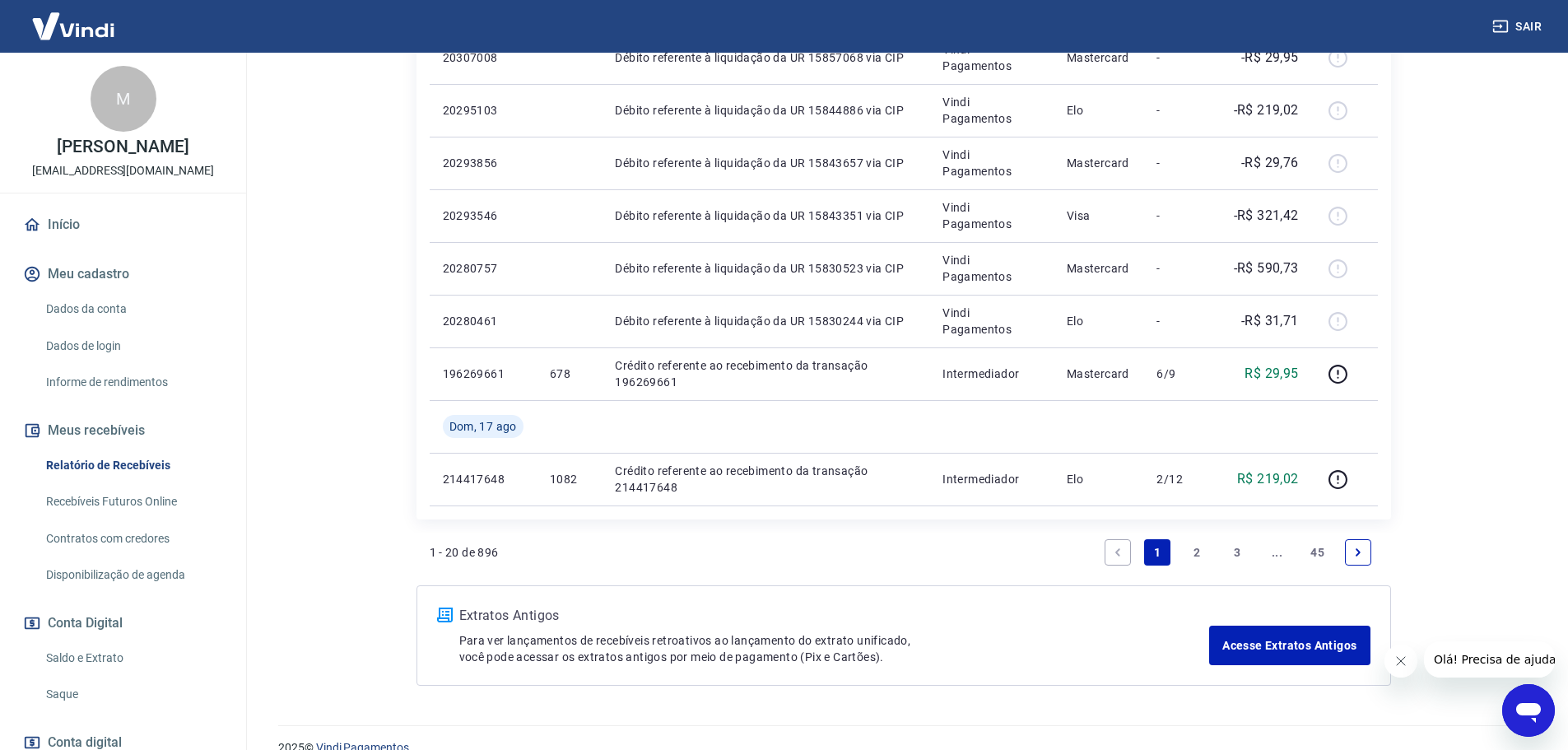
scroll to position [1307, 0]
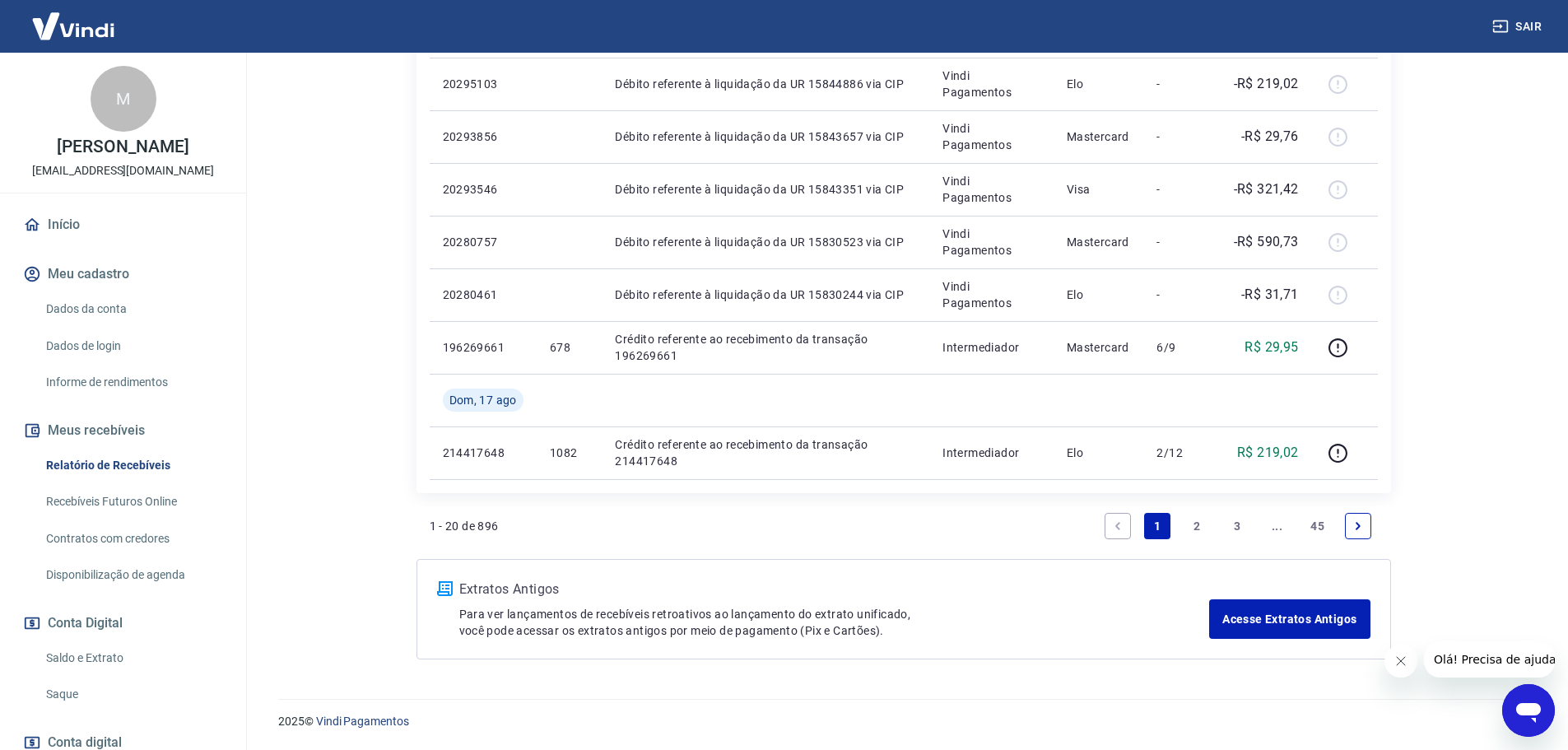
click at [1319, 525] on link "45" at bounding box center [1317, 525] width 27 height 26
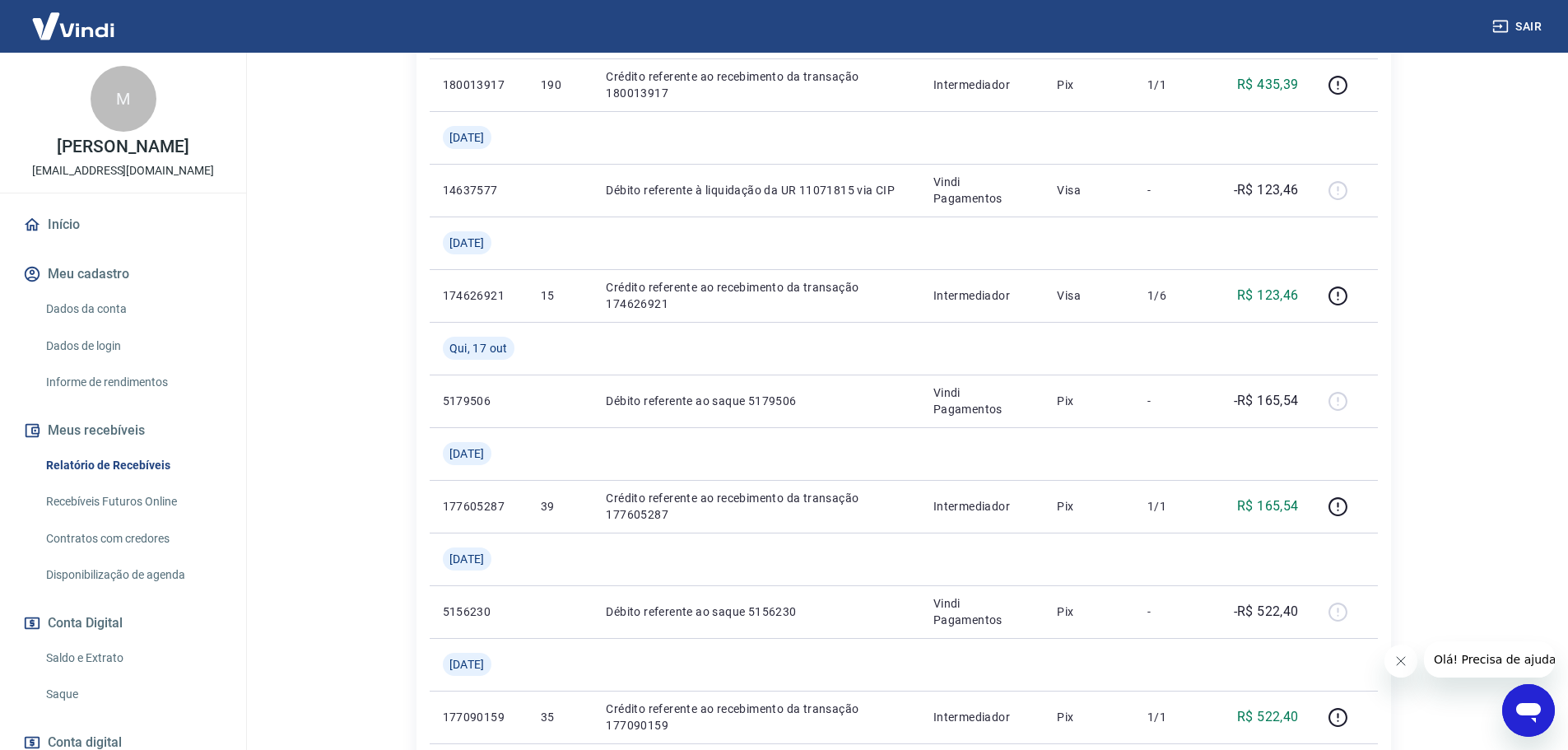
scroll to position [412, 0]
